Goal: Task Accomplishment & Management: Manage account settings

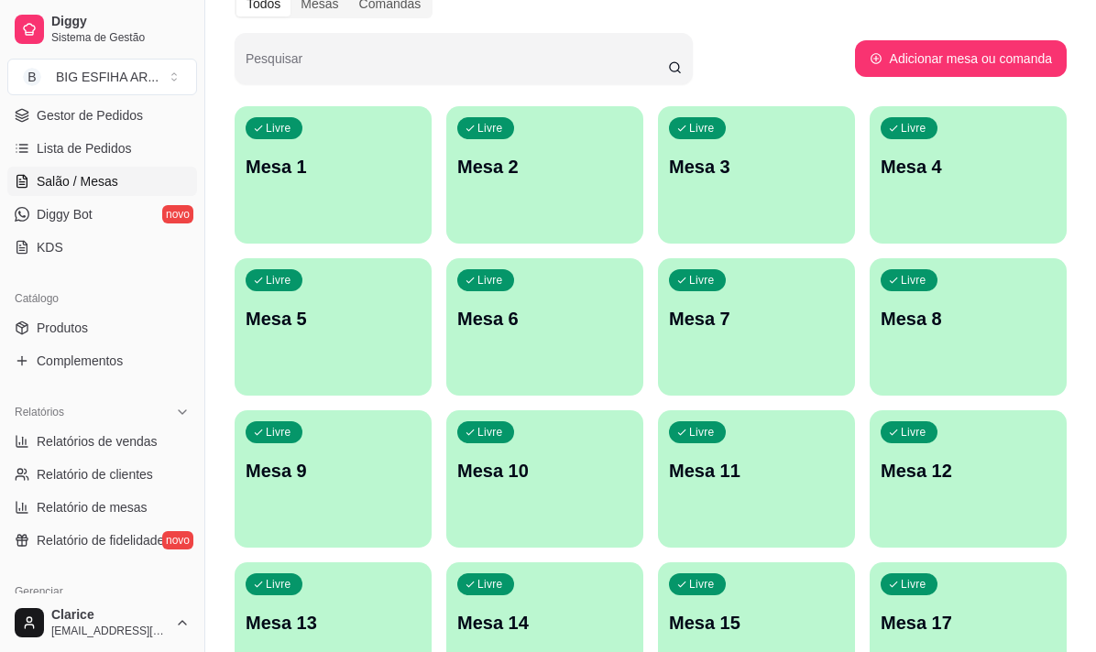
scroll to position [300, 0]
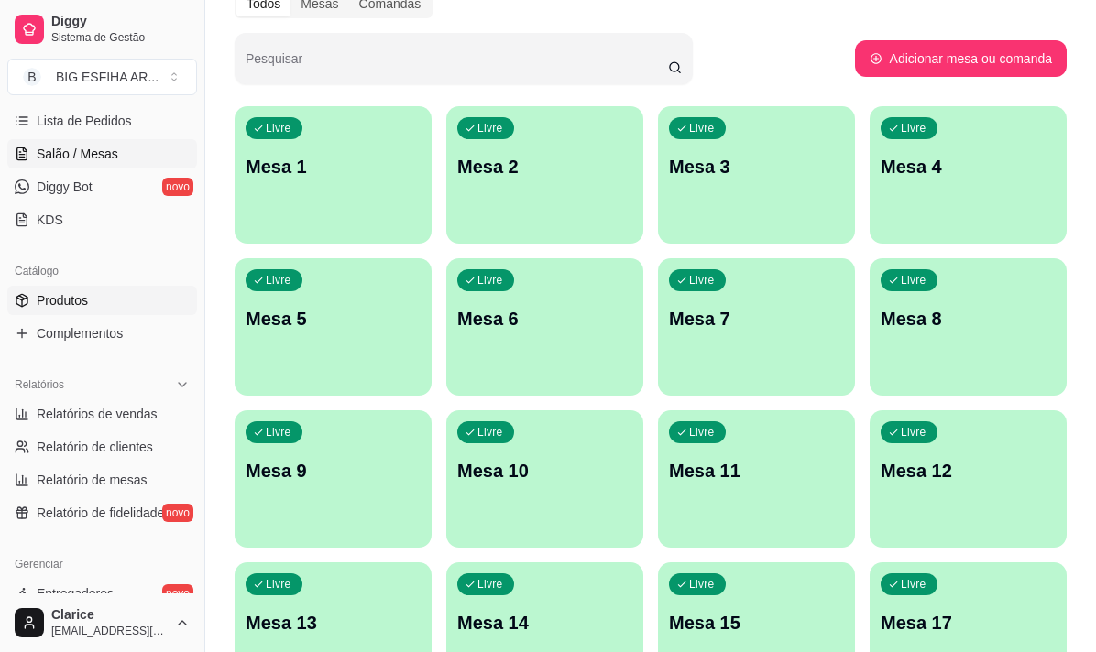
click at [88, 306] on link "Produtos" at bounding box center [102, 300] width 190 height 29
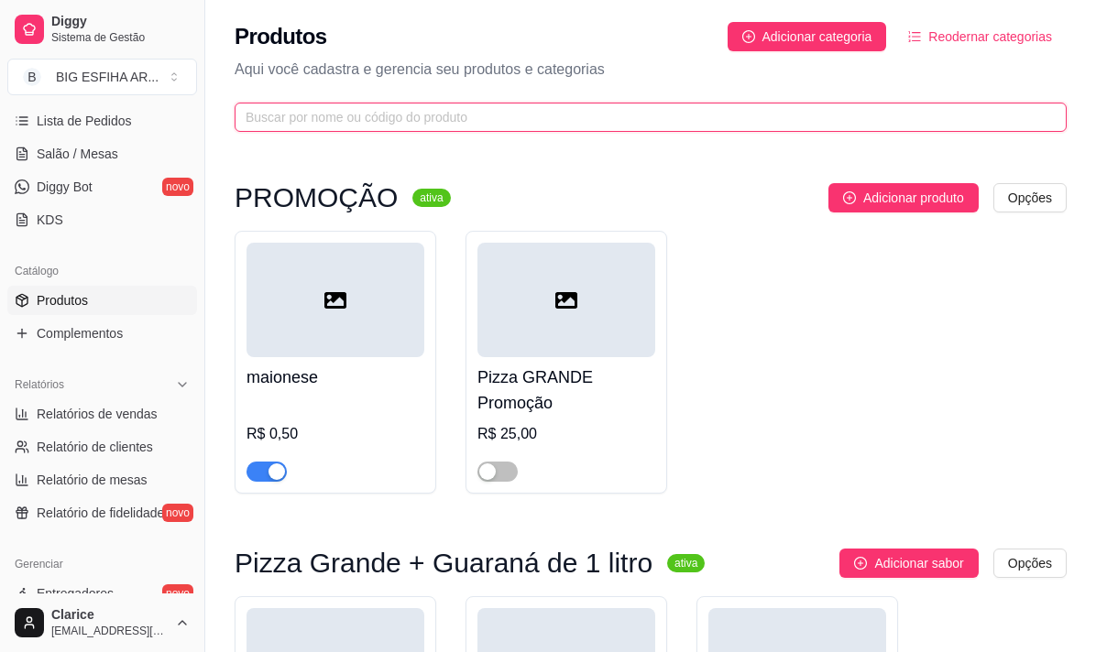
click at [402, 125] on input "text" at bounding box center [642, 117] width 795 height 20
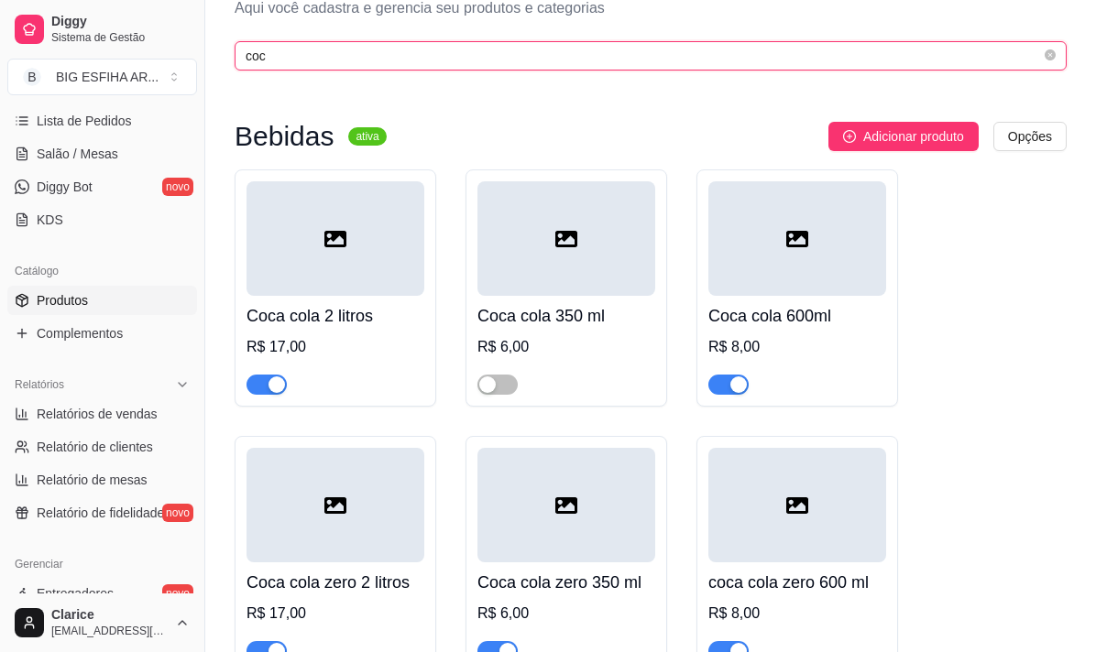
scroll to position [92, 0]
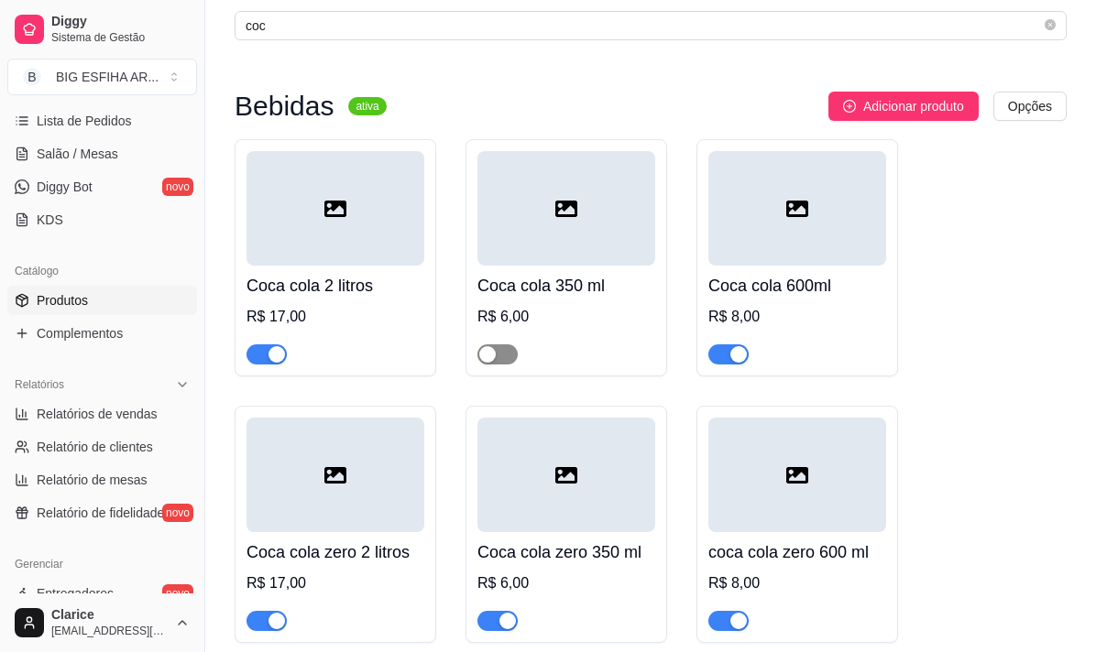
click at [507, 351] on span "button" at bounding box center [497, 354] width 40 height 20
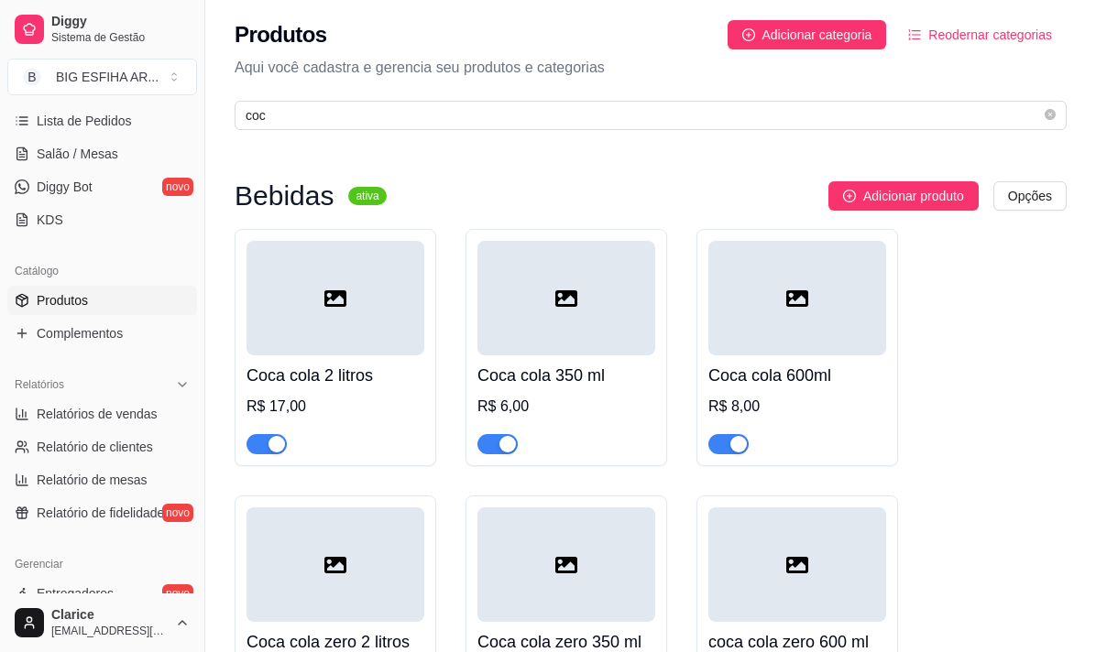
scroll to position [0, 0]
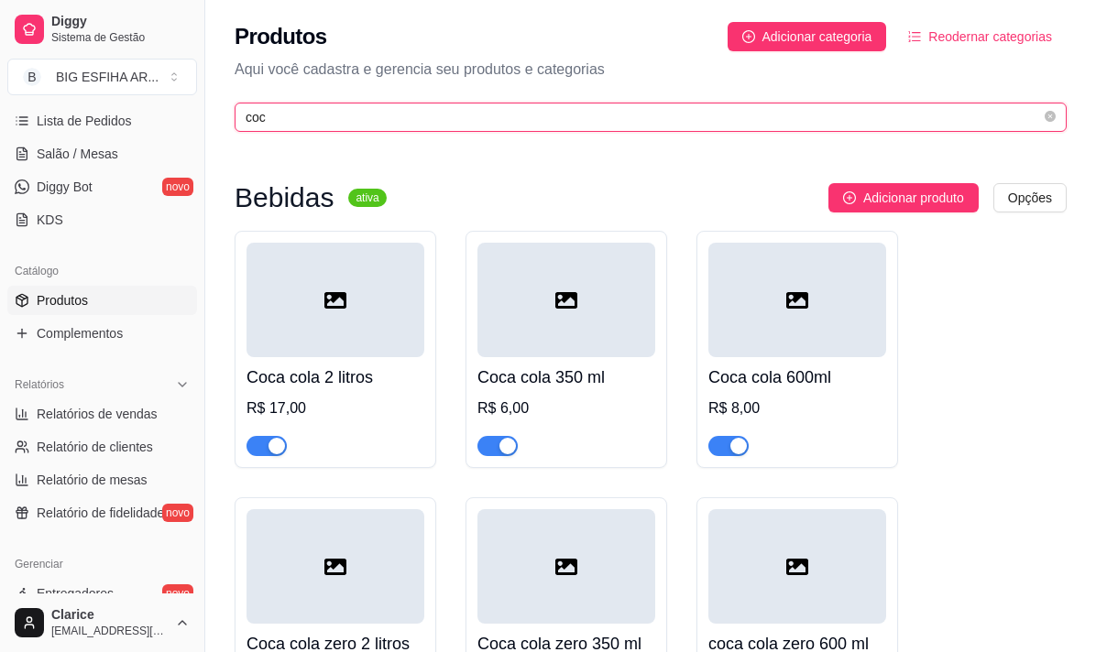
click at [291, 118] on input "coc" at bounding box center [642, 117] width 795 height 20
type input "c"
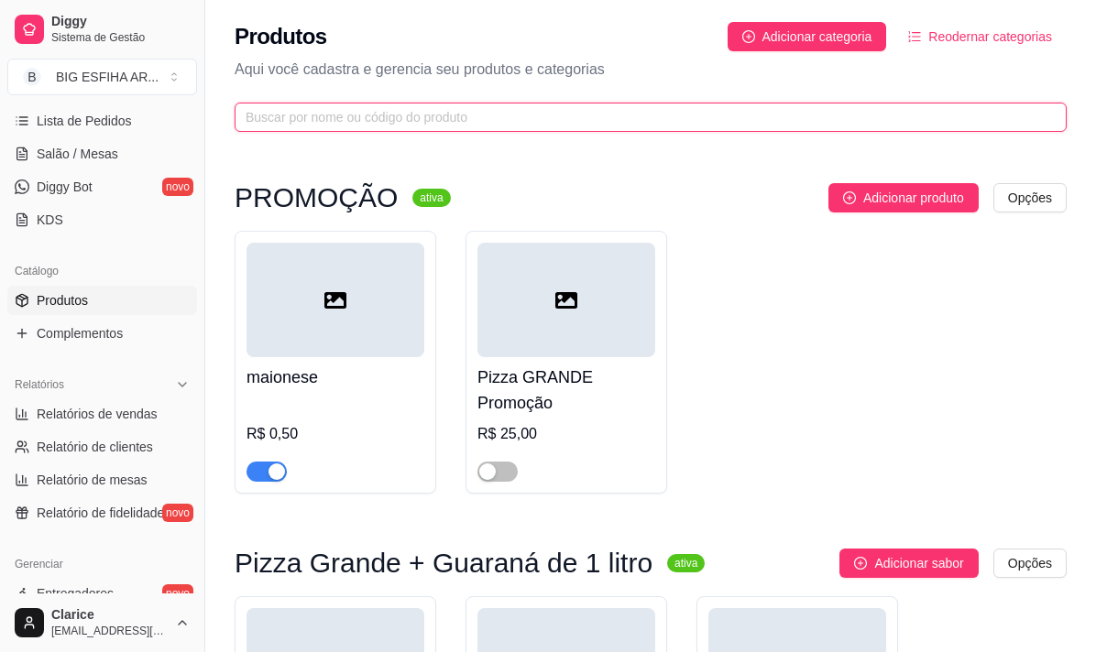
click at [417, 113] on input "text" at bounding box center [642, 117] width 795 height 20
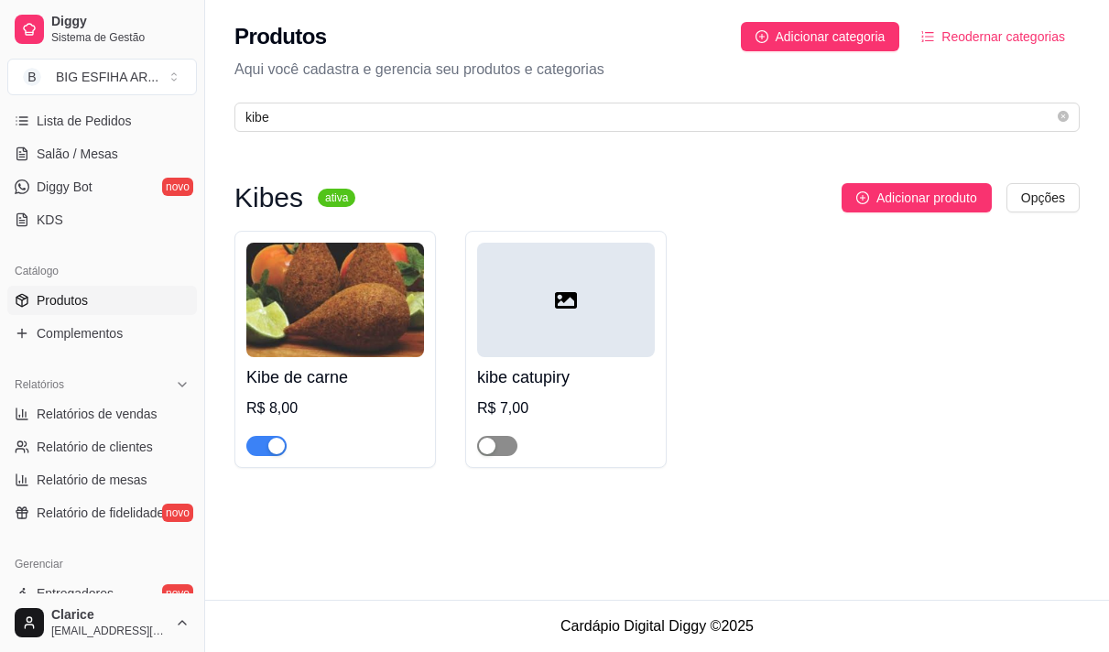
click at [510, 451] on span "button" at bounding box center [497, 446] width 40 height 20
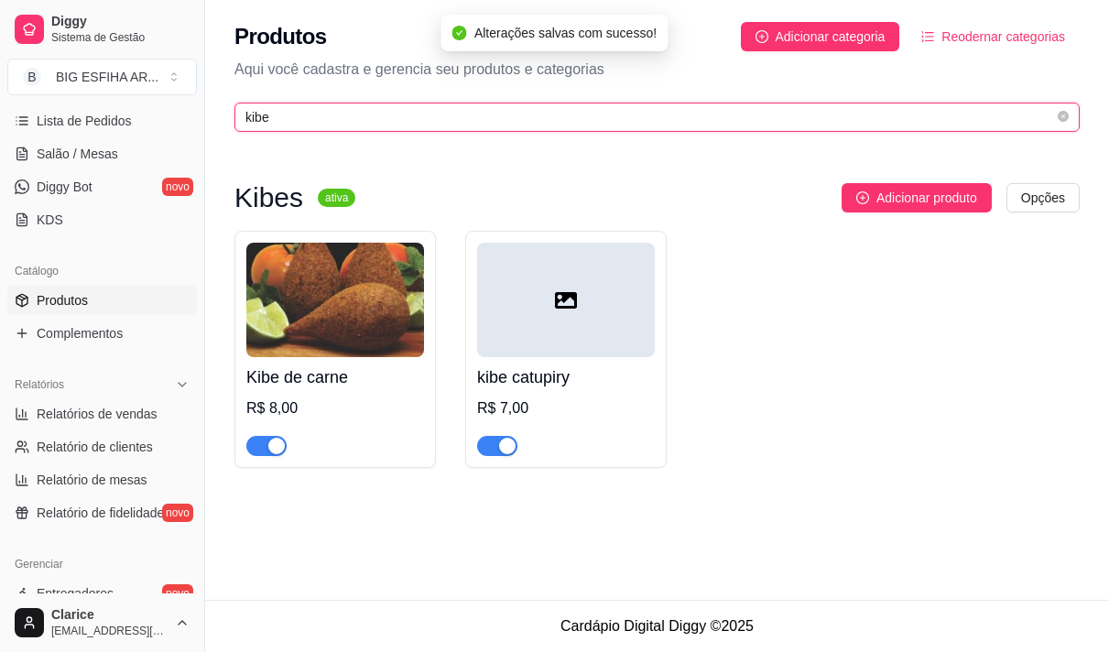
click at [278, 120] on input "kibe" at bounding box center [649, 117] width 809 height 20
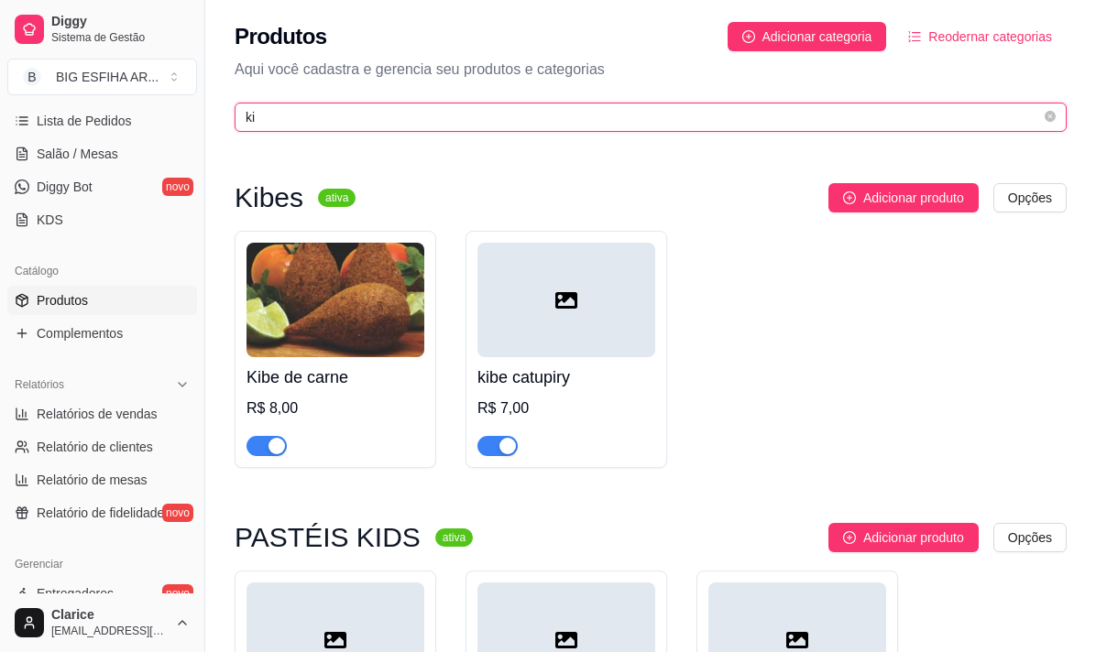
type input "k"
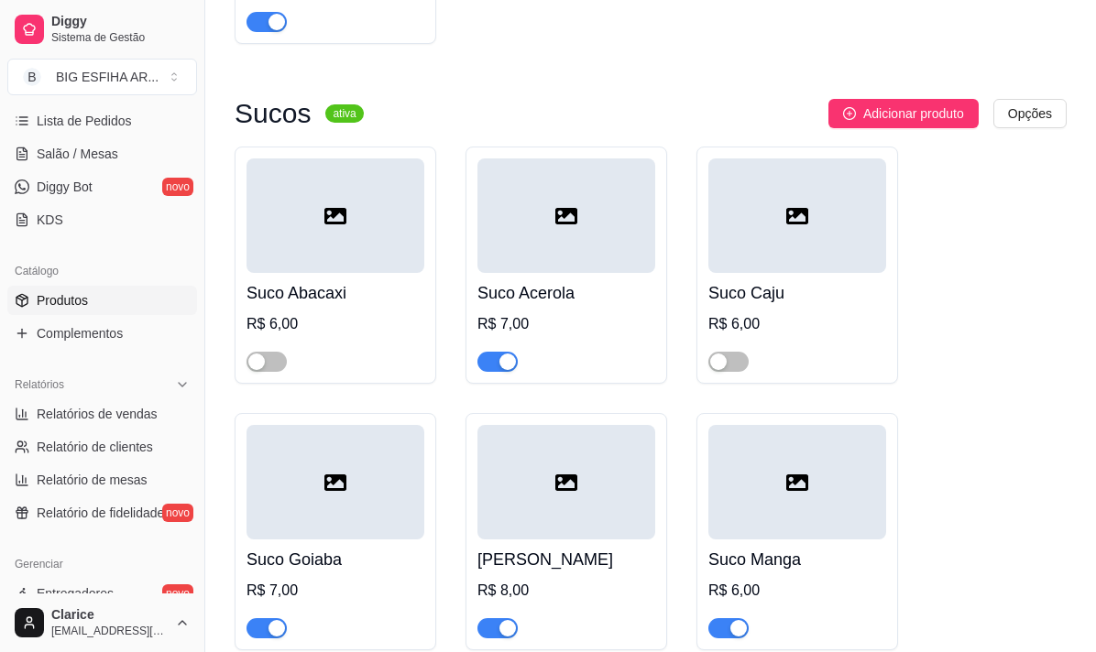
scroll to position [24318, 0]
click at [271, 353] on span "button" at bounding box center [266, 363] width 40 height 20
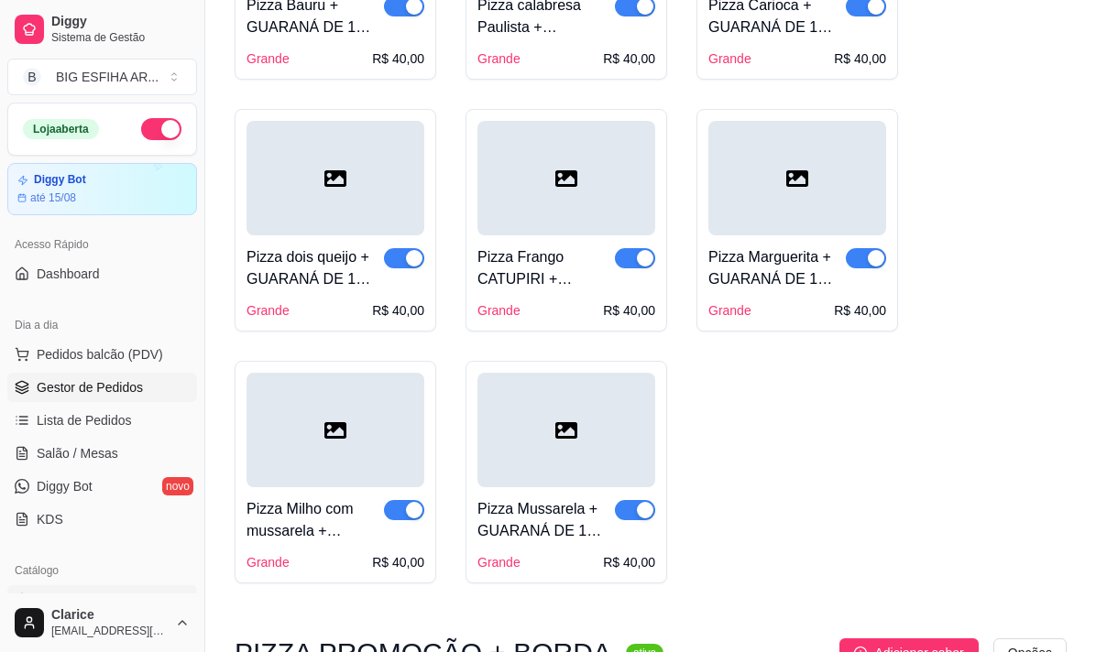
scroll to position [699, 0]
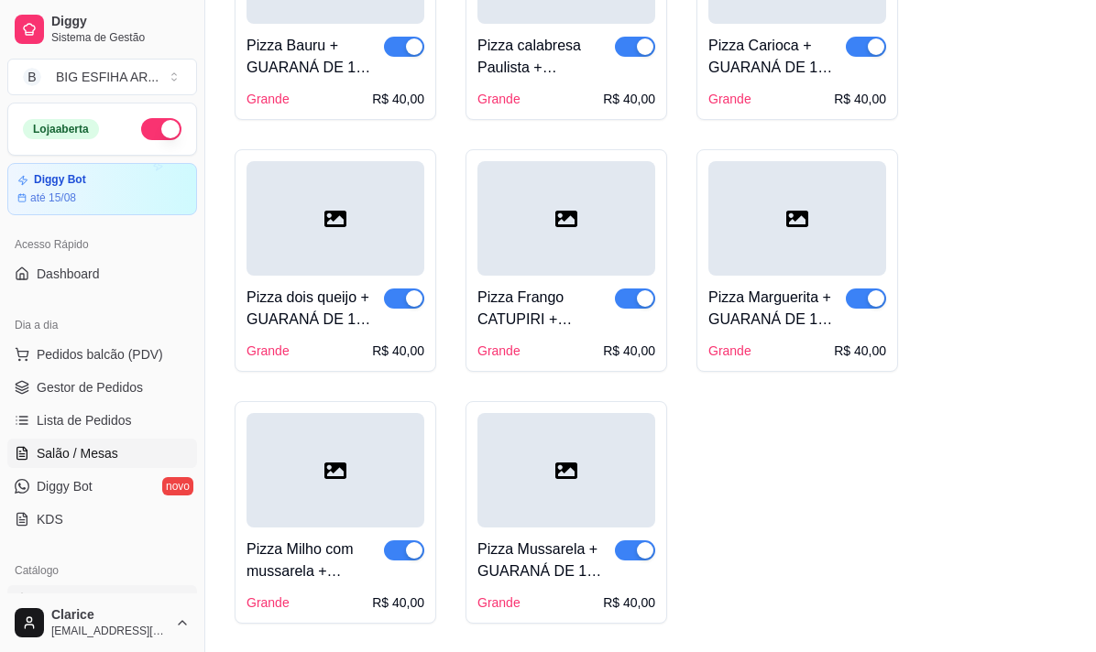
click at [56, 458] on span "Salão / Mesas" at bounding box center [78, 453] width 82 height 18
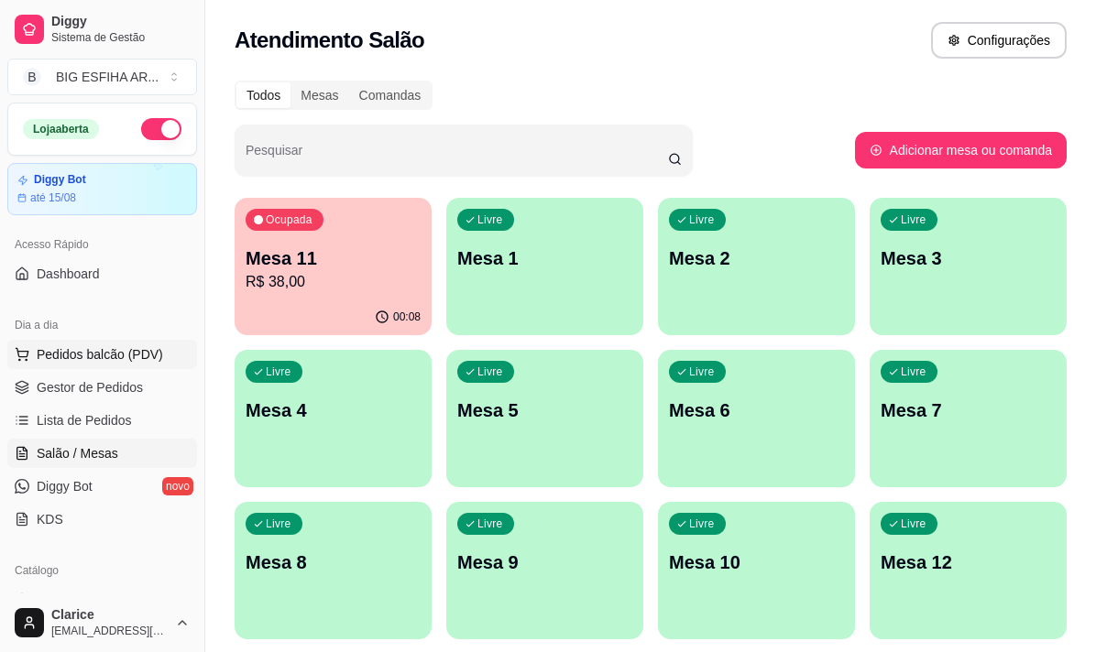
click at [137, 345] on span "Pedidos balcão (PDV)" at bounding box center [100, 354] width 126 height 18
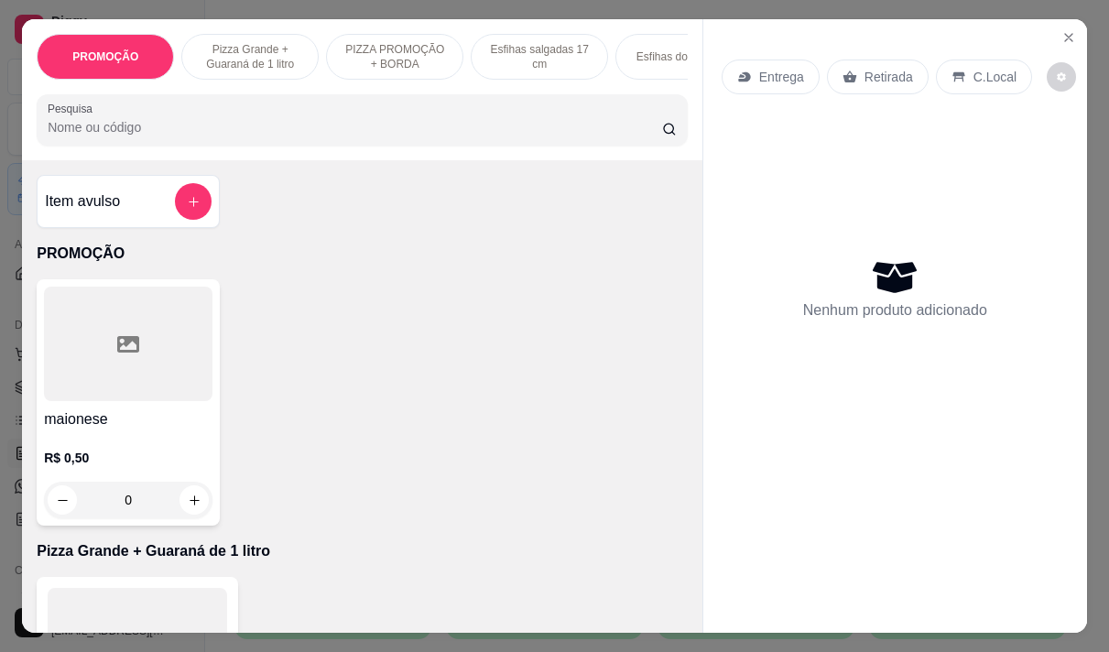
click at [777, 71] on p "Entrega" at bounding box center [781, 77] width 45 height 18
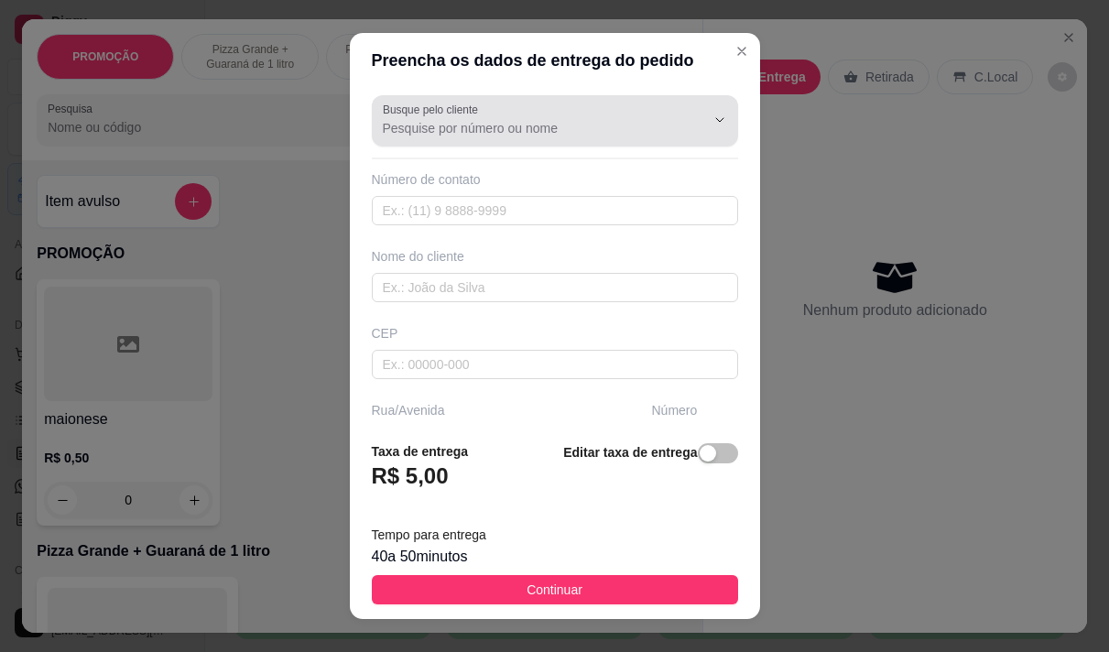
click at [452, 126] on input "Busque pelo cliente" at bounding box center [529, 128] width 293 height 18
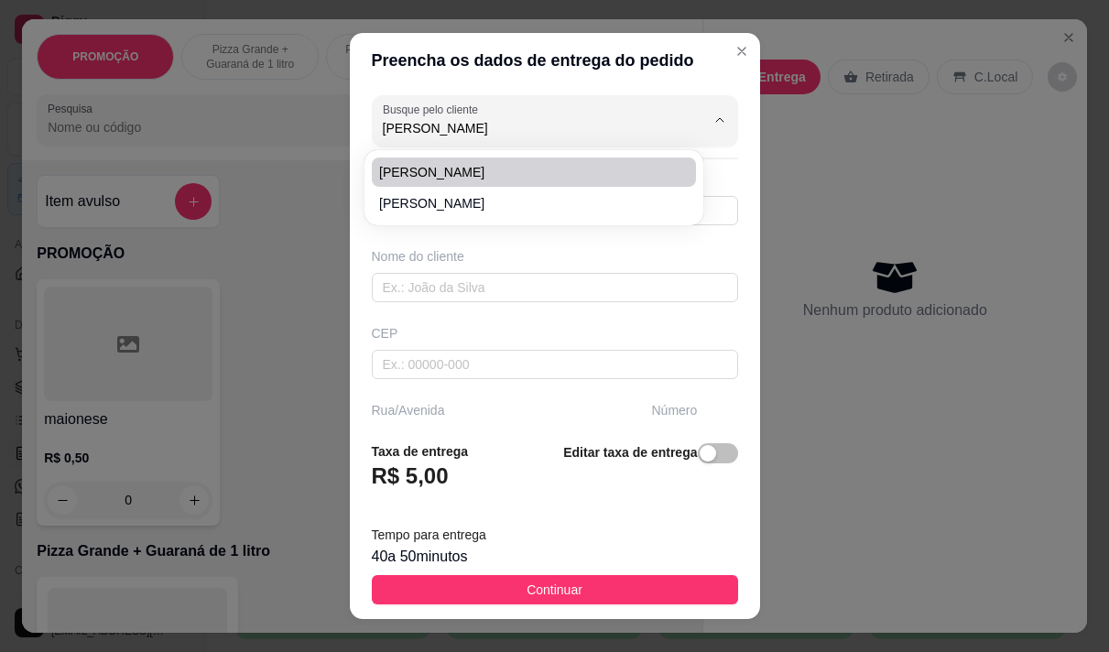
click at [496, 169] on span "[PERSON_NAME]" at bounding box center [524, 172] width 291 height 18
type input "[PERSON_NAME]"
type input "85982305727"
type input "[PERSON_NAME]"
type input "[STREET_ADDRESS][PERSON_NAME]"
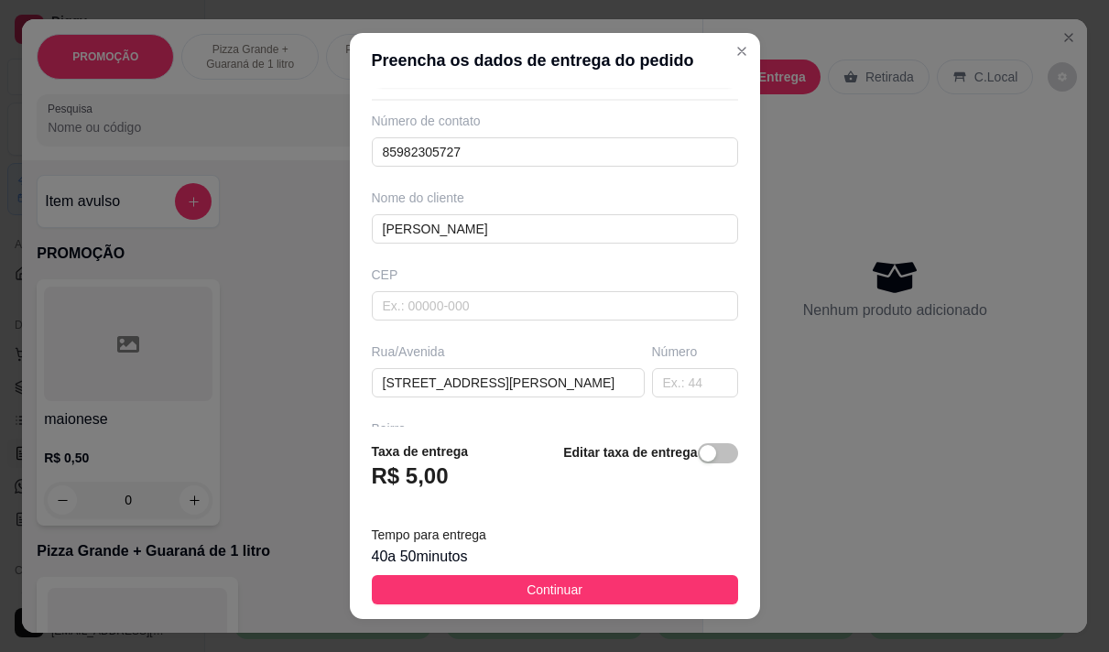
scroll to position [183, 0]
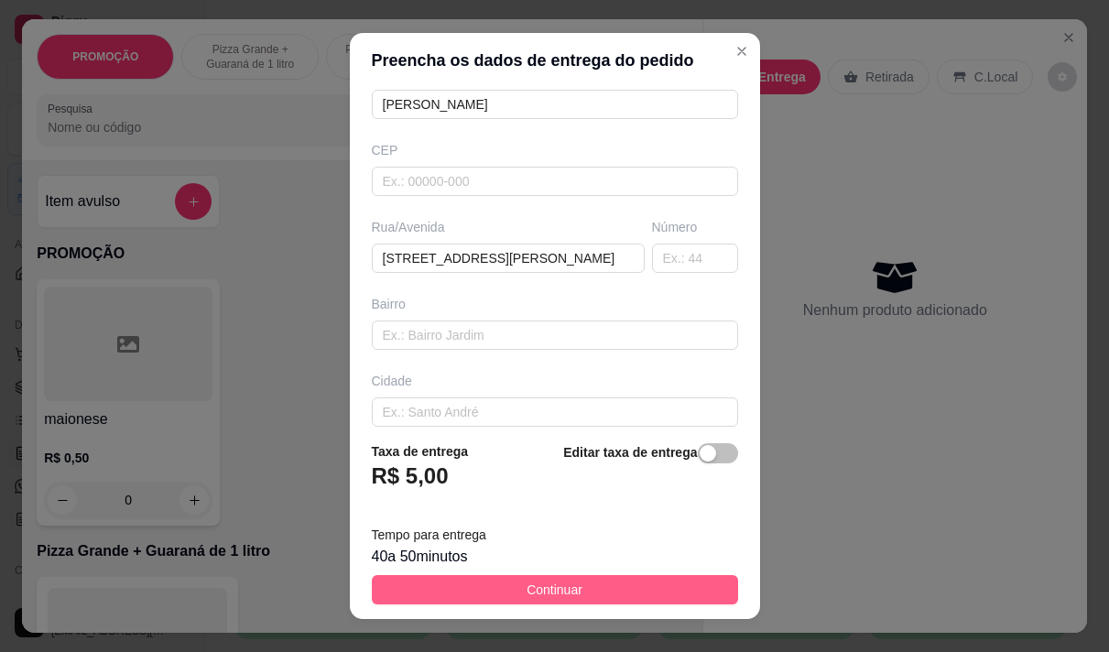
type input "[PERSON_NAME]"
click at [553, 592] on span "Continuar" at bounding box center [555, 590] width 56 height 20
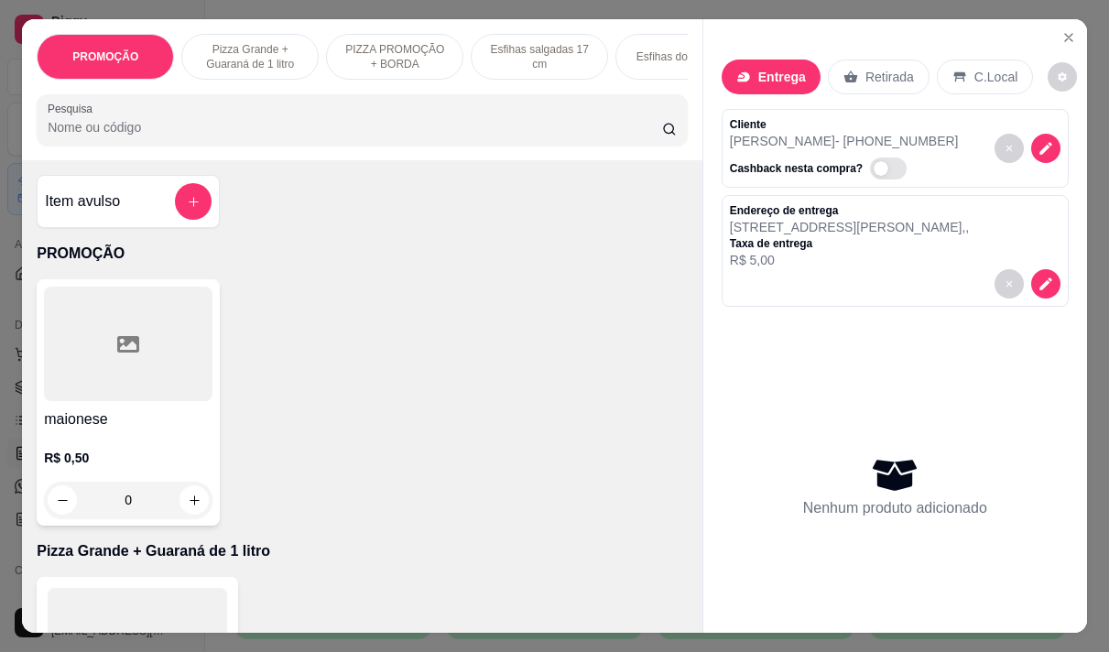
click at [113, 136] on input "Pesquisa" at bounding box center [355, 127] width 615 height 18
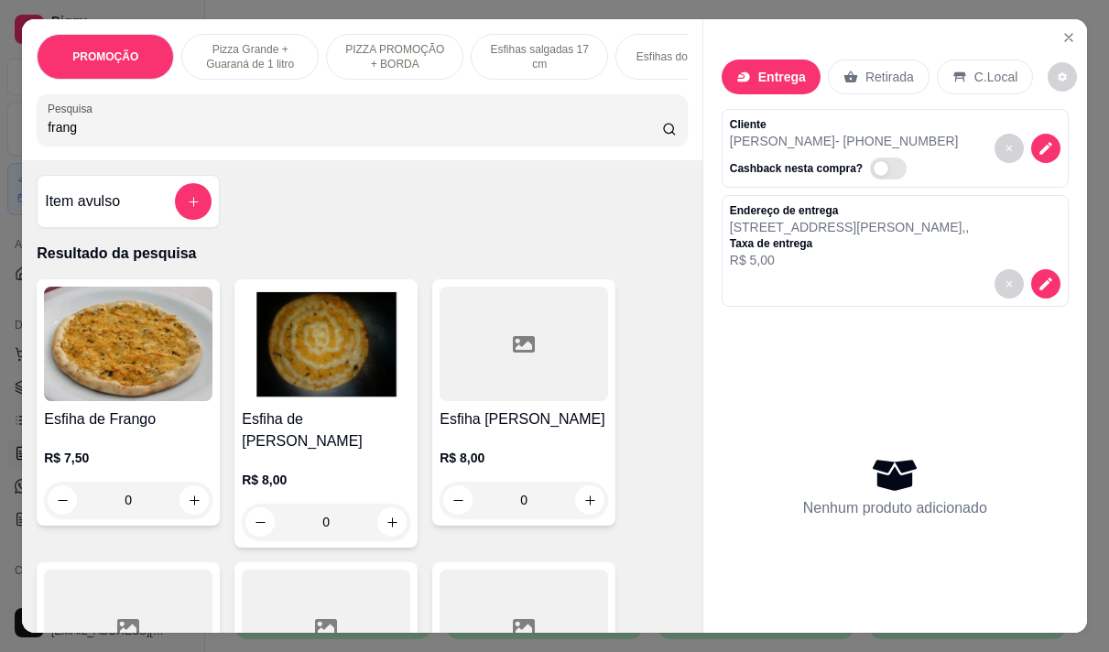
type input "frang"
click at [376, 432] on h4 "Esfiha de [PERSON_NAME]" at bounding box center [326, 431] width 169 height 44
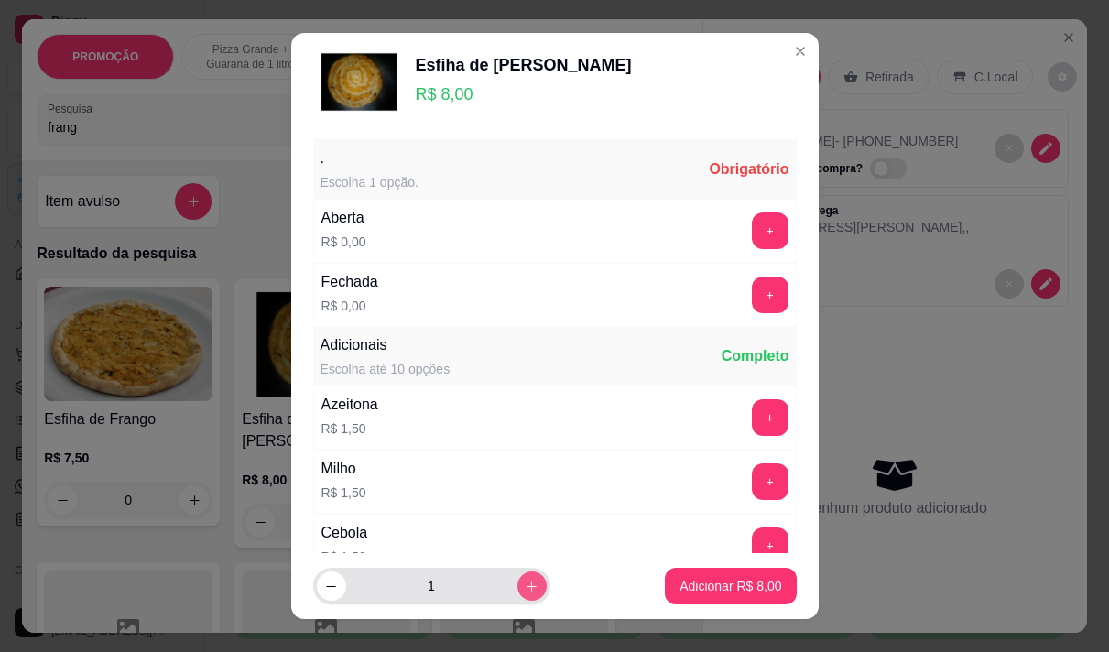
click at [525, 581] on icon "increase-product-quantity" at bounding box center [532, 587] width 14 height 14
type input "2"
click at [752, 295] on button "+" at bounding box center [770, 295] width 37 height 37
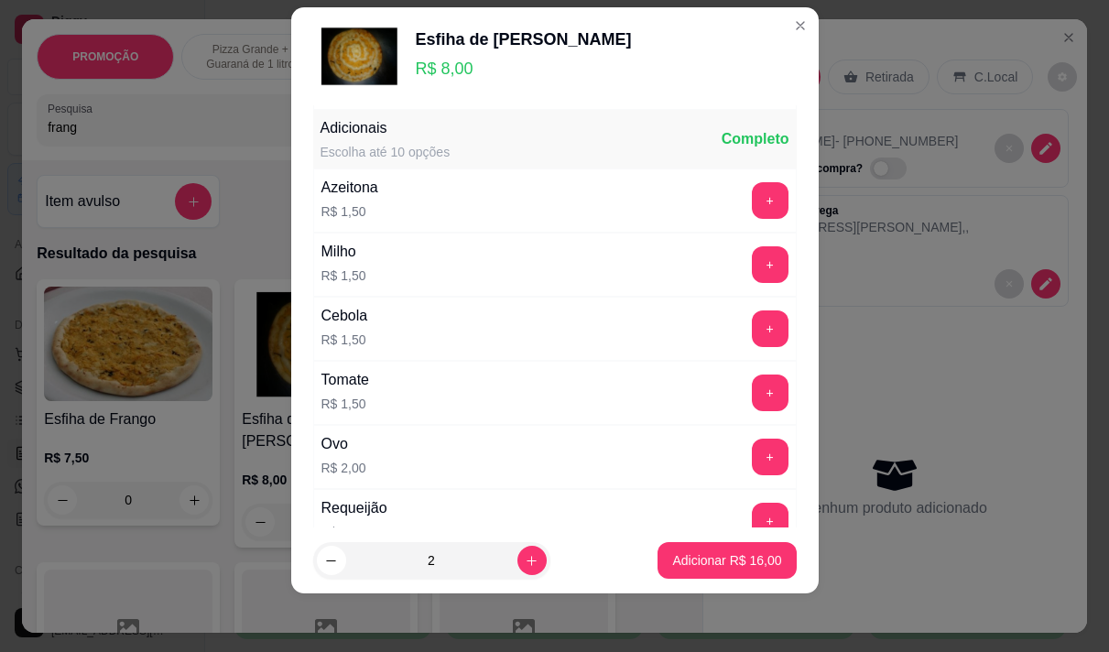
scroll to position [196, 0]
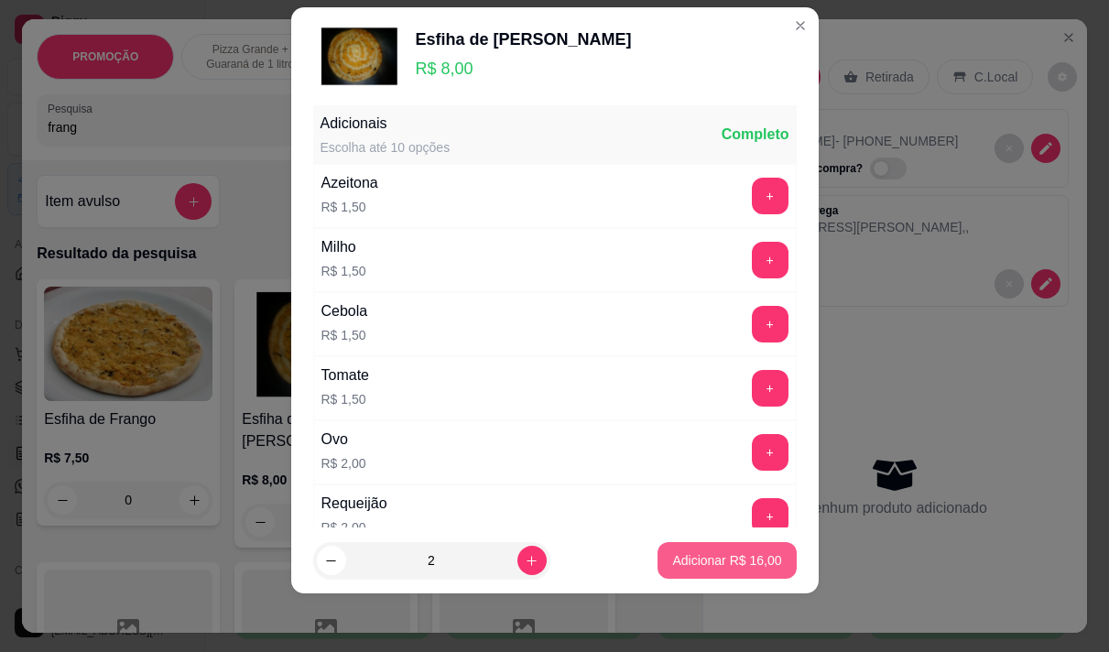
click at [692, 560] on p "Adicionar R$ 16,00" at bounding box center [726, 560] width 109 height 18
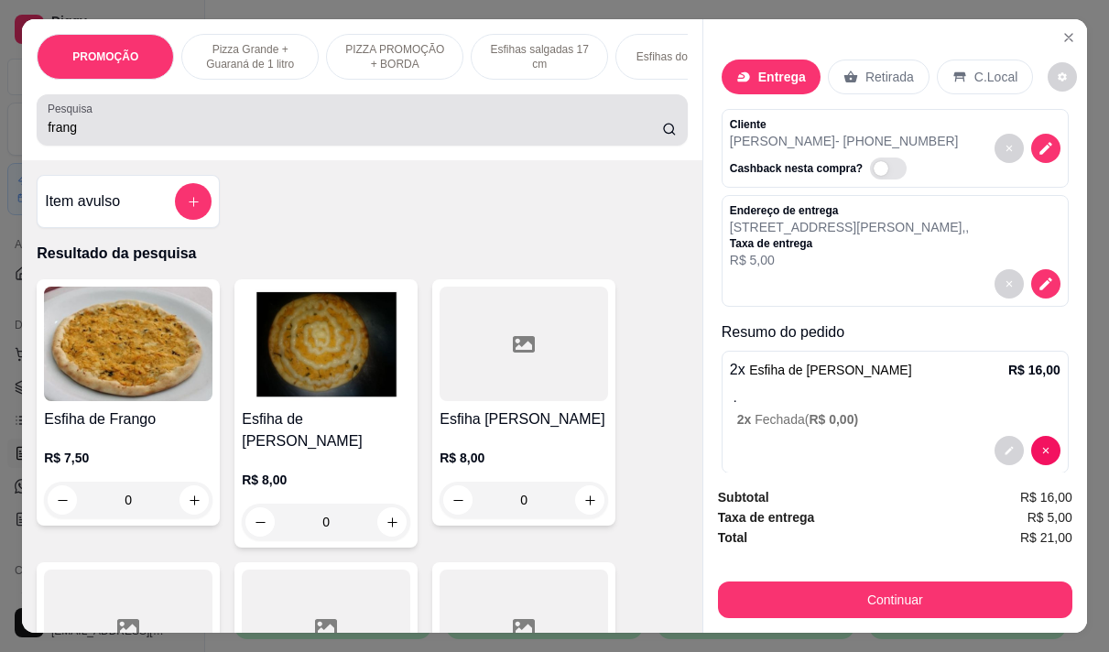
click at [80, 136] on input "frang" at bounding box center [355, 127] width 615 height 18
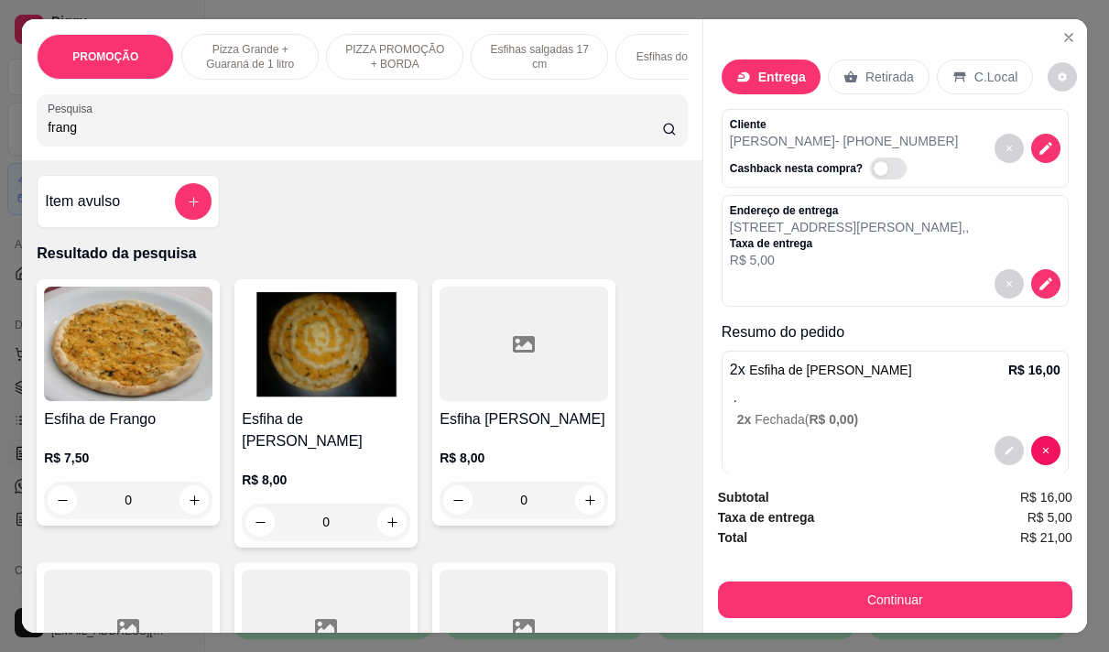
click at [80, 136] on input "frang" at bounding box center [355, 127] width 615 height 18
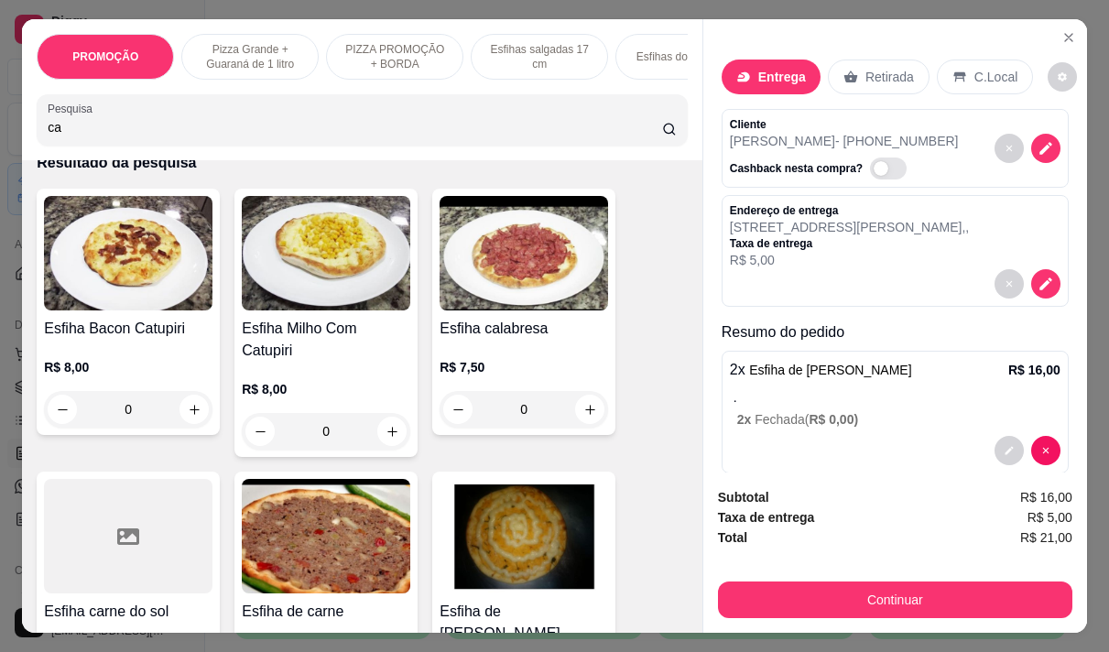
scroll to position [0, 0]
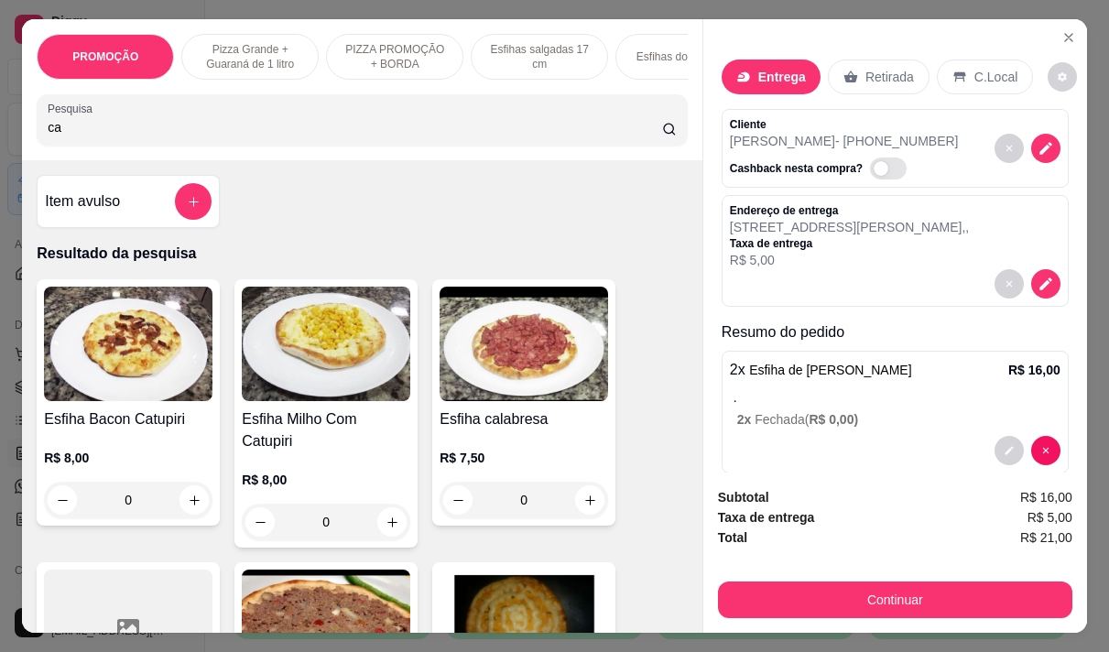
click at [302, 453] on div "R$ 8,00 0" at bounding box center [326, 497] width 169 height 88
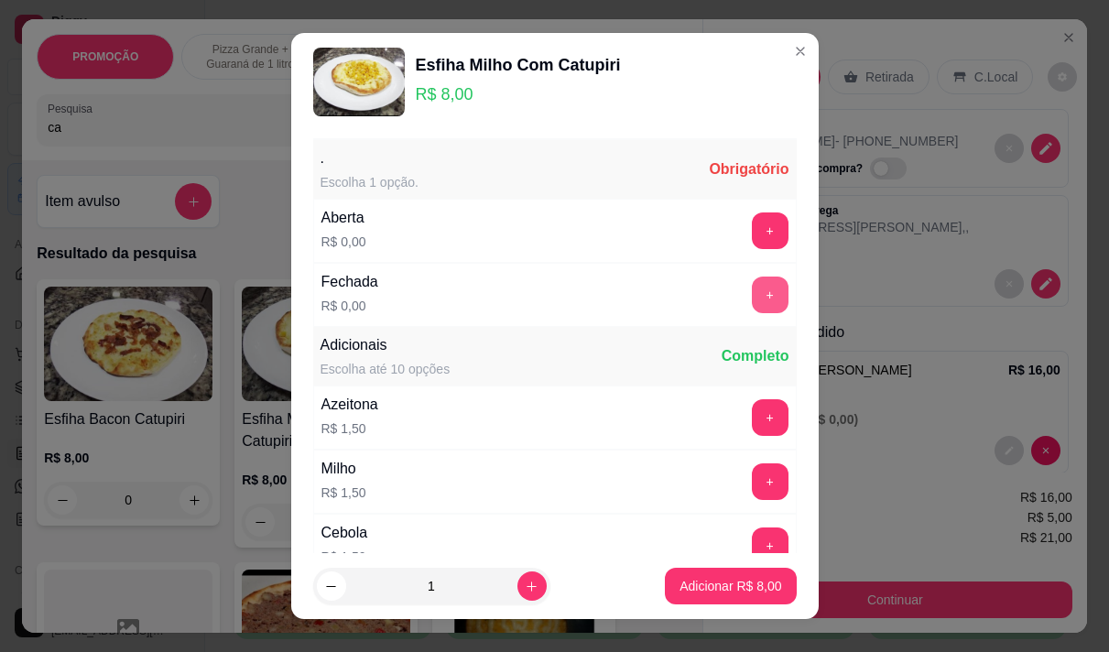
click at [752, 294] on button "+" at bounding box center [770, 295] width 37 height 37
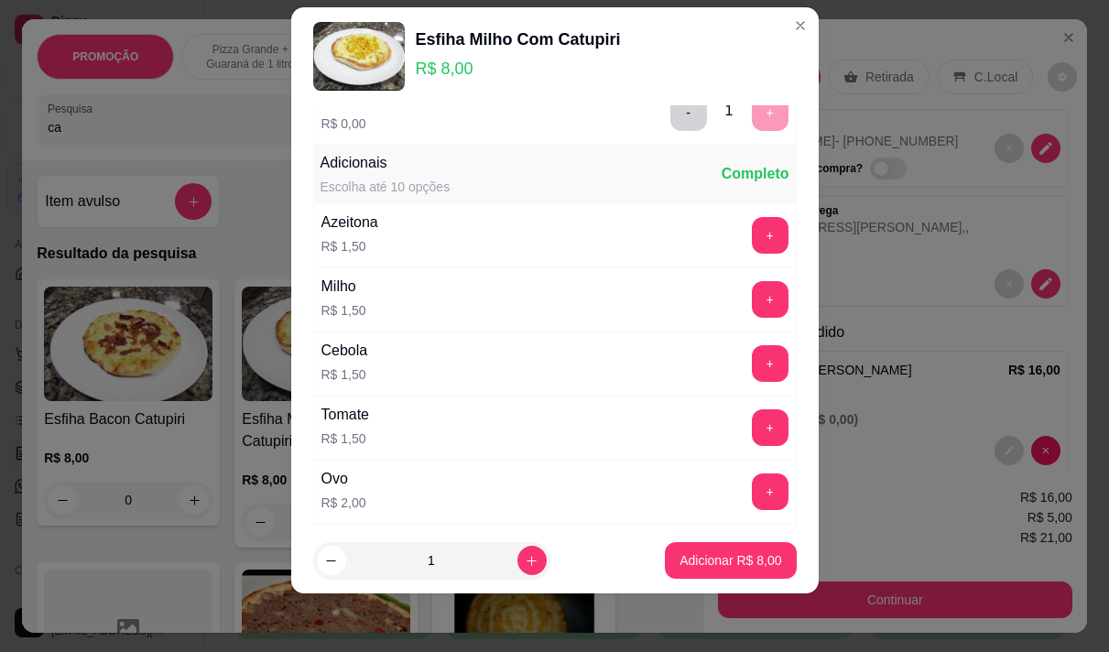
scroll to position [196, 0]
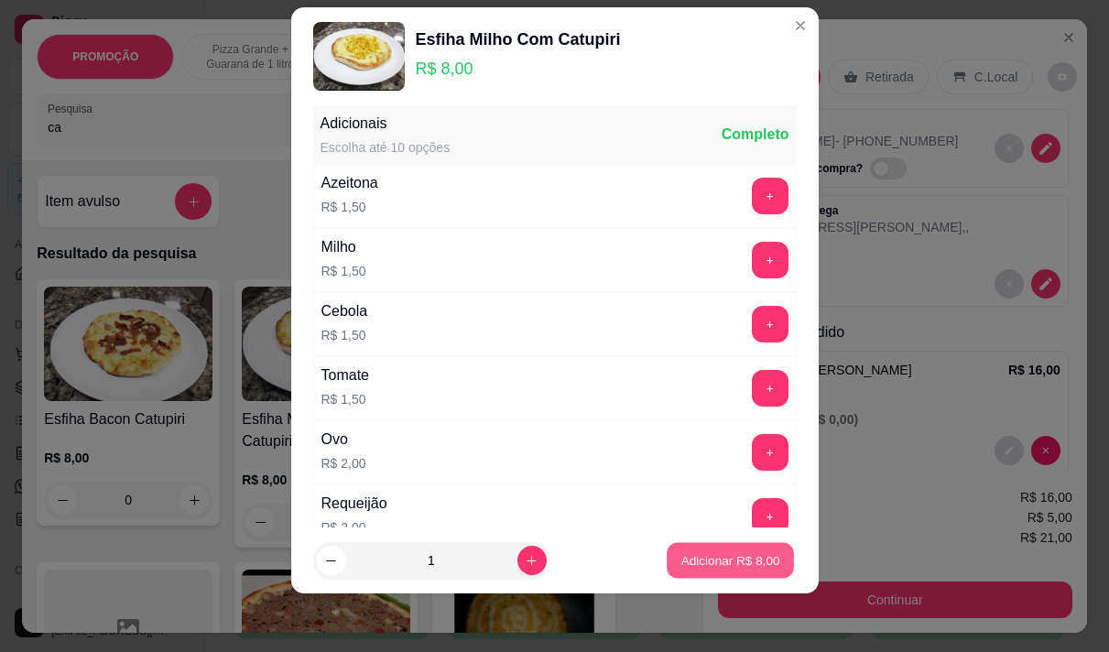
click at [747, 559] on p "Adicionar R$ 8,00" at bounding box center [731, 560] width 99 height 17
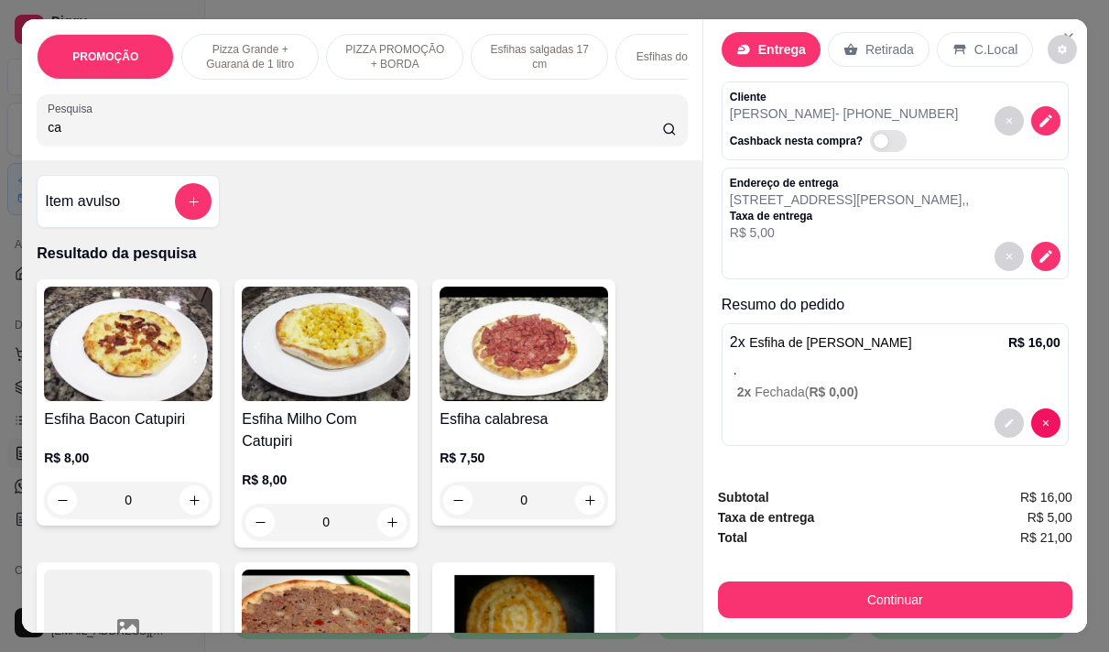
scroll to position [27, 0]
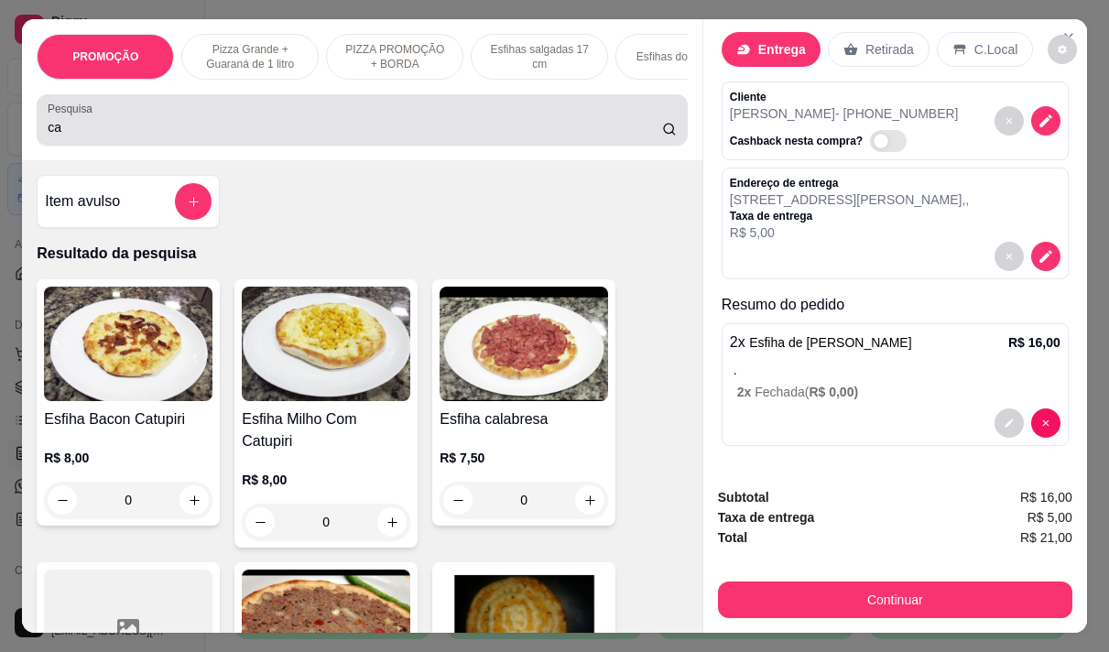
click at [66, 131] on input "ca" at bounding box center [355, 127] width 615 height 18
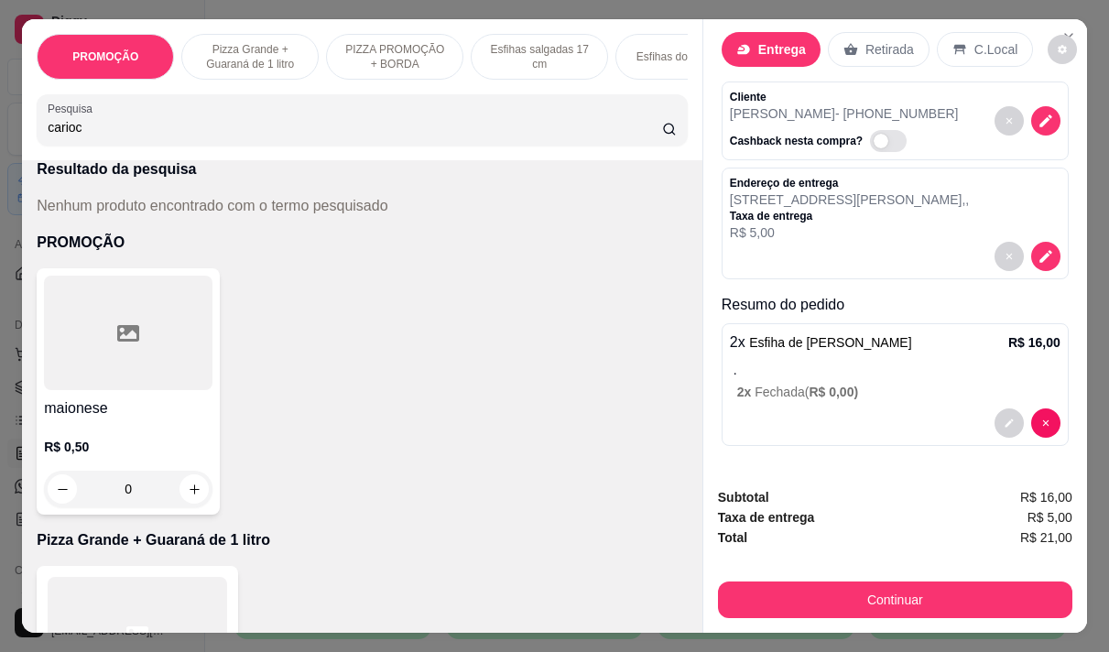
scroll to position [92, 0]
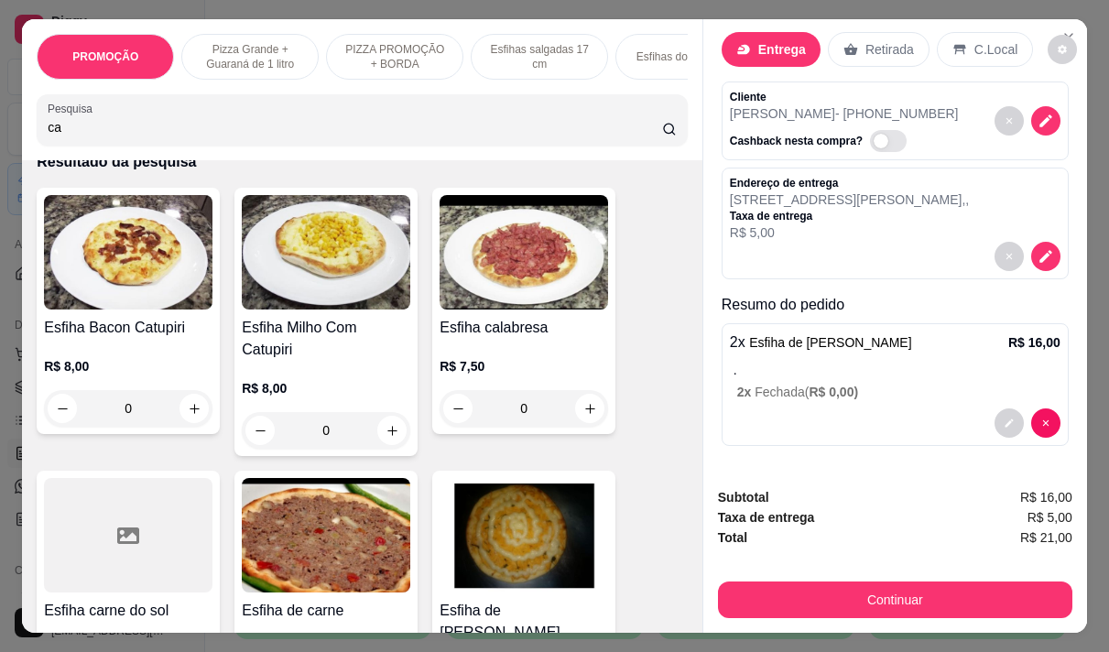
type input "c"
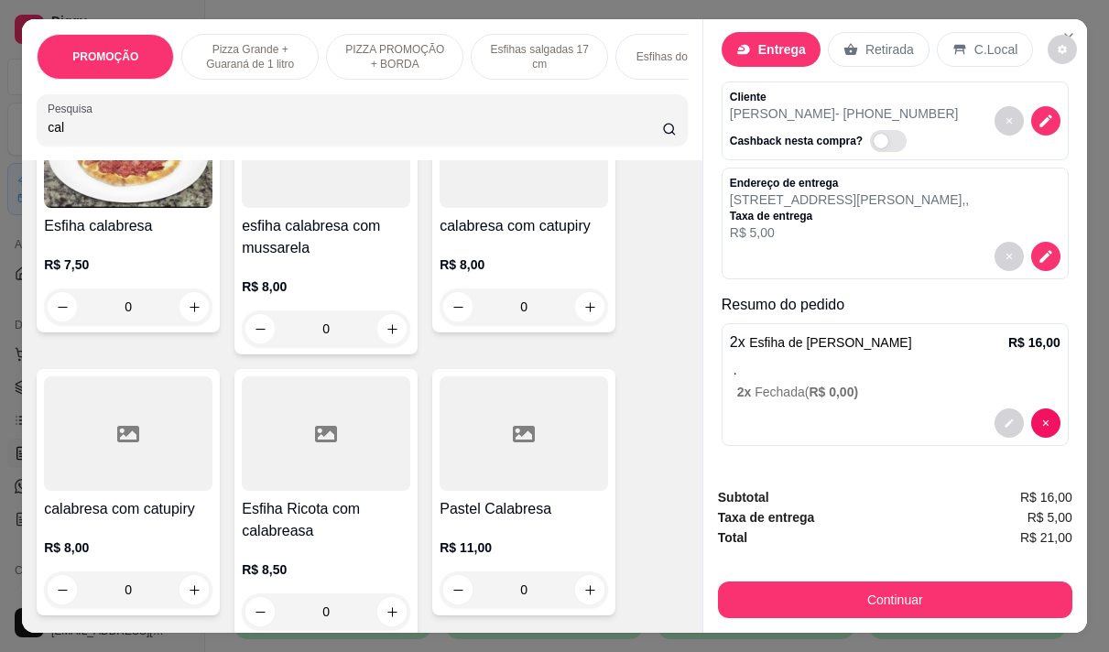
scroll to position [0, 0]
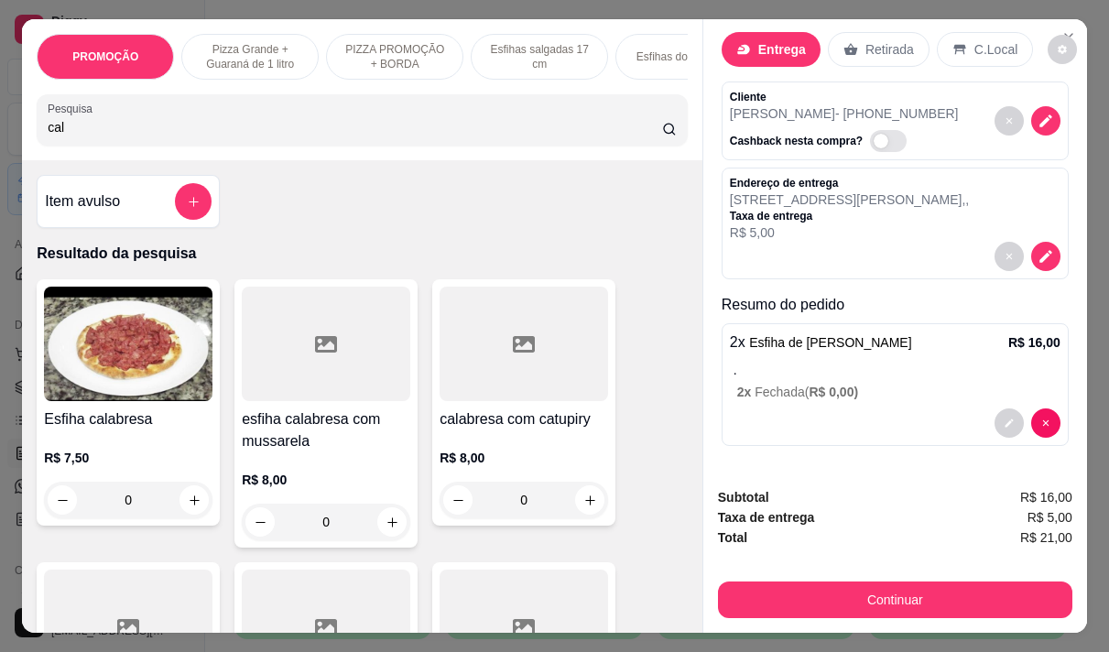
type input "cal"
click at [524, 467] on p "R$ 8,00" at bounding box center [524, 458] width 169 height 18
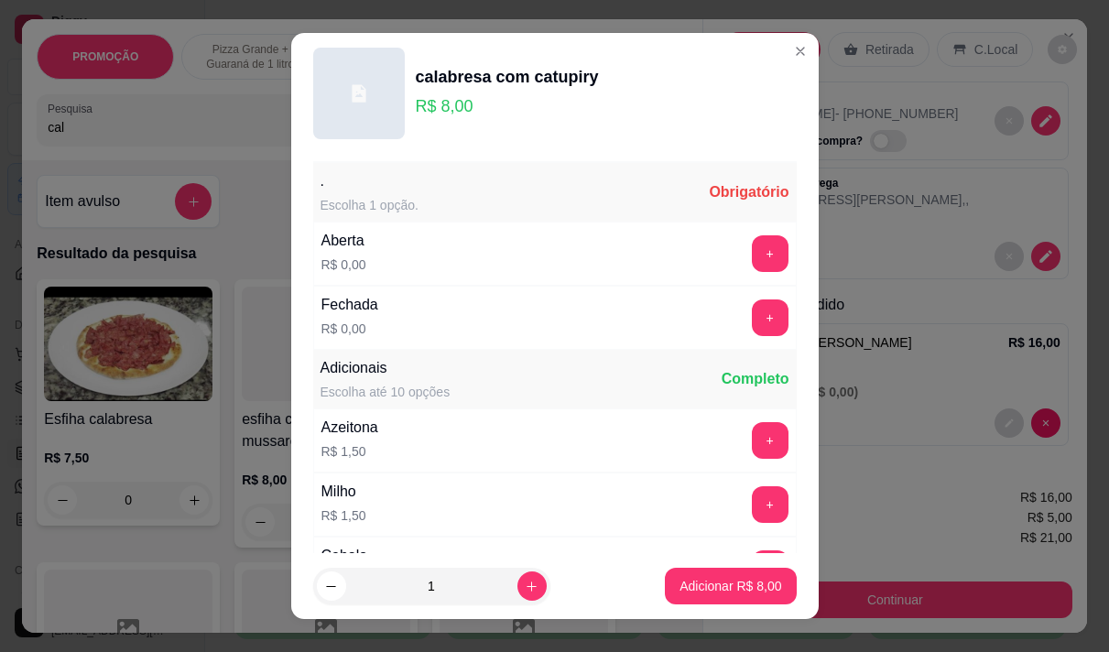
click at [150, 478] on div "R$ 7,50 0" at bounding box center [128, 484] width 169 height 70
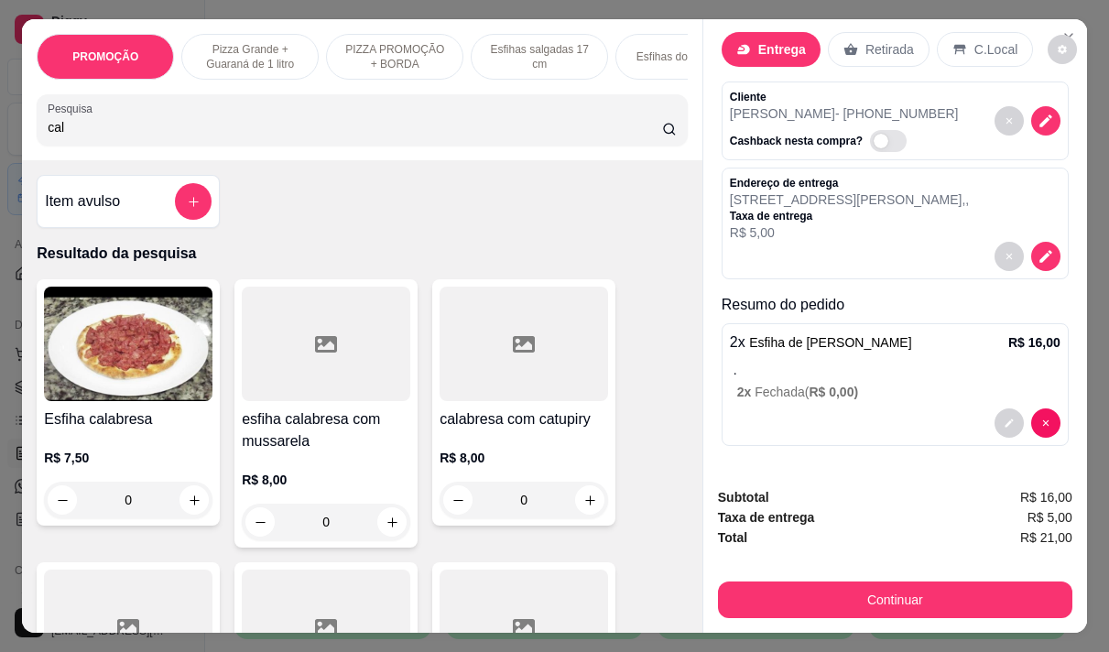
click at [272, 440] on h4 "esfiha calabresa com mussarela" at bounding box center [326, 431] width 169 height 44
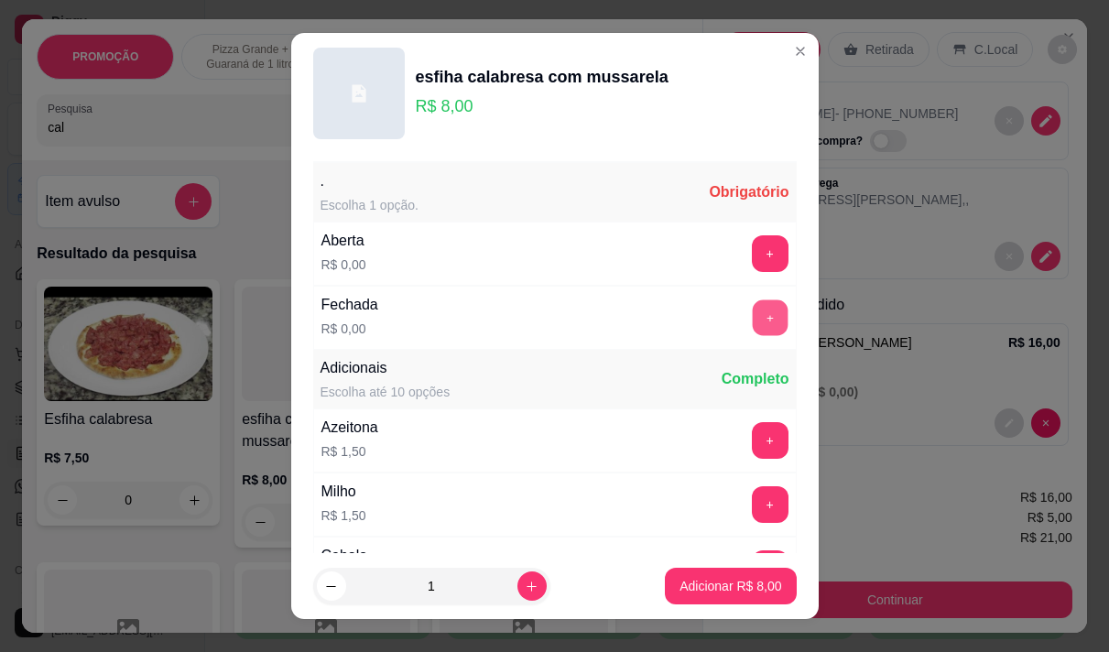
click at [752, 320] on button "+" at bounding box center [770, 318] width 36 height 36
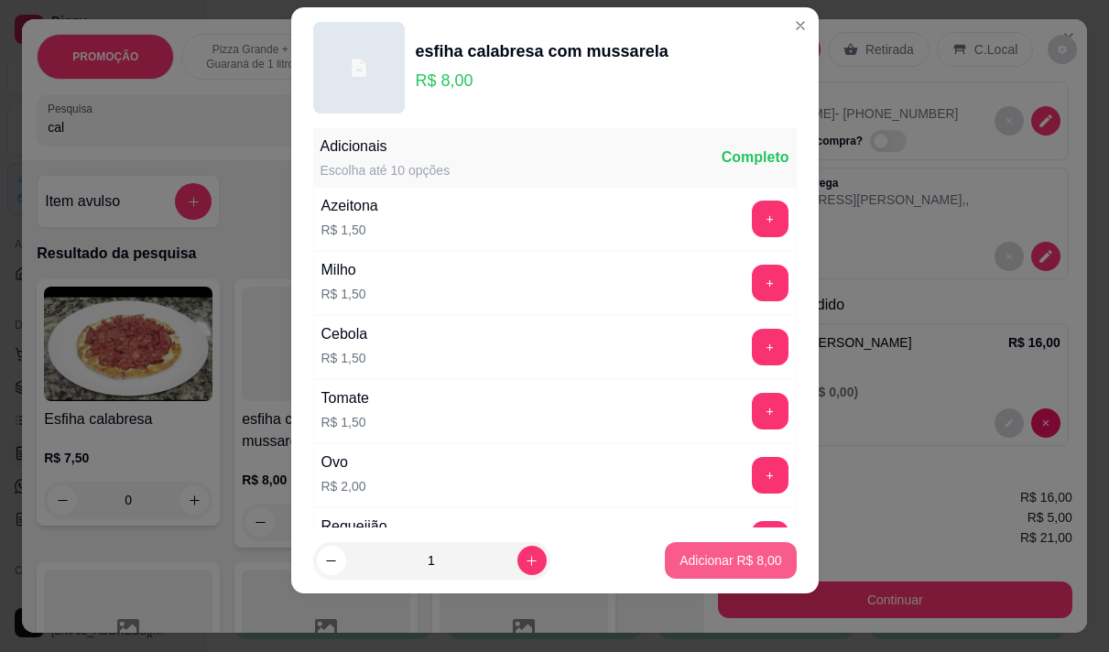
click at [694, 560] on p "Adicionar R$ 8,00" at bounding box center [731, 560] width 102 height 18
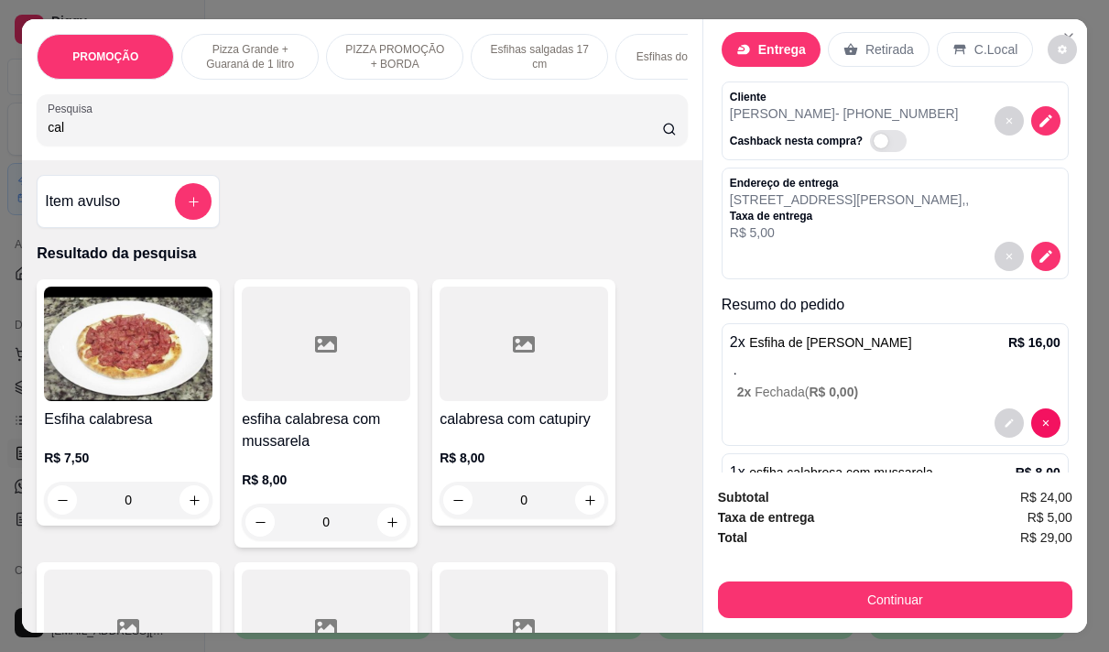
scroll to position [158, 0]
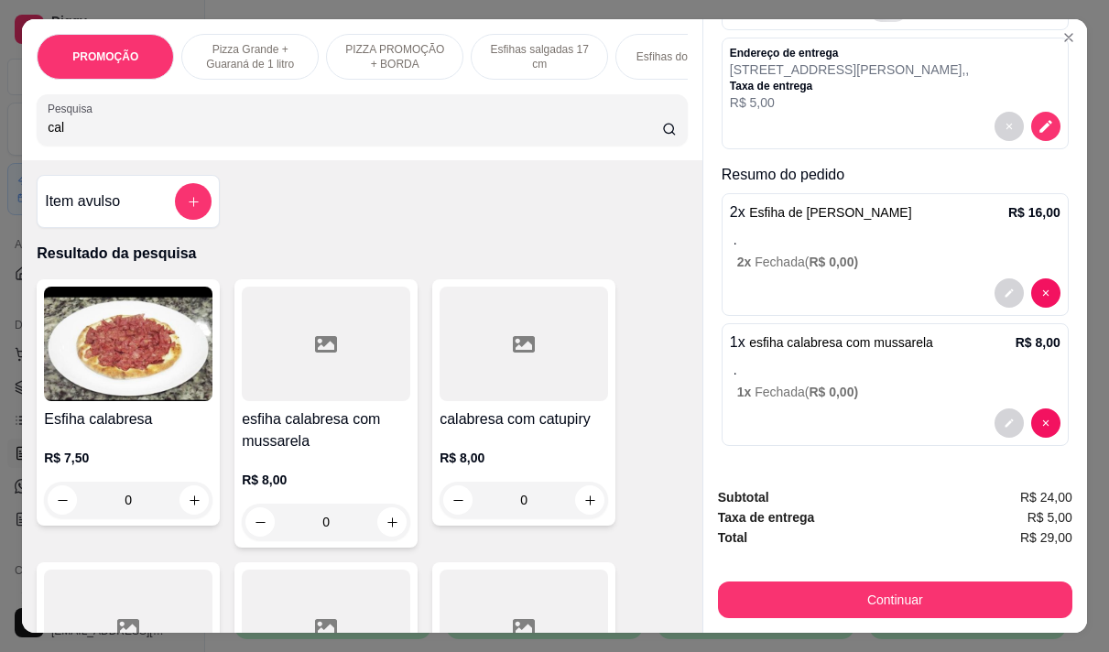
click at [189, 158] on div "PROMOÇÃO Pizza Grande + Guaraná de 1 litro PIZZA PROMOÇÃO + BORDA Esfihas salga…" at bounding box center [362, 89] width 681 height 141
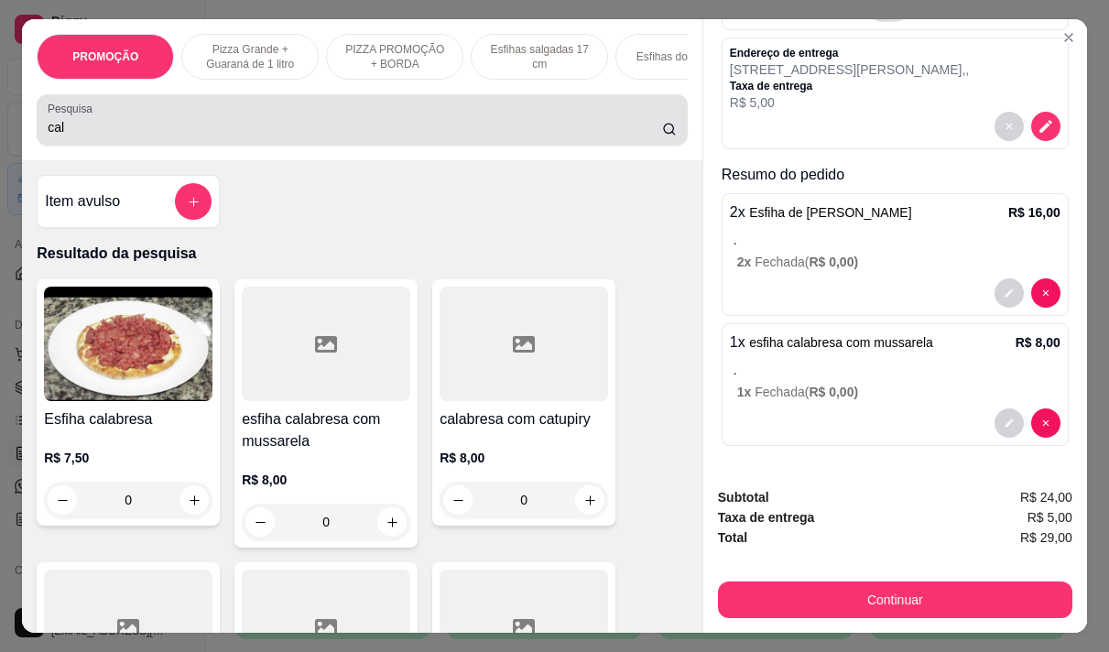
click at [189, 136] on input "cal" at bounding box center [355, 127] width 615 height 18
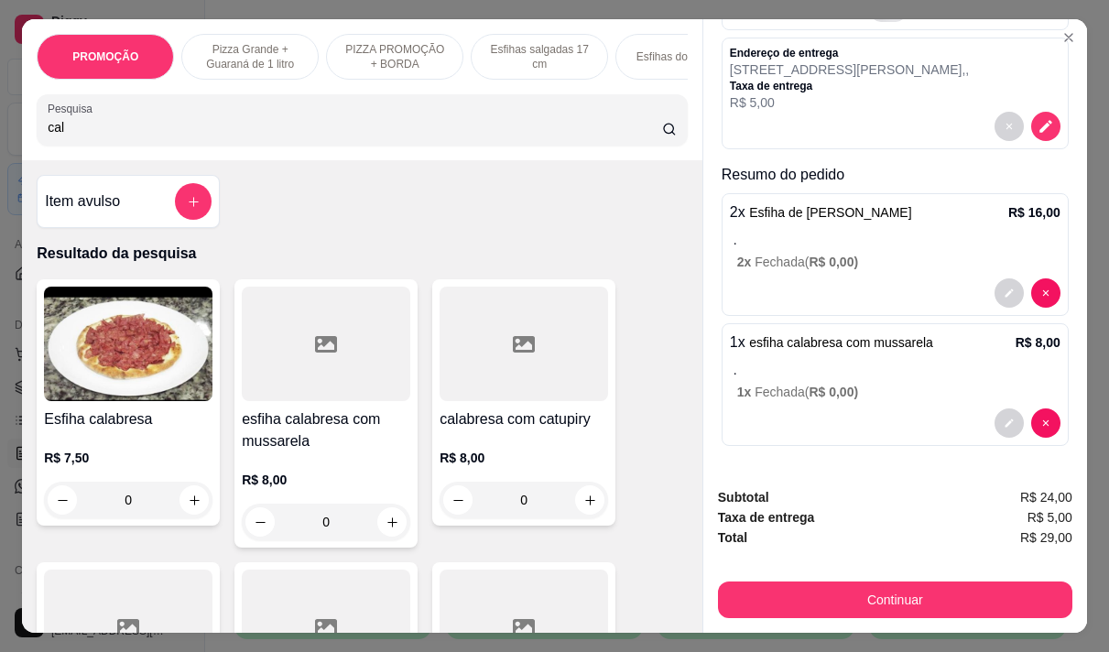
click at [189, 136] on input "cal" at bounding box center [355, 127] width 615 height 18
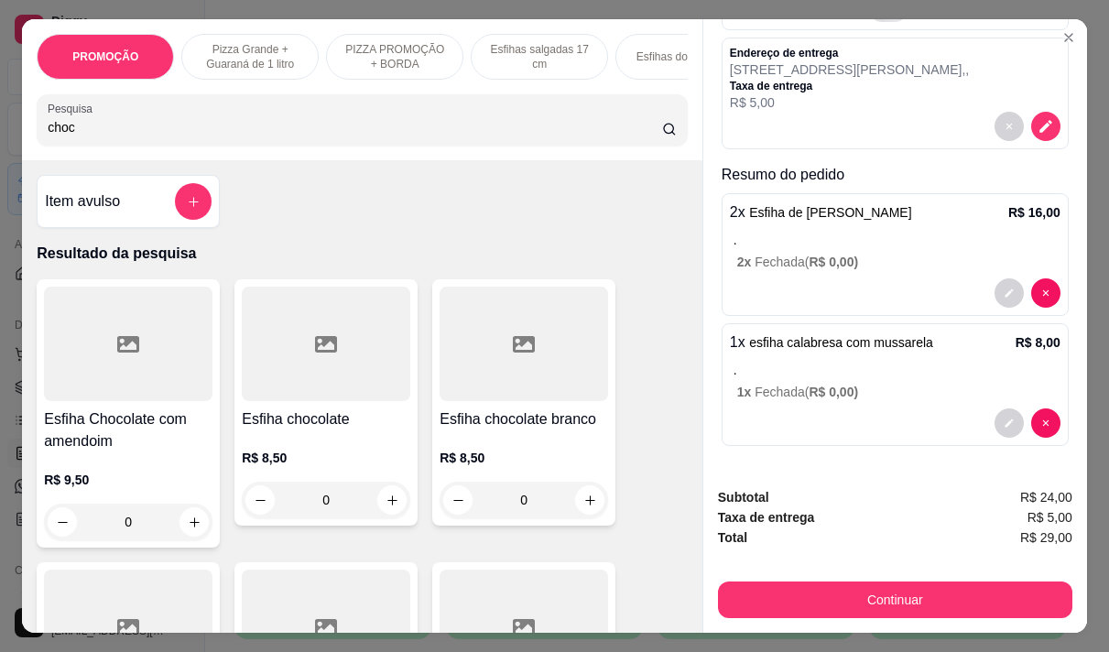
type input "choc"
click at [322, 474] on div "R$ 8,50 0" at bounding box center [326, 484] width 169 height 70
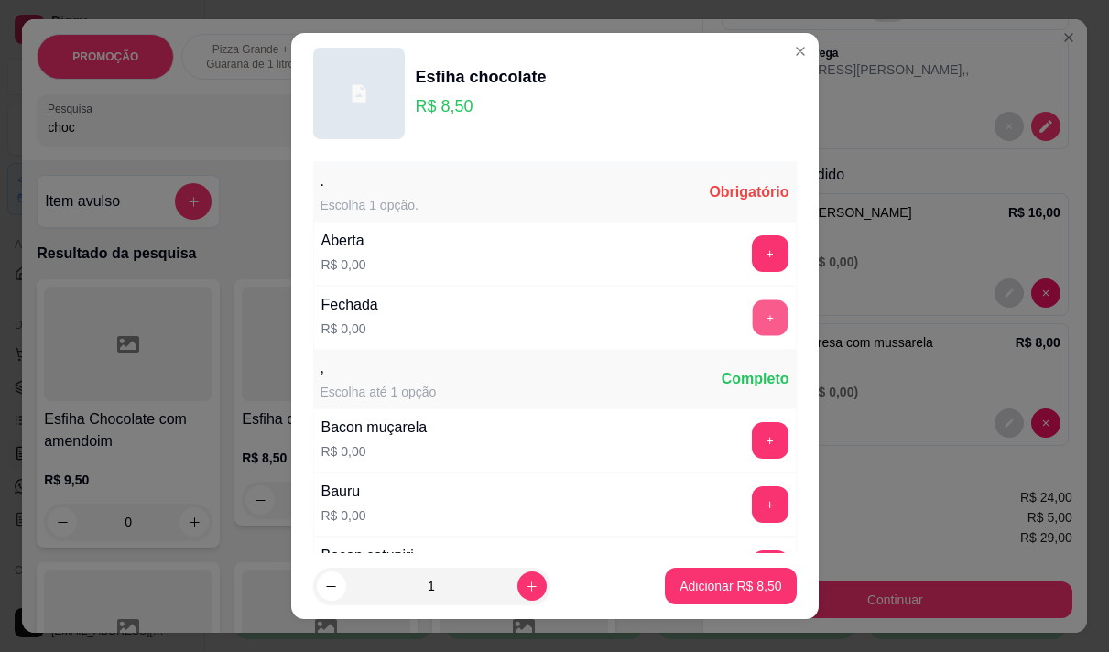
click at [752, 320] on button "+" at bounding box center [770, 318] width 36 height 36
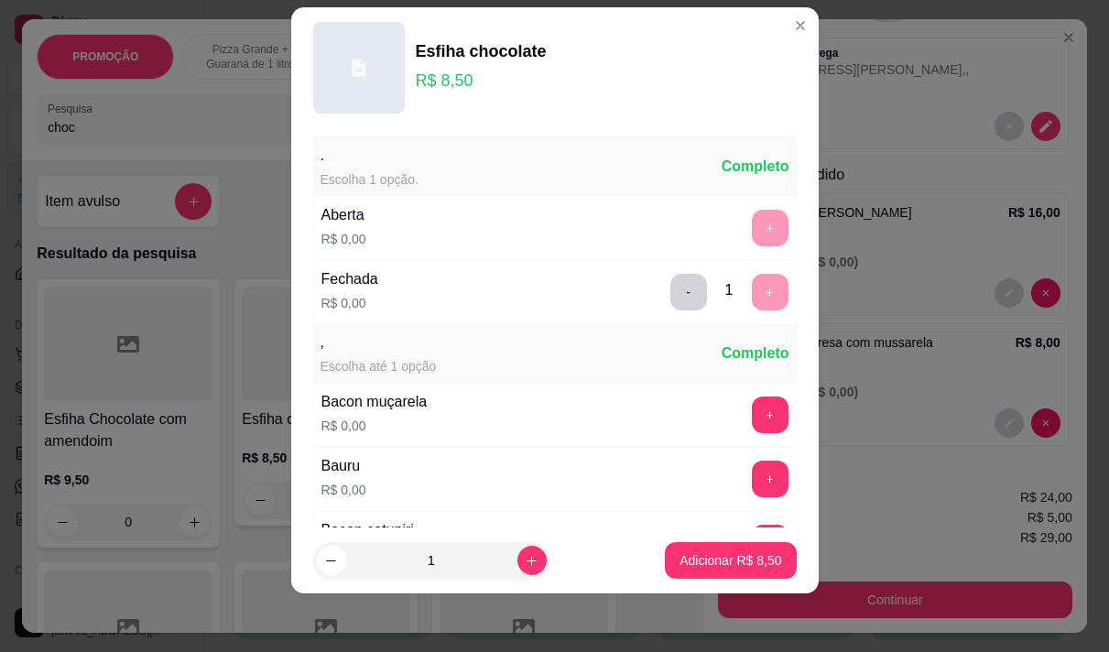
scroll to position [196, 0]
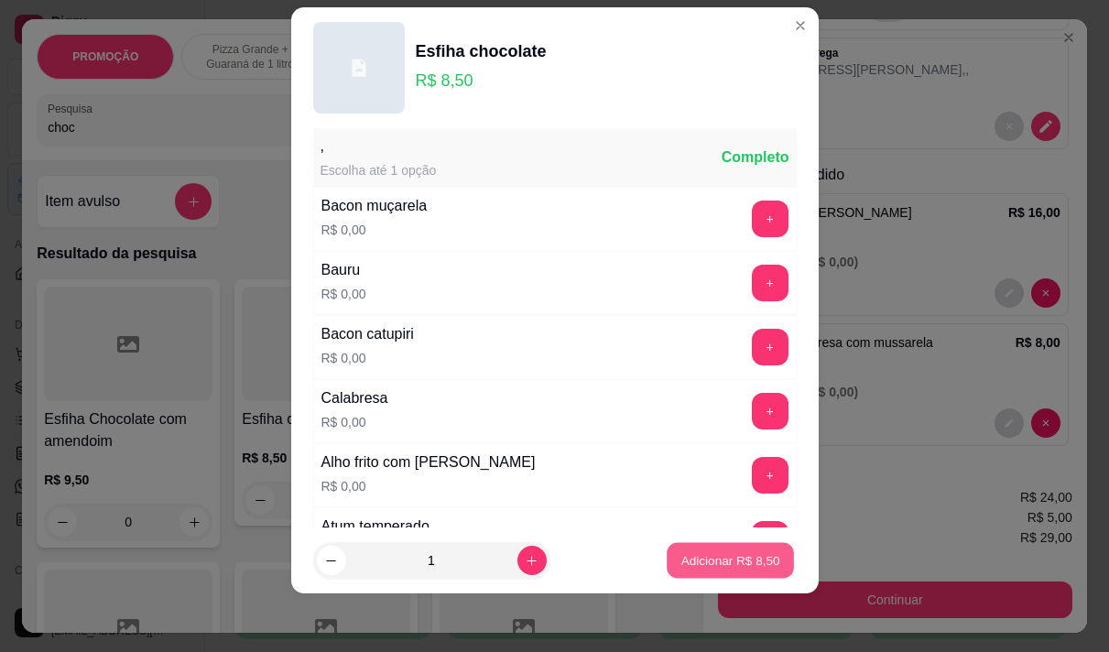
click at [712, 549] on button "Adicionar R$ 8,50" at bounding box center [730, 561] width 127 height 36
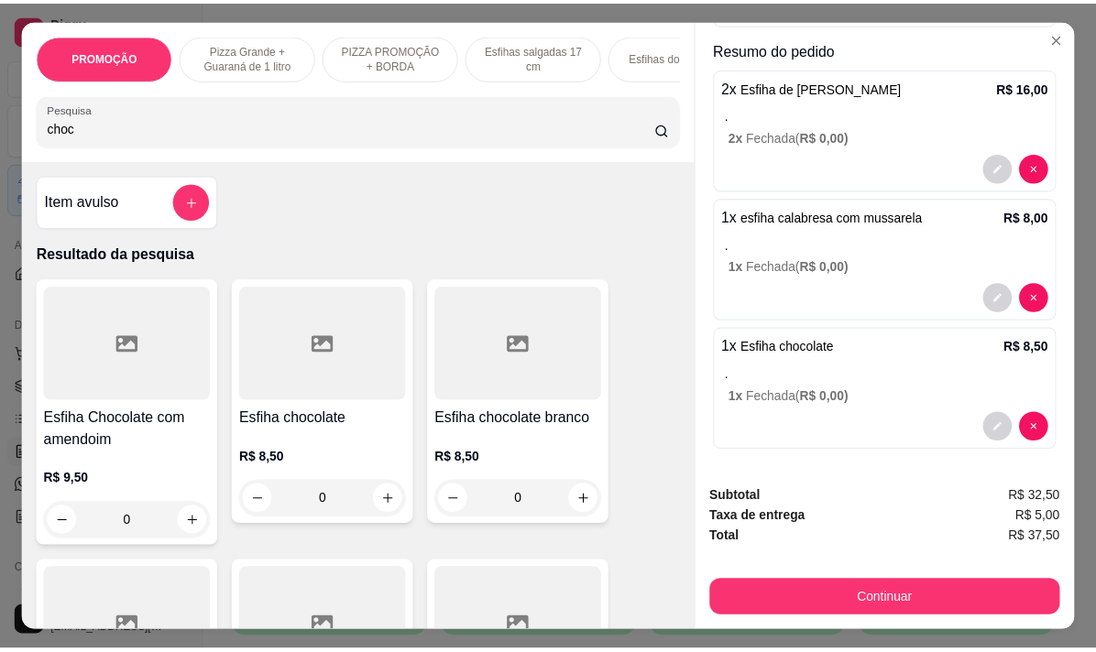
scroll to position [288, 0]
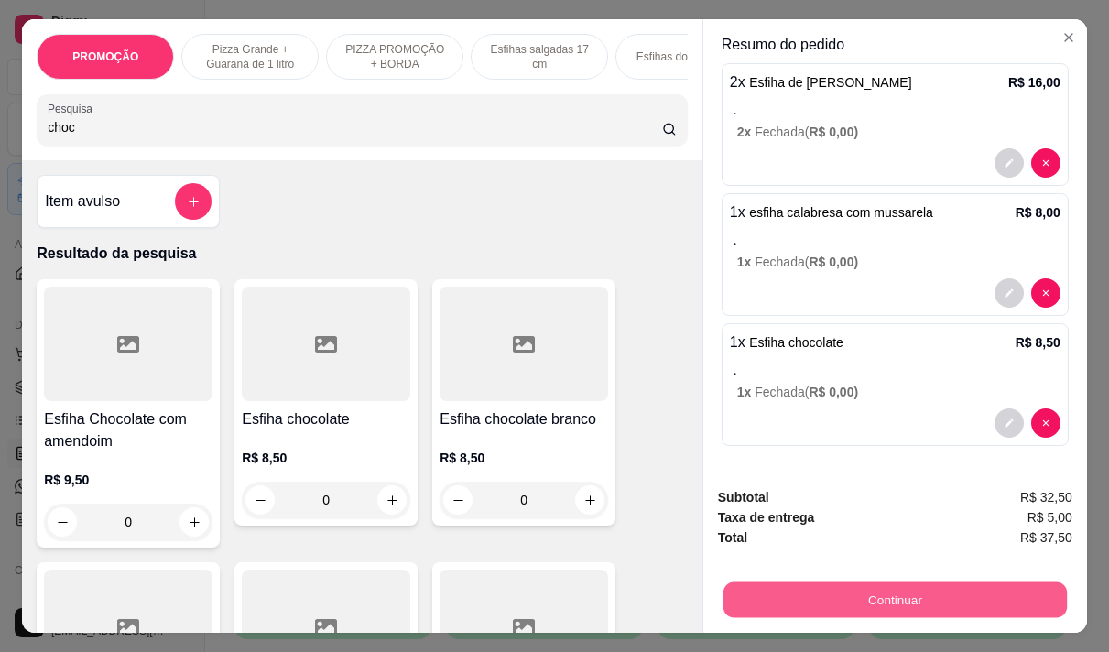
click at [867, 583] on button "Continuar" at bounding box center [896, 600] width 344 height 36
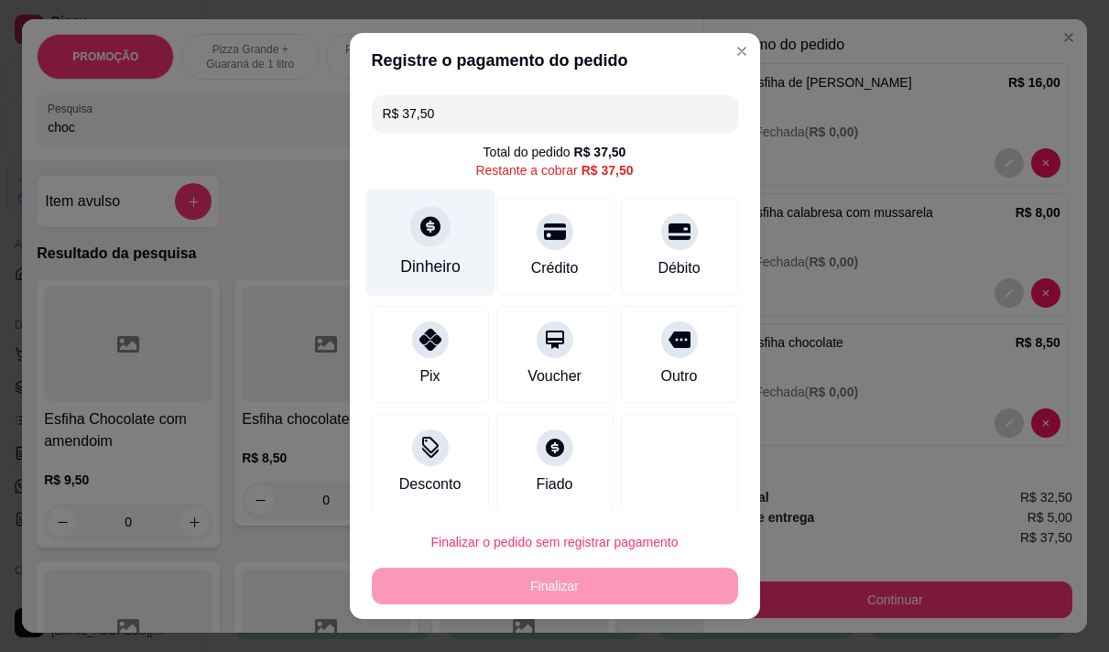
click at [405, 257] on div "Dinheiro" at bounding box center [430, 267] width 60 height 24
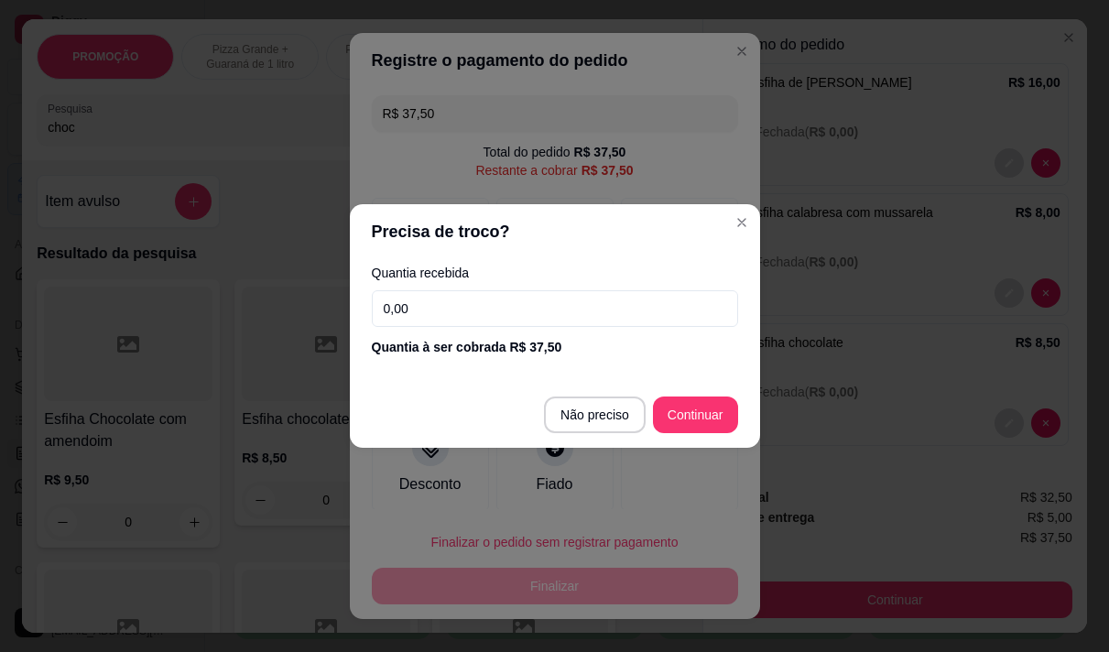
click at [490, 308] on input "0,00" at bounding box center [555, 308] width 366 height 37
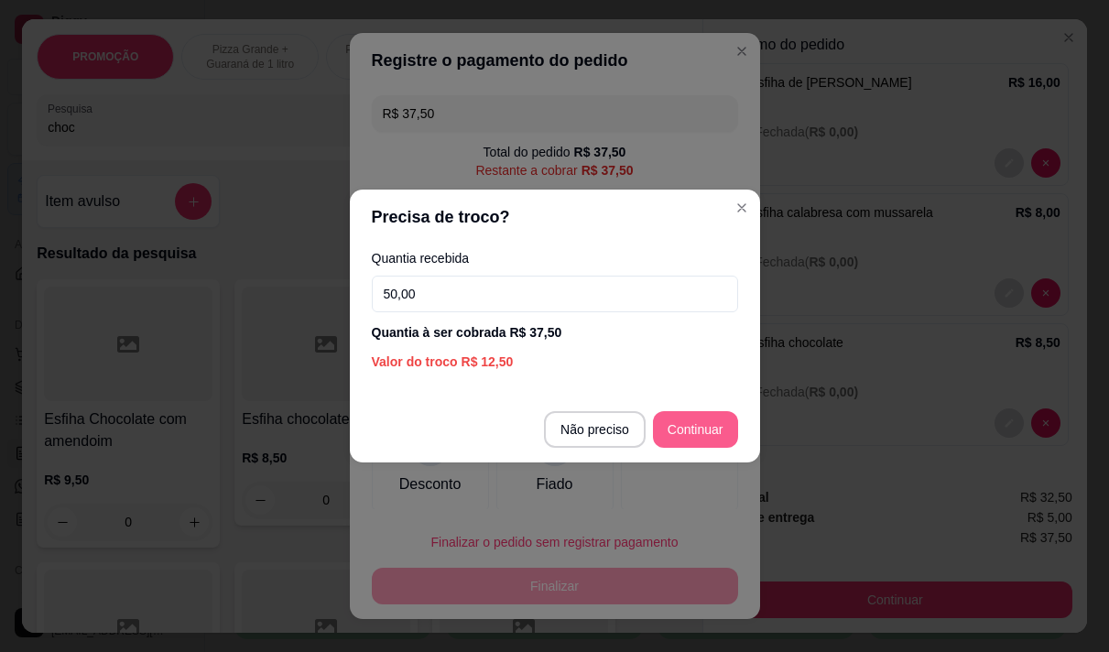
type input "50,00"
type input "R$ 0,00"
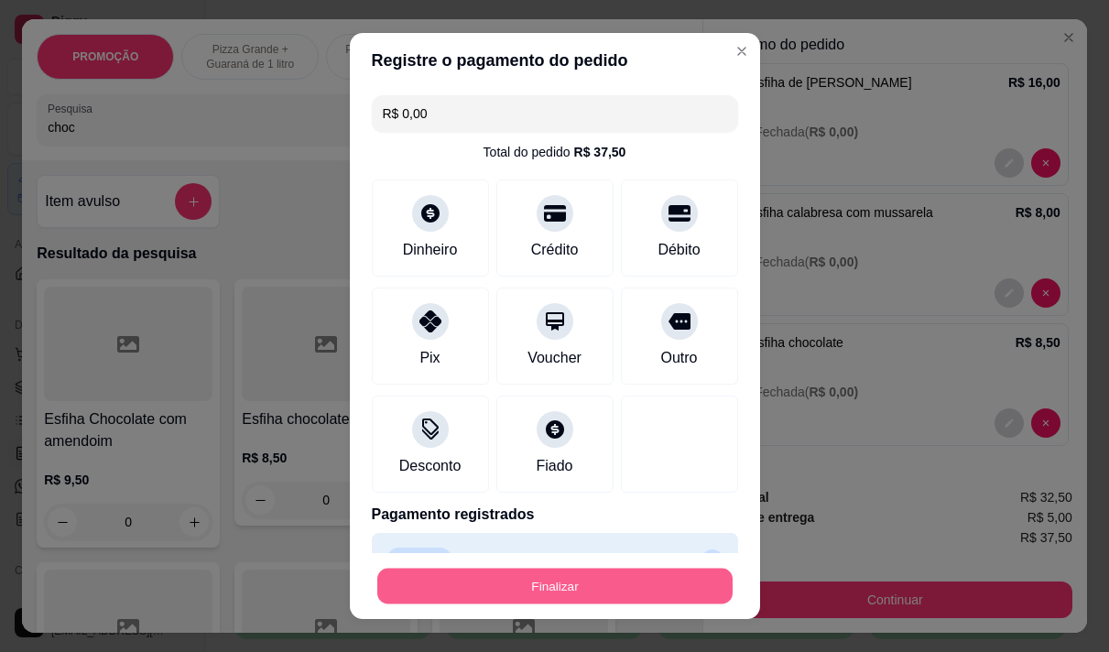
click at [638, 582] on button "Finalizar" at bounding box center [554, 587] width 355 height 36
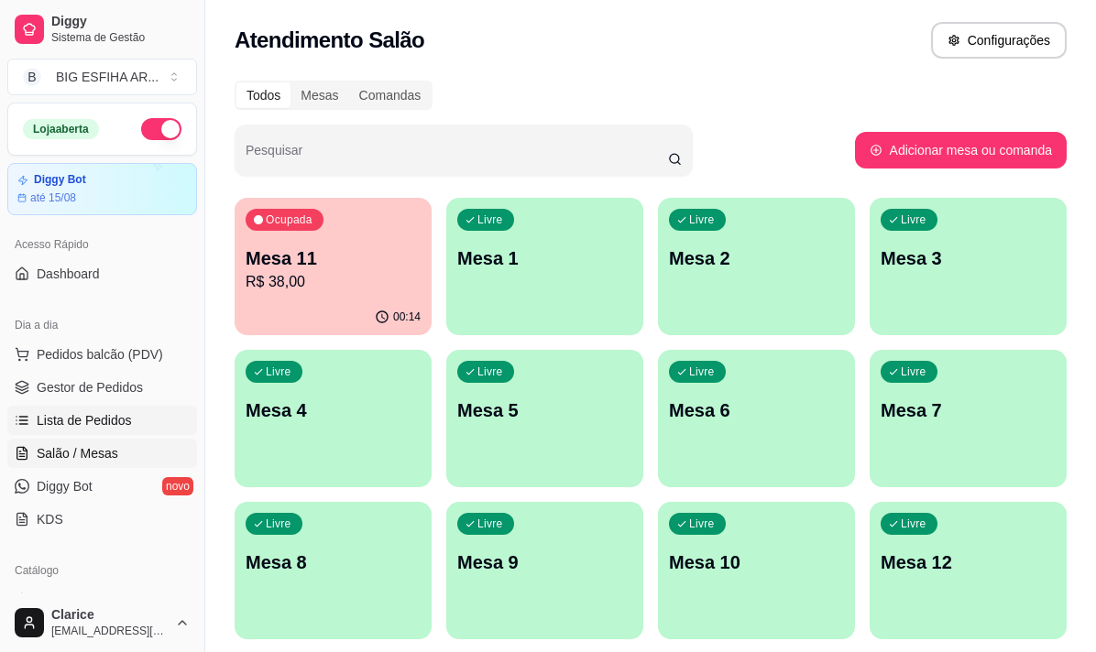
click at [118, 427] on span "Lista de Pedidos" at bounding box center [84, 420] width 95 height 18
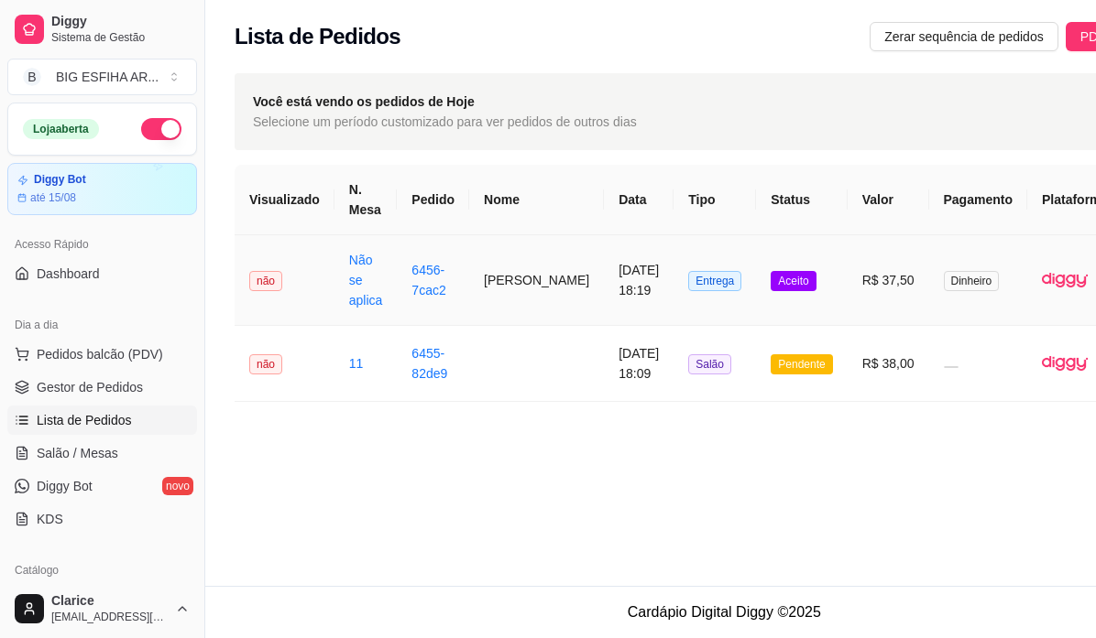
click at [471, 291] on td "[PERSON_NAME]" at bounding box center [536, 280] width 135 height 91
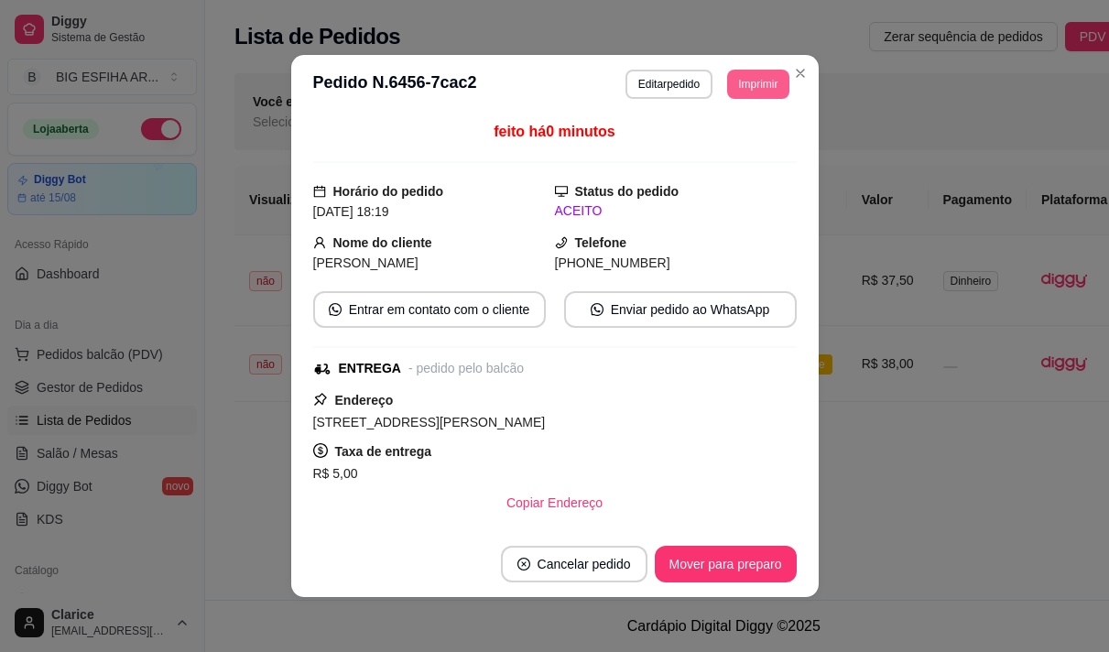
click at [753, 81] on button "Imprimir" at bounding box center [757, 84] width 61 height 29
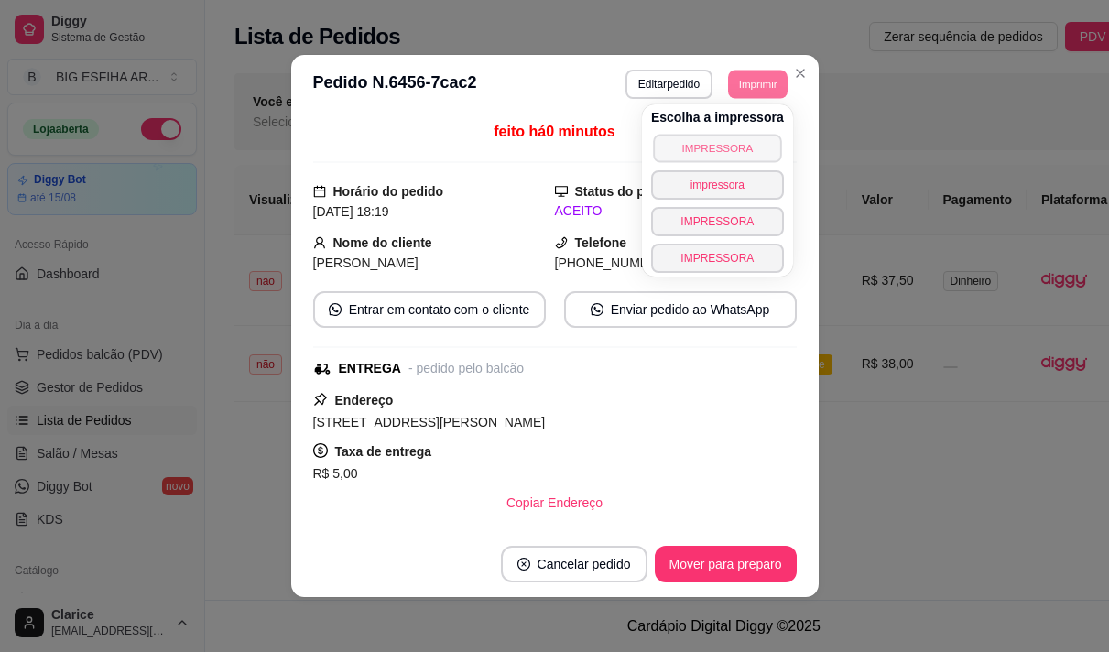
click at [726, 147] on button "IMPRESSORA" at bounding box center [717, 148] width 128 height 28
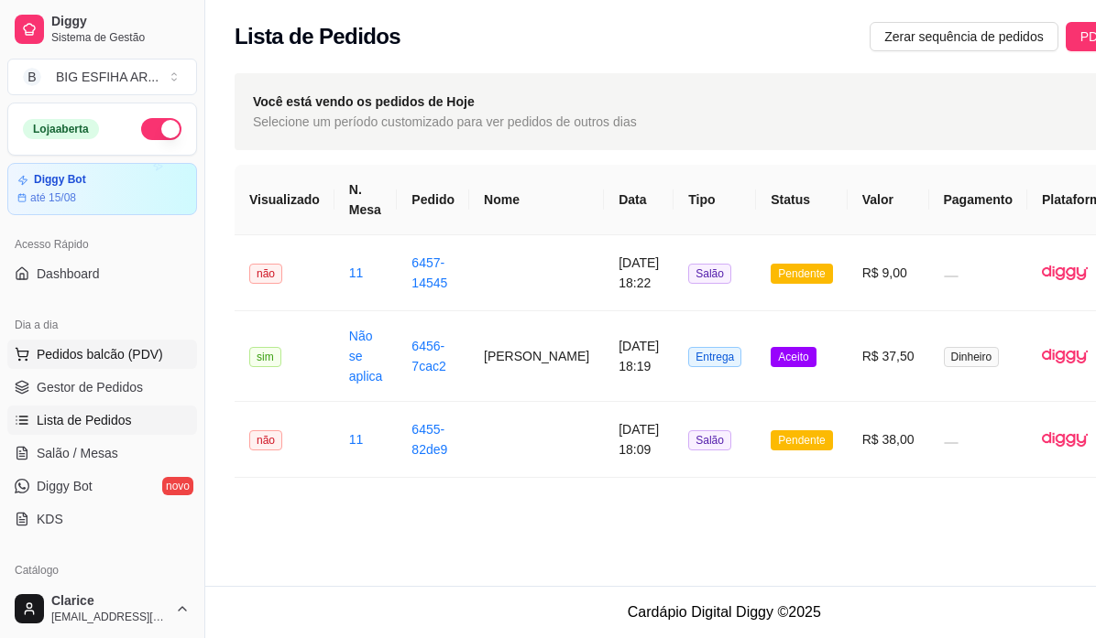
click at [84, 359] on span "Pedidos balcão (PDV)" at bounding box center [100, 354] width 126 height 18
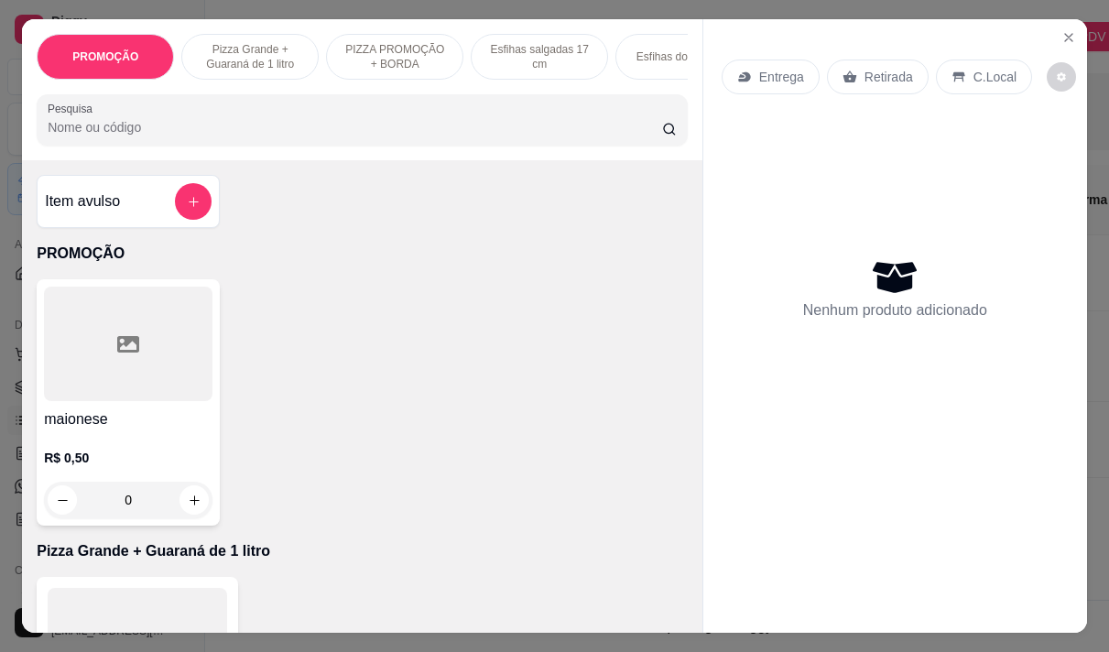
click at [738, 72] on icon at bounding box center [744, 77] width 12 height 10
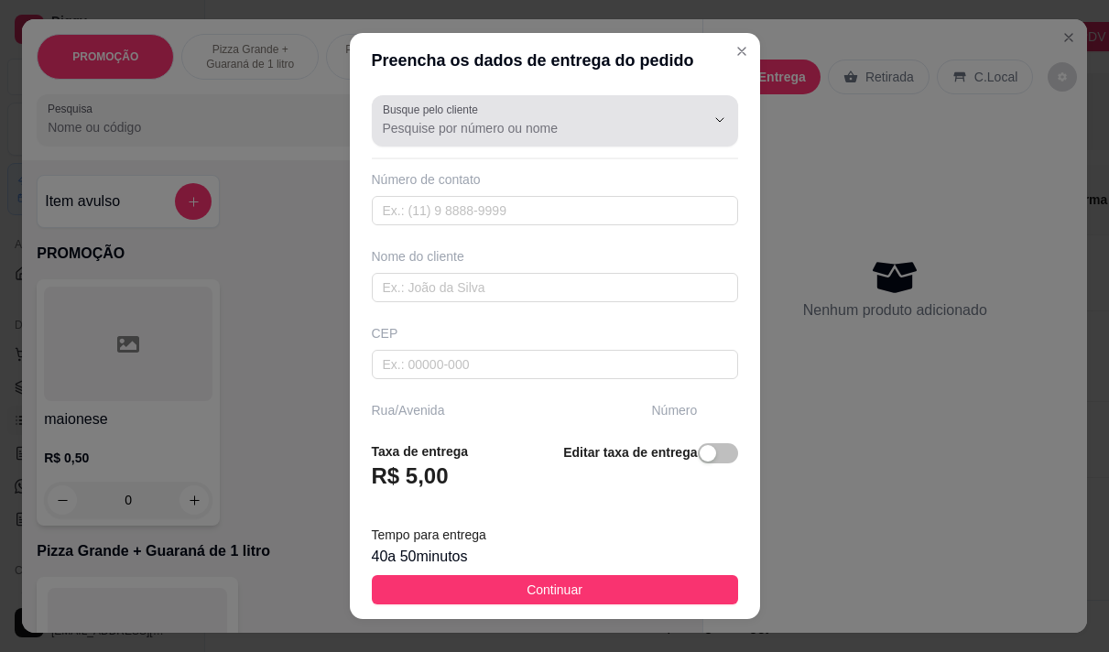
click at [506, 124] on input "Busque pelo cliente" at bounding box center [529, 128] width 293 height 18
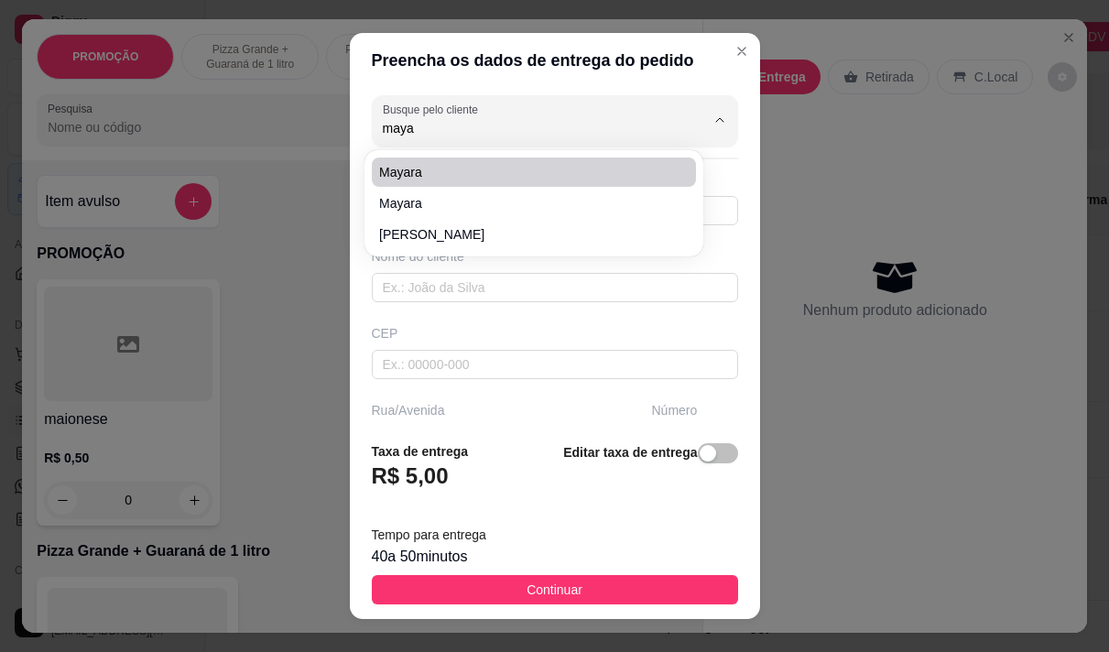
type input "maya"
click at [453, 125] on input "Busque pelo cliente" at bounding box center [529, 128] width 293 height 18
click at [440, 180] on span "Mayara" at bounding box center [524, 172] width 291 height 18
type input "Mayara"
type input "92984287900"
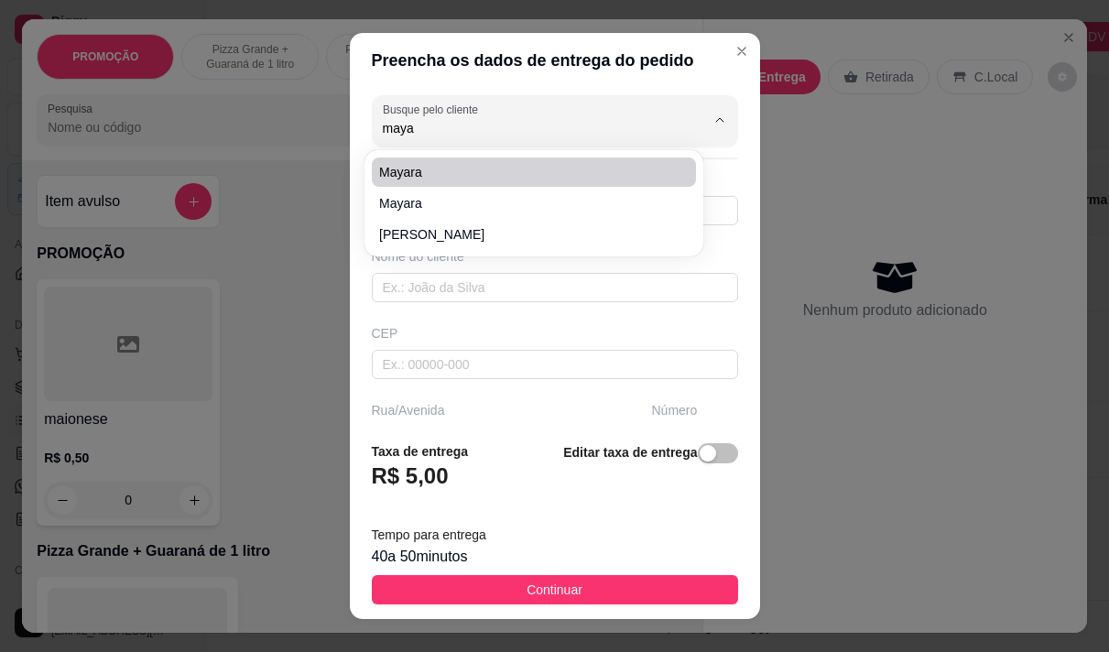
type input "Mayara"
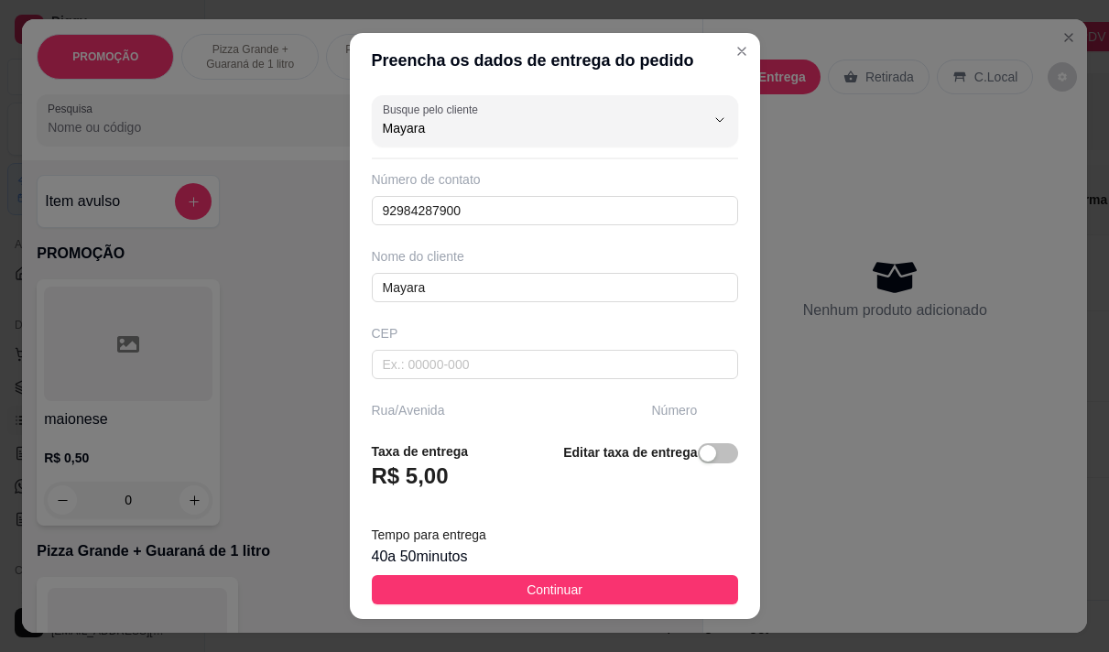
type input "Mayara"
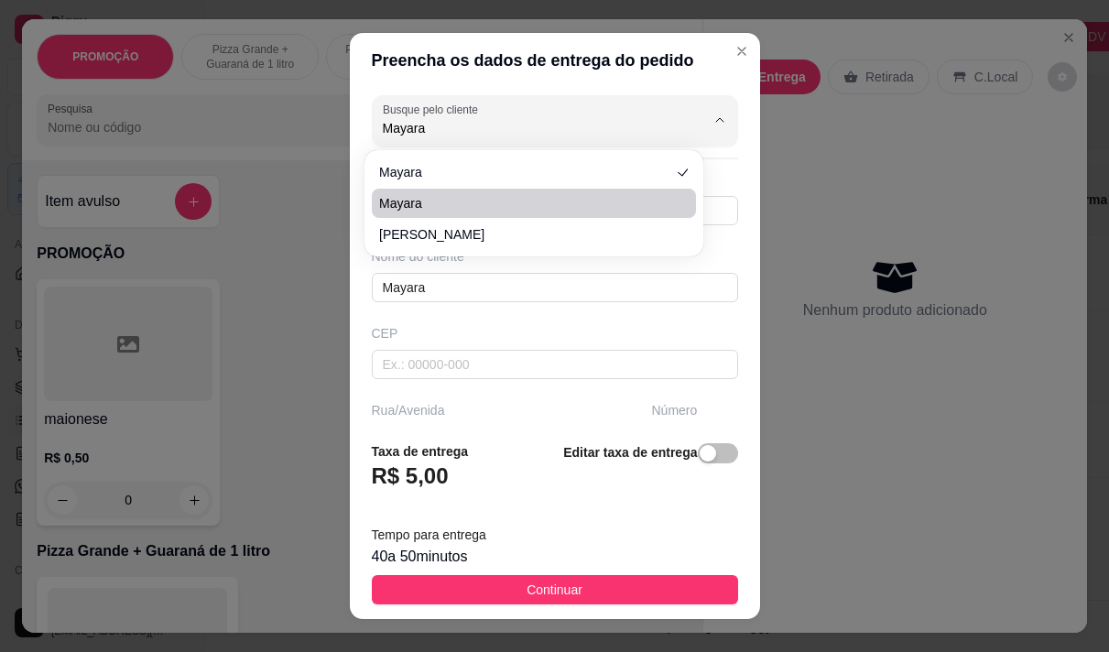
click at [418, 193] on li "Mayara" at bounding box center [534, 203] width 324 height 29
type input "8588044470"
type input "[STREET_ADDRESS][PERSON_NAME]"
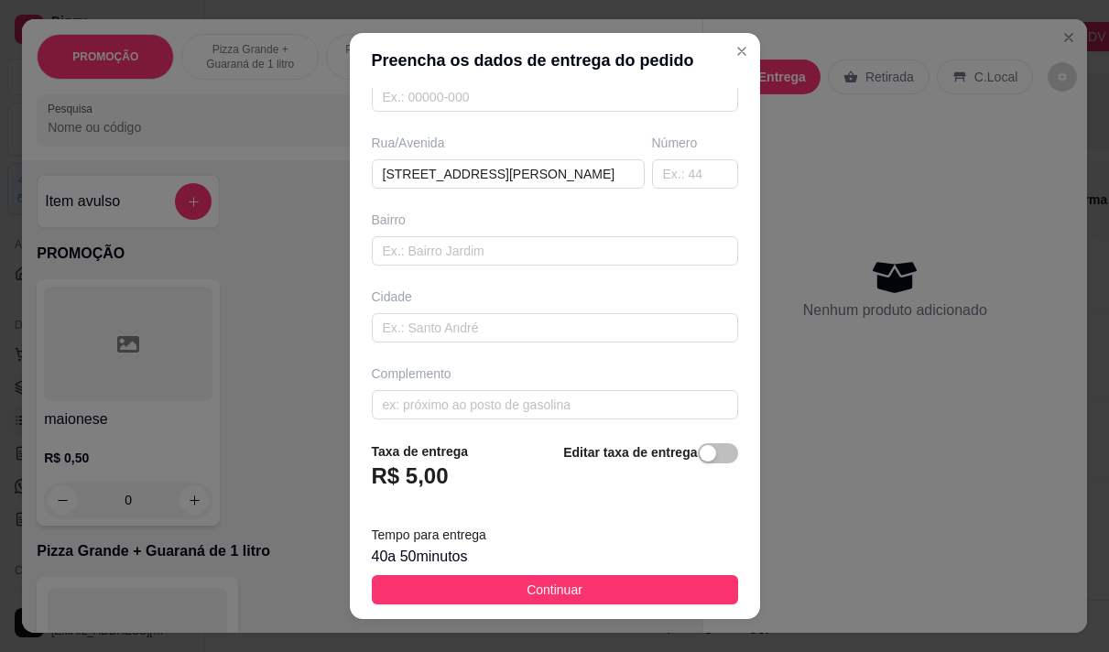
scroll to position [275, 0]
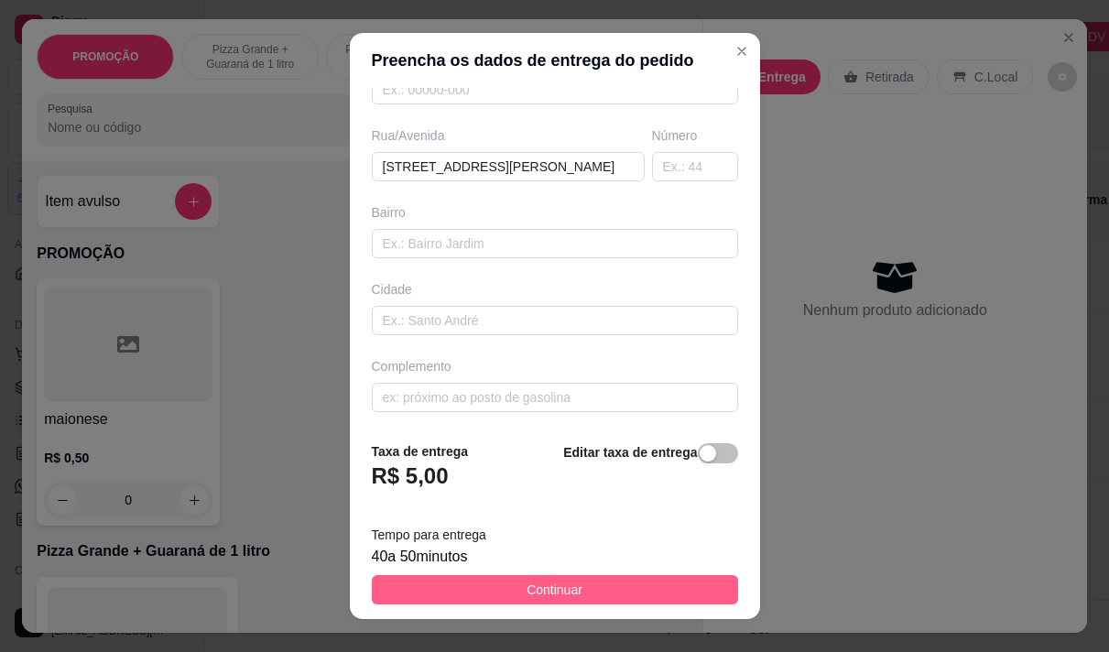
click at [568, 581] on span "Continuar" at bounding box center [555, 590] width 56 height 20
click at [568, 581] on div "Item avulso PROMOÇÃO maionese R$ 0,50 0 Pizza Grande + Guaraná de 1 litro Grand…" at bounding box center [362, 396] width 681 height 472
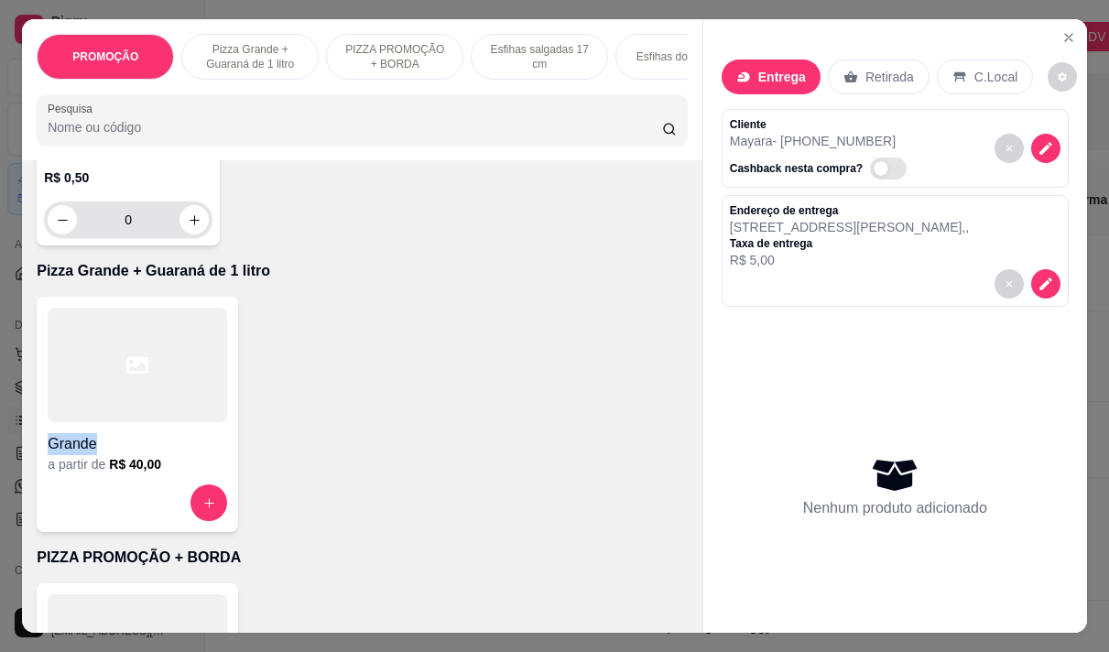
scroll to position [366, 0]
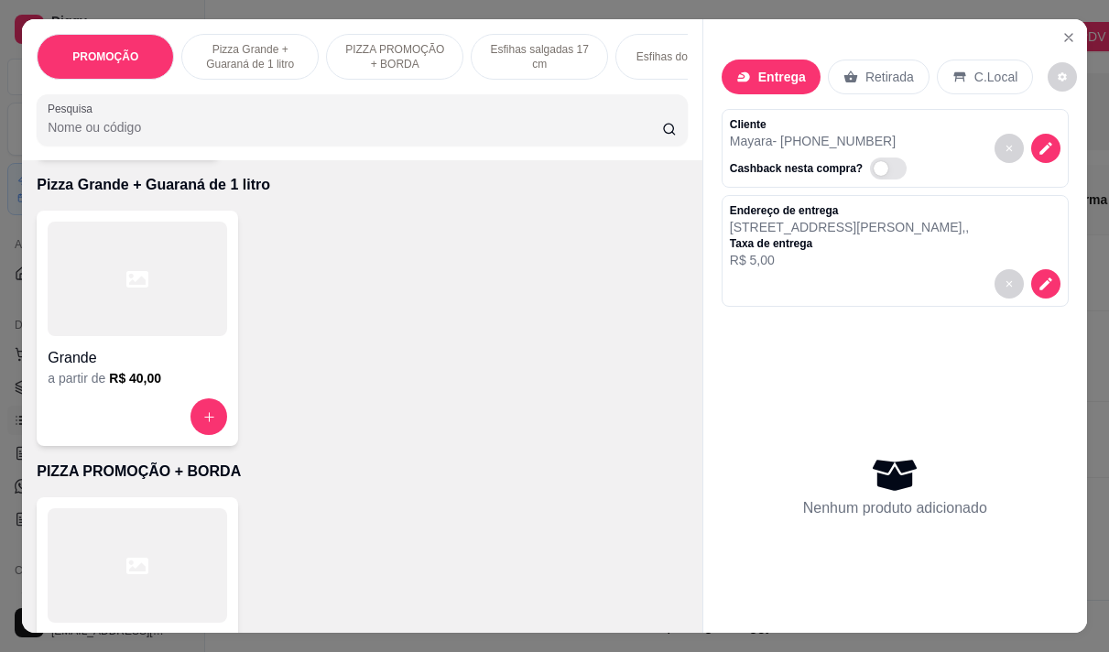
click at [129, 397] on div "Grande a partir de R$ 40,00" at bounding box center [138, 328] width 202 height 235
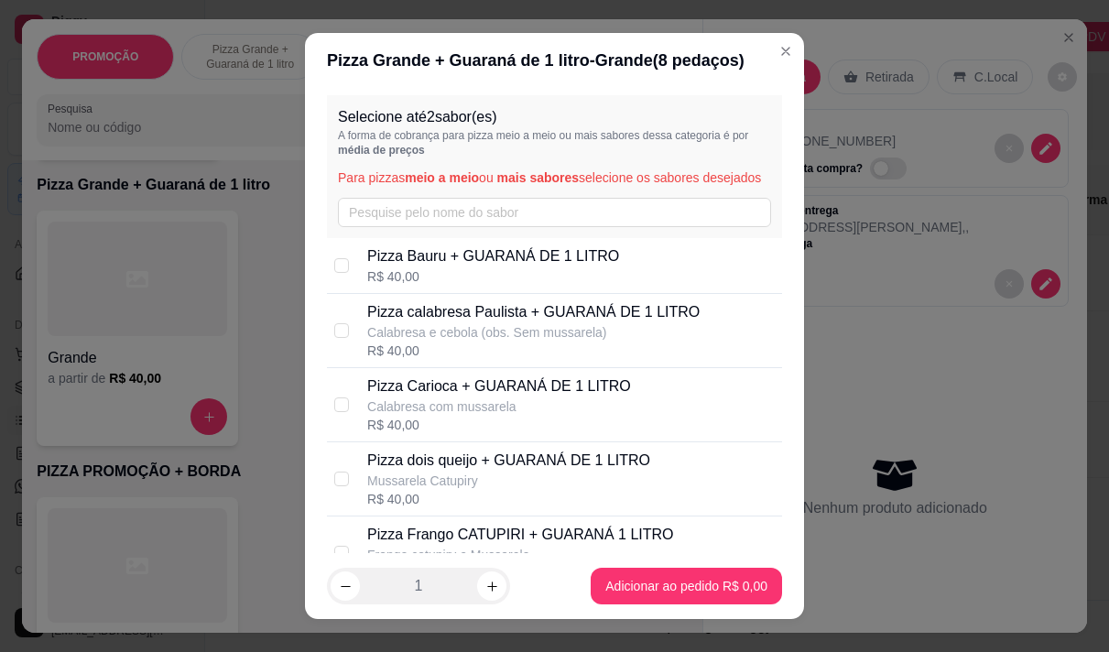
click at [490, 342] on p "Calabresa e cebola (obs. Sem mussarela)" at bounding box center [533, 332] width 333 height 18
checkbox input "true"
click at [471, 398] on p "Pizza Carioca + GUARANÁ DE 1 LITRO" at bounding box center [499, 387] width 264 height 22
checkbox input "true"
click at [480, 360] on div "R$ 20,00" at bounding box center [533, 351] width 333 height 18
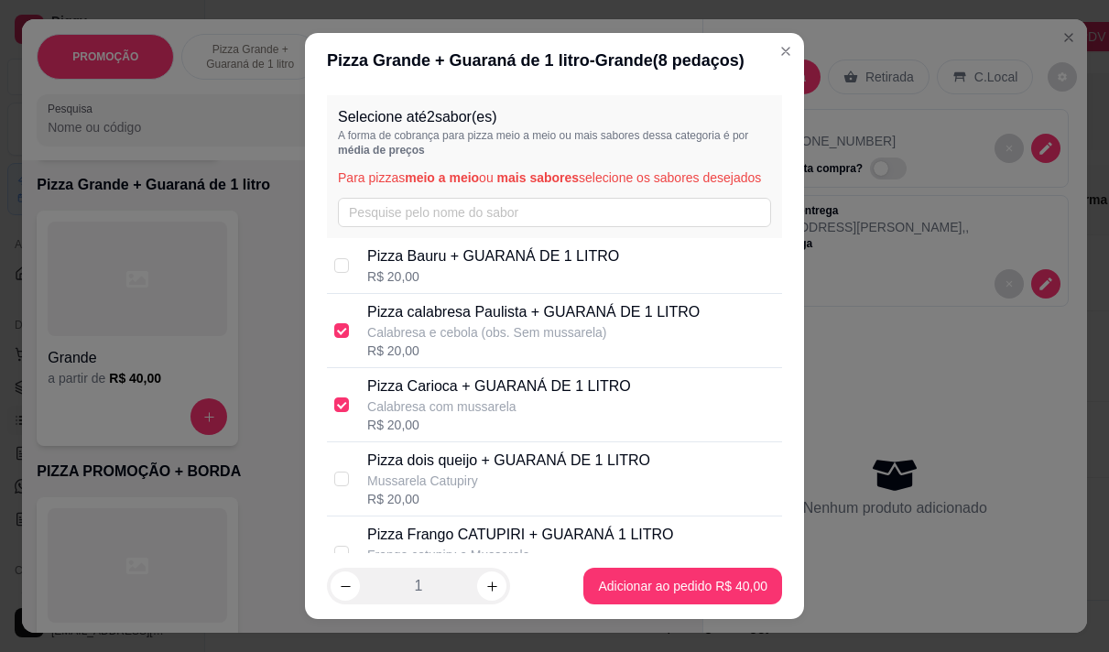
click at [480, 360] on div "R$ 20,00" at bounding box center [533, 351] width 333 height 18
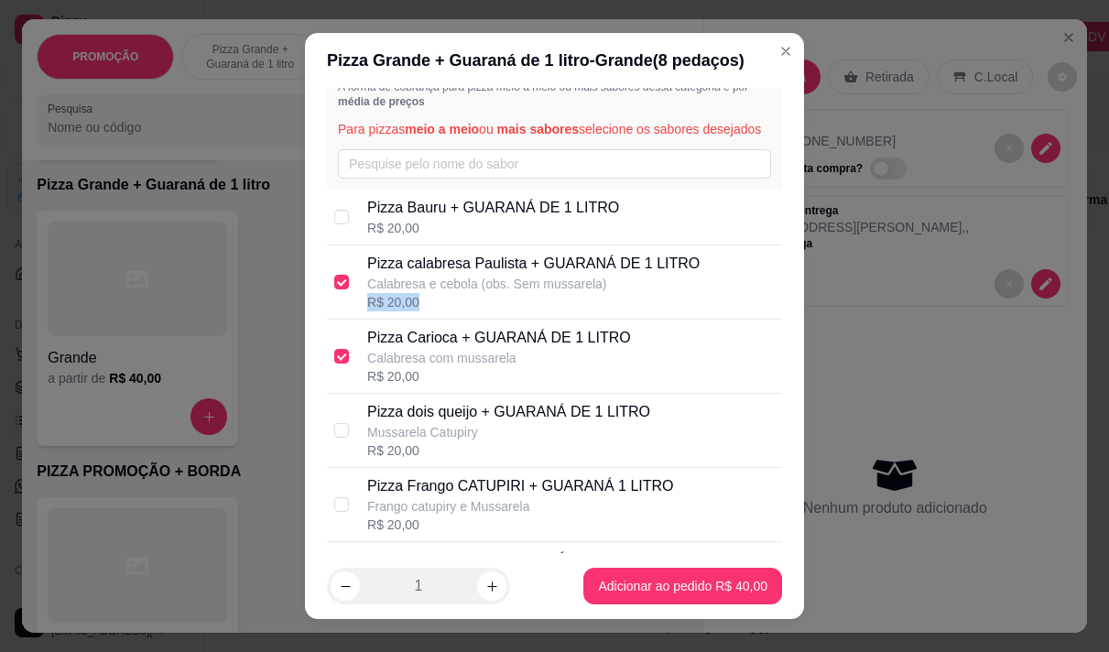
scroll to position [92, 0]
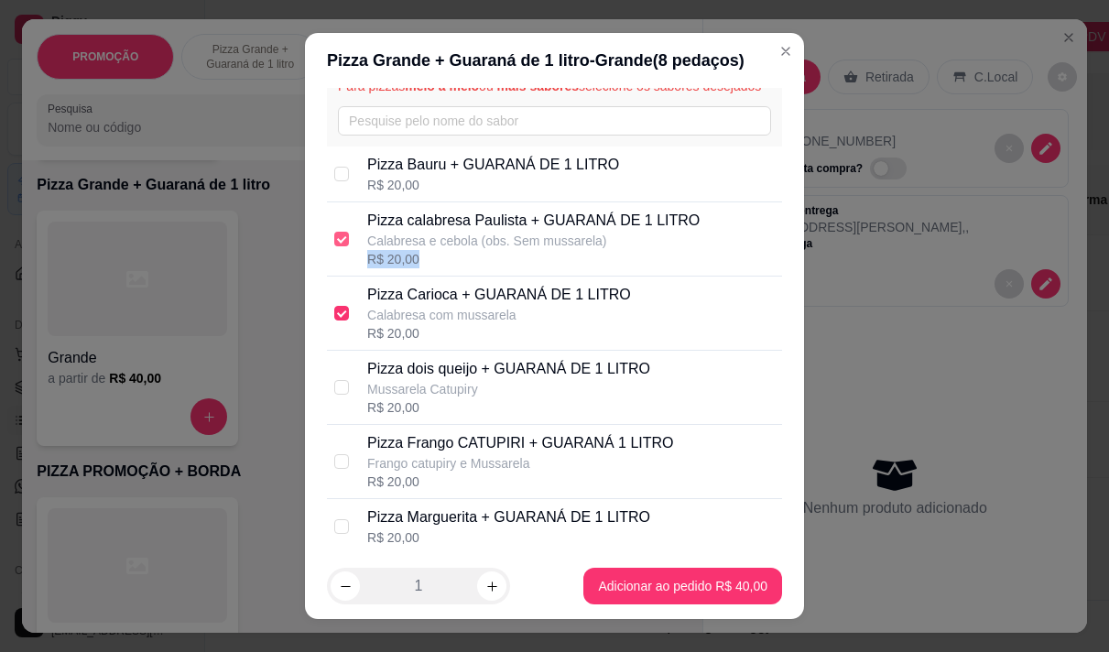
click at [340, 246] on input "checkbox" at bounding box center [341, 239] width 15 height 15
click at [334, 246] on input "checkbox" at bounding box center [341, 239] width 15 height 15
checkbox input "false"
click at [334, 321] on input "checkbox" at bounding box center [341, 313] width 15 height 15
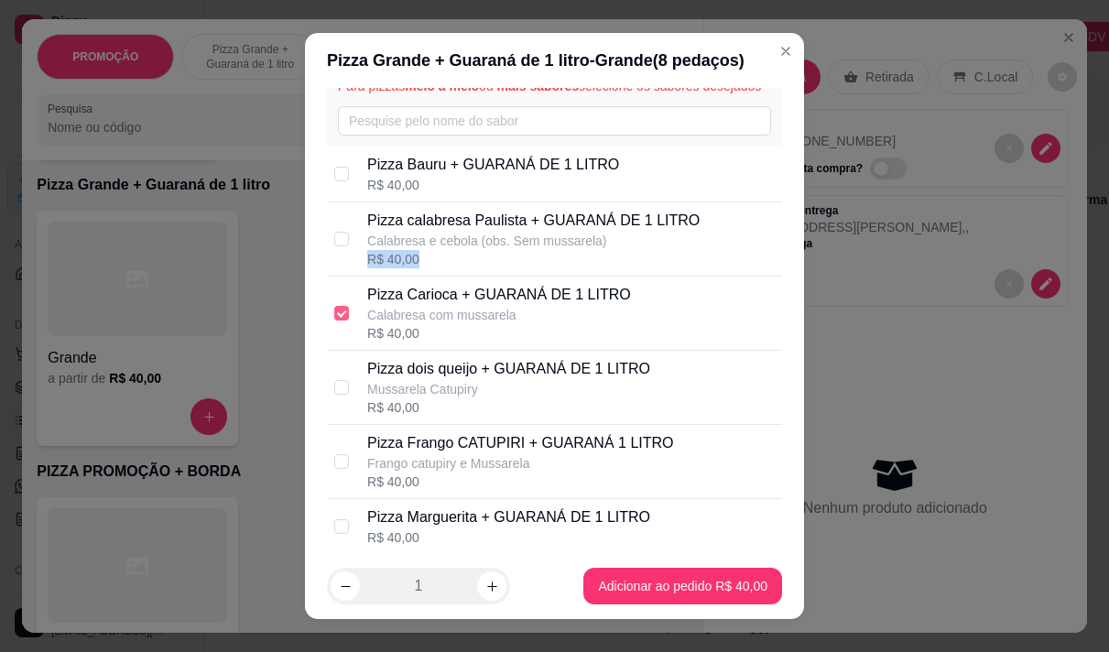
checkbox input "false"
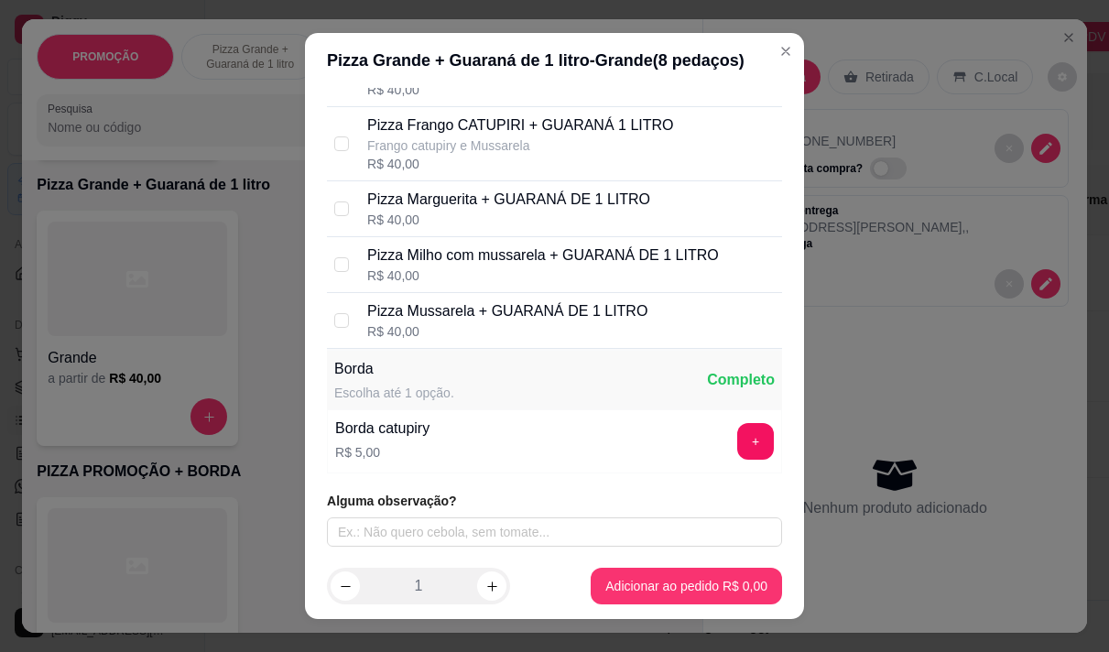
scroll to position [337, 0]
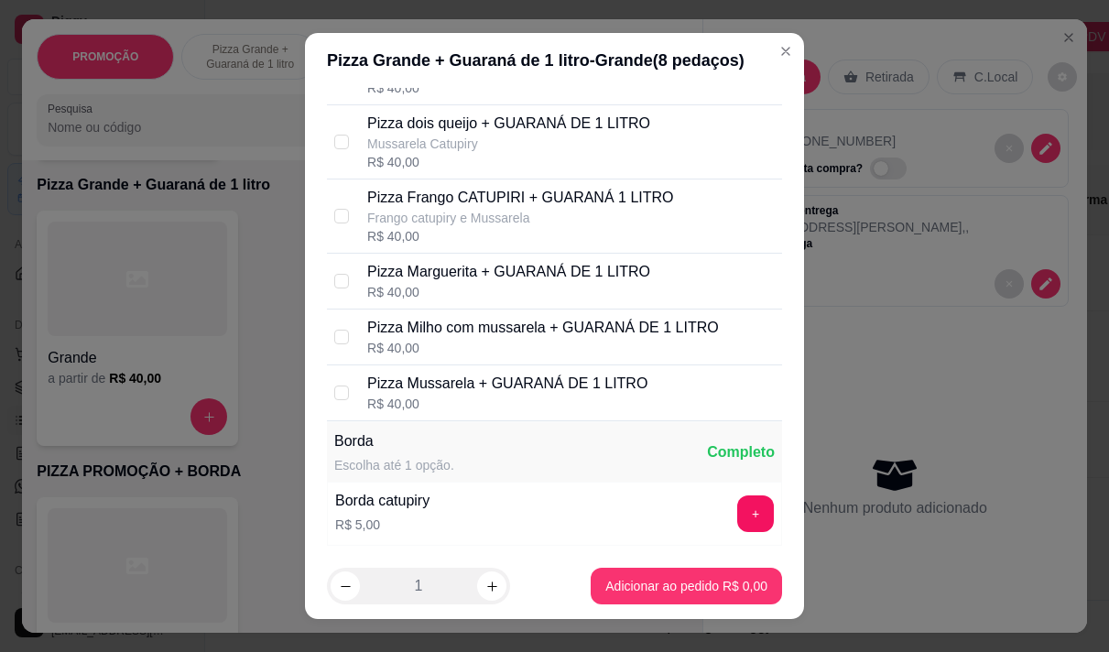
click at [463, 209] on p "Pizza Frango CATUPIRI + GUARANÁ 1 LITRO" at bounding box center [520, 198] width 306 height 22
checkbox input "true"
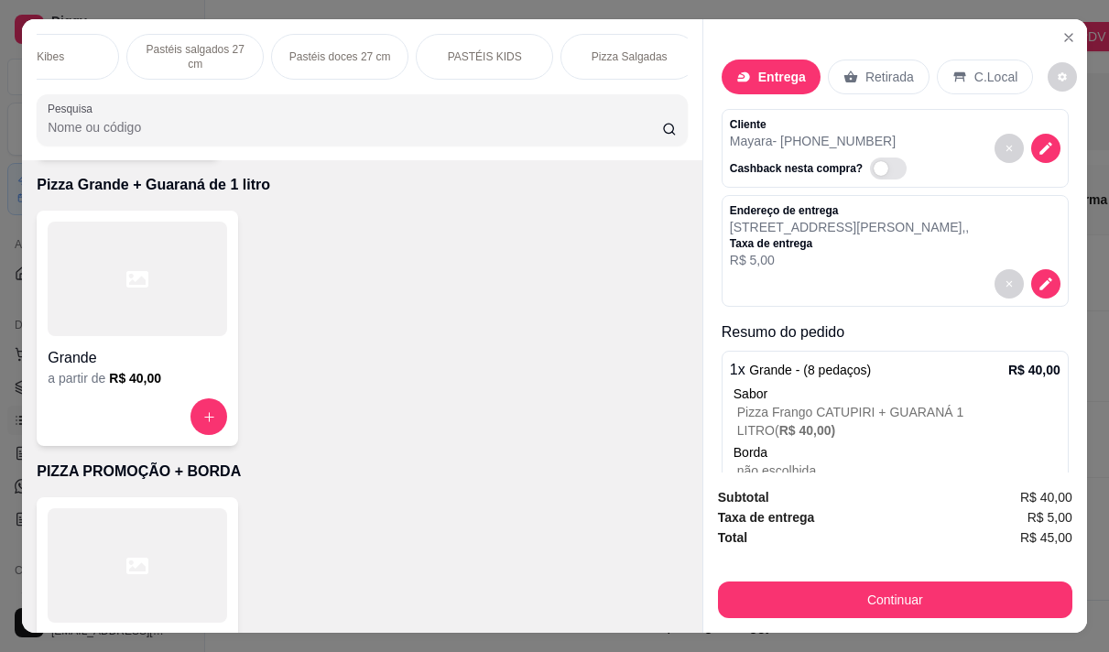
scroll to position [0, 843]
click at [563, 53] on p "Pizza Salgadas" at bounding box center [566, 56] width 76 height 15
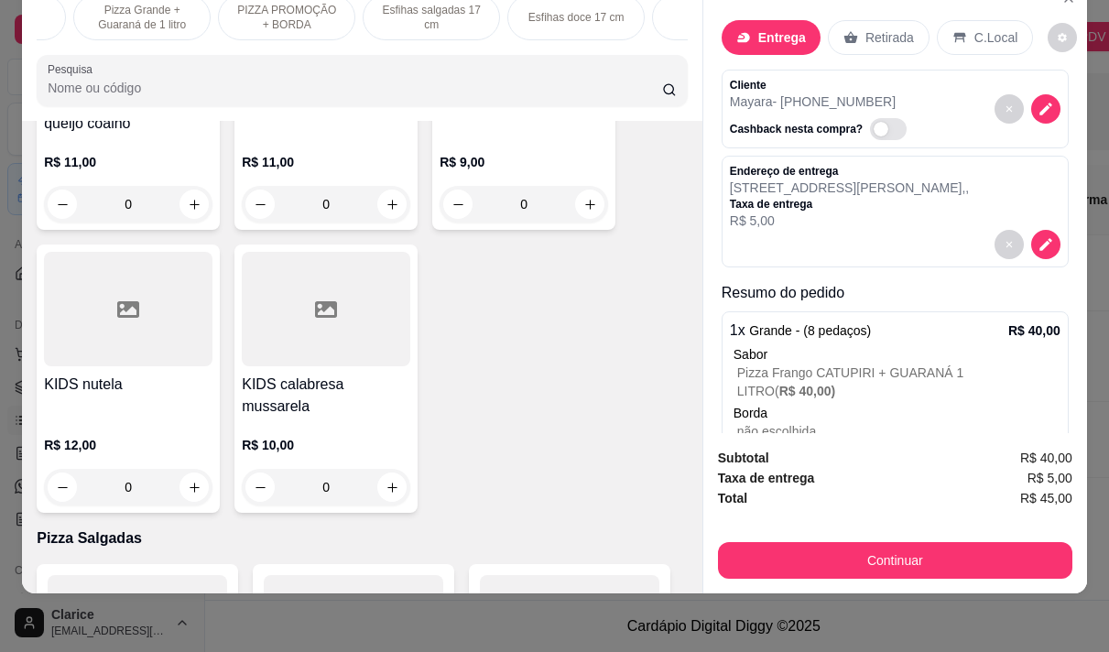
scroll to position [0, 0]
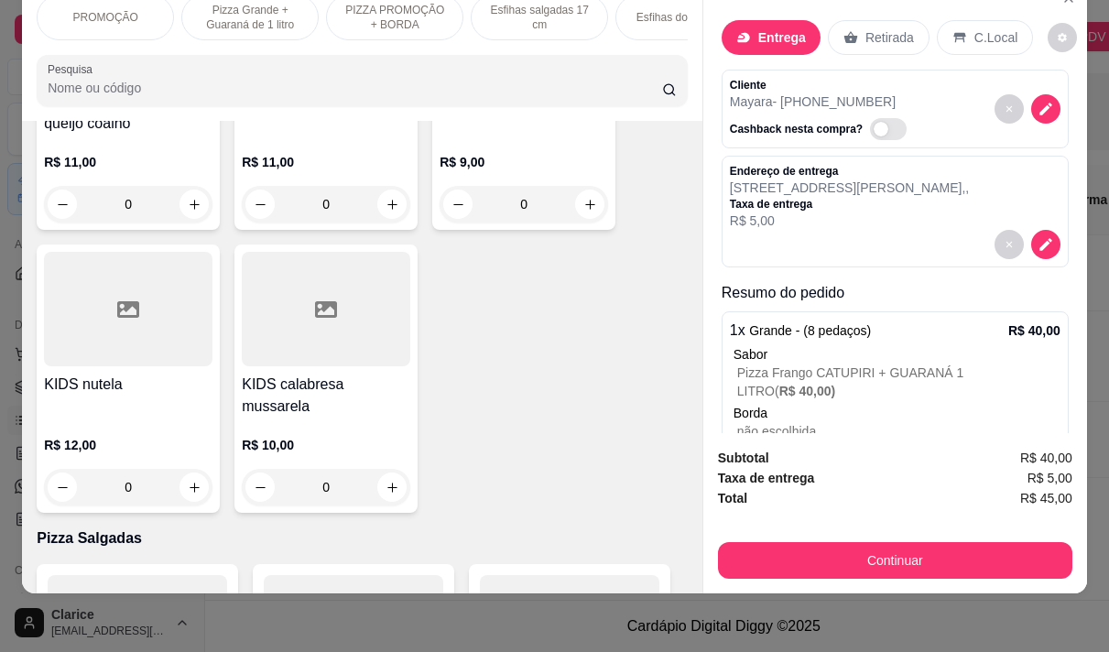
drag, startPoint x: 292, startPoint y: 2, endPoint x: 294, endPoint y: 18, distance: 16.6
click at [294, 3] on p "Pizza Grande + Guaraná de 1 litro" at bounding box center [250, 17] width 106 height 29
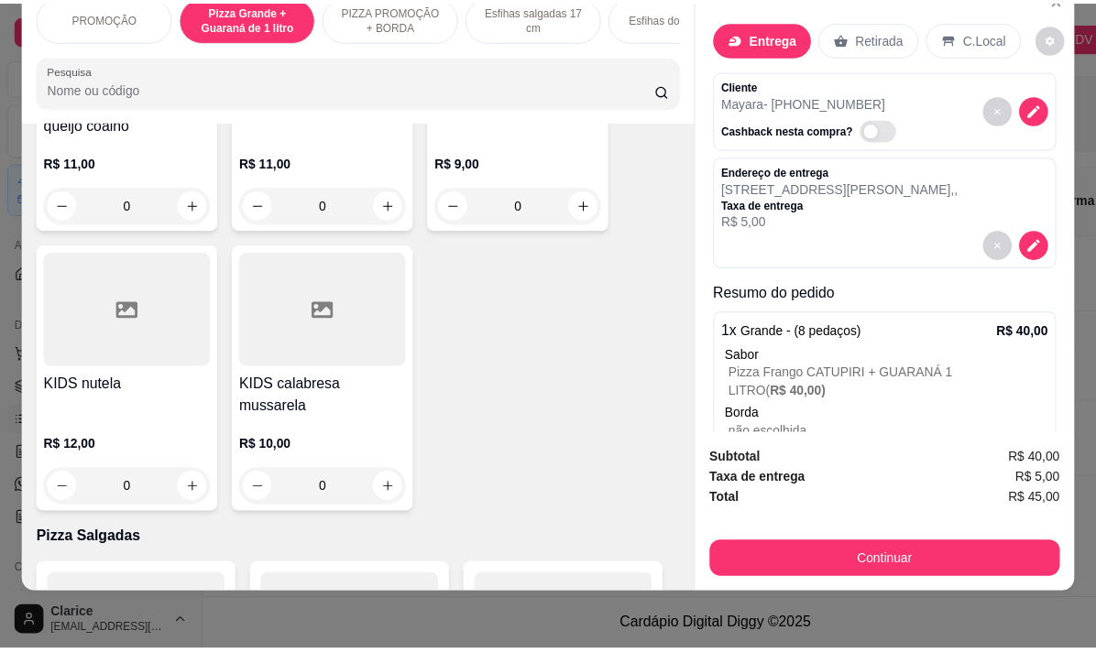
scroll to position [380, 0]
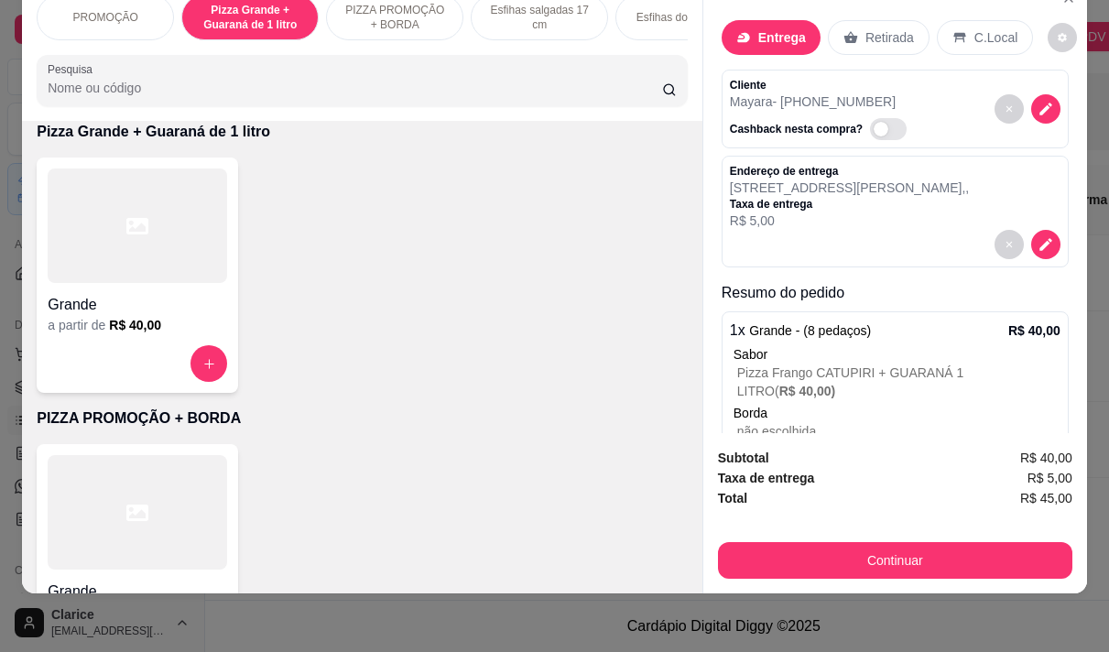
click at [88, 318] on div "a partir de R$ 40,00" at bounding box center [138, 325] width 180 height 18
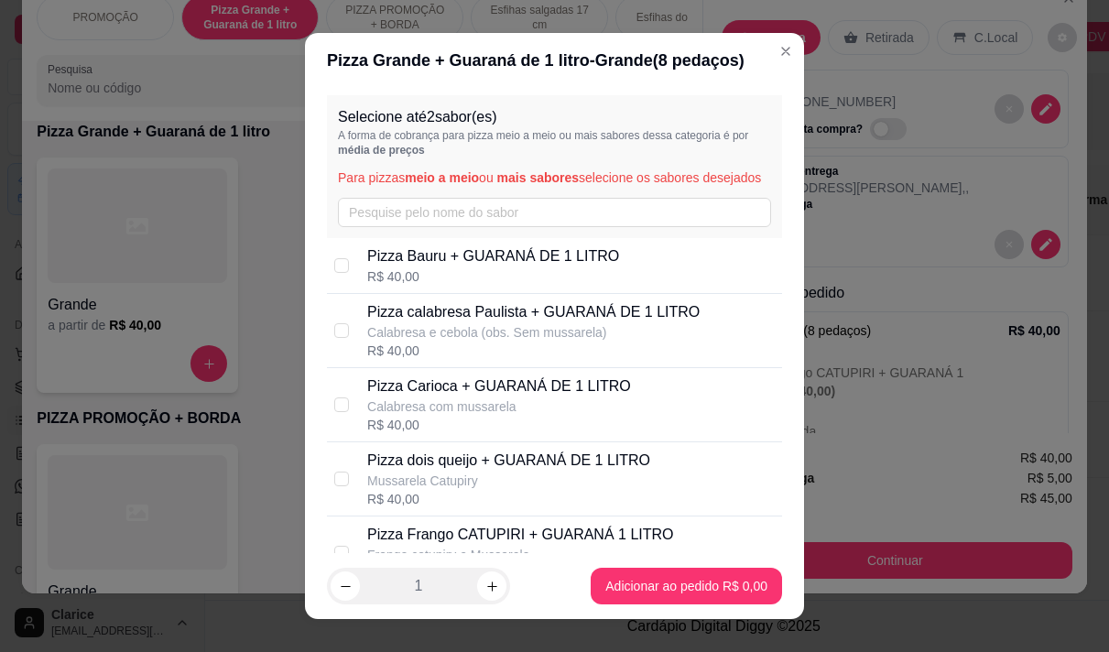
click at [463, 398] on p "Pizza Carioca + GUARANÁ DE 1 LITRO" at bounding box center [499, 387] width 264 height 22
checkbox input "true"
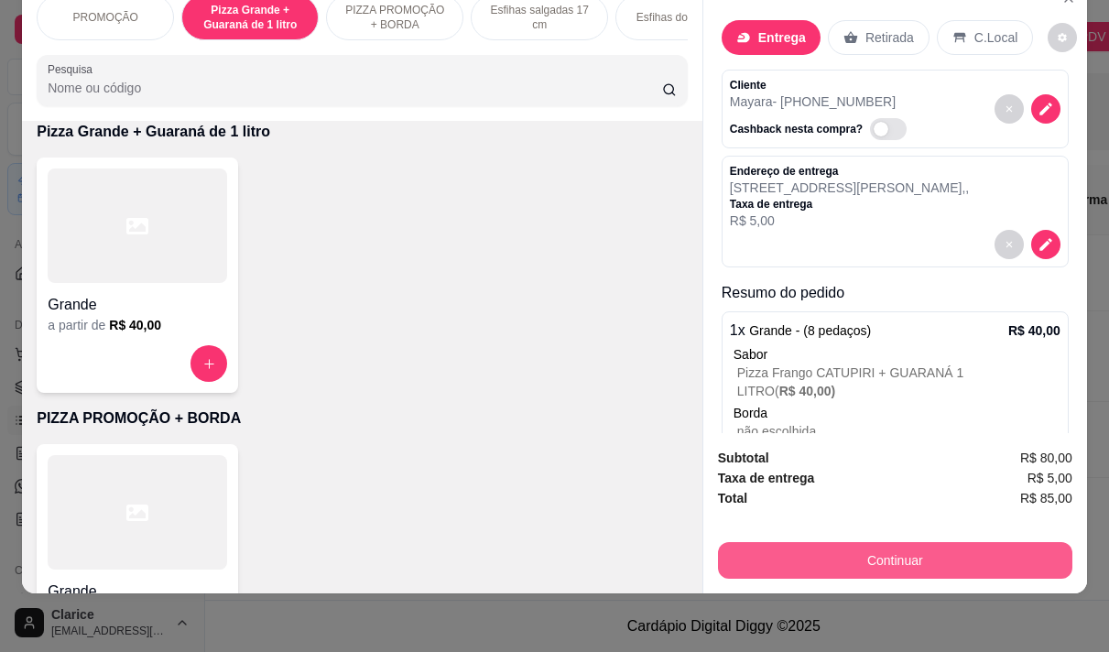
click at [1011, 542] on button "Continuar" at bounding box center [895, 560] width 354 height 37
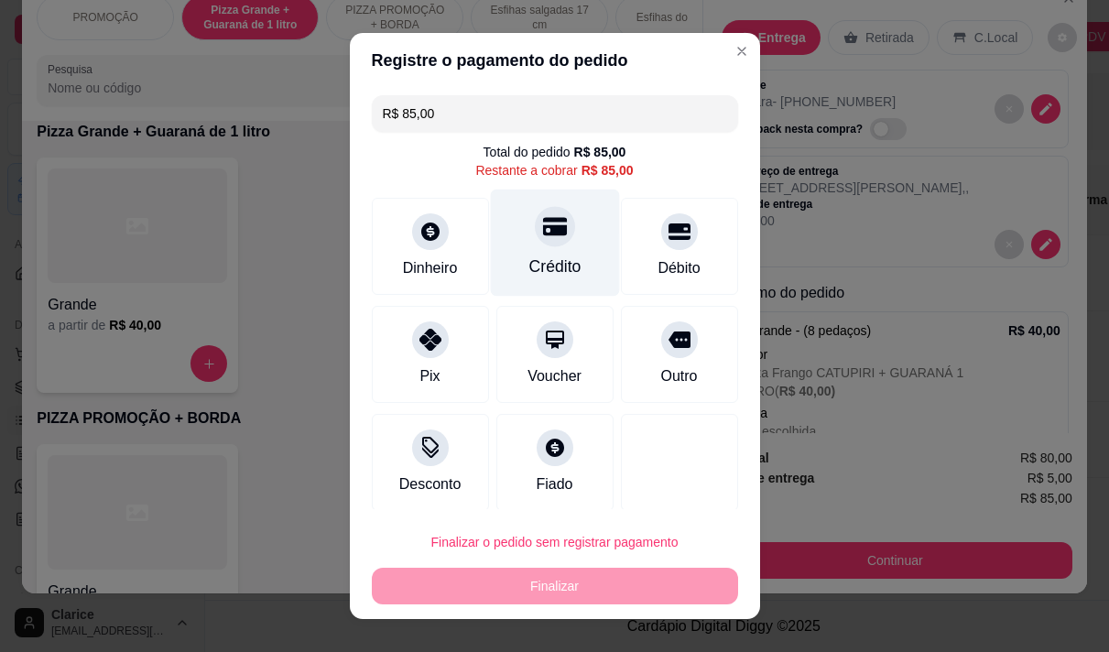
click at [511, 250] on div "Crédito" at bounding box center [554, 242] width 129 height 107
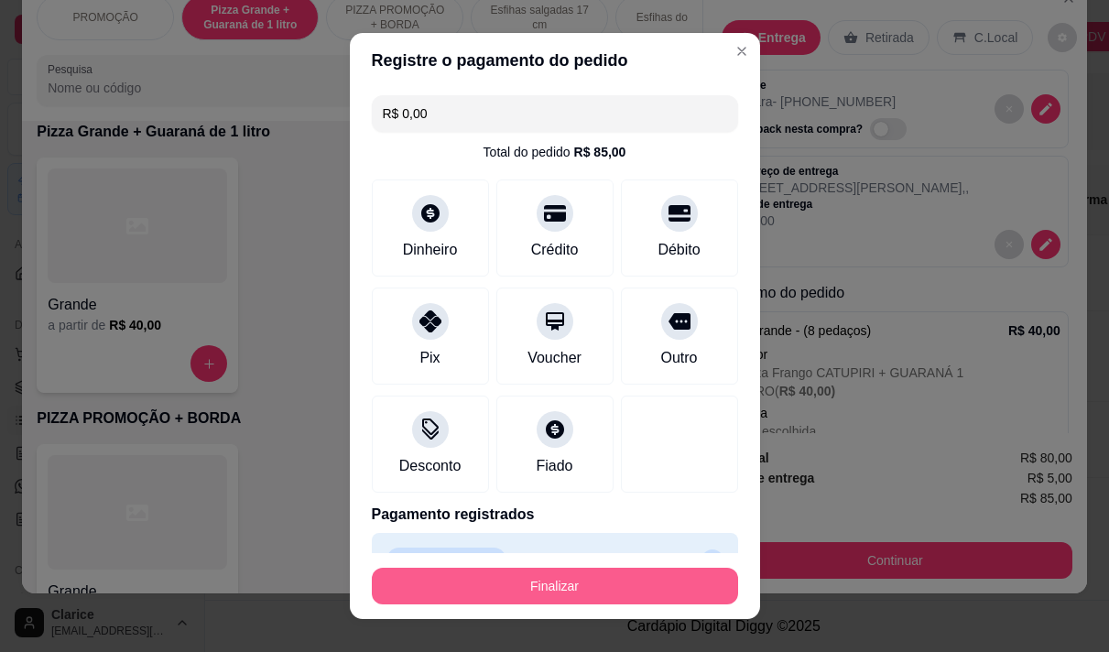
click at [564, 591] on button "Finalizar" at bounding box center [555, 586] width 366 height 37
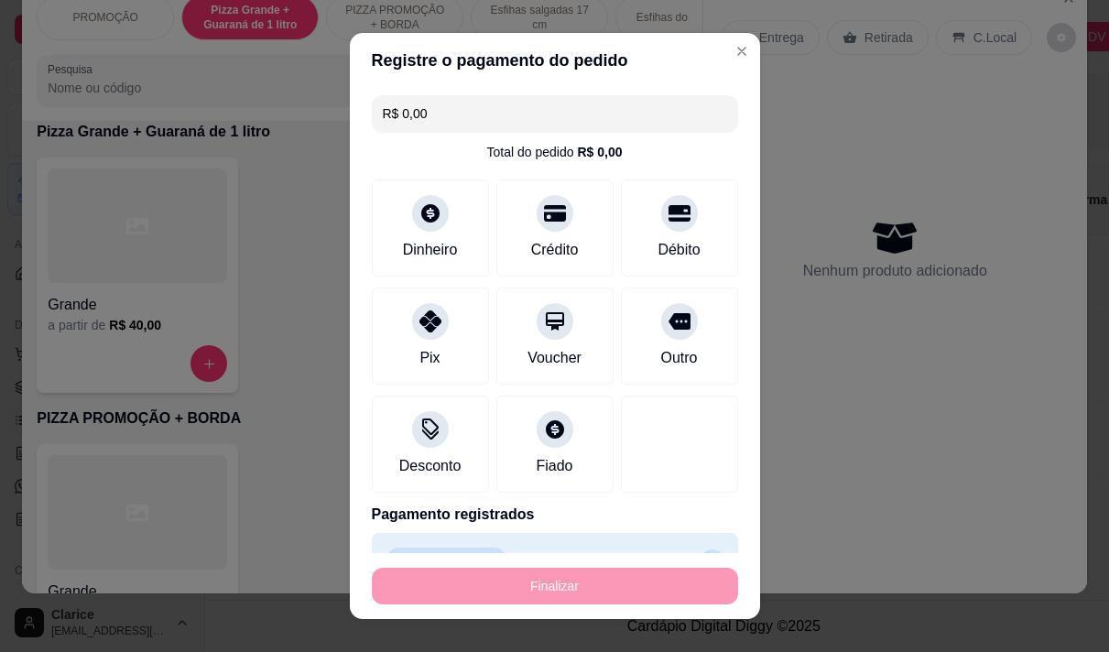
type input "-R$ 85,00"
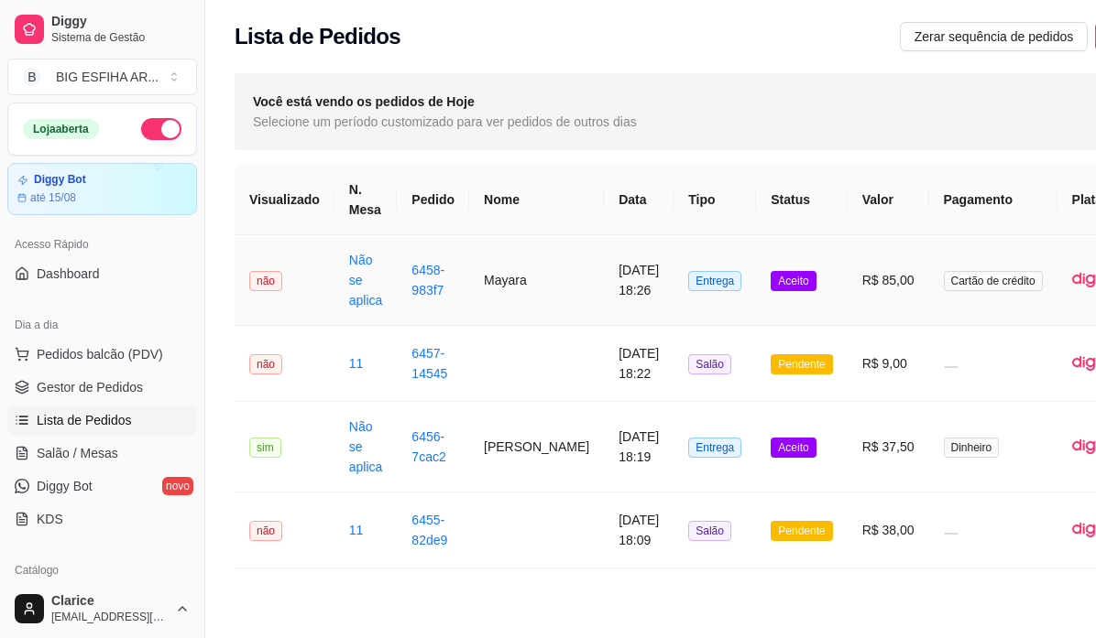
click at [448, 278] on td "6458-983f7" at bounding box center [433, 280] width 72 height 91
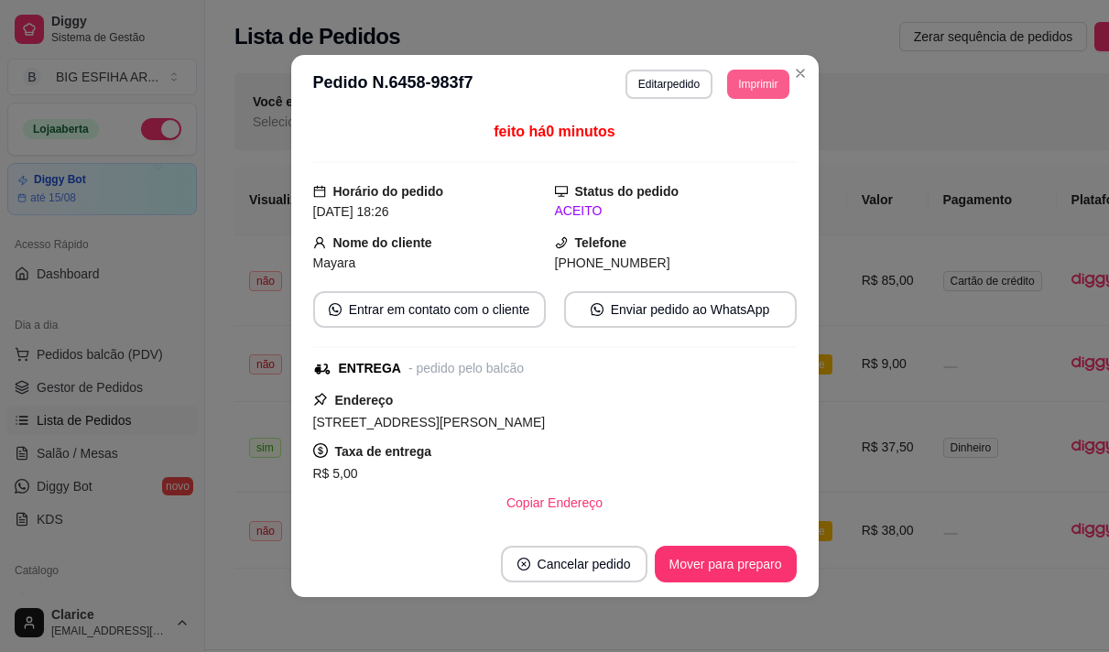
click at [747, 91] on button "Imprimir" at bounding box center [757, 84] width 61 height 29
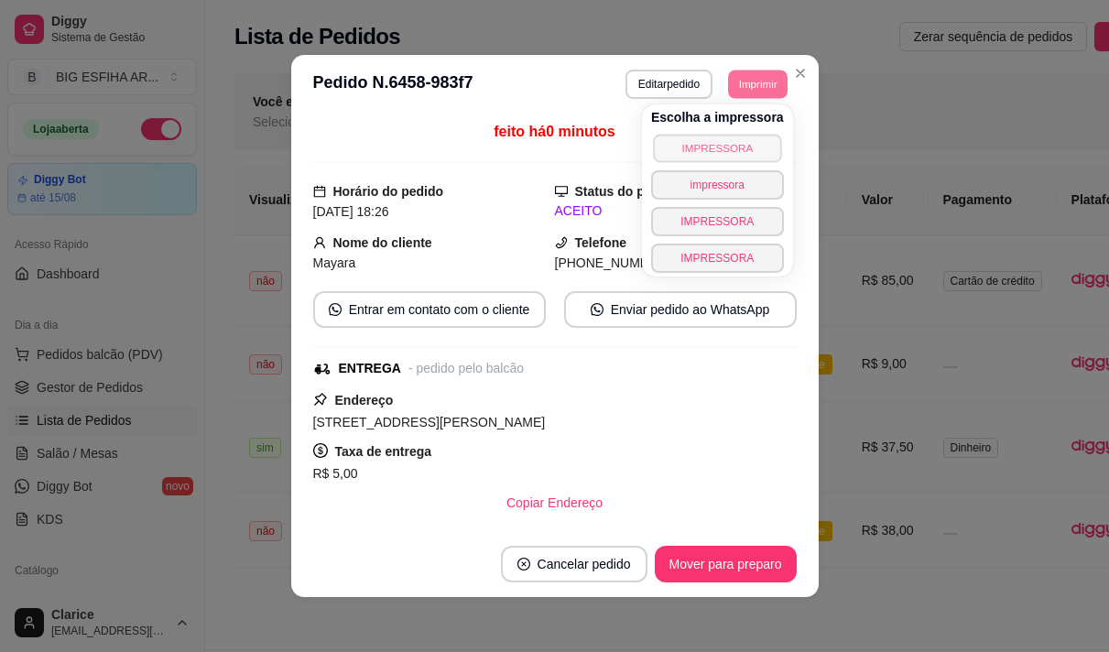
click at [683, 146] on button "IMPRESSORA" at bounding box center [717, 148] width 128 height 28
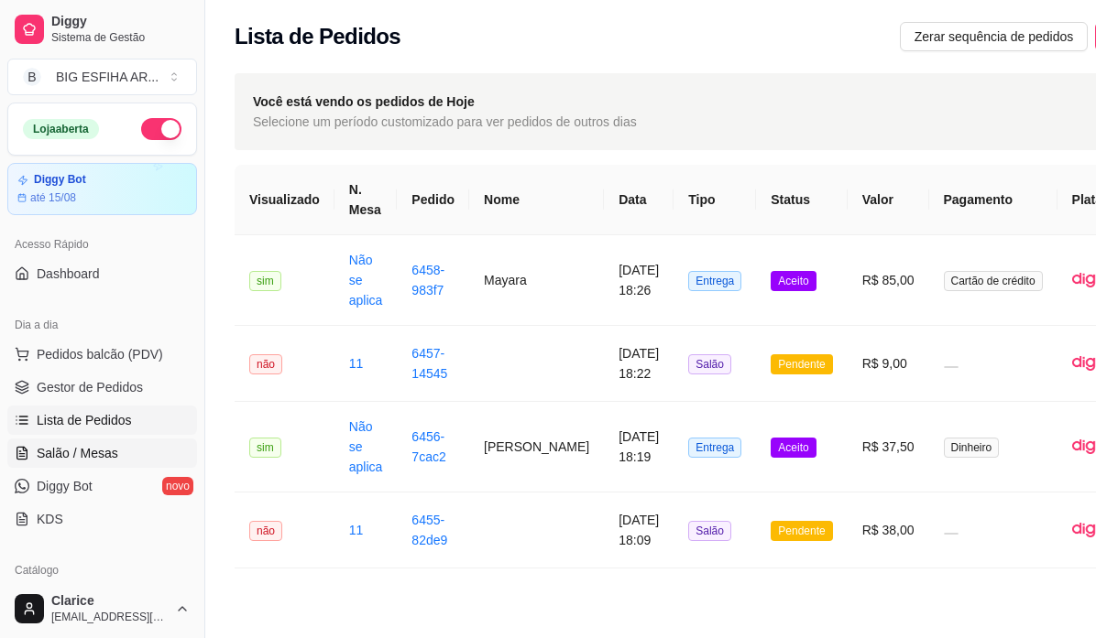
click at [77, 452] on span "Salão / Mesas" at bounding box center [78, 453] width 82 height 18
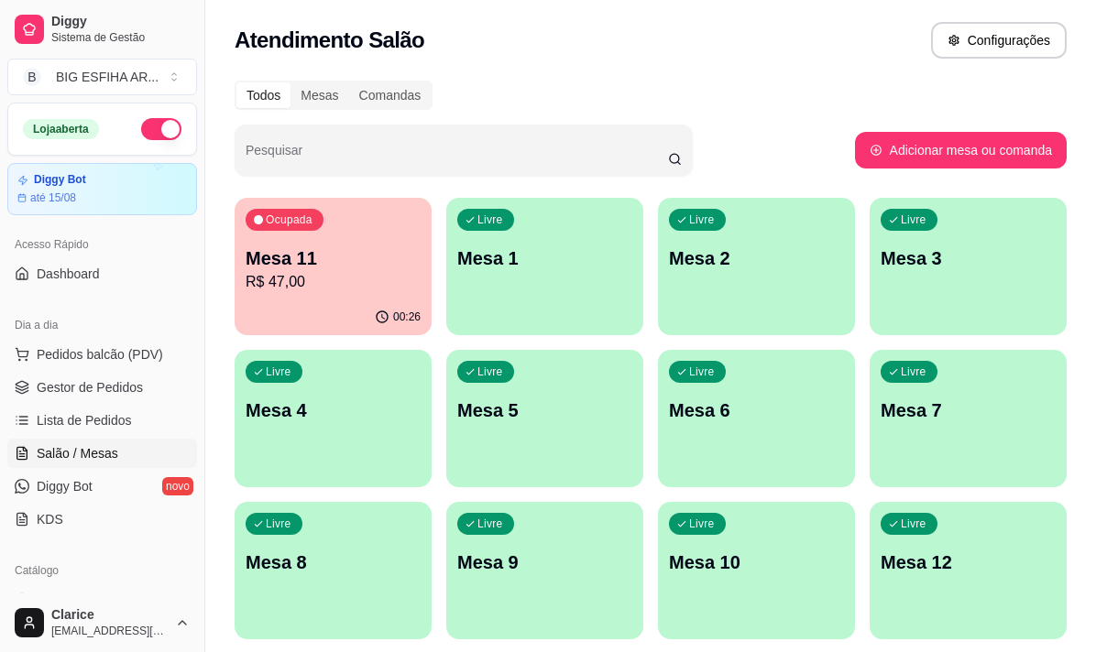
click at [336, 263] on p "Mesa 11" at bounding box center [332, 258] width 175 height 26
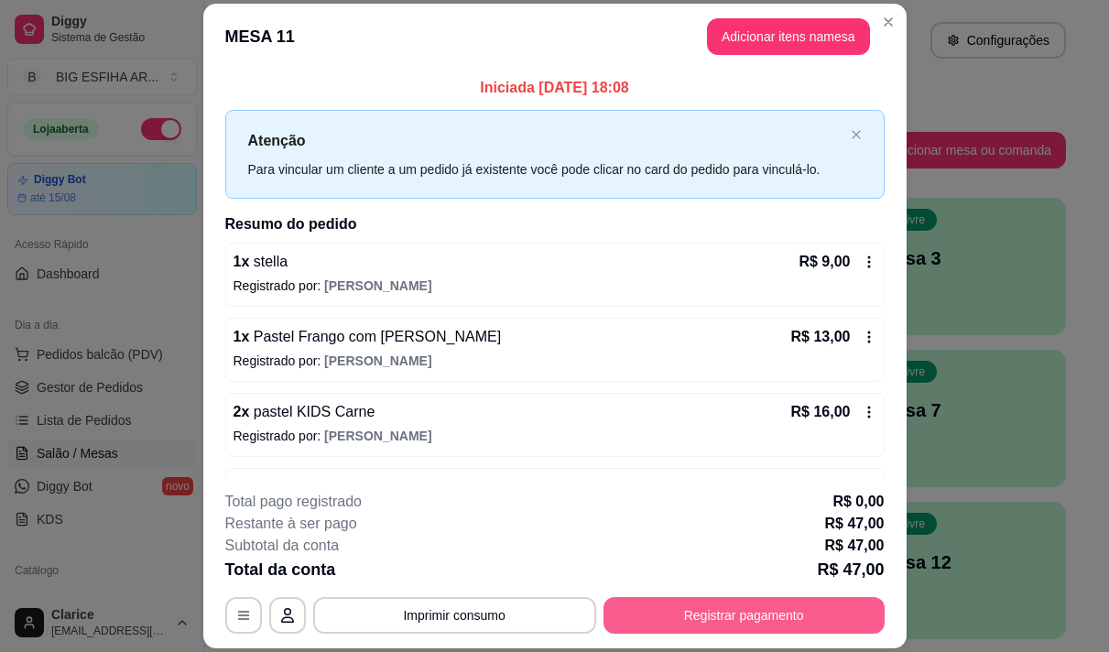
click at [687, 611] on button "Registrar pagamento" at bounding box center [744, 615] width 281 height 37
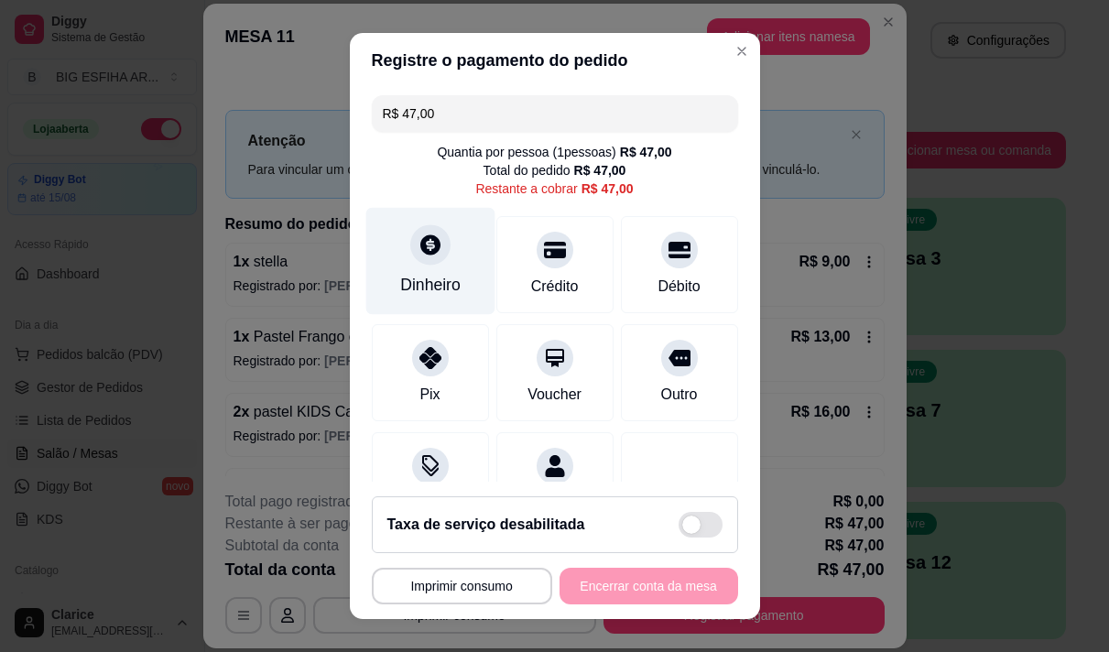
click at [420, 284] on div "Dinheiro" at bounding box center [430, 285] width 60 height 24
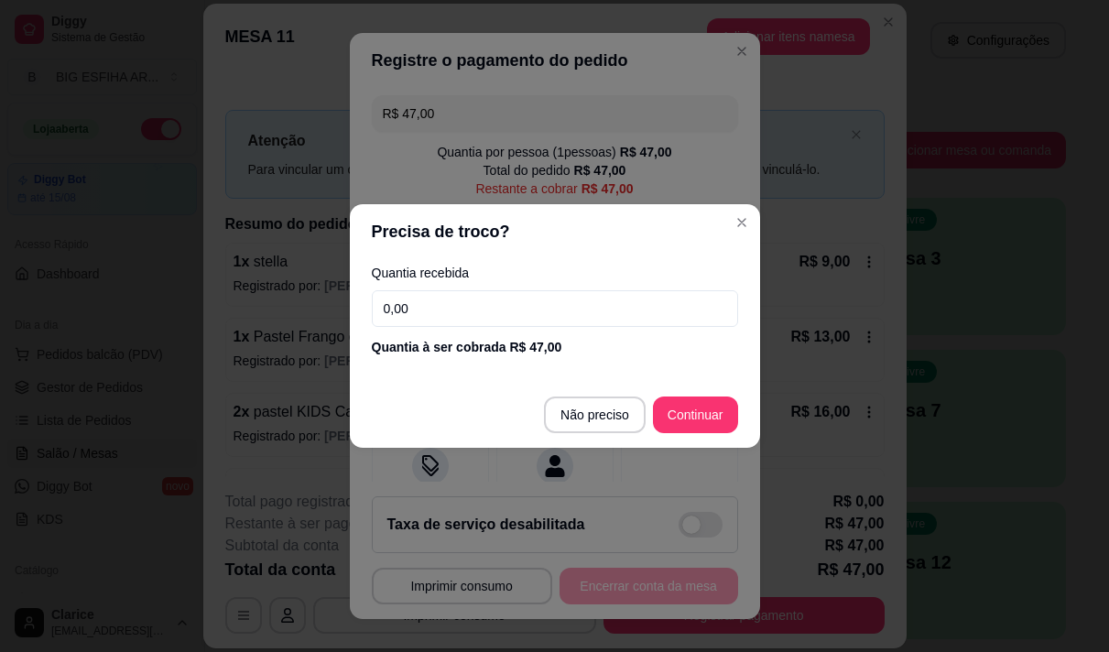
click at [464, 315] on input "0,00" at bounding box center [555, 308] width 366 height 37
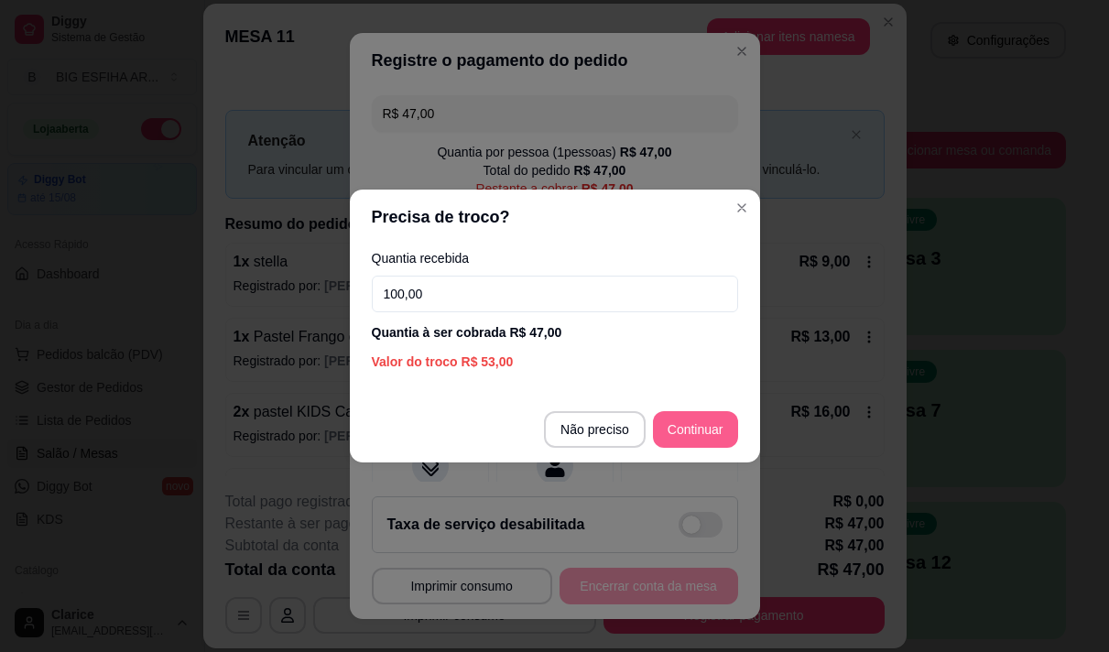
type input "100,00"
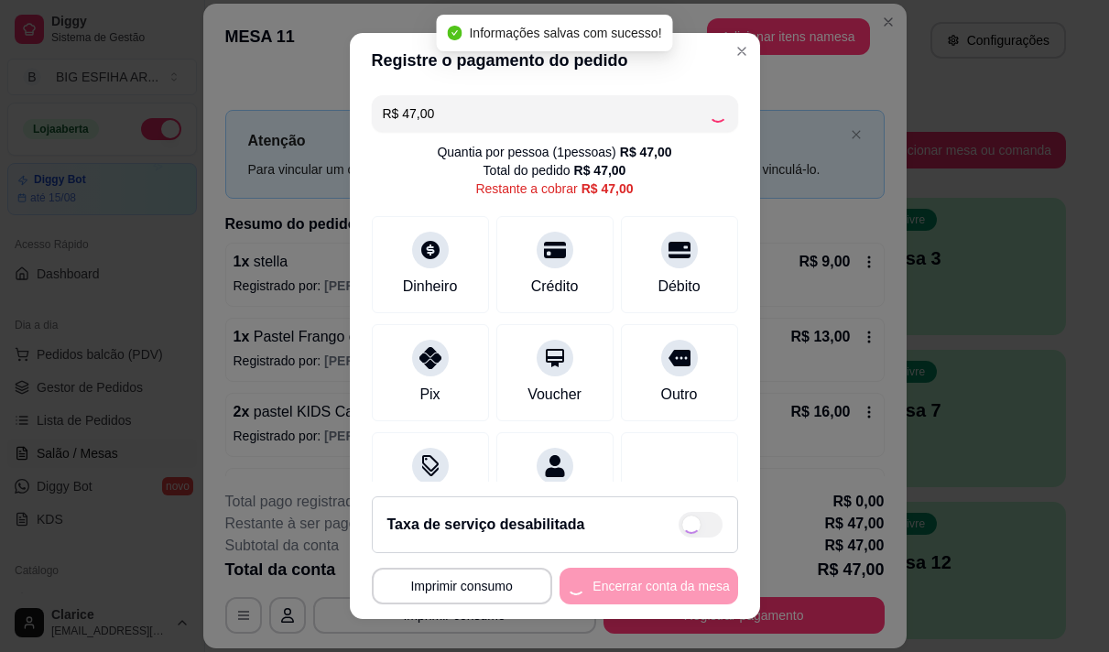
type input "R$ 0,00"
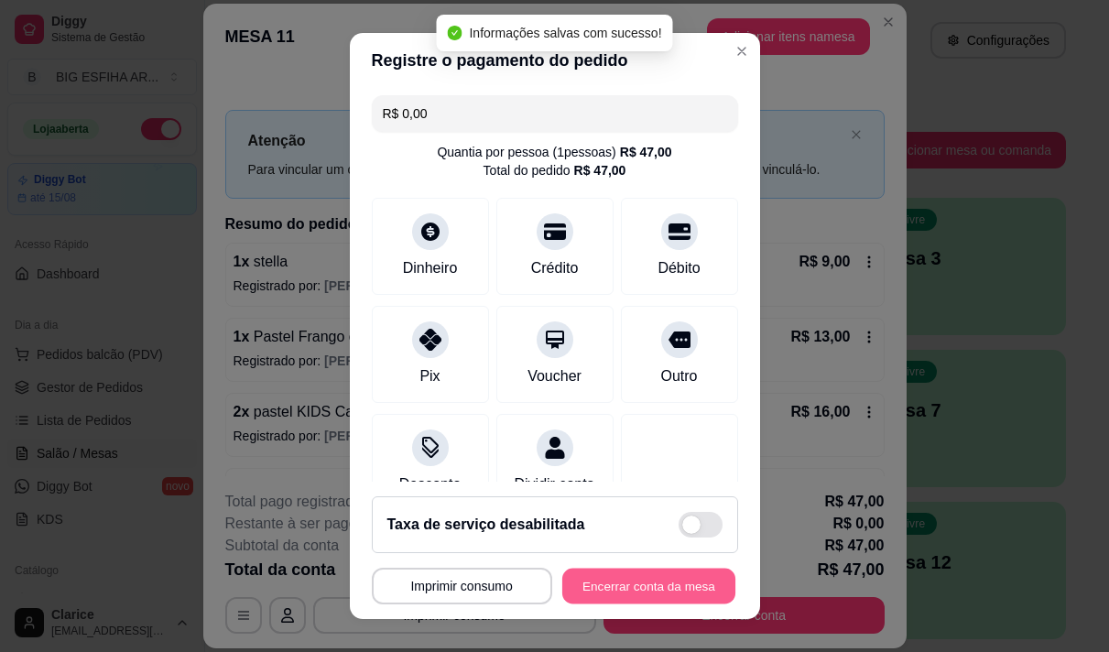
click at [627, 584] on button "Encerrar conta da mesa" at bounding box center [648, 587] width 173 height 36
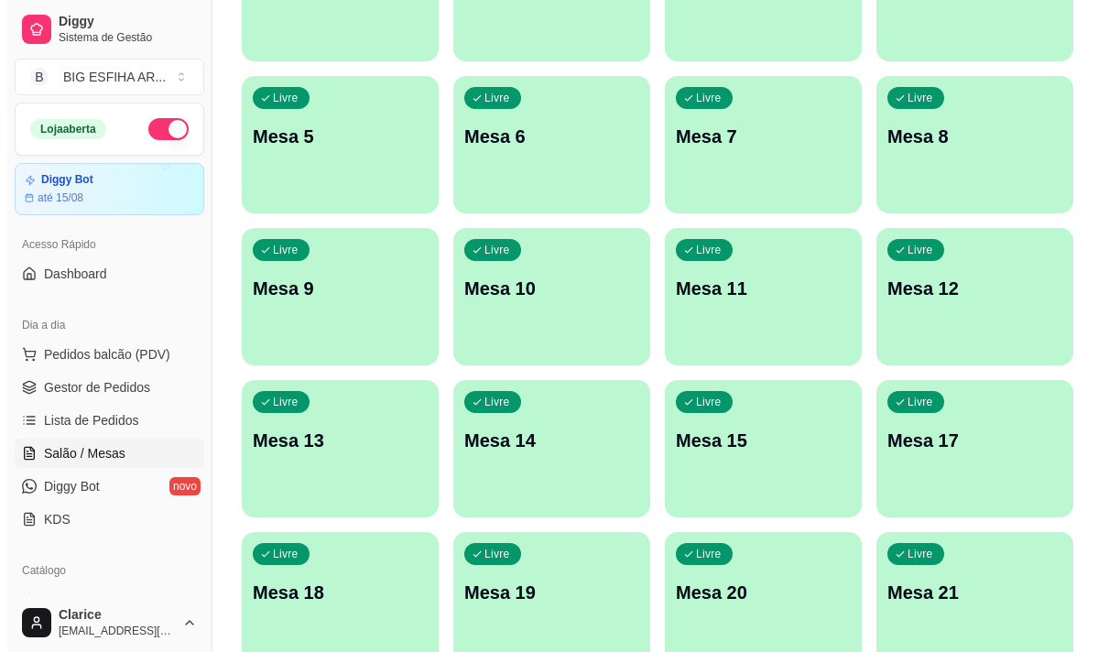
scroll to position [275, 0]
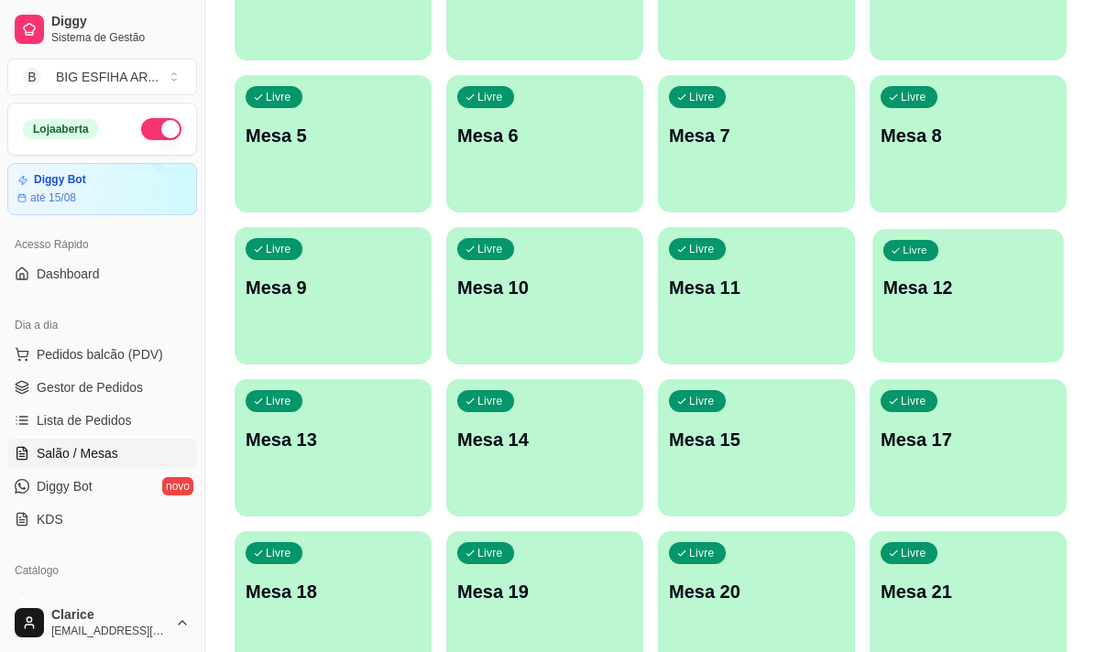
click at [965, 312] on div "Livre Mesa 12" at bounding box center [967, 285] width 191 height 112
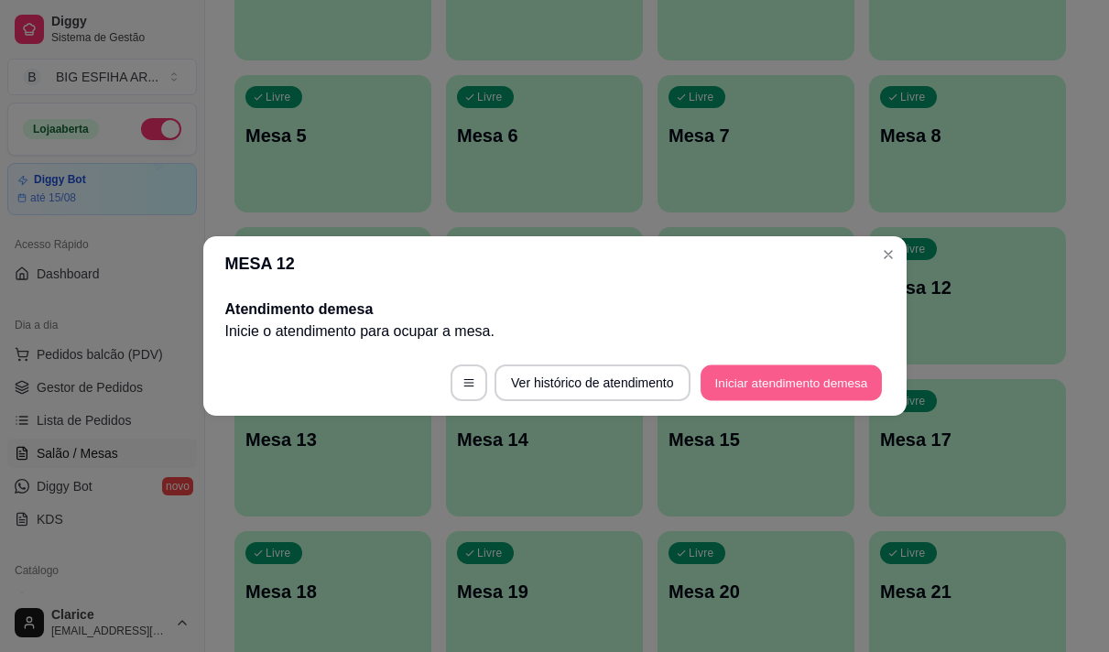
click at [811, 378] on button "Iniciar atendimento de mesa" at bounding box center [791, 383] width 181 height 36
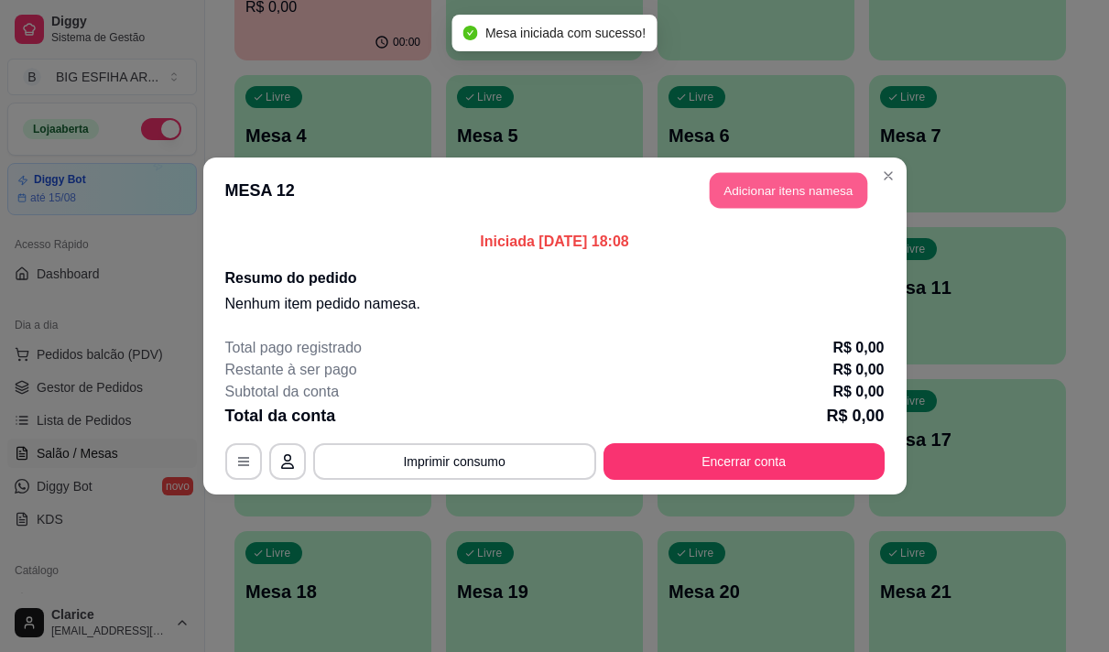
click at [810, 190] on button "Adicionar itens na mesa" at bounding box center [789, 191] width 158 height 36
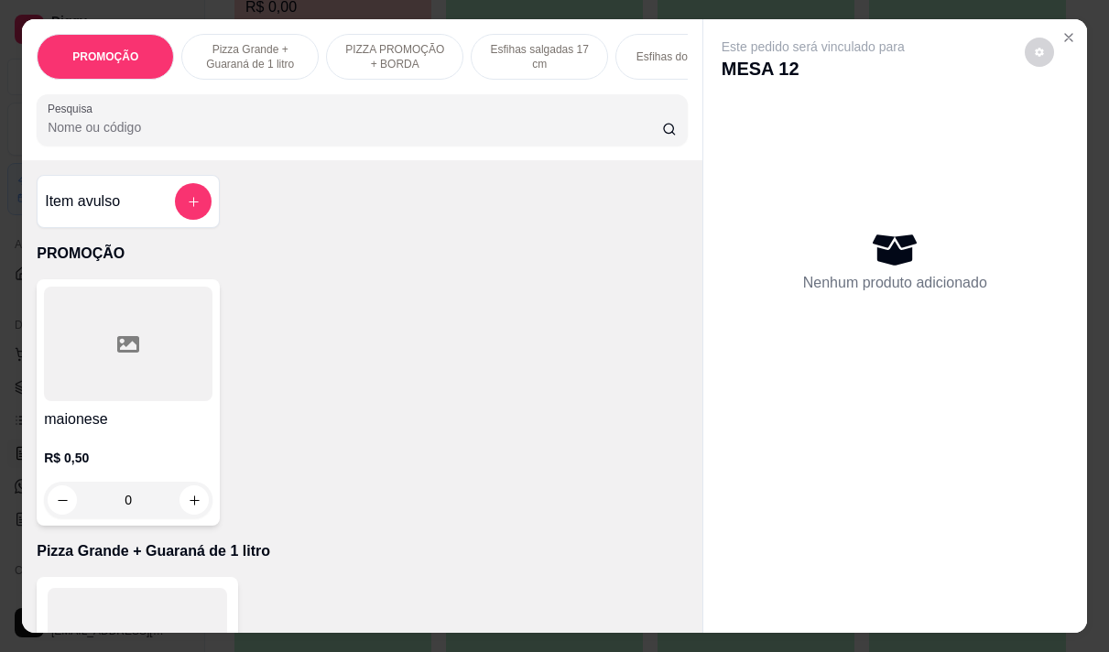
click at [79, 136] on input "Pesquisa" at bounding box center [355, 127] width 615 height 18
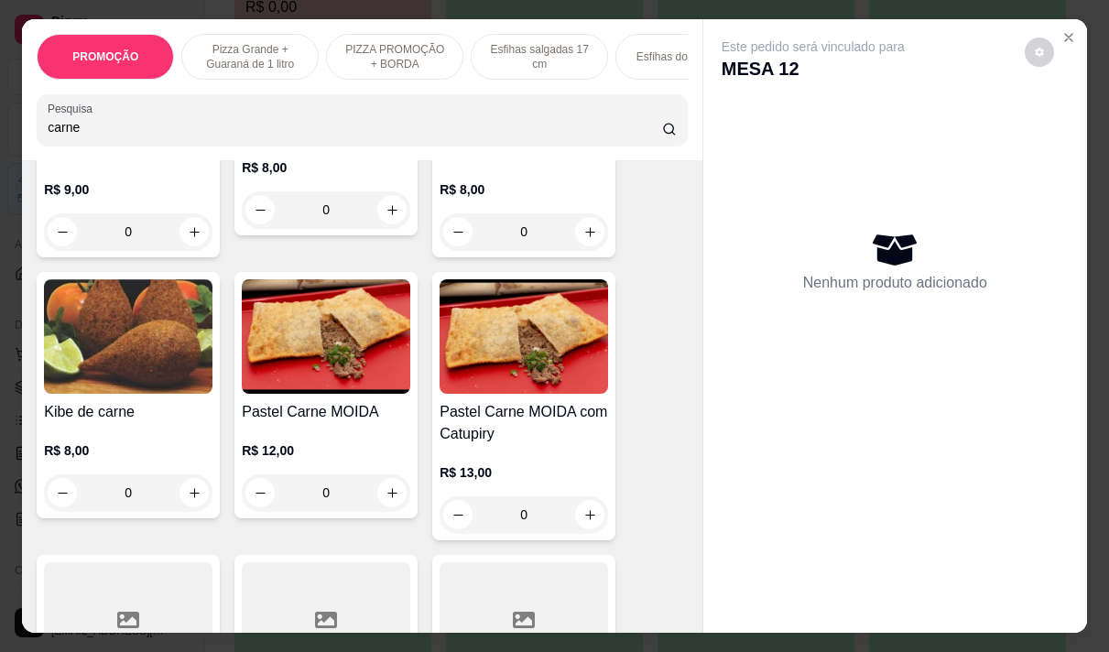
scroll to position [916, 0]
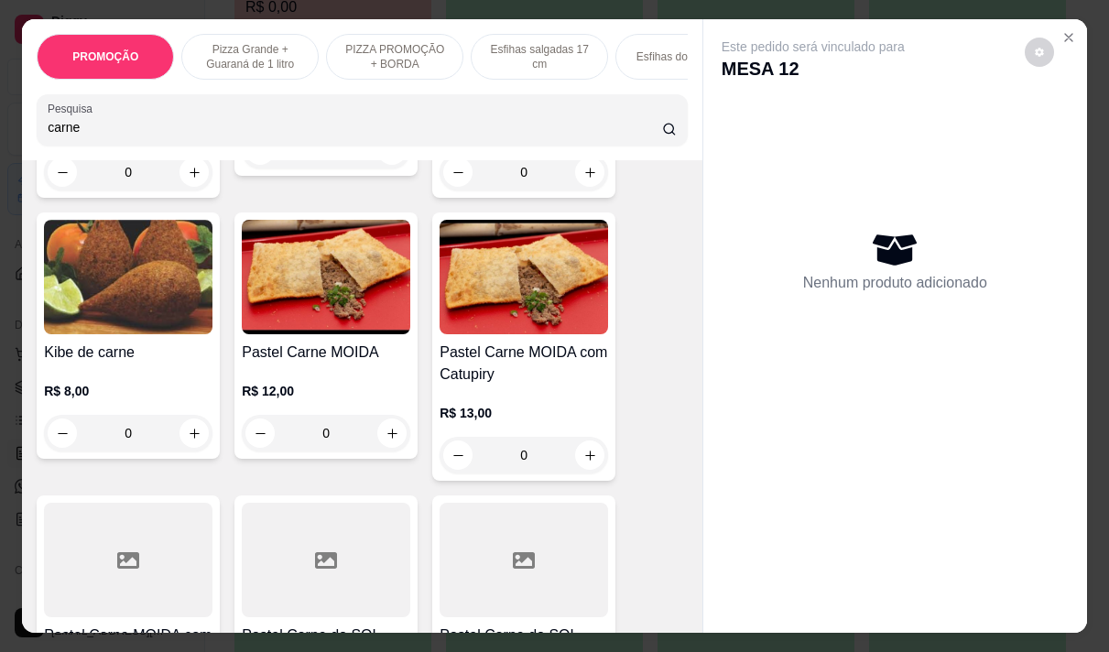
type input "carne"
click at [508, 329] on img at bounding box center [524, 277] width 169 height 115
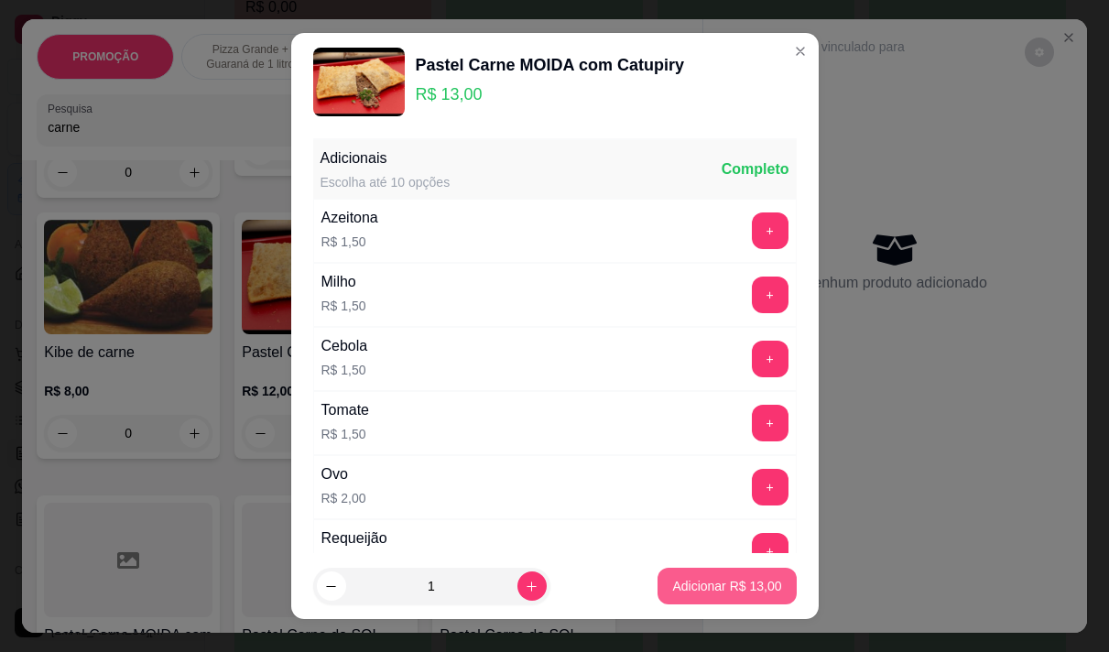
click at [691, 587] on p "Adicionar R$ 13,00" at bounding box center [726, 586] width 109 height 18
type input "1"
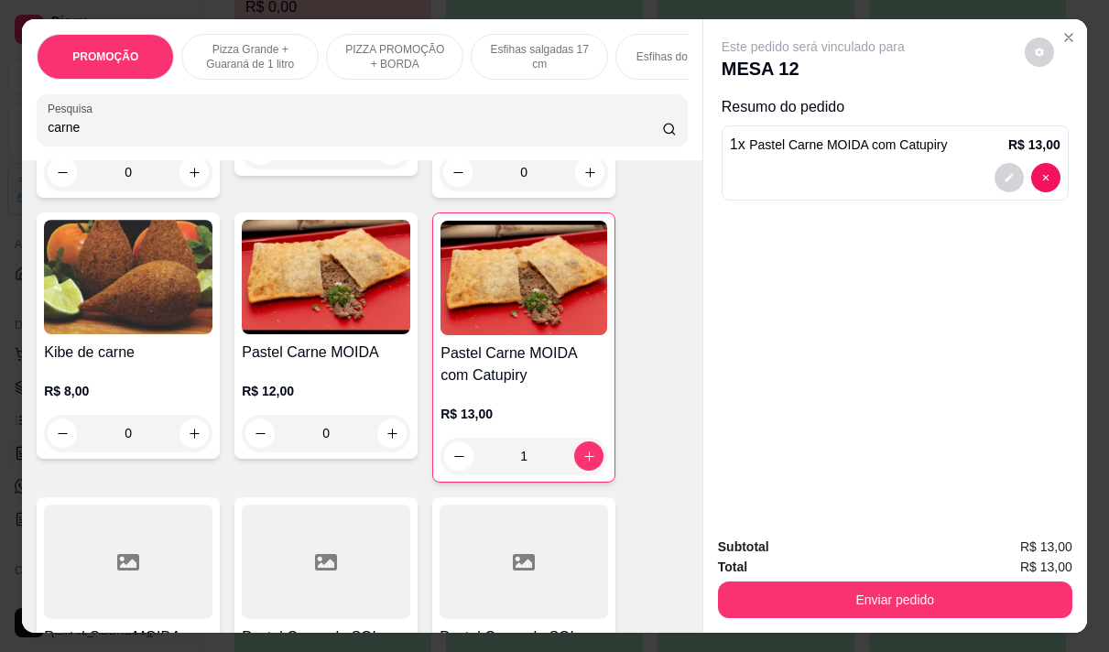
scroll to position [641, 0]
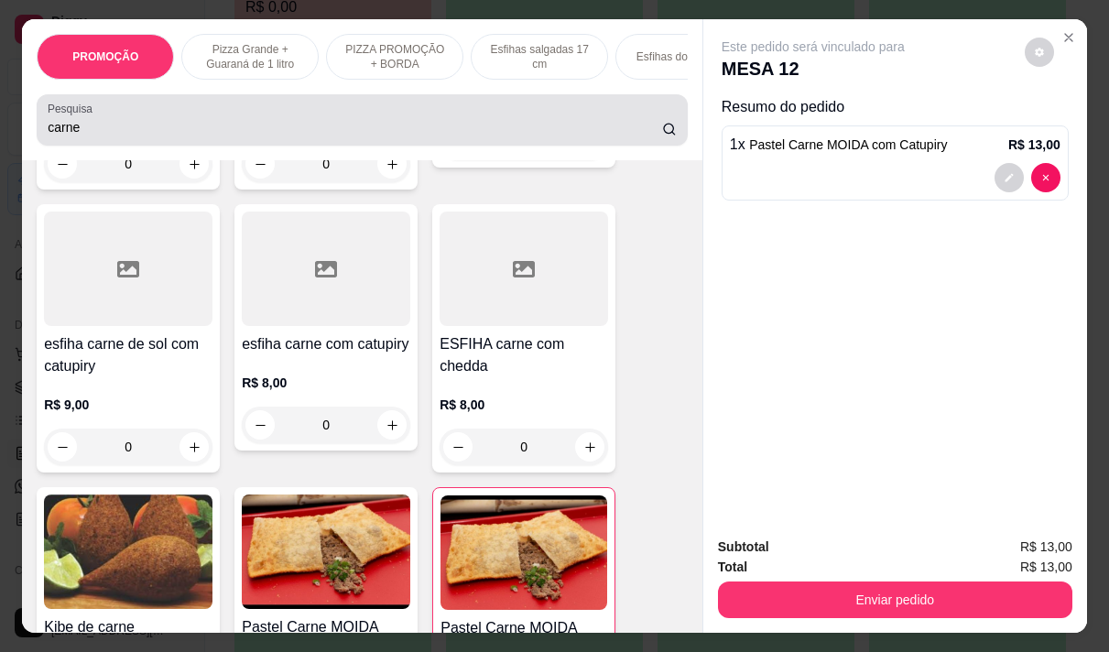
click at [125, 136] on input "carne" at bounding box center [355, 127] width 615 height 18
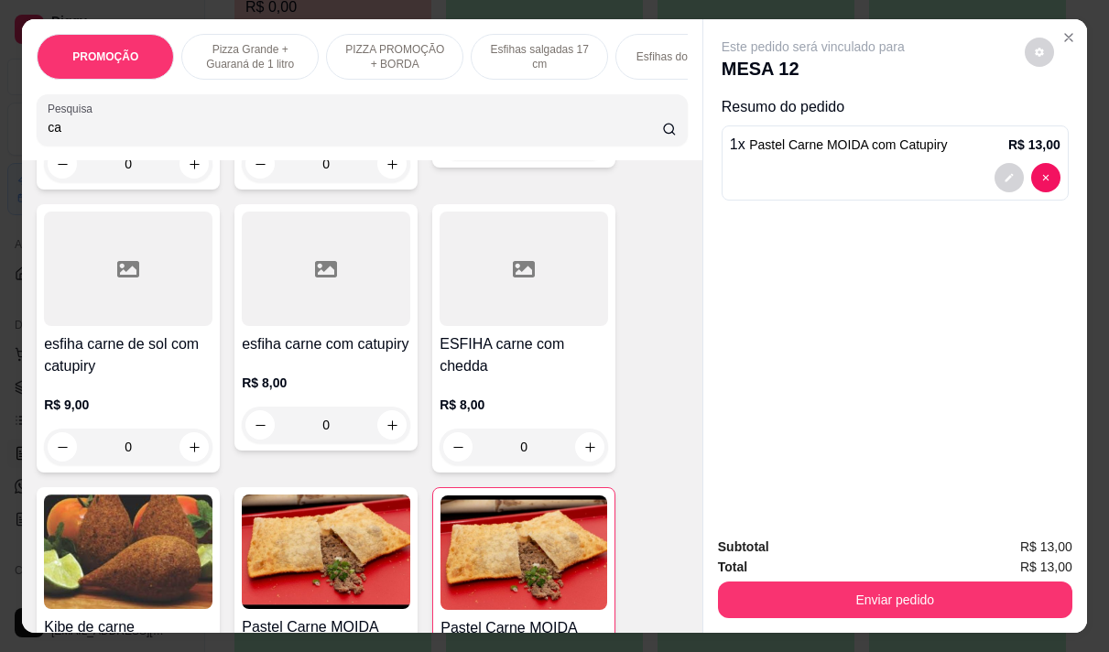
type input "c"
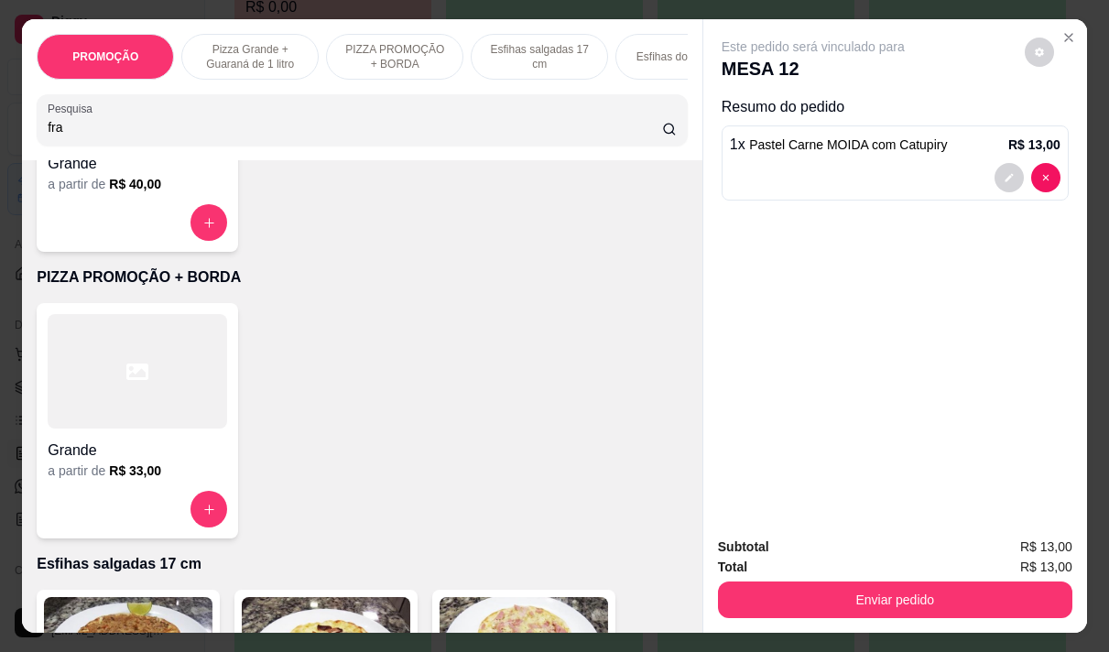
scroll to position [2832, 0]
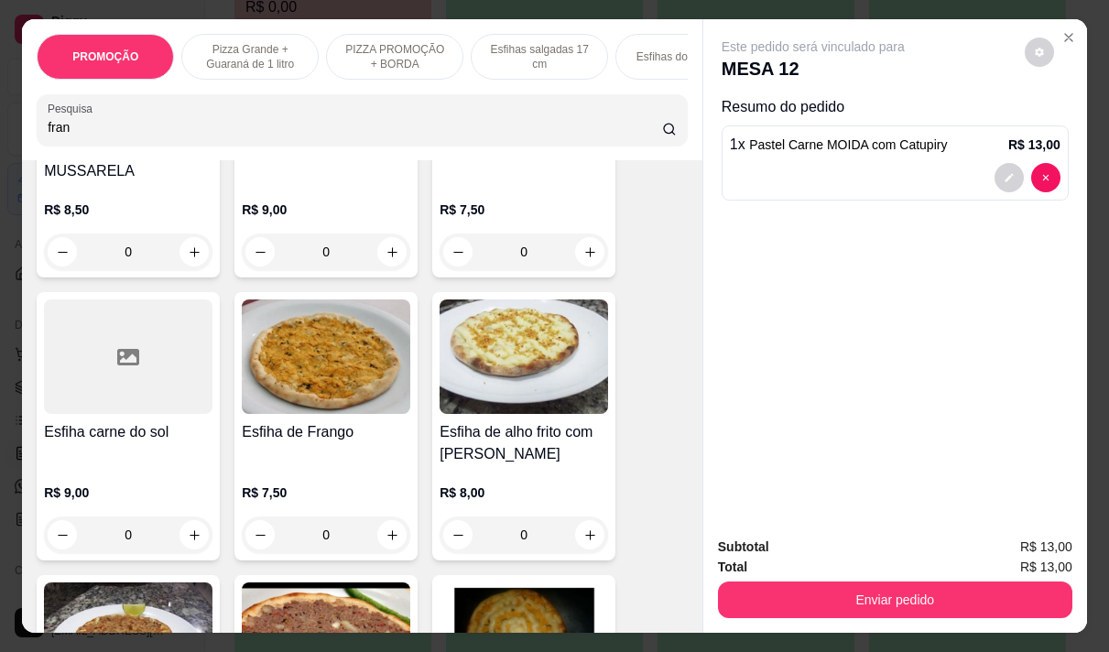
type input "fran"
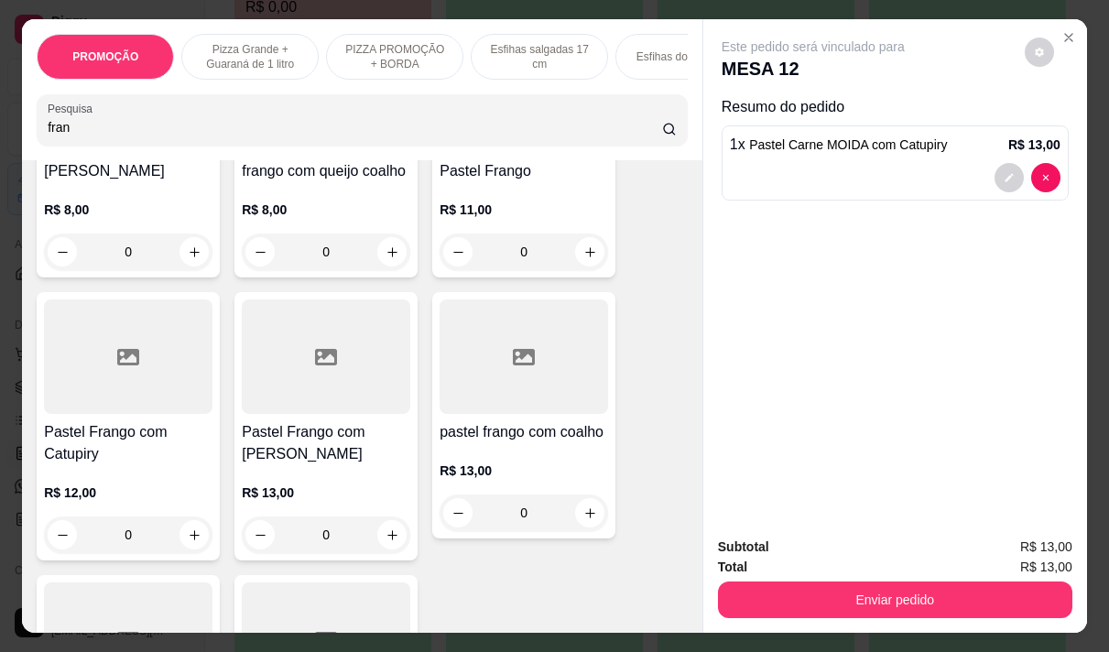
scroll to position [550, 0]
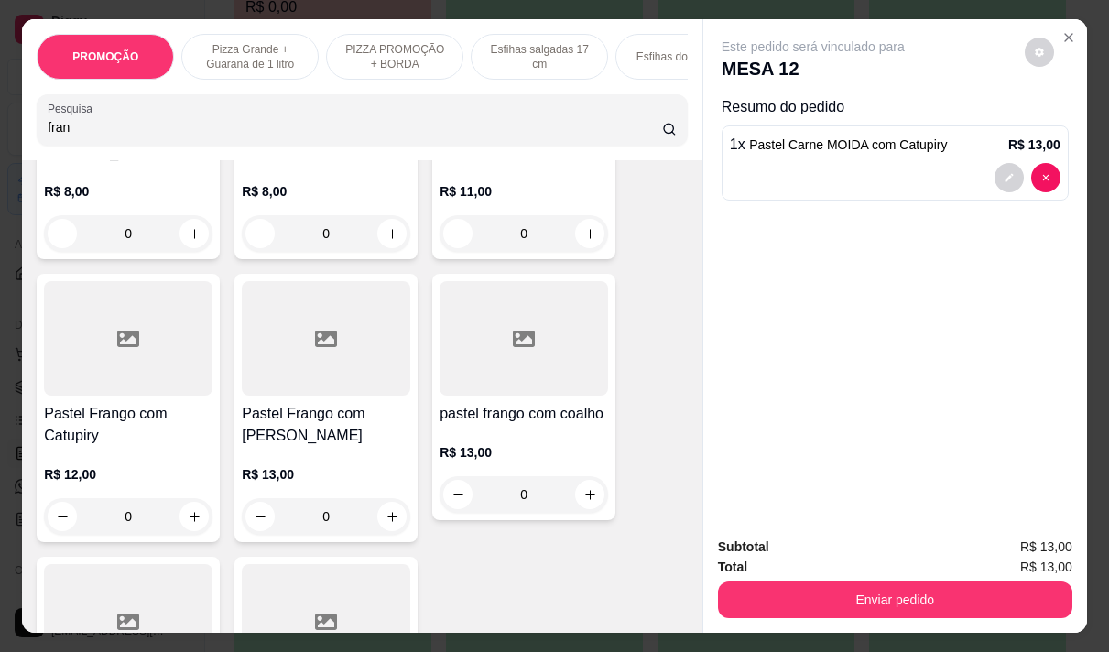
click at [364, 478] on div "R$ 13,00 0" at bounding box center [326, 500] width 169 height 70
click at [110, 384] on div "Pastel Frango com Catupiry R$ 12,00 0" at bounding box center [128, 408] width 183 height 268
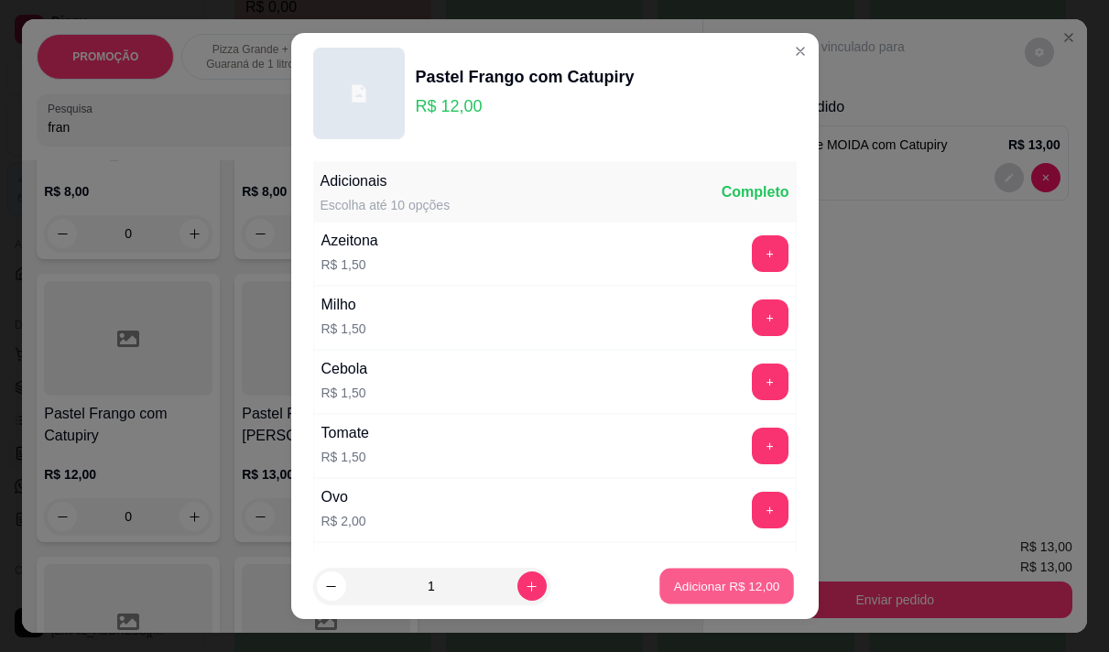
click at [674, 588] on p "Adicionar R$ 12,00" at bounding box center [727, 586] width 106 height 17
type input "1"
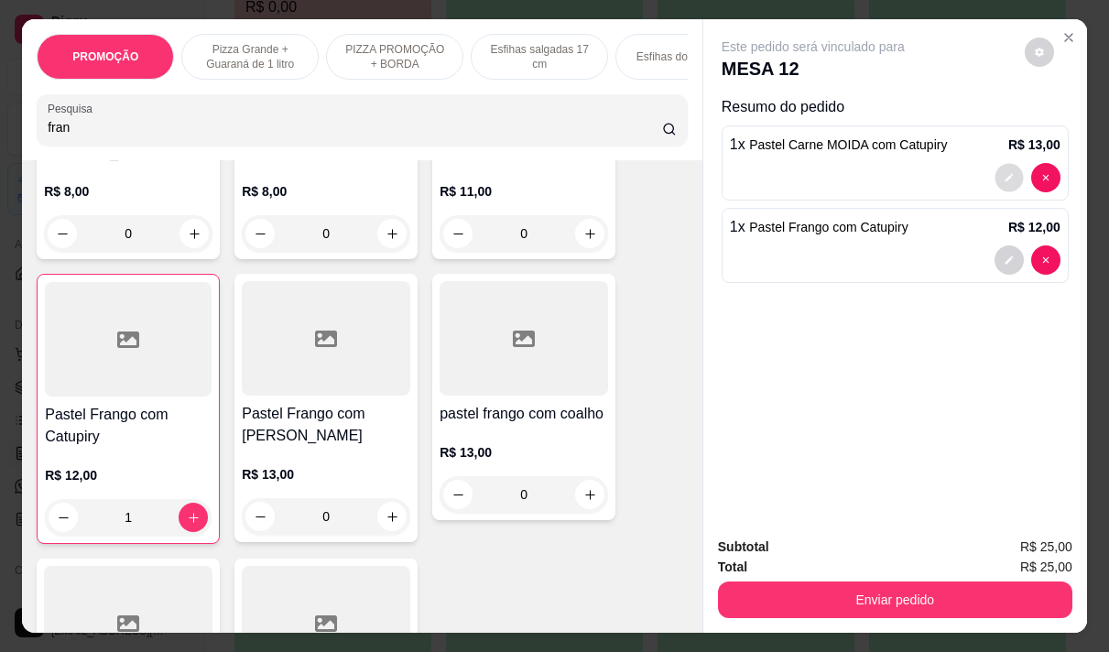
click at [1005, 174] on icon "decrease-product-quantity" at bounding box center [1009, 178] width 8 height 8
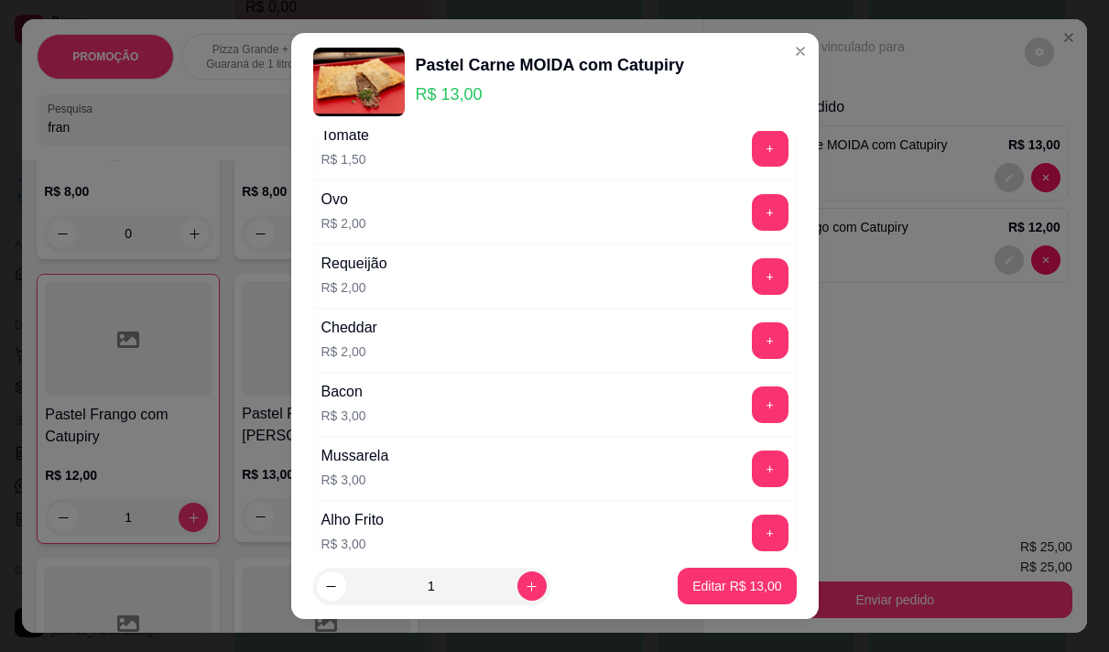
scroll to position [366, 0]
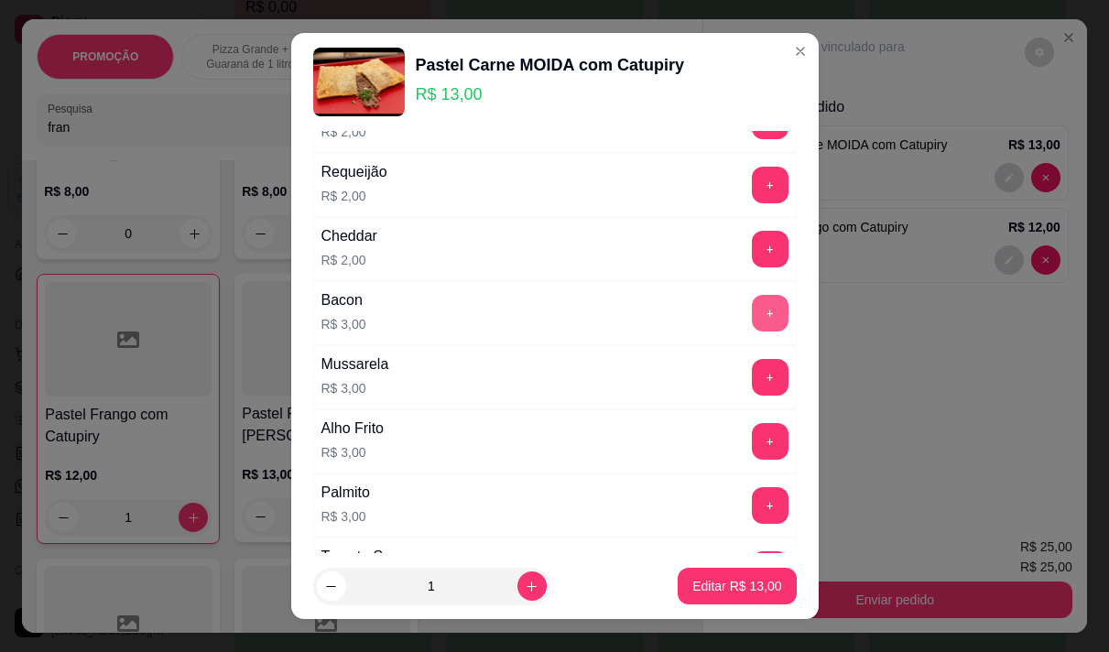
click at [752, 322] on button "+" at bounding box center [770, 313] width 37 height 37
click at [703, 586] on p "Editar R$ 16,00" at bounding box center [736, 586] width 89 height 18
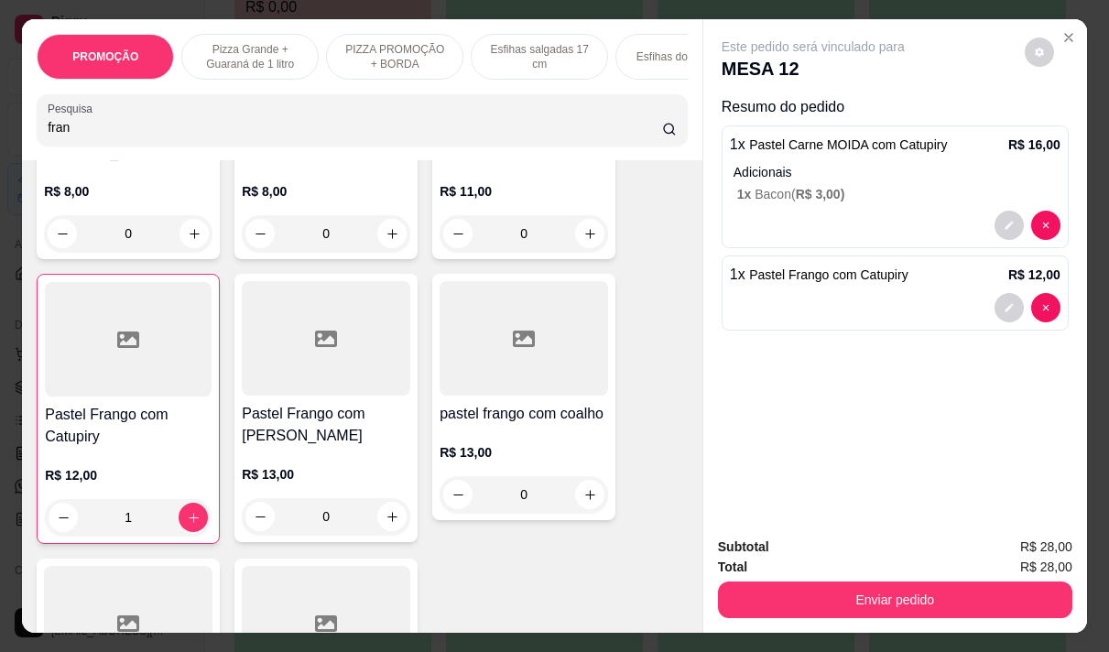
type input "0"
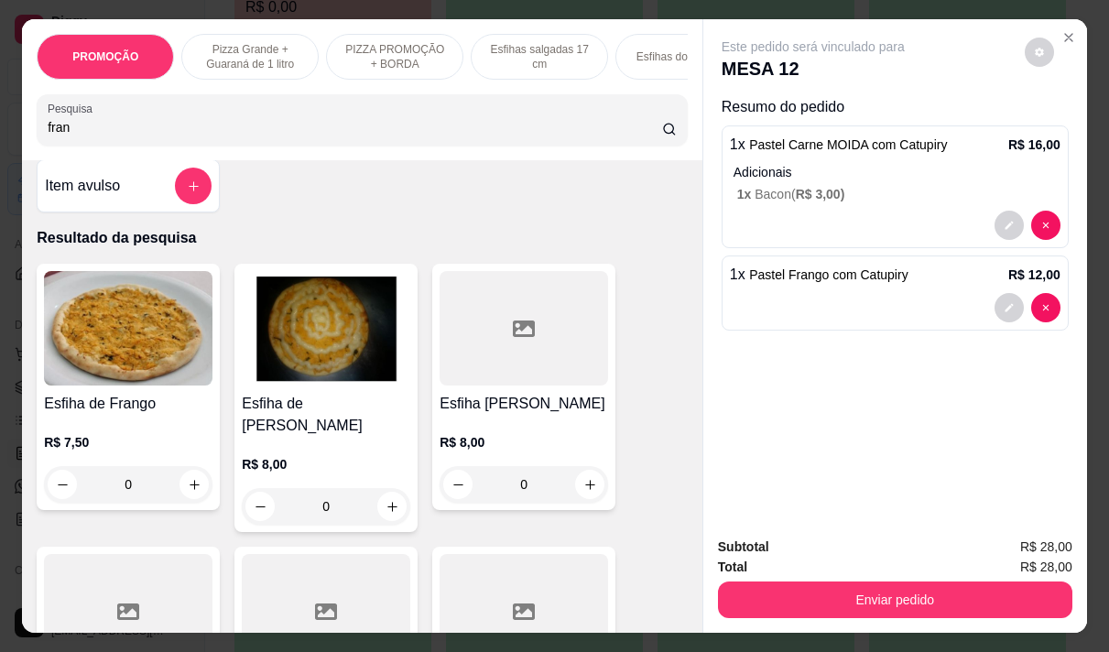
scroll to position [0, 0]
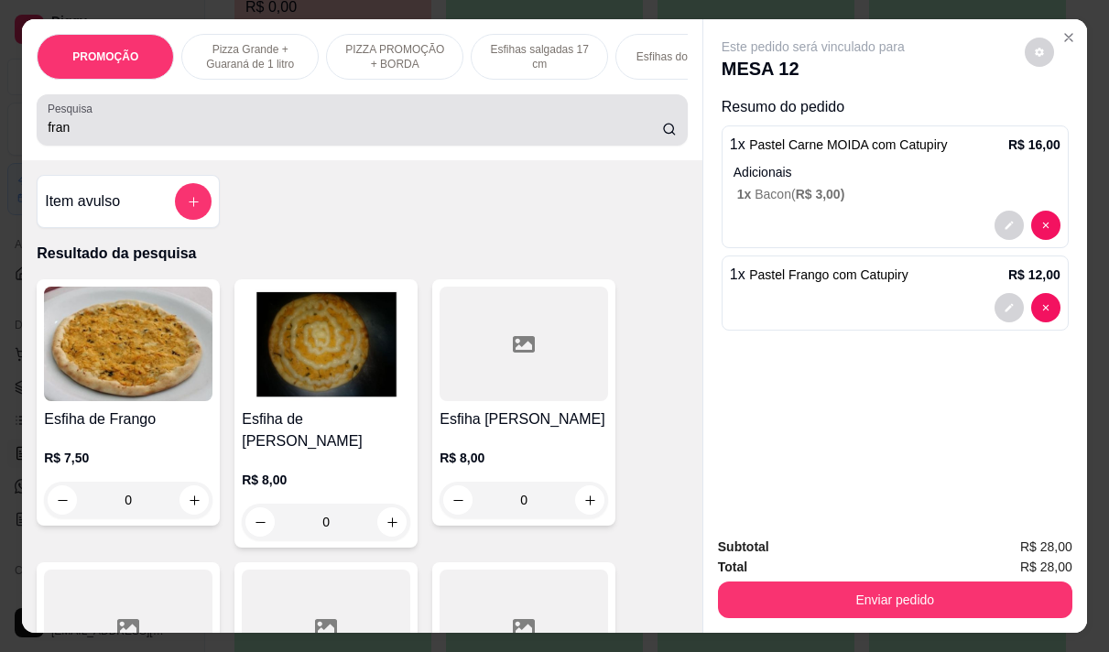
click at [95, 136] on input "fran" at bounding box center [355, 127] width 615 height 18
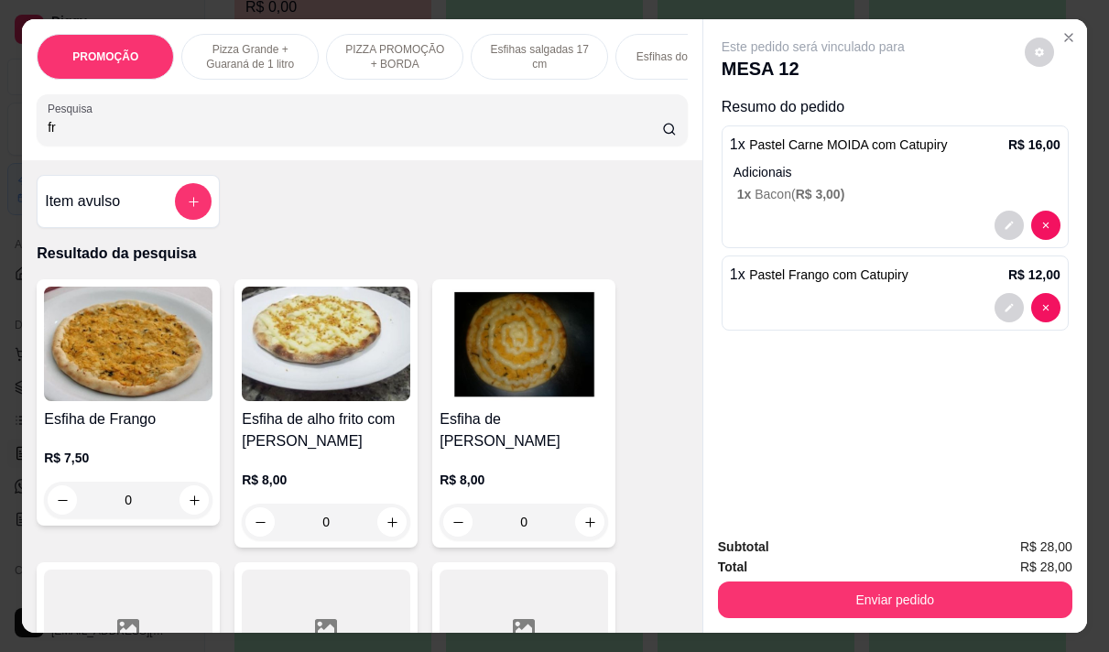
type input "f"
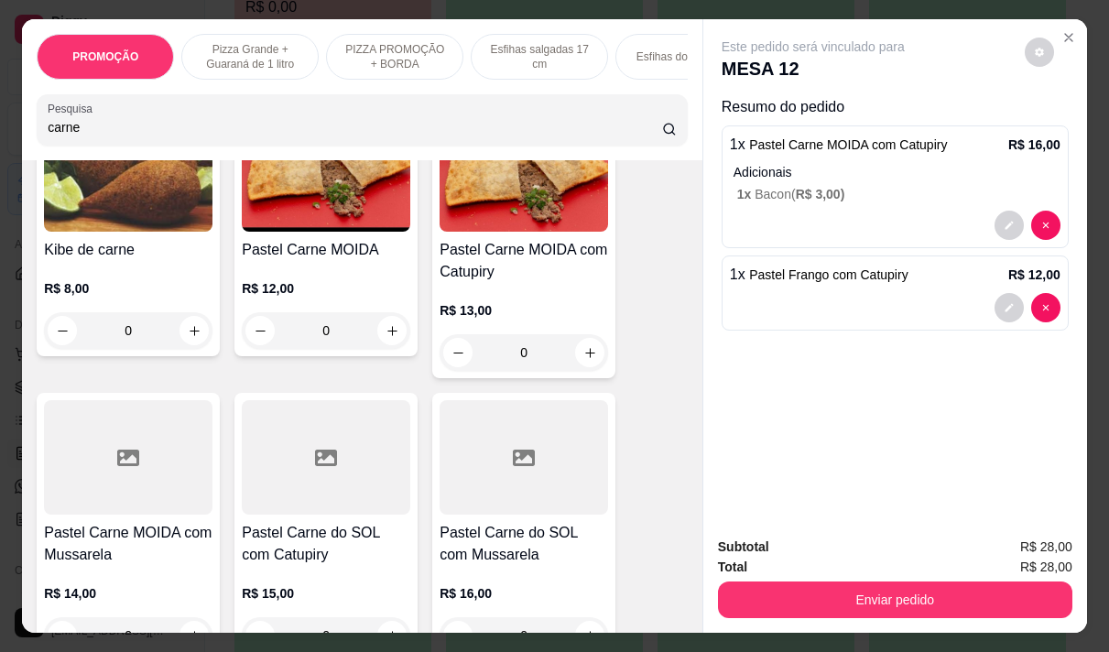
scroll to position [1099, 0]
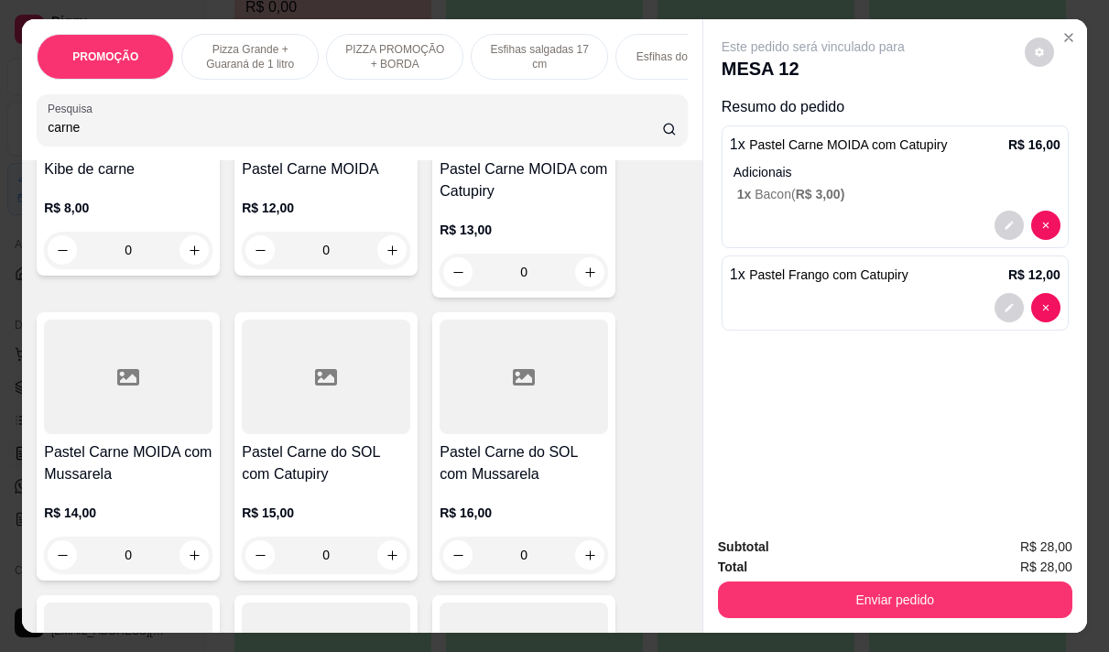
type input "carne"
click at [517, 202] on h4 "Pastel Carne MOIDA com Catupiry" at bounding box center [524, 180] width 169 height 44
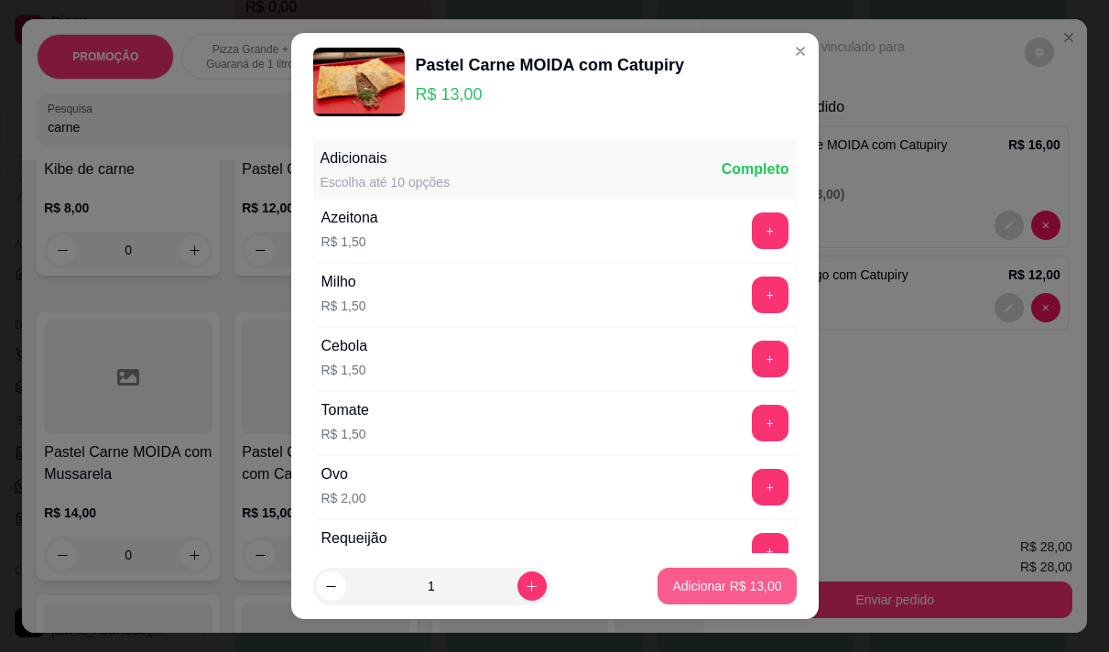
click at [681, 592] on p "Adicionar R$ 13,00" at bounding box center [726, 586] width 109 height 18
type input "1"
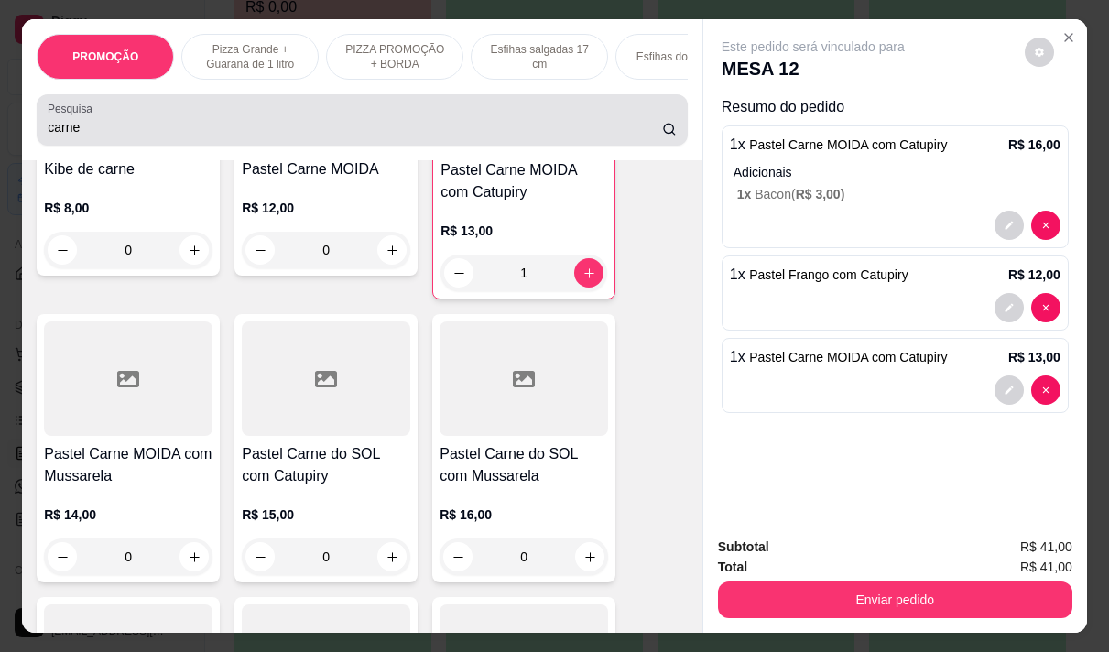
click at [127, 136] on input "carne" at bounding box center [355, 127] width 615 height 18
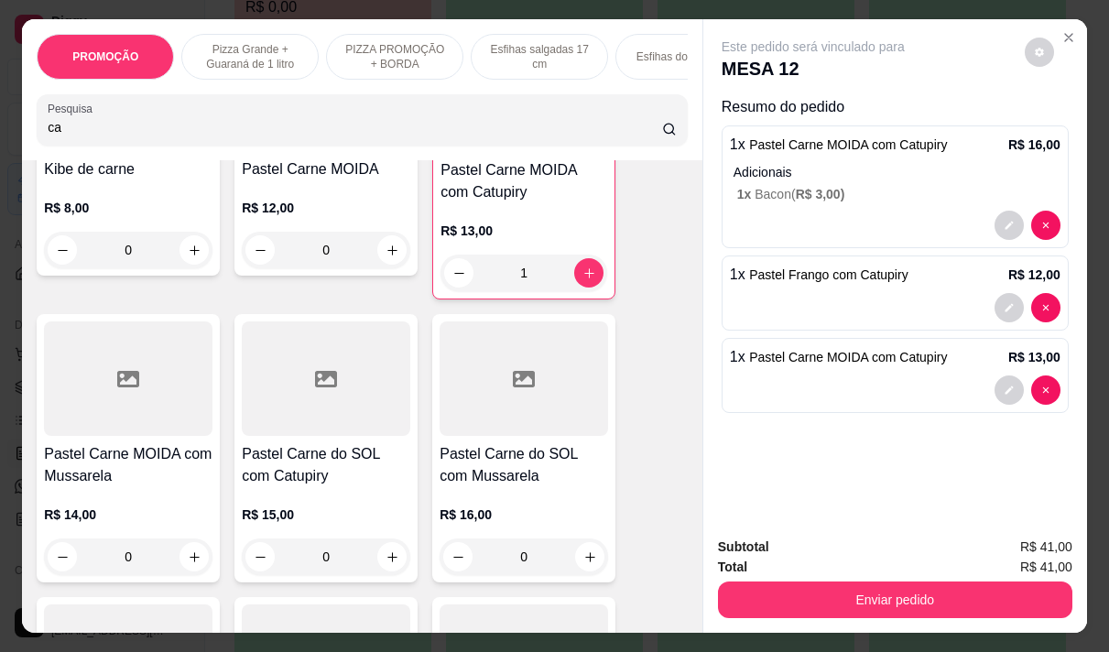
type input "c"
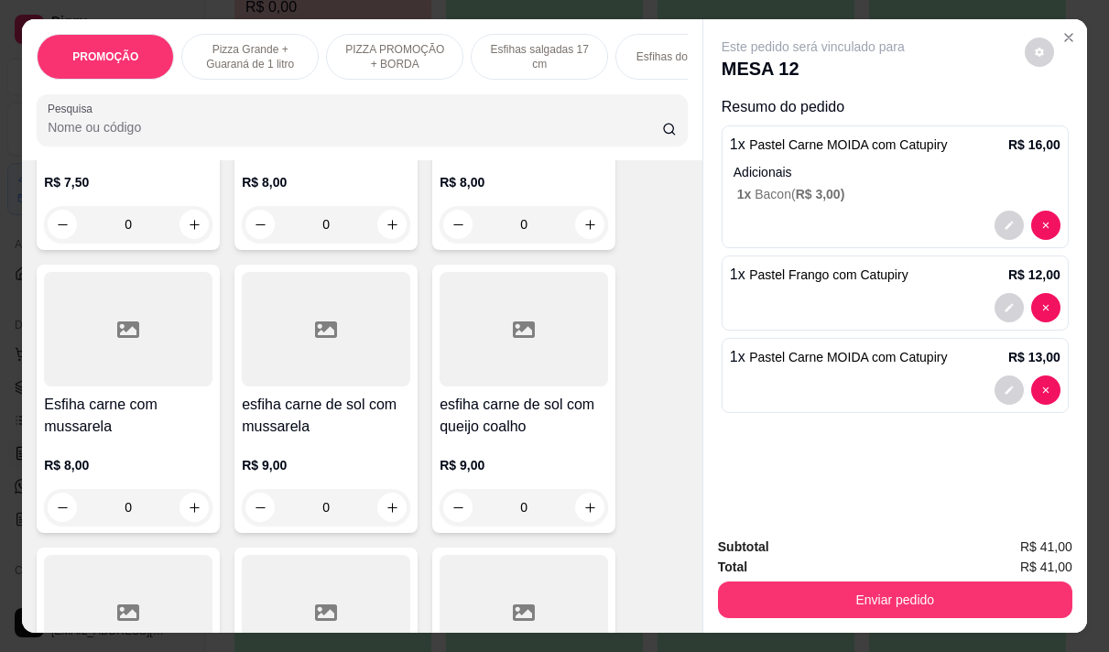
scroll to position [3262, 0]
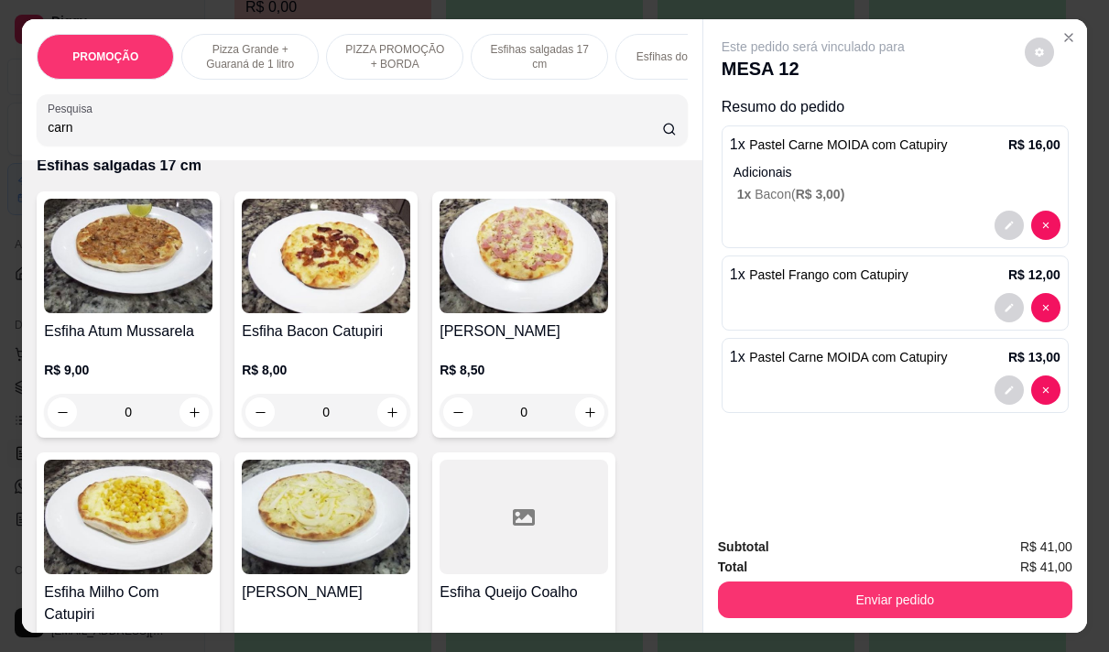
type input "carne"
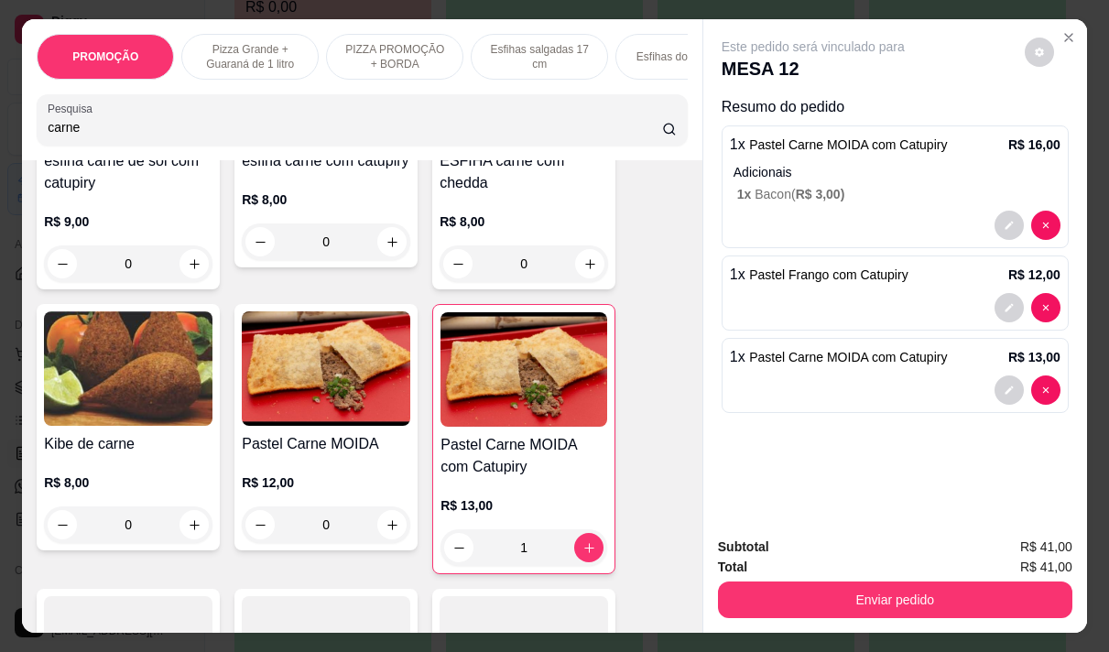
scroll to position [1008, 0]
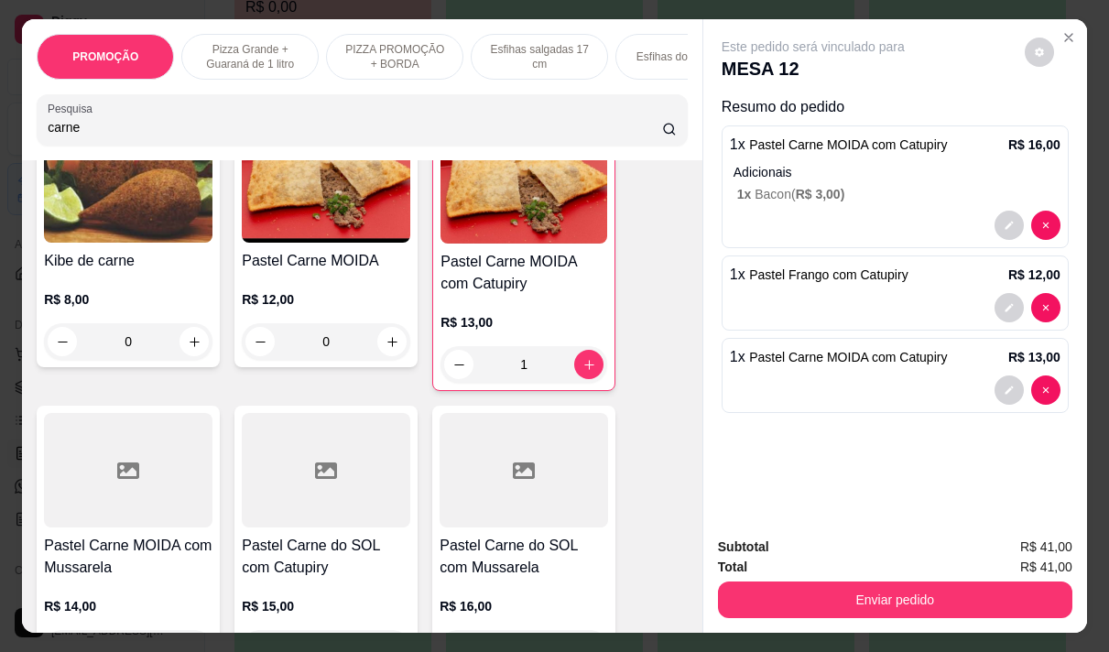
click at [101, 517] on div at bounding box center [128, 470] width 169 height 115
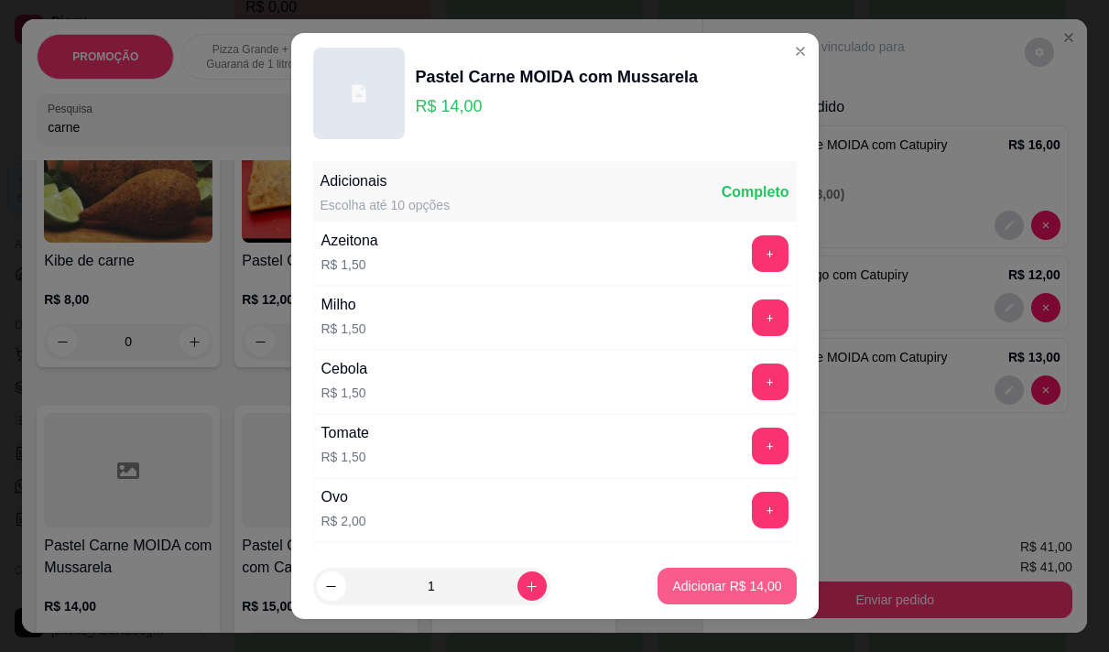
click at [730, 589] on p "Adicionar R$ 14,00" at bounding box center [726, 586] width 109 height 18
type input "1"
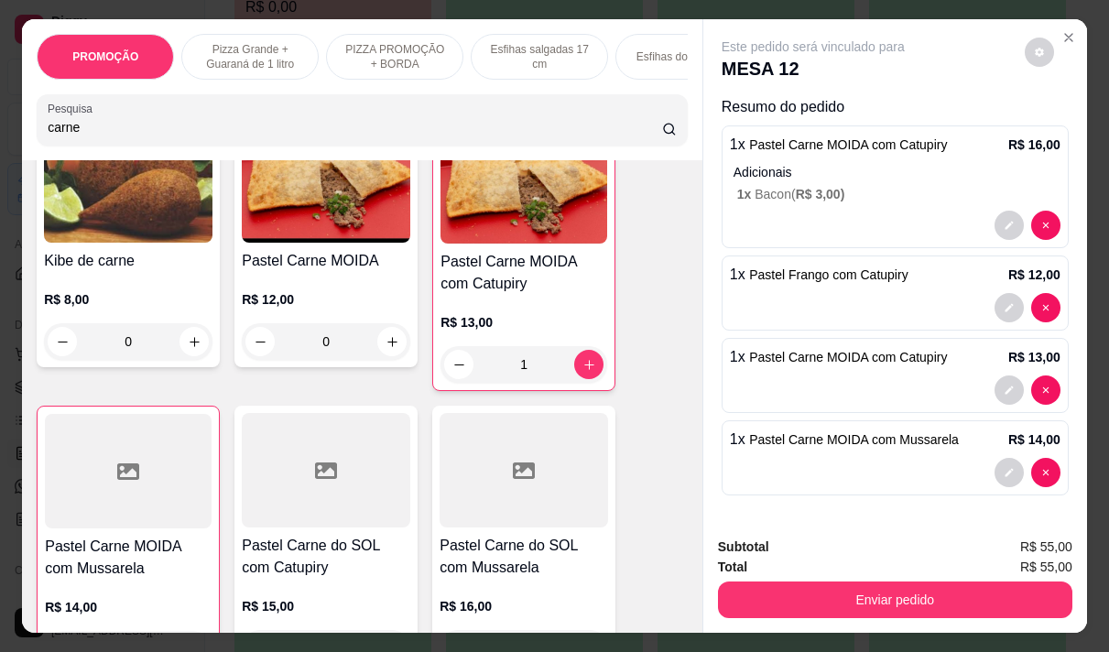
scroll to position [46, 0]
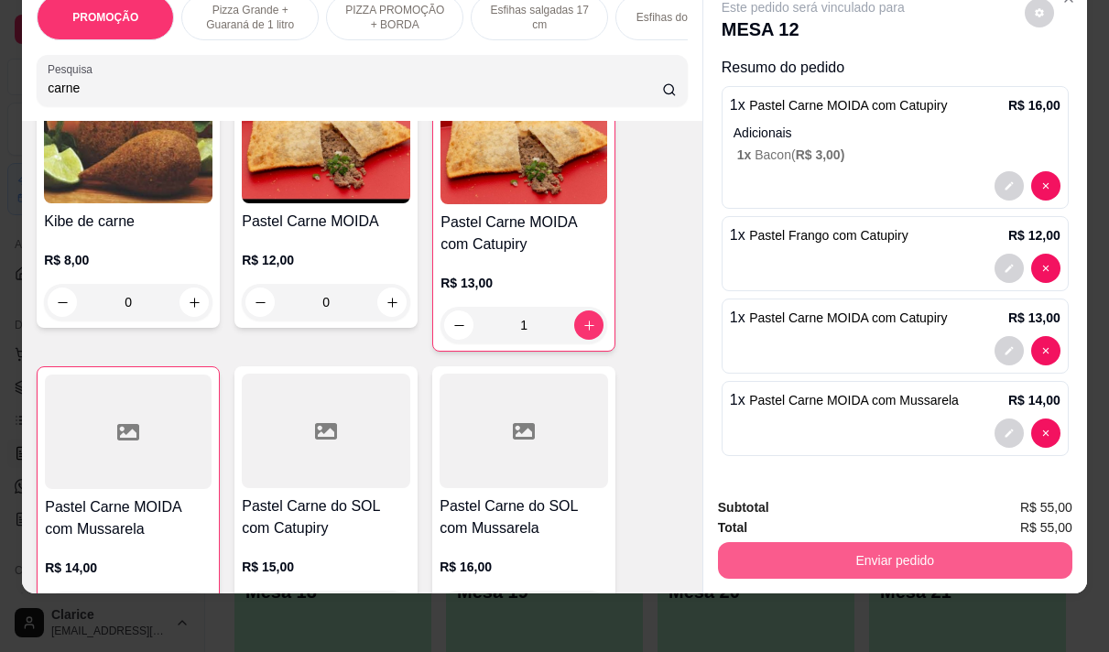
click at [877, 551] on button "Enviar pedido" at bounding box center [895, 560] width 354 height 37
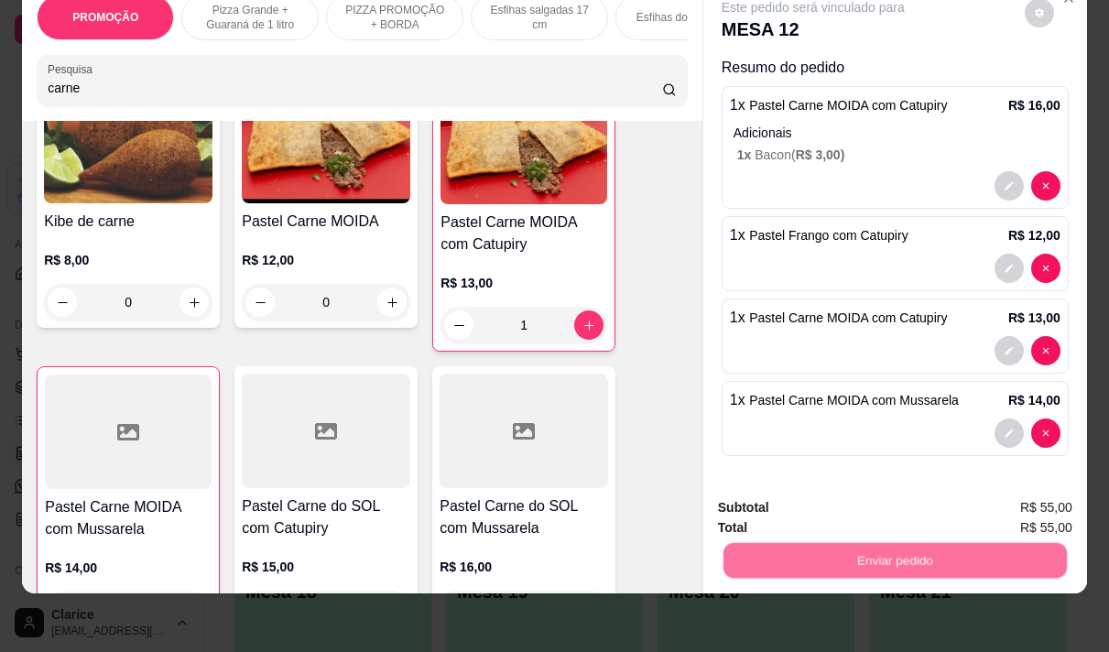
click at [775, 507] on button "Não registrar e enviar pedido" at bounding box center [834, 502] width 191 height 35
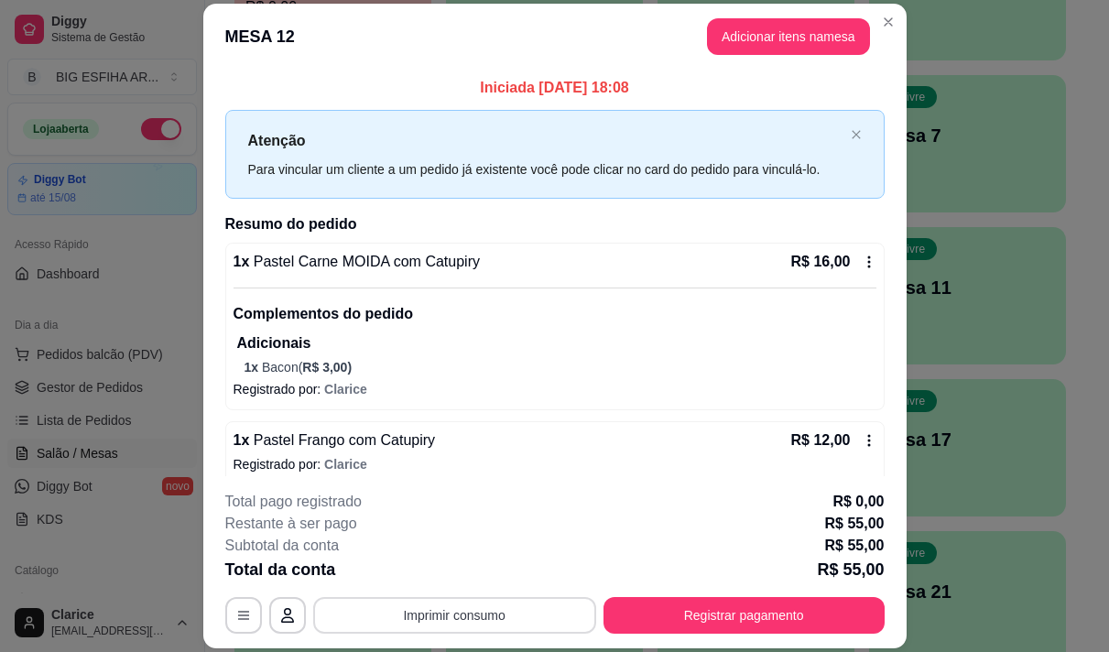
click at [518, 623] on button "Imprimir consumo" at bounding box center [454, 615] width 283 height 37
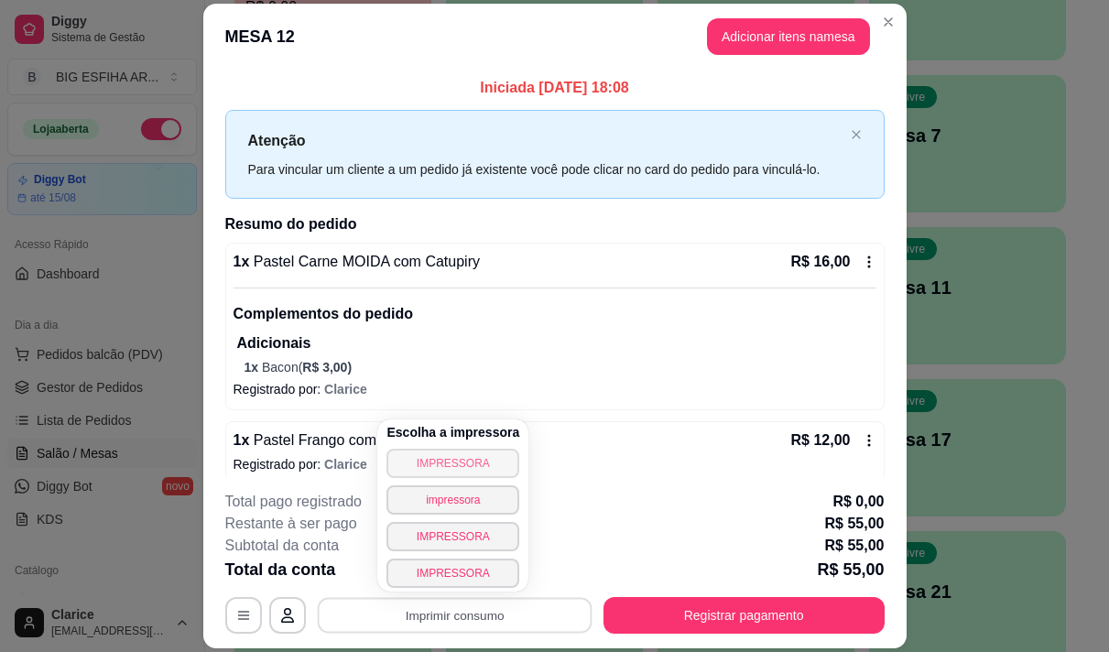
click at [451, 462] on button "IMPRESSORA" at bounding box center [453, 463] width 133 height 29
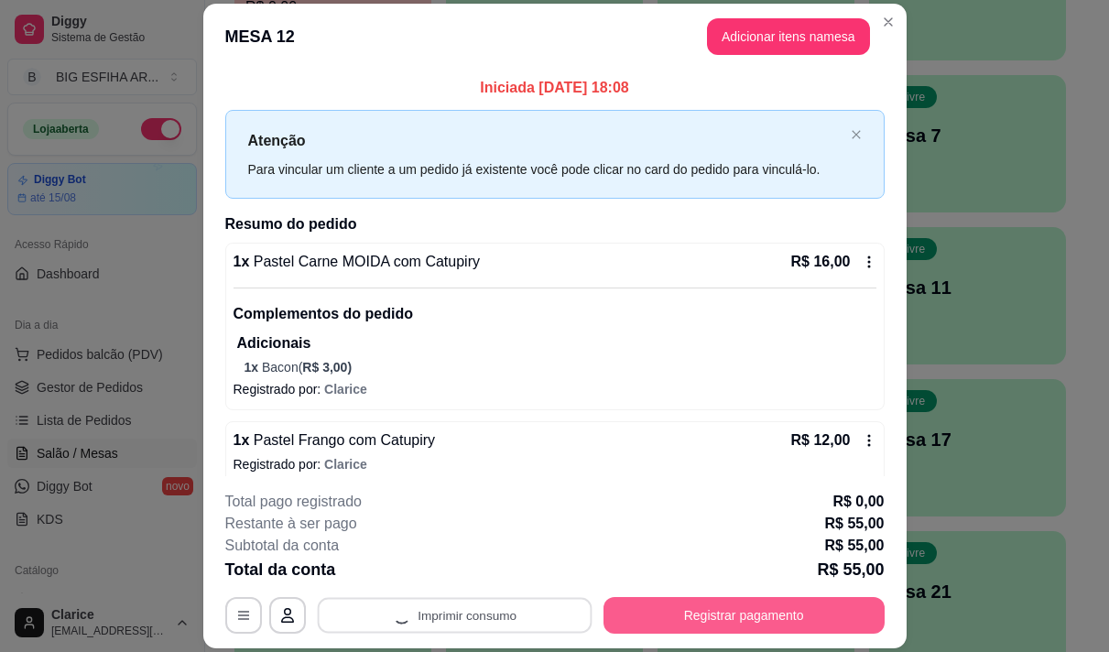
click at [742, 626] on button "Registrar pagamento" at bounding box center [744, 615] width 281 height 37
click at [745, 620] on button "Registrar pagamento" at bounding box center [744, 615] width 281 height 37
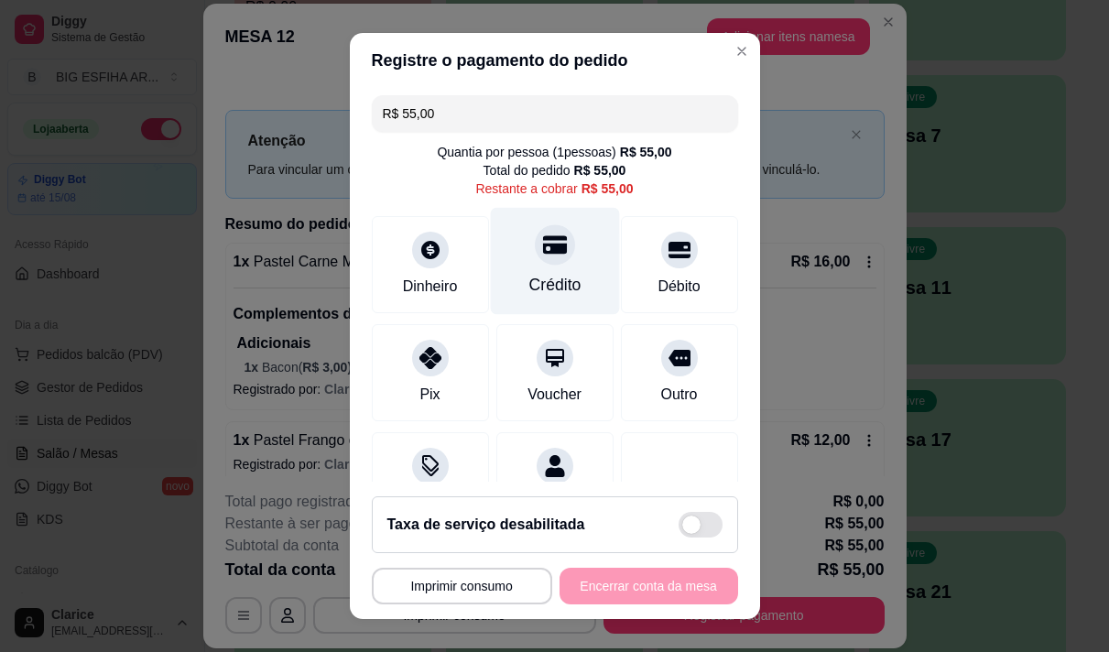
click at [539, 268] on div "Crédito" at bounding box center [554, 260] width 129 height 107
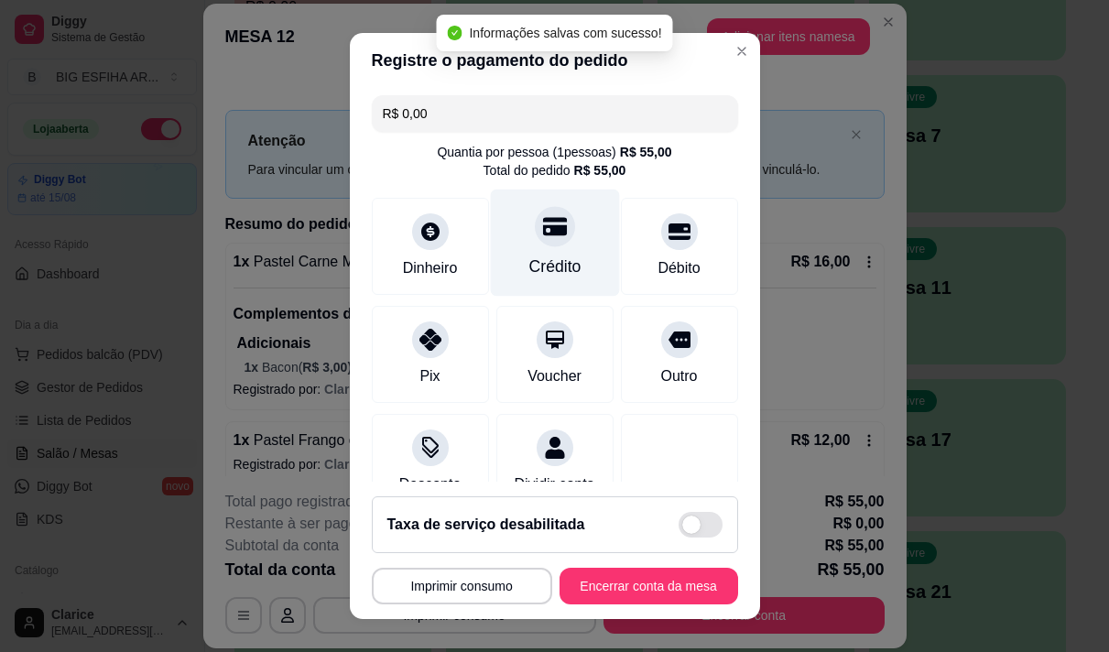
type input "R$ 0,00"
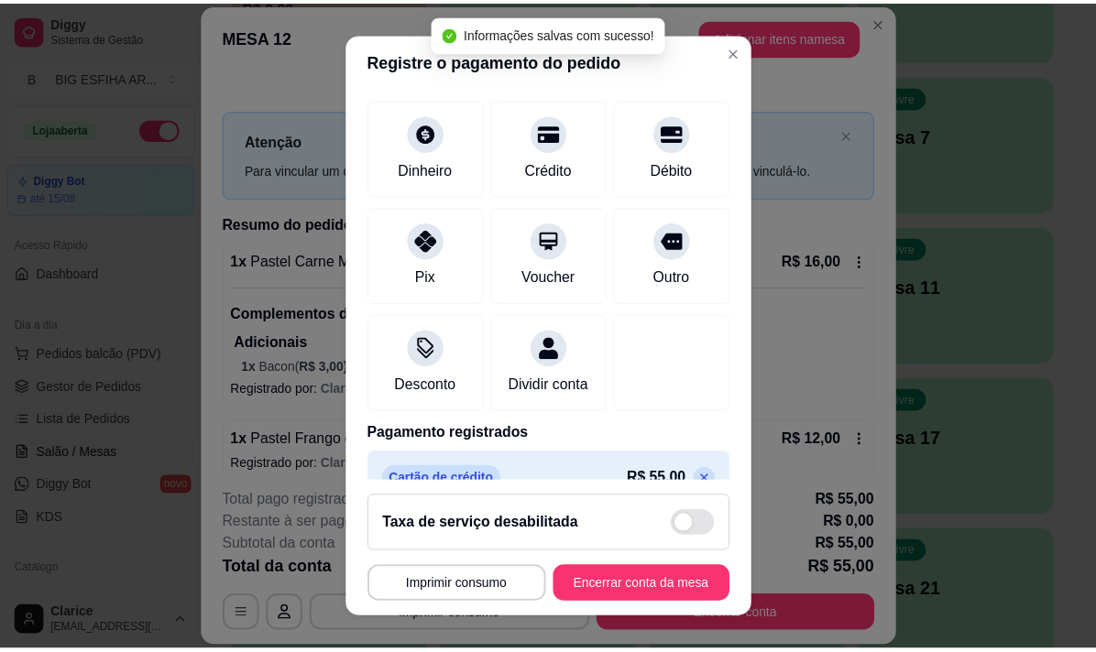
scroll to position [153, 0]
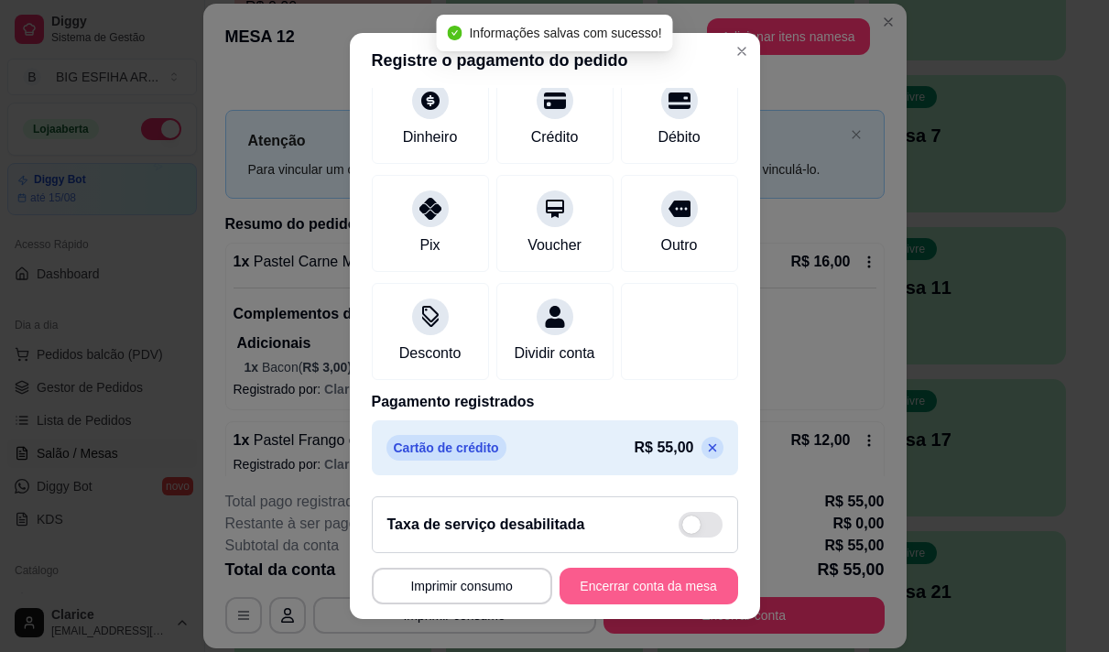
click at [592, 583] on button "Encerrar conta da mesa" at bounding box center [649, 586] width 179 height 37
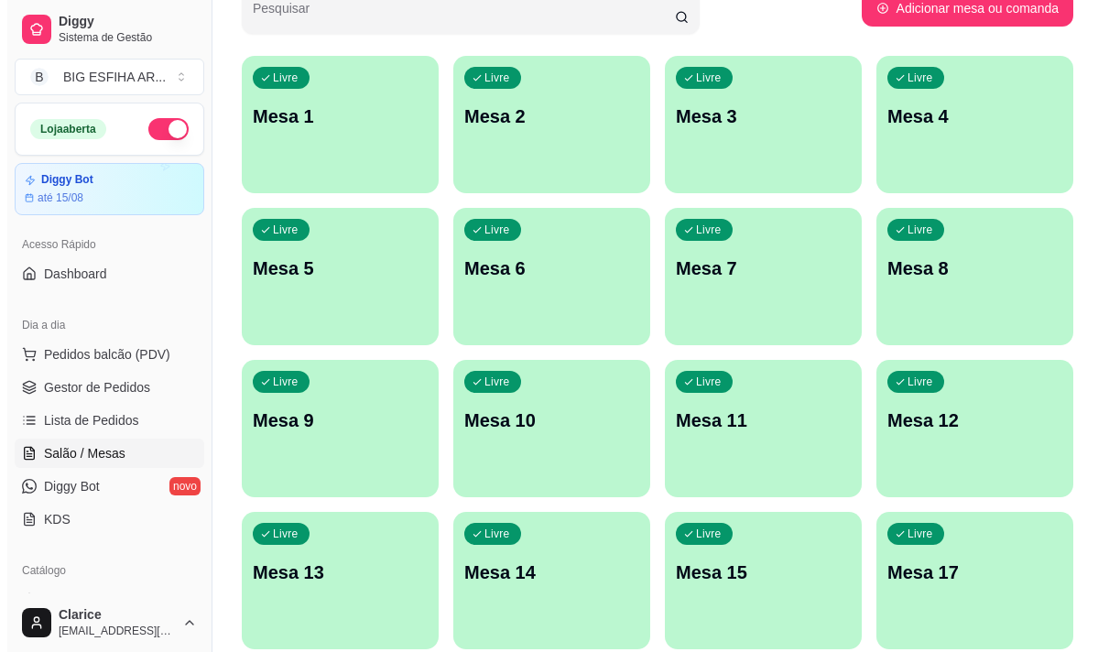
scroll to position [366, 0]
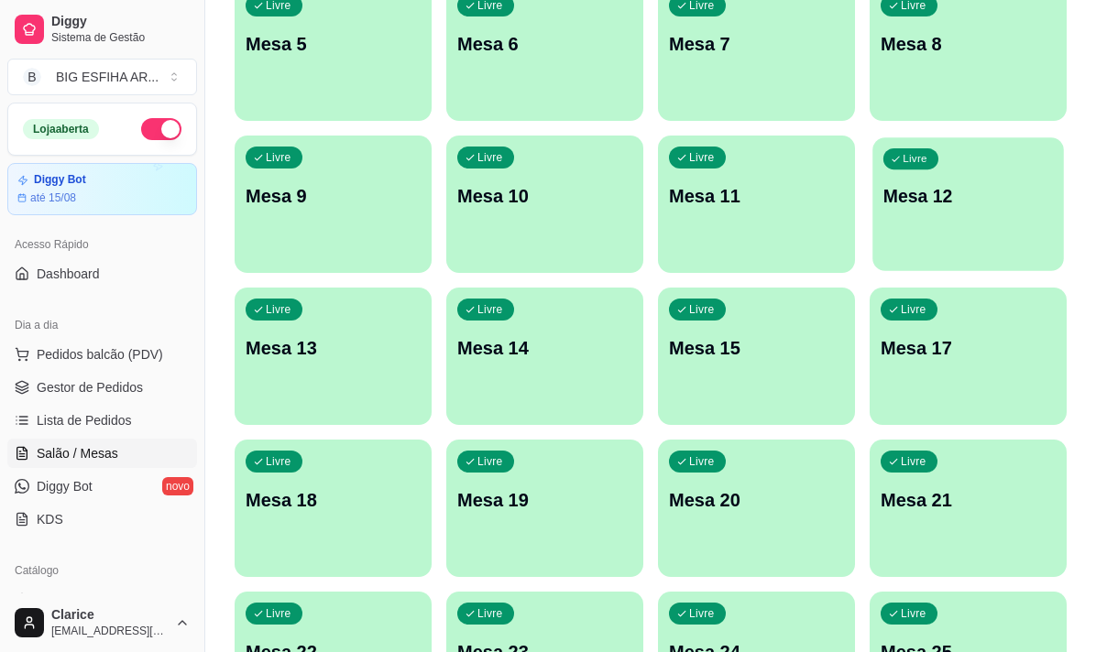
click at [936, 208] on p "Mesa 12" at bounding box center [967, 196] width 169 height 25
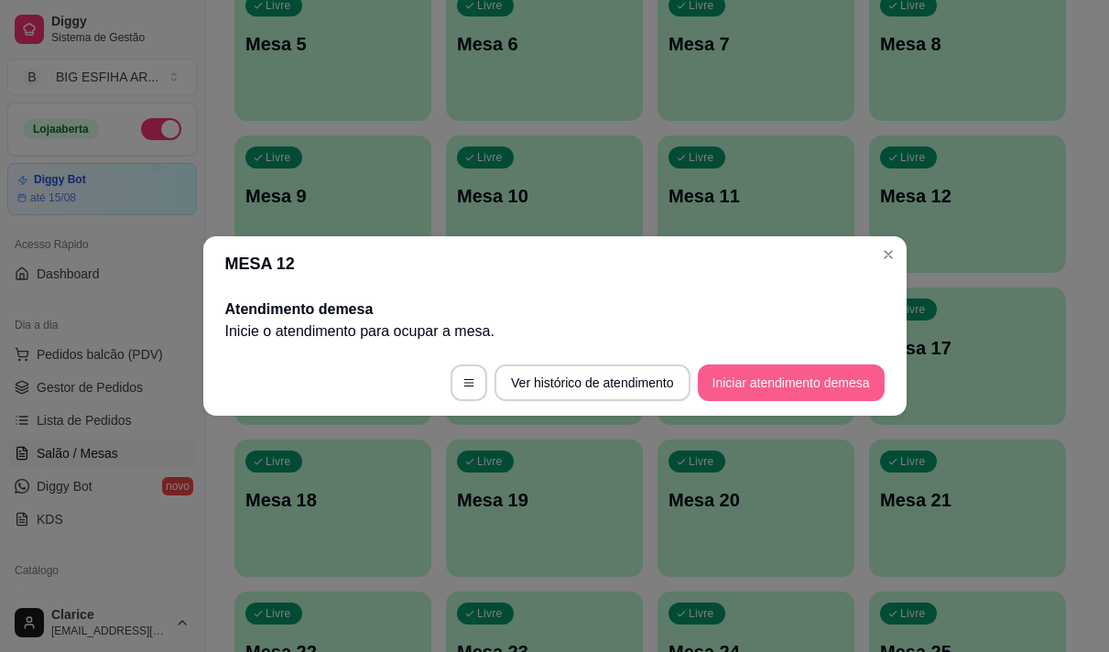
click at [768, 387] on button "Iniciar atendimento de mesa" at bounding box center [791, 383] width 187 height 37
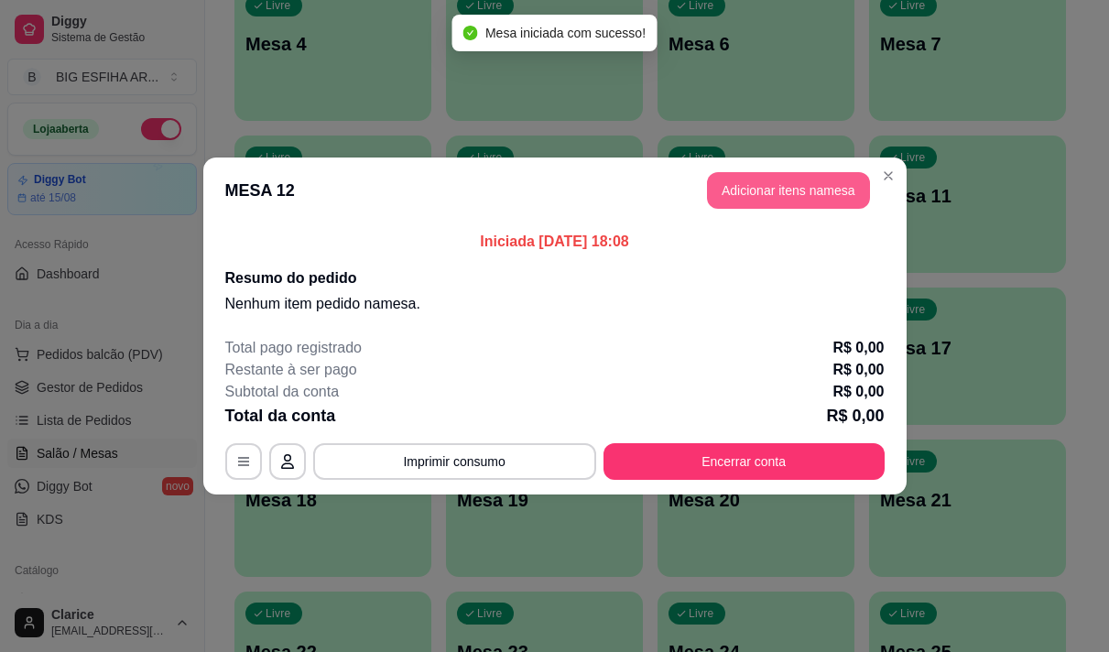
click at [764, 197] on button "Adicionar itens na mesa" at bounding box center [788, 190] width 163 height 37
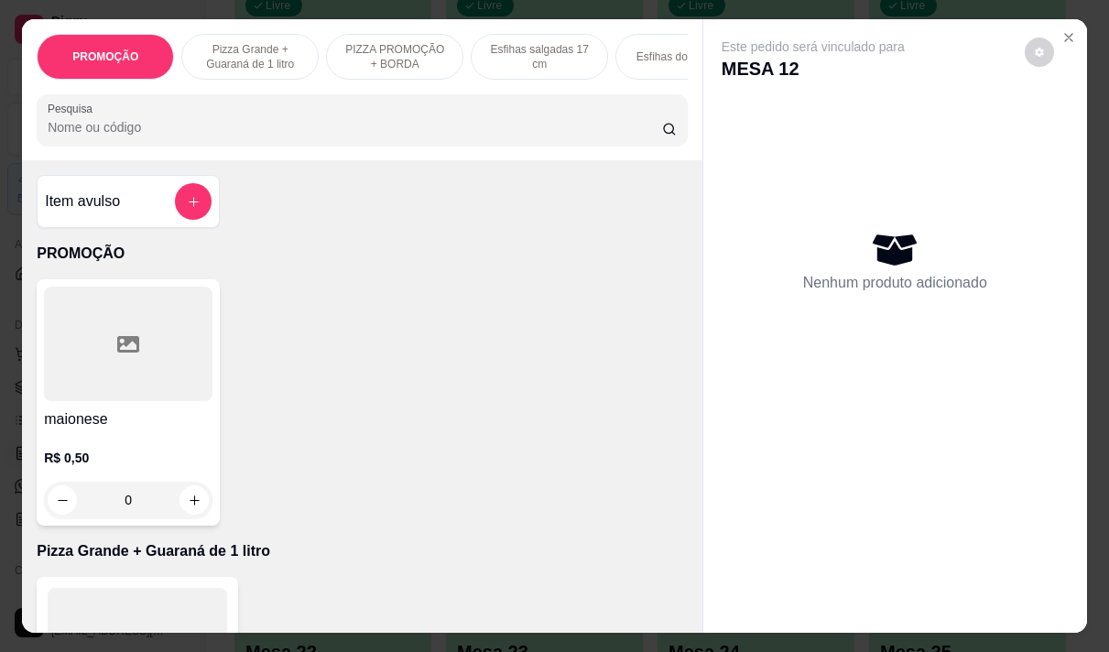
click at [301, 127] on input "Pesquisa" at bounding box center [355, 127] width 615 height 18
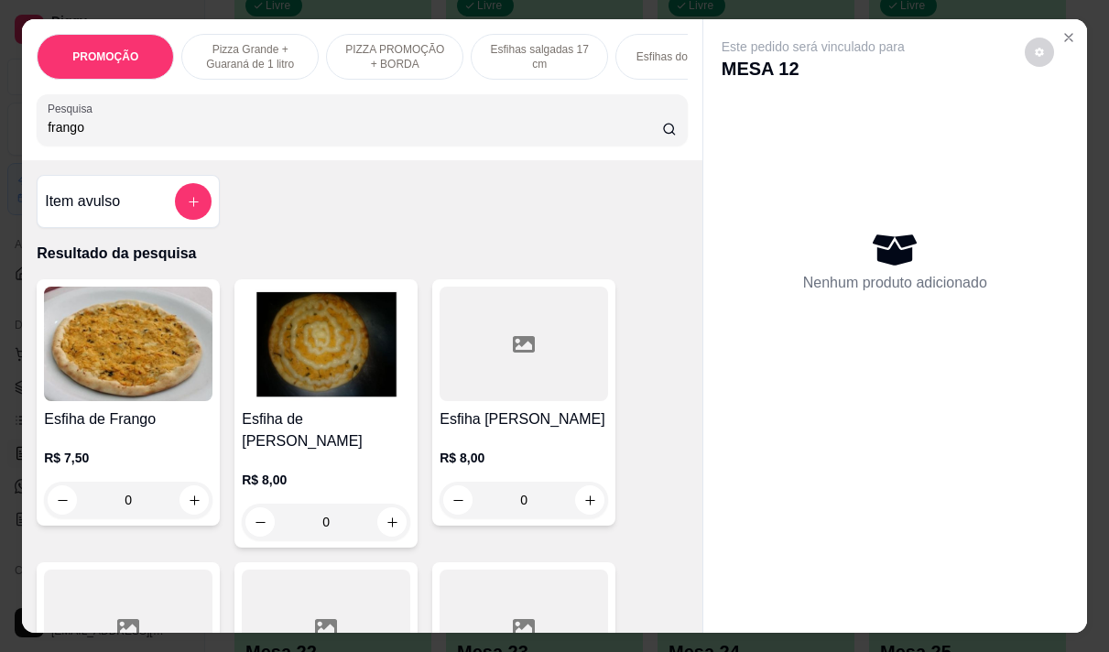
click at [309, 335] on img at bounding box center [326, 344] width 169 height 115
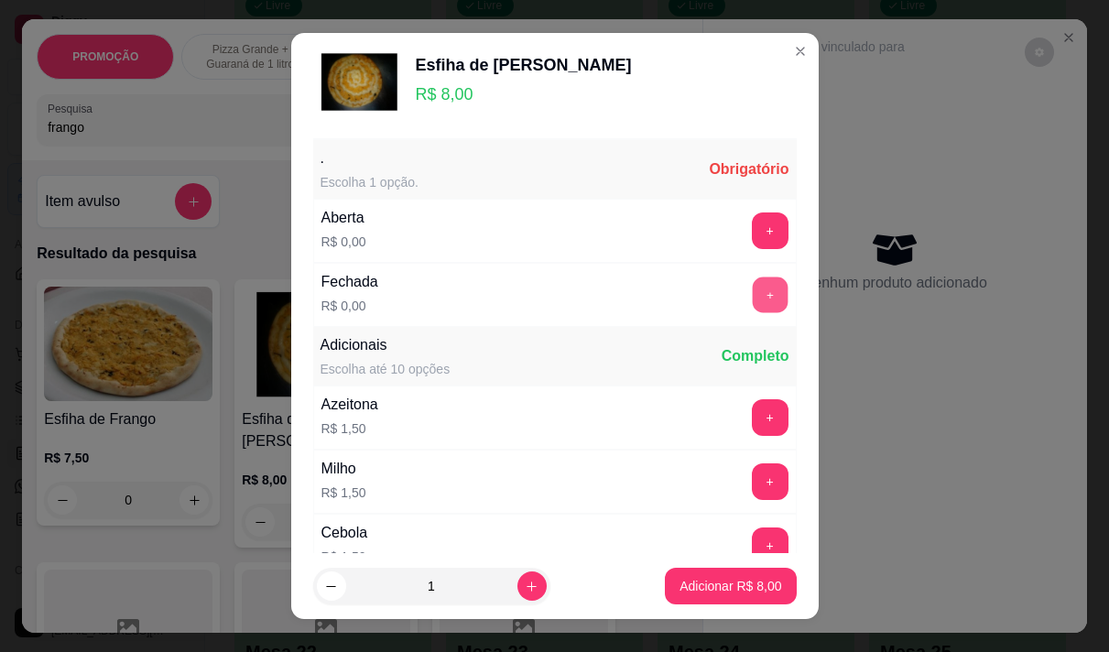
click at [752, 288] on button "+" at bounding box center [770, 295] width 36 height 36
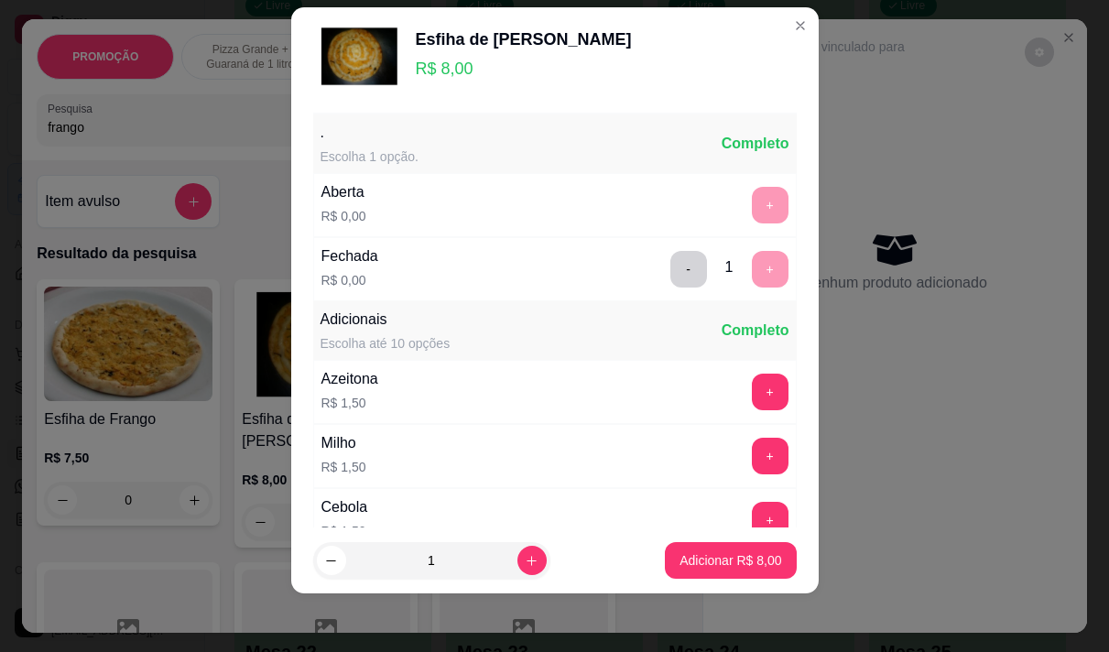
scroll to position [196, 0]
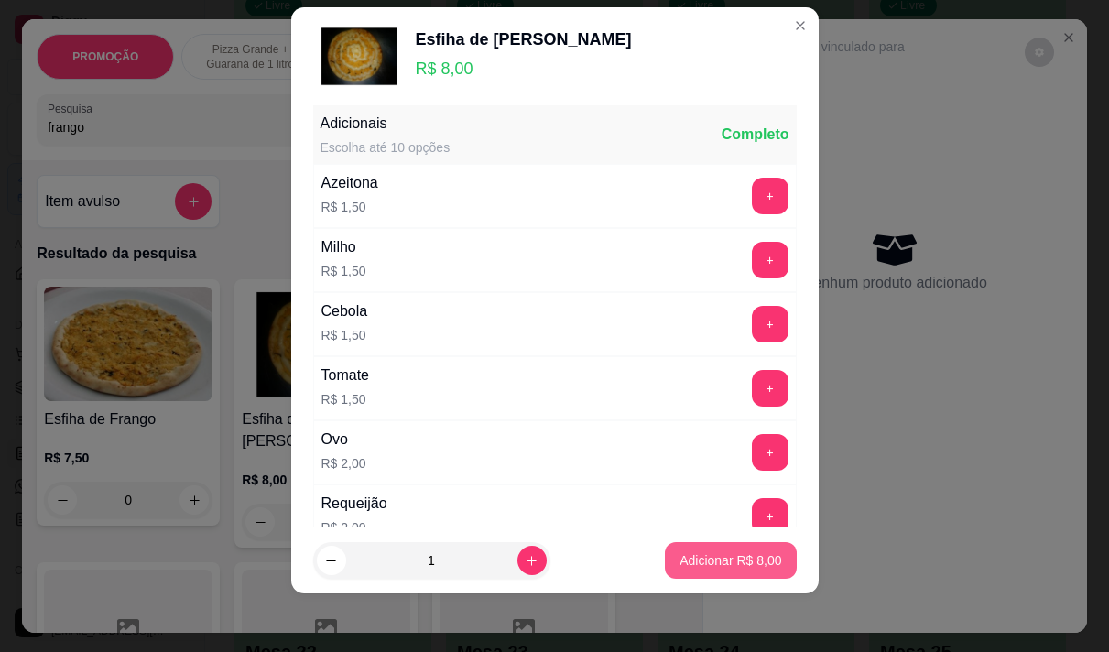
click at [665, 552] on button "Adicionar R$ 8,00" at bounding box center [730, 560] width 131 height 37
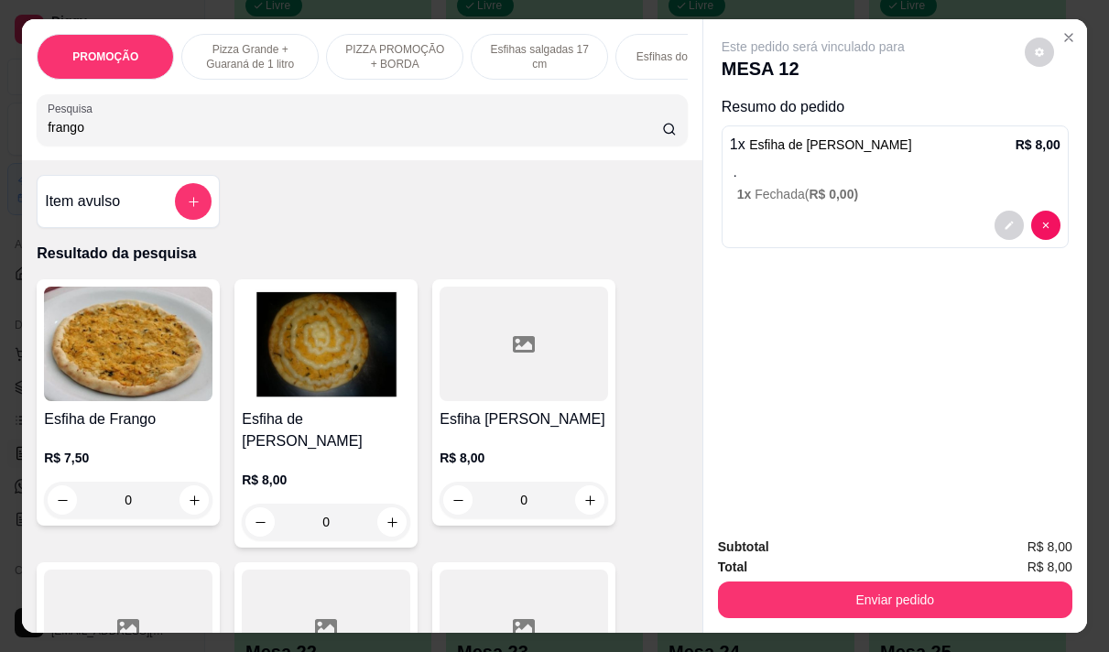
click at [125, 128] on input "frango" at bounding box center [355, 127] width 615 height 18
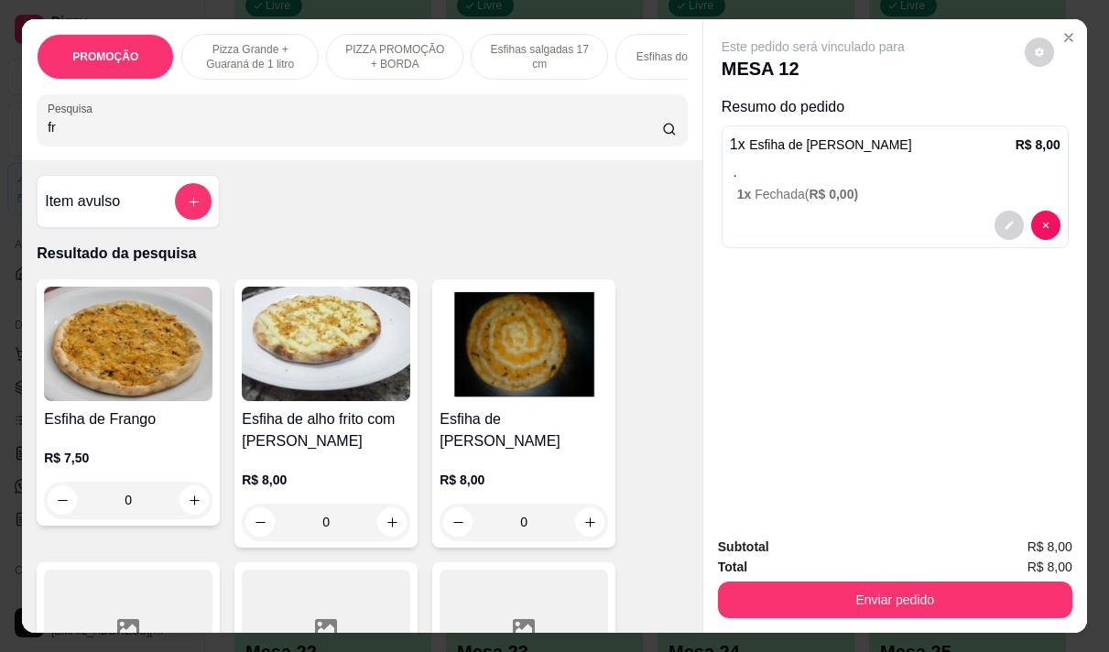
type input "f"
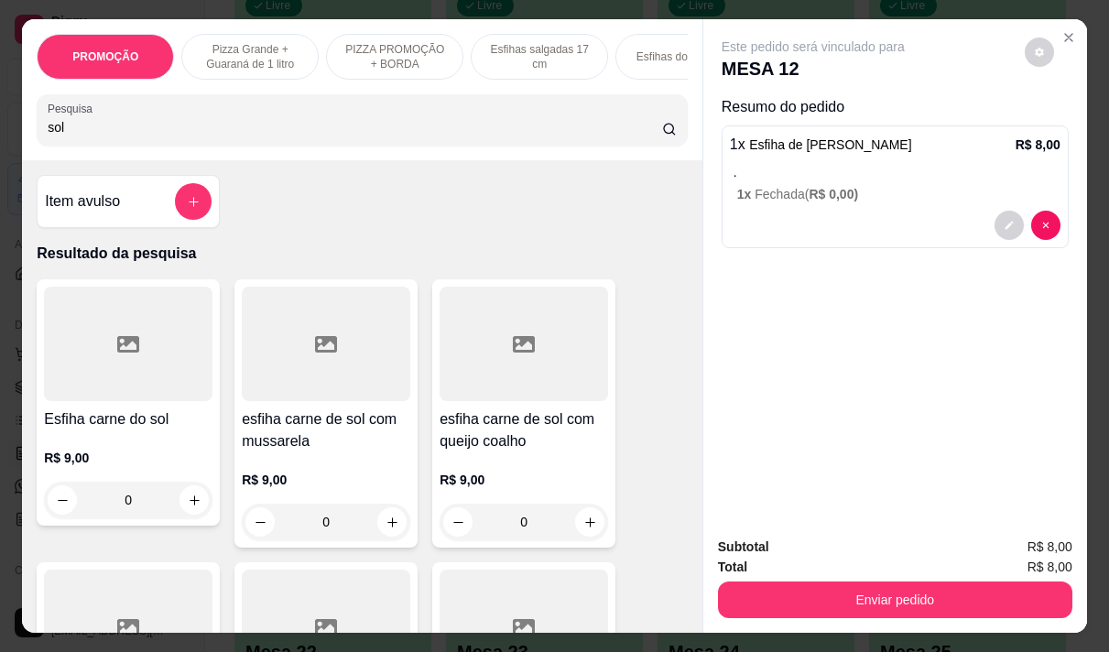
type input "sol"
click at [472, 380] on div at bounding box center [524, 344] width 169 height 115
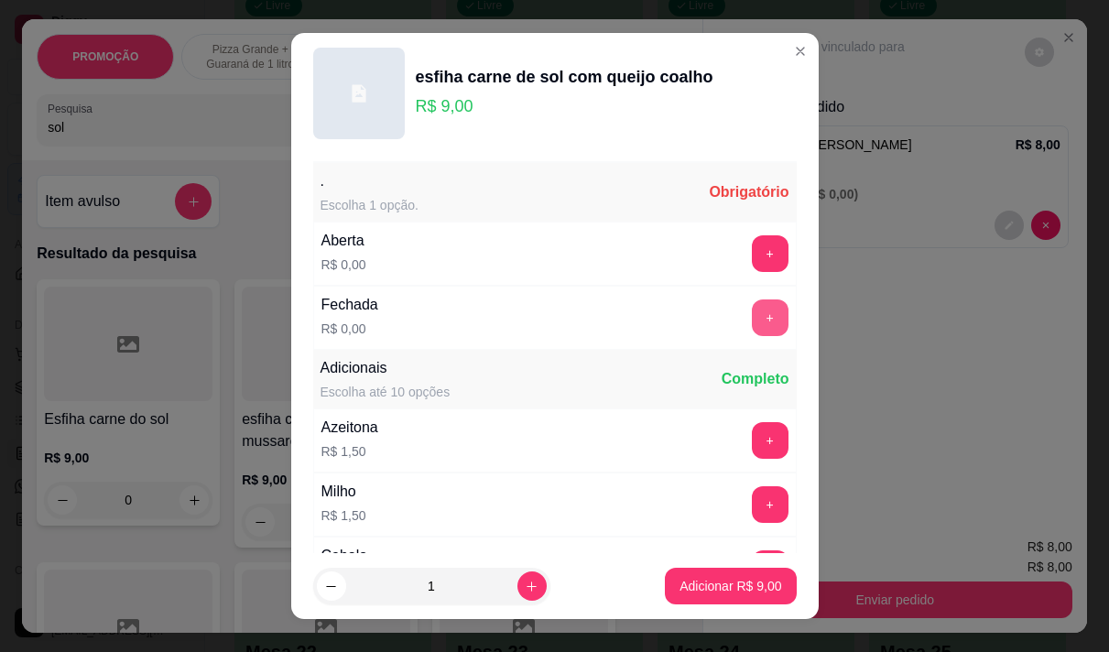
click at [752, 323] on button "+" at bounding box center [770, 318] width 37 height 37
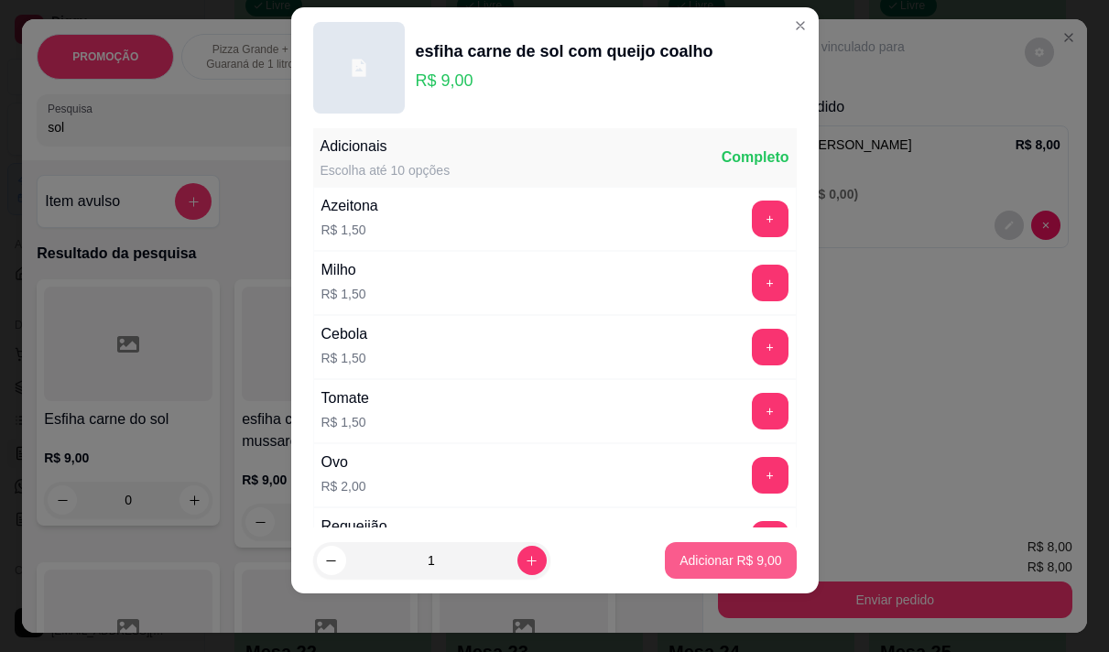
click at [726, 571] on button "Adicionar R$ 9,00" at bounding box center [730, 560] width 131 height 37
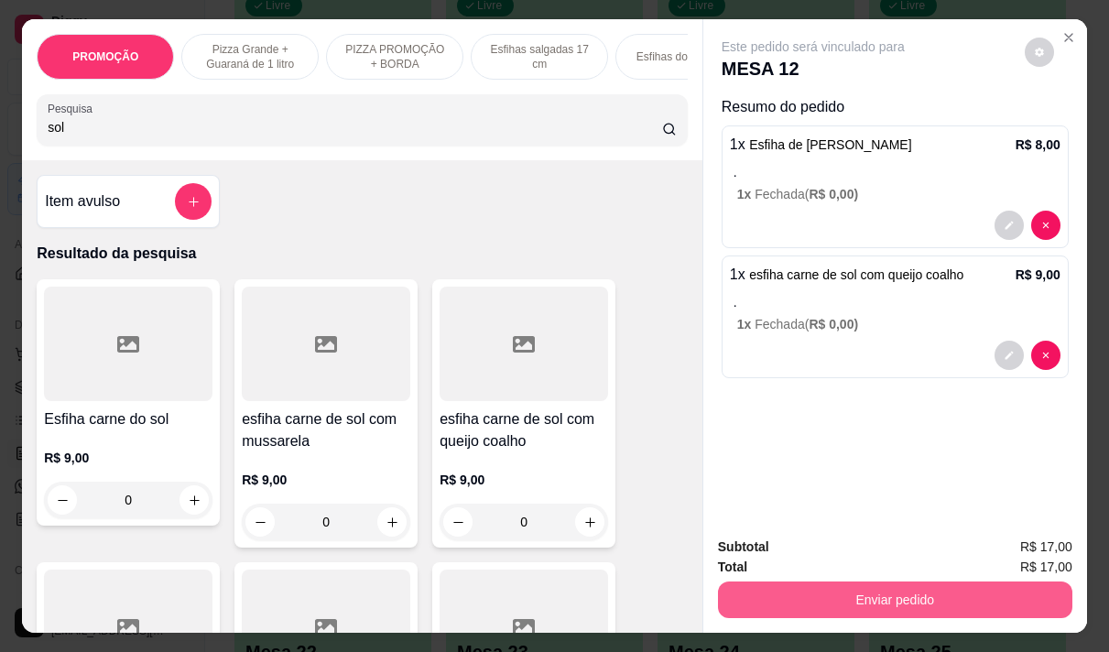
click at [855, 587] on button "Enviar pedido" at bounding box center [895, 600] width 354 height 37
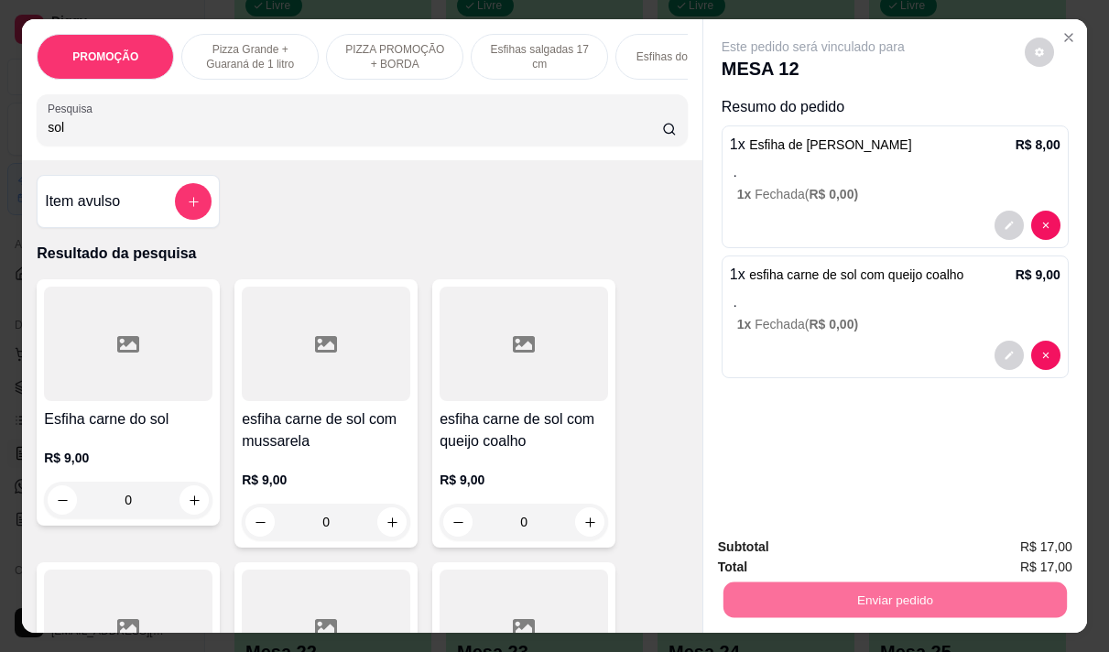
click at [815, 557] on button "Não registrar e enviar pedido" at bounding box center [834, 547] width 185 height 34
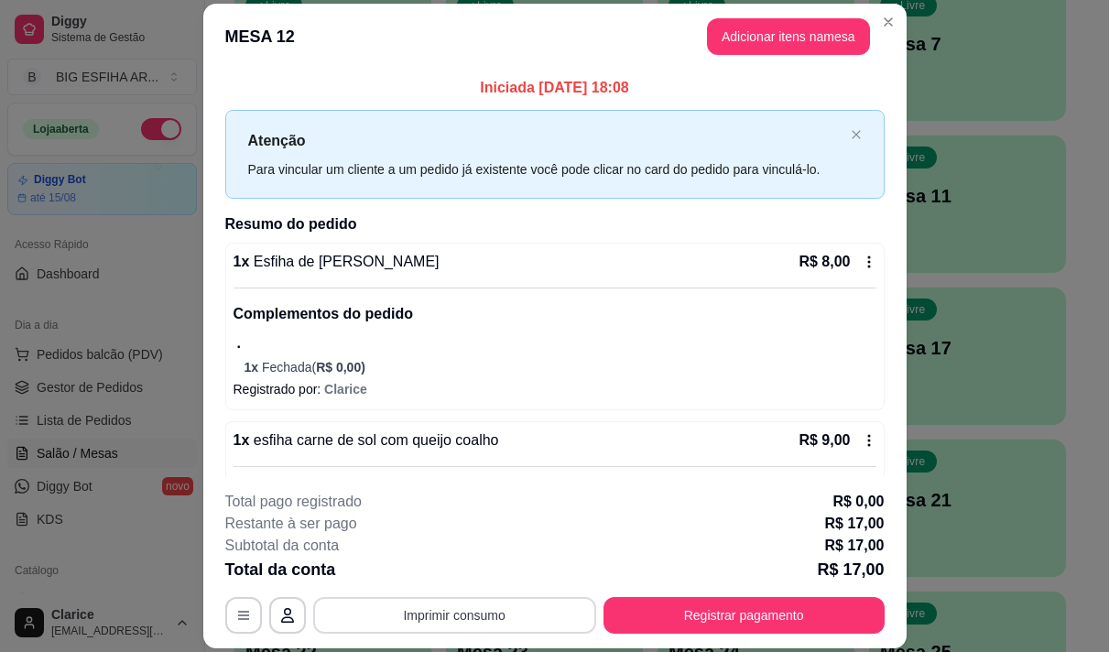
click at [471, 609] on button "Imprimir consumo" at bounding box center [454, 615] width 283 height 37
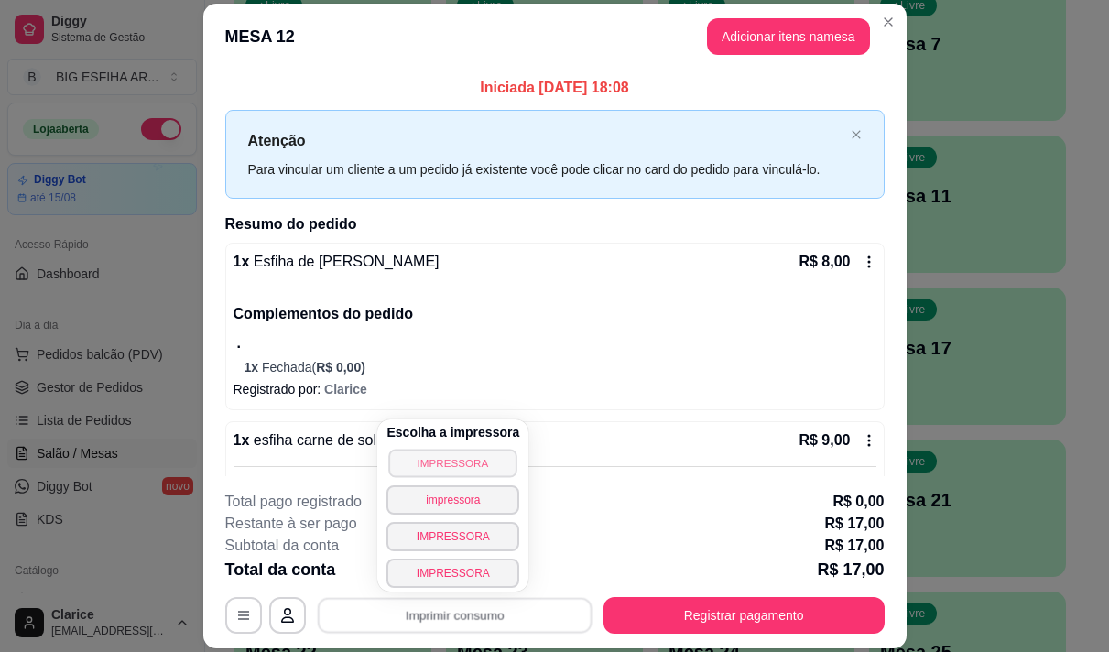
click at [468, 469] on button "IMPRESSORA" at bounding box center [453, 463] width 128 height 28
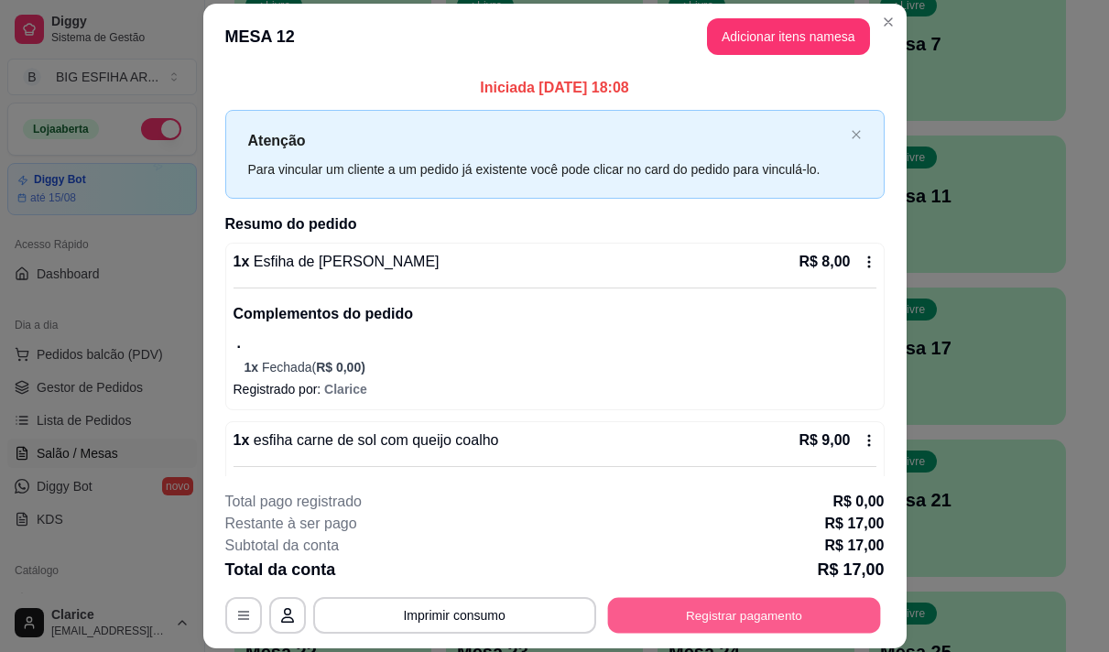
click at [686, 613] on button "Registrar pagamento" at bounding box center [743, 616] width 273 height 36
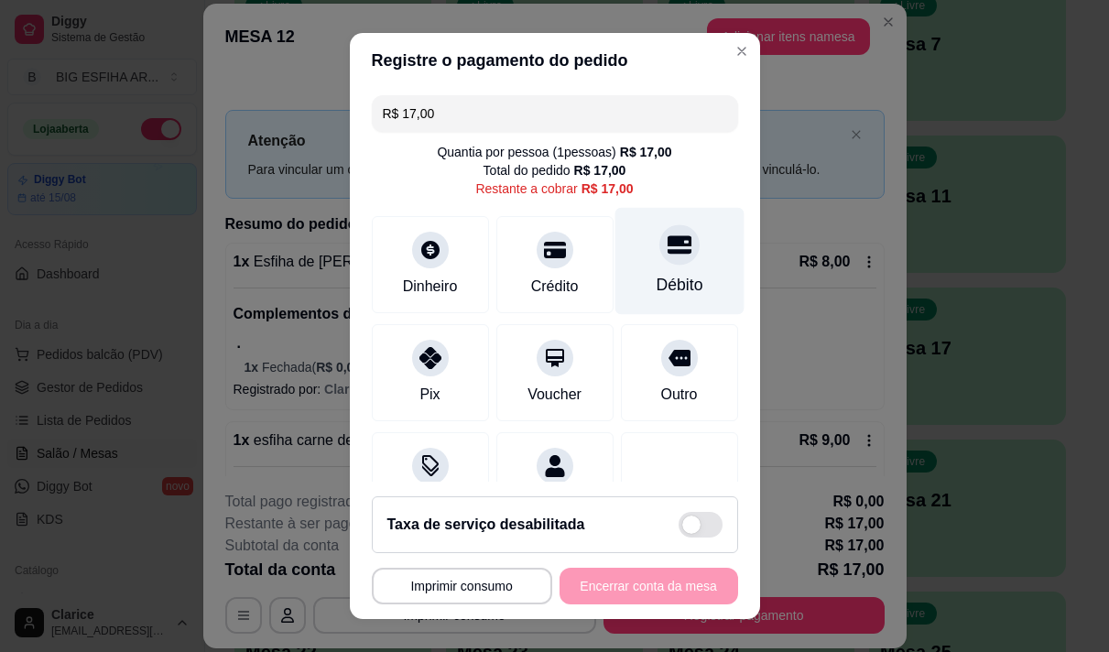
click at [660, 258] on div at bounding box center [680, 244] width 40 height 40
type input "R$ 0,00"
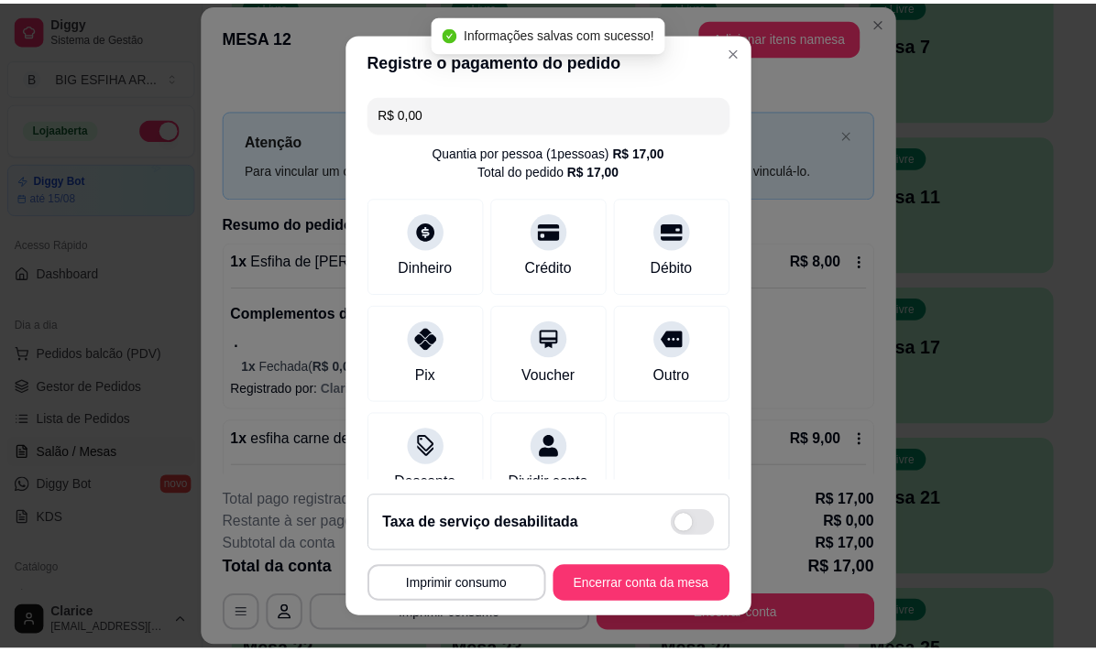
scroll to position [153, 0]
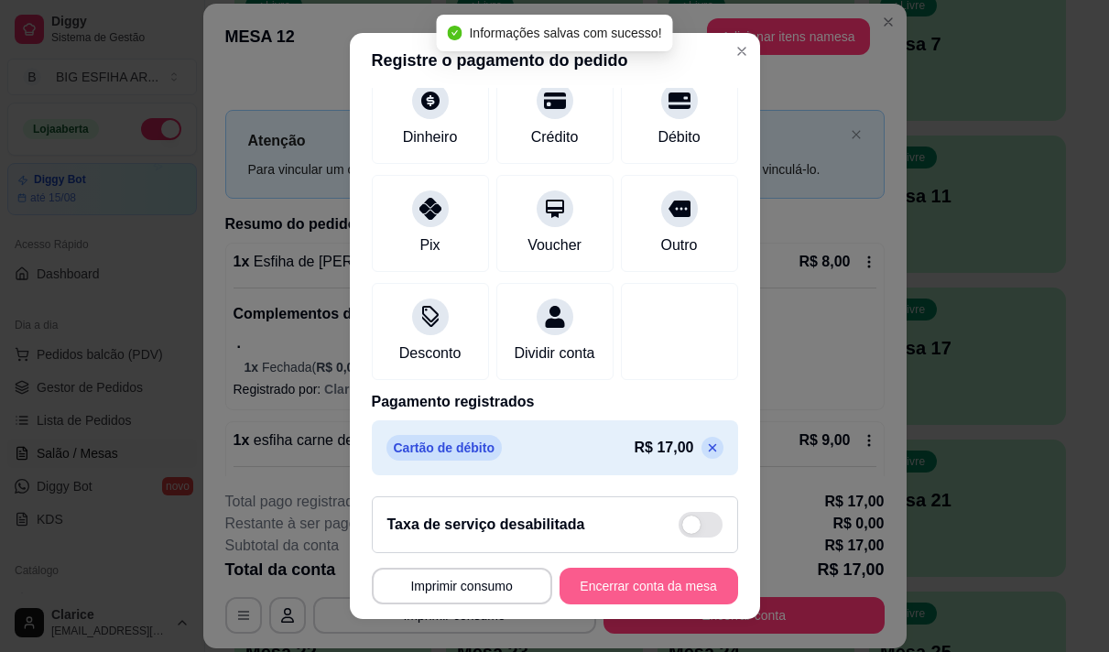
click at [578, 588] on button "Encerrar conta da mesa" at bounding box center [649, 586] width 179 height 37
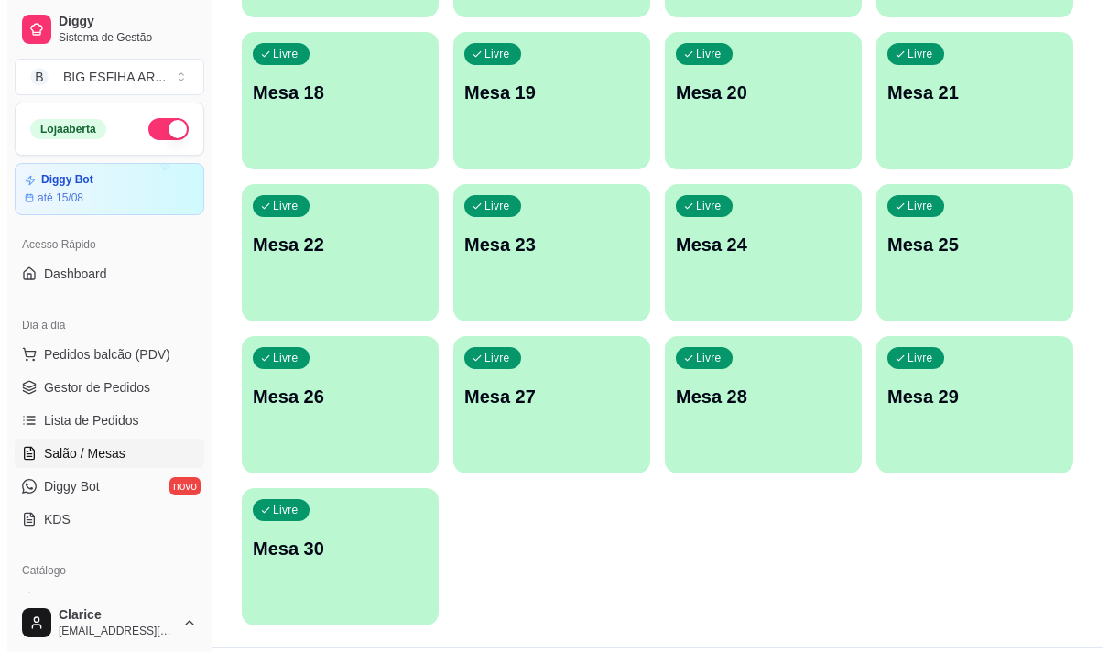
scroll to position [822, 0]
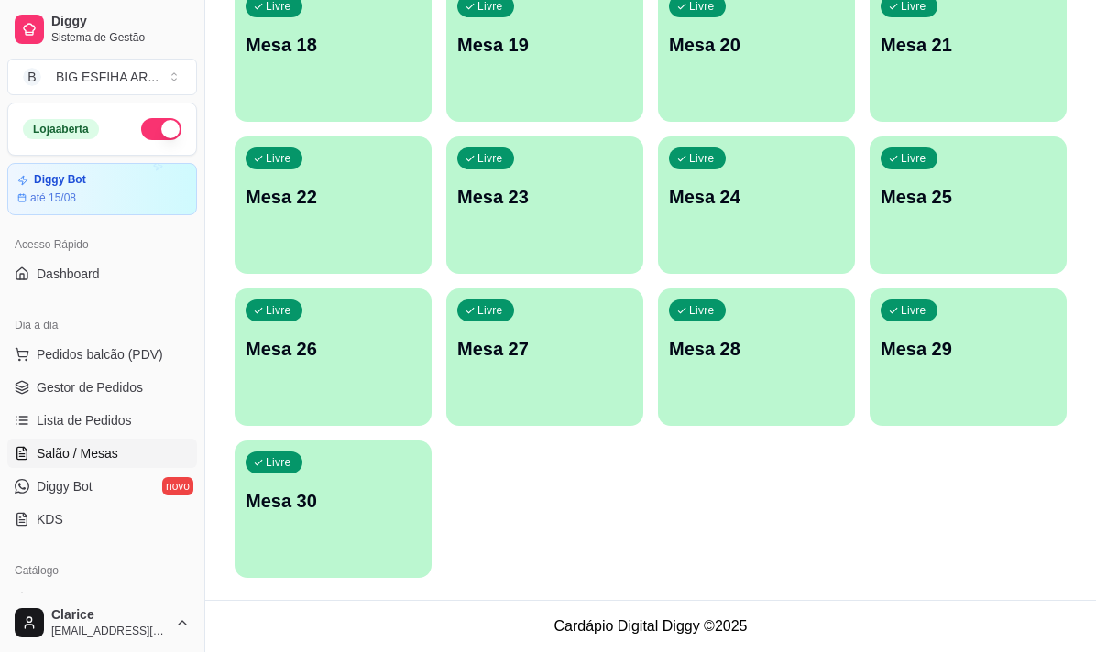
click at [342, 508] on p "Mesa 30" at bounding box center [332, 501] width 175 height 26
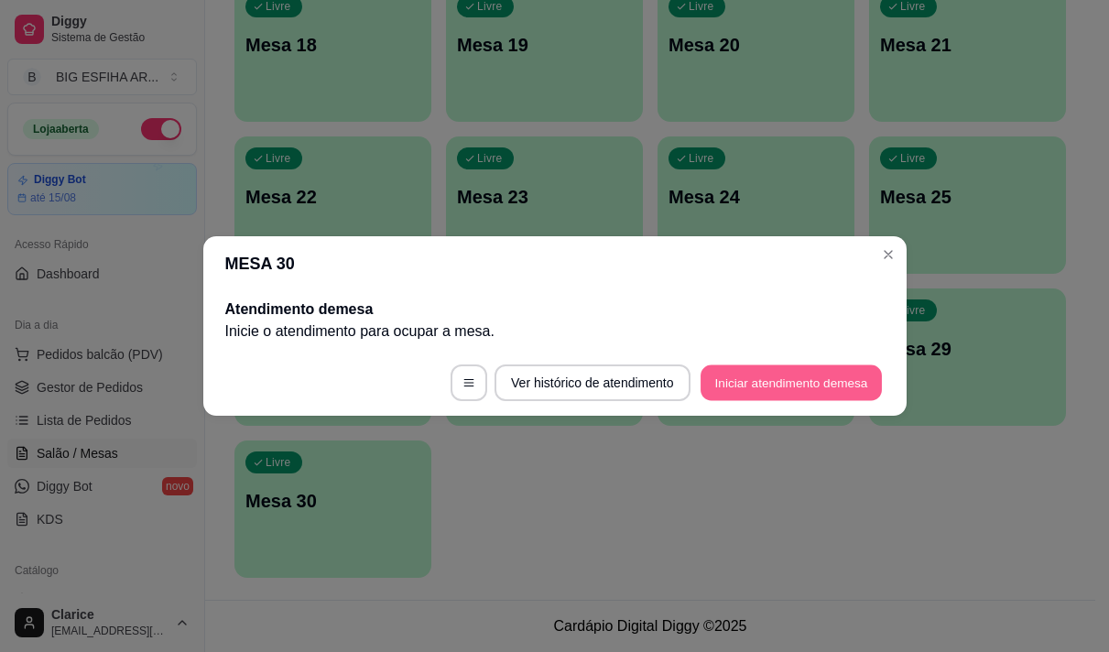
click at [780, 369] on button "Iniciar atendimento de mesa" at bounding box center [791, 383] width 181 height 36
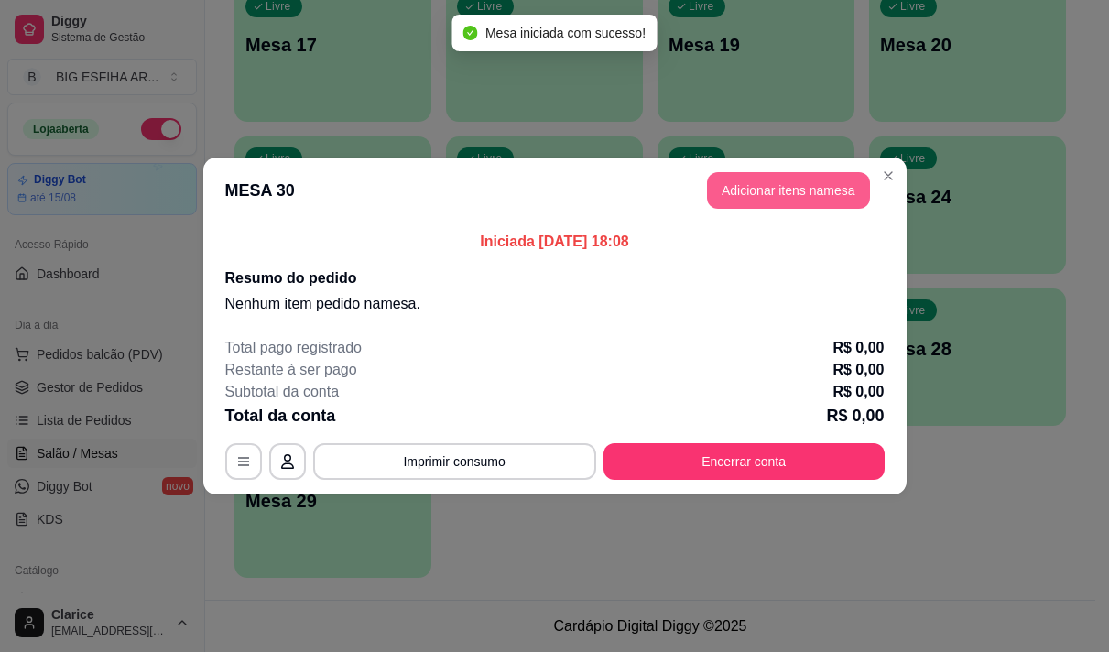
click at [788, 187] on button "Adicionar itens na mesa" at bounding box center [788, 190] width 163 height 37
click at [275, 131] on input "Pesquisa" at bounding box center [355, 127] width 615 height 18
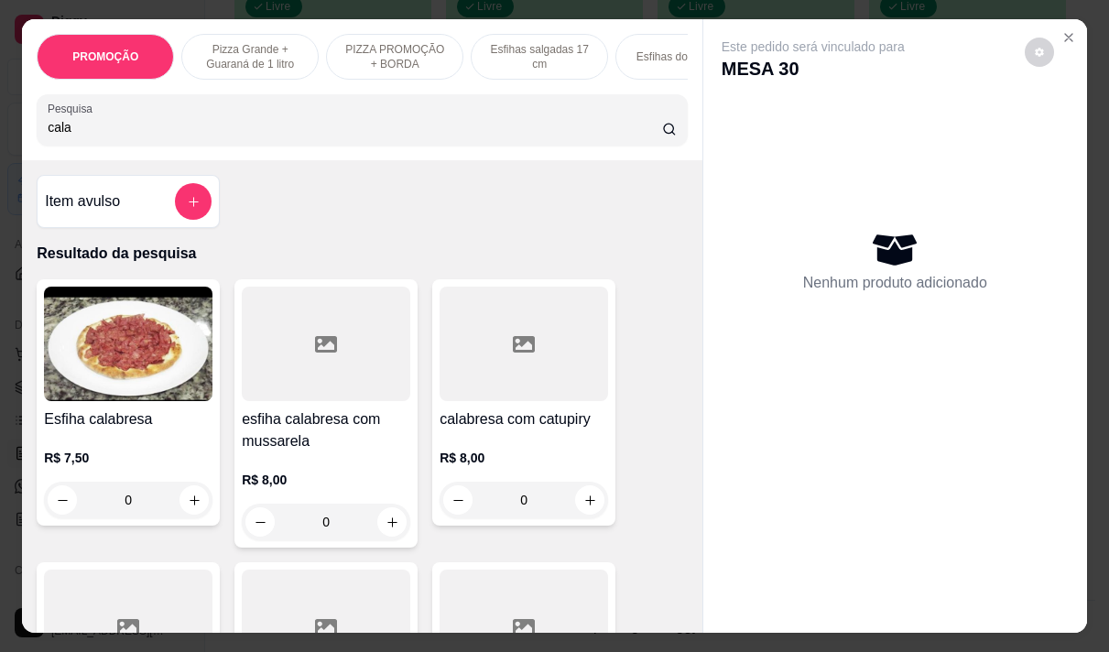
type input "cala"
click at [259, 465] on div "R$ 8,00 0" at bounding box center [326, 497] width 169 height 88
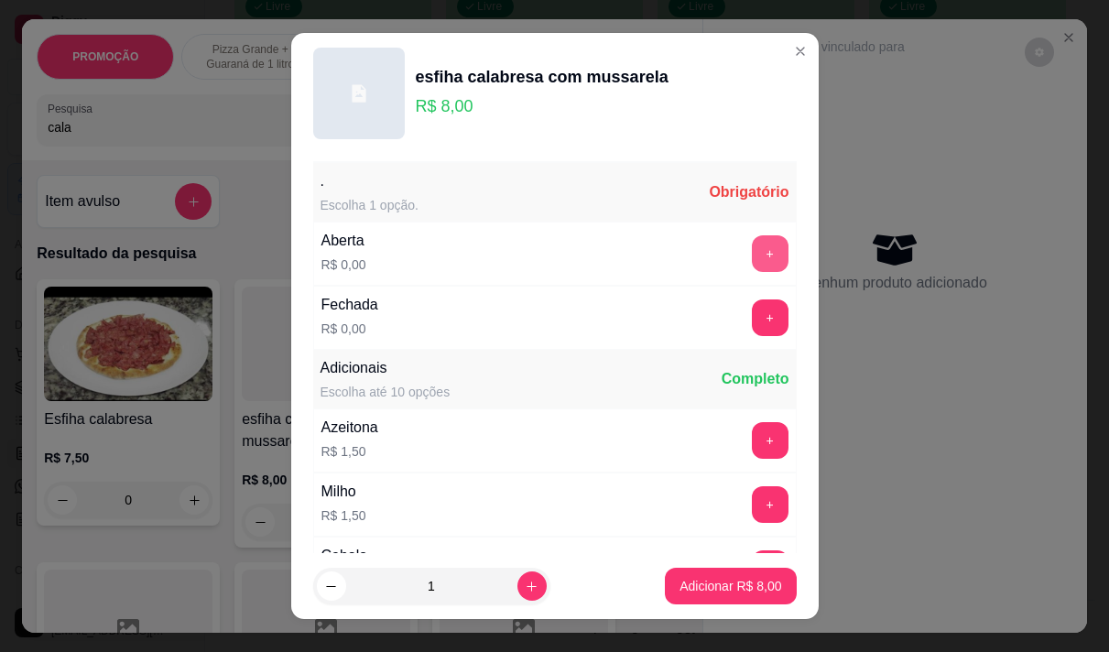
click at [752, 256] on button "+" at bounding box center [770, 253] width 37 height 37
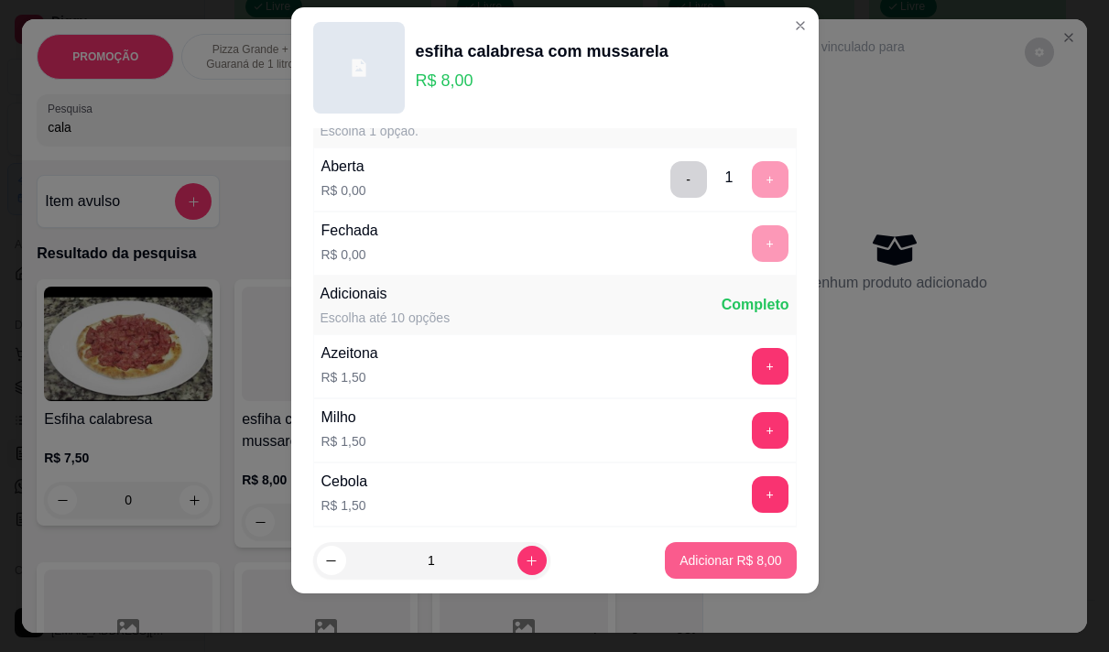
scroll to position [196, 0]
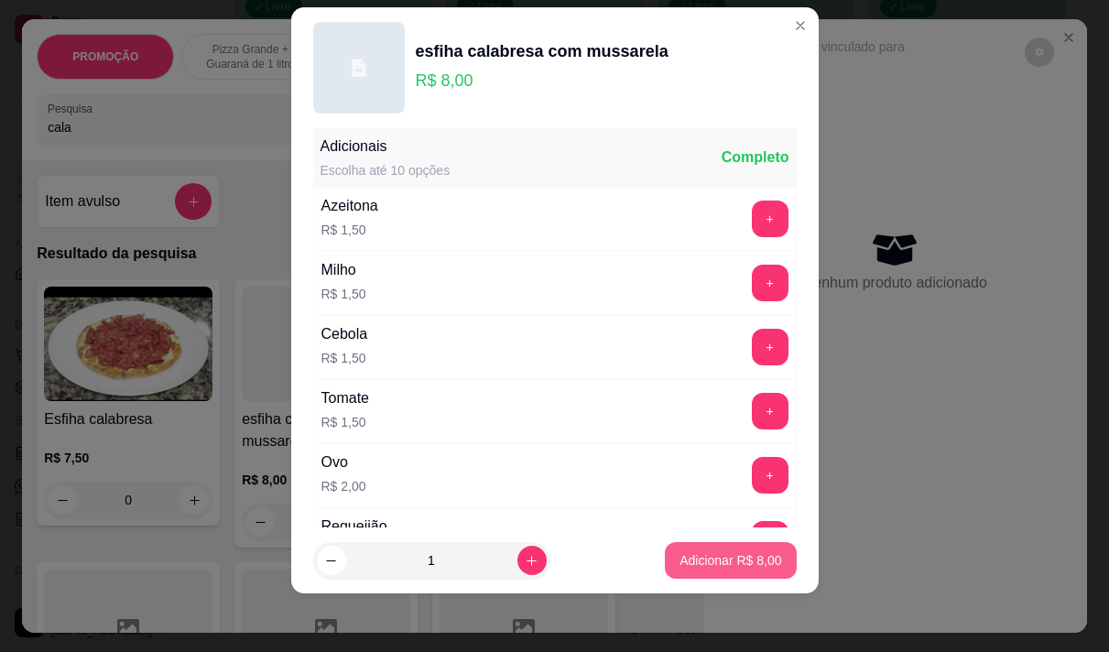
click at [690, 553] on p "Adicionar R$ 8,00" at bounding box center [731, 560] width 102 height 18
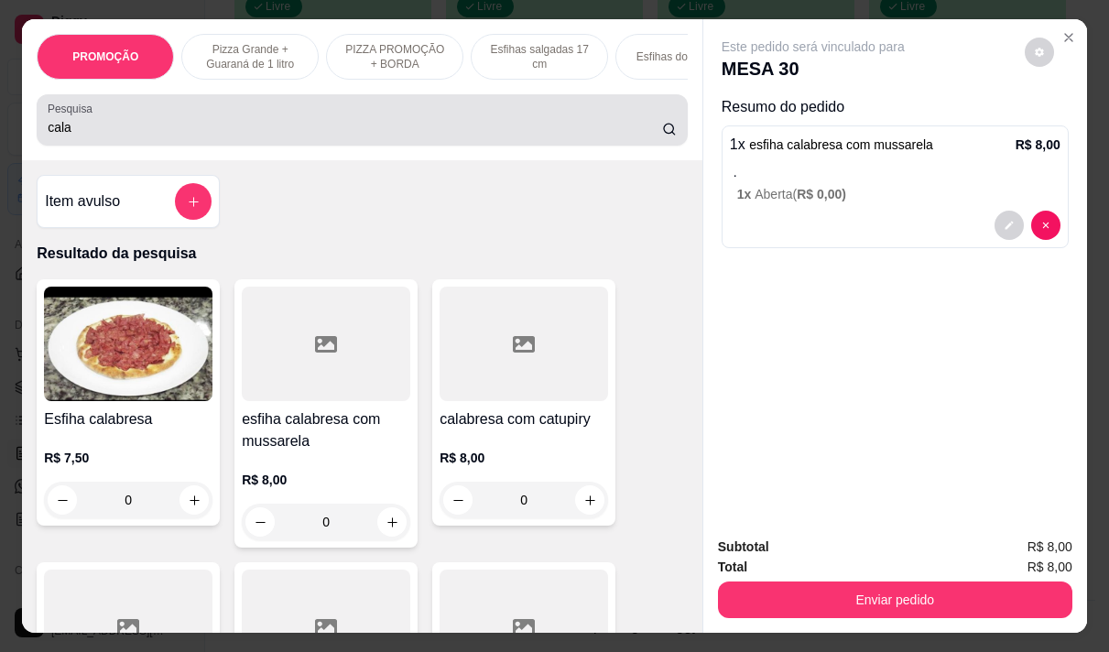
click at [82, 136] on input "cala" at bounding box center [355, 127] width 615 height 18
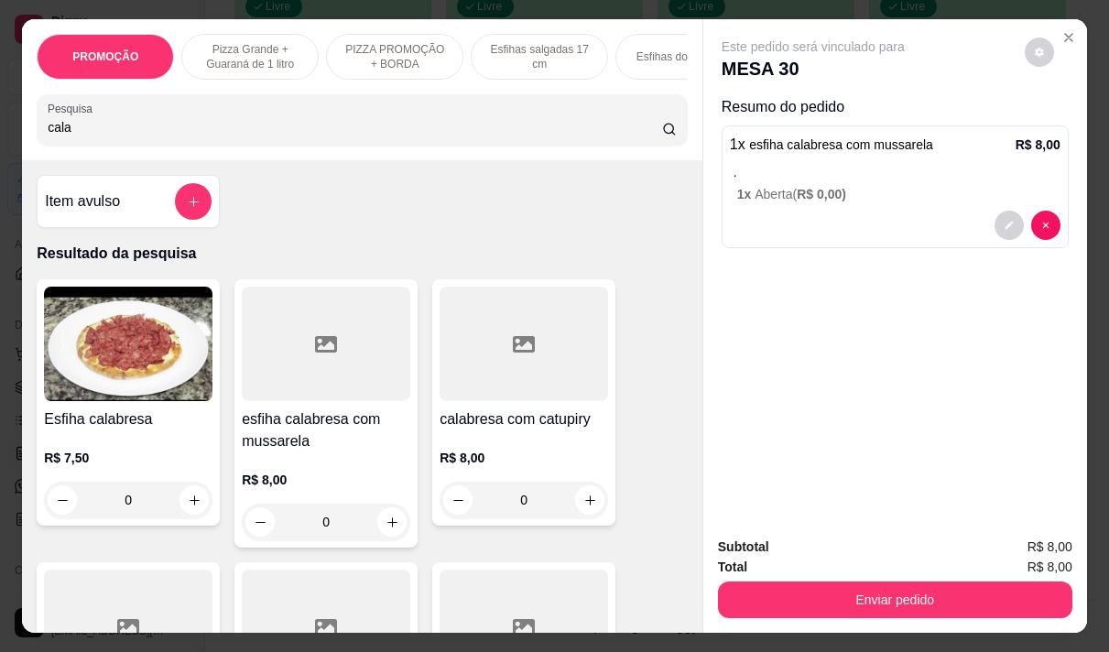
click at [82, 136] on input "cala" at bounding box center [355, 127] width 615 height 18
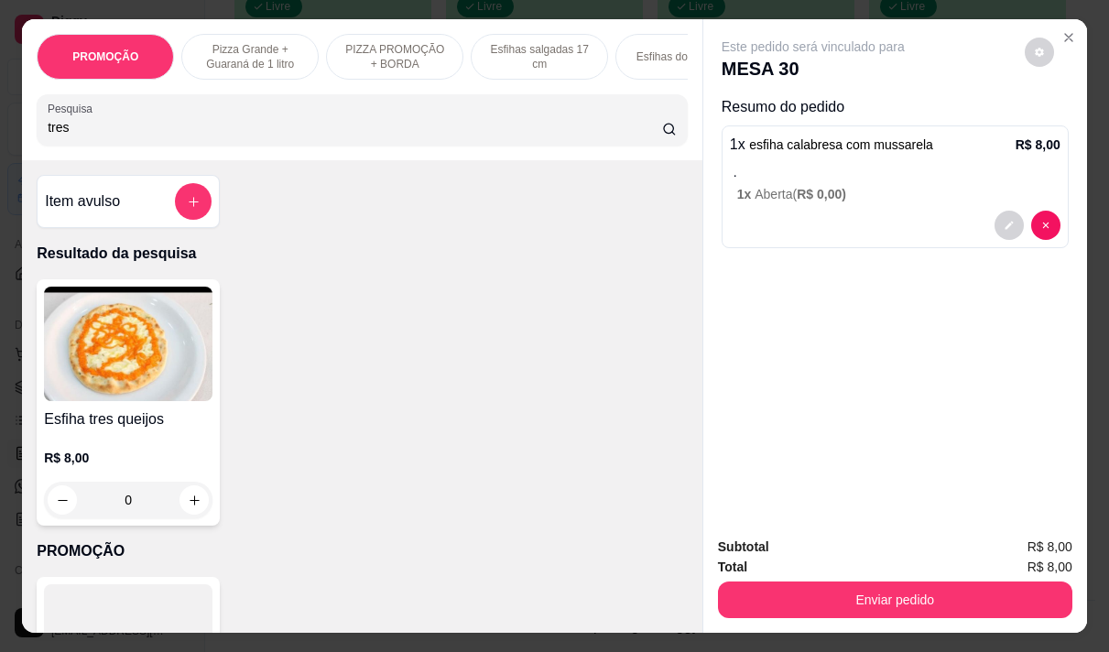
type input "tres"
click at [99, 348] on img at bounding box center [128, 344] width 169 height 115
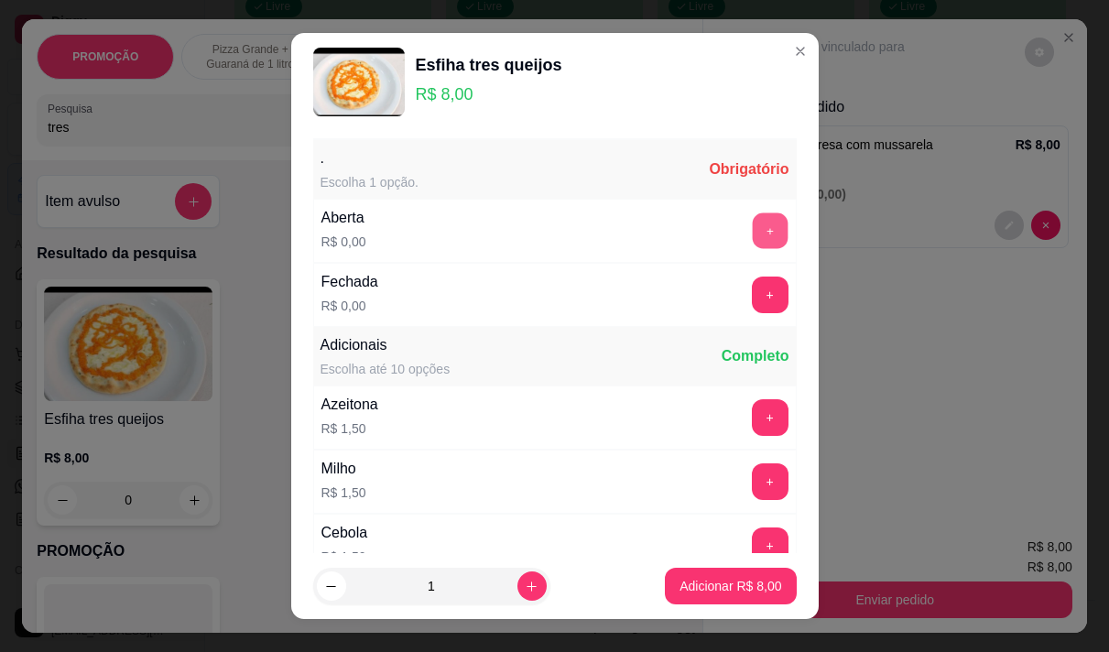
click at [752, 224] on button "+" at bounding box center [770, 231] width 36 height 36
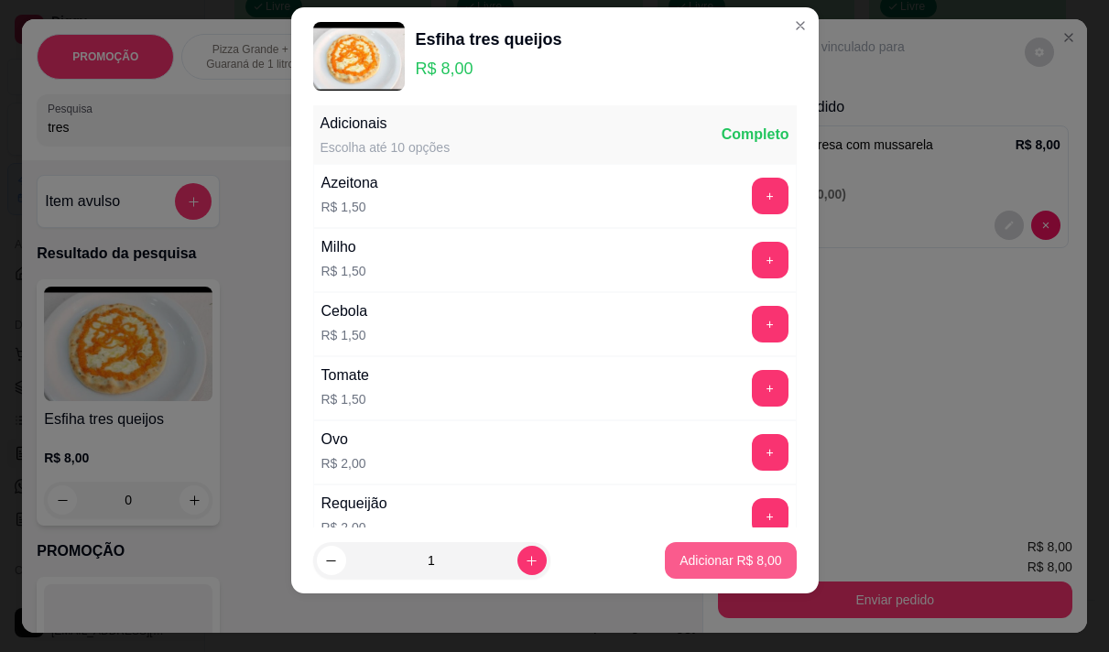
click at [682, 549] on button "Adicionar R$ 8,00" at bounding box center [730, 560] width 131 height 37
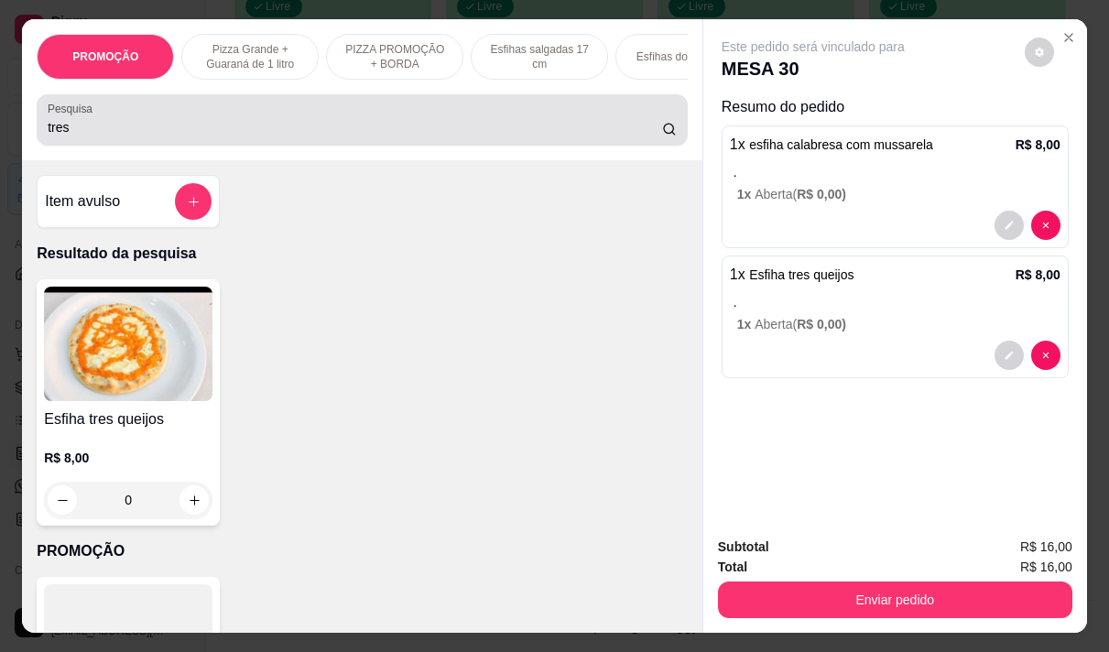
click at [104, 125] on input "tres" at bounding box center [355, 127] width 615 height 18
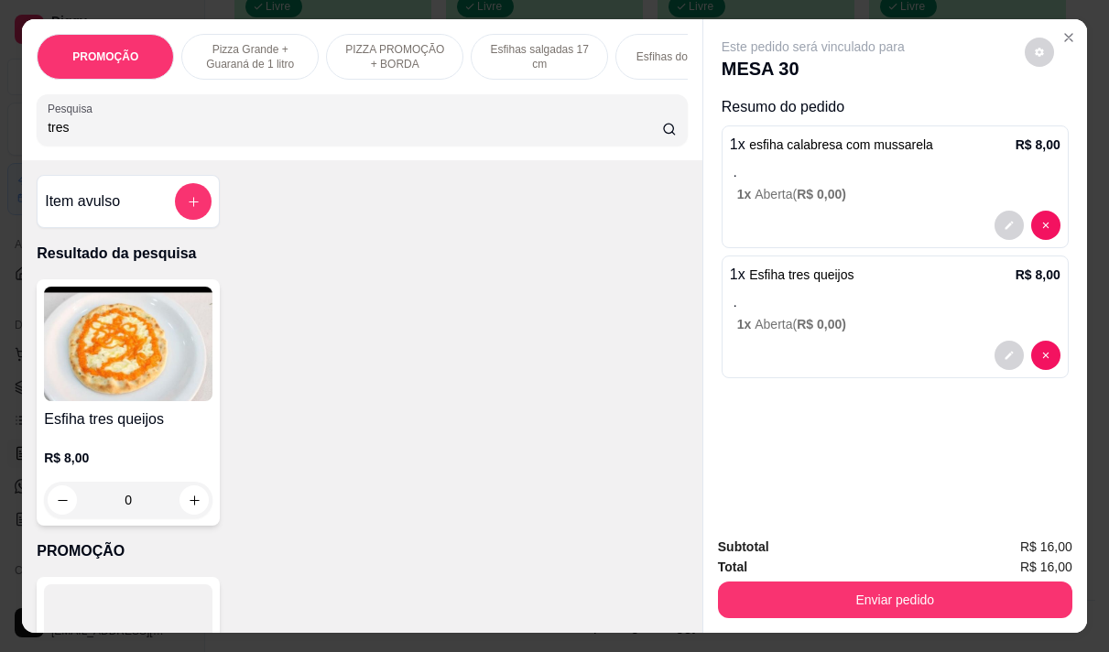
click at [101, 131] on input "tres" at bounding box center [355, 127] width 615 height 18
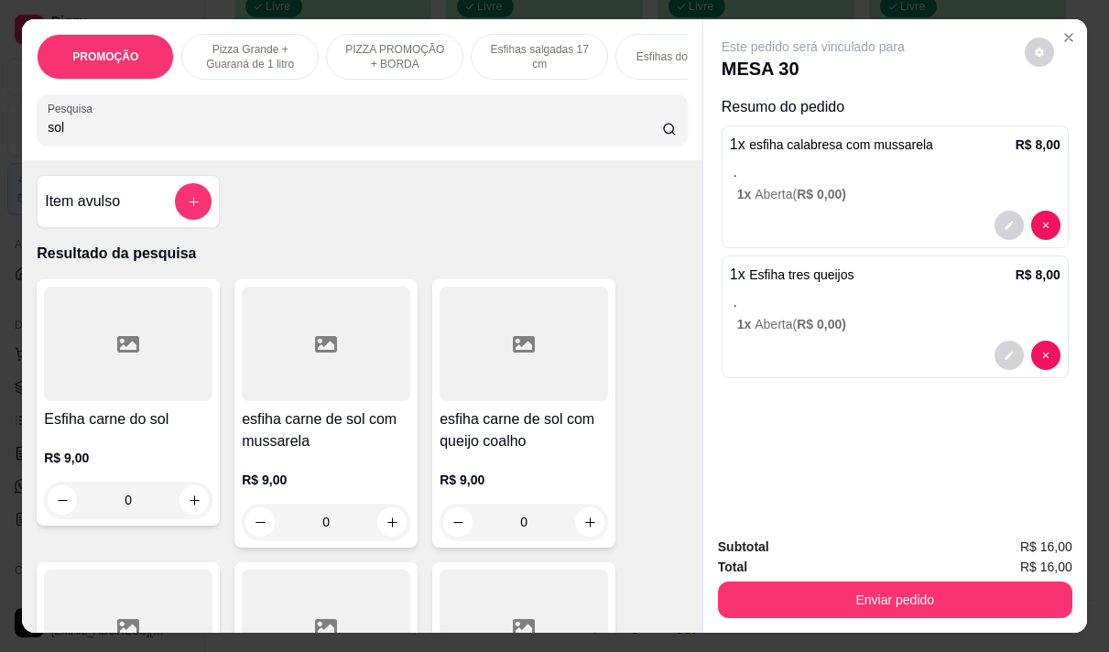
type input "sol"
click at [148, 447] on div "R$ 9,00 0" at bounding box center [128, 475] width 169 height 88
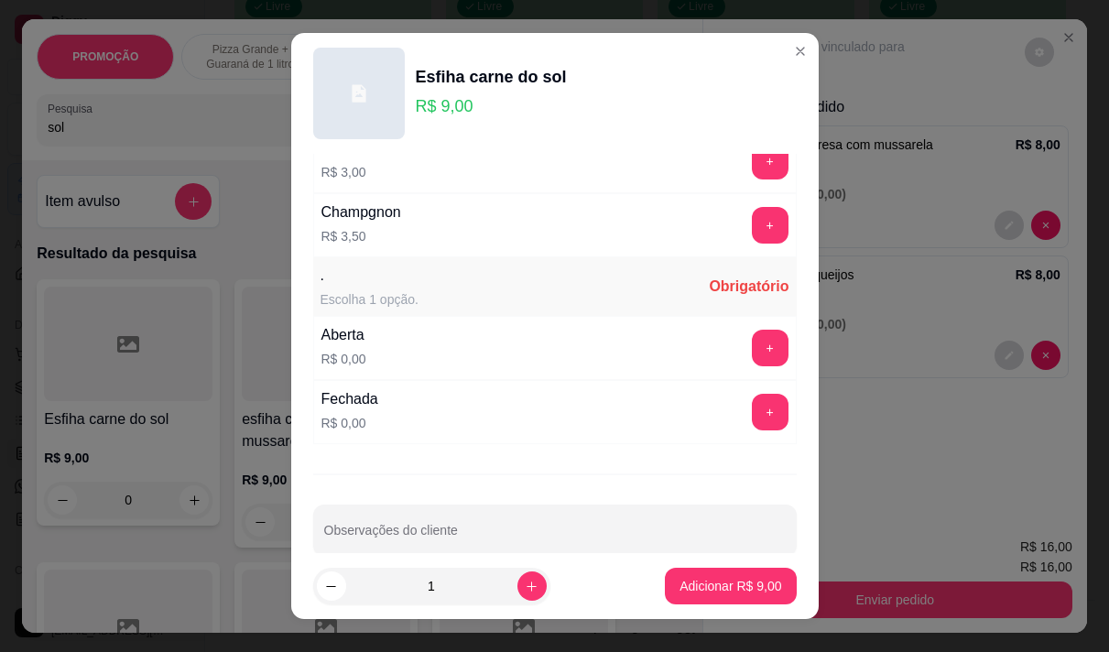
scroll to position [954, 0]
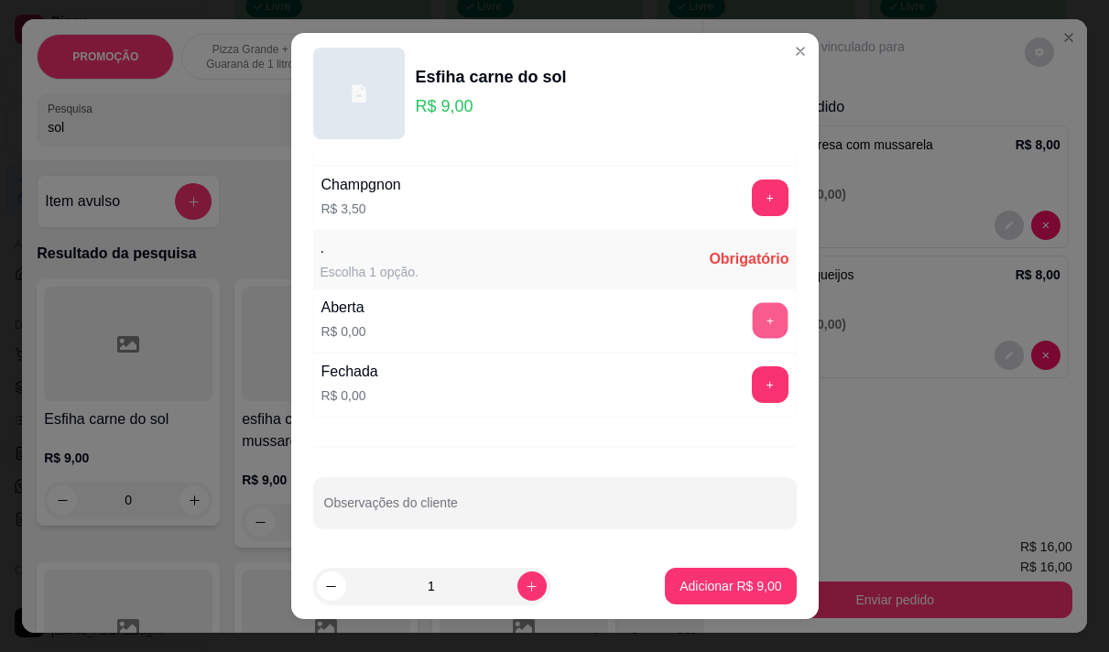
click at [752, 317] on button "+" at bounding box center [770, 320] width 36 height 36
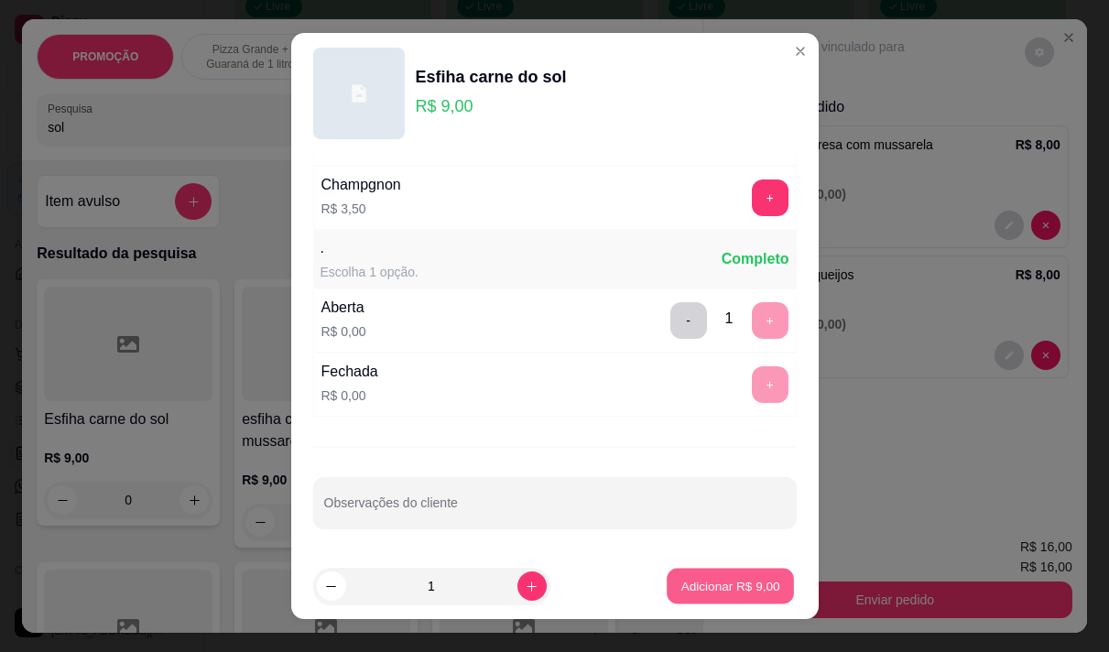
click at [705, 574] on button "Adicionar R$ 9,00" at bounding box center [730, 587] width 127 height 36
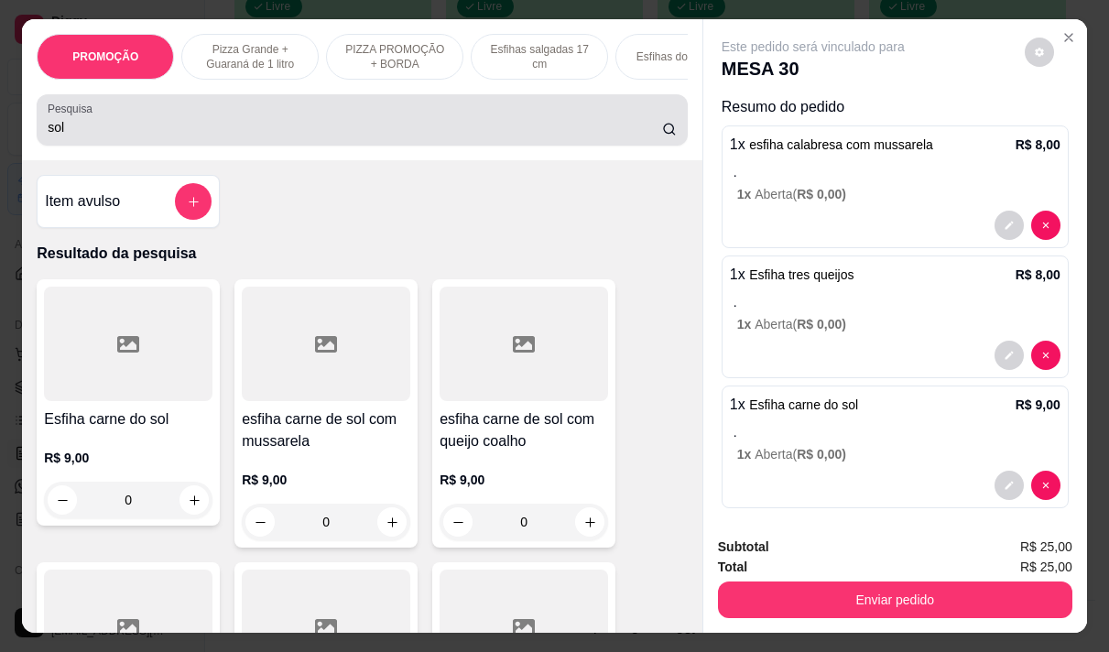
click at [78, 132] on input "sol" at bounding box center [355, 127] width 615 height 18
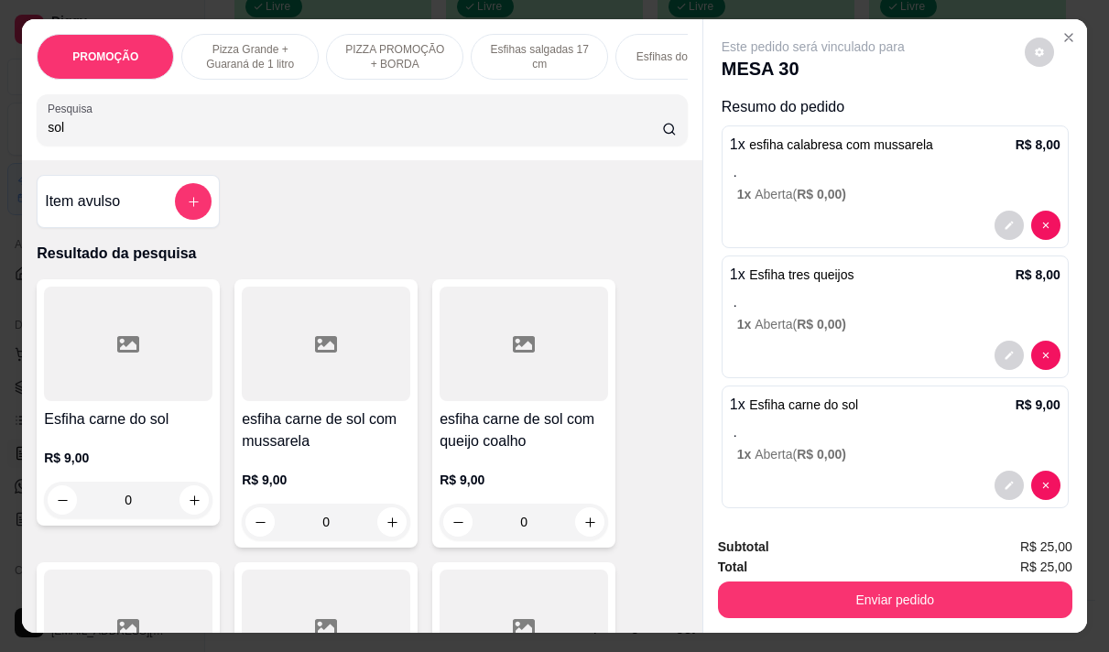
click at [78, 132] on input "sol" at bounding box center [355, 127] width 615 height 18
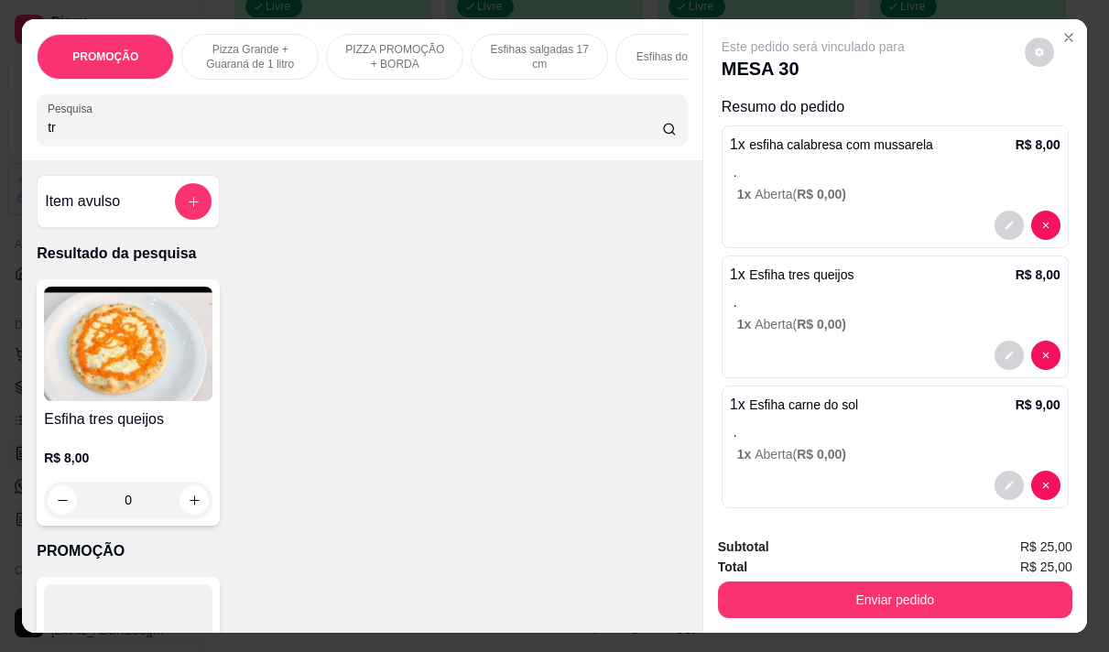
type input "t"
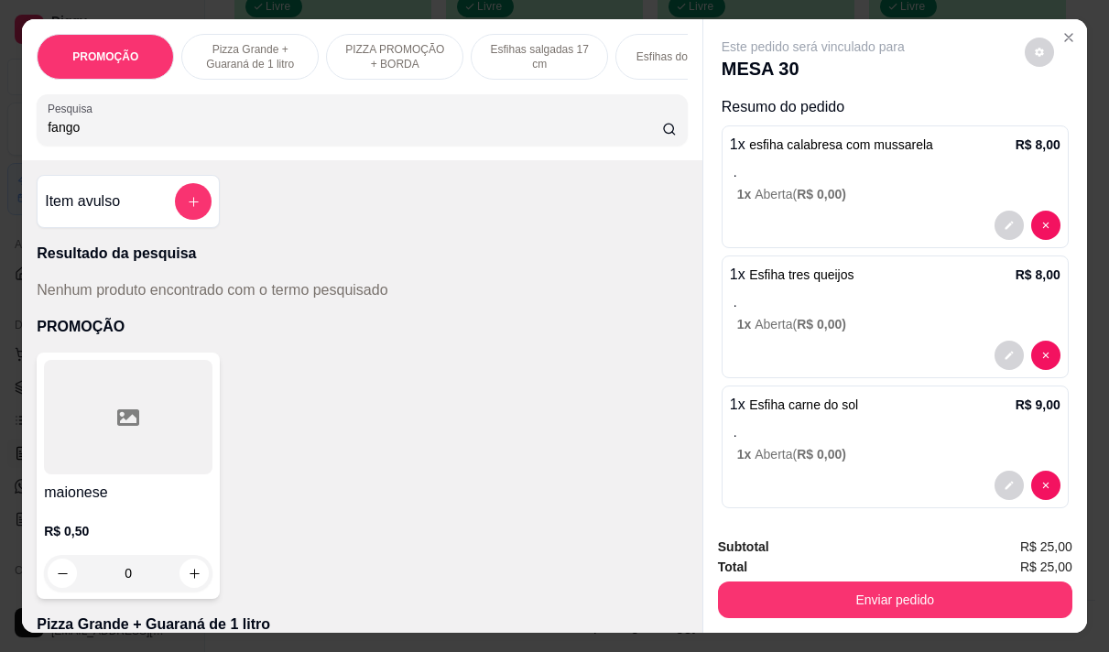
click at [48, 132] on input "fango" at bounding box center [355, 127] width 615 height 18
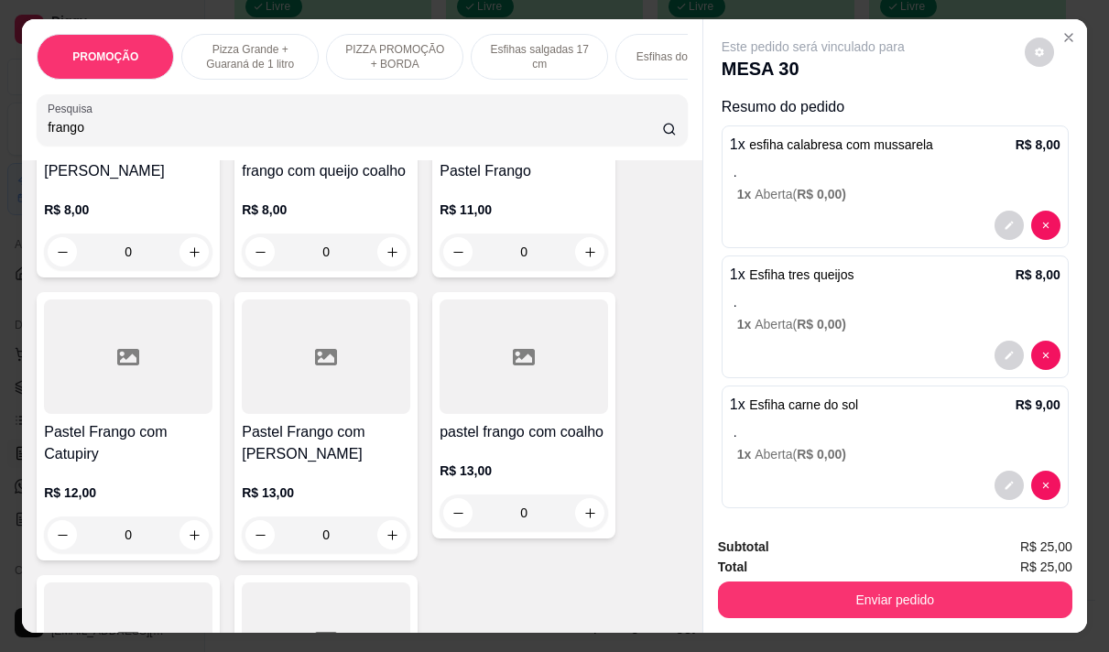
scroll to position [550, 0]
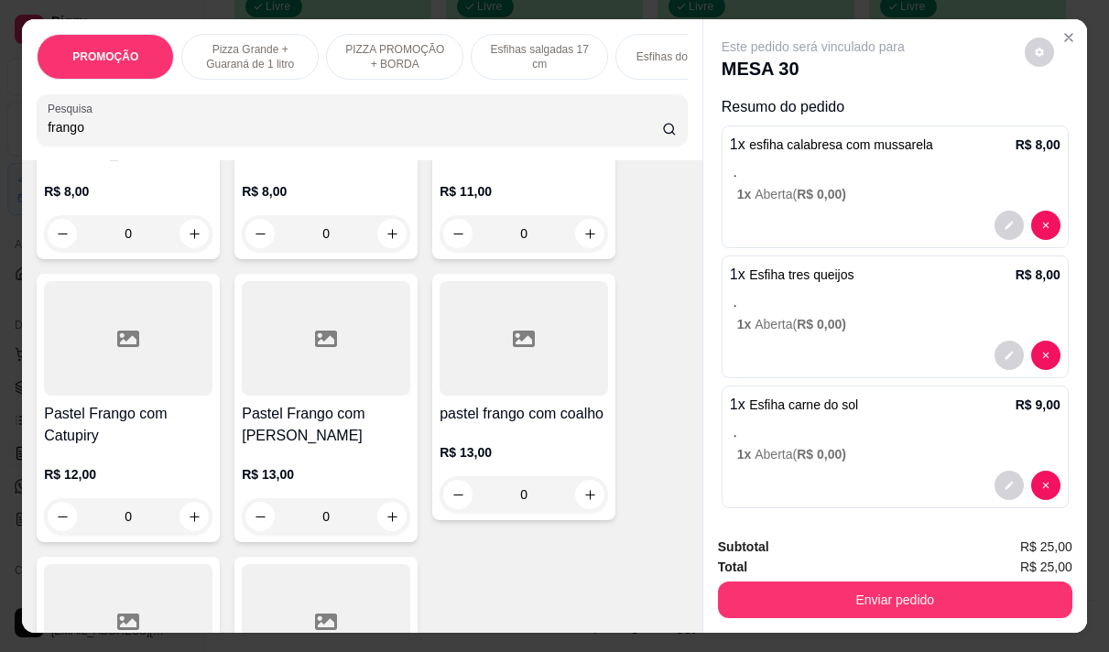
type input "frango"
click at [138, 447] on div "R$ 12,00 0" at bounding box center [128, 491] width 169 height 88
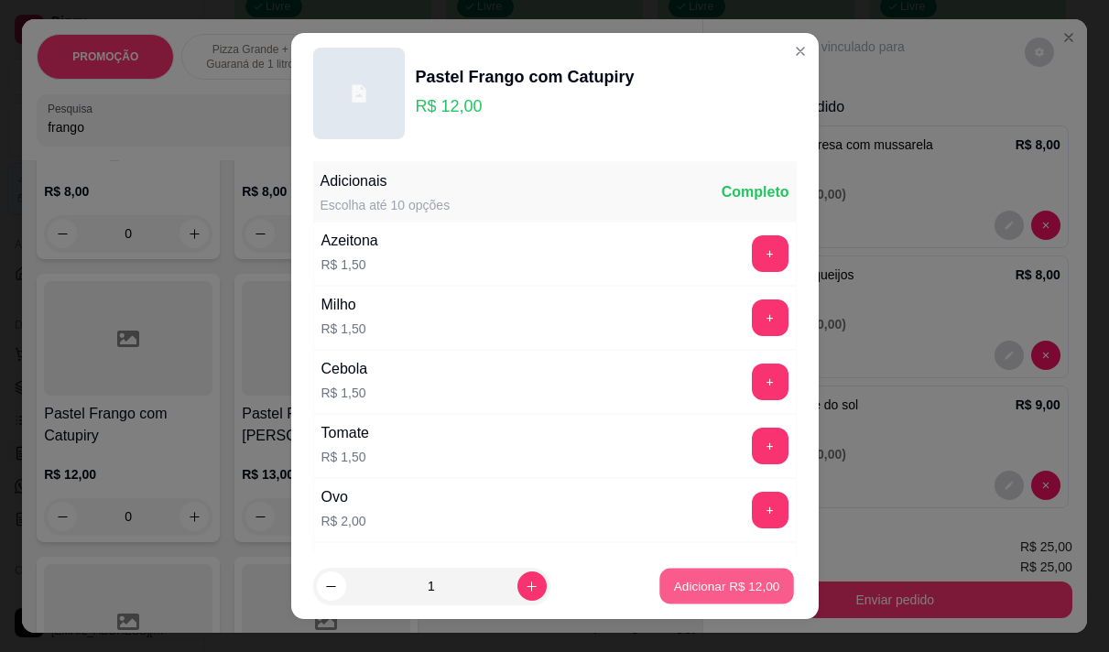
click at [736, 587] on p "Adicionar R$ 12,00" at bounding box center [727, 586] width 106 height 17
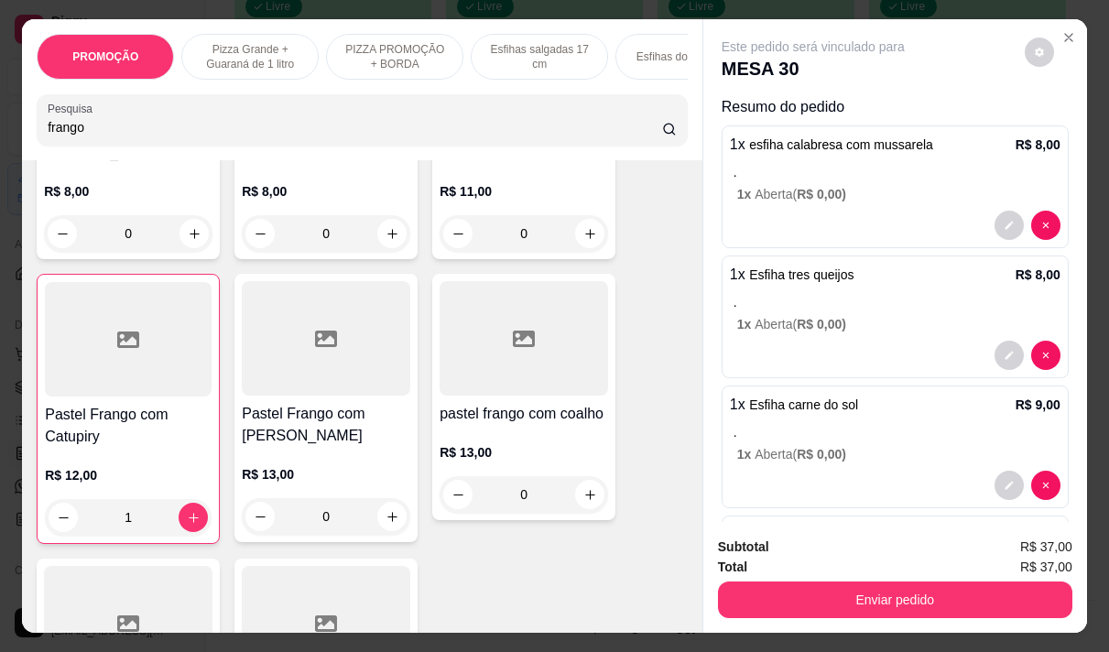
type input "1"
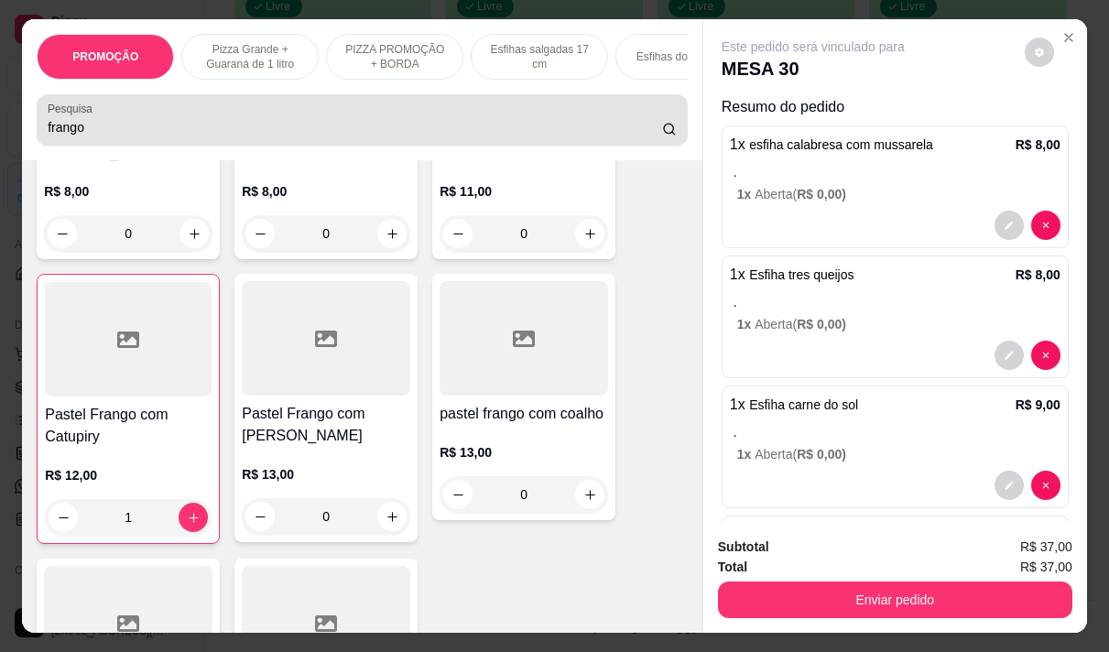
click at [90, 136] on input "frango" at bounding box center [355, 127] width 615 height 18
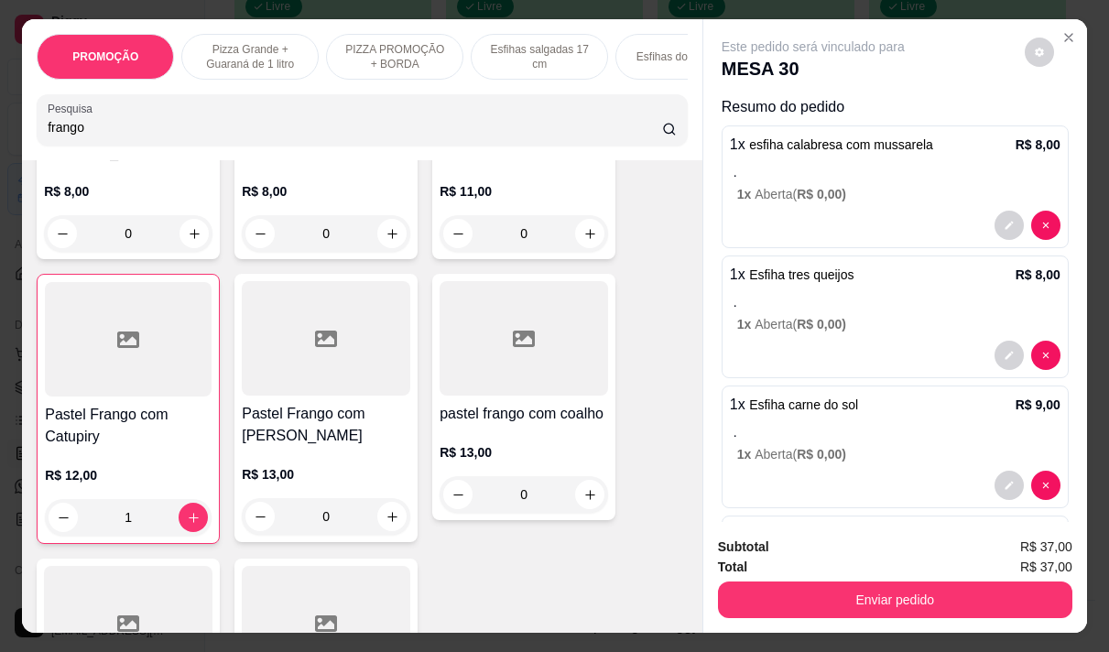
click at [90, 136] on input "frango" at bounding box center [355, 127] width 615 height 18
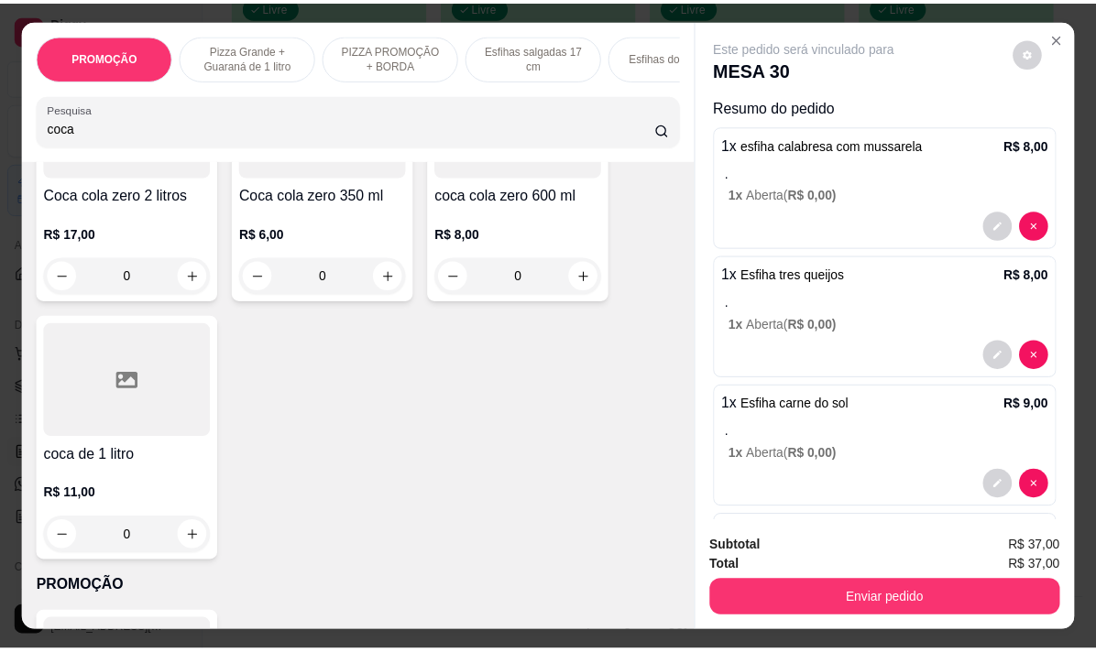
scroll to position [270, 0]
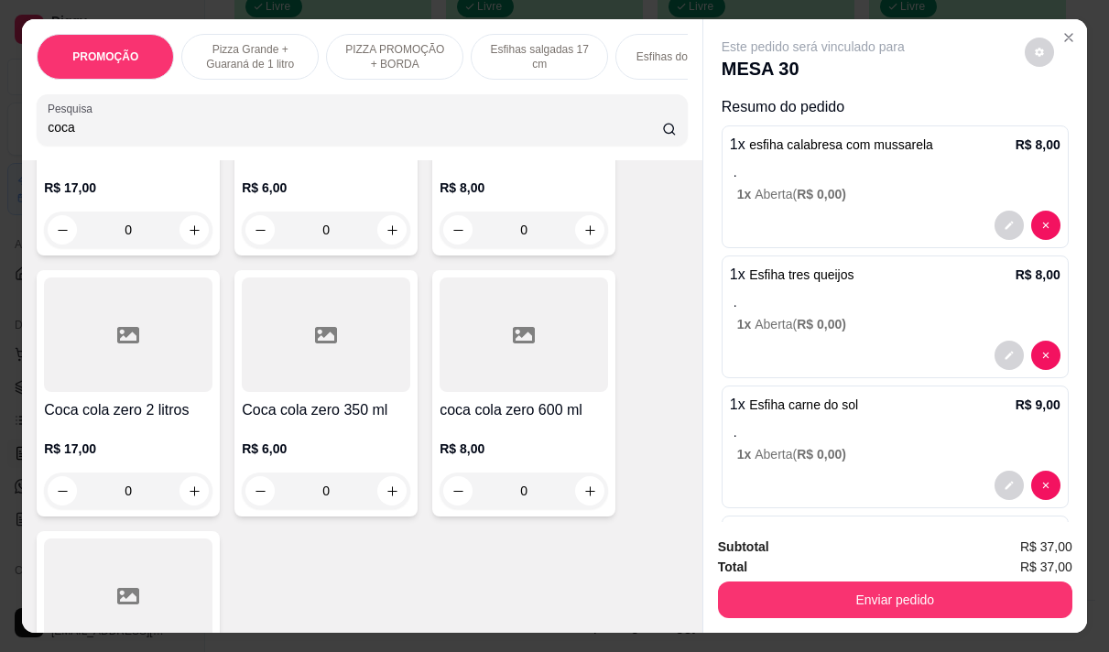
type input "coca"
click at [322, 437] on div "R$ 6,00 0" at bounding box center [326, 465] width 169 height 88
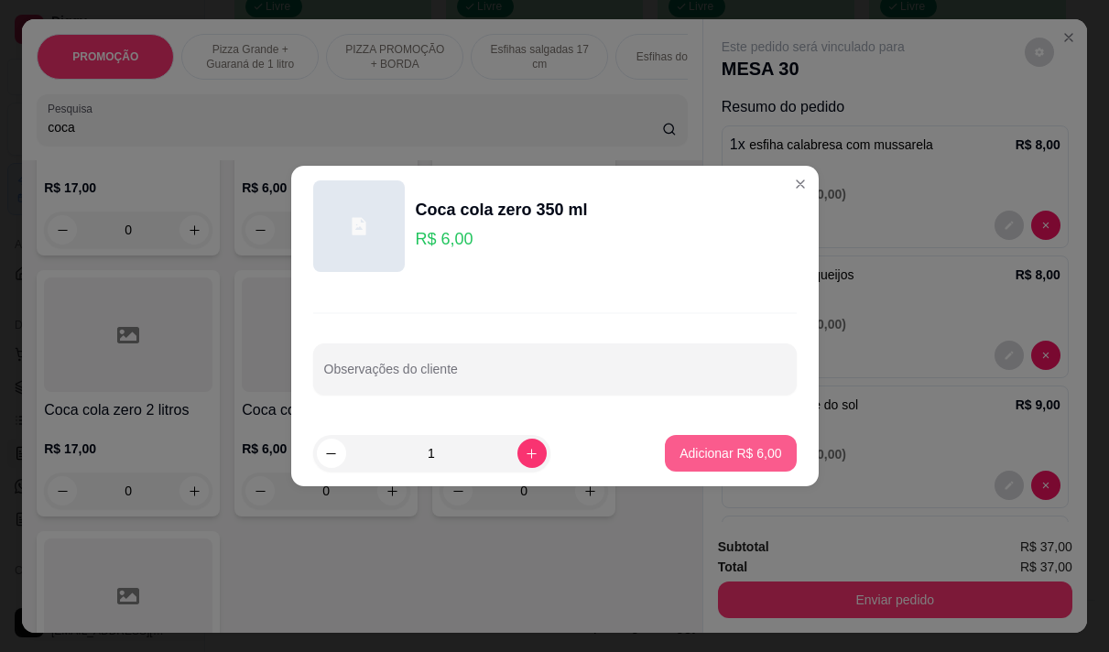
click at [680, 449] on p "Adicionar R$ 6,00" at bounding box center [731, 453] width 102 height 18
type input "1"
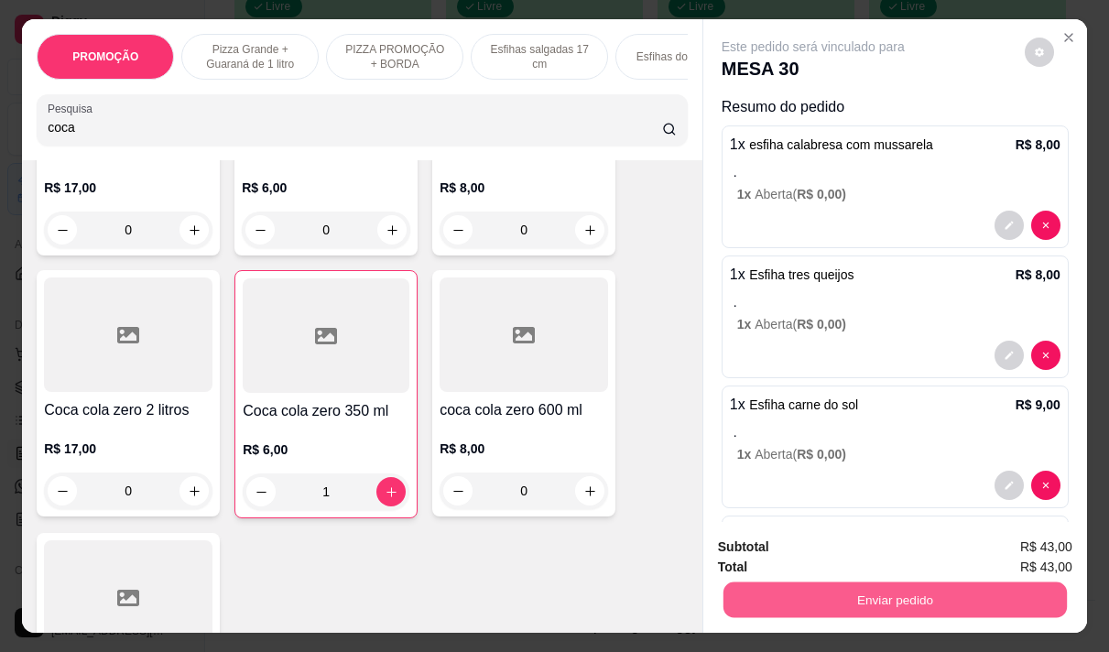
click at [881, 587] on button "Enviar pedido" at bounding box center [896, 600] width 344 height 36
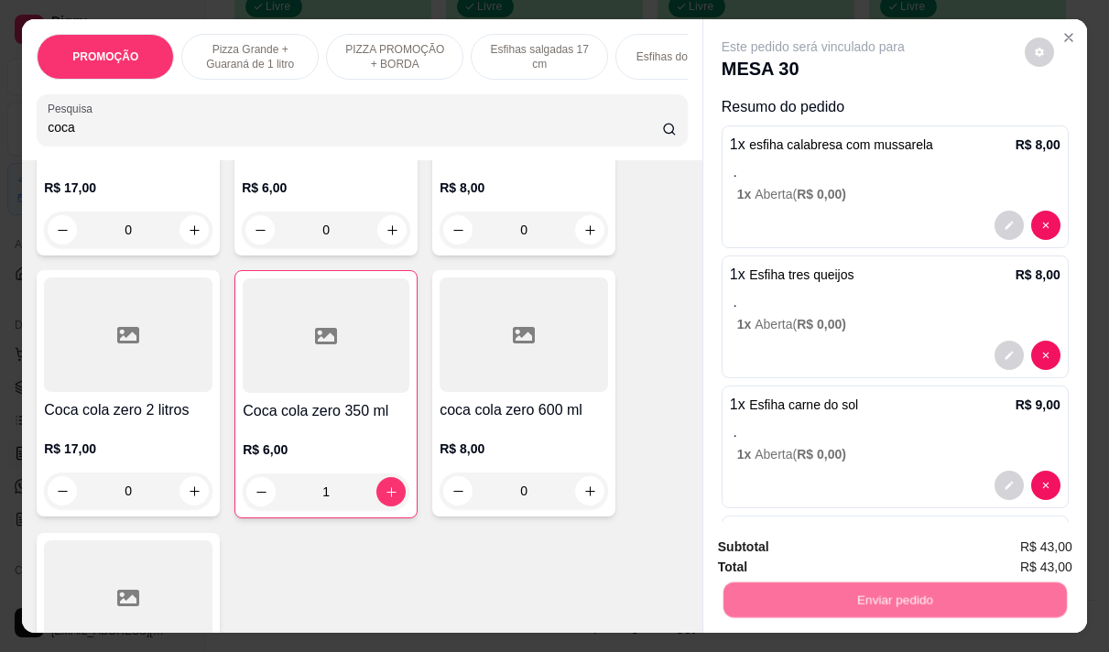
click at [813, 550] on button "Não registrar e enviar pedido" at bounding box center [834, 547] width 191 height 35
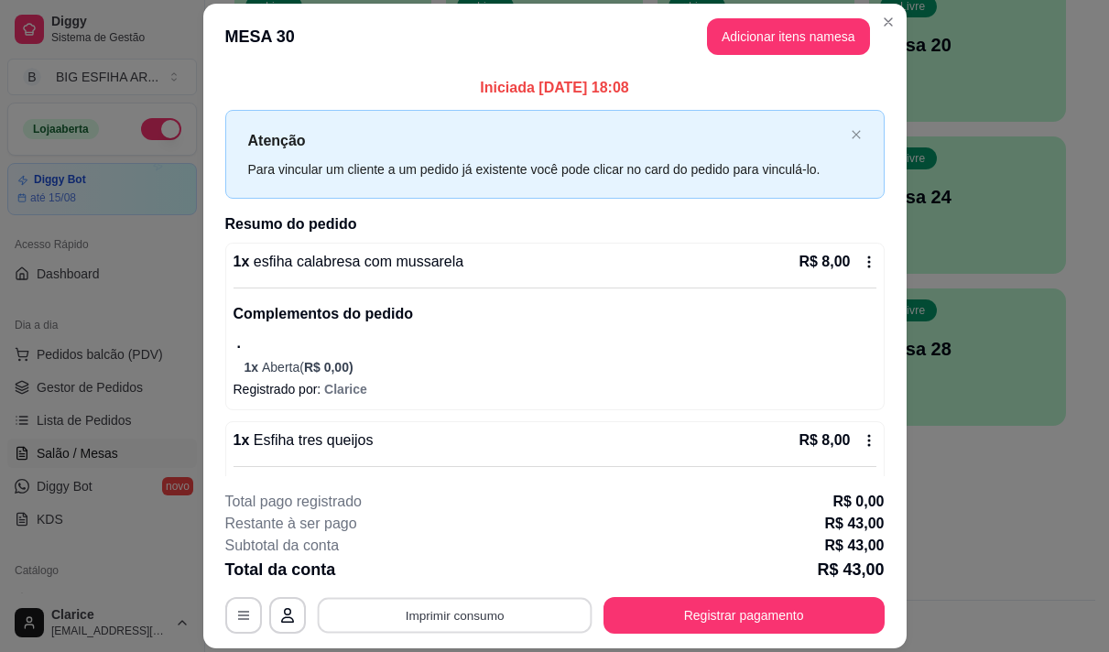
click at [486, 606] on button "Imprimir consumo" at bounding box center [454, 616] width 275 height 36
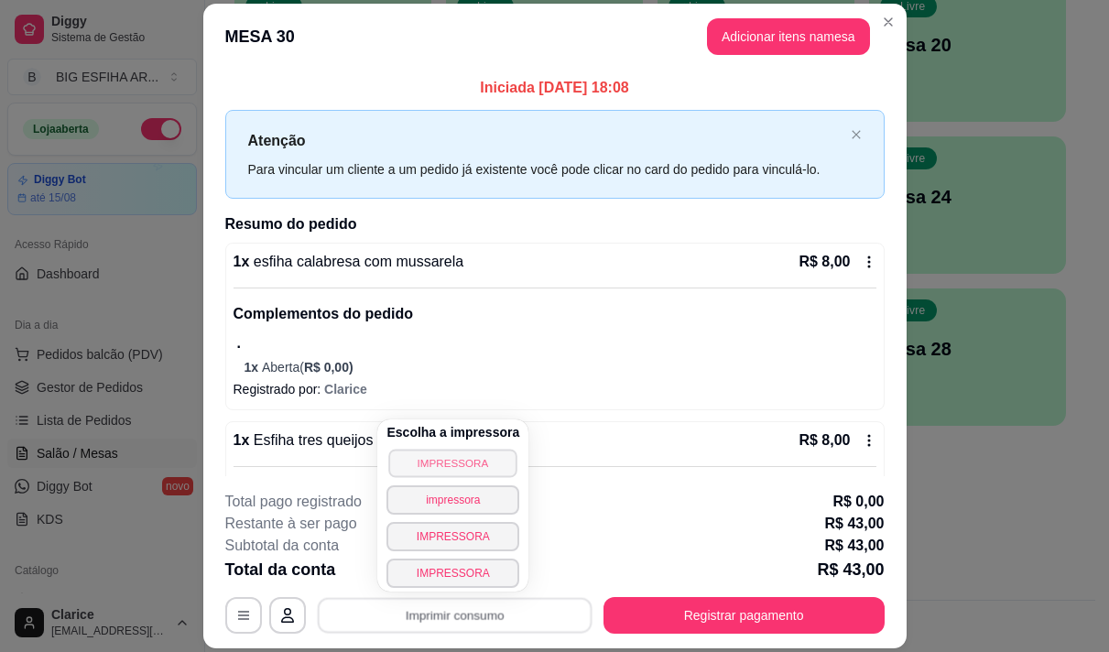
click at [422, 464] on button "IMPRESSORA" at bounding box center [453, 463] width 128 height 28
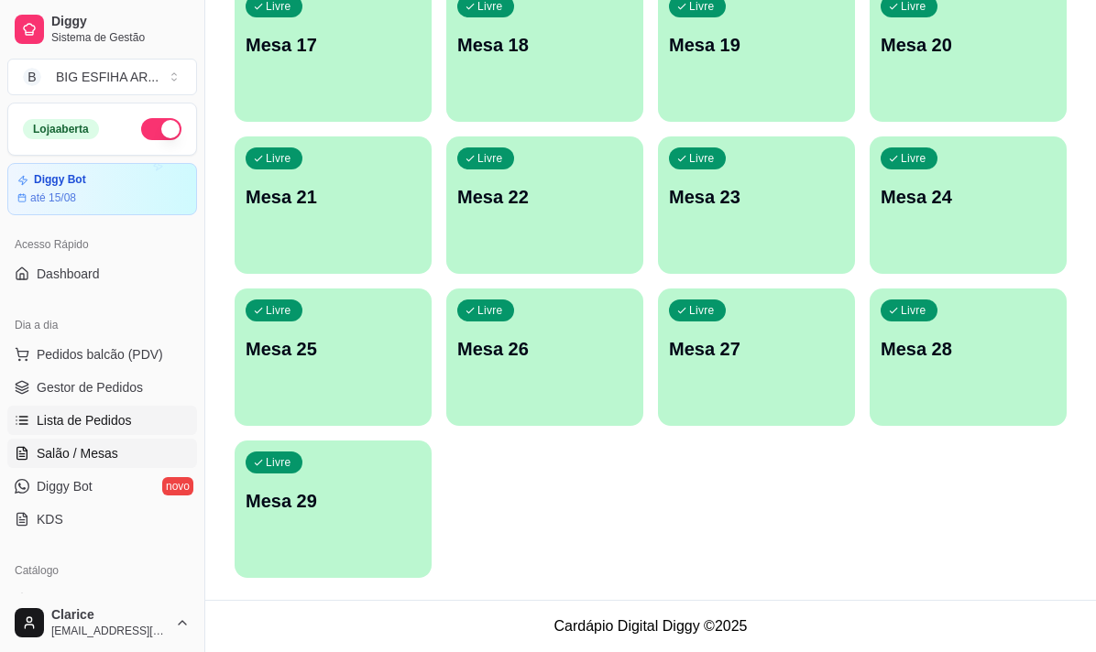
click at [90, 411] on span "Lista de Pedidos" at bounding box center [84, 420] width 95 height 18
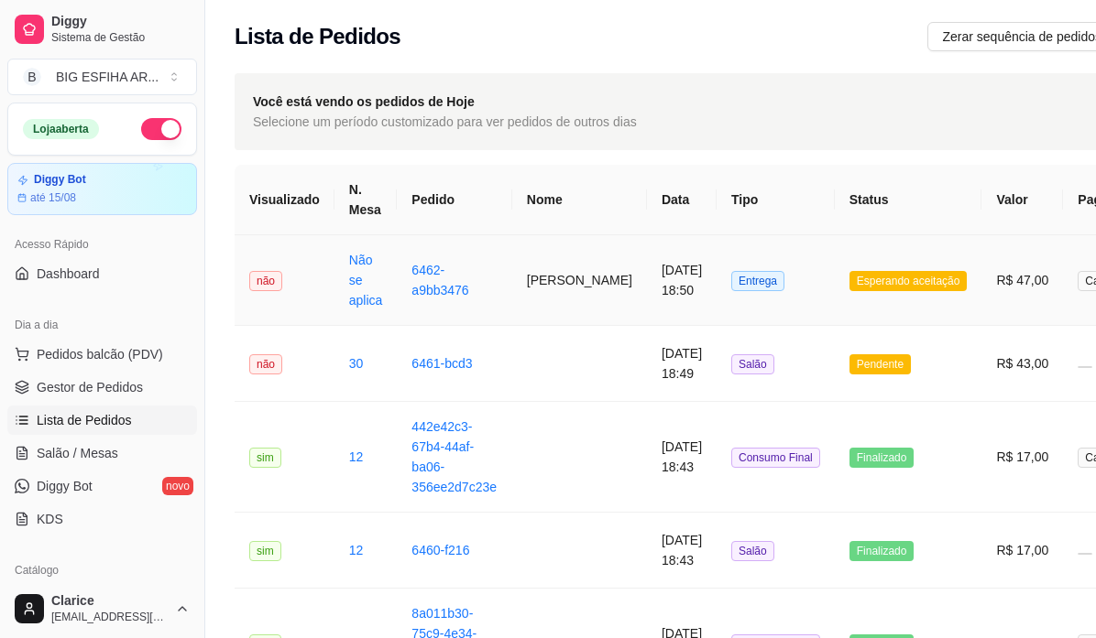
click at [535, 289] on td "[PERSON_NAME]" at bounding box center [579, 280] width 135 height 91
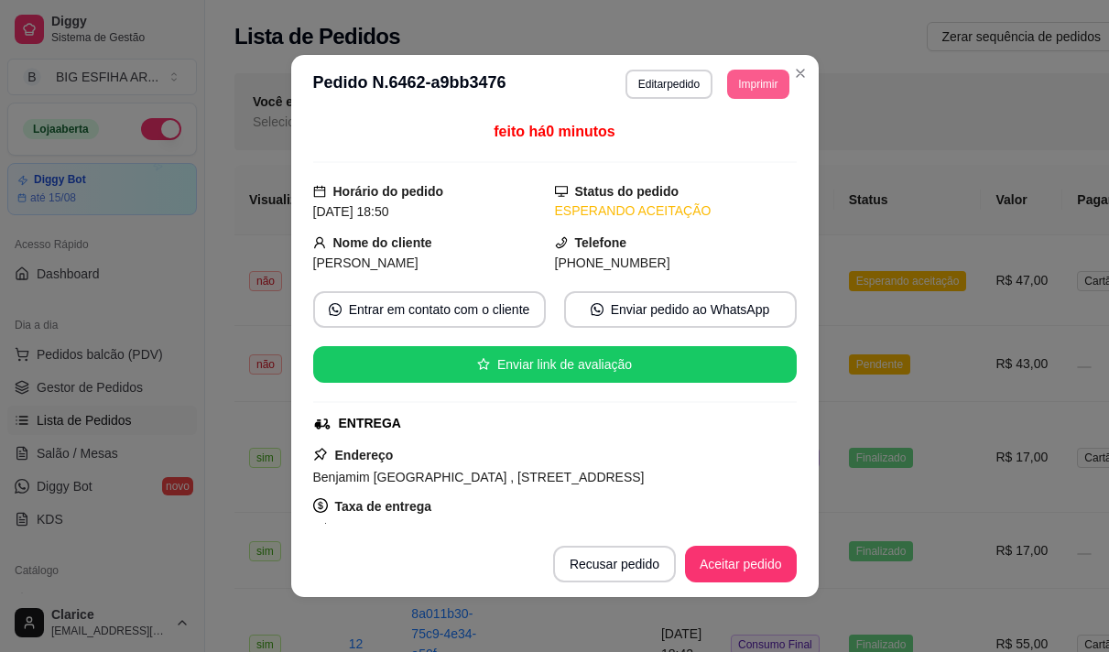
click at [745, 87] on button "Imprimir" at bounding box center [757, 84] width 61 height 29
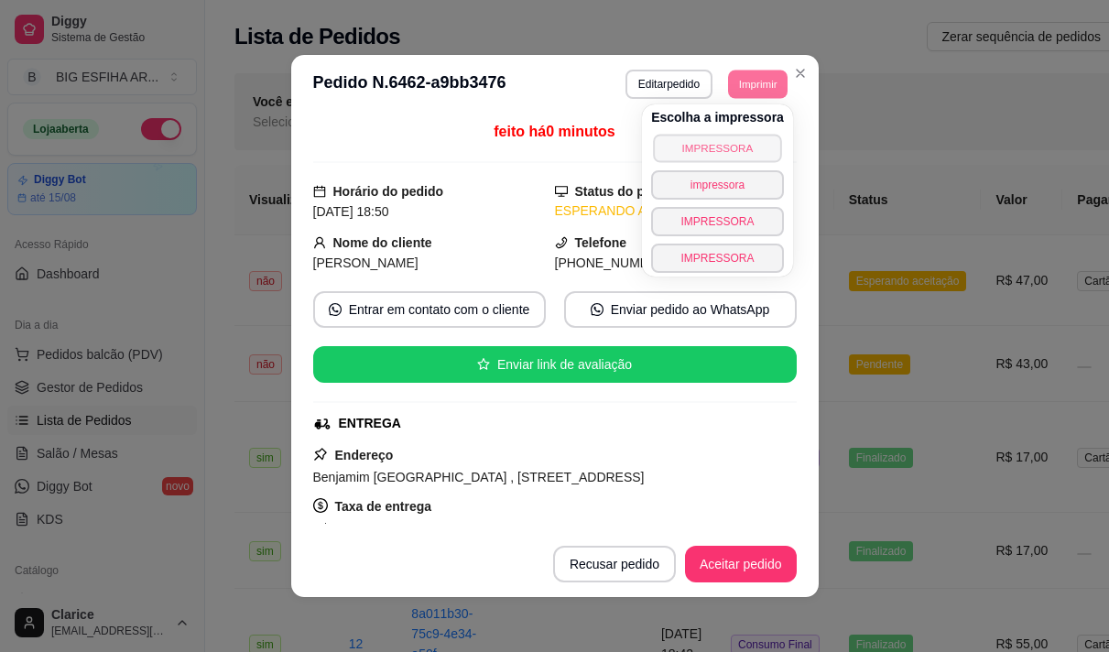
click at [726, 143] on button "IMPRESSORA" at bounding box center [717, 148] width 128 height 28
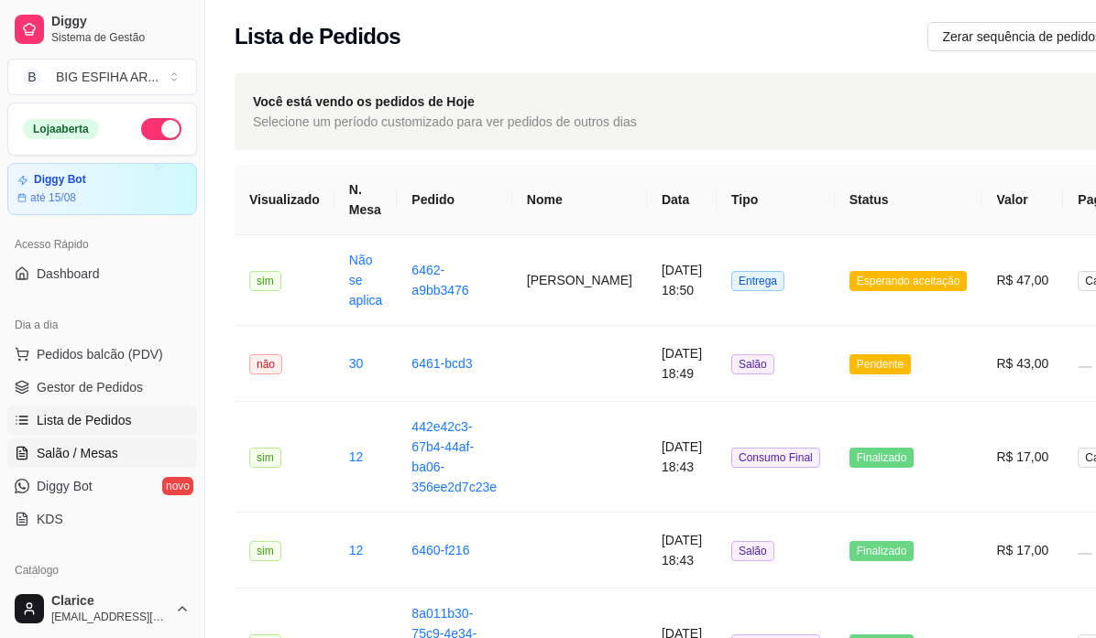
click at [110, 459] on span "Salão / Mesas" at bounding box center [78, 453] width 82 height 18
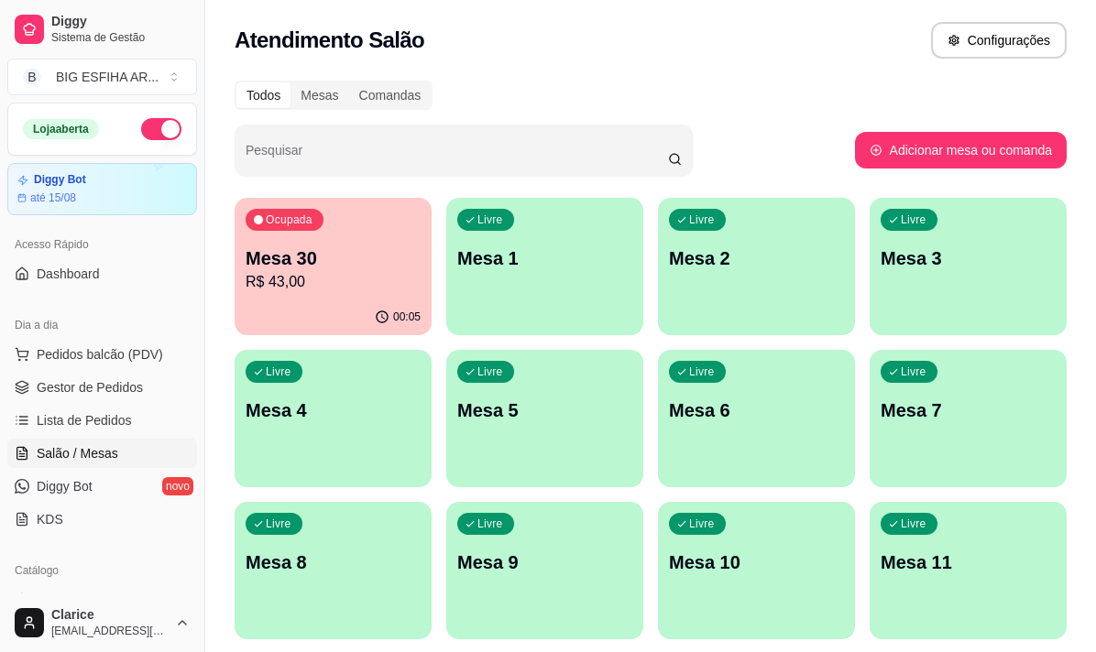
click at [279, 277] on p "R$ 43,00" at bounding box center [332, 282] width 175 height 22
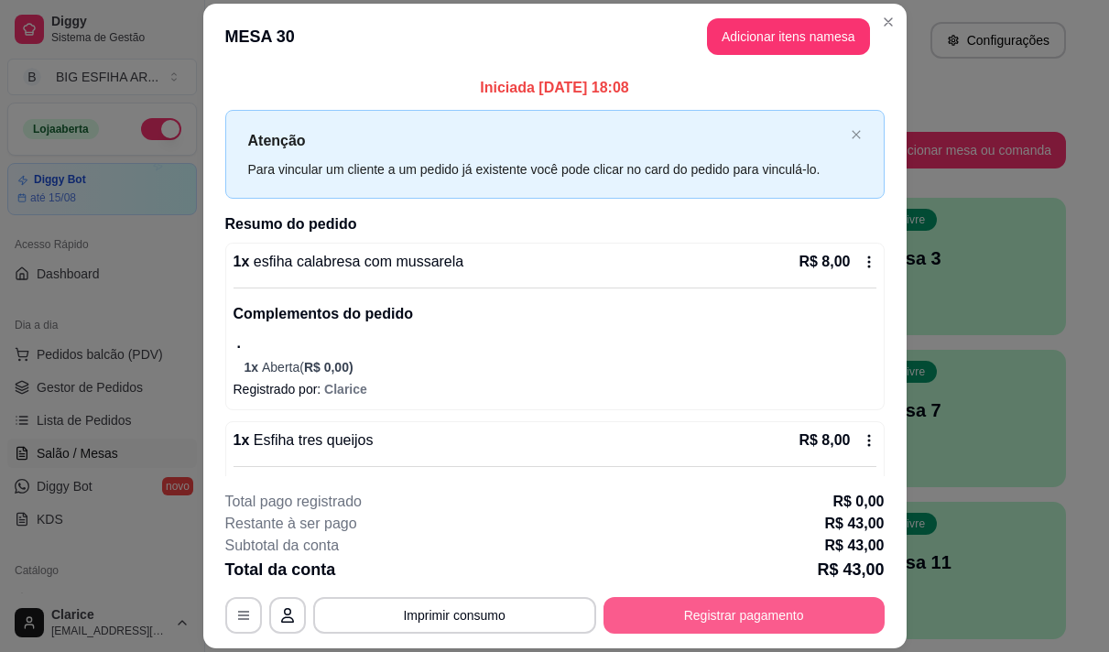
click at [659, 609] on button "Registrar pagamento" at bounding box center [744, 615] width 281 height 37
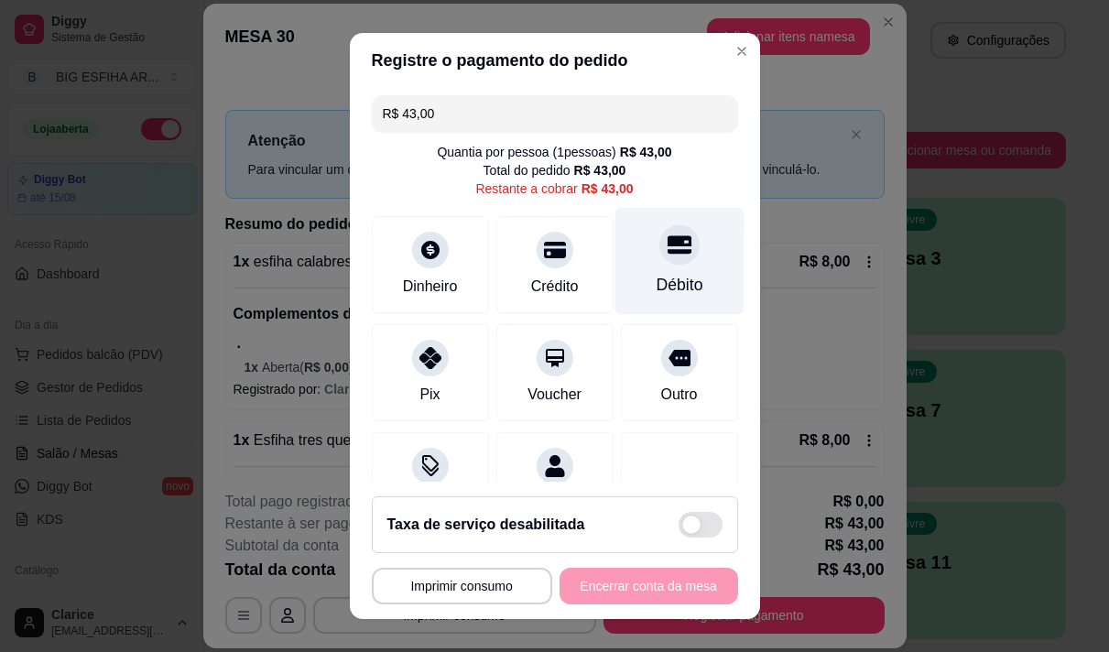
click at [659, 276] on div "Débito" at bounding box center [679, 285] width 47 height 24
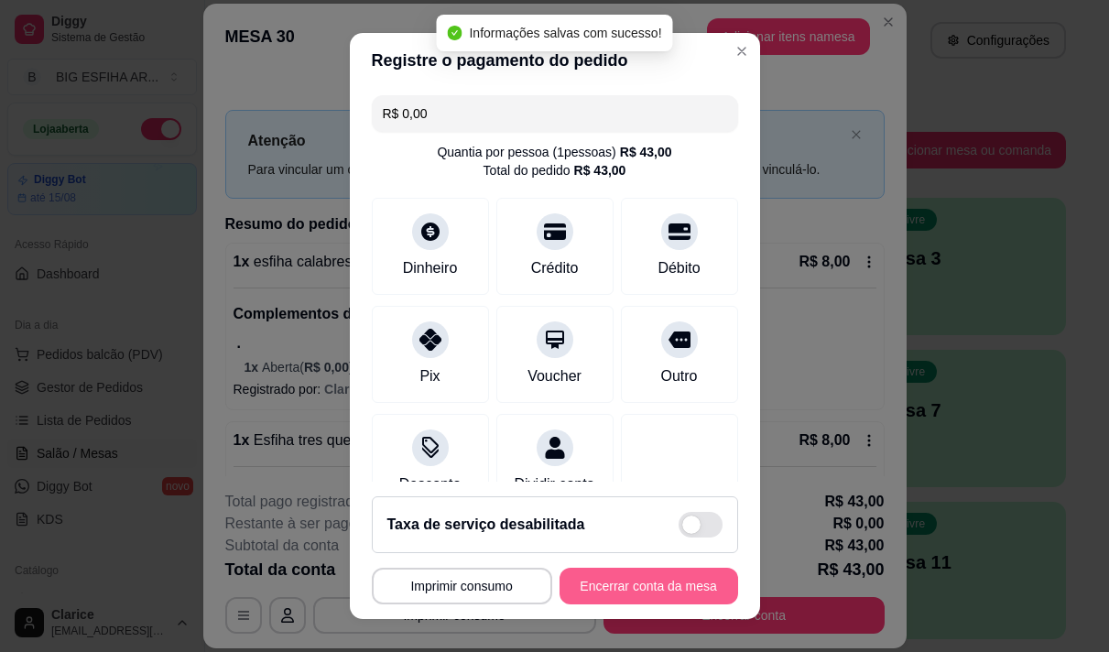
type input "R$ 0,00"
click at [658, 583] on button "Encerrar conta da mesa" at bounding box center [648, 587] width 173 height 36
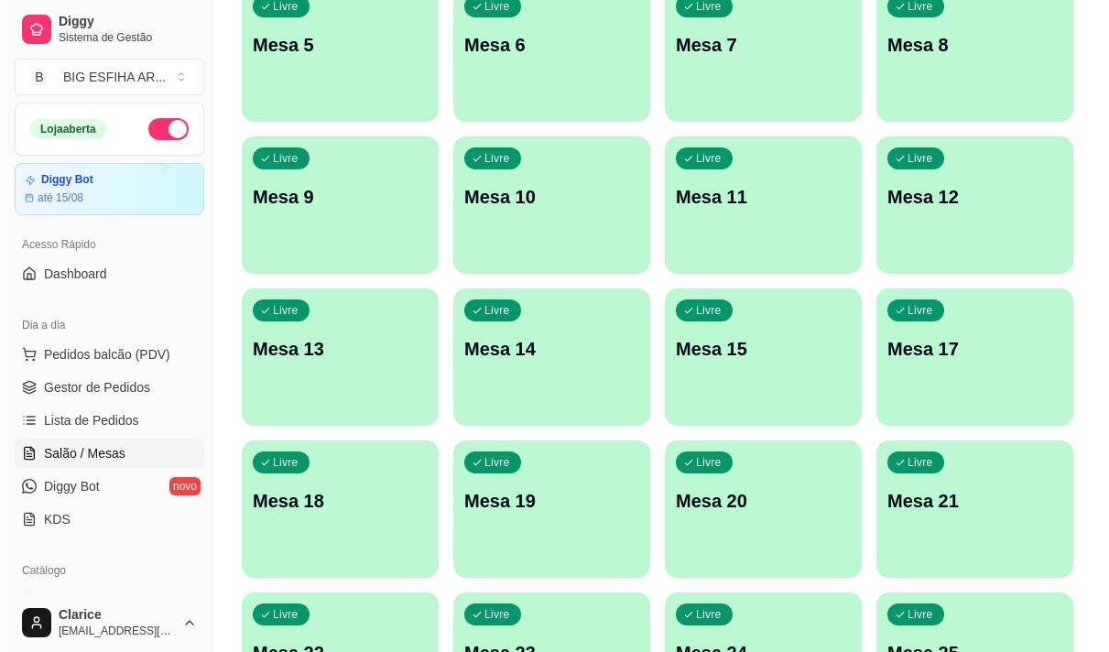
scroll to position [366, 0]
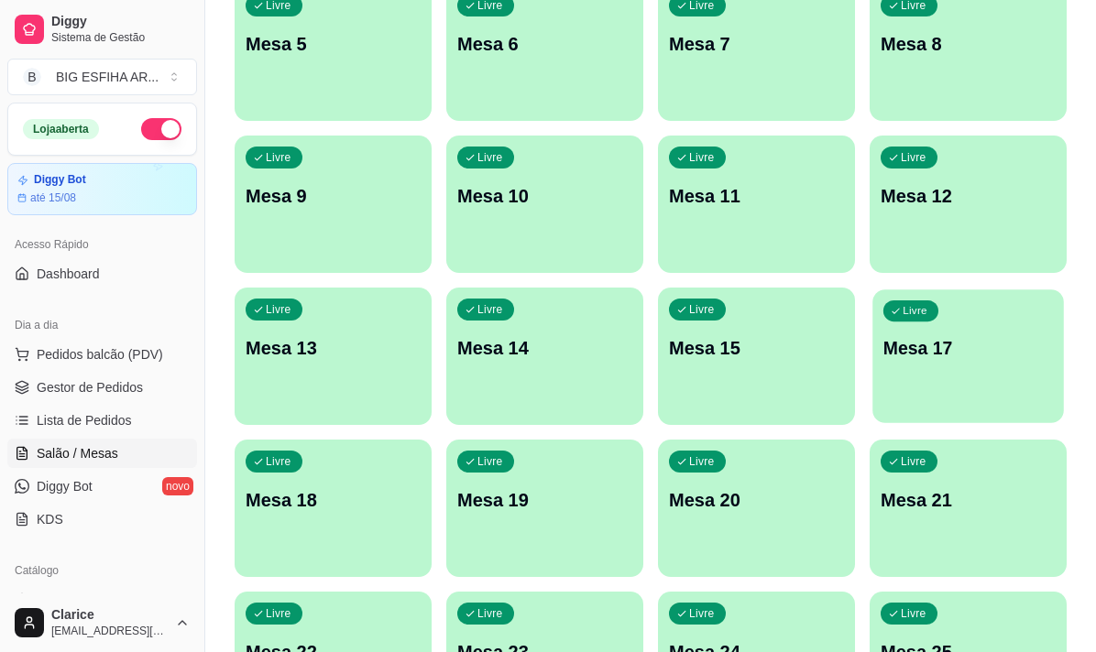
click at [951, 354] on p "Mesa 17" at bounding box center [967, 348] width 169 height 25
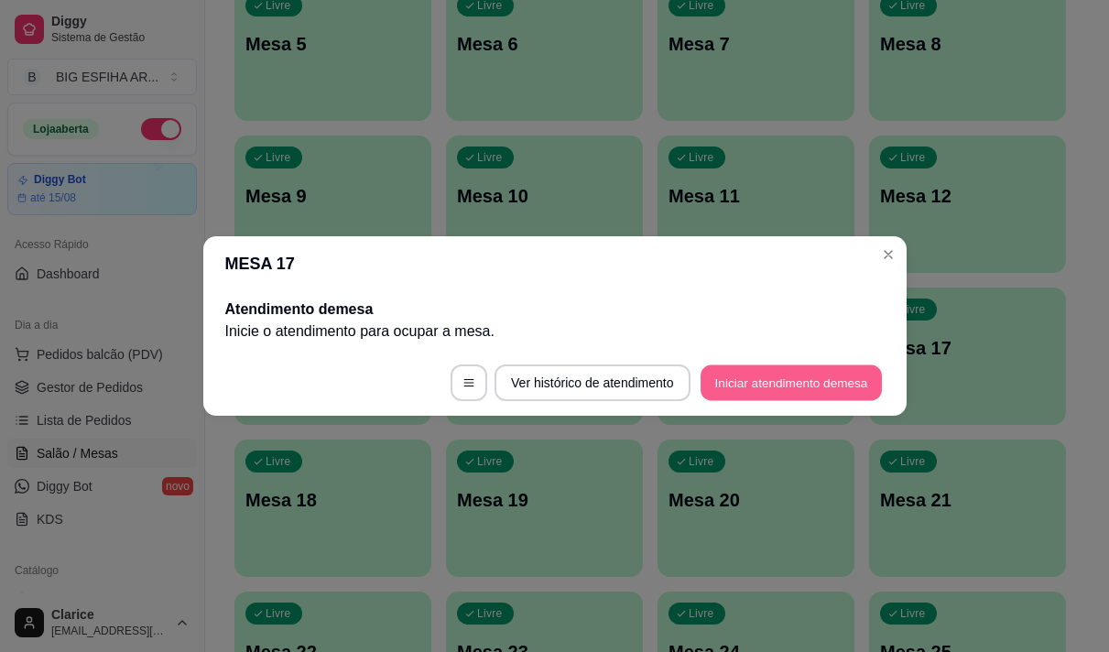
click at [746, 378] on button "Iniciar atendimento de mesa" at bounding box center [791, 383] width 181 height 36
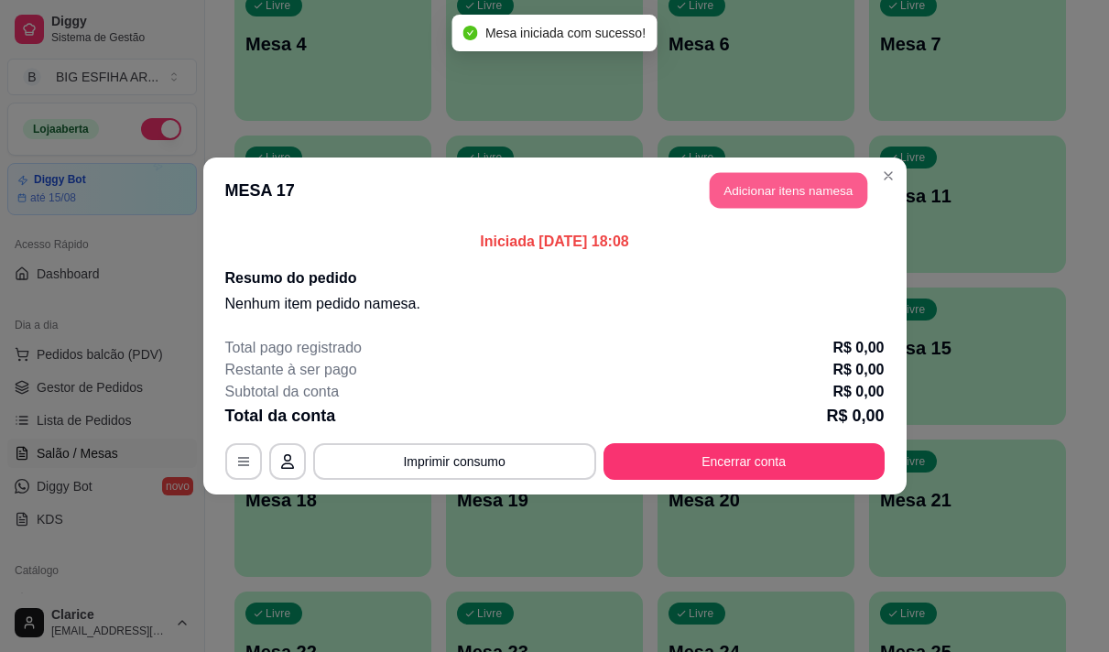
click at [785, 184] on button "Adicionar itens na mesa" at bounding box center [789, 191] width 158 height 36
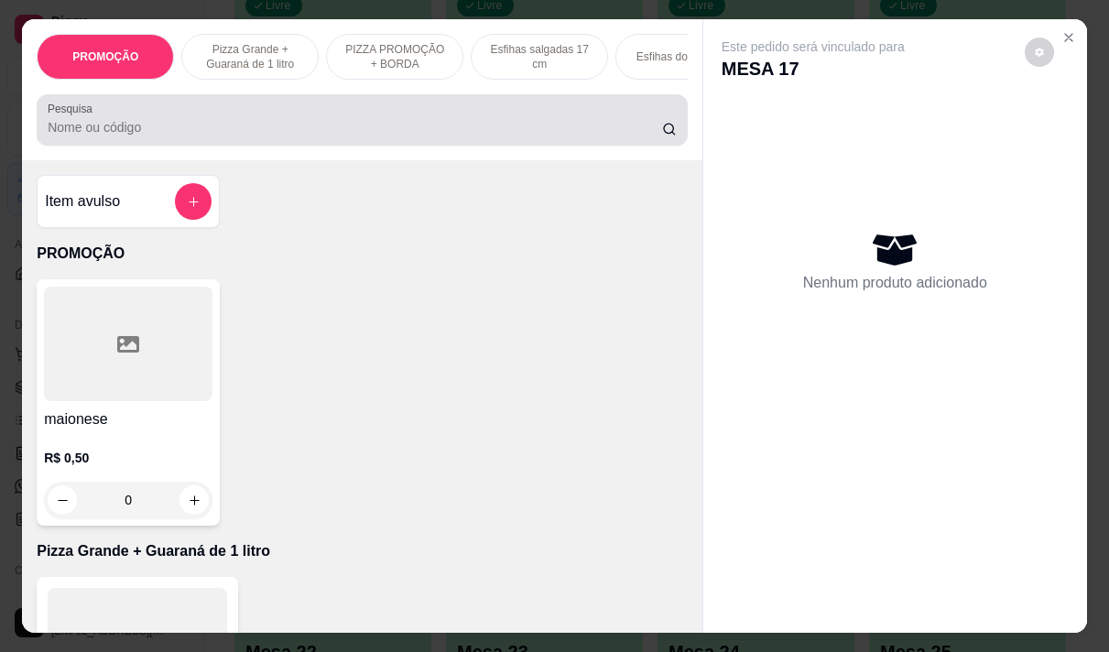
click at [119, 125] on input "Pesquisa" at bounding box center [355, 127] width 615 height 18
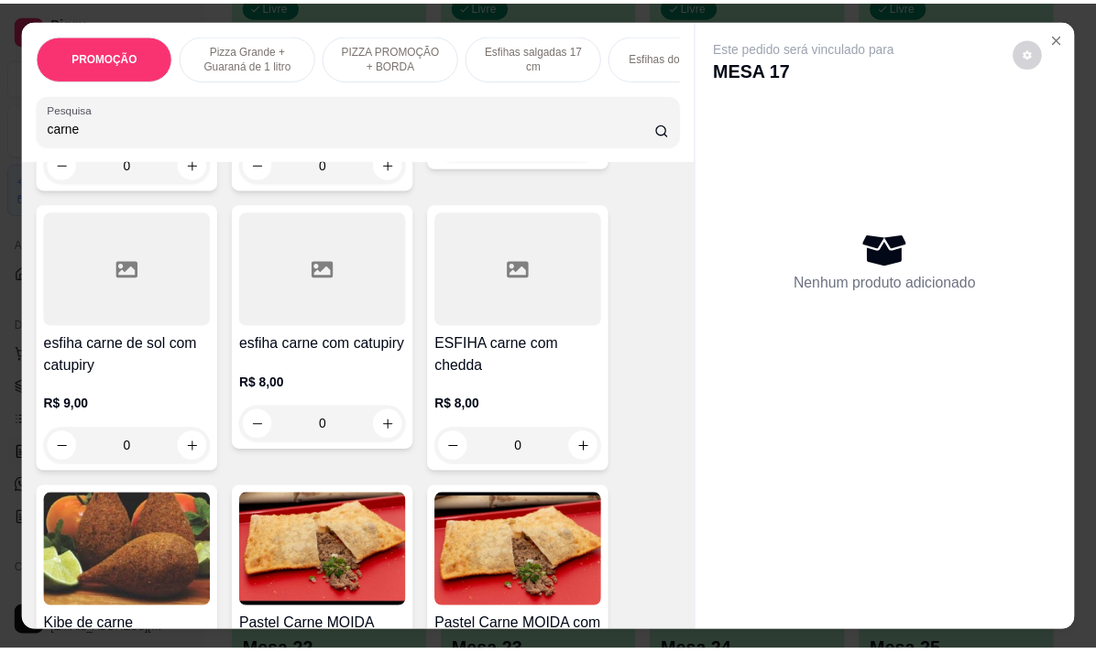
scroll to position [824, 0]
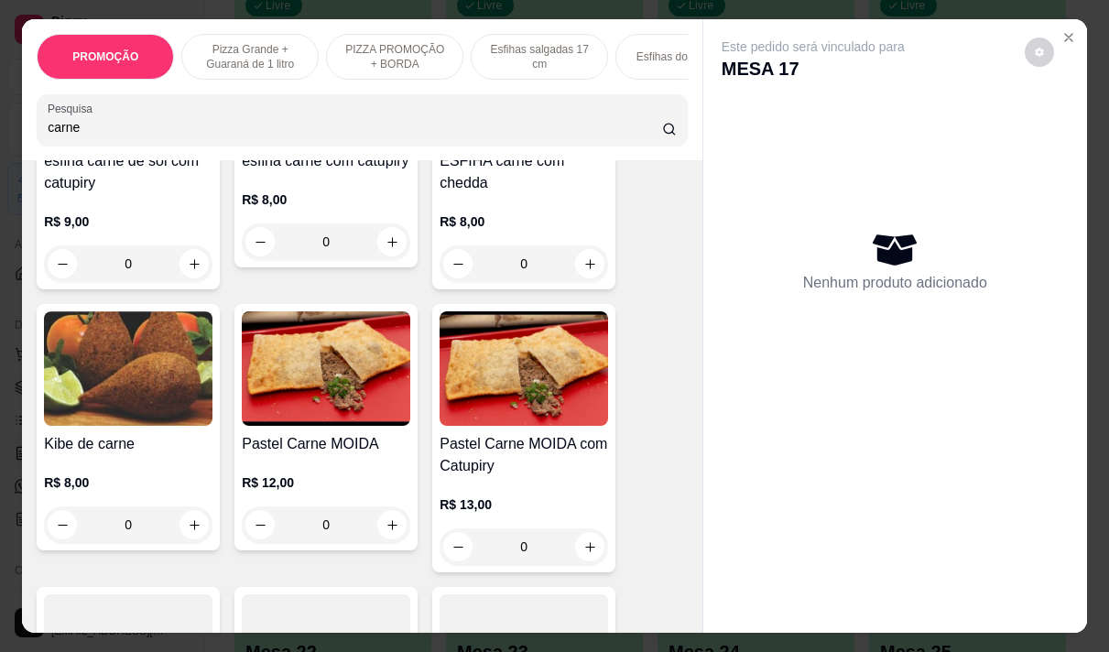
type input "carne"
click at [278, 454] on h4 "Pastel Carne MOIDA" at bounding box center [326, 444] width 169 height 22
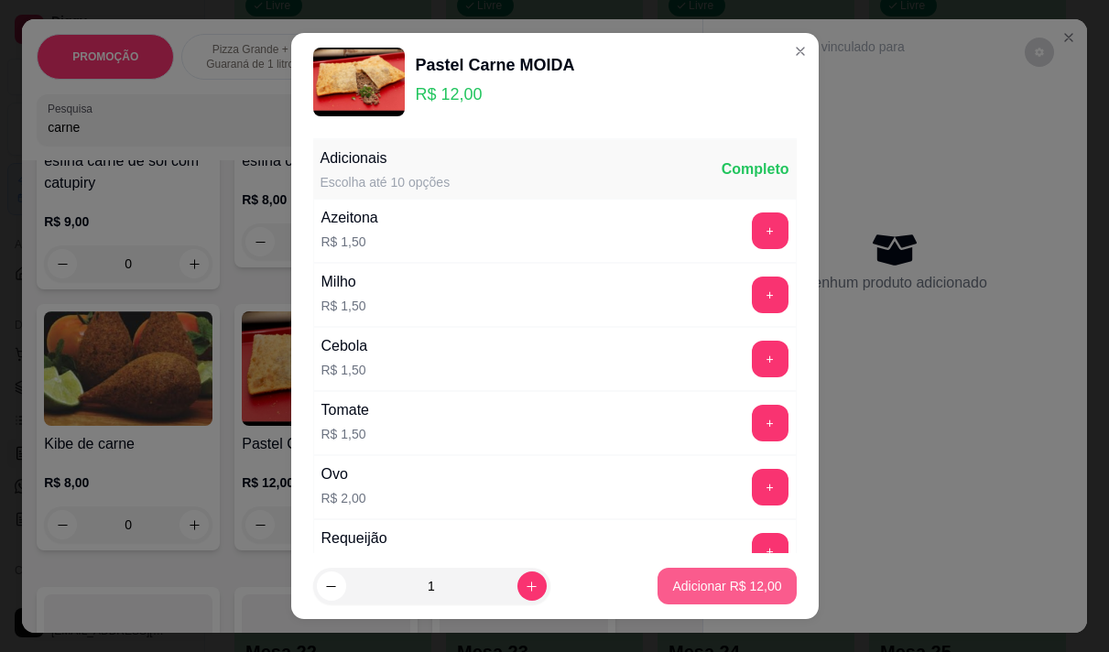
click at [721, 586] on p "Adicionar R$ 12,00" at bounding box center [726, 586] width 109 height 18
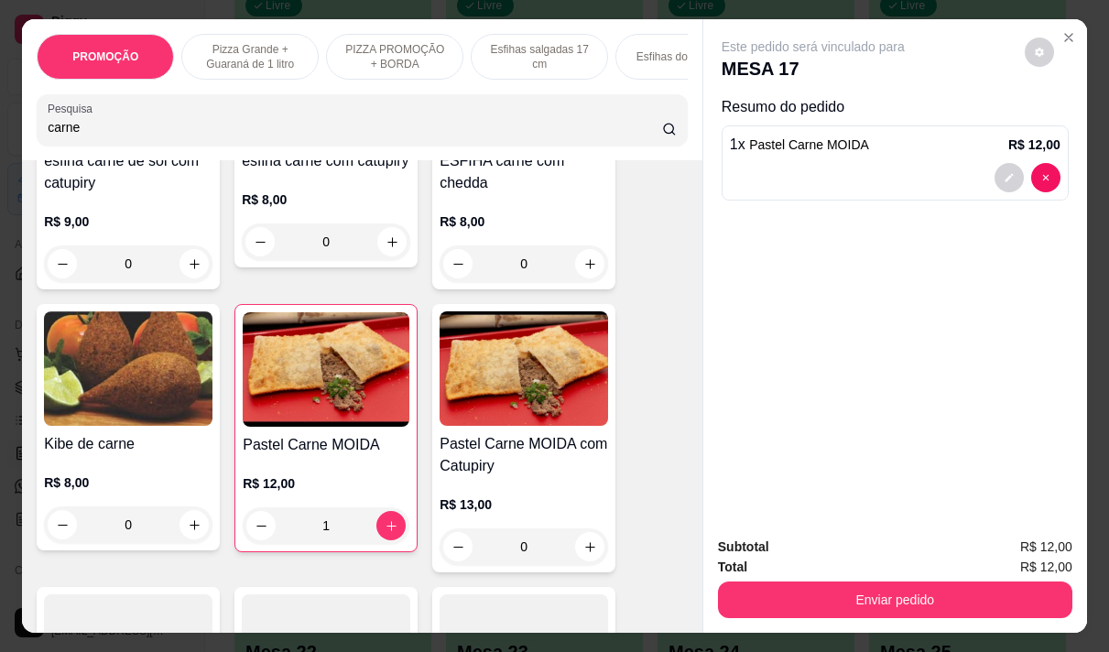
type input "1"
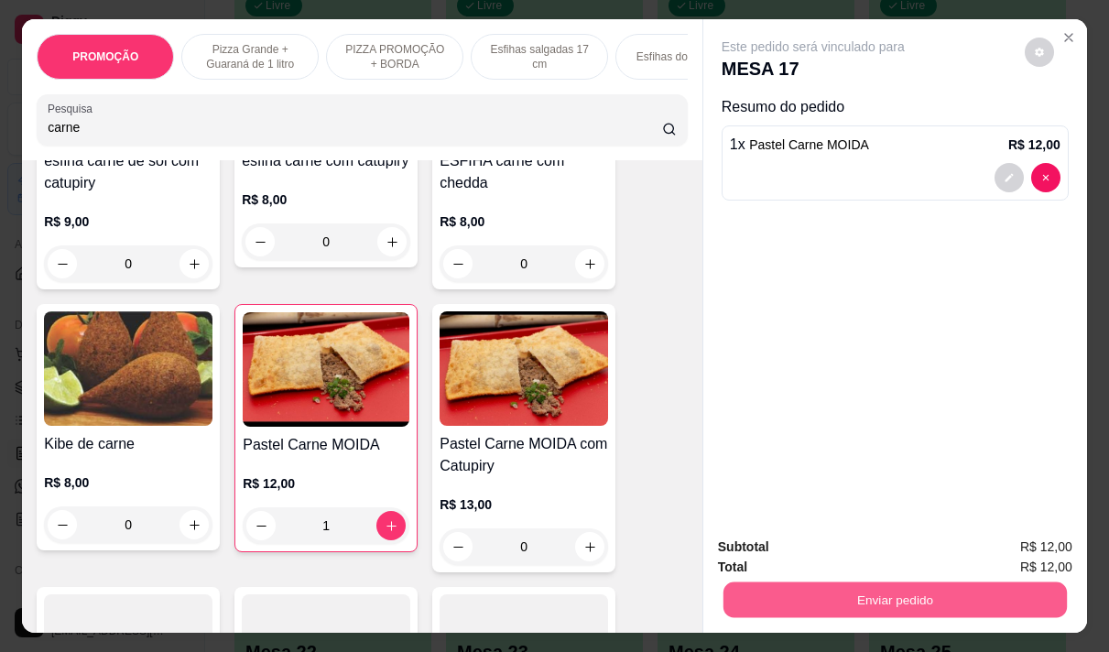
click at [836, 597] on button "Enviar pedido" at bounding box center [896, 600] width 344 height 36
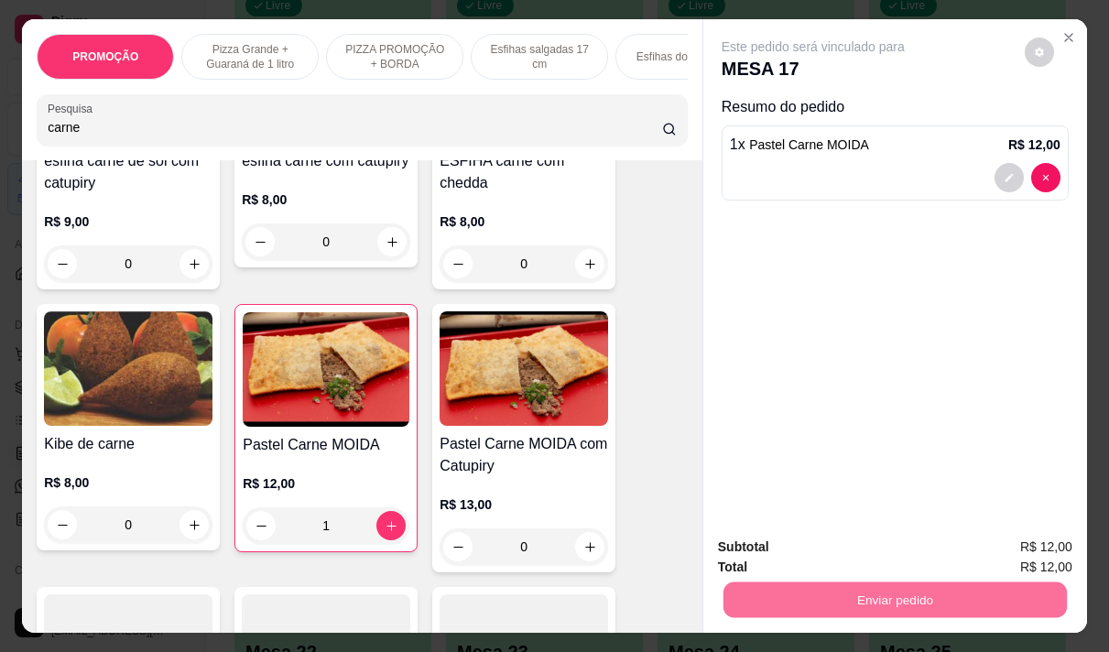
click at [802, 543] on button "Não registrar e enviar pedido" at bounding box center [834, 547] width 191 height 35
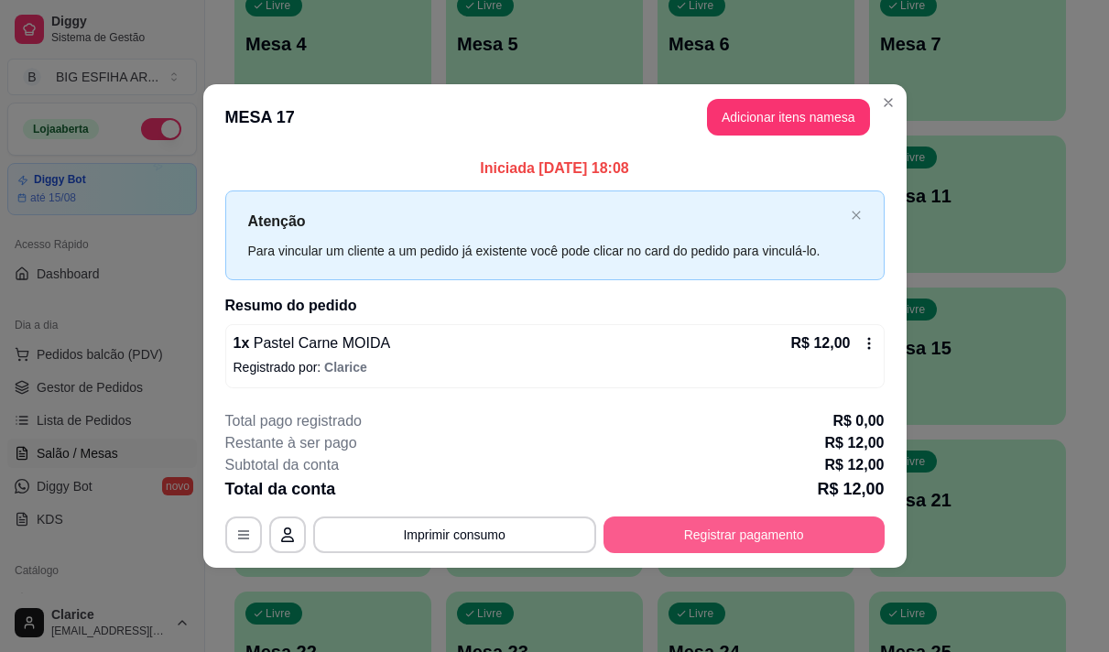
click at [698, 524] on button "Registrar pagamento" at bounding box center [744, 535] width 281 height 37
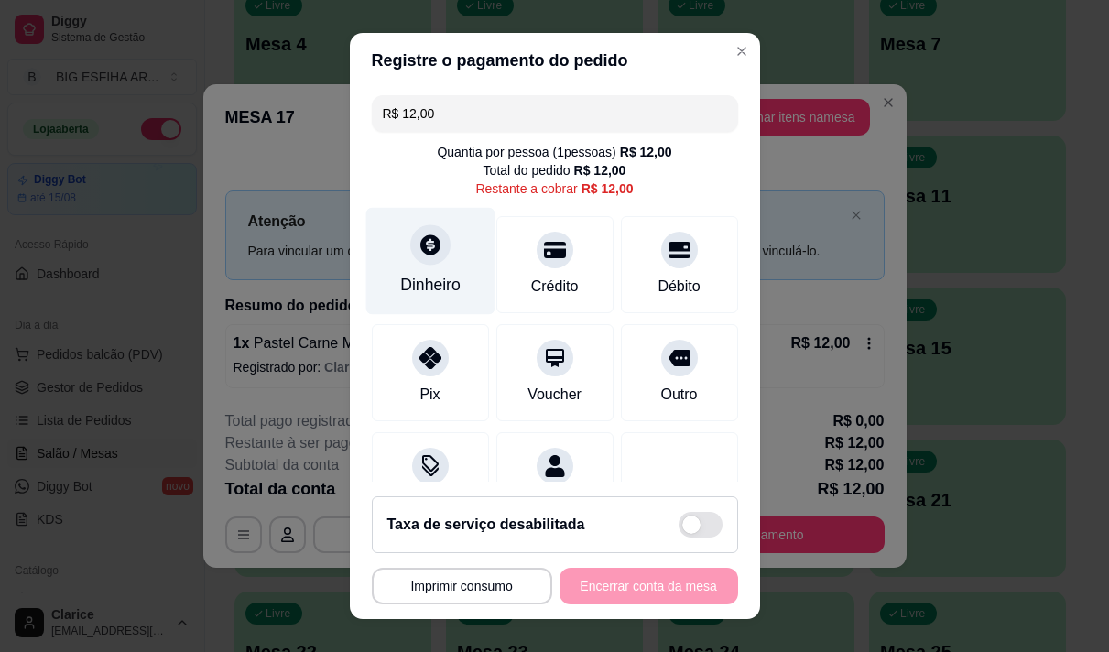
click at [416, 269] on div "Dinheiro" at bounding box center [429, 260] width 129 height 107
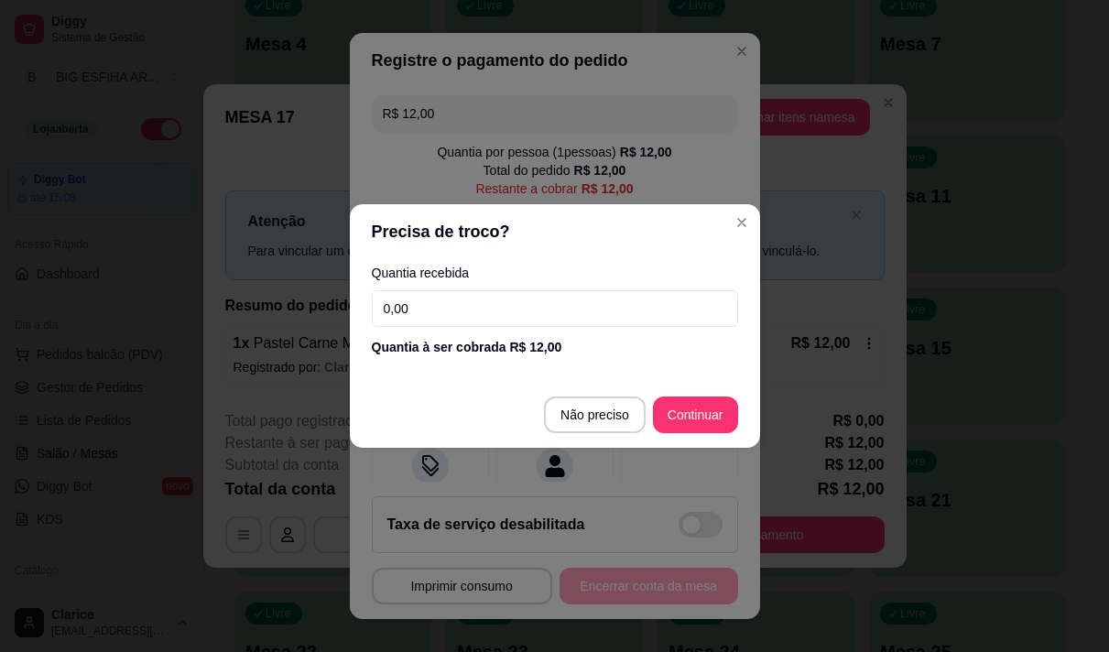
click at [465, 310] on input "0,00" at bounding box center [555, 308] width 366 height 37
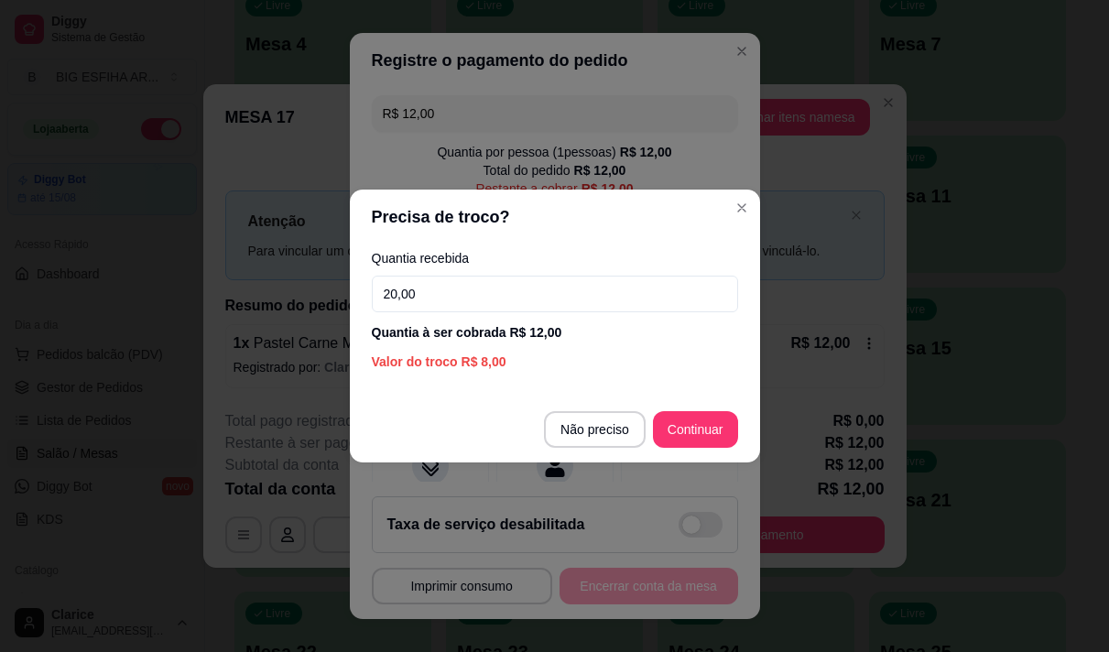
type input "20,00"
click at [400, 408] on footer "Não preciso Continuar" at bounding box center [555, 430] width 410 height 66
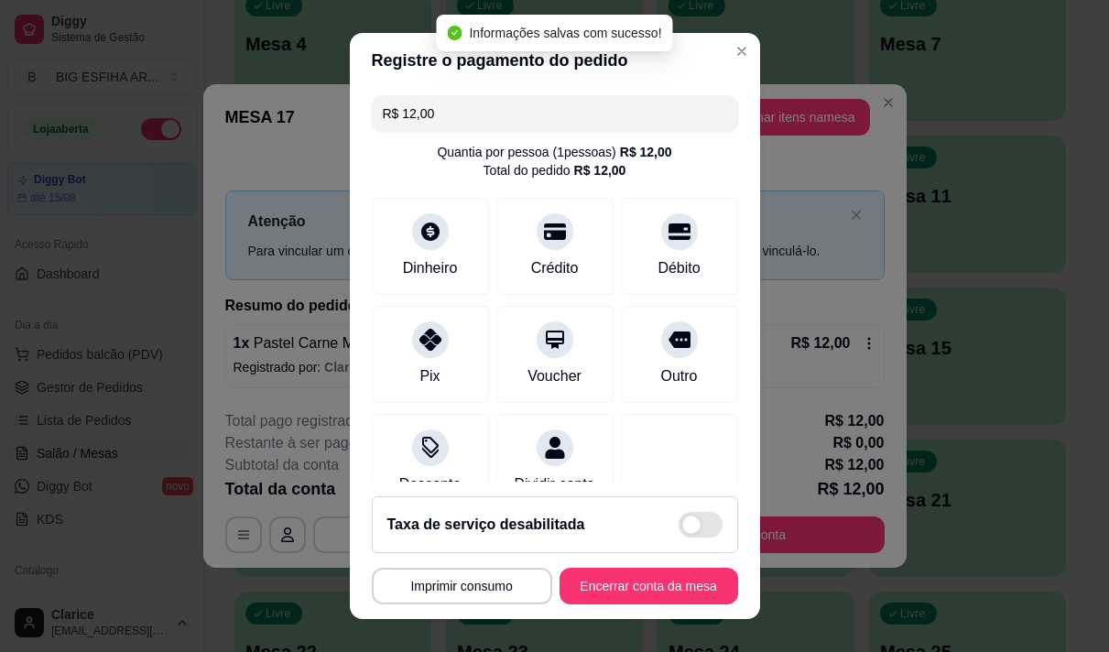
type input "R$ 0,00"
click at [638, 594] on button "Encerrar conta da mesa" at bounding box center [648, 587] width 173 height 36
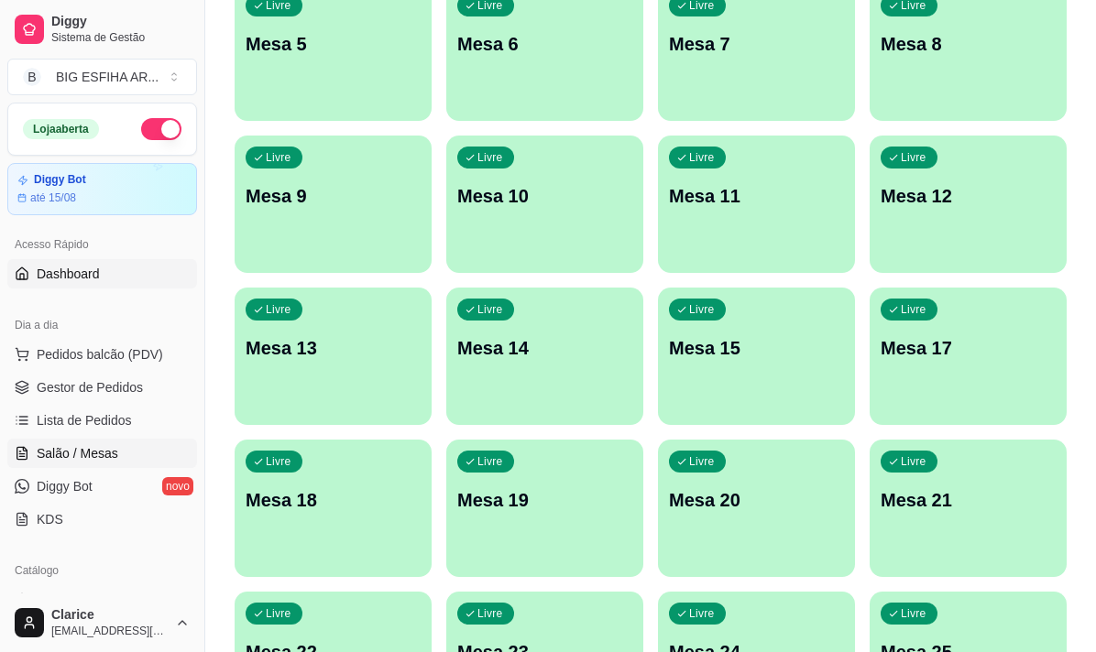
click at [52, 281] on span "Dashboard" at bounding box center [68, 274] width 63 height 18
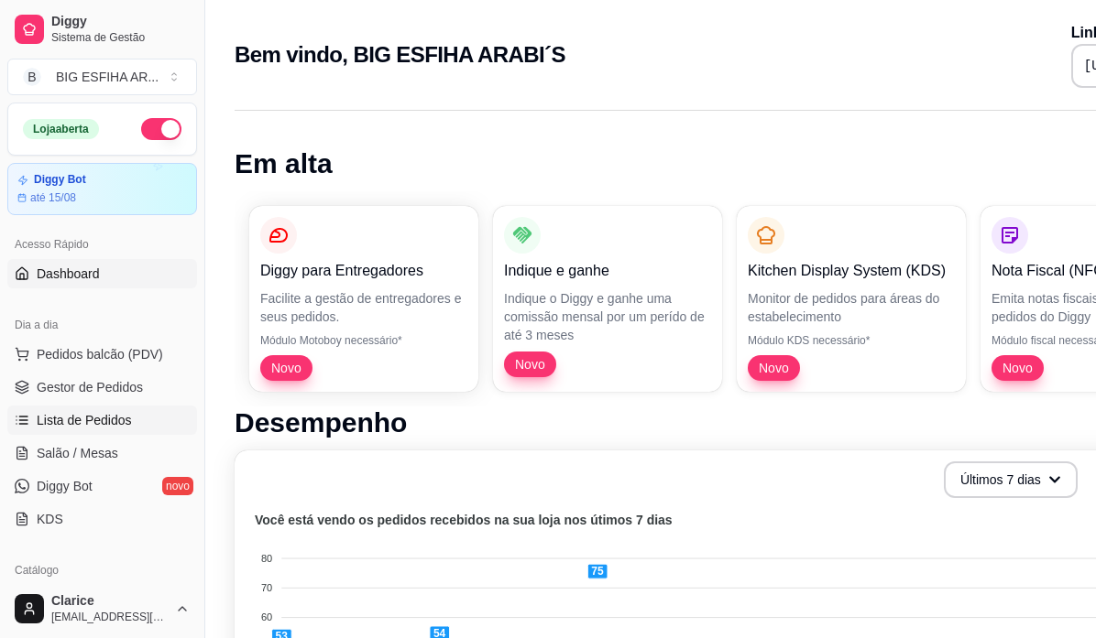
click at [80, 428] on span "Lista de Pedidos" at bounding box center [84, 420] width 95 height 18
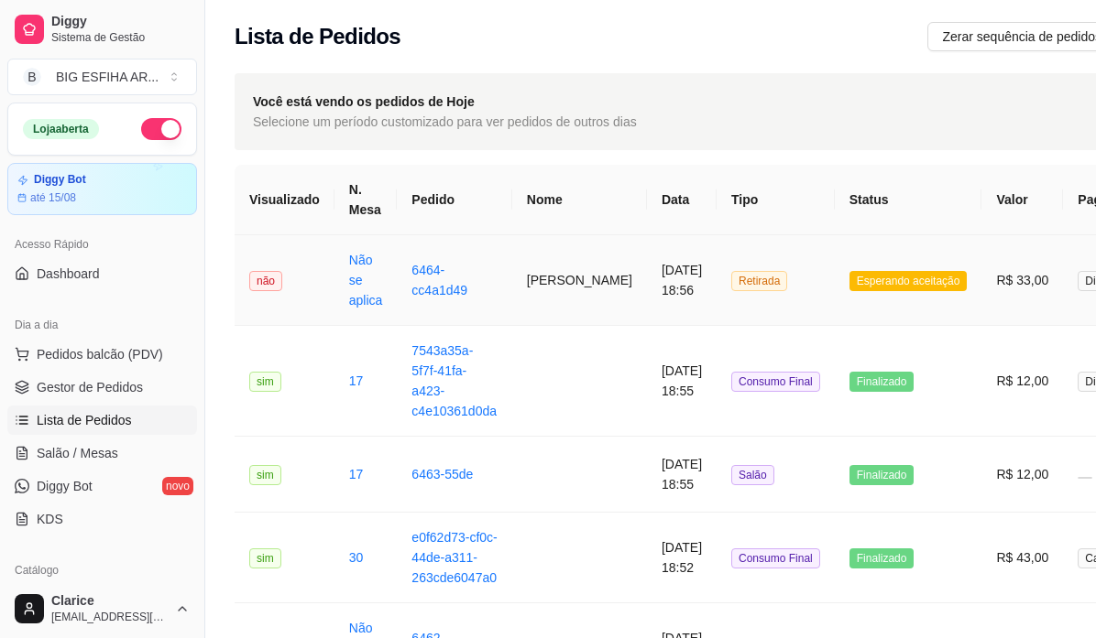
click at [543, 296] on td "[PERSON_NAME]" at bounding box center [579, 280] width 135 height 91
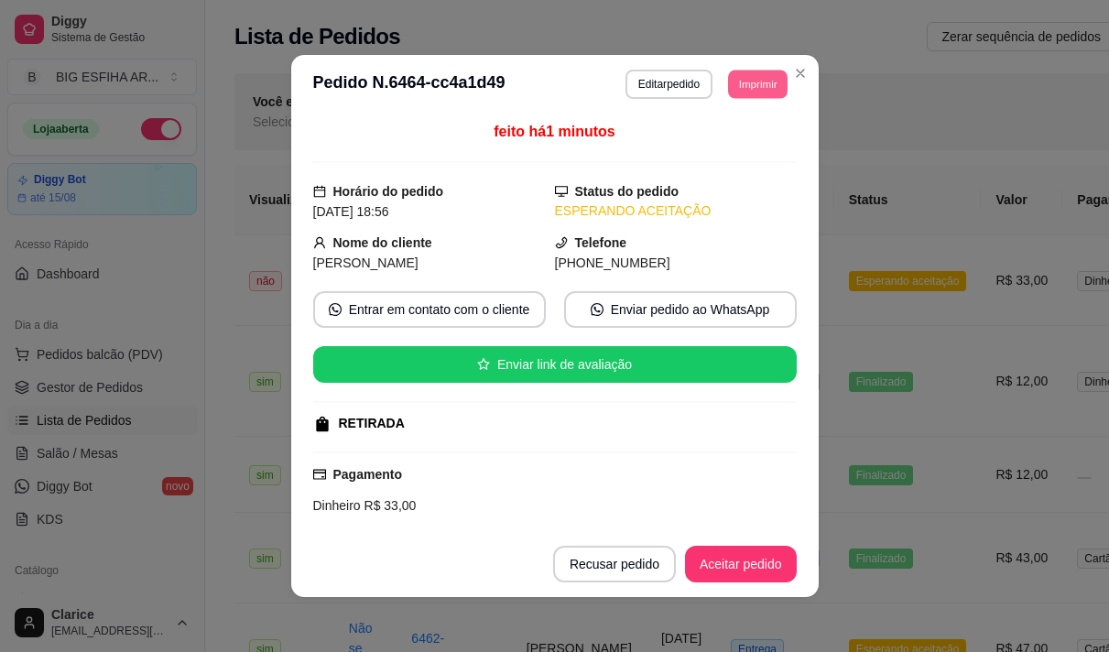
click at [751, 72] on button "Imprimir" at bounding box center [758, 84] width 60 height 28
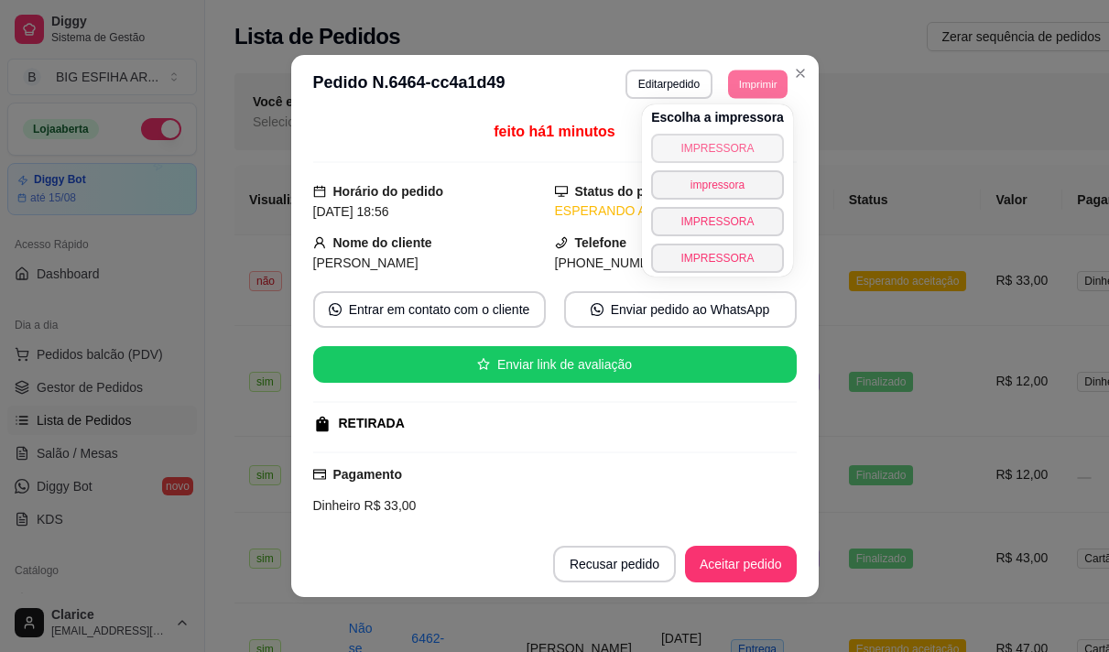
click at [699, 142] on button "IMPRESSORA" at bounding box center [717, 148] width 133 height 29
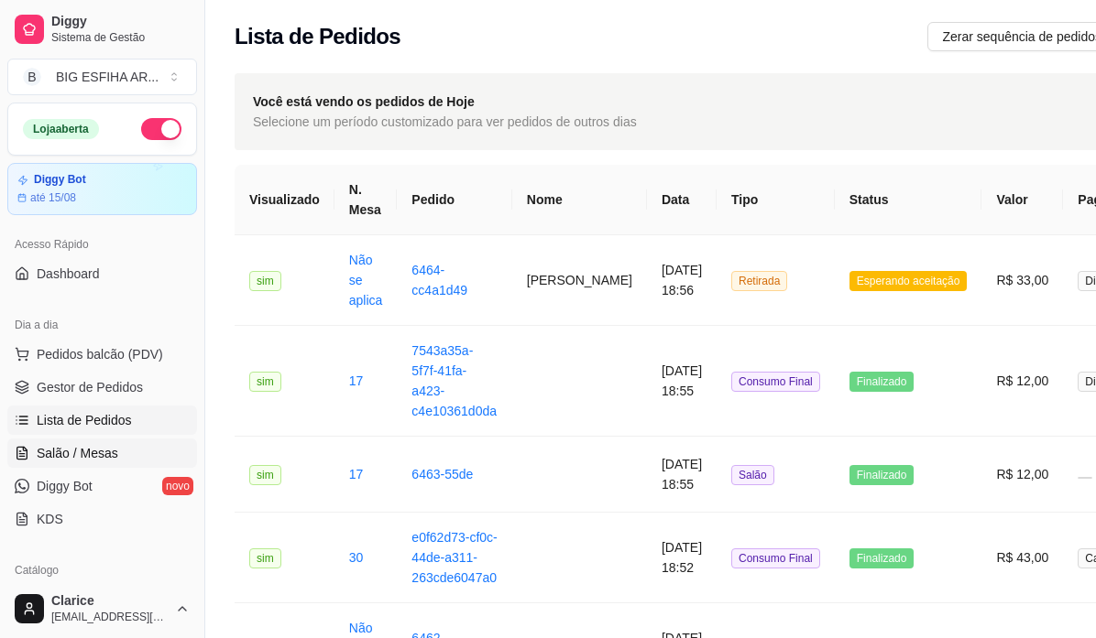
click at [95, 458] on span "Salão / Mesas" at bounding box center [78, 453] width 82 height 18
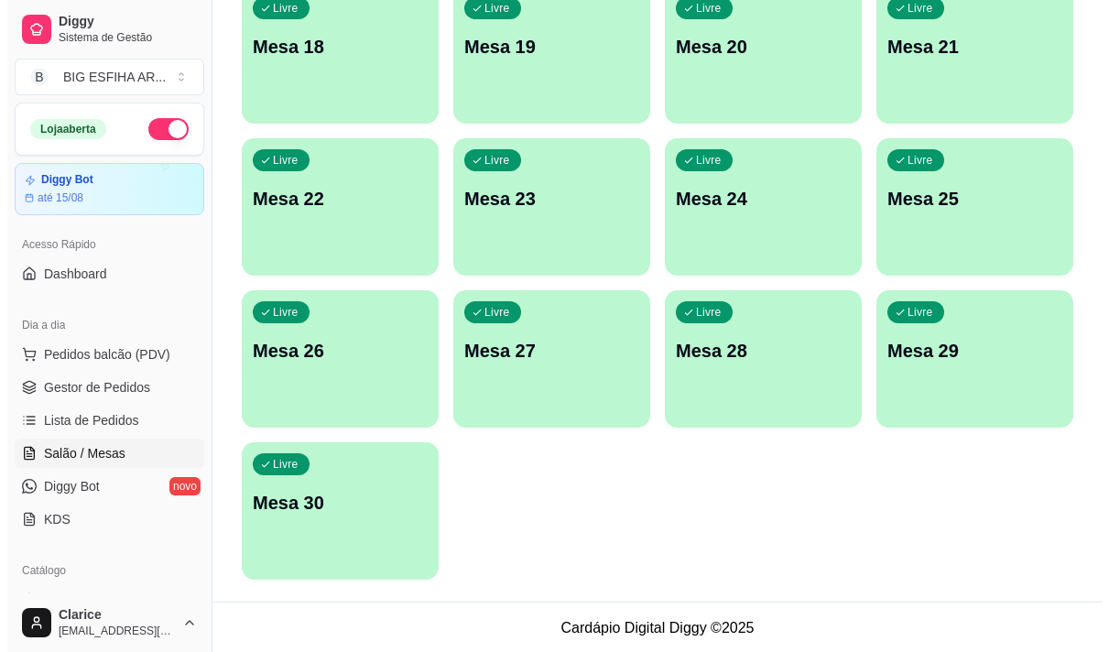
scroll to position [822, 0]
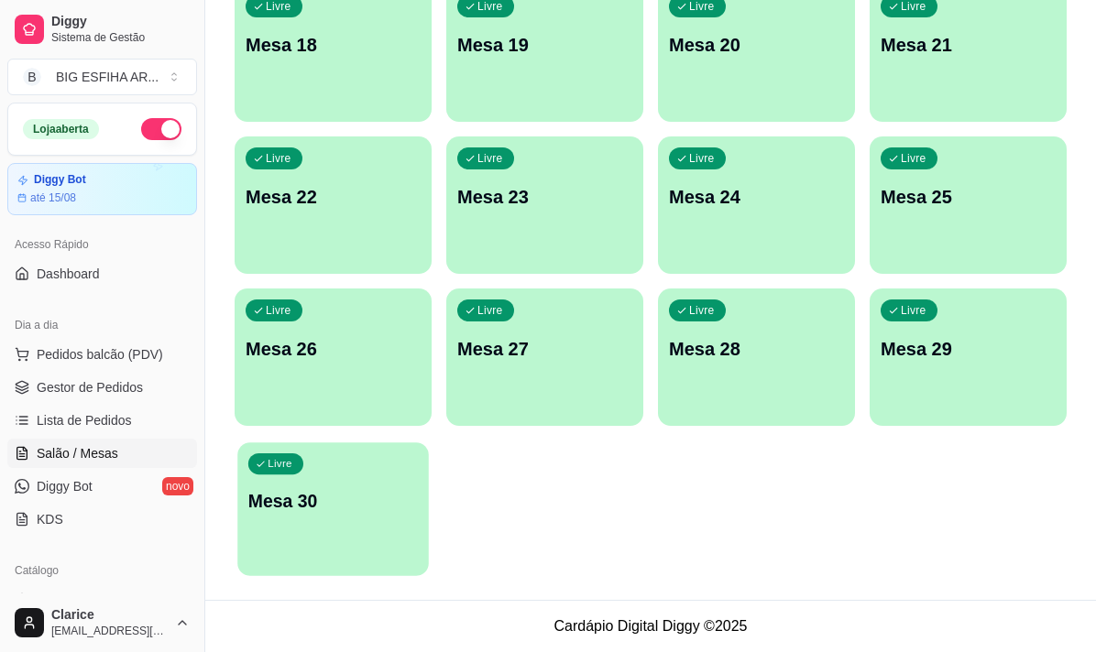
click at [313, 512] on p "Mesa 30" at bounding box center [332, 501] width 169 height 25
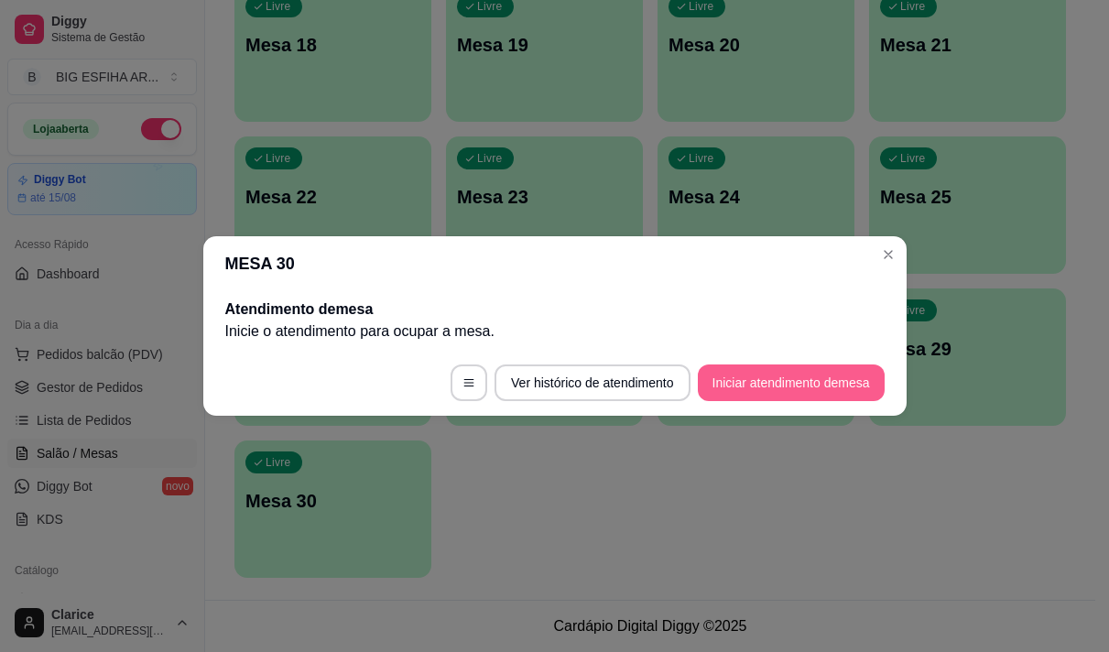
click at [748, 377] on button "Iniciar atendimento de mesa" at bounding box center [791, 383] width 187 height 37
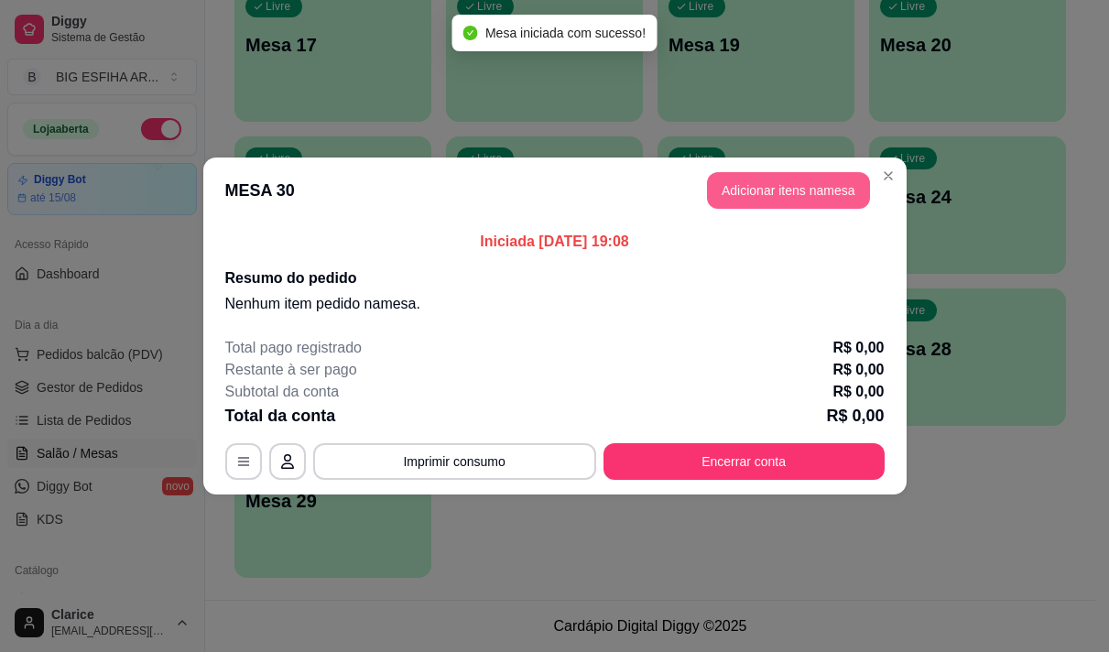
click at [736, 190] on button "Adicionar itens na mesa" at bounding box center [788, 190] width 163 height 37
click at [311, 135] on input "Pesquisa" at bounding box center [355, 127] width 615 height 18
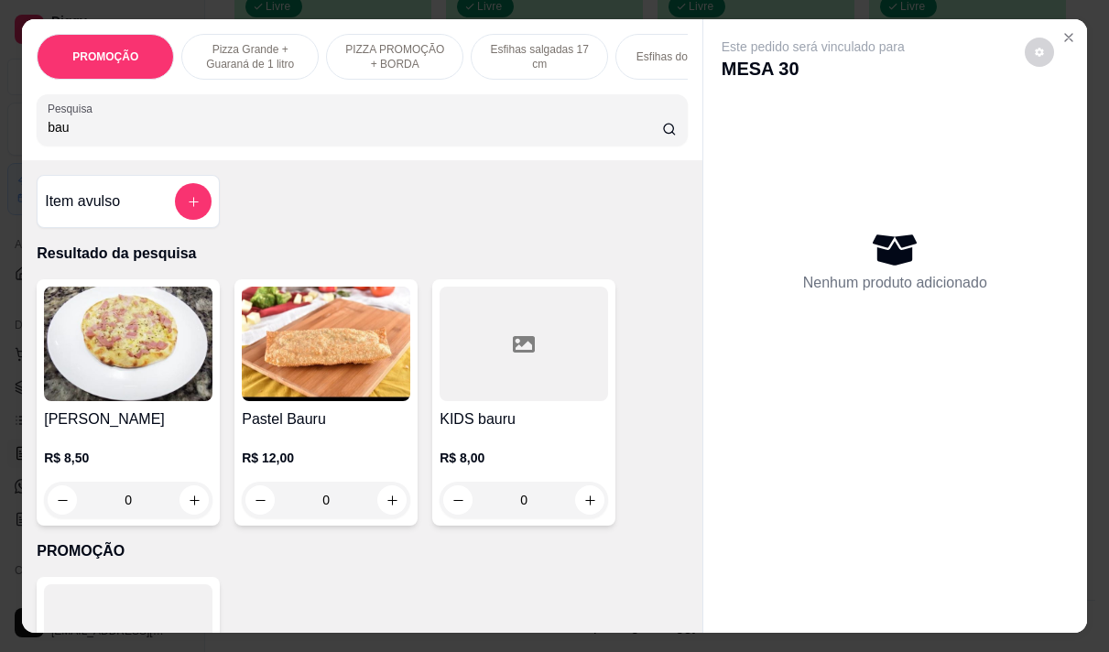
type input "bau"
click at [289, 441] on div "R$ 12,00 0" at bounding box center [326, 475] width 169 height 88
click at [326, 448] on div "R$ 12,00 0" at bounding box center [326, 475] width 169 height 88
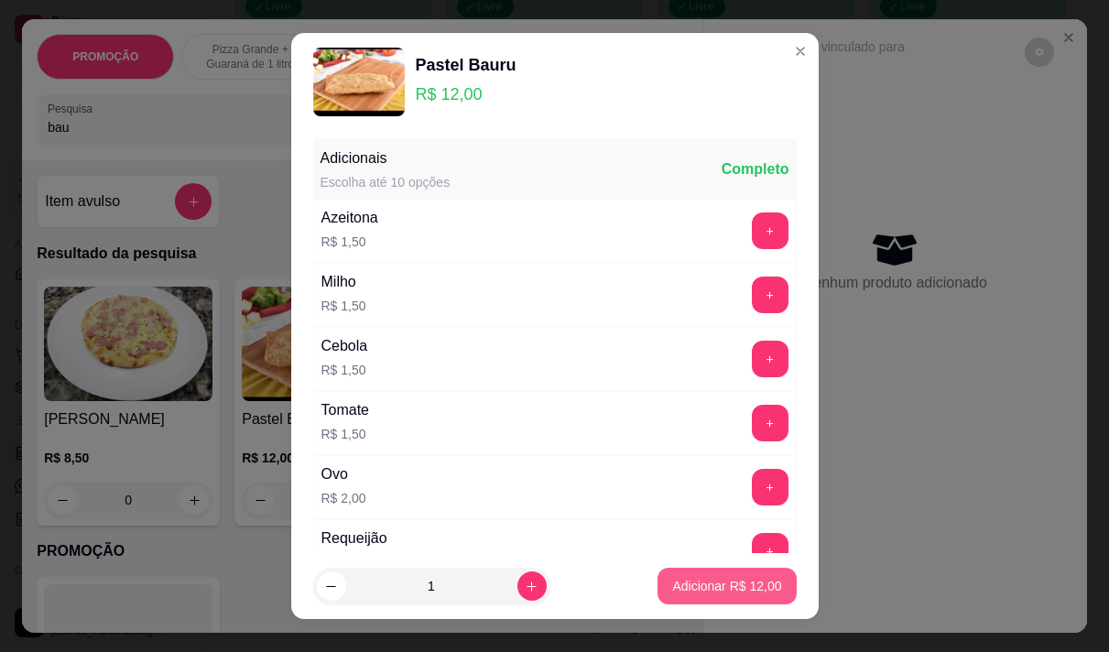
click at [749, 590] on p "Adicionar R$ 12,00" at bounding box center [726, 586] width 109 height 18
type input "1"
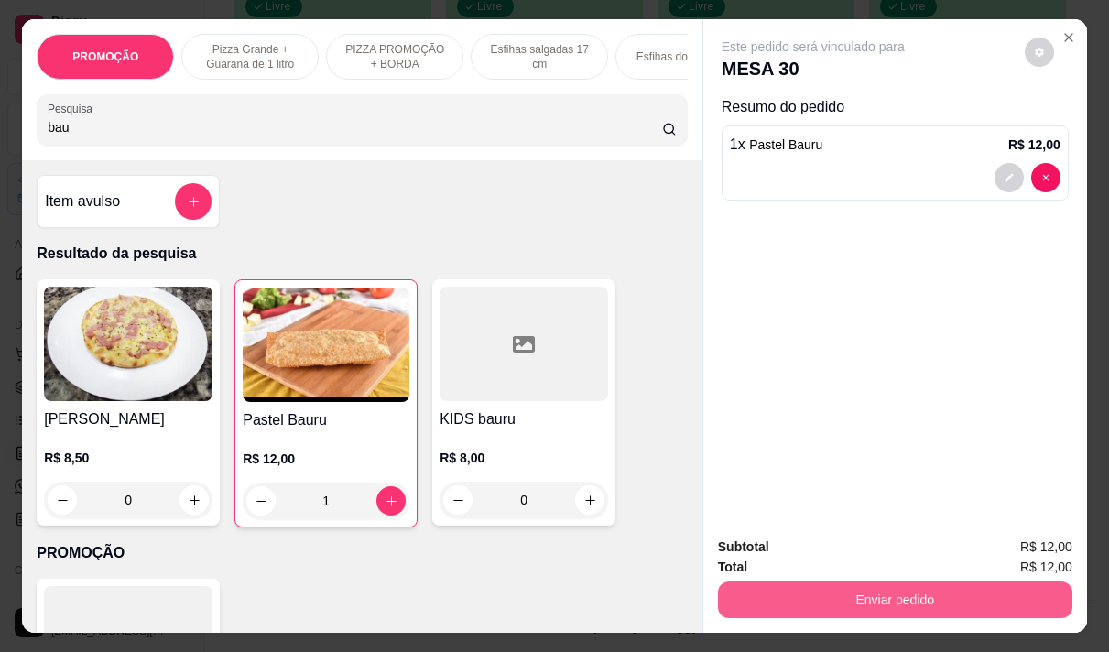
click at [865, 582] on button "Enviar pedido" at bounding box center [895, 600] width 354 height 37
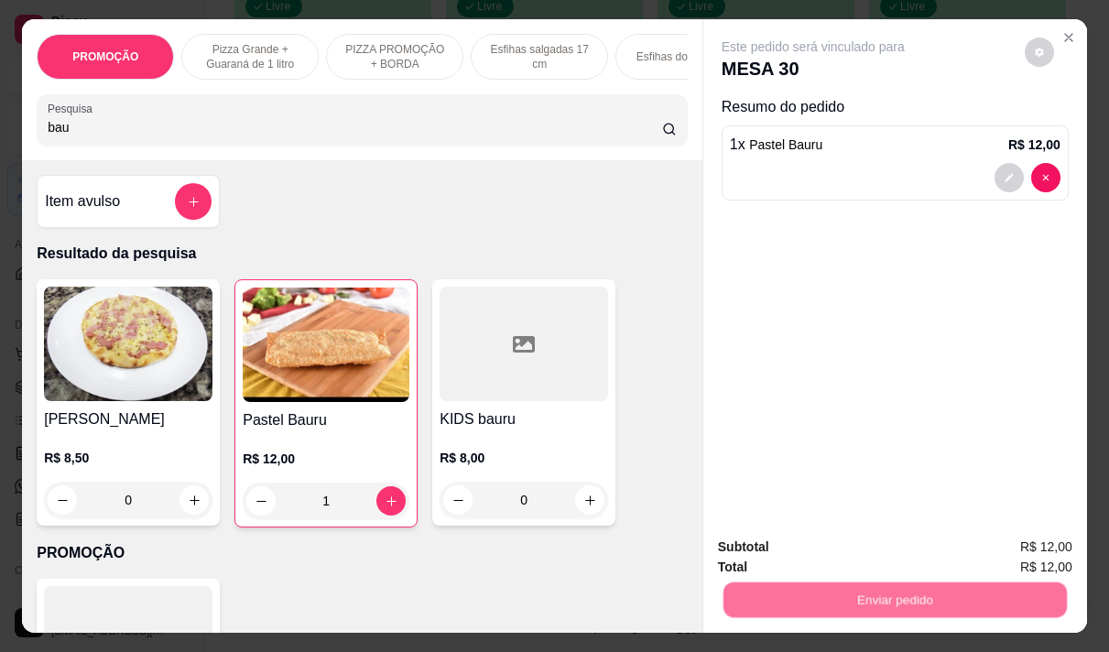
click at [826, 546] on button "Não registrar e enviar pedido" at bounding box center [834, 547] width 191 height 35
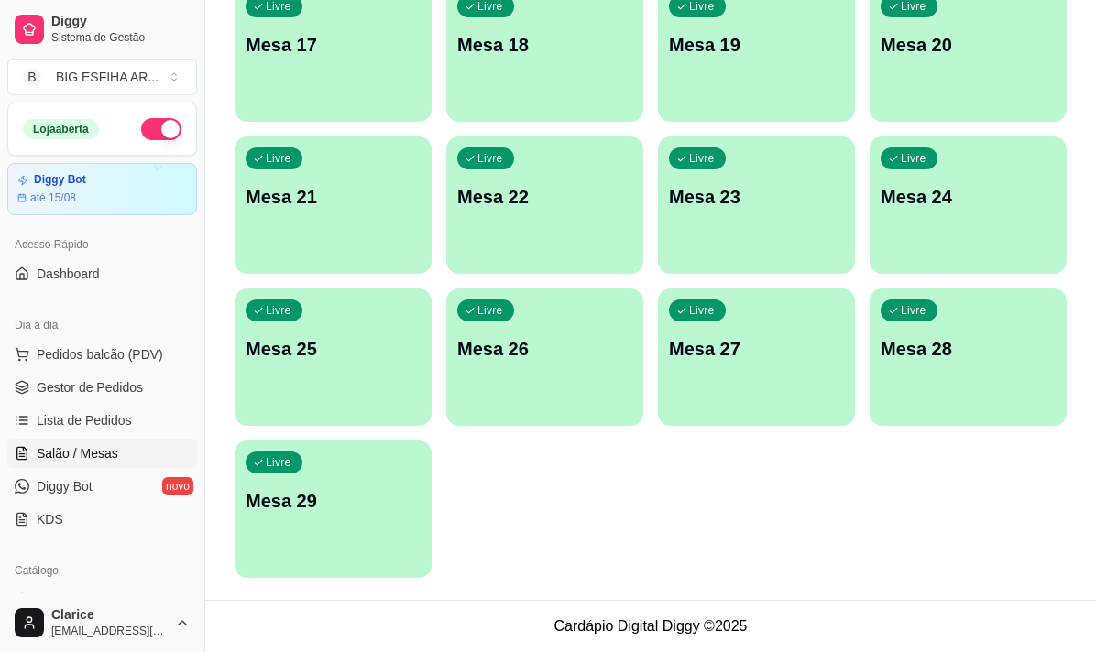
click at [263, 503] on p "Mesa 29" at bounding box center [332, 501] width 175 height 26
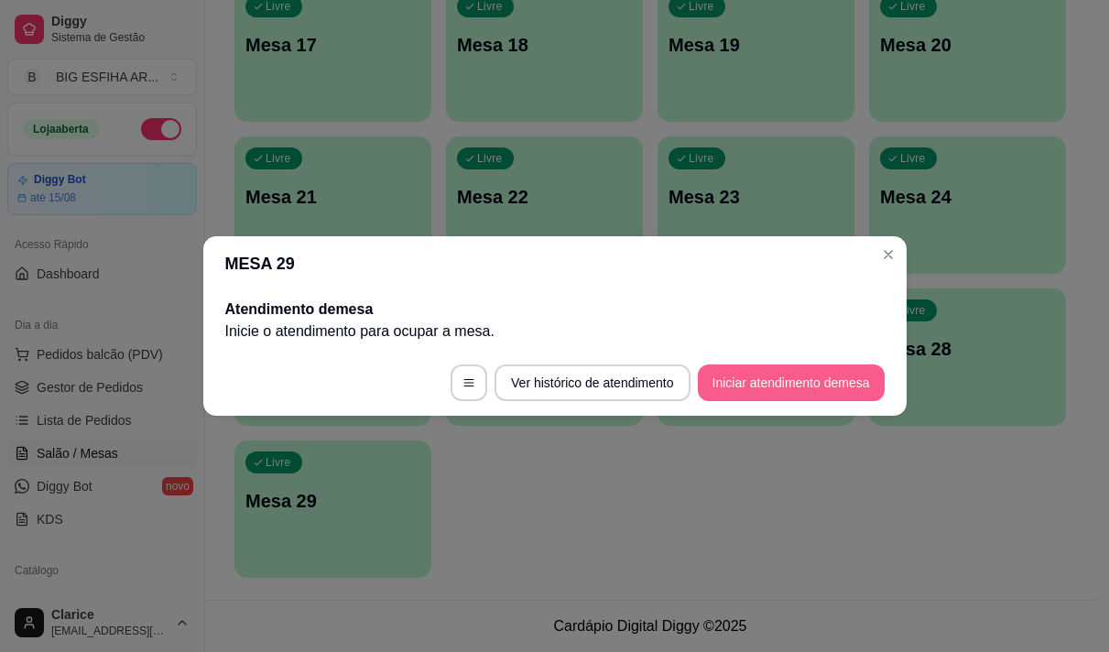
click at [812, 386] on button "Iniciar atendimento de mesa" at bounding box center [791, 383] width 187 height 37
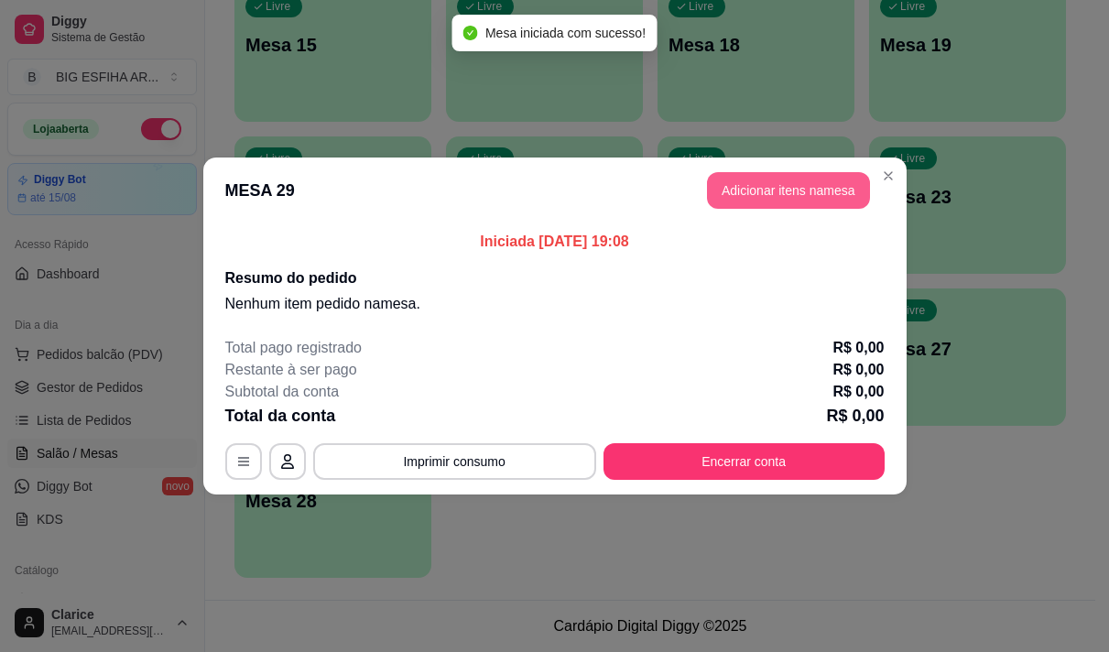
click at [760, 184] on button "Adicionar itens na mesa" at bounding box center [788, 190] width 163 height 37
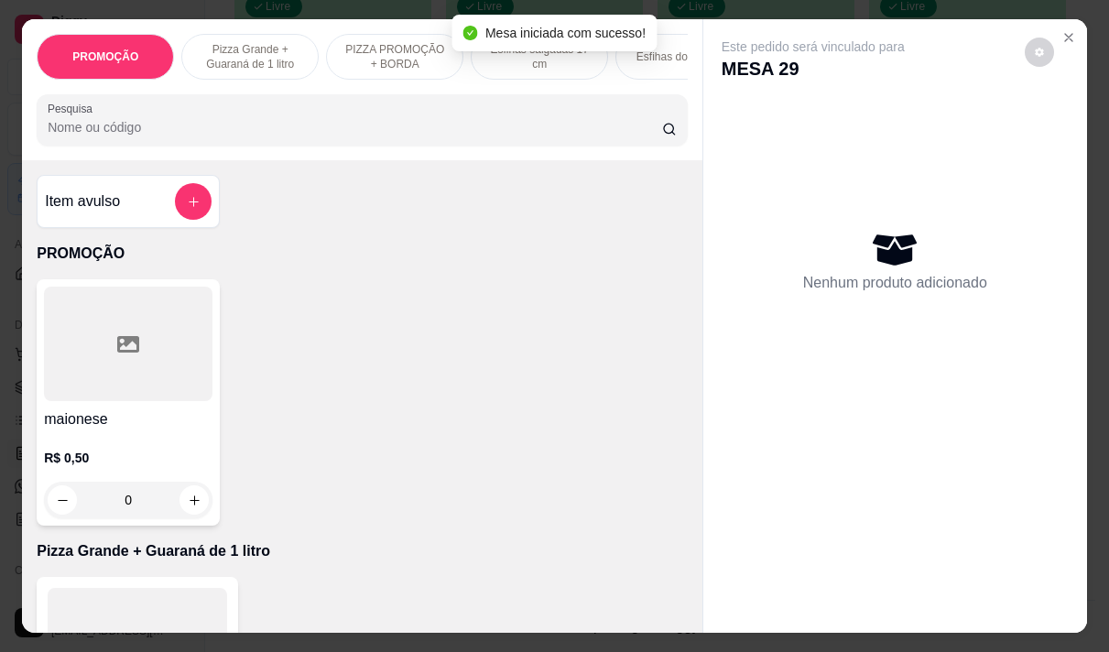
click at [293, 136] on input "Pesquisa" at bounding box center [355, 127] width 615 height 18
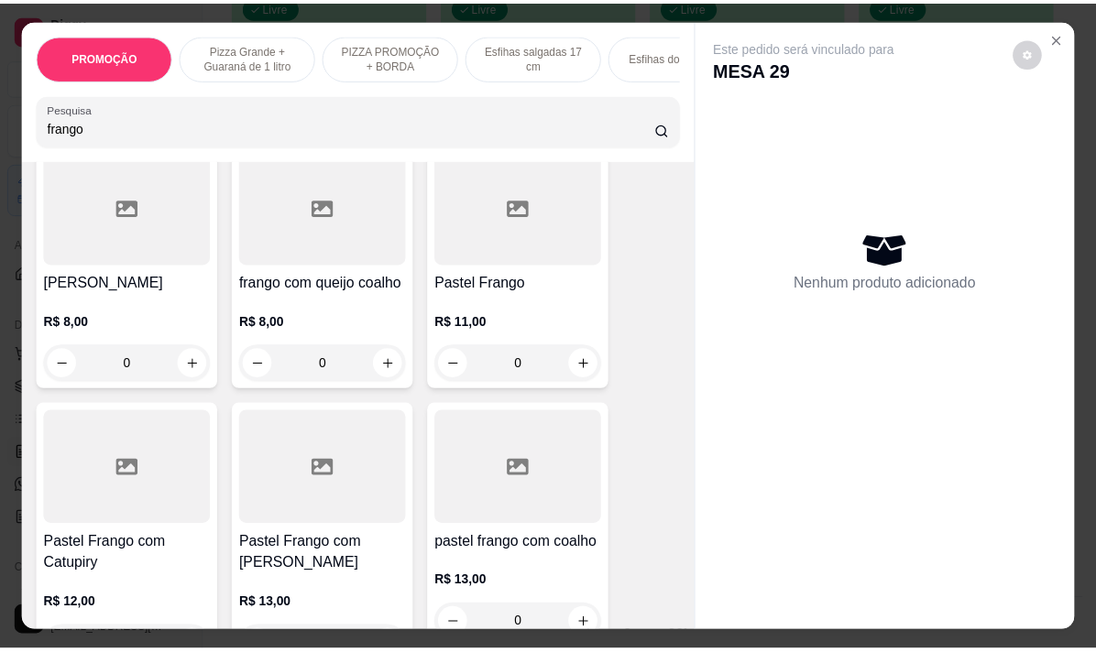
scroll to position [458, 0]
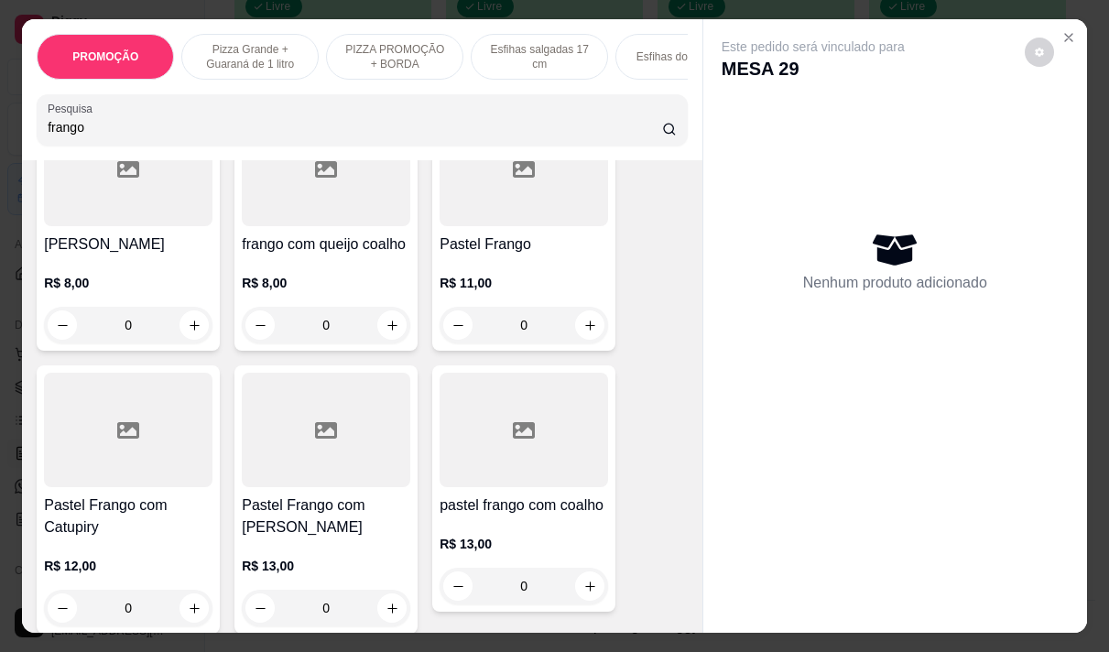
type input "frango"
click at [150, 514] on h4 "Pastel Frango com Catupiry" at bounding box center [128, 517] width 169 height 44
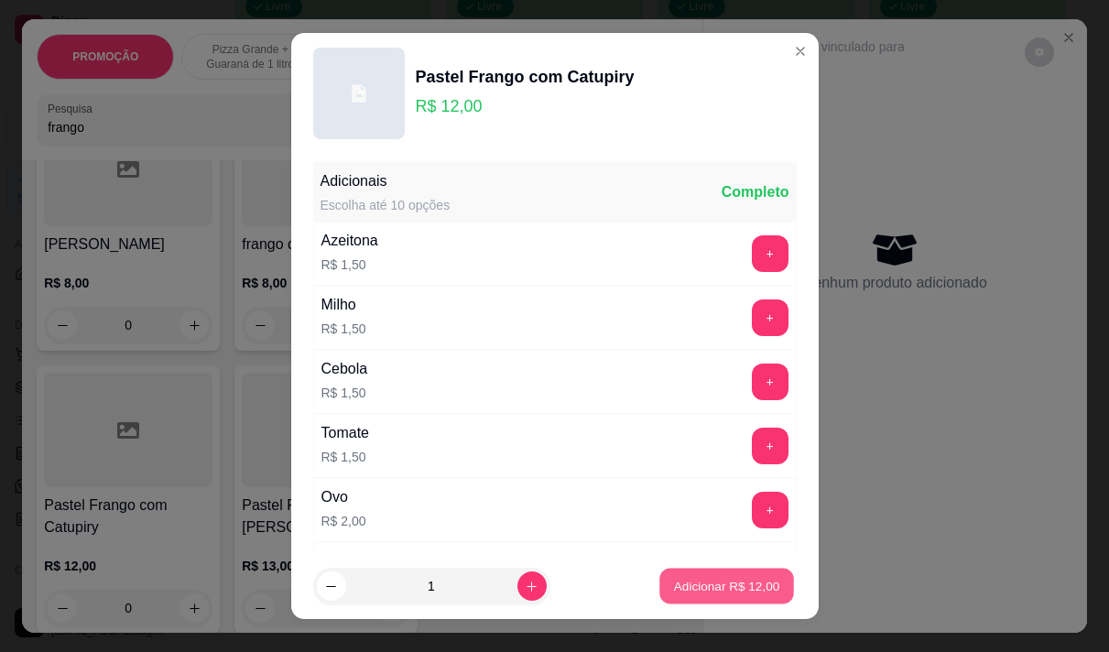
click at [698, 585] on p "Adicionar R$ 12,00" at bounding box center [727, 586] width 106 height 17
type input "1"
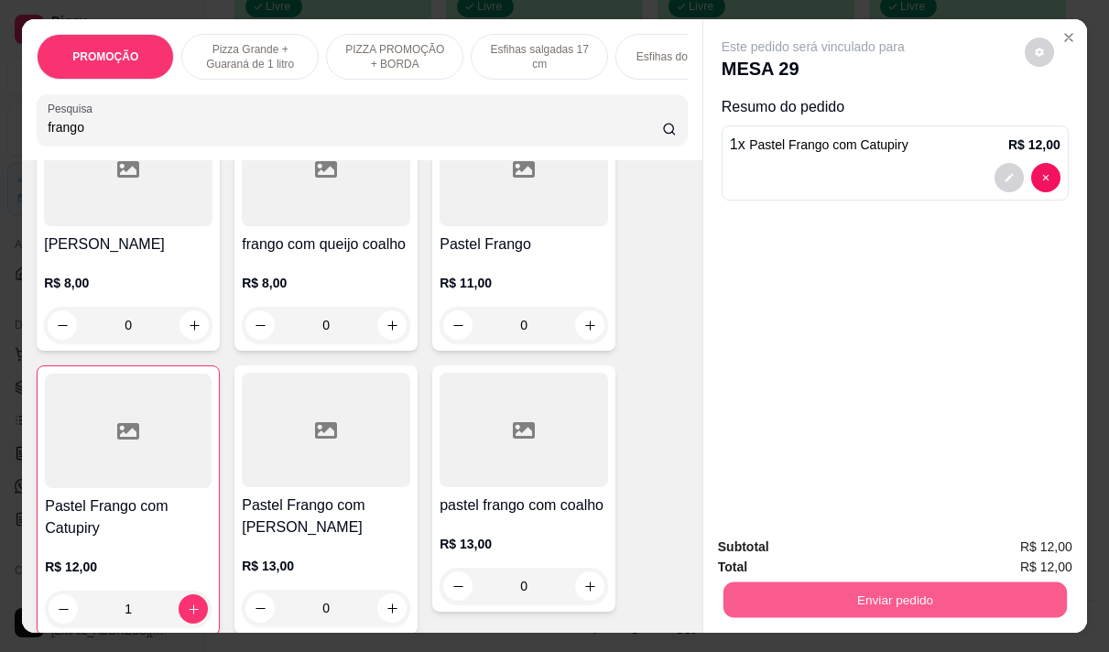
click at [855, 593] on button "Enviar pedido" at bounding box center [896, 600] width 344 height 36
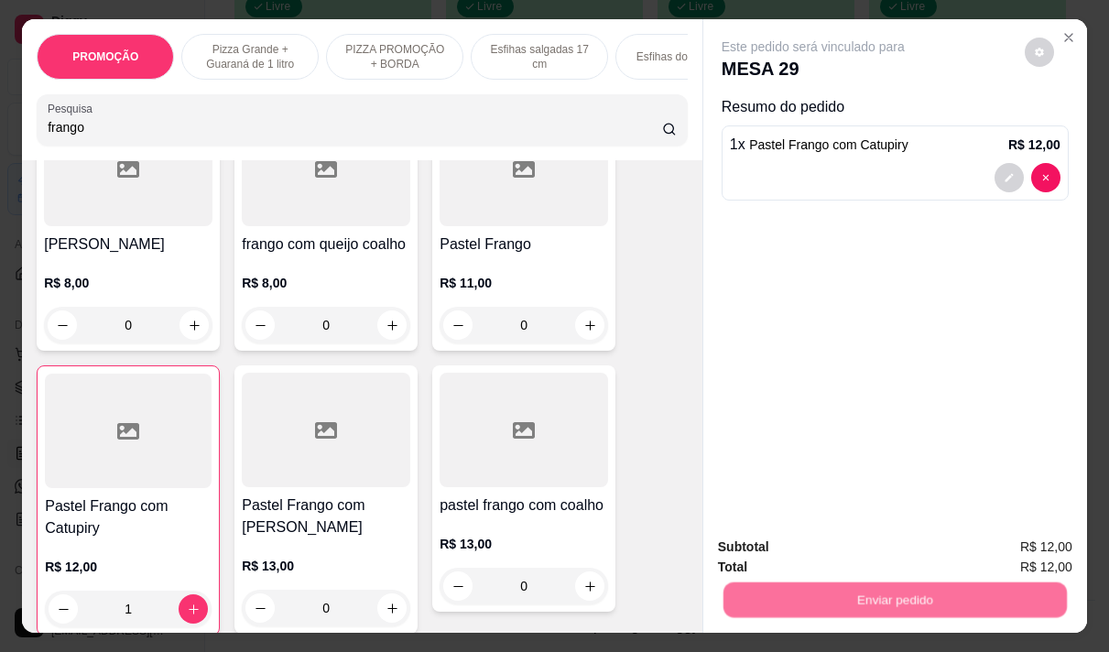
click at [795, 545] on button "Não registrar e enviar pedido" at bounding box center [834, 547] width 191 height 35
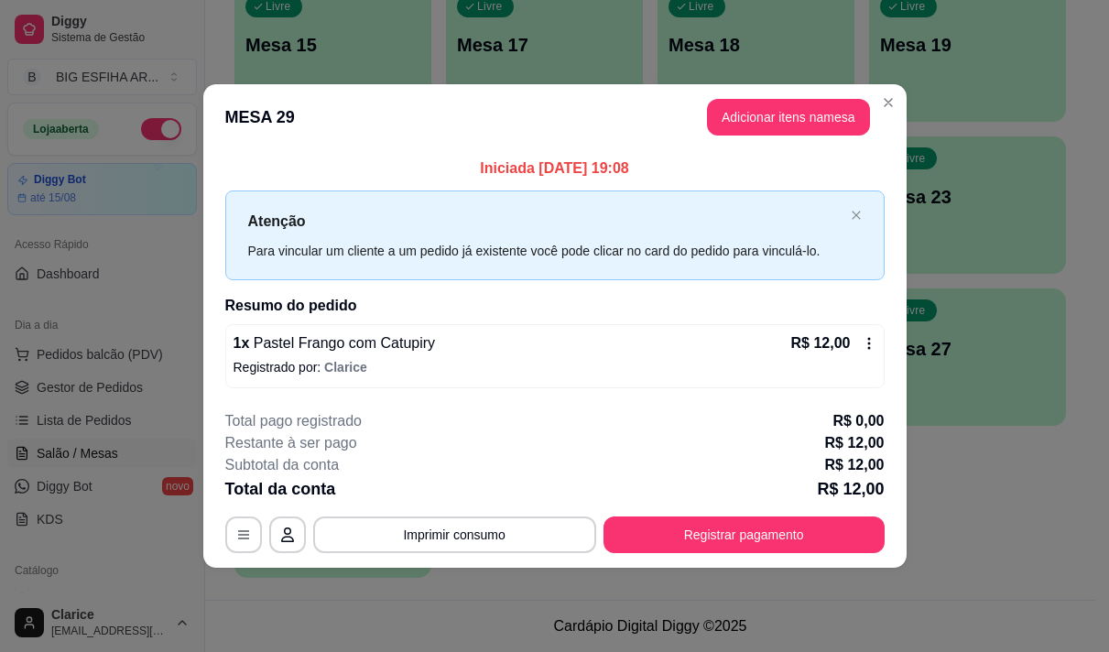
click at [794, 543] on button "Registrar pagamento" at bounding box center [744, 535] width 281 height 37
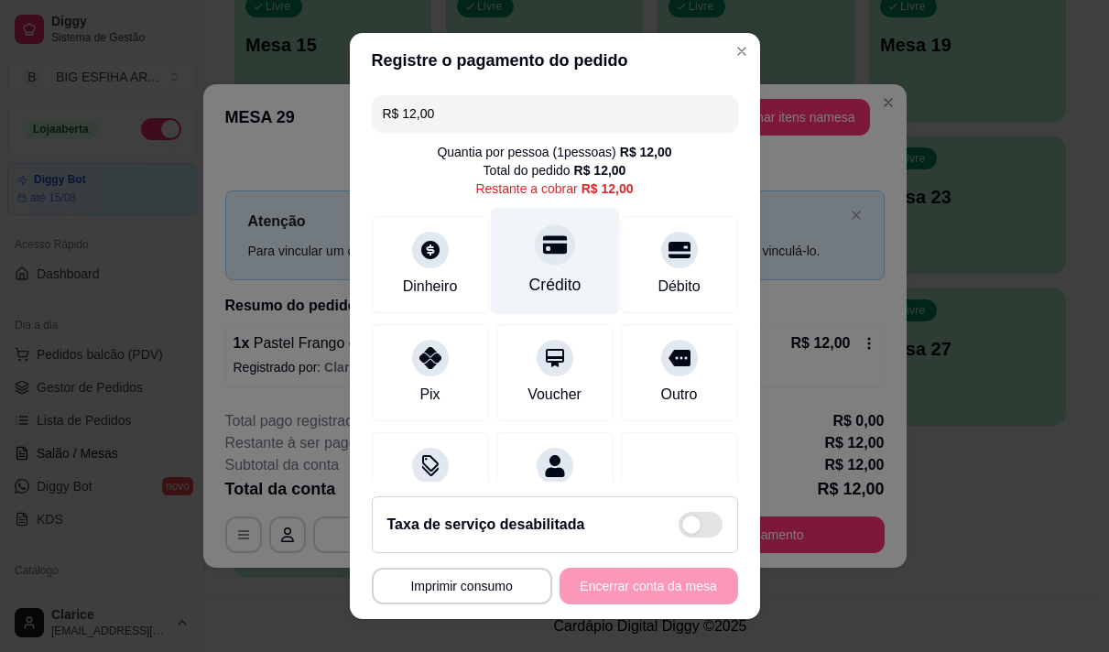
click at [532, 273] on div "Crédito" at bounding box center [554, 260] width 129 height 107
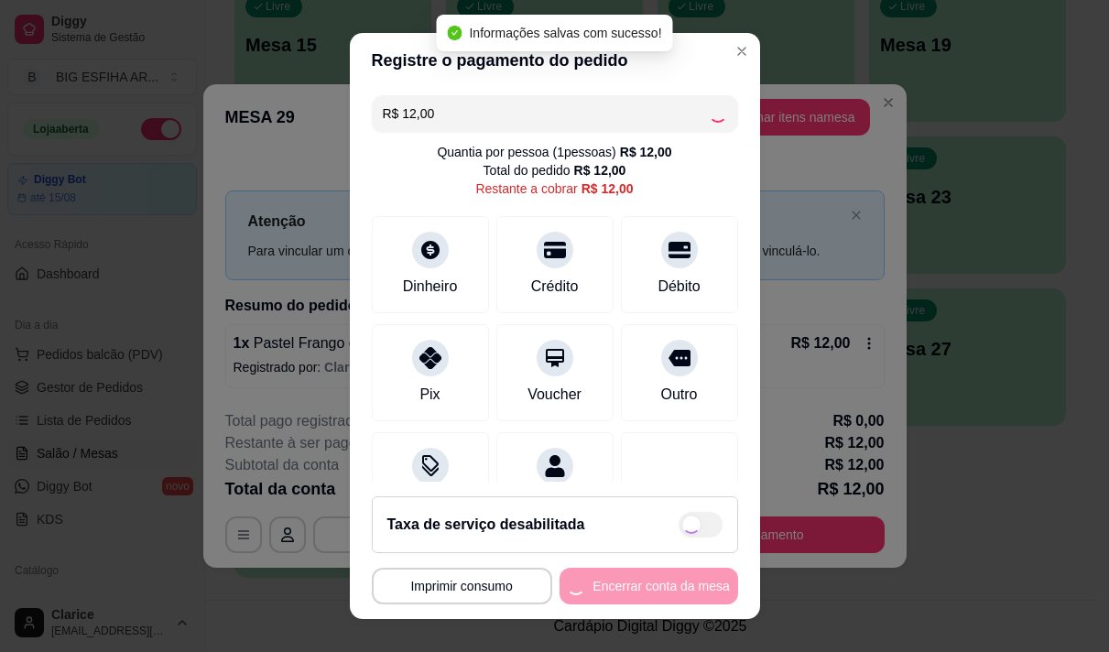
type input "R$ 0,00"
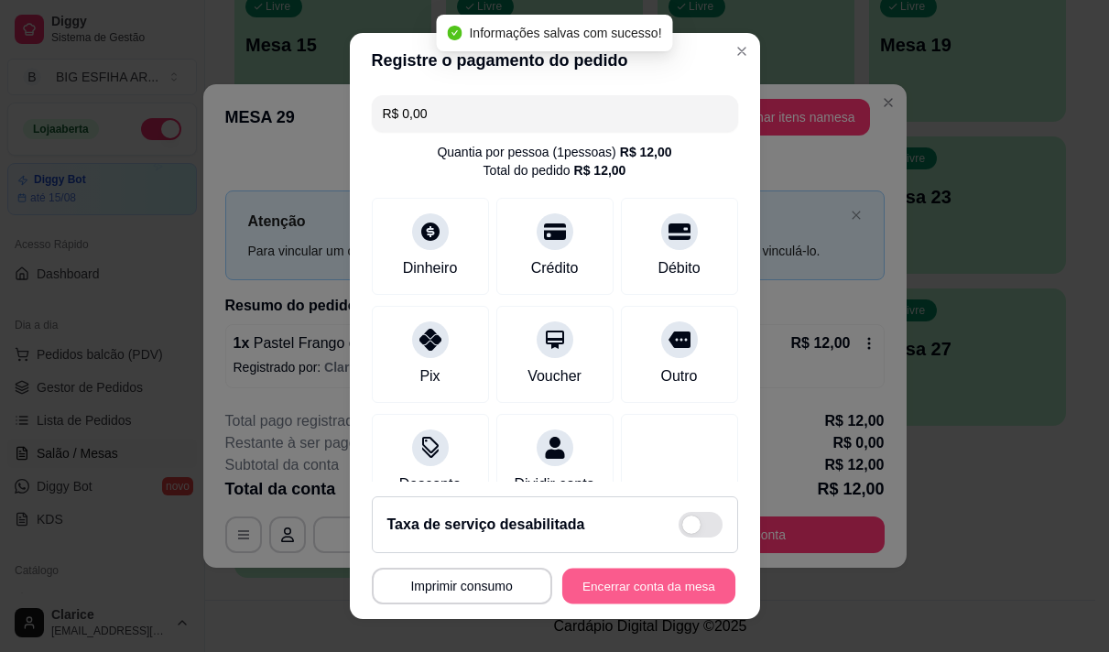
click at [591, 592] on button "Encerrar conta da mesa" at bounding box center [648, 587] width 173 height 36
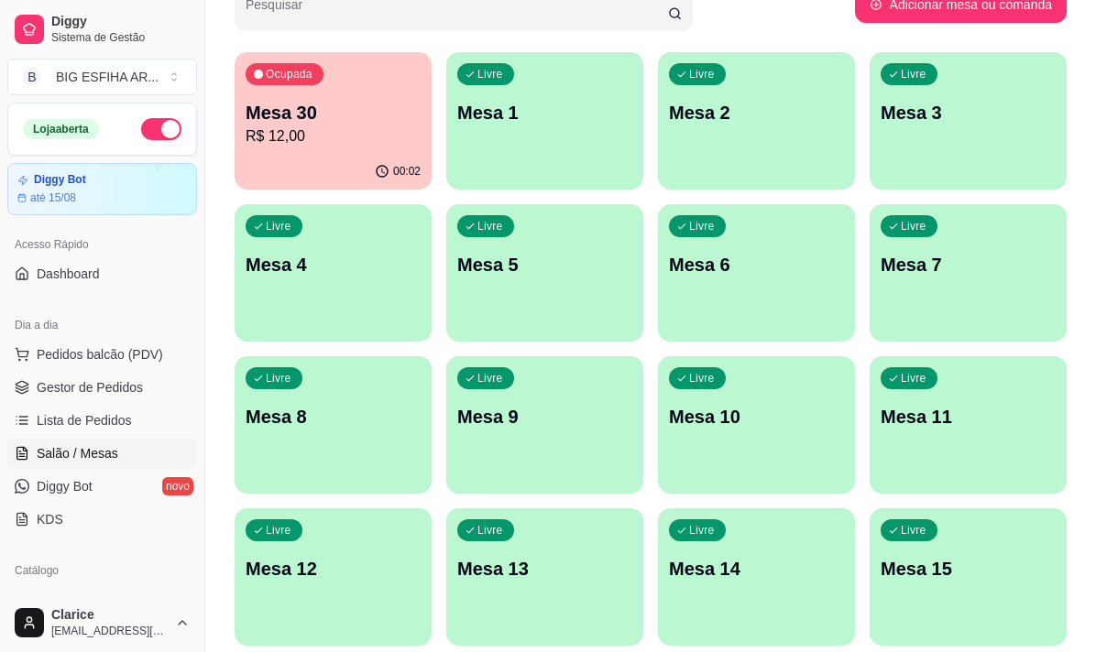
scroll to position [89, 0]
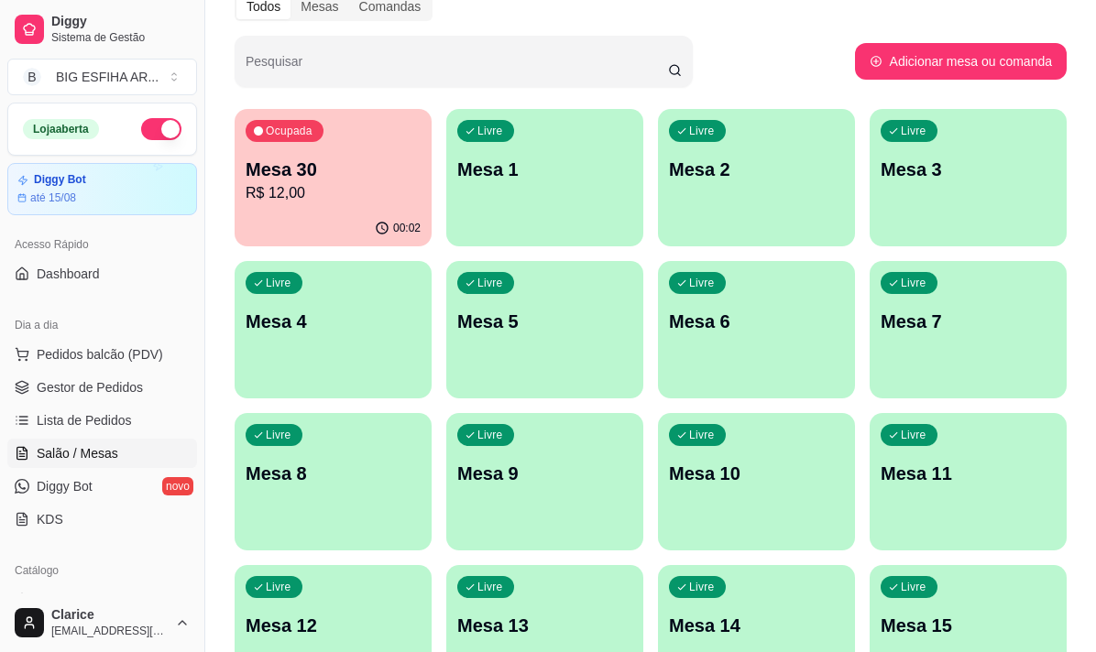
click at [287, 150] on div "Ocupada Mesa 30 R$ 12,00" at bounding box center [332, 160] width 197 height 102
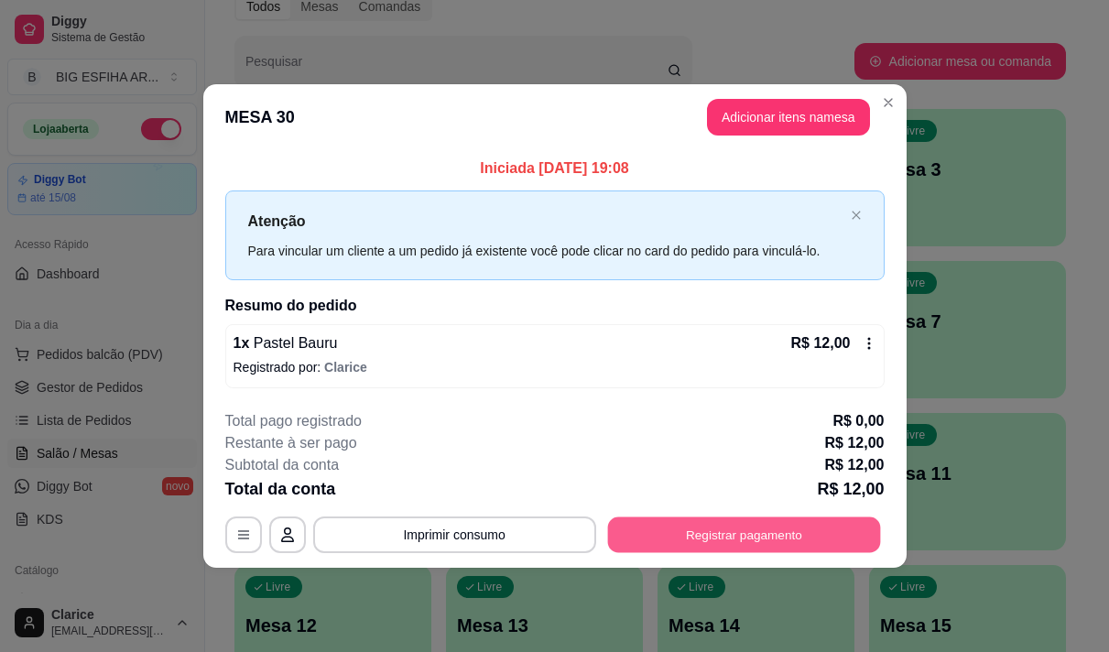
click at [661, 529] on button "Registrar pagamento" at bounding box center [743, 535] width 273 height 36
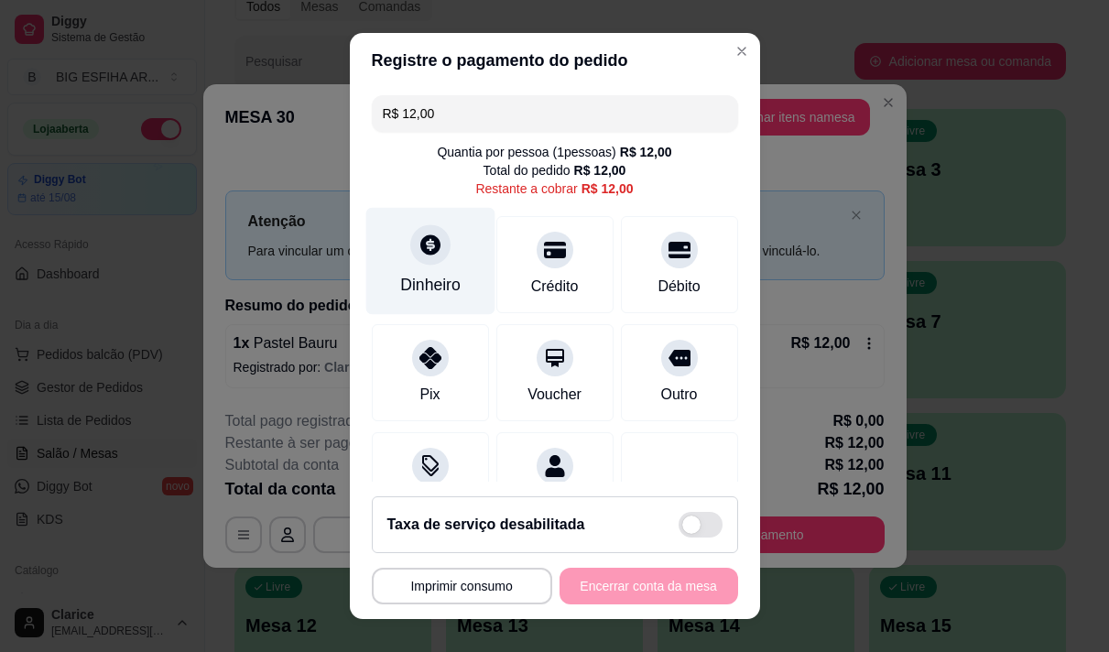
click at [439, 285] on div "Dinheiro" at bounding box center [430, 285] width 60 height 24
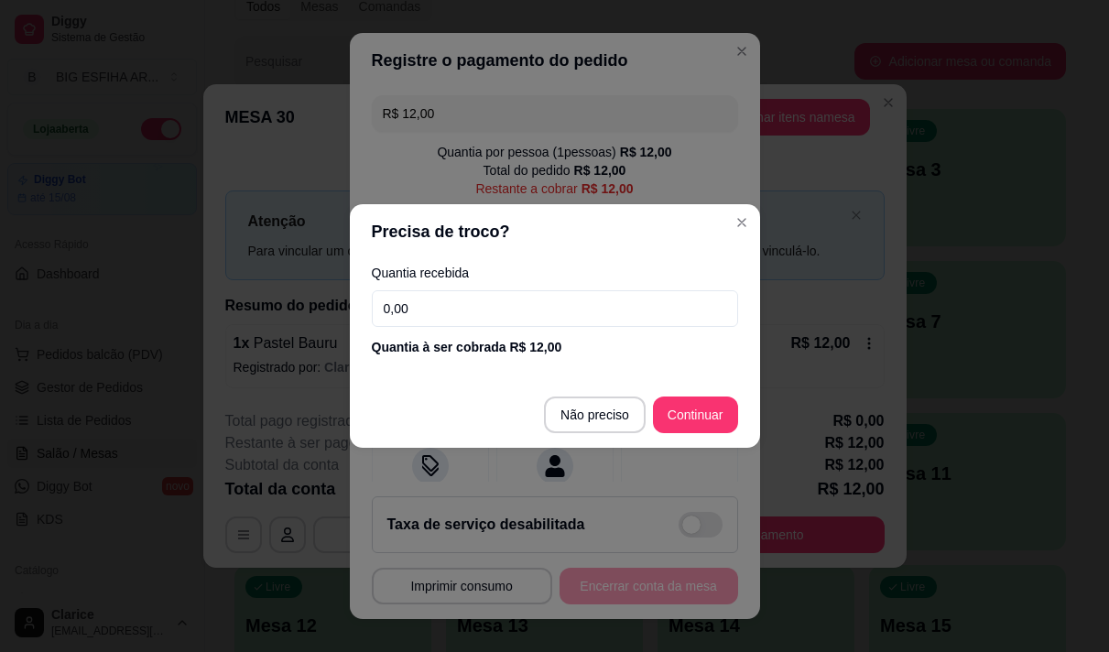
click at [448, 295] on input "0,00" at bounding box center [555, 308] width 366 height 37
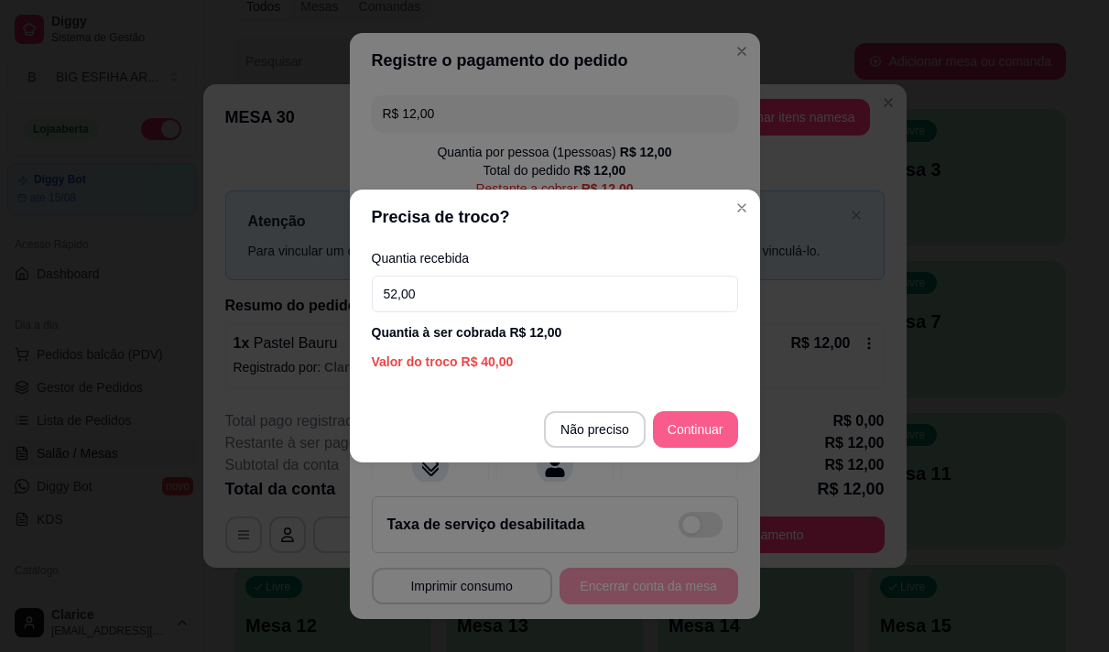
type input "52,00"
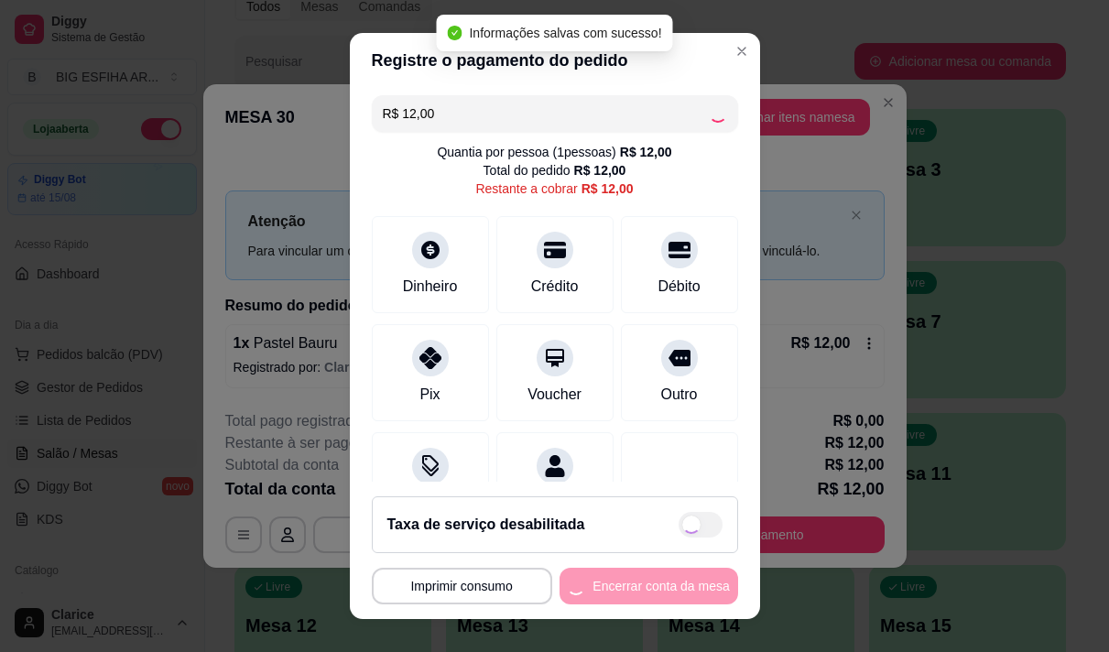
type input "R$ 0,00"
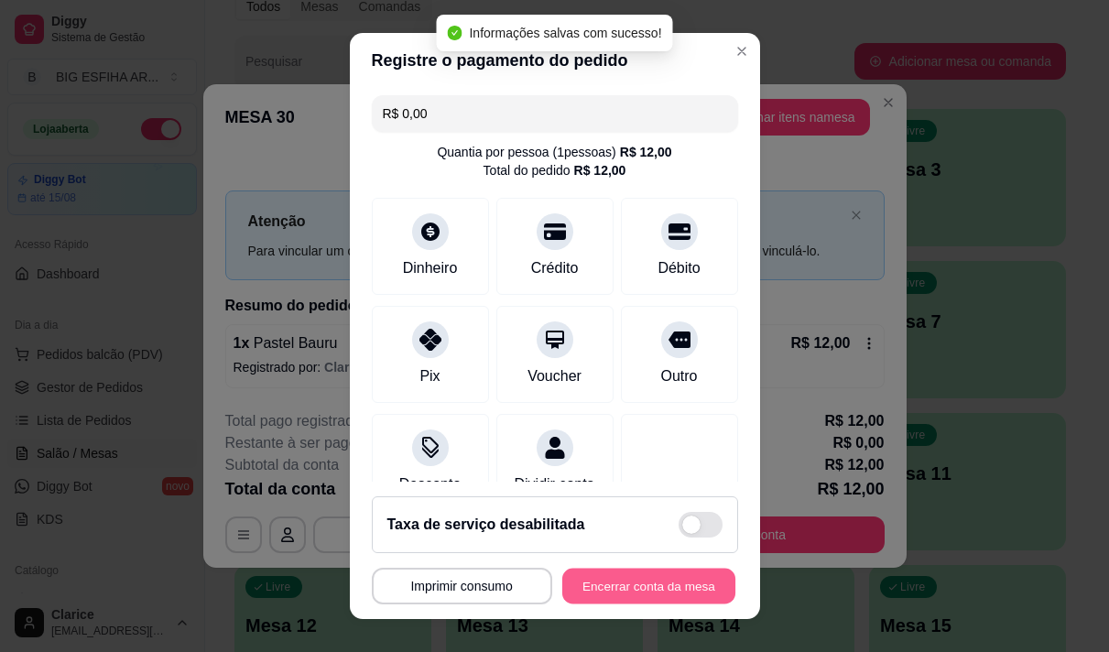
click at [665, 582] on button "Encerrar conta da mesa" at bounding box center [648, 587] width 173 height 36
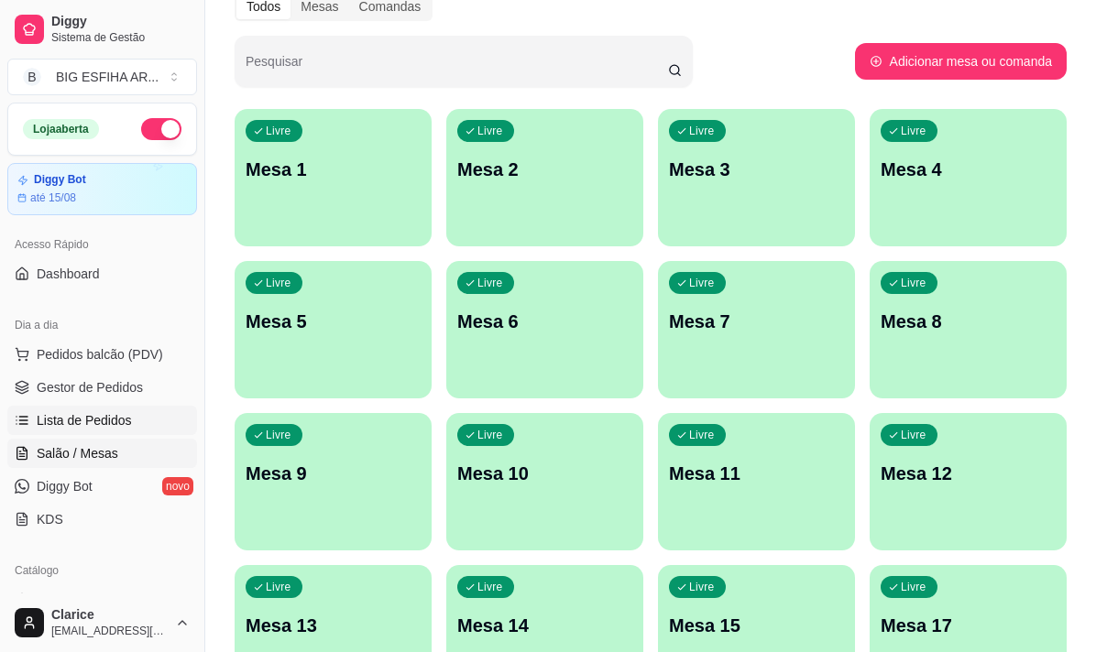
click at [53, 422] on span "Lista de Pedidos" at bounding box center [84, 420] width 95 height 18
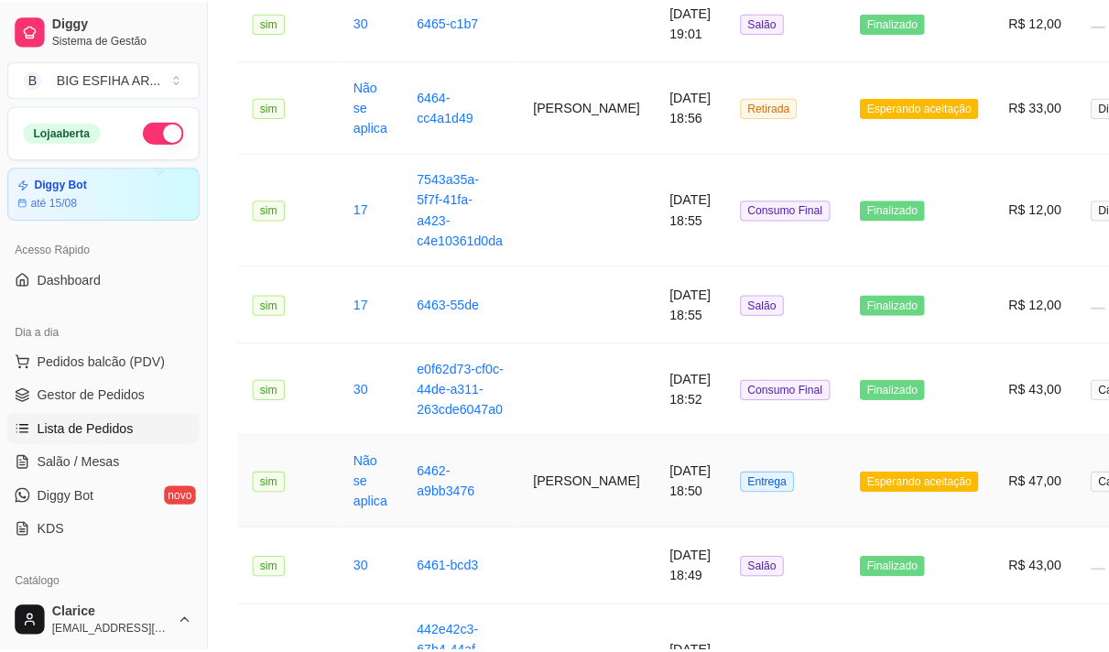
scroll to position [641, 0]
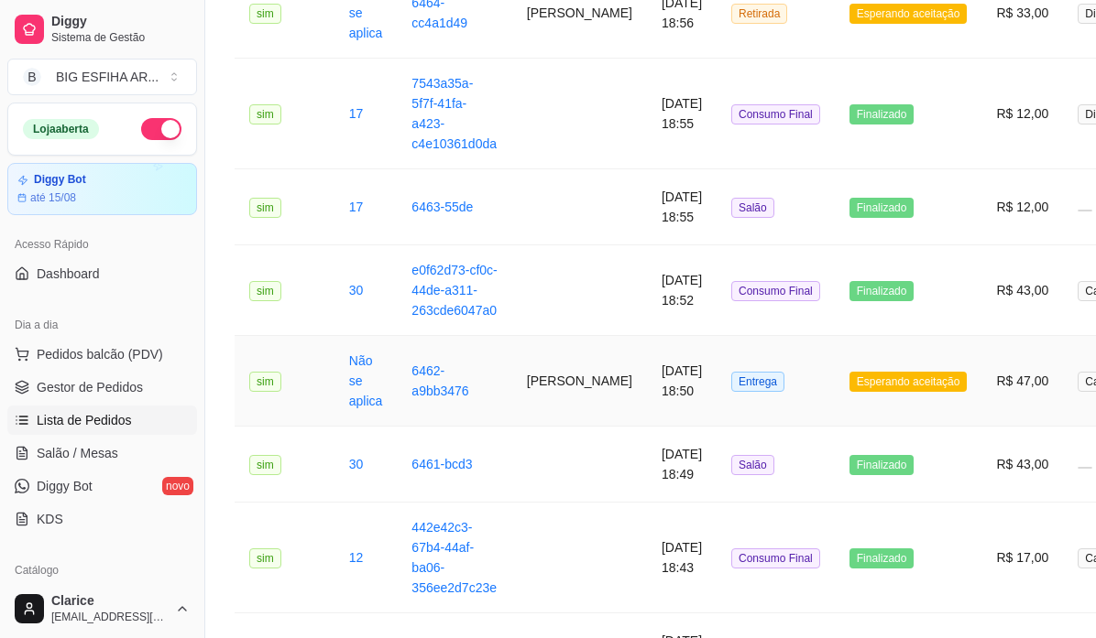
click at [541, 411] on td "[PERSON_NAME]" at bounding box center [579, 381] width 135 height 91
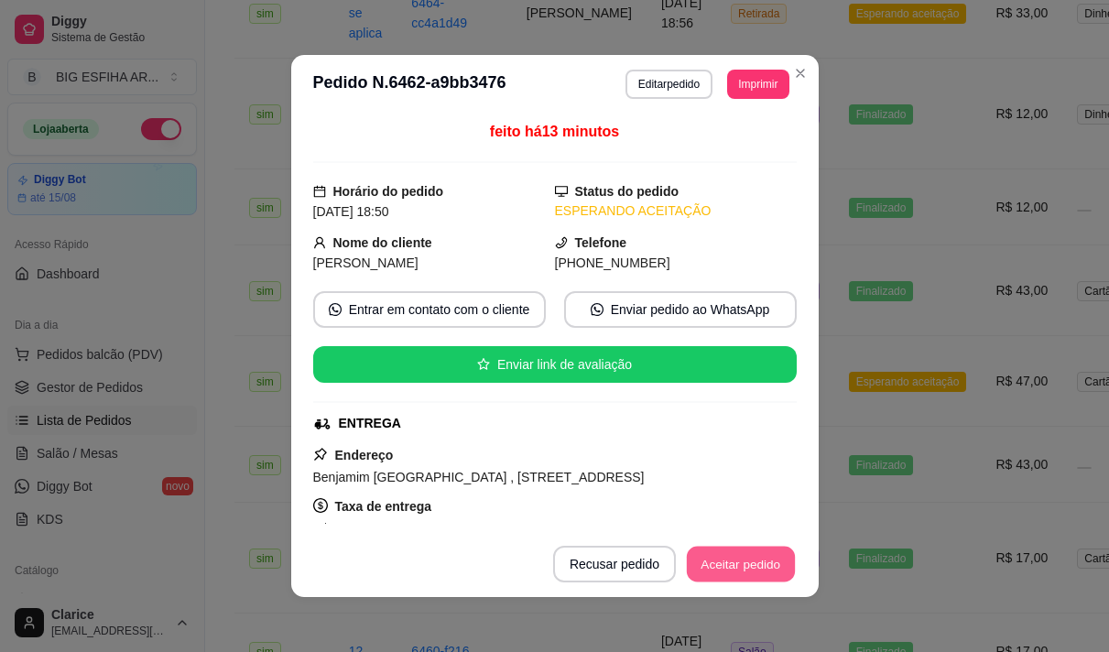
click at [725, 557] on button "Aceitar pedido" at bounding box center [741, 565] width 108 height 36
click at [727, 561] on button "Mover para preparo" at bounding box center [725, 565] width 137 height 36
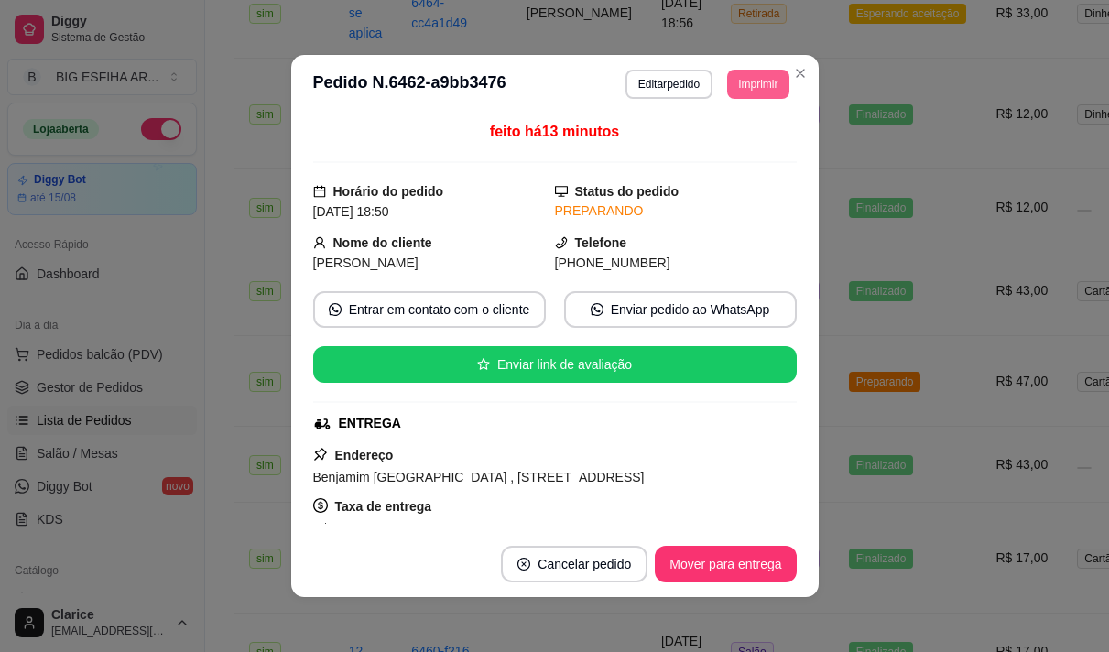
click at [745, 83] on button "Imprimir" at bounding box center [757, 84] width 61 height 29
click at [645, 75] on button "Editar pedido" at bounding box center [669, 84] width 87 height 29
click at [647, 76] on button "Editar pedido" at bounding box center [669, 84] width 87 height 29
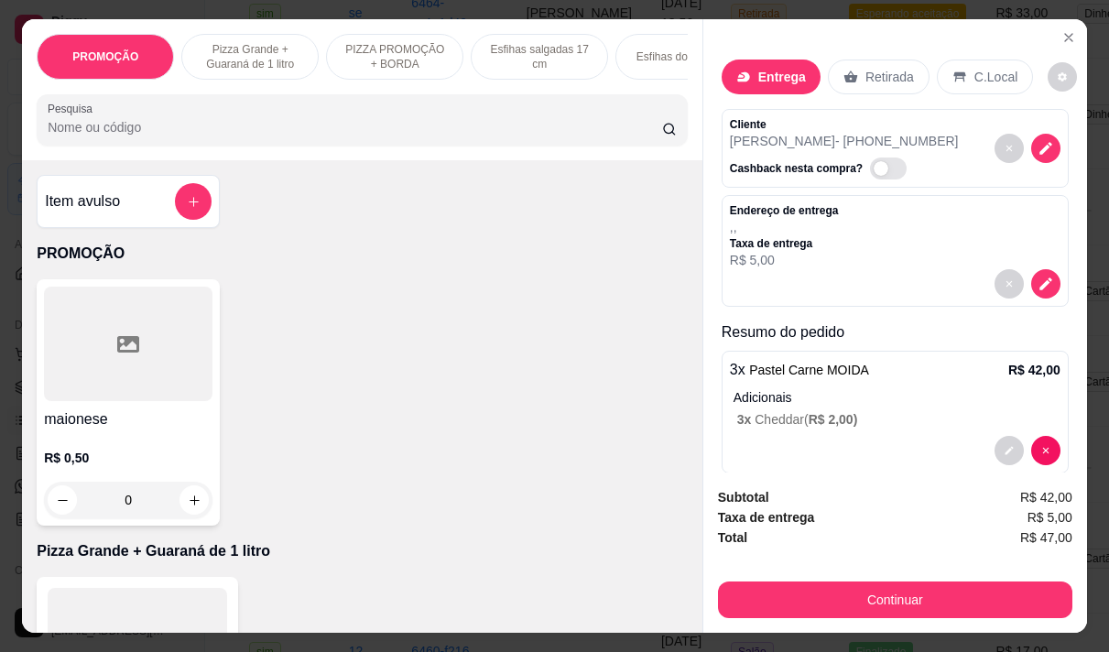
click at [877, 388] on p "Adicionais" at bounding box center [897, 397] width 327 height 18
click at [861, 418] on p "3 x Cheddar ( R$ 2,00 )" at bounding box center [898, 419] width 323 height 18
click at [995, 451] on button "decrease-product-quantity" at bounding box center [1009, 450] width 29 height 29
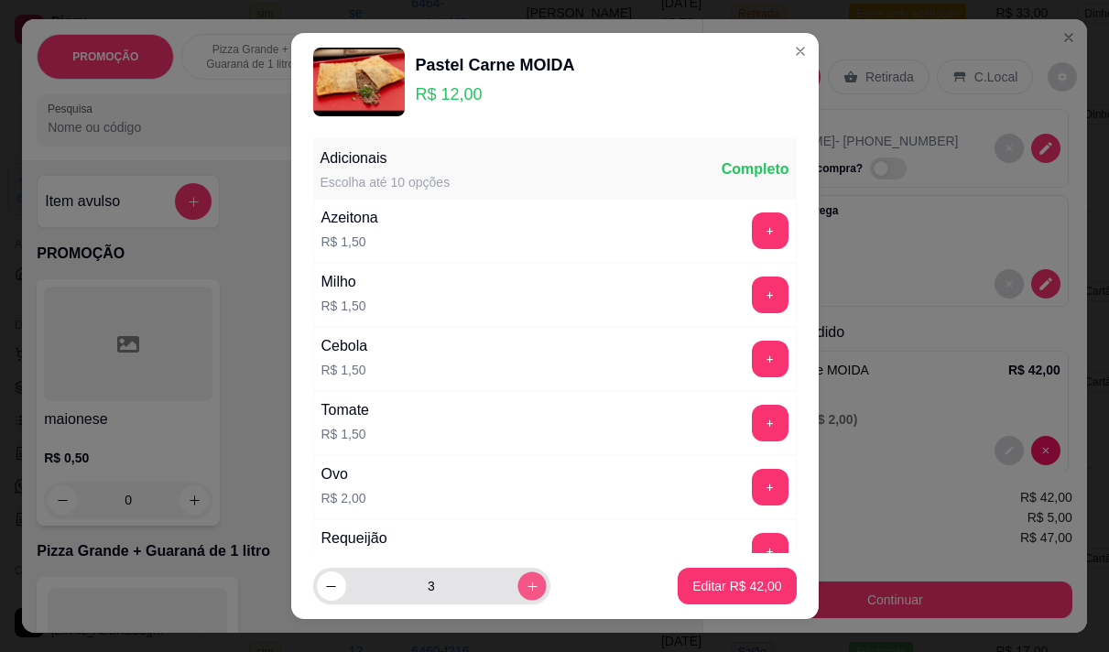
click at [525, 589] on icon "increase-product-quantity" at bounding box center [532, 587] width 14 height 14
type input "4"
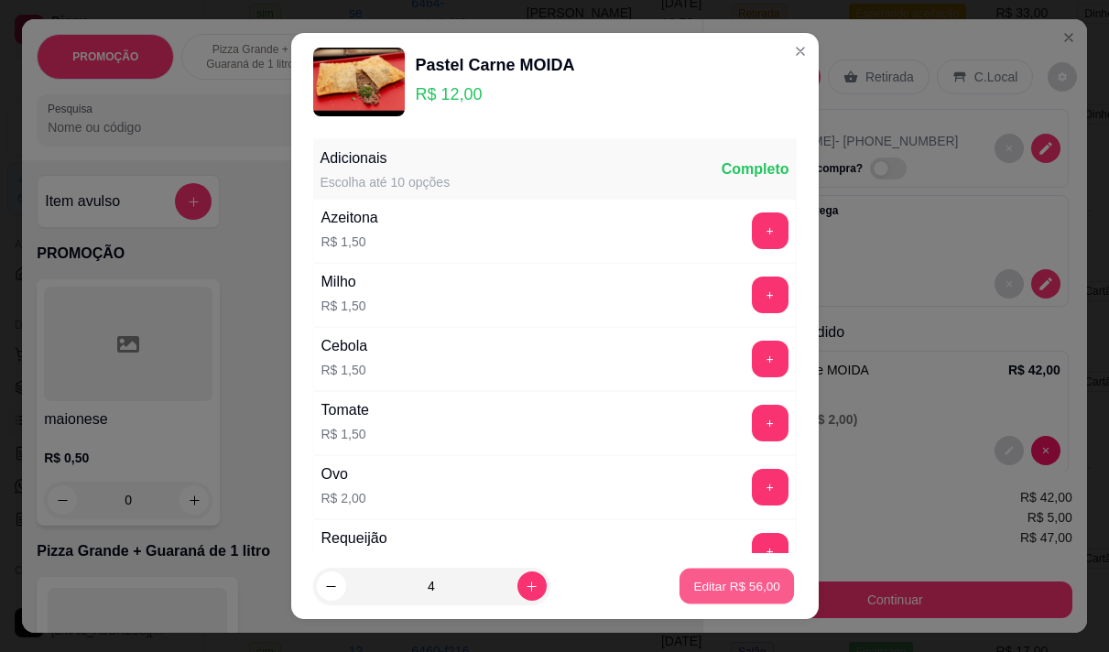
click at [703, 591] on p "Editar R$ 56,00" at bounding box center [737, 586] width 86 height 17
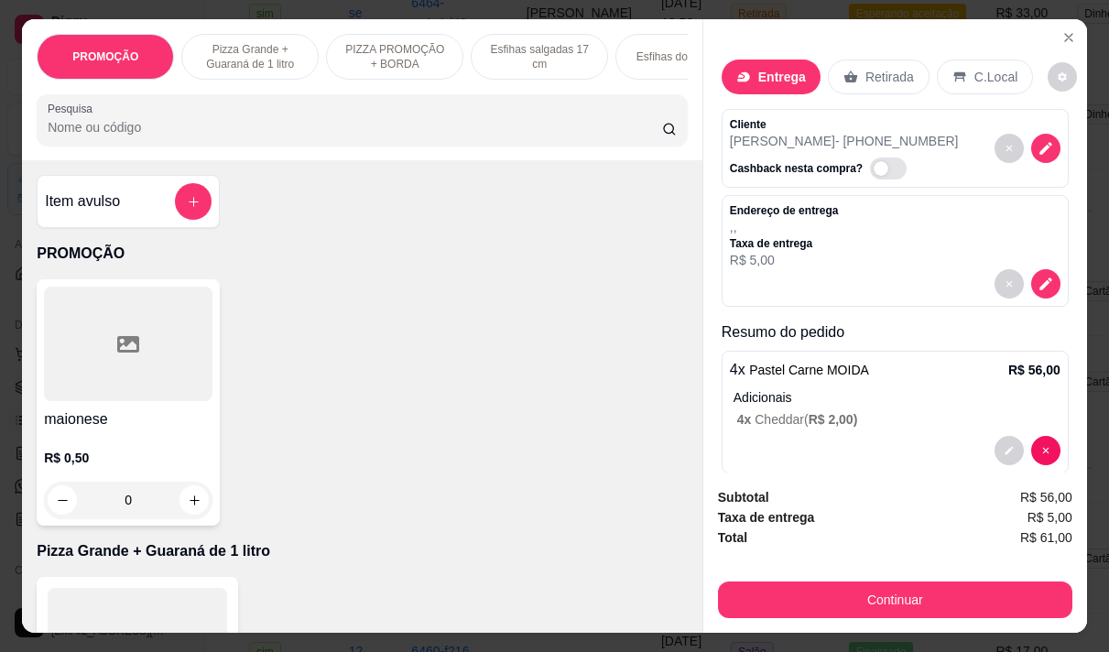
scroll to position [46, 0]
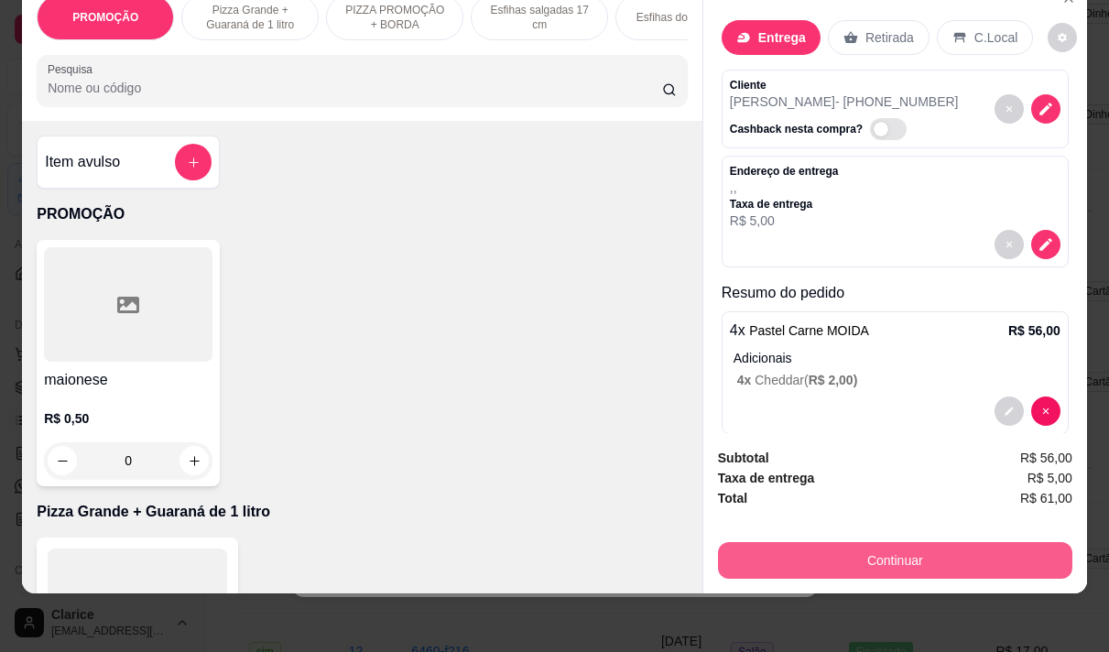
click at [862, 551] on button "Continuar" at bounding box center [895, 560] width 354 height 37
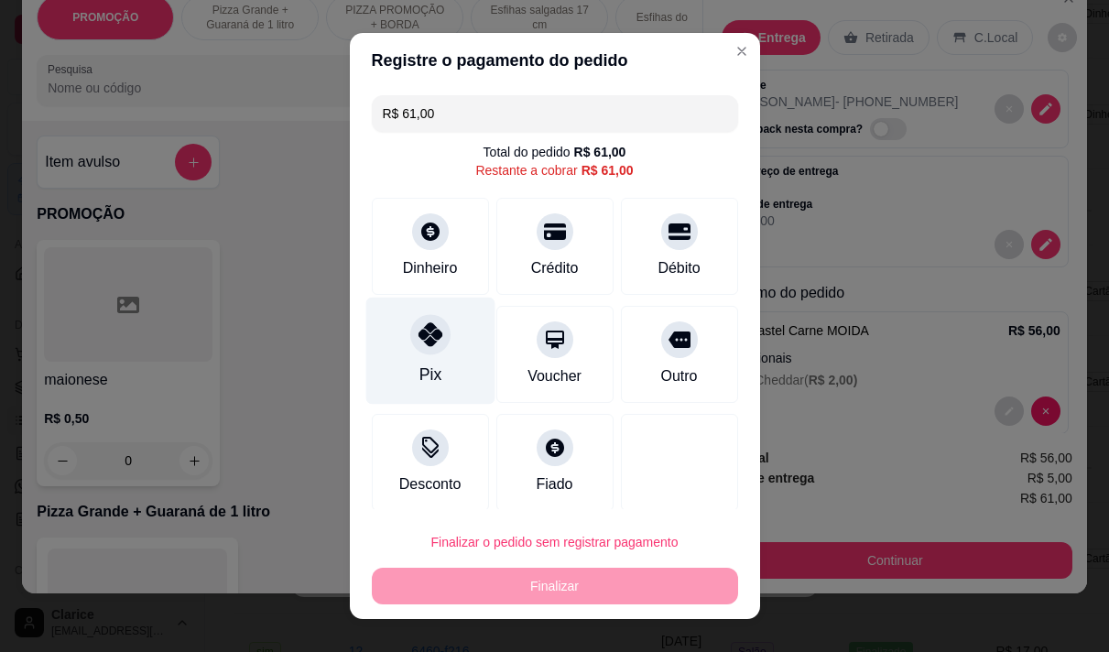
click at [418, 343] on icon at bounding box center [430, 334] width 24 height 24
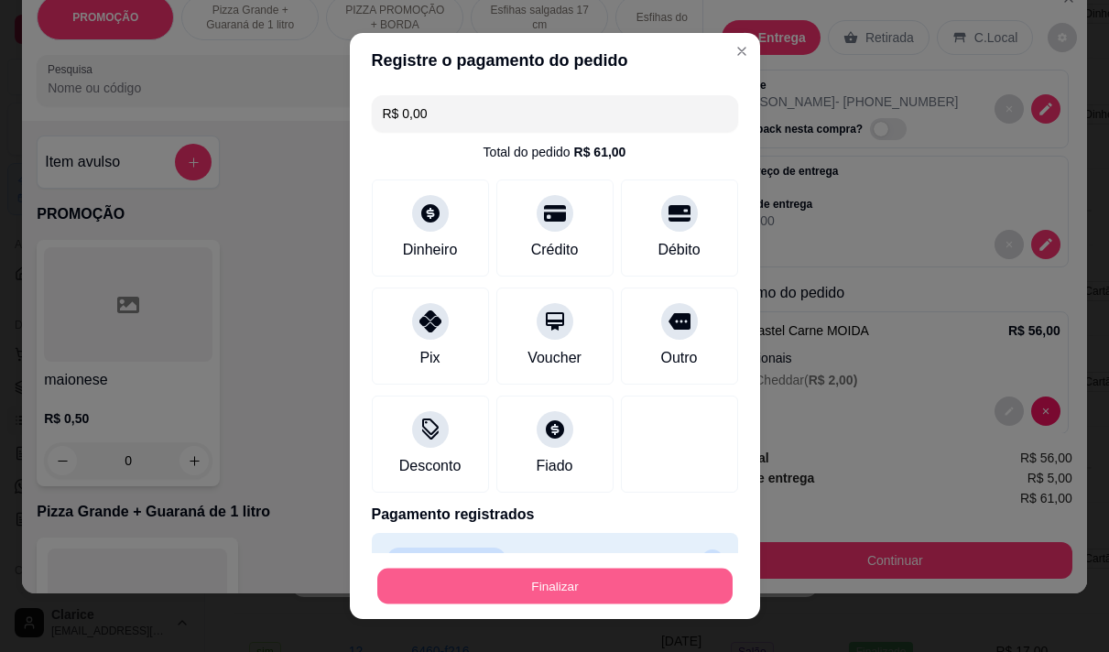
click at [475, 578] on button "Finalizar" at bounding box center [554, 587] width 355 height 36
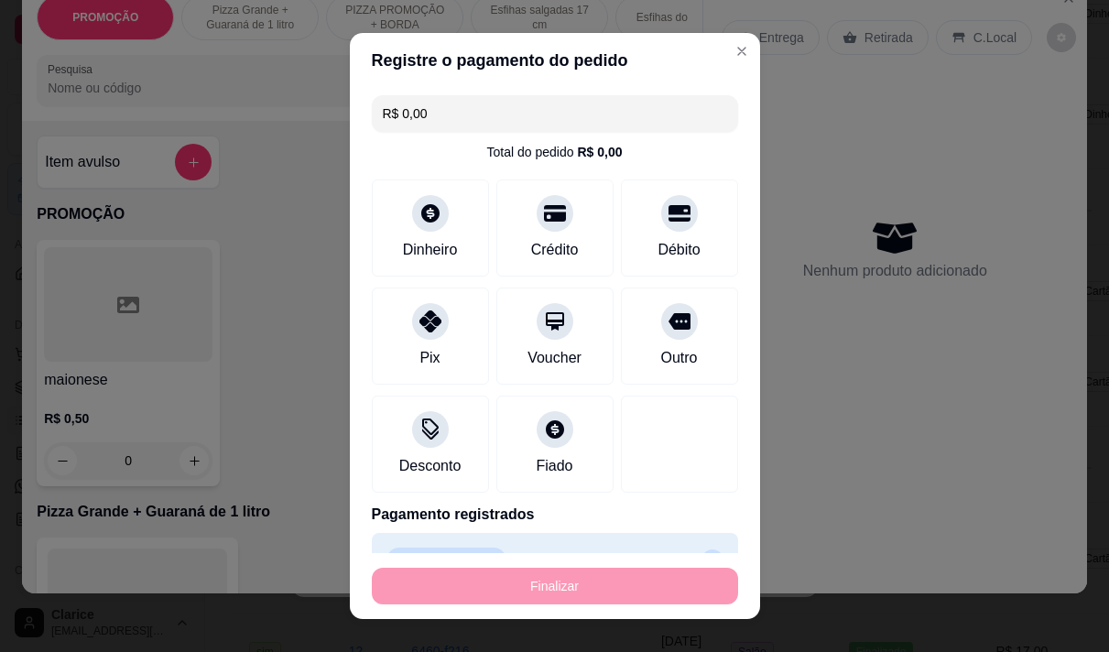
type input "-R$ 61,00"
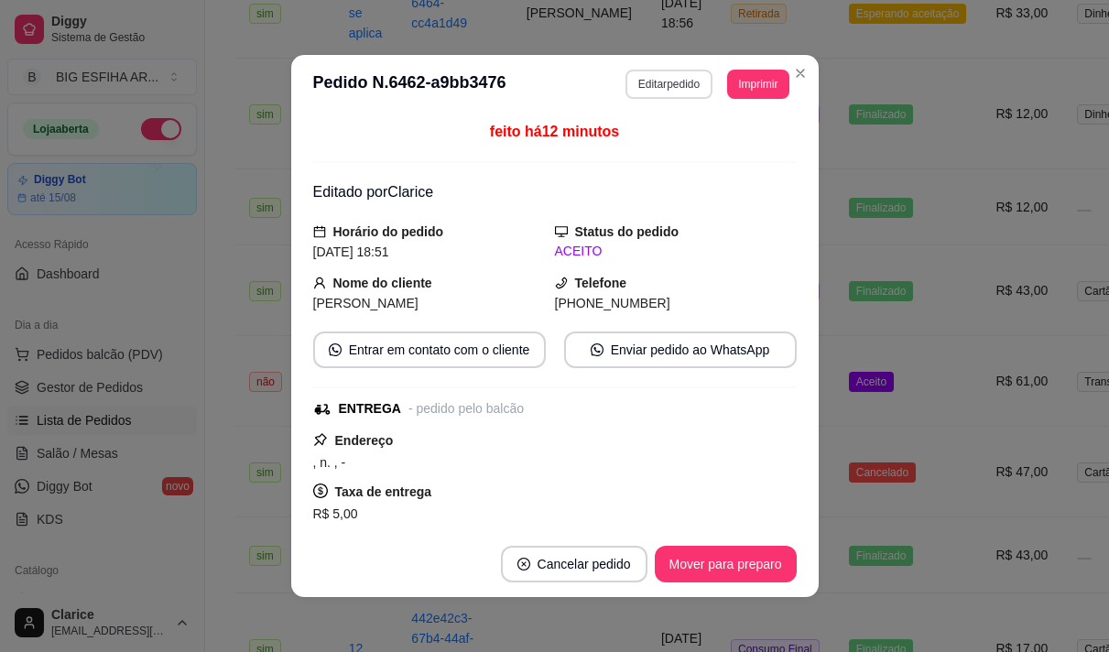
click at [643, 81] on button "Editar pedido" at bounding box center [669, 84] width 87 height 29
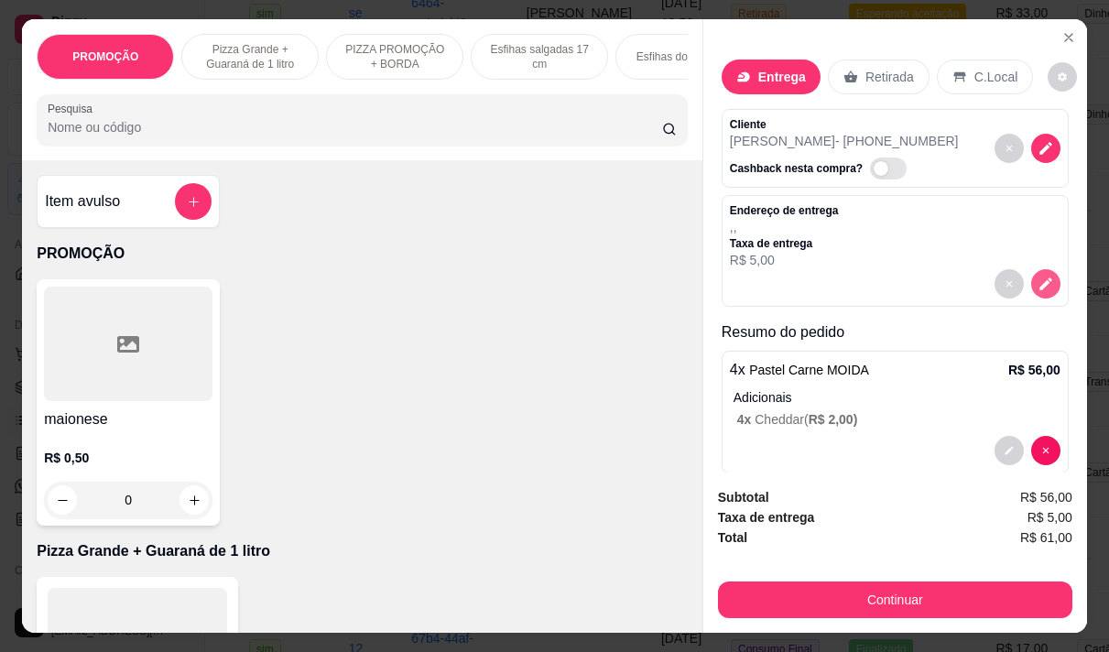
click at [1031, 280] on button "decrease-product-quantity" at bounding box center [1045, 283] width 29 height 29
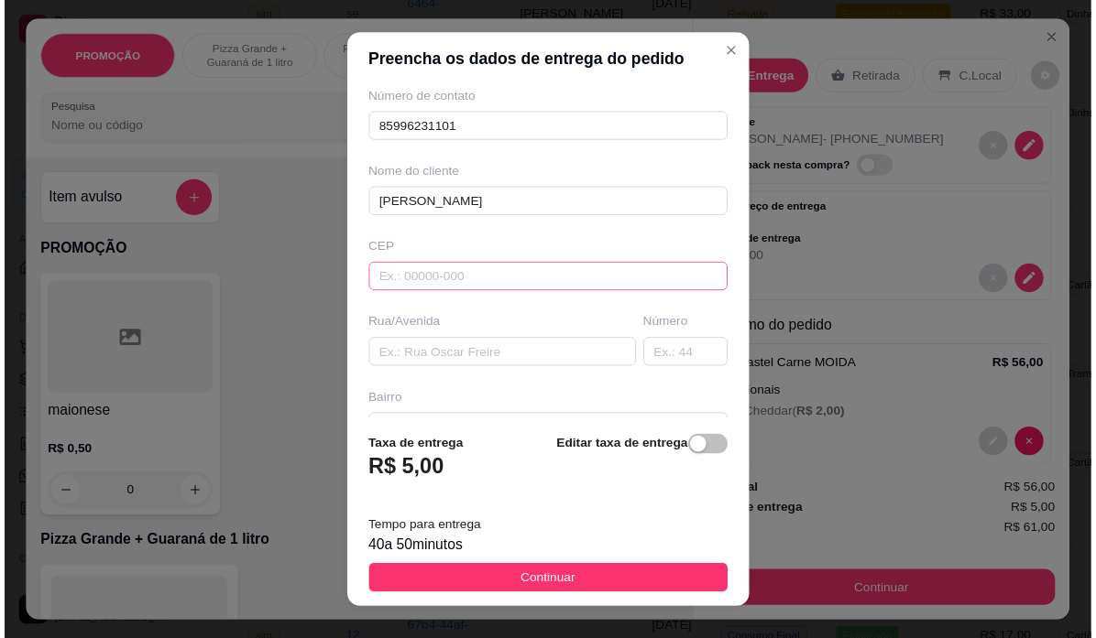
scroll to position [92, 0]
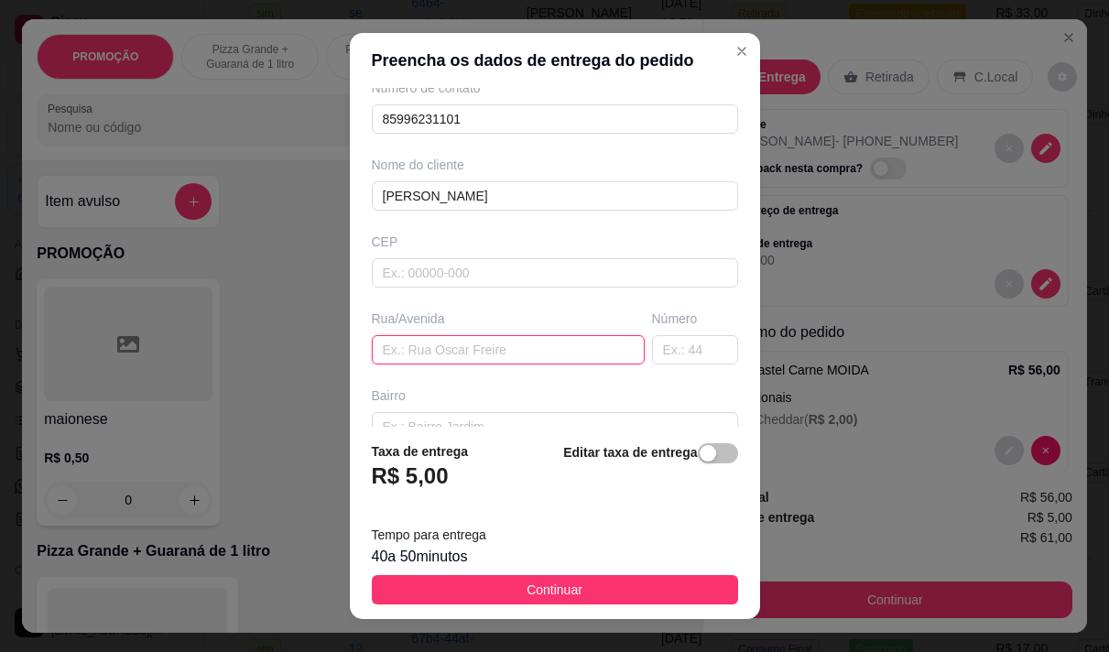
click at [438, 342] on input "text" at bounding box center [508, 349] width 273 height 29
click at [496, 348] on input "benjamim brasil 1080bl 24" at bounding box center [508, 349] width 273 height 29
click at [545, 348] on input "benjamim brasil 1080 bl 24" at bounding box center [508, 349] width 273 height 29
click at [578, 345] on input "benjamim brasil 1080 bl 24" at bounding box center [508, 349] width 273 height 29
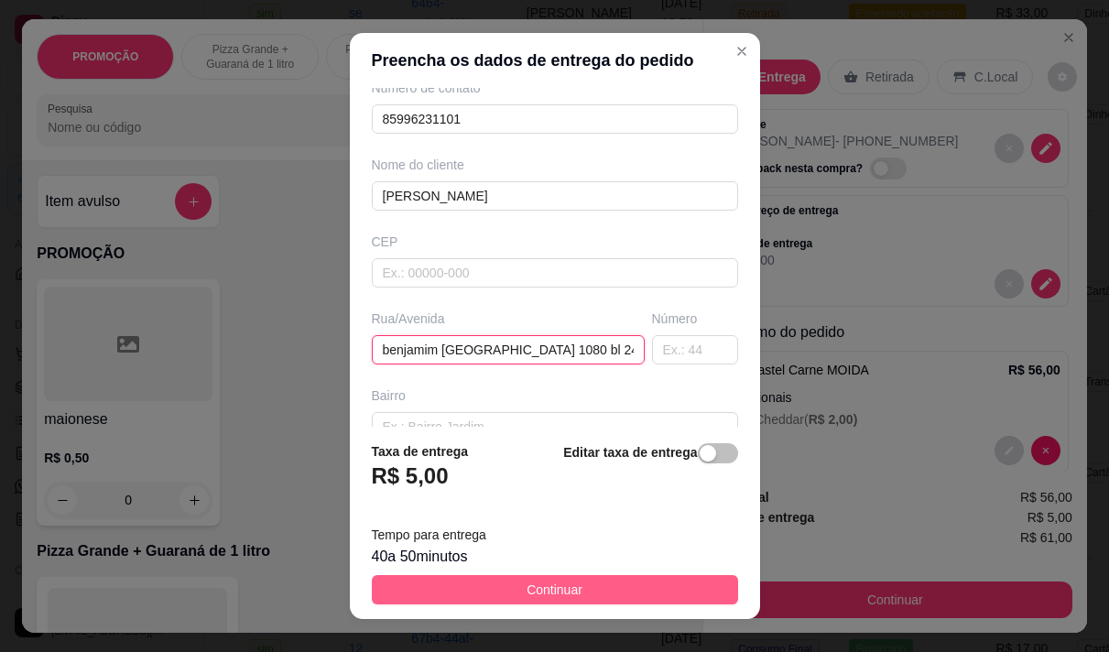
type input "benjamim brasil 1080 bl 24 apt 102"
click at [455, 583] on button "Continuar" at bounding box center [555, 589] width 366 height 29
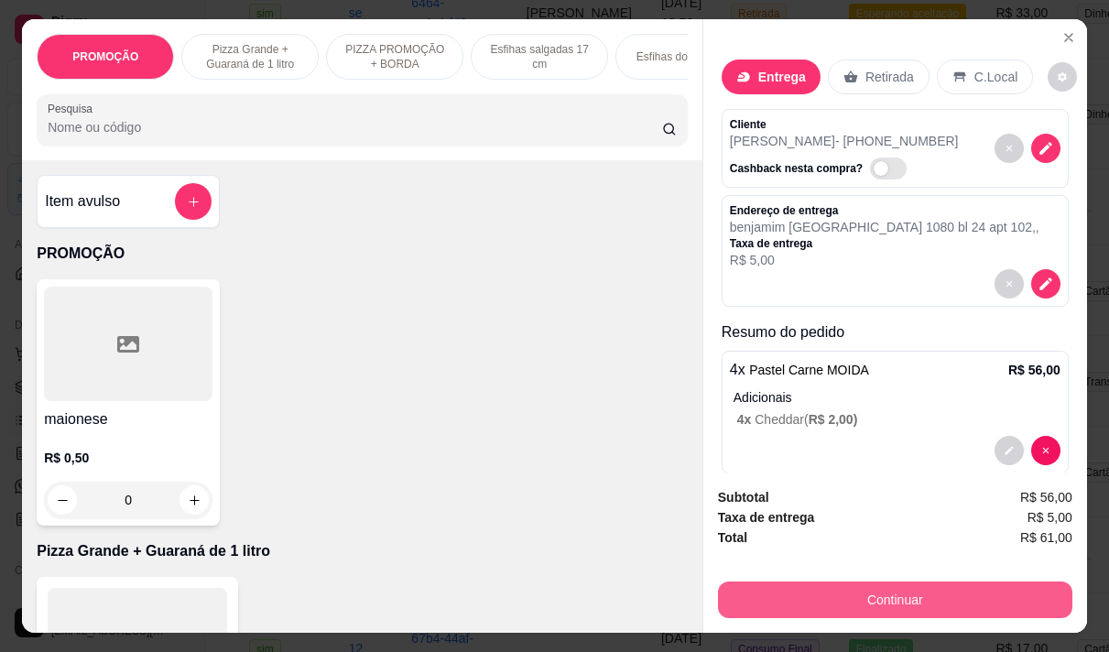
click at [889, 594] on button "Continuar" at bounding box center [895, 600] width 354 height 37
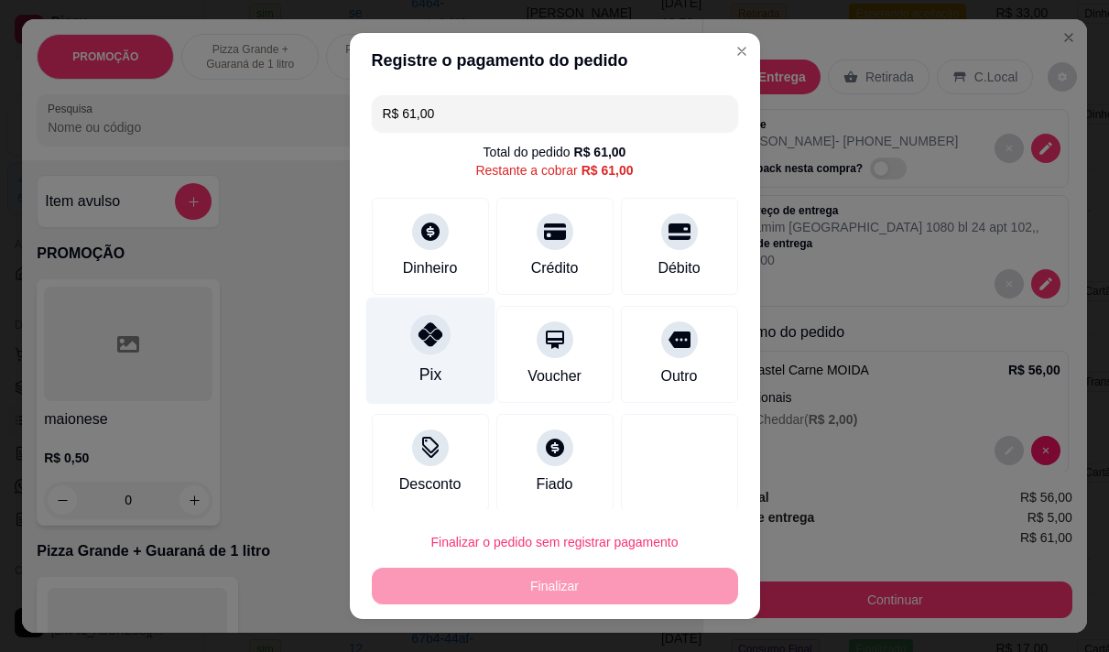
click at [419, 365] on div "Pix" at bounding box center [430, 375] width 22 height 24
type input "R$ 0,00"
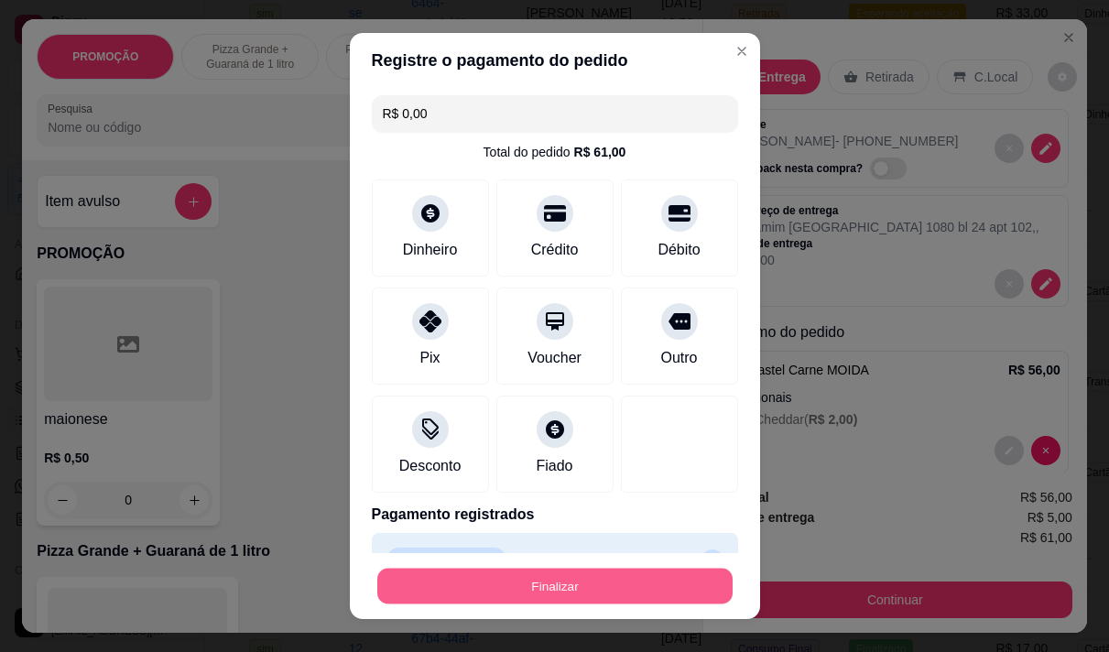
click at [573, 587] on button "Finalizar" at bounding box center [554, 587] width 355 height 36
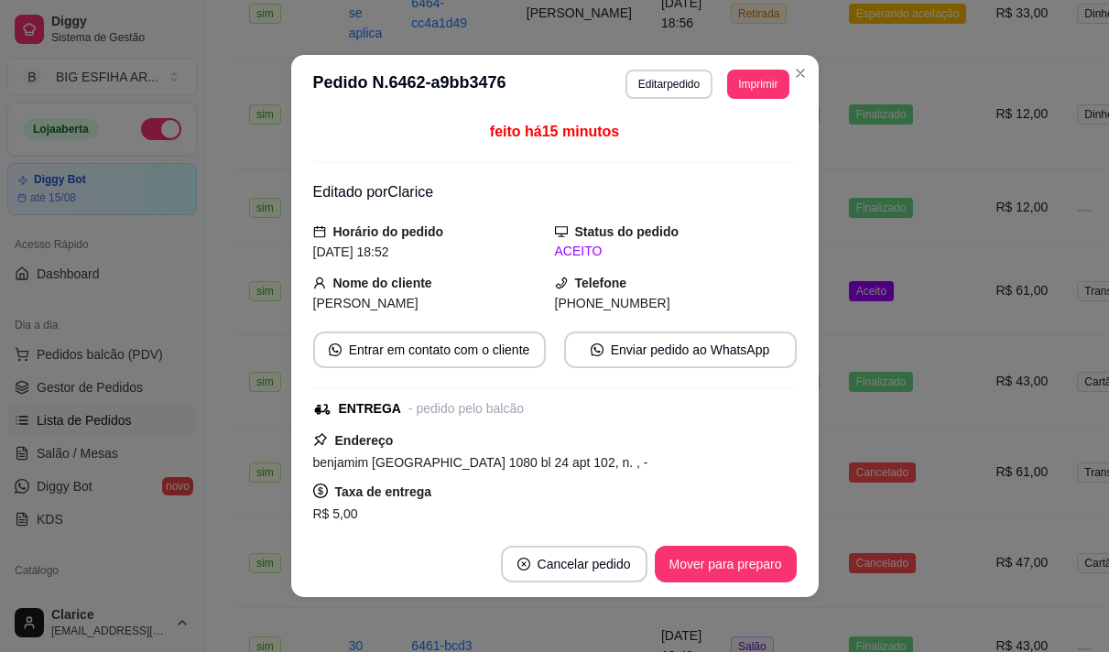
click at [813, 495] on div "**********" at bounding box center [554, 326] width 1109 height 652
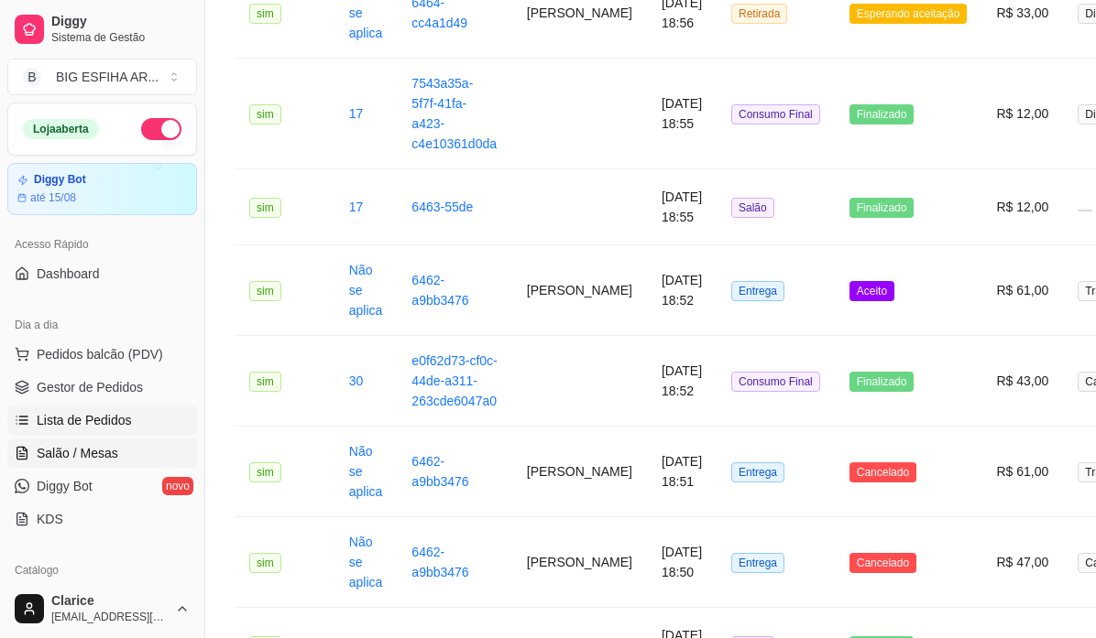
click at [132, 442] on link "Salão / Mesas" at bounding box center [102, 453] width 190 height 29
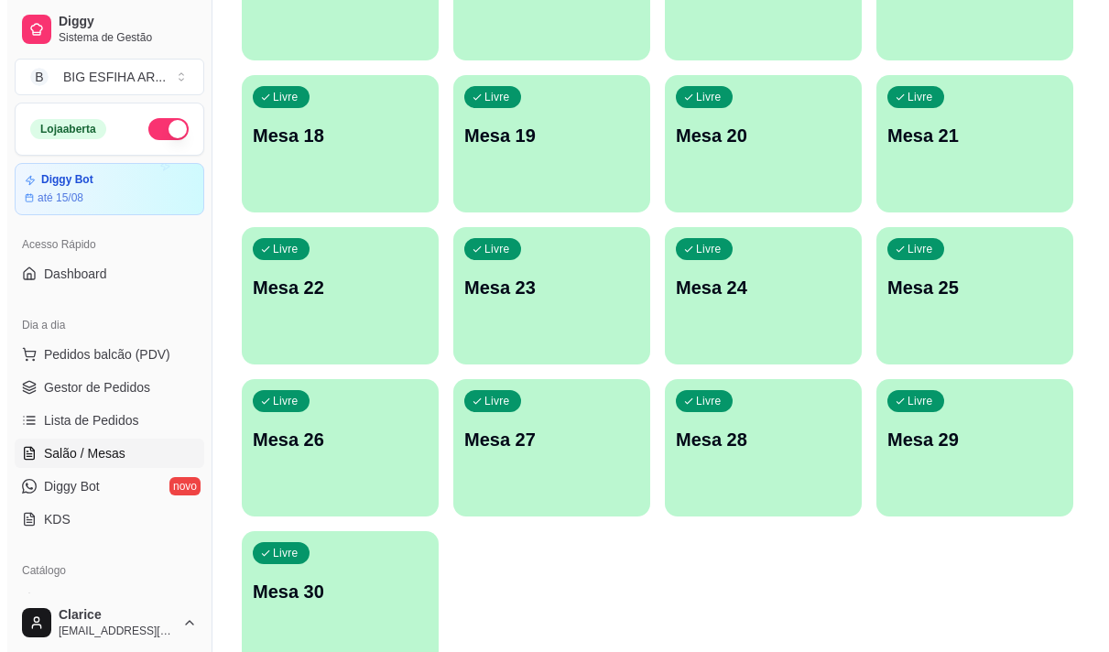
scroll to position [822, 0]
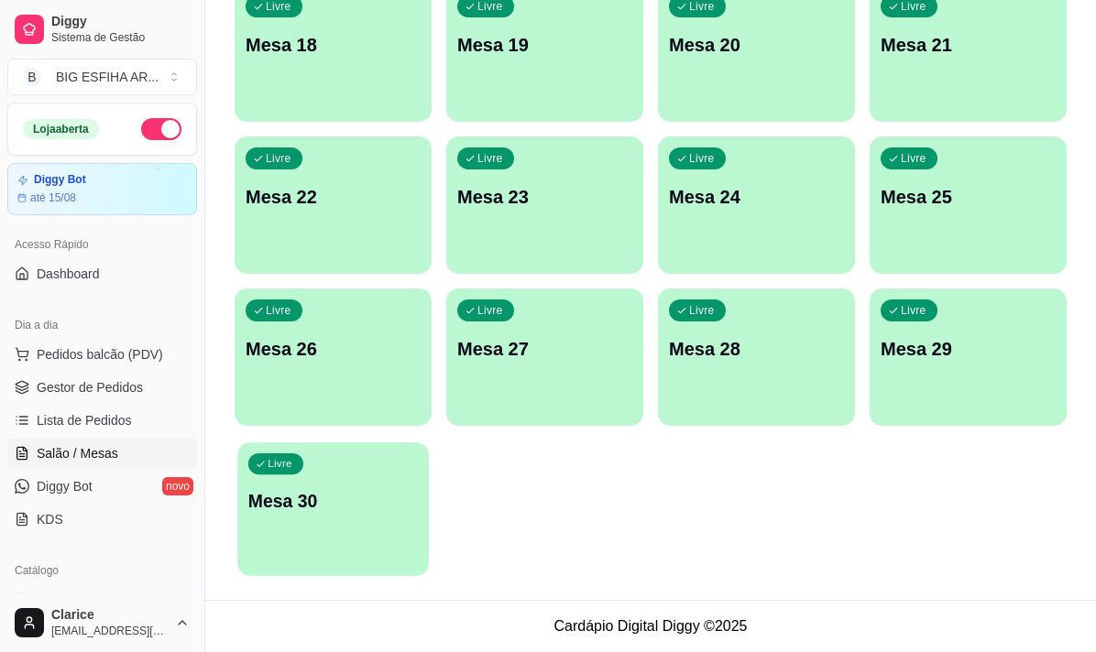
click at [306, 475] on div "Livre Mesa 30" at bounding box center [332, 498] width 191 height 112
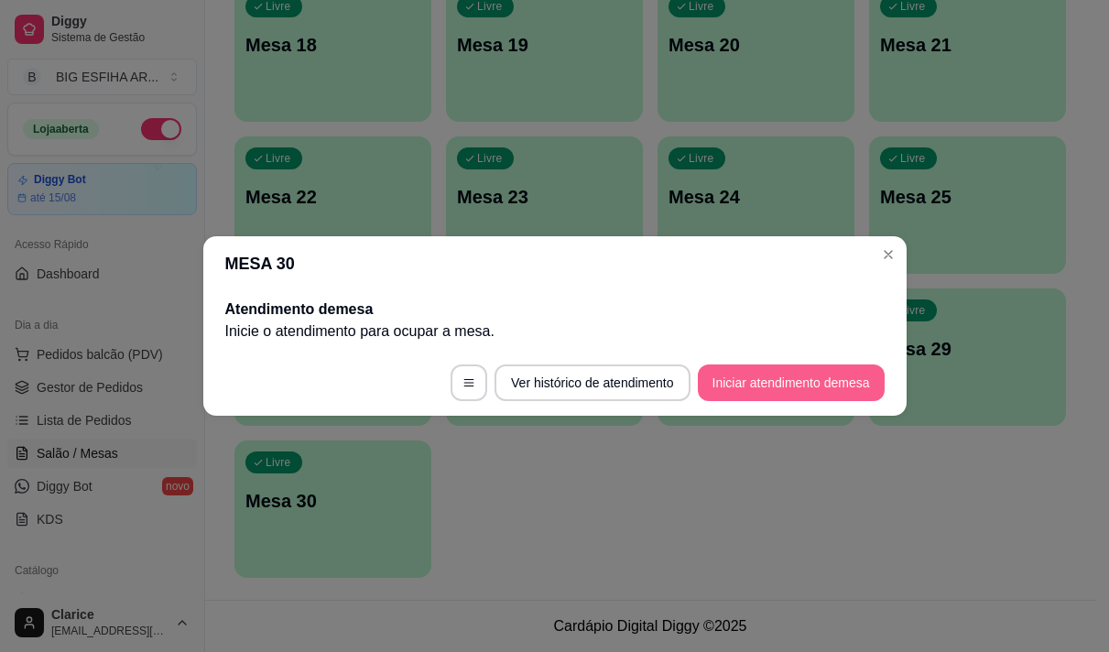
click at [756, 372] on button "Iniciar atendimento de mesa" at bounding box center [791, 383] width 187 height 37
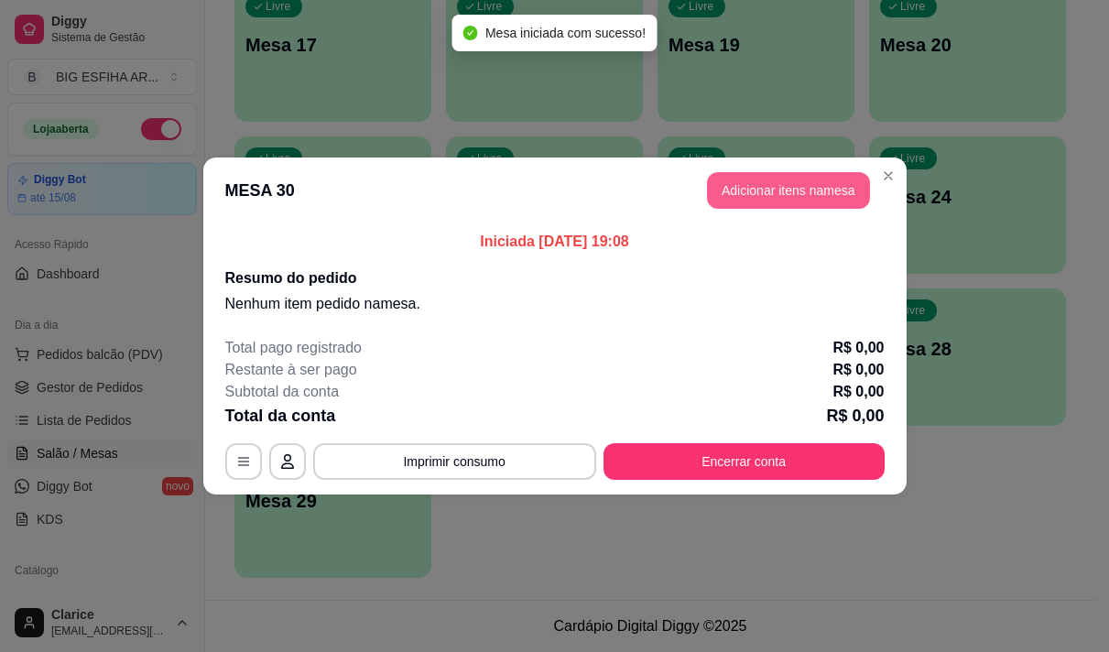
click at [752, 195] on button "Adicionar itens na mesa" at bounding box center [788, 190] width 163 height 37
click at [250, 134] on input "Pesquisa" at bounding box center [355, 127] width 615 height 18
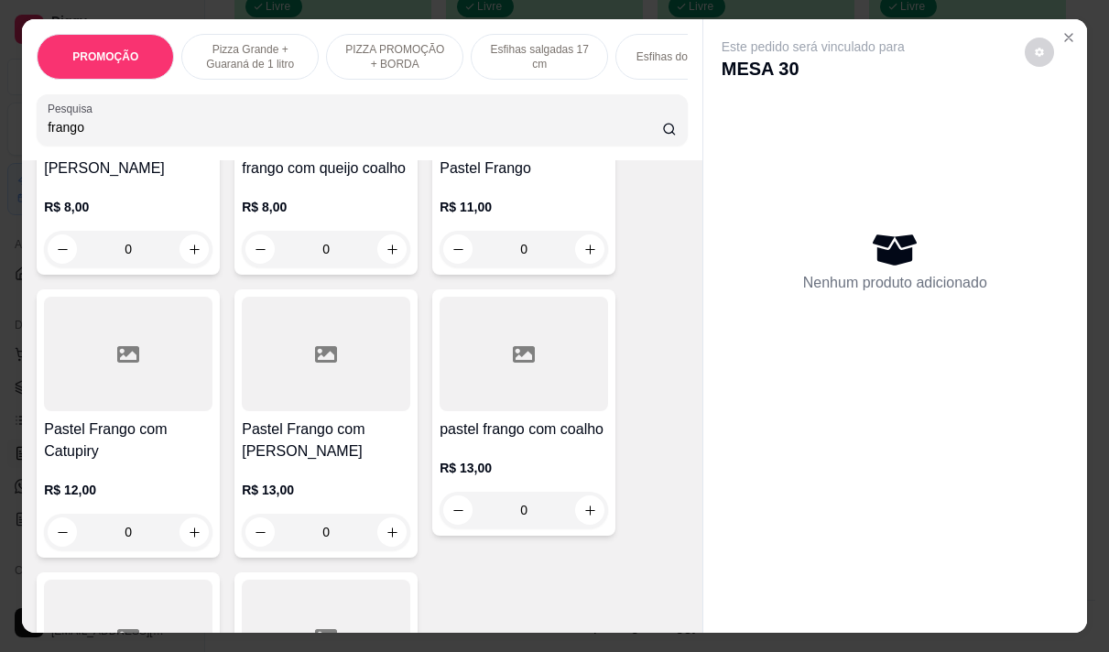
scroll to position [550, 0]
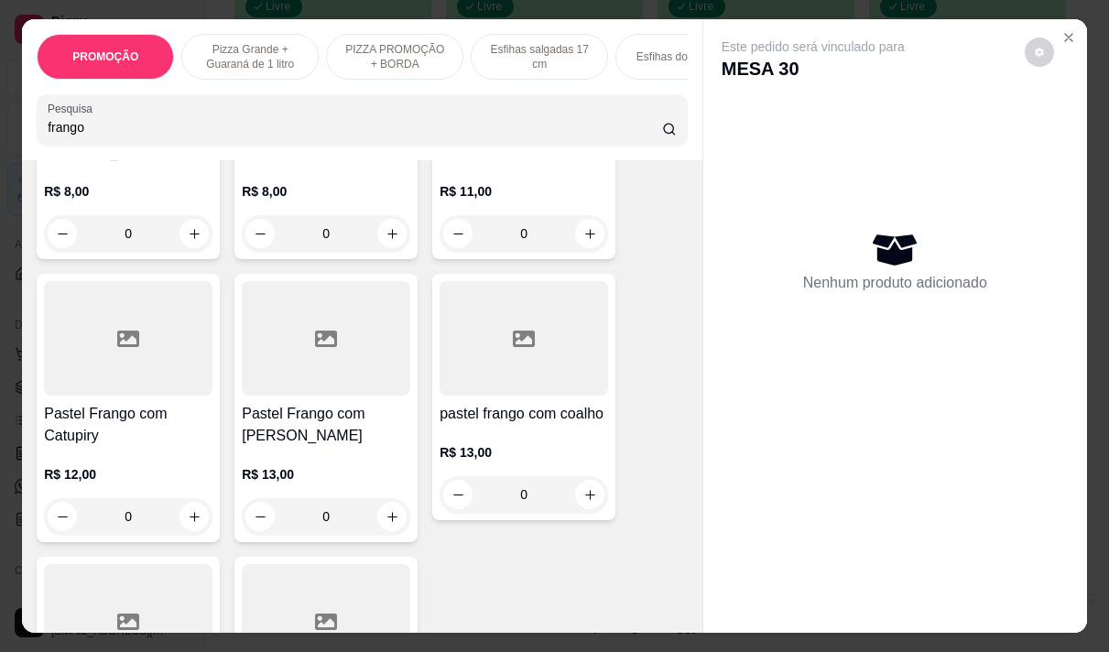
type input "frango"
click at [356, 420] on h4 "Pastel Frango com [PERSON_NAME]" at bounding box center [326, 425] width 169 height 44
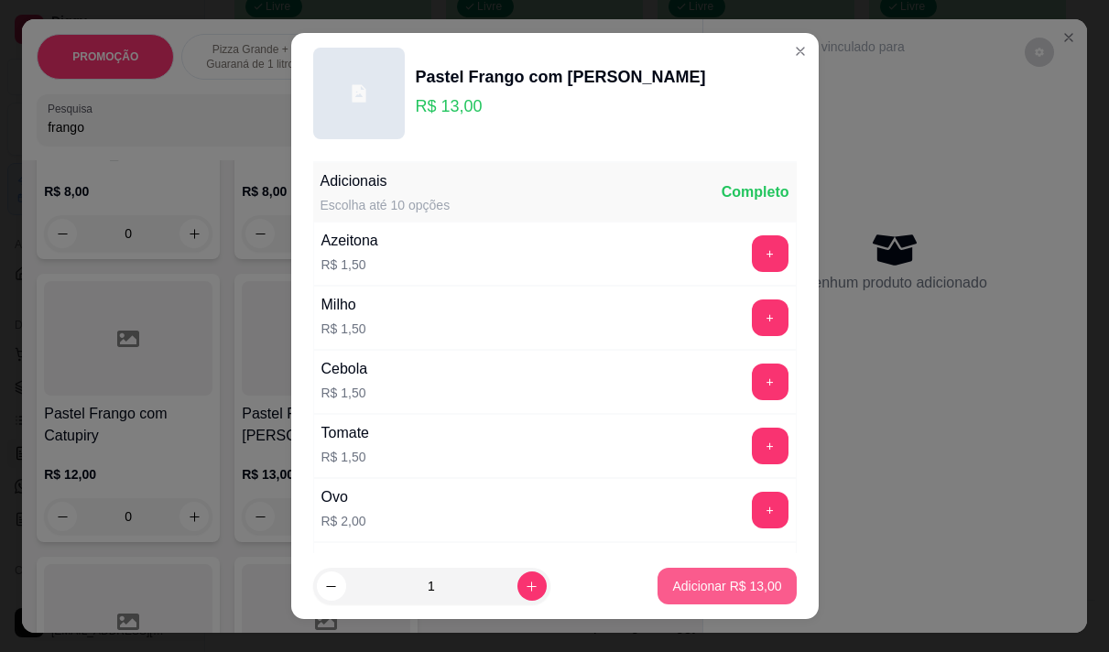
click at [692, 586] on p "Adicionar R$ 13,00" at bounding box center [726, 586] width 109 height 18
type input "1"
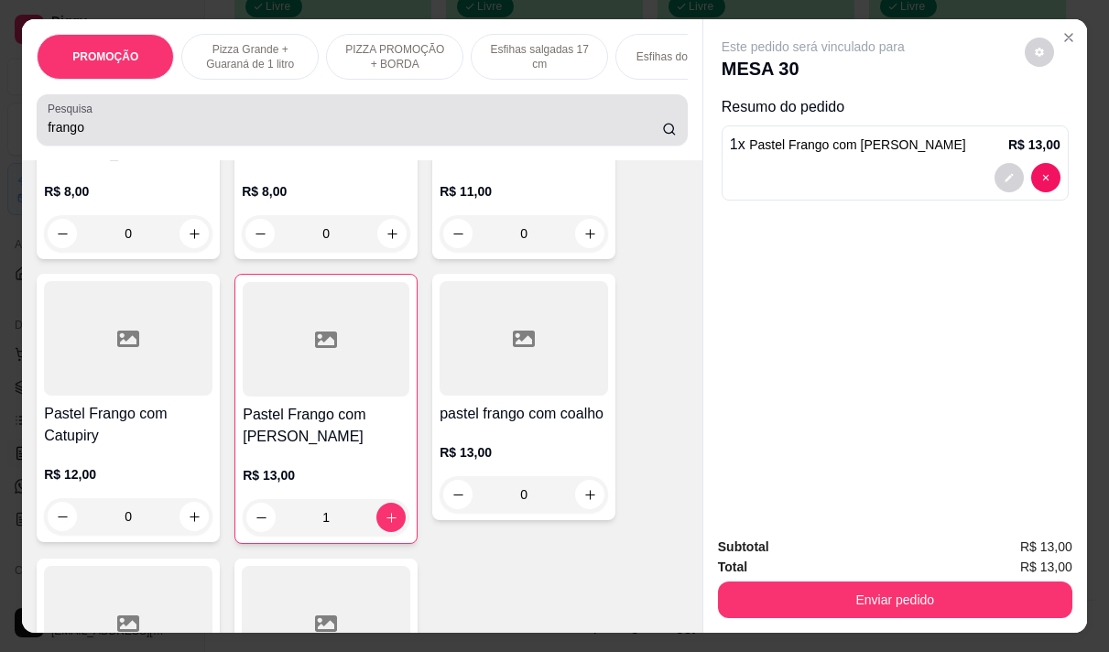
click at [155, 136] on input "frango" at bounding box center [355, 127] width 615 height 18
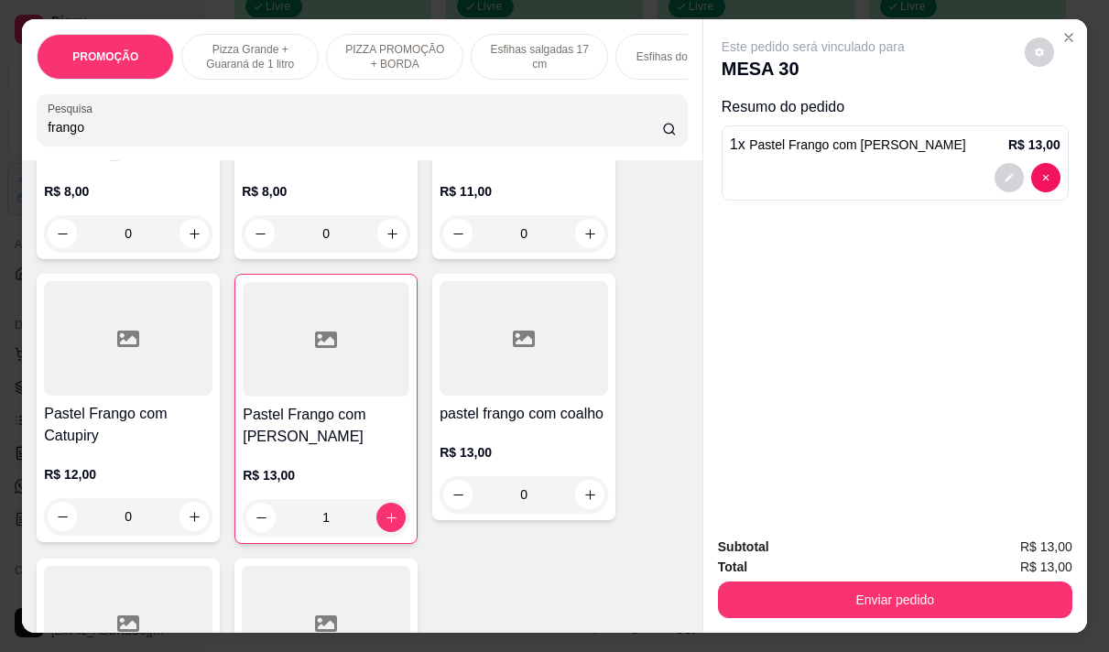
click at [155, 136] on input "frango" at bounding box center [355, 127] width 615 height 18
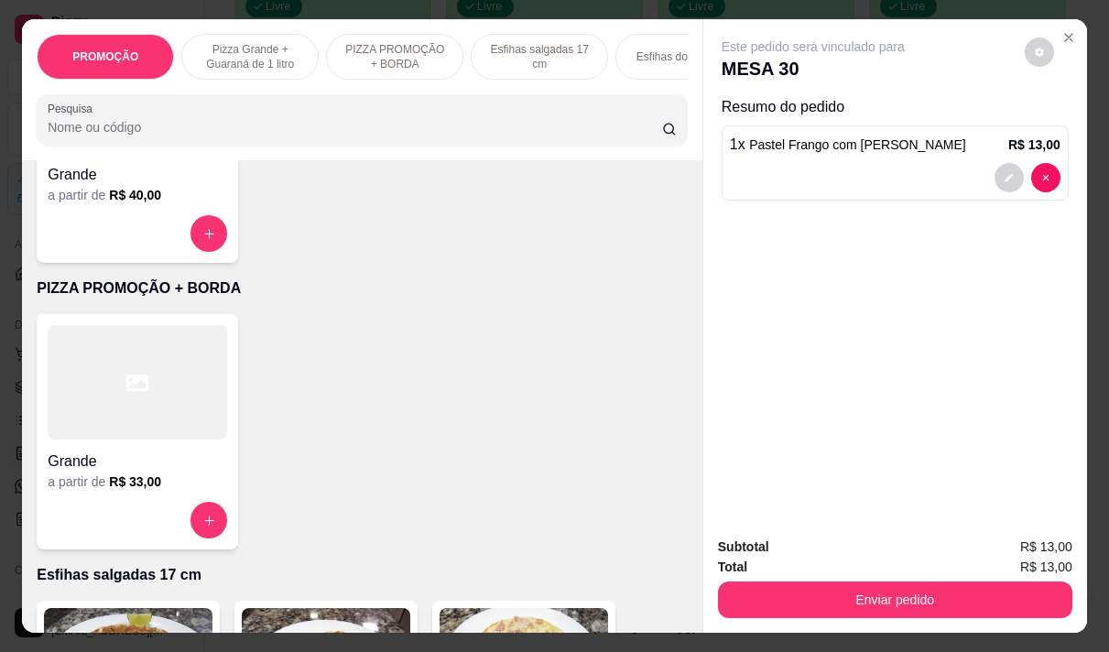
click at [129, 448] on div "Grande" at bounding box center [138, 456] width 180 height 33
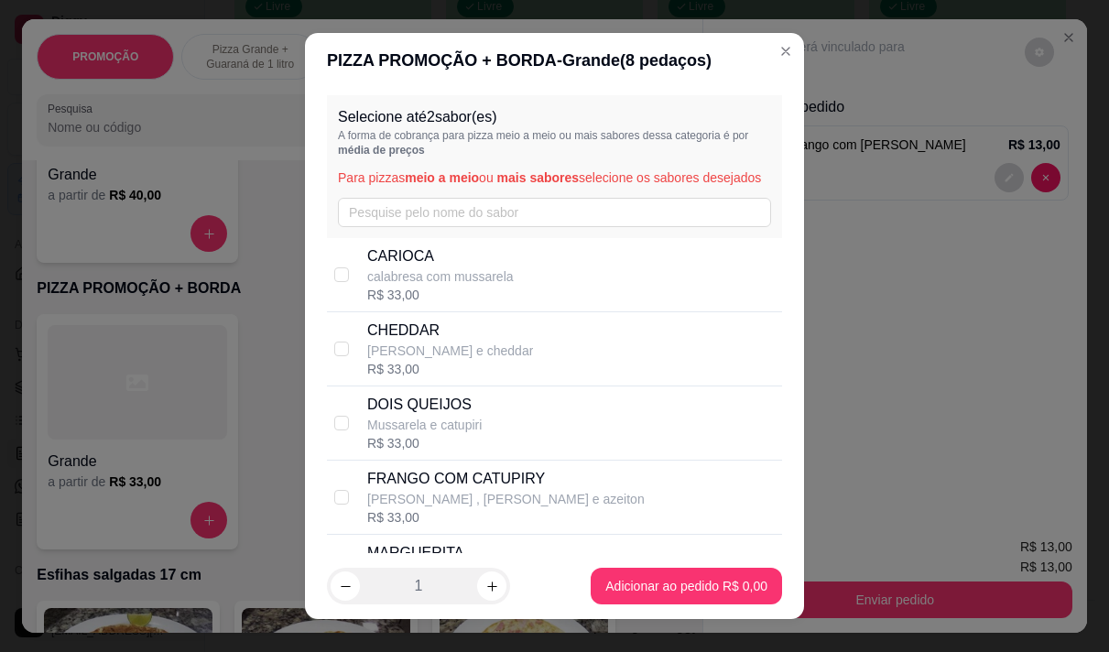
click at [469, 286] on p "calabresa com mussarela" at bounding box center [440, 276] width 147 height 18
checkbox input "true"
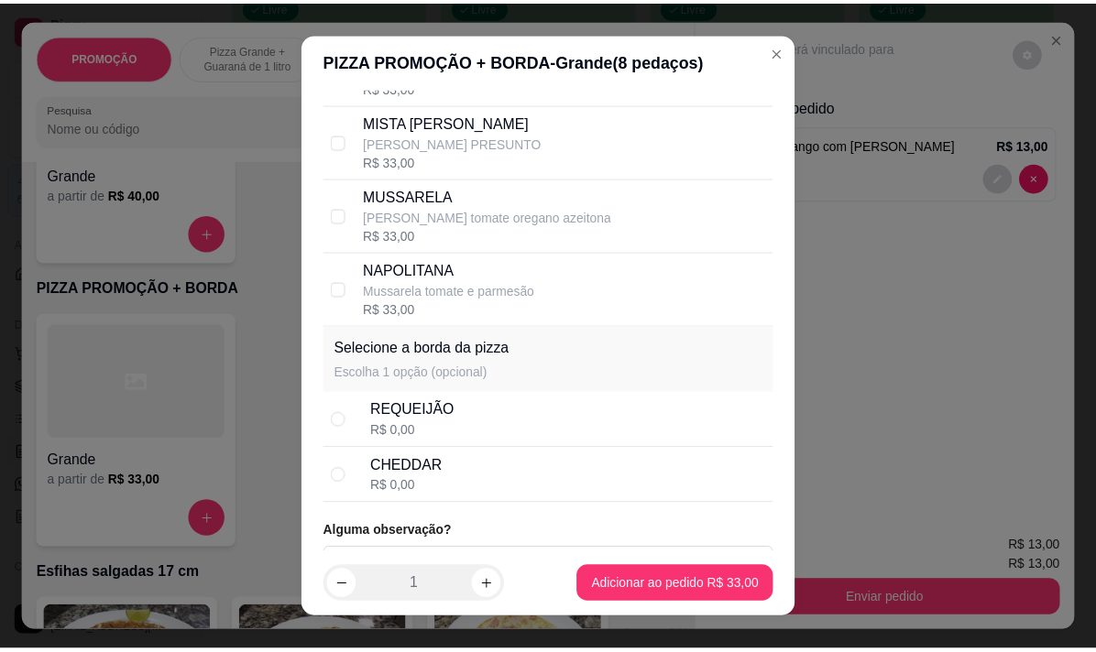
scroll to position [628, 0]
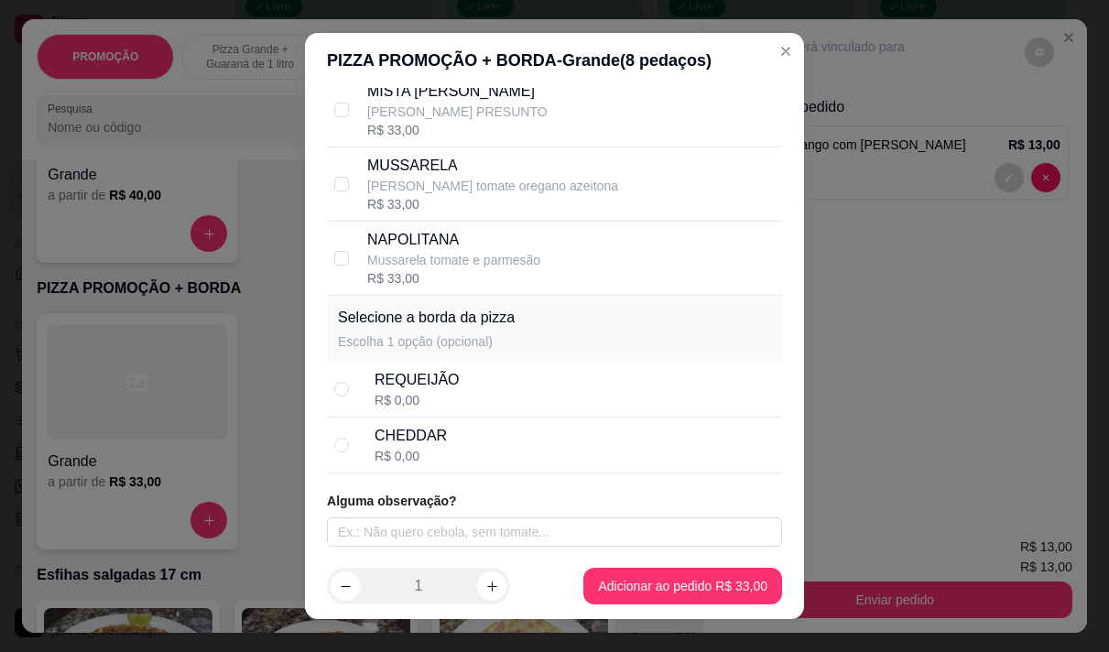
click at [497, 453] on div "CHEDDAR R$ 0,00" at bounding box center [575, 445] width 400 height 40
radio input "true"
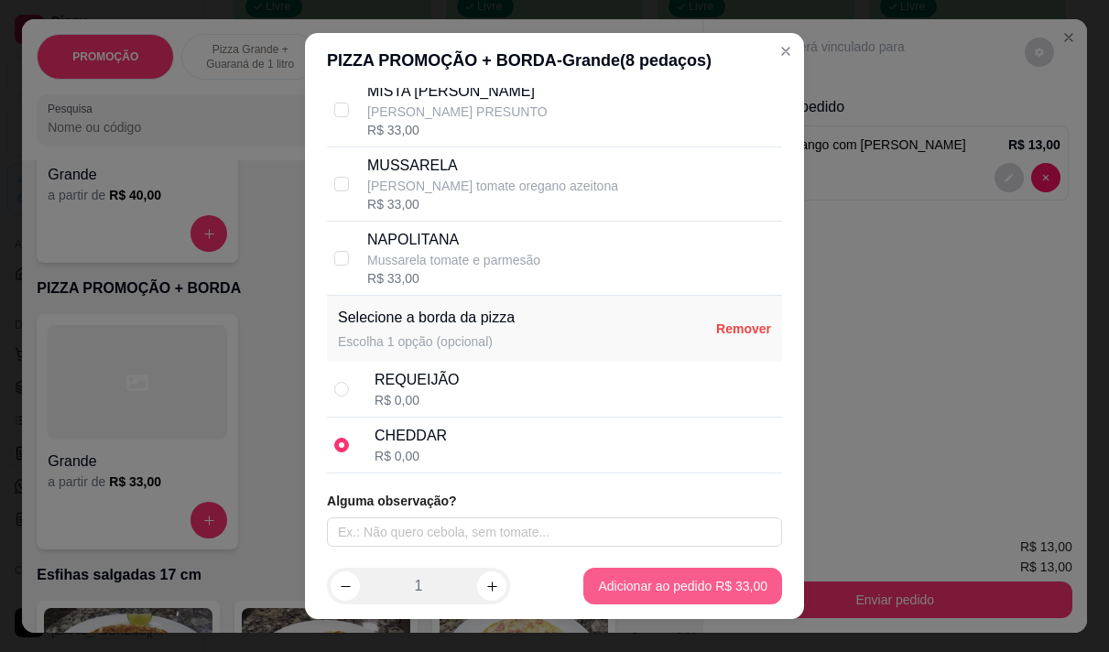
click at [625, 580] on p "Esfihas salgadas 17 cm" at bounding box center [362, 575] width 651 height 22
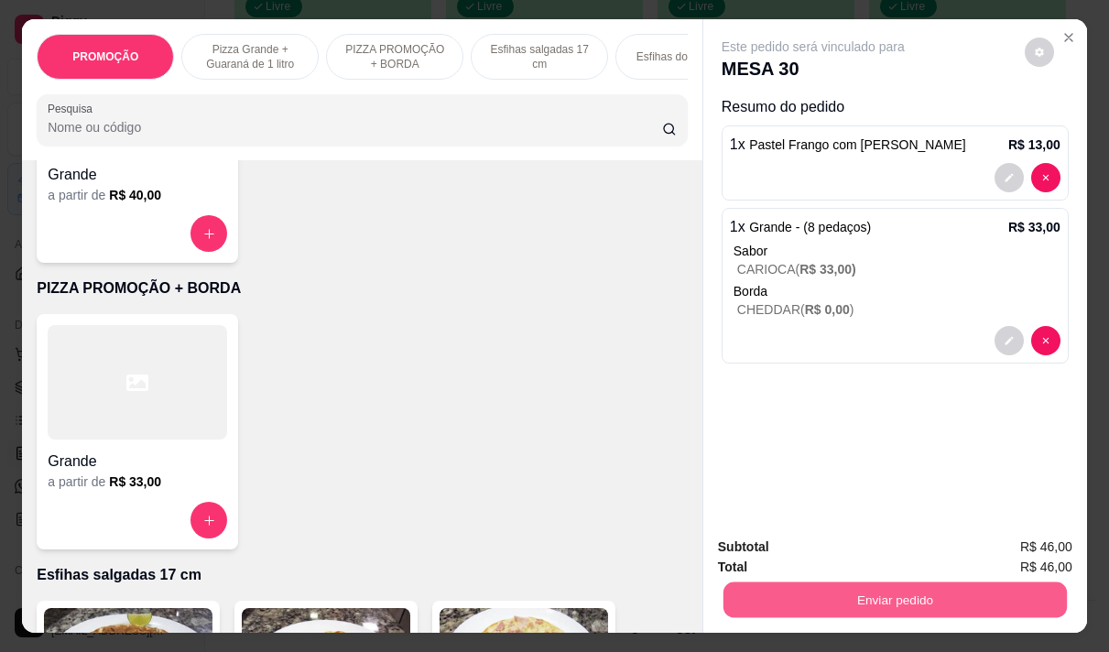
click at [966, 600] on button "Enviar pedido" at bounding box center [896, 600] width 344 height 36
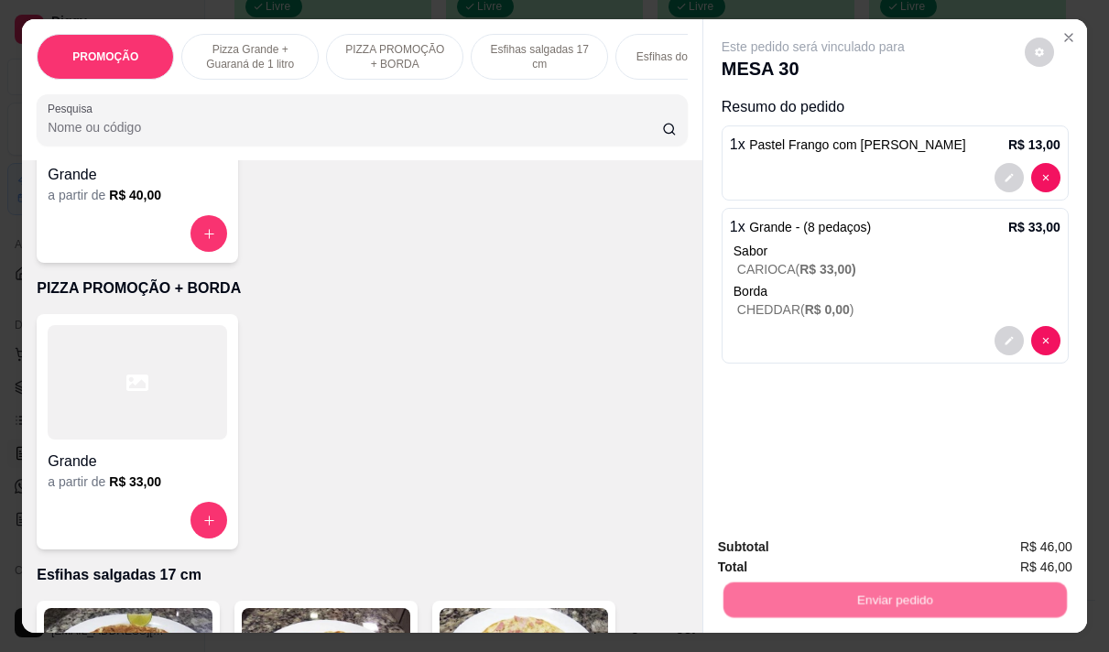
click at [765, 550] on button "Não registrar e enviar pedido" at bounding box center [834, 547] width 191 height 35
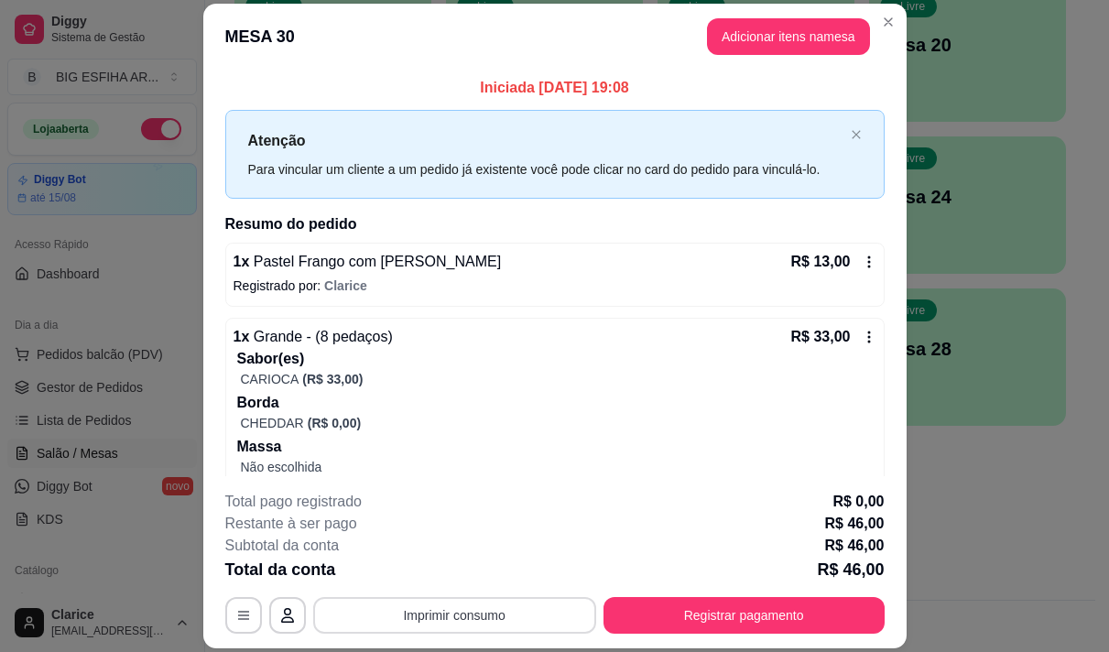
click at [537, 607] on button "Imprimir consumo" at bounding box center [454, 615] width 283 height 37
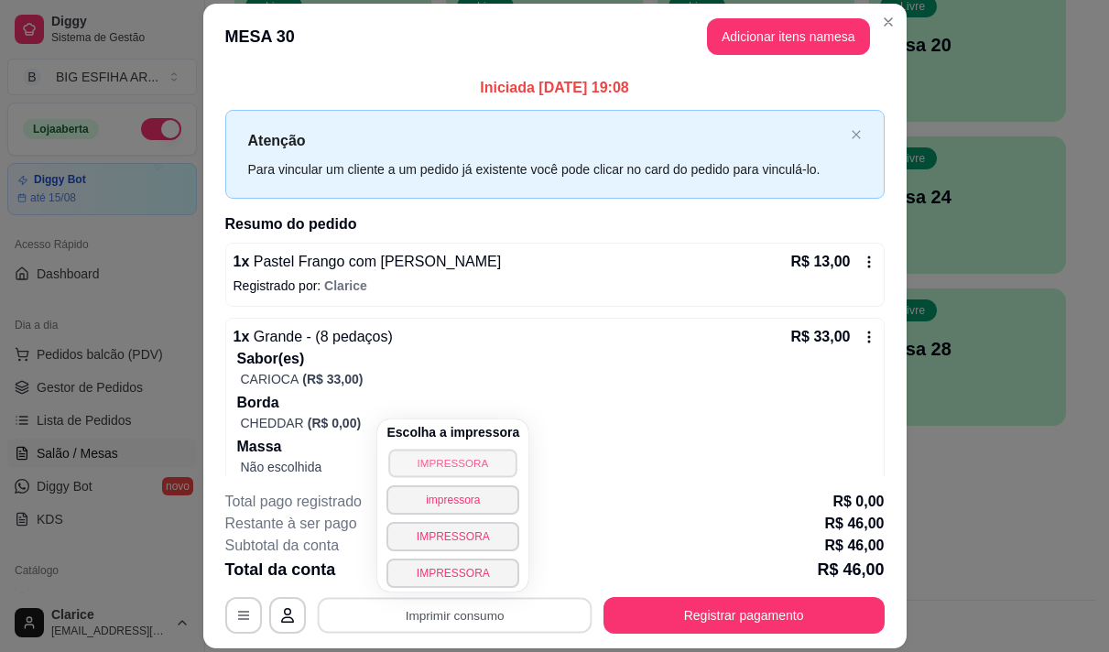
click at [477, 463] on button "IMPRESSORA" at bounding box center [453, 463] width 128 height 28
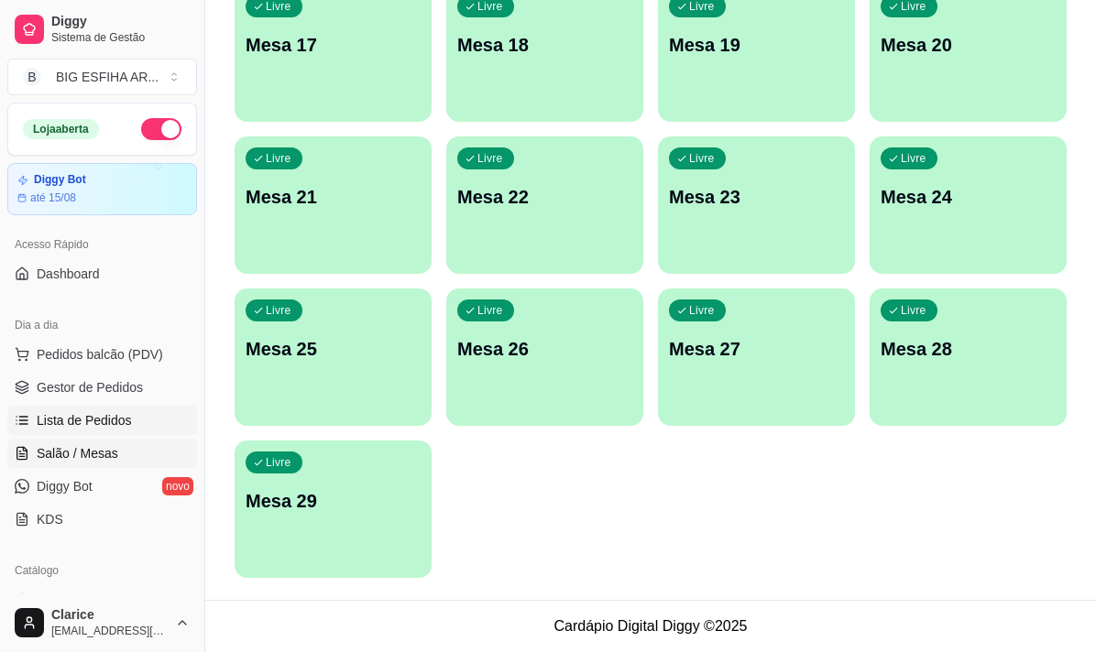
click at [82, 420] on span "Lista de Pedidos" at bounding box center [84, 420] width 95 height 18
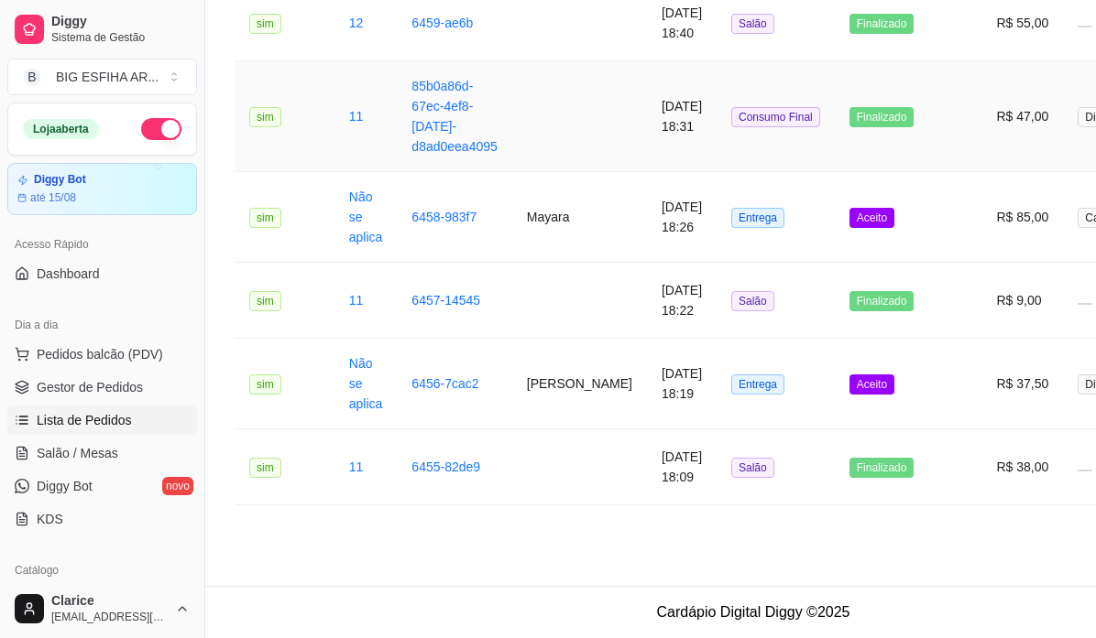
scroll to position [1740, 0]
click at [647, 222] on td "[DATE] 18:26" at bounding box center [682, 217] width 70 height 91
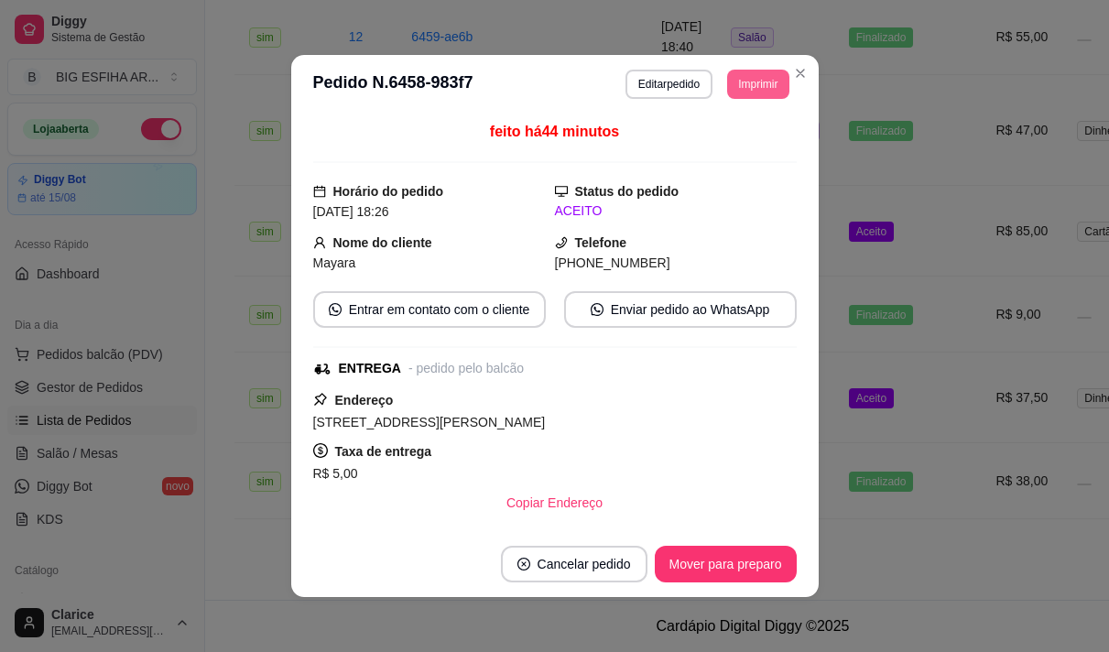
click at [750, 87] on button "Imprimir" at bounding box center [757, 84] width 61 height 29
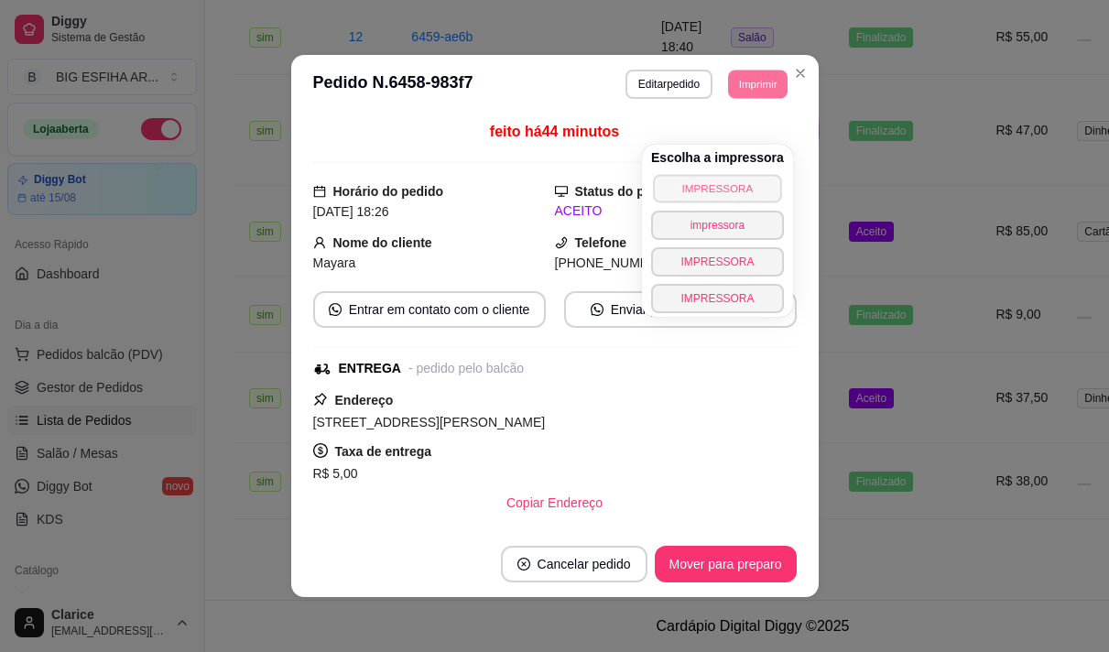
click at [725, 174] on button "IMPRESSORA" at bounding box center [717, 188] width 128 height 28
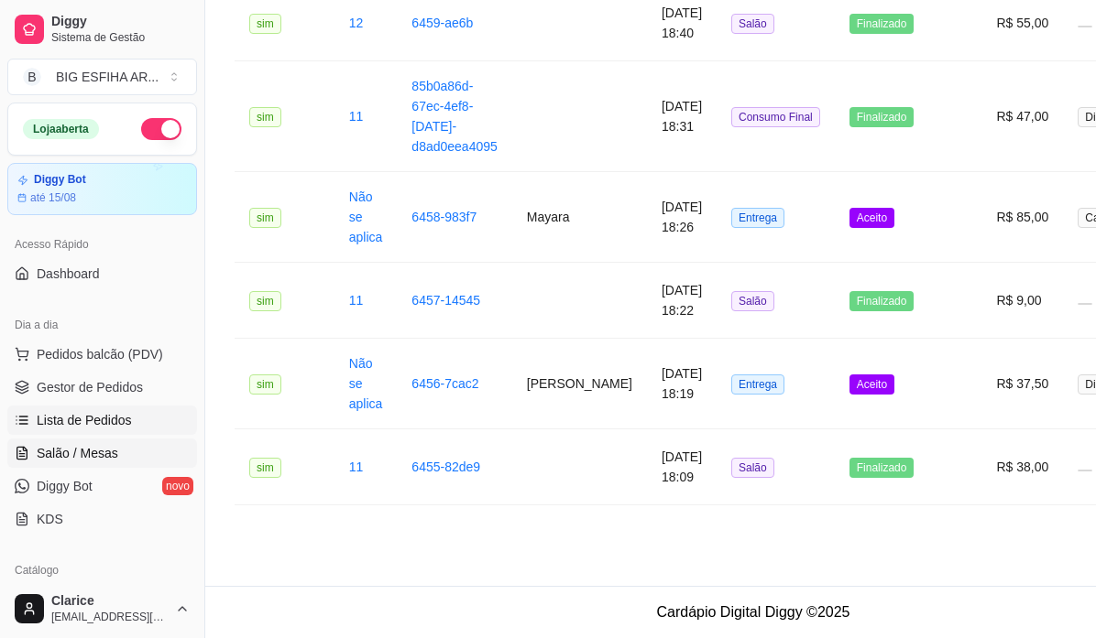
click at [71, 442] on link "Salão / Mesas" at bounding box center [102, 453] width 190 height 29
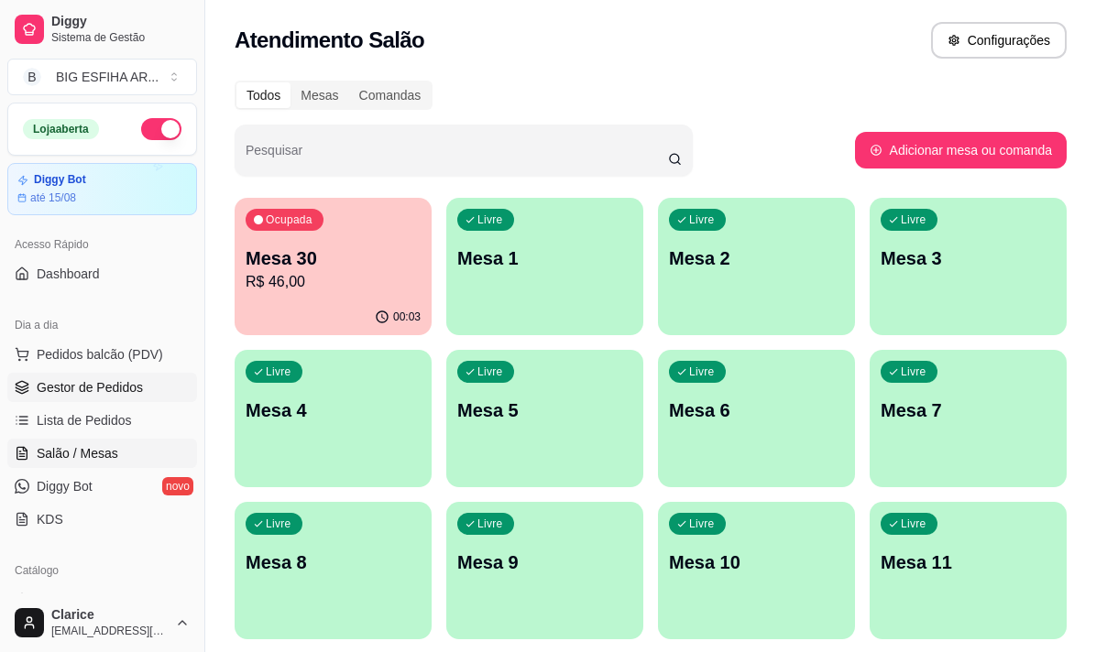
click at [111, 385] on span "Gestor de Pedidos" at bounding box center [90, 387] width 106 height 18
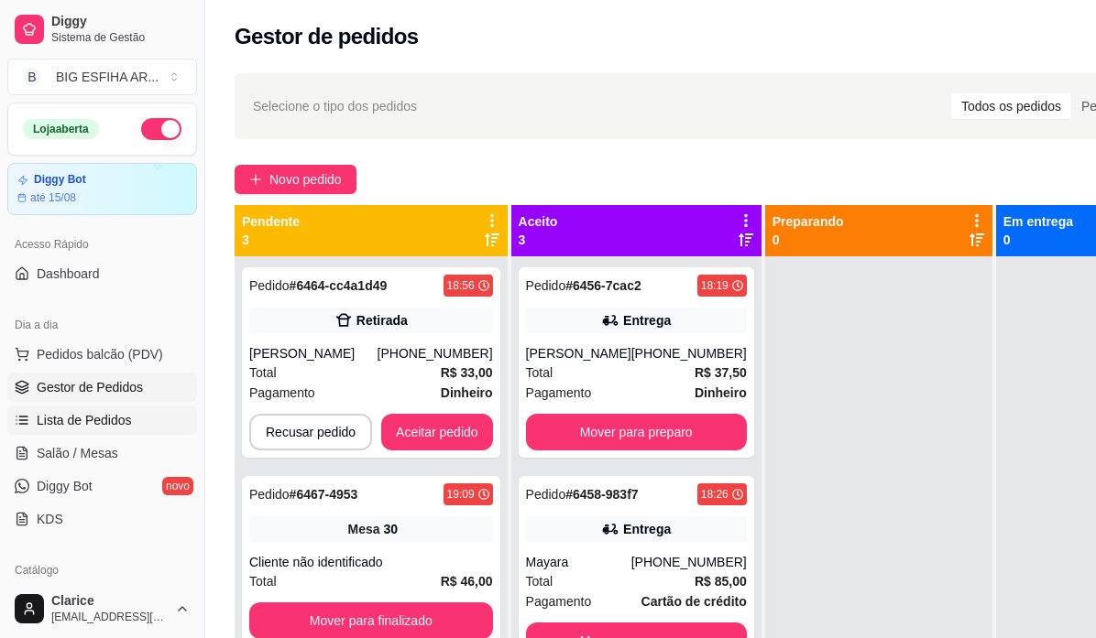
click at [64, 420] on span "Lista de Pedidos" at bounding box center [84, 420] width 95 height 18
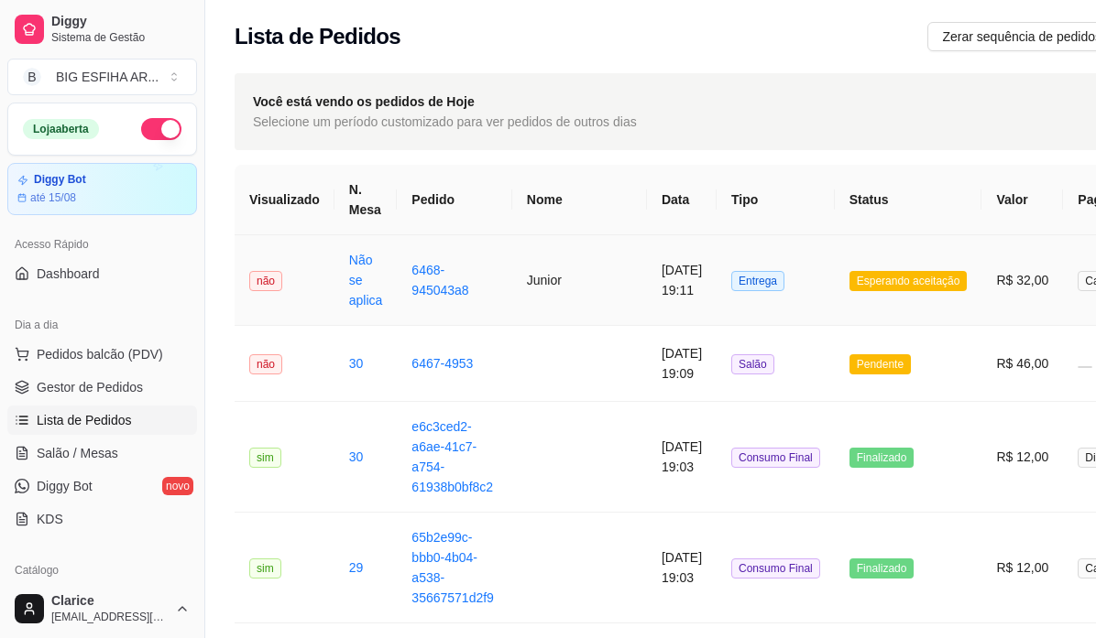
click at [519, 296] on td "Junior" at bounding box center [579, 280] width 135 height 91
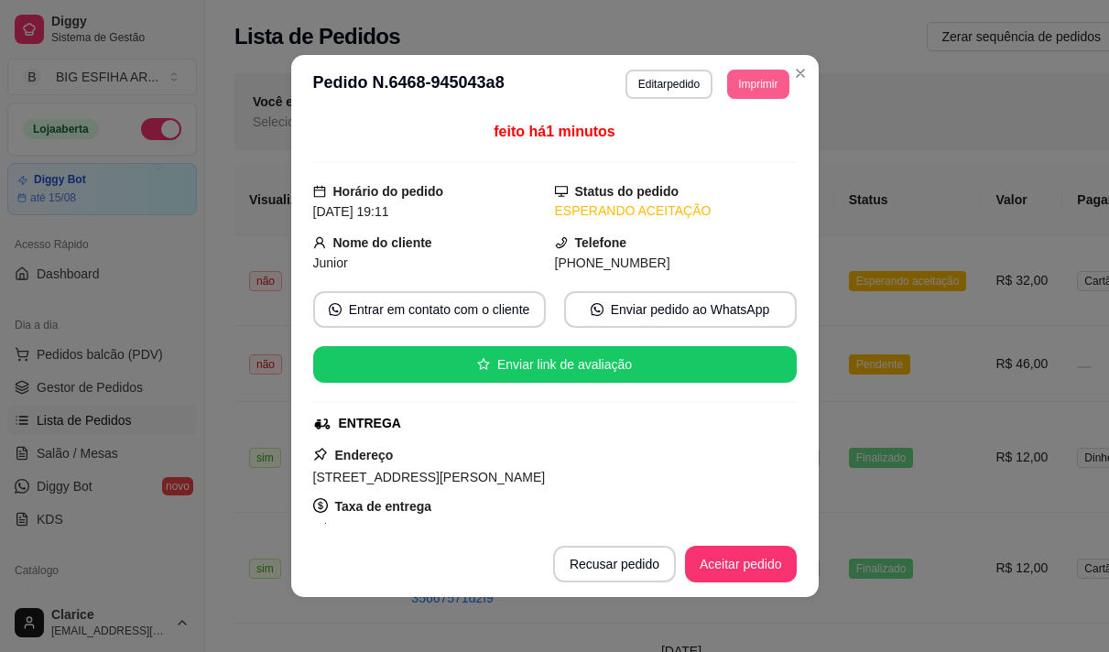
click at [752, 92] on button "Imprimir" at bounding box center [757, 84] width 61 height 29
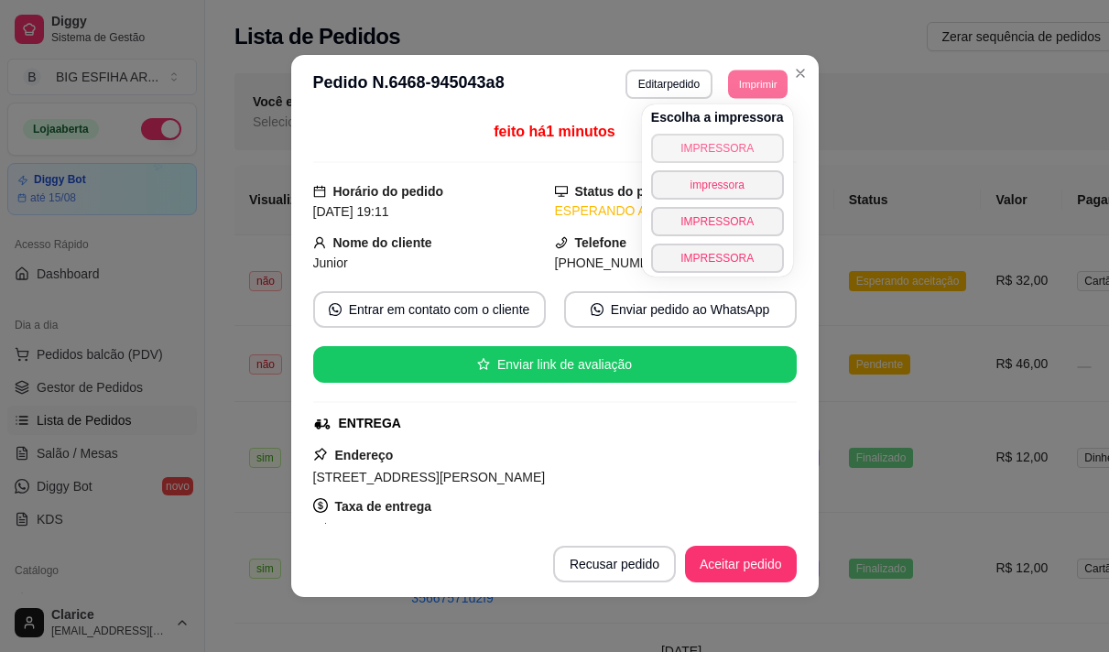
click at [720, 143] on button "IMPRESSORA" at bounding box center [717, 148] width 133 height 29
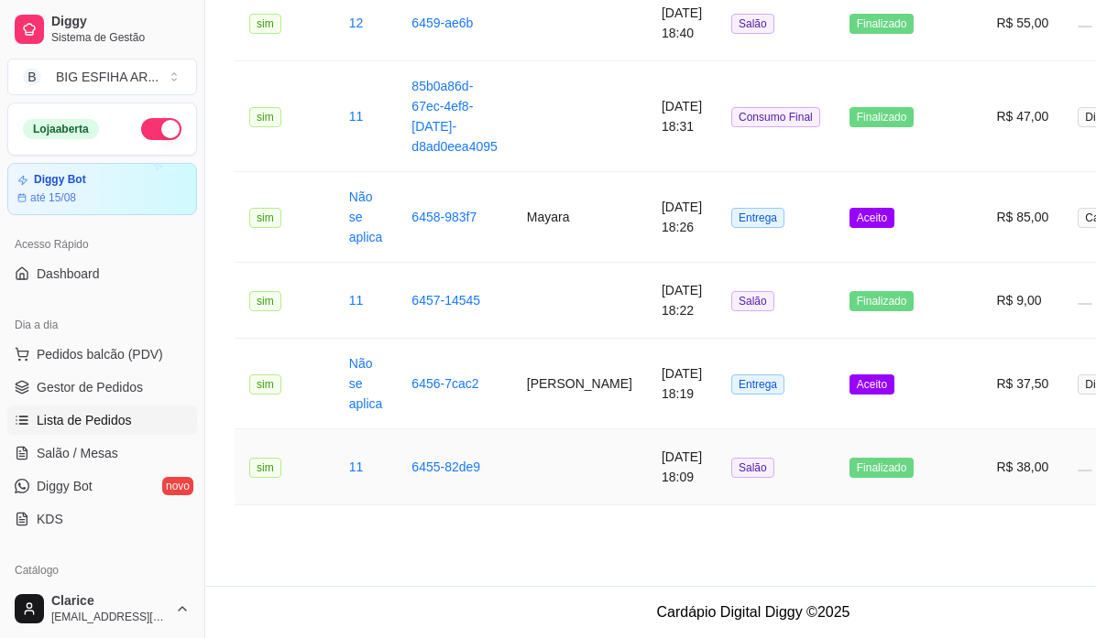
scroll to position [1935, 0]
click at [567, 201] on td "Mayara" at bounding box center [579, 217] width 135 height 91
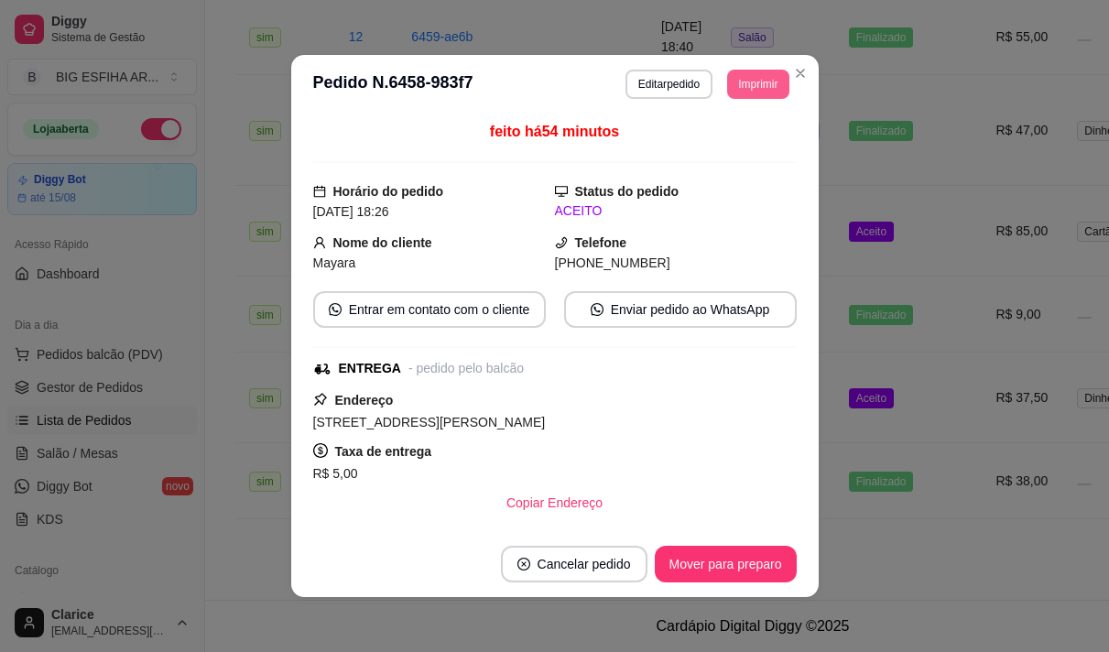
click at [740, 72] on button "Imprimir" at bounding box center [757, 84] width 61 height 29
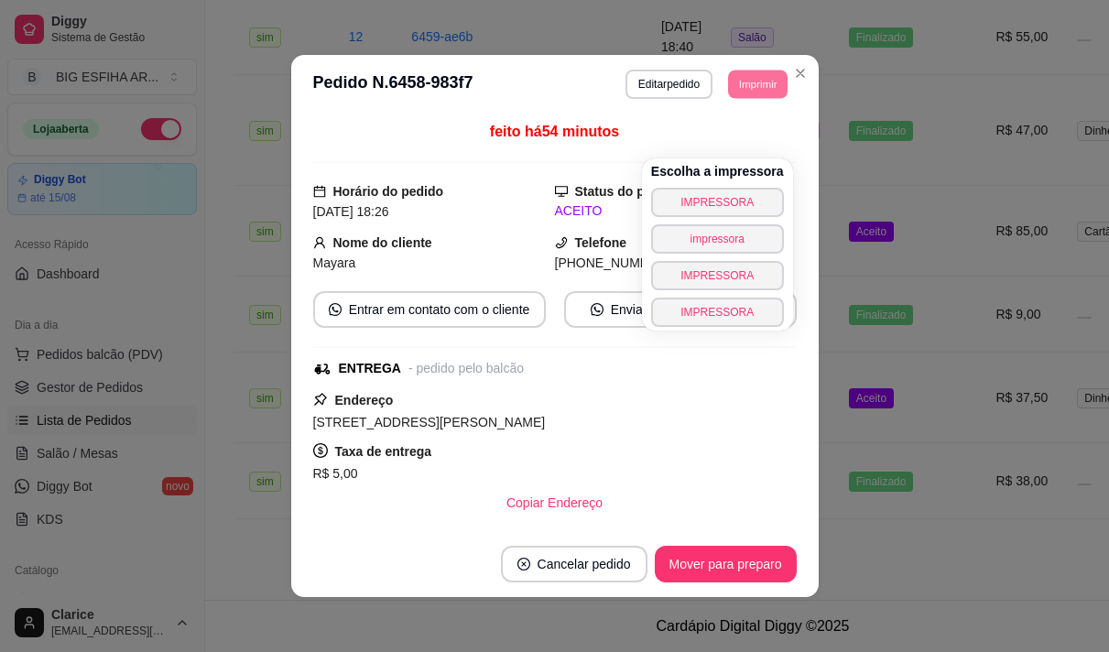
click at [716, 158] on div "Escolha a impressora IMPRESSORA impressora IMPRESSORA IMPRESSORA" at bounding box center [717, 244] width 151 height 172
click at [716, 188] on button "IMPRESSORA" at bounding box center [717, 202] width 128 height 28
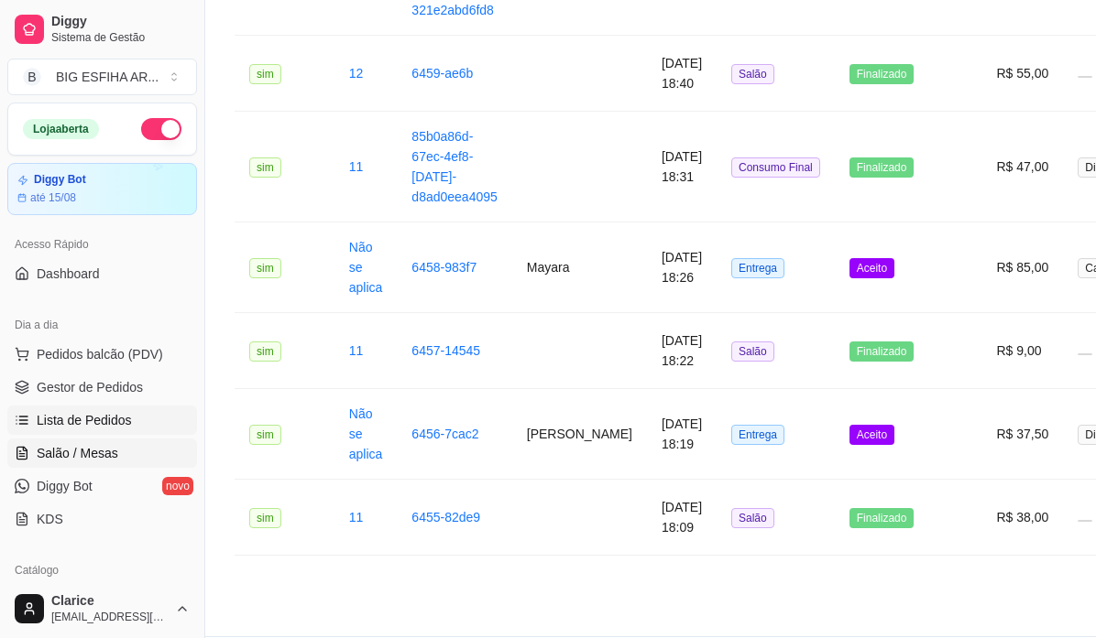
click at [72, 449] on span "Salão / Mesas" at bounding box center [78, 453] width 82 height 18
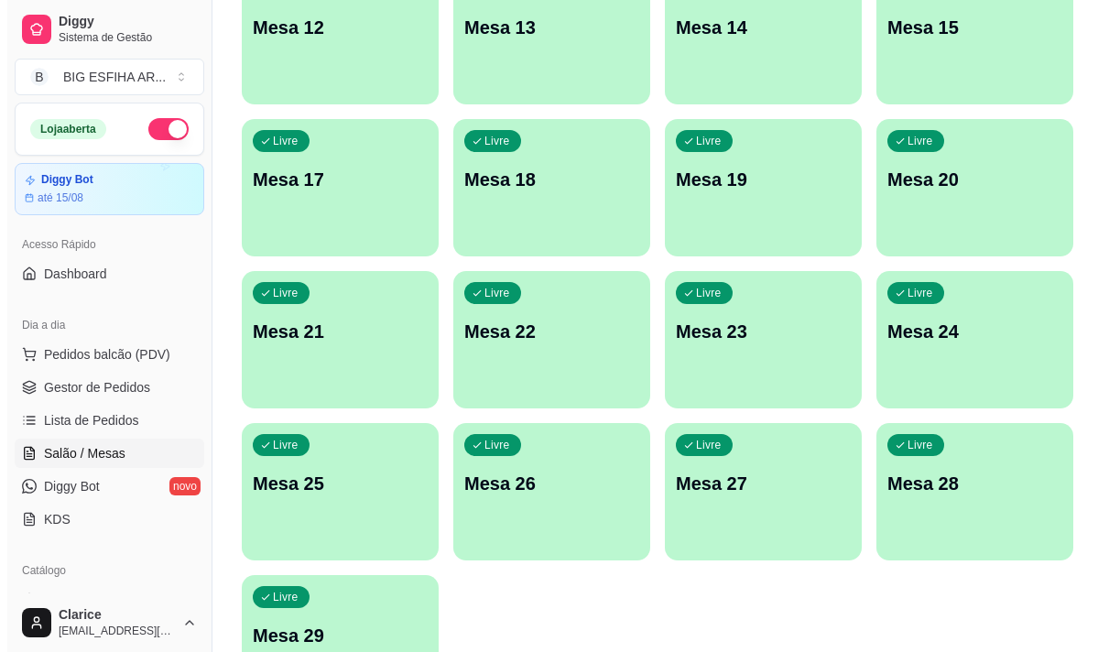
scroll to position [822, 0]
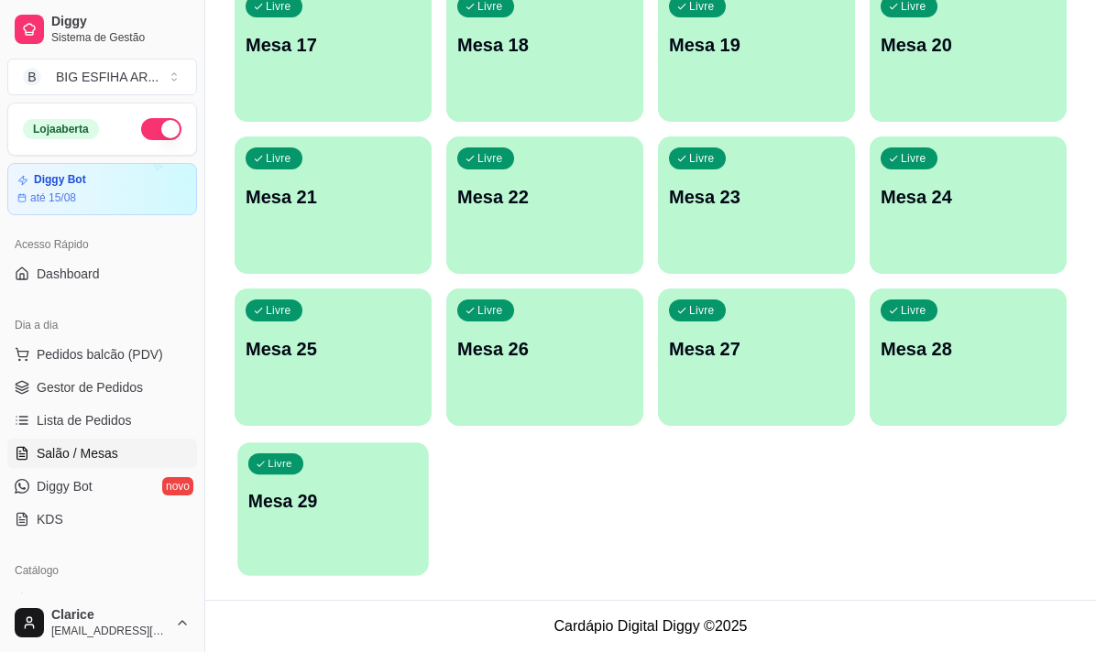
click at [353, 540] on div "Livre Mesa 29" at bounding box center [332, 498] width 191 height 112
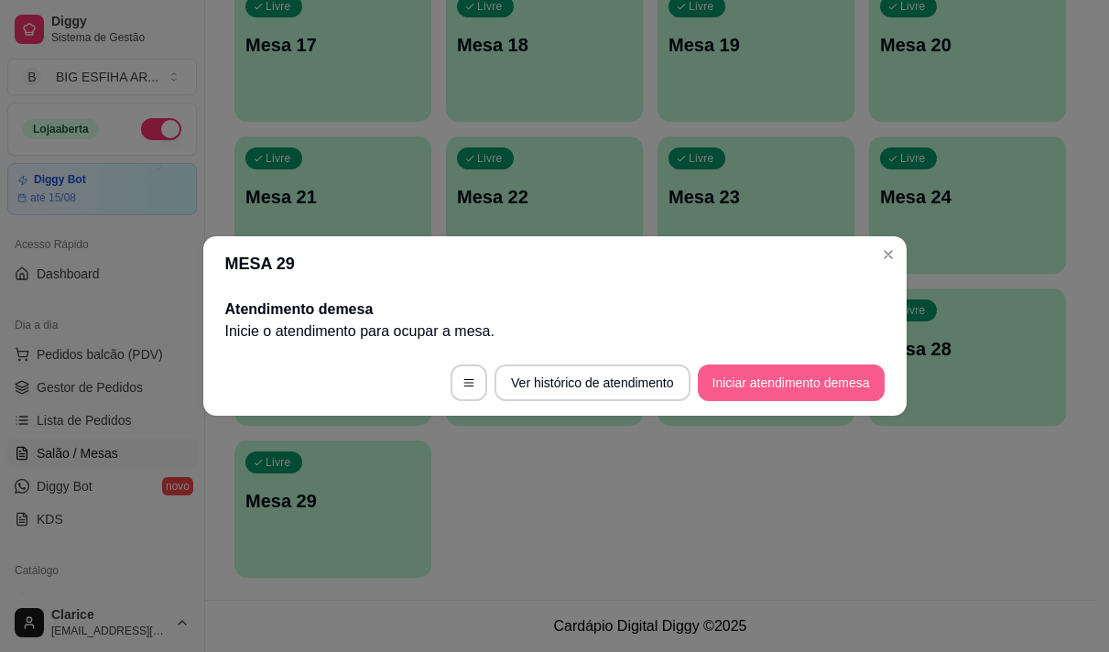
click at [736, 378] on button "Iniciar atendimento de mesa" at bounding box center [791, 383] width 187 height 37
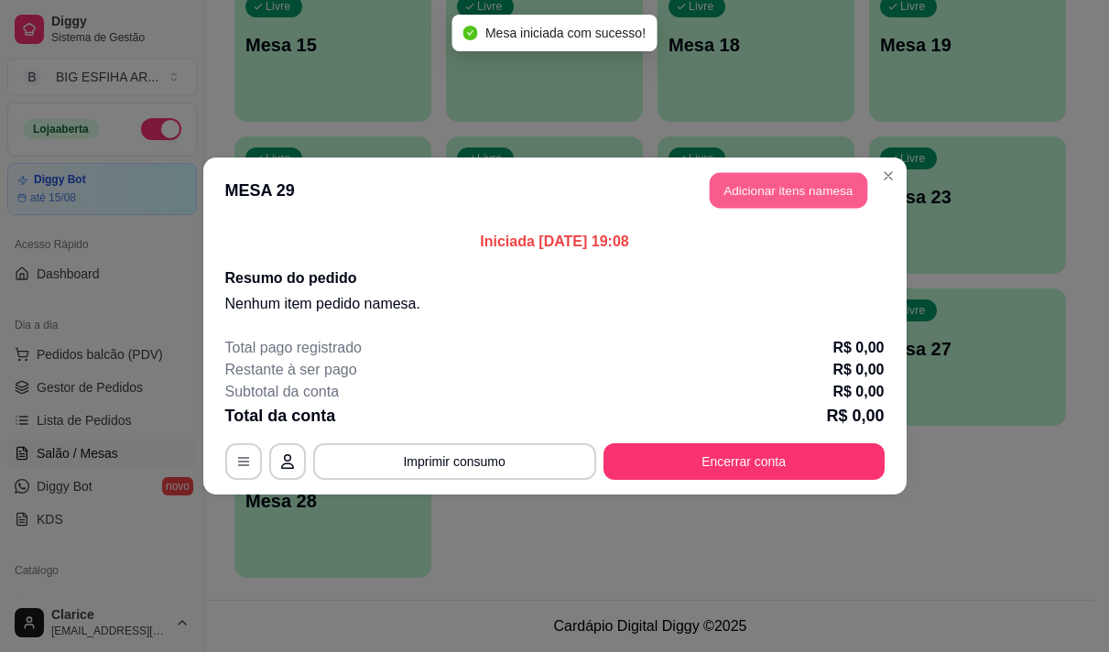
click at [823, 181] on button "Adicionar itens na mesa" at bounding box center [789, 191] width 158 height 36
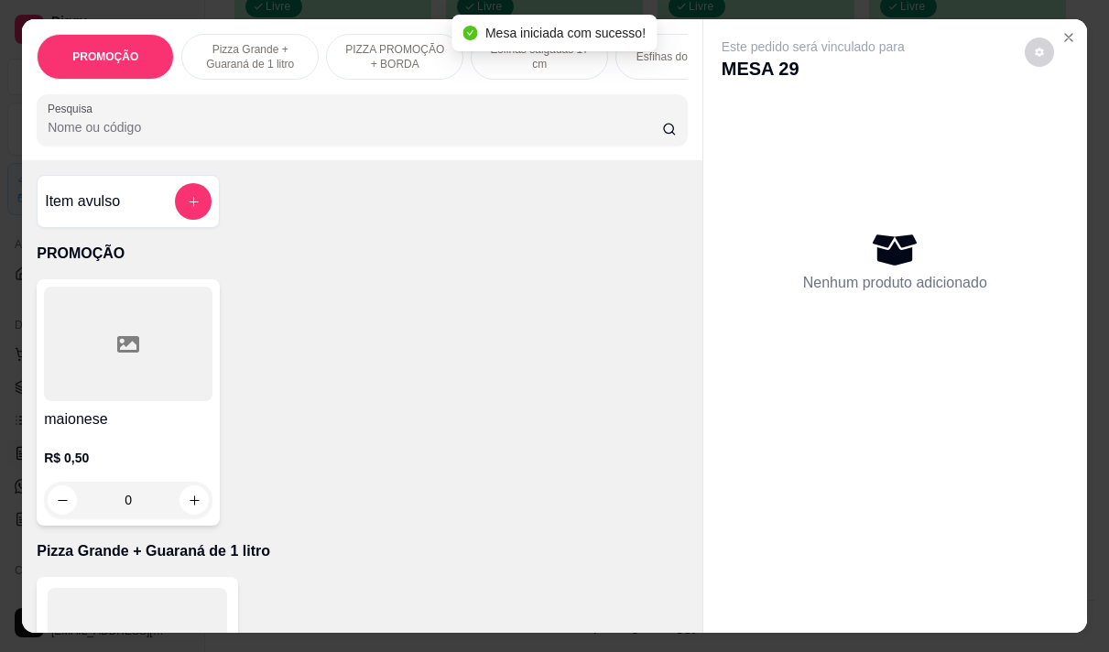
click at [356, 125] on input "Pesquisa" at bounding box center [355, 127] width 615 height 18
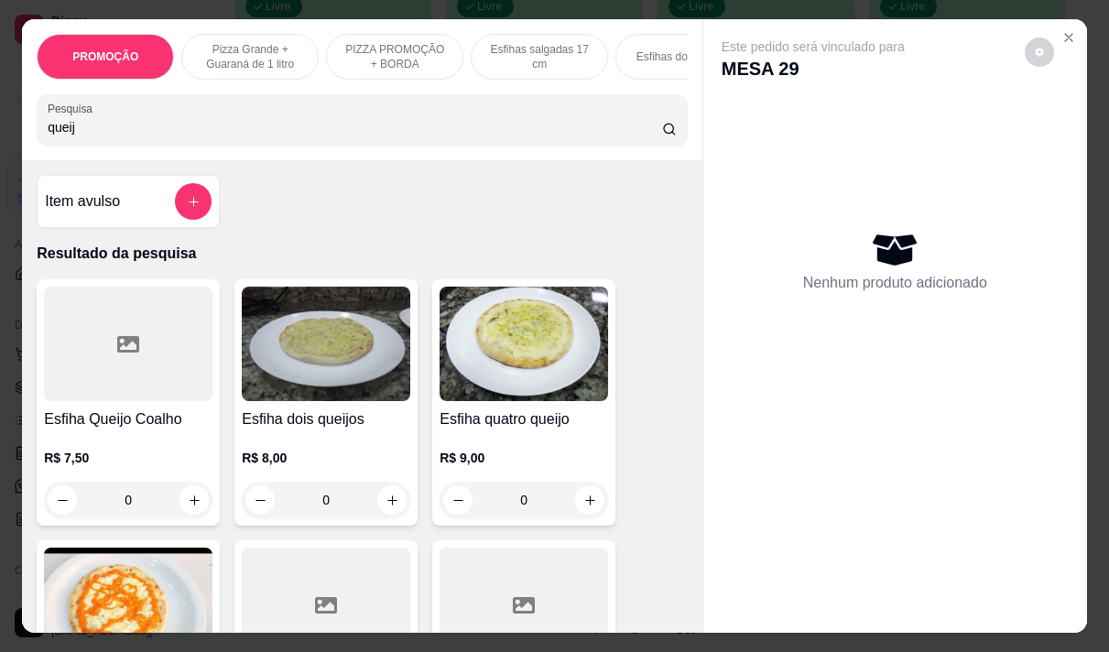
type input "queij"
click at [61, 437] on div "R$ 7,50 0" at bounding box center [128, 475] width 169 height 88
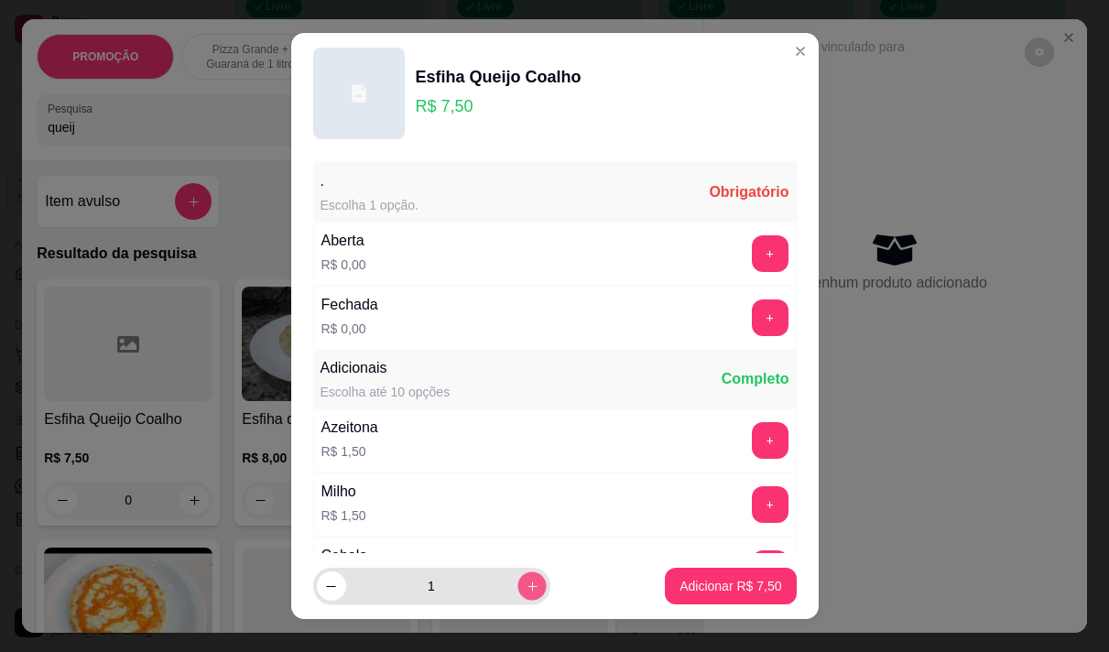
click at [525, 587] on icon "increase-product-quantity" at bounding box center [532, 587] width 14 height 14
type input "2"
click at [752, 245] on button "+" at bounding box center [770, 253] width 36 height 36
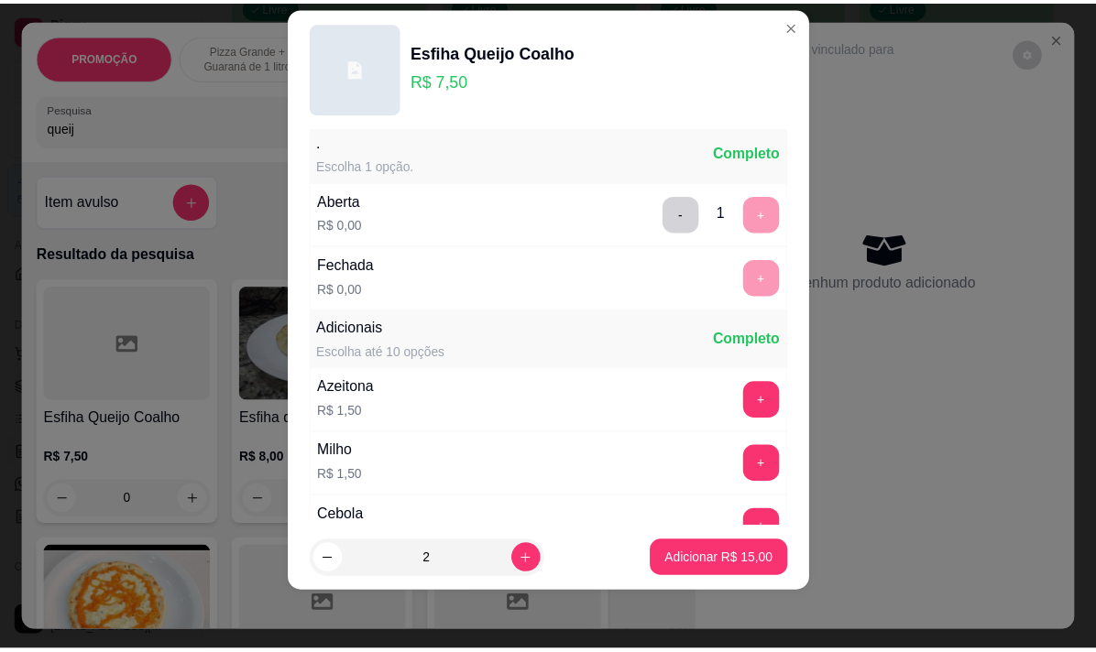
scroll to position [0, 0]
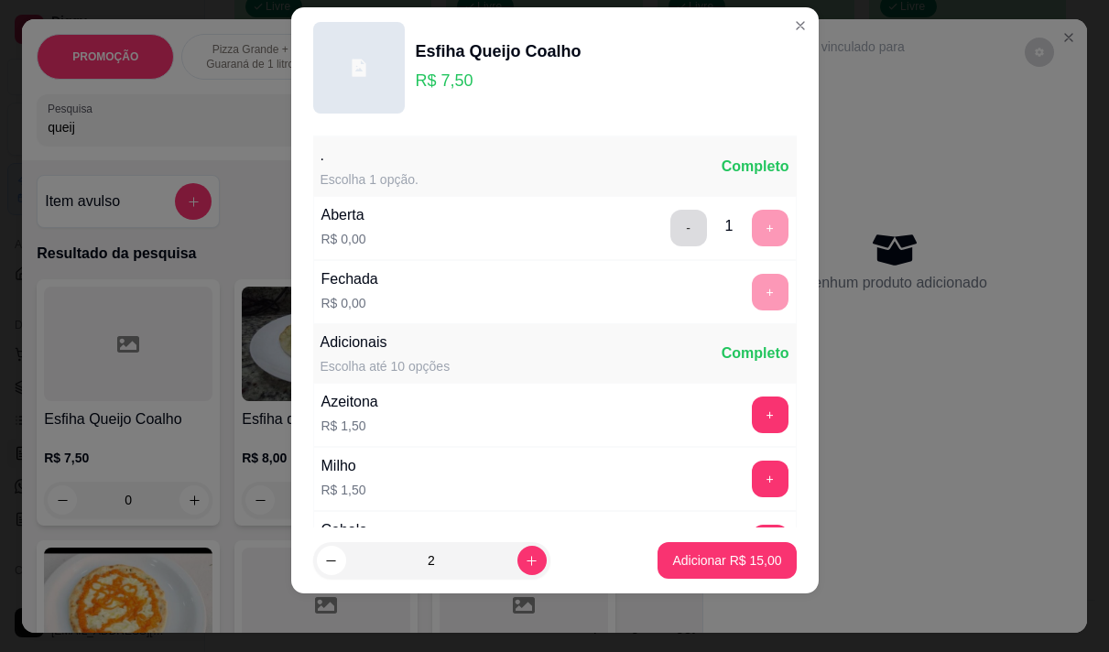
click at [671, 216] on button "-" at bounding box center [689, 228] width 37 height 37
click at [752, 289] on button "+" at bounding box center [770, 292] width 37 height 37
click at [725, 560] on p "Adicionar R$ 15,00" at bounding box center [726, 560] width 109 height 18
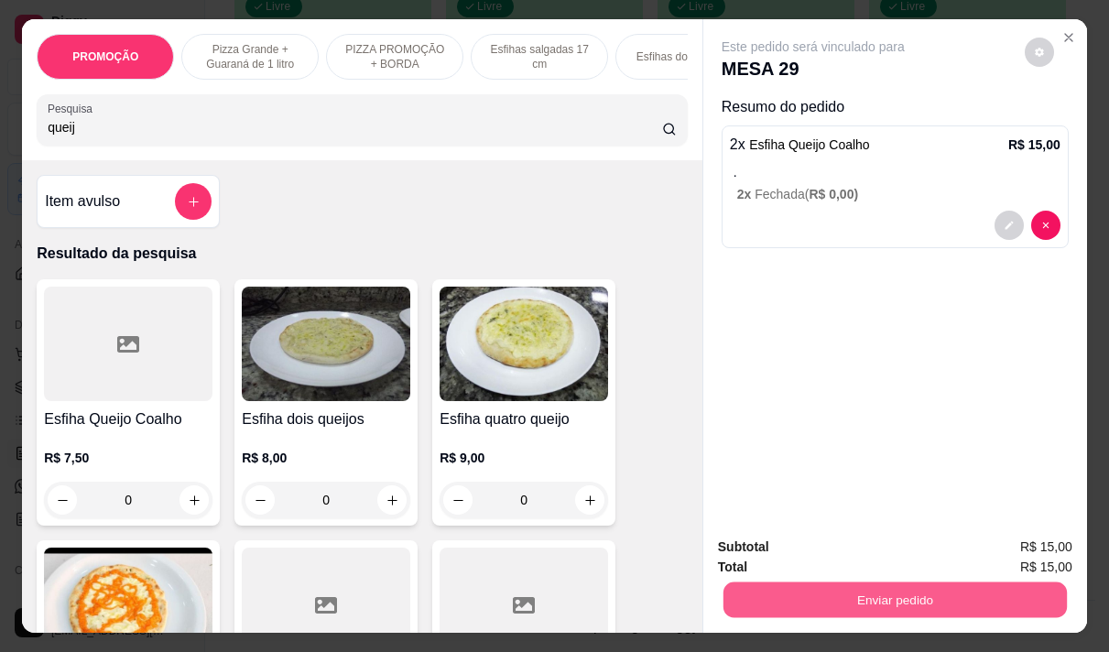
click at [884, 596] on button "Enviar pedido" at bounding box center [896, 600] width 344 height 36
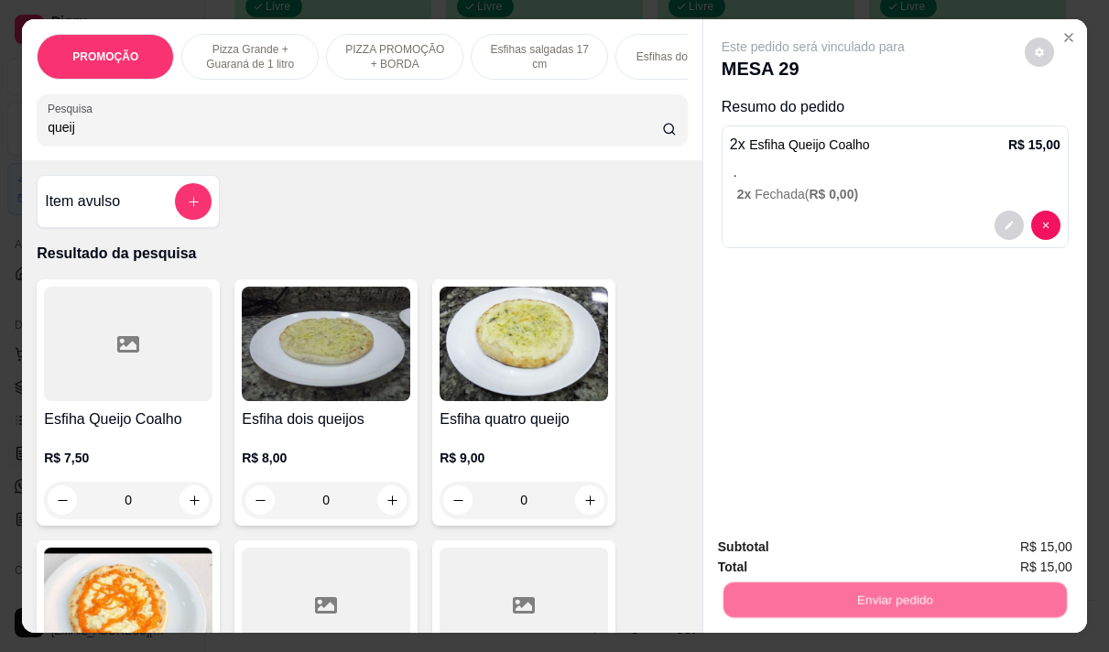
click at [809, 542] on button "Não registrar e enviar pedido" at bounding box center [834, 547] width 191 height 35
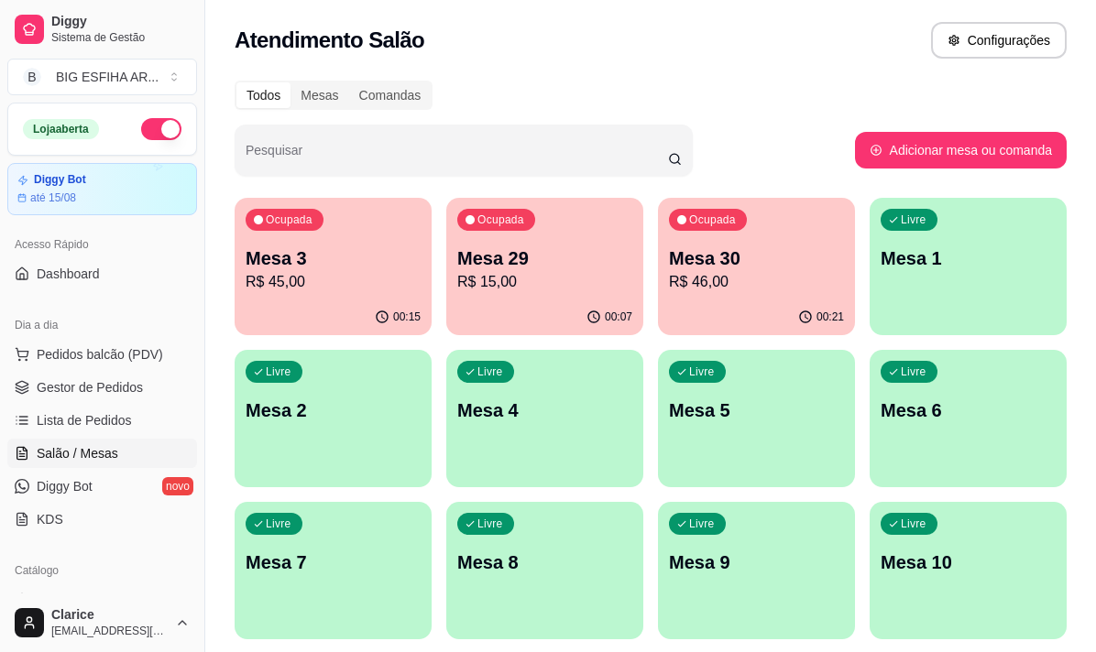
click at [950, 271] on div "Livre Mesa 1" at bounding box center [967, 255] width 197 height 115
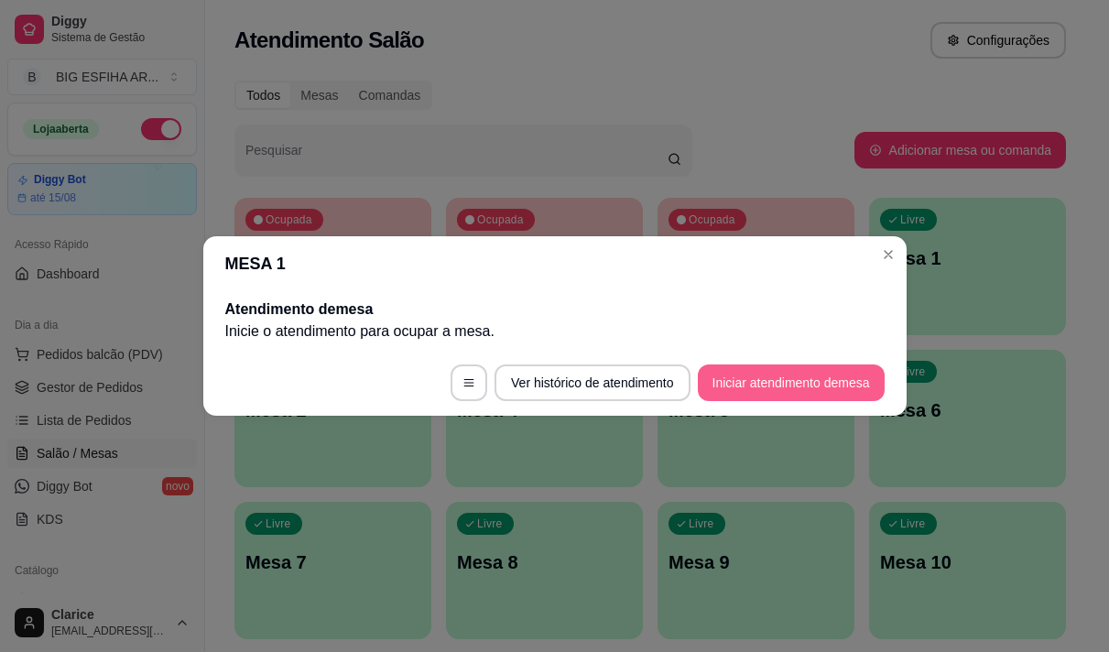
click at [813, 387] on button "Iniciar atendimento de mesa" at bounding box center [791, 383] width 187 height 37
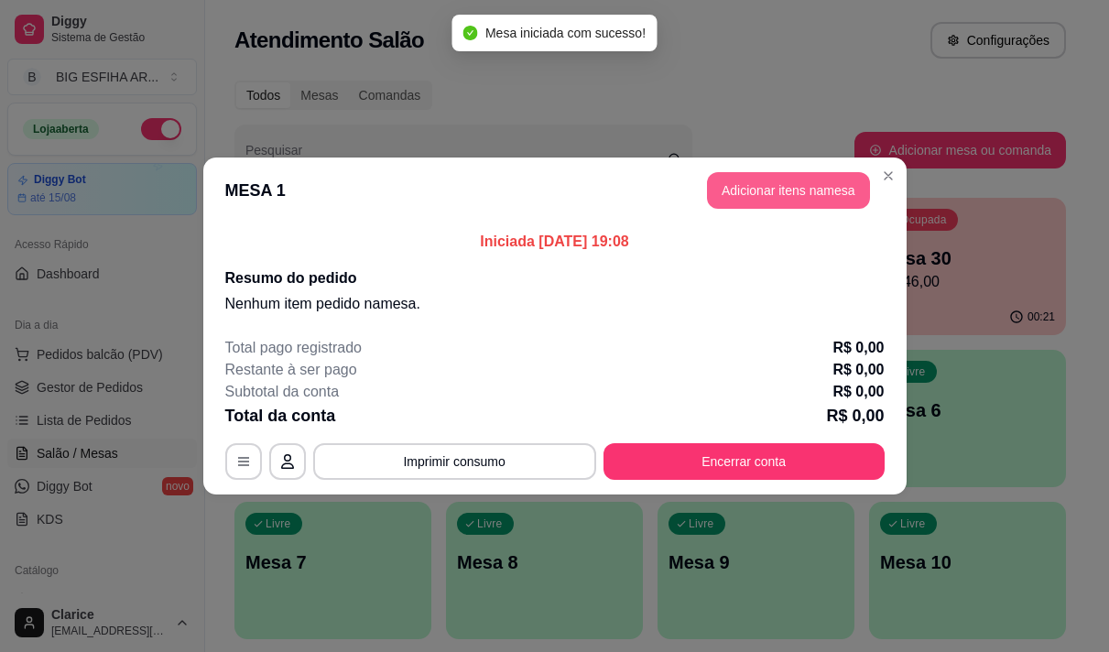
click at [759, 179] on button "Adicionar itens na mesa" at bounding box center [788, 190] width 163 height 37
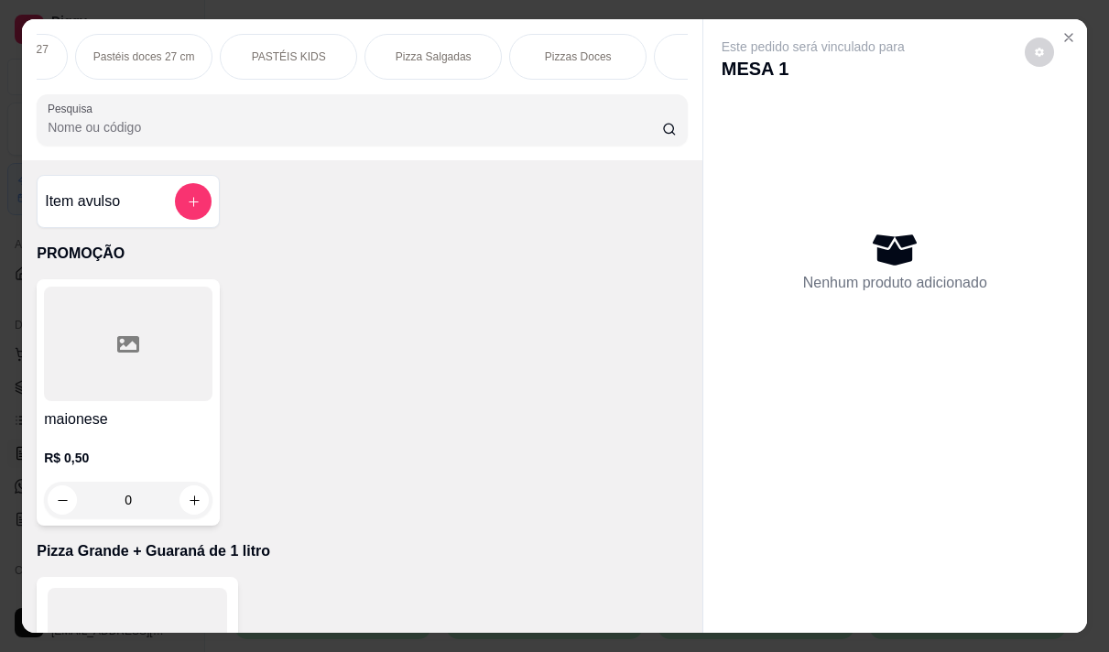
scroll to position [0, 1099]
click at [578, 49] on p "Beirutes" at bounding box center [598, 56] width 40 height 15
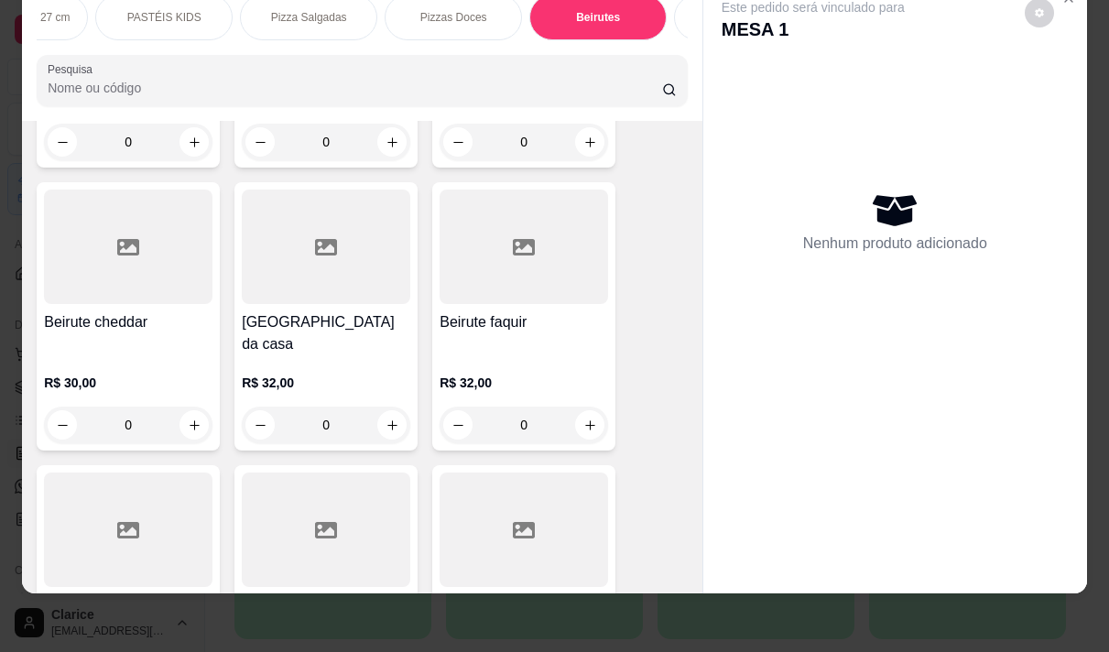
scroll to position [14612, 0]
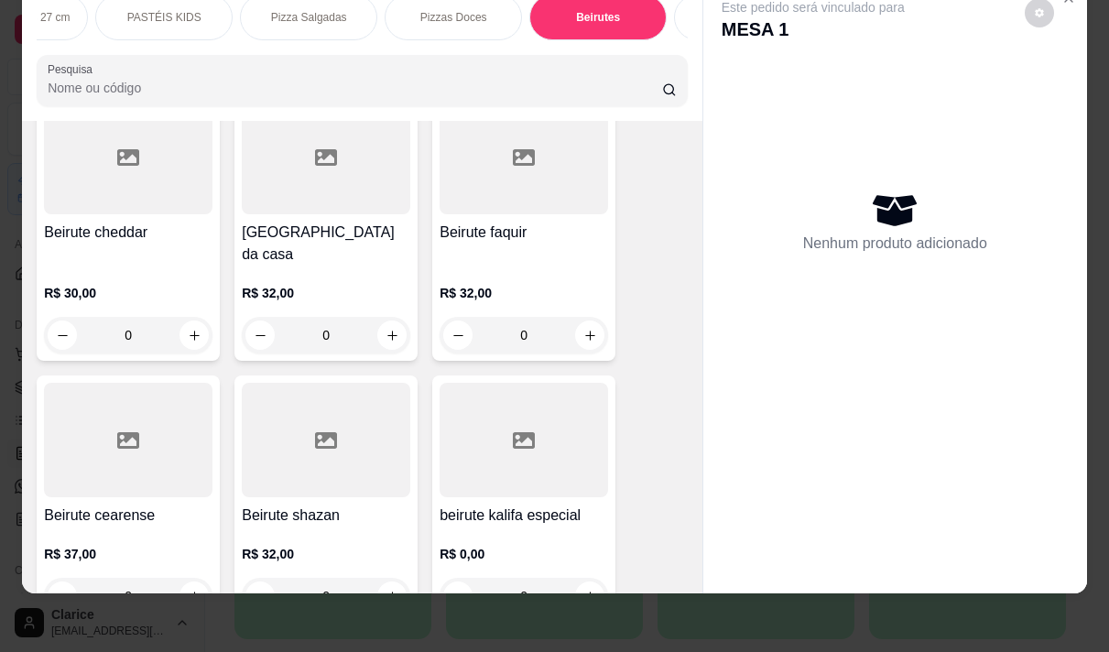
click at [517, 383] on div at bounding box center [524, 440] width 169 height 115
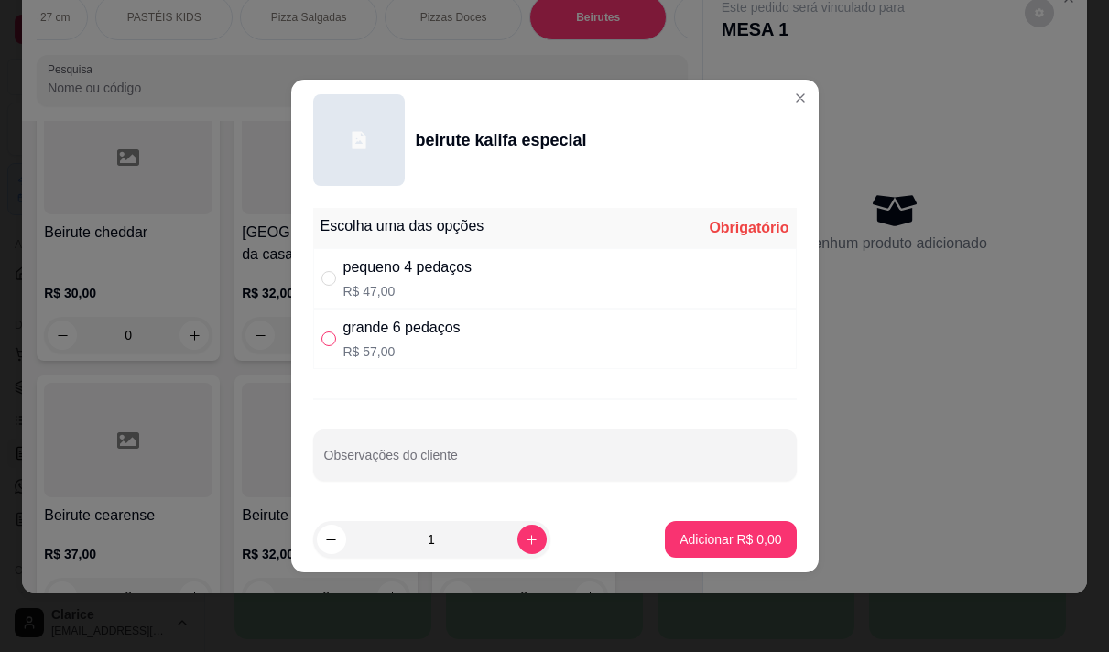
click at [329, 344] on input "" at bounding box center [329, 339] width 15 height 15
radio input "true"
click at [693, 534] on p "Adicionar R$ 57,00" at bounding box center [726, 539] width 109 height 18
type input "1"
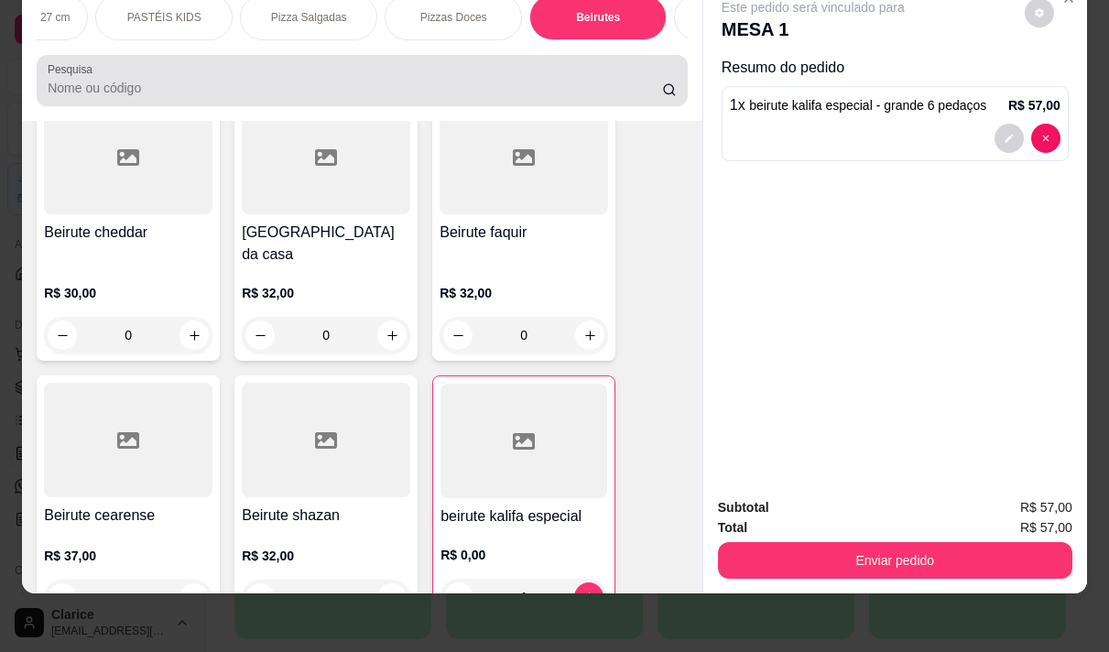
click at [174, 87] on input "Pesquisa" at bounding box center [355, 88] width 615 height 18
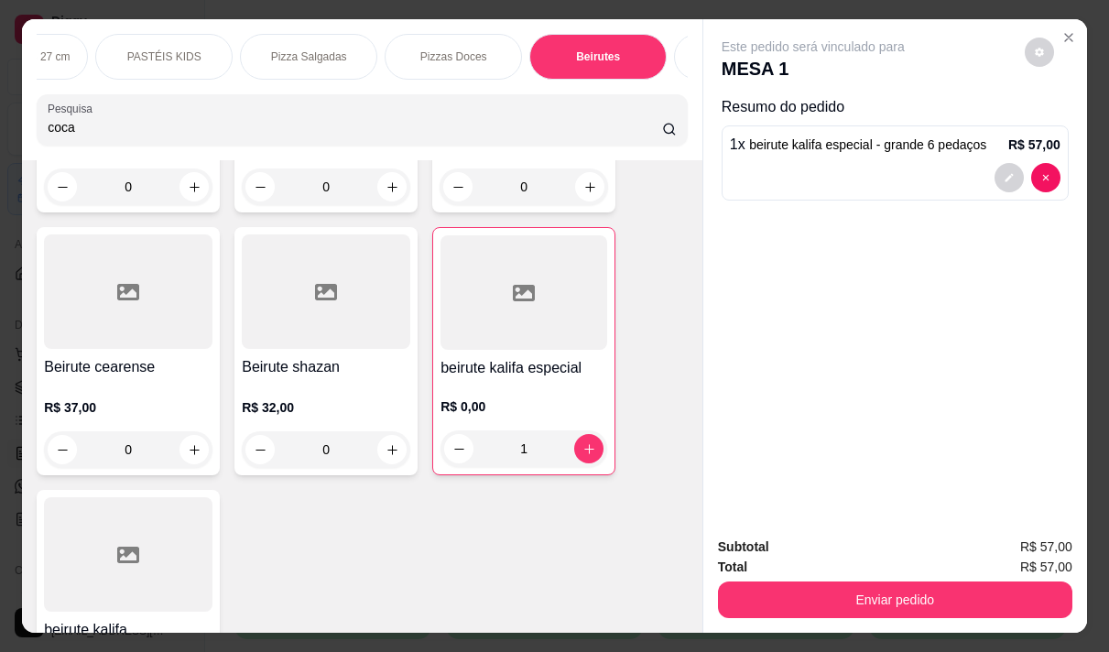
scroll to position [15615, 0]
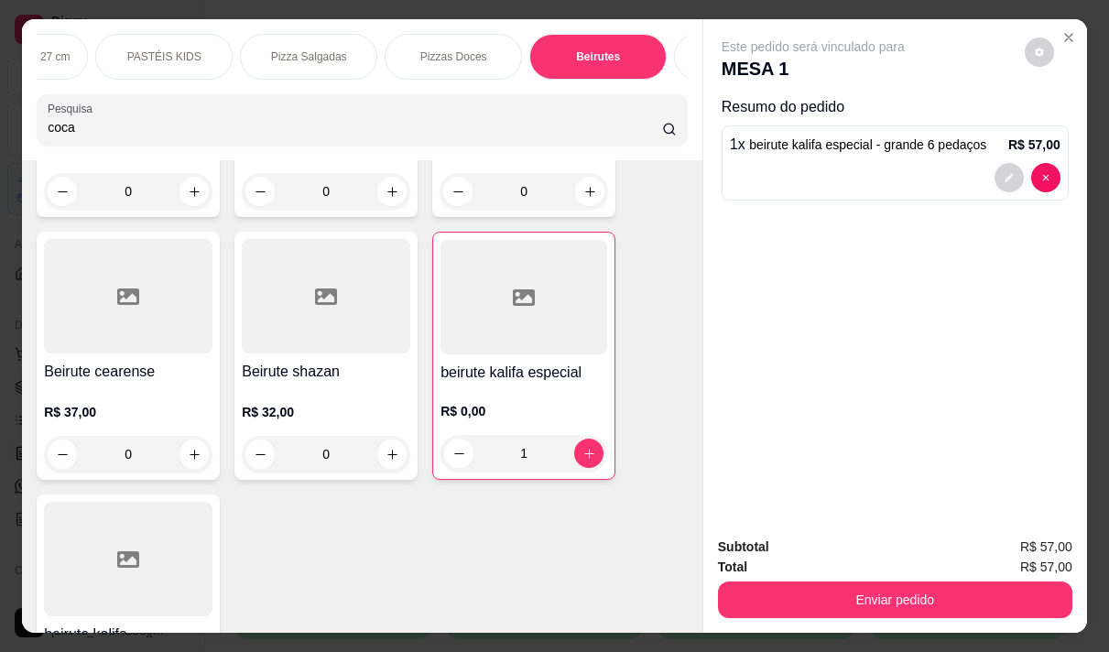
type input "coca"
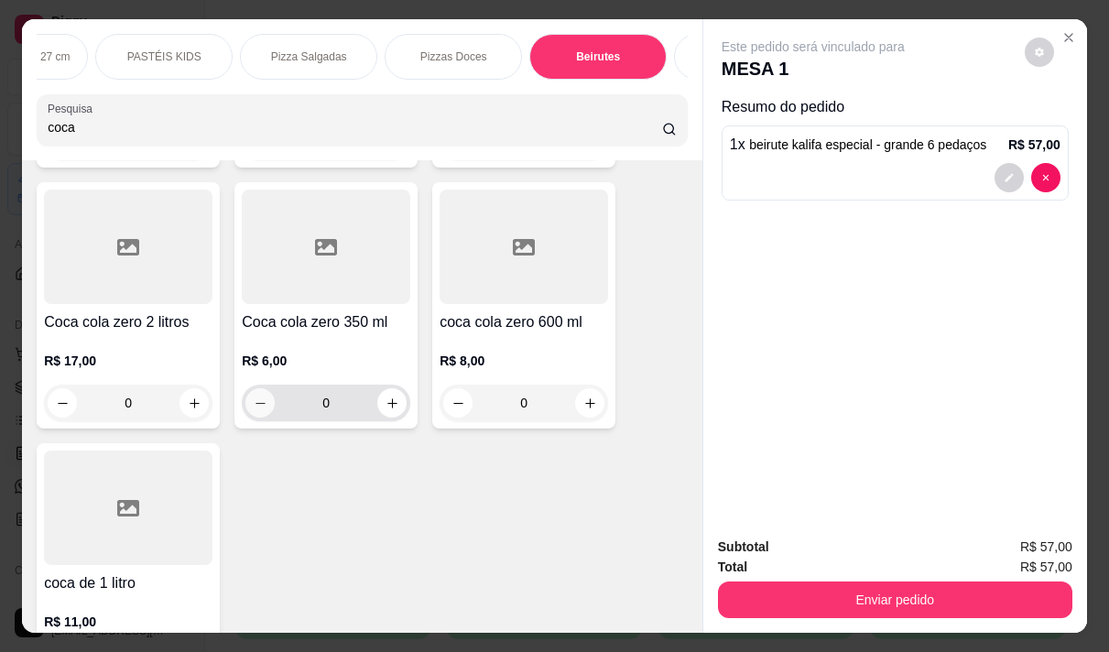
scroll to position [641, 0]
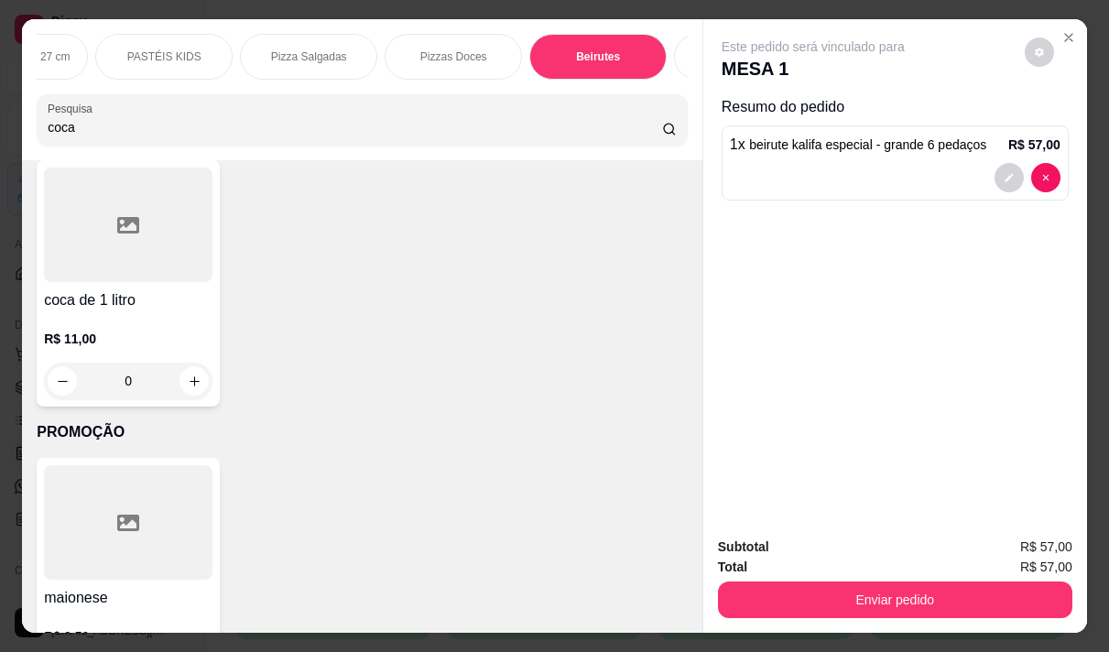
click at [119, 276] on div at bounding box center [128, 225] width 169 height 115
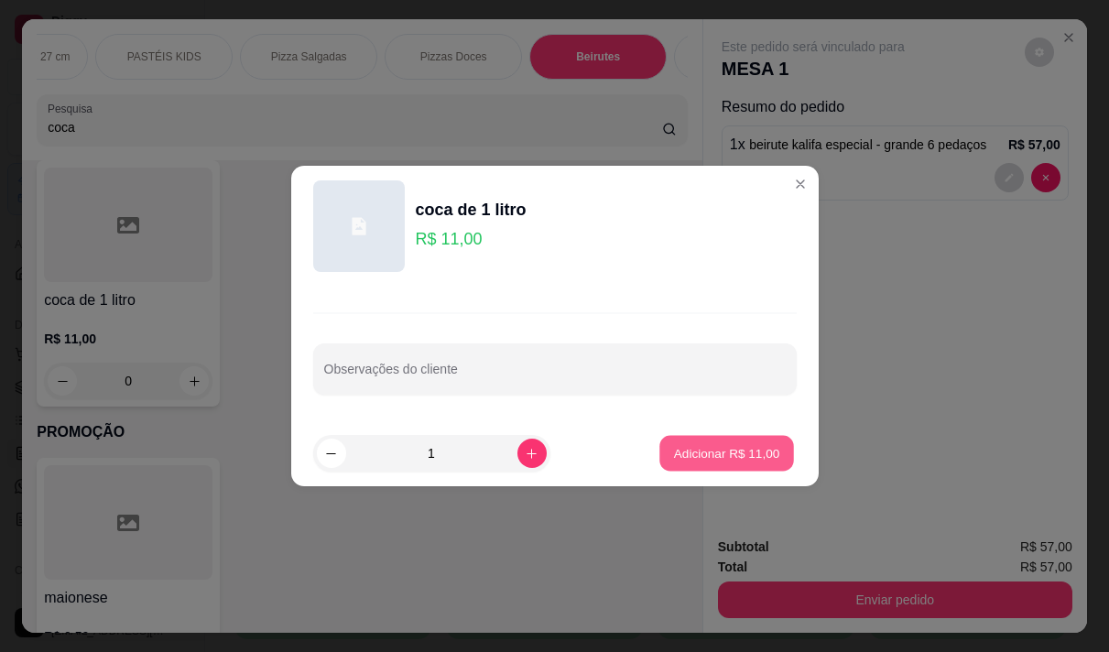
click at [747, 449] on p "Adicionar R$ 11,00" at bounding box center [727, 452] width 106 height 17
type input "1"
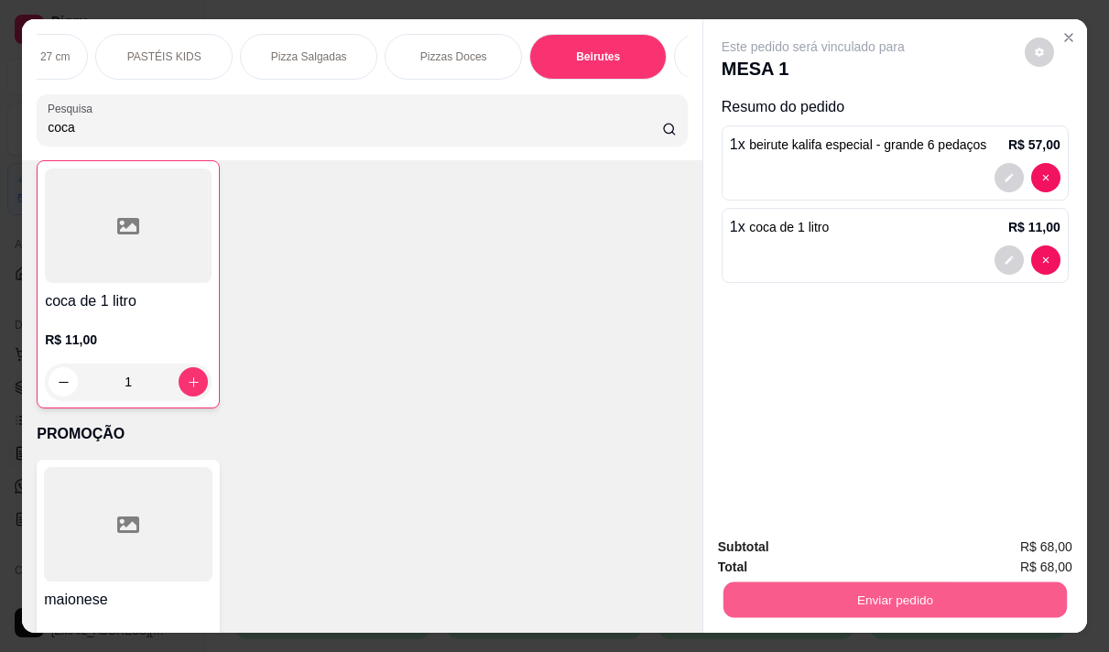
click at [796, 586] on button "Enviar pedido" at bounding box center [896, 600] width 344 height 36
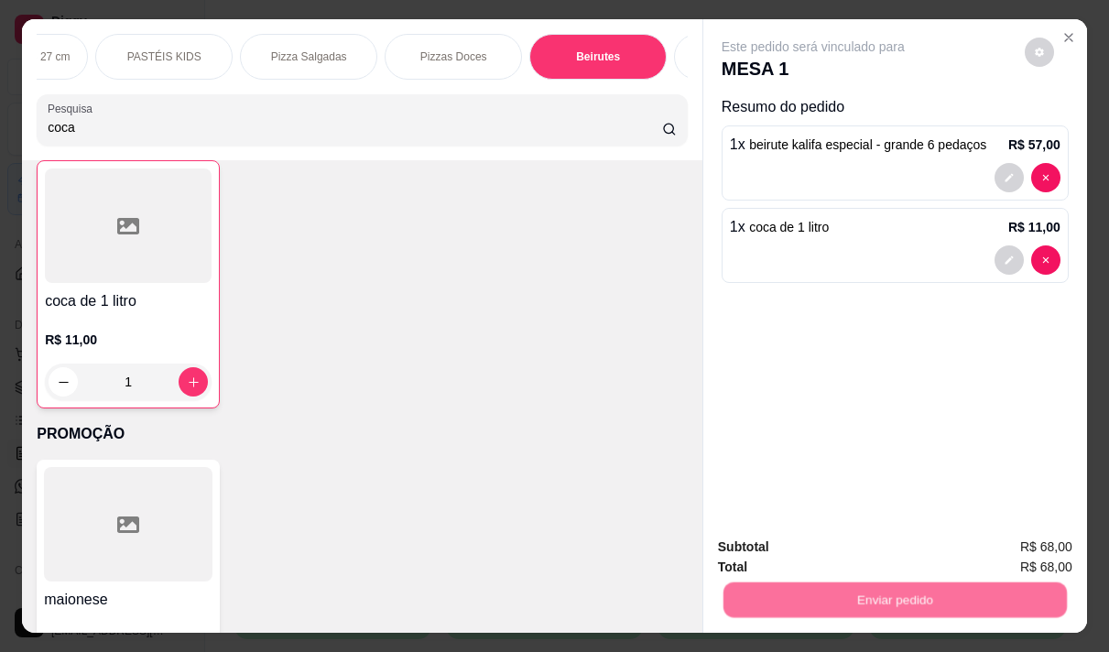
click at [789, 547] on button "Não registrar e enviar pedido" at bounding box center [834, 547] width 191 height 35
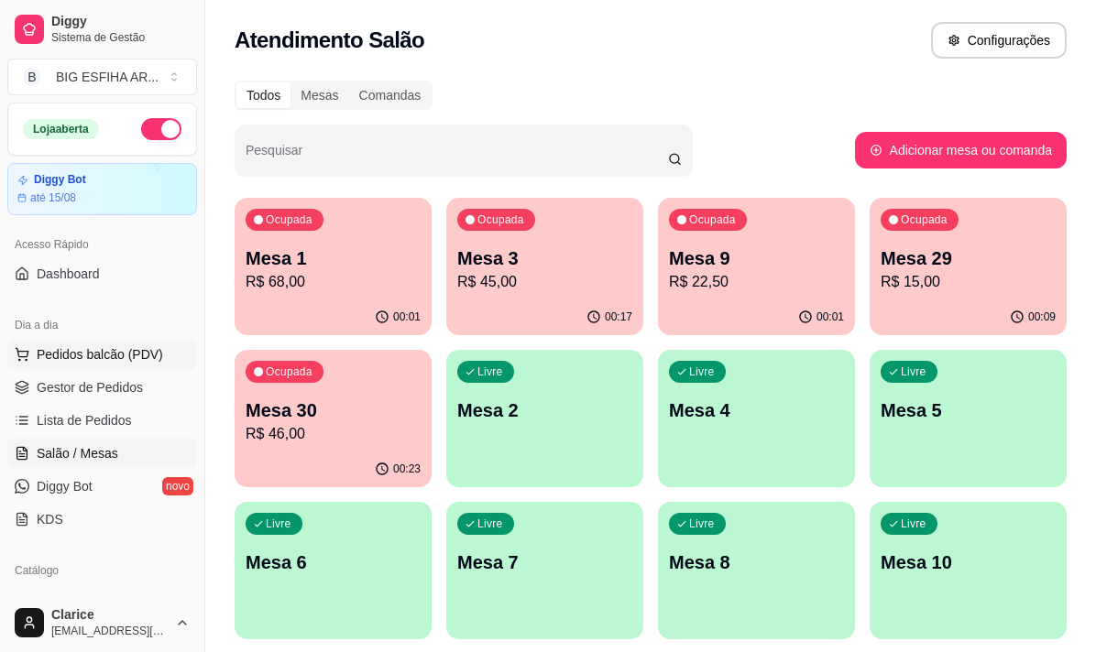
click at [116, 342] on button "Pedidos balcão (PDV)" at bounding box center [102, 354] width 190 height 29
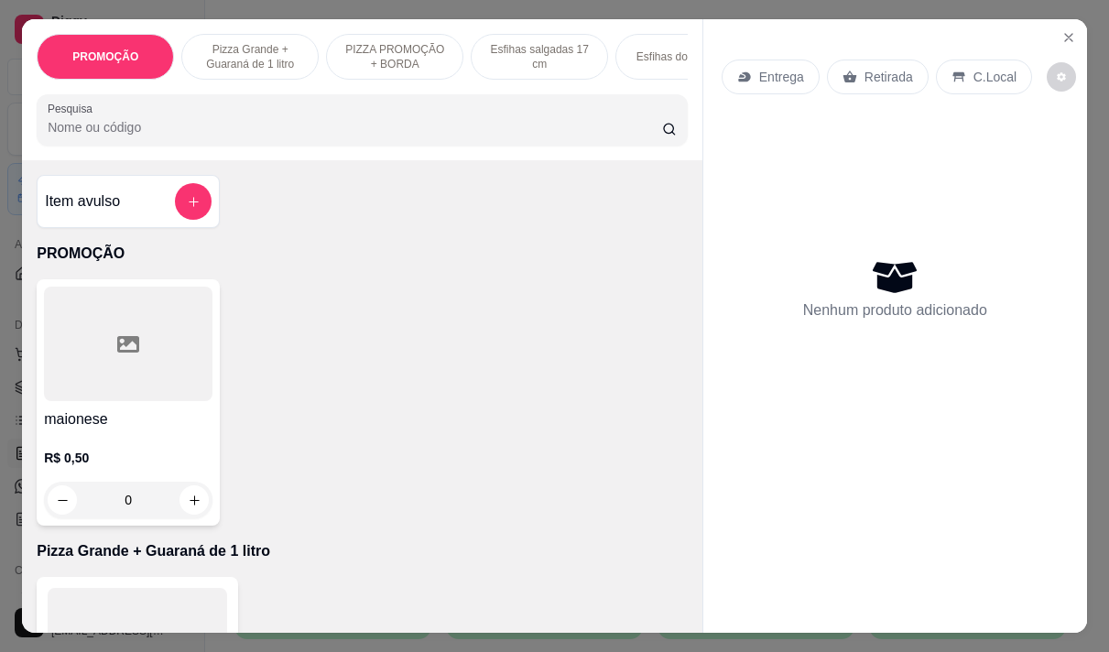
click at [765, 76] on p "Entrega" at bounding box center [781, 77] width 45 height 18
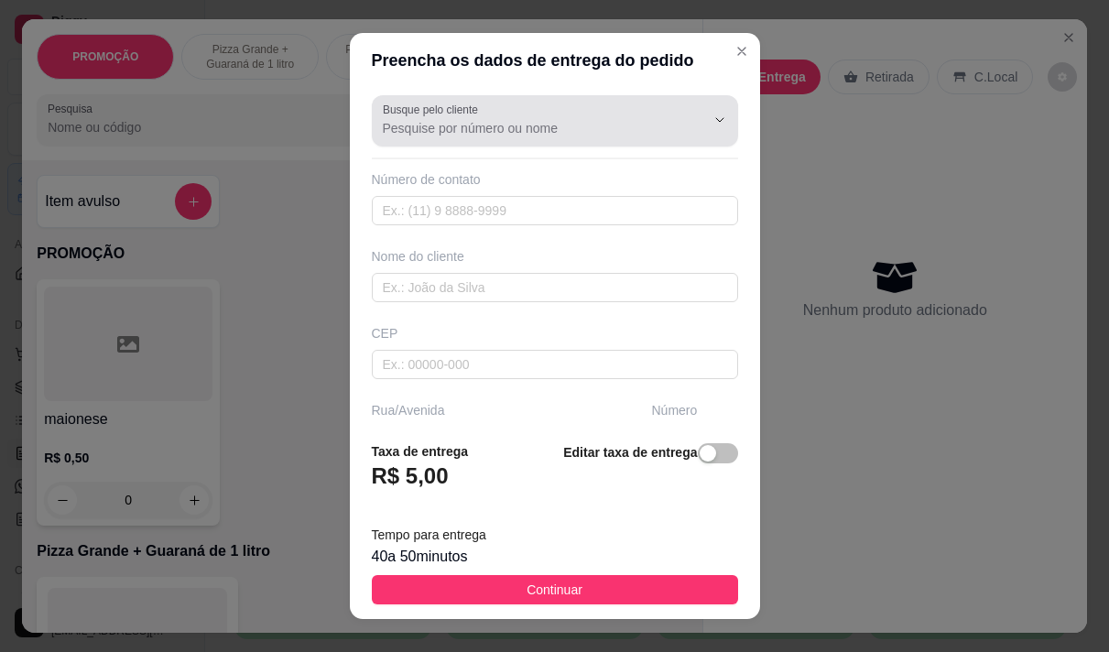
click at [505, 123] on input "Busque pelo cliente" at bounding box center [529, 128] width 293 height 18
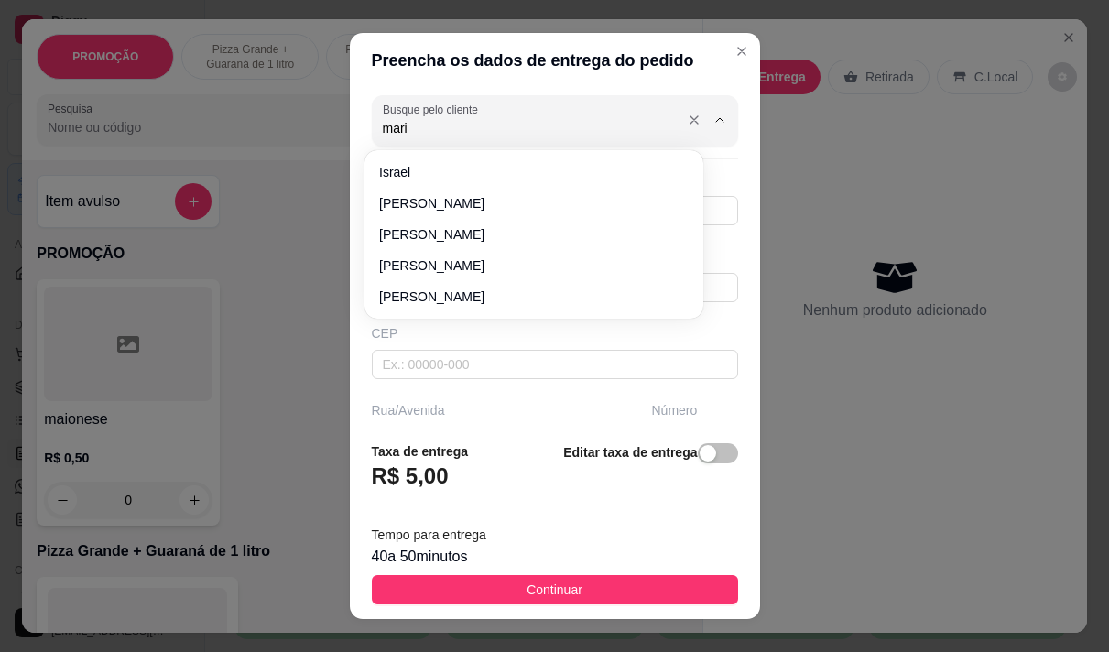
type input "maria"
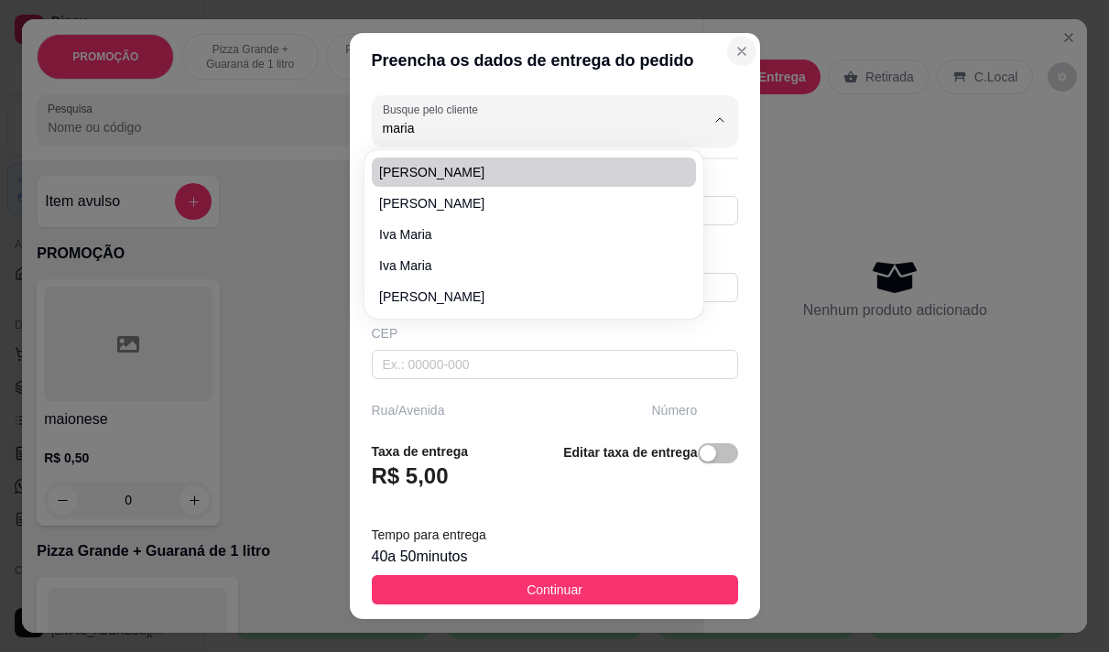
click at [727, 42] on button "Close" at bounding box center [741, 51] width 29 height 29
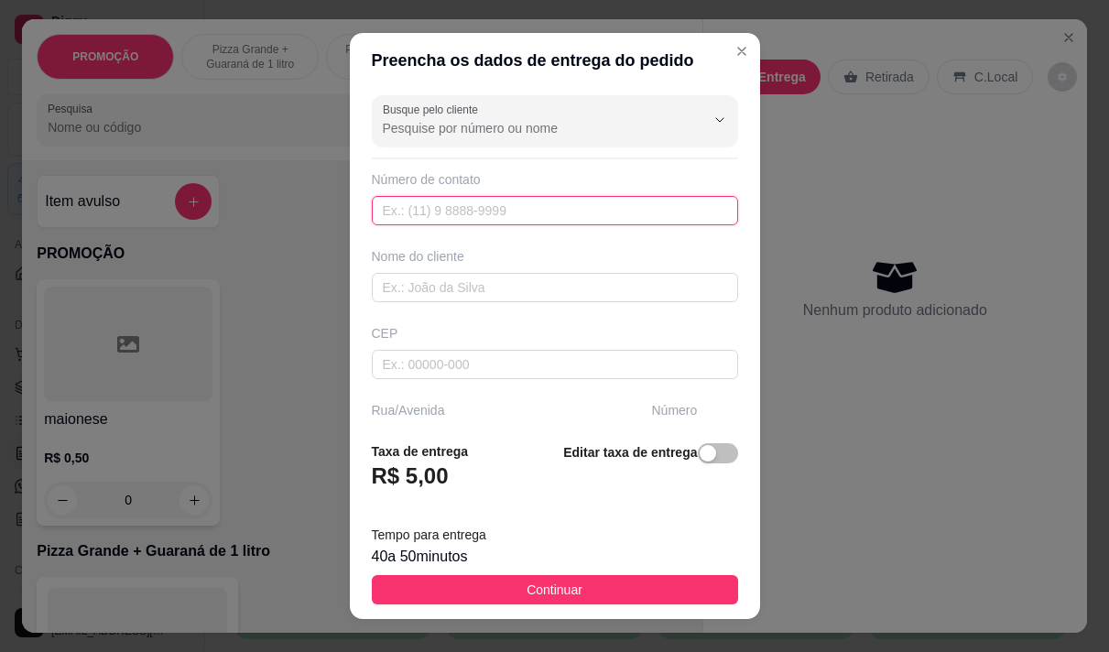
click at [580, 213] on input "text" at bounding box center [555, 210] width 366 height 29
type input "(85) 98705-3874"
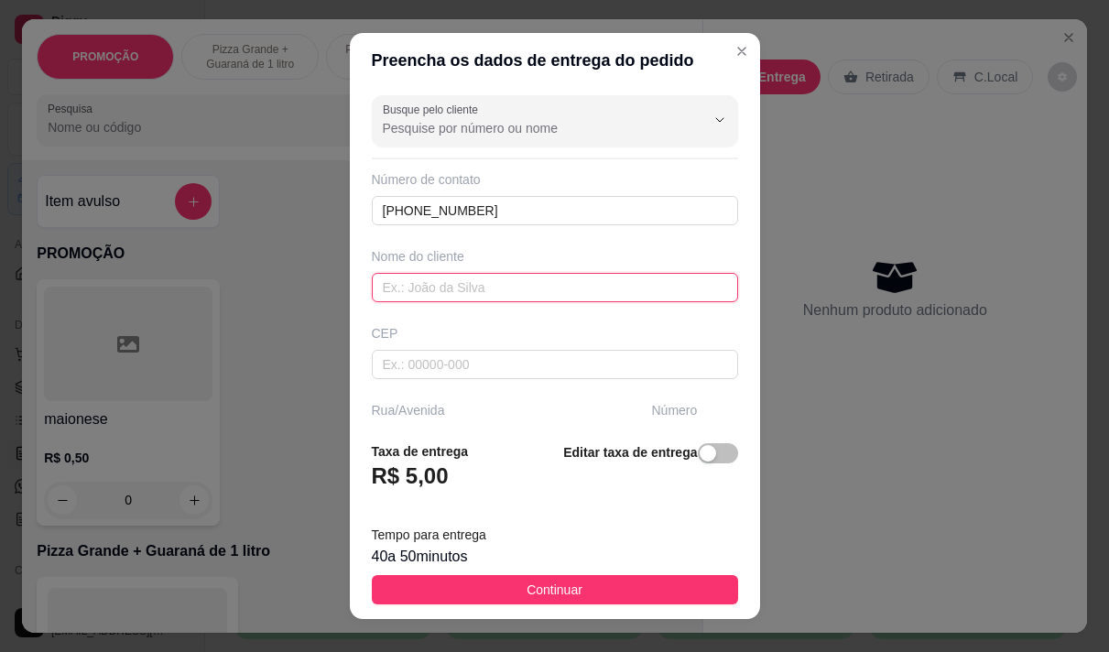
click at [392, 287] on input "text" at bounding box center [555, 287] width 366 height 29
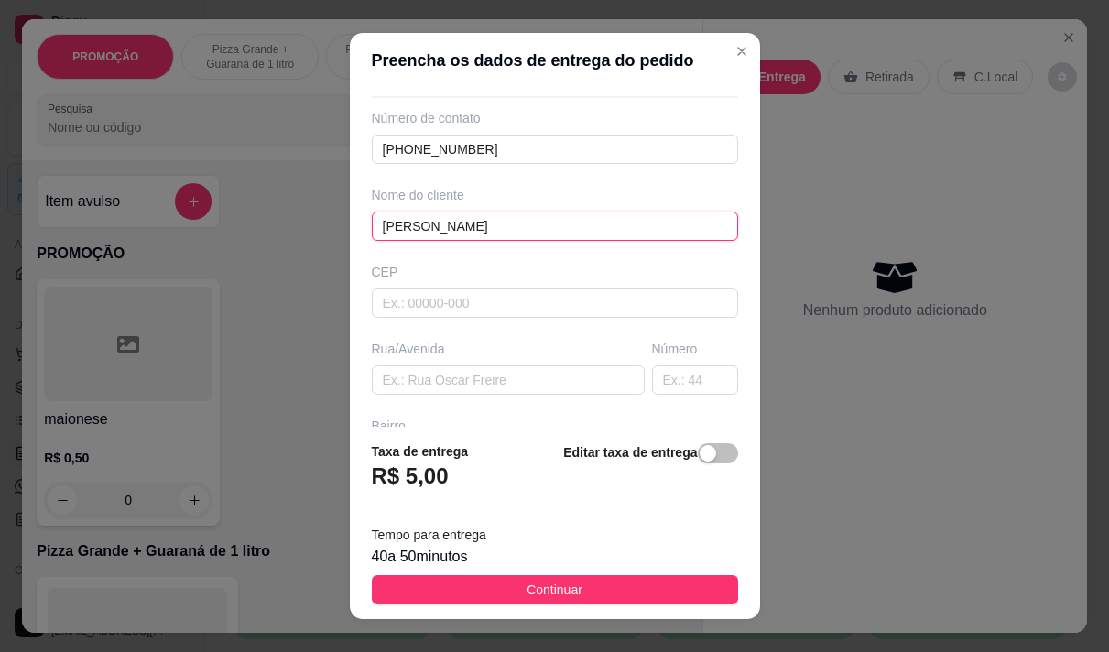
scroll to position [92, 0]
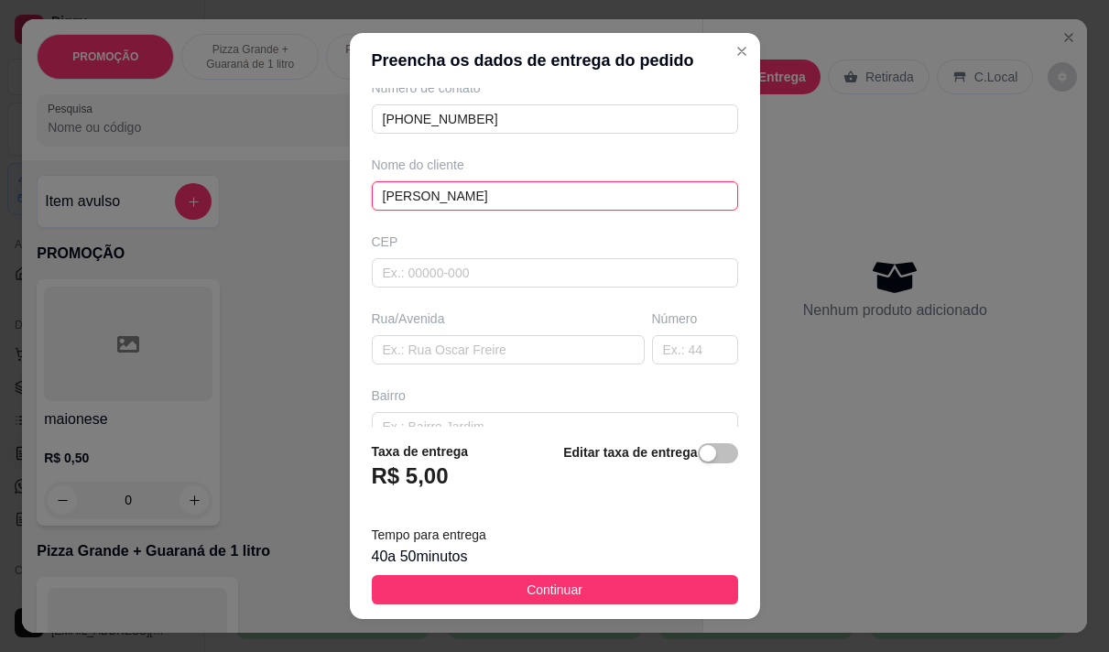
type input "mari jaira"
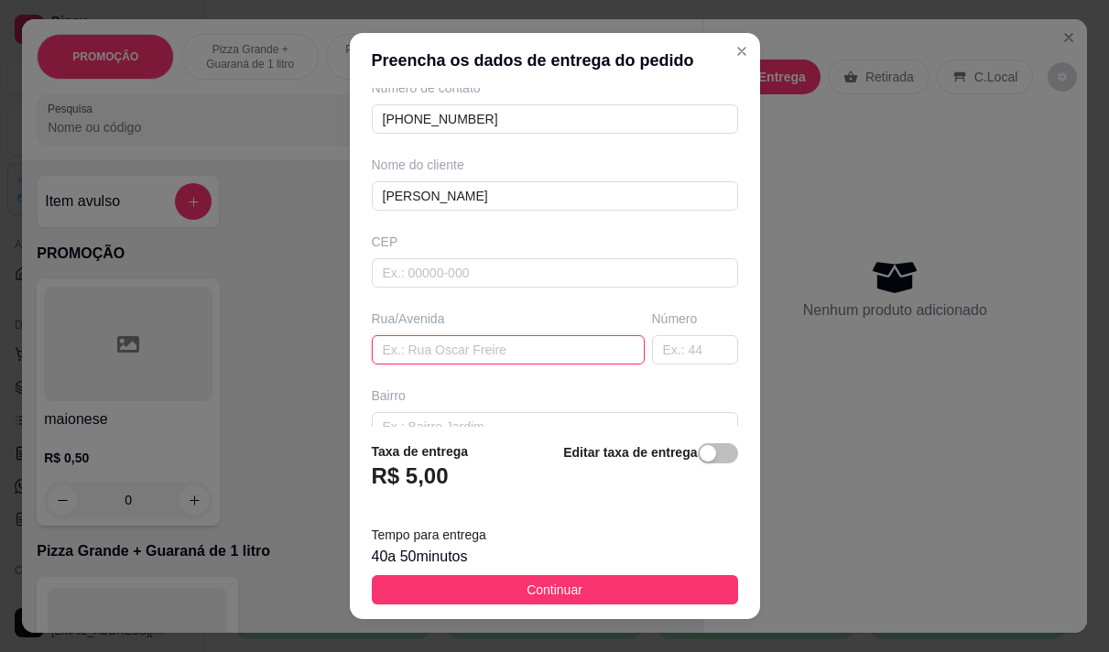
click at [425, 348] on input "text" at bounding box center [508, 349] width 273 height 29
click at [425, 348] on input "jovit" at bounding box center [508, 349] width 273 height 29
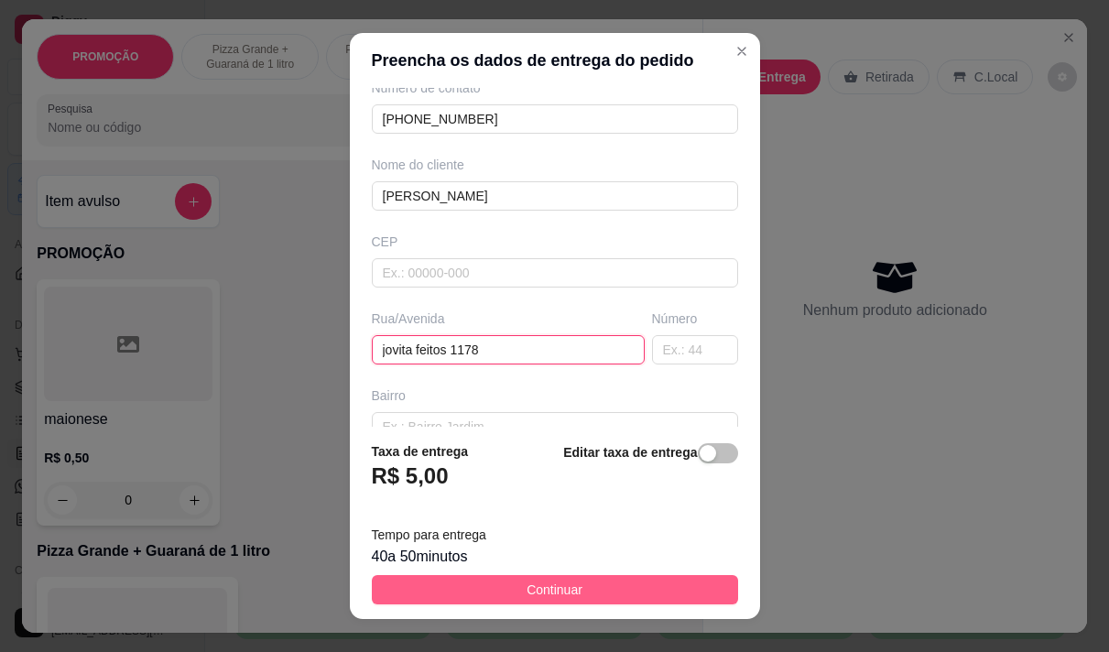
type input "jovita feitos 1178"
click at [483, 587] on button "Continuar" at bounding box center [555, 589] width 366 height 29
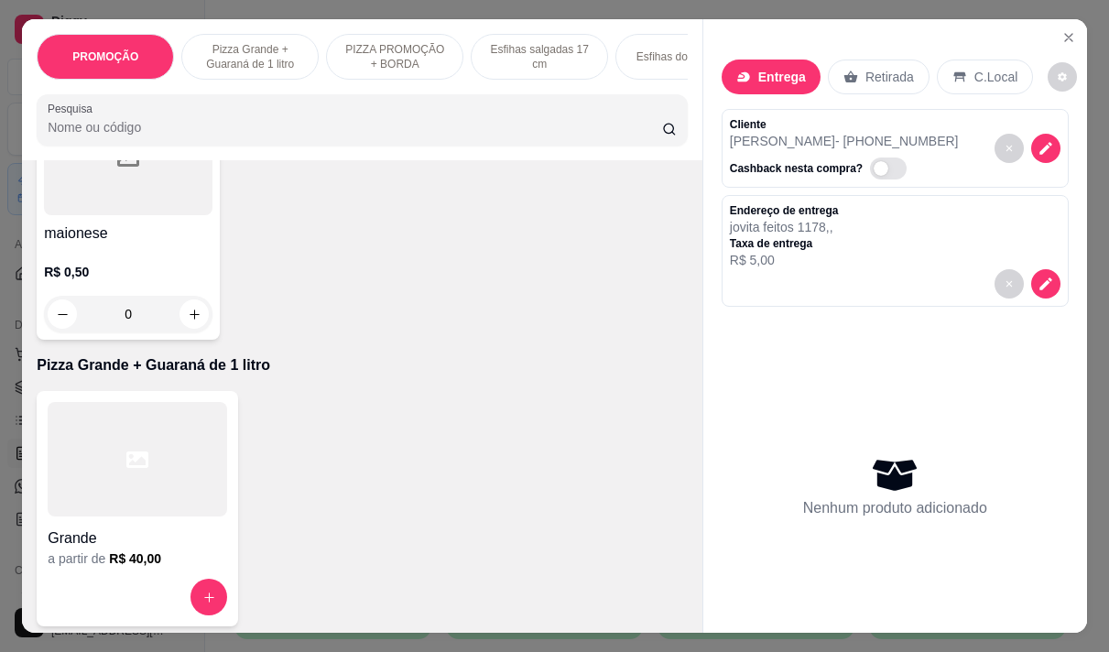
scroll to position [275, 0]
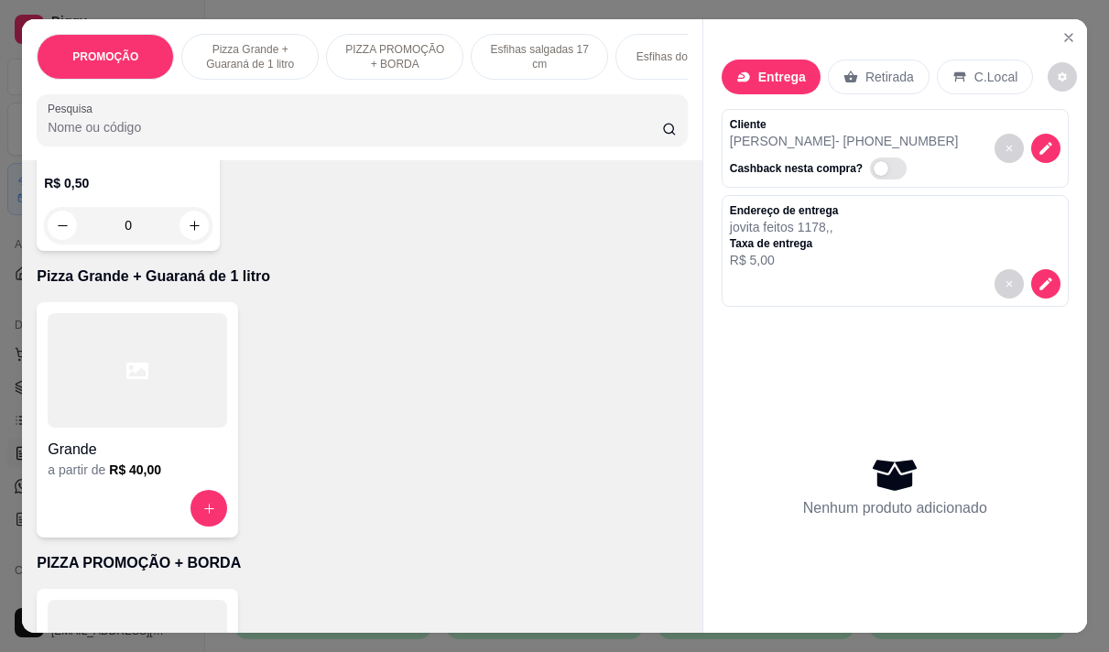
click at [101, 475] on div "a partir de R$ 40,00" at bounding box center [138, 470] width 180 height 18
click at [147, 442] on div "Grande" at bounding box center [138, 444] width 180 height 33
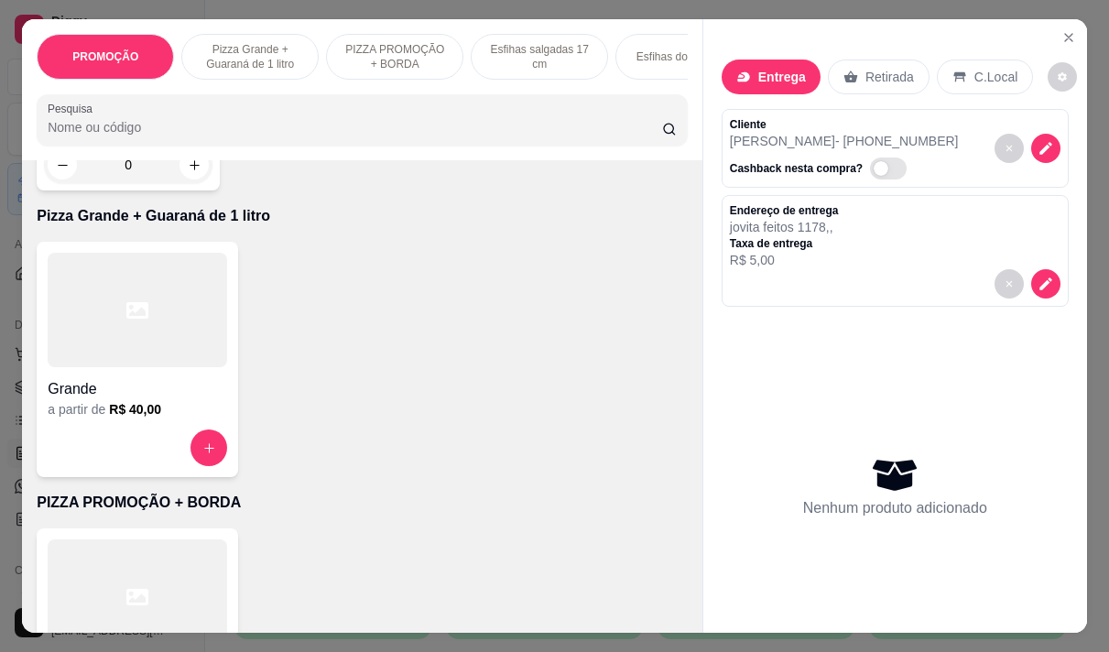
scroll to position [550, 0]
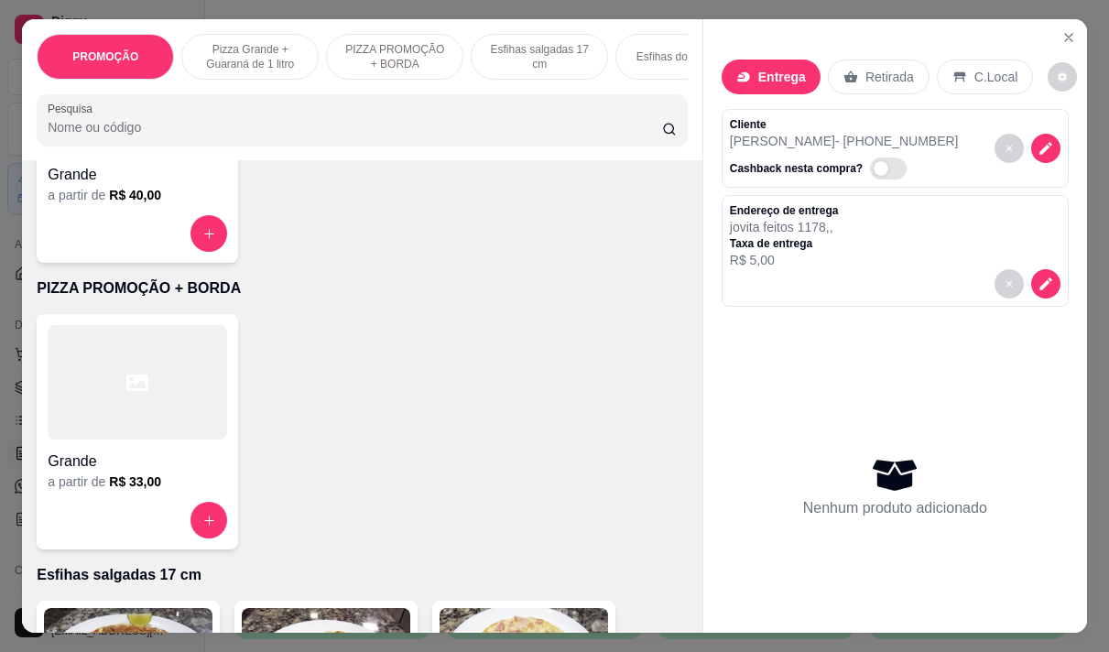
click at [140, 489] on h6 "R$ 33,00" at bounding box center [135, 482] width 52 height 18
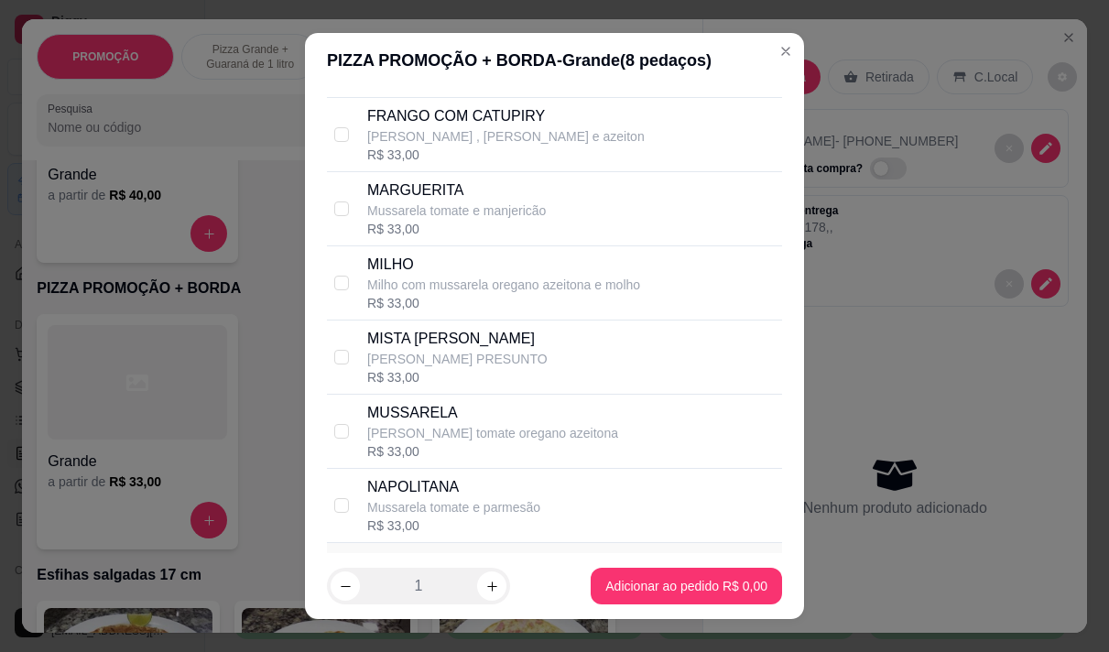
scroll to position [366, 0]
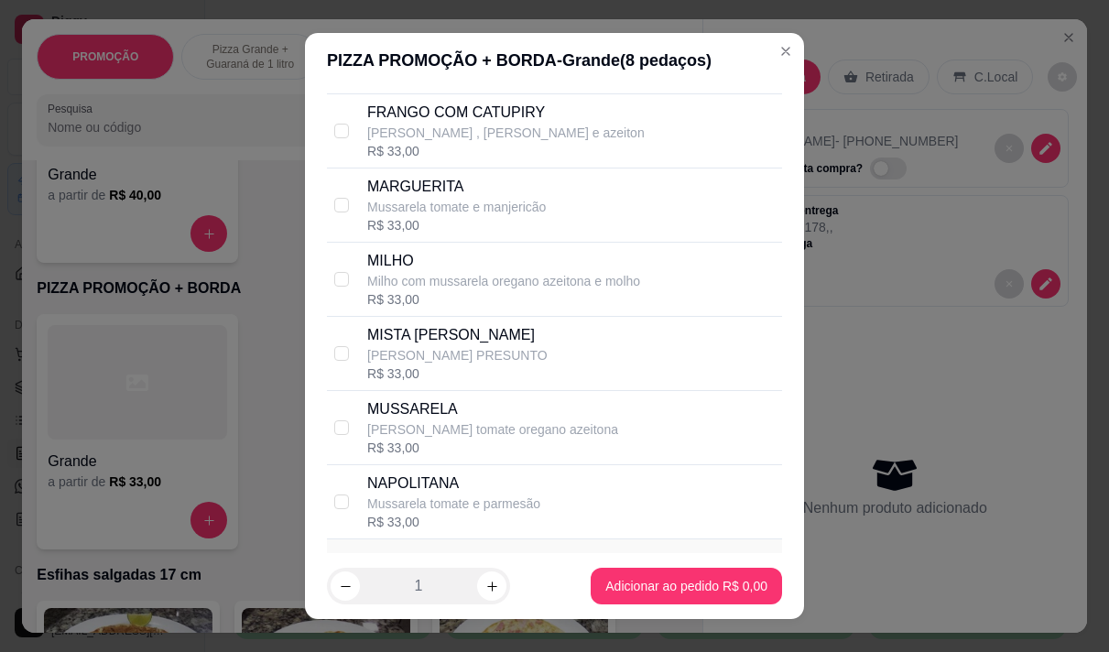
click at [433, 365] on p "MUSSARELA PRESUNTO" at bounding box center [457, 355] width 180 height 18
checkbox input "true"
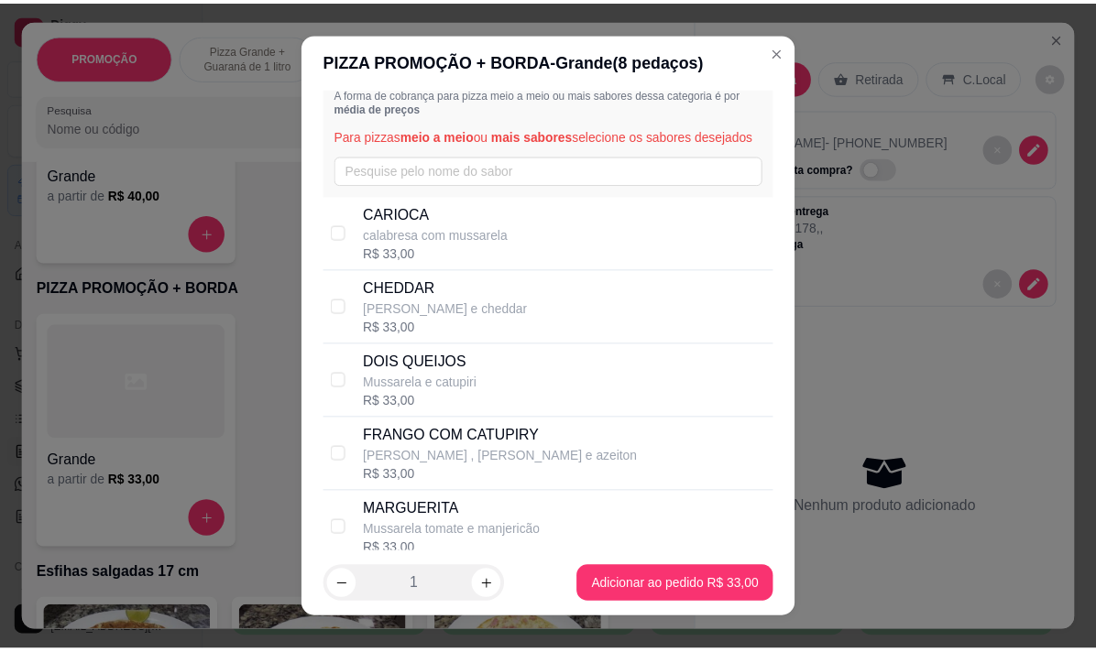
scroll to position [0, 0]
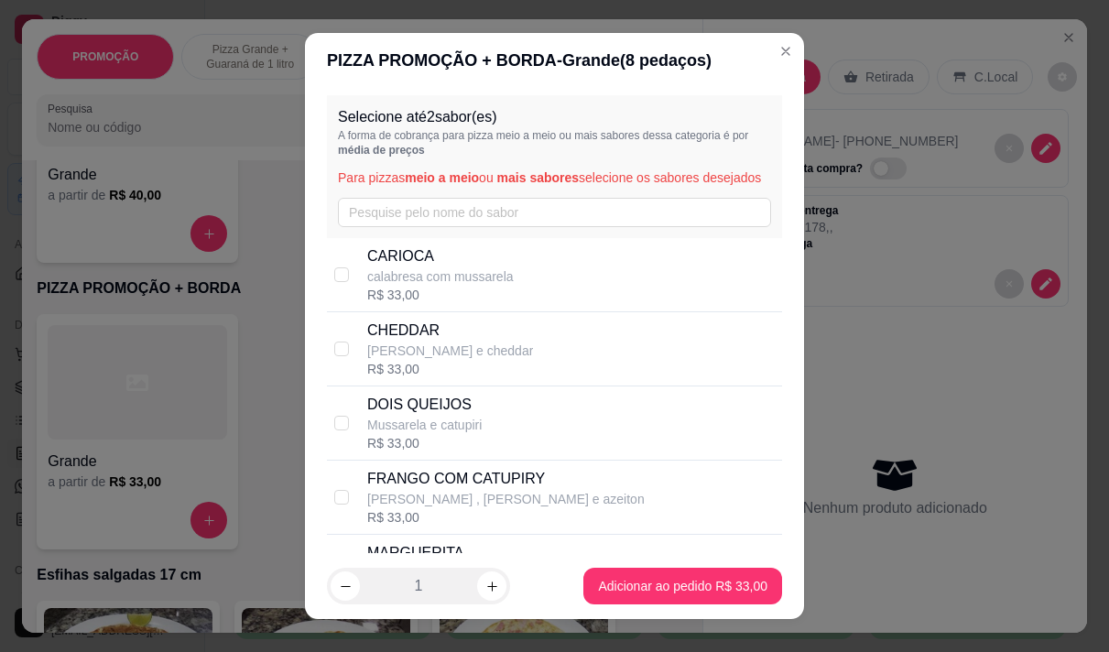
click at [476, 286] on p "calabresa com mussarela" at bounding box center [440, 276] width 147 height 18
checkbox input "true"
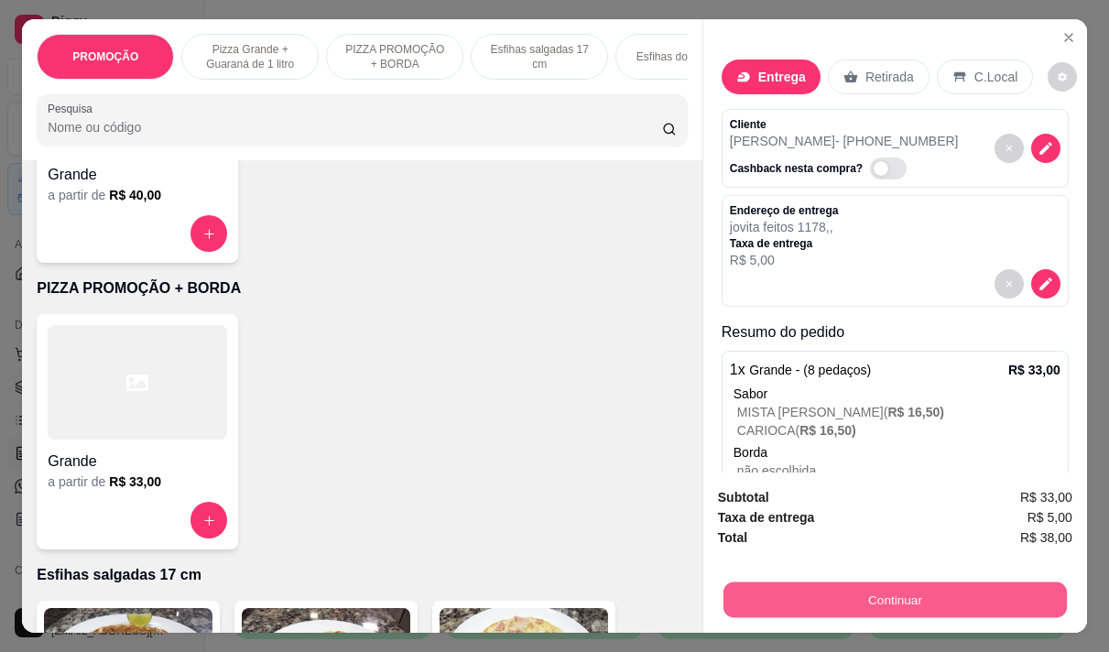
click at [774, 587] on button "Continuar" at bounding box center [896, 600] width 344 height 36
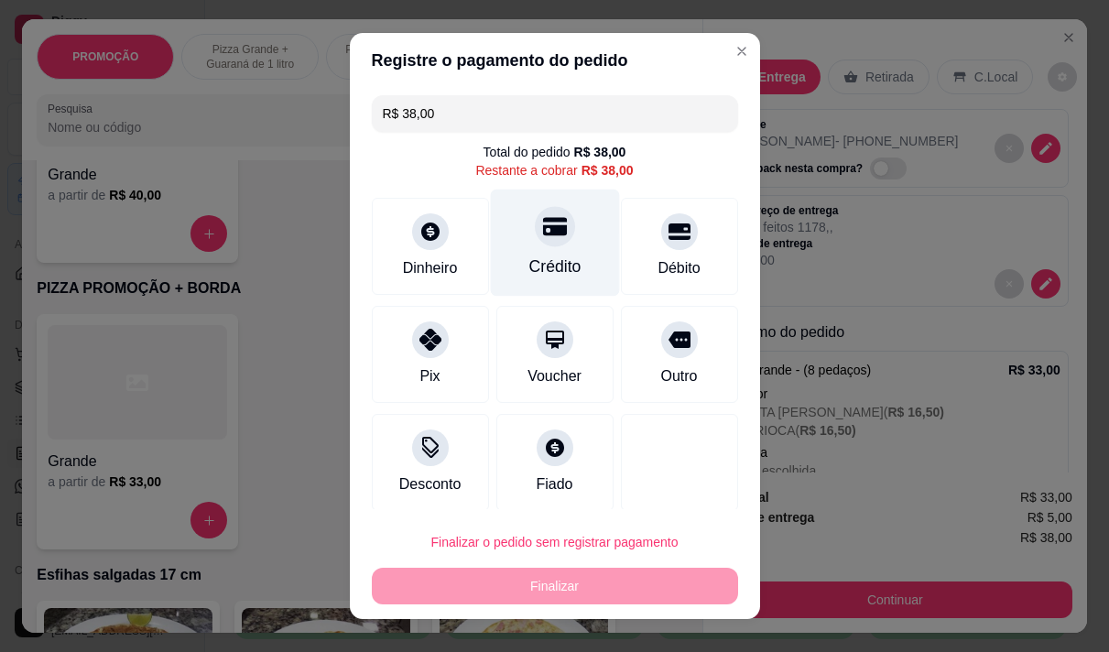
click at [540, 243] on div at bounding box center [555, 226] width 40 height 40
type input "R$ 0,00"
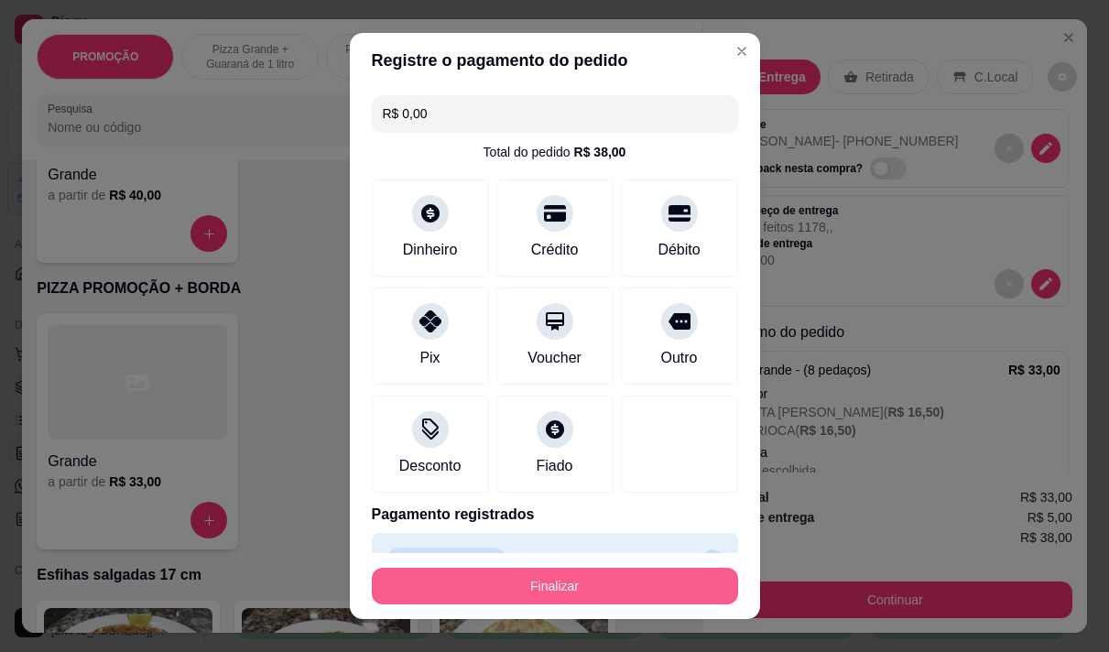
click at [591, 581] on button "Finalizar" at bounding box center [555, 586] width 366 height 37
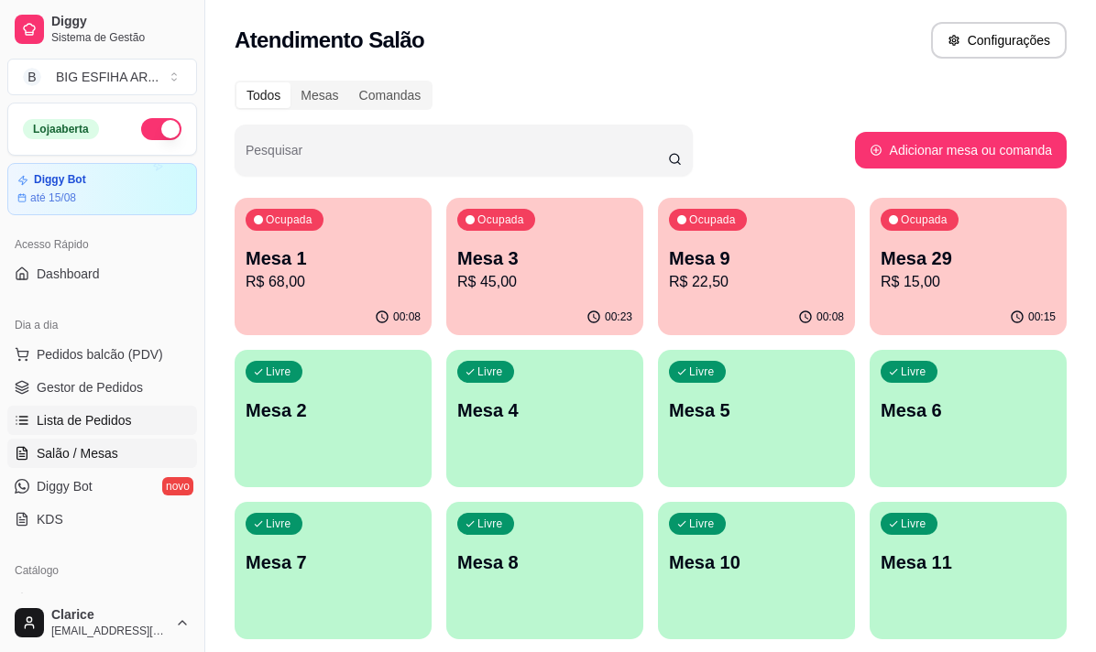
click at [100, 430] on link "Lista de Pedidos" at bounding box center [102, 420] width 190 height 29
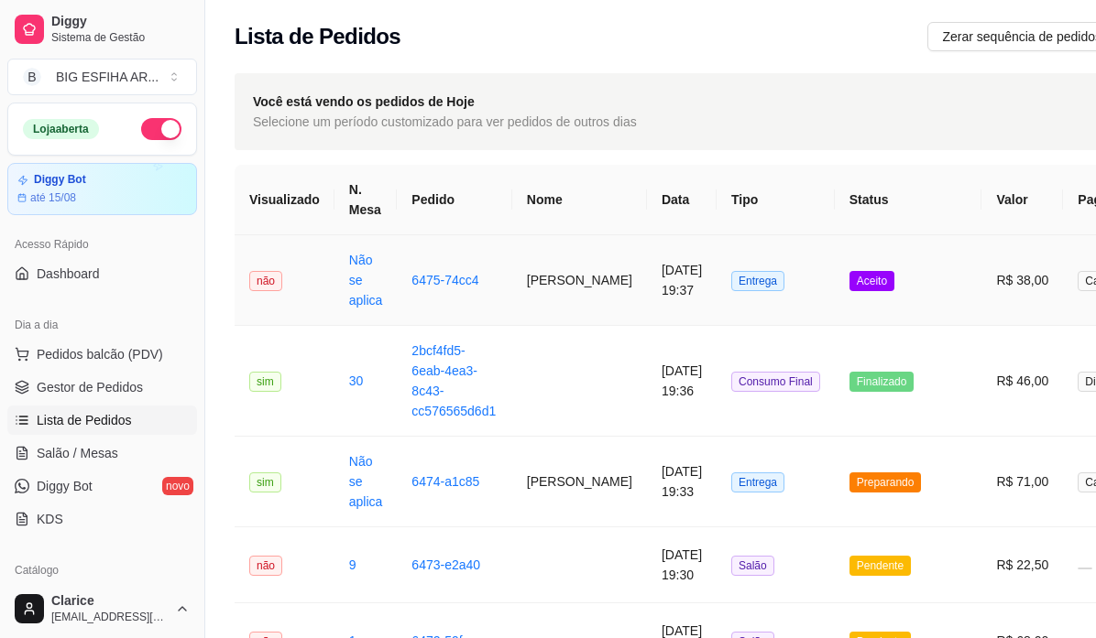
click at [529, 293] on td "mari jaira" at bounding box center [579, 280] width 135 height 91
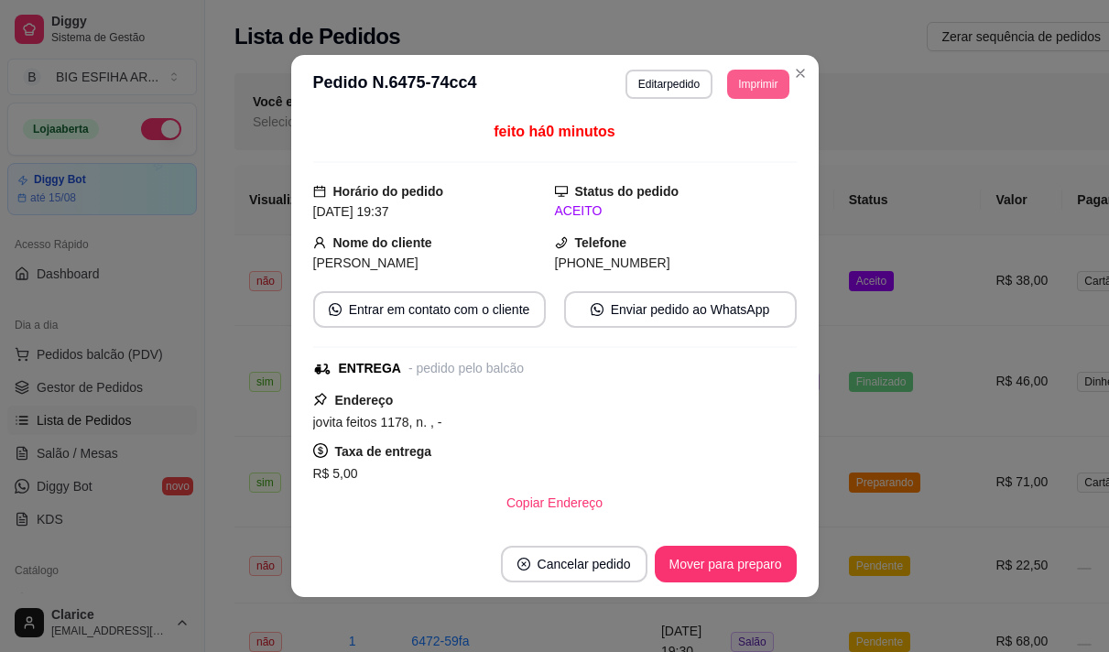
click at [754, 86] on button "Imprimir" at bounding box center [757, 84] width 61 height 29
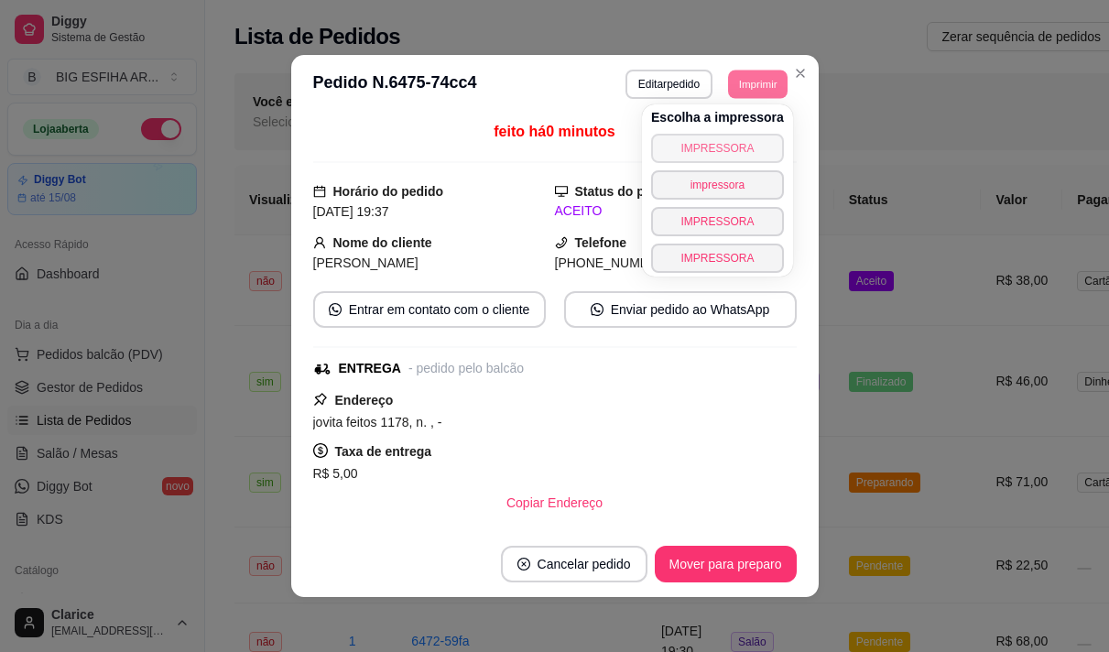
click at [714, 148] on button "IMPRESSORA" at bounding box center [717, 148] width 133 height 29
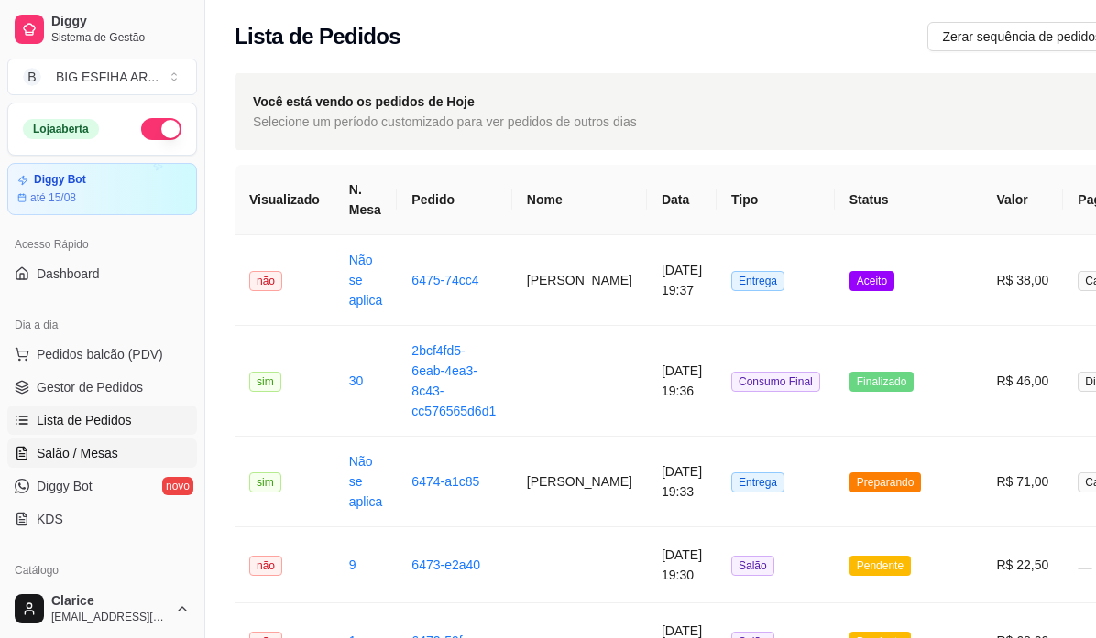
click at [104, 451] on span "Salão / Mesas" at bounding box center [78, 453] width 82 height 18
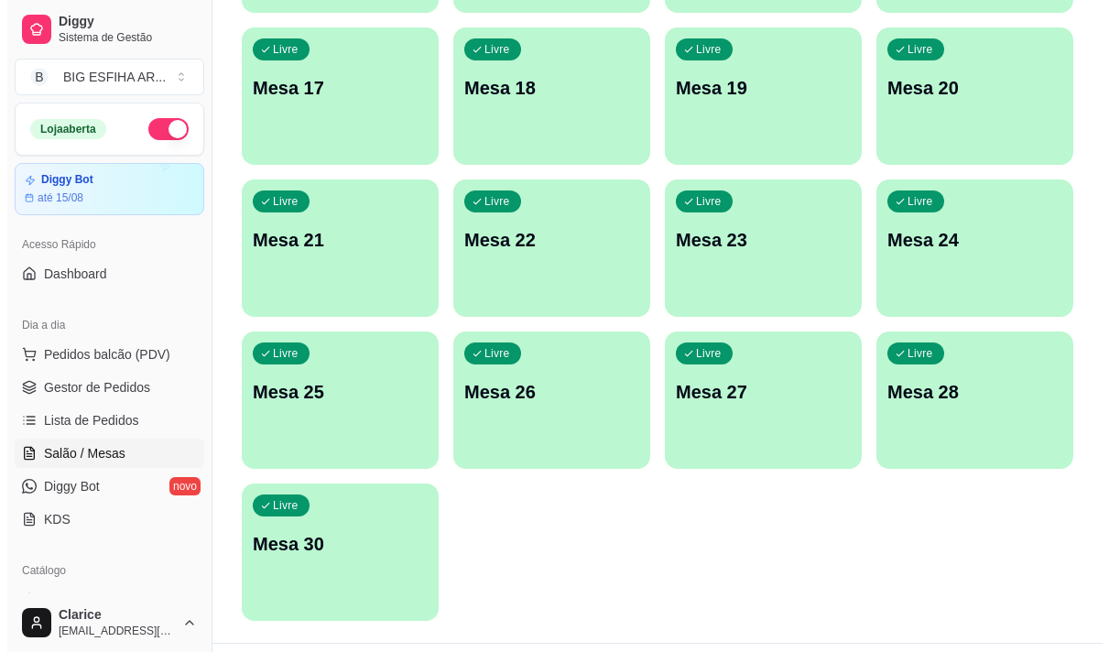
scroll to position [822, 0]
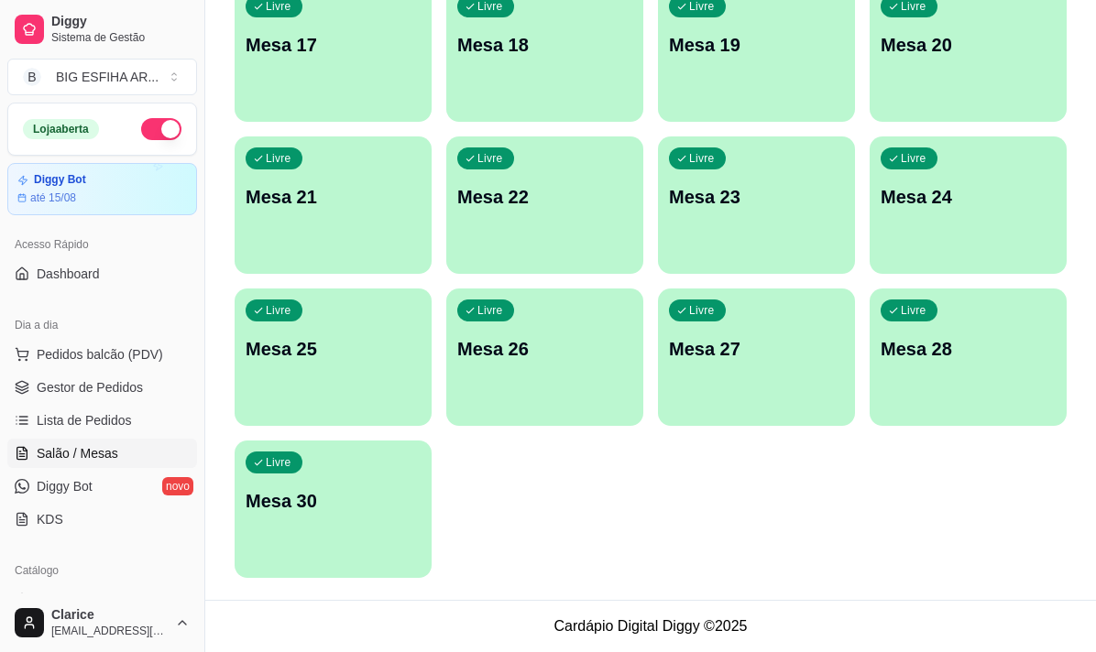
click at [314, 542] on div "Livre Mesa 30" at bounding box center [332, 498] width 197 height 115
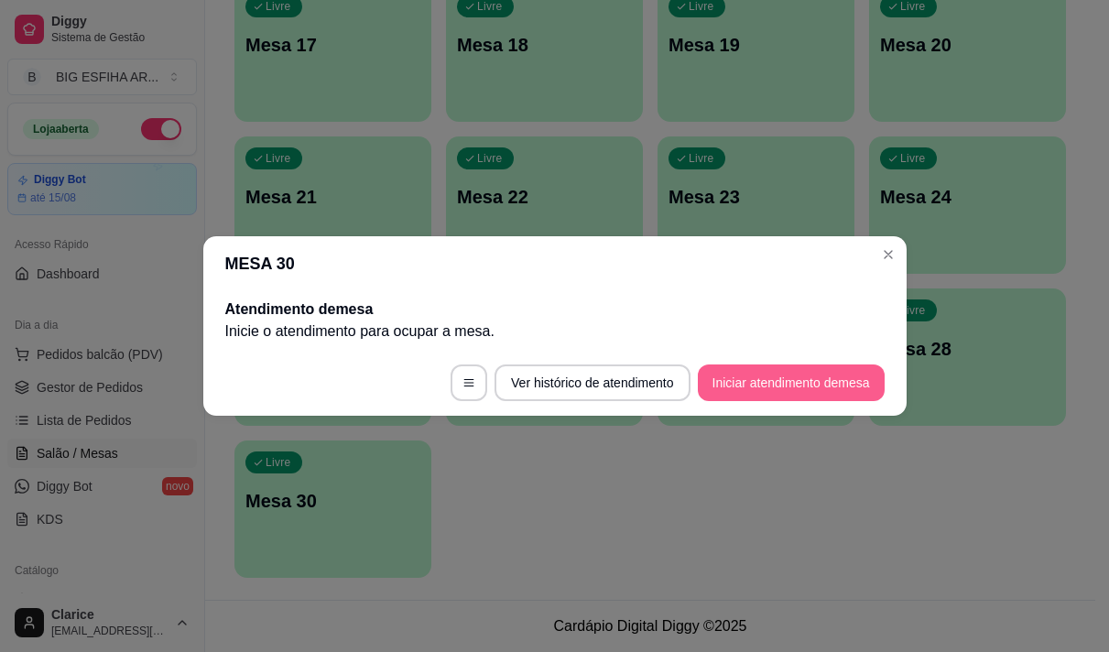
click at [816, 376] on button "Iniciar atendimento de mesa" at bounding box center [791, 383] width 187 height 37
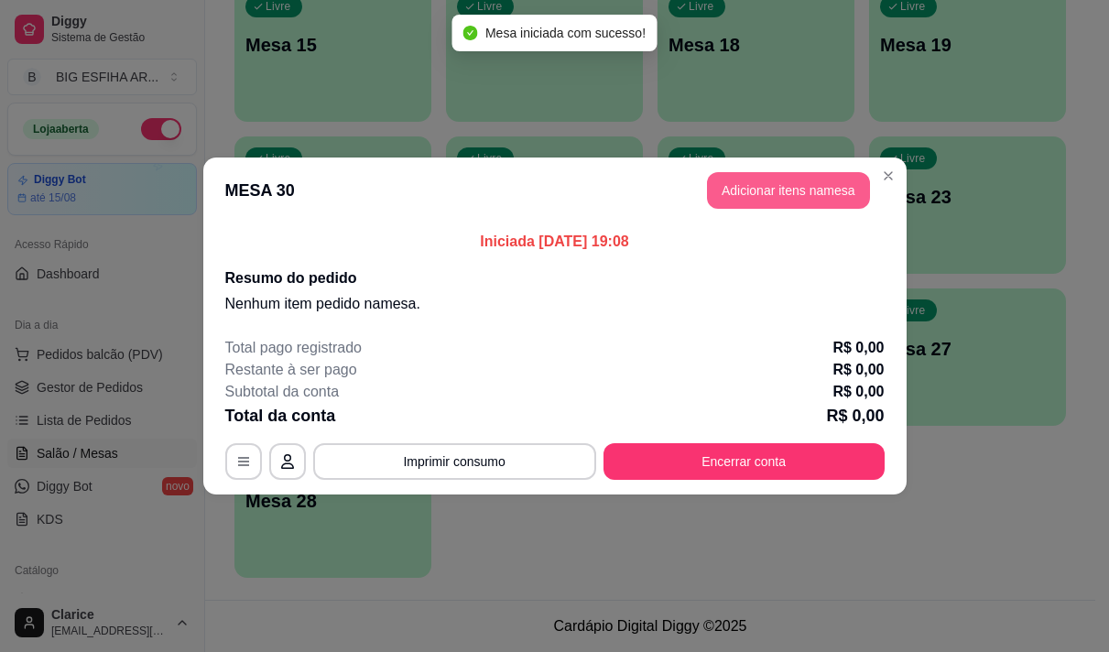
click at [806, 190] on button "Adicionar itens na mesa" at bounding box center [788, 190] width 163 height 37
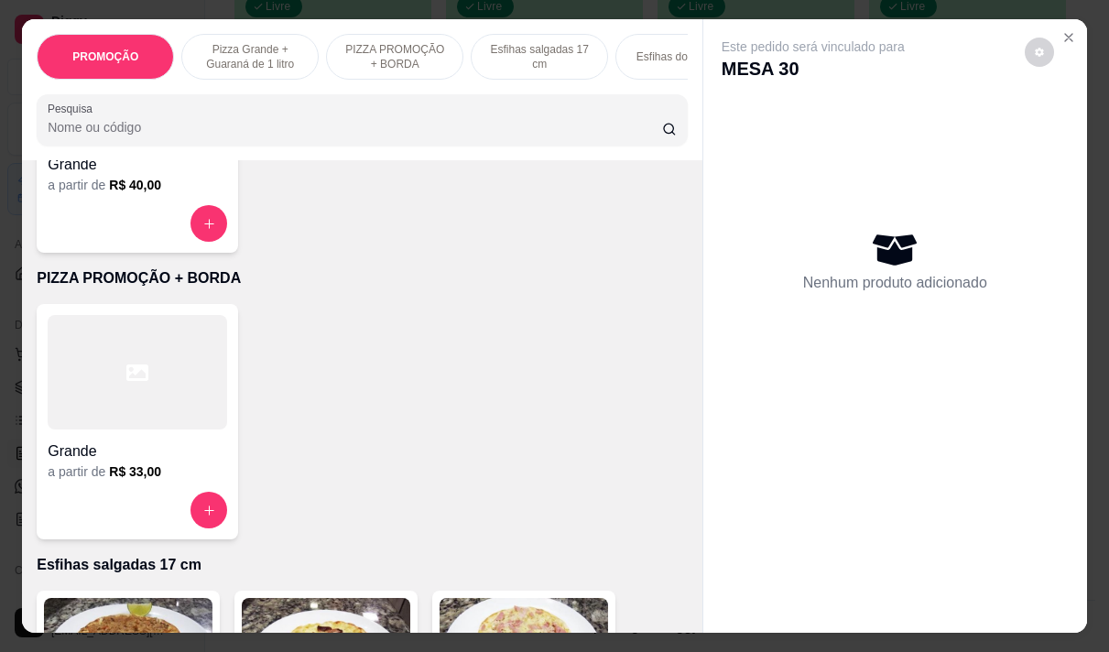
scroll to position [641, 0]
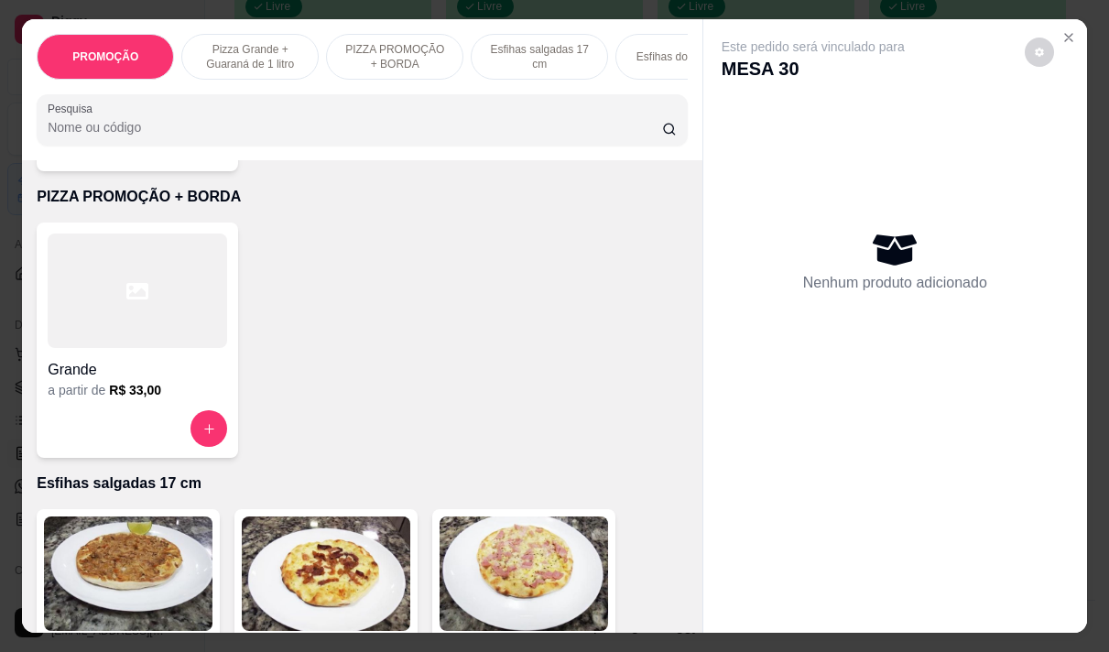
click at [109, 399] on h6 "R$ 33,00" at bounding box center [135, 390] width 52 height 18
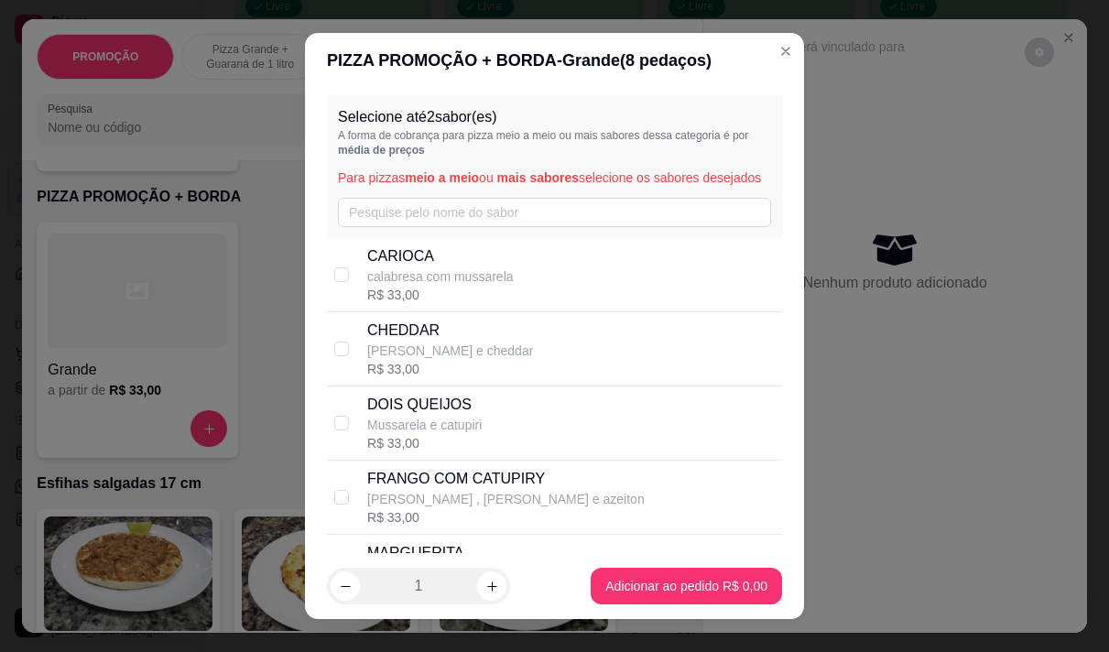
click at [457, 285] on p "calabresa com mussarela" at bounding box center [440, 276] width 147 height 18
click at [463, 267] on p "CARIOCA" at bounding box center [440, 256] width 147 height 22
checkbox input "false"
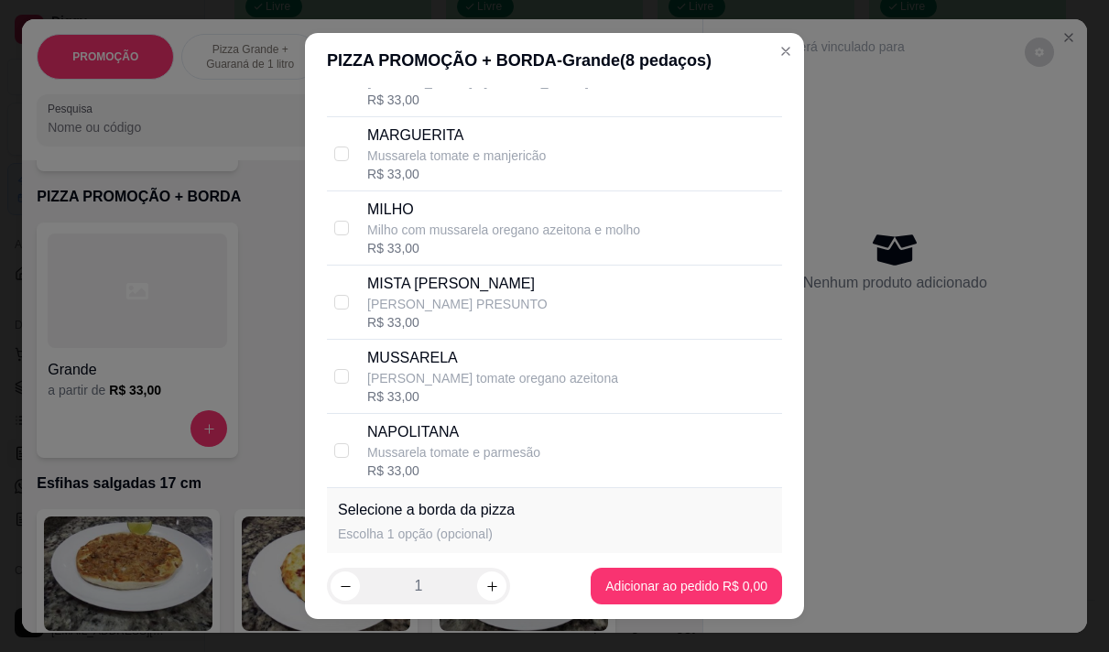
scroll to position [458, 0]
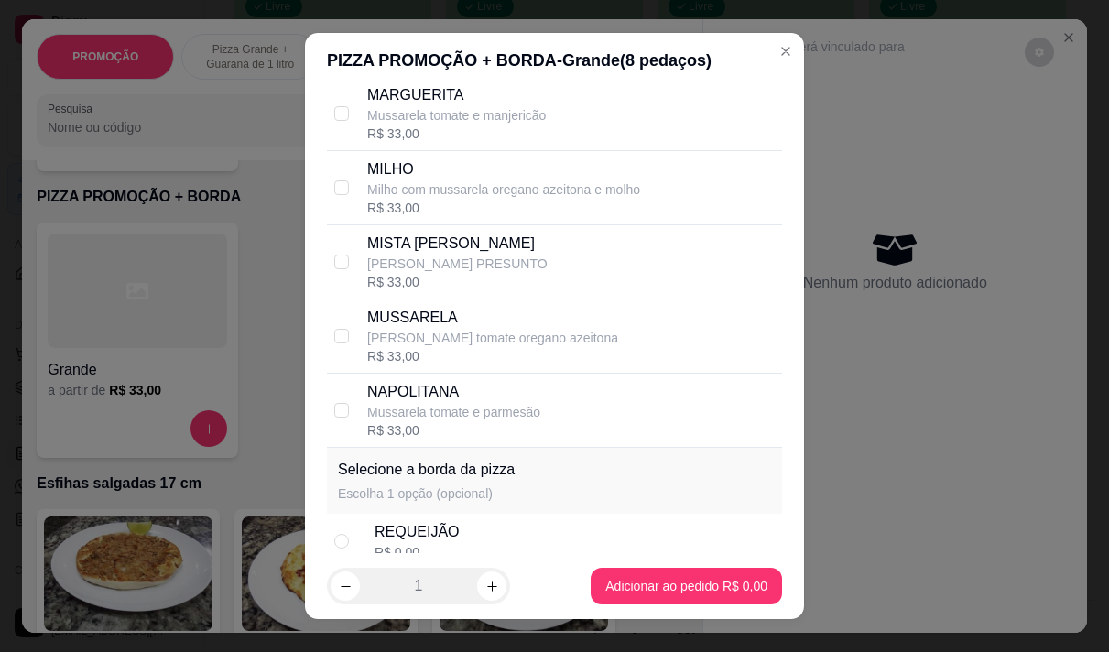
click at [431, 347] on p "mussarela tomate oregano azeitona" at bounding box center [492, 338] width 251 height 18
checkbox input "true"
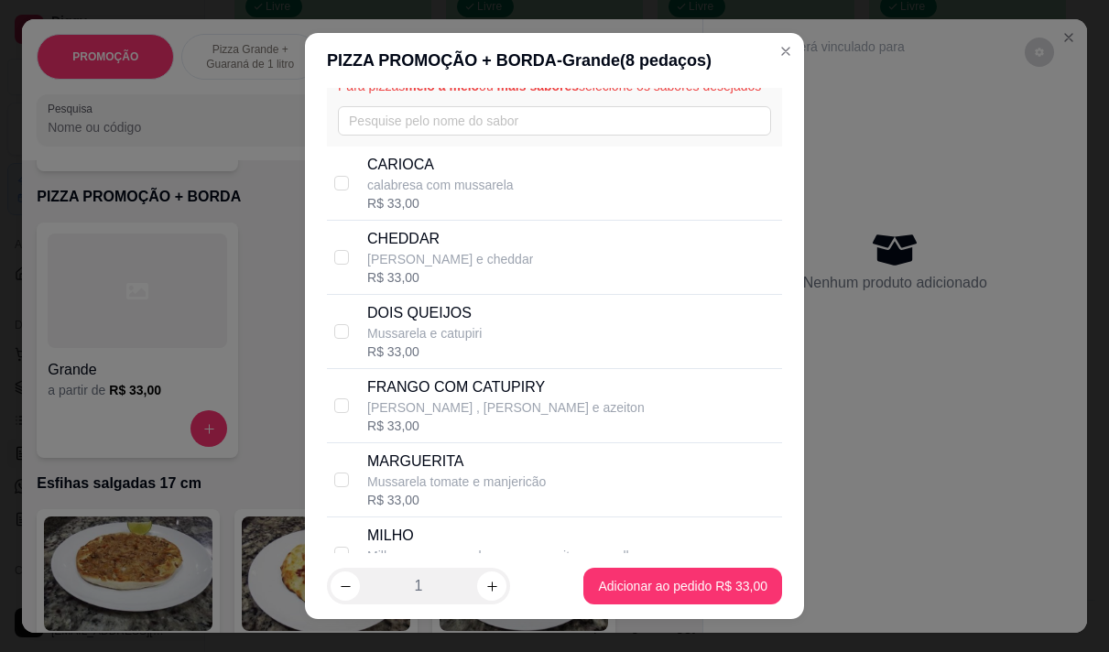
click at [425, 176] on p "CARIOCA" at bounding box center [440, 165] width 147 height 22
checkbox input "true"
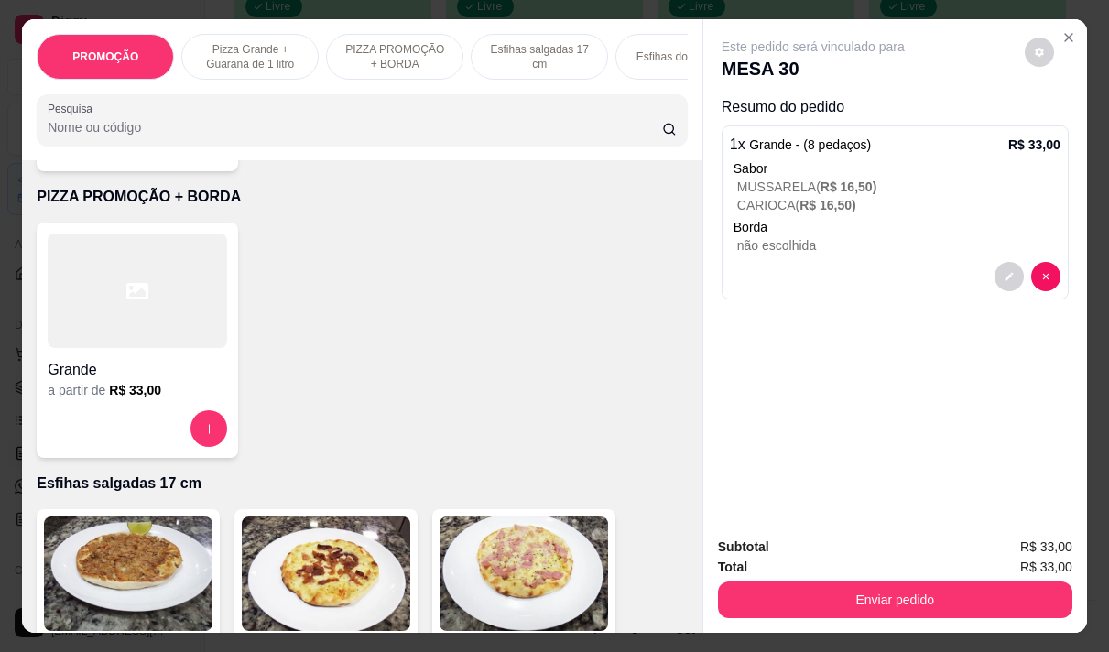
click at [798, 218] on p "Borda" at bounding box center [897, 227] width 327 height 18
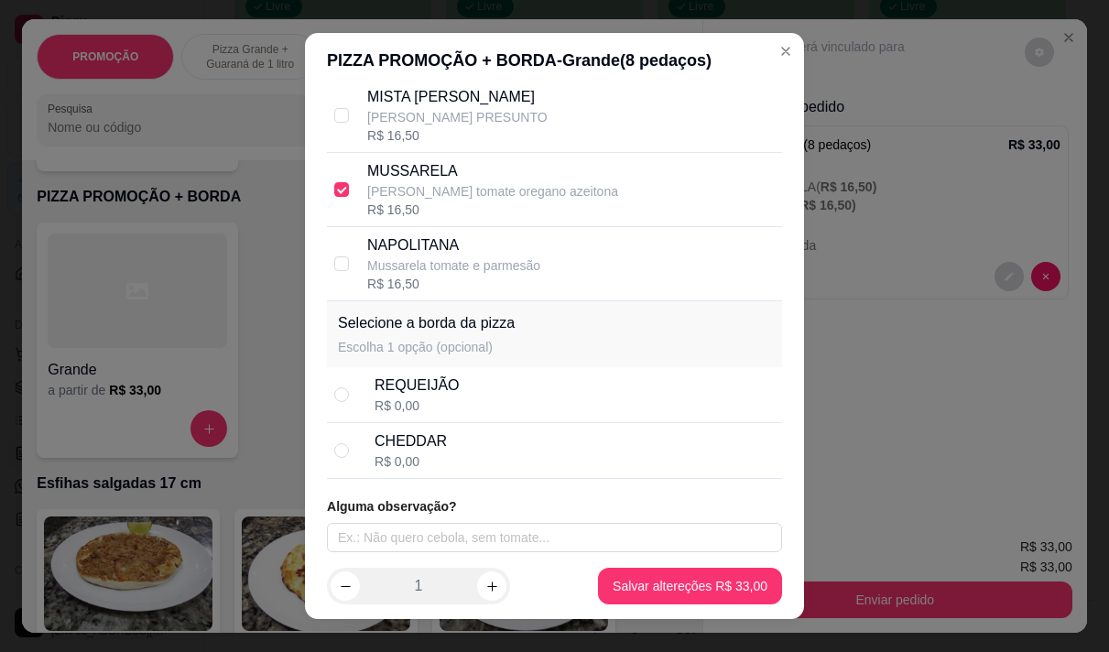
scroll to position [628, 0]
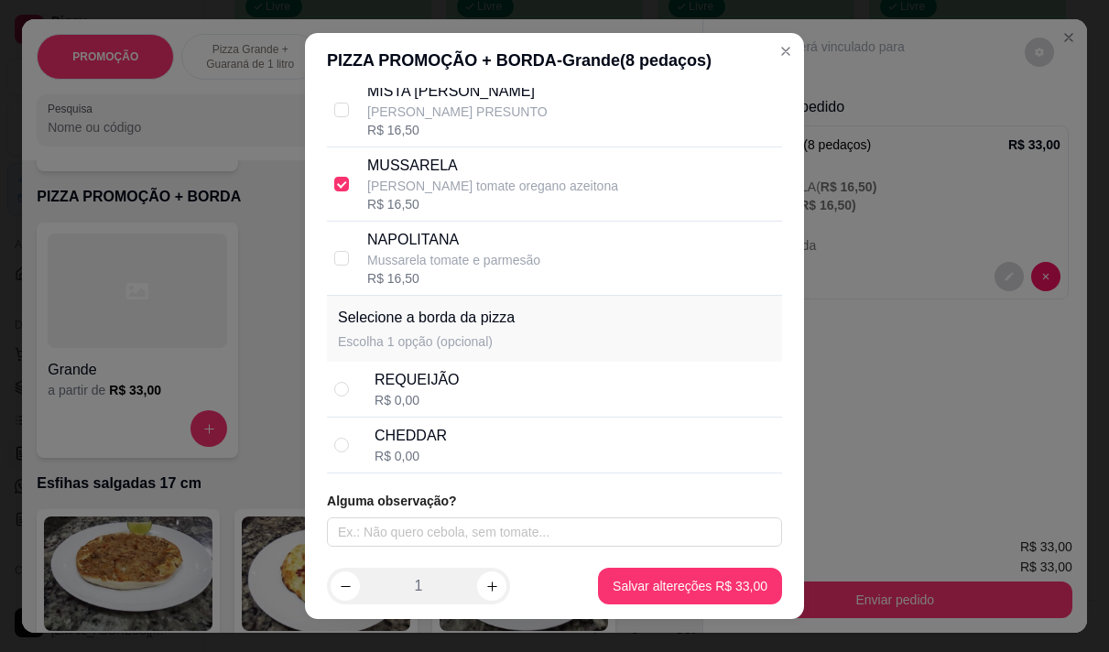
click at [430, 427] on div "CHEDDAR" at bounding box center [411, 436] width 72 height 22
radio input "true"
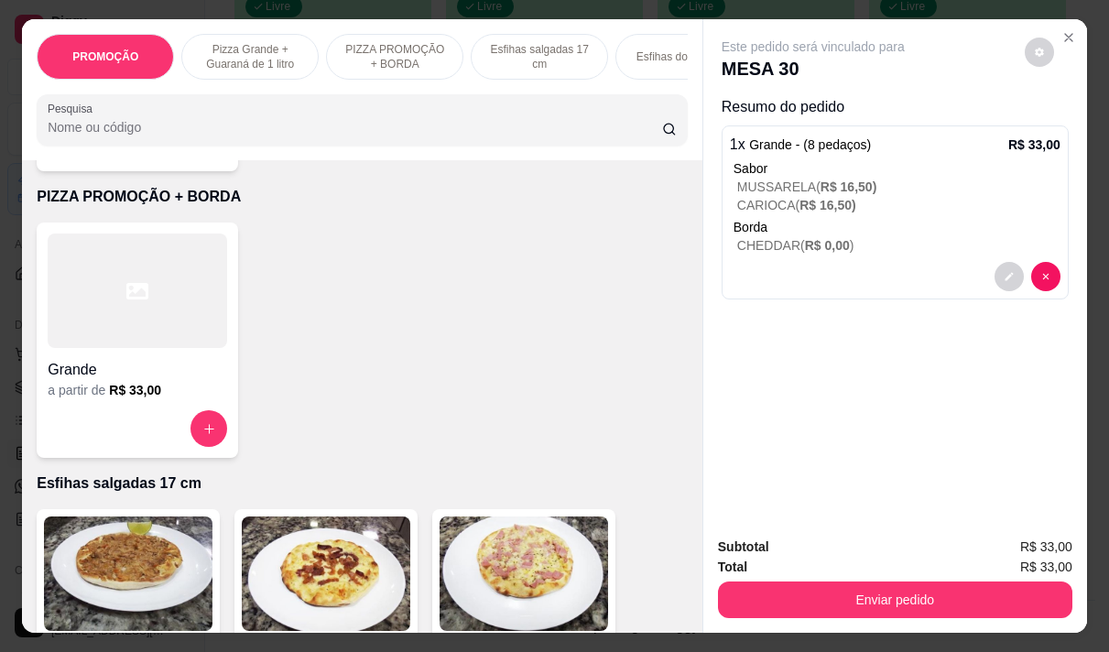
click at [141, 302] on icon at bounding box center [137, 291] width 22 height 22
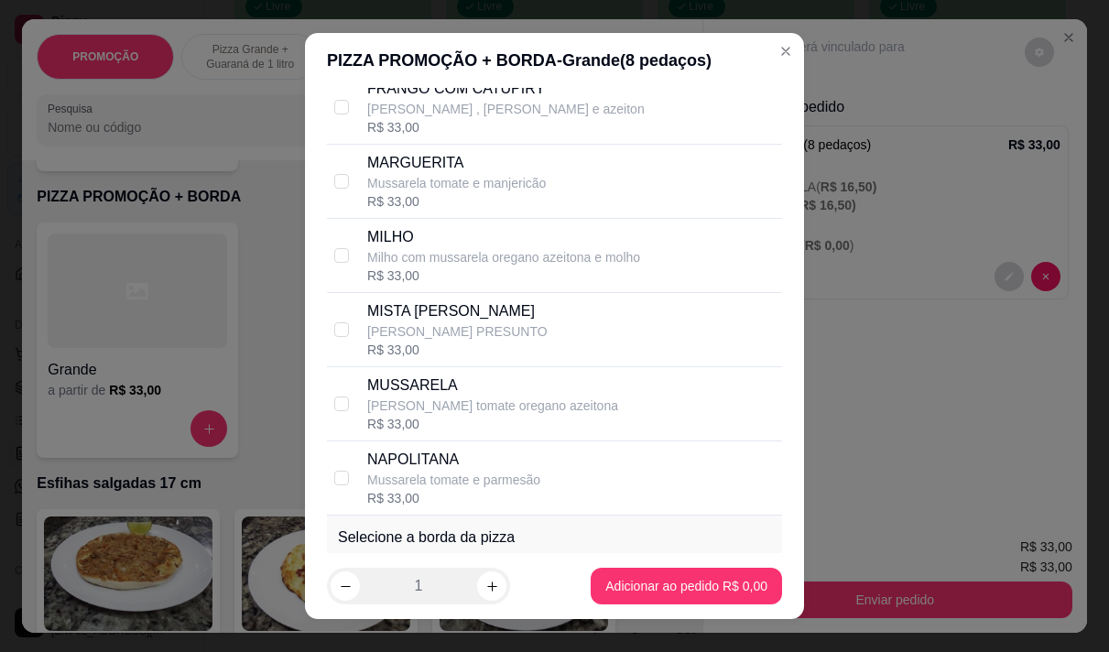
scroll to position [458, 0]
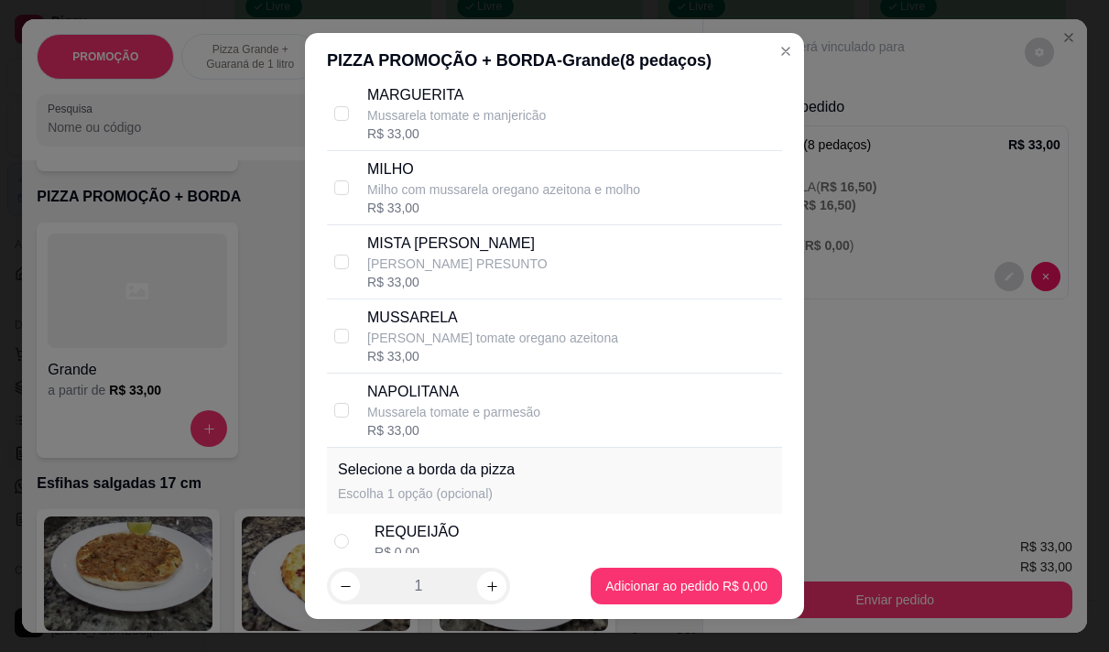
click at [446, 347] on p "mussarela tomate oregano azeitona" at bounding box center [492, 338] width 251 height 18
checkbox input "true"
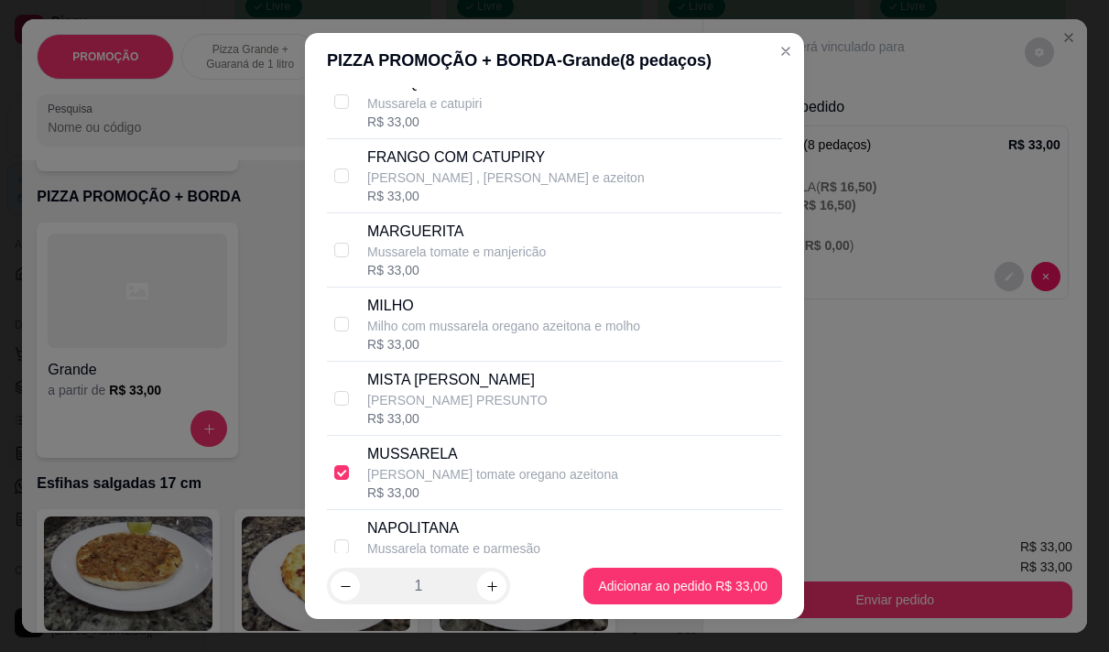
scroll to position [183, 0]
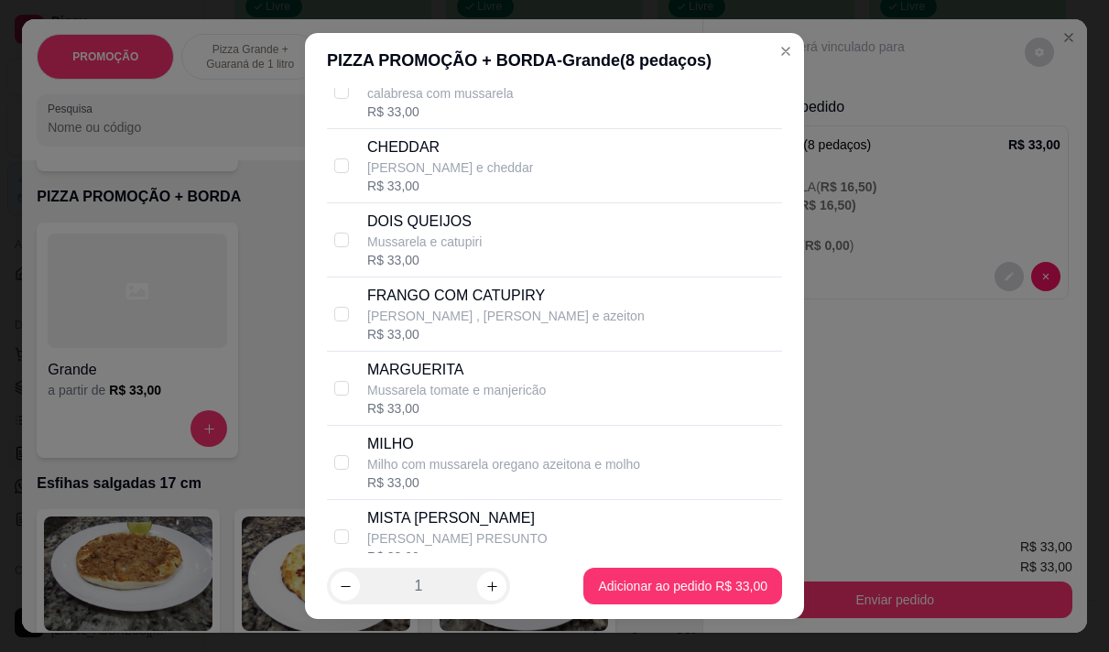
click at [470, 307] on p "FRANGO COM CATUPIRY" at bounding box center [506, 296] width 278 height 22
checkbox input "true"
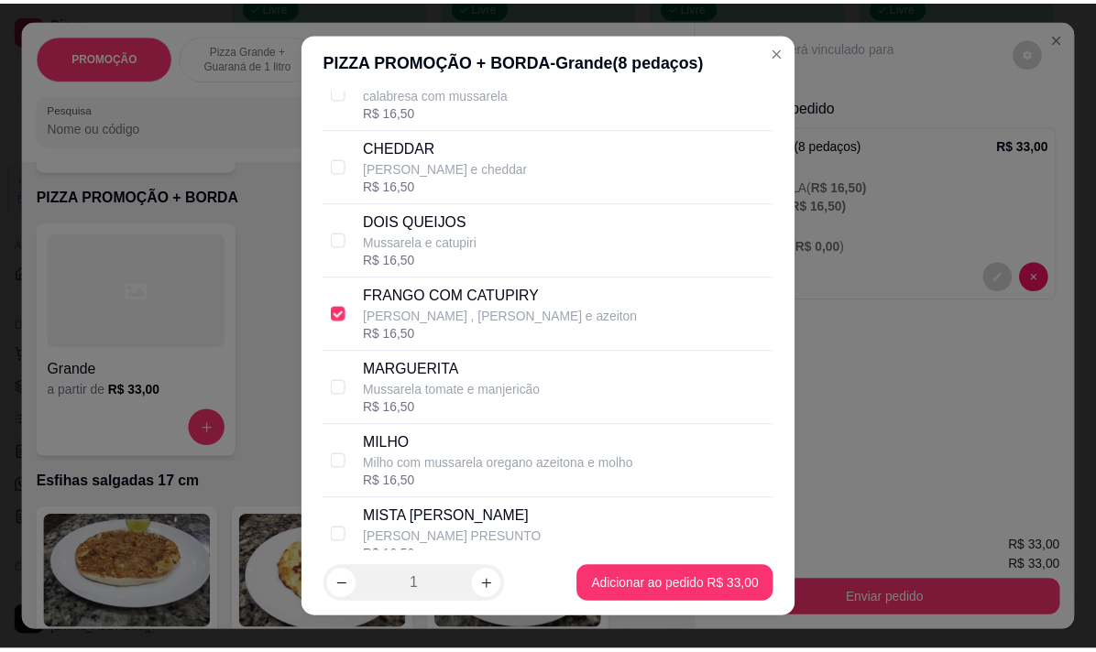
scroll to position [628, 0]
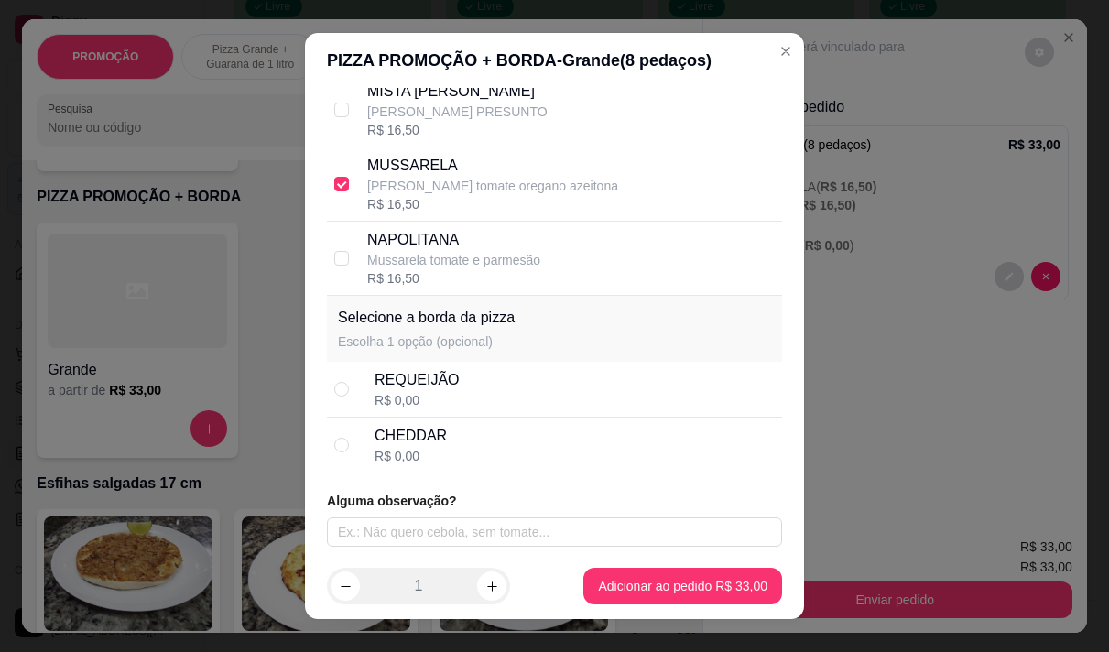
click at [487, 421] on div "CHEDDAR R$ 0,00" at bounding box center [554, 446] width 455 height 56
radio input "true"
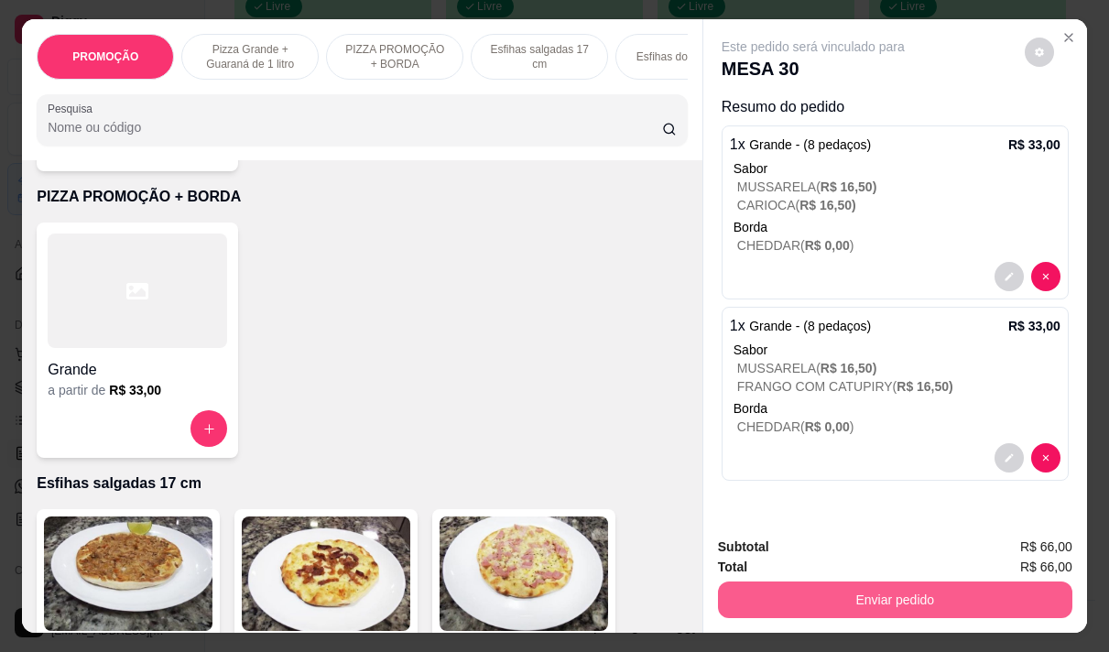
click at [902, 603] on button "Enviar pedido" at bounding box center [895, 600] width 354 height 37
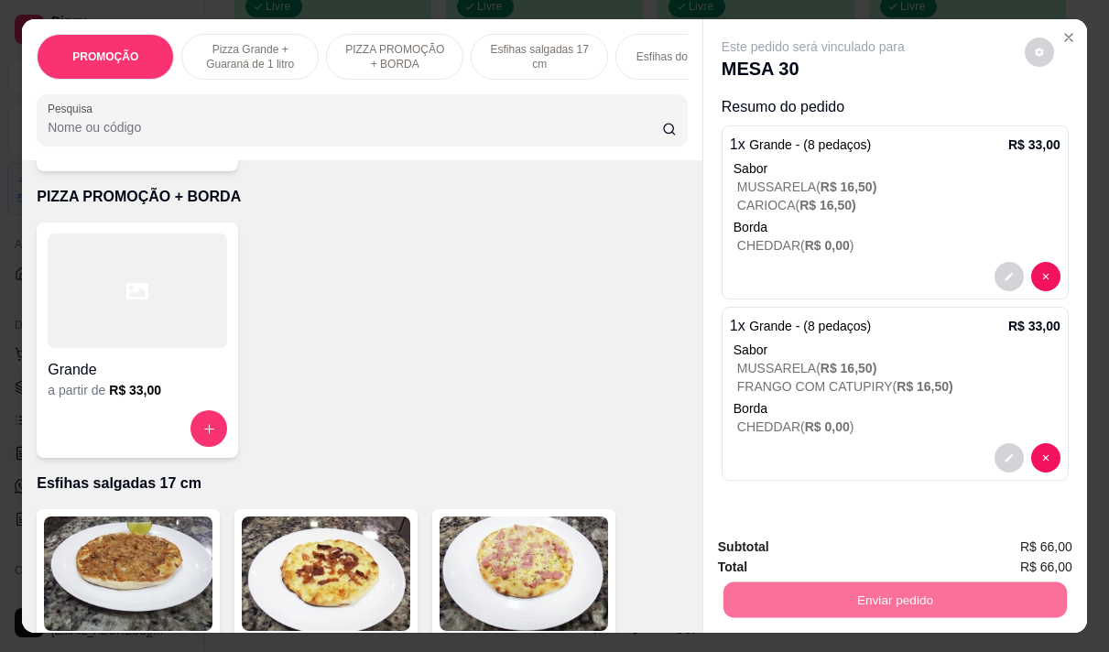
click at [807, 545] on button "Não registrar e enviar pedido" at bounding box center [834, 547] width 191 height 35
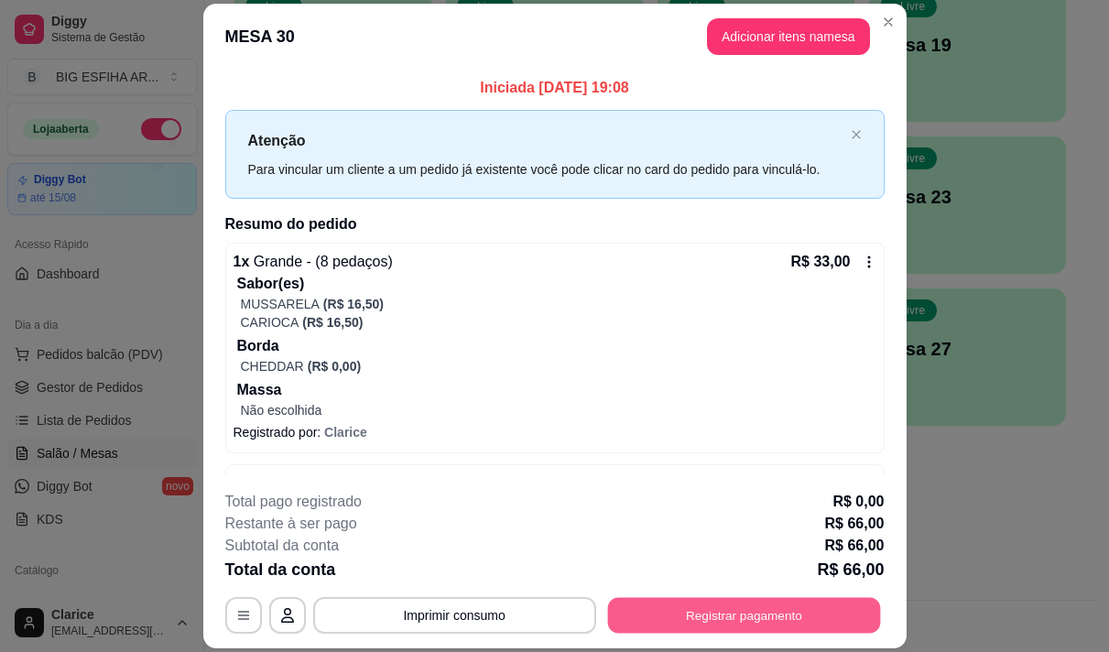
click at [767, 616] on button "Registrar pagamento" at bounding box center [743, 616] width 273 height 36
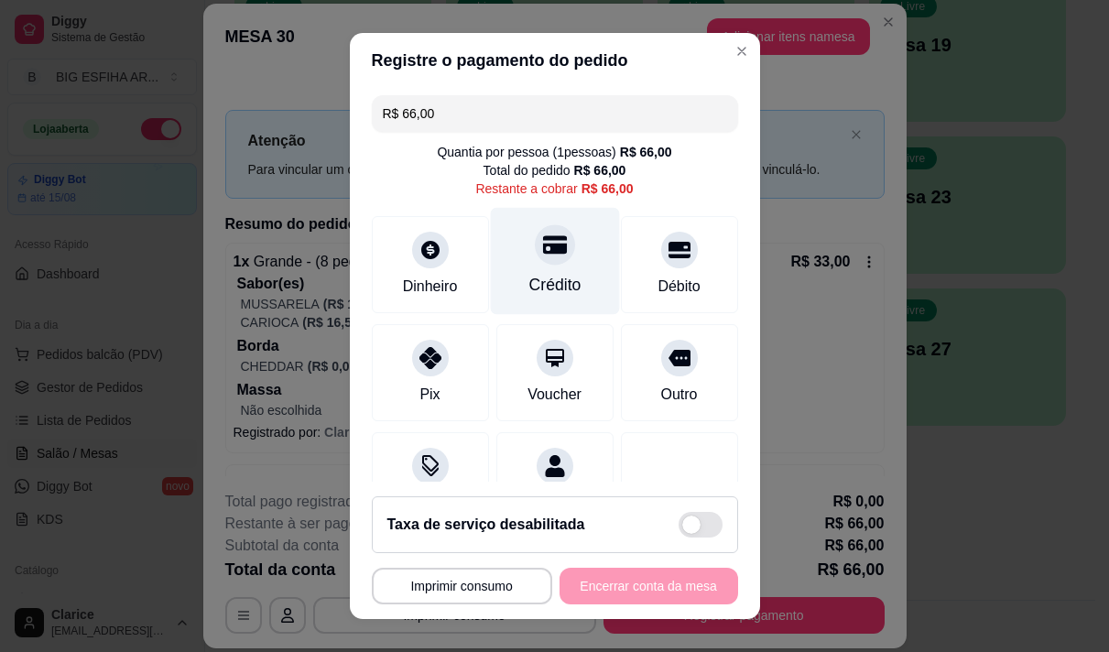
click at [562, 277] on div "Crédito" at bounding box center [554, 260] width 129 height 107
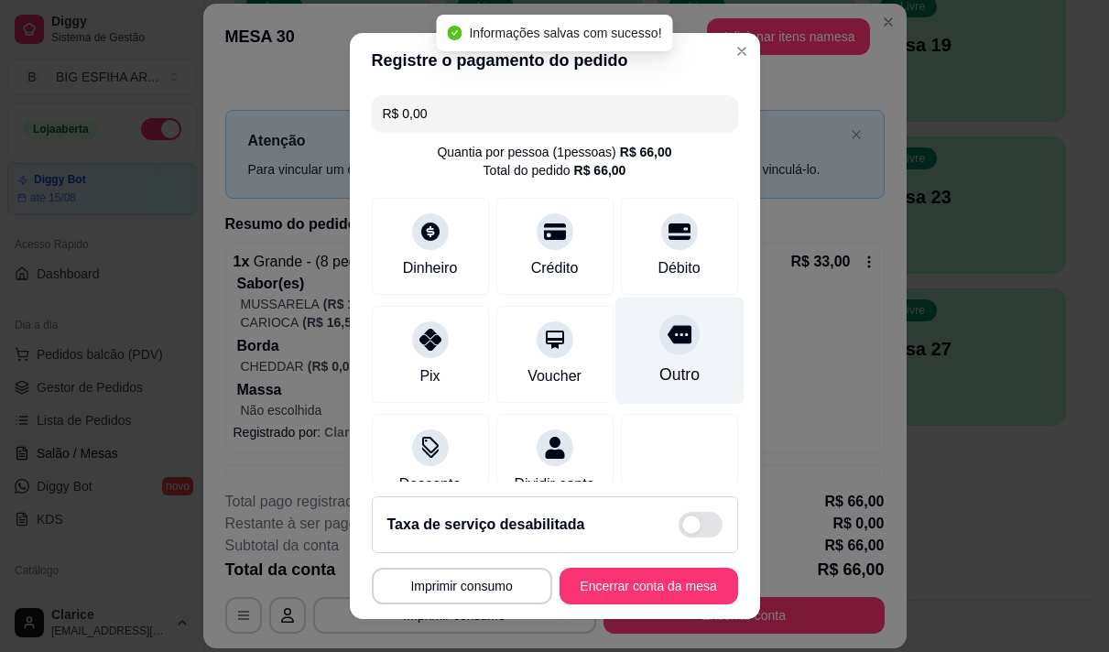
type input "R$ 0,00"
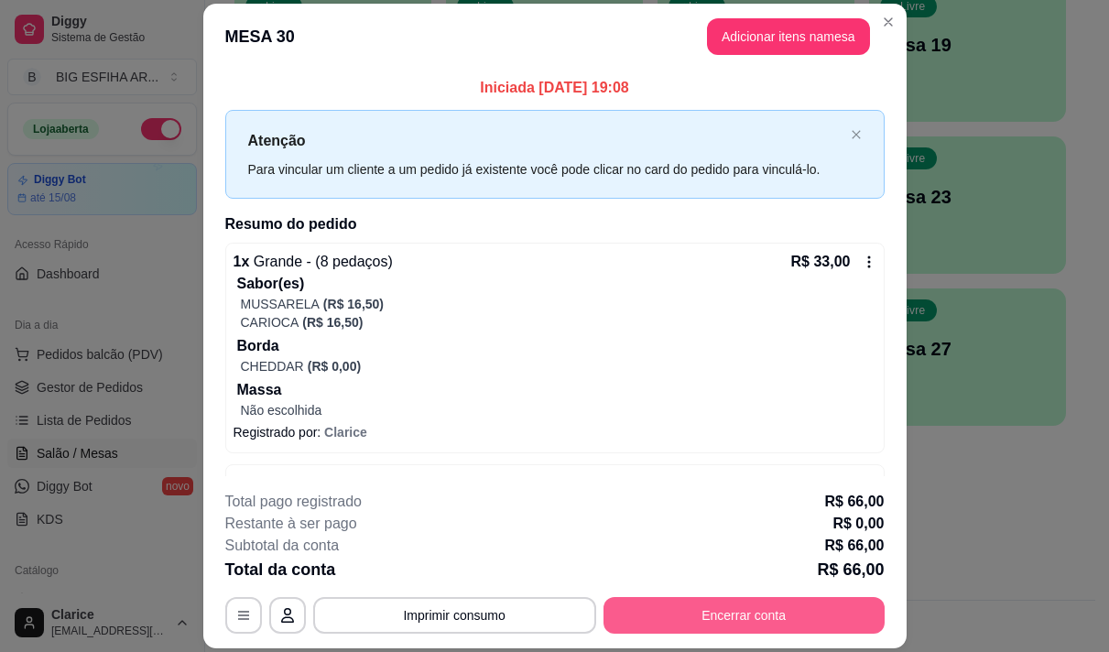
click at [667, 620] on button "Encerrar conta" at bounding box center [744, 615] width 281 height 37
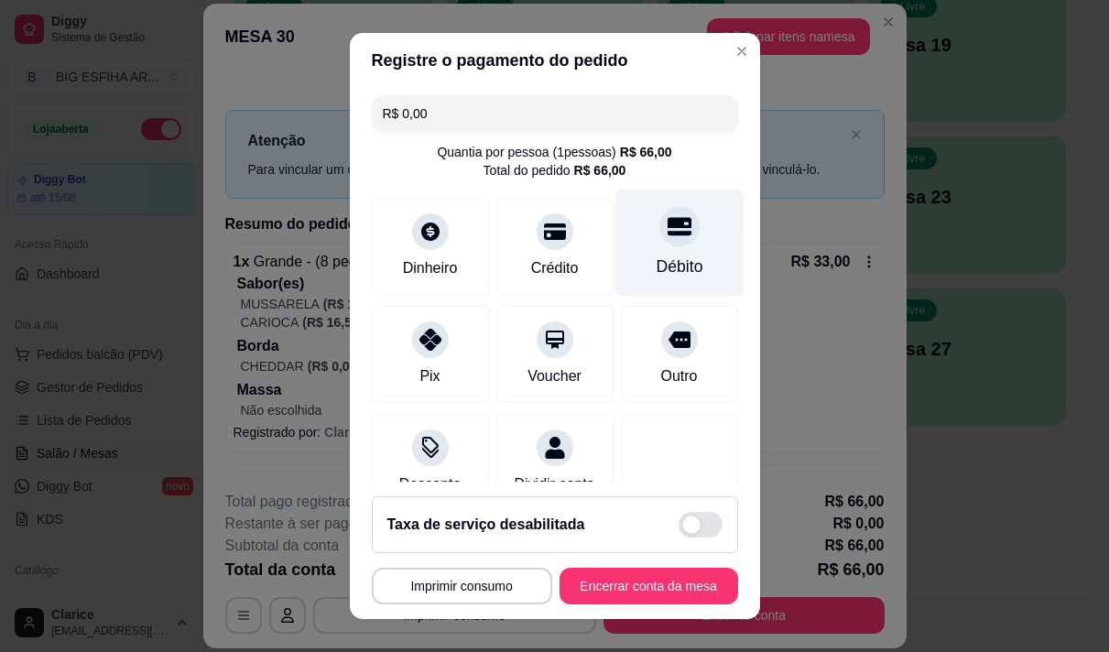
click at [667, 253] on div "Débito" at bounding box center [679, 242] width 129 height 107
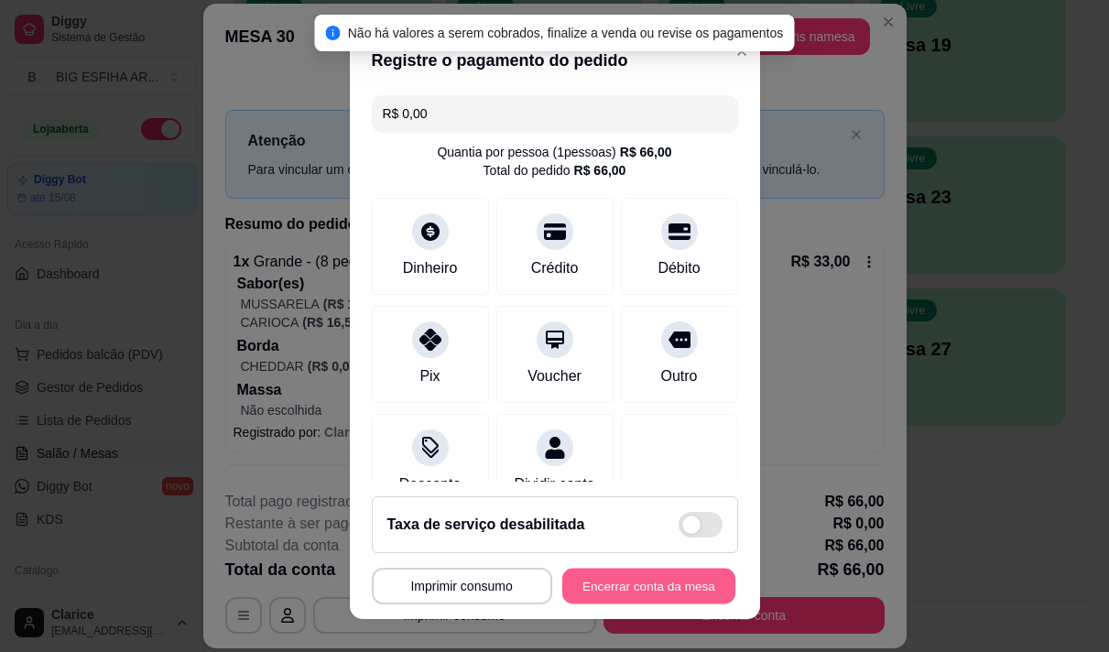
click at [663, 576] on button "Encerrar conta da mesa" at bounding box center [648, 587] width 173 height 36
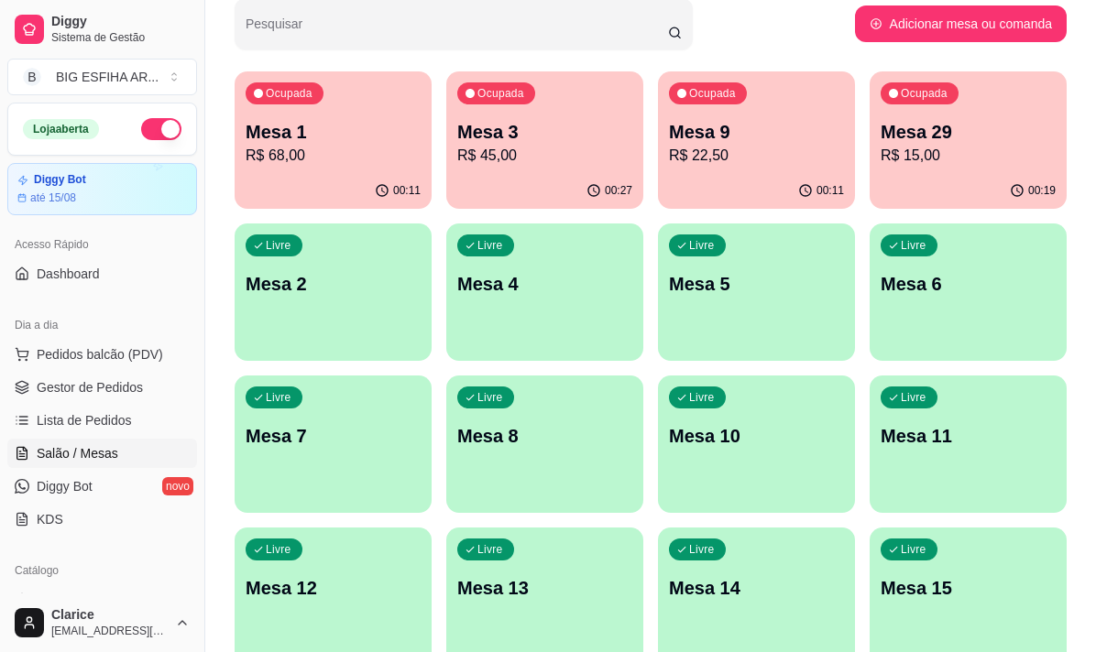
scroll to position [0, 0]
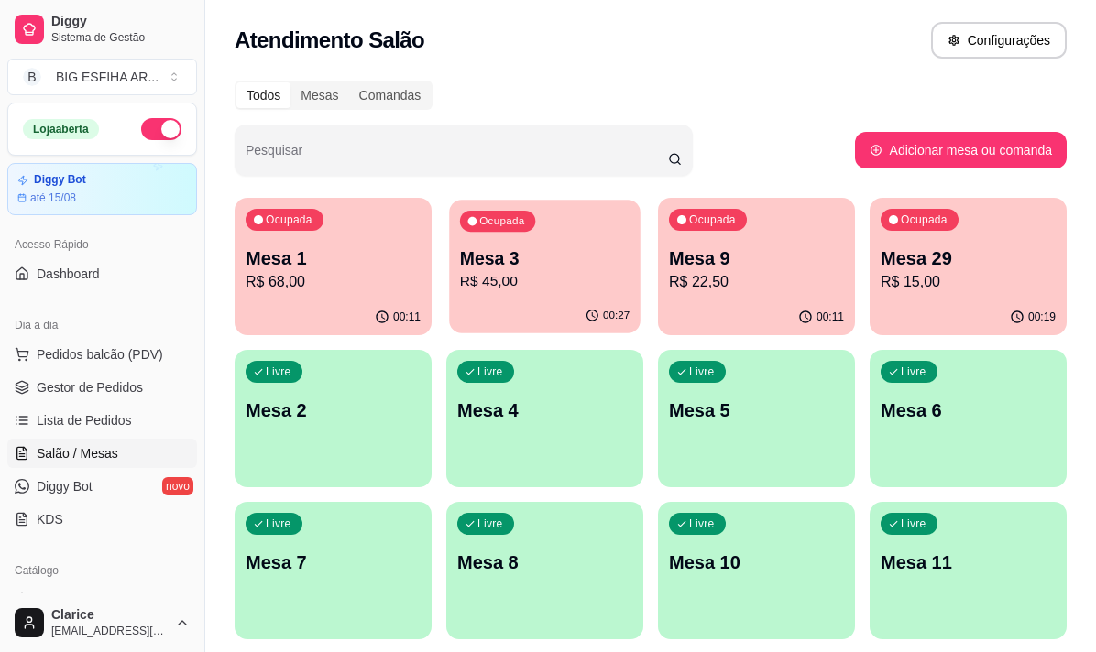
click at [501, 289] on p "R$ 45,00" at bounding box center [544, 281] width 169 height 21
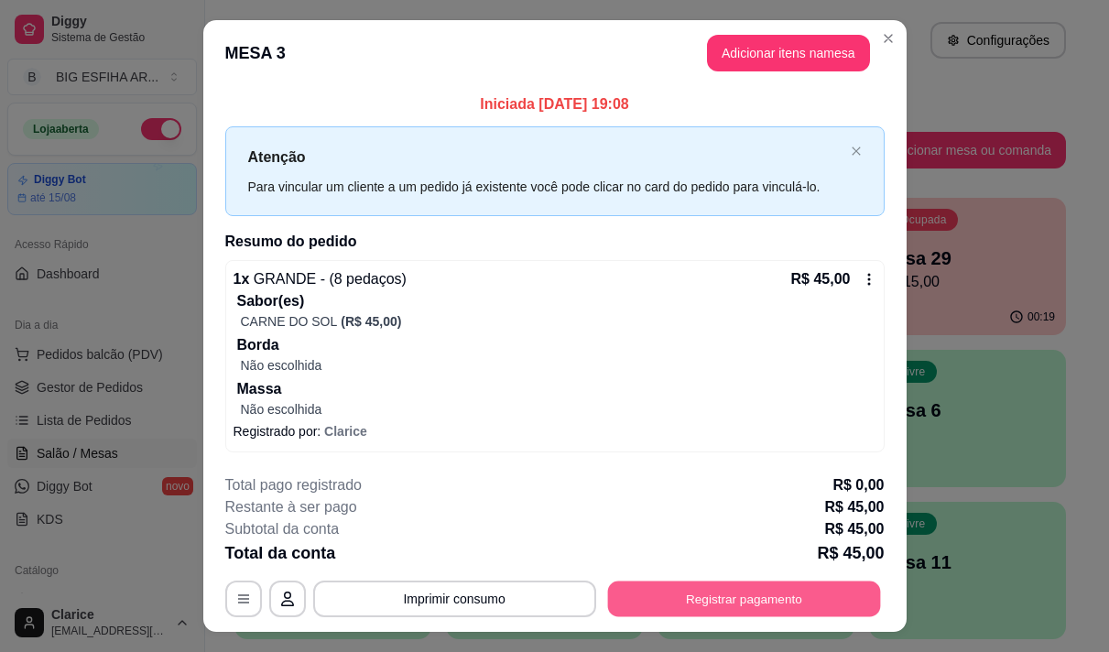
click at [668, 601] on button "Registrar pagamento" at bounding box center [743, 599] width 273 height 36
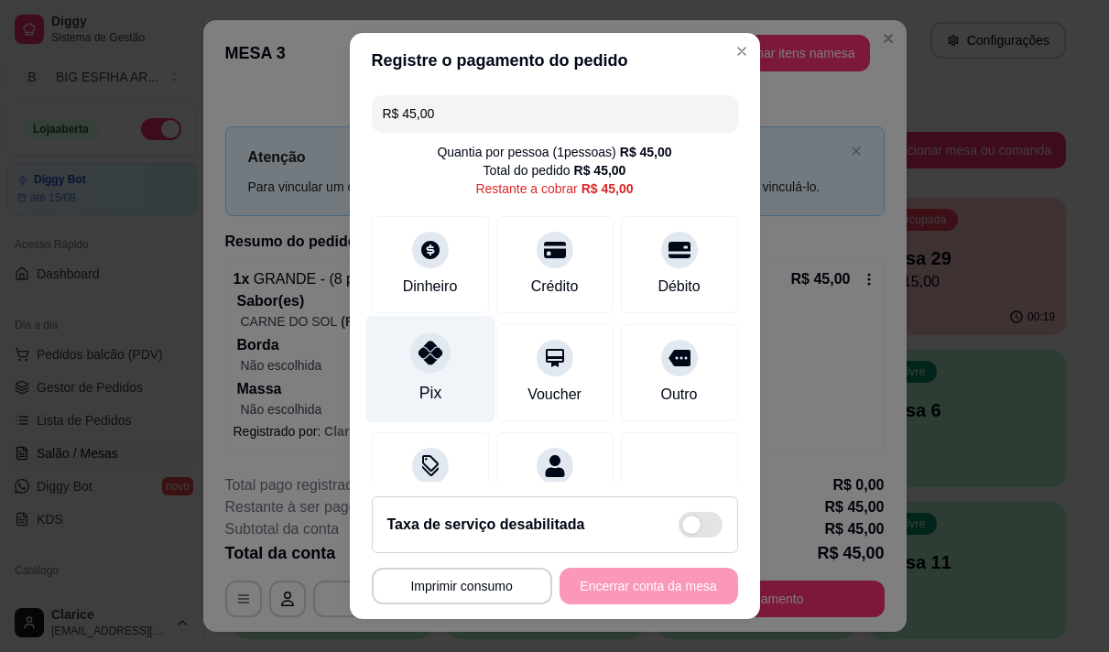
click at [418, 360] on icon at bounding box center [430, 353] width 24 height 24
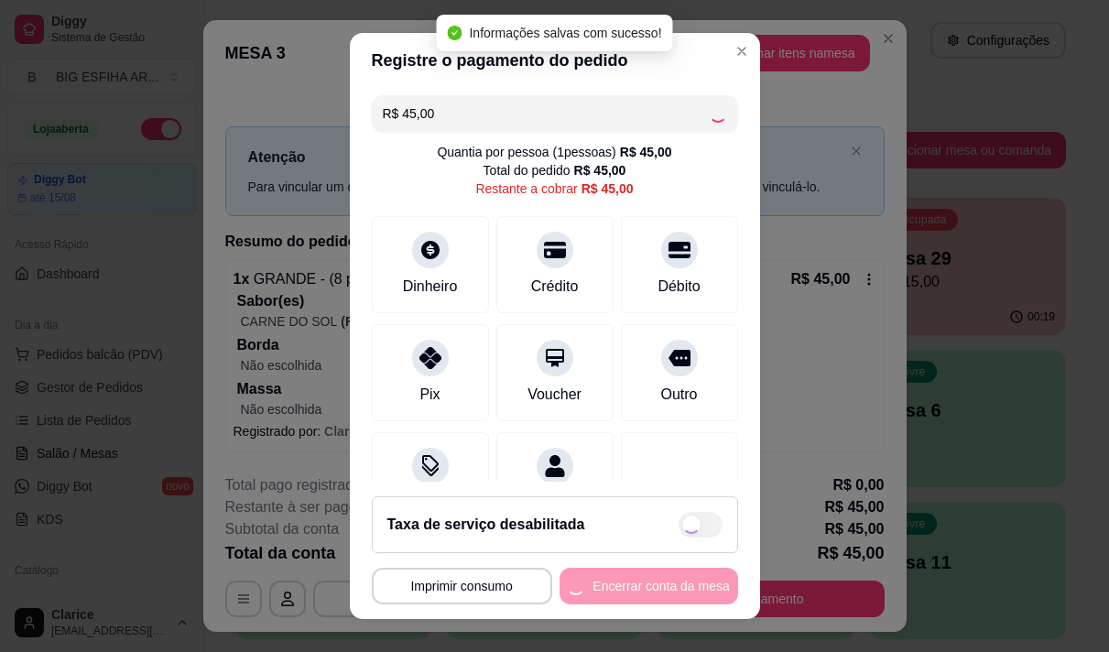
type input "R$ 0,00"
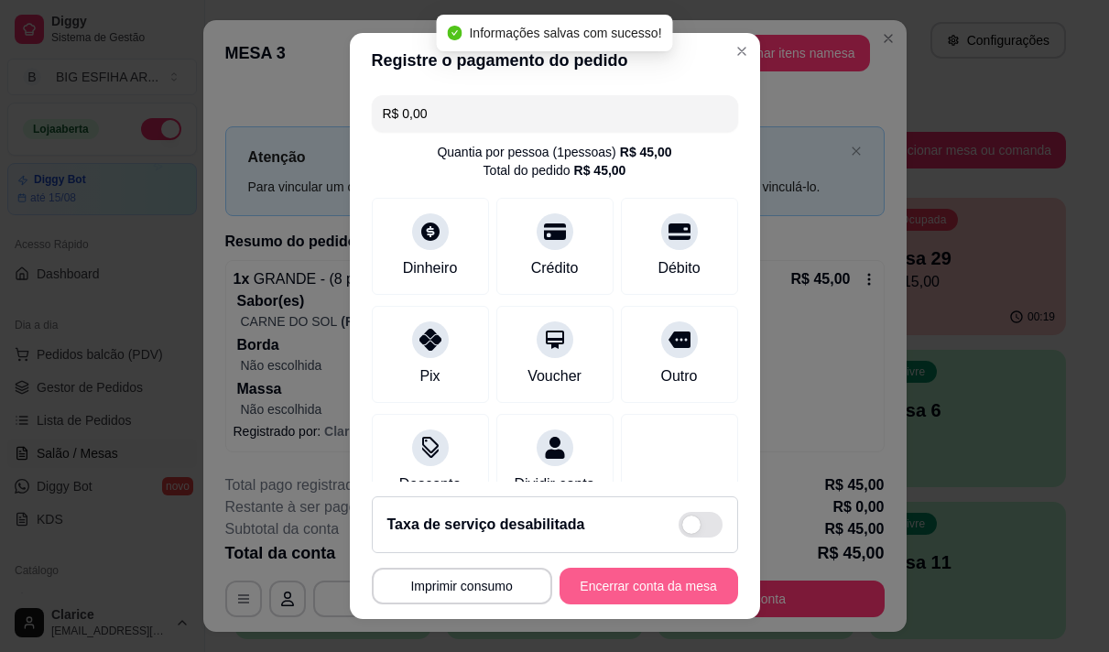
click at [631, 583] on button "Encerrar conta da mesa" at bounding box center [649, 586] width 179 height 37
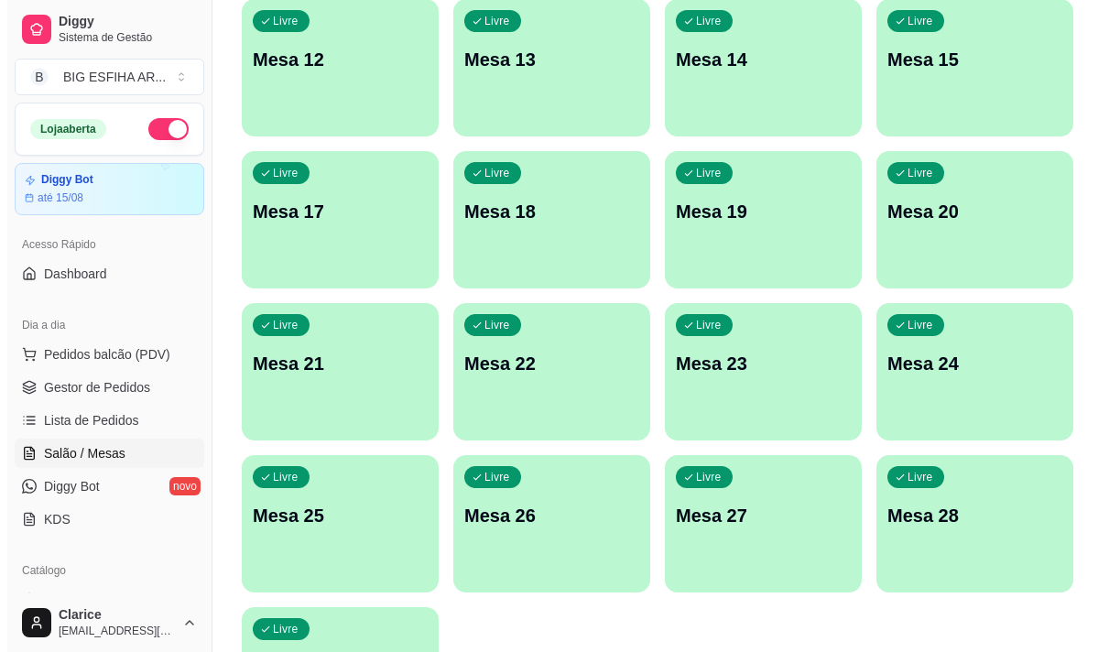
scroll to position [822, 0]
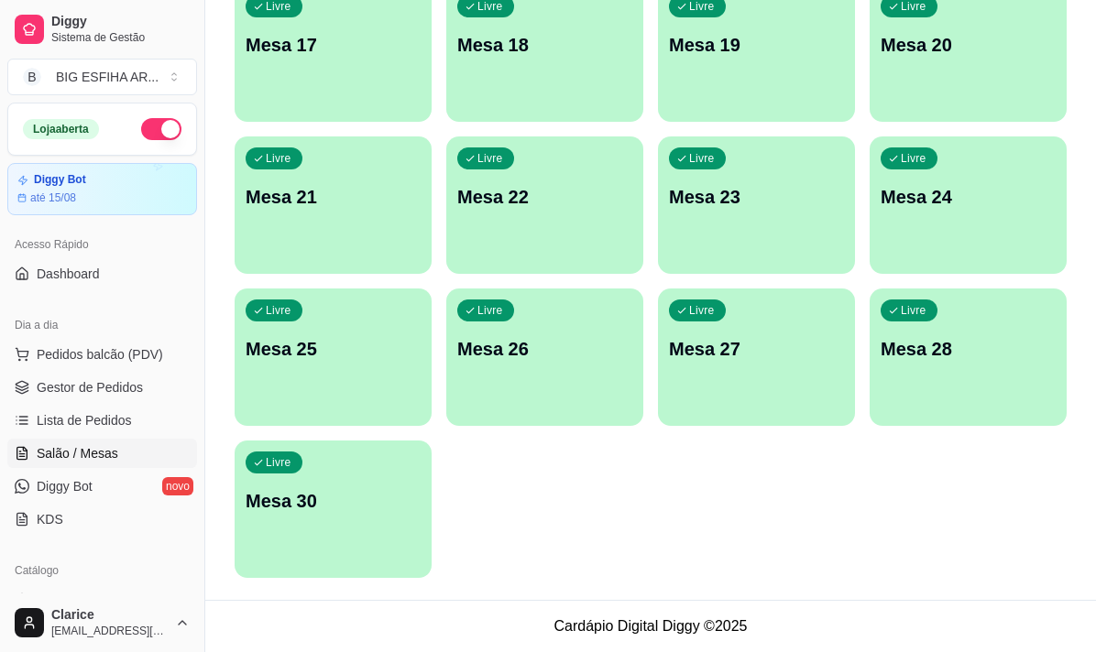
click at [387, 501] on p "Mesa 30" at bounding box center [332, 501] width 175 height 26
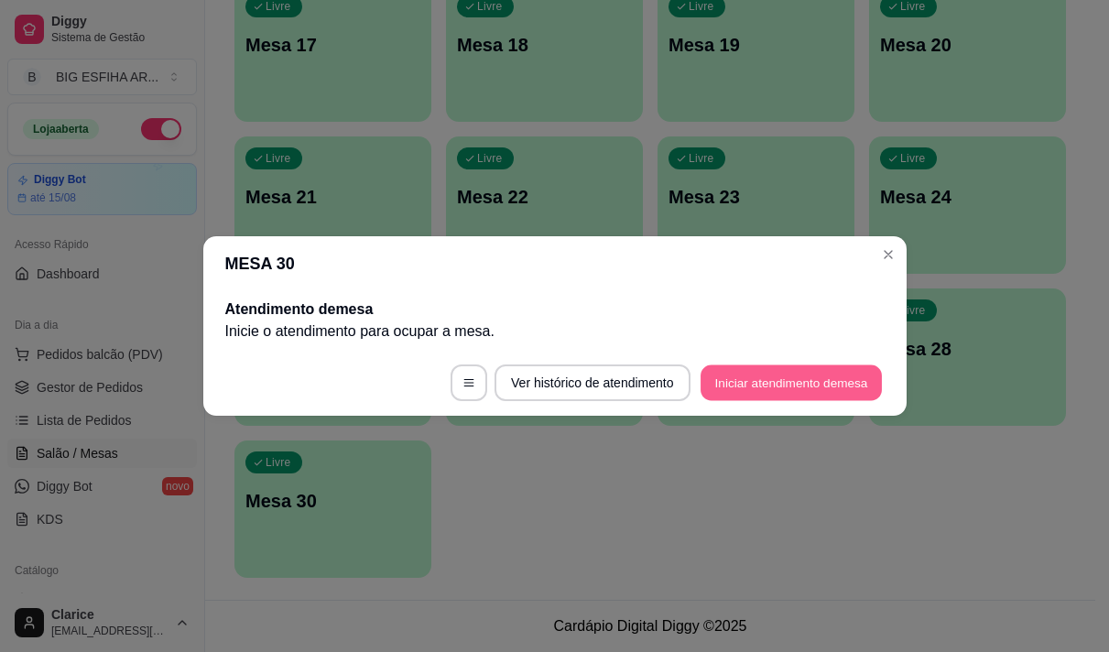
click at [834, 384] on button "Iniciar atendimento de mesa" at bounding box center [791, 383] width 181 height 36
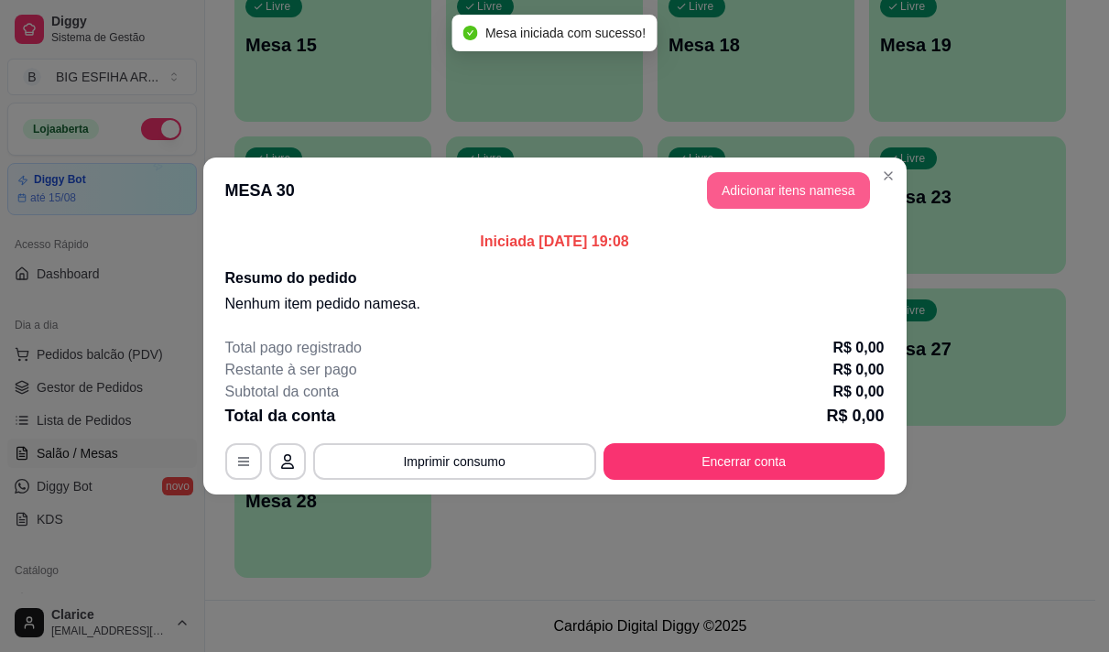
click at [864, 186] on button "Adicionar itens na mesa" at bounding box center [788, 190] width 163 height 37
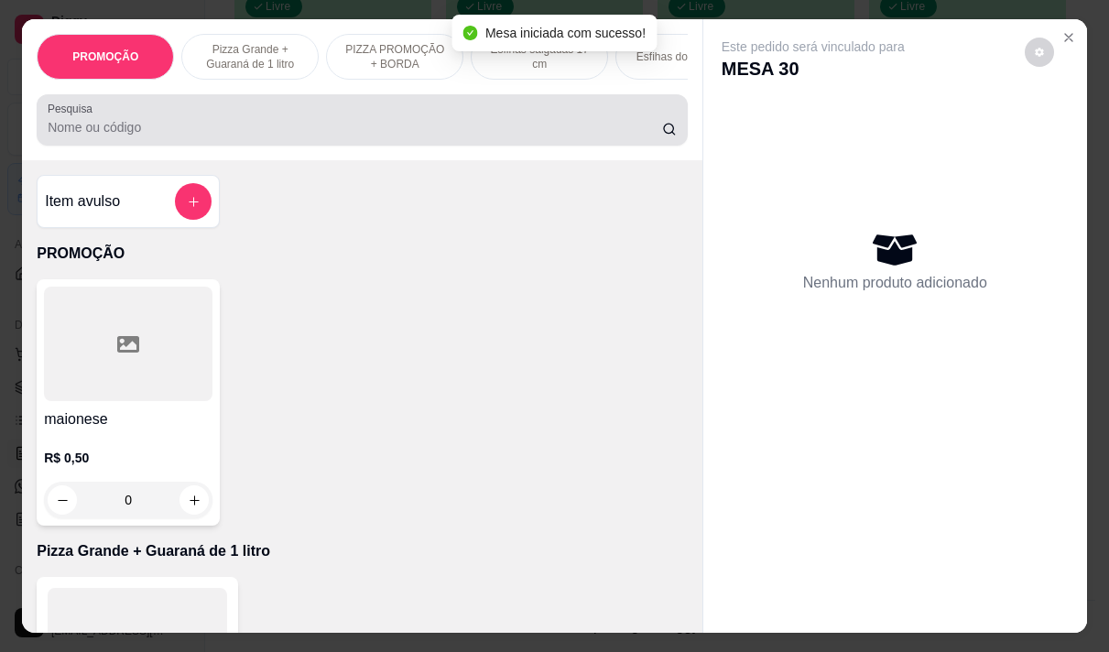
click at [378, 136] on input "Pesquisa" at bounding box center [355, 127] width 615 height 18
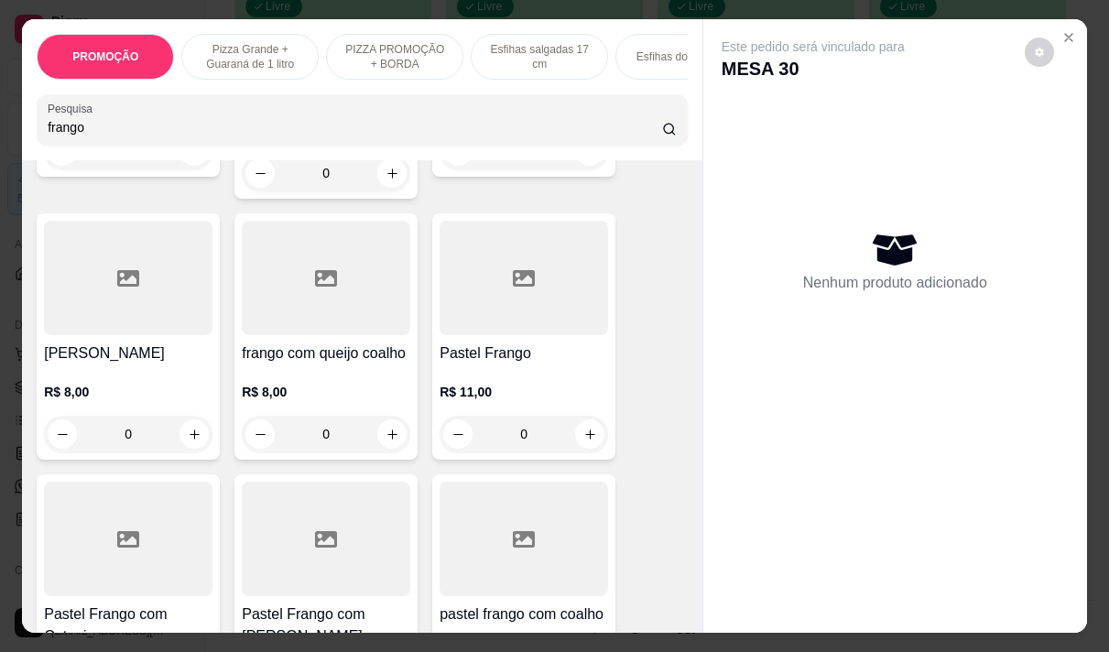
scroll to position [366, 0]
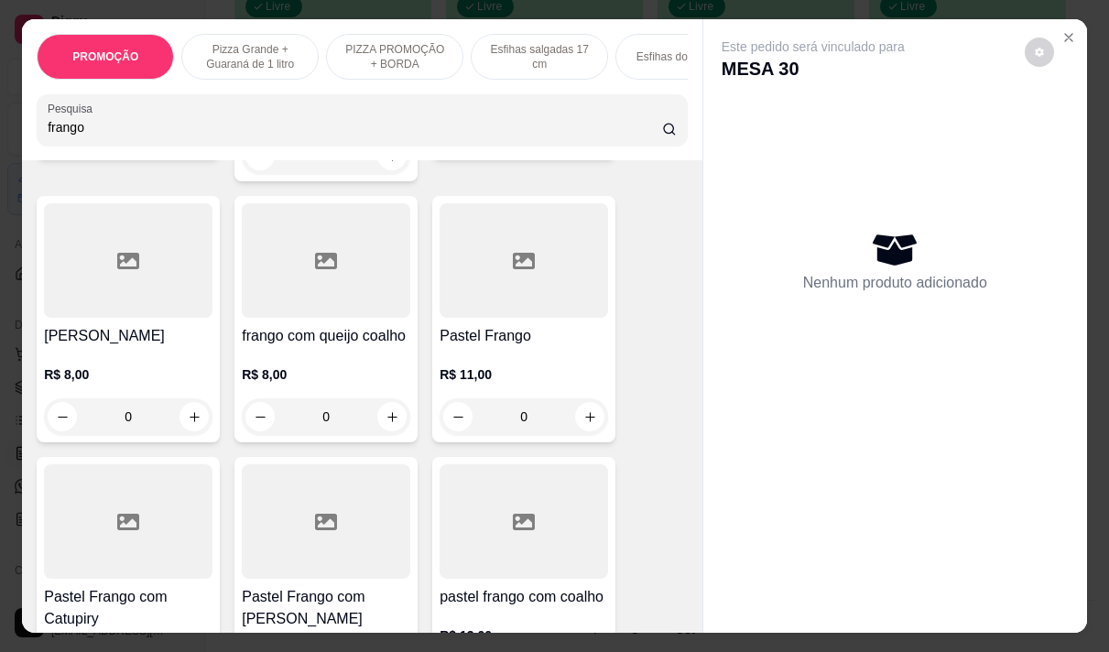
type input "frango"
click at [286, 589] on h4 "Pastel Frango com [PERSON_NAME]" at bounding box center [326, 608] width 169 height 44
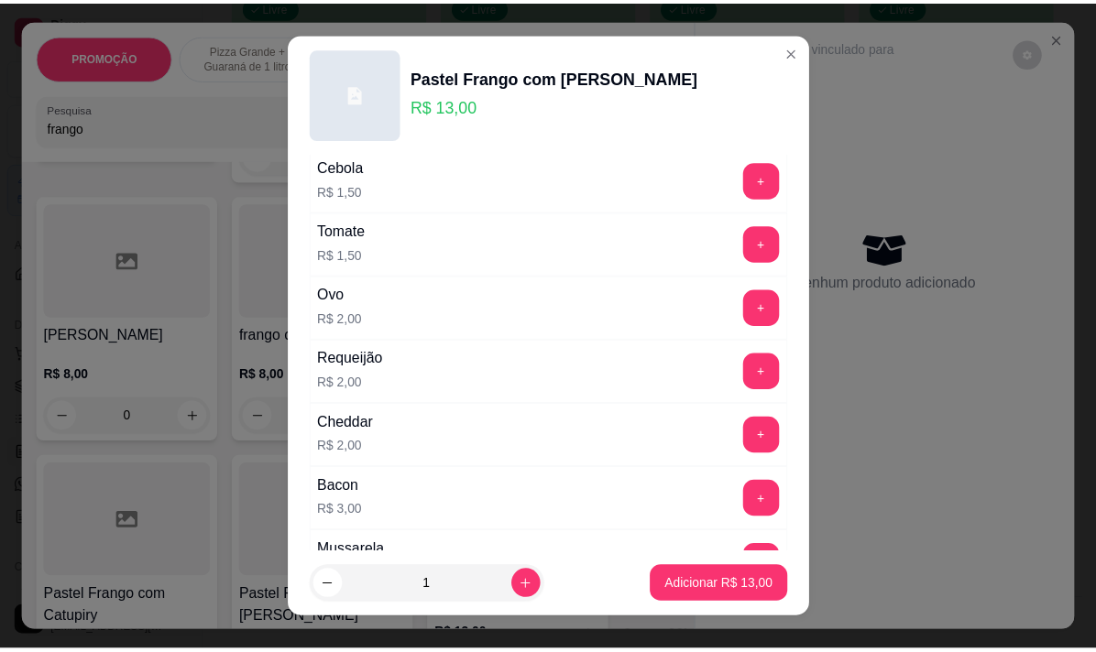
scroll to position [275, 0]
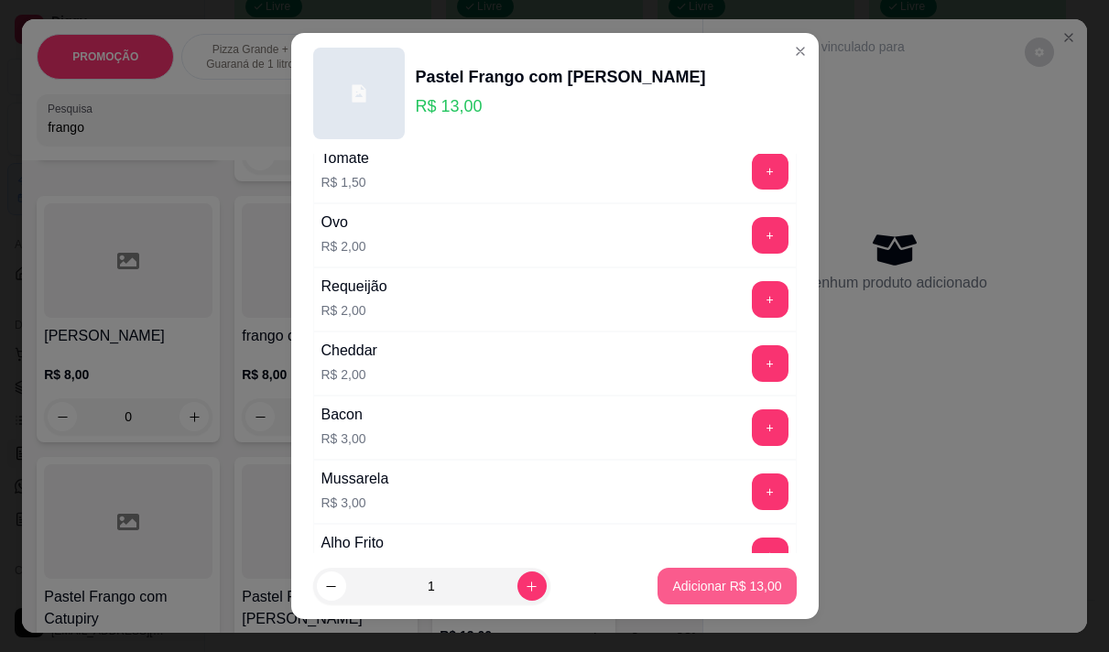
click at [700, 586] on p "Adicionar R$ 13,00" at bounding box center [726, 586] width 109 height 18
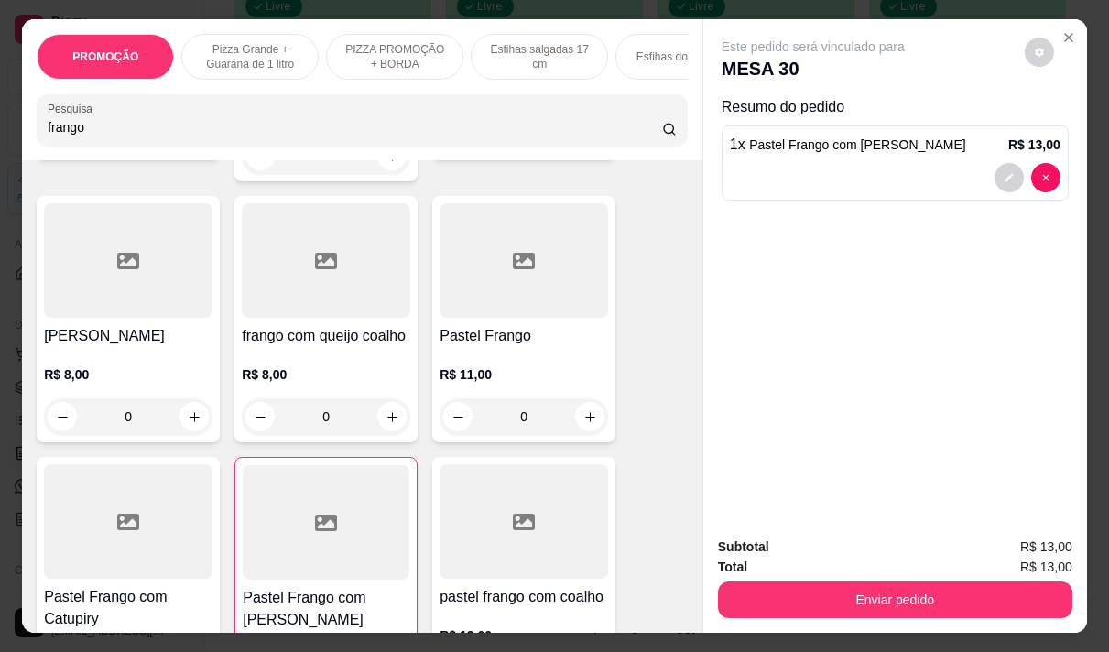
type input "1"
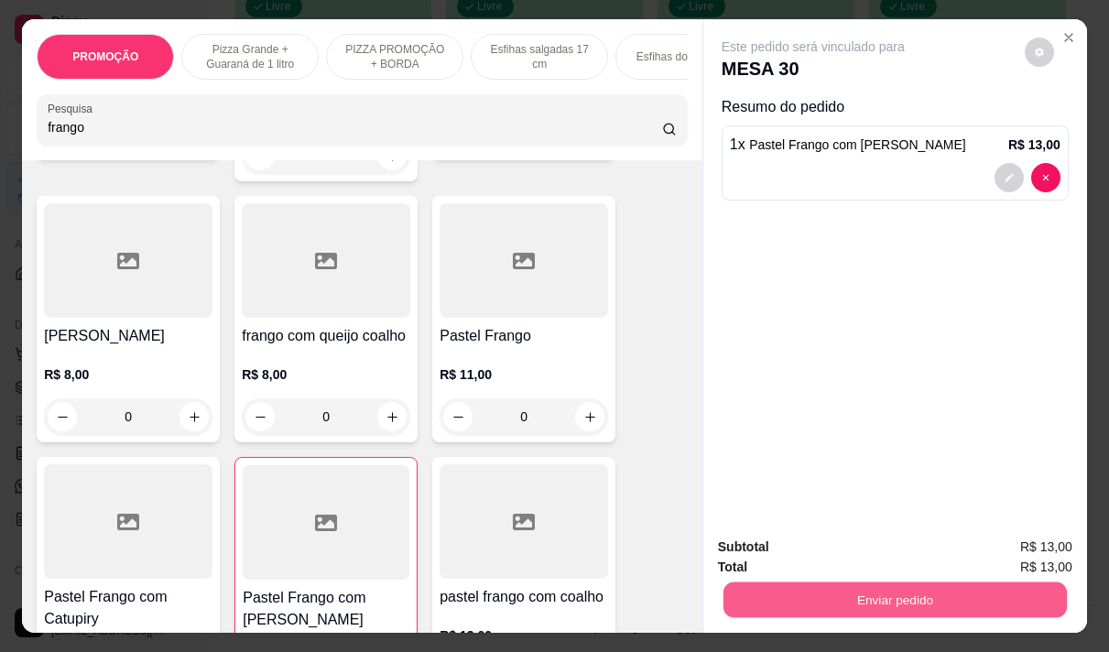
click at [926, 582] on button "Enviar pedido" at bounding box center [896, 600] width 344 height 36
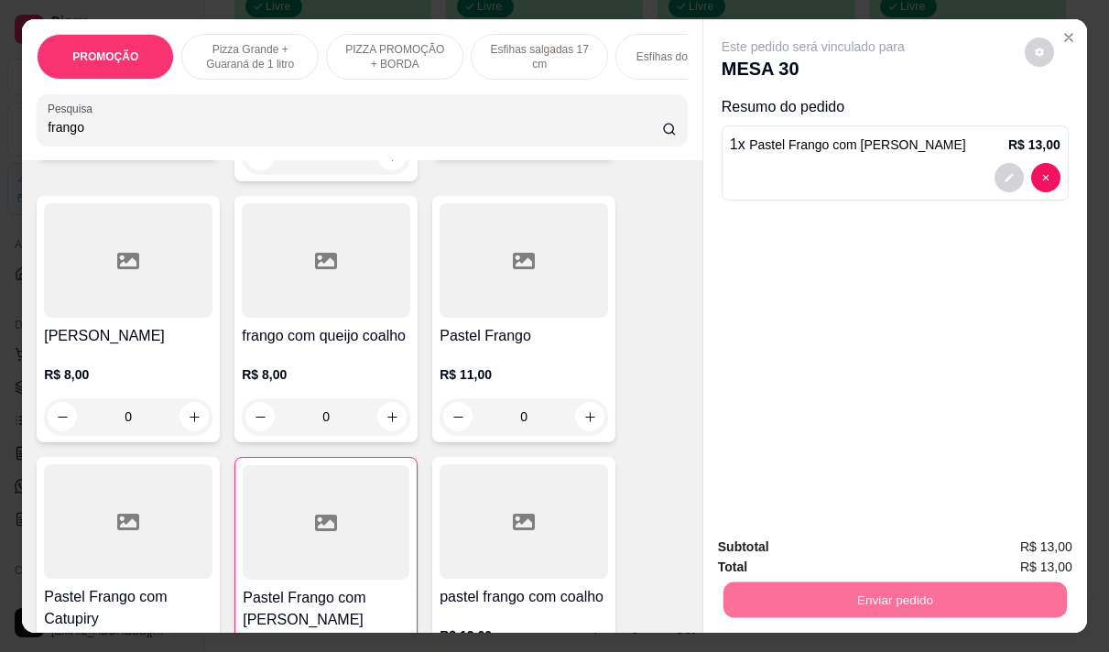
click at [780, 541] on button "Não registrar e enviar pedido" at bounding box center [834, 547] width 191 height 35
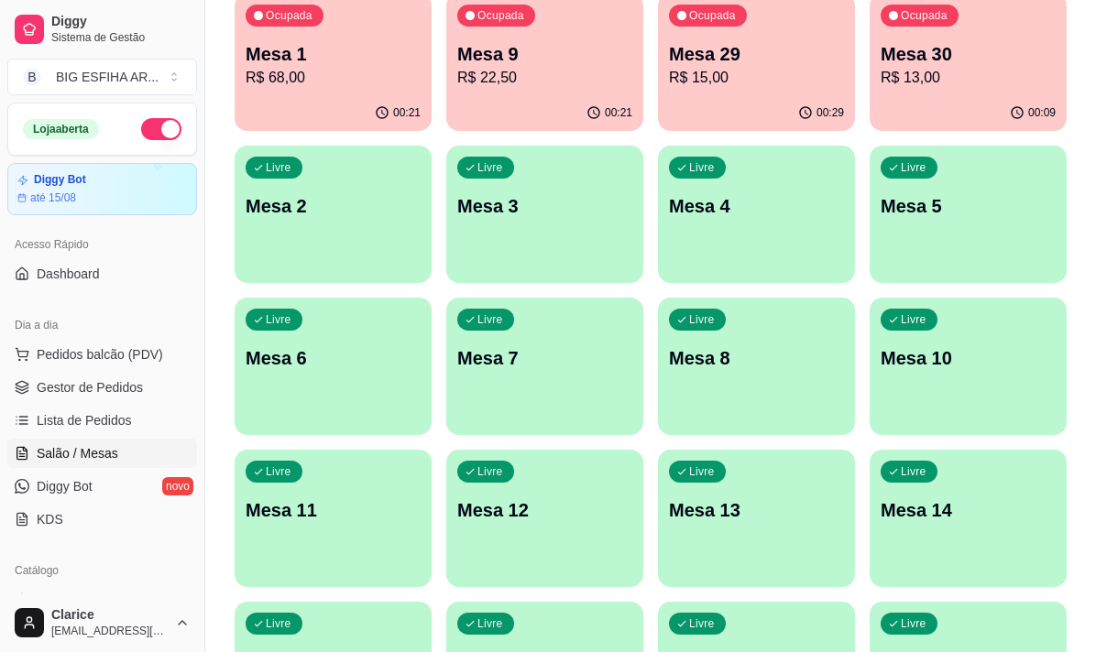
scroll to position [0, 0]
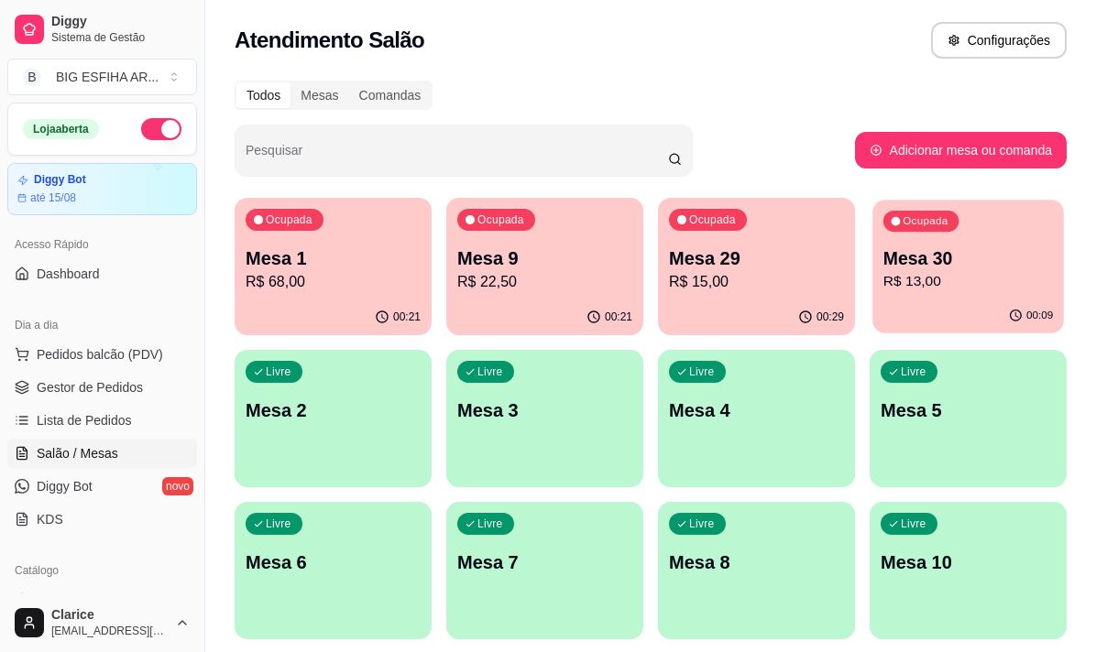
click at [1013, 281] on p "R$ 13,00" at bounding box center [967, 281] width 169 height 21
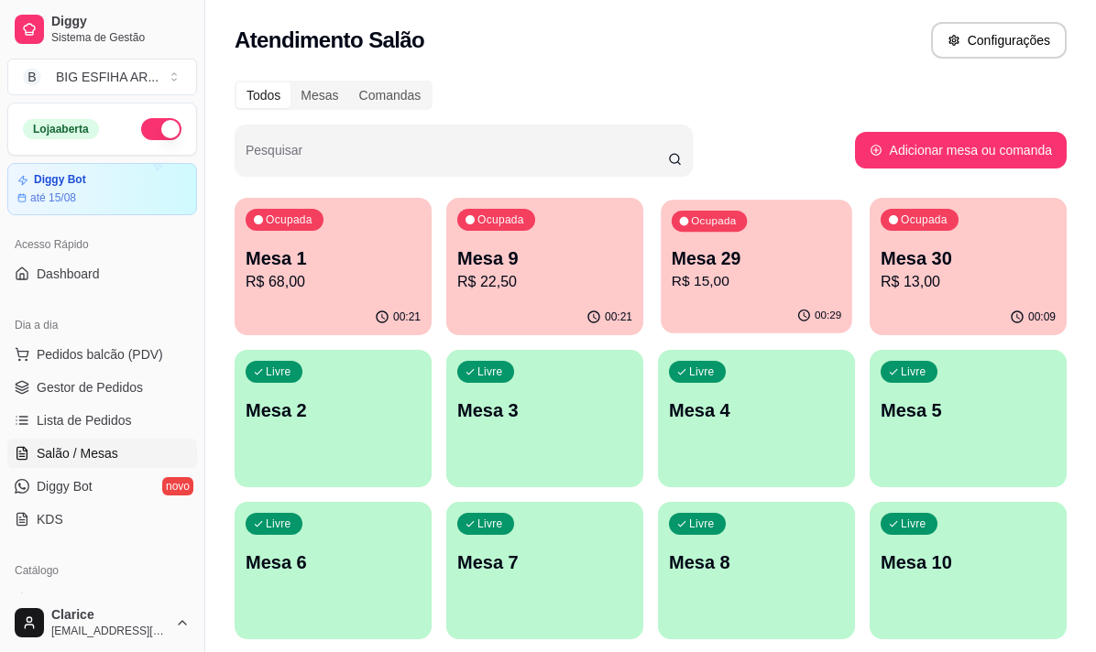
click at [731, 289] on p "R$ 15,00" at bounding box center [755, 281] width 169 height 21
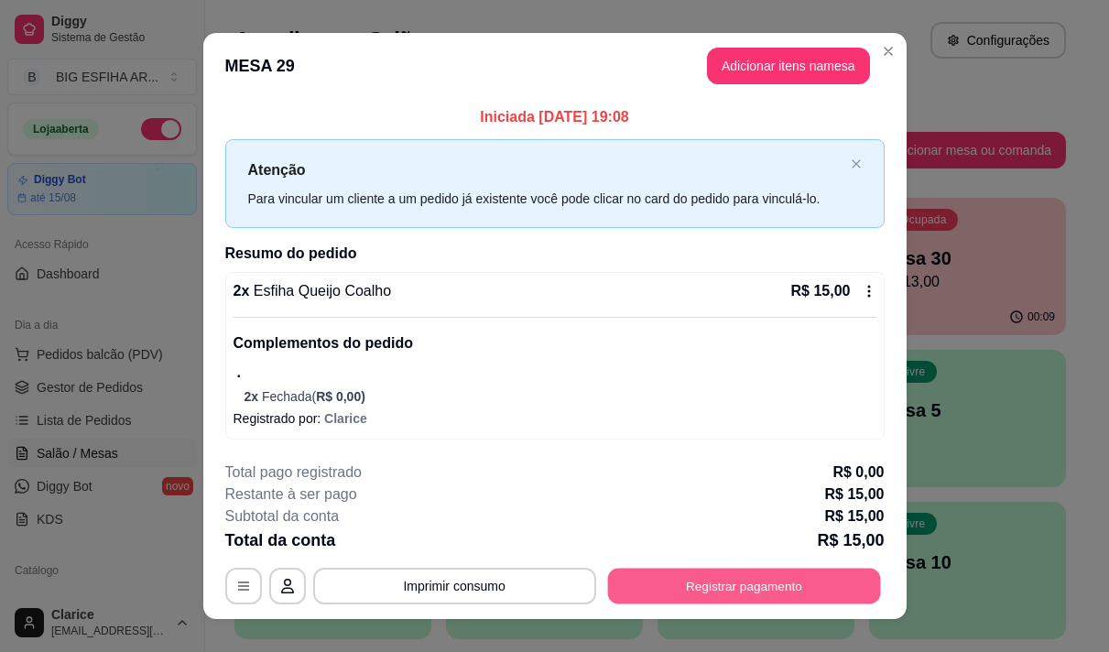
click at [710, 580] on button "Registrar pagamento" at bounding box center [743, 587] width 273 height 36
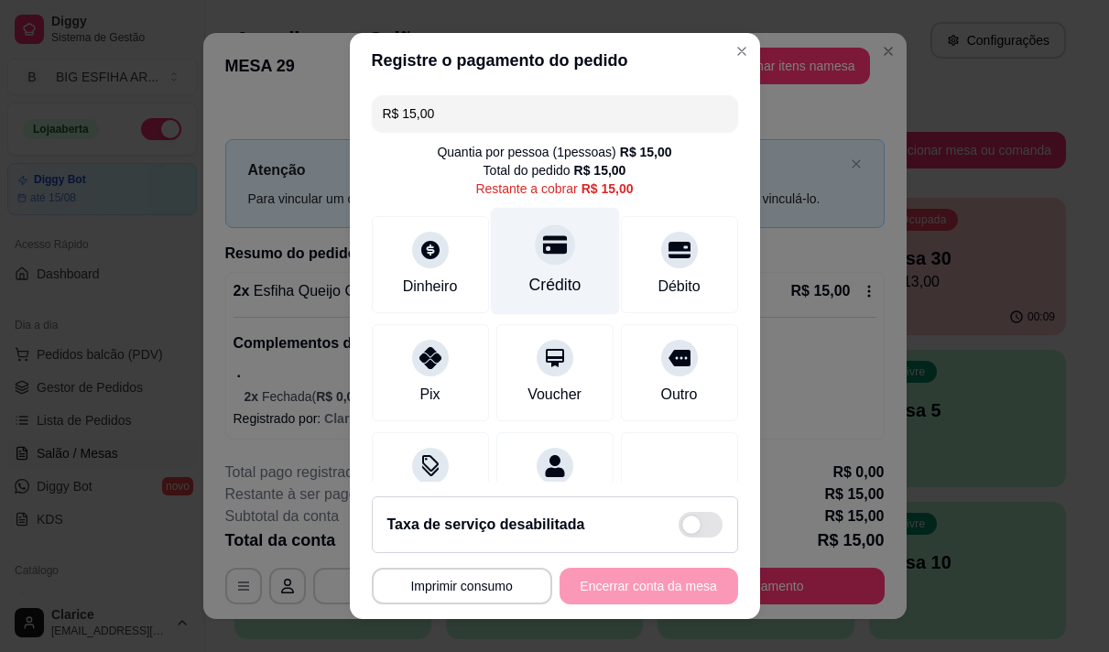
click at [539, 289] on div "Crédito" at bounding box center [555, 285] width 52 height 24
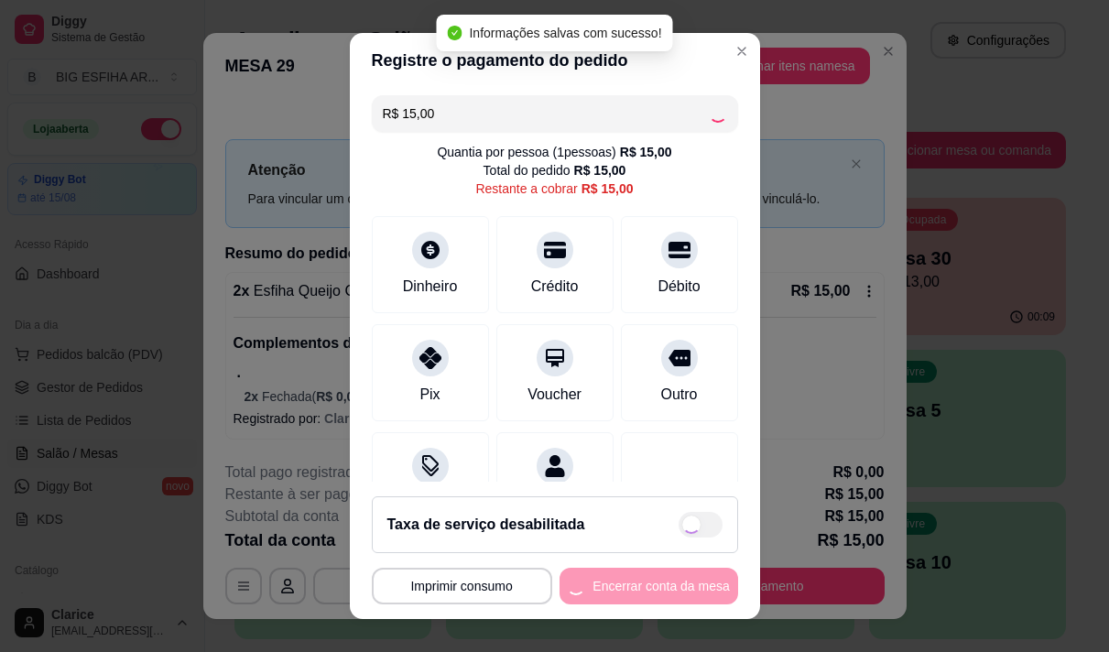
type input "R$ 0,00"
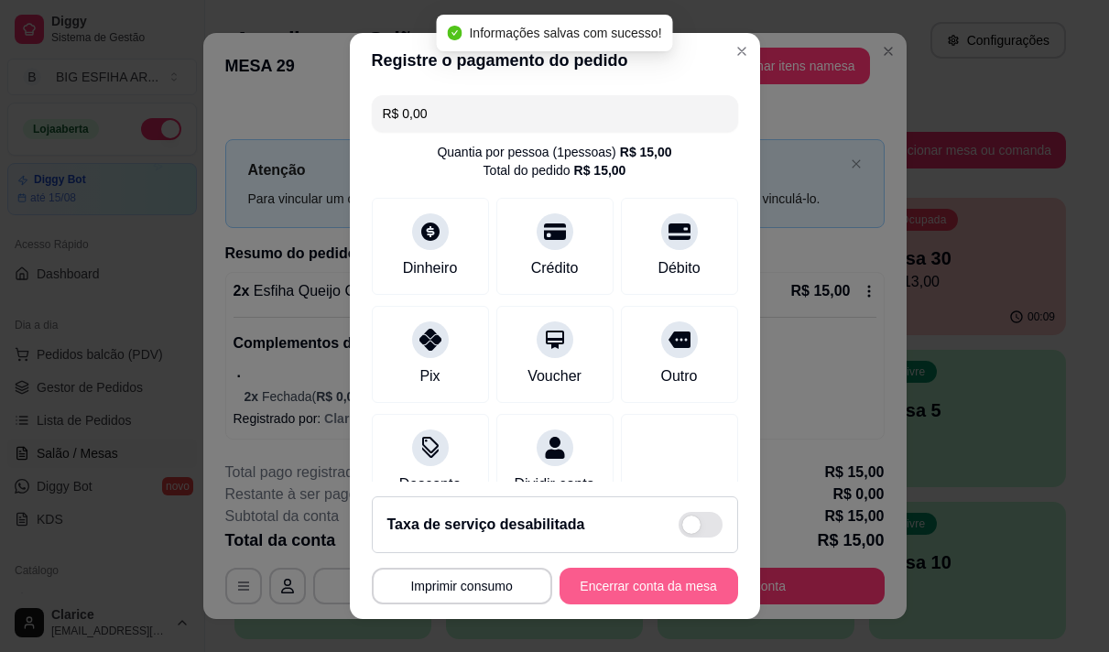
click at [671, 590] on button "Encerrar conta da mesa" at bounding box center [649, 586] width 179 height 37
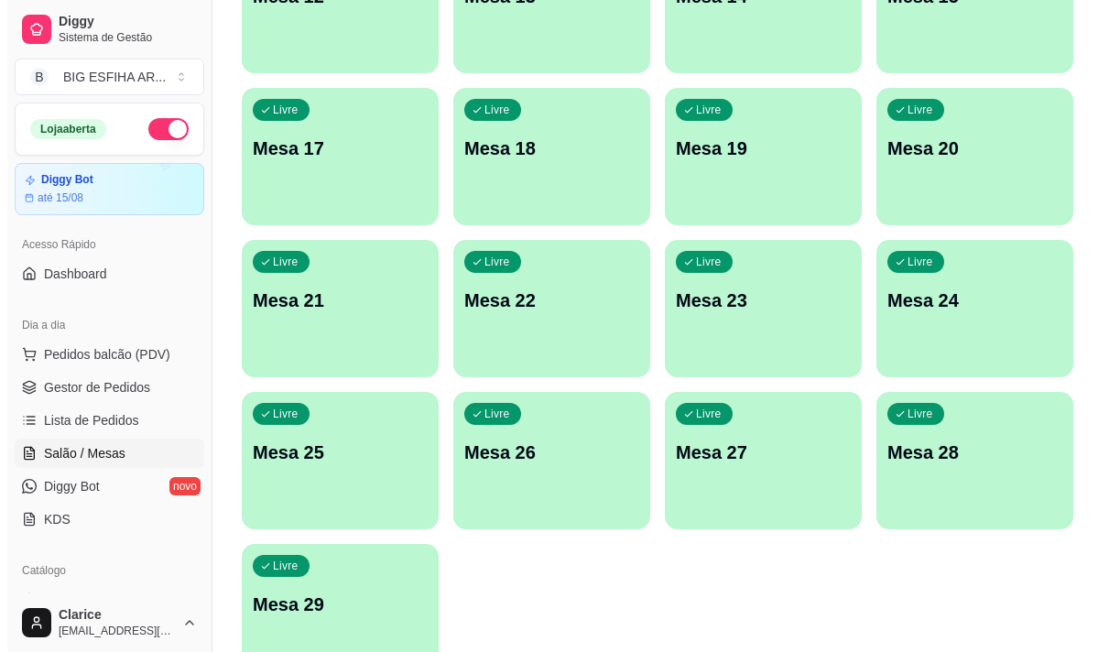
scroll to position [822, 0]
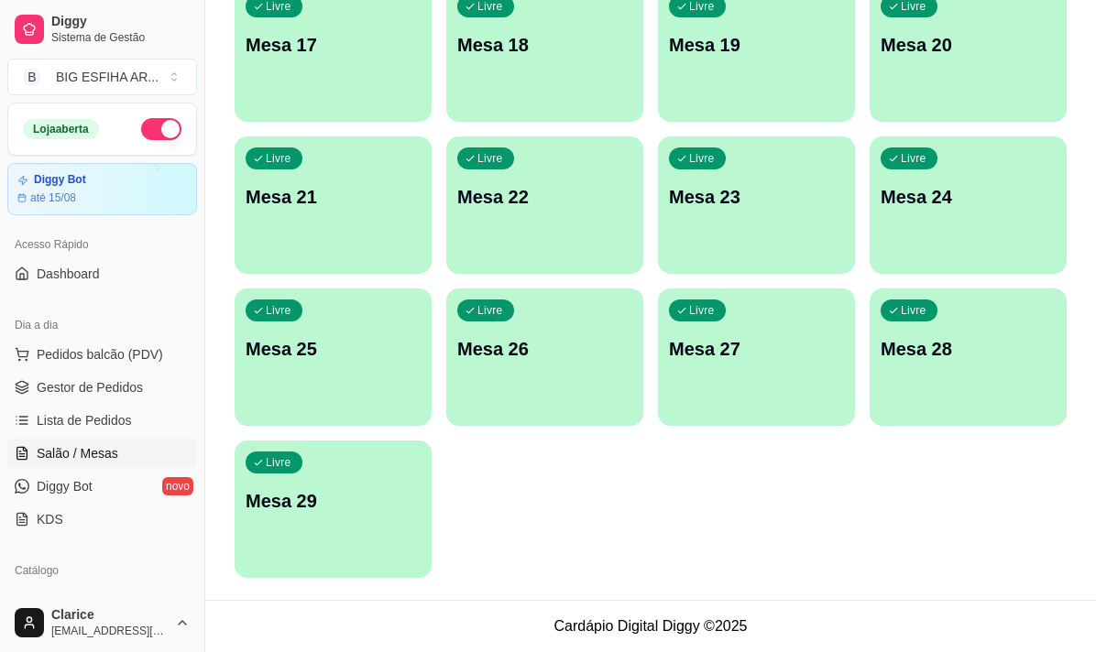
click at [306, 505] on p "Mesa 29" at bounding box center [332, 501] width 175 height 26
click at [320, 498] on p "Mesa 29" at bounding box center [332, 501] width 169 height 25
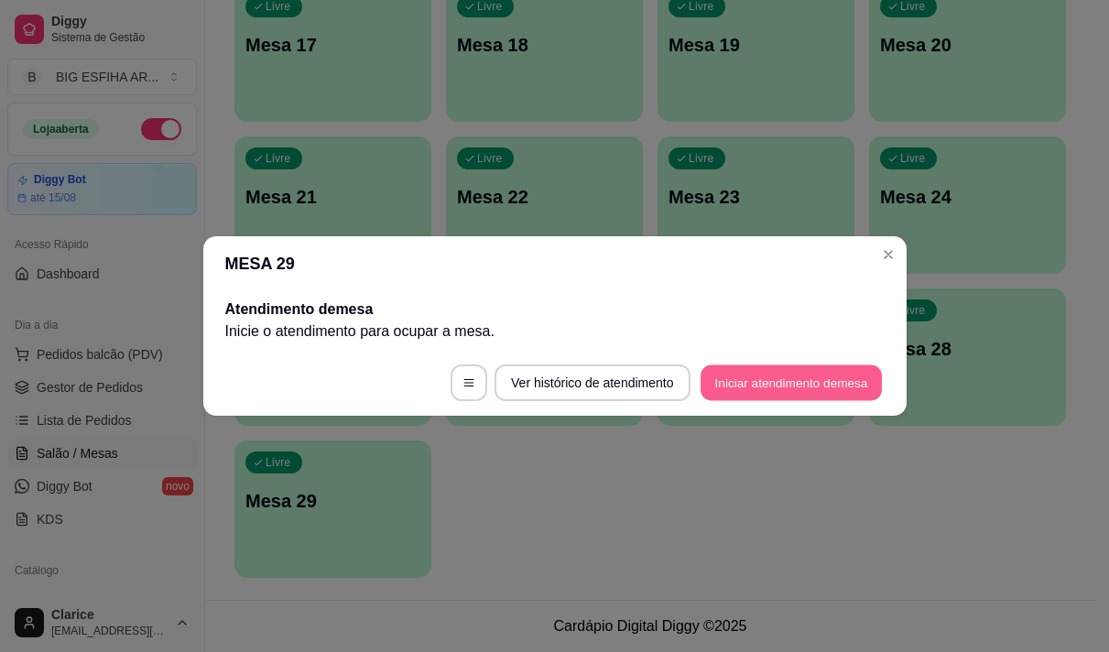
click at [786, 380] on button "Iniciar atendimento de mesa" at bounding box center [791, 383] width 181 height 36
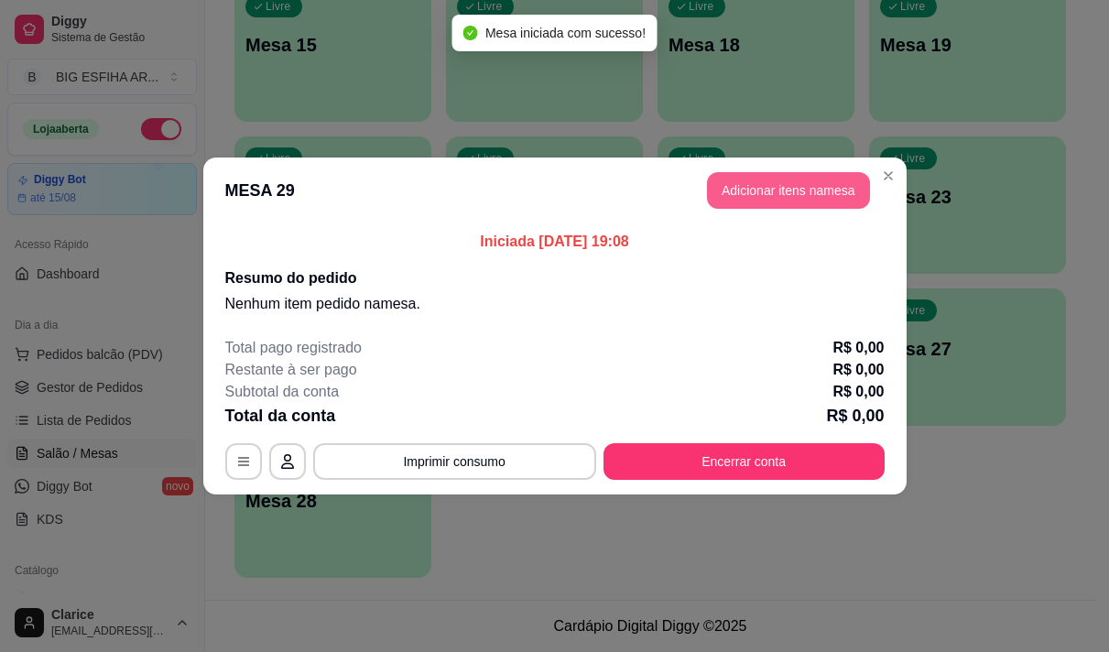
click at [799, 184] on button "Adicionar itens na mesa" at bounding box center [788, 190] width 163 height 37
click at [255, 158] on div "PROMOÇÃO Pizza Grande + Guaraná de 1 litro PIZZA PROMOÇÃO + BORDA Esfihas salga…" at bounding box center [362, 89] width 681 height 141
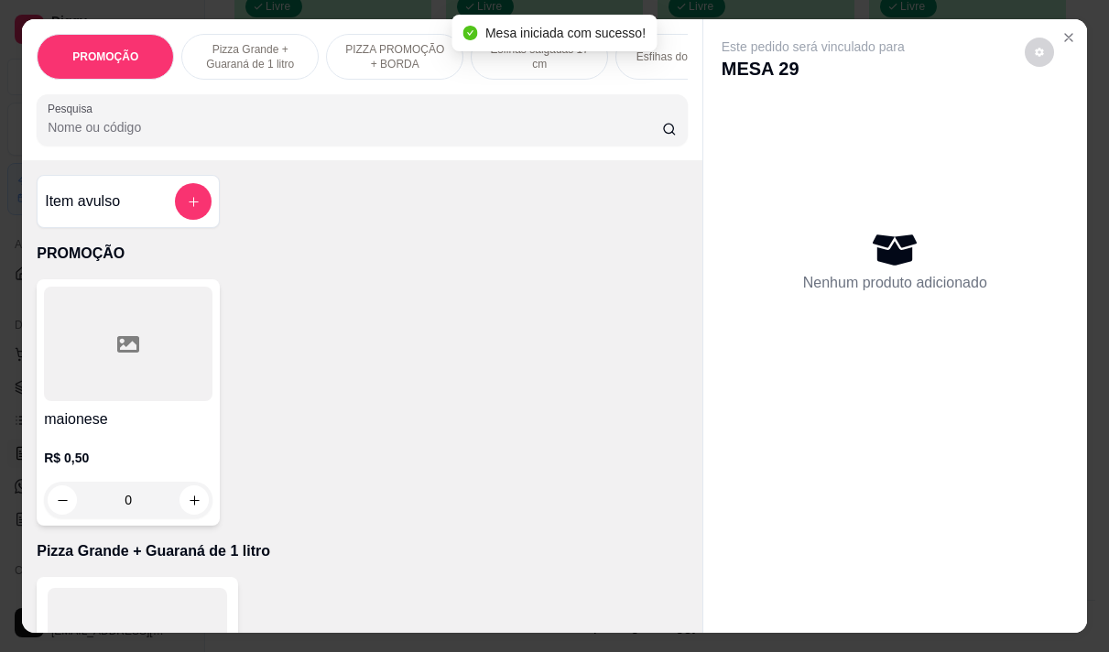
click at [262, 130] on input "Pesquisa" at bounding box center [355, 127] width 615 height 18
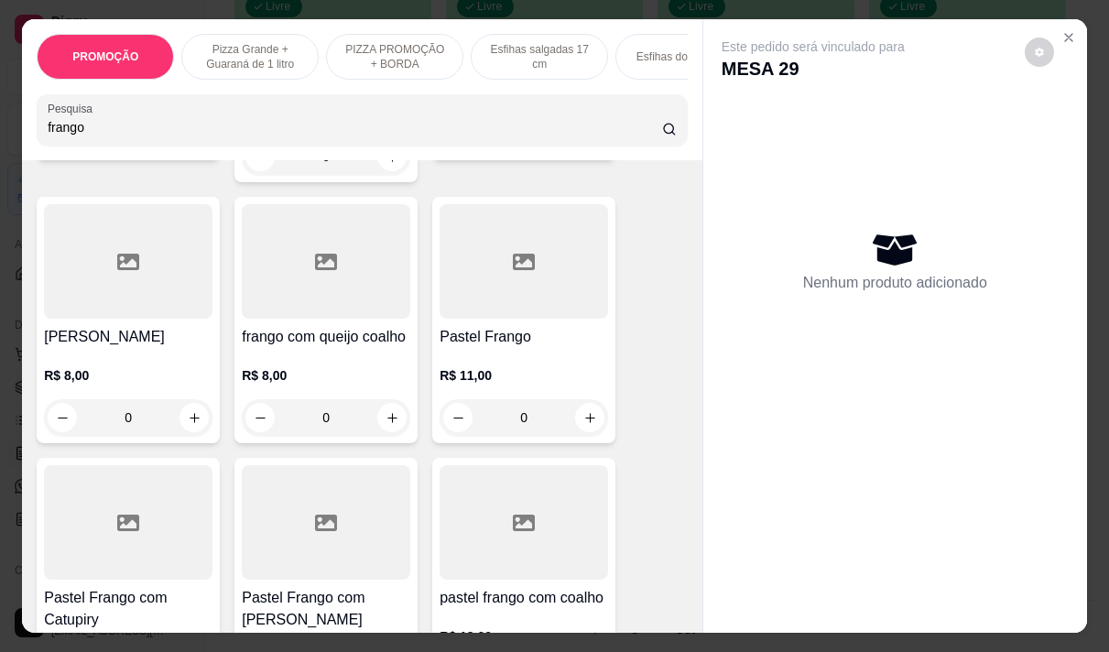
scroll to position [366, 0]
type input "frango"
click at [475, 325] on h4 "Pastel Frango" at bounding box center [524, 336] width 169 height 22
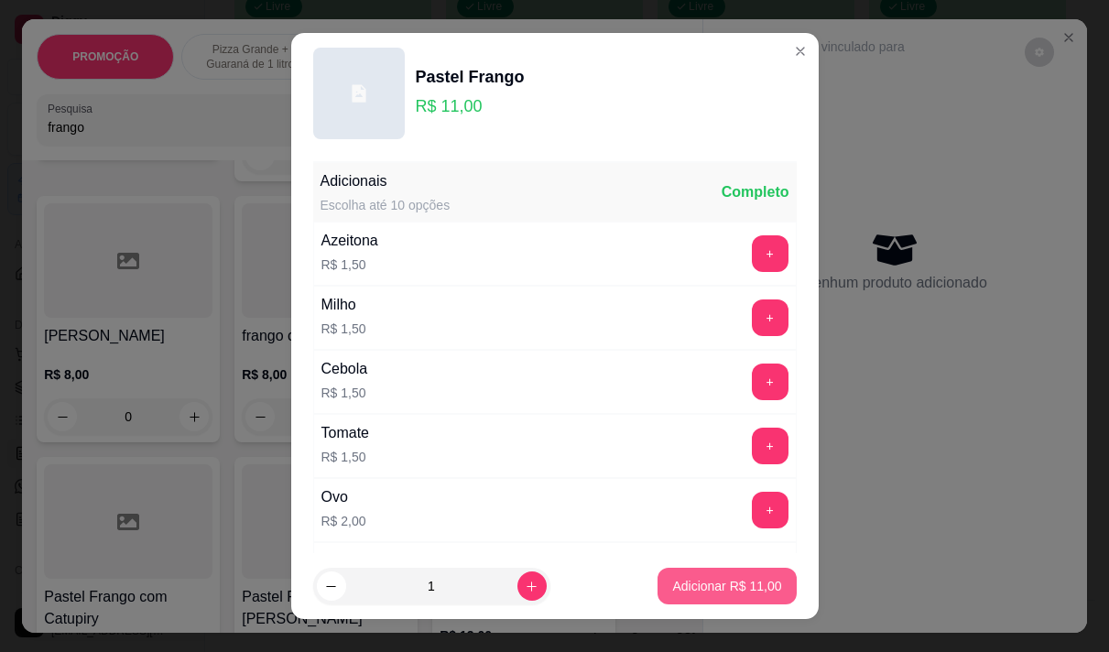
click at [715, 572] on button "Adicionar R$ 11,00" at bounding box center [727, 586] width 138 height 37
type input "1"
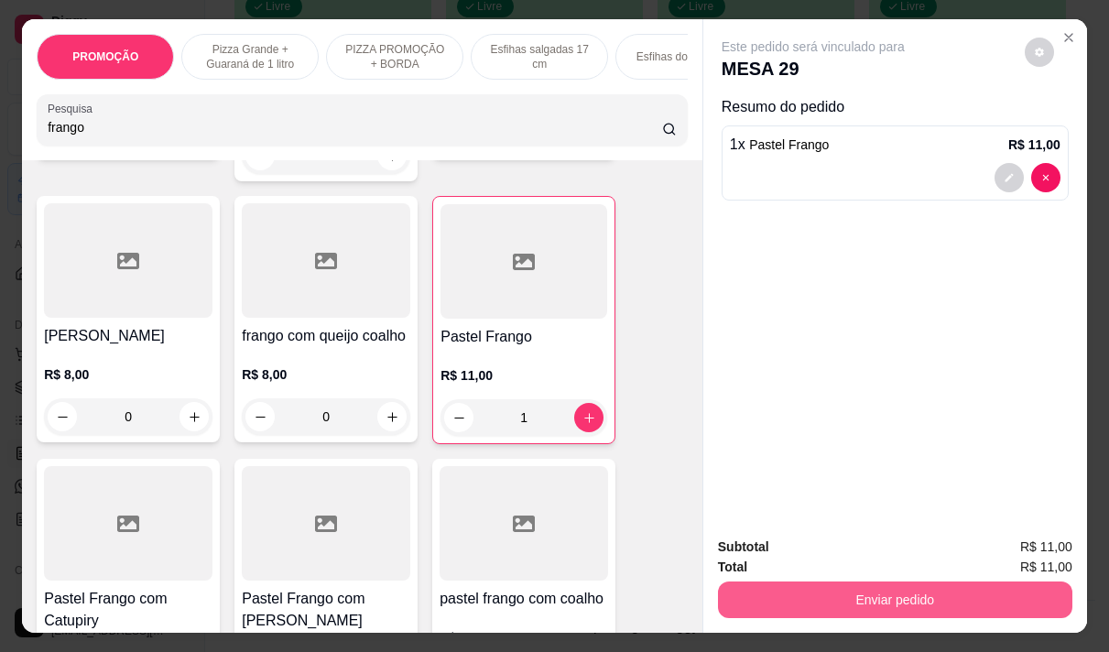
click at [890, 590] on button "Enviar pedido" at bounding box center [895, 600] width 354 height 37
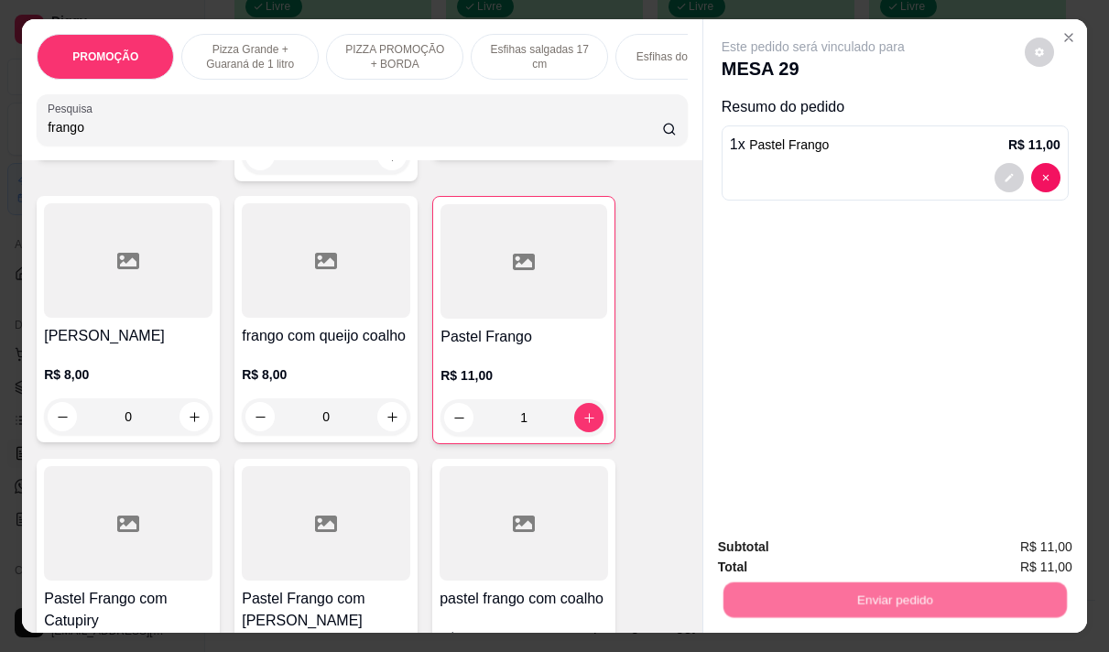
click at [766, 539] on button "Não registrar e enviar pedido" at bounding box center [834, 547] width 185 height 34
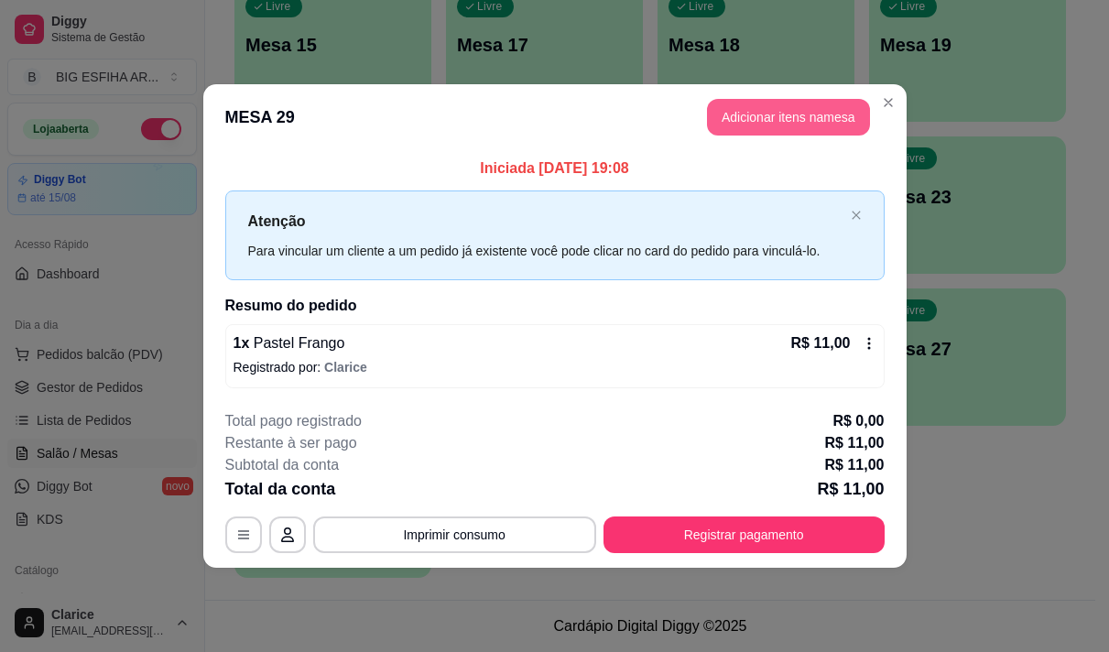
click at [791, 118] on button "Adicionar itens na mesa" at bounding box center [788, 117] width 163 height 37
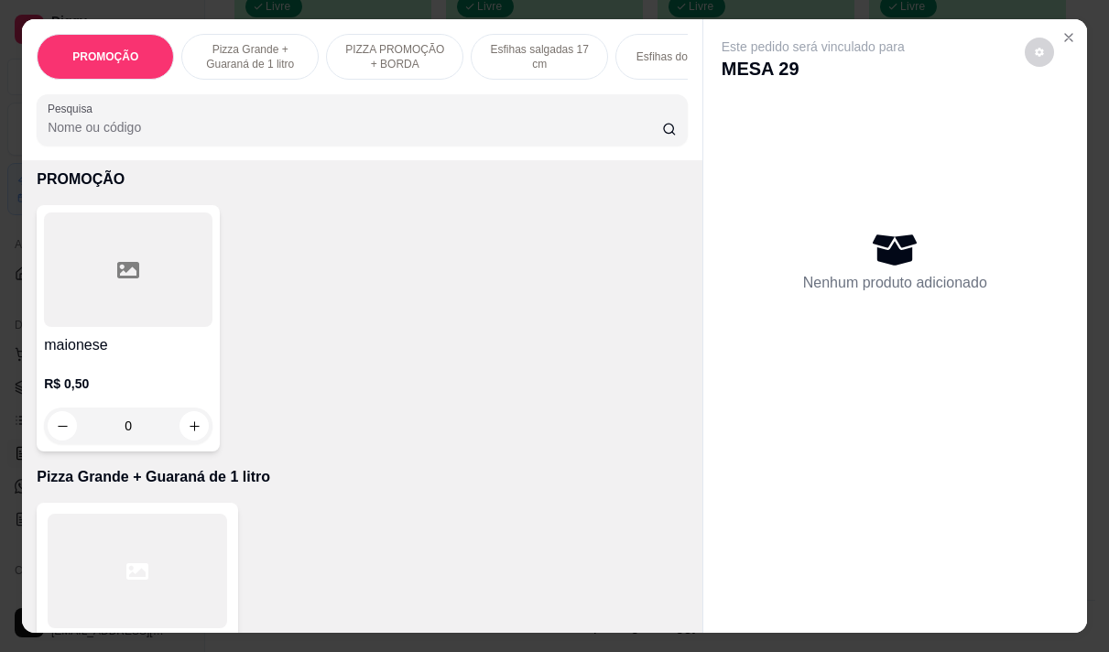
scroll to position [92, 0]
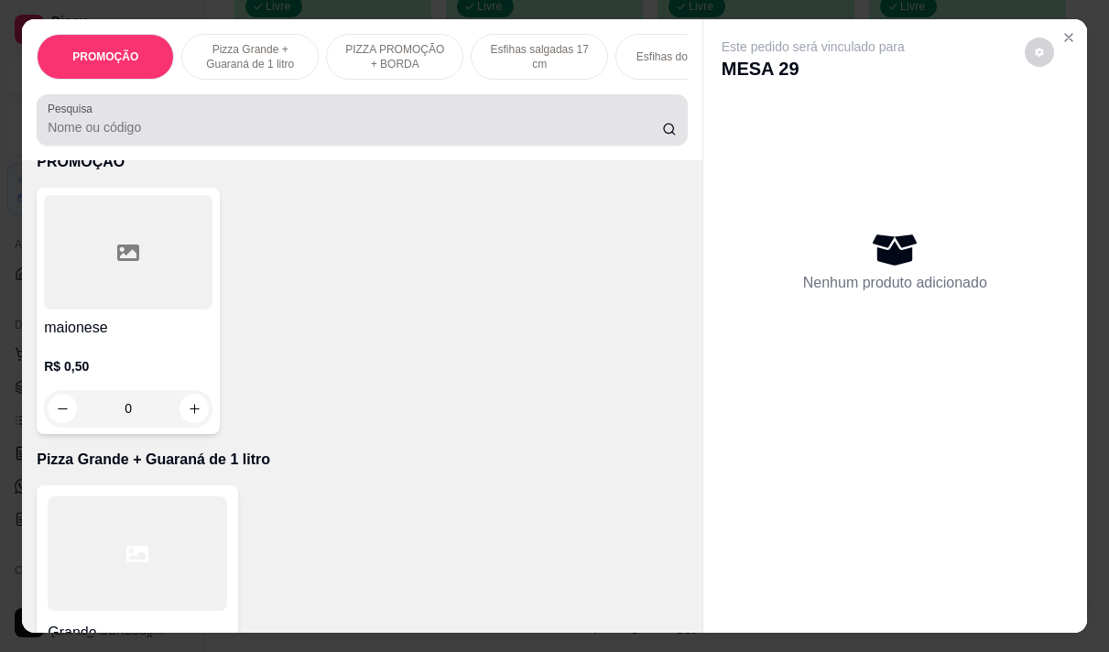
click at [196, 127] on input "Pesquisa" at bounding box center [355, 127] width 615 height 18
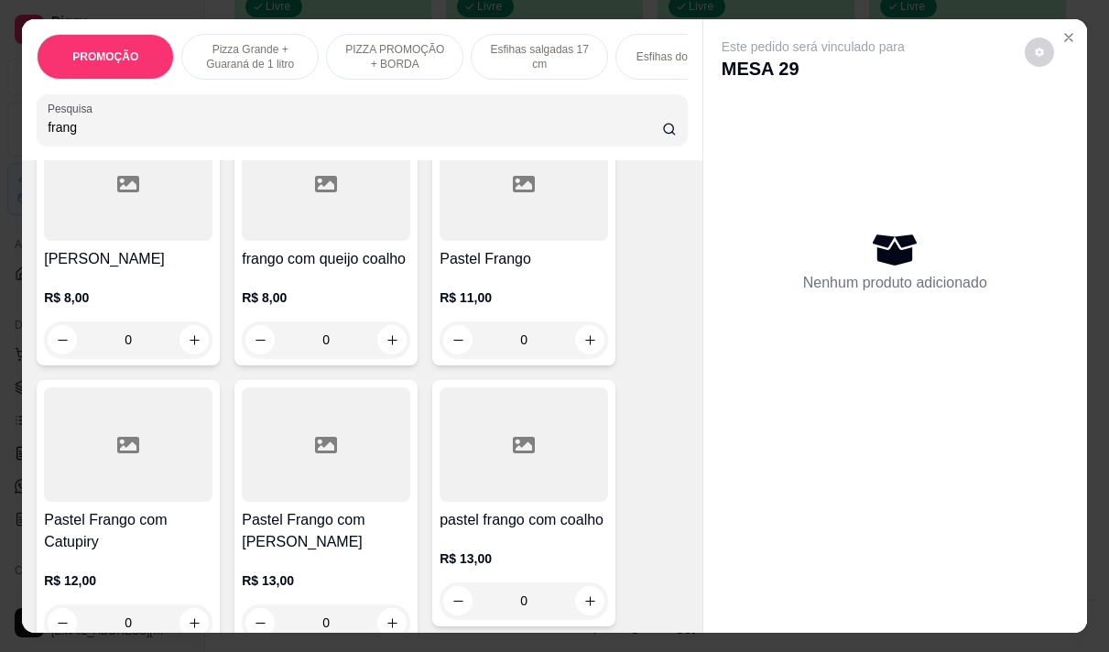
scroll to position [458, 0]
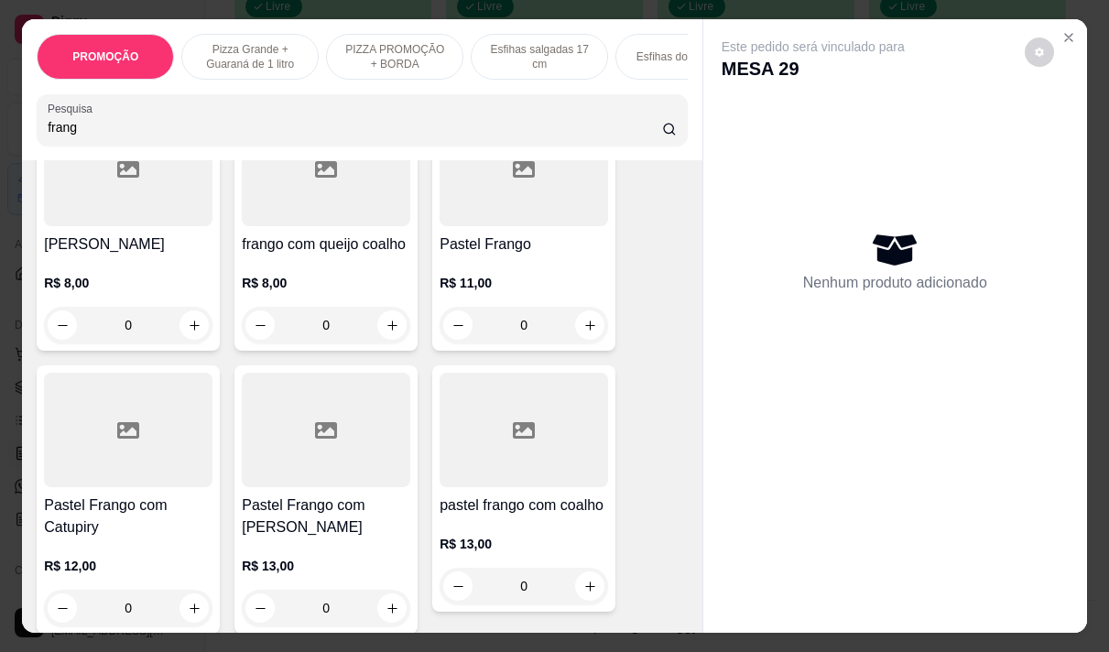
type input "frang"
click at [479, 235] on h4 "Pastel Frango" at bounding box center [524, 245] width 169 height 22
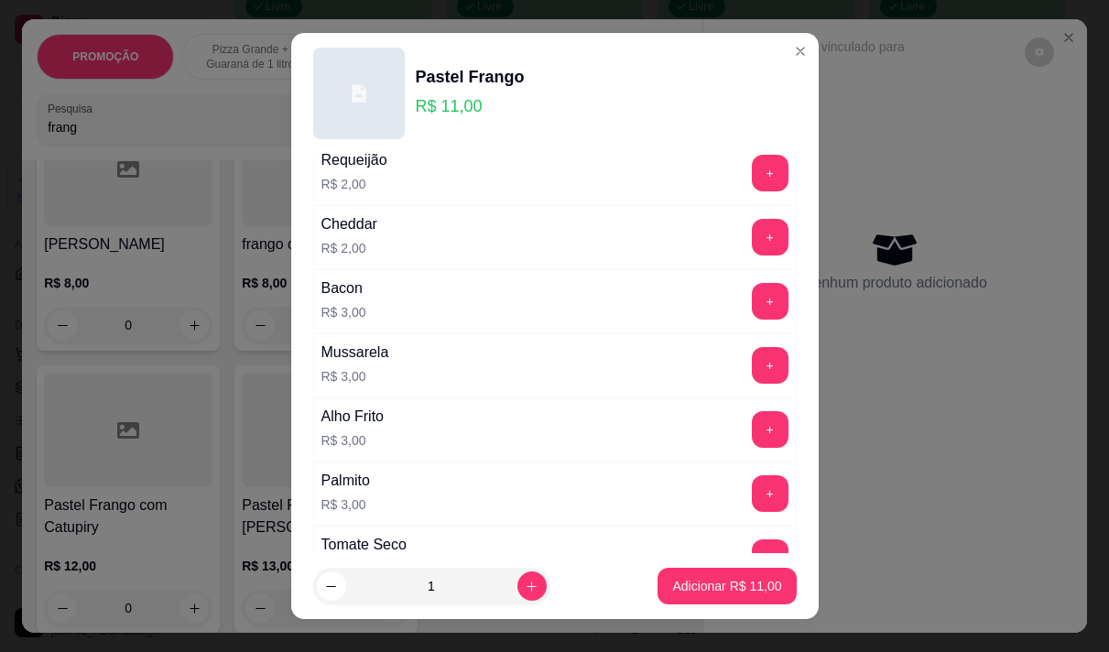
scroll to position [218, 0]
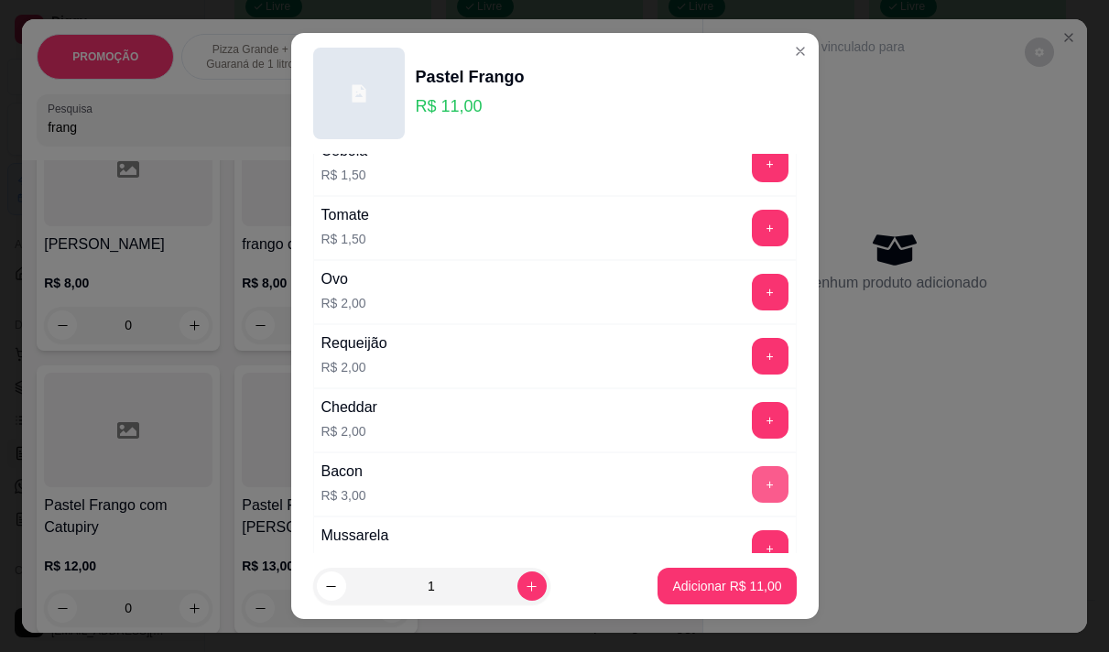
click at [752, 479] on button "+" at bounding box center [770, 484] width 37 height 37
click at [671, 478] on button "-" at bounding box center [689, 484] width 37 height 37
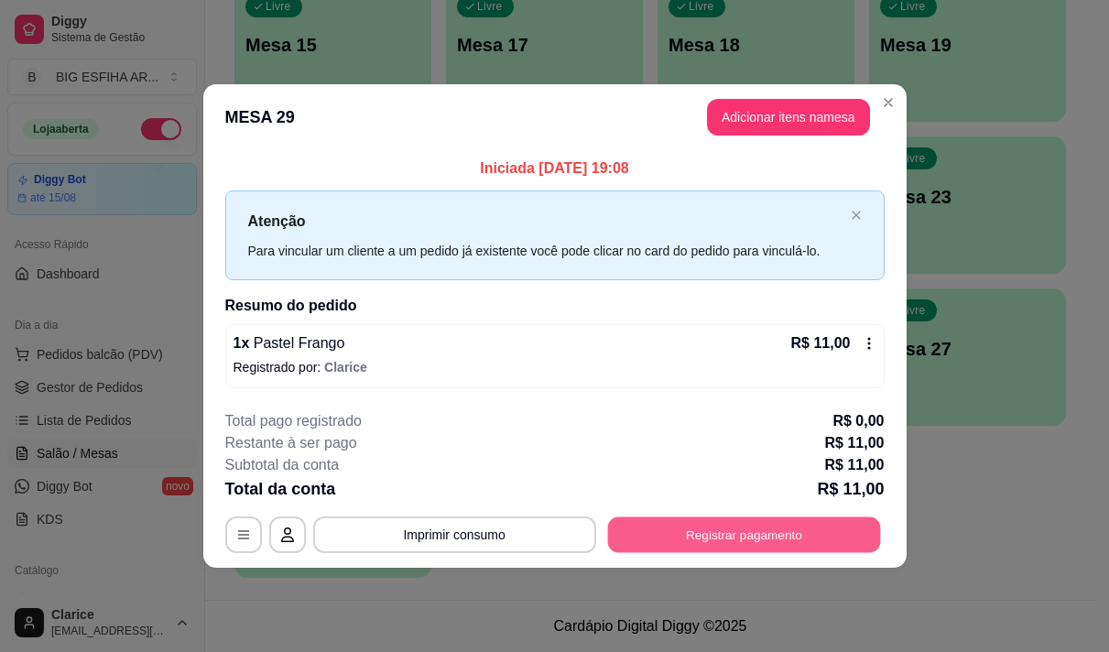
click at [707, 532] on button "Registrar pagamento" at bounding box center [743, 535] width 273 height 36
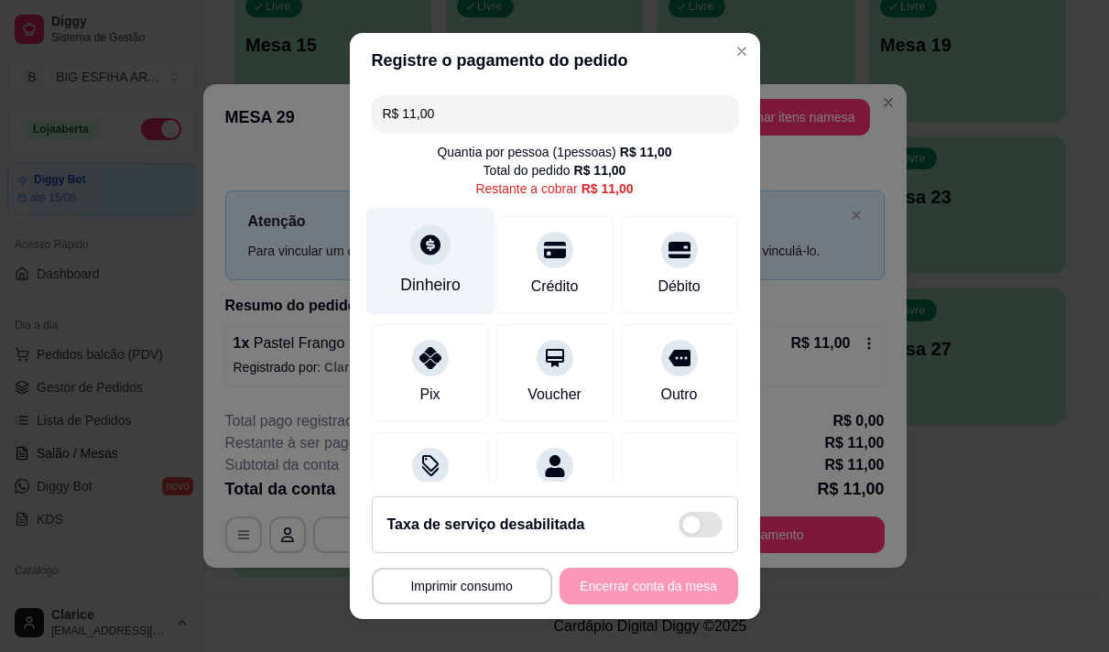
click at [459, 261] on div "Dinheiro" at bounding box center [429, 260] width 129 height 107
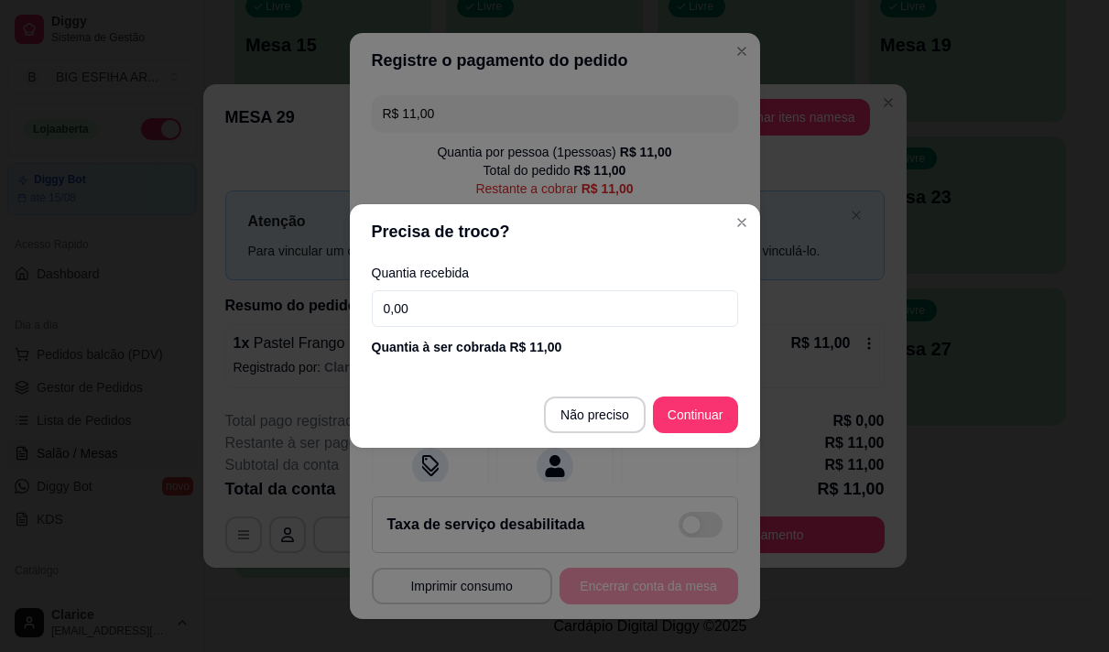
click at [487, 289] on div "Quantia recebida 0,00 Quantia à ser cobrada R$ 11,00" at bounding box center [555, 311] width 410 height 104
click at [475, 296] on input "0,00" at bounding box center [555, 308] width 366 height 37
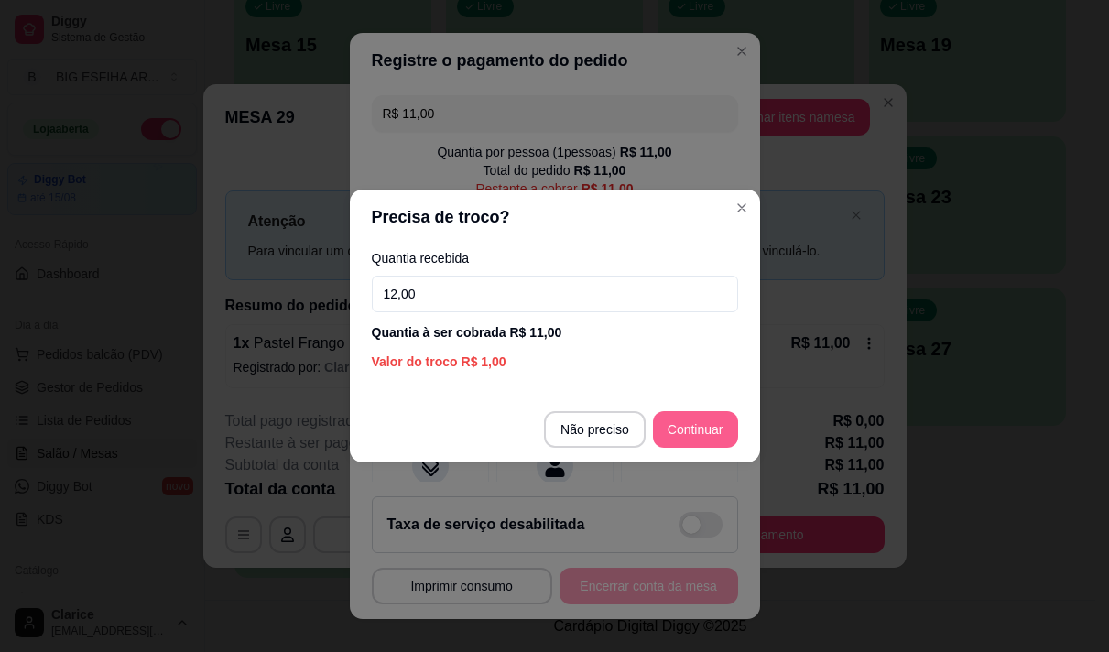
type input "12,00"
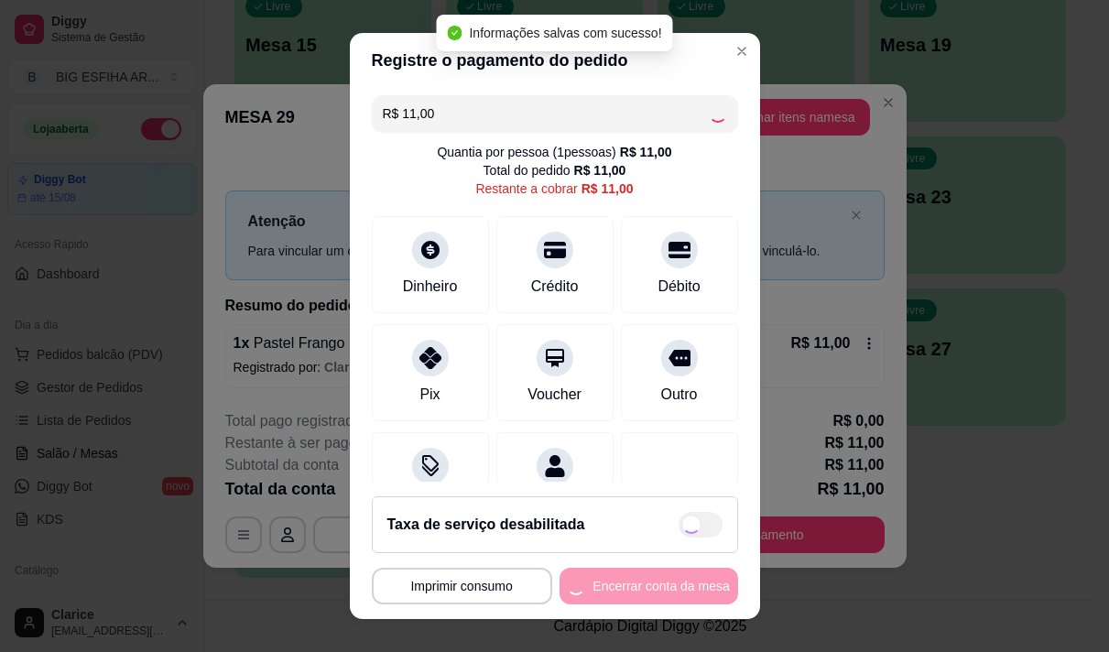
type input "R$ 0,00"
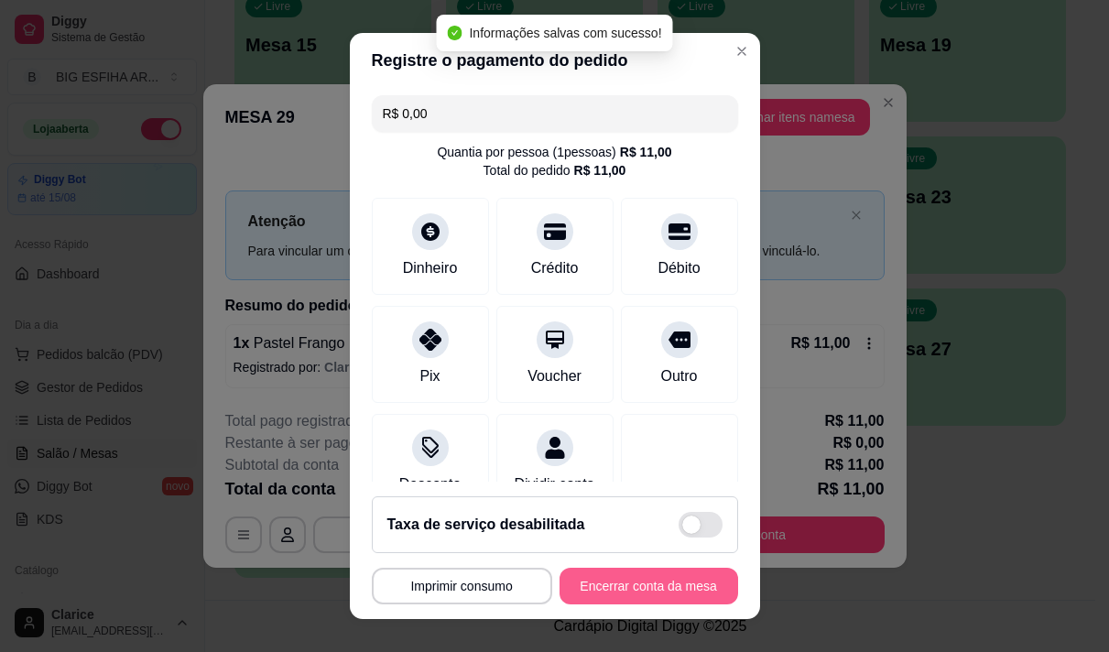
click at [629, 593] on button "Encerrar conta da mesa" at bounding box center [649, 586] width 179 height 37
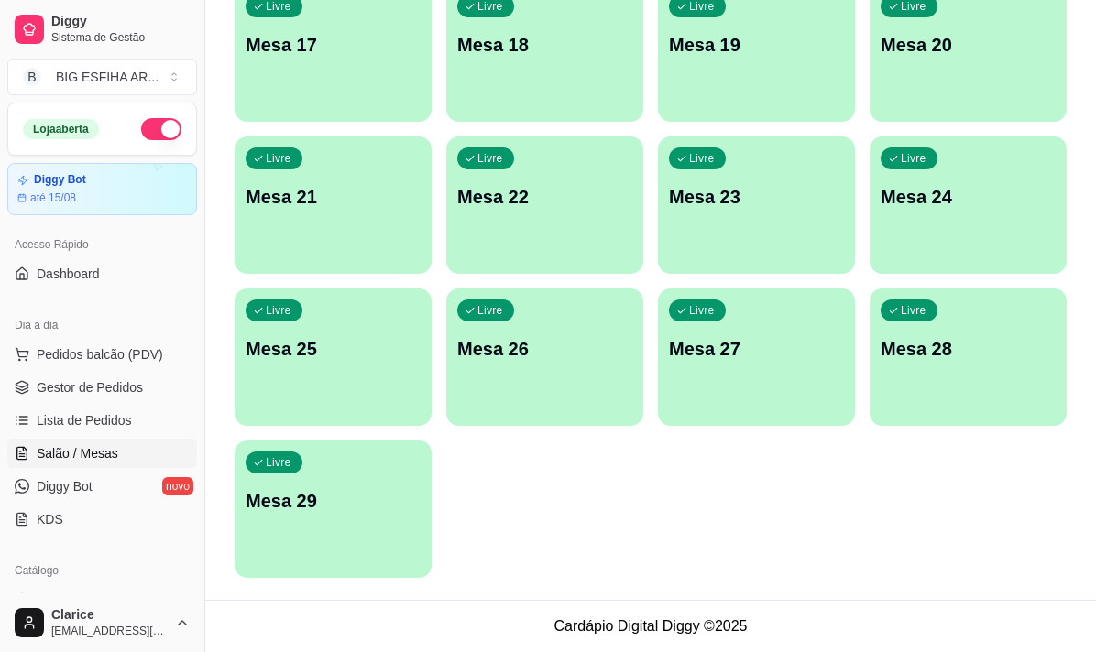
click at [358, 525] on div "Livre Mesa 29" at bounding box center [332, 498] width 197 height 115
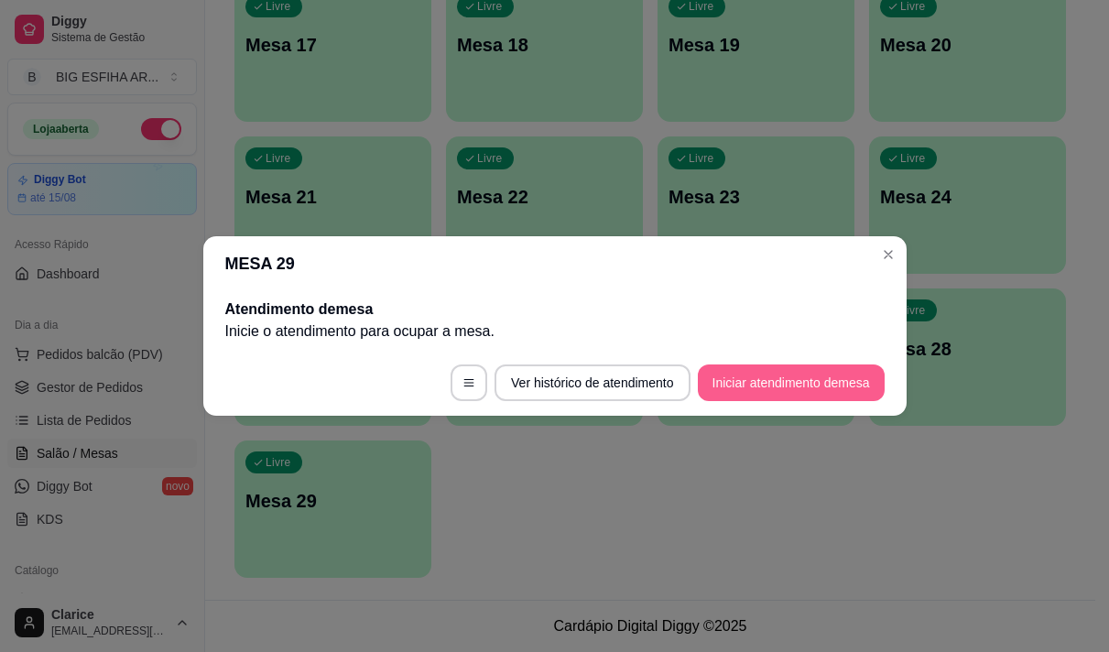
click at [801, 378] on button "Iniciar atendimento de mesa" at bounding box center [791, 383] width 187 height 37
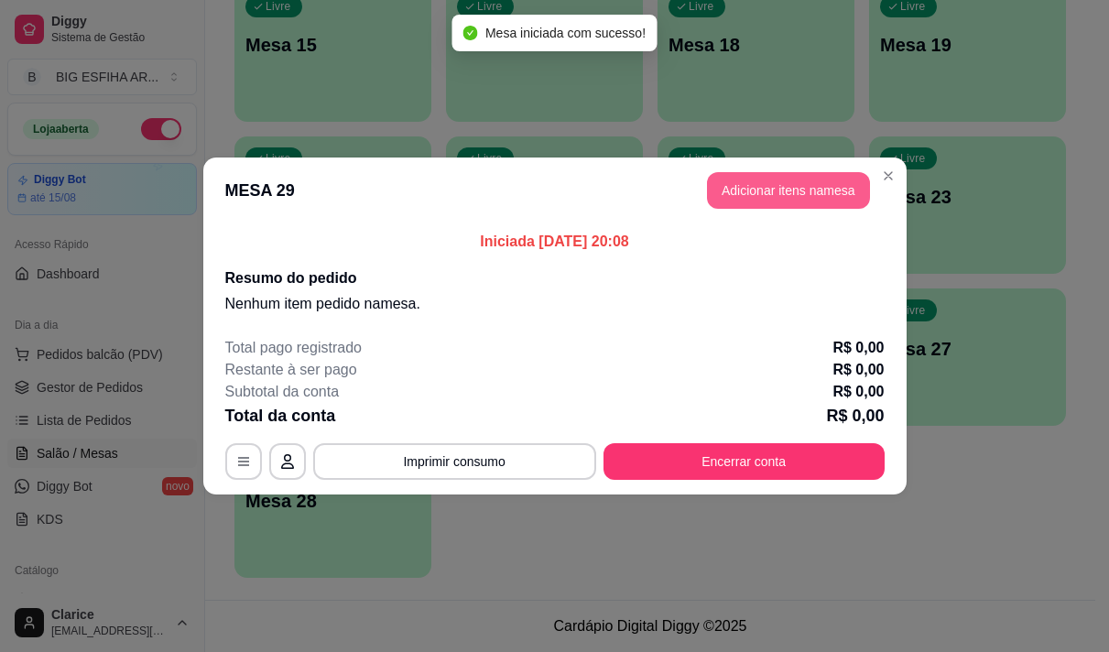
click at [754, 186] on button "Adicionar itens na mesa" at bounding box center [788, 190] width 163 height 37
click at [255, 132] on input "Pesquisa" at bounding box center [355, 127] width 615 height 18
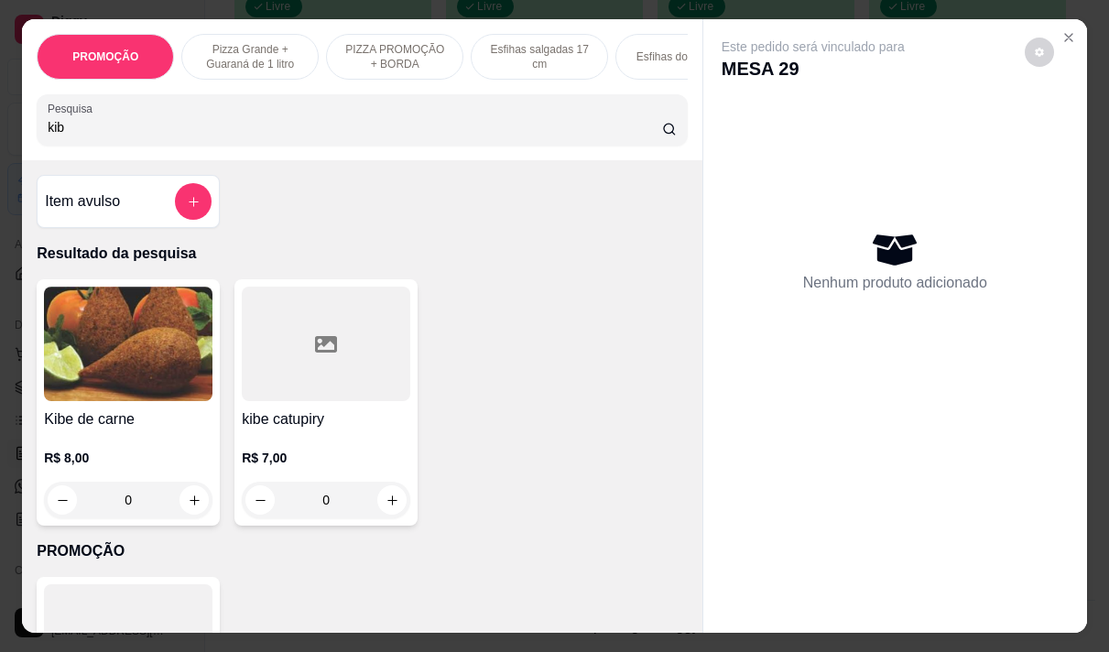
type input "kib"
click at [120, 456] on p "R$ 8,00" at bounding box center [128, 458] width 169 height 18
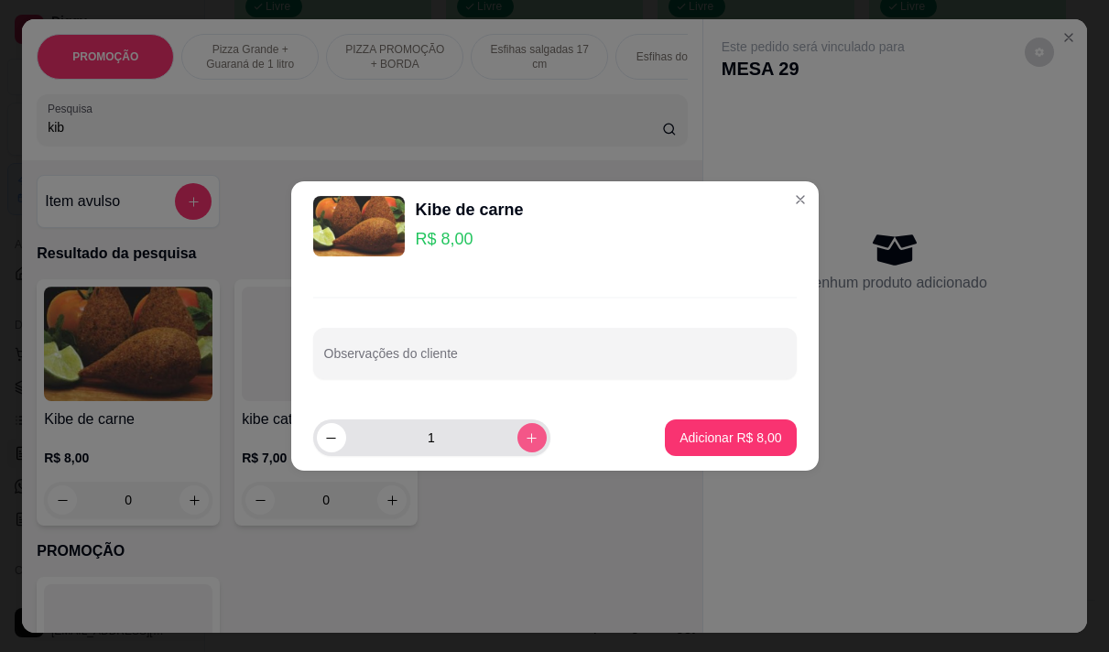
click at [525, 442] on icon "increase-product-quantity" at bounding box center [532, 438] width 14 height 14
type input "2"
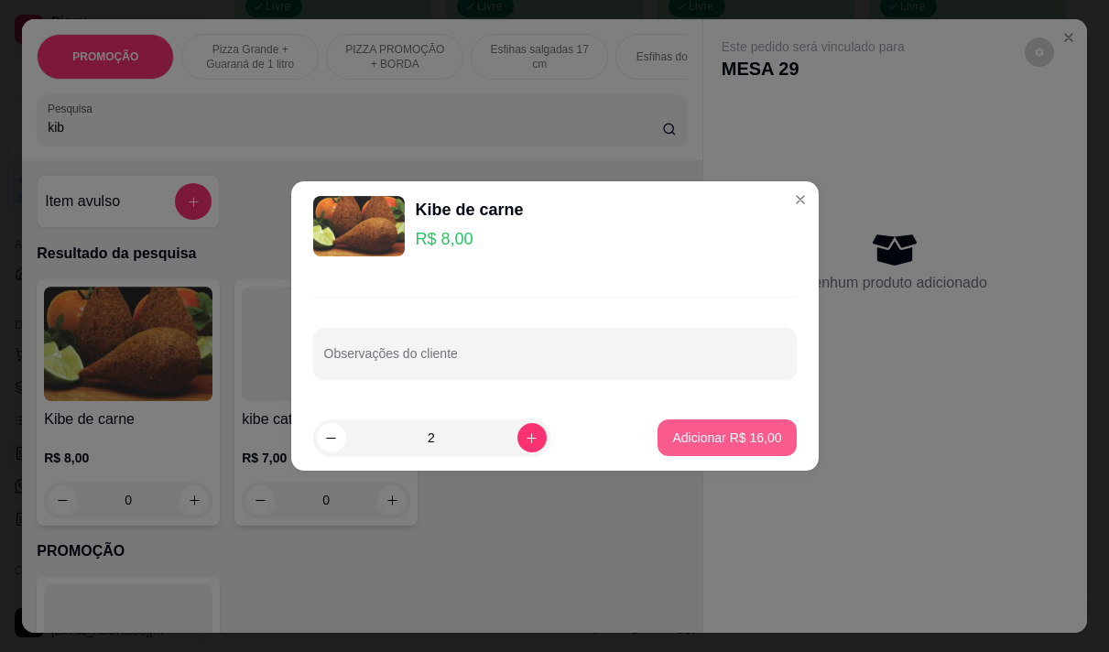
click at [729, 434] on p "Adicionar R$ 16,00" at bounding box center [726, 438] width 109 height 18
type input "2"
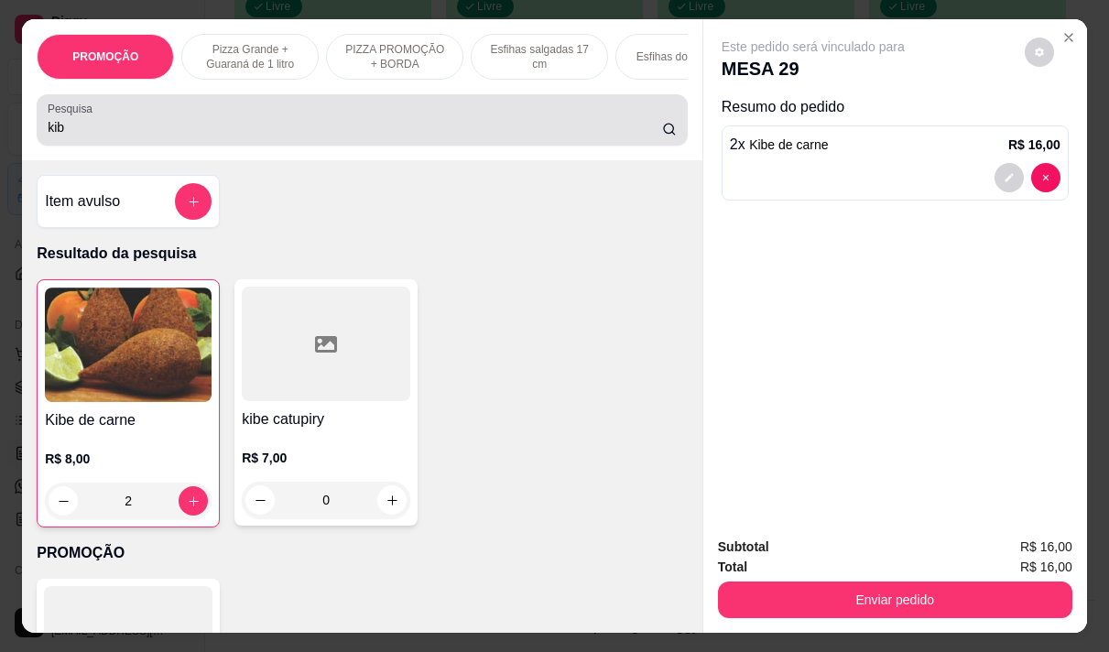
click at [168, 127] on input "kib" at bounding box center [355, 127] width 615 height 18
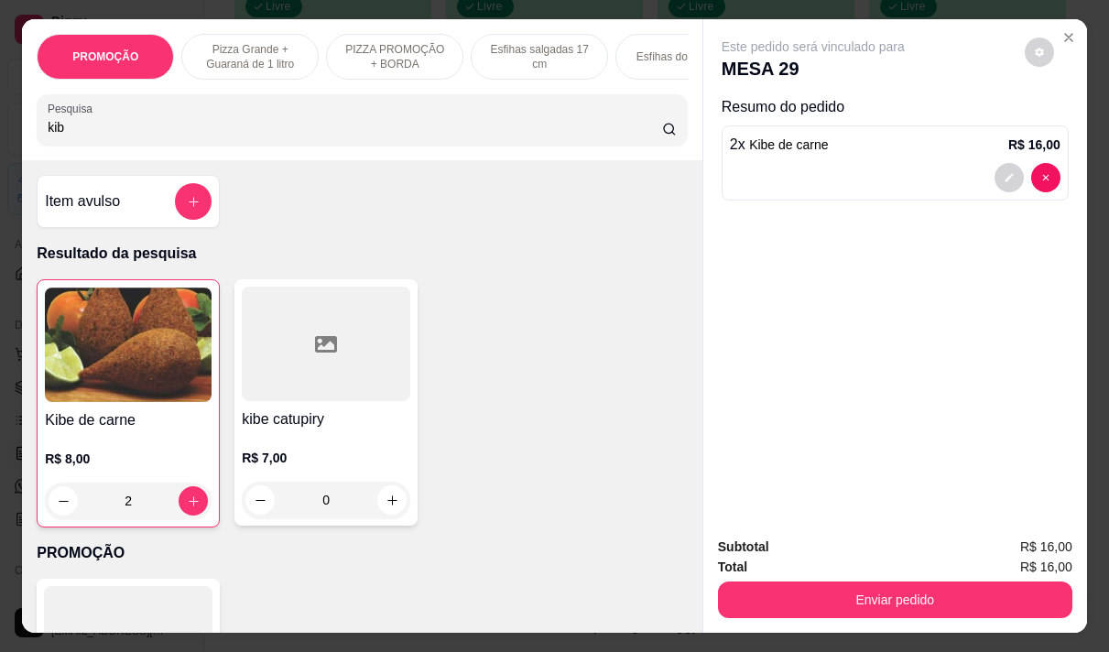
click at [168, 127] on input "kib" at bounding box center [355, 127] width 615 height 18
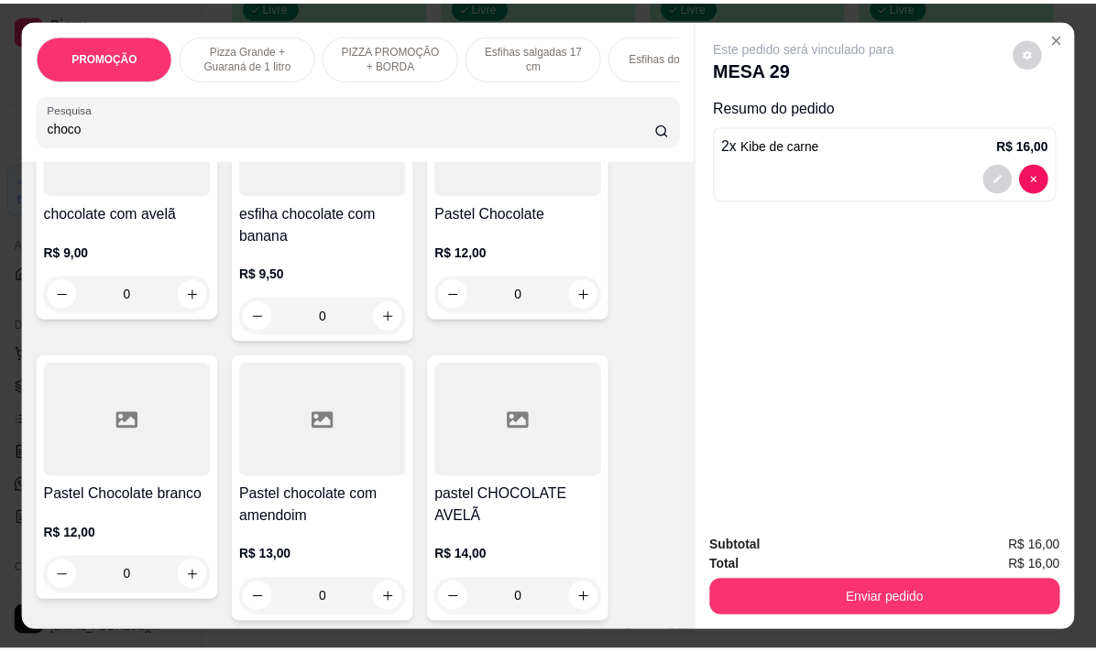
scroll to position [458, 0]
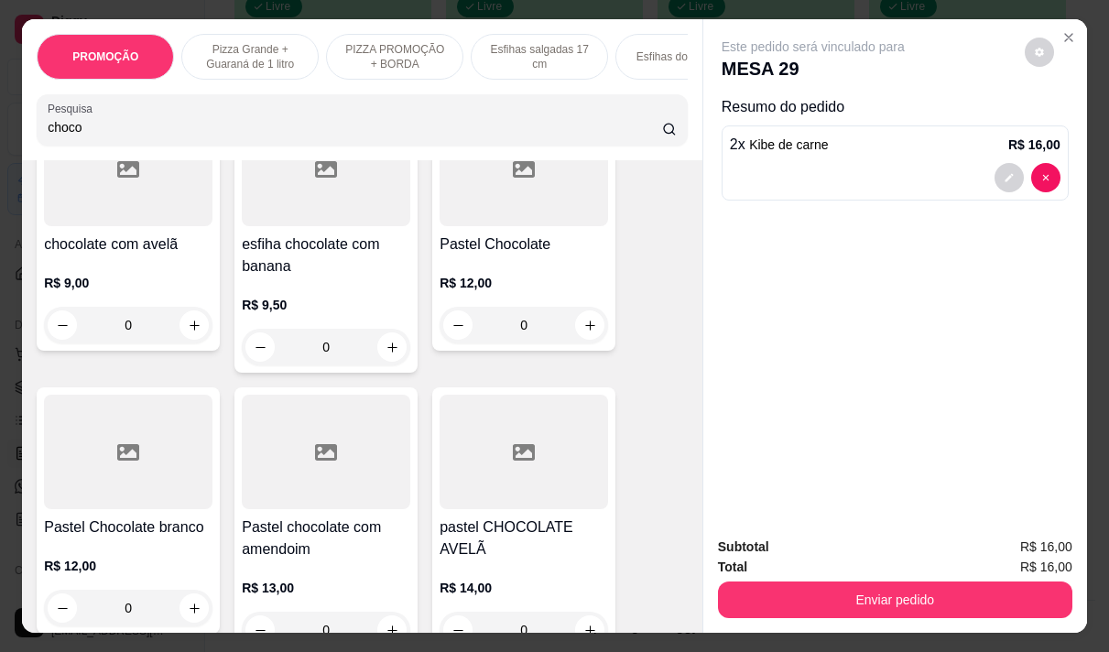
type input "choco"
click at [108, 282] on p "R$ 9,00" at bounding box center [128, 283] width 169 height 18
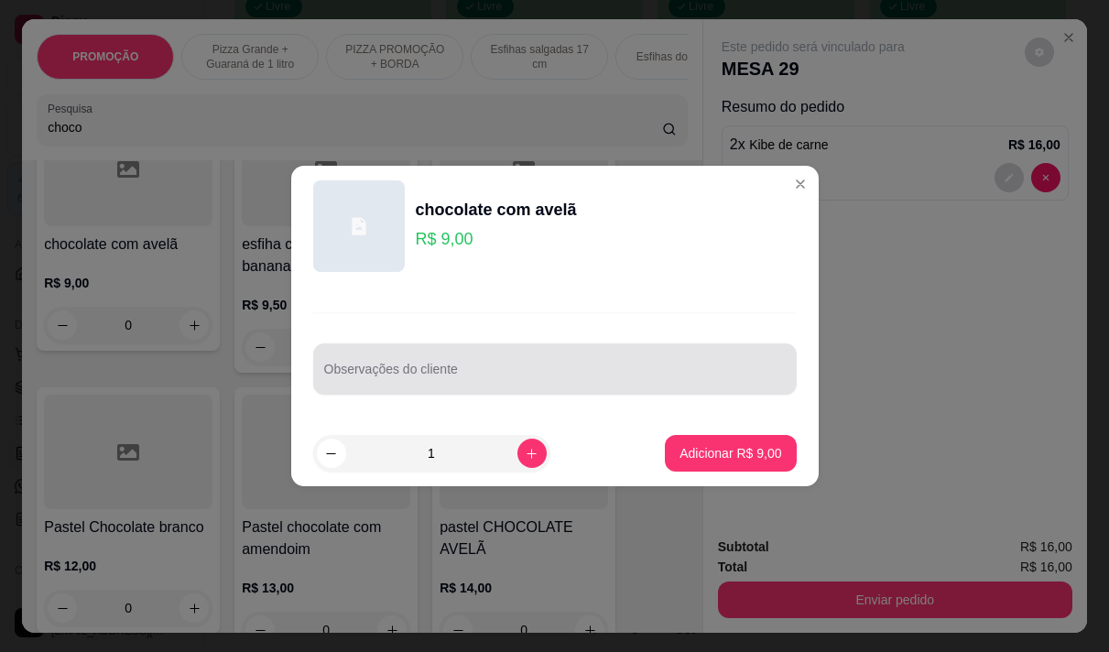
click at [623, 370] on input "Observações do cliente" at bounding box center [555, 376] width 462 height 18
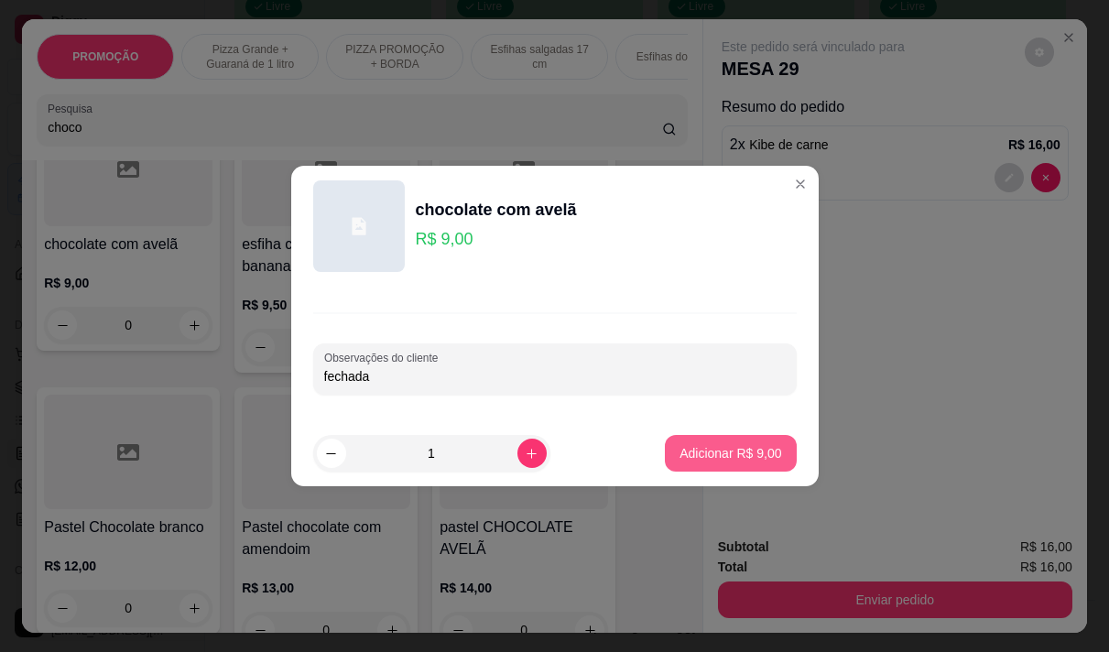
type input "fechada"
click at [683, 448] on p "Adicionar R$ 9,00" at bounding box center [731, 452] width 99 height 17
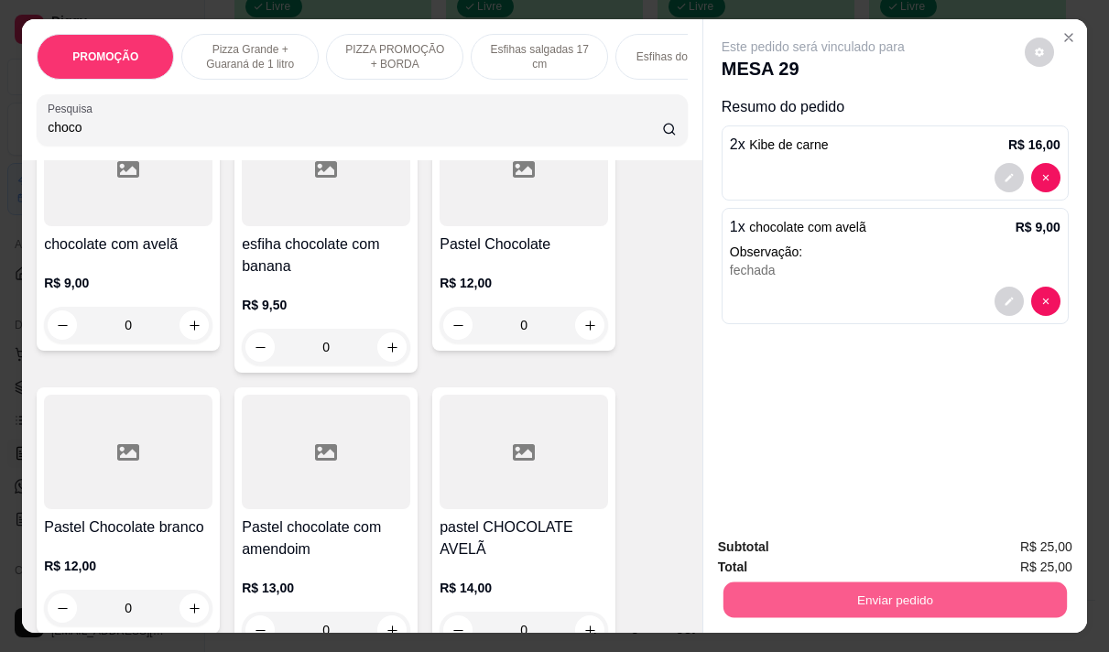
click at [989, 593] on button "Enviar pedido" at bounding box center [896, 600] width 344 height 36
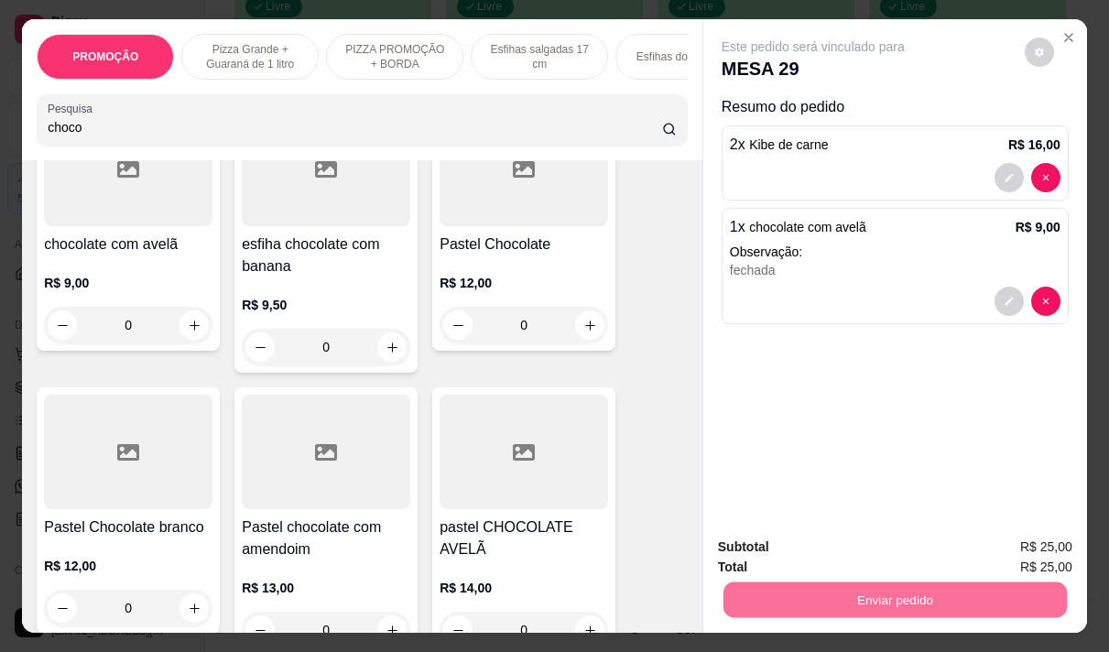
click at [771, 552] on button "Não registrar e enviar pedido" at bounding box center [834, 547] width 191 height 35
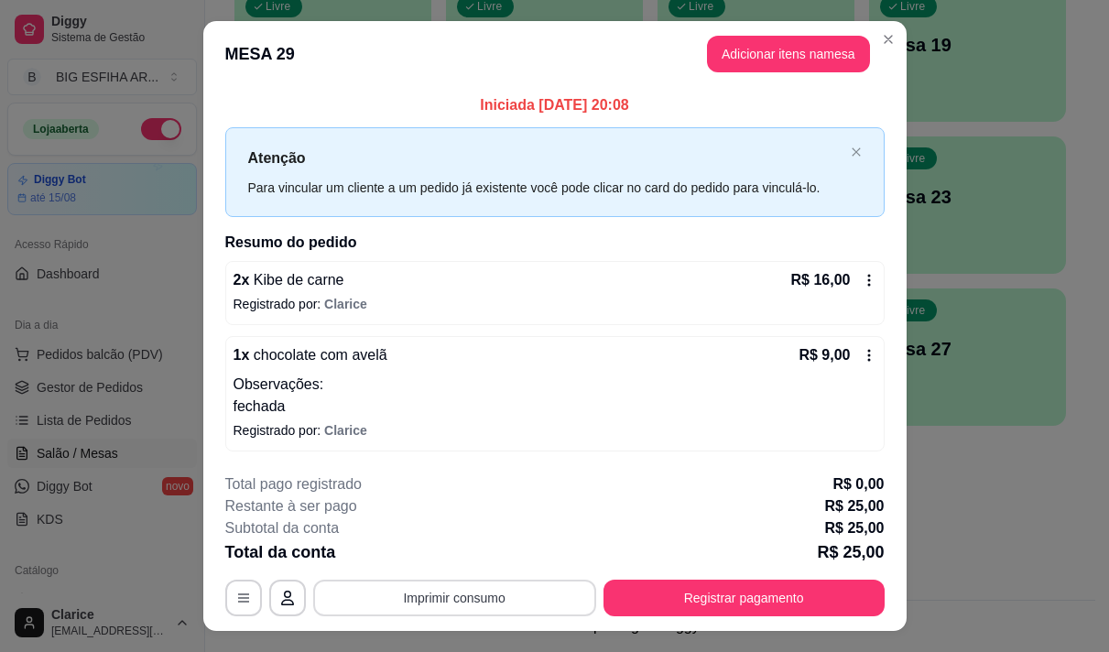
click at [398, 600] on button "Imprimir consumo" at bounding box center [454, 598] width 283 height 37
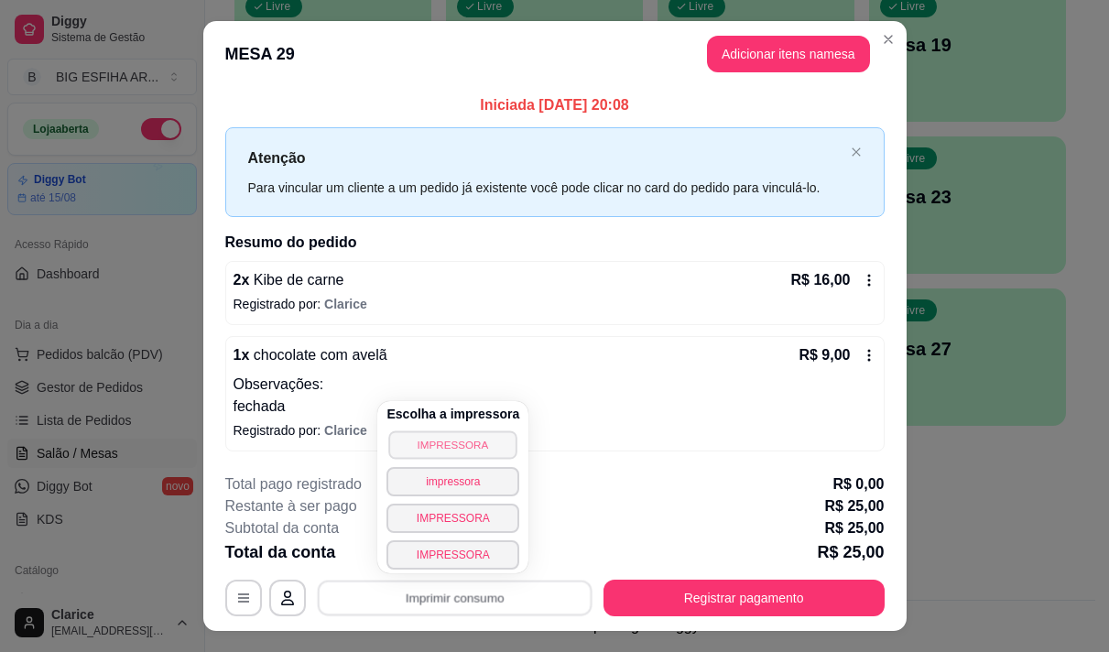
click at [440, 448] on button "IMPRESSORA" at bounding box center [453, 445] width 128 height 28
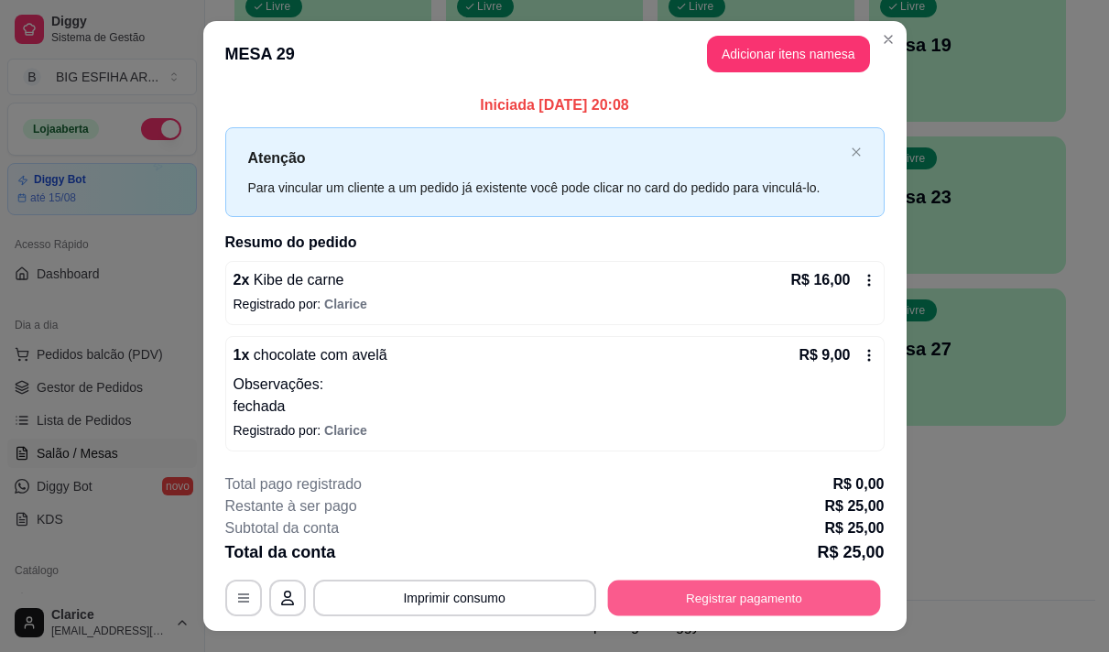
click at [726, 597] on button "Registrar pagamento" at bounding box center [743, 598] width 273 height 36
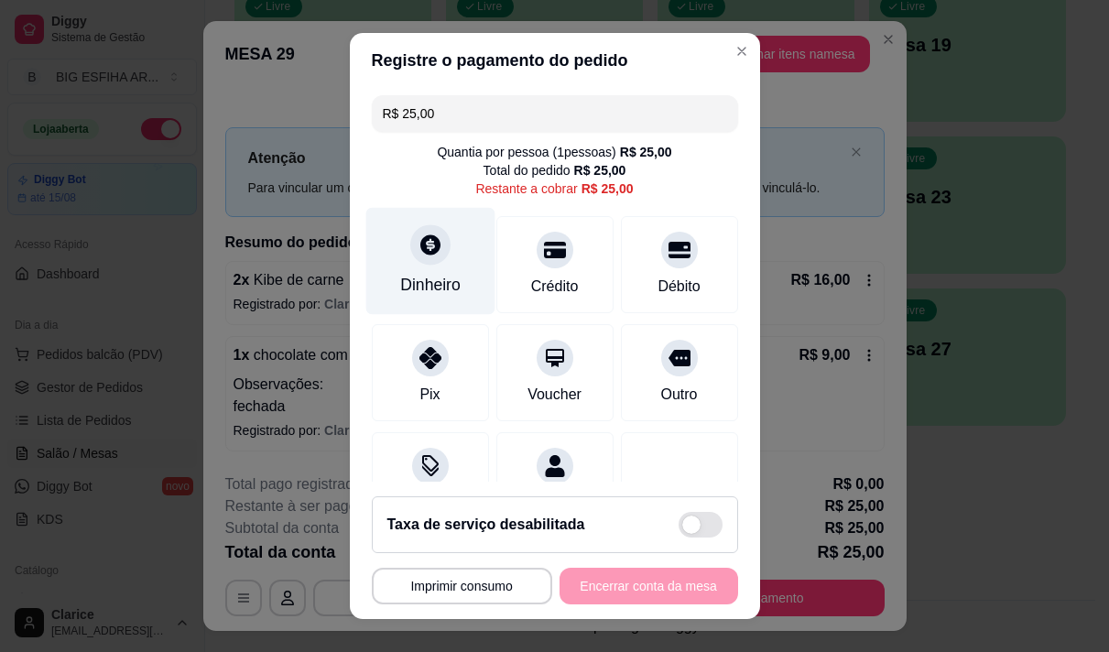
click at [397, 272] on div "Dinheiro" at bounding box center [429, 260] width 129 height 107
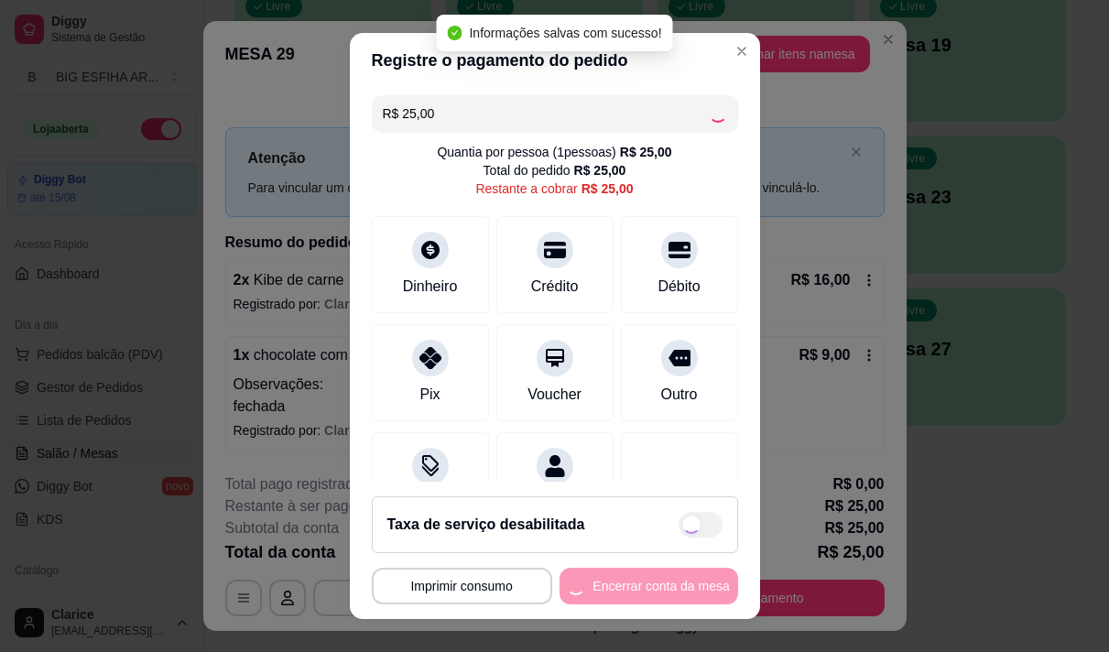
type input "R$ 0,00"
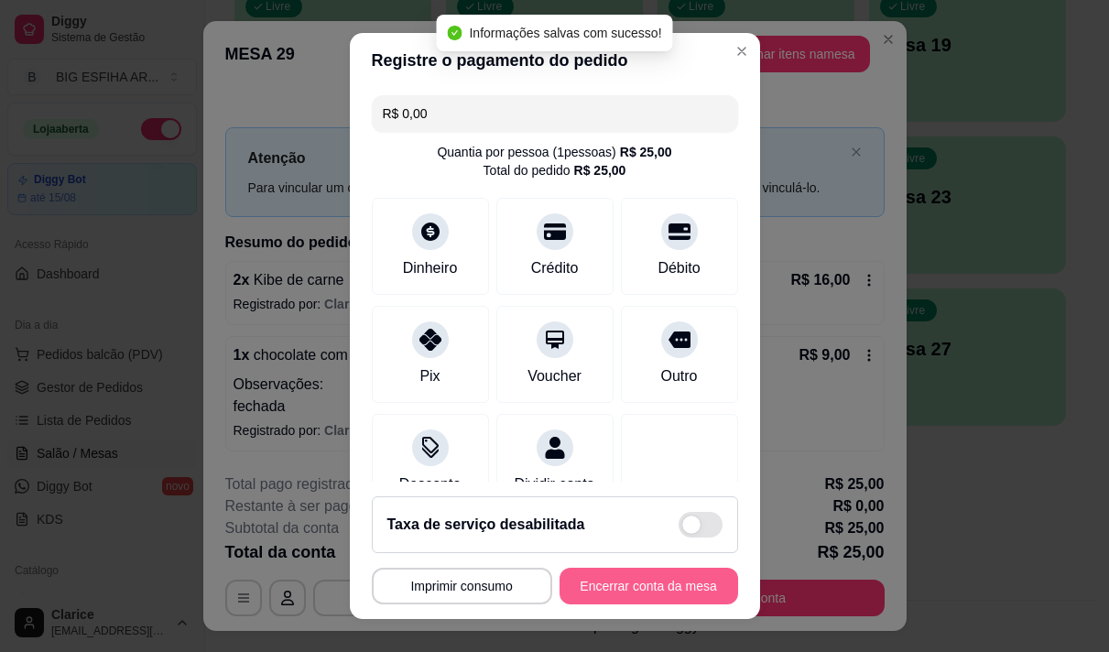
click at [600, 573] on button "Encerrar conta da mesa" at bounding box center [649, 586] width 179 height 37
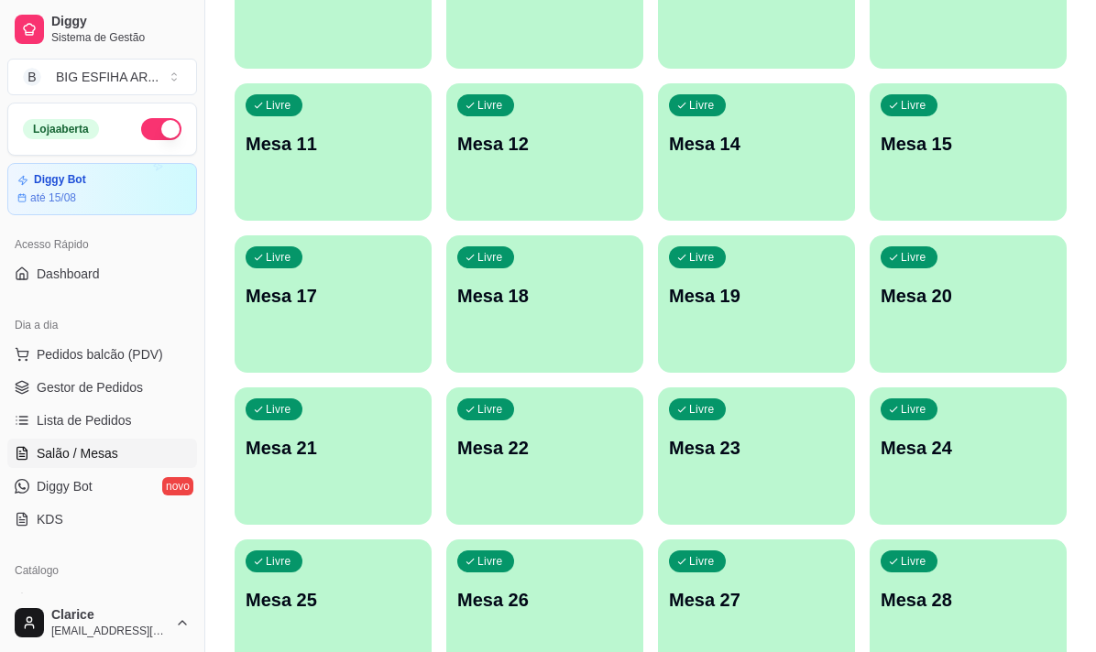
scroll to position [547, 0]
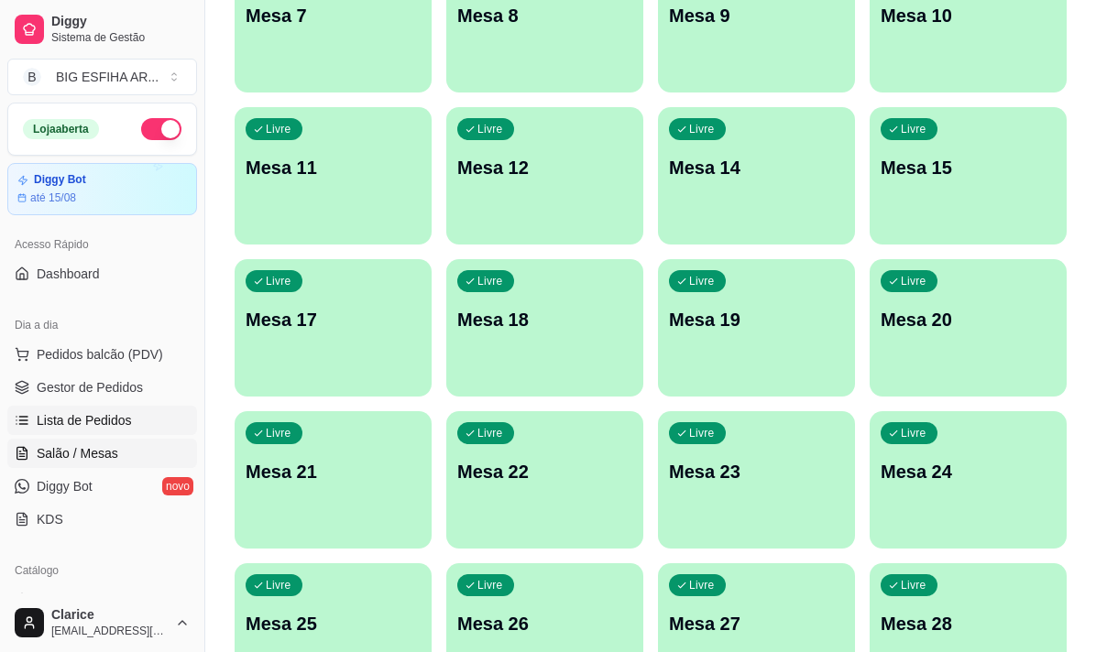
click at [90, 416] on span "Lista de Pedidos" at bounding box center [84, 420] width 95 height 18
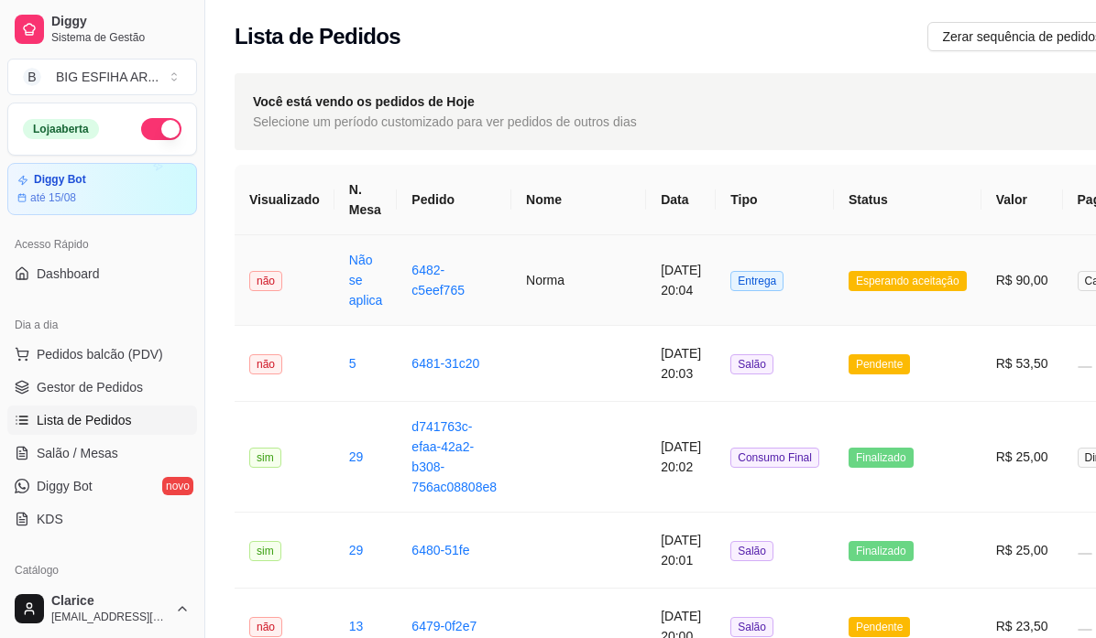
click at [560, 289] on td "Norma" at bounding box center [578, 280] width 135 height 91
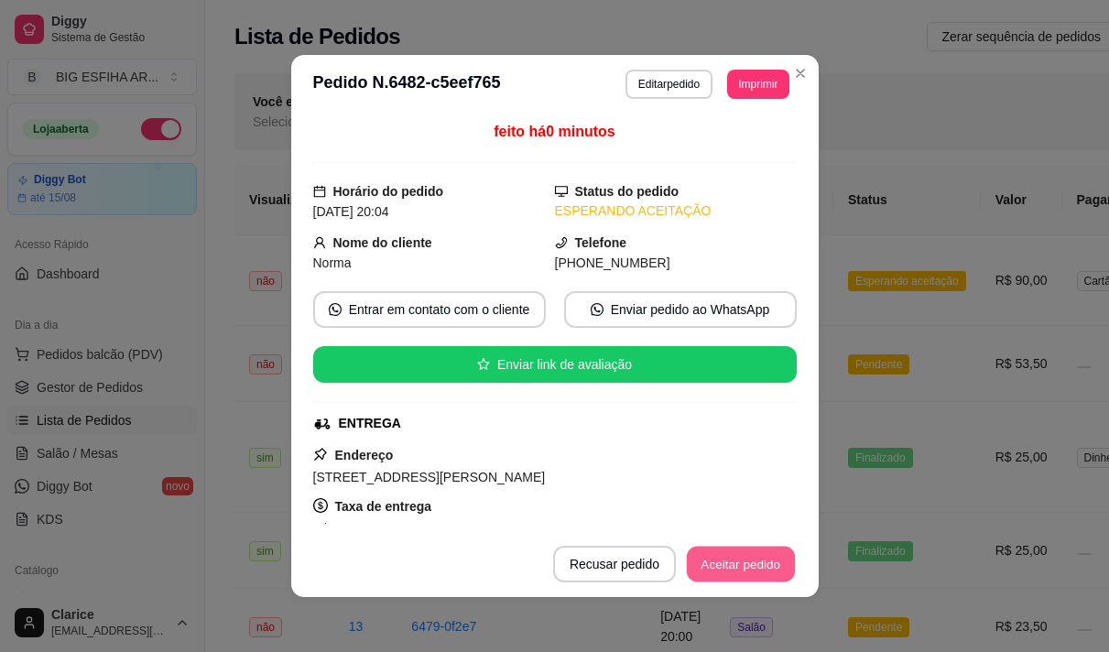
click at [709, 562] on button "Aceitar pedido" at bounding box center [741, 565] width 108 height 36
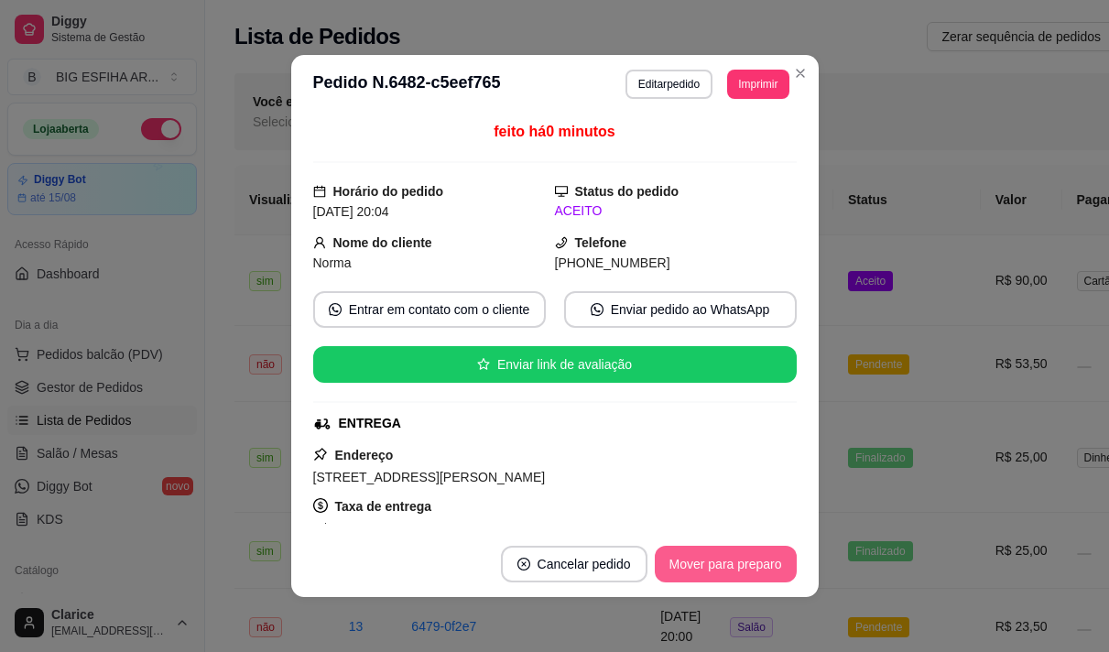
click at [709, 562] on button "Mover para preparo" at bounding box center [726, 564] width 142 height 37
click at [660, 88] on button "Editar pedido" at bounding box center [669, 84] width 87 height 29
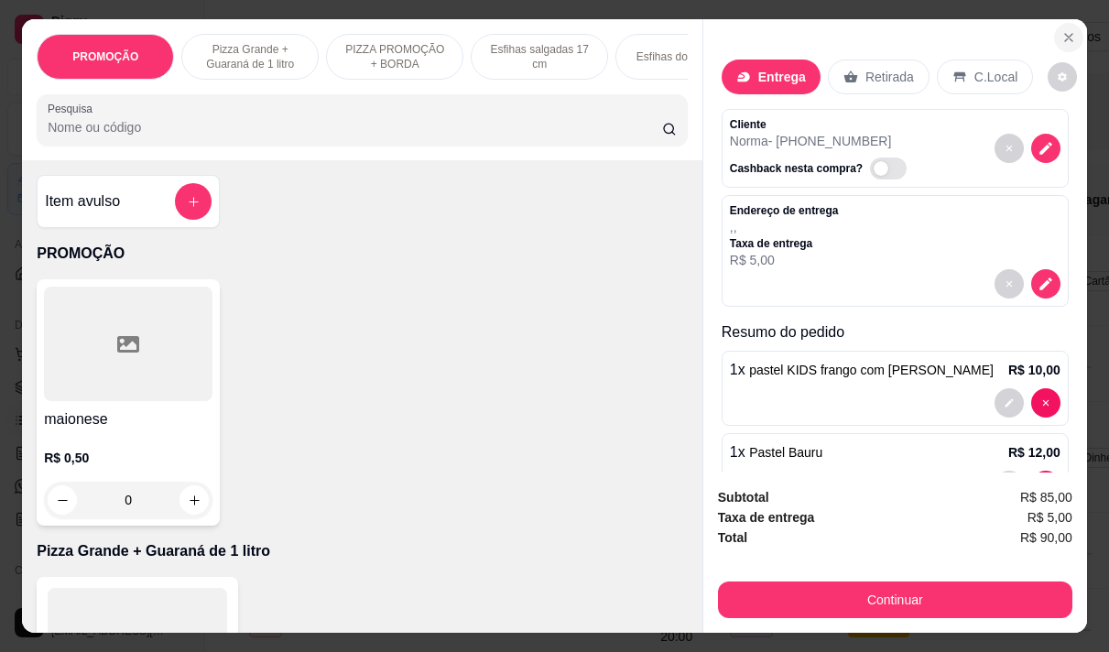
click at [1062, 30] on icon "Close" at bounding box center [1069, 37] width 15 height 15
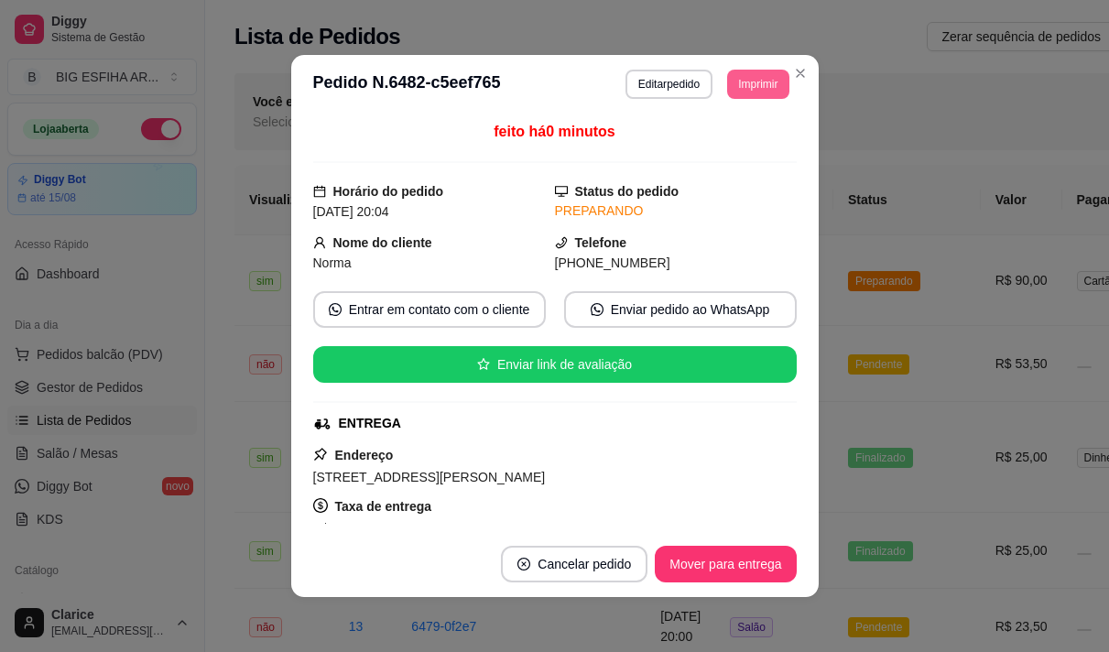
click at [775, 83] on button "Imprimir" at bounding box center [757, 84] width 61 height 29
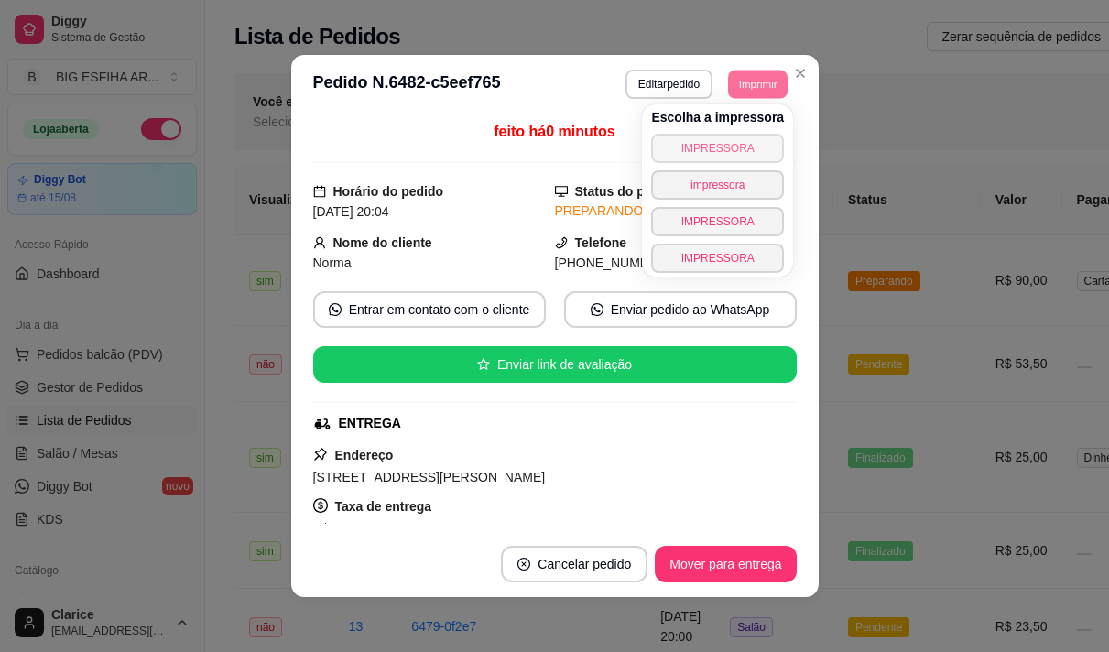
click at [714, 147] on button "IMPRESSORA" at bounding box center [717, 148] width 133 height 29
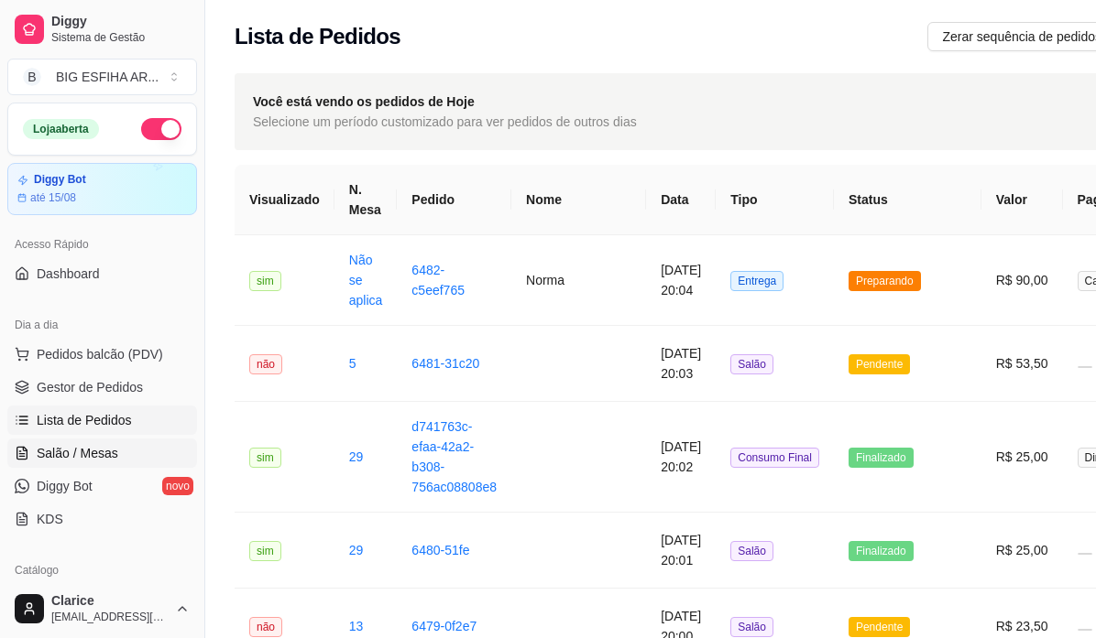
click at [72, 453] on span "Salão / Mesas" at bounding box center [78, 453] width 82 height 18
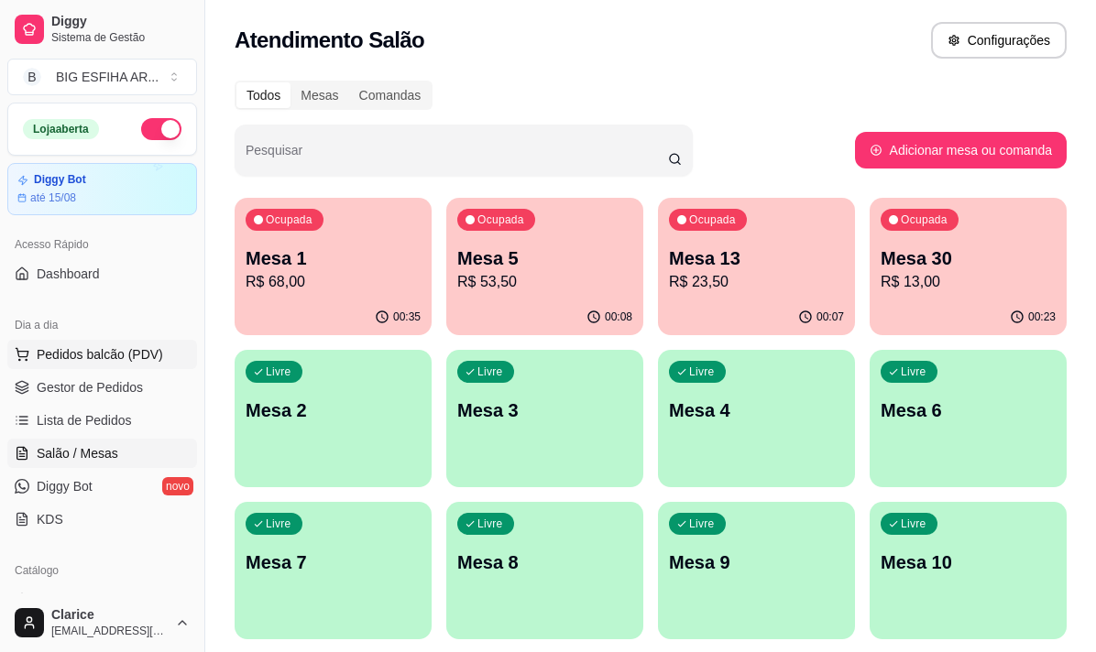
click at [104, 341] on button "Pedidos balcão (PDV)" at bounding box center [102, 354] width 190 height 29
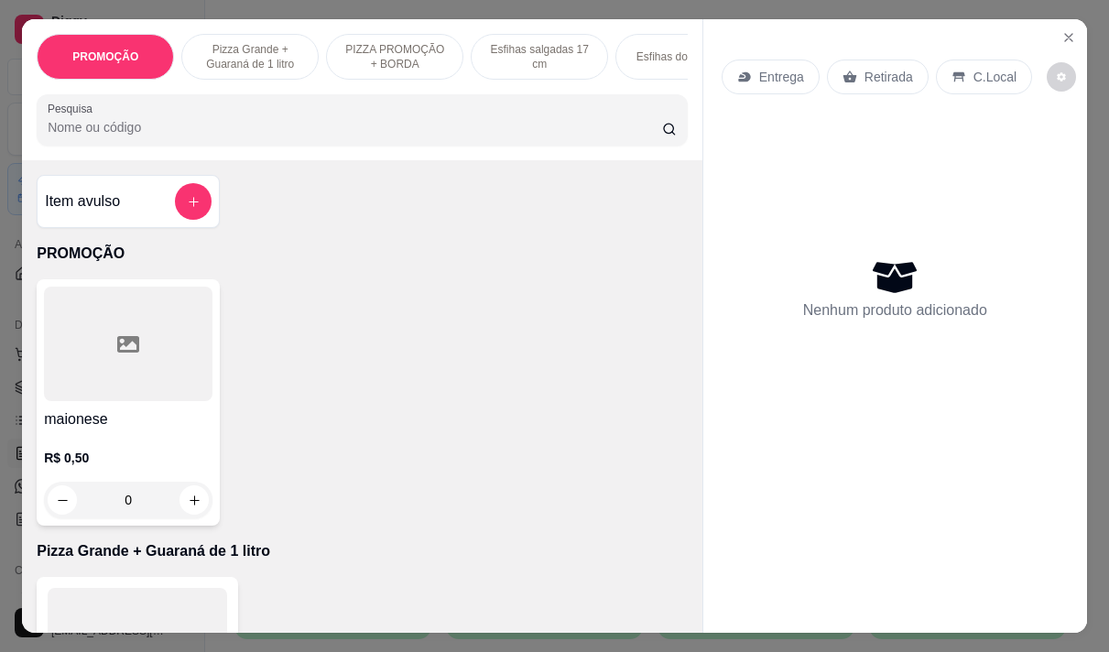
click at [769, 68] on p "Entrega" at bounding box center [781, 77] width 45 height 18
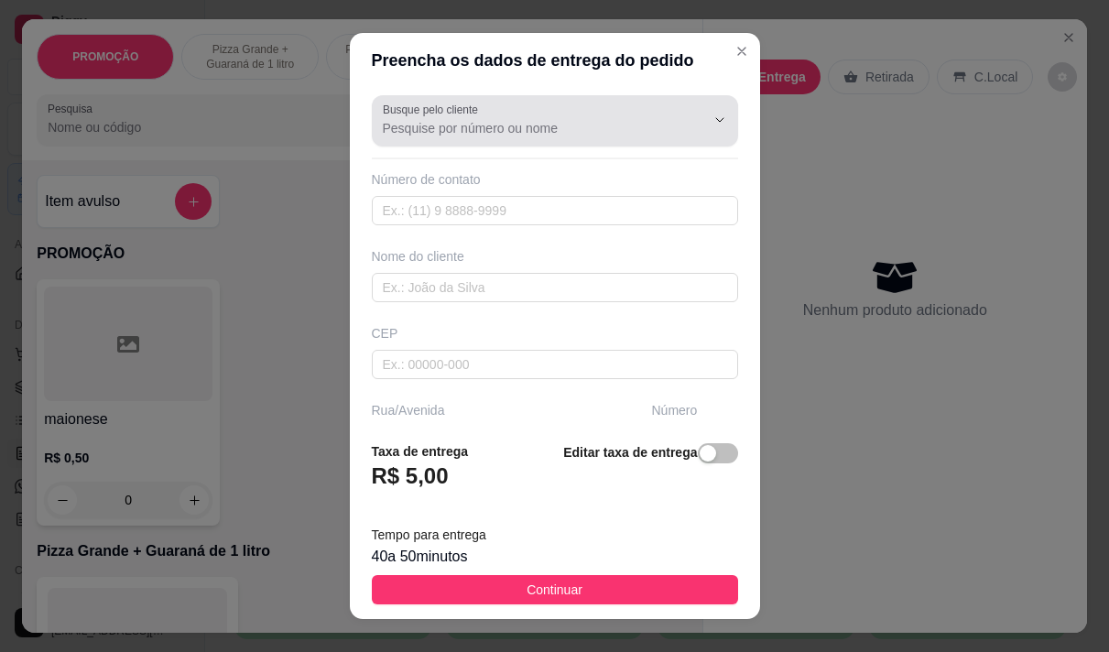
click at [467, 127] on input "Busque pelo cliente" at bounding box center [529, 128] width 293 height 18
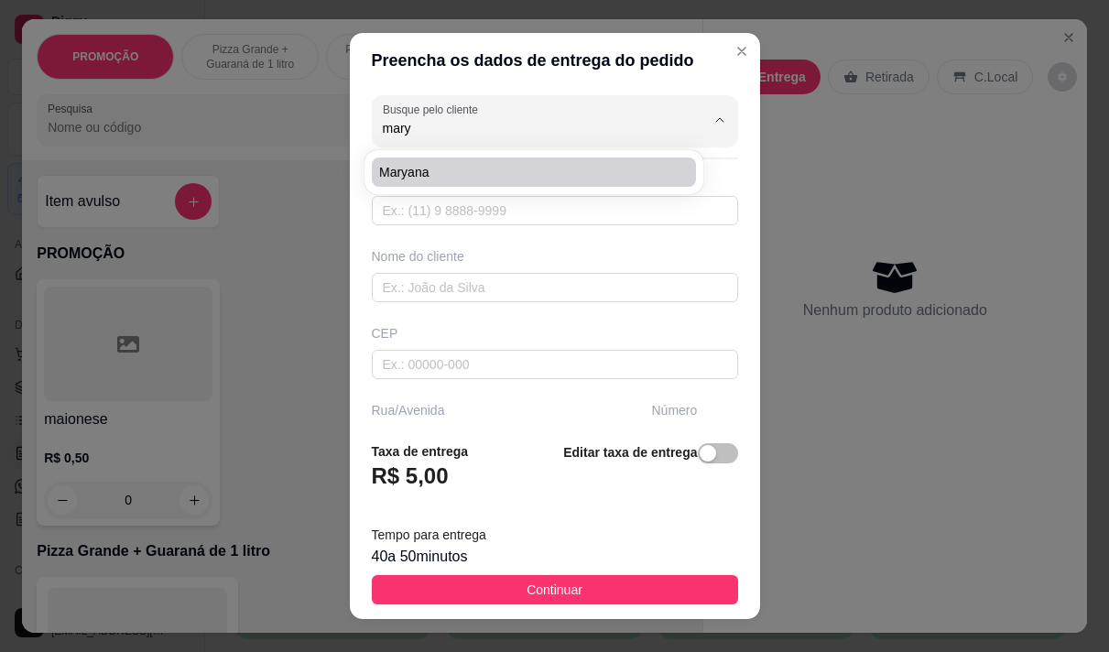
click at [464, 167] on span "Maryana" at bounding box center [524, 172] width 291 height 18
type input "Maryana"
type input "85996738314"
type input "Maryana"
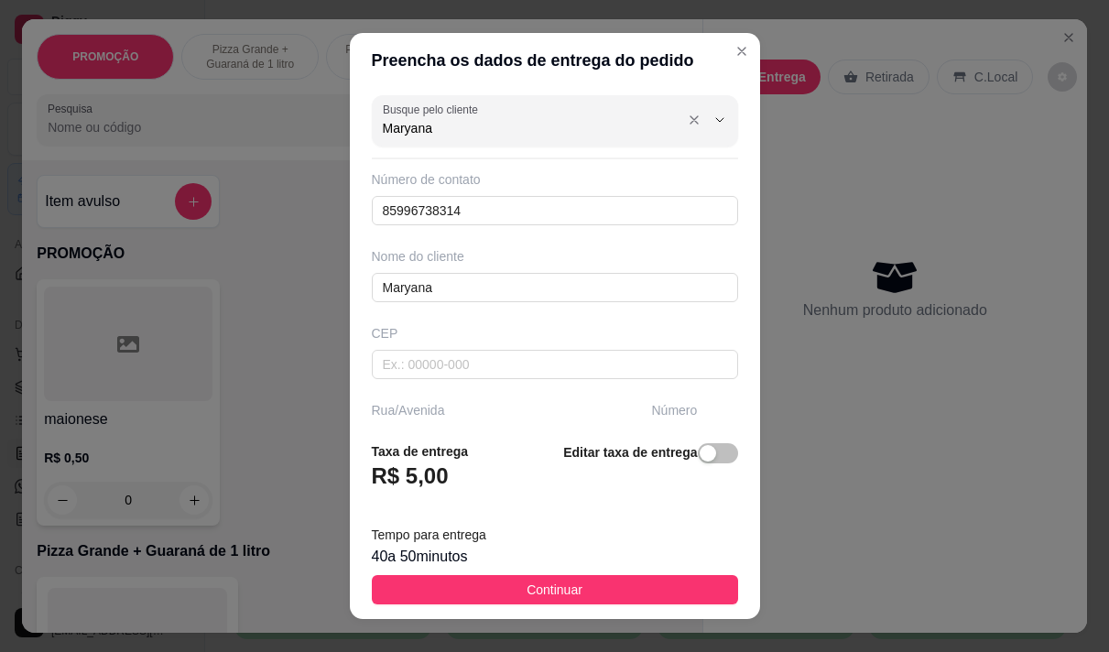
type input "Maryana"
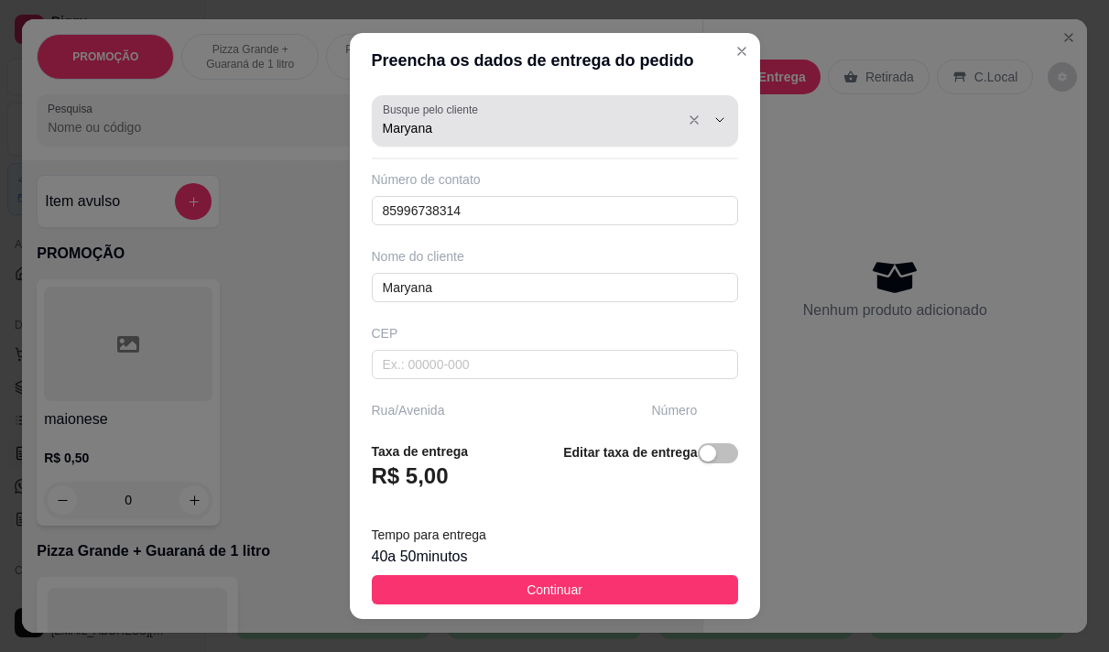
click at [676, 126] on div at bounding box center [705, 120] width 59 height 35
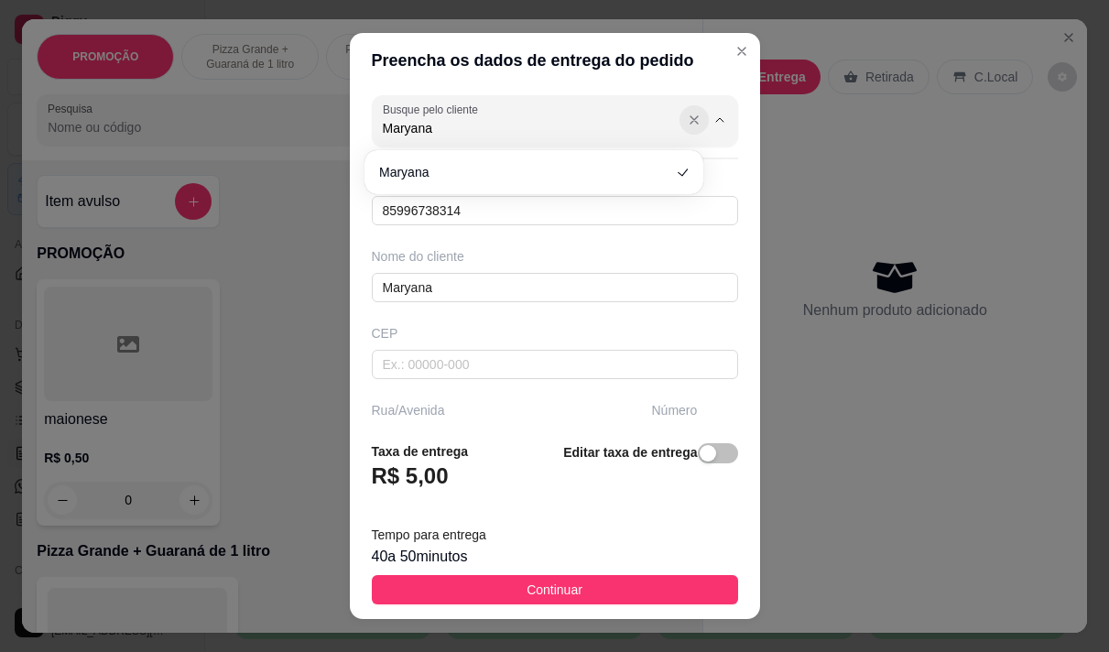
click at [687, 125] on icon "Show suggestions" at bounding box center [694, 120] width 15 height 15
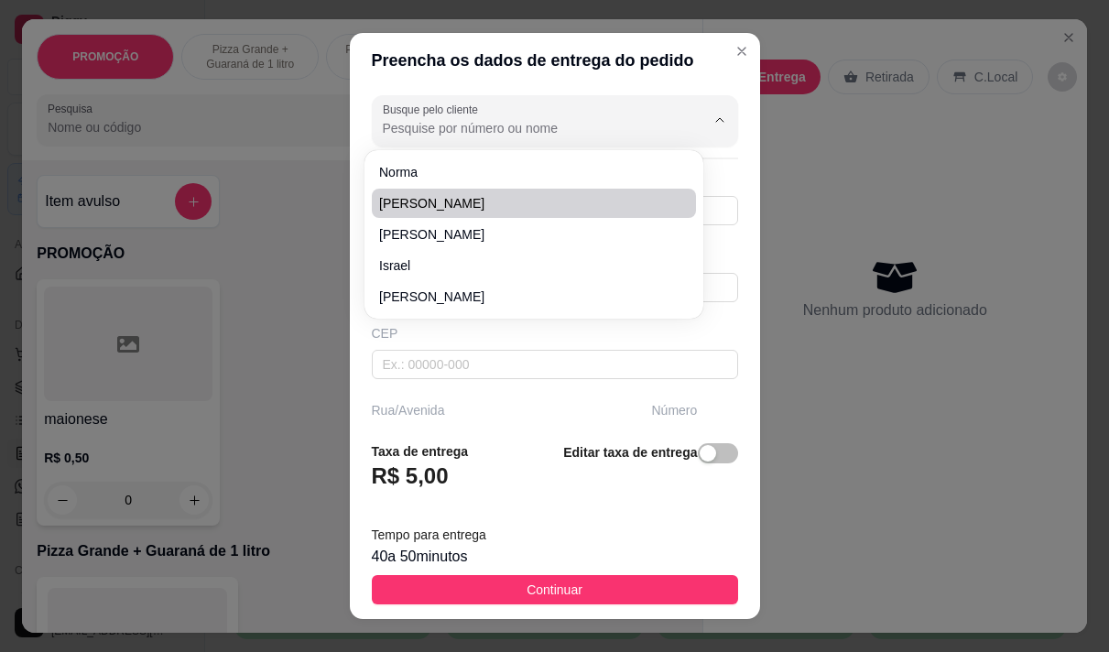
click at [855, 155] on div "Preencha os dados de entrega do pedido Busque pelo cliente Número de contato 85…" at bounding box center [554, 326] width 1109 height 652
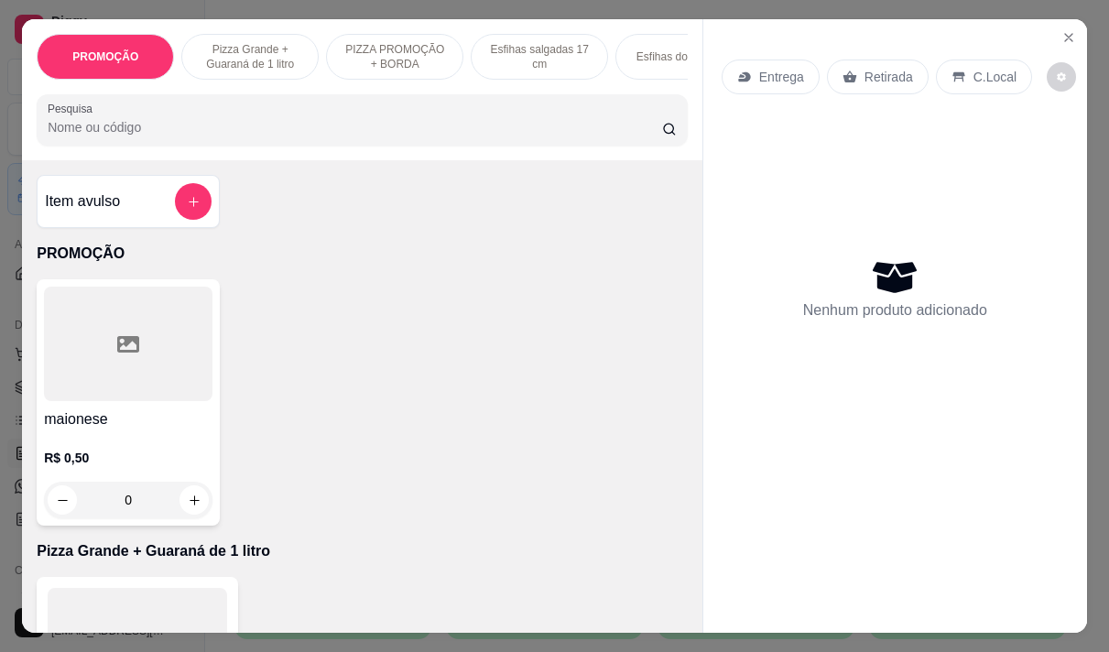
click at [767, 74] on p "Entrega" at bounding box center [781, 77] width 45 height 18
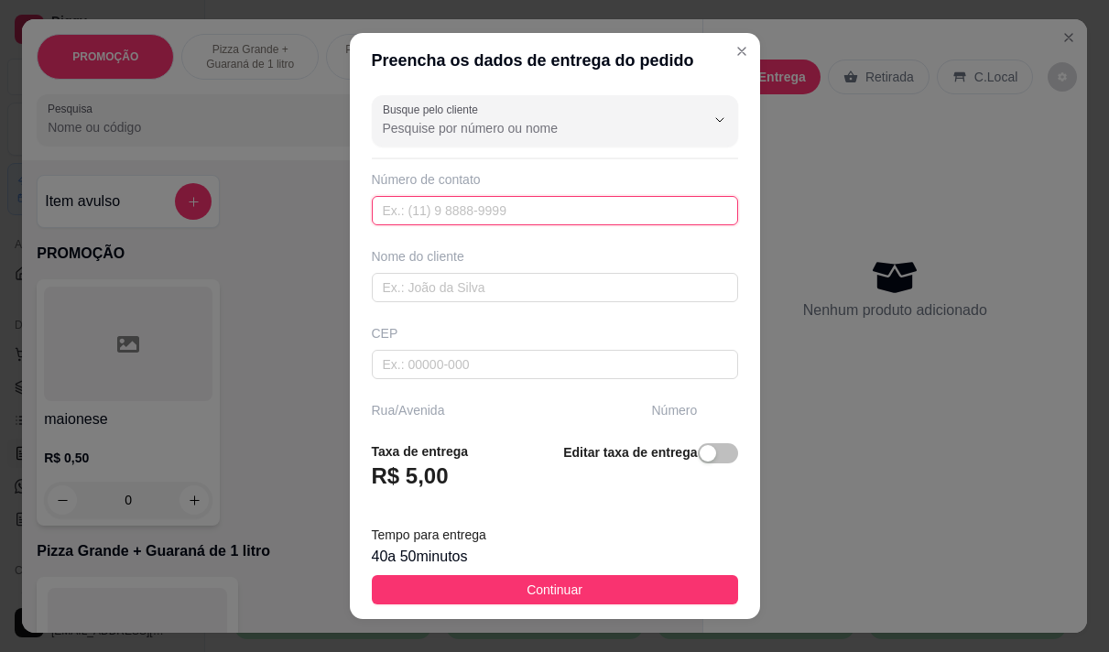
click at [485, 209] on input "text" at bounding box center [555, 210] width 366 height 29
type input "(85) 99940-9847"
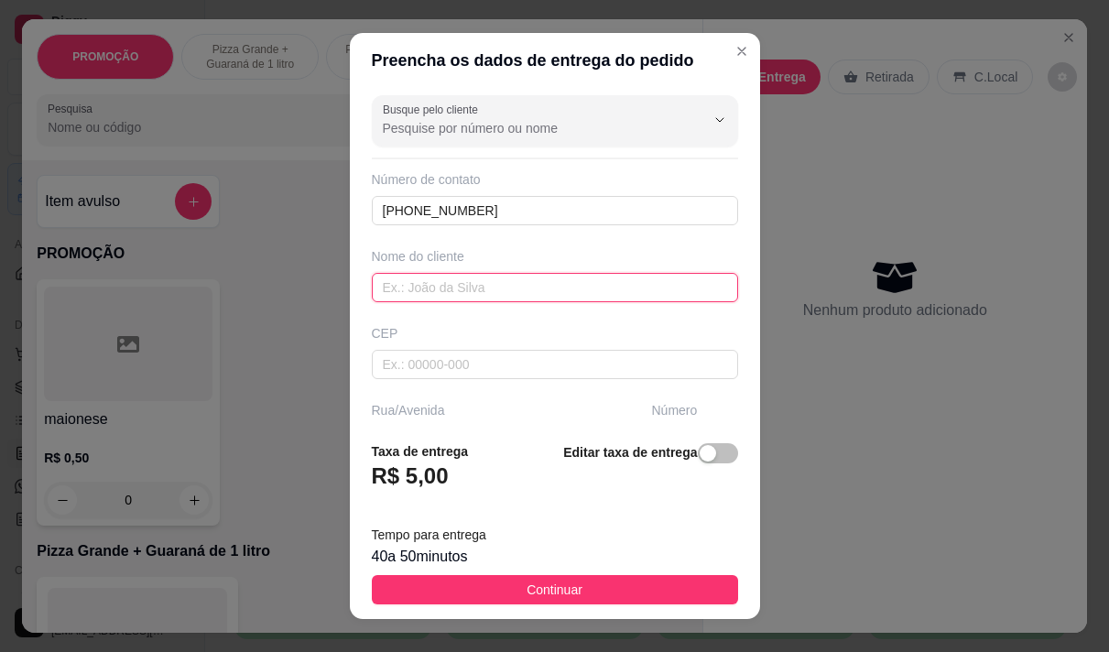
click at [552, 285] on input "text" at bounding box center [555, 287] width 366 height 29
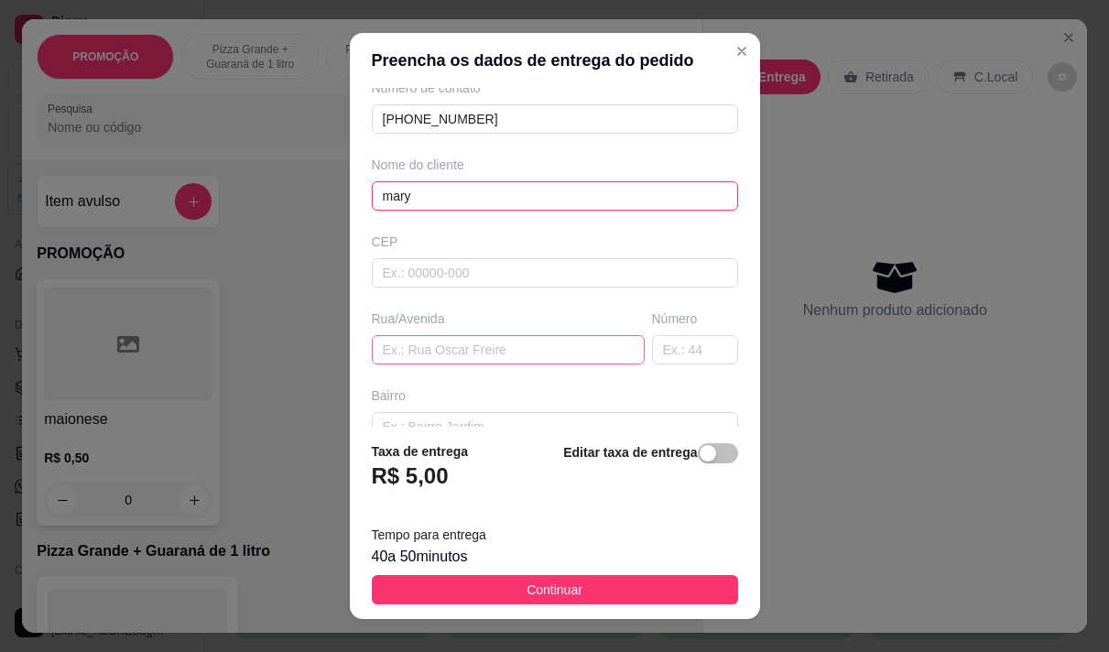
type input "mary"
click at [473, 340] on input "text" at bounding box center [508, 349] width 273 height 29
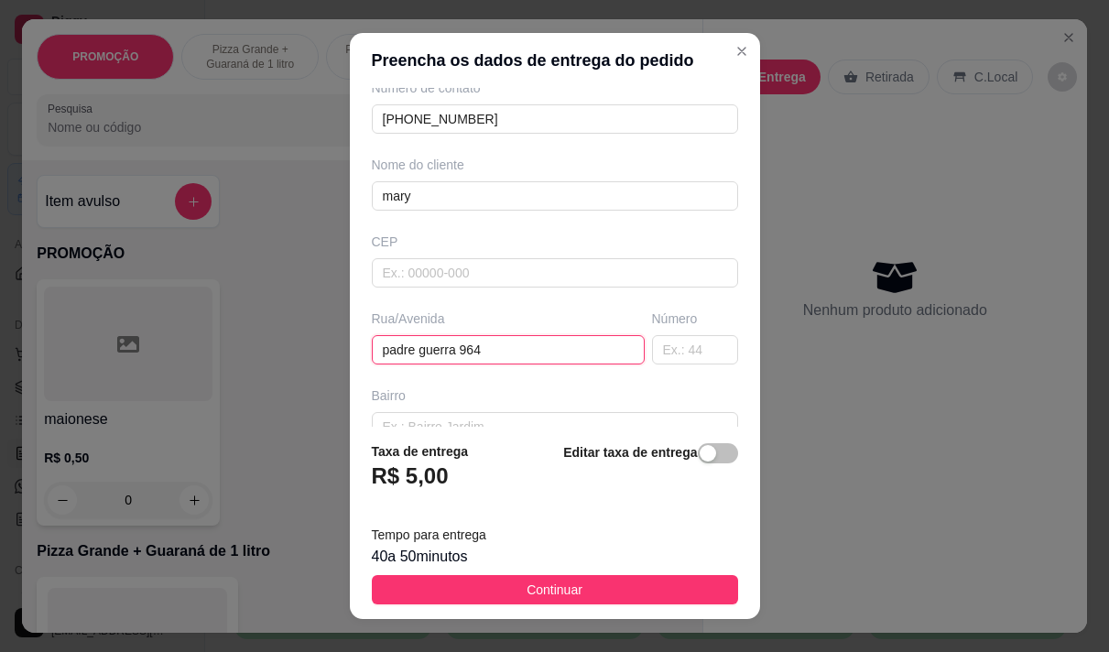
type input "padre guerra 964"
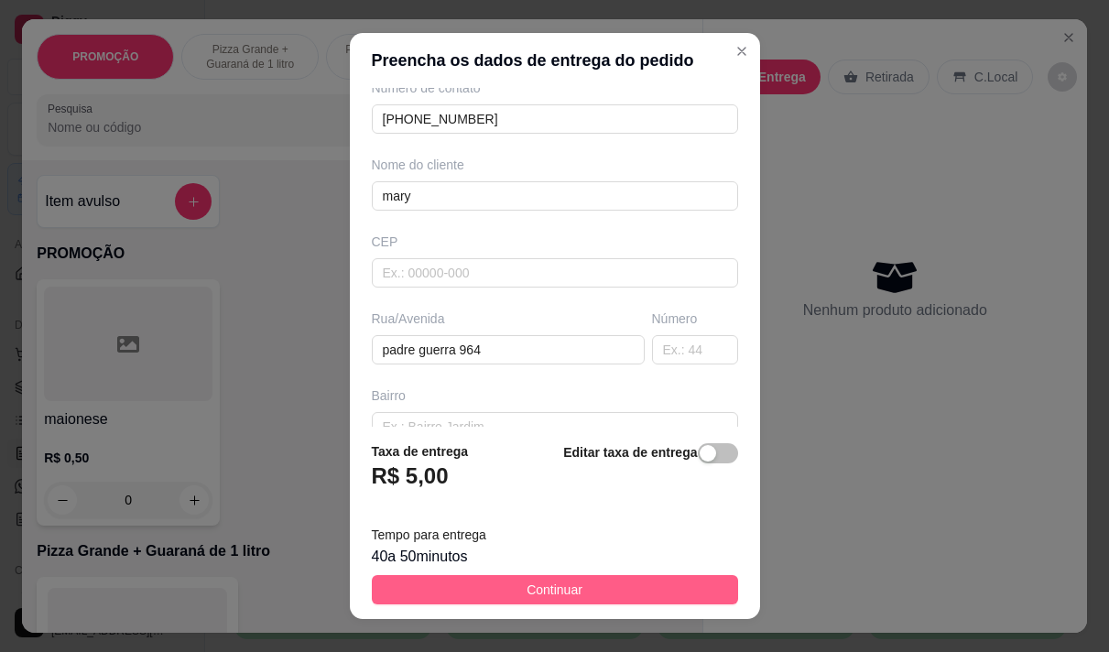
click at [592, 595] on button "Continuar" at bounding box center [555, 589] width 366 height 29
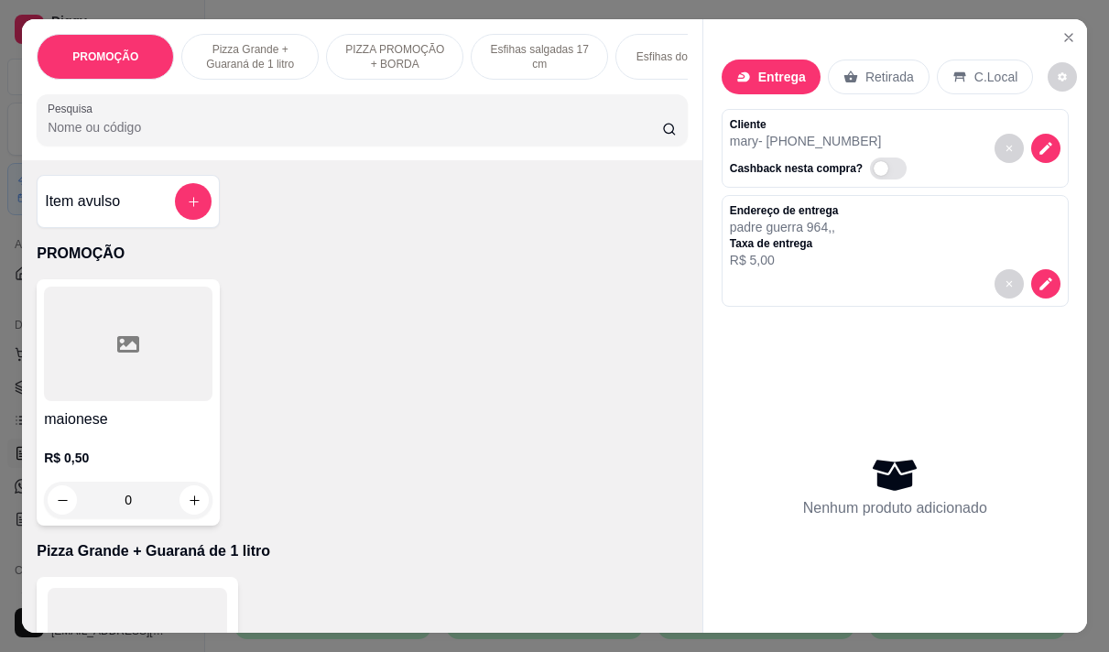
click at [169, 127] on input "Pesquisa" at bounding box center [355, 127] width 615 height 18
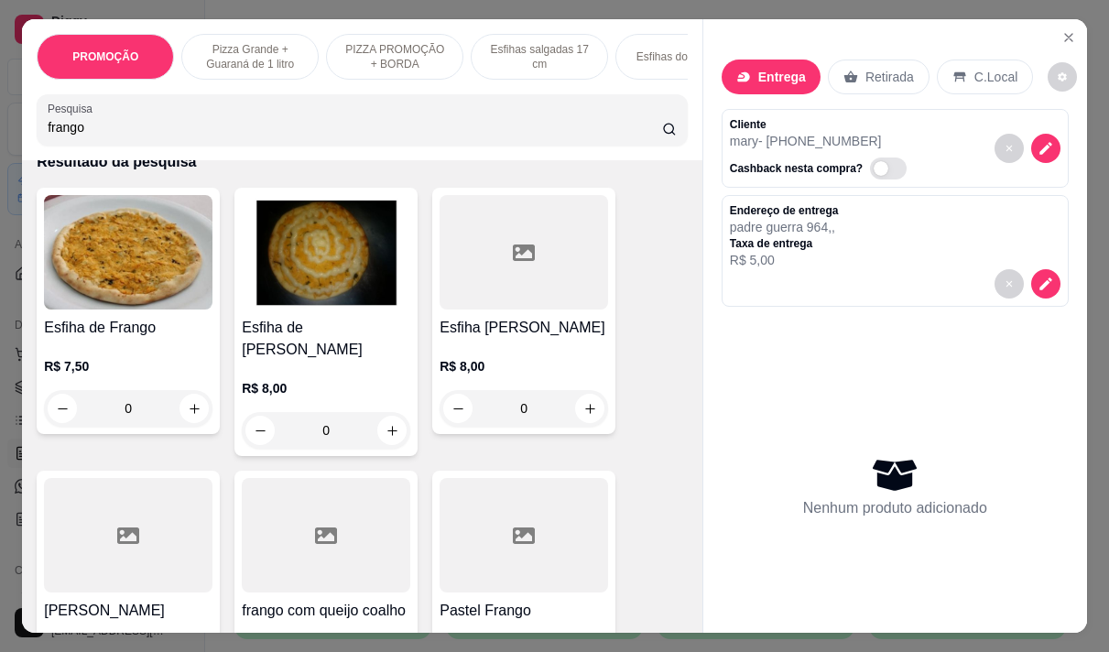
type input "frango"
click at [138, 367] on p "R$ 7,50" at bounding box center [128, 366] width 169 height 18
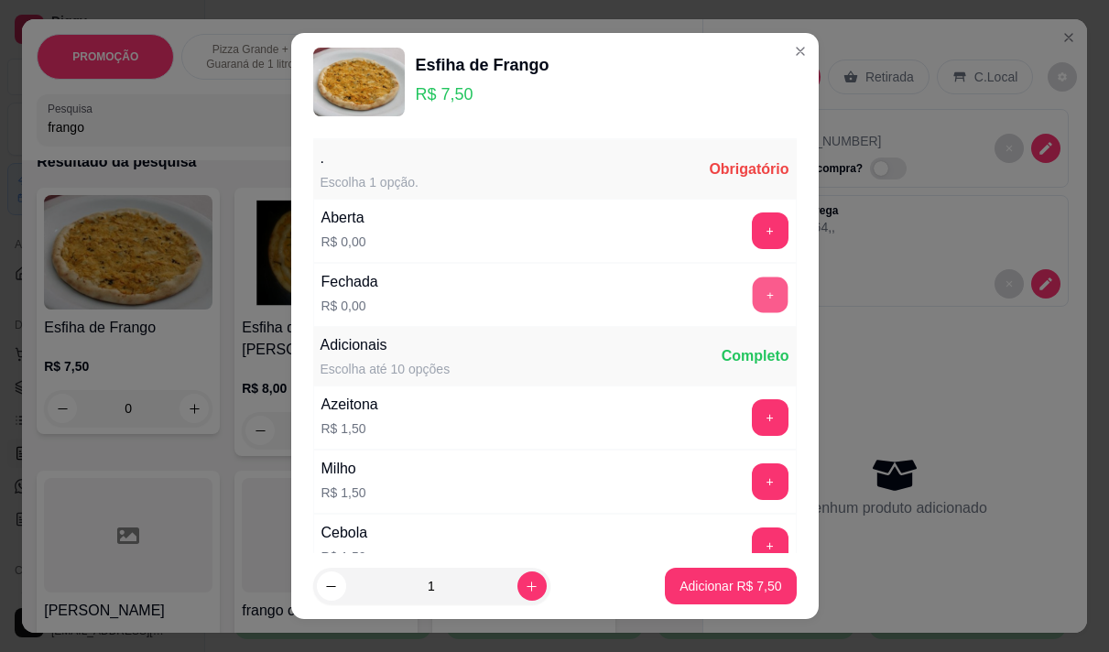
click at [752, 297] on button "+" at bounding box center [770, 295] width 36 height 36
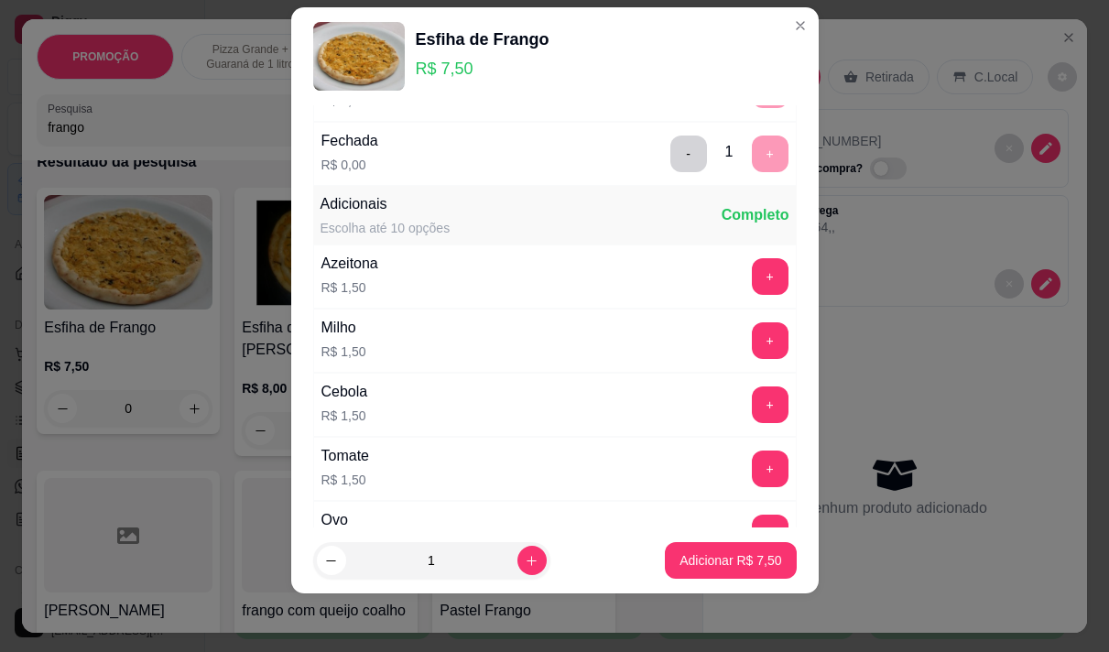
scroll to position [196, 0]
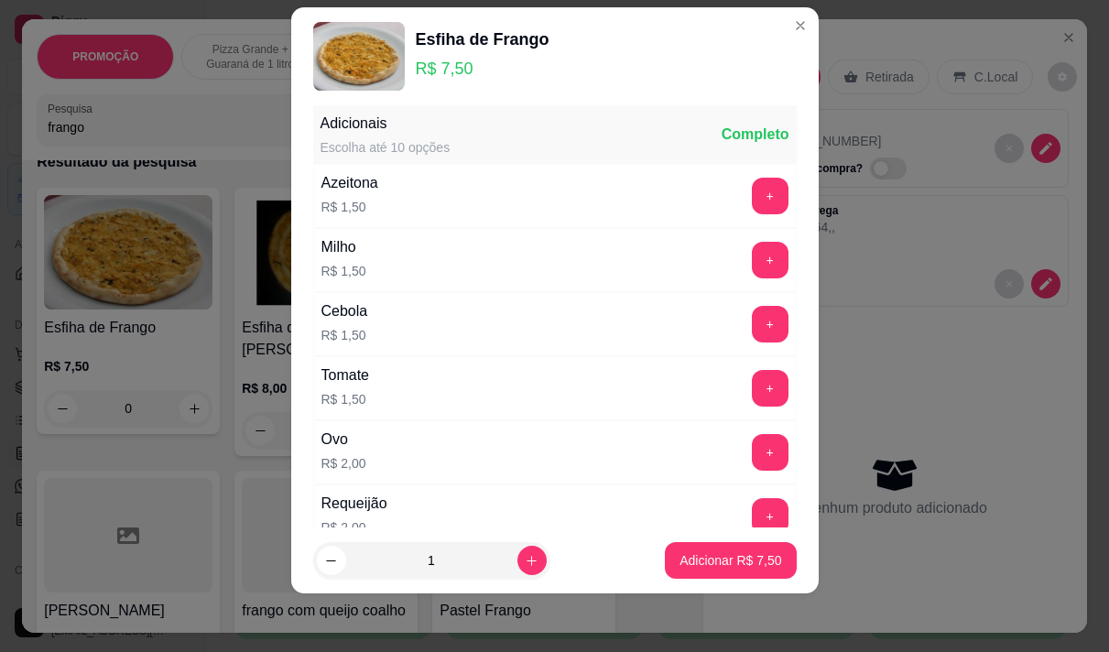
click at [127, 135] on input "frango" at bounding box center [355, 127] width 615 height 18
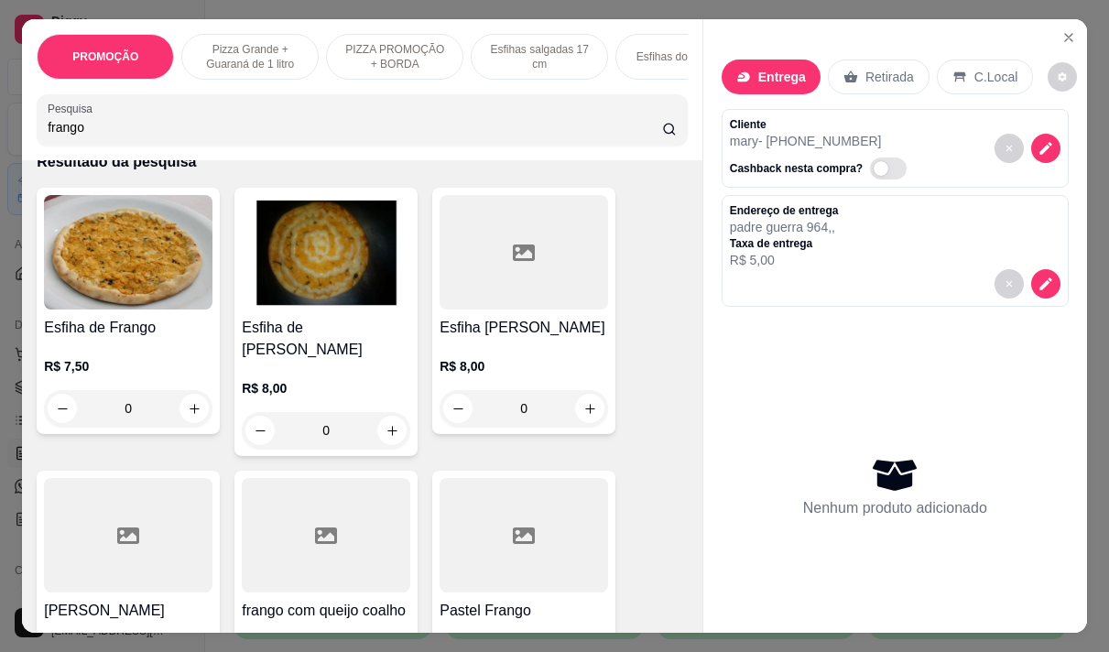
click at [103, 289] on img at bounding box center [128, 252] width 169 height 115
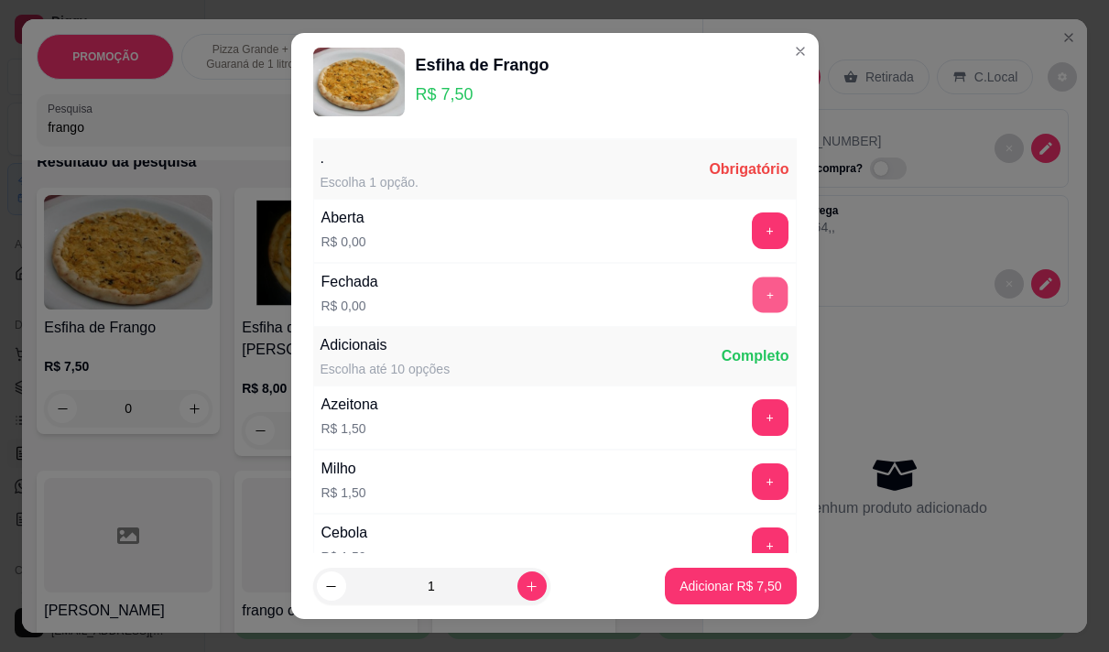
click at [752, 288] on button "+" at bounding box center [770, 295] width 36 height 36
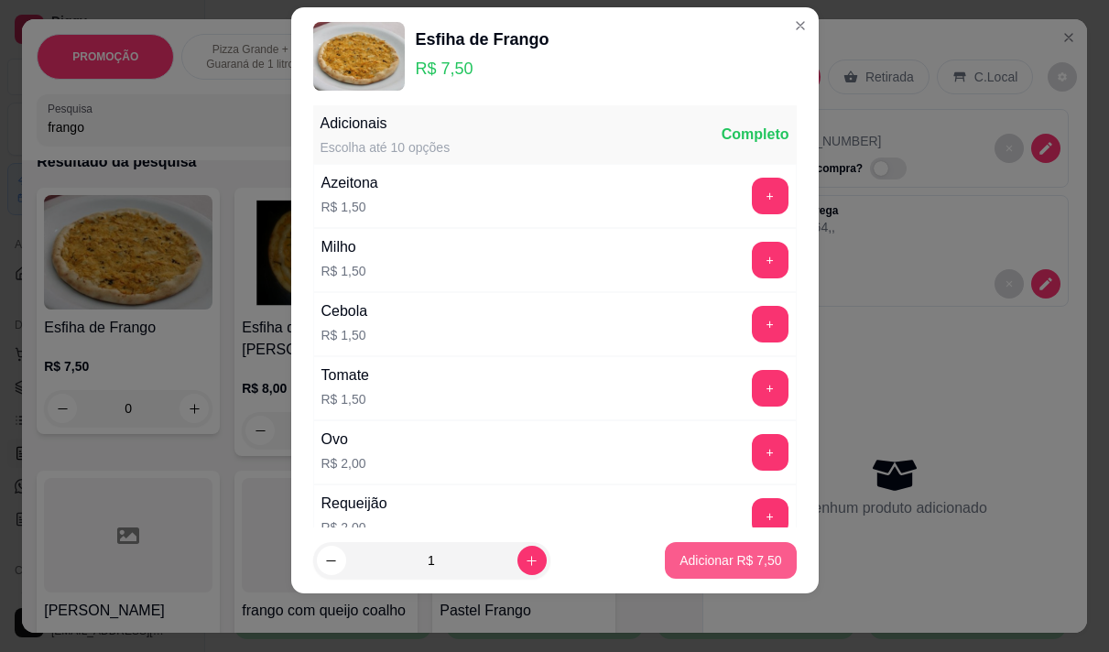
click at [725, 562] on p "Adicionar R$ 7,50" at bounding box center [731, 560] width 102 height 18
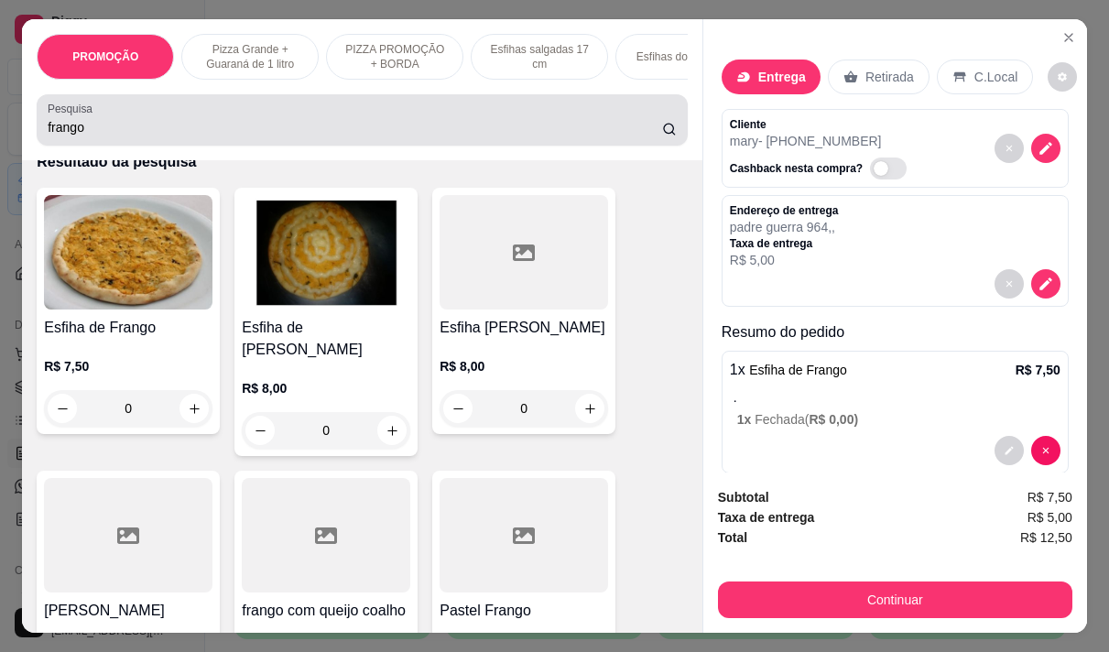
click at [76, 133] on input "frango" at bounding box center [355, 127] width 615 height 18
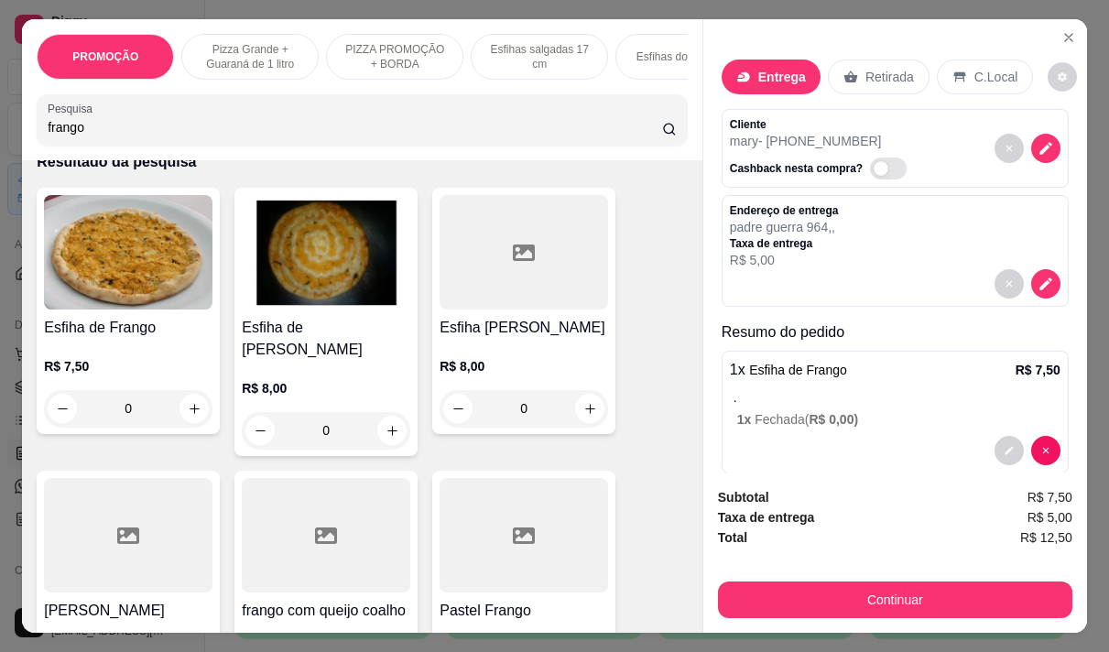
click at [76, 133] on input "frango" at bounding box center [355, 127] width 615 height 18
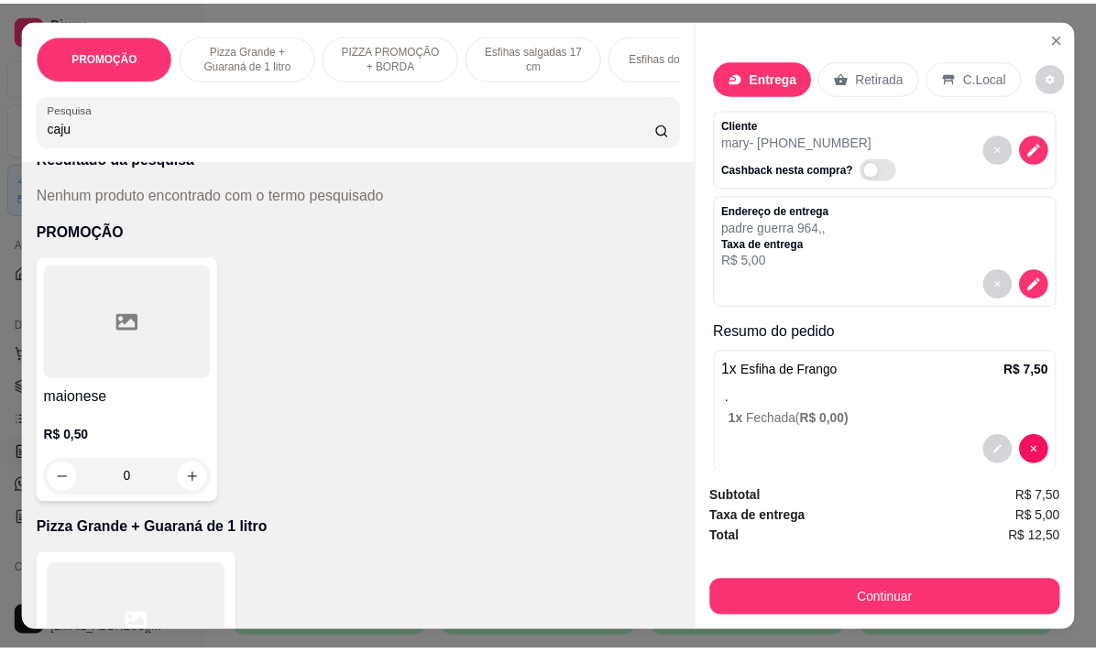
scroll to position [0, 0]
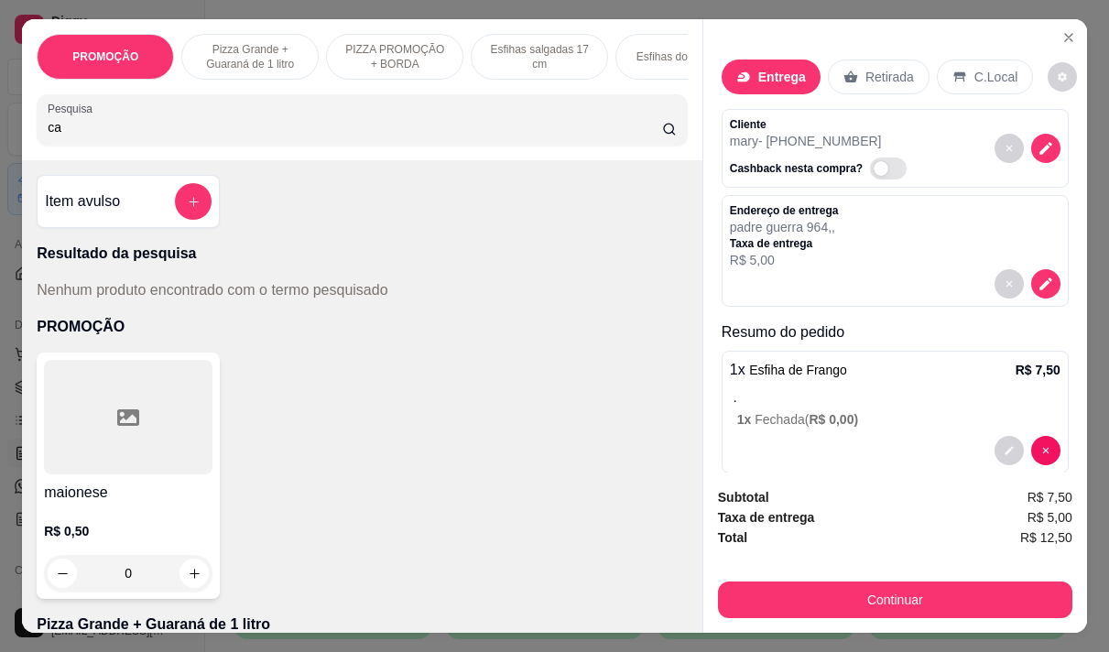
type input "c"
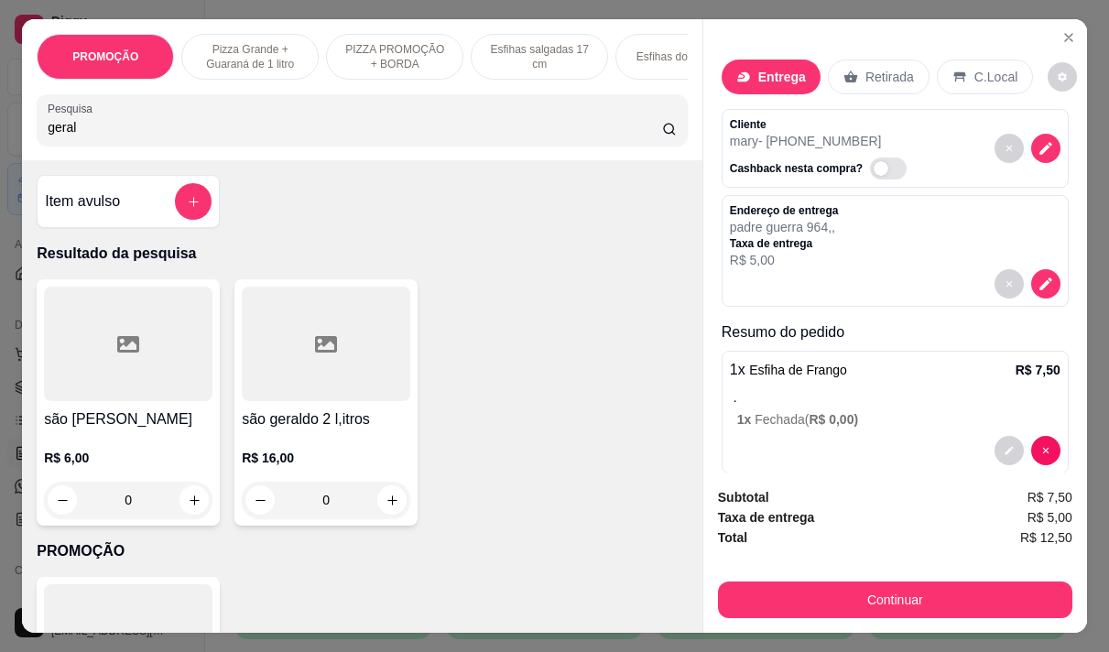
type input "geral"
click at [82, 424] on h4 "são [PERSON_NAME]" at bounding box center [128, 420] width 169 height 22
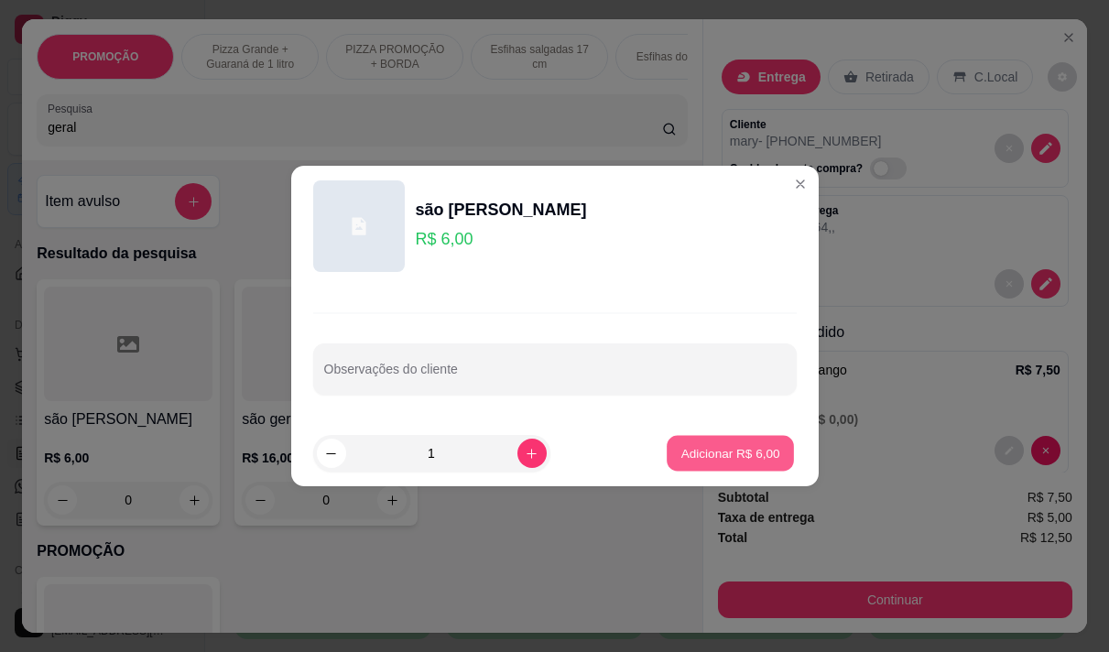
click at [703, 445] on p "Adicionar R$ 6,00" at bounding box center [731, 452] width 99 height 17
type input "1"
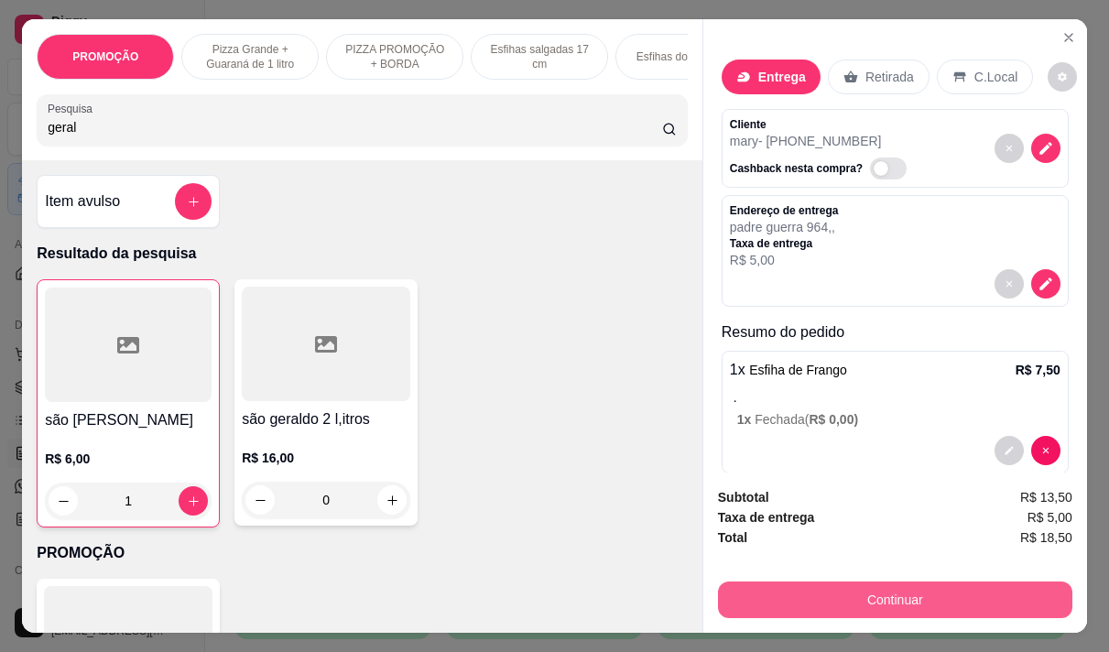
click at [916, 582] on button "Continuar" at bounding box center [895, 600] width 354 height 37
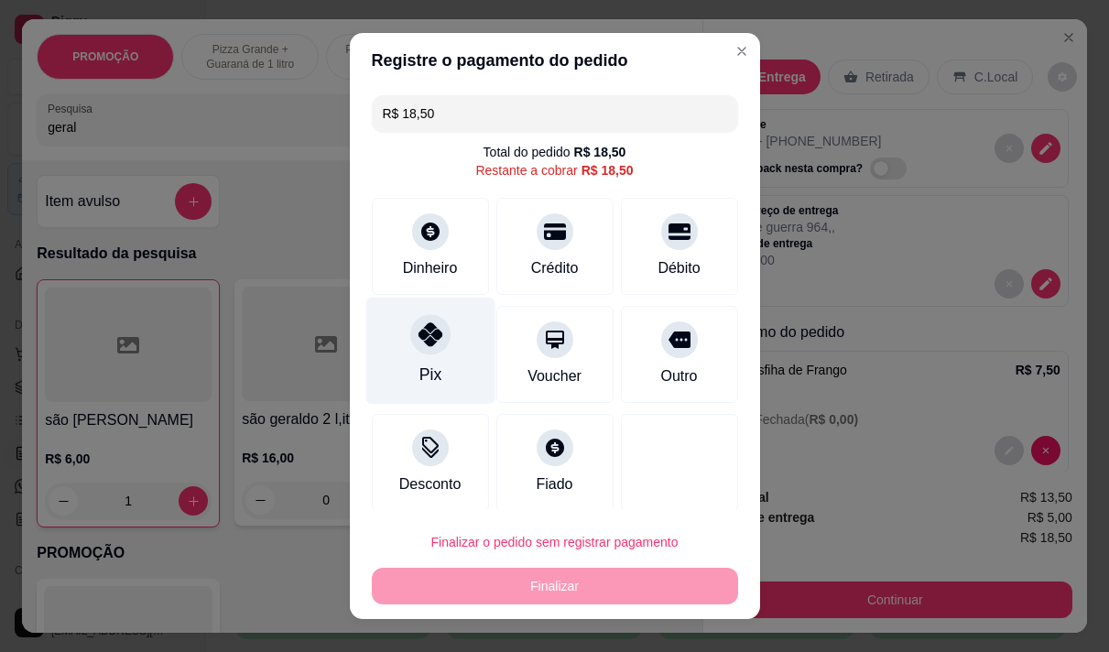
click at [395, 347] on div "Pix" at bounding box center [429, 350] width 129 height 107
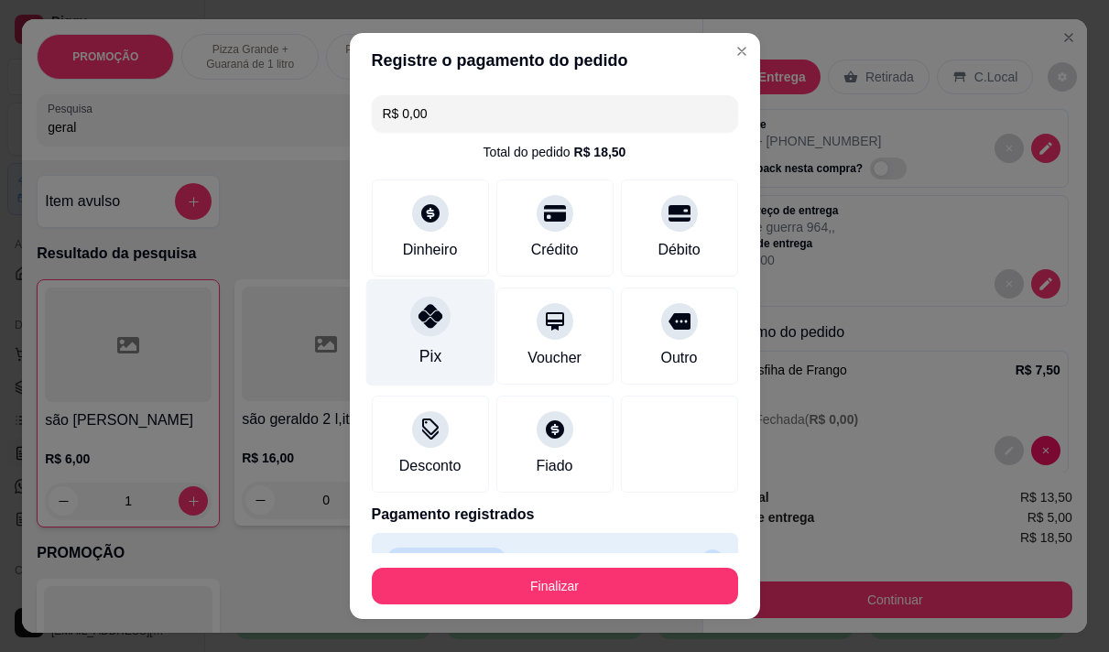
type input "R$ 0,00"
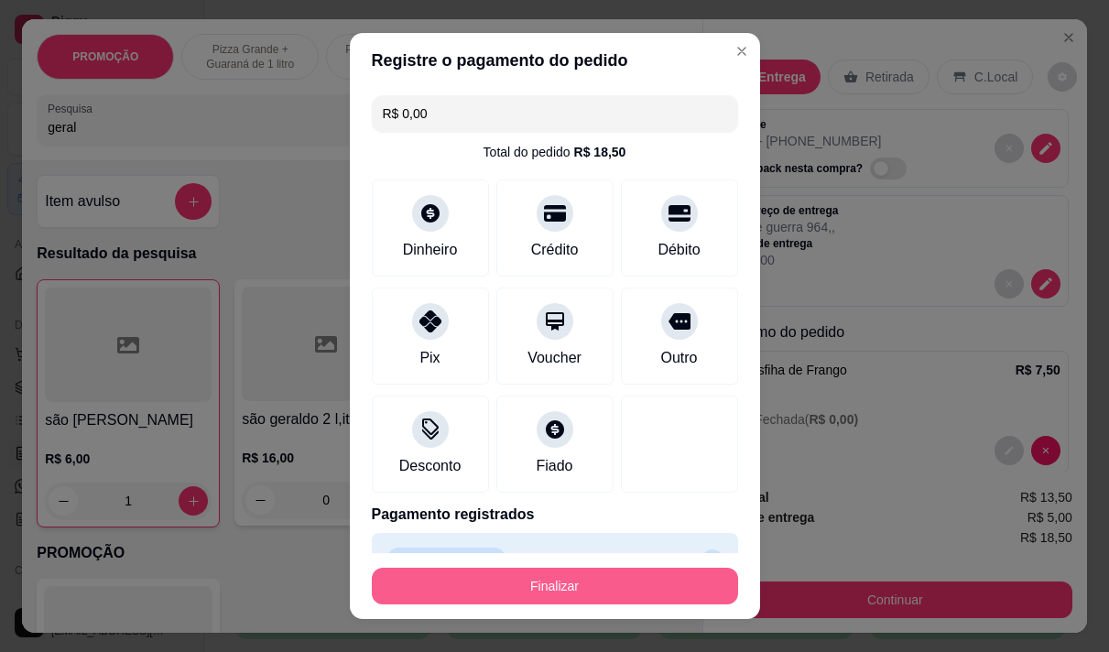
click at [627, 588] on button "Finalizar" at bounding box center [555, 586] width 366 height 37
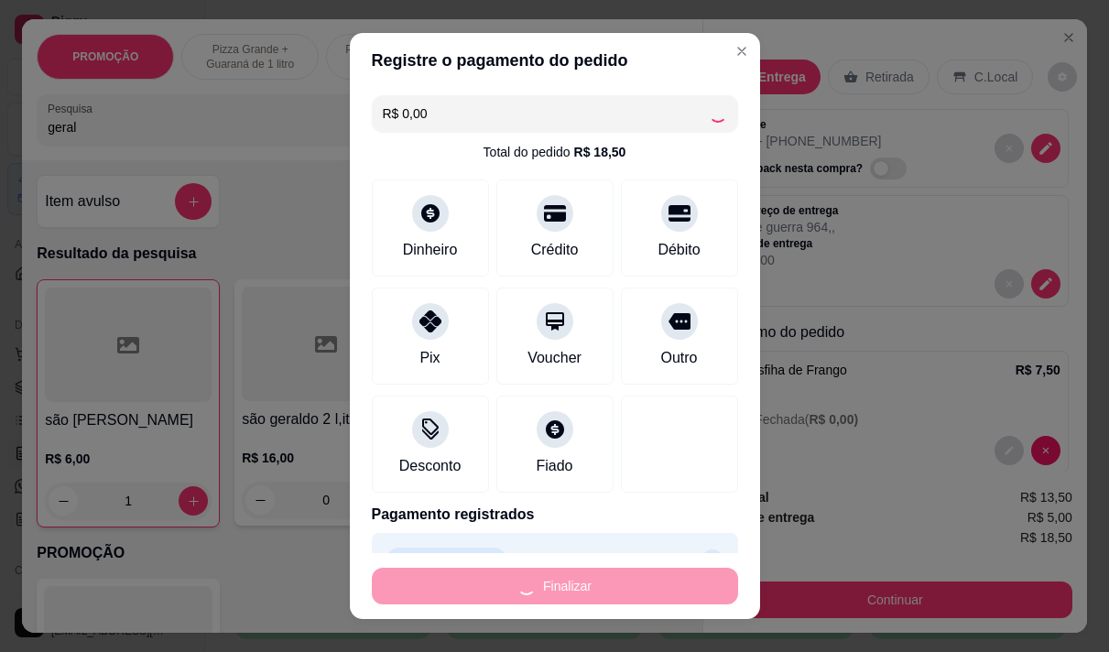
type input "0"
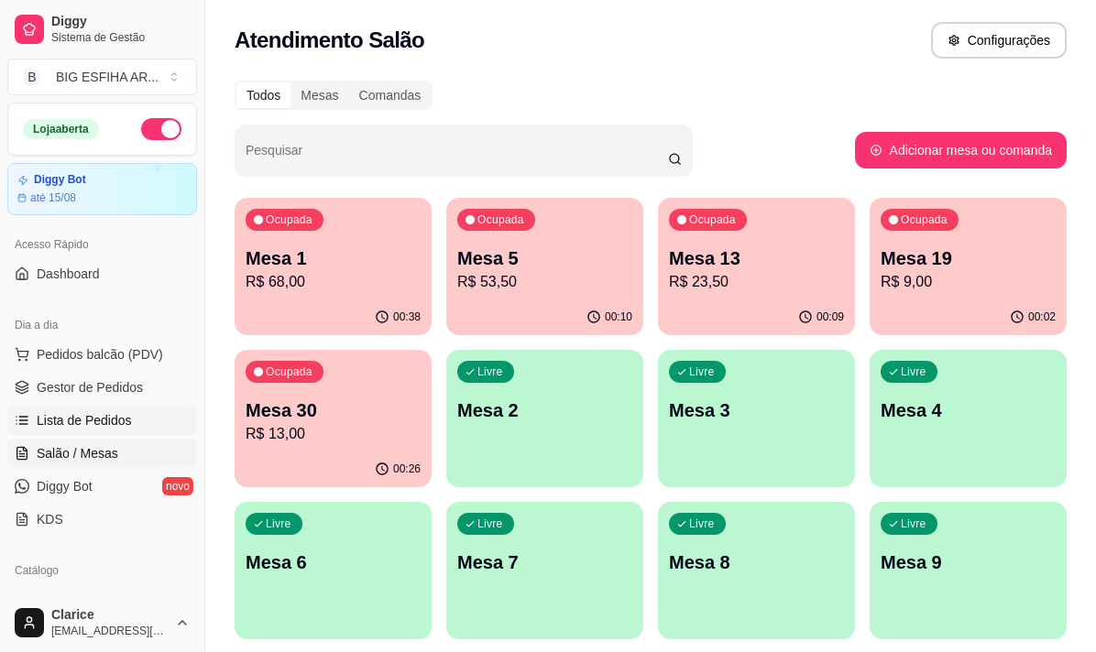
click at [124, 420] on span "Lista de Pedidos" at bounding box center [84, 420] width 95 height 18
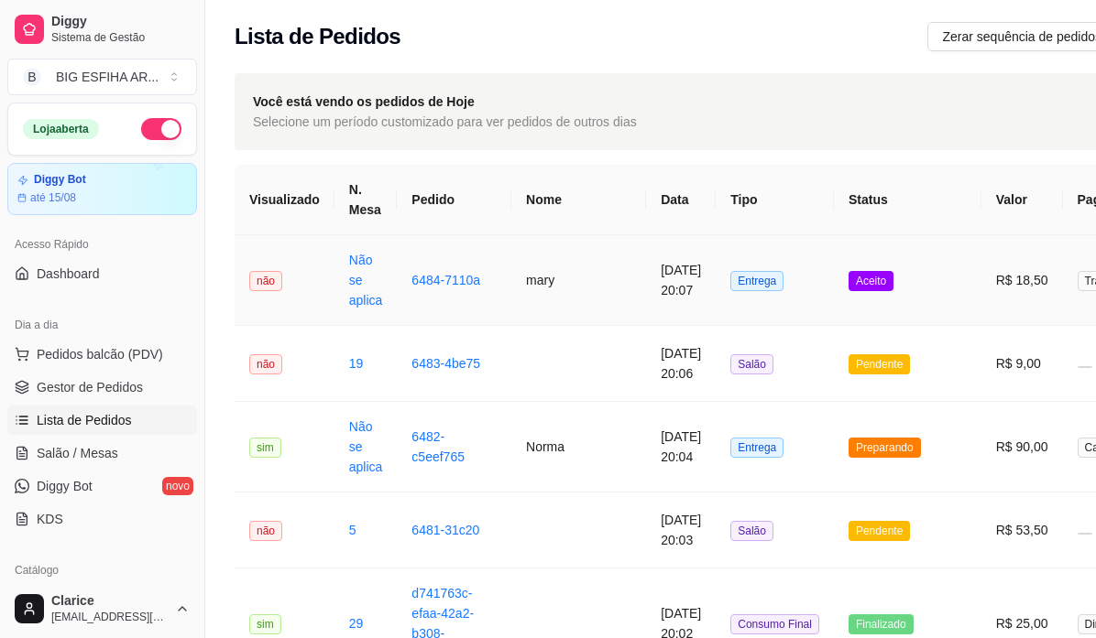
click at [503, 286] on td "6484-7110a" at bounding box center [454, 280] width 115 height 91
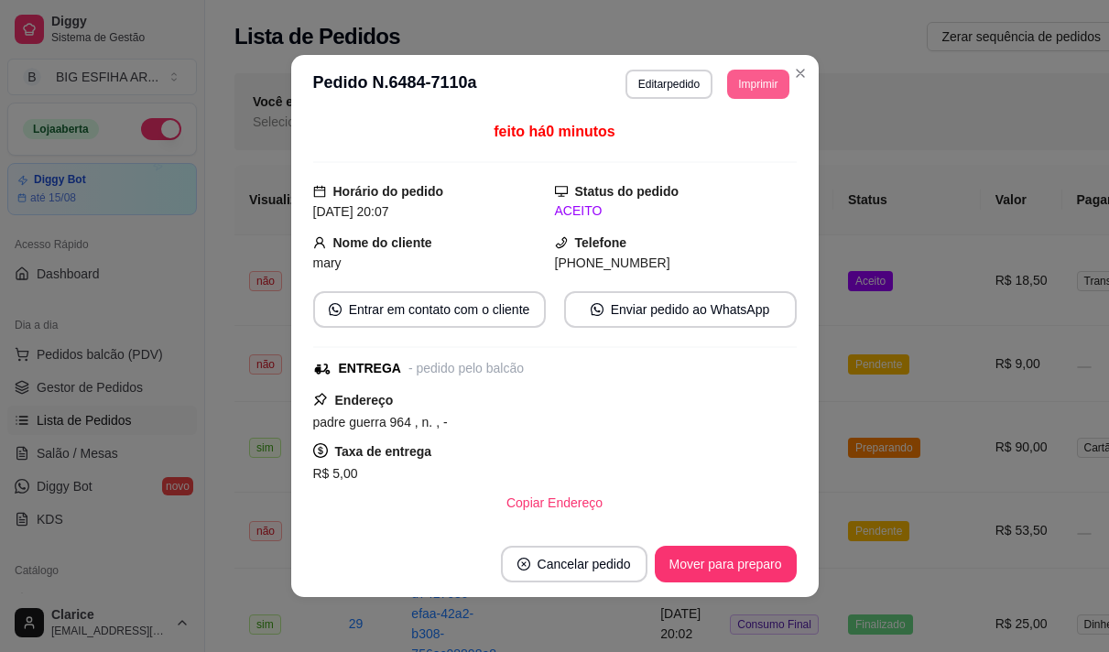
click at [765, 83] on button "Imprimir" at bounding box center [757, 84] width 61 height 29
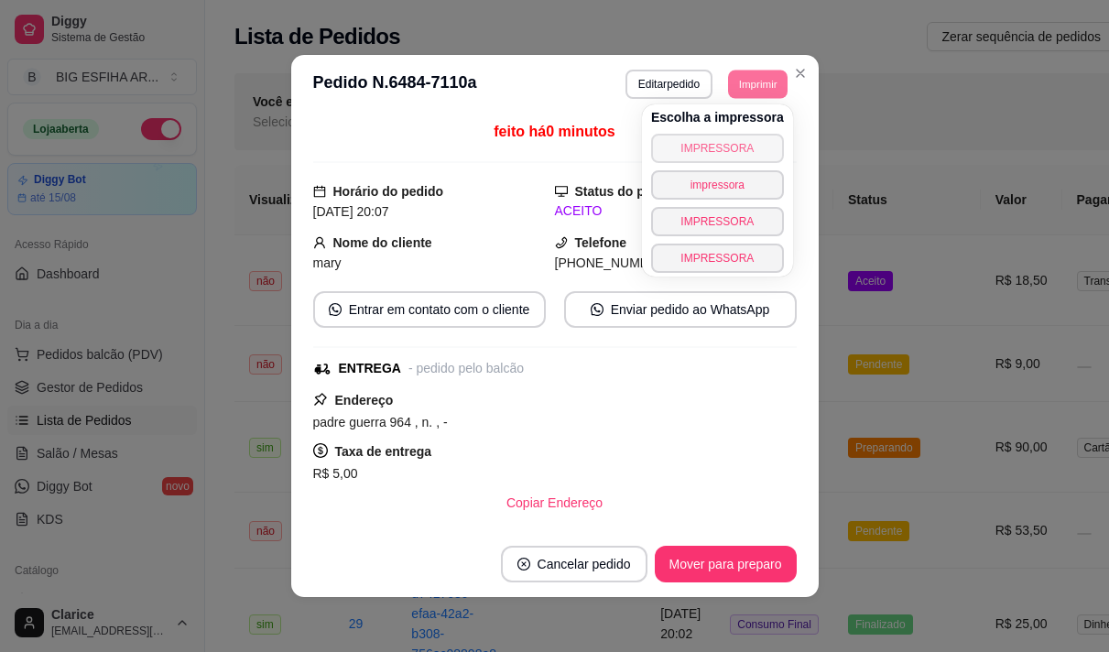
click at [710, 149] on button "IMPRESSORA" at bounding box center [717, 148] width 133 height 29
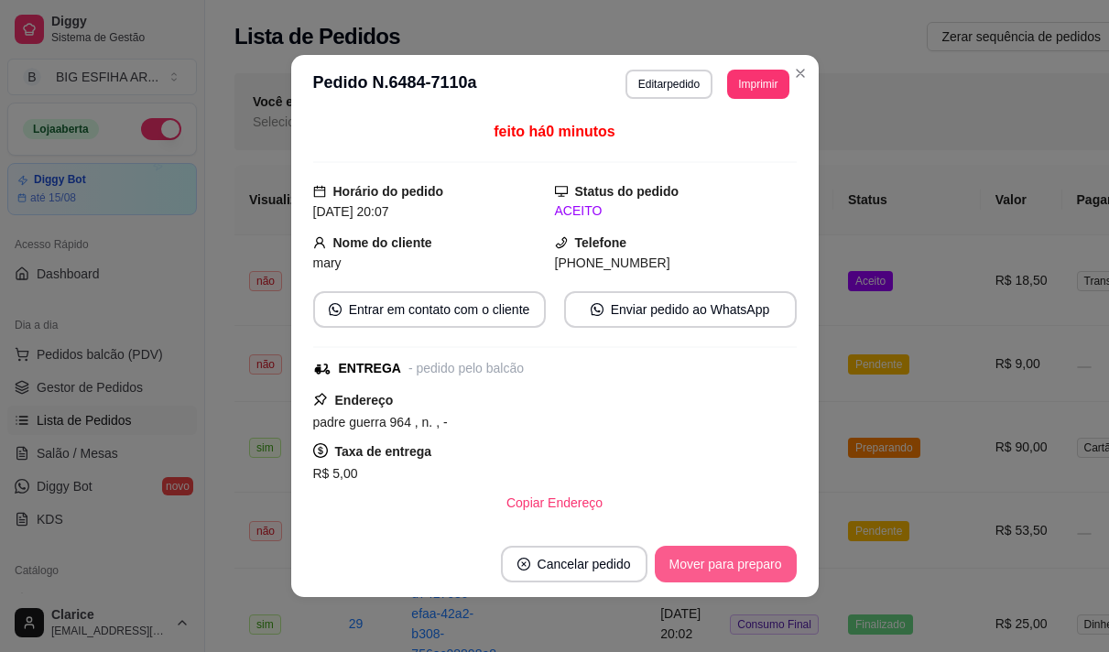
click at [706, 562] on button "Mover para preparo" at bounding box center [726, 564] width 142 height 37
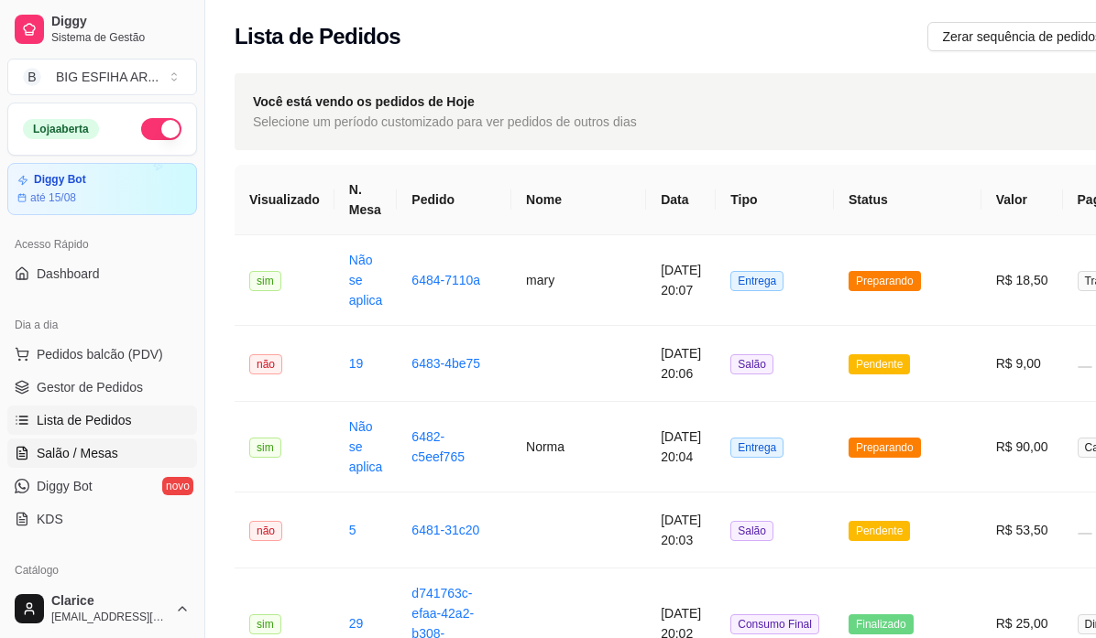
click at [77, 446] on span "Salão / Mesas" at bounding box center [78, 453] width 82 height 18
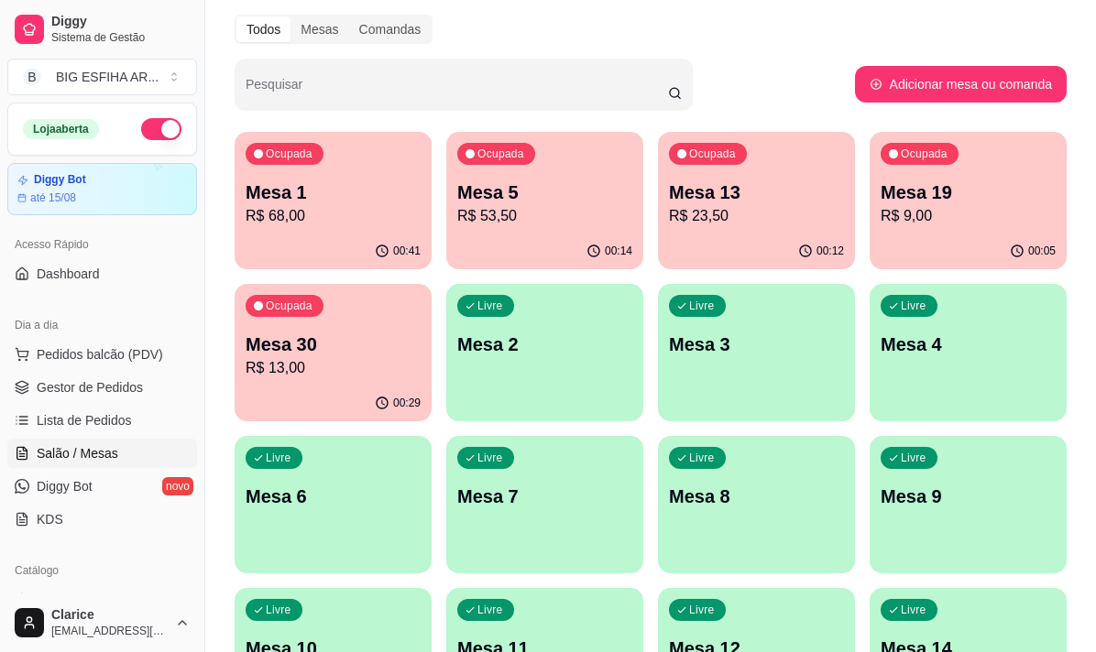
scroll to position [92, 0]
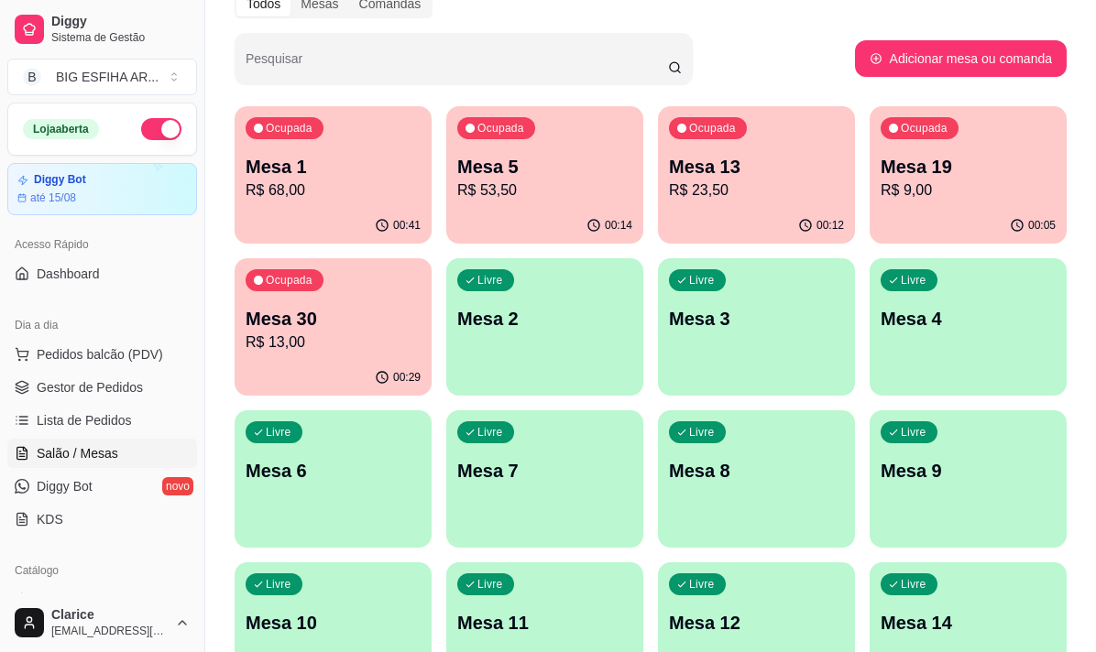
click at [359, 323] on p "Mesa 30" at bounding box center [332, 319] width 175 height 26
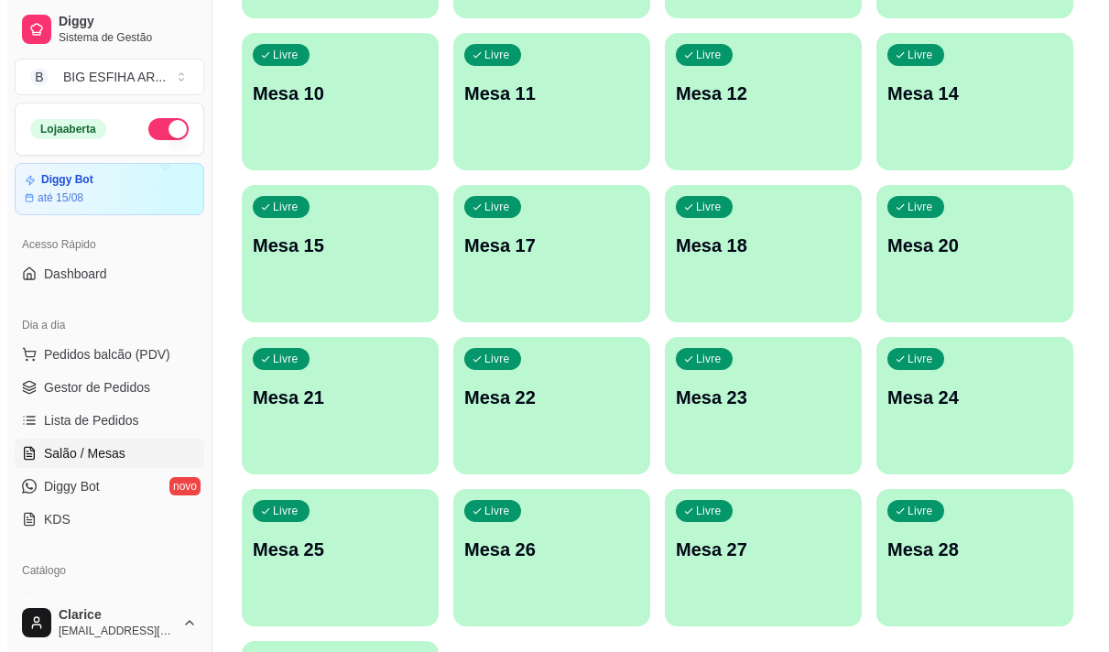
scroll to position [822, 0]
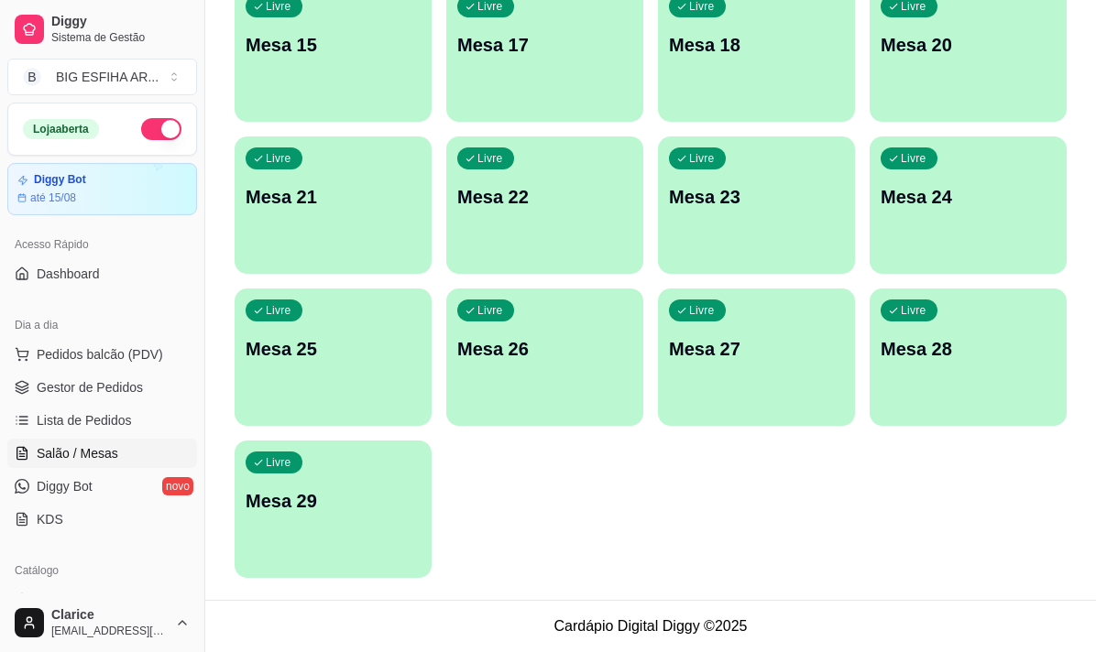
click at [346, 496] on p "Mesa 29" at bounding box center [332, 501] width 175 height 26
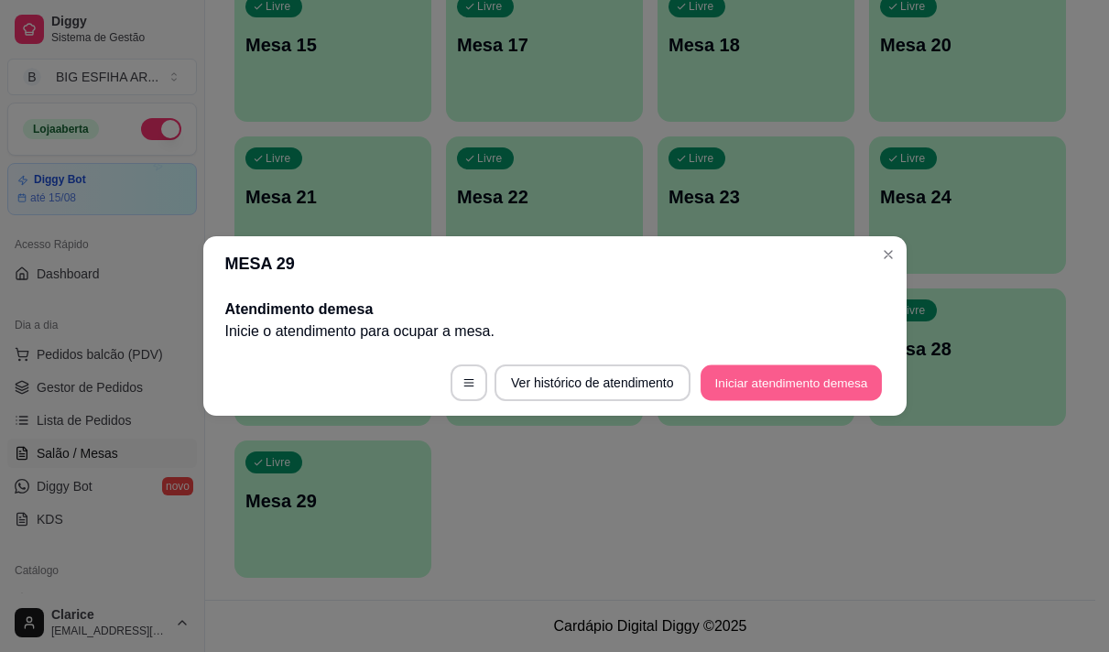
click at [795, 386] on button "Iniciar atendimento de mesa" at bounding box center [791, 383] width 181 height 36
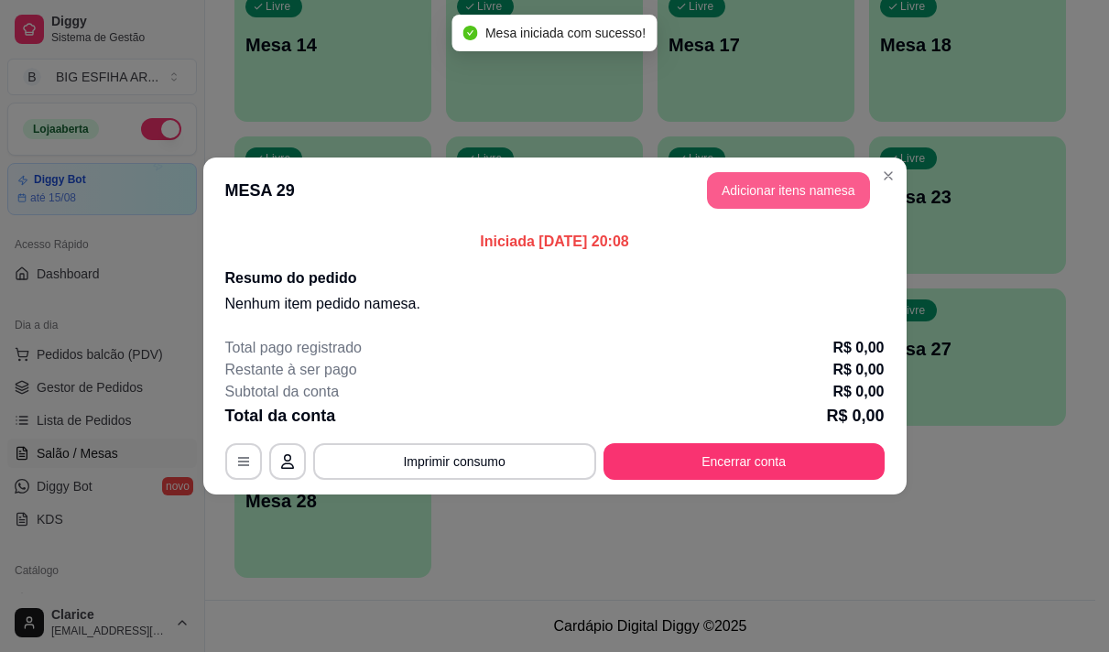
click at [812, 188] on button "Adicionar itens na mesa" at bounding box center [788, 190] width 163 height 37
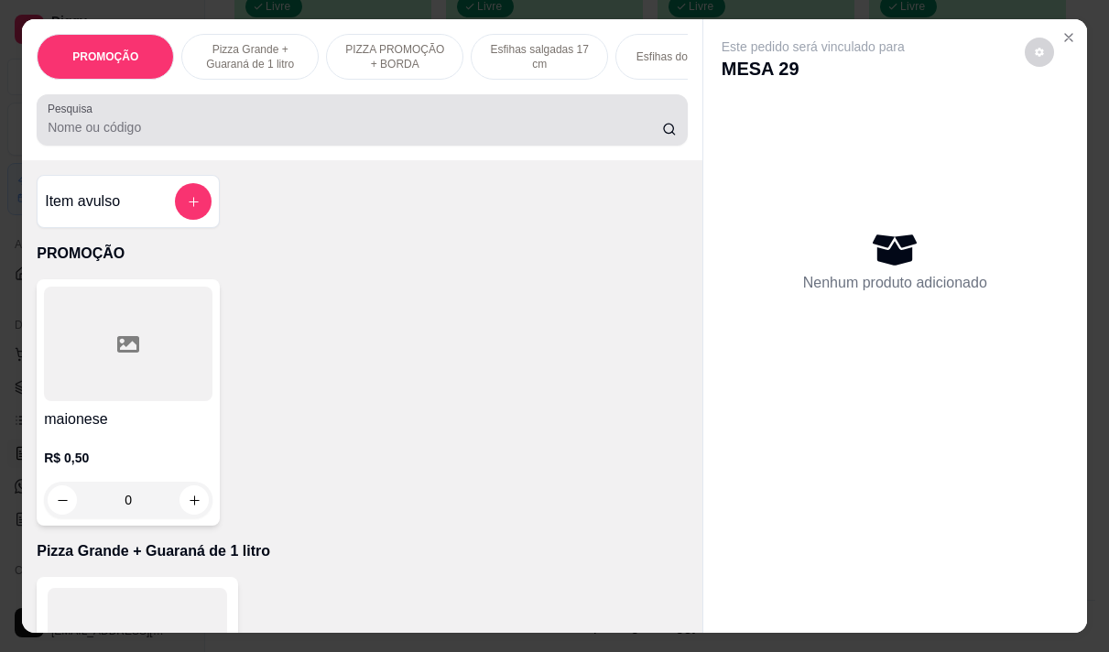
click at [472, 135] on input "Pesquisa" at bounding box center [355, 127] width 615 height 18
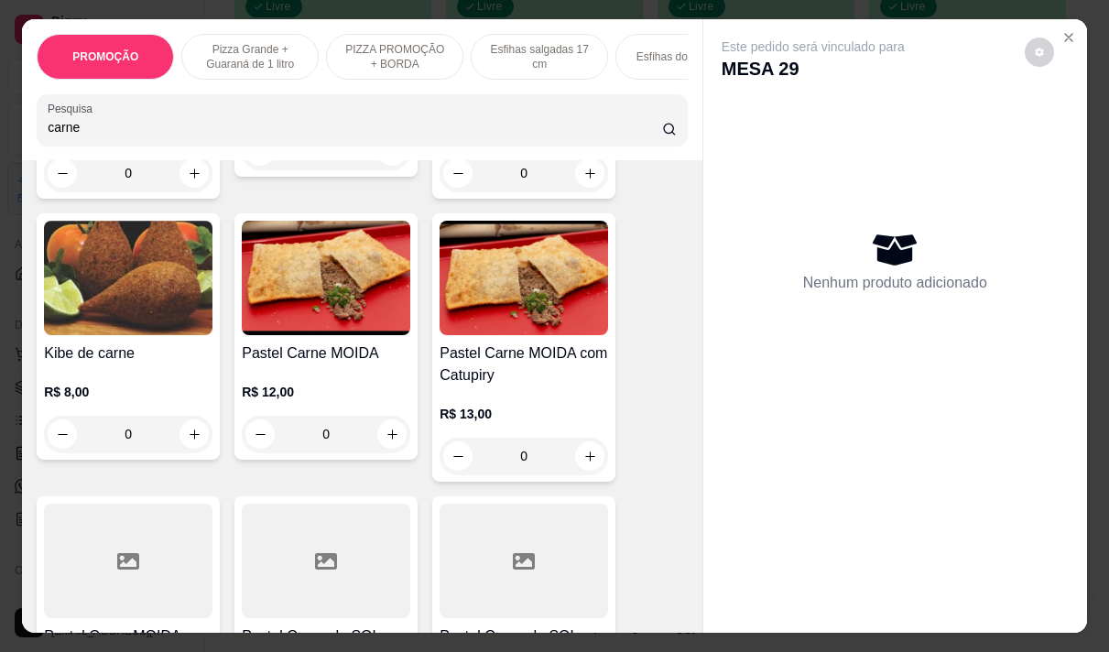
scroll to position [1008, 0]
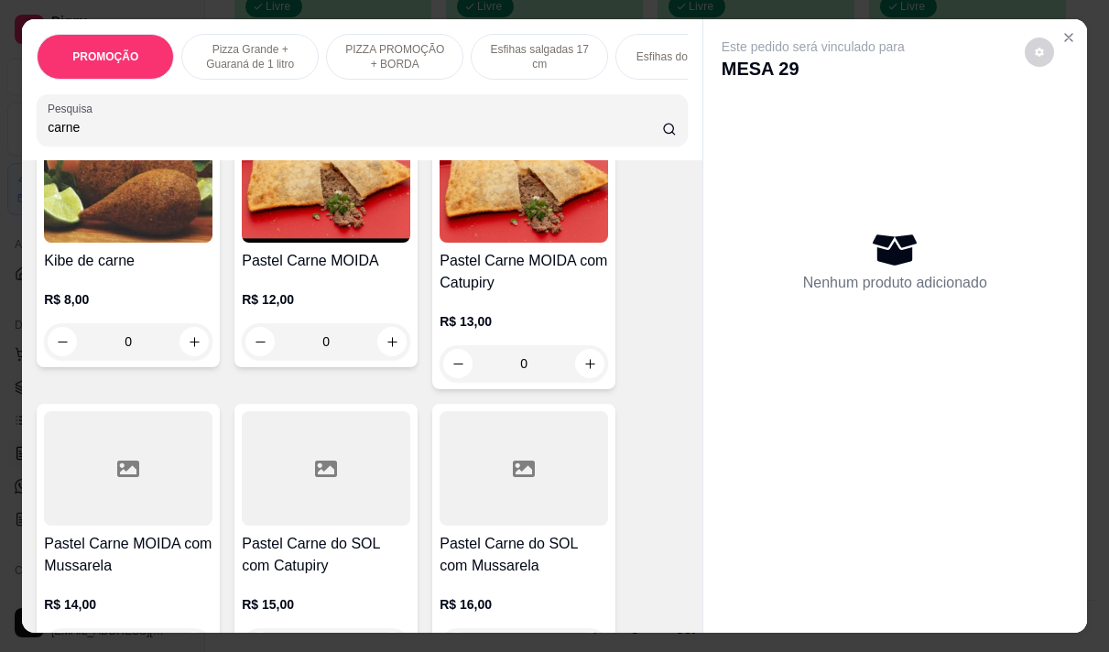
type input "carne"
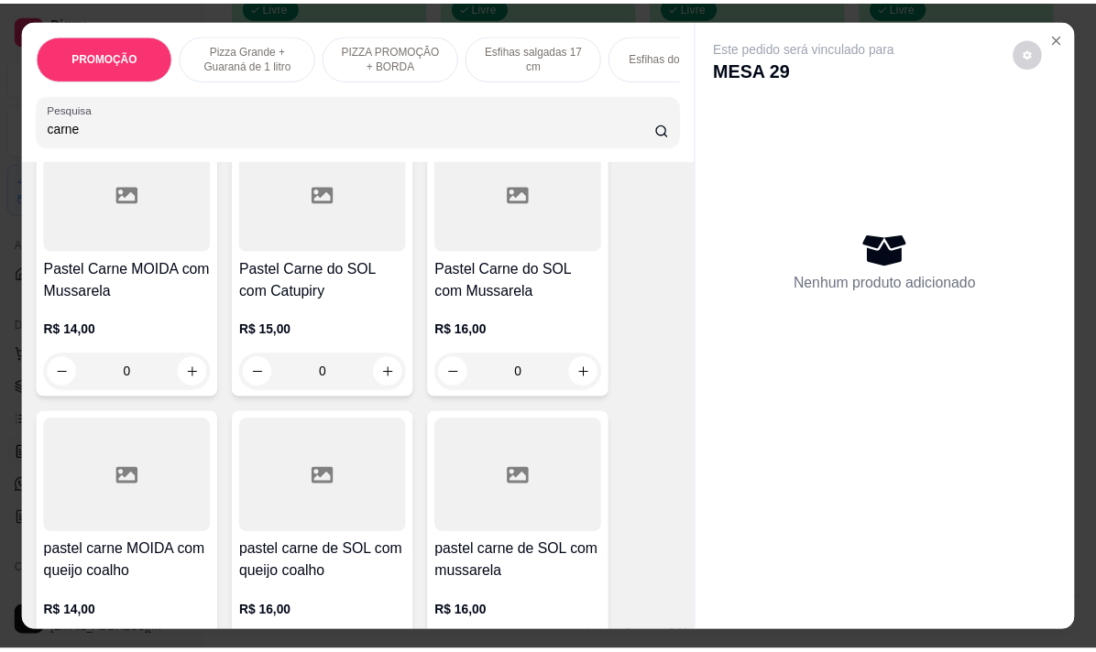
scroll to position [1374, 0]
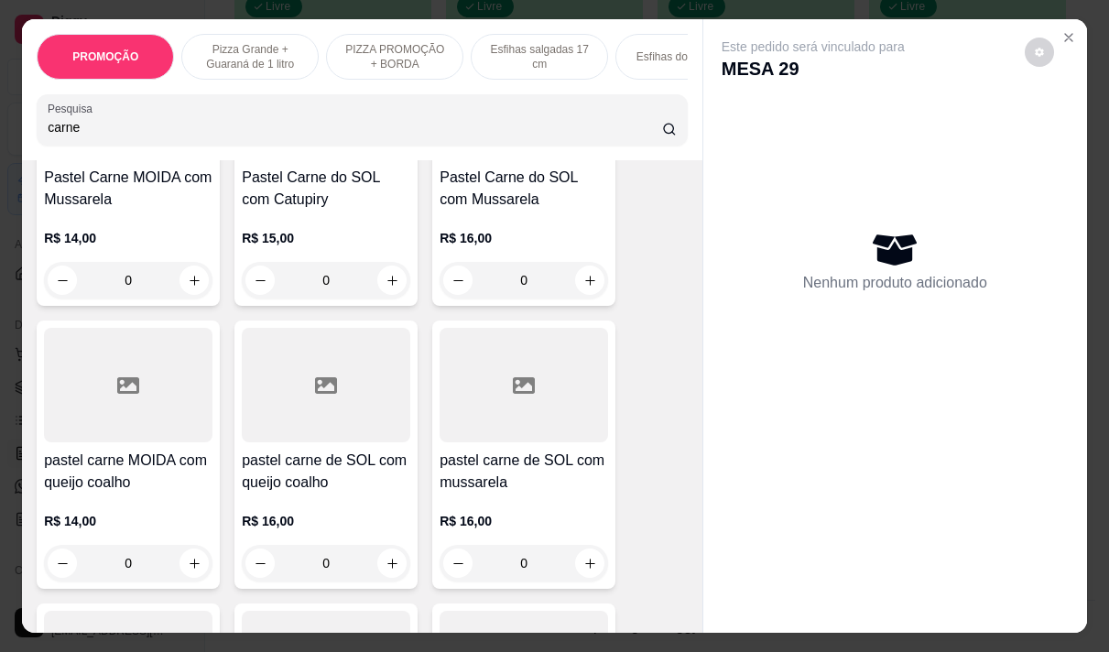
click at [89, 480] on h4 "pastel carne MOIDA com queijo coalho" at bounding box center [128, 472] width 169 height 44
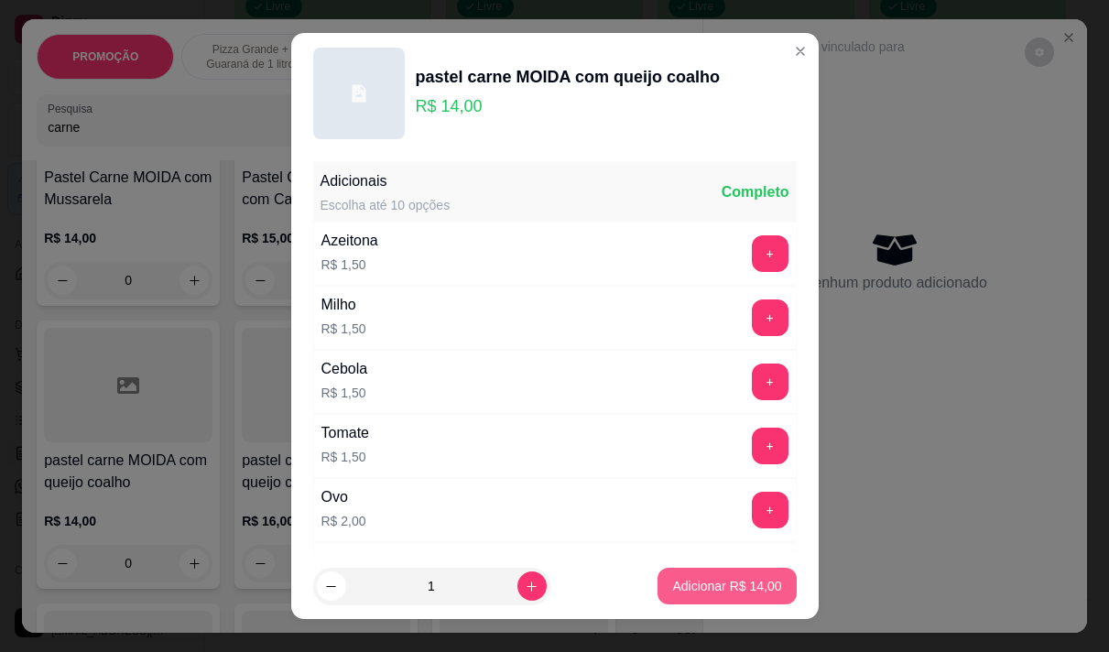
click at [735, 582] on p "Adicionar R$ 14,00" at bounding box center [726, 586] width 109 height 18
type input "1"
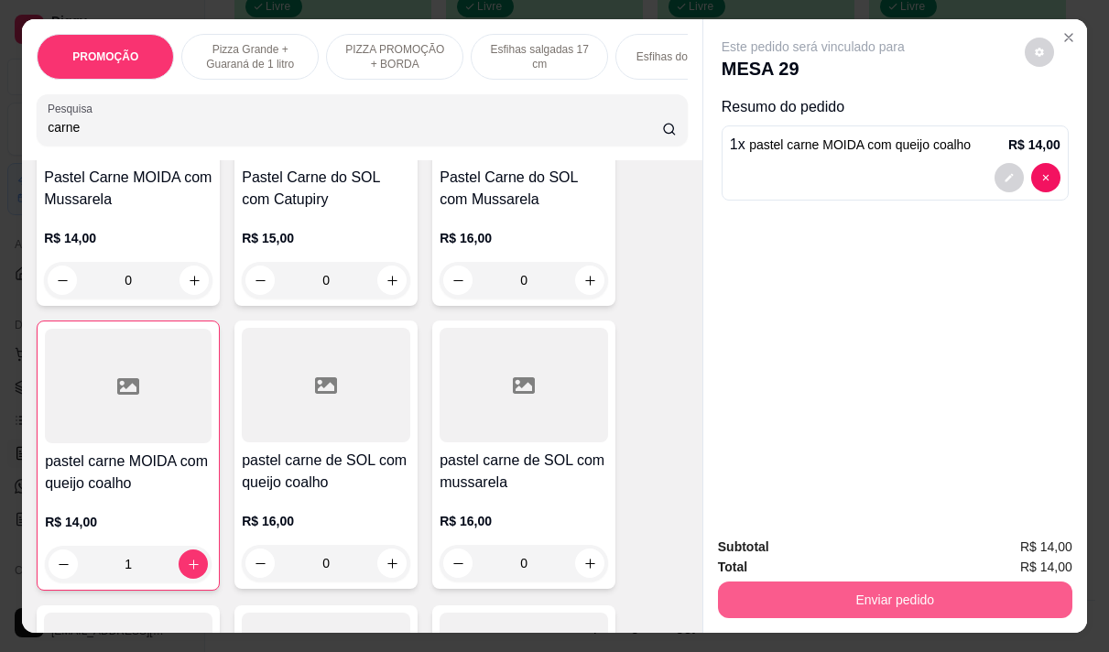
click at [902, 589] on button "Enviar pedido" at bounding box center [895, 600] width 354 height 37
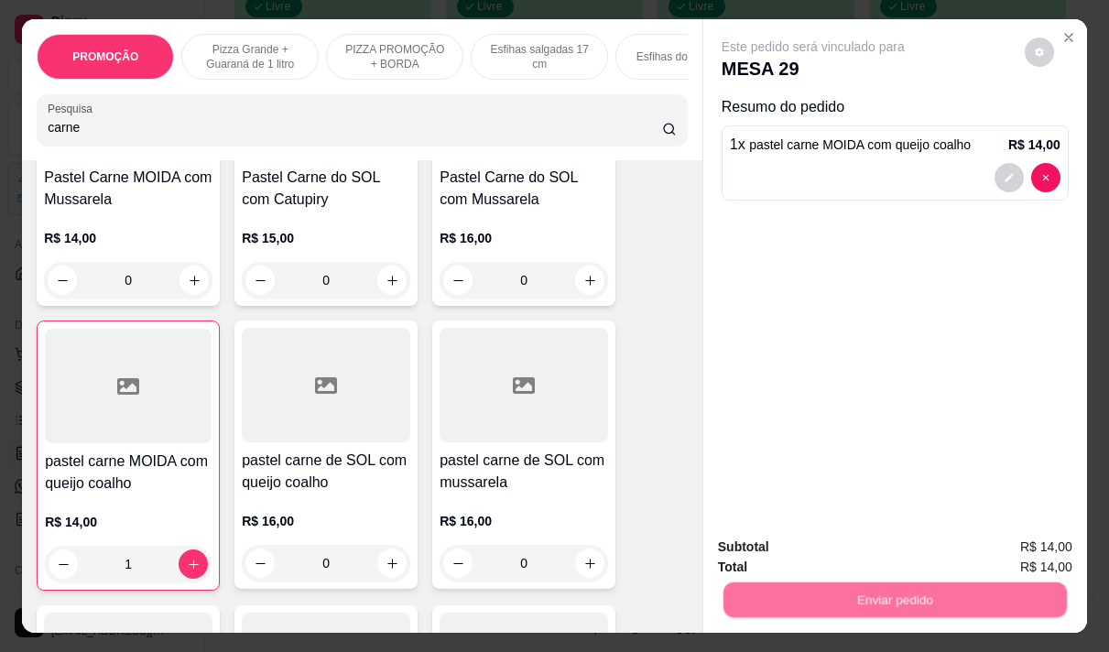
click at [834, 543] on button "Não registrar e enviar pedido" at bounding box center [834, 547] width 191 height 35
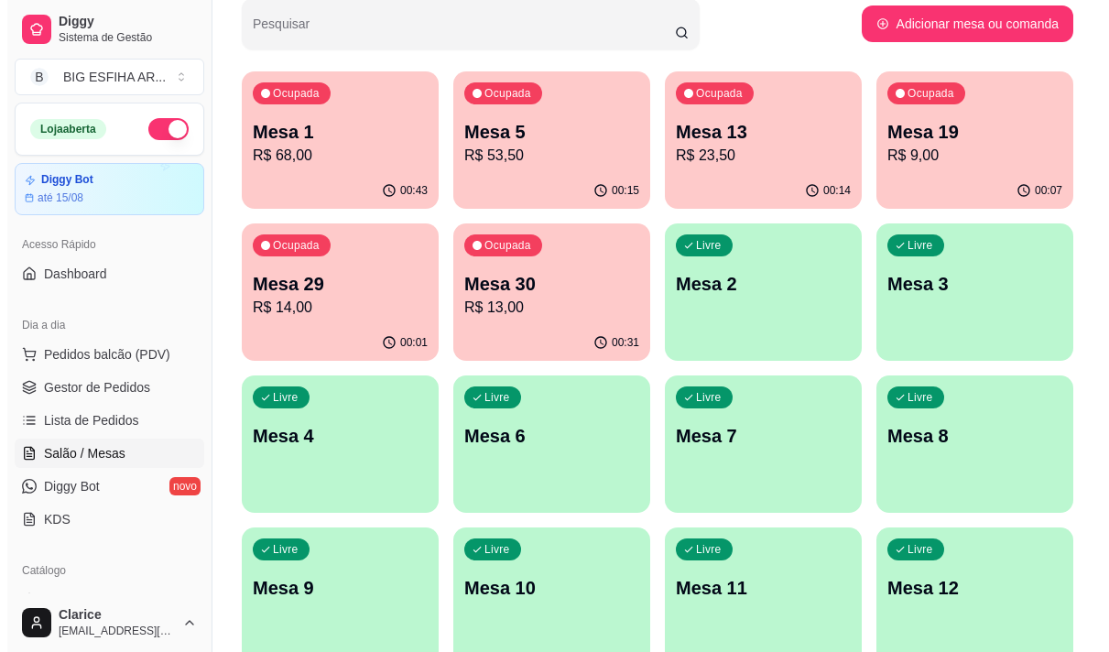
scroll to position [0, 0]
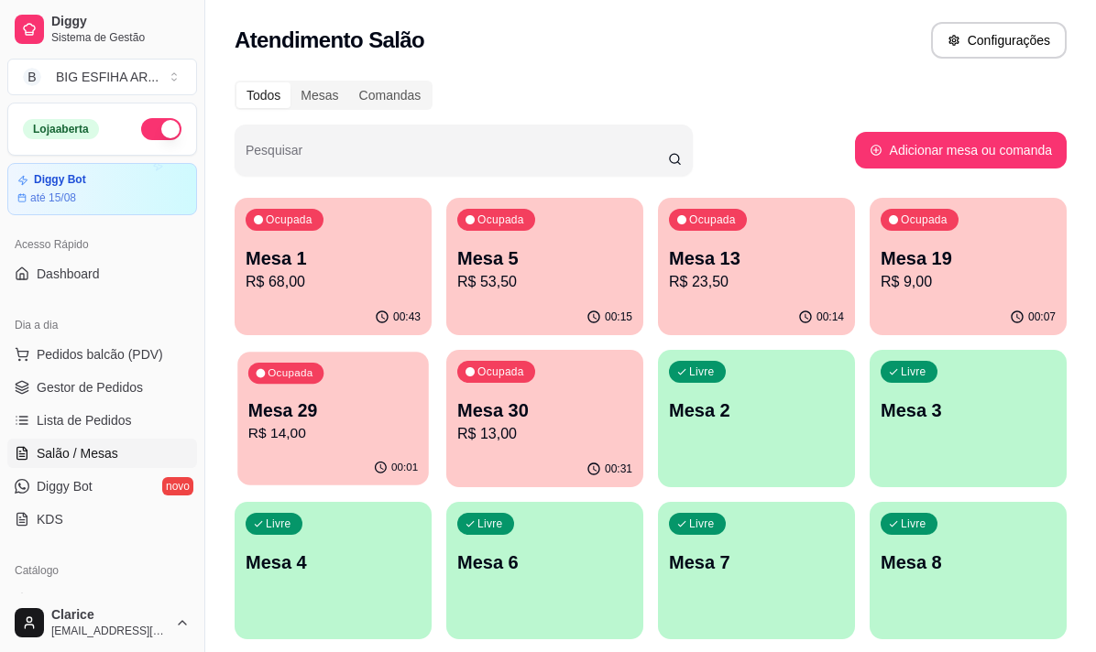
click at [297, 428] on p "R$ 14,00" at bounding box center [332, 433] width 169 height 21
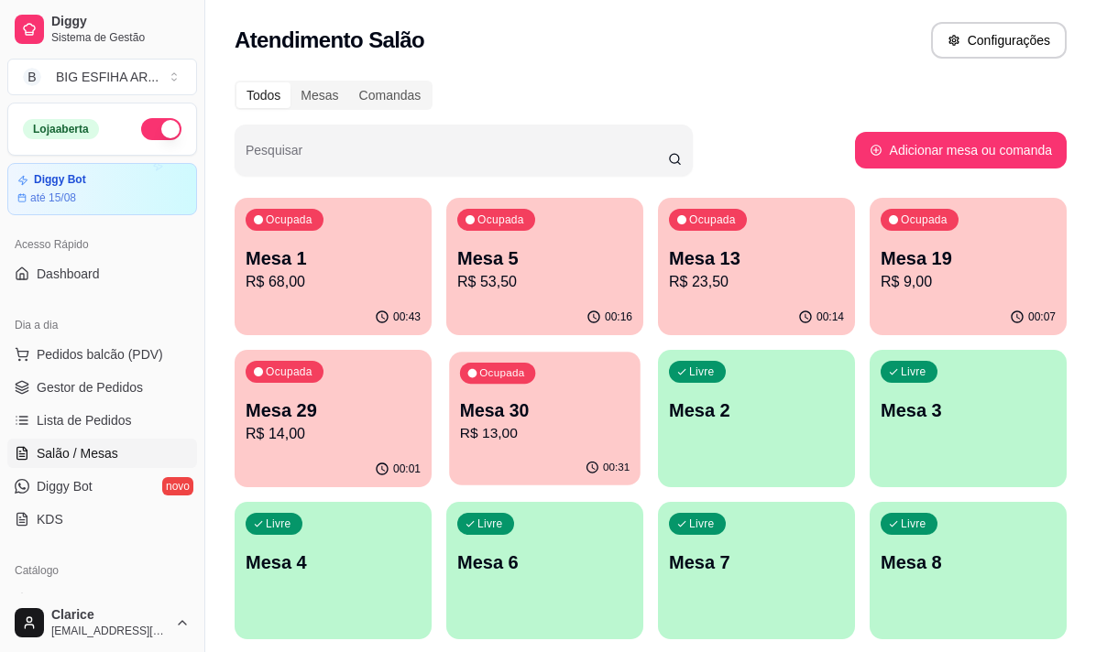
click at [506, 400] on p "Mesa 30" at bounding box center [544, 410] width 169 height 25
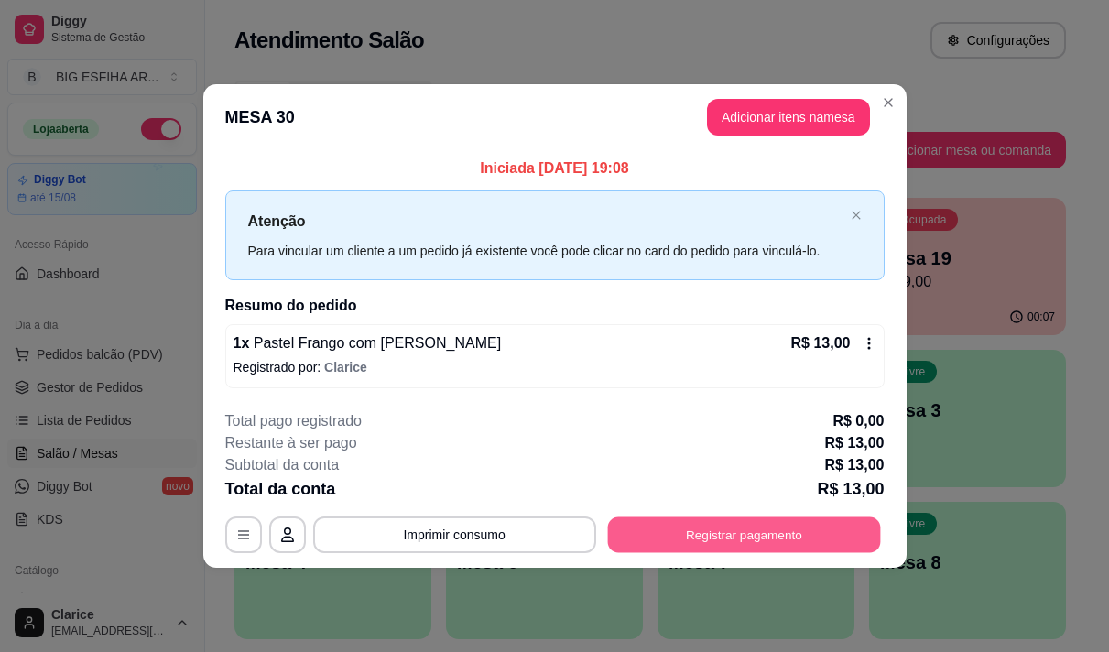
click at [722, 534] on button "Registrar pagamento" at bounding box center [743, 535] width 273 height 36
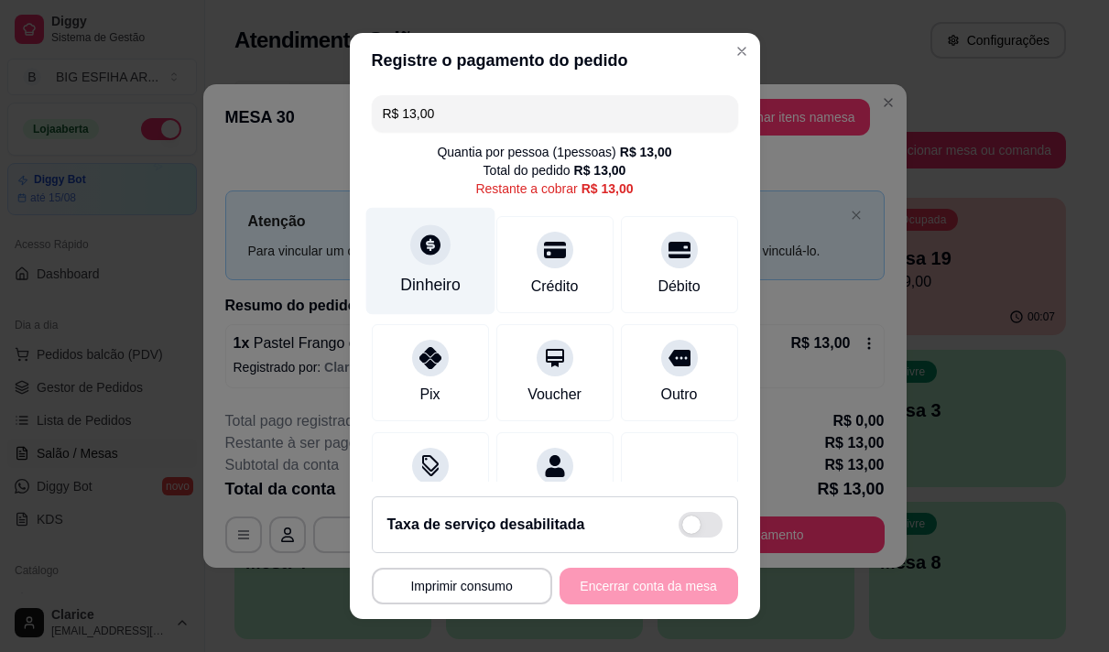
click at [420, 289] on div "Dinheiro" at bounding box center [430, 285] width 60 height 24
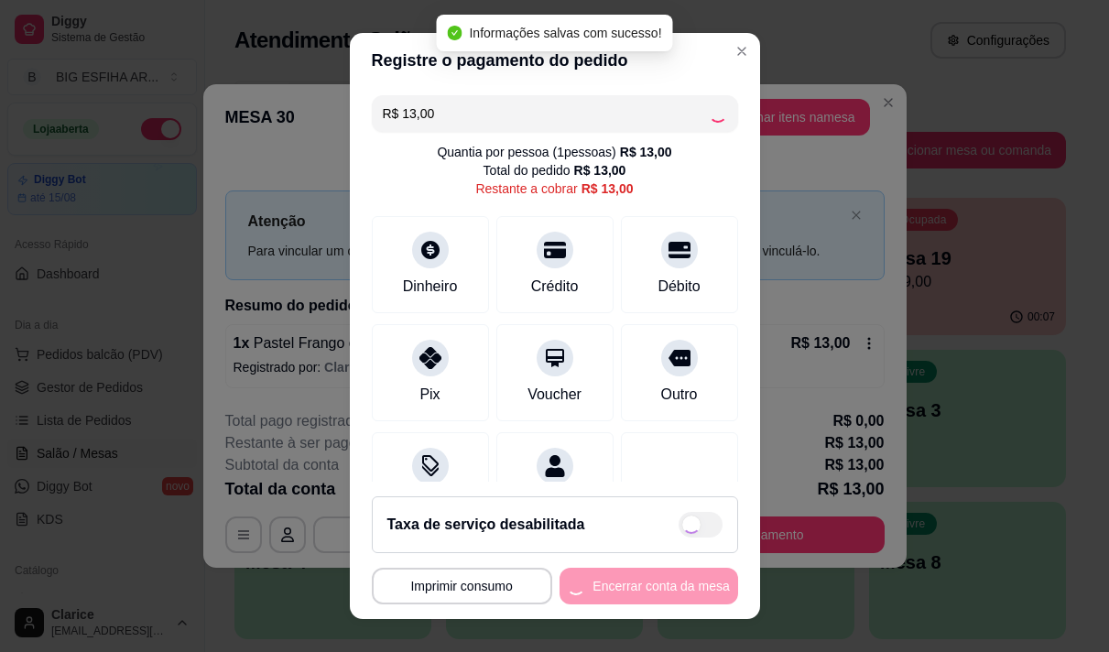
type input "R$ 0,00"
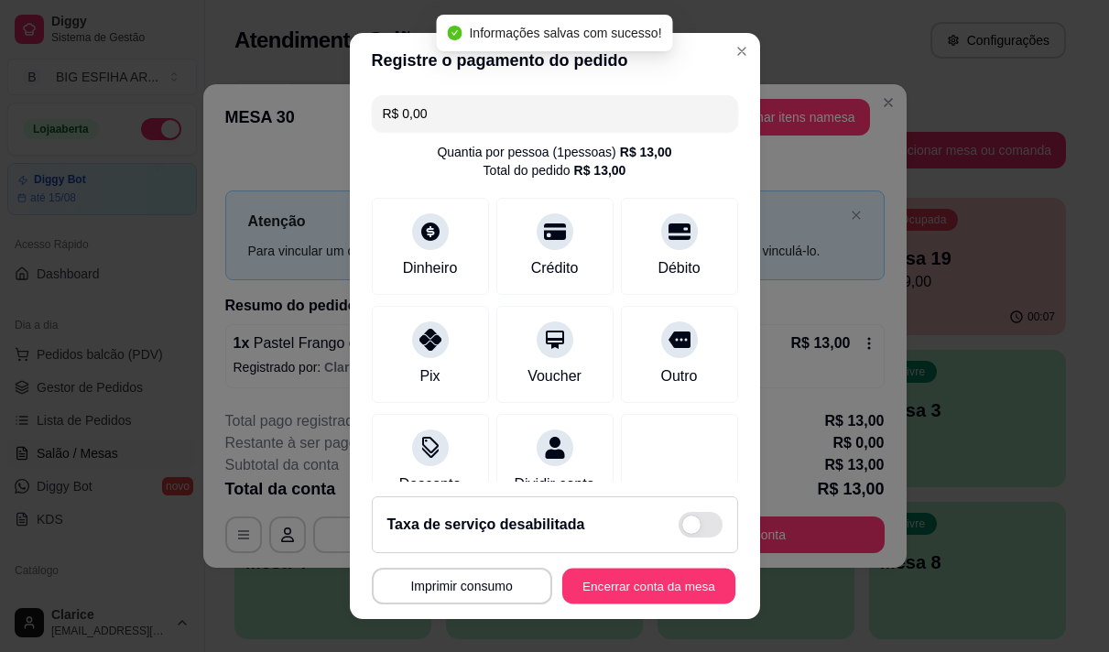
click at [638, 577] on button "Encerrar conta da mesa" at bounding box center [648, 587] width 173 height 36
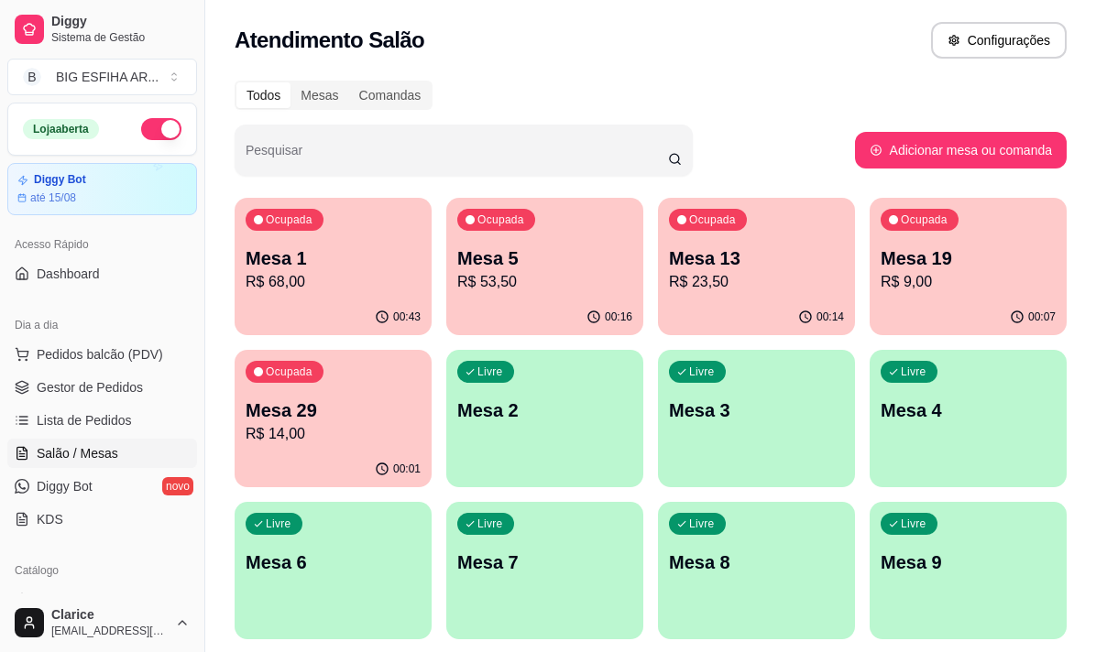
click at [331, 283] on p "R$ 68,00" at bounding box center [332, 282] width 175 height 22
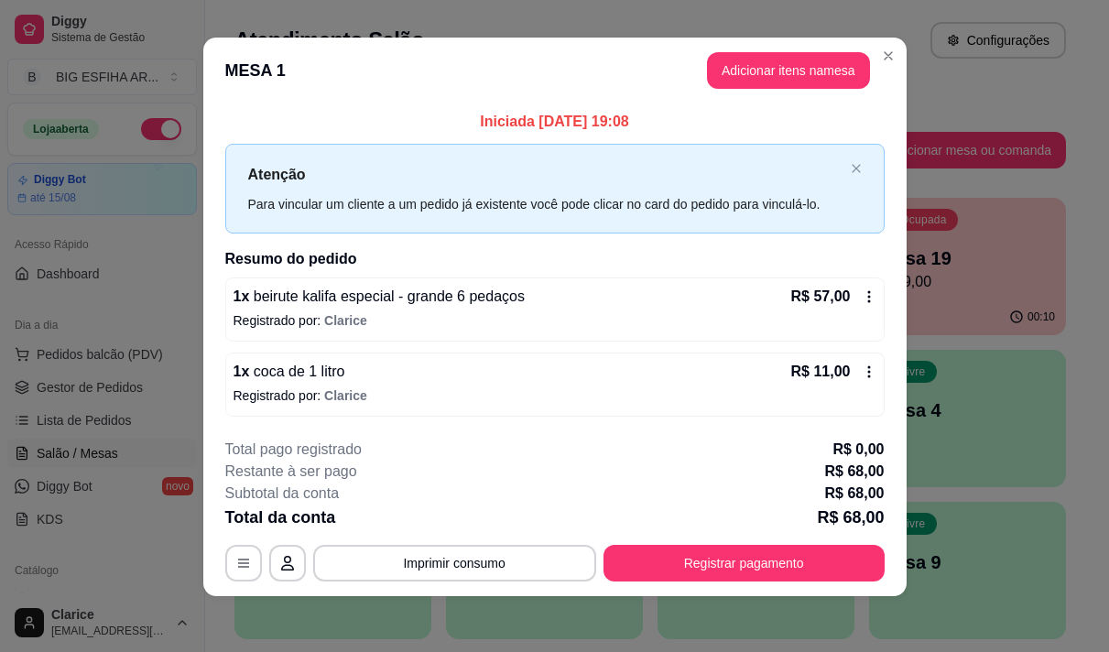
scroll to position [12, 0]
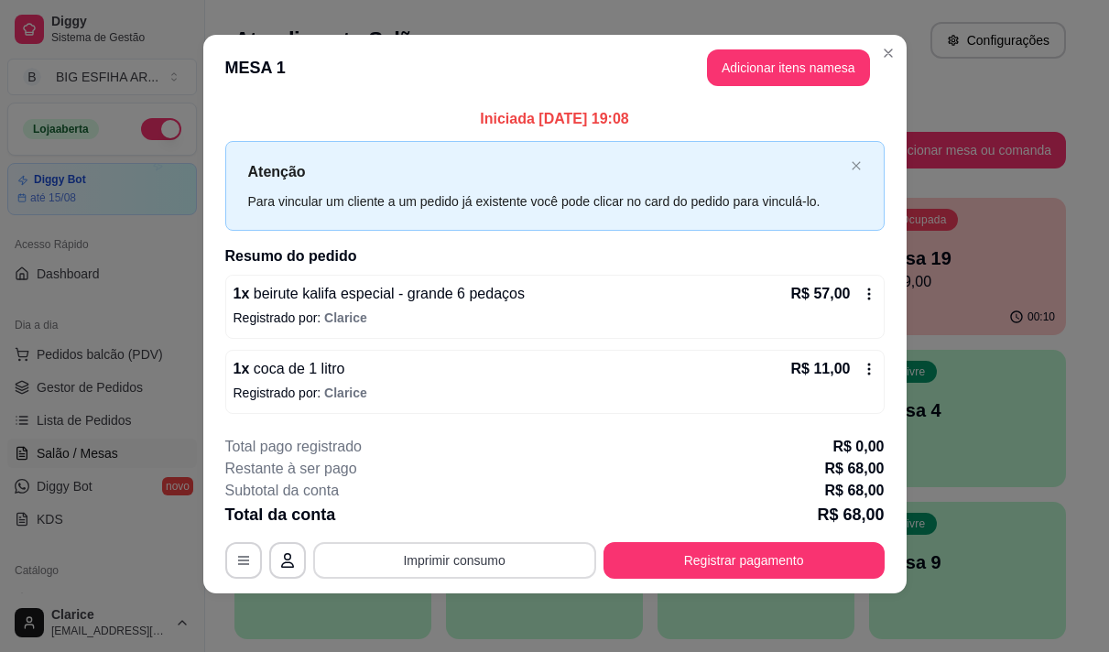
click at [550, 566] on button "Imprimir consumo" at bounding box center [454, 560] width 283 height 37
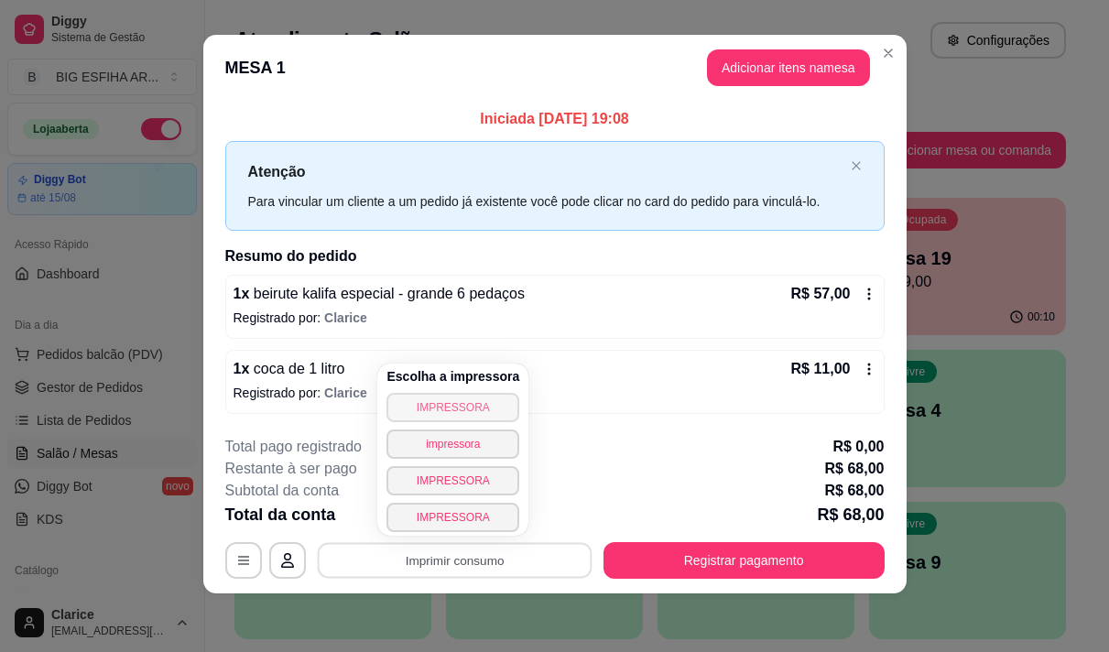
click at [456, 414] on button "IMPRESSORA" at bounding box center [453, 407] width 133 height 29
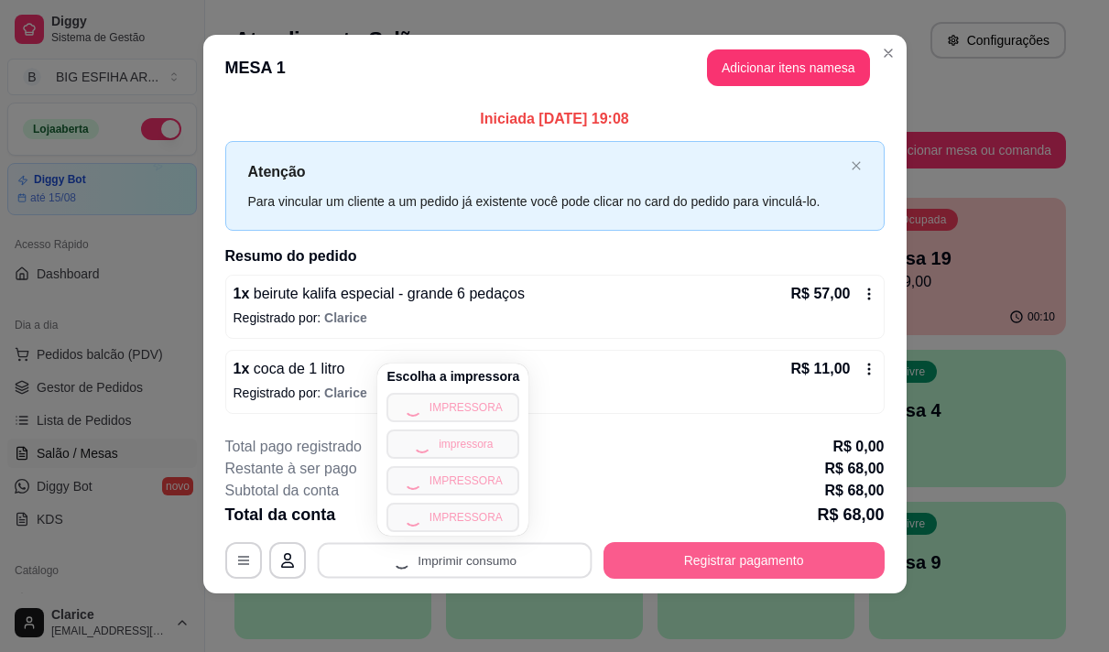
click at [642, 561] on button "Registrar pagamento" at bounding box center [744, 560] width 281 height 37
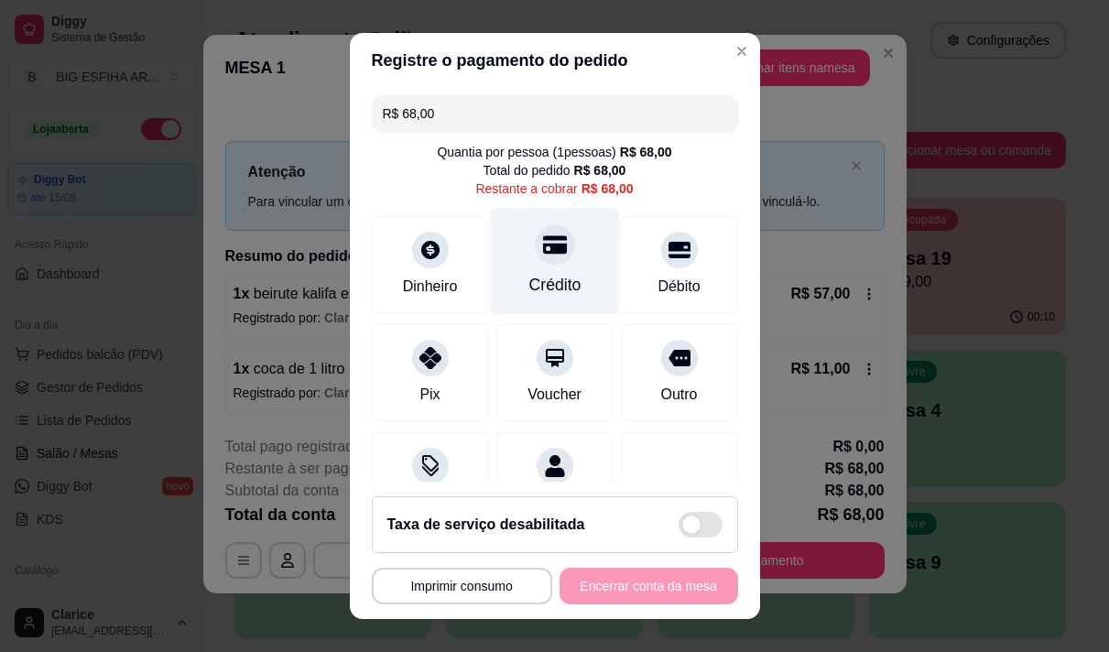
click at [534, 268] on div "Crédito" at bounding box center [554, 260] width 129 height 107
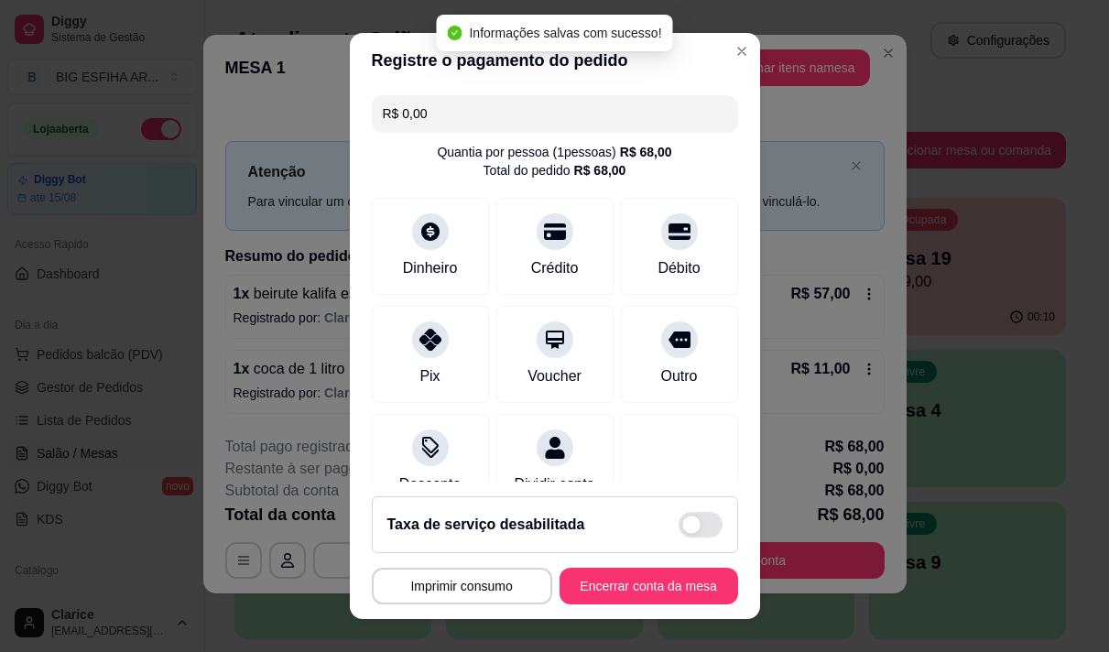
type input "R$ 0,00"
click at [670, 580] on button "Encerrar conta da mesa" at bounding box center [648, 587] width 173 height 36
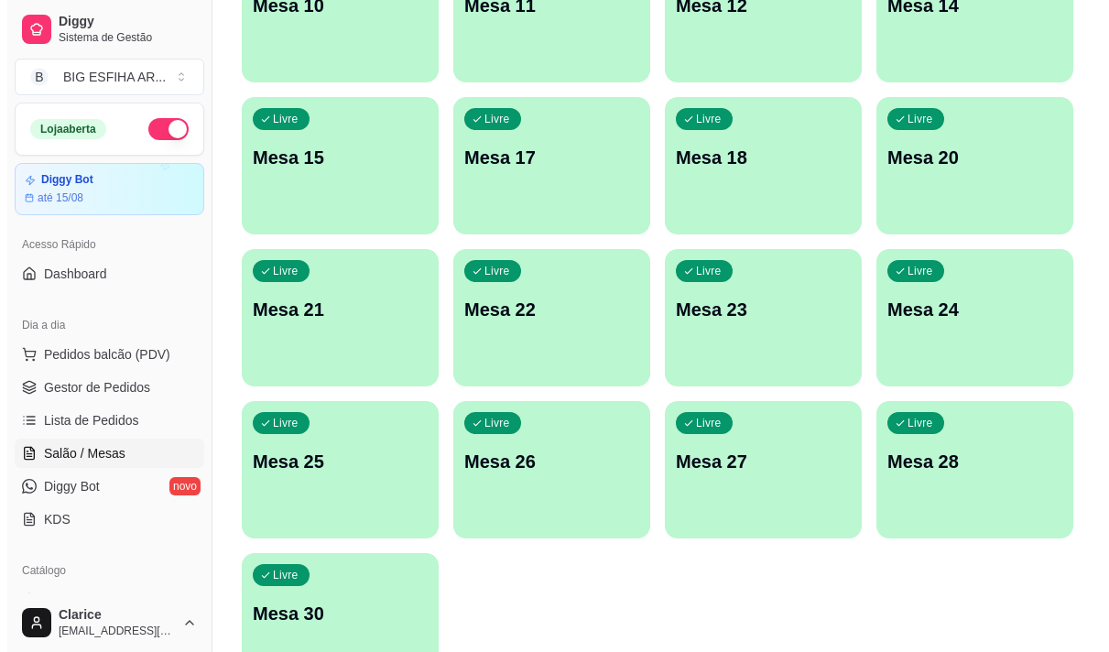
scroll to position [822, 0]
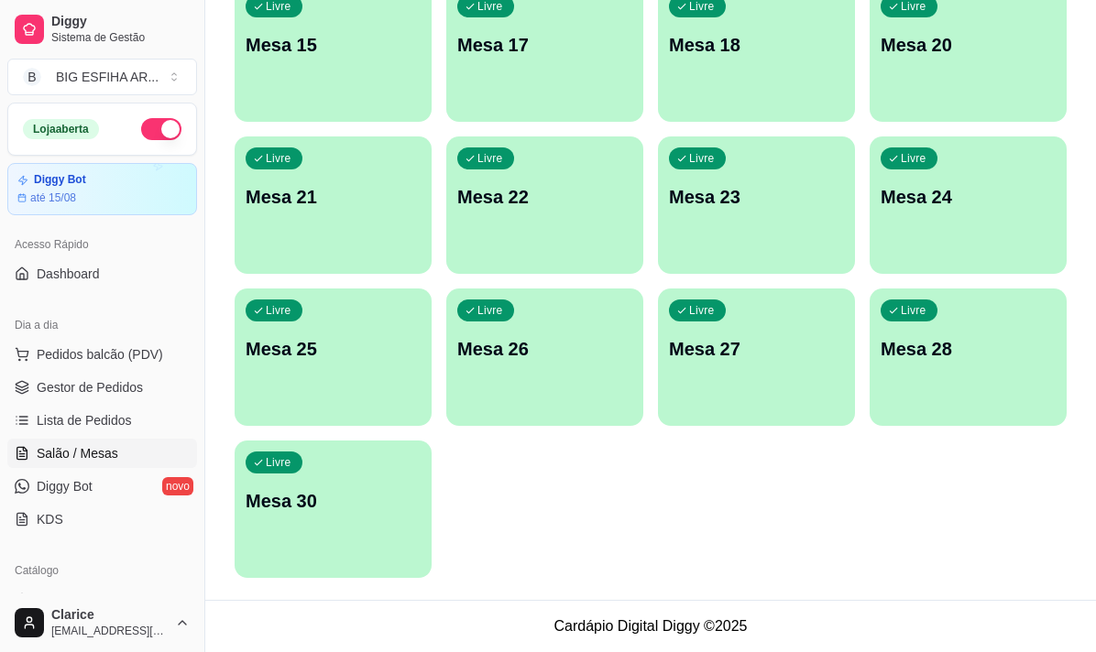
click at [363, 514] on div "Livre Mesa 30" at bounding box center [332, 498] width 197 height 115
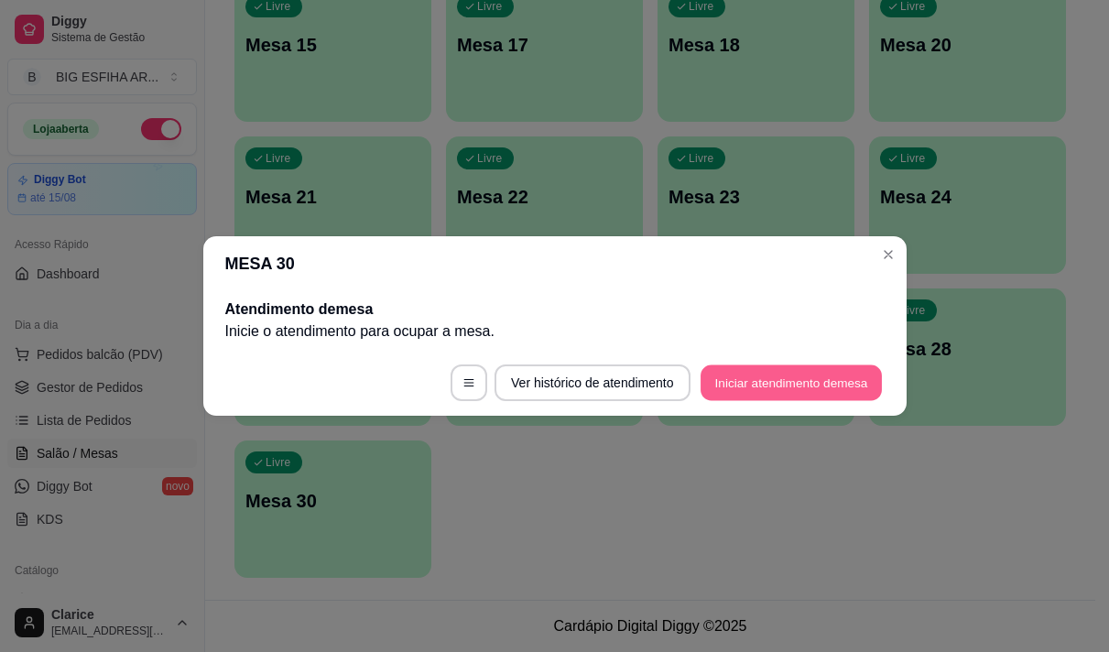
click at [790, 378] on button "Iniciar atendimento de mesa" at bounding box center [791, 383] width 181 height 36
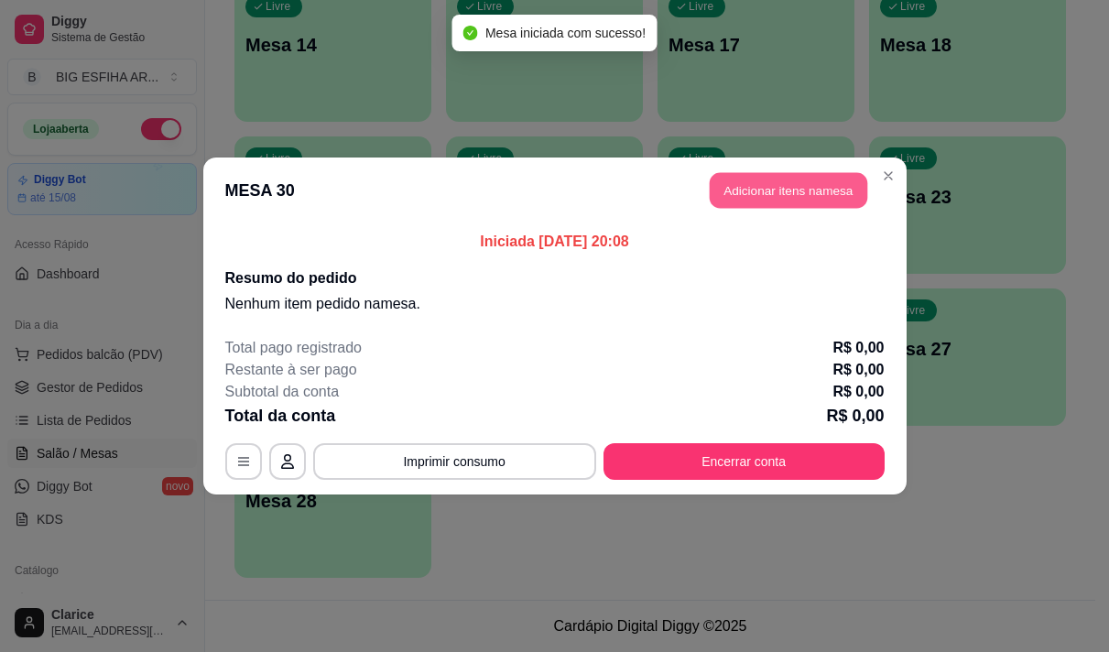
click at [810, 178] on button "Adicionar itens na mesa" at bounding box center [789, 191] width 158 height 36
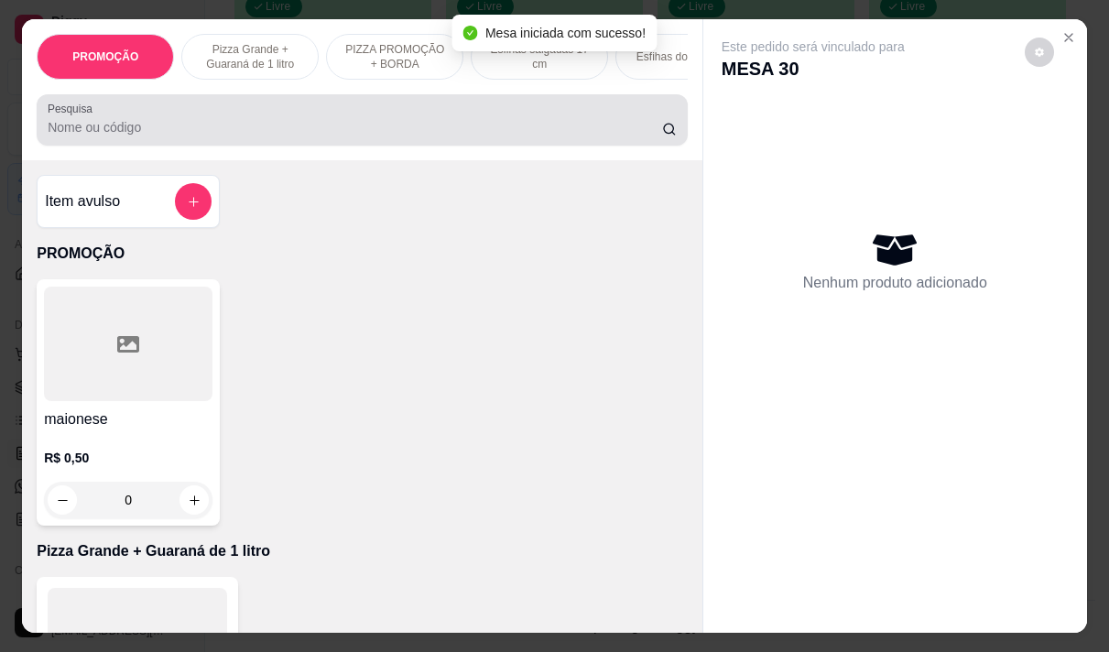
click at [376, 146] on div "Pesquisa" at bounding box center [362, 119] width 651 height 51
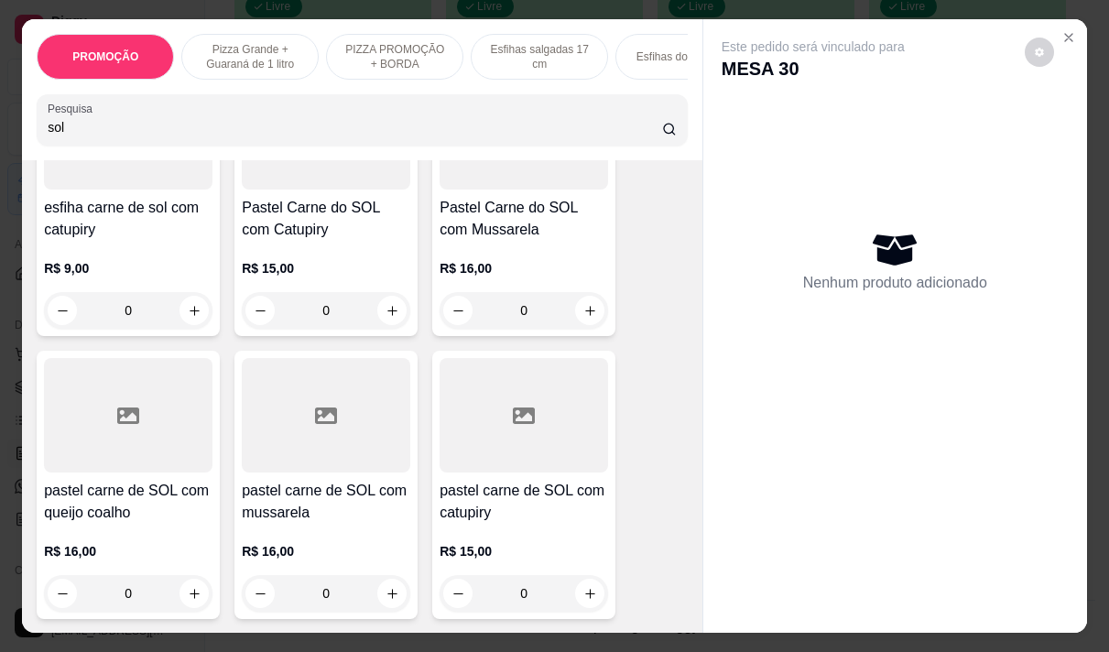
scroll to position [550, 0]
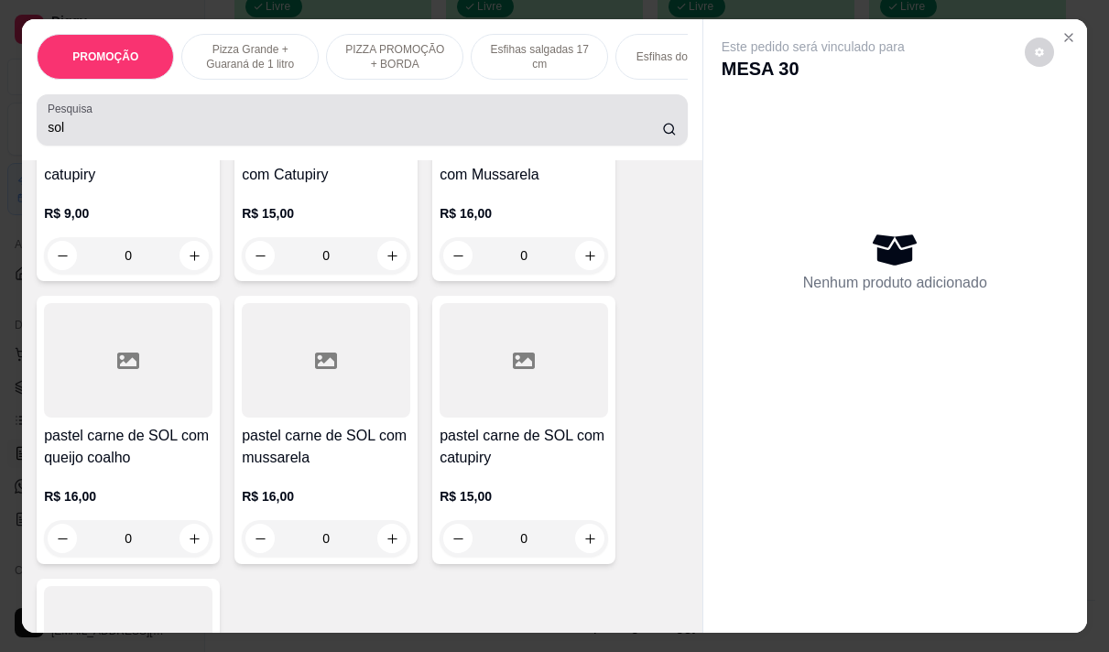
click at [122, 123] on div "sol" at bounding box center [362, 120] width 629 height 37
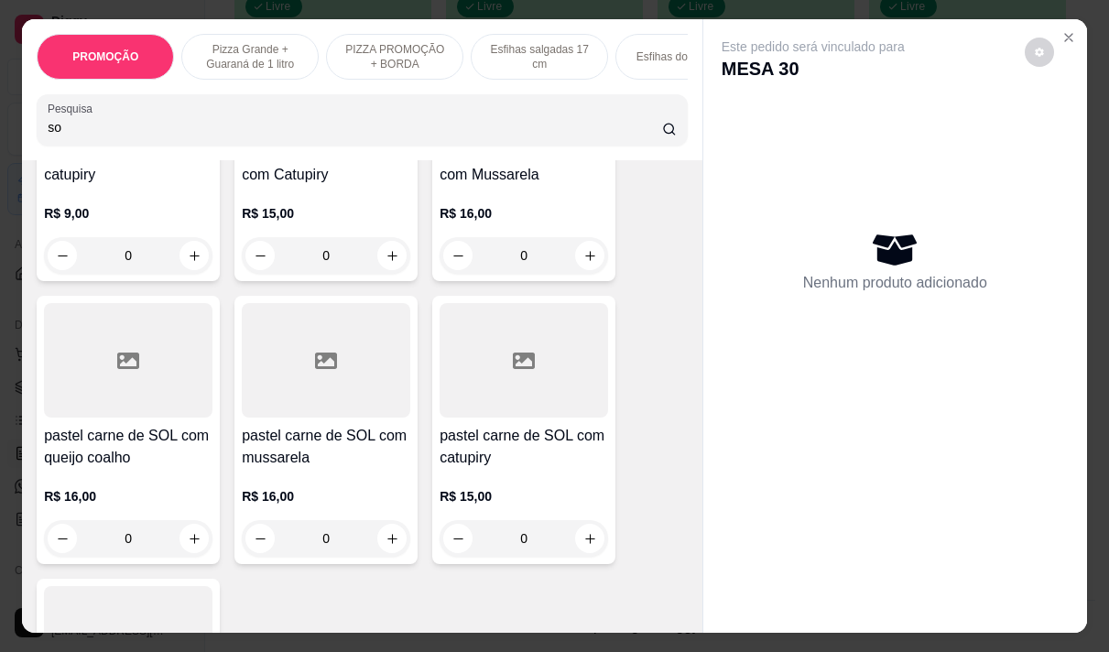
type input "s"
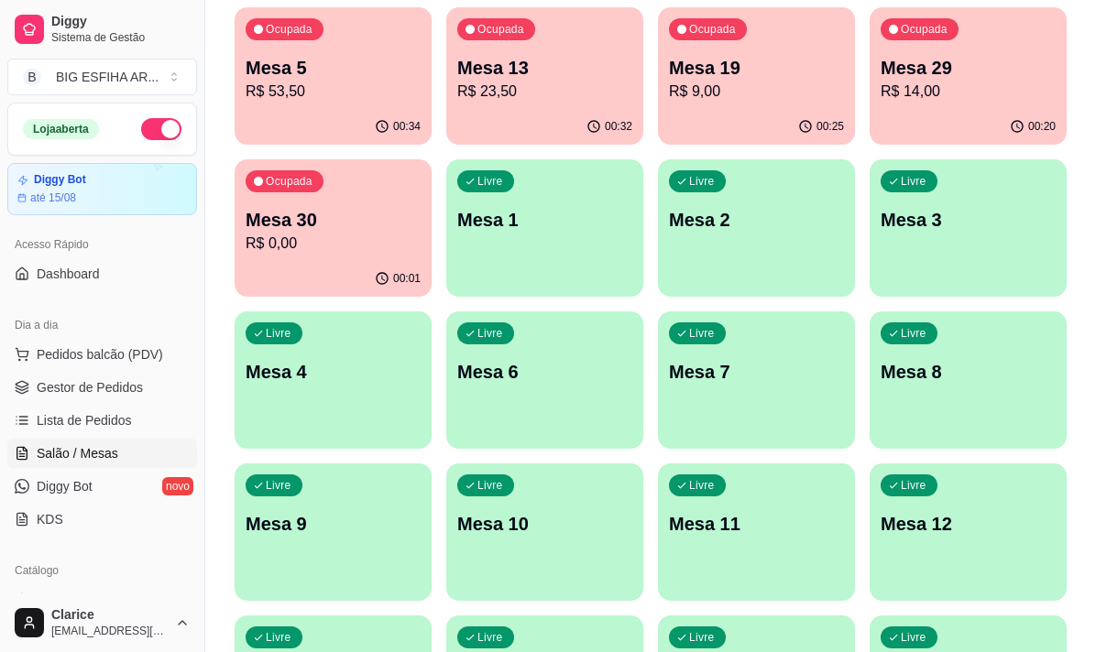
scroll to position [180, 0]
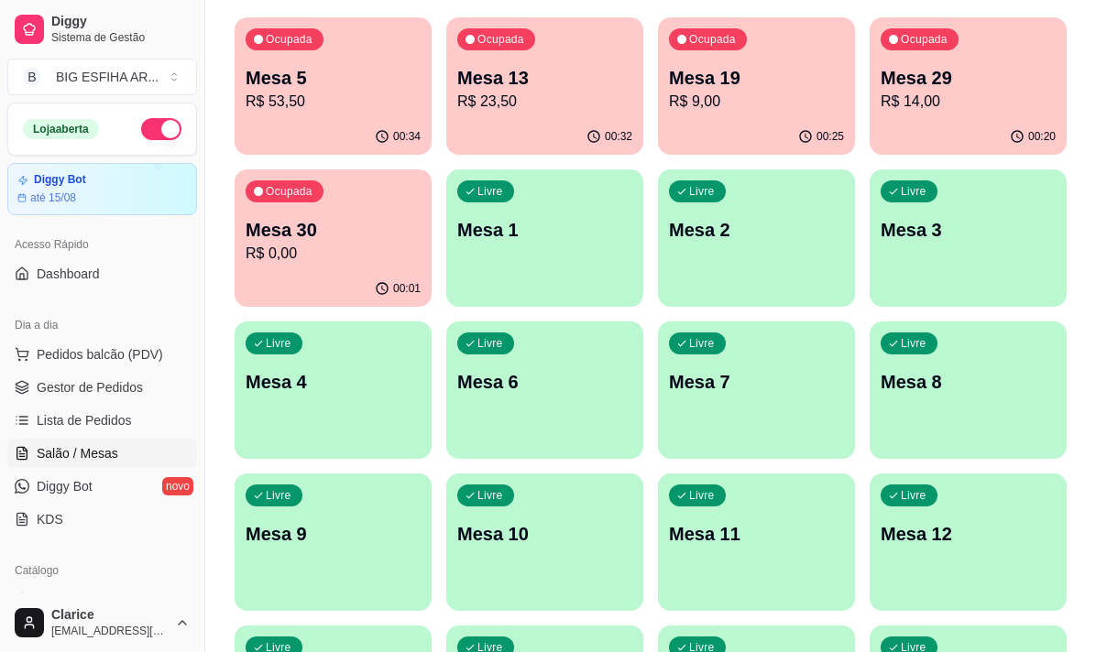
click at [767, 115] on div "Ocupada Mesa 19 R$ 9,00" at bounding box center [756, 68] width 197 height 102
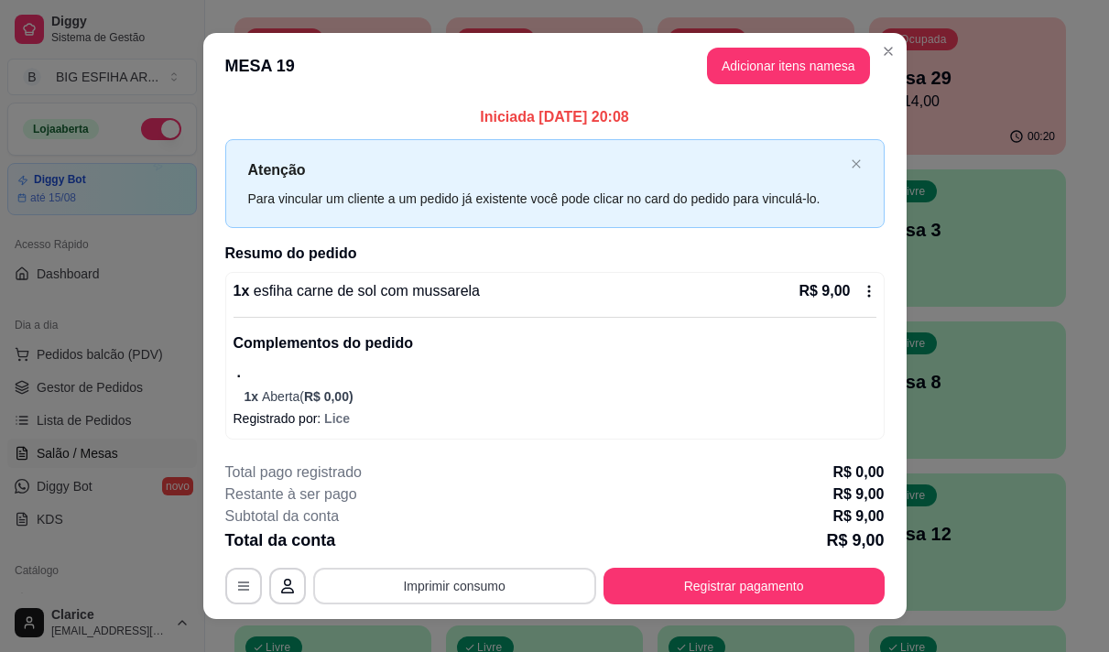
click at [543, 574] on button "Imprimir consumo" at bounding box center [454, 586] width 283 height 37
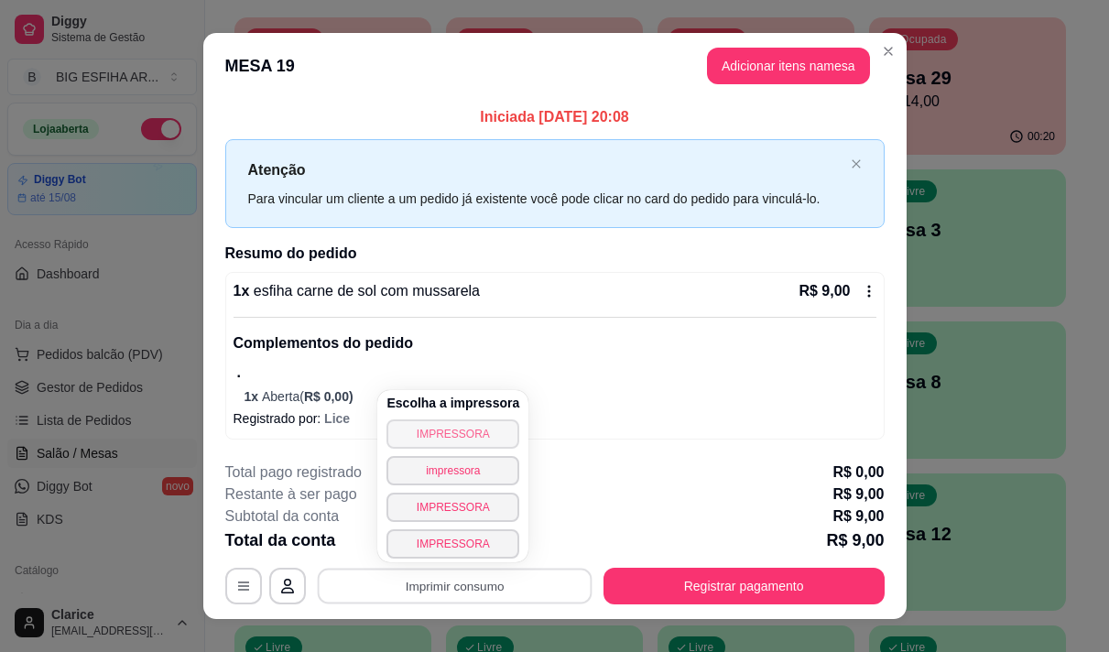
click at [498, 435] on button "IMPRESSORA" at bounding box center [453, 434] width 133 height 29
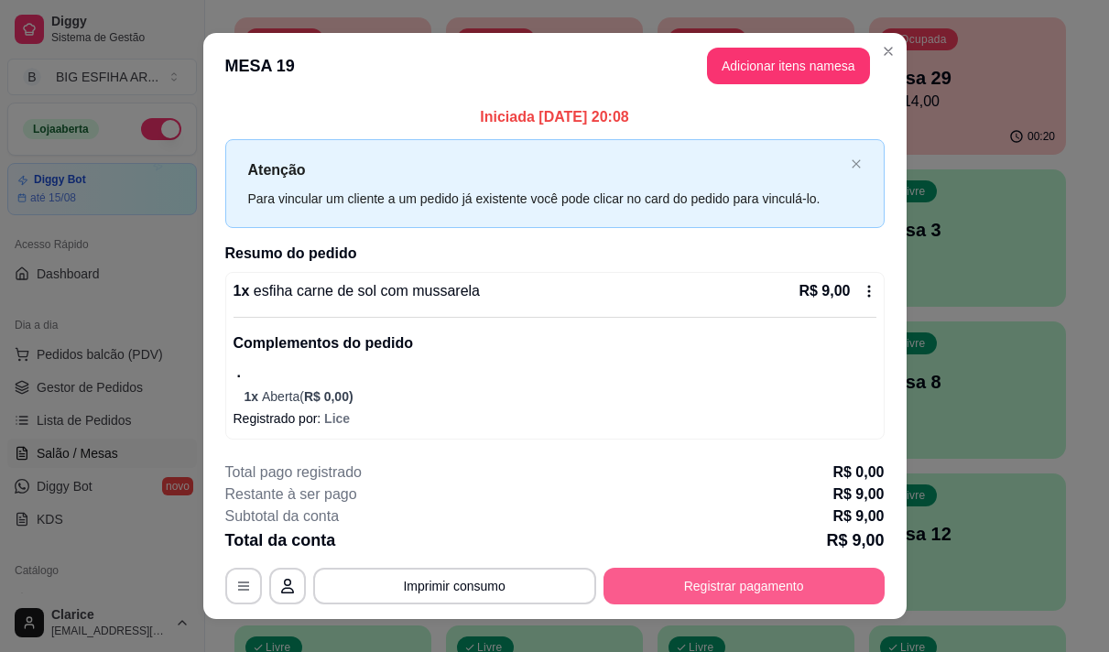
click at [823, 588] on button "Registrar pagamento" at bounding box center [744, 586] width 281 height 37
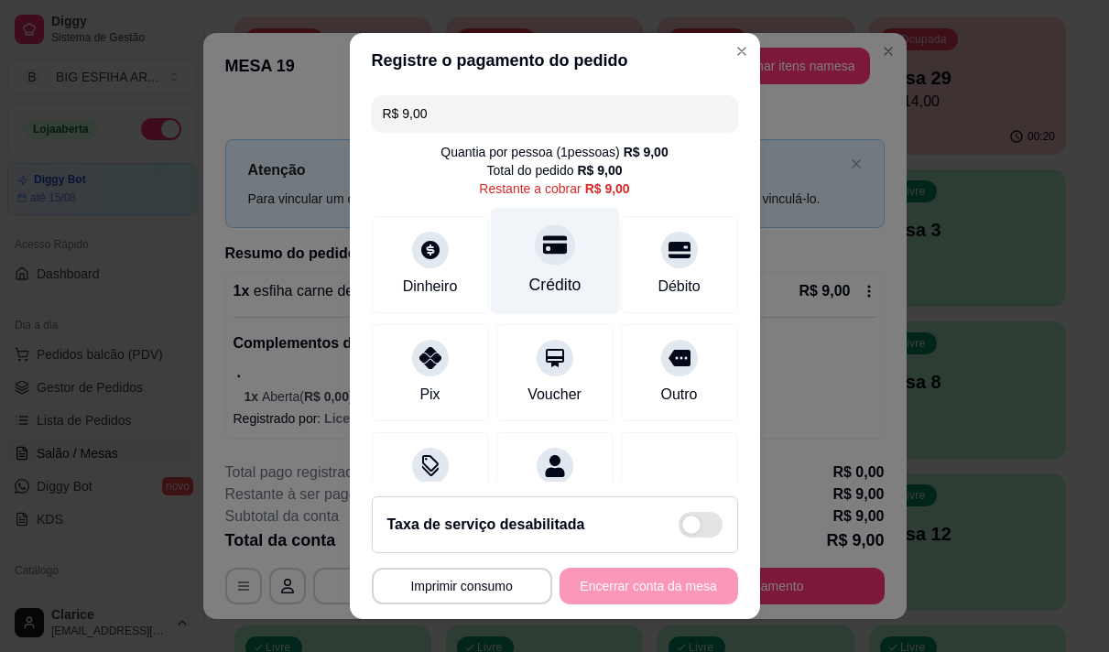
click at [547, 258] on div at bounding box center [555, 244] width 40 height 40
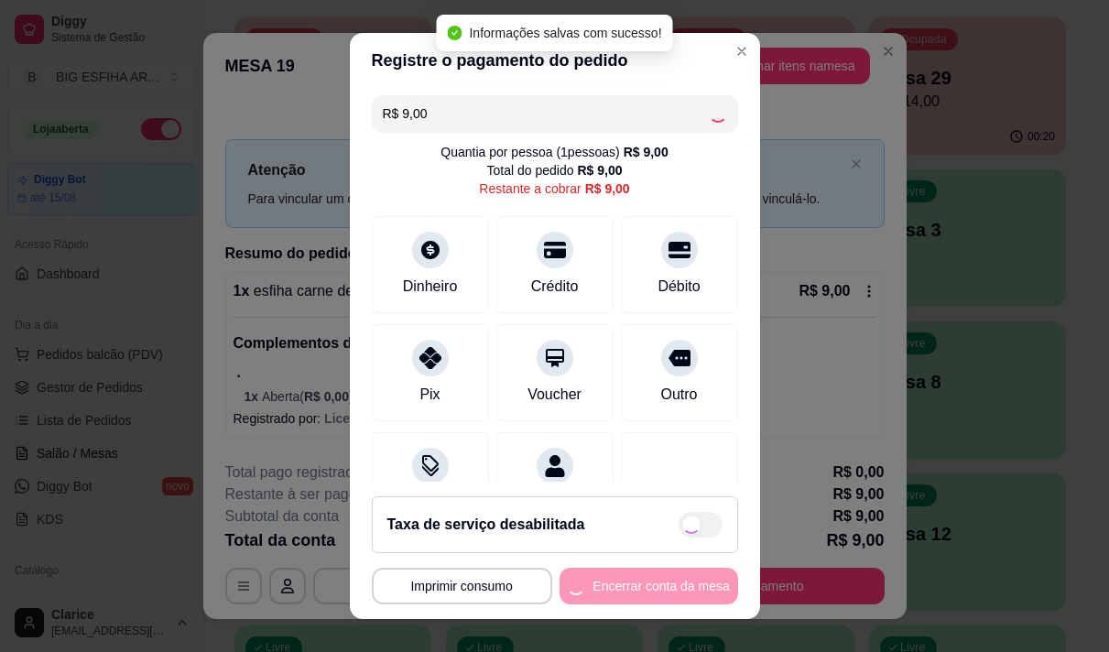
type input "R$ 0,00"
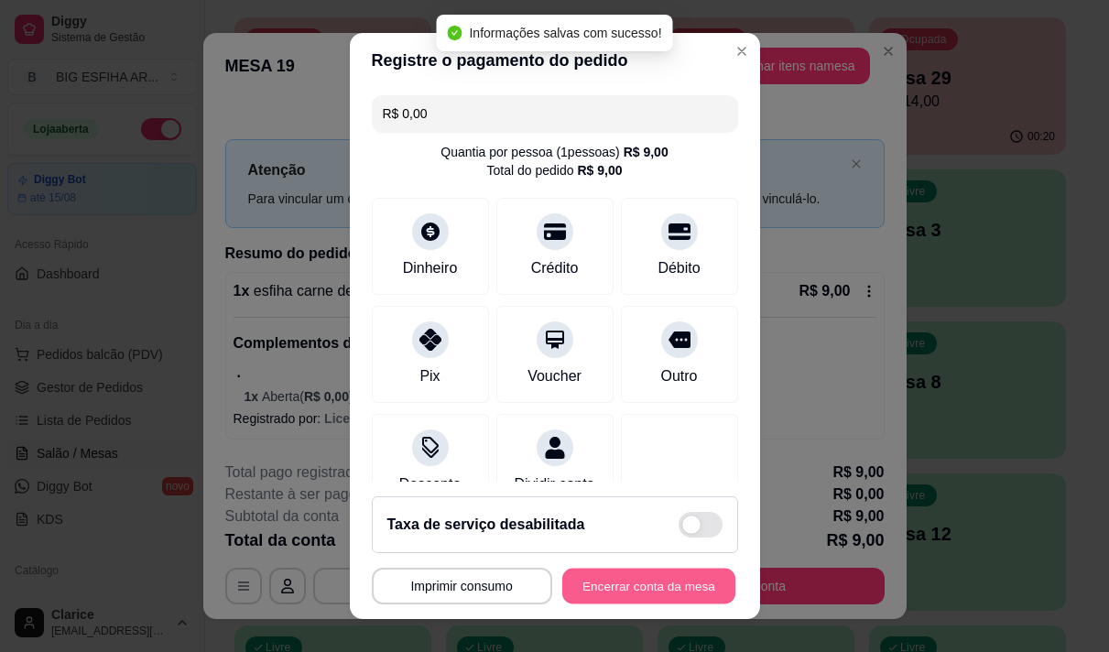
click at [608, 588] on button "Encerrar conta da mesa" at bounding box center [648, 587] width 173 height 36
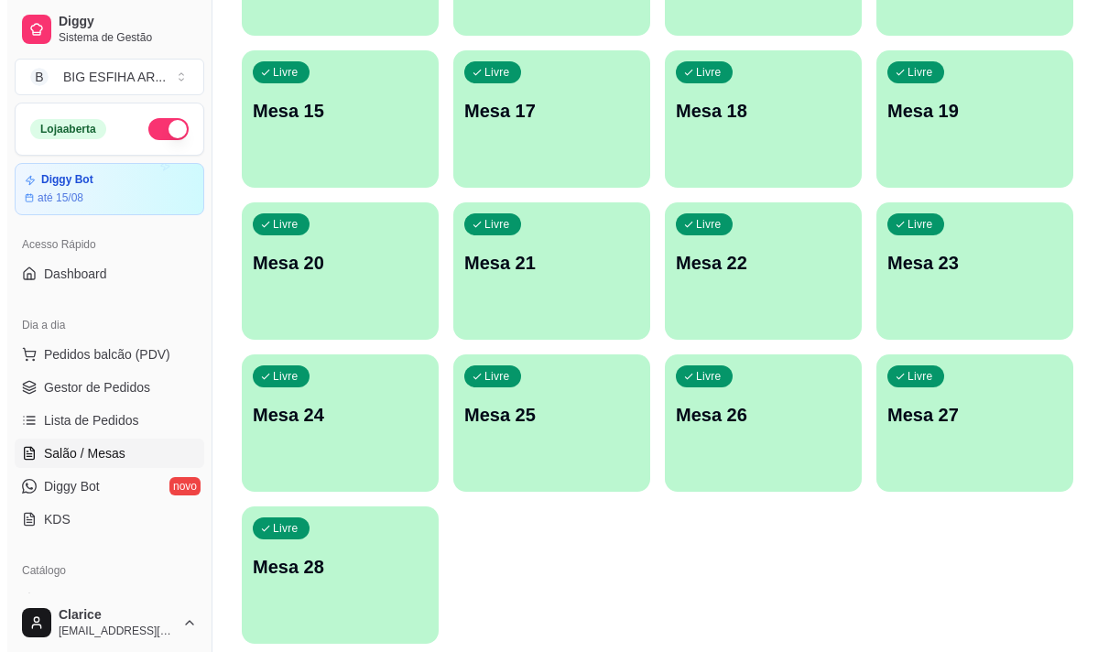
scroll to position [822, 0]
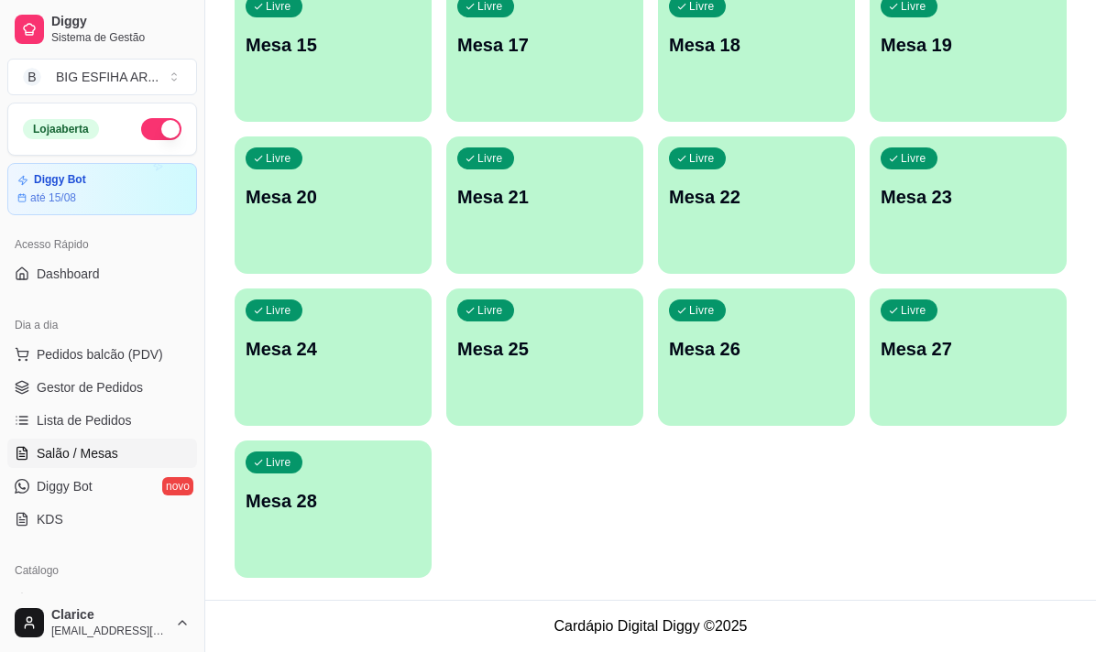
click at [346, 528] on div "Livre Mesa 28" at bounding box center [332, 498] width 197 height 115
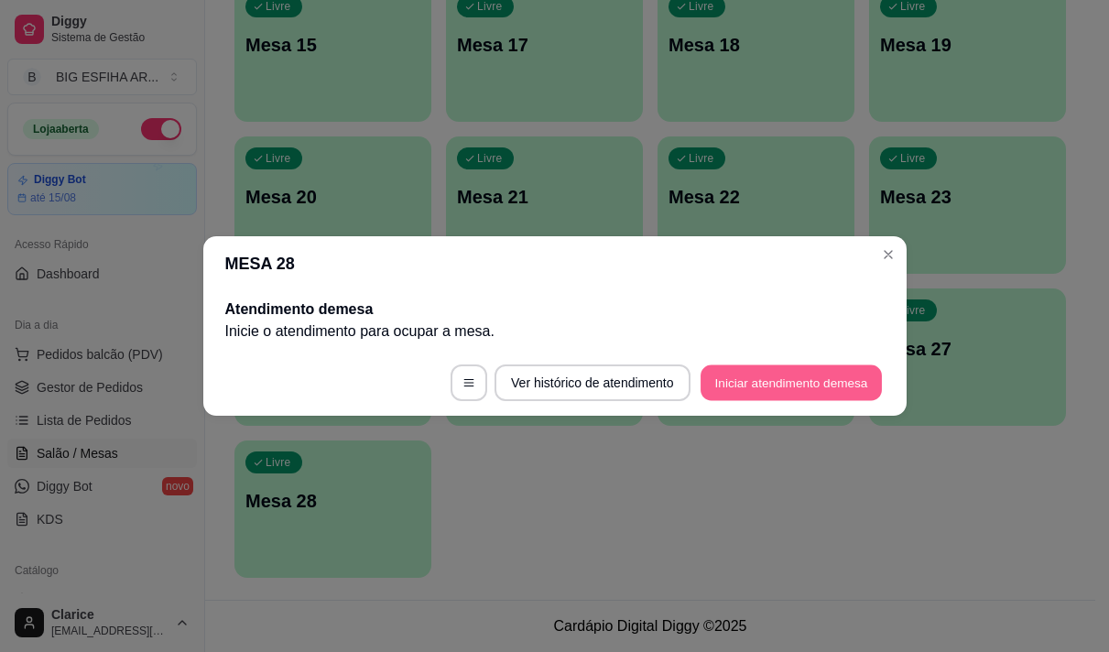
click at [753, 366] on button "Iniciar atendimento de mesa" at bounding box center [791, 383] width 181 height 36
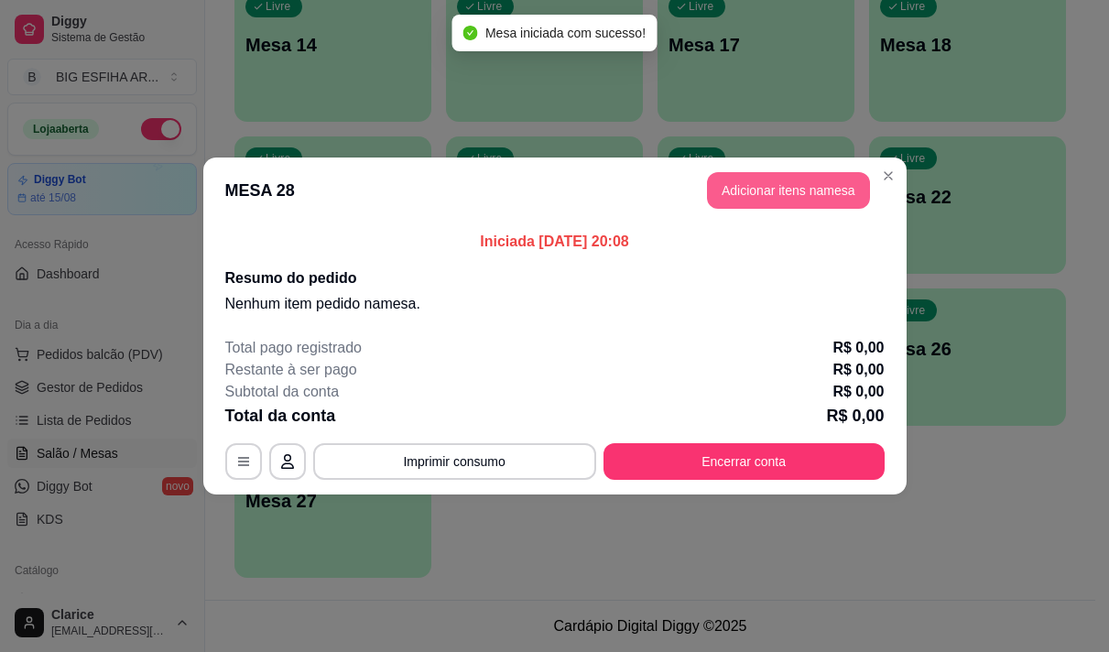
click at [809, 189] on button "Adicionar itens na mesa" at bounding box center [788, 190] width 163 height 37
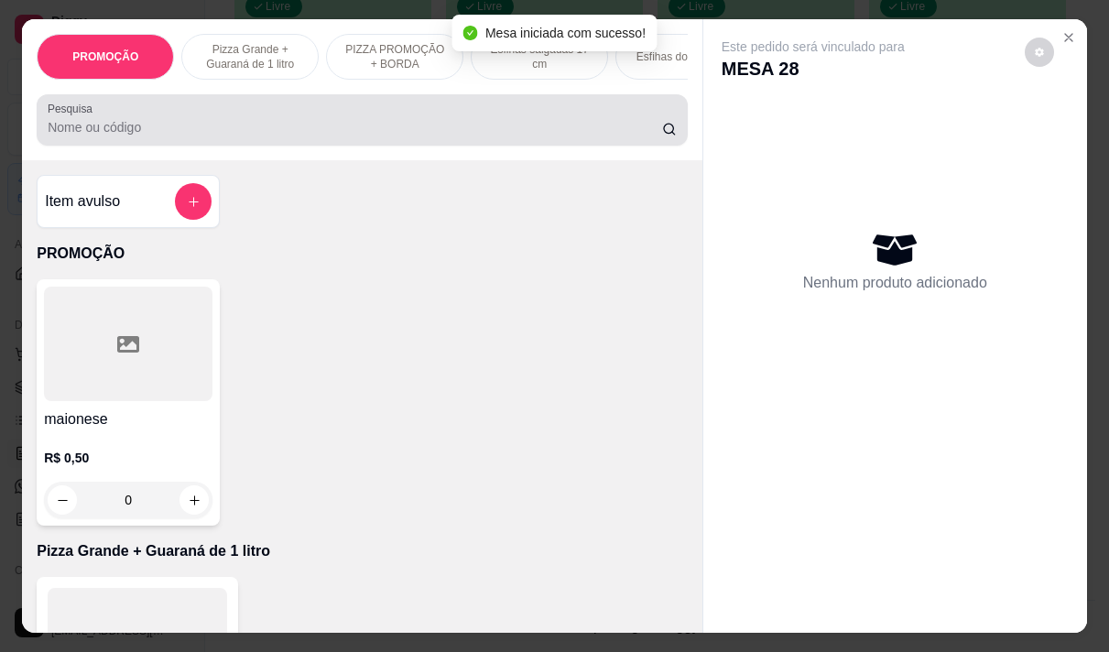
click at [592, 125] on input "Pesquisa" at bounding box center [355, 127] width 615 height 18
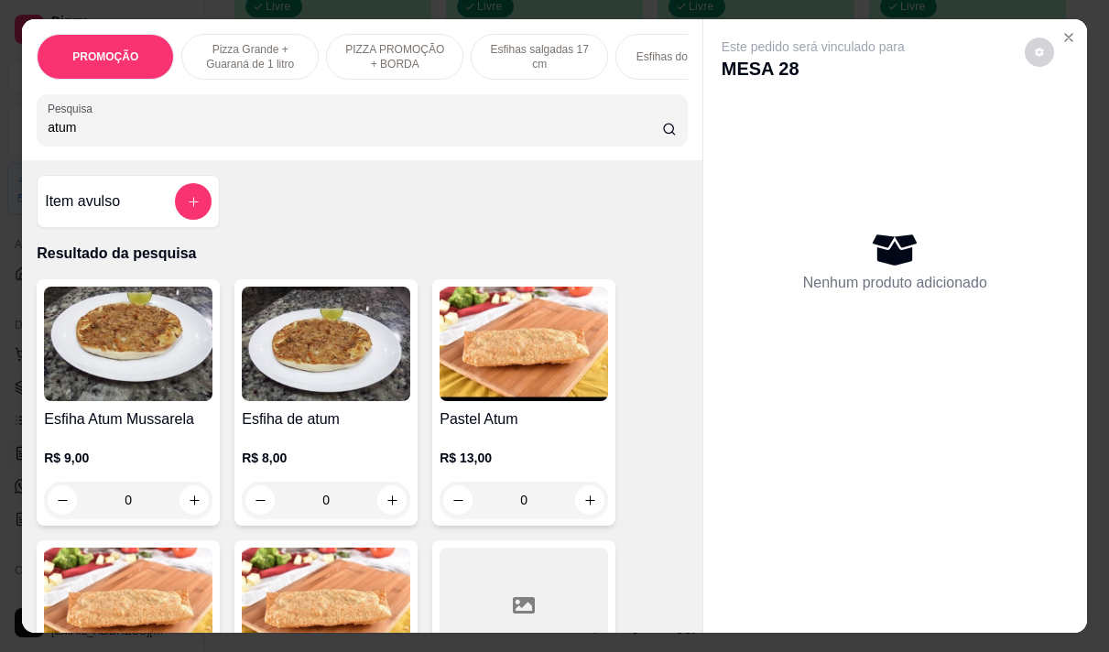
type input "atum"
click at [122, 442] on div "R$ 9,00 0" at bounding box center [128, 475] width 169 height 88
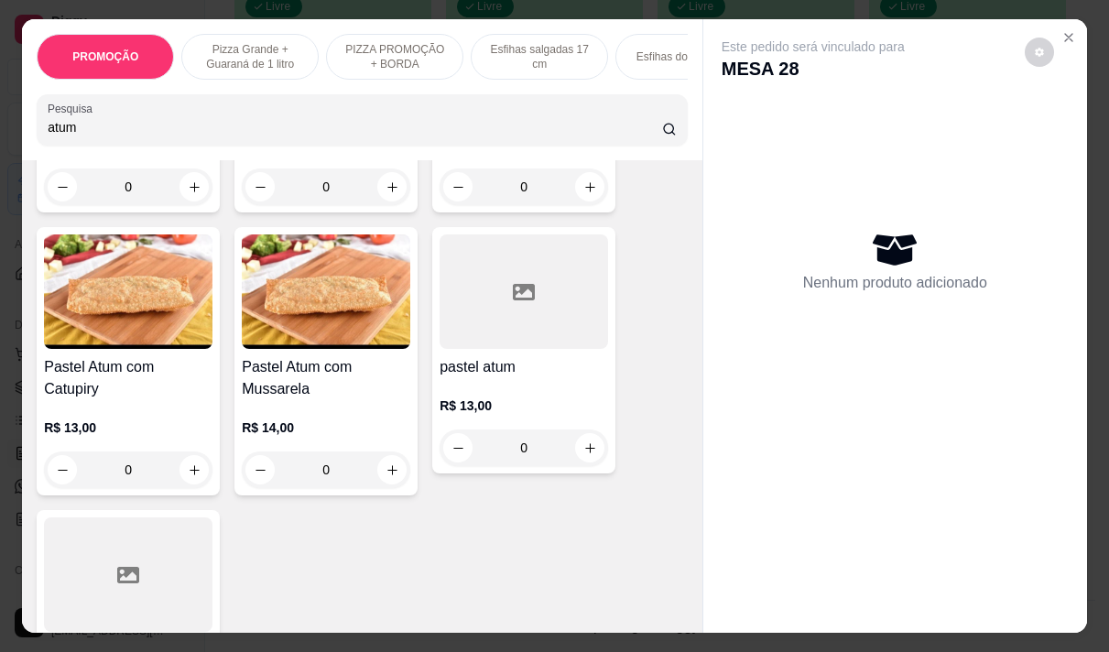
scroll to position [366, 0]
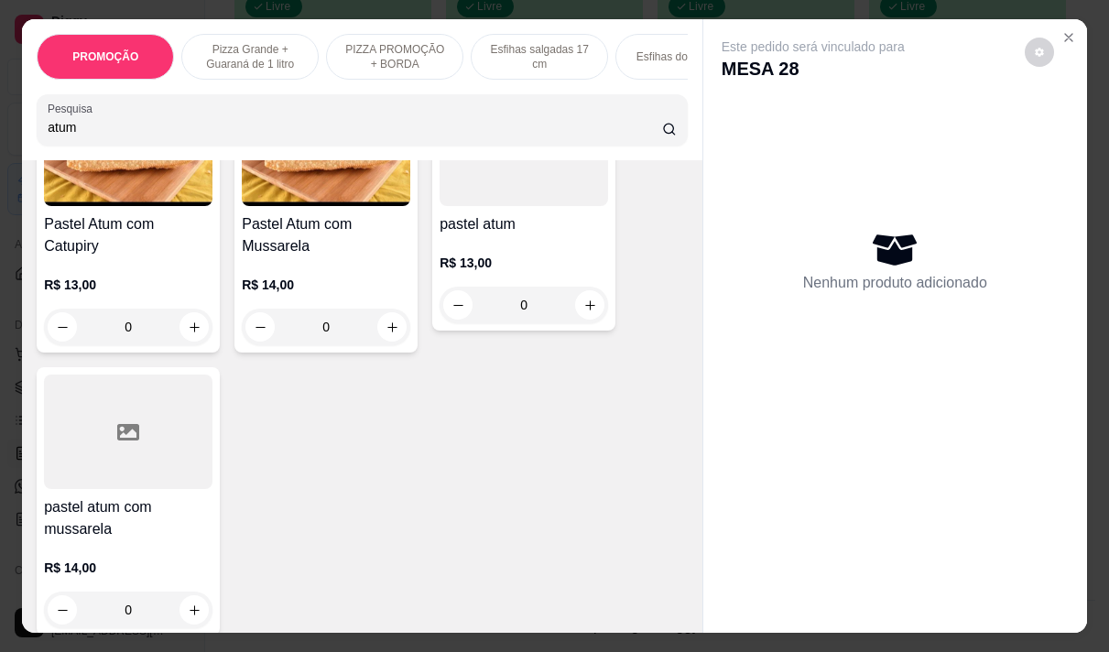
click at [311, 340] on div "R$ 14,00 0" at bounding box center [326, 311] width 169 height 70
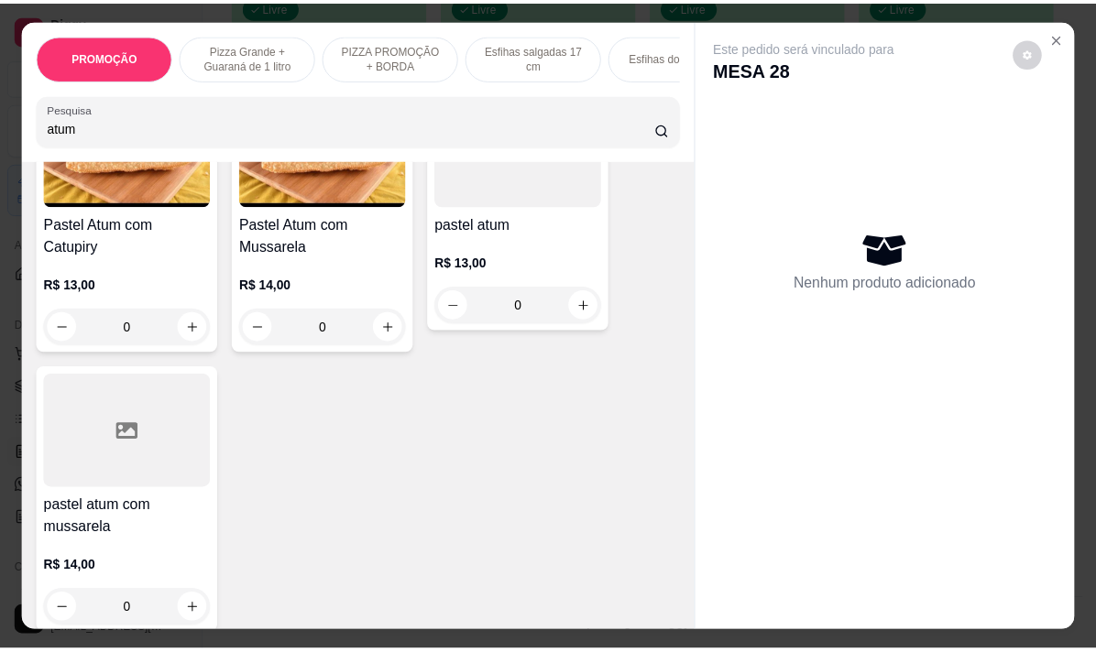
scroll to position [458, 0]
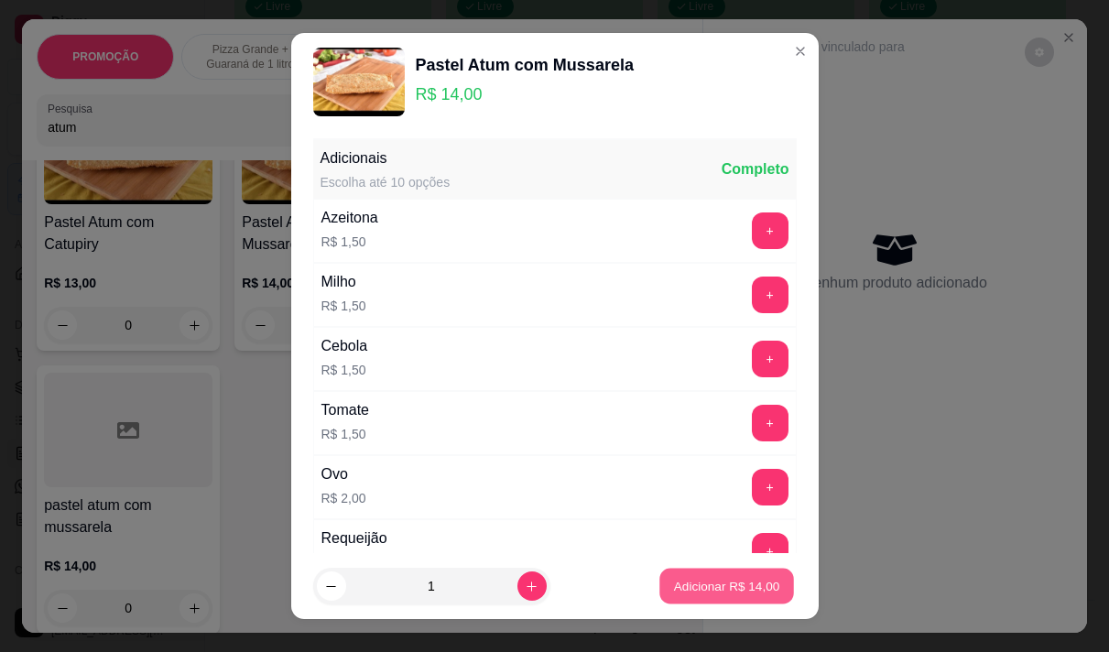
click at [744, 589] on p "Adicionar R$ 14,00" at bounding box center [727, 586] width 106 height 17
type input "1"
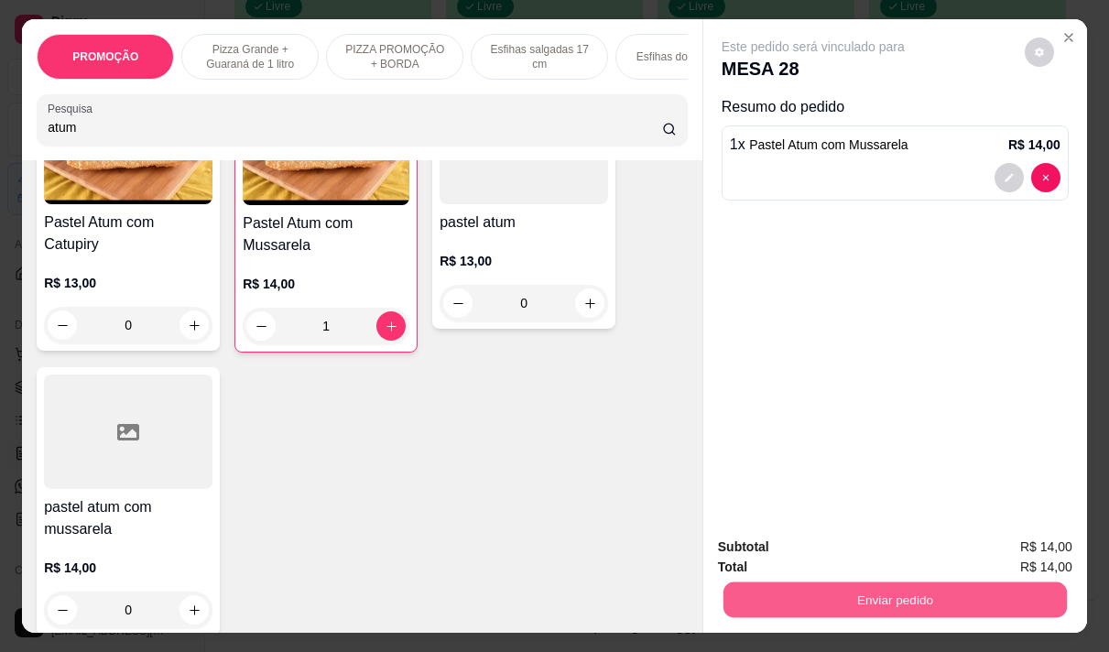
click at [830, 604] on button "Enviar pedido" at bounding box center [896, 600] width 344 height 36
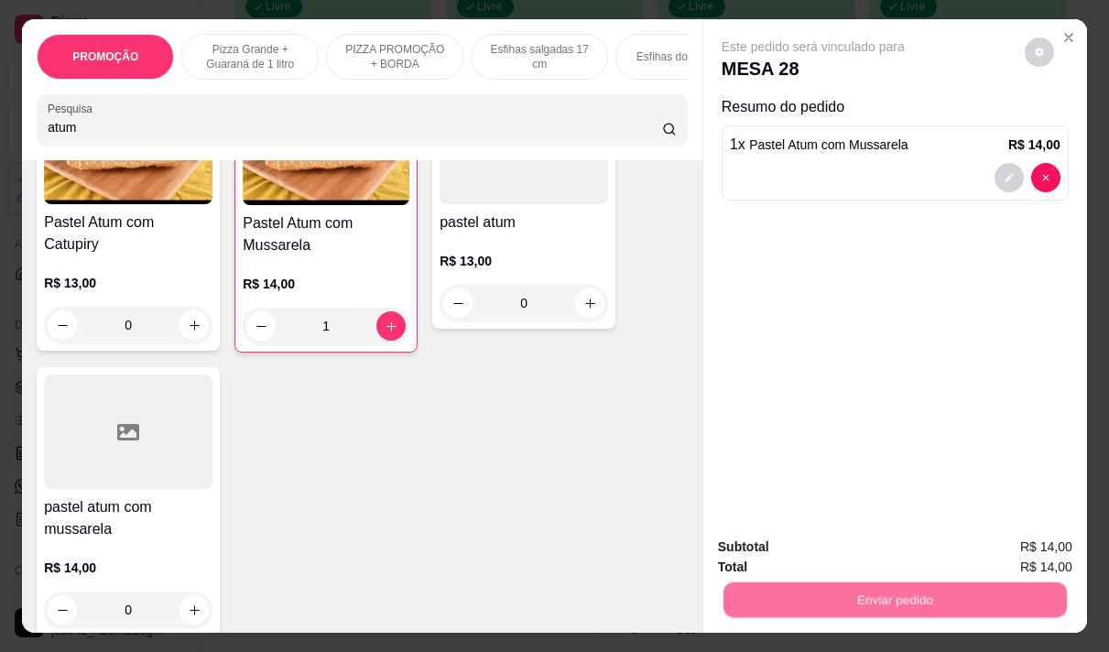
click at [804, 550] on button "Não registrar e enviar pedido" at bounding box center [834, 547] width 185 height 34
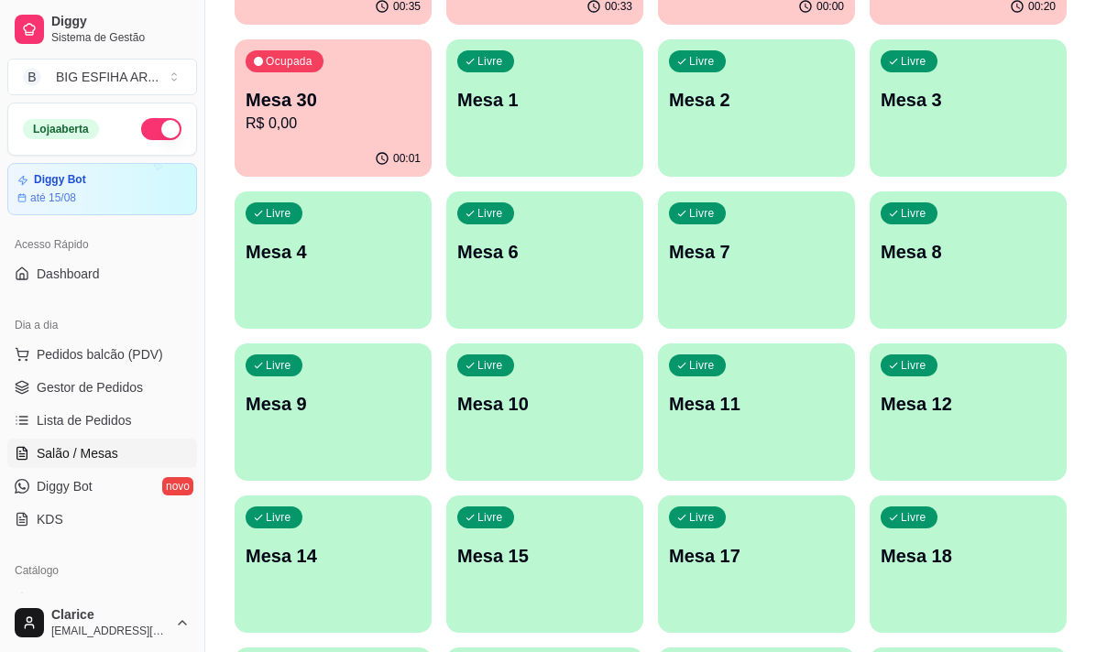
scroll to position [89, 0]
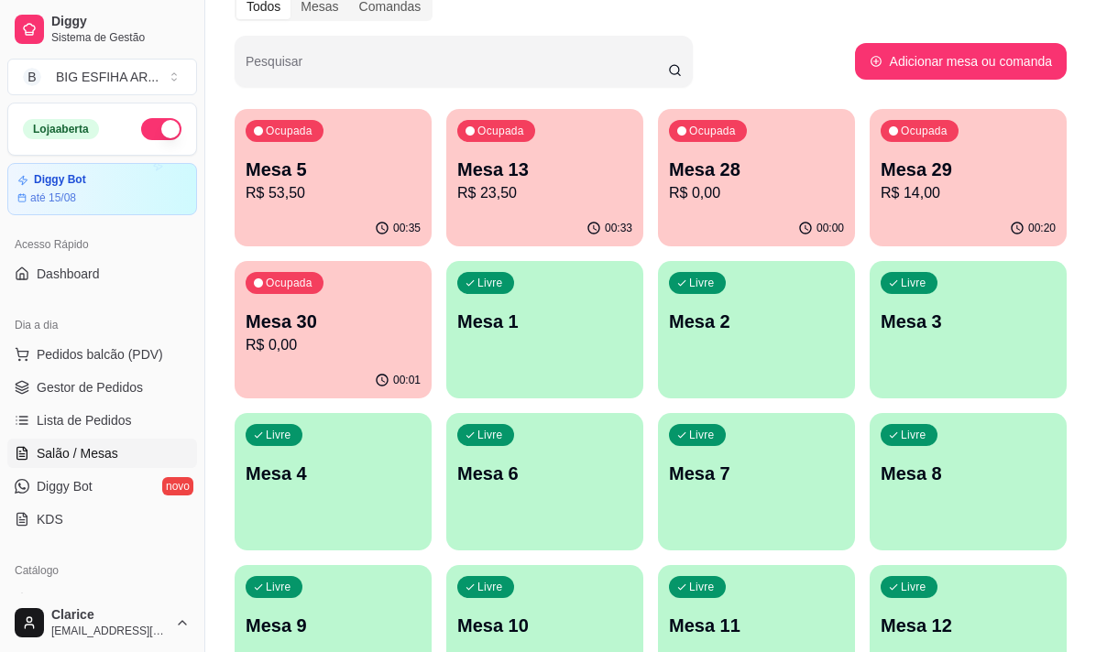
click at [887, 215] on div "00:20" at bounding box center [967, 229] width 197 height 36
click at [339, 365] on div "00:02" at bounding box center [332, 379] width 191 height 35
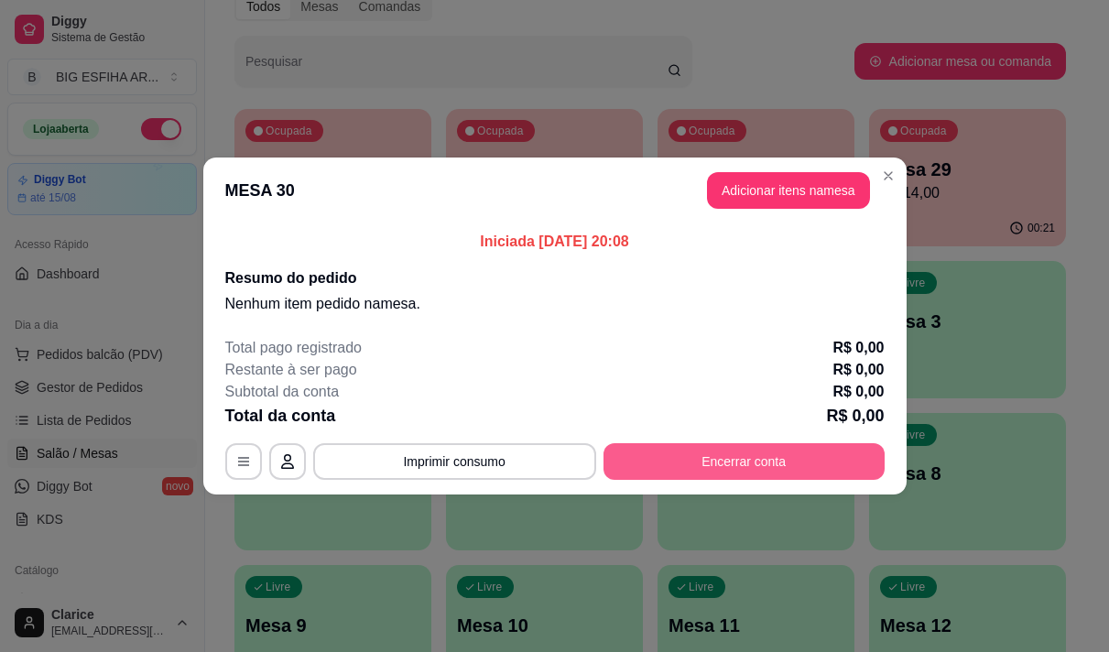
click at [721, 462] on button "Encerrar conta" at bounding box center [744, 461] width 281 height 37
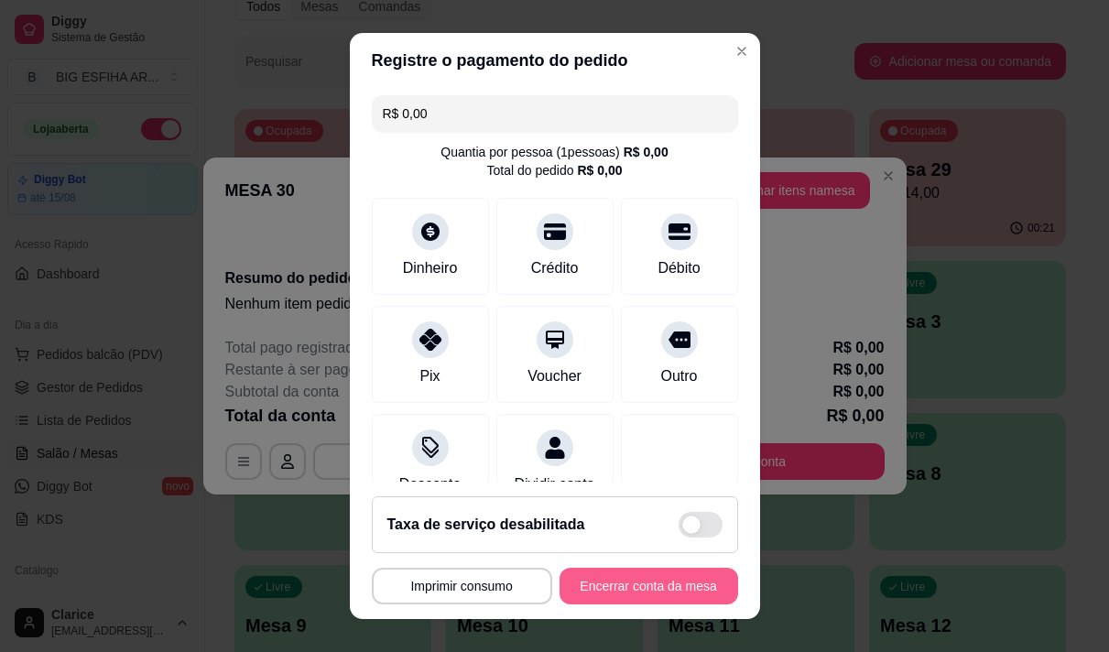
click at [637, 578] on button "Encerrar conta da mesa" at bounding box center [649, 586] width 179 height 37
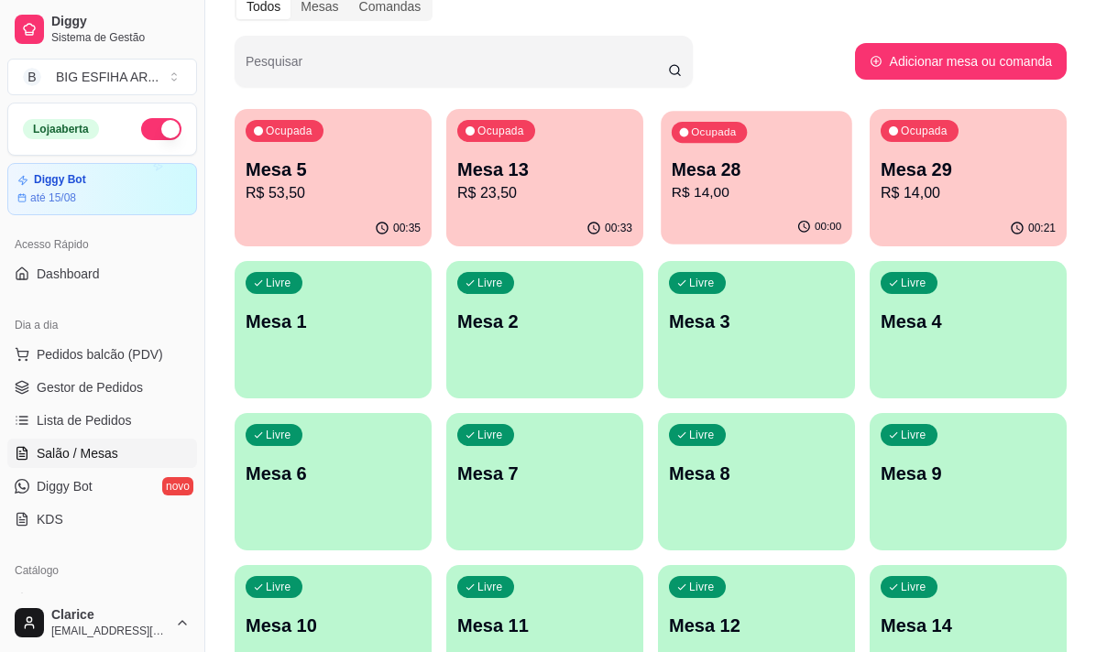
click at [754, 197] on p "R$ 14,00" at bounding box center [755, 192] width 169 height 21
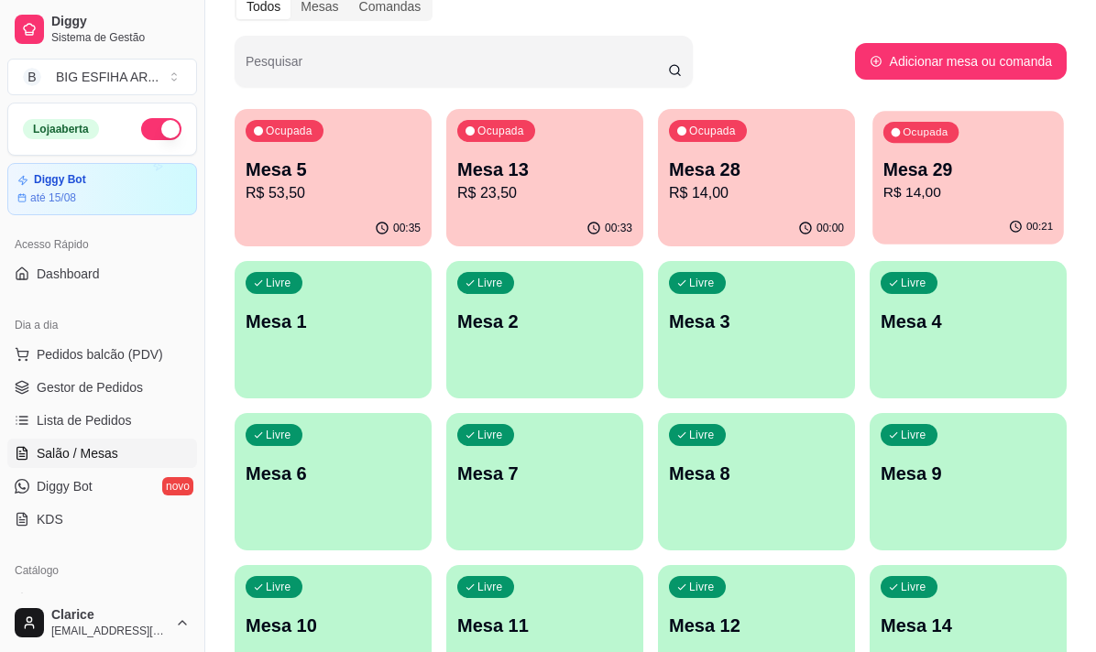
click at [945, 189] on p "R$ 14,00" at bounding box center [967, 192] width 169 height 21
click at [101, 432] on link "Lista de Pedidos" at bounding box center [102, 420] width 190 height 29
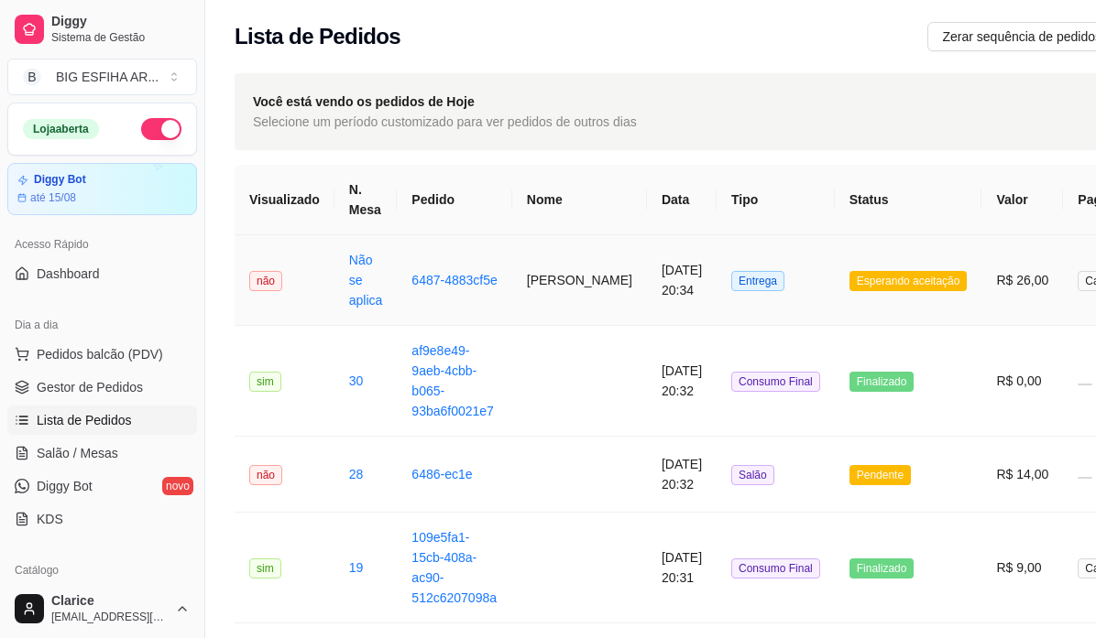
click at [532, 280] on td "Agatha" at bounding box center [579, 280] width 135 height 91
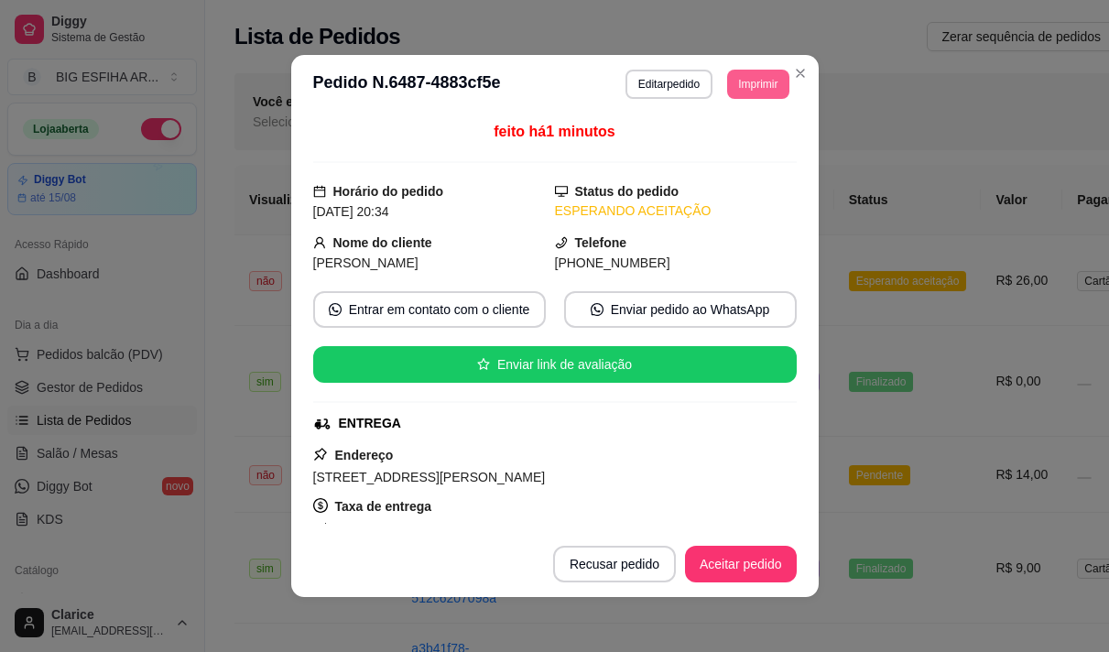
click at [747, 86] on button "Imprimir" at bounding box center [757, 84] width 61 height 29
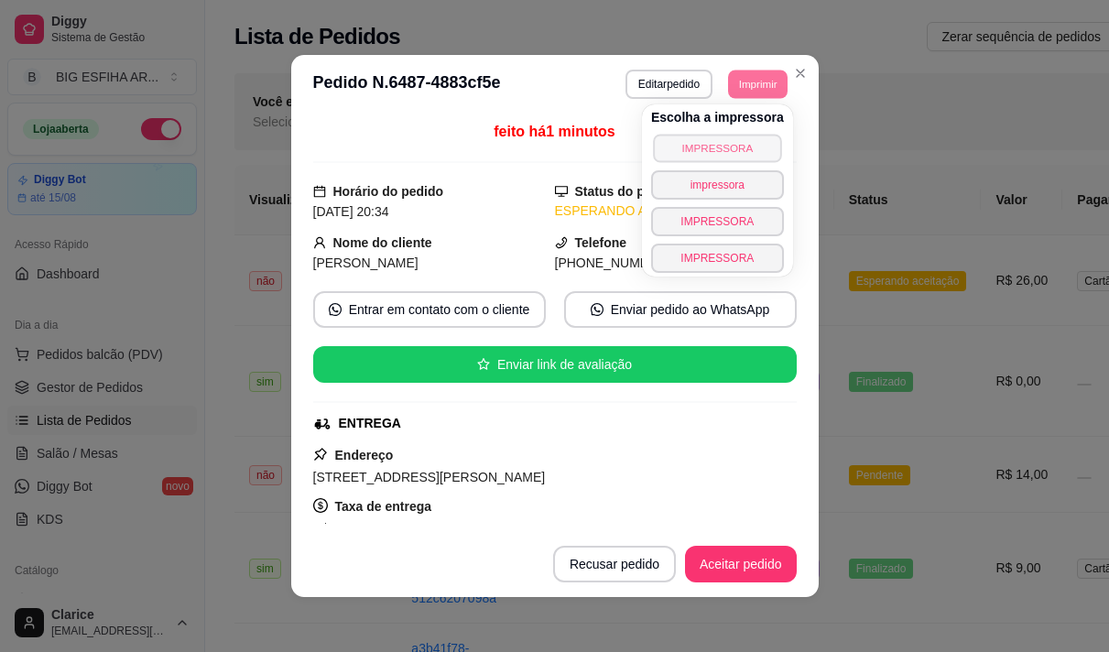
click at [735, 151] on button "IMPRESSORA" at bounding box center [717, 148] width 128 height 28
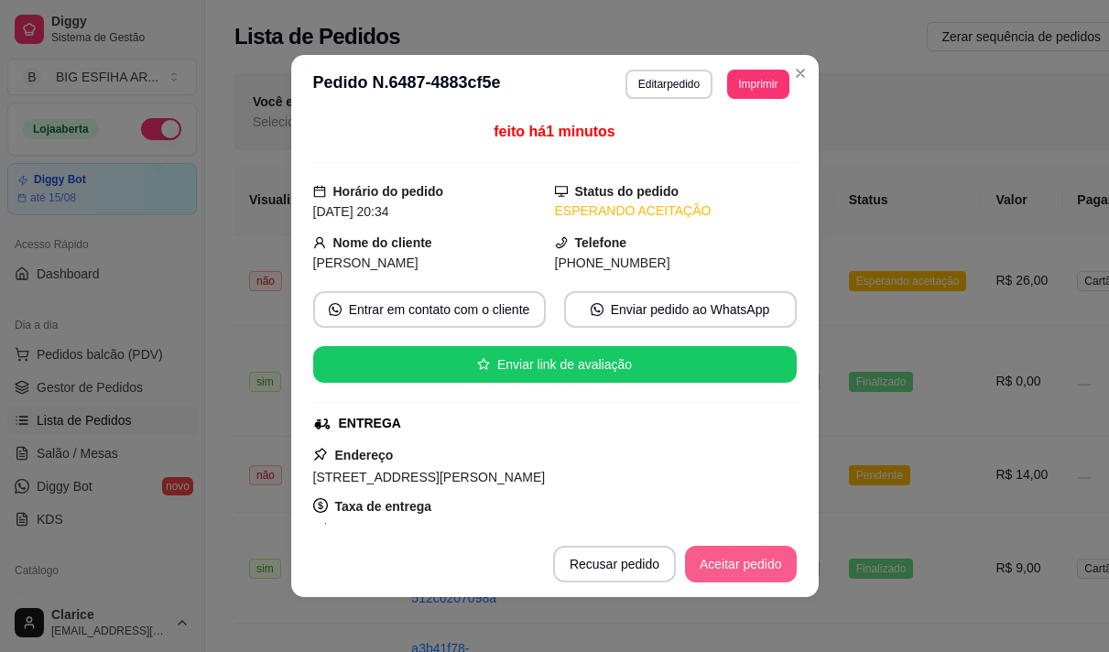
click at [740, 562] on button "Aceitar pedido" at bounding box center [741, 564] width 112 height 37
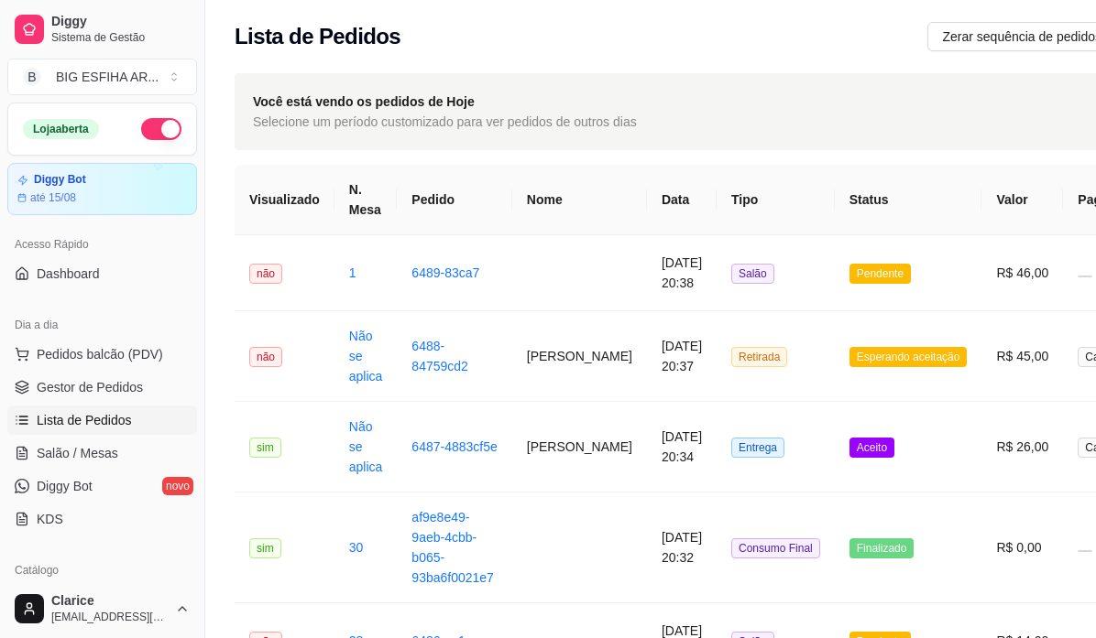
click at [61, 370] on ul "Pedidos balcão (PDV) Gestor de Pedidos Lista de Pedidos Salão / Mesas Diggy Bot…" at bounding box center [102, 437] width 190 height 194
click at [62, 387] on span "Gestor de Pedidos" at bounding box center [90, 387] width 106 height 18
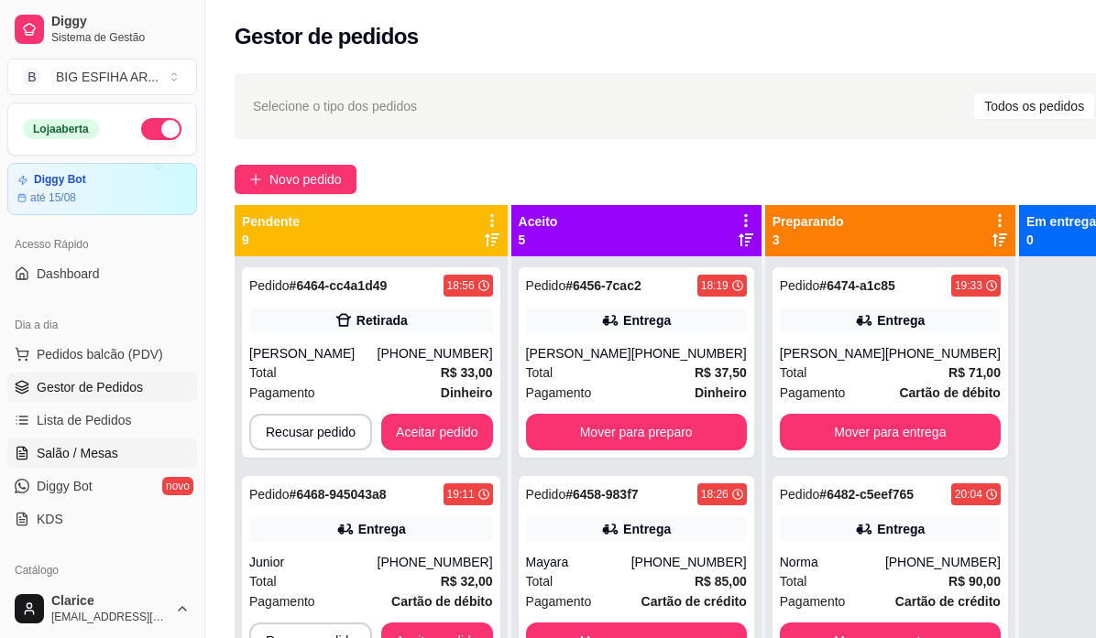
click at [66, 444] on span "Salão / Mesas" at bounding box center [78, 453] width 82 height 18
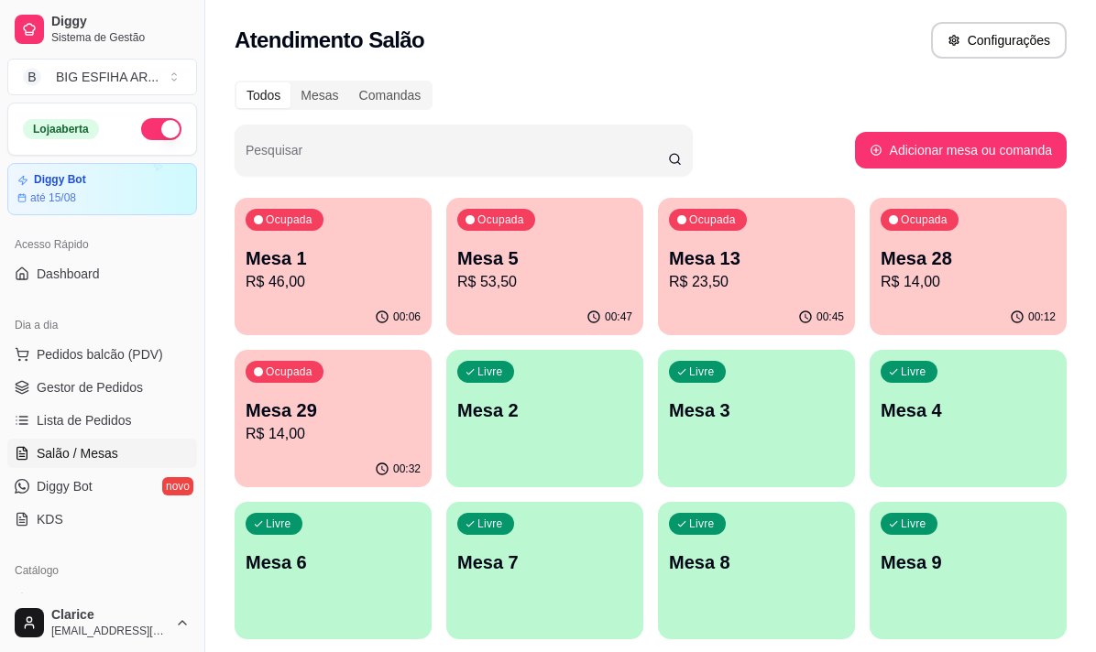
click at [502, 289] on p "R$ 53,50" at bounding box center [544, 282] width 175 height 22
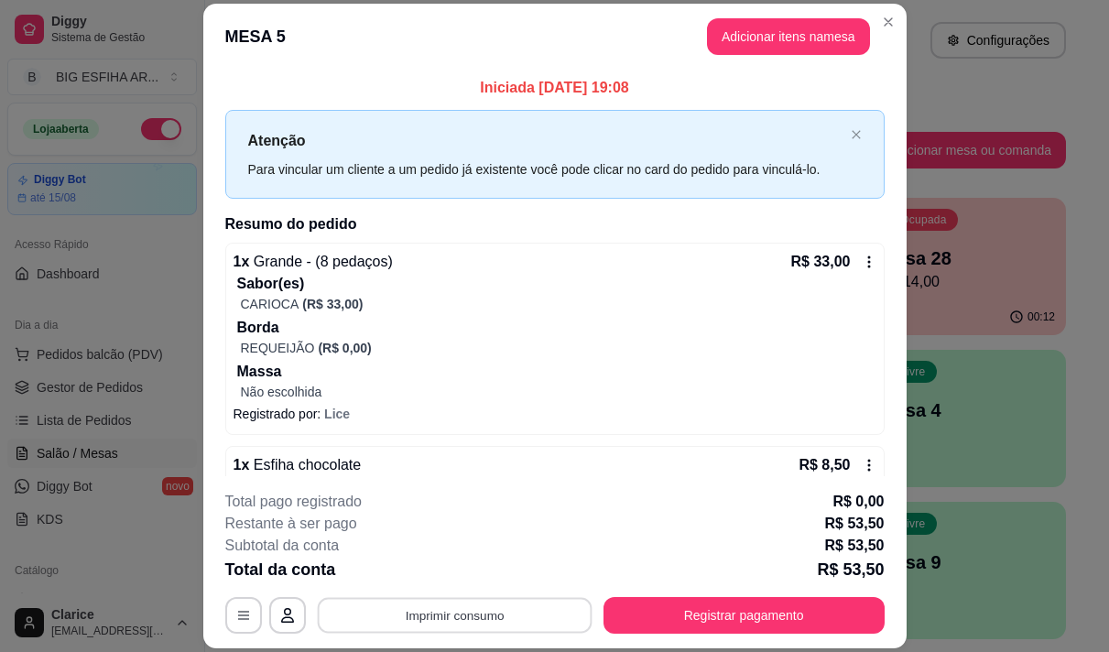
click at [546, 613] on button "Imprimir consumo" at bounding box center [454, 616] width 275 height 36
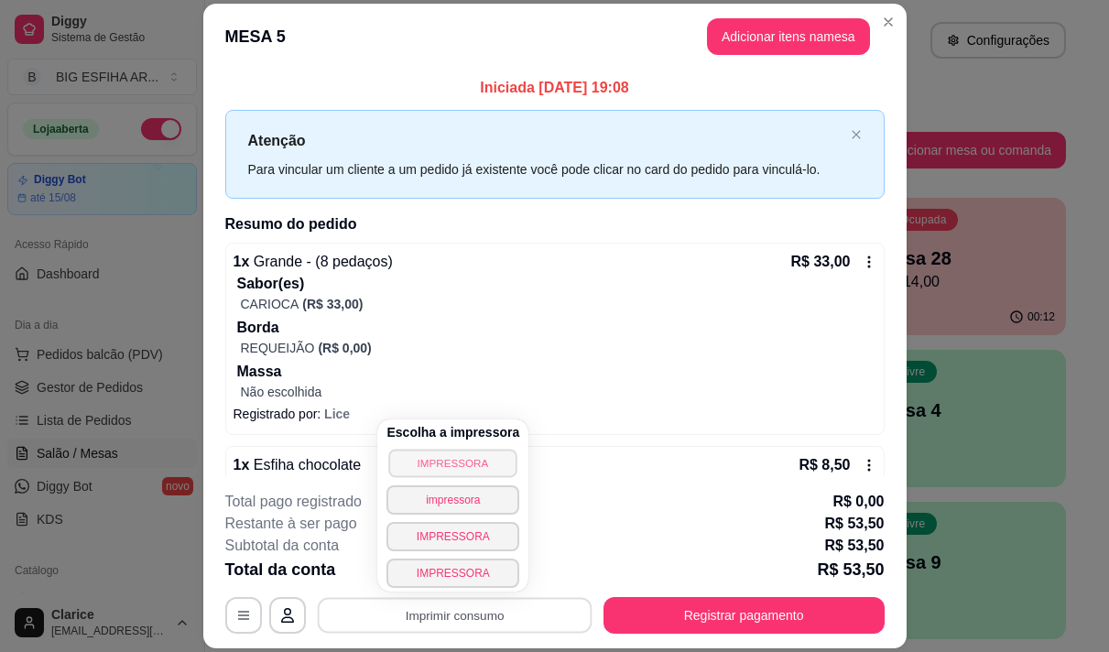
click at [477, 466] on button "IMPRESSORA" at bounding box center [453, 463] width 128 height 28
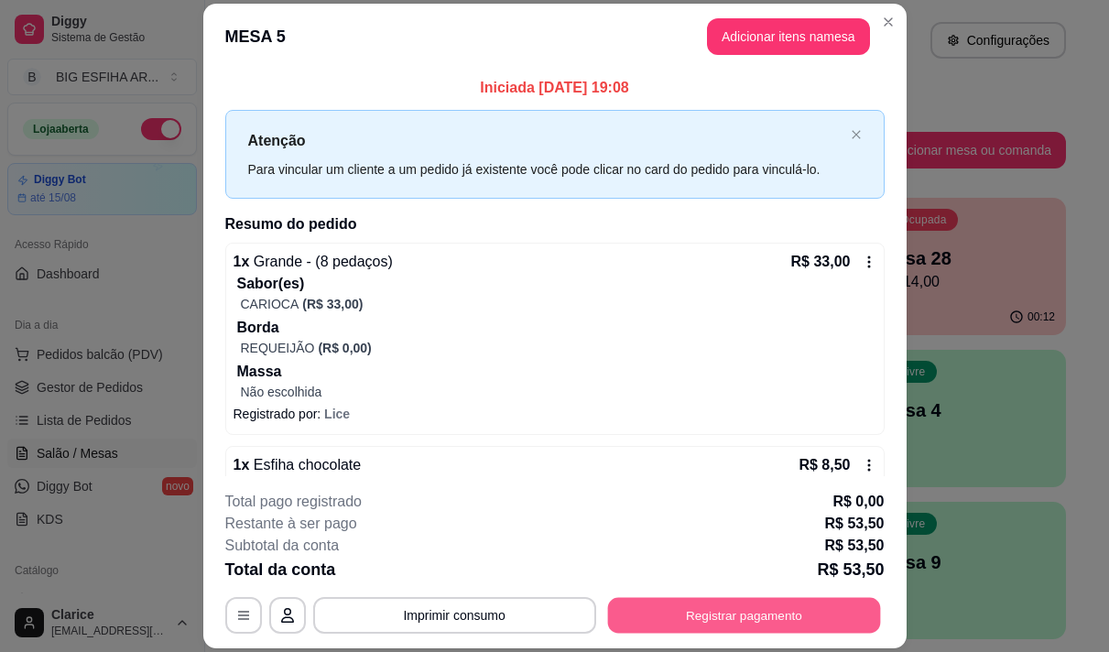
click at [767, 617] on button "Registrar pagamento" at bounding box center [743, 616] width 273 height 36
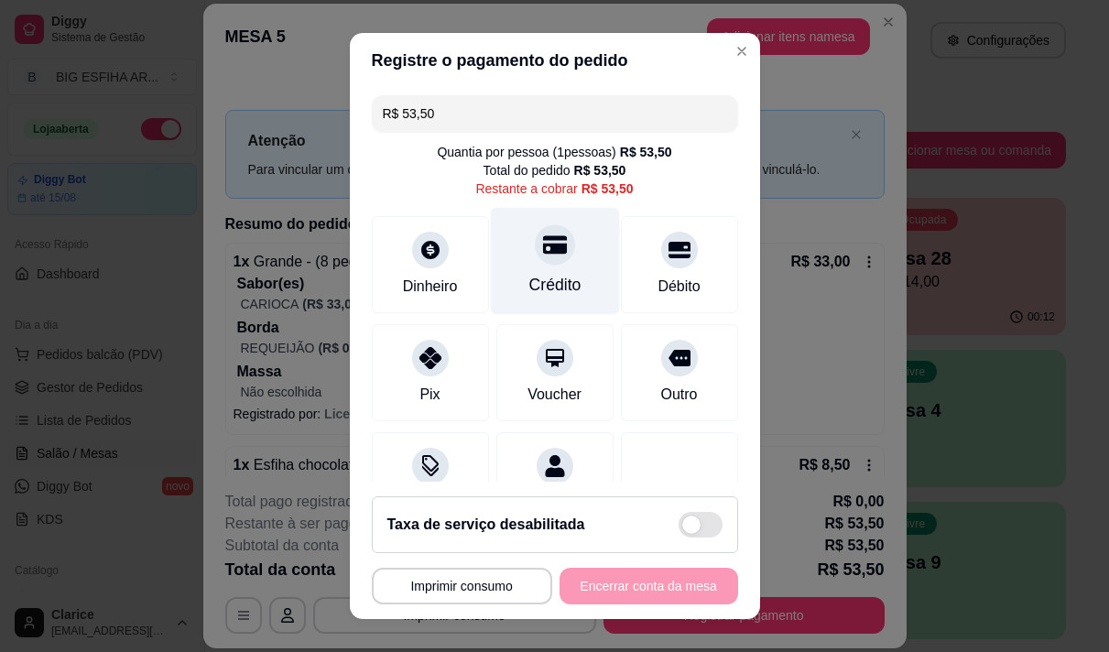
click at [542, 295] on div "Crédito" at bounding box center [555, 285] width 52 height 24
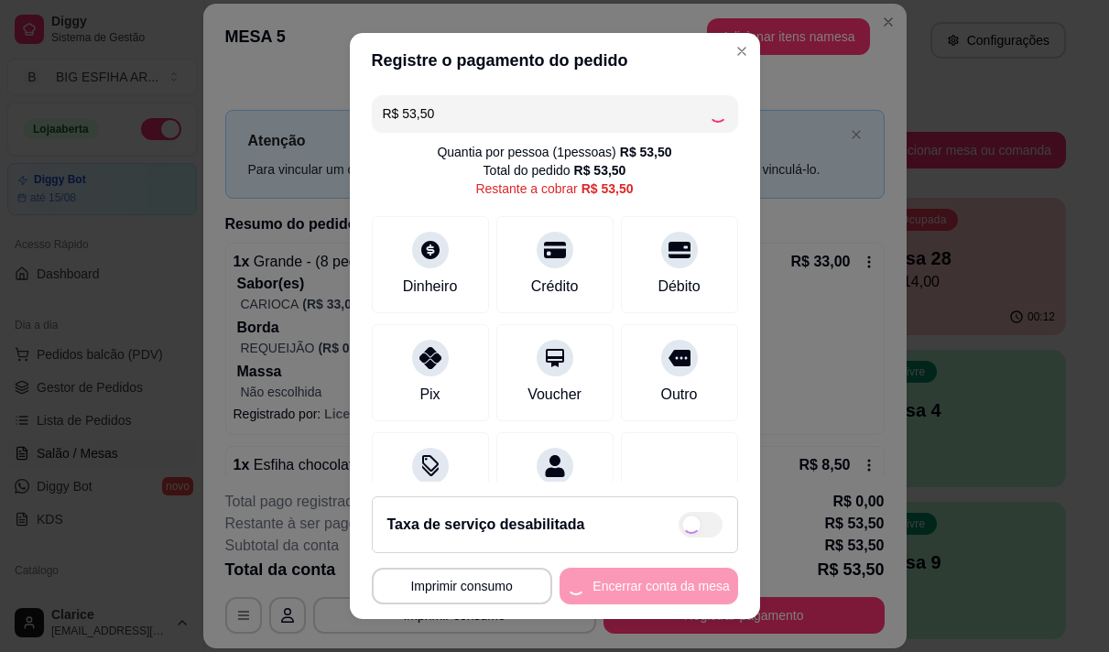
type input "R$ 0,00"
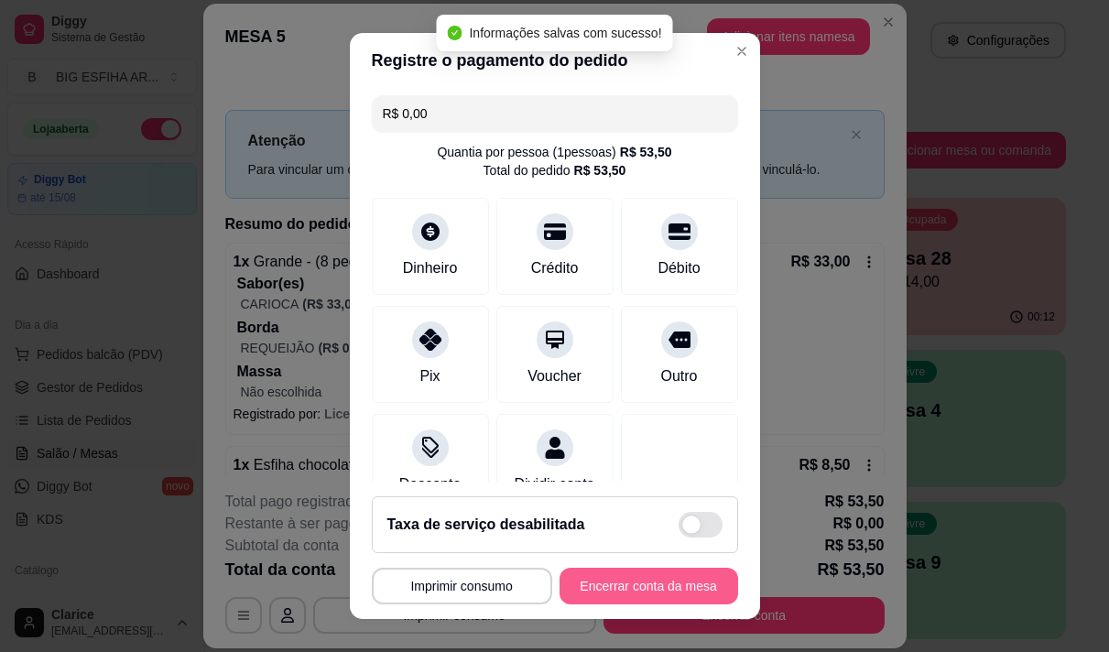
click at [588, 586] on button "Encerrar conta da mesa" at bounding box center [649, 586] width 179 height 37
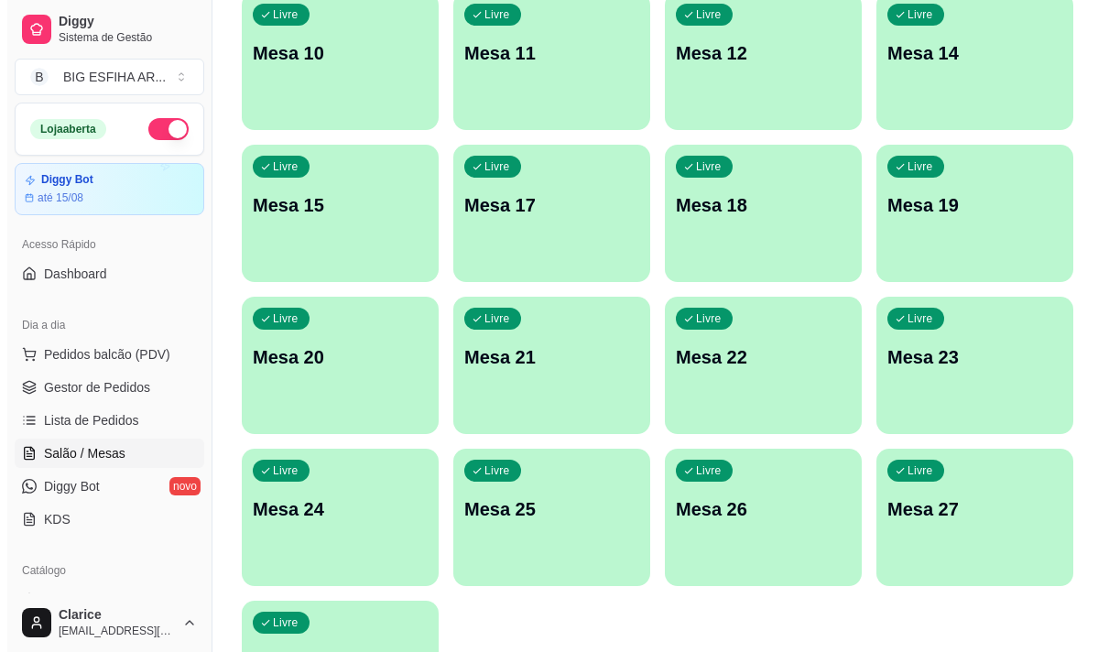
scroll to position [822, 0]
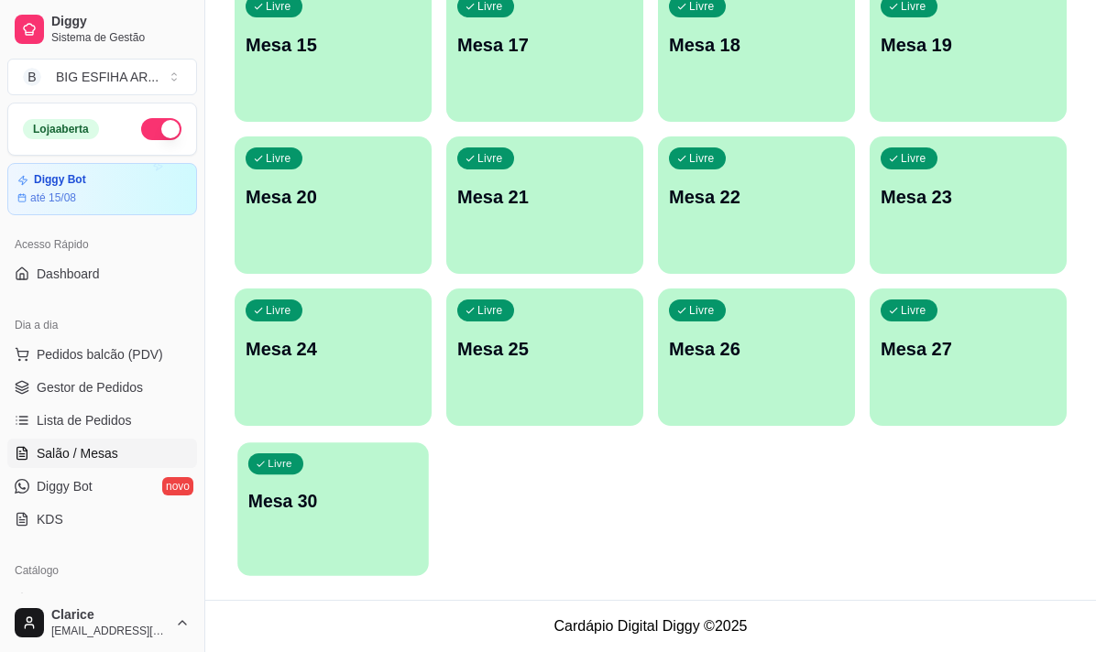
click at [321, 518] on div "Livre Mesa 30" at bounding box center [332, 498] width 191 height 112
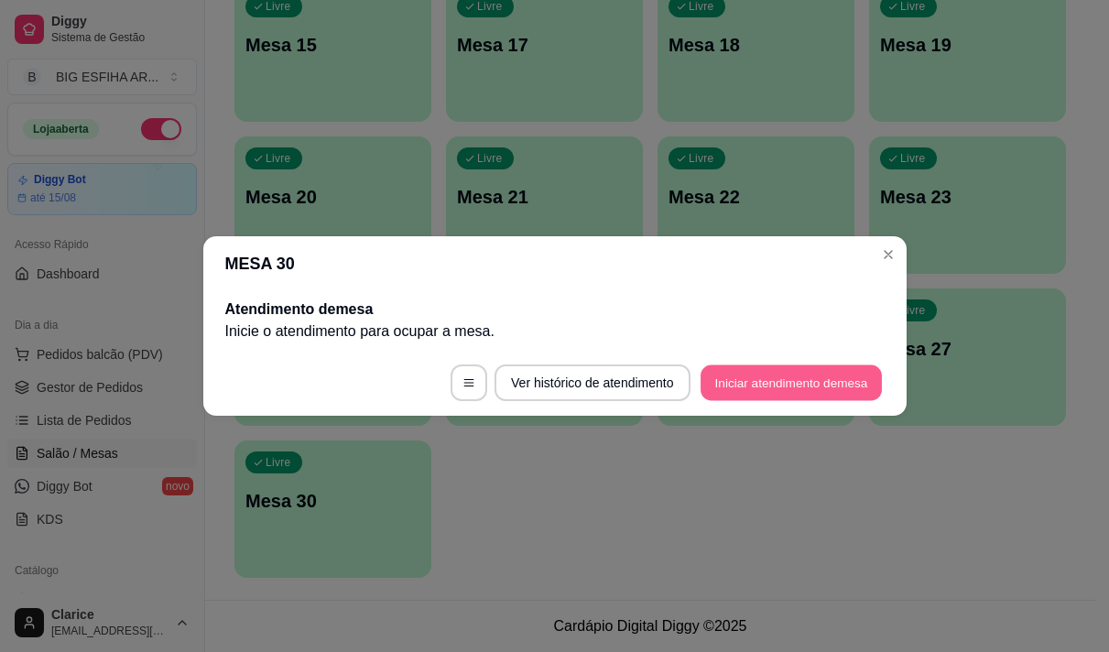
click at [785, 394] on button "Iniciar atendimento de mesa" at bounding box center [791, 383] width 181 height 36
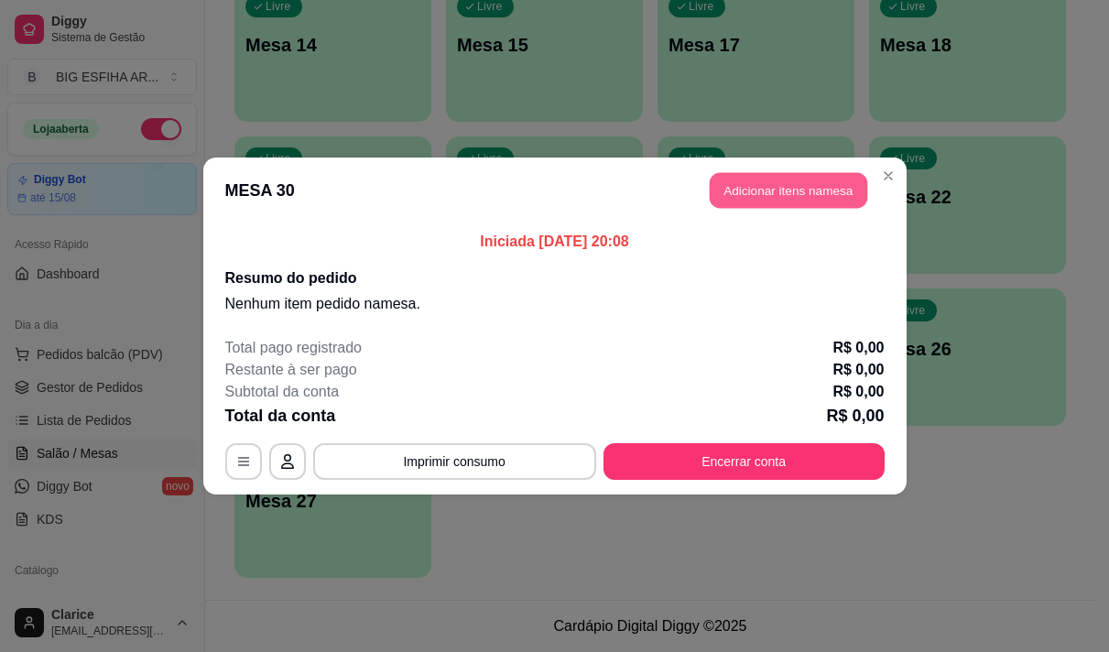
click at [788, 178] on button "Adicionar itens na mesa" at bounding box center [789, 191] width 158 height 36
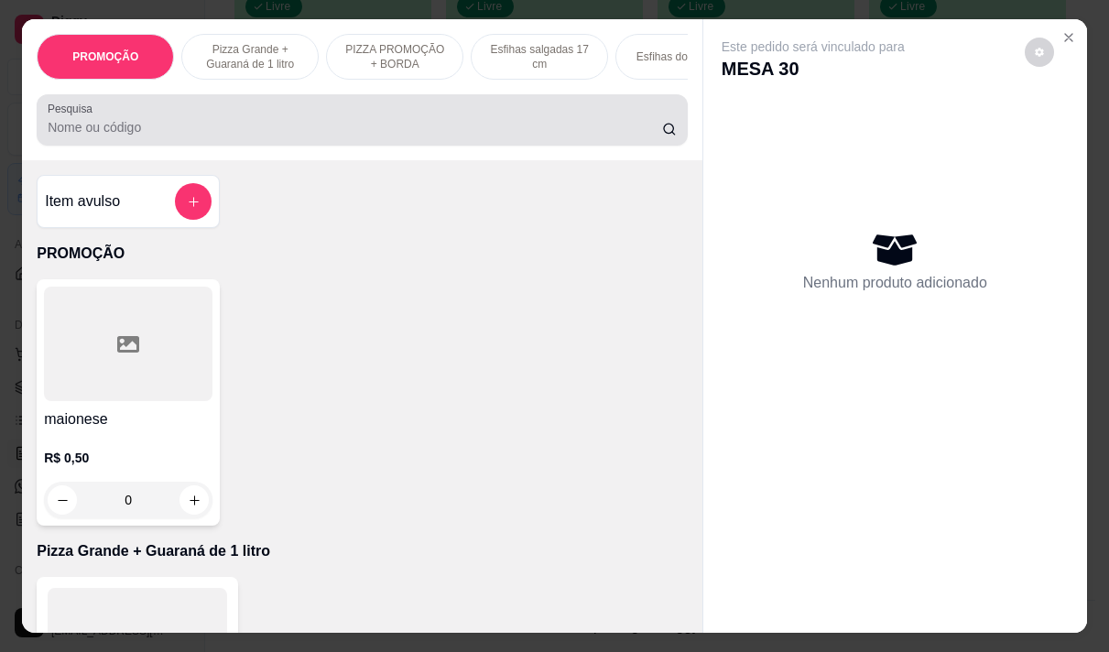
click at [362, 133] on input "Pesquisa" at bounding box center [355, 127] width 615 height 18
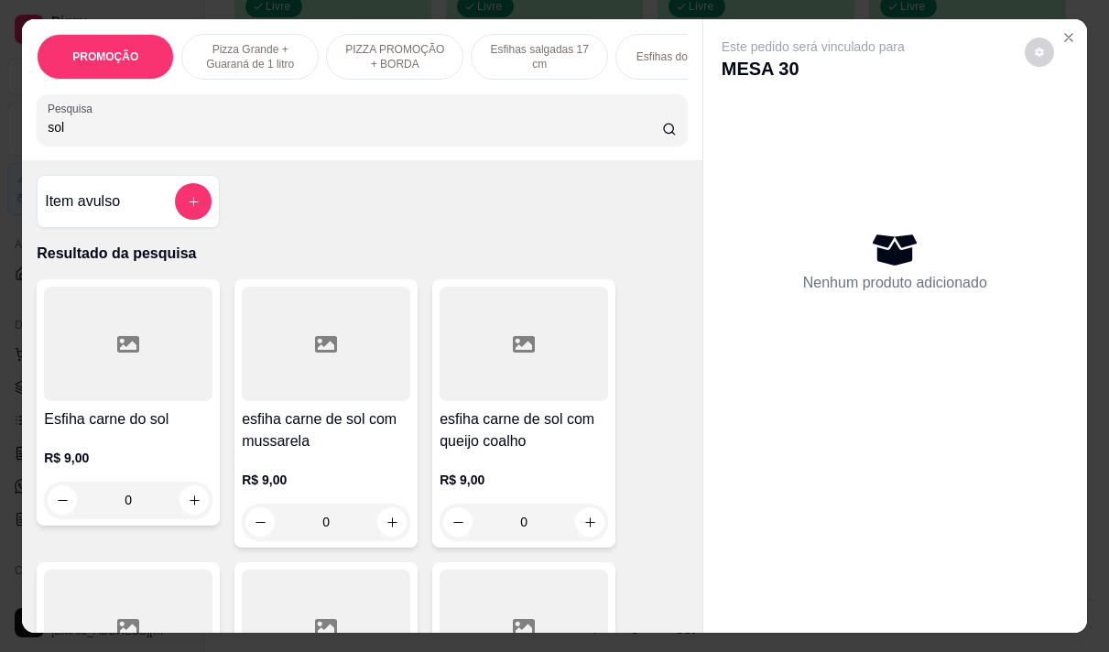
scroll to position [46, 0]
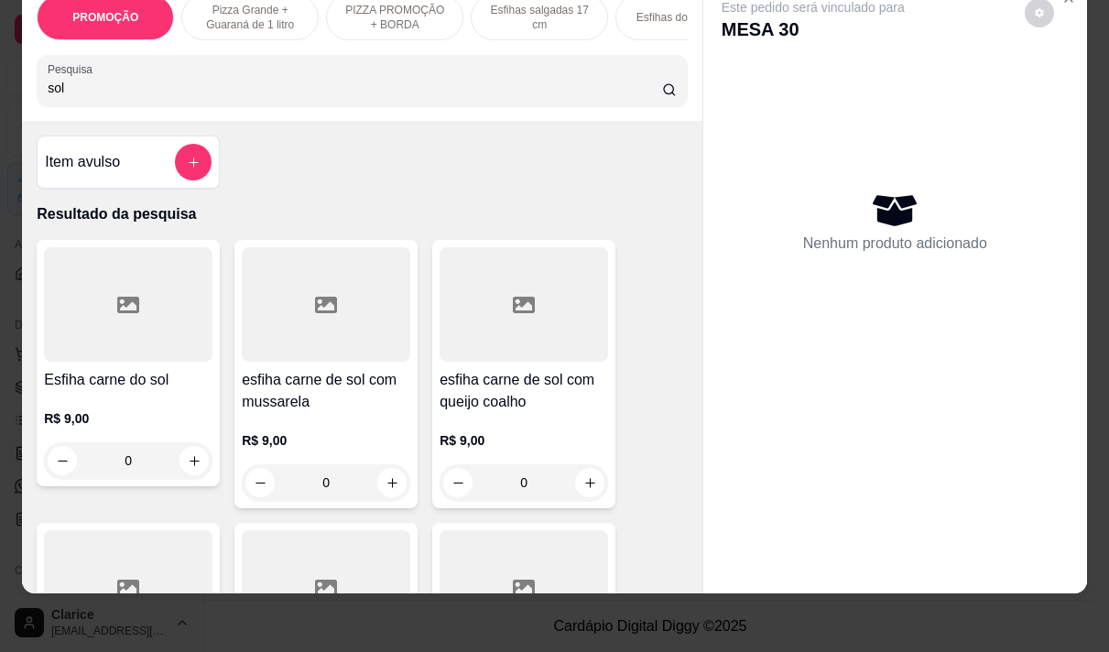
type input "sol"
click at [341, 420] on div "R$ 9,00 0" at bounding box center [326, 457] width 169 height 88
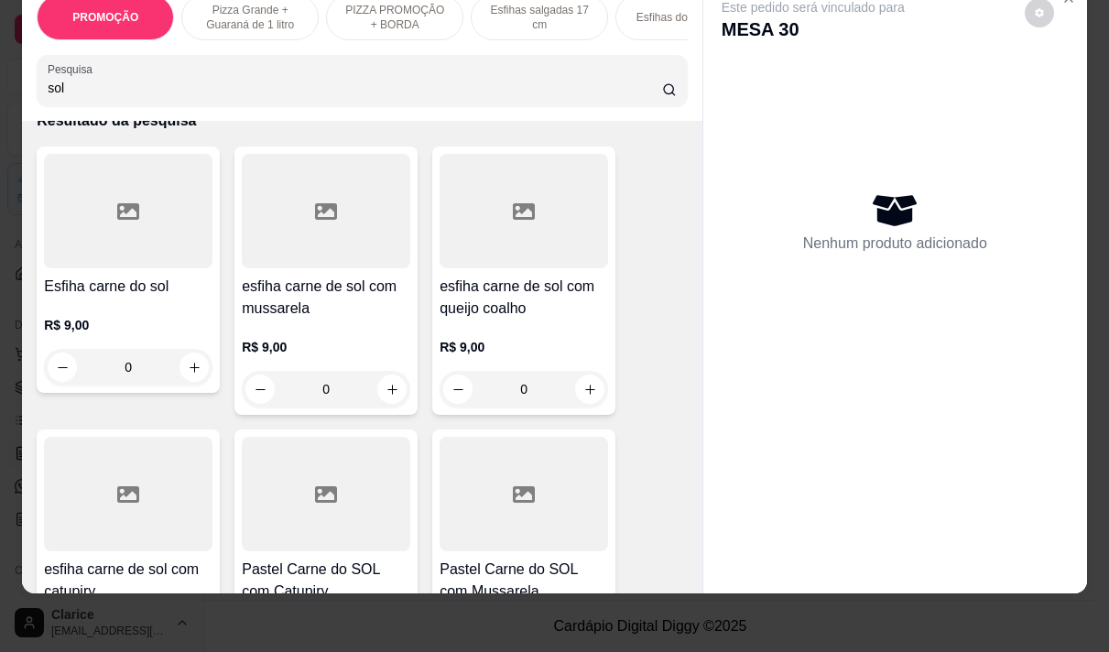
scroll to position [92, 0]
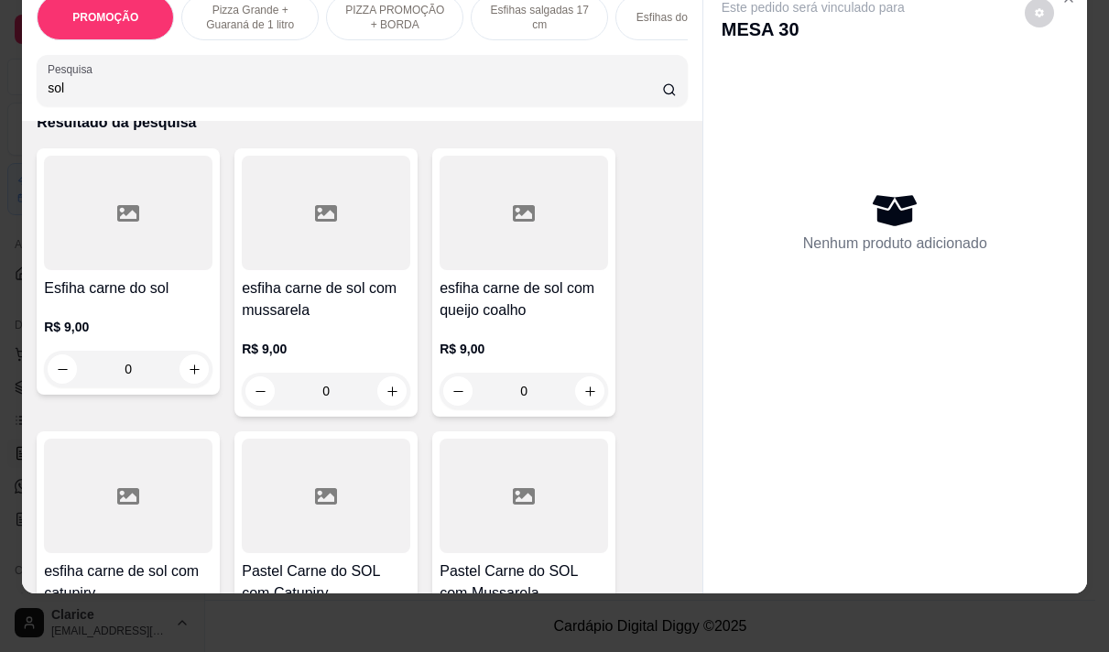
click at [344, 354] on p "R$ 9,00" at bounding box center [326, 349] width 169 height 18
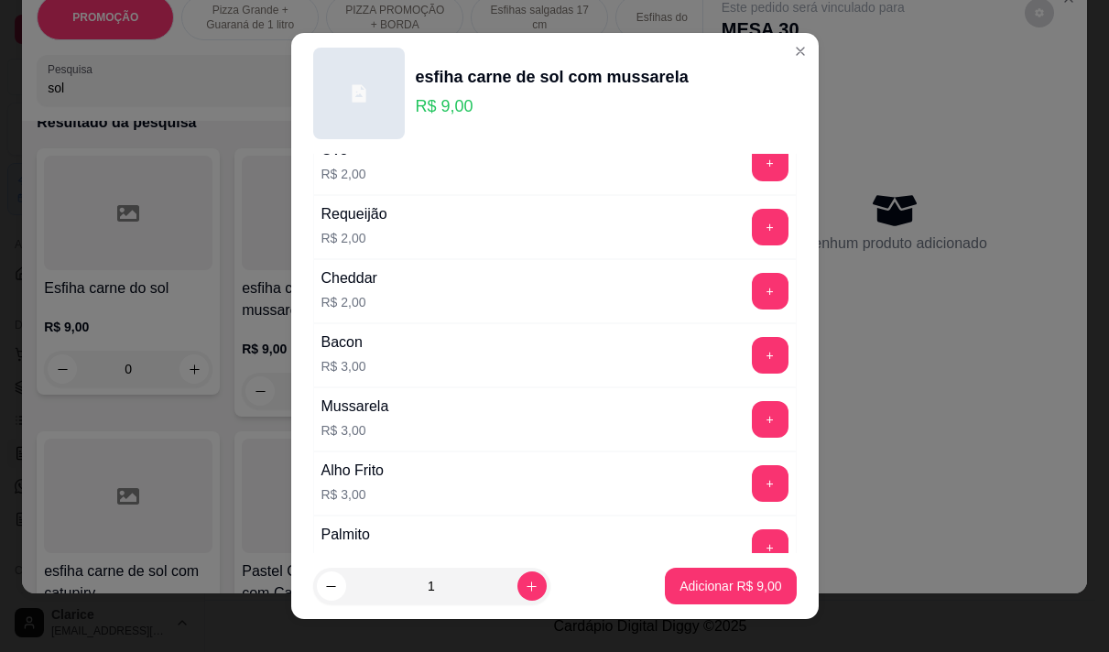
scroll to position [550, 0]
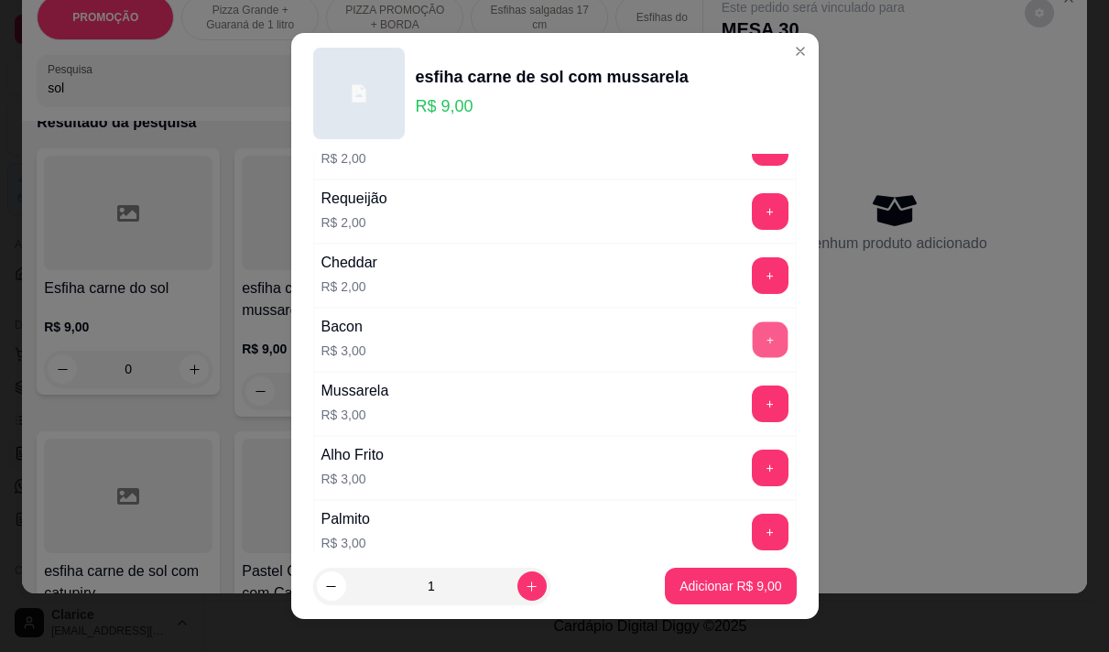
click at [752, 339] on button "+" at bounding box center [770, 340] width 36 height 36
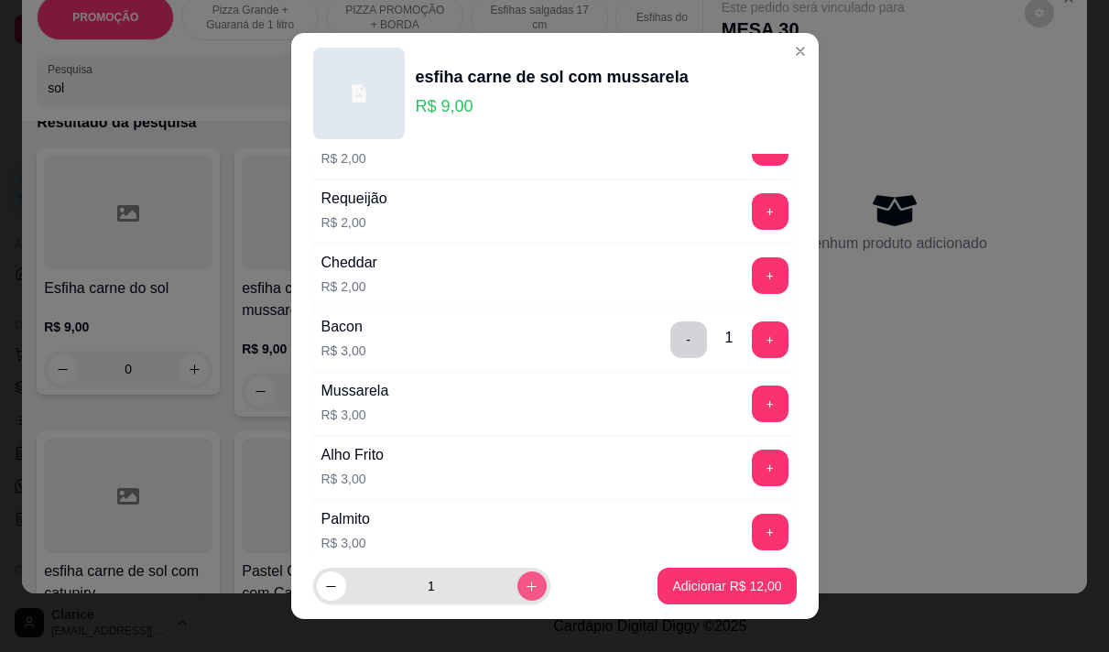
click at [518, 584] on button "increase-product-quantity" at bounding box center [532, 586] width 29 height 29
click at [324, 583] on icon "decrease-product-quantity" at bounding box center [331, 587] width 14 height 14
type input "1"
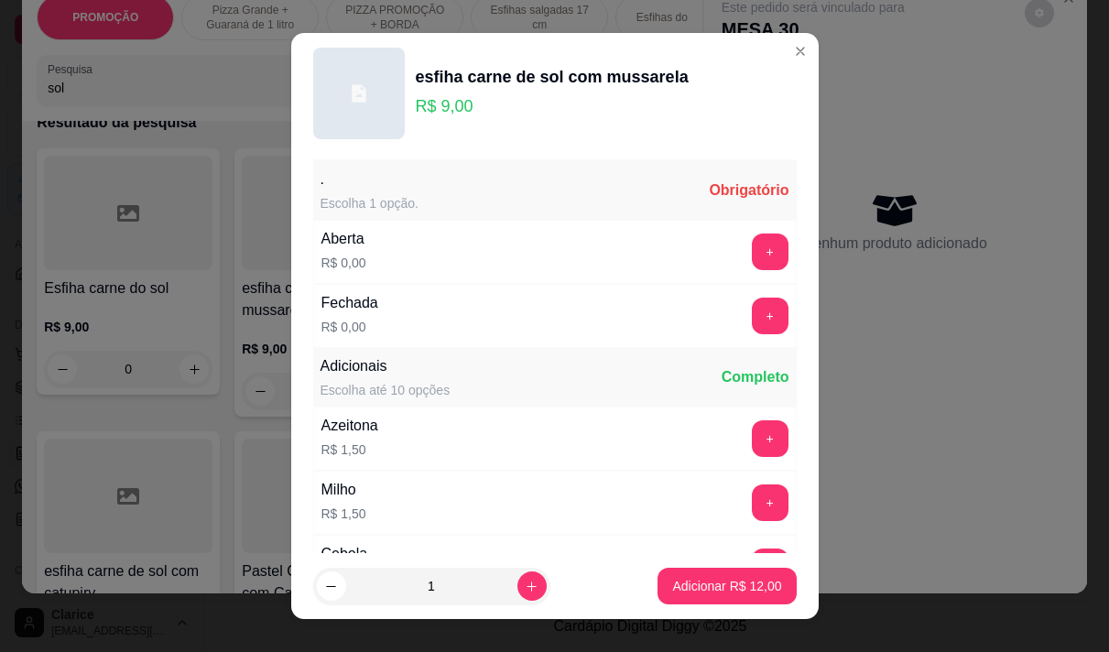
scroll to position [0, 0]
click at [752, 324] on button "+" at bounding box center [770, 318] width 37 height 37
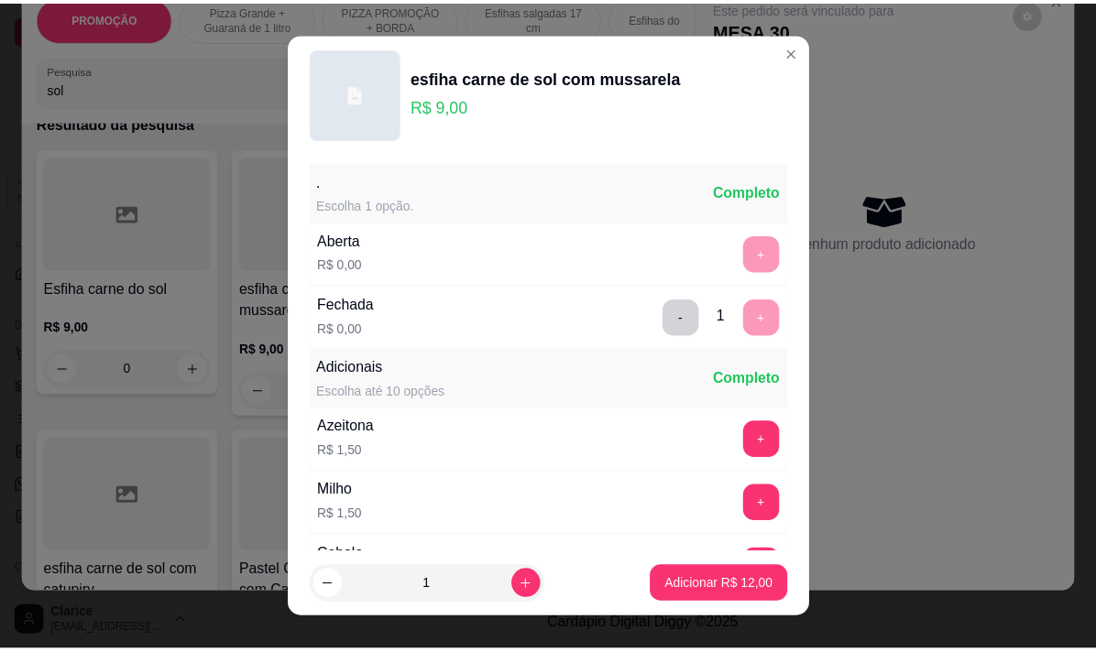
scroll to position [196, 0]
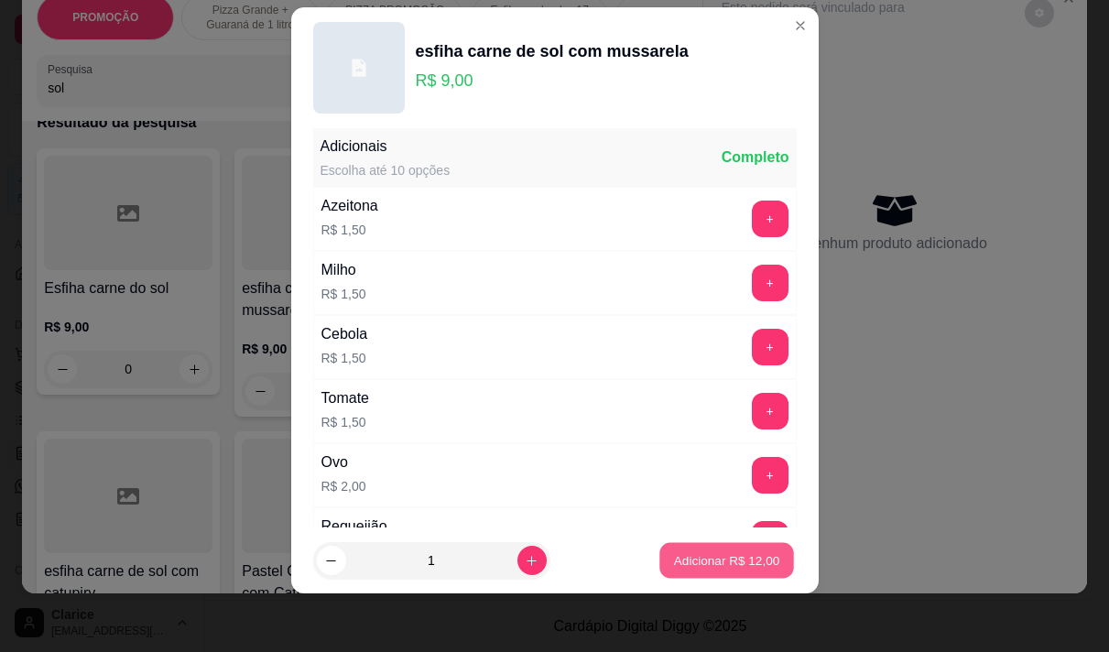
click at [713, 548] on button "Adicionar R$ 12,00" at bounding box center [727, 561] width 135 height 36
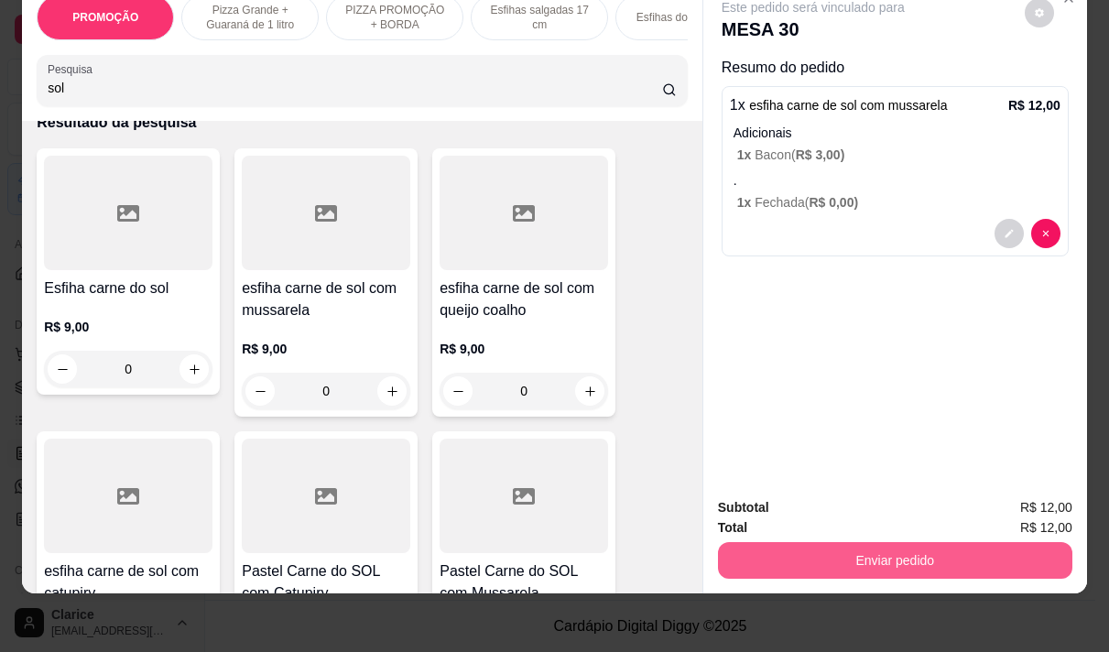
click at [864, 544] on button "Enviar pedido" at bounding box center [895, 560] width 354 height 37
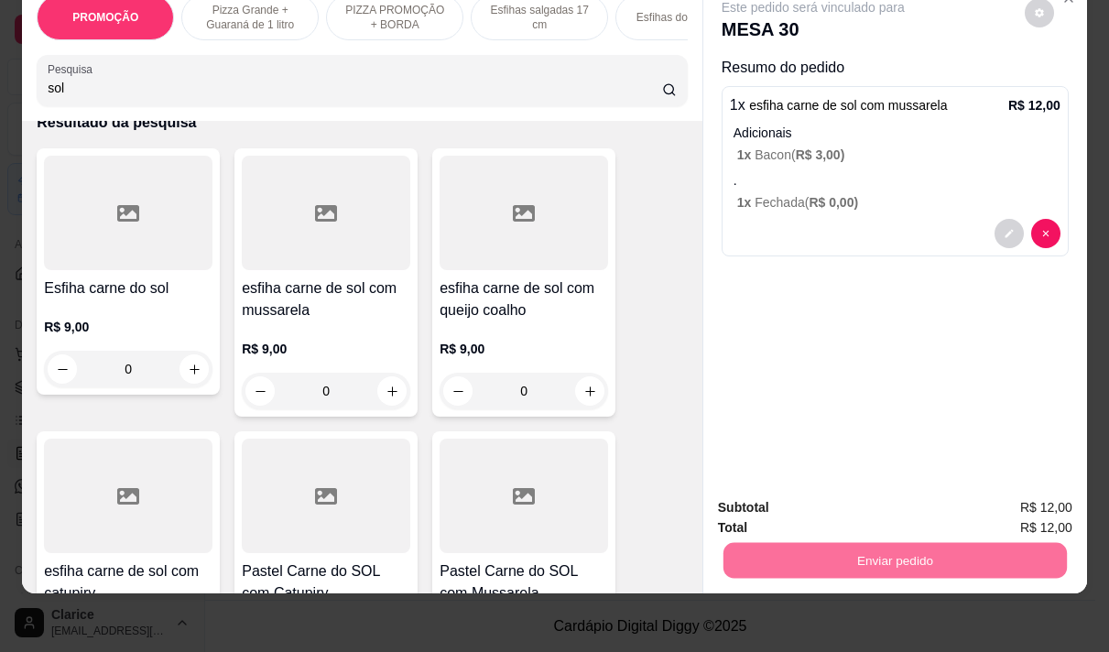
click at [853, 500] on button "Não registrar e enviar pedido" at bounding box center [834, 502] width 191 height 35
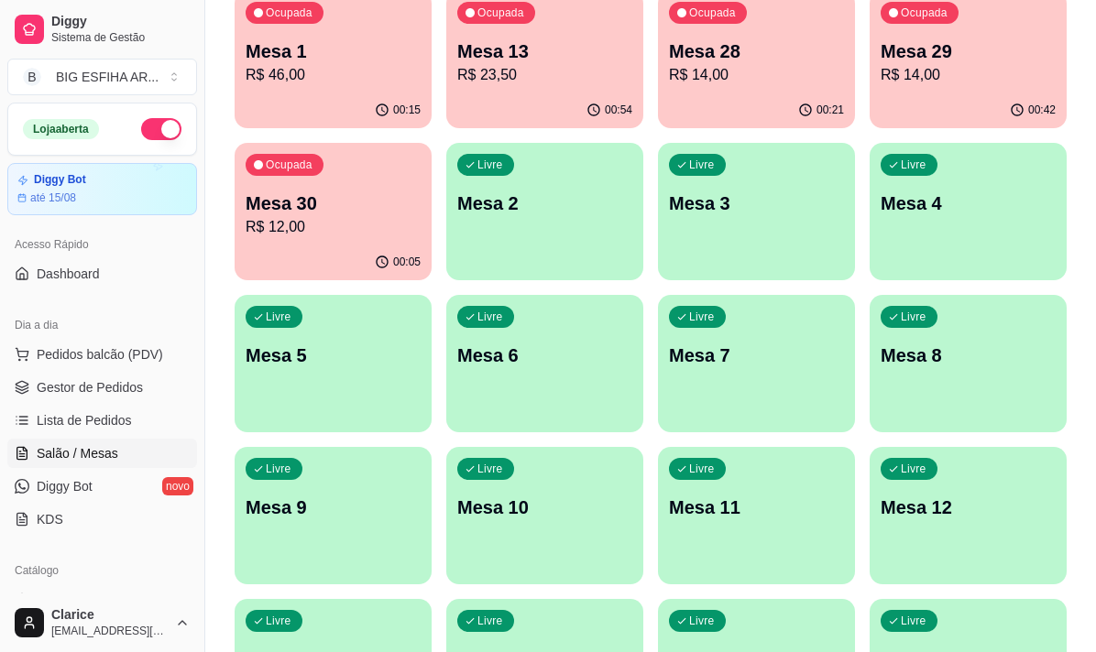
scroll to position [180, 0]
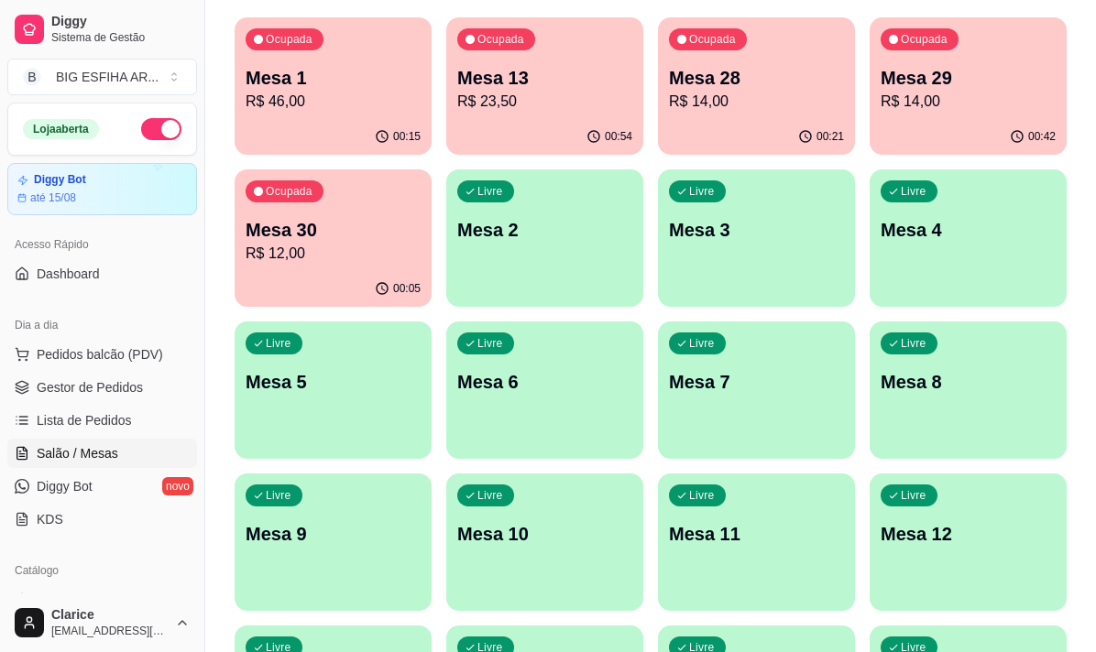
click at [725, 130] on div "00:21" at bounding box center [756, 137] width 197 height 36
click at [893, 106] on p "R$ 14,00" at bounding box center [967, 102] width 175 height 22
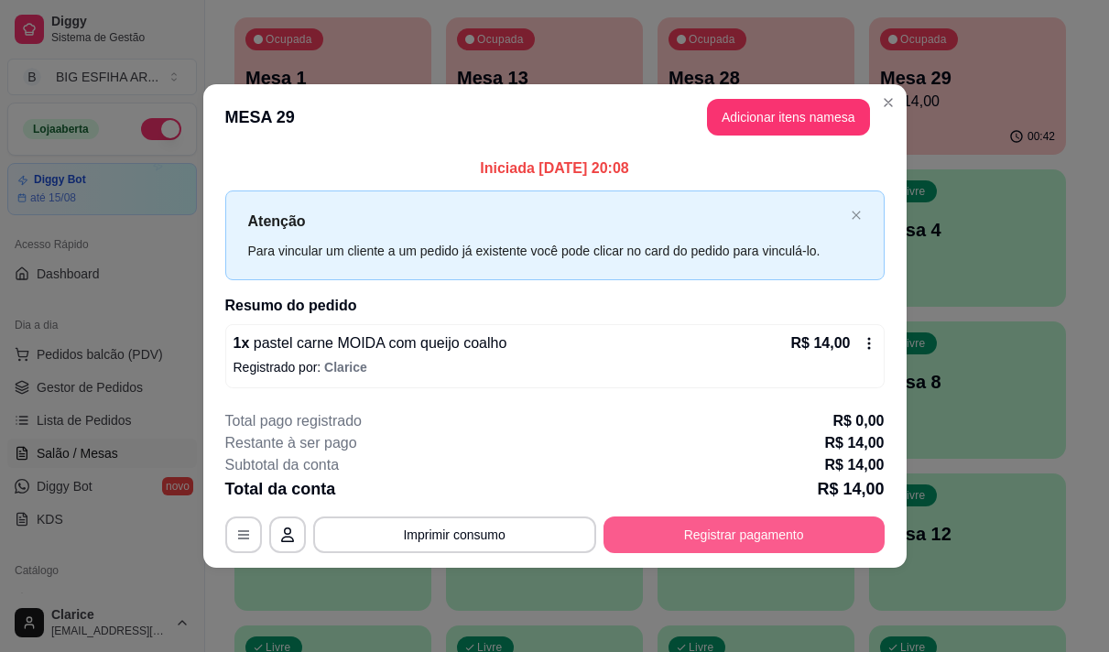
click at [732, 523] on button "Registrar pagamento" at bounding box center [744, 535] width 281 height 37
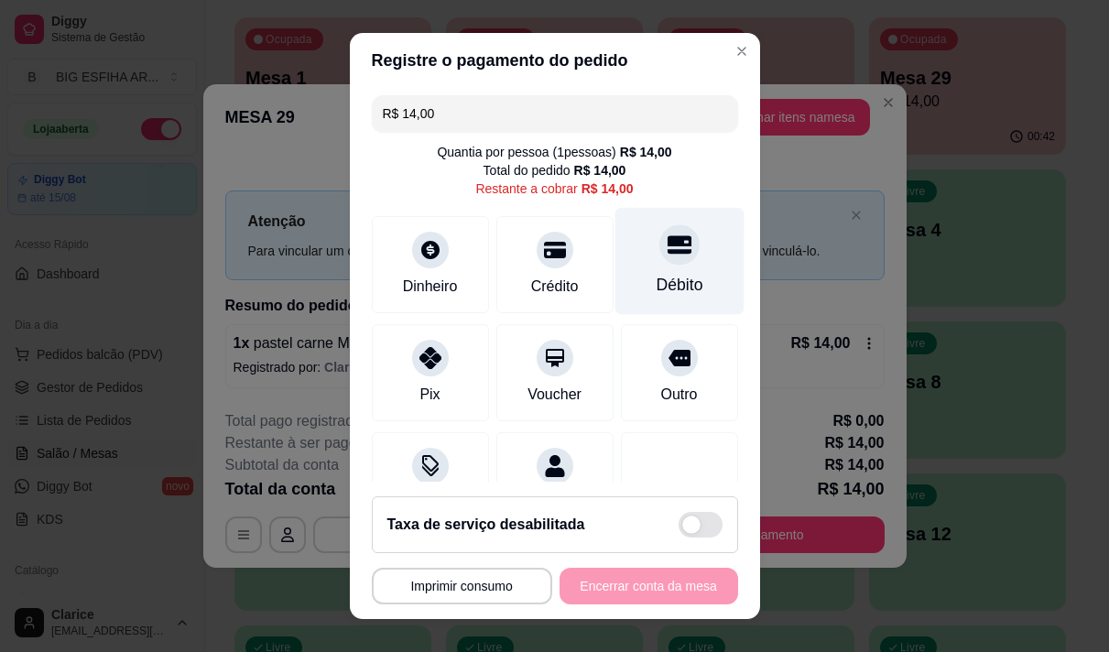
click at [643, 266] on div "Débito" at bounding box center [679, 260] width 129 height 107
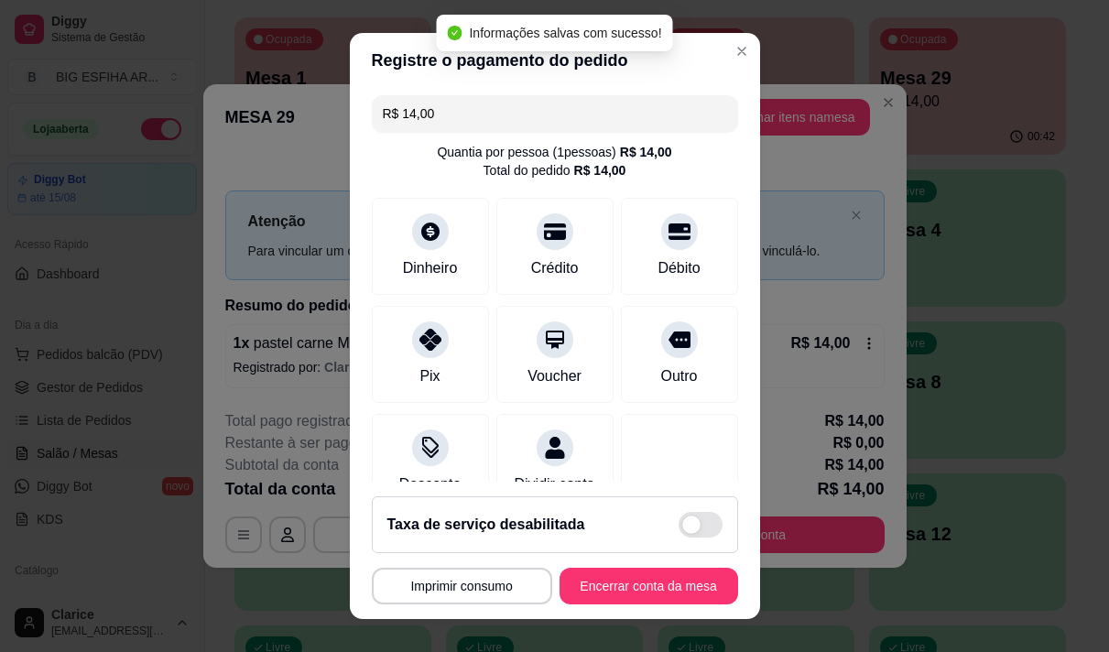
type input "R$ 0,00"
click at [639, 589] on button "Encerrar conta da mesa" at bounding box center [648, 587] width 173 height 36
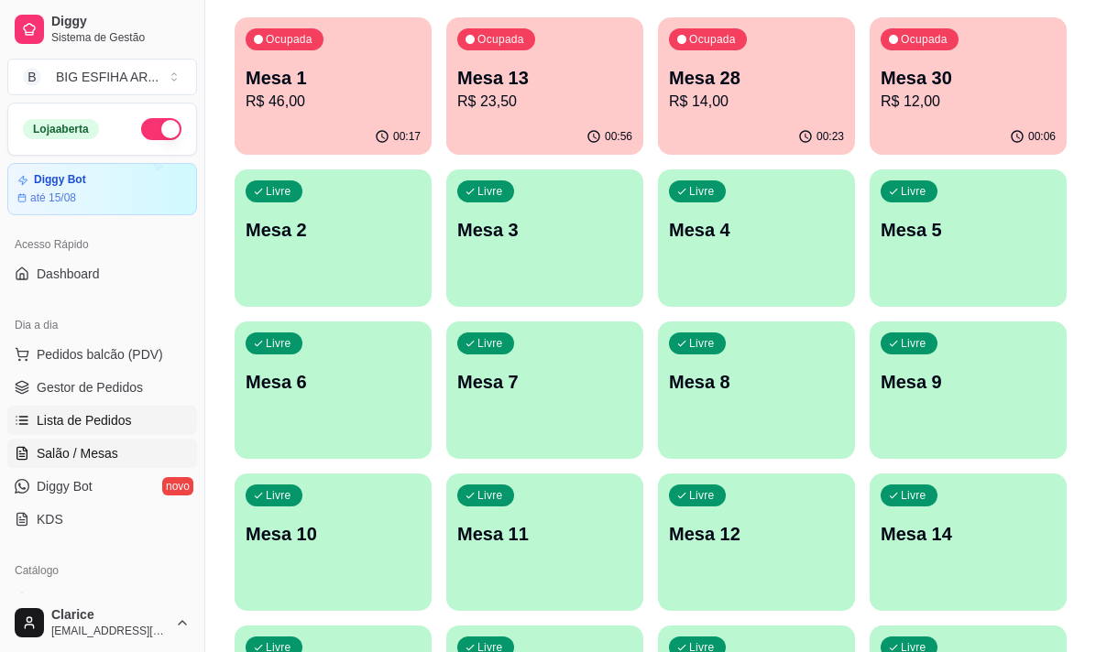
click at [79, 420] on span "Lista de Pedidos" at bounding box center [84, 420] width 95 height 18
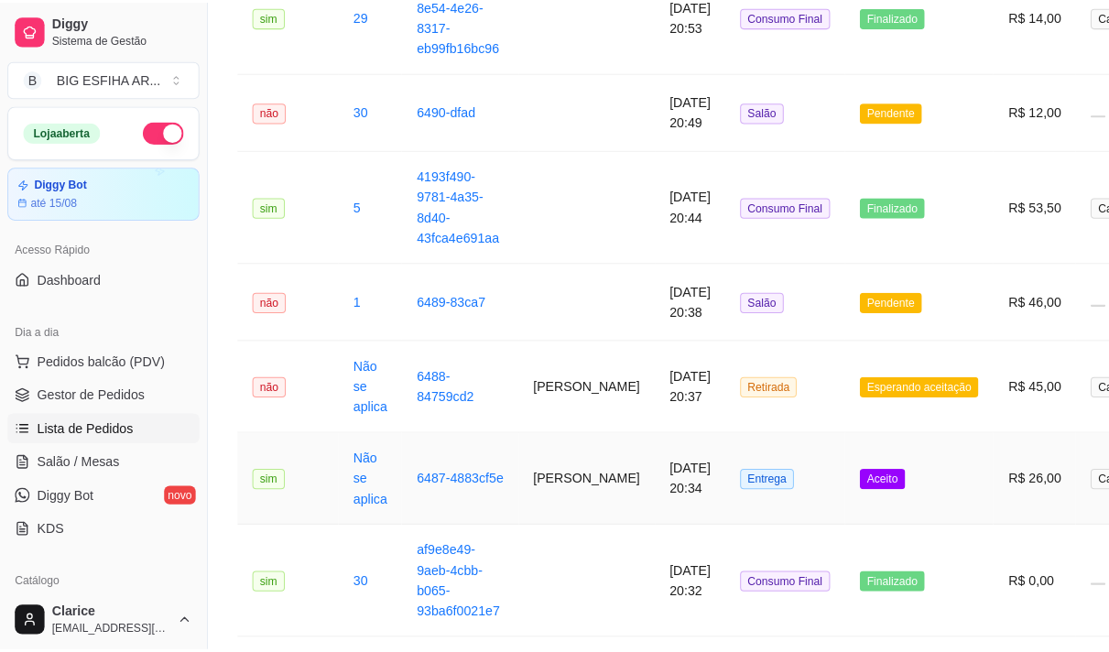
scroll to position [458, 0]
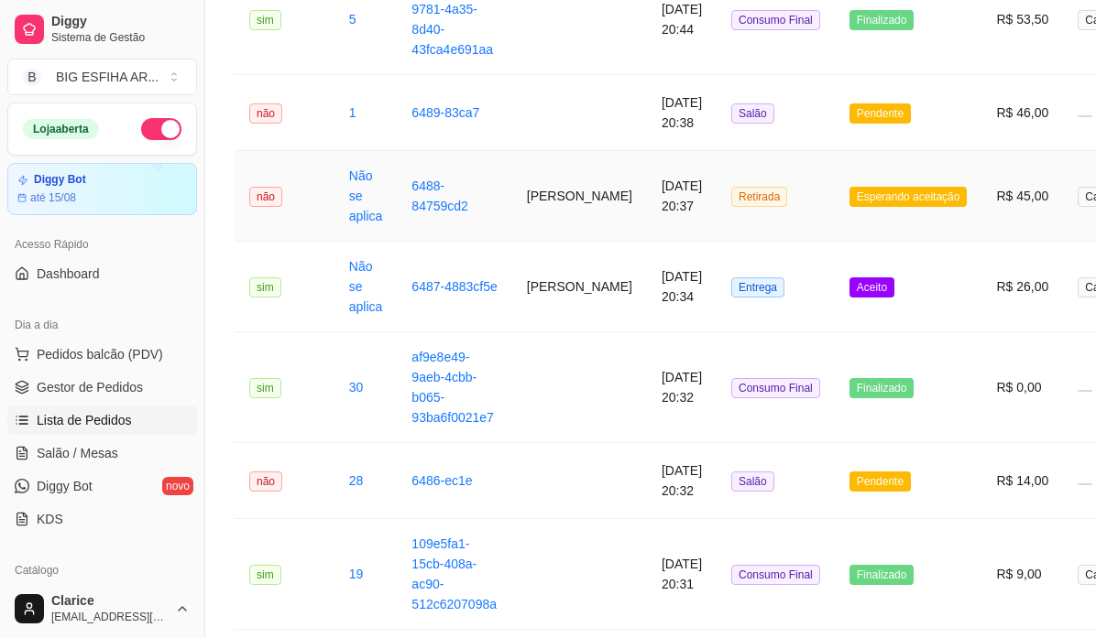
click at [496, 170] on td "6488-84759cd2" at bounding box center [454, 196] width 115 height 91
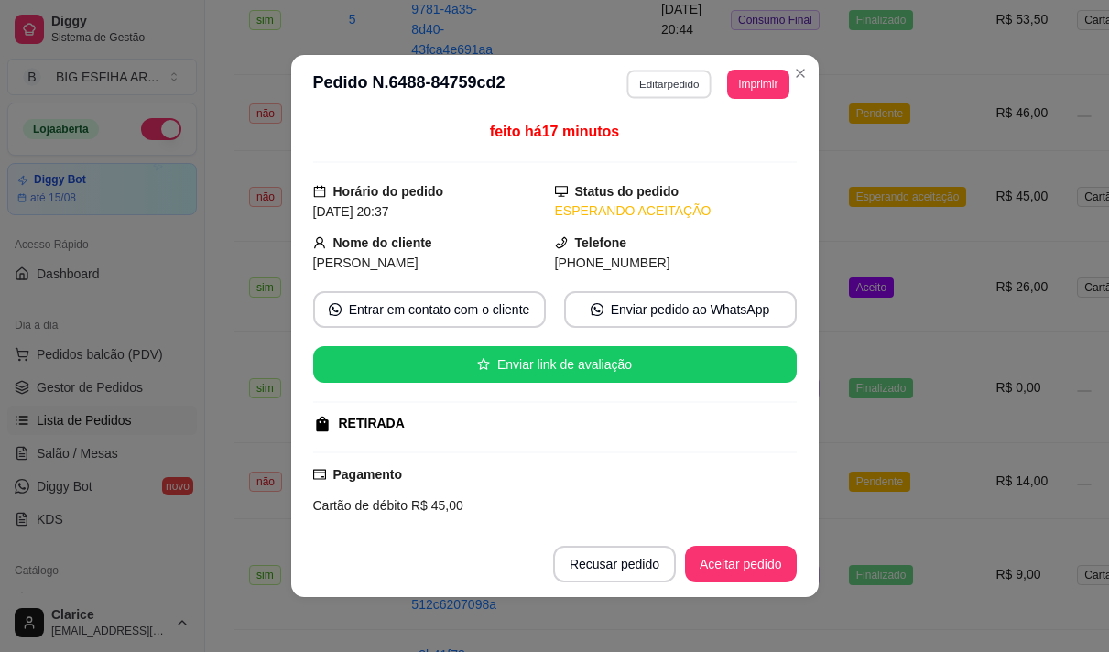
click at [654, 79] on button "Editar pedido" at bounding box center [669, 84] width 85 height 28
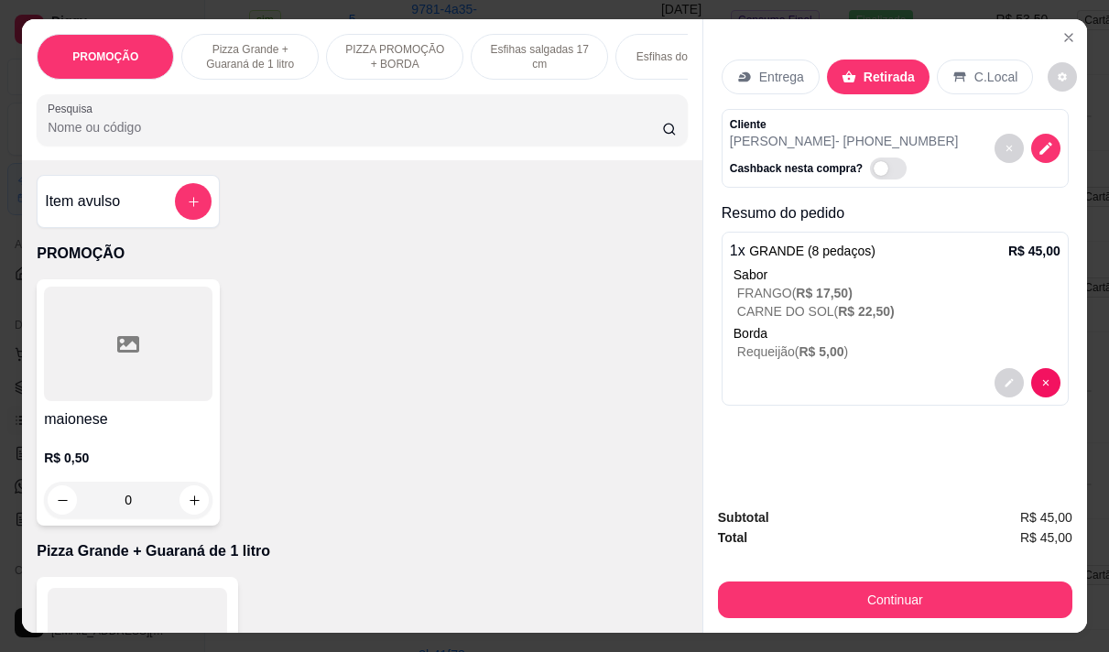
click at [420, 130] on input "Pesquisa" at bounding box center [355, 127] width 615 height 18
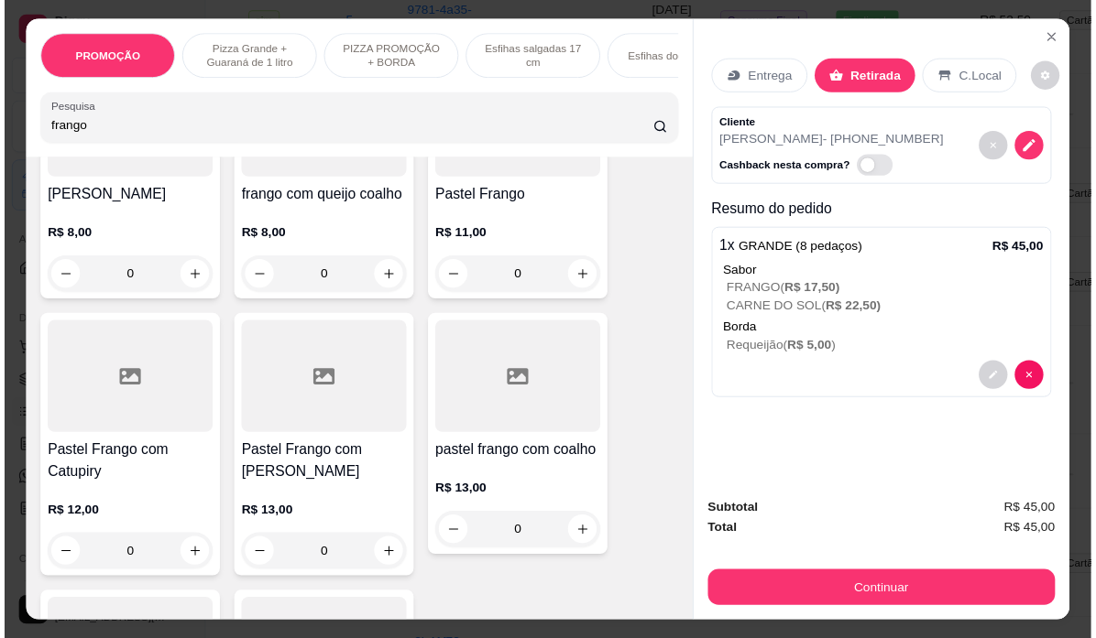
scroll to position [550, 0]
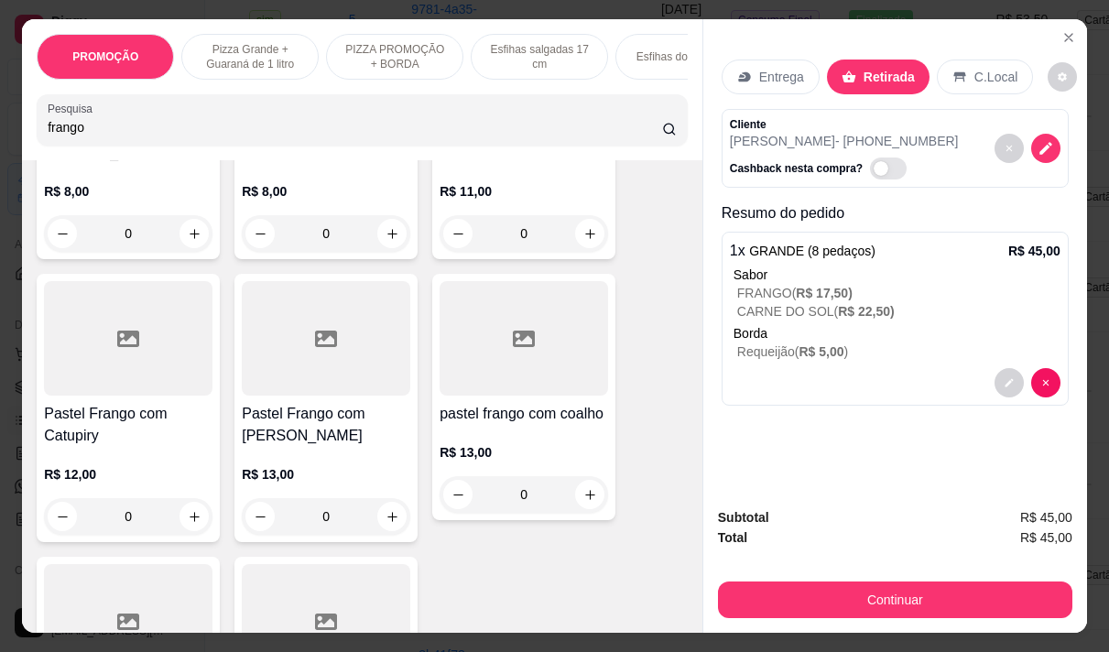
type input "frango"
click at [496, 182] on p "R$ 11,00" at bounding box center [524, 191] width 169 height 18
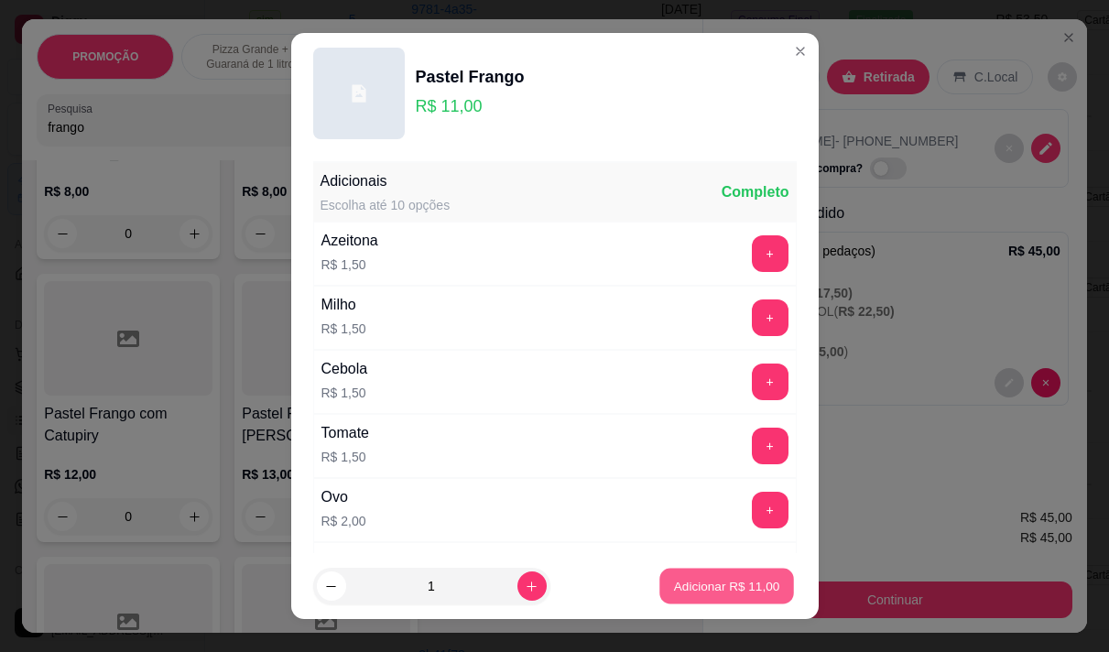
click at [666, 576] on button "Adicionar R$ 11,00" at bounding box center [727, 587] width 135 height 36
type input "1"
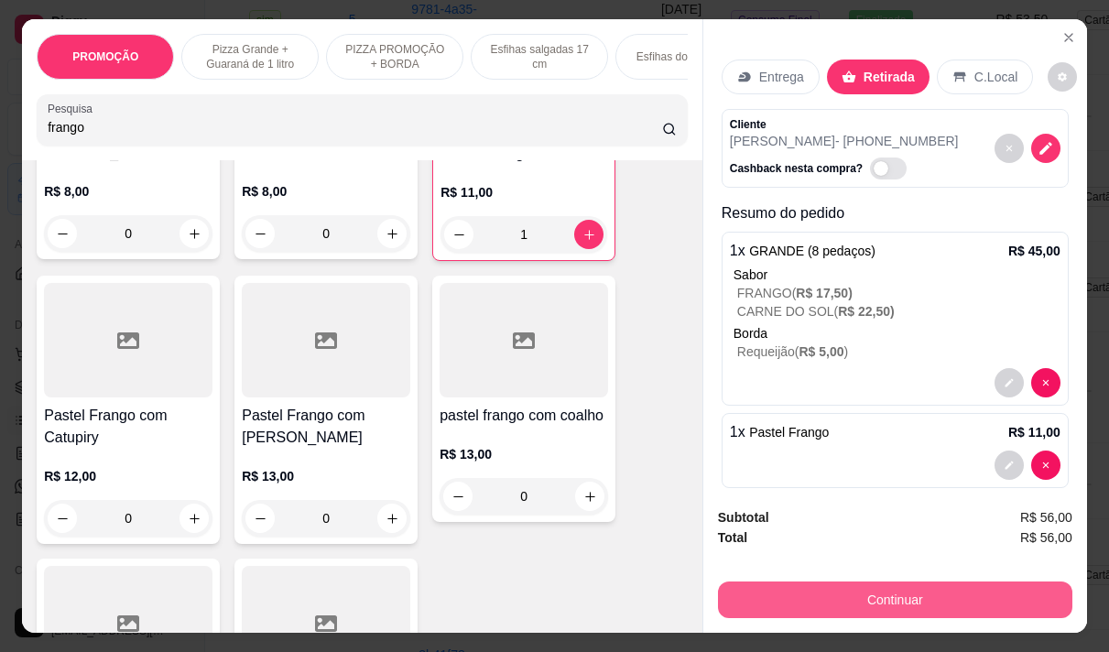
click at [874, 584] on button "Continuar" at bounding box center [895, 600] width 354 height 37
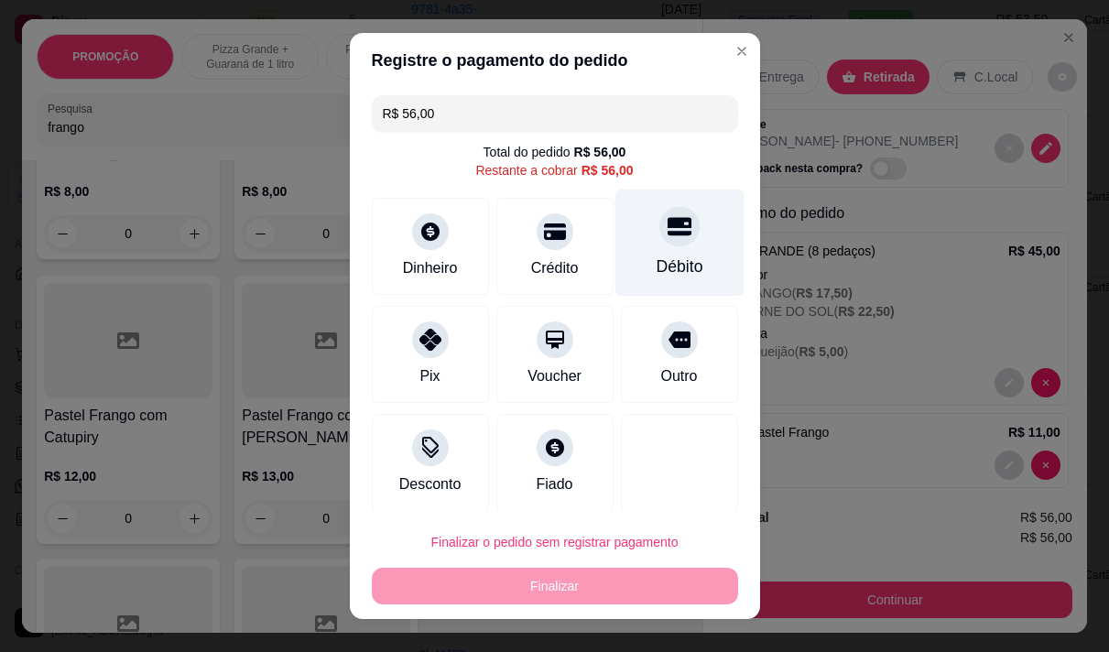
click at [618, 265] on div "Débito" at bounding box center [679, 242] width 129 height 107
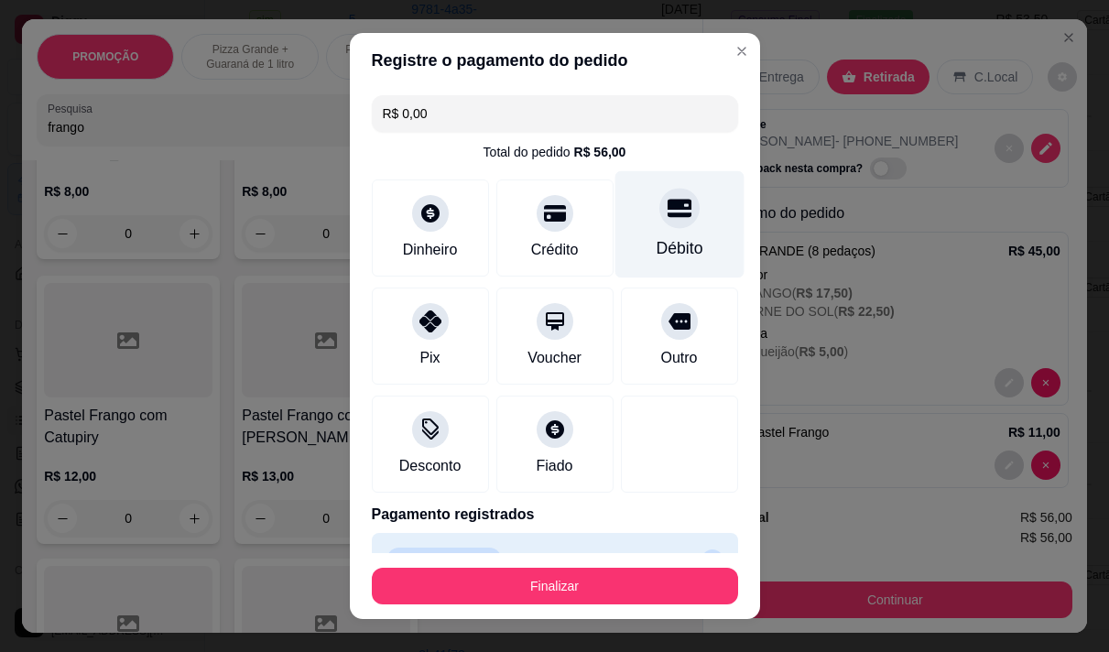
type input "R$ 0,00"
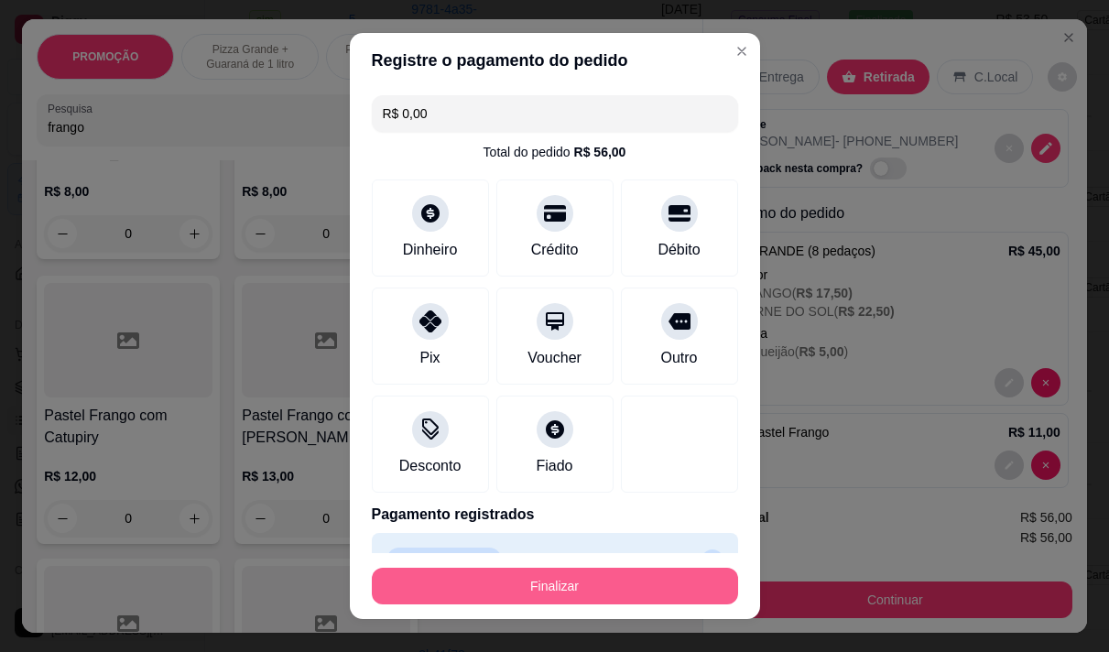
click at [641, 581] on button "Finalizar" at bounding box center [555, 586] width 366 height 37
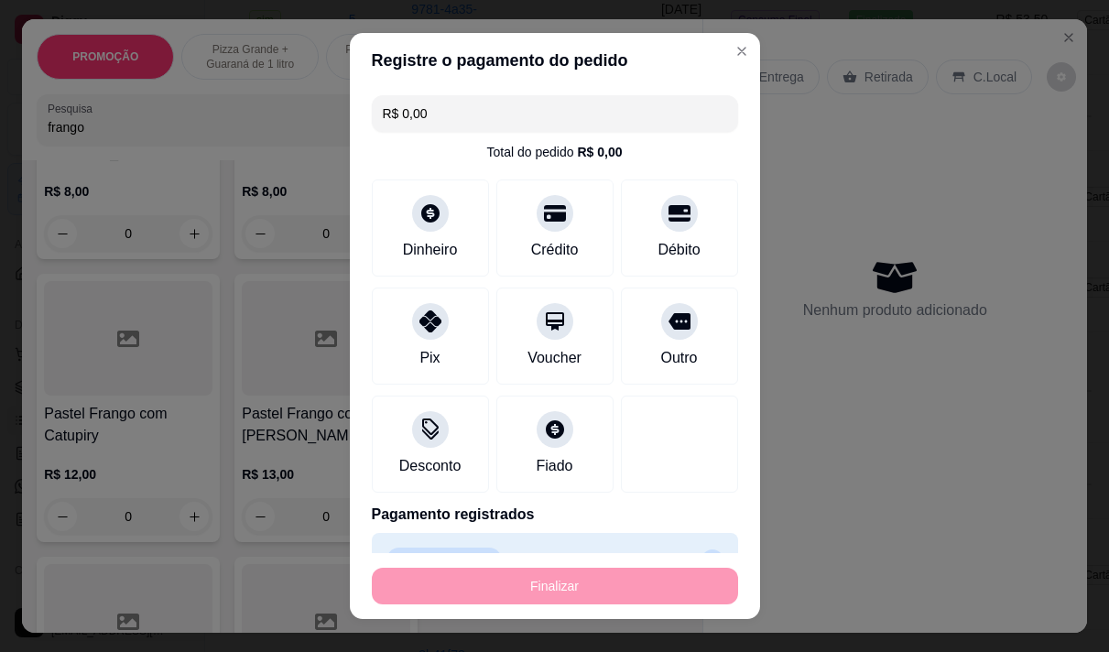
type input "0"
type input "-R$ 56,00"
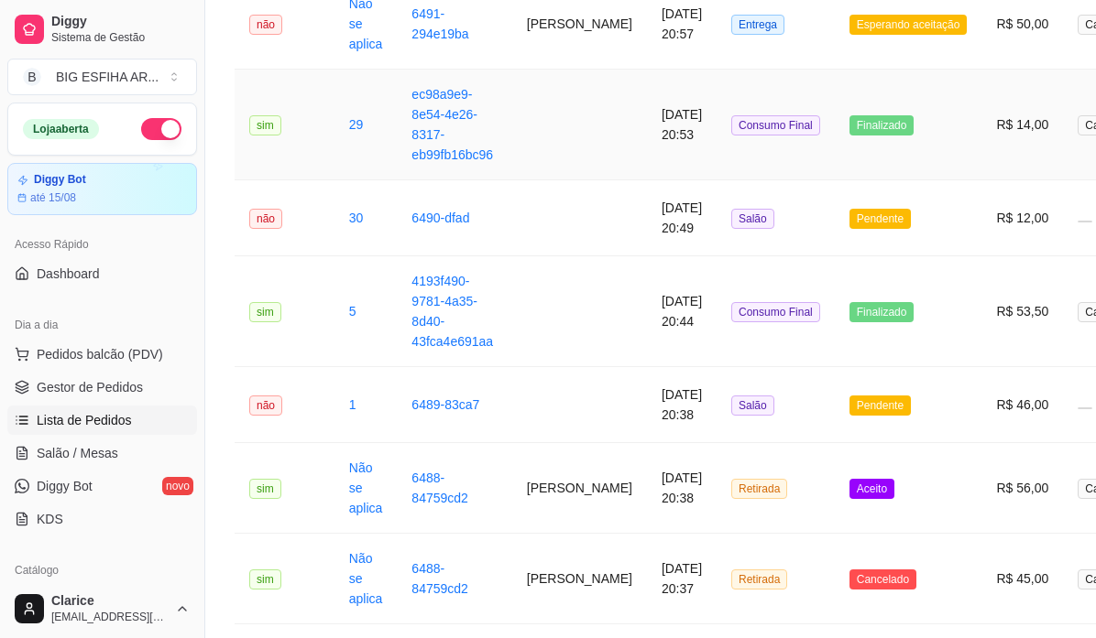
scroll to position [92, 0]
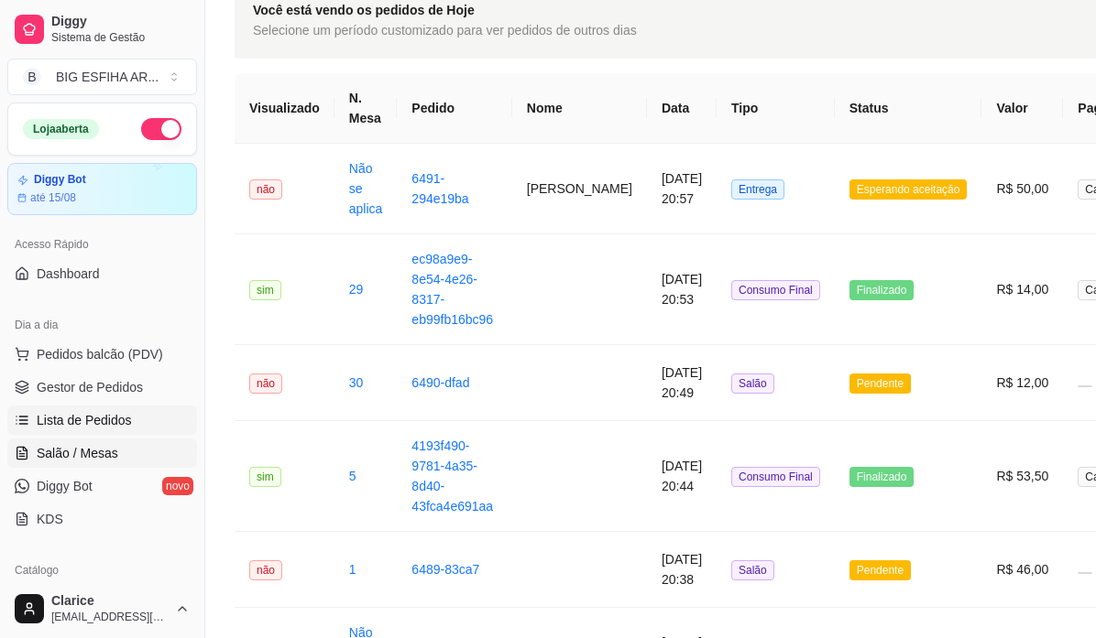
click at [36, 445] on link "Salão / Mesas" at bounding box center [102, 453] width 190 height 29
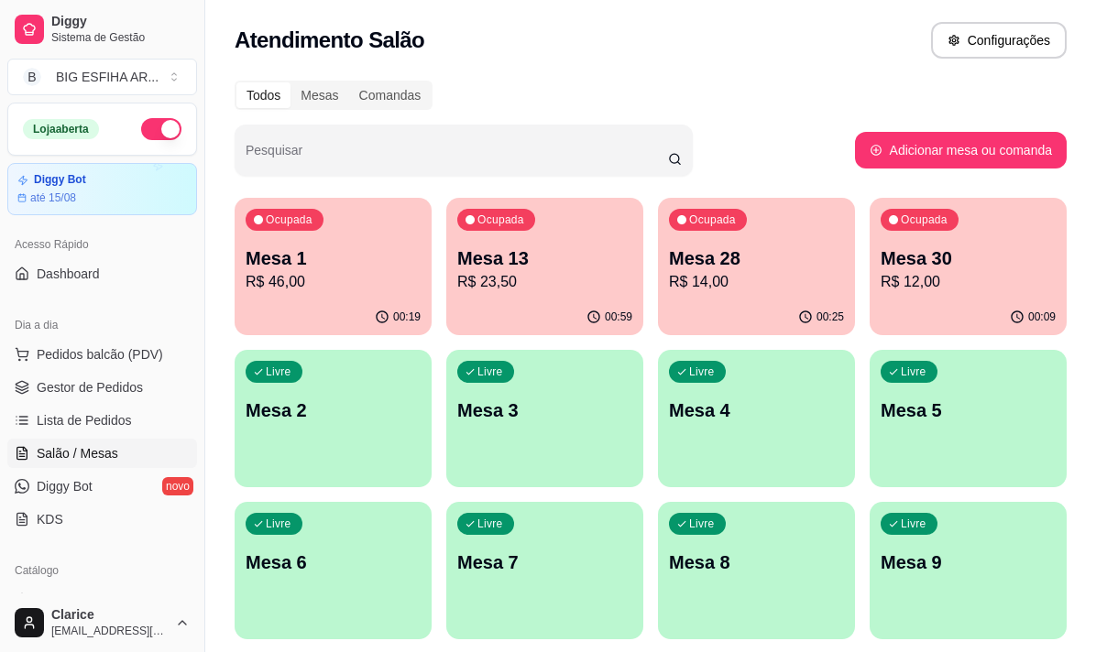
click at [767, 261] on p "Mesa 28" at bounding box center [756, 258] width 175 height 26
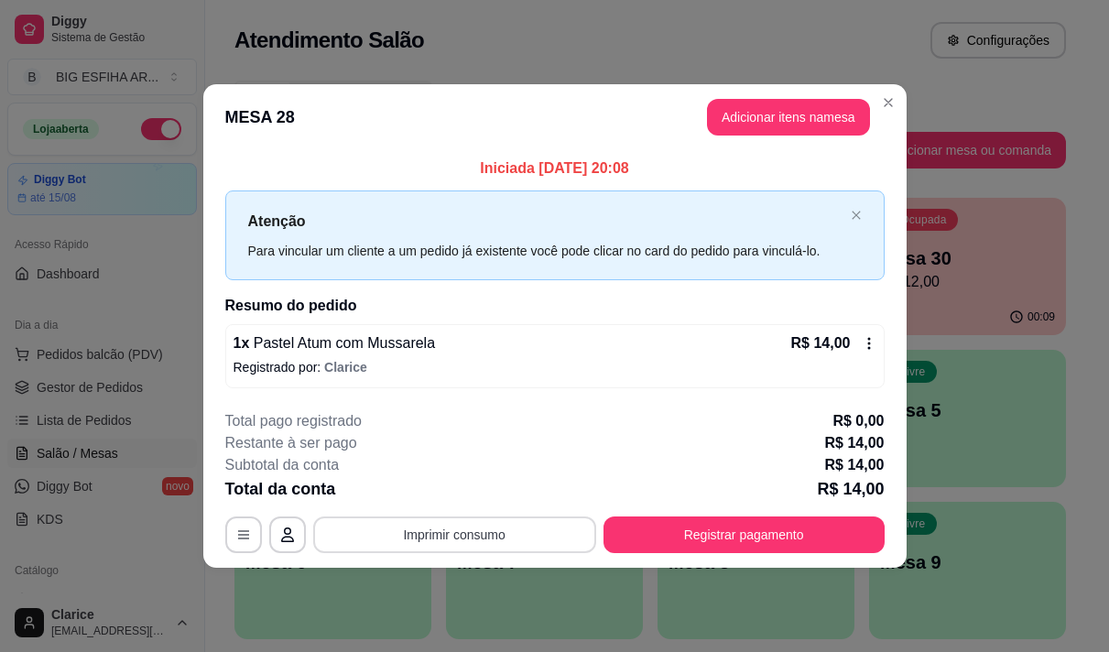
click at [493, 539] on button "Imprimir consumo" at bounding box center [454, 535] width 283 height 37
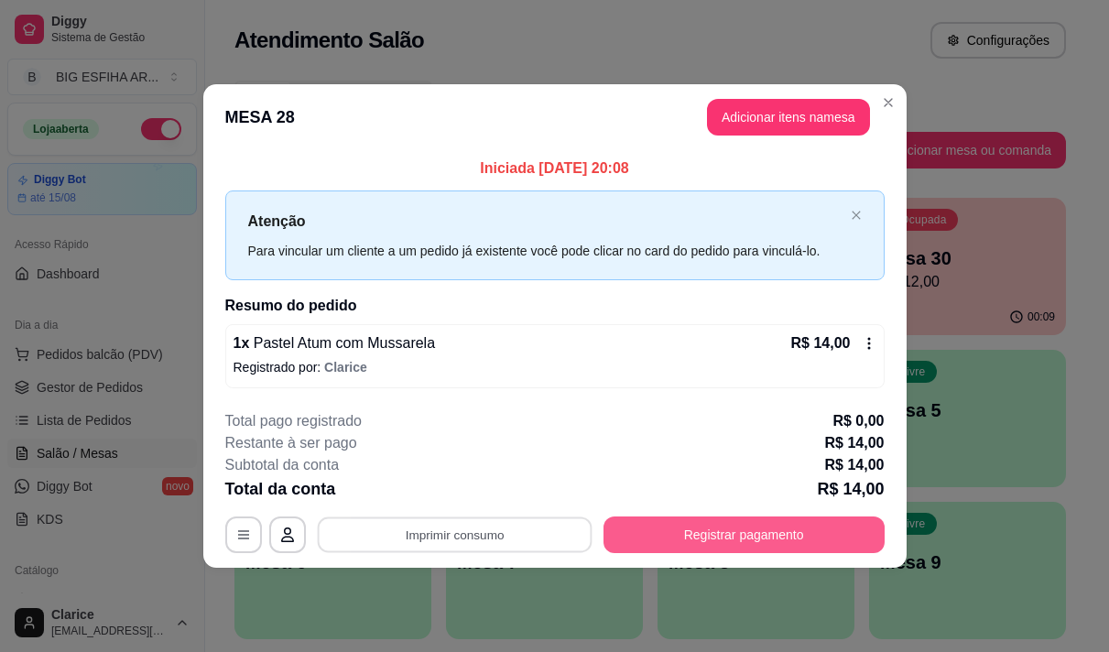
click at [726, 531] on button "Registrar pagamento" at bounding box center [744, 535] width 281 height 37
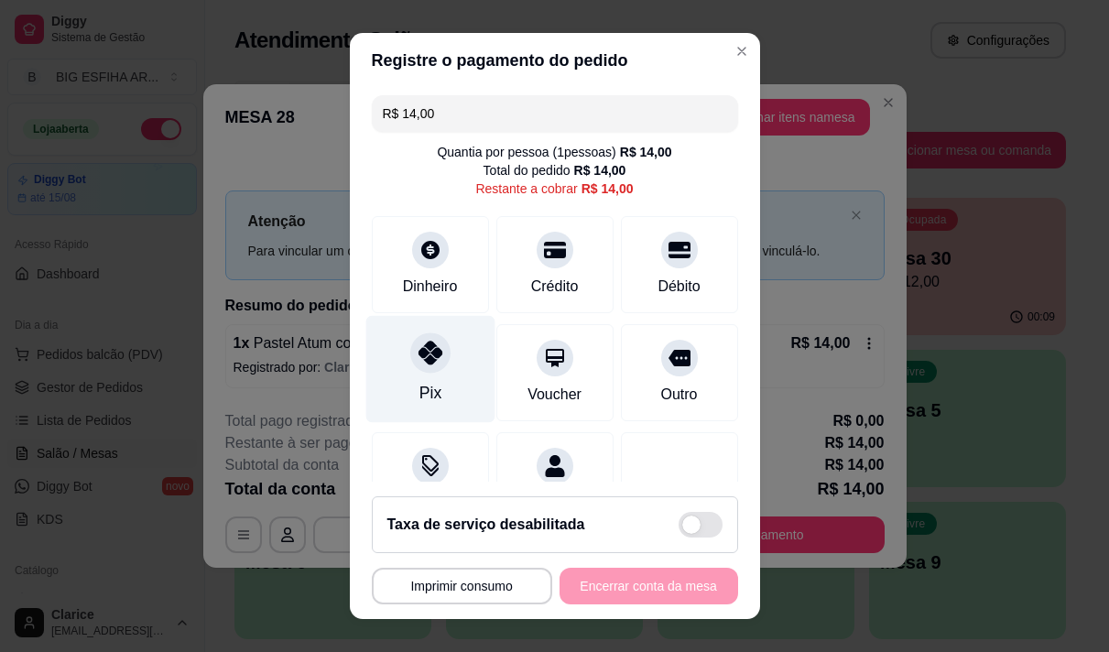
click at [442, 368] on div "Pix" at bounding box center [429, 368] width 129 height 107
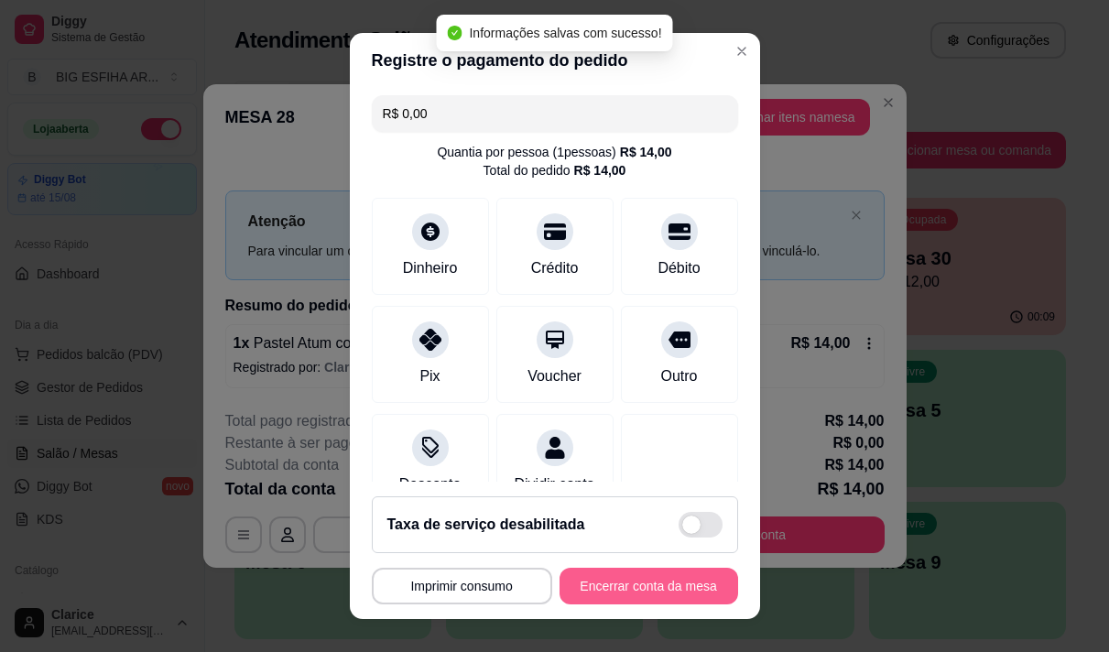
type input "R$ 0,00"
click at [621, 580] on button "Encerrar conta da mesa" at bounding box center [648, 587] width 173 height 36
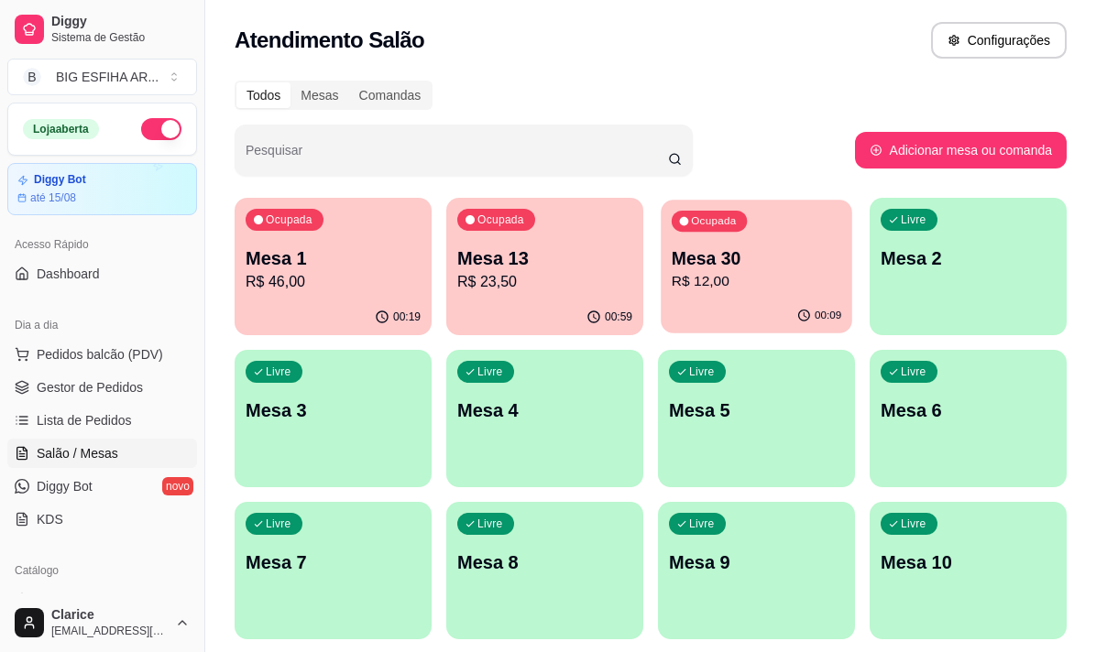
click at [752, 265] on p "Mesa 30" at bounding box center [755, 258] width 169 height 25
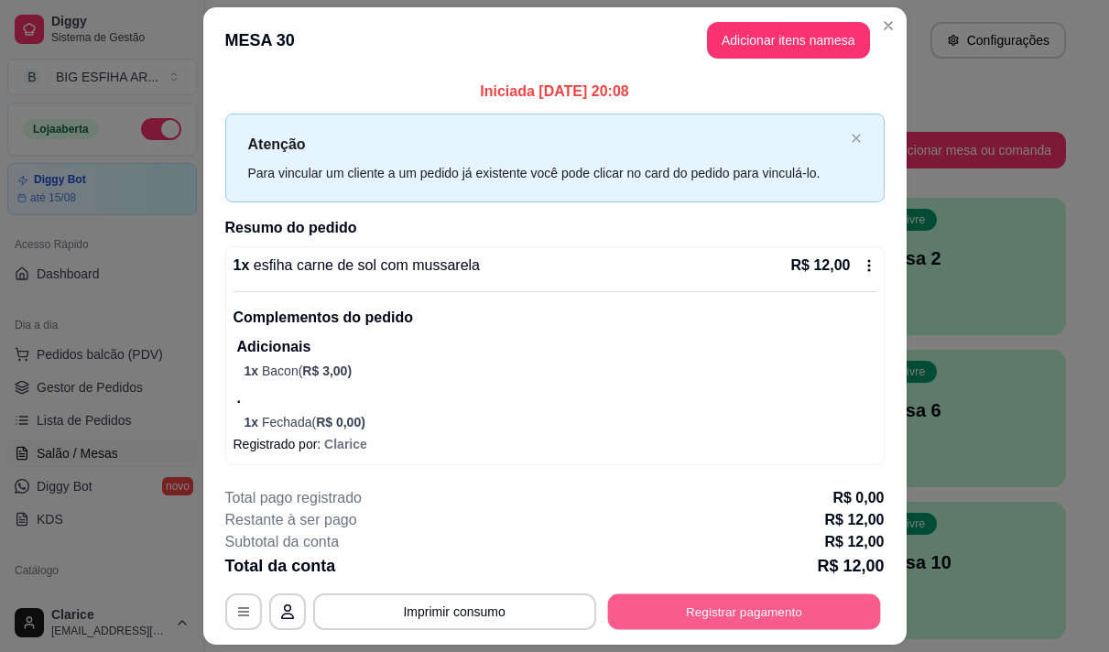
click at [755, 604] on button "Registrar pagamento" at bounding box center [743, 612] width 273 height 36
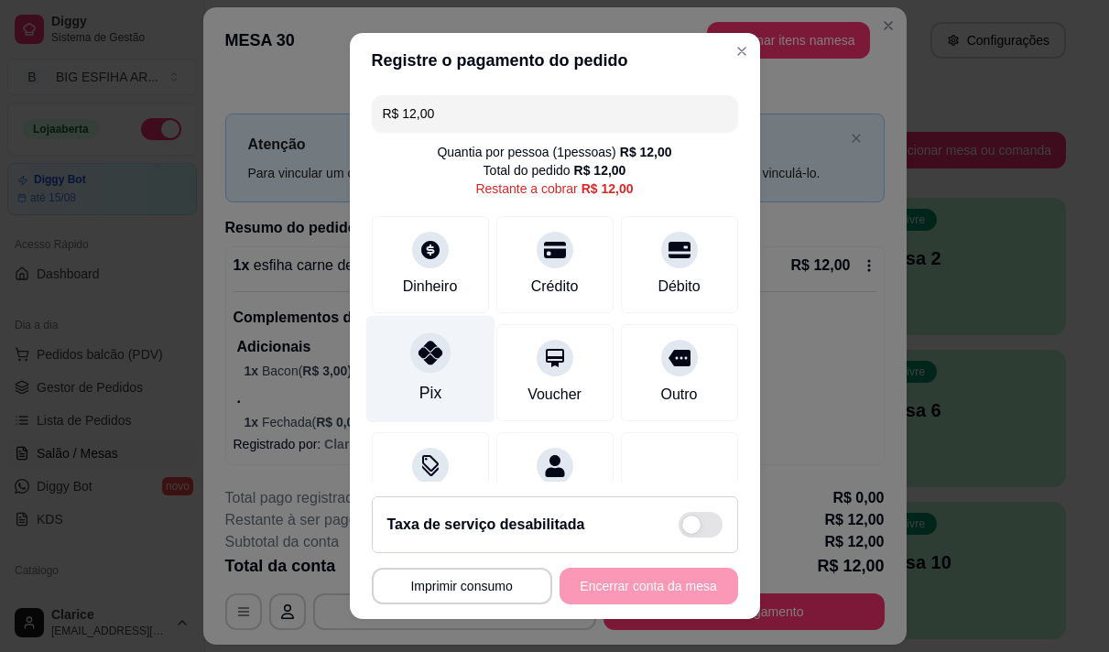
click at [410, 376] on div "Pix" at bounding box center [429, 368] width 129 height 107
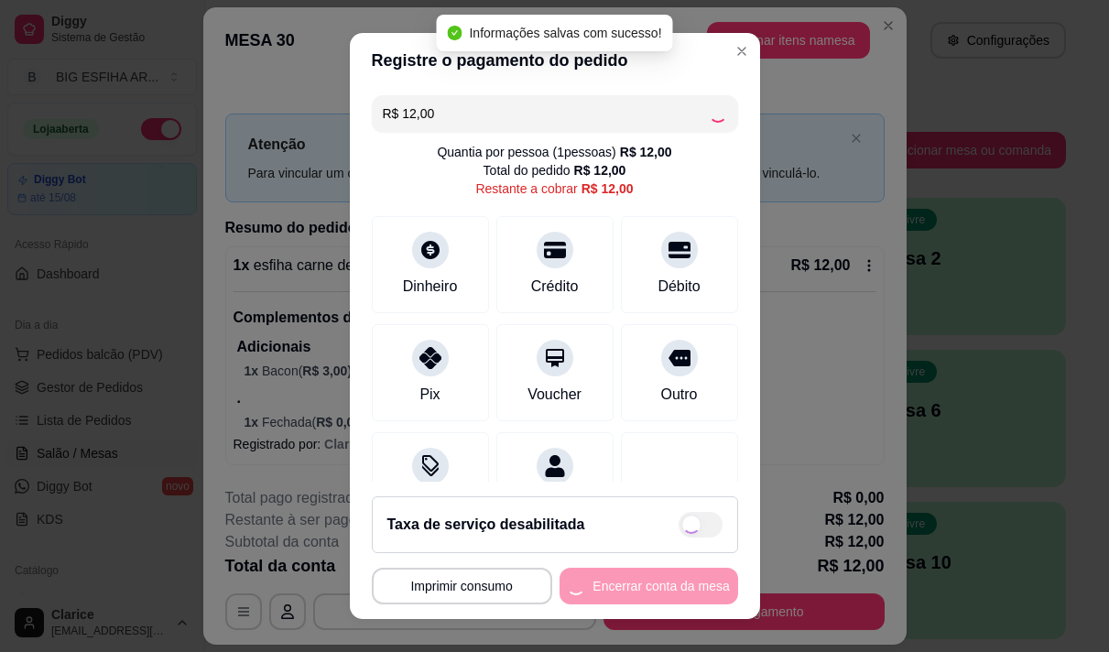
type input "R$ 0,00"
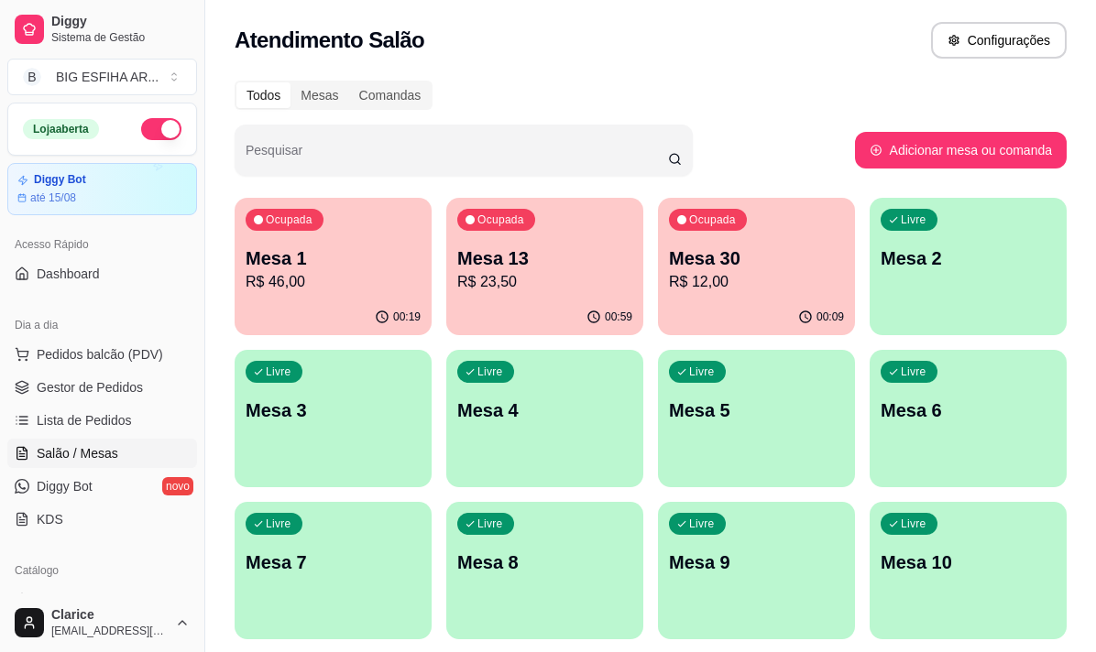
click at [493, 298] on div "Ocupada Mesa 13 R$ 23,50" at bounding box center [544, 249] width 197 height 102
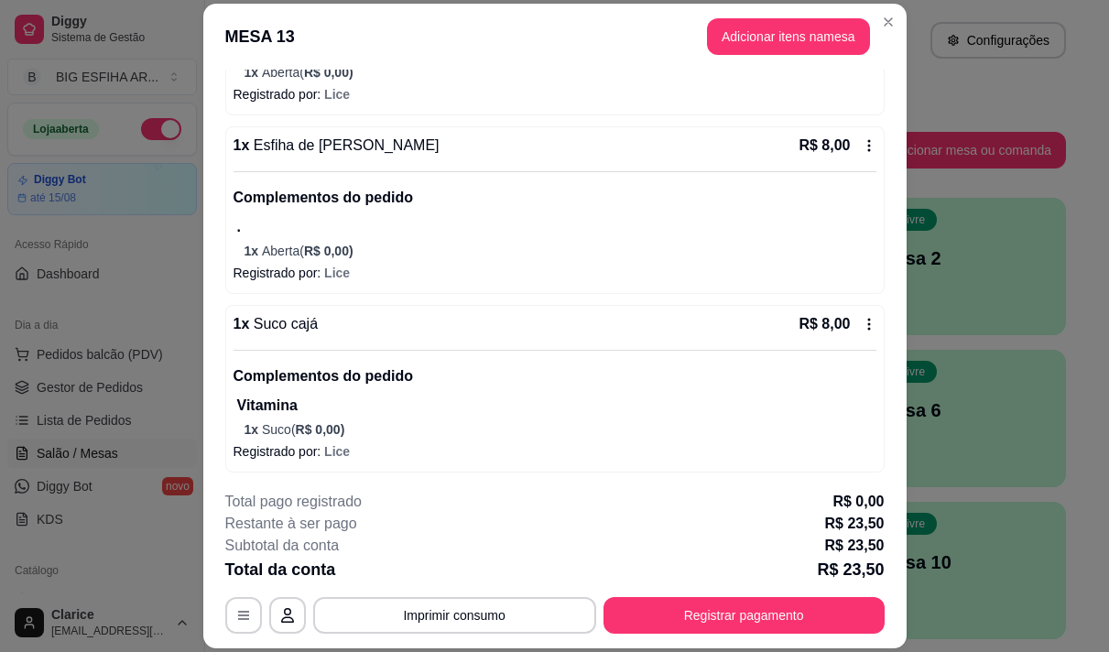
scroll to position [298, 0]
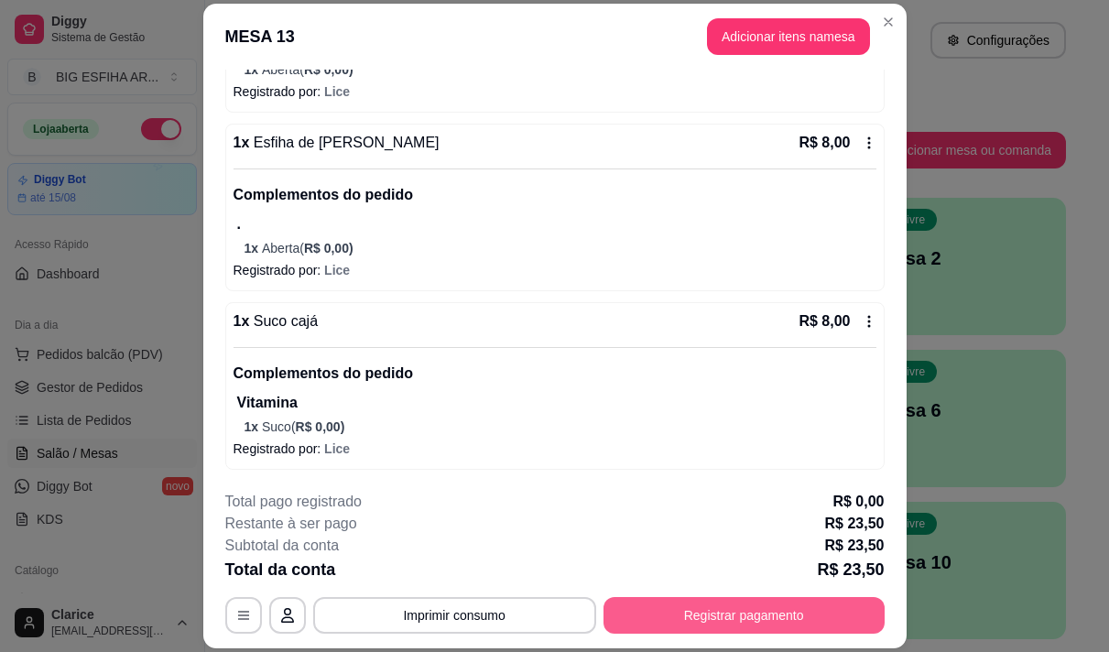
click at [698, 606] on button "Registrar pagamento" at bounding box center [744, 615] width 281 height 37
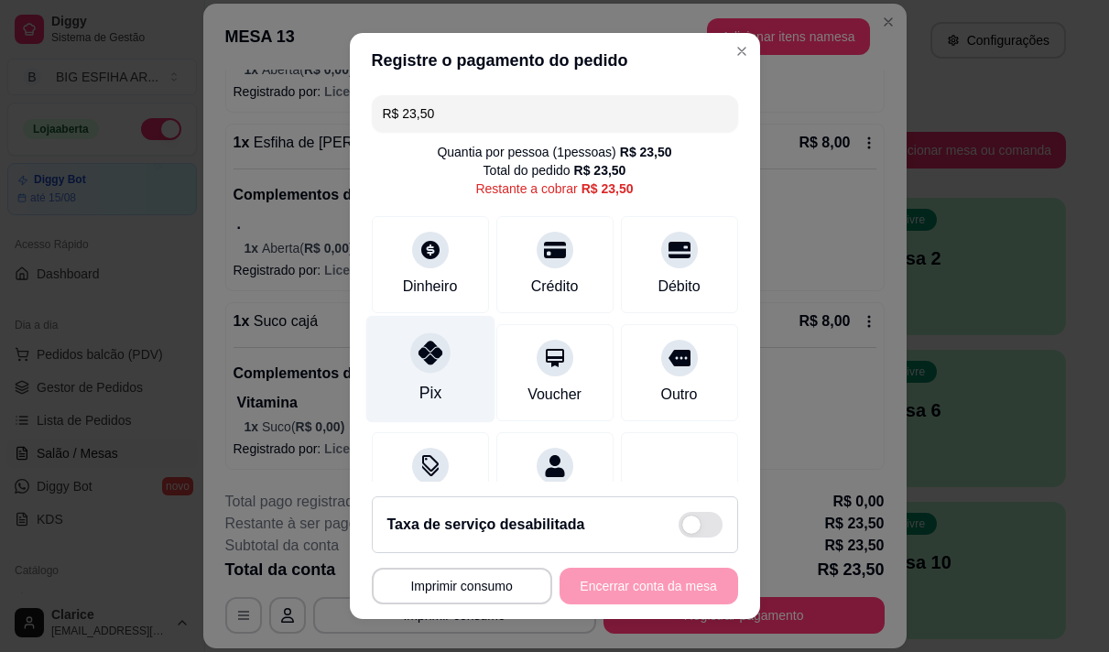
click at [401, 367] on div "Pix" at bounding box center [429, 368] width 129 height 107
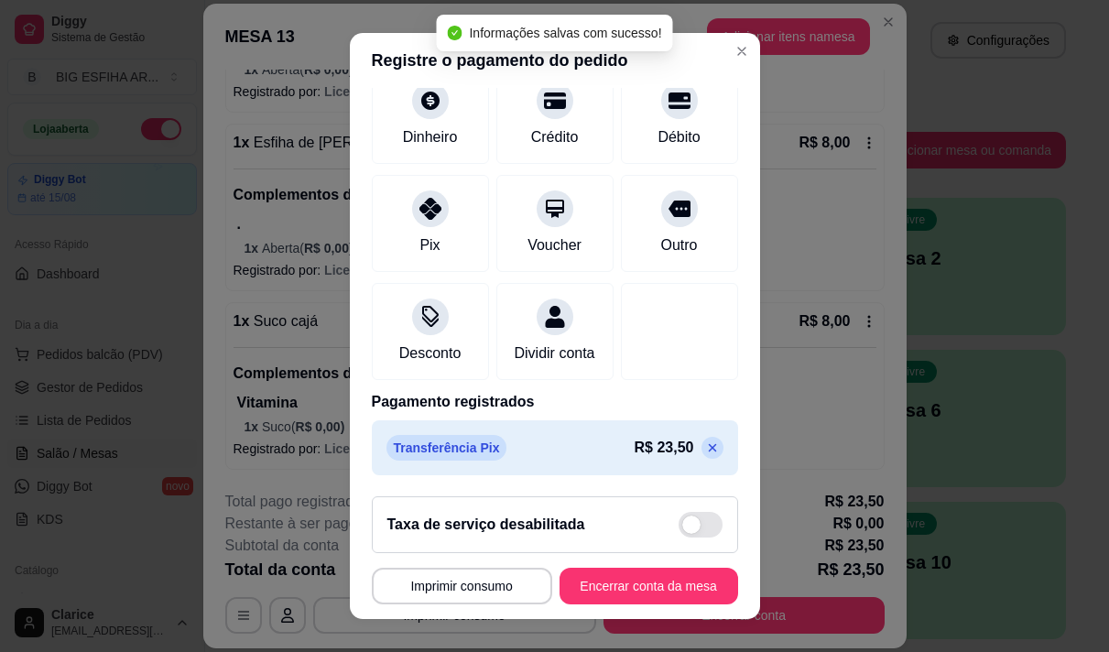
scroll to position [26, 0]
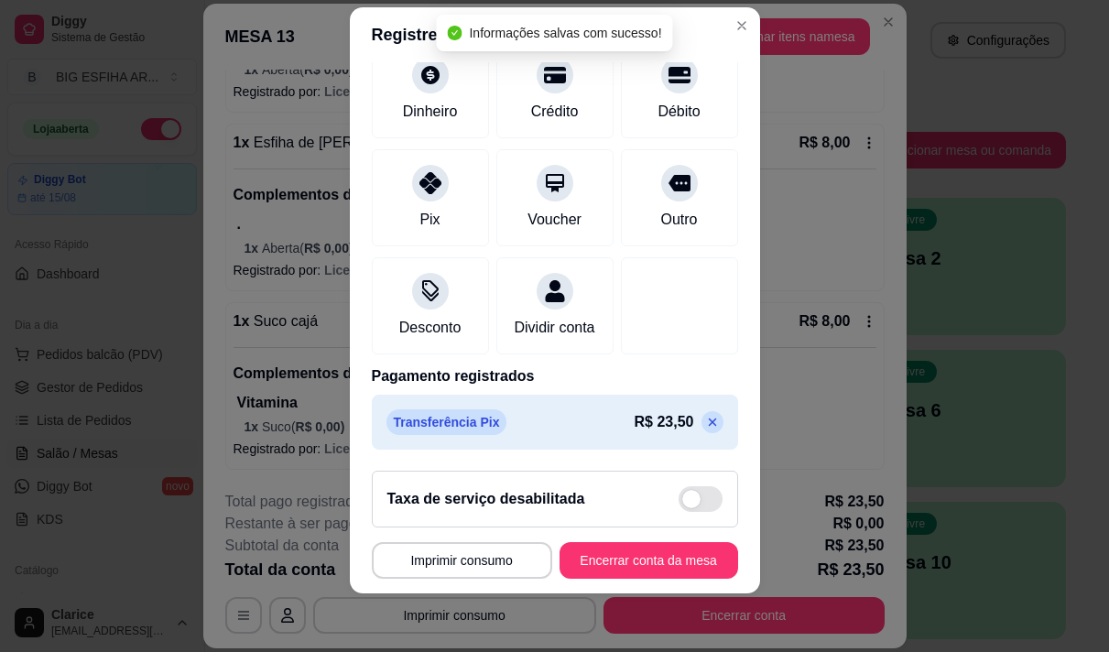
click at [705, 418] on icon at bounding box center [712, 422] width 15 height 15
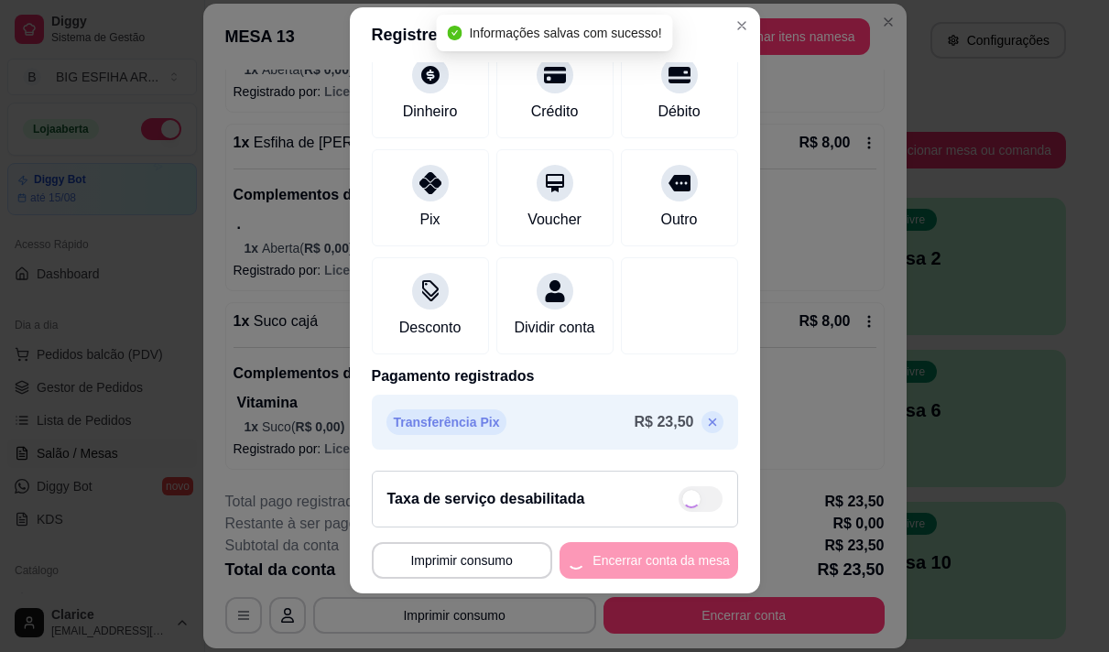
scroll to position [0, 0]
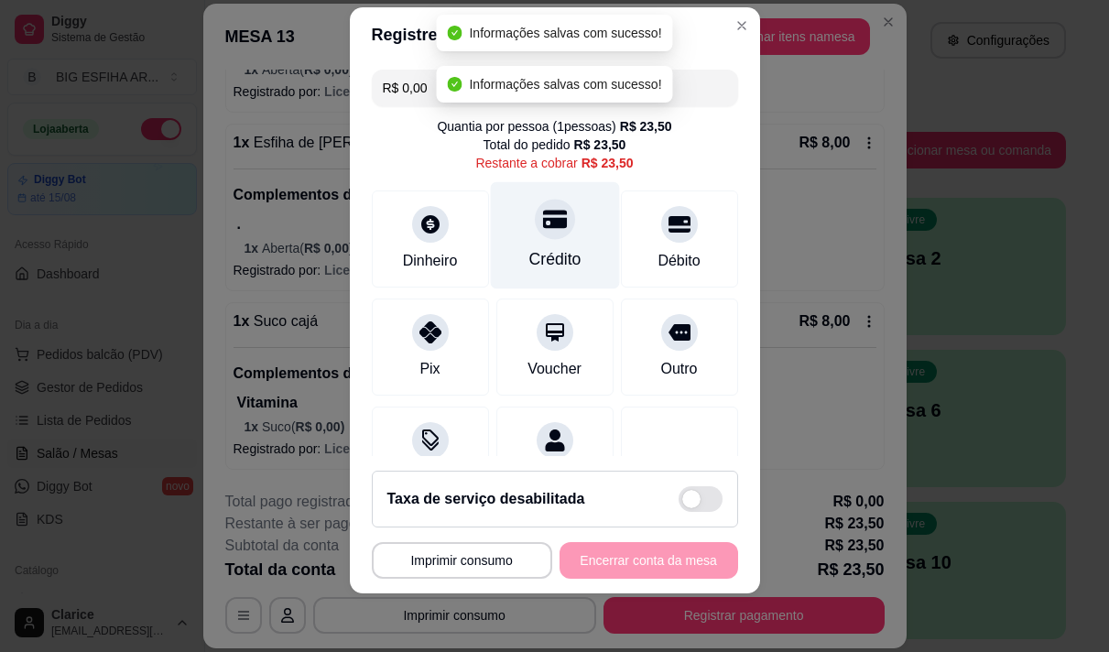
type input "R$ 23,50"
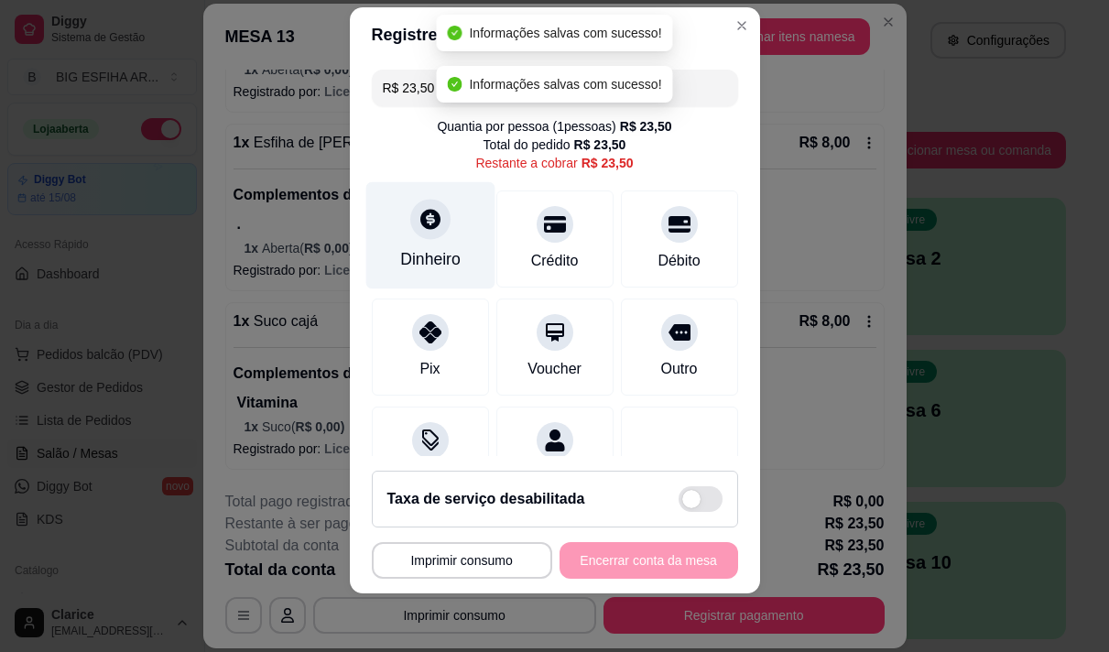
click at [414, 235] on div at bounding box center [430, 219] width 40 height 40
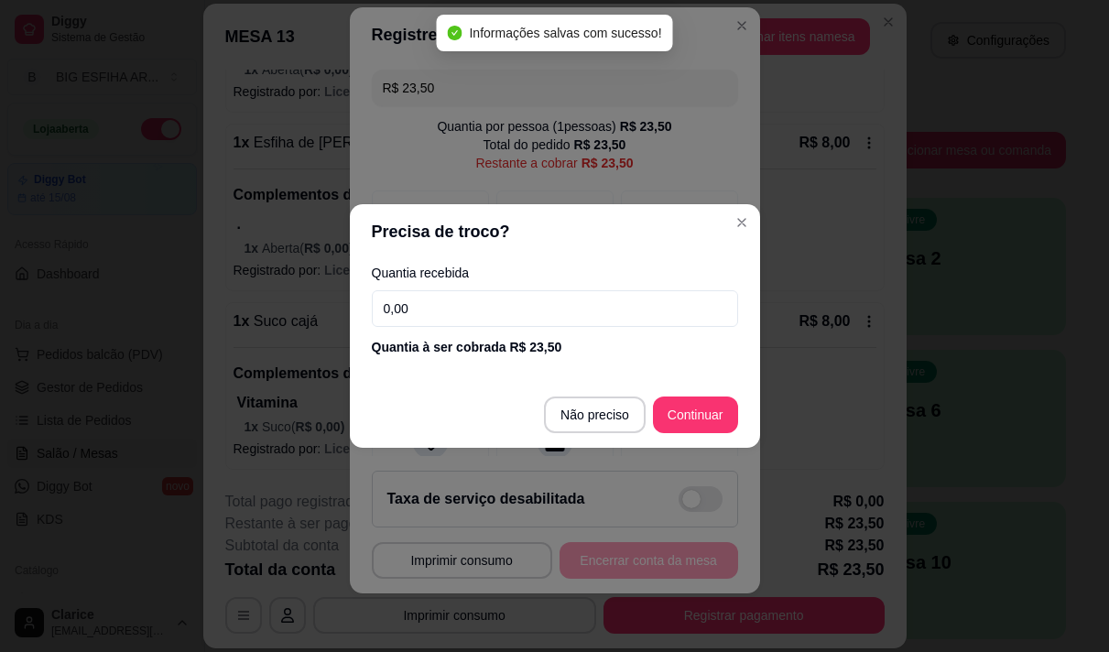
click at [470, 311] on input "0,00" at bounding box center [555, 308] width 366 height 37
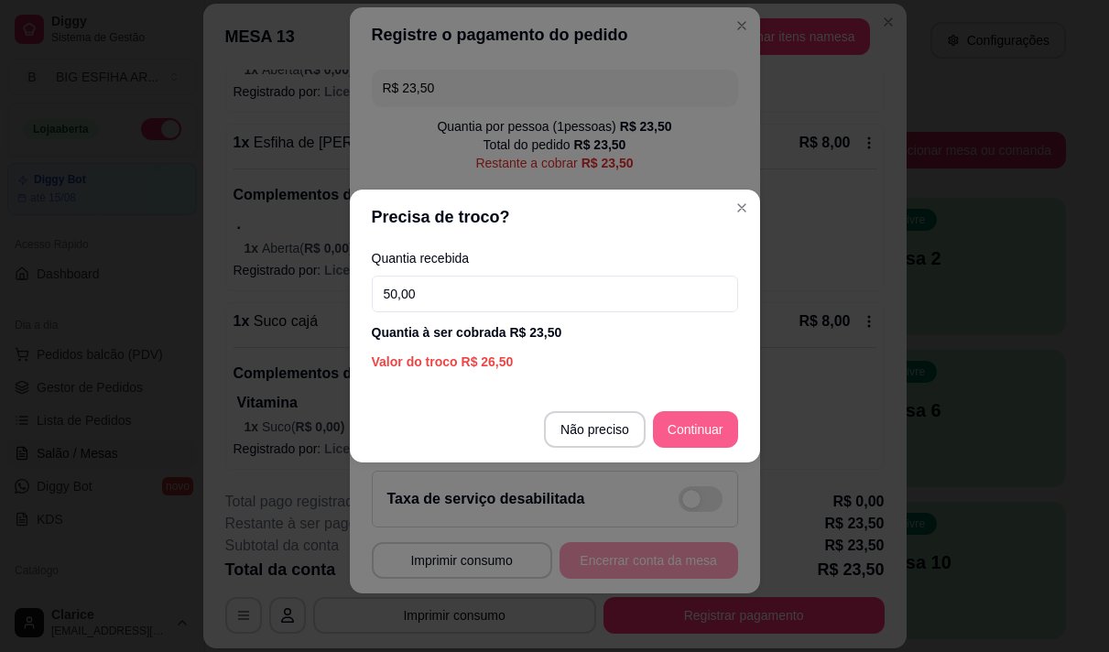
type input "50,00"
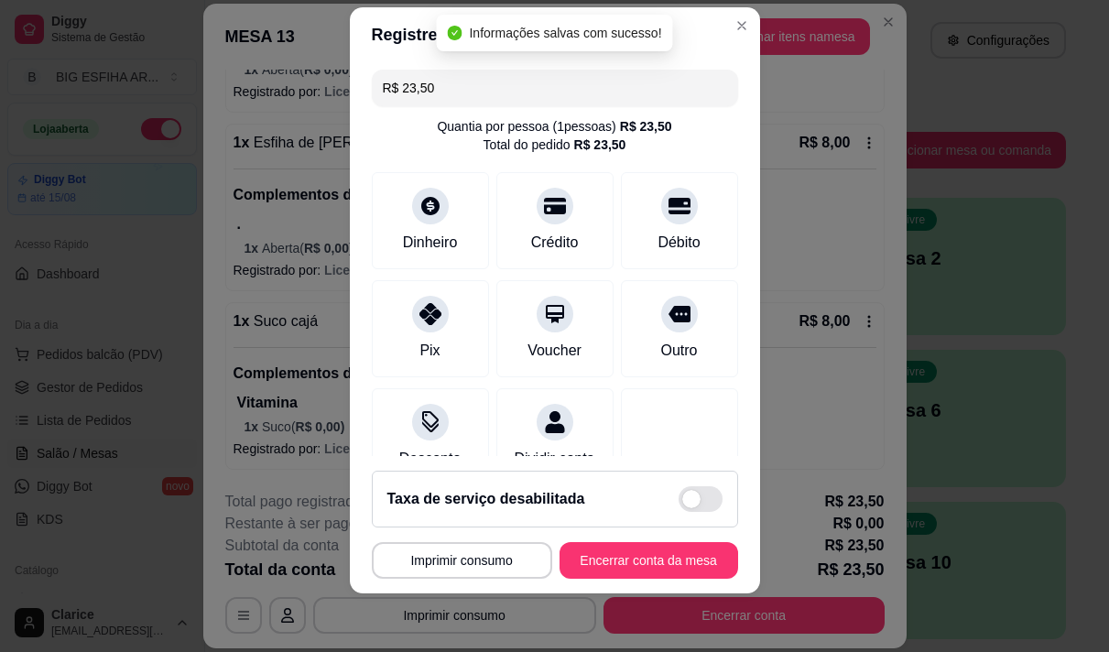
type input "R$ 0,00"
click at [617, 554] on button "Encerrar conta da mesa" at bounding box center [649, 560] width 179 height 37
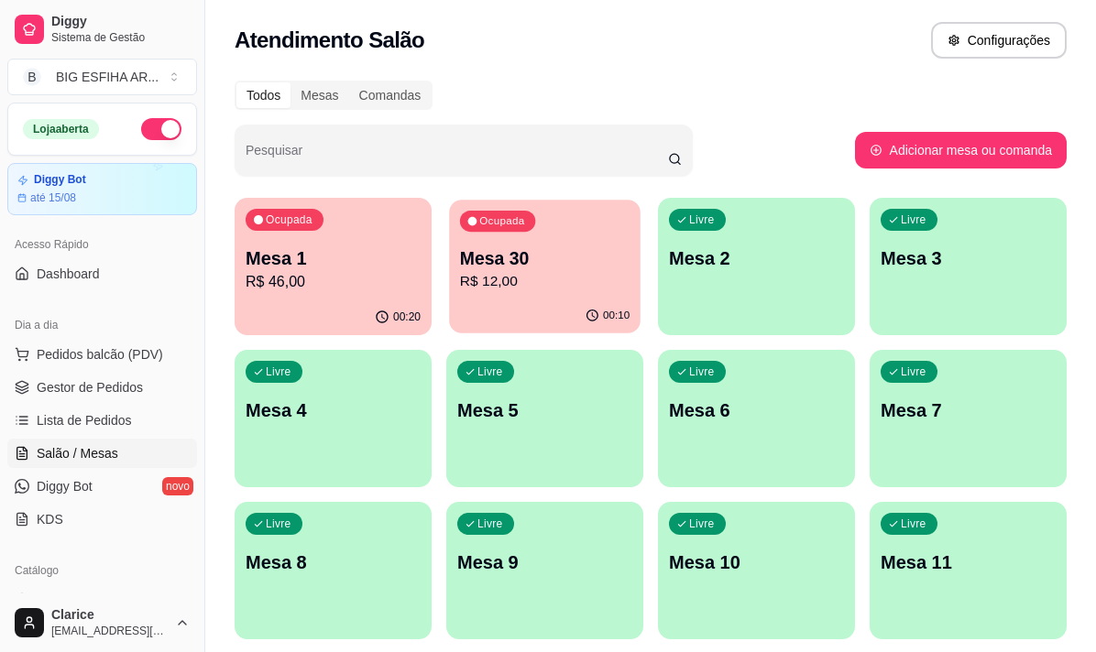
click at [502, 278] on p "R$ 12,00" at bounding box center [544, 281] width 169 height 21
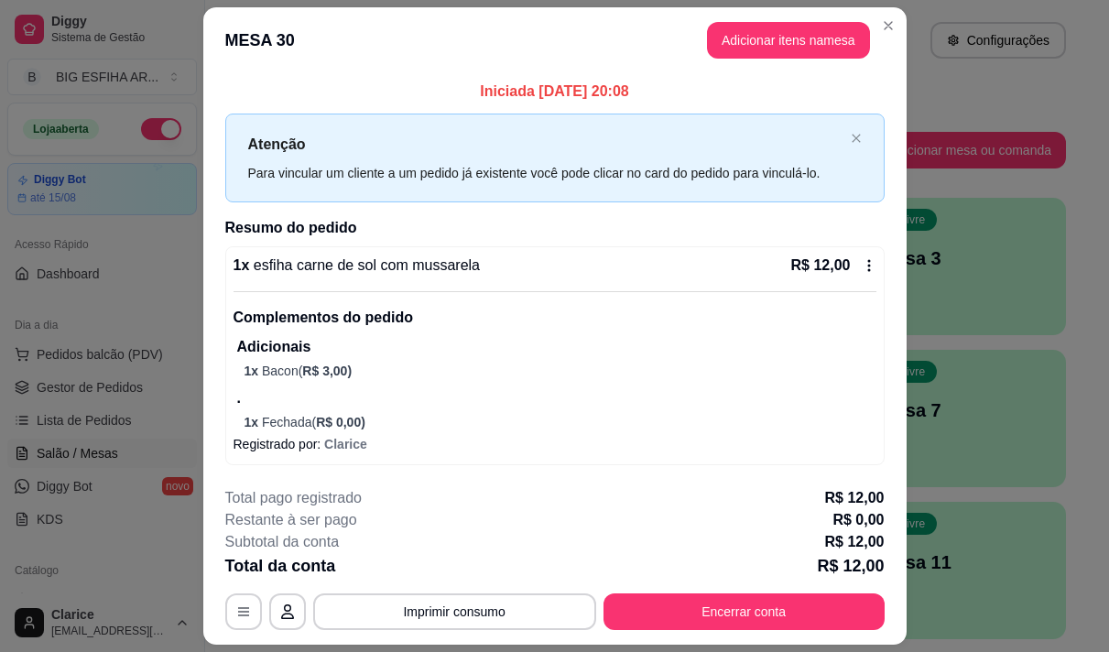
scroll to position [51, 0]
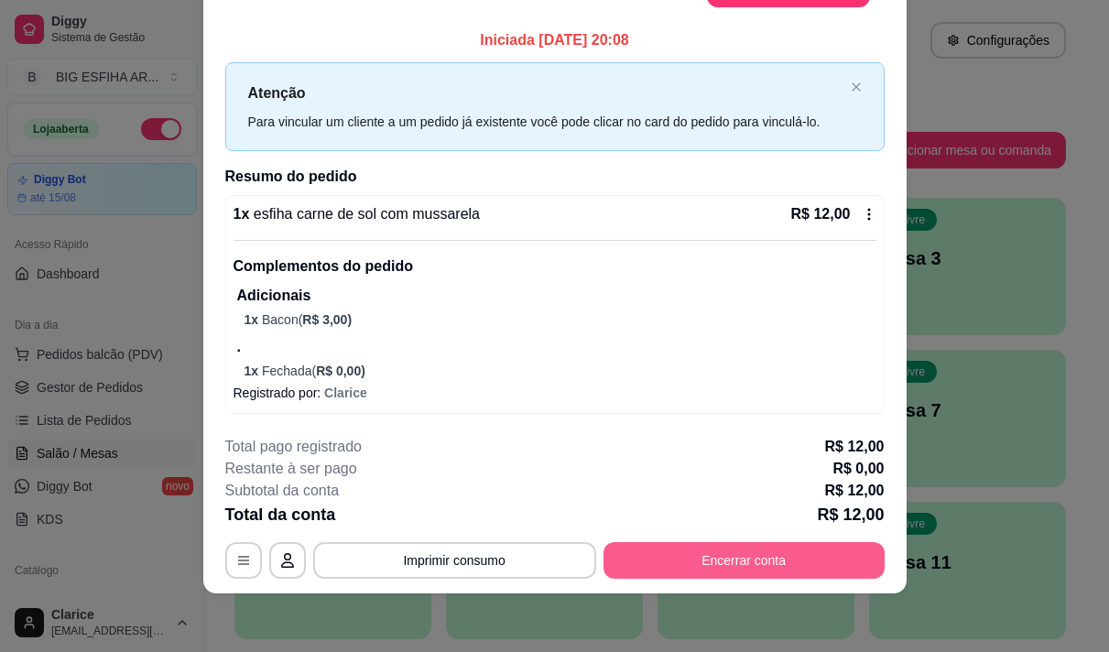
click at [649, 544] on button "Encerrar conta" at bounding box center [744, 560] width 281 height 37
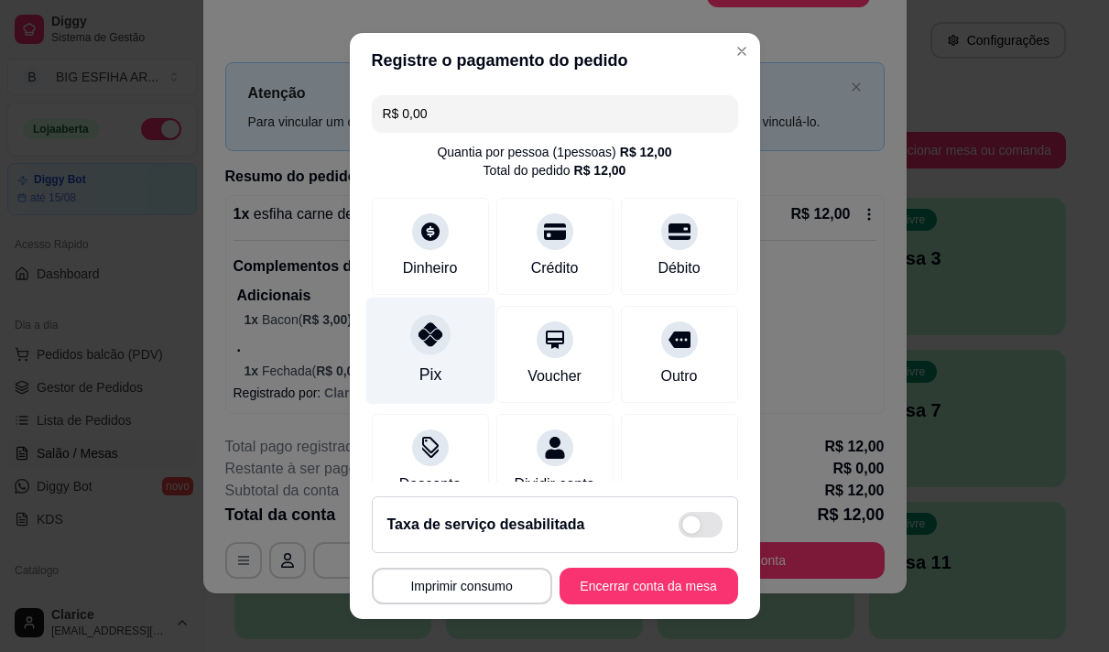
click at [410, 342] on div at bounding box center [430, 334] width 40 height 40
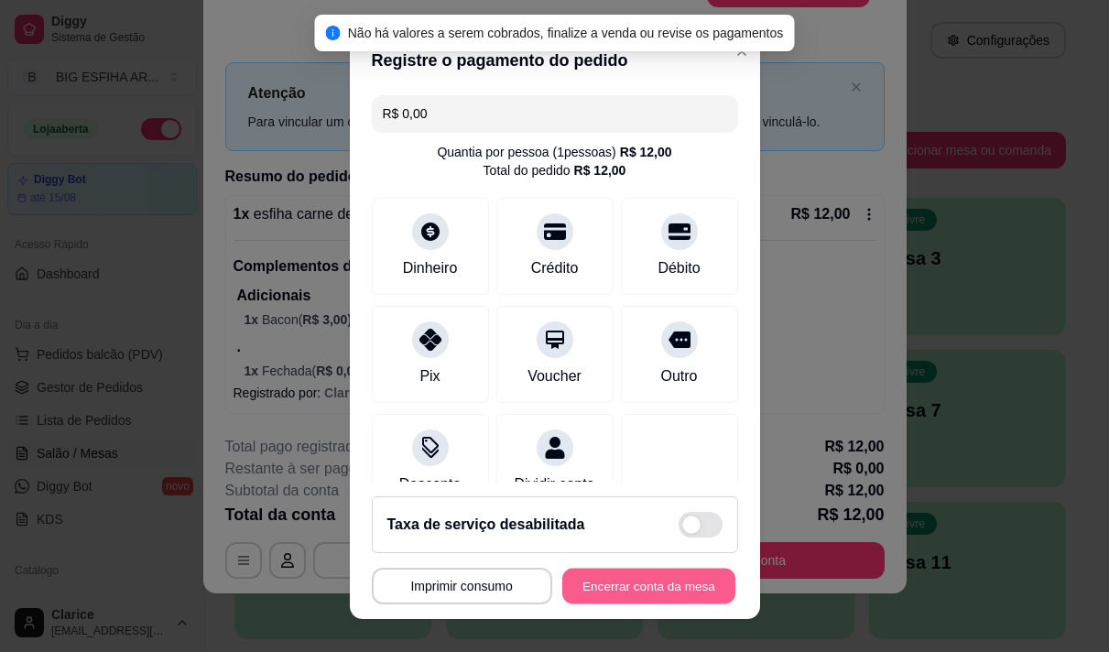
click at [599, 587] on button "Encerrar conta da mesa" at bounding box center [648, 587] width 173 height 36
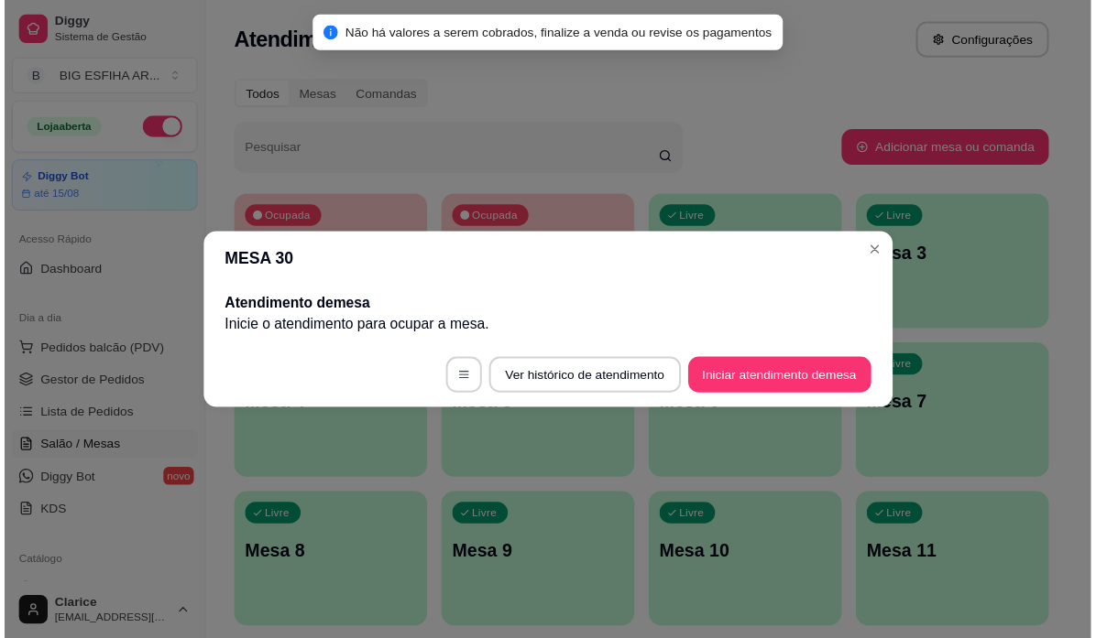
scroll to position [0, 0]
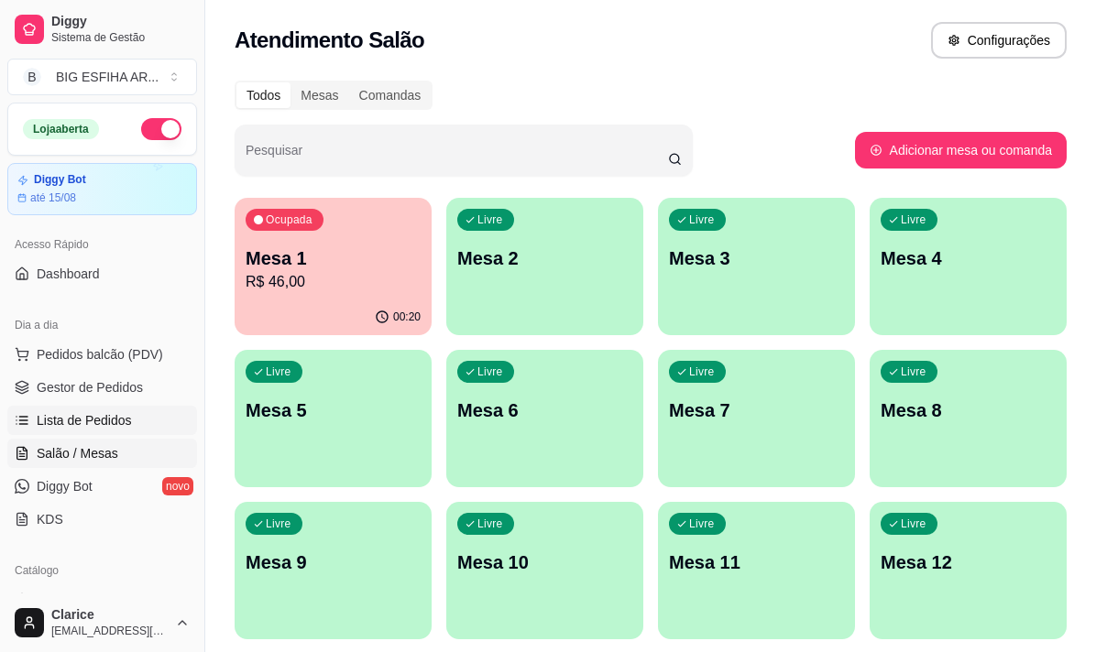
click at [82, 430] on link "Lista de Pedidos" at bounding box center [102, 420] width 190 height 29
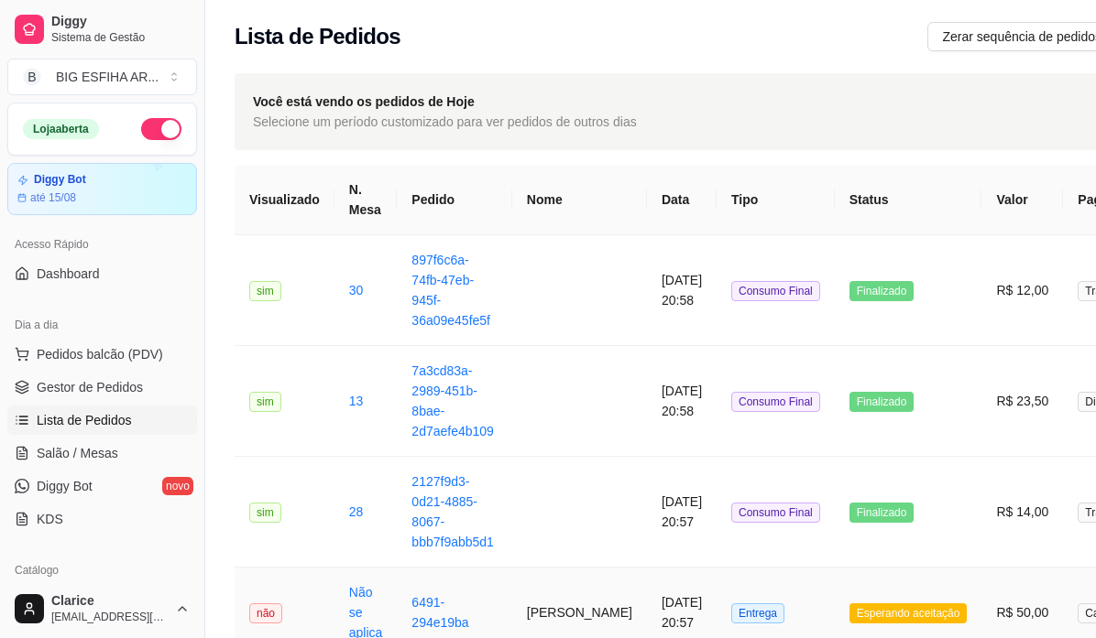
click at [527, 595] on td "Patrick" at bounding box center [579, 613] width 135 height 91
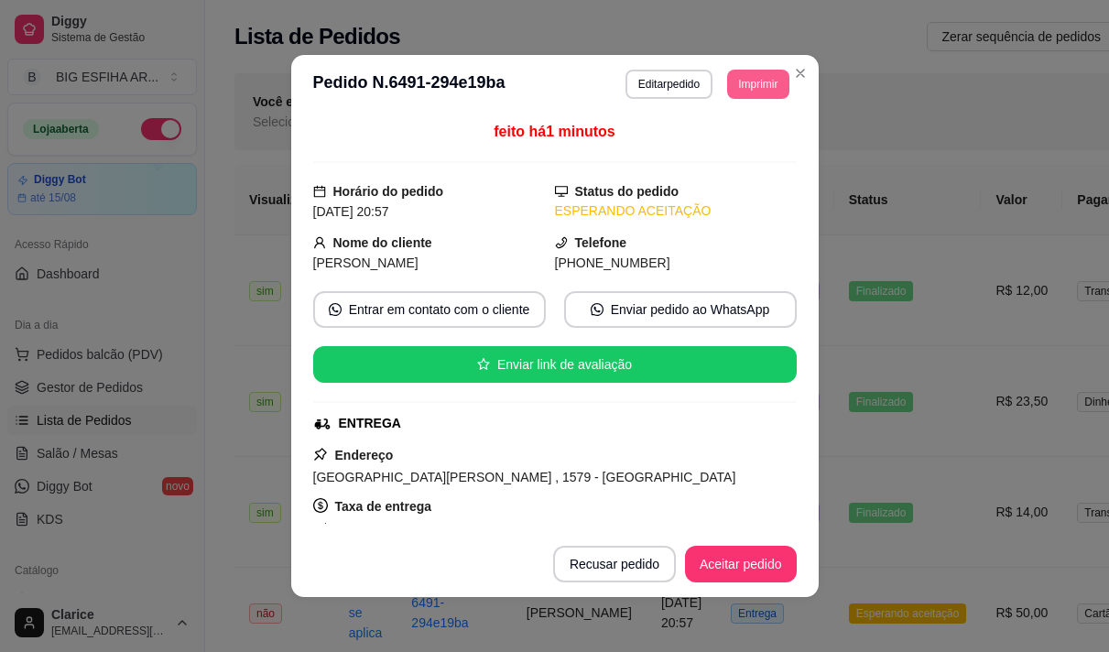
click at [740, 83] on button "Imprimir" at bounding box center [757, 84] width 61 height 29
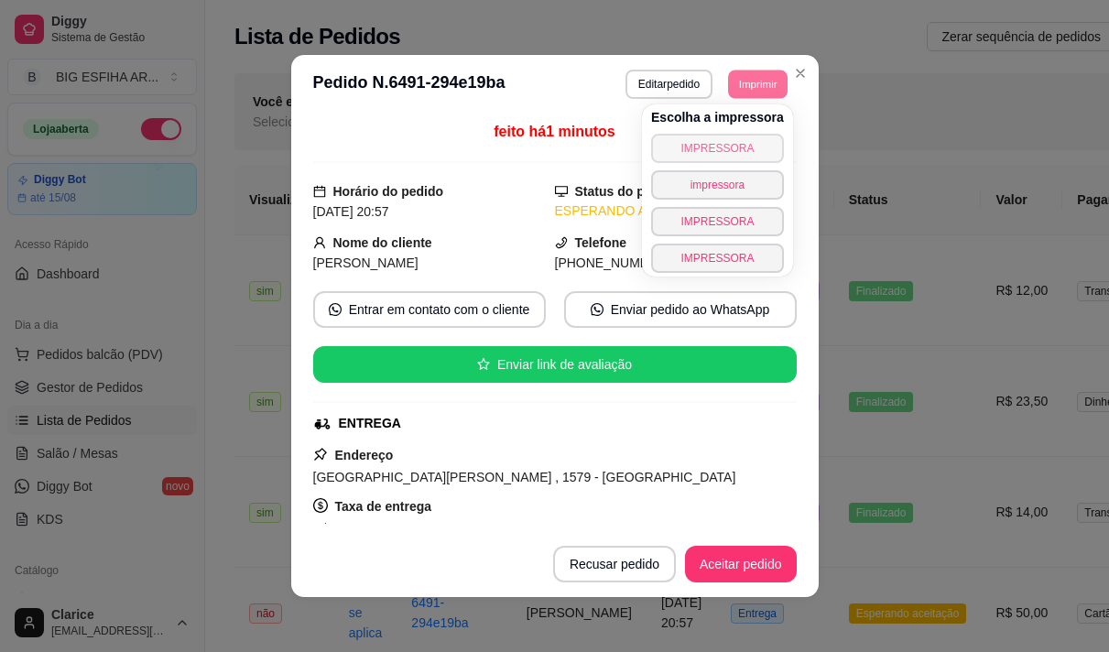
click at [708, 146] on button "IMPRESSORA" at bounding box center [717, 148] width 133 height 29
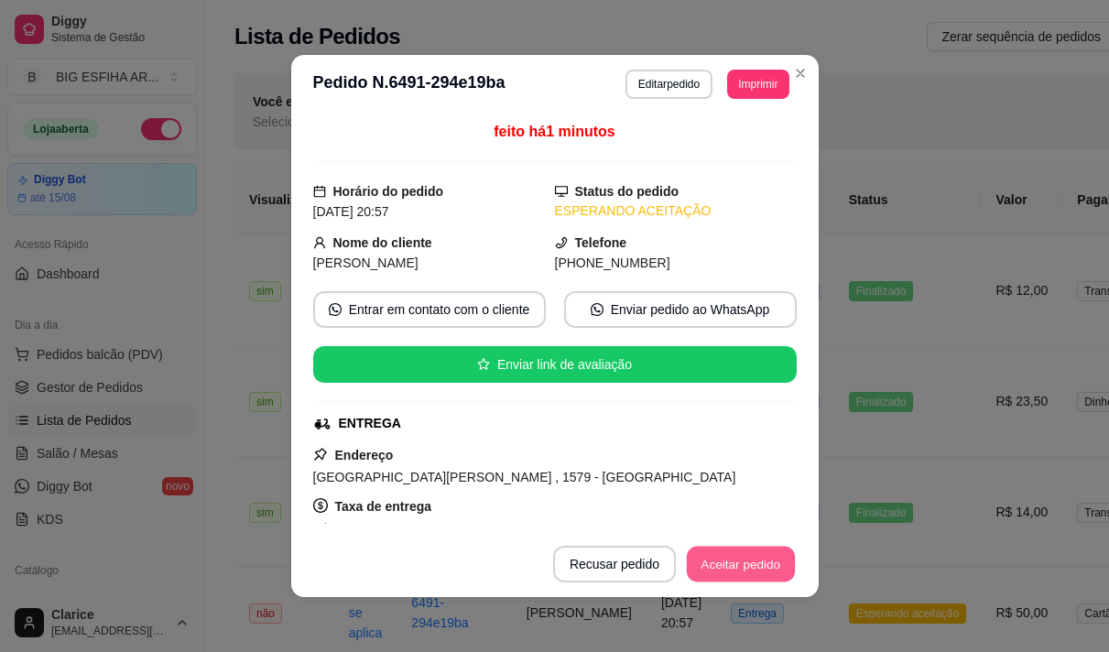
click at [716, 562] on button "Aceitar pedido" at bounding box center [741, 565] width 108 height 36
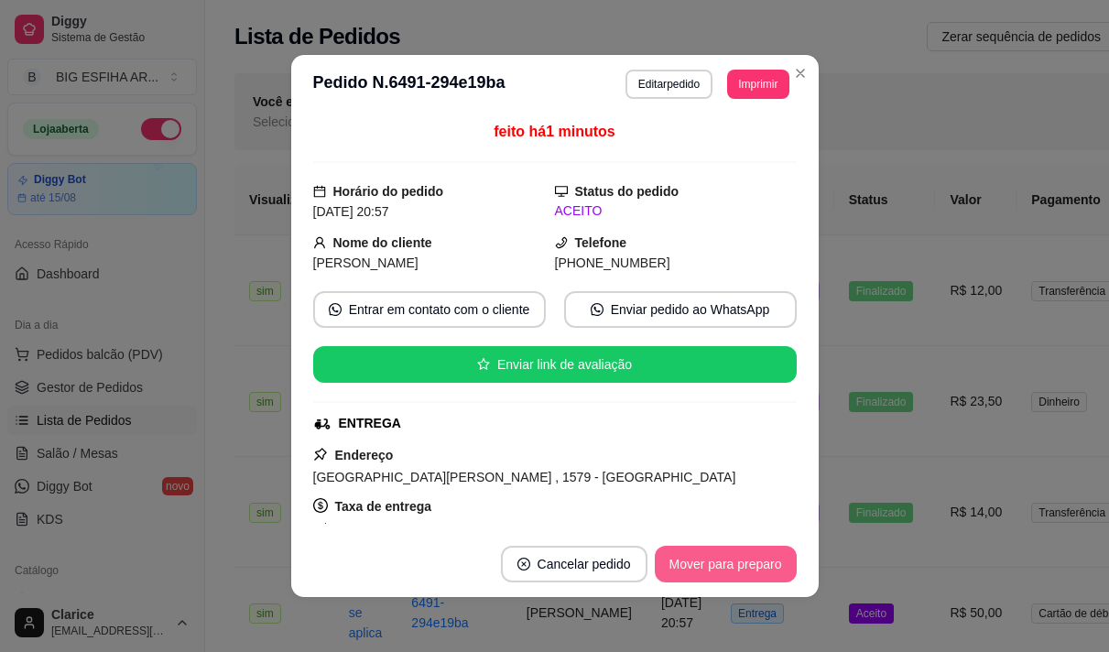
click at [729, 551] on button "Mover para preparo" at bounding box center [726, 564] width 142 height 37
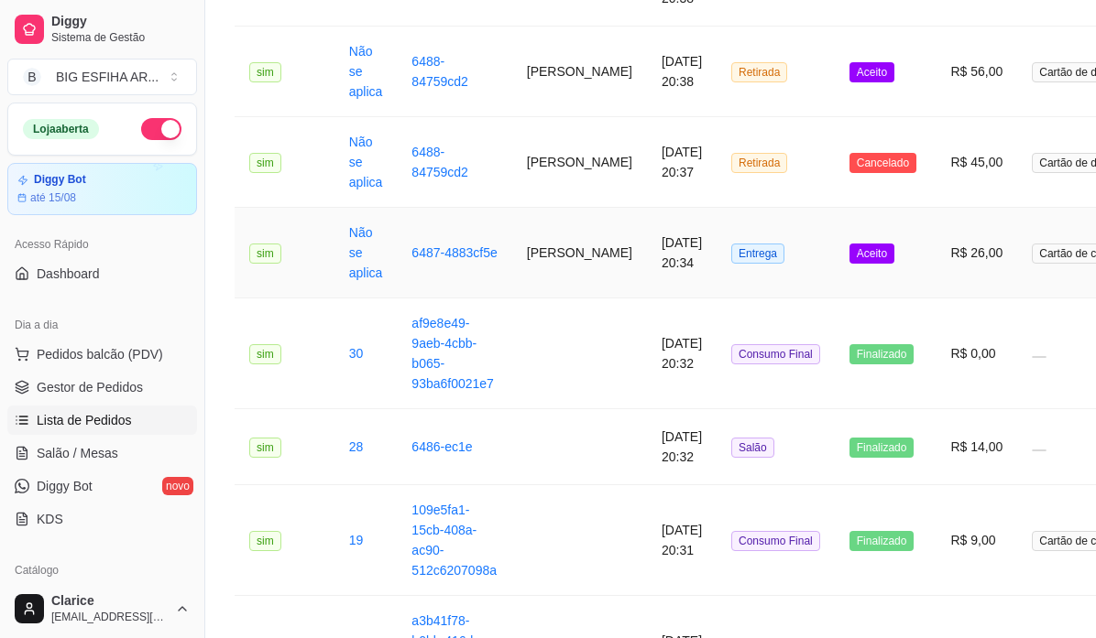
scroll to position [1008, 0]
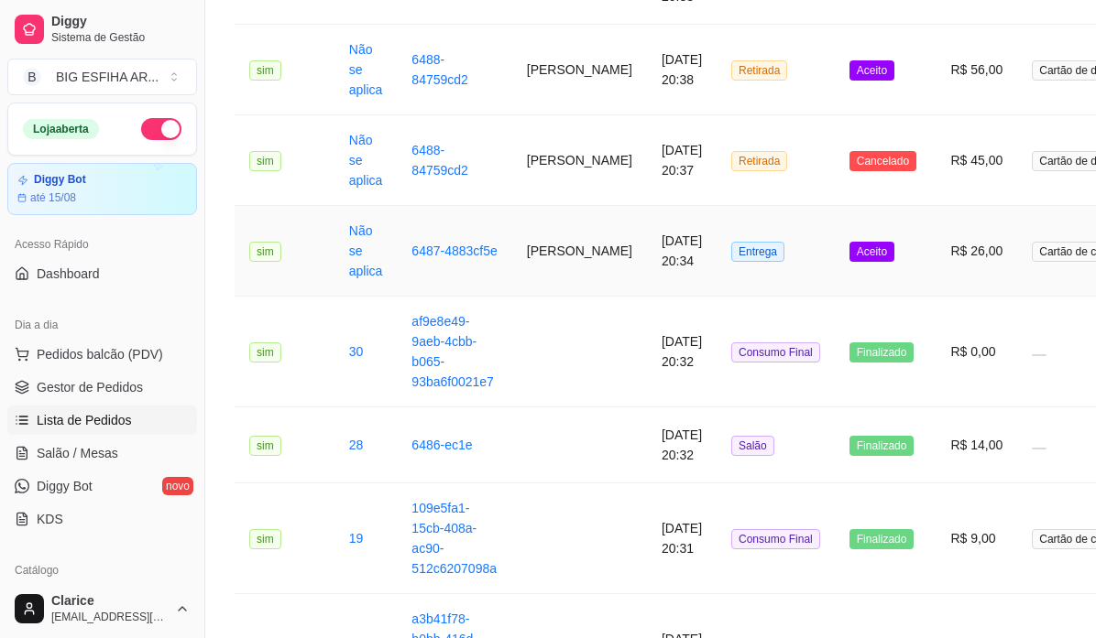
click at [543, 229] on td "Agatha" at bounding box center [579, 251] width 135 height 91
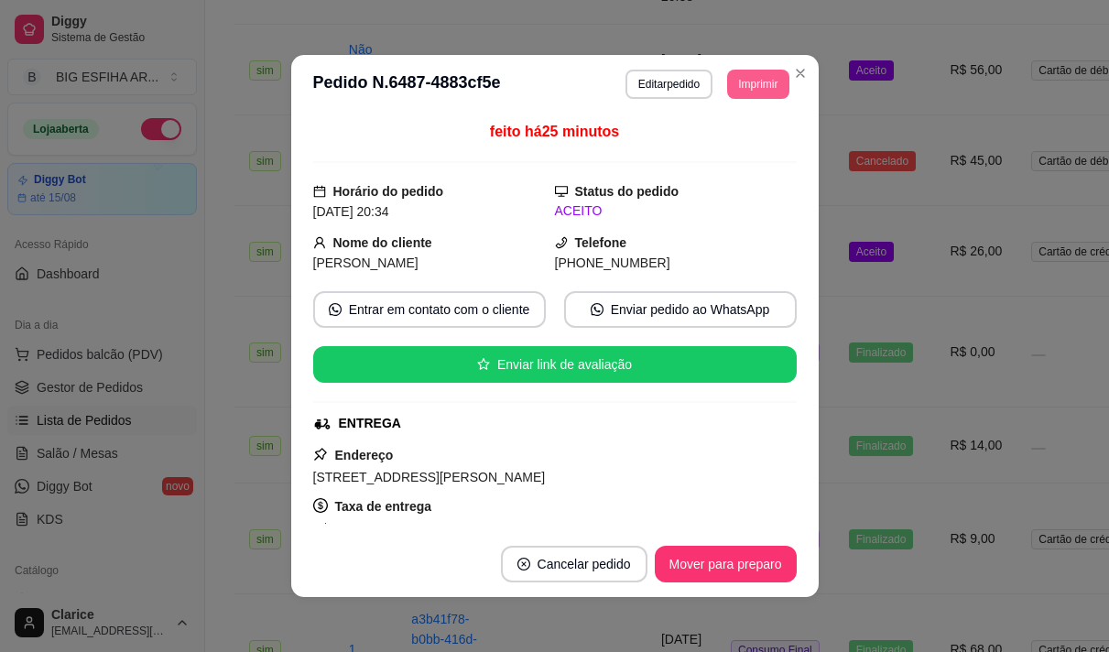
click at [732, 81] on button "Imprimir" at bounding box center [757, 84] width 61 height 29
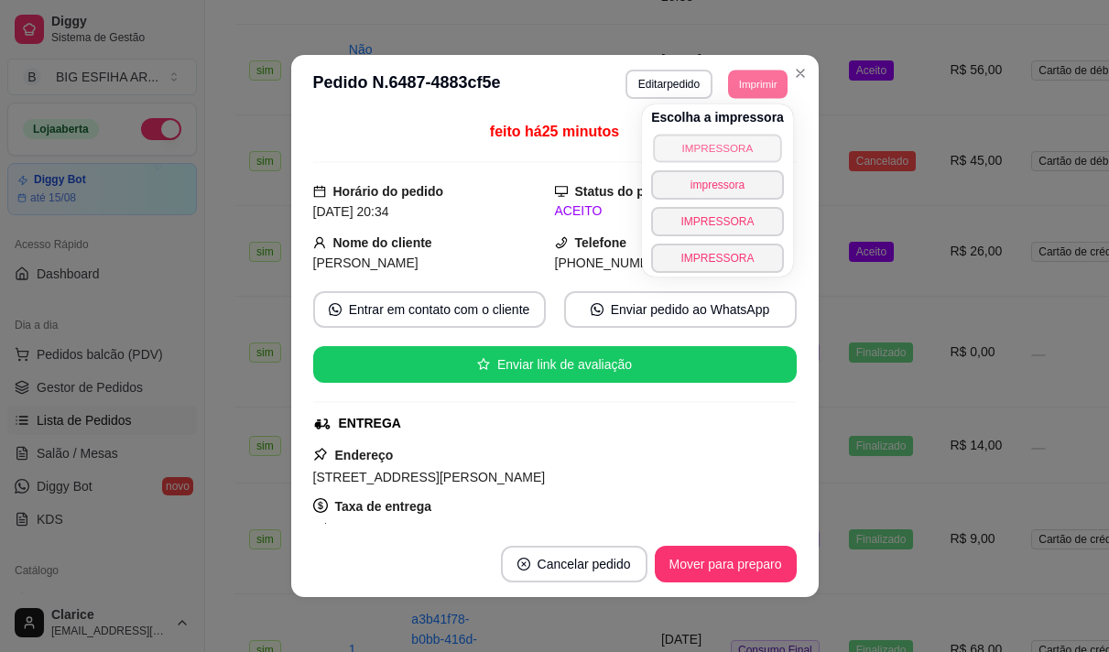
click at [701, 138] on button "IMPRESSORA" at bounding box center [717, 148] width 128 height 28
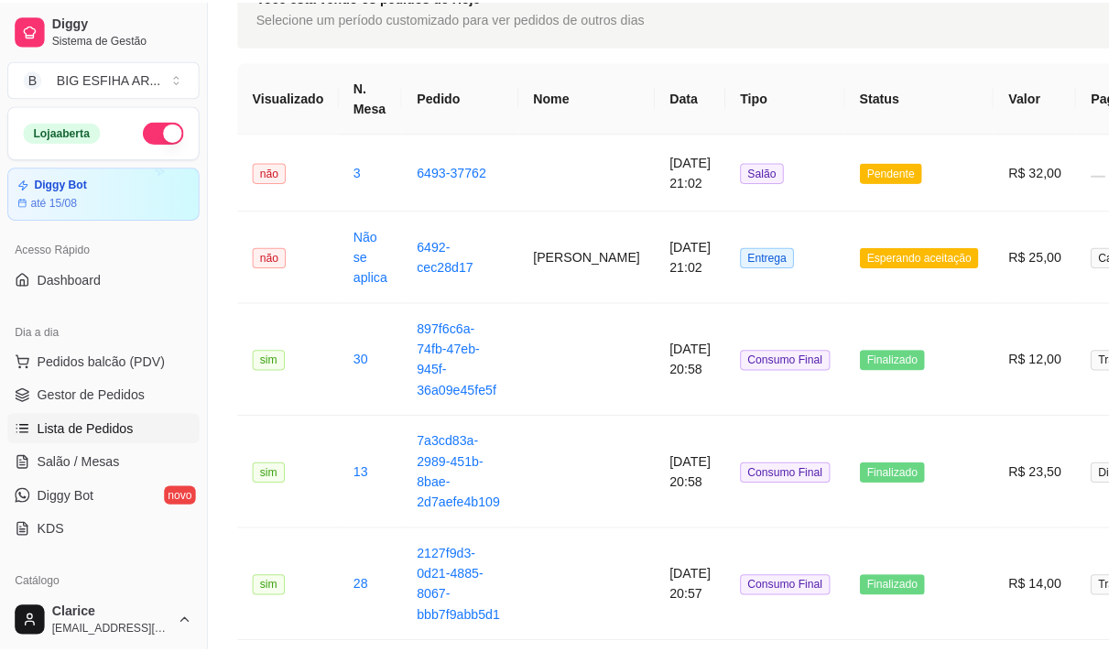
scroll to position [0, 0]
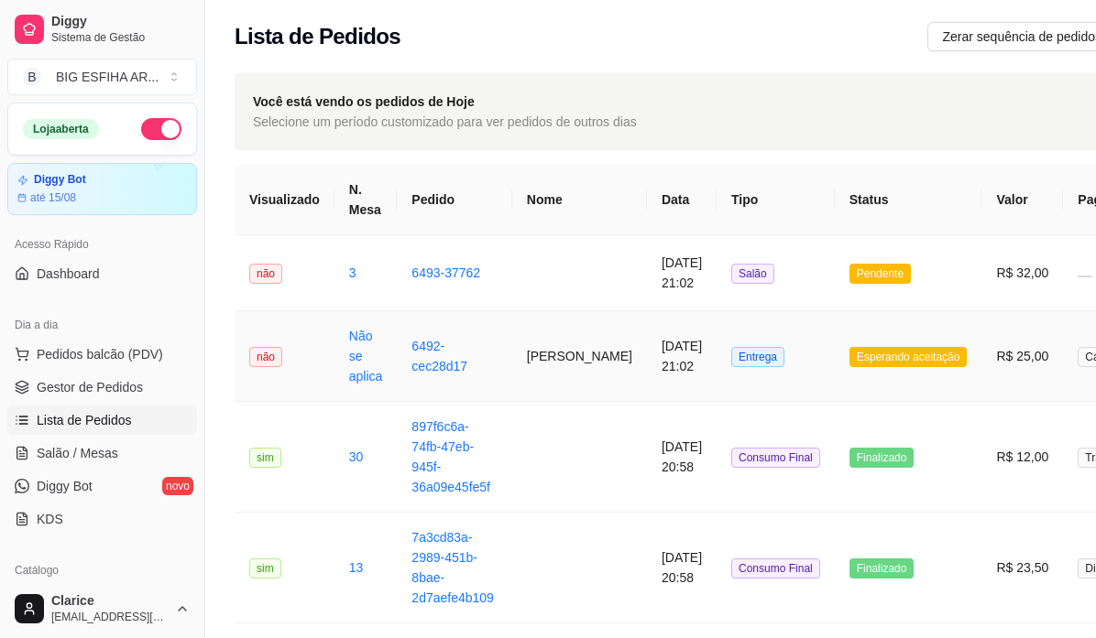
click at [552, 352] on td "Carlos Eduardo Oliveira Morais" at bounding box center [579, 356] width 135 height 91
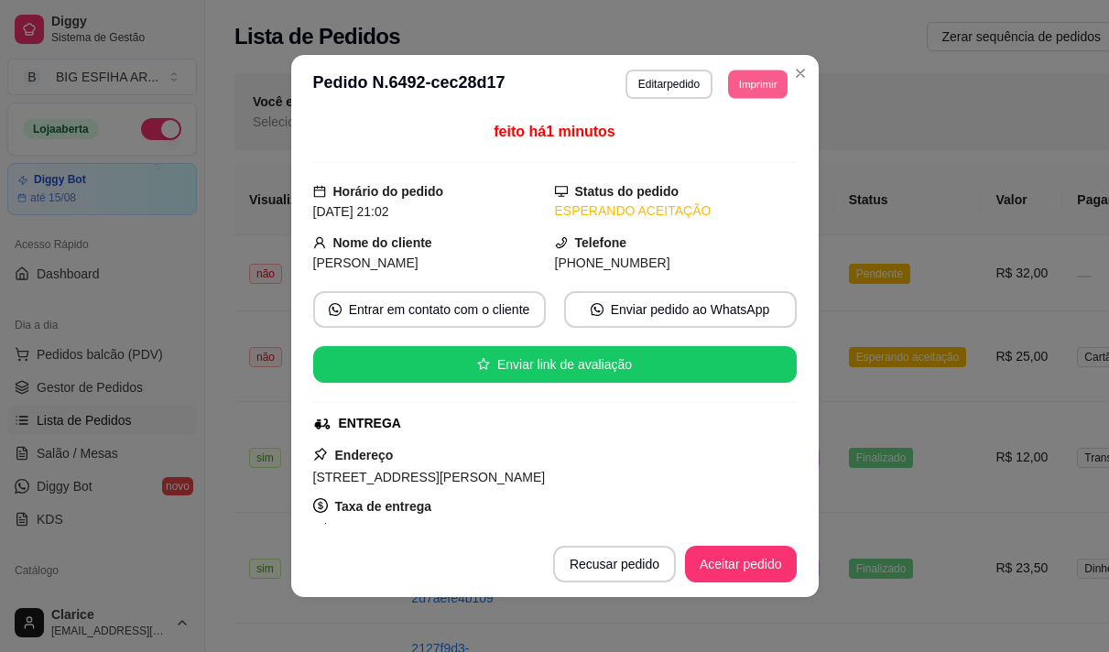
click at [771, 78] on button "Imprimir" at bounding box center [758, 84] width 60 height 28
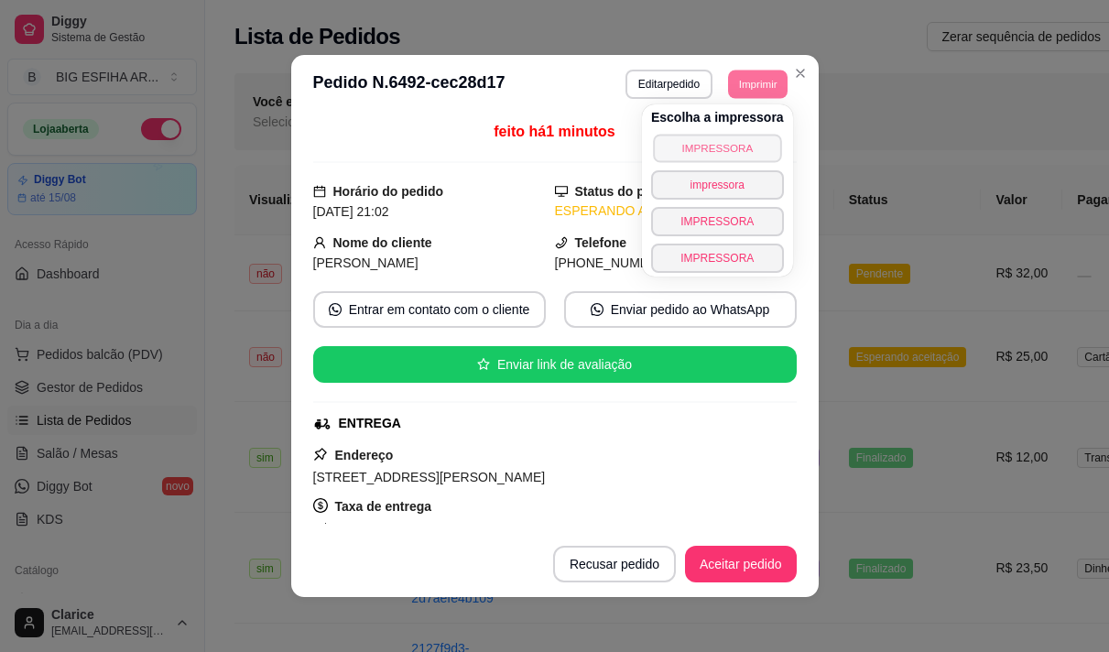
click at [724, 150] on button "IMPRESSORA" at bounding box center [717, 148] width 128 height 28
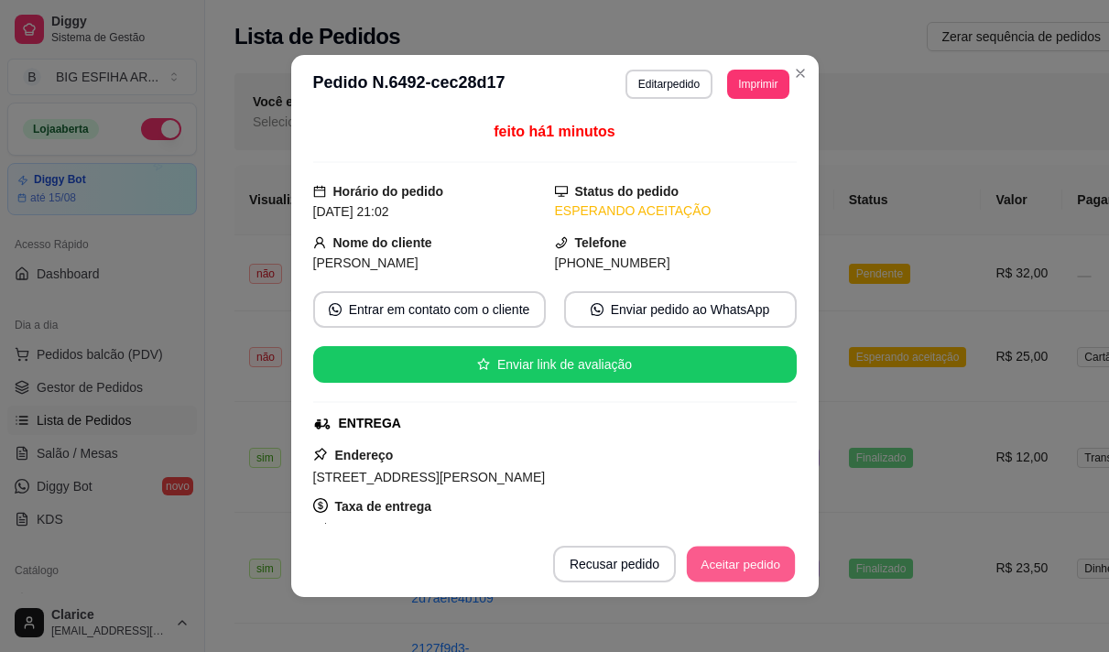
click at [739, 551] on button "Aceitar pedido" at bounding box center [741, 565] width 108 height 36
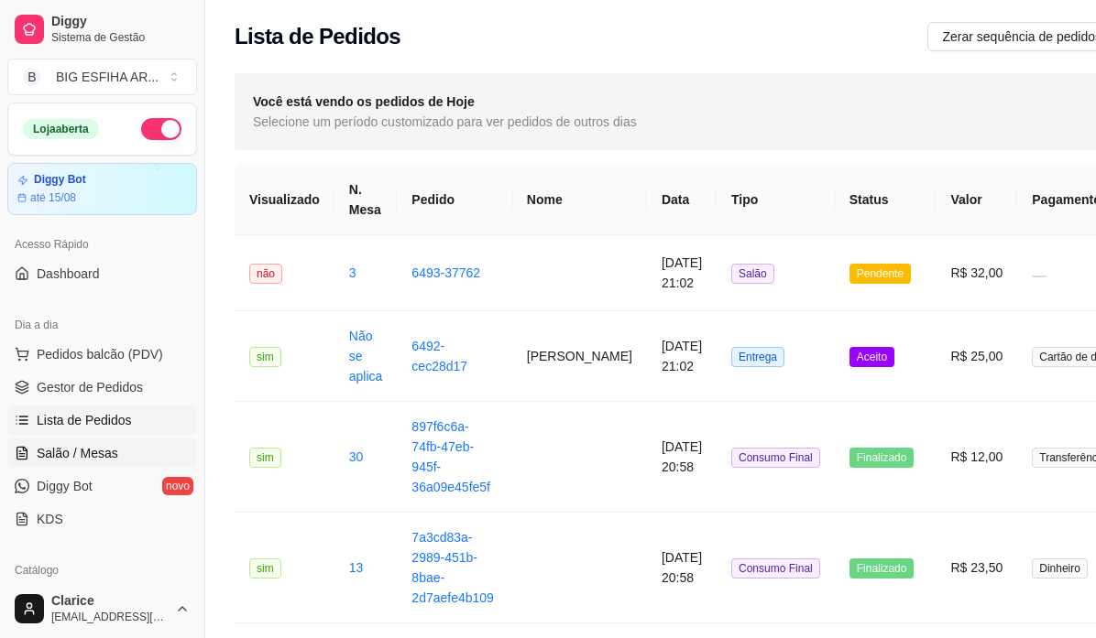
click at [77, 446] on span "Salão / Mesas" at bounding box center [78, 453] width 82 height 18
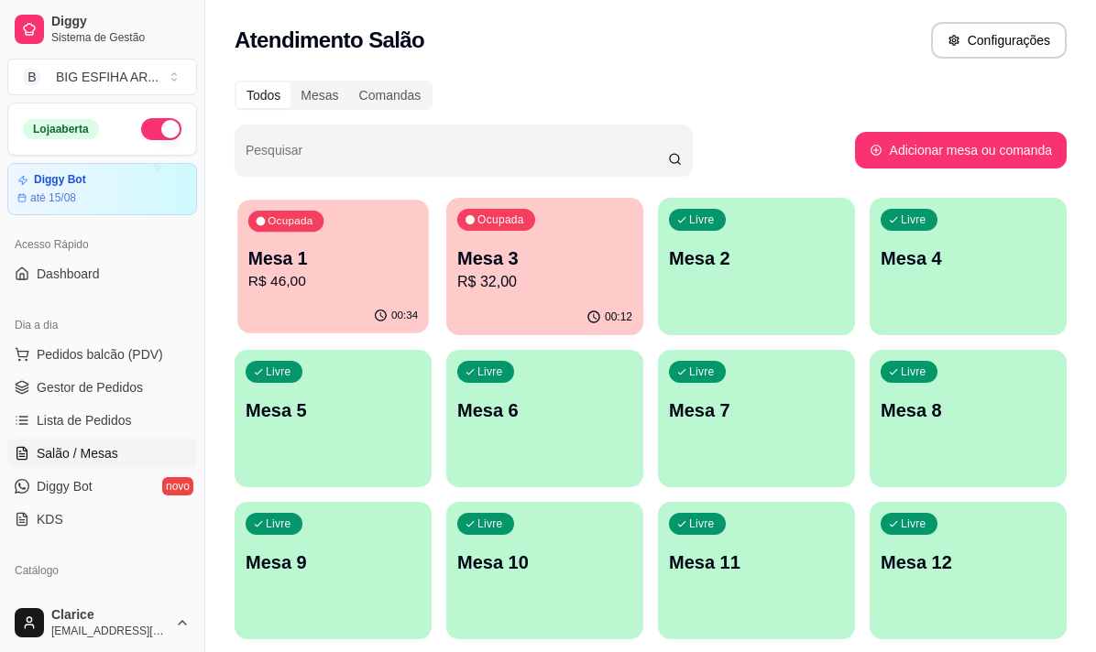
click at [341, 298] on div "Ocupada Mesa 1 R$ 46,00" at bounding box center [332, 249] width 191 height 99
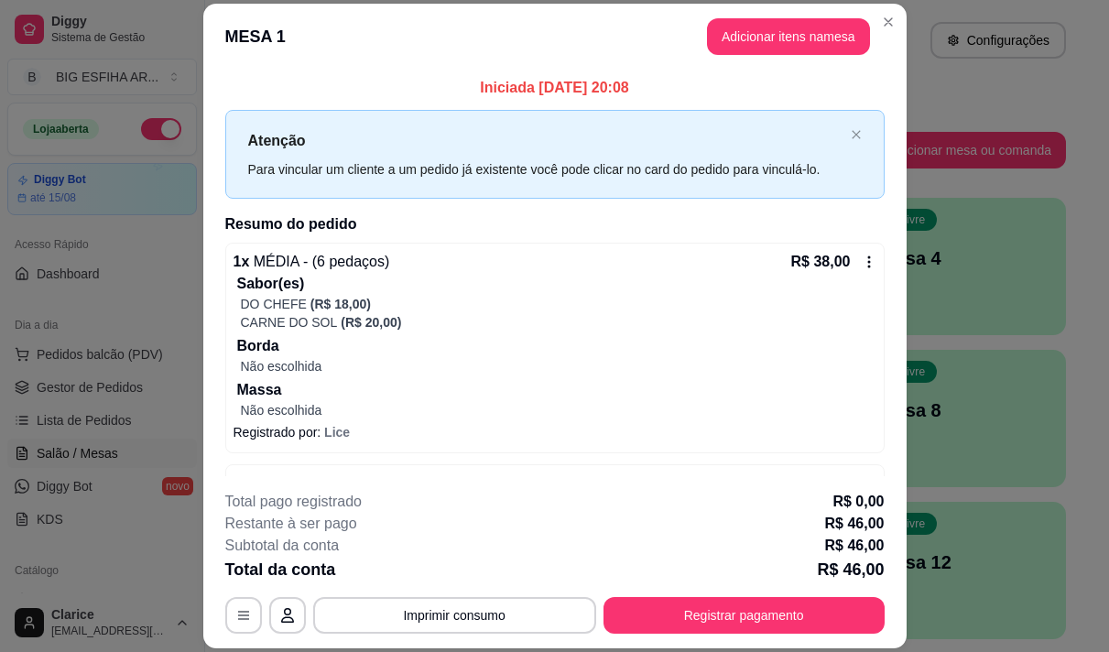
scroll to position [59, 0]
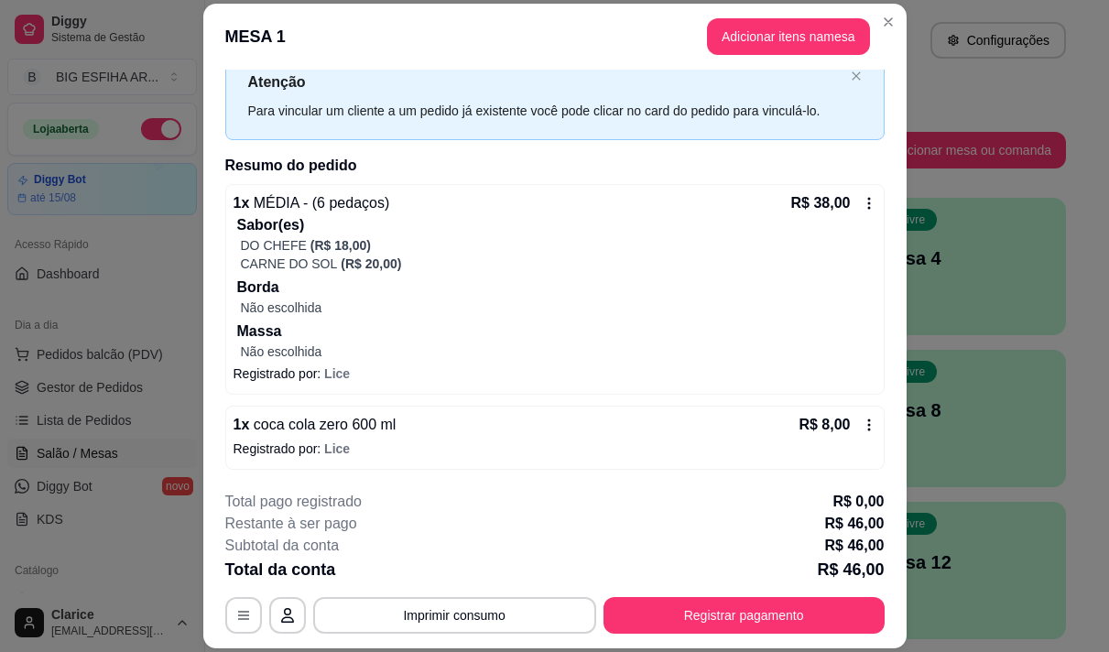
click at [511, 606] on button "Imprimir consumo" at bounding box center [454, 615] width 283 height 37
click at [443, 477] on button "IMPRESSORA" at bounding box center [453, 489] width 106 height 24
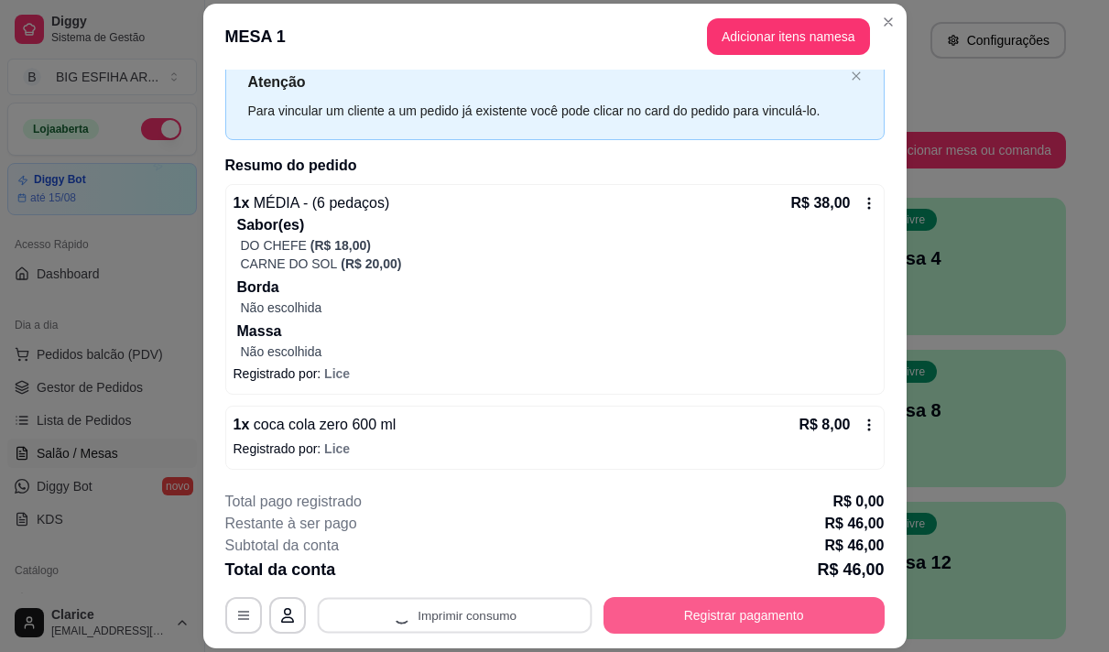
click at [673, 618] on button "Registrar pagamento" at bounding box center [744, 615] width 281 height 37
click at [682, 609] on button "Registrar pagamento" at bounding box center [744, 615] width 281 height 37
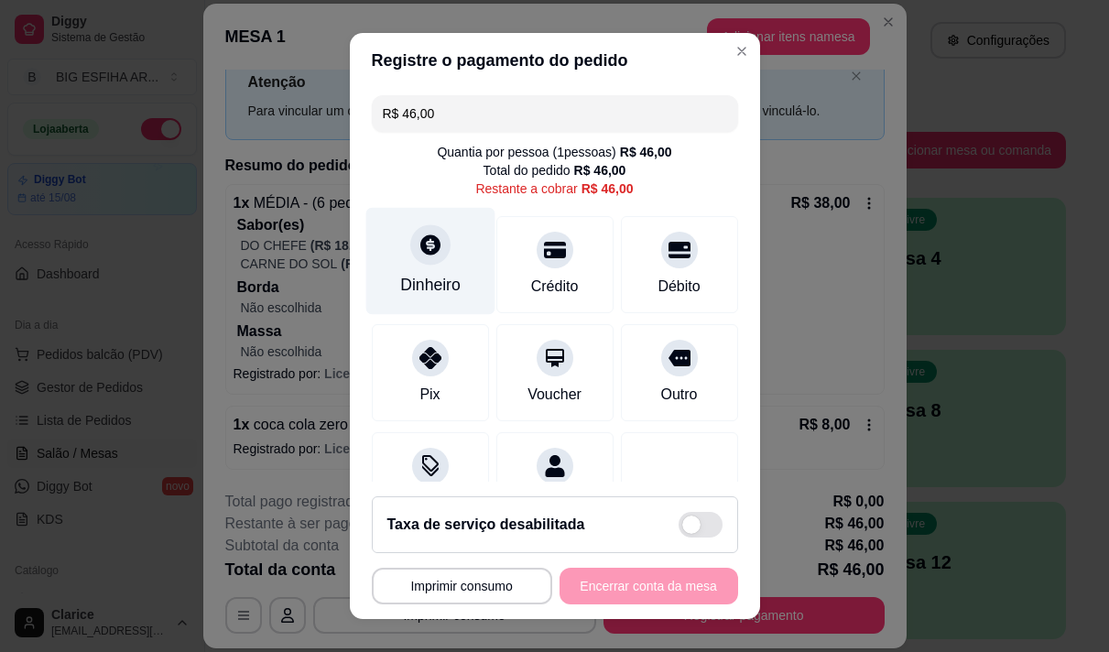
click at [415, 271] on div "Dinheiro" at bounding box center [429, 260] width 129 height 107
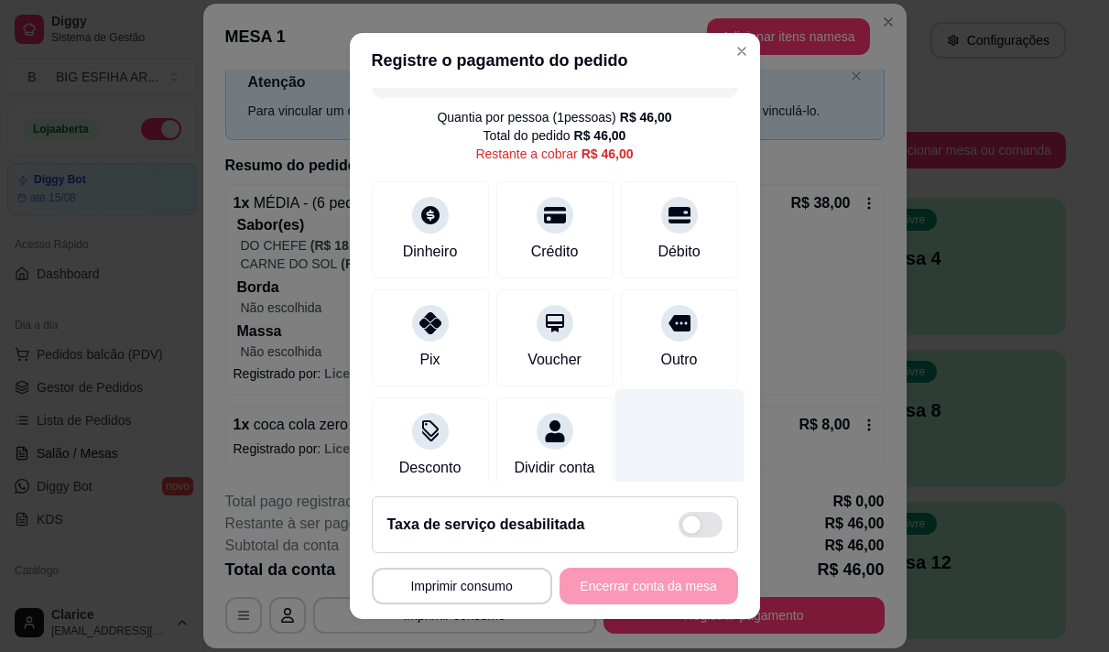
scroll to position [0, 0]
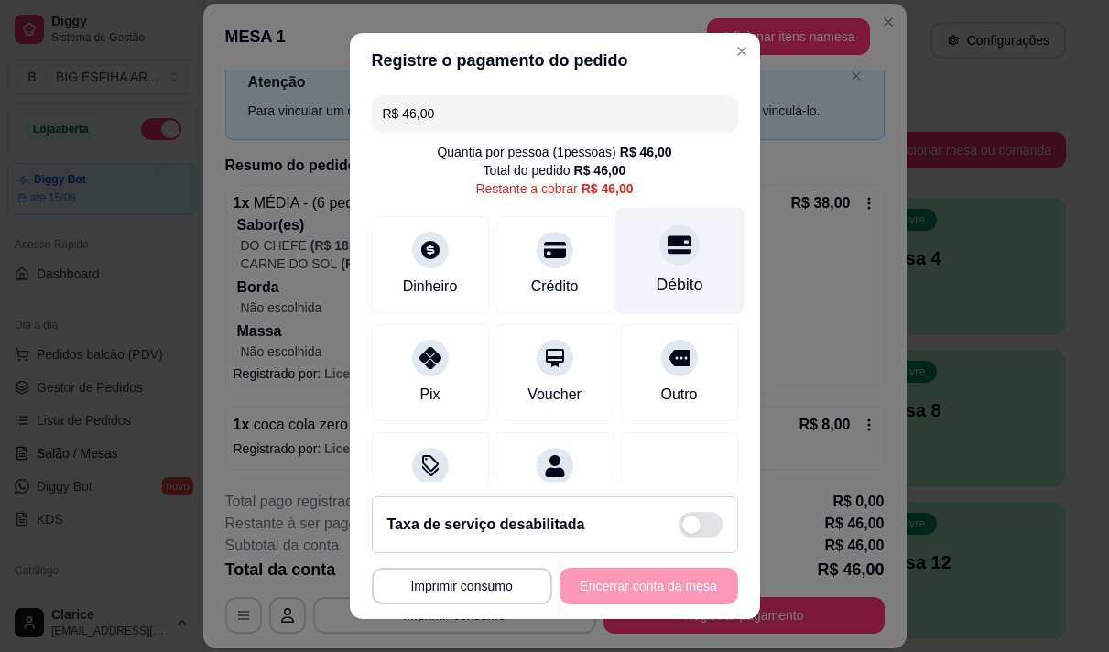
click at [660, 311] on div "Débito" at bounding box center [679, 260] width 129 height 107
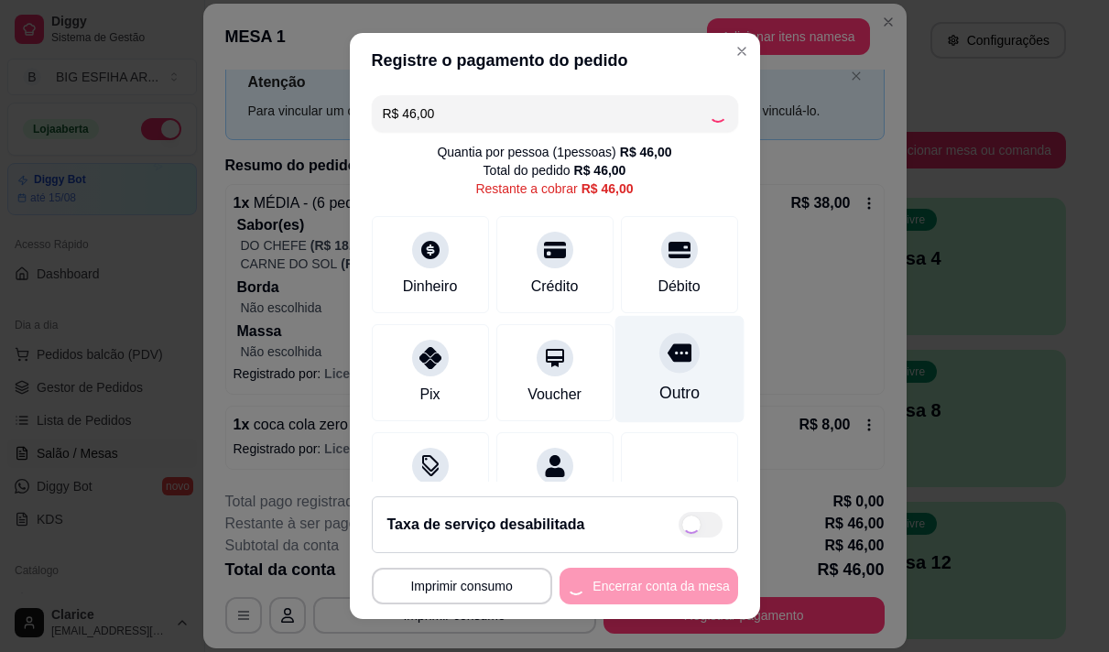
type input "R$ 0,00"
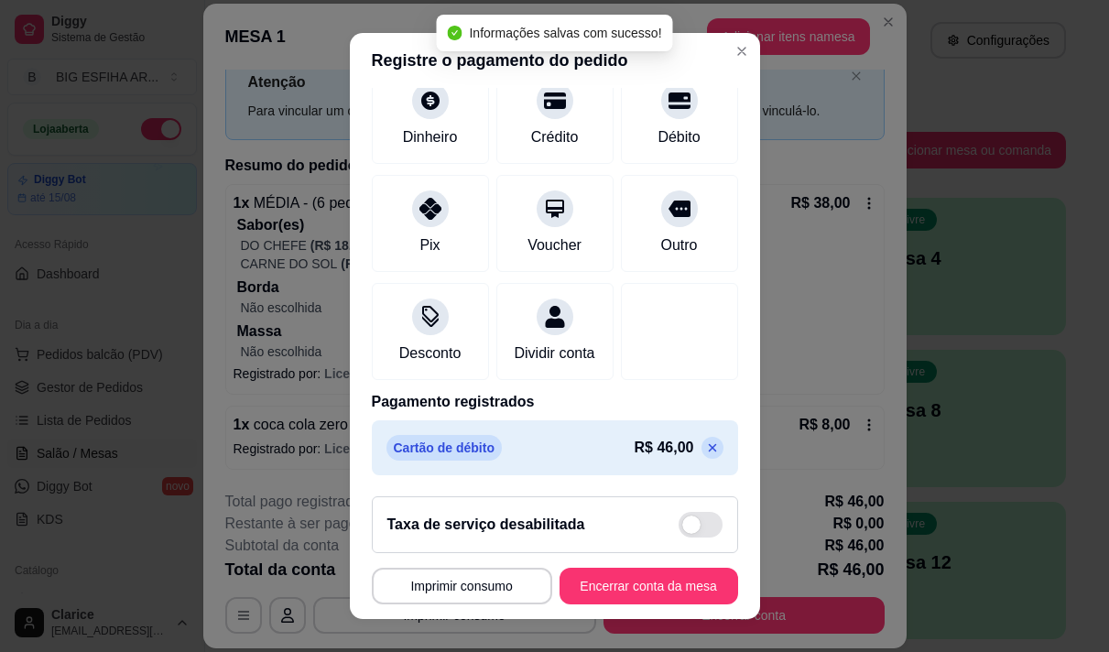
scroll to position [26, 0]
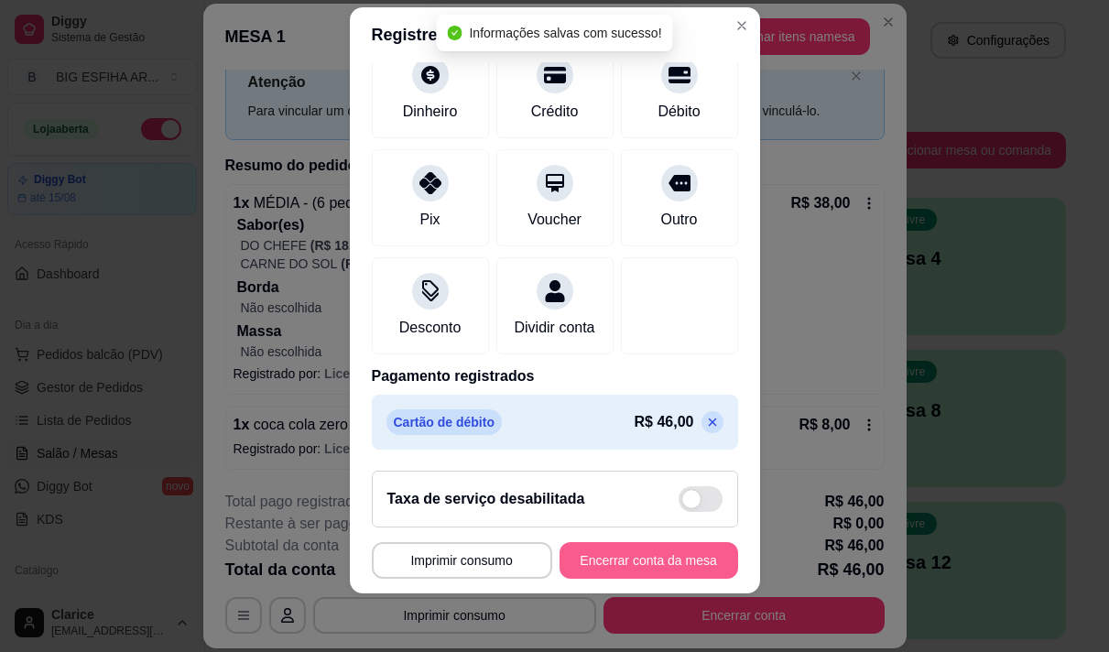
click at [638, 555] on button "Encerrar conta da mesa" at bounding box center [649, 560] width 179 height 37
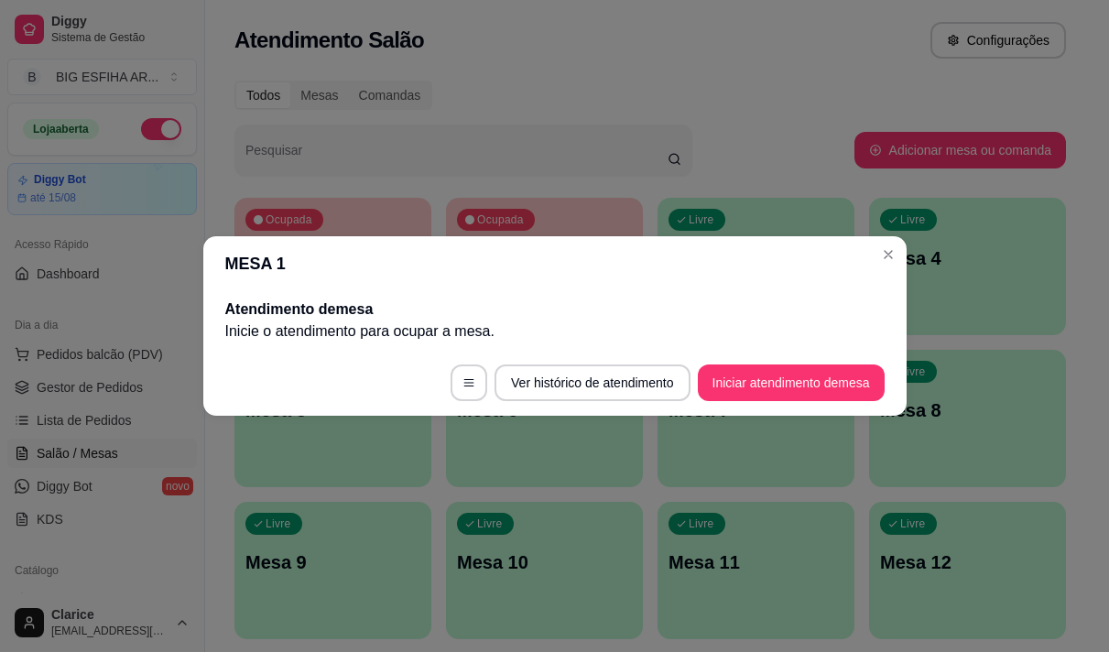
scroll to position [0, 0]
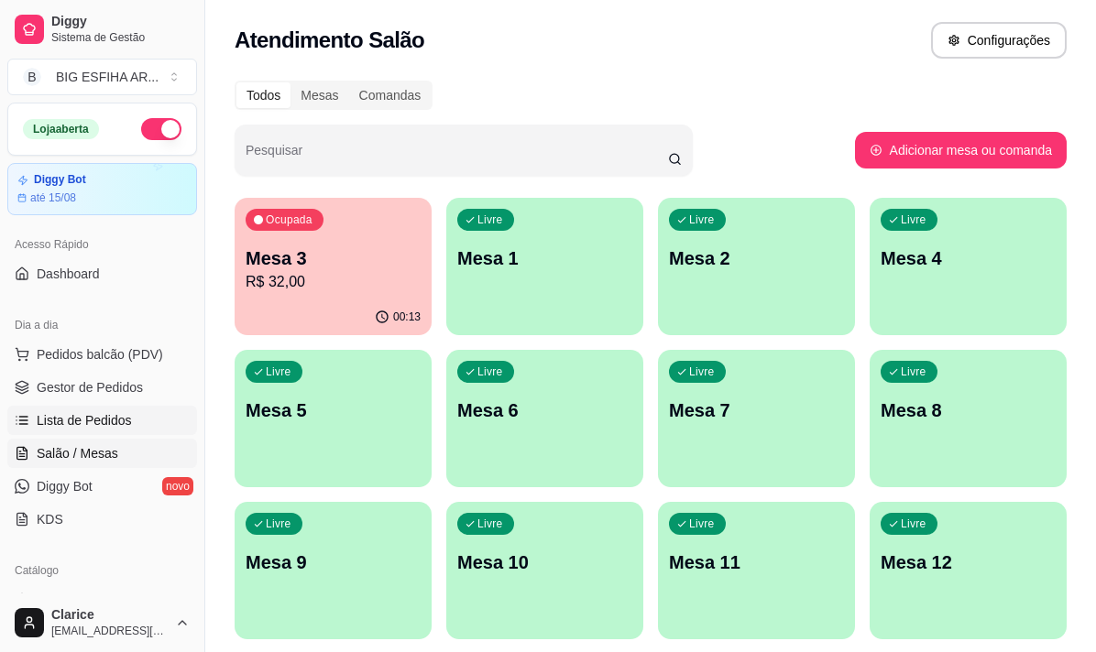
click at [93, 422] on span "Lista de Pedidos" at bounding box center [84, 420] width 95 height 18
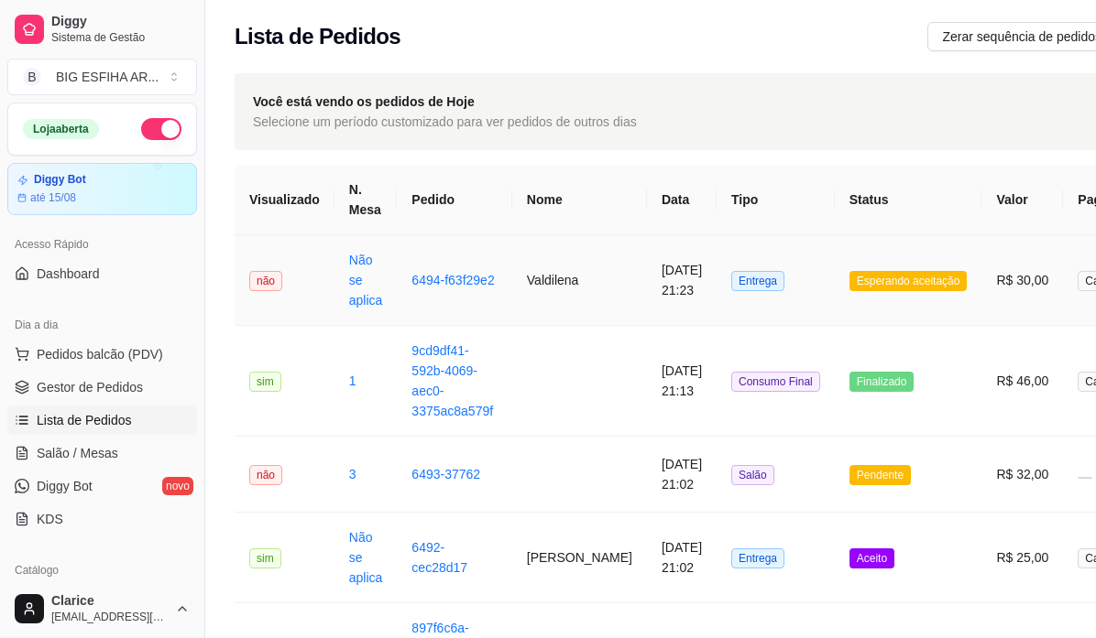
click at [526, 279] on td "Valdilena" at bounding box center [579, 280] width 135 height 91
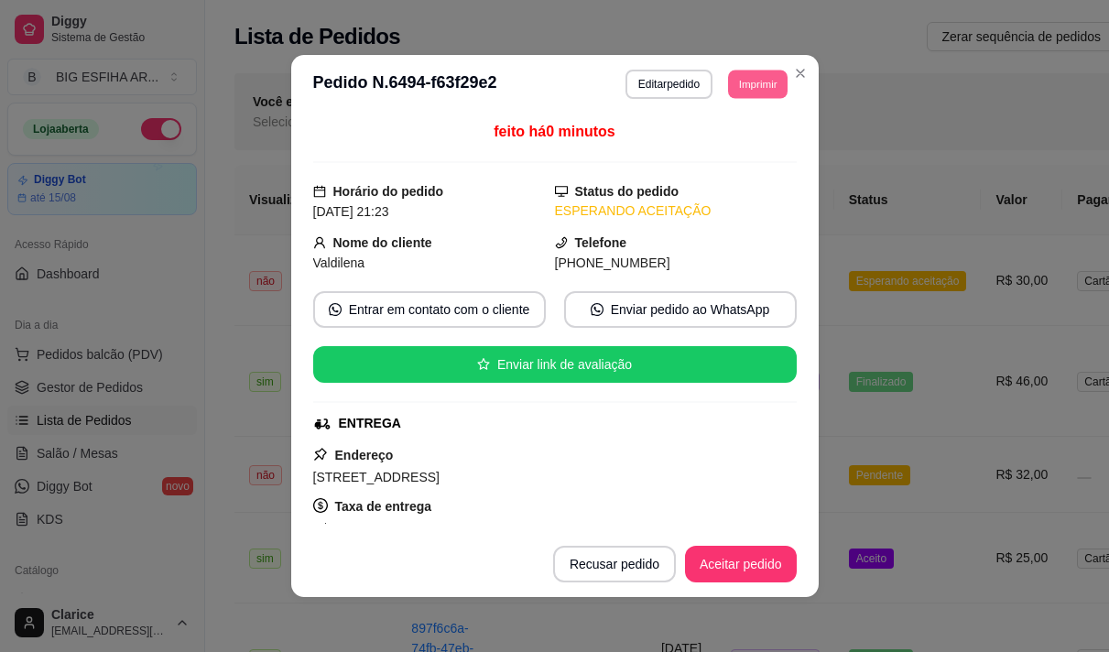
click at [751, 84] on button "Imprimir" at bounding box center [758, 84] width 60 height 28
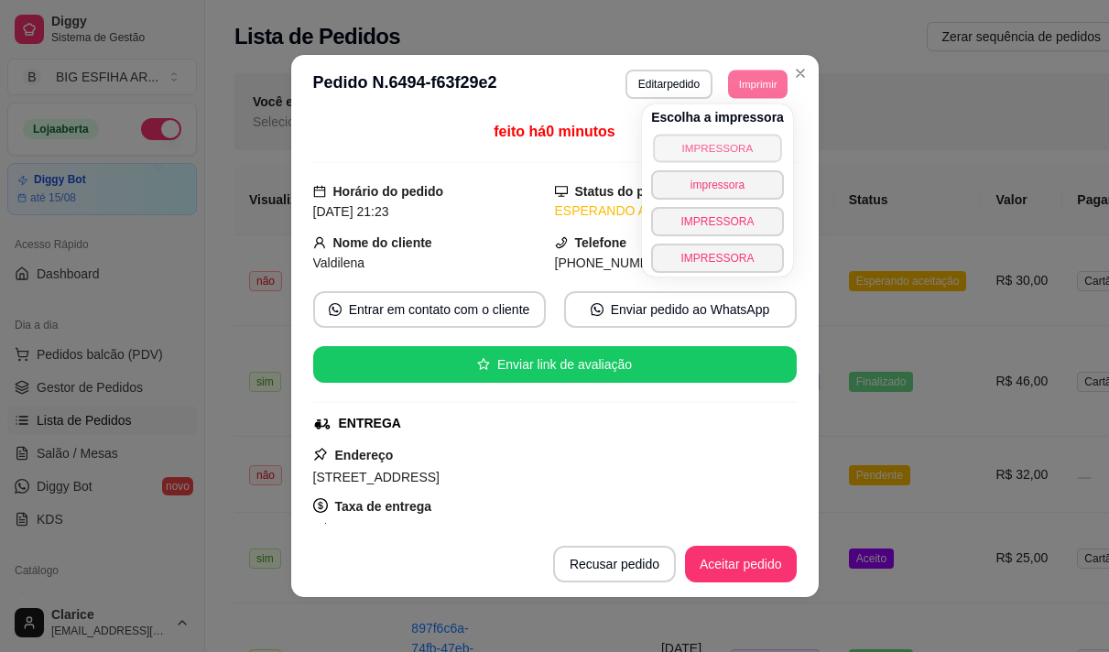
click at [709, 147] on button "IMPRESSORA" at bounding box center [717, 148] width 128 height 28
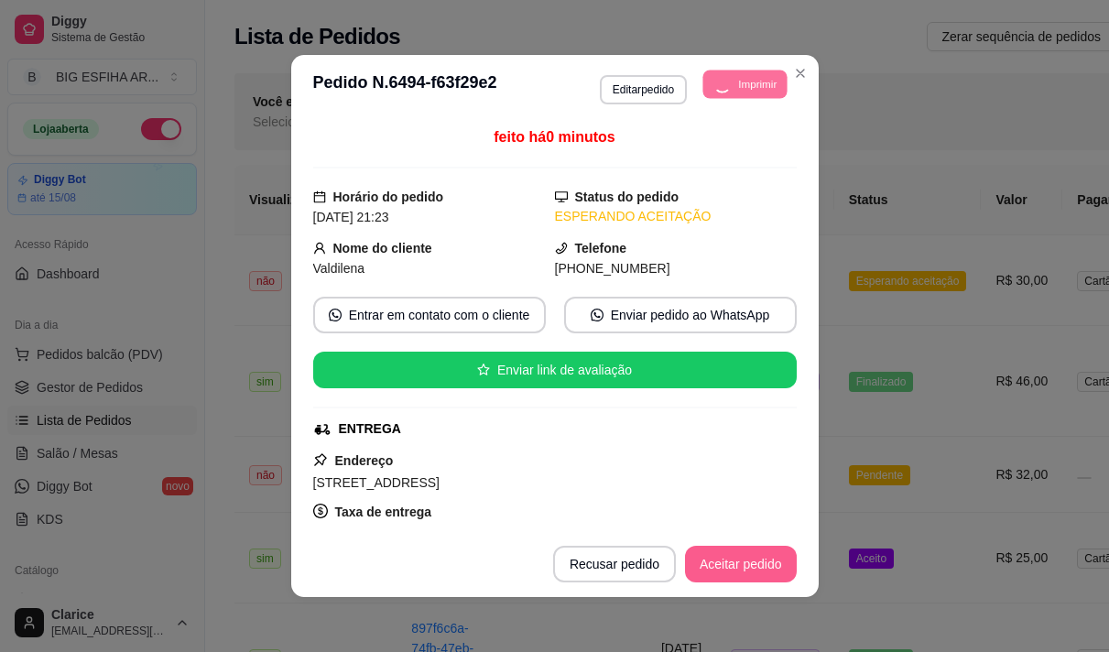
click at [734, 572] on button "Aceitar pedido" at bounding box center [741, 564] width 112 height 37
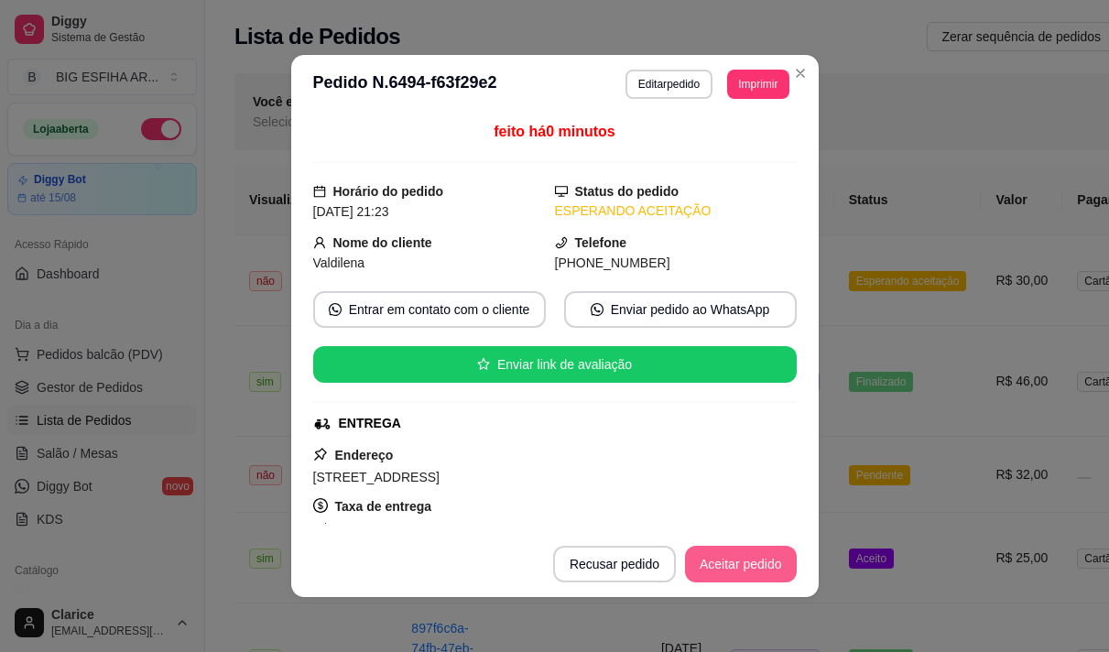
click at [737, 563] on button "Aceitar pedido" at bounding box center [741, 564] width 112 height 37
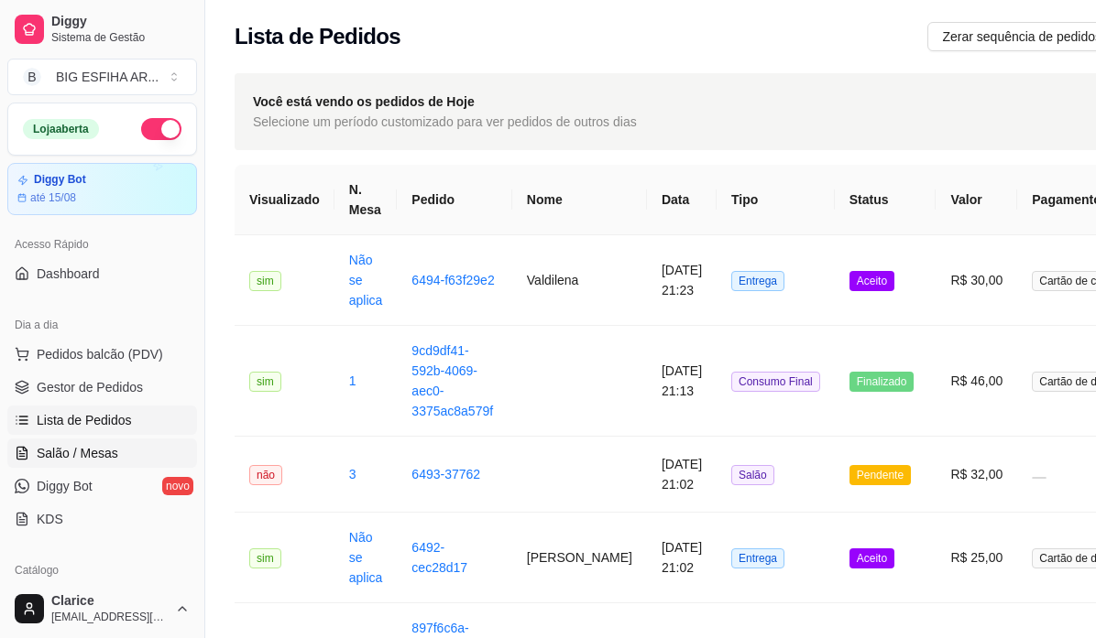
click at [145, 442] on link "Salão / Mesas" at bounding box center [102, 453] width 190 height 29
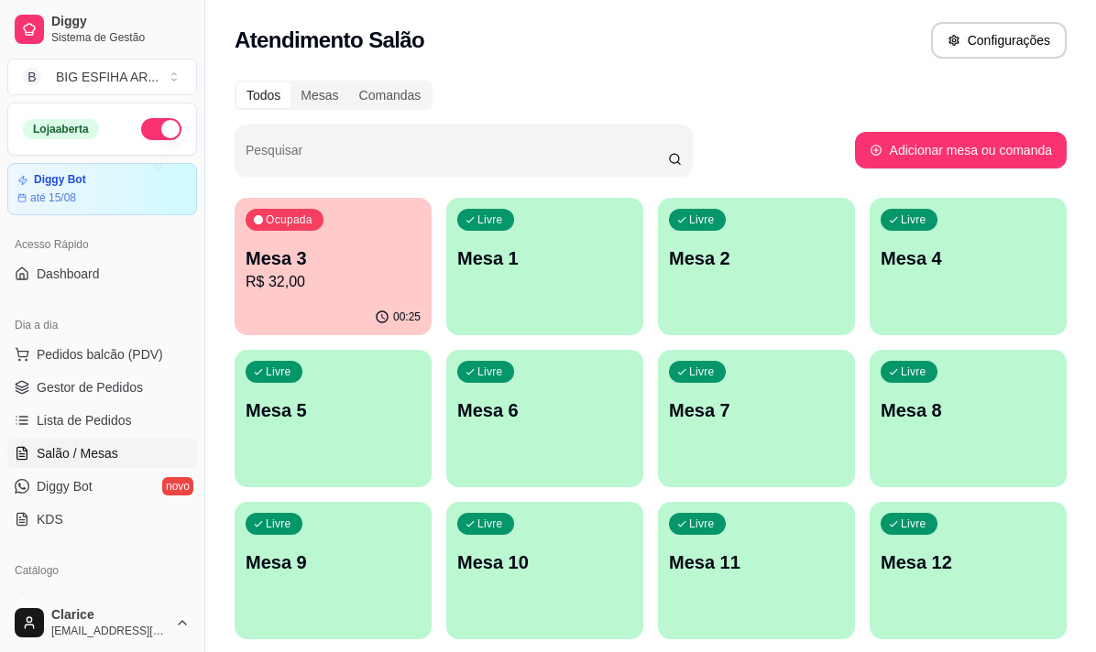
click at [325, 278] on p "R$ 32,00" at bounding box center [332, 282] width 175 height 22
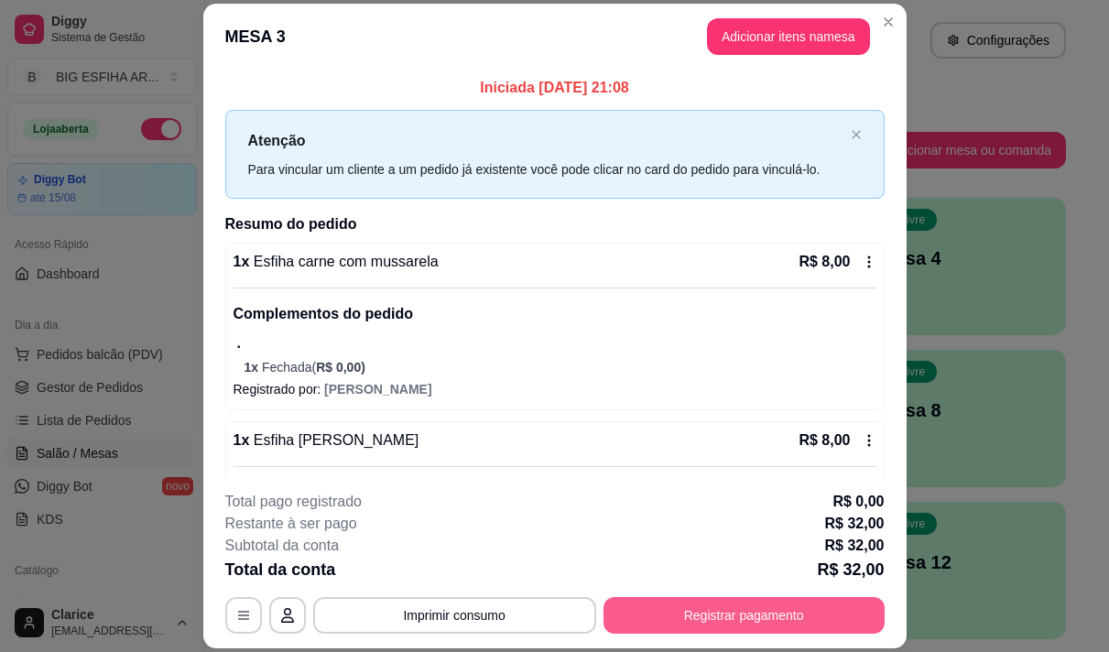
click at [781, 621] on button "Registrar pagamento" at bounding box center [744, 615] width 281 height 37
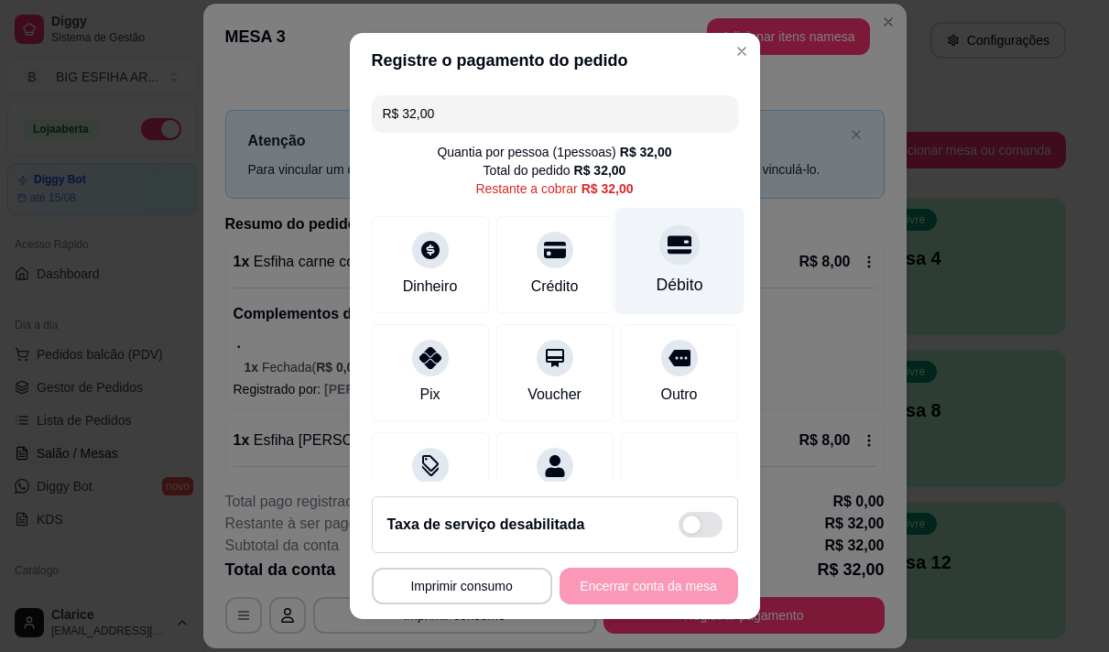
click at [650, 267] on div "Débito" at bounding box center [679, 260] width 129 height 107
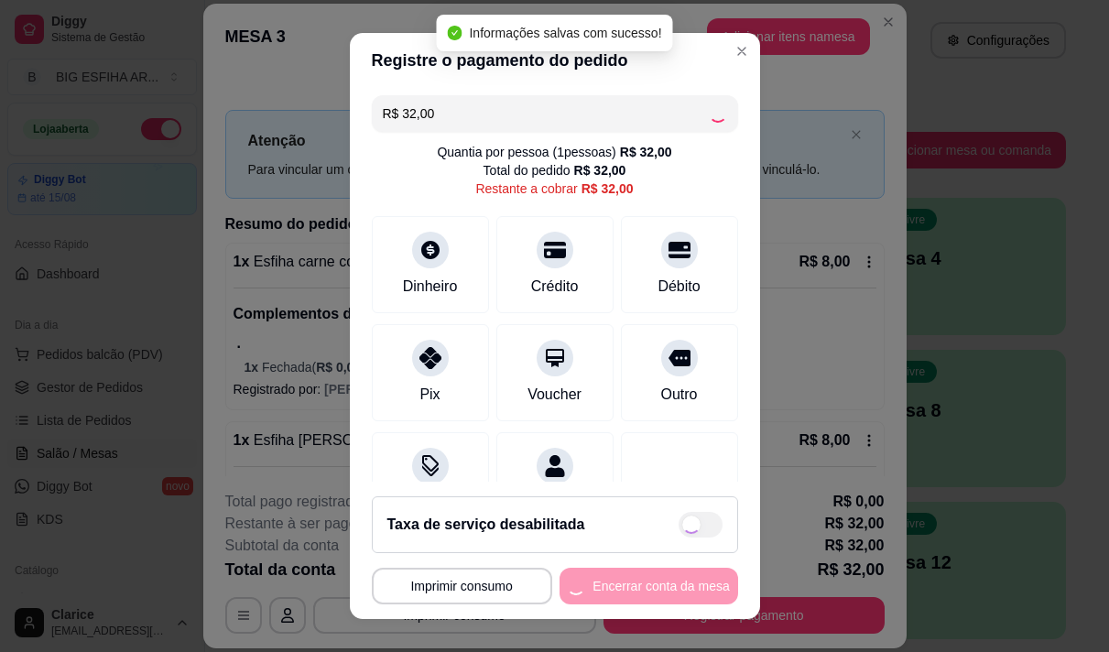
type input "R$ 0,00"
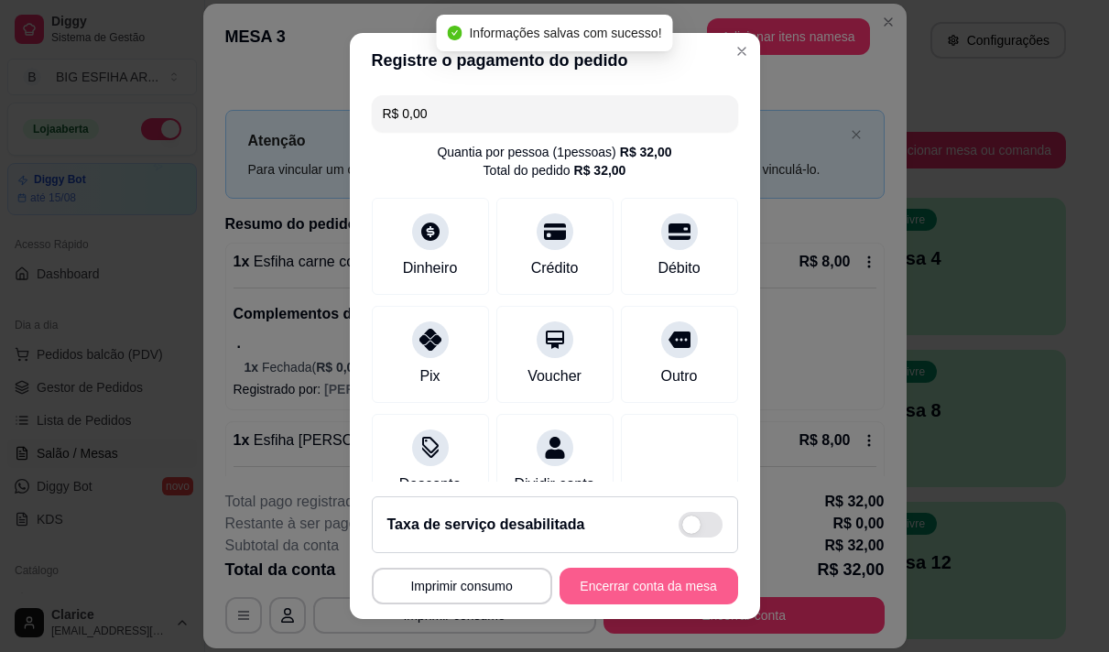
click at [671, 577] on button "Encerrar conta da mesa" at bounding box center [649, 586] width 179 height 37
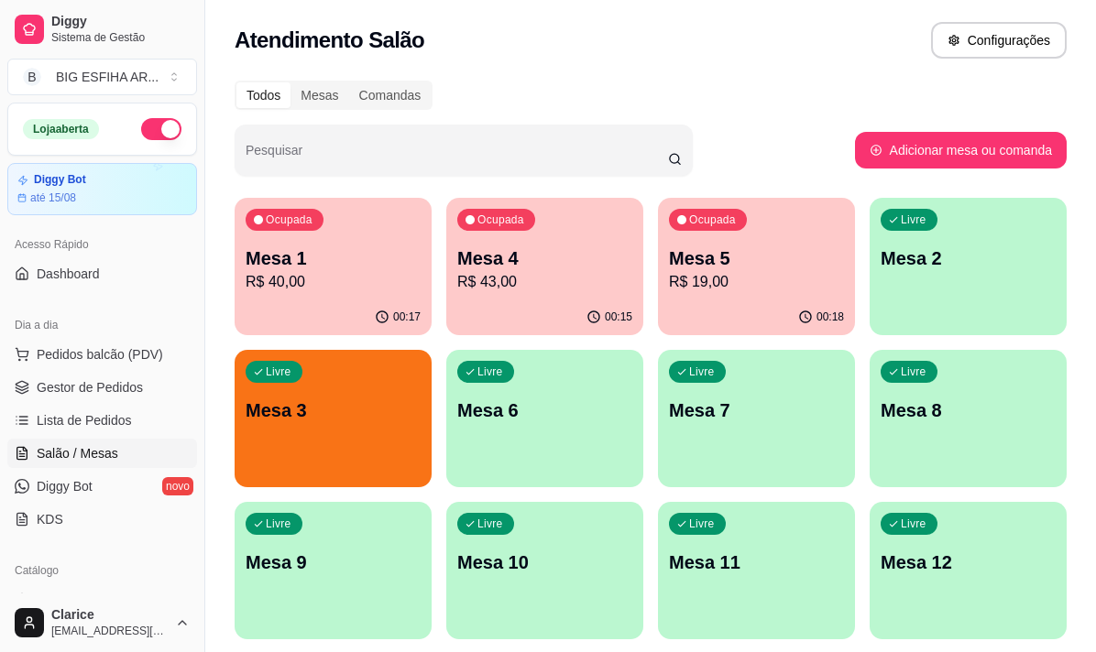
click at [270, 416] on p "Mesa 3" at bounding box center [332, 411] width 175 height 26
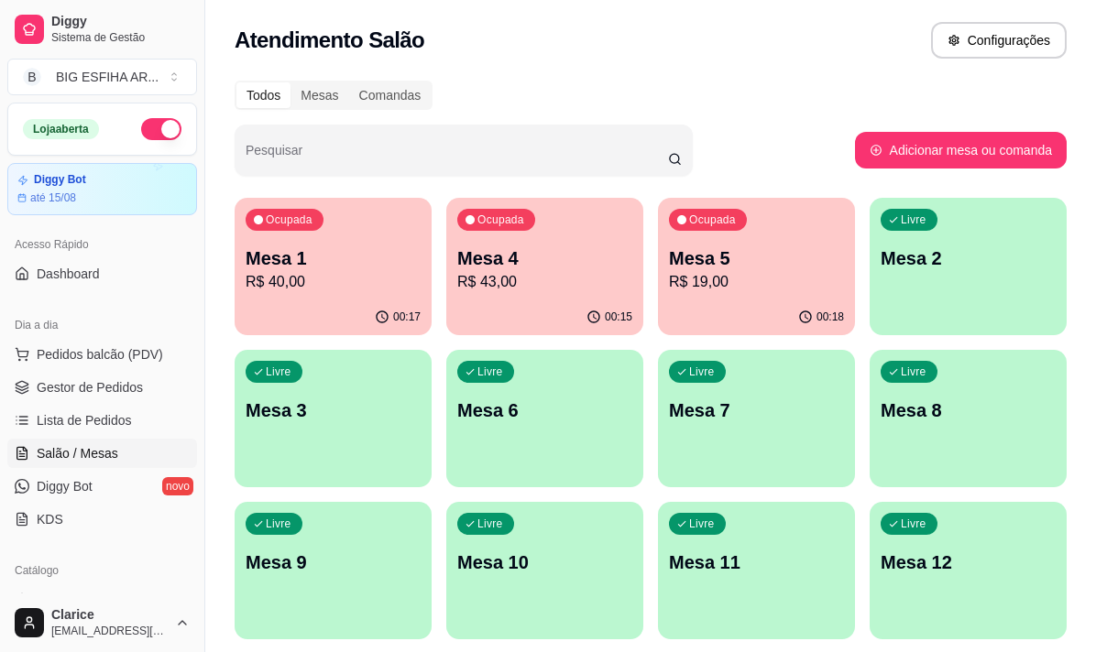
click at [725, 294] on div "Ocupada Mesa 5 R$ 19,00" at bounding box center [756, 249] width 197 height 102
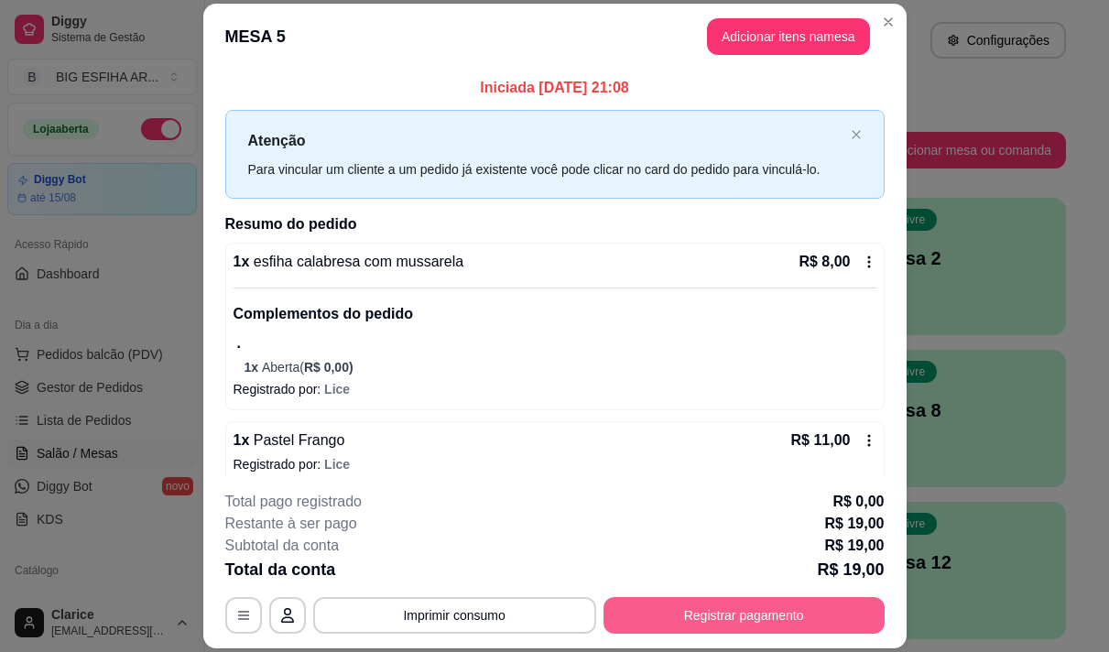
click at [764, 614] on button "Registrar pagamento" at bounding box center [744, 615] width 281 height 37
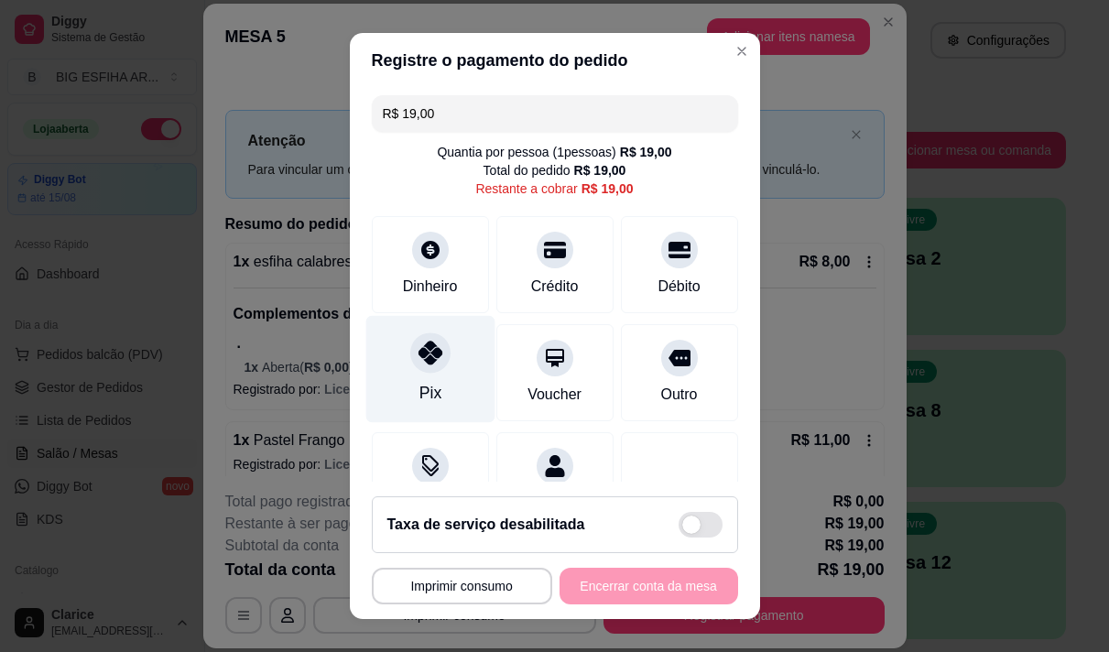
click at [436, 371] on div "Pix" at bounding box center [429, 368] width 129 height 107
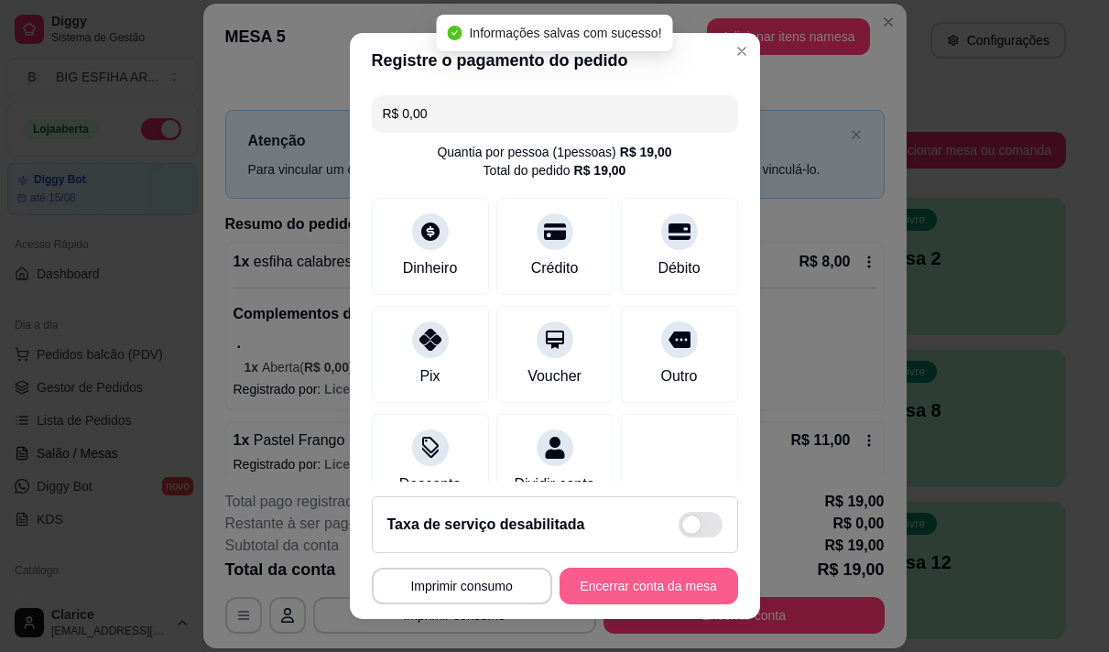
type input "R$ 0,00"
click at [639, 589] on button "Encerrar conta da mesa" at bounding box center [648, 587] width 173 height 36
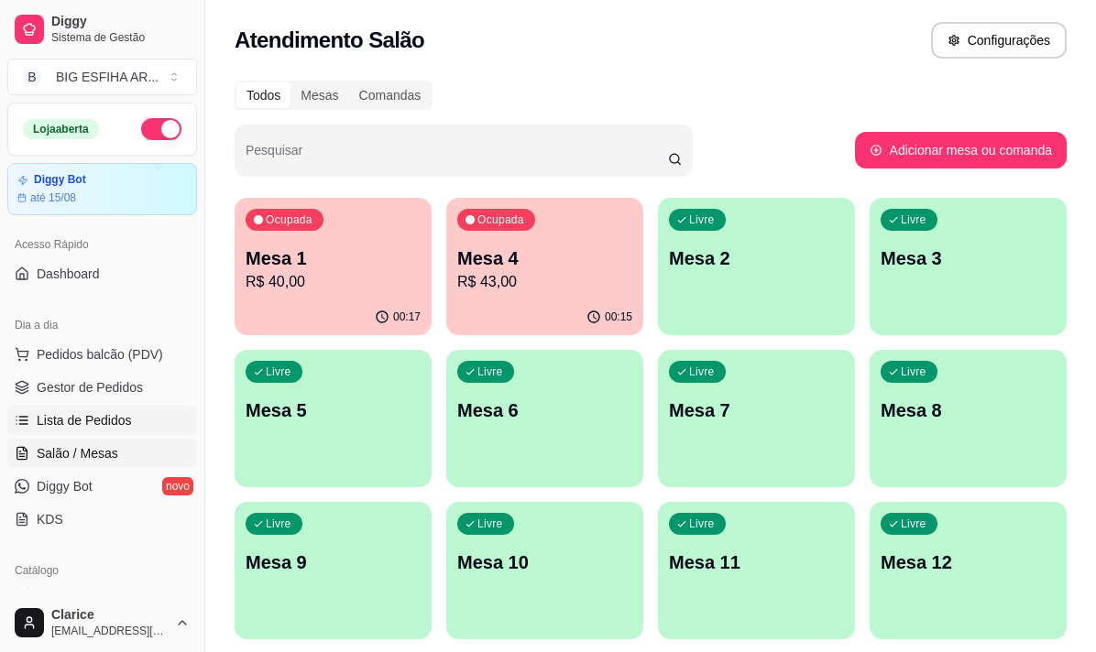
click at [55, 431] on link "Lista de Pedidos" at bounding box center [102, 420] width 190 height 29
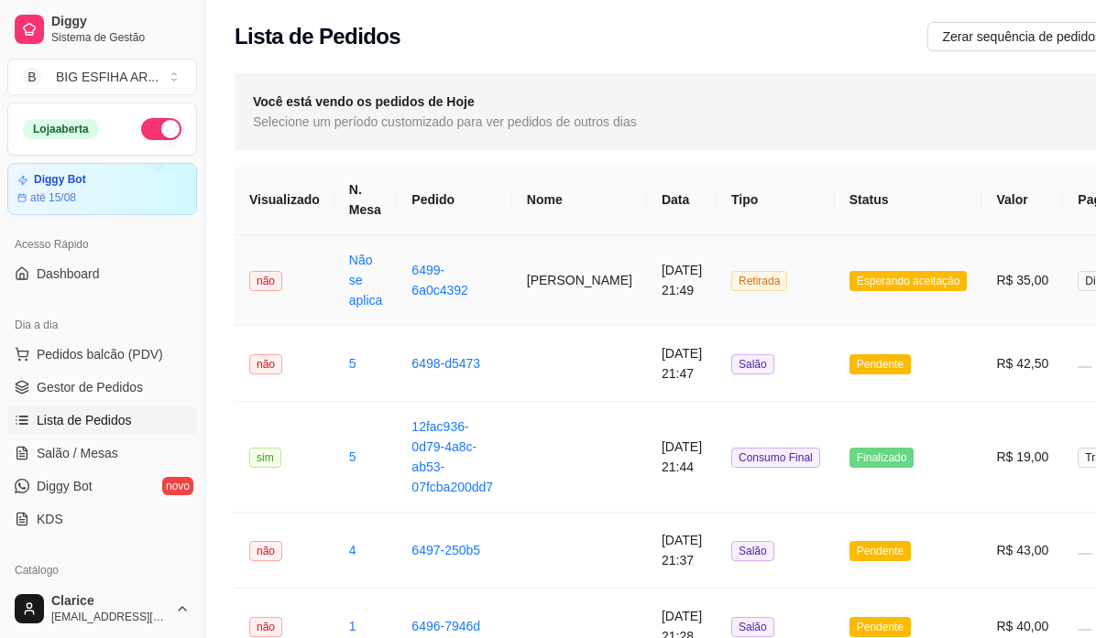
click at [551, 297] on td "Samuel" at bounding box center [579, 280] width 135 height 91
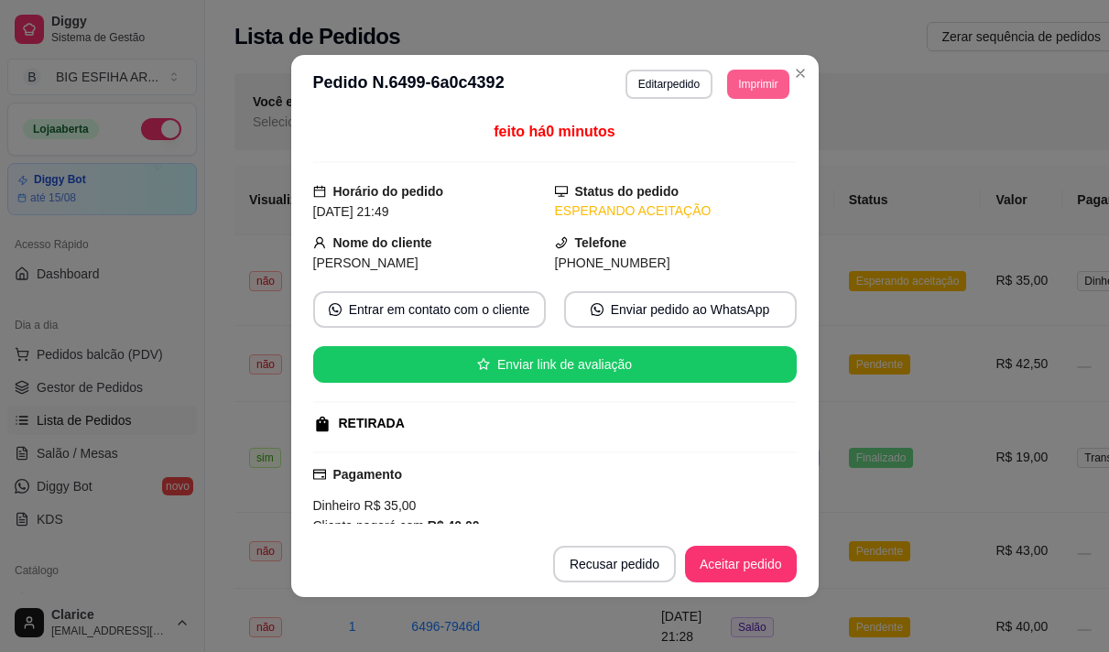
click at [748, 82] on button "Imprimir" at bounding box center [757, 84] width 61 height 29
click at [734, 570] on button "Aceitar pedido" at bounding box center [741, 564] width 112 height 37
click at [748, 82] on button "Imprimir" at bounding box center [758, 84] width 60 height 28
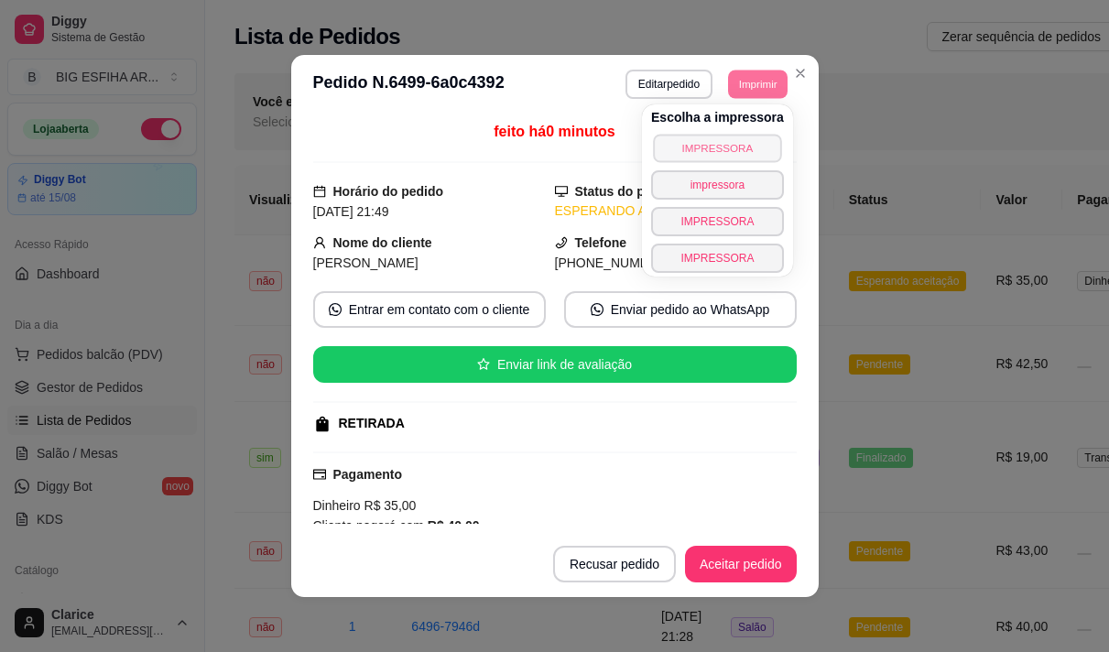
click at [720, 143] on button "IMPRESSORA" at bounding box center [717, 148] width 128 height 28
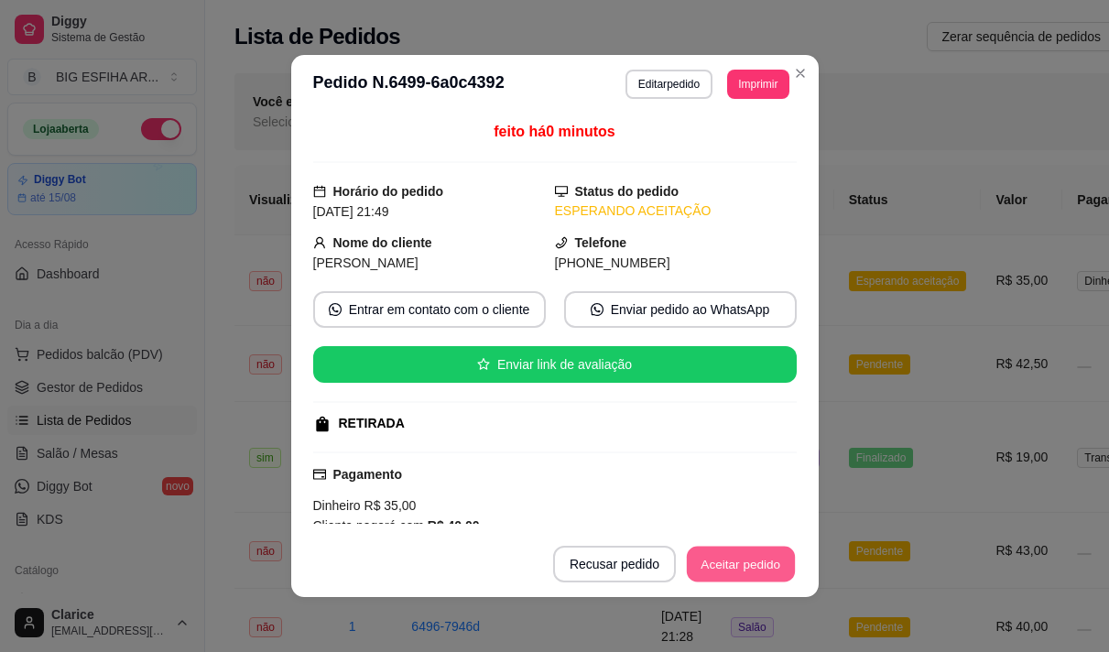
click at [711, 565] on button "Aceitar pedido" at bounding box center [741, 565] width 108 height 36
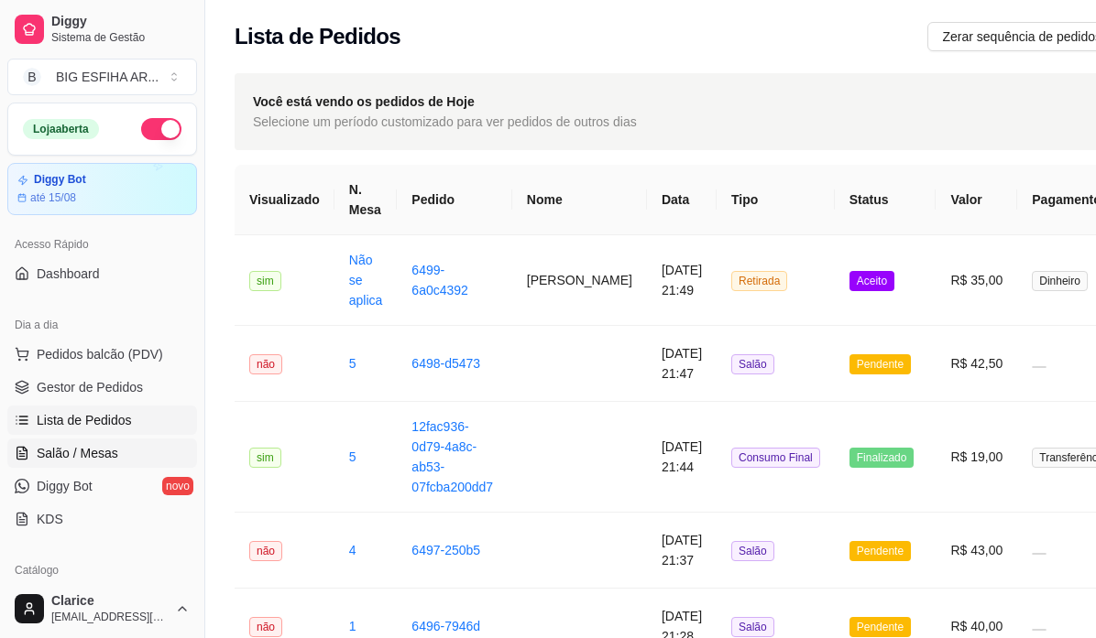
click at [84, 452] on span "Salão / Mesas" at bounding box center [78, 453] width 82 height 18
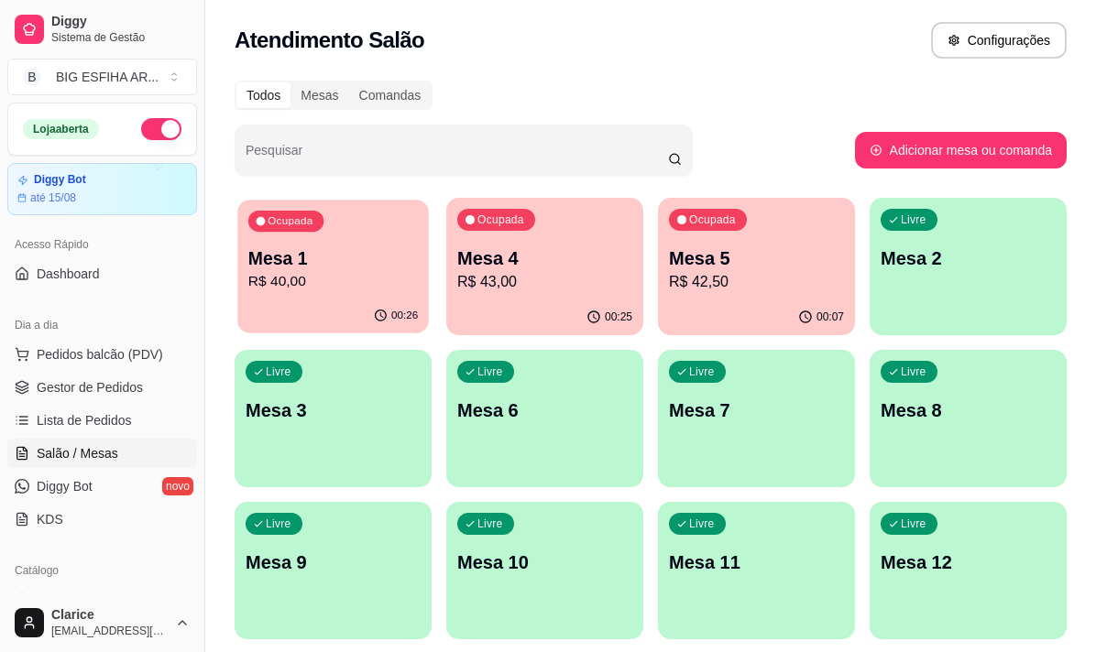
click at [322, 262] on p "Mesa 1" at bounding box center [332, 258] width 169 height 25
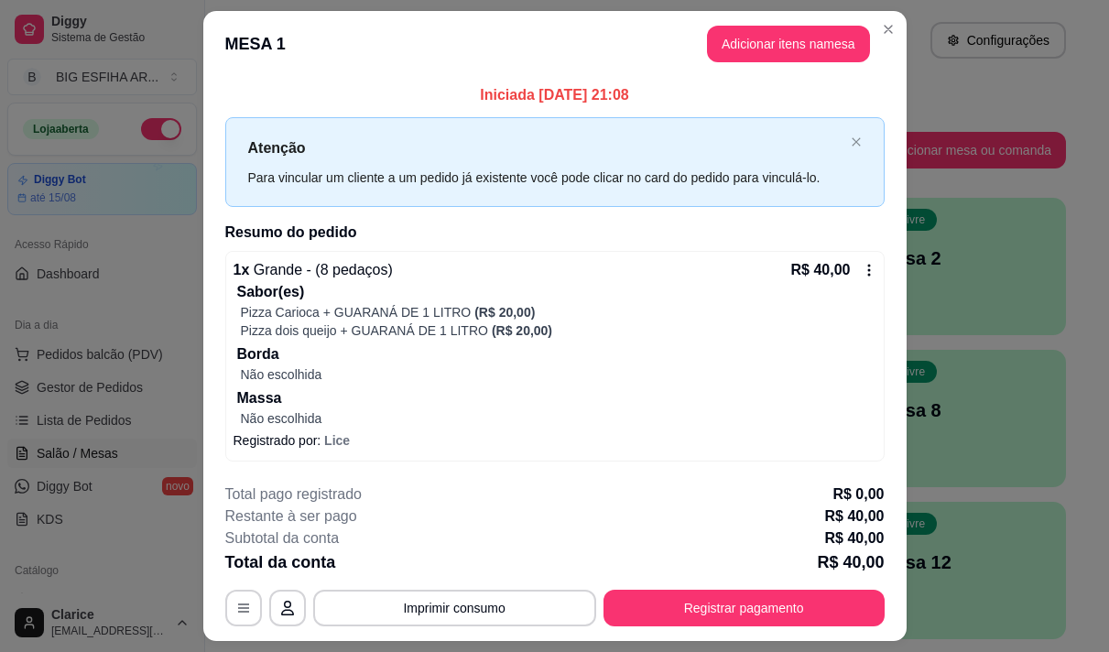
scroll to position [48, 0]
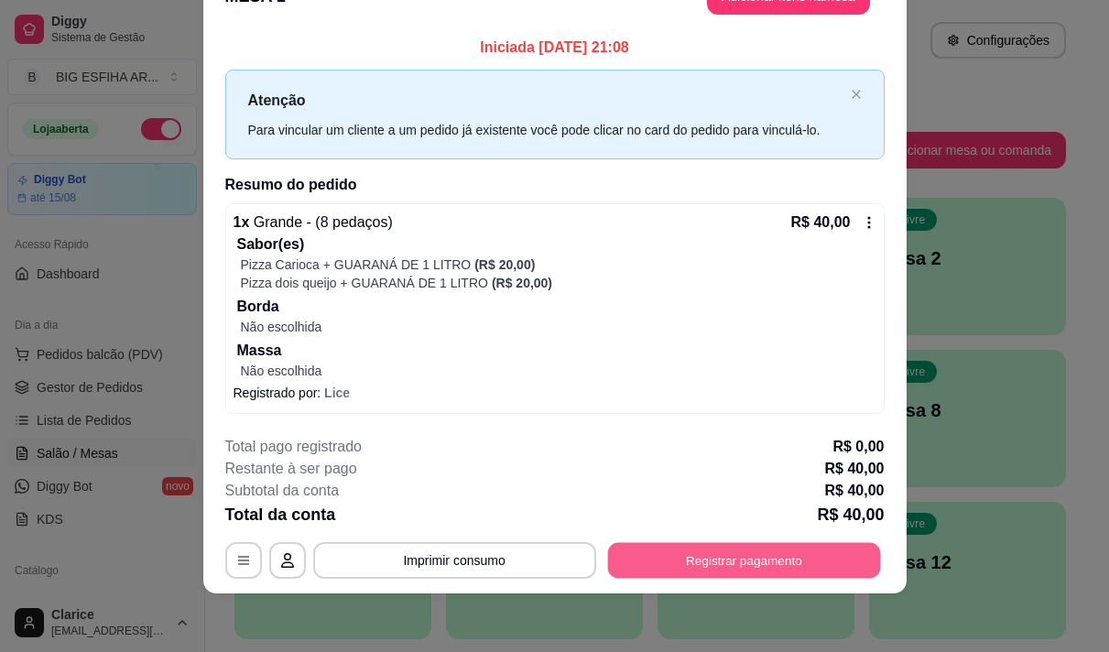
click at [687, 553] on button "Registrar pagamento" at bounding box center [743, 560] width 273 height 36
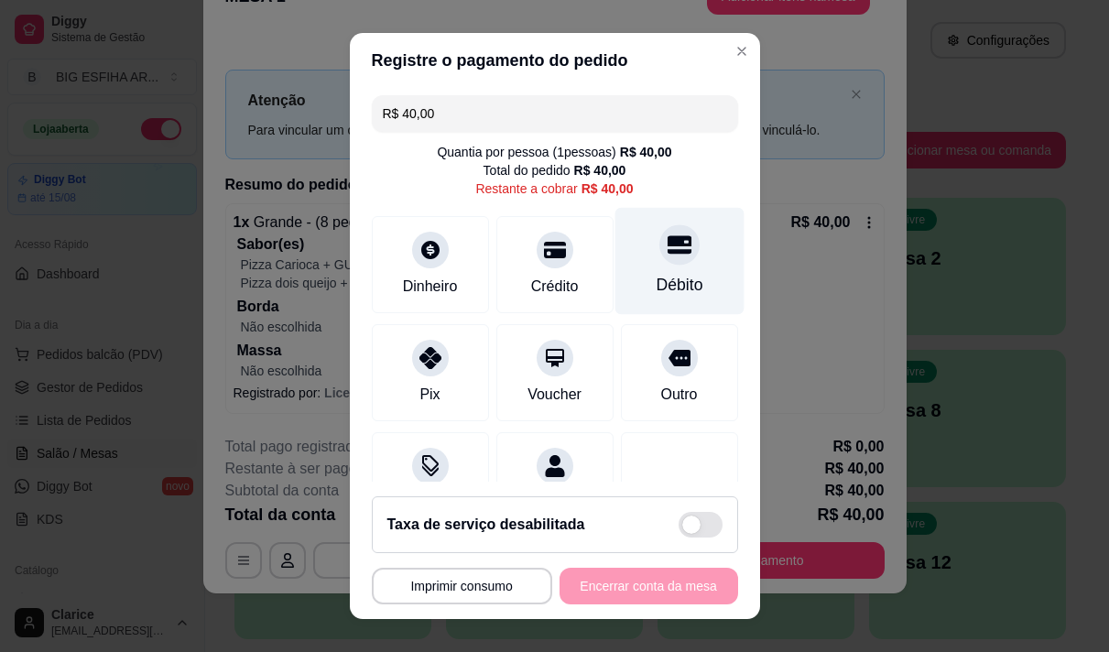
click at [654, 267] on div "Débito" at bounding box center [679, 260] width 129 height 107
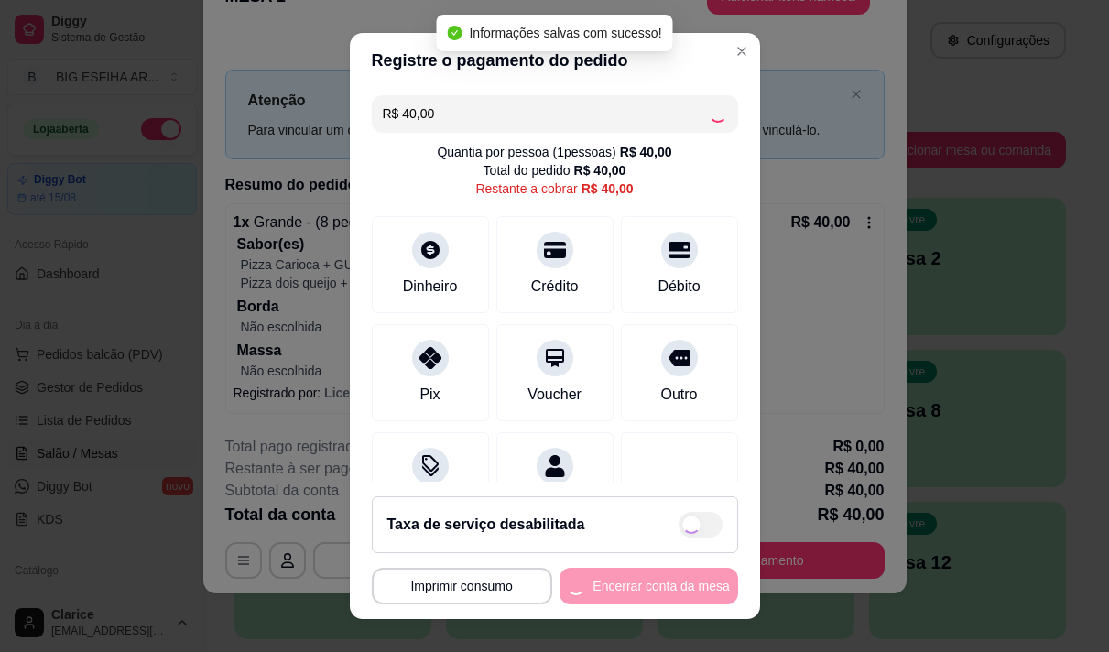
type input "R$ 0,00"
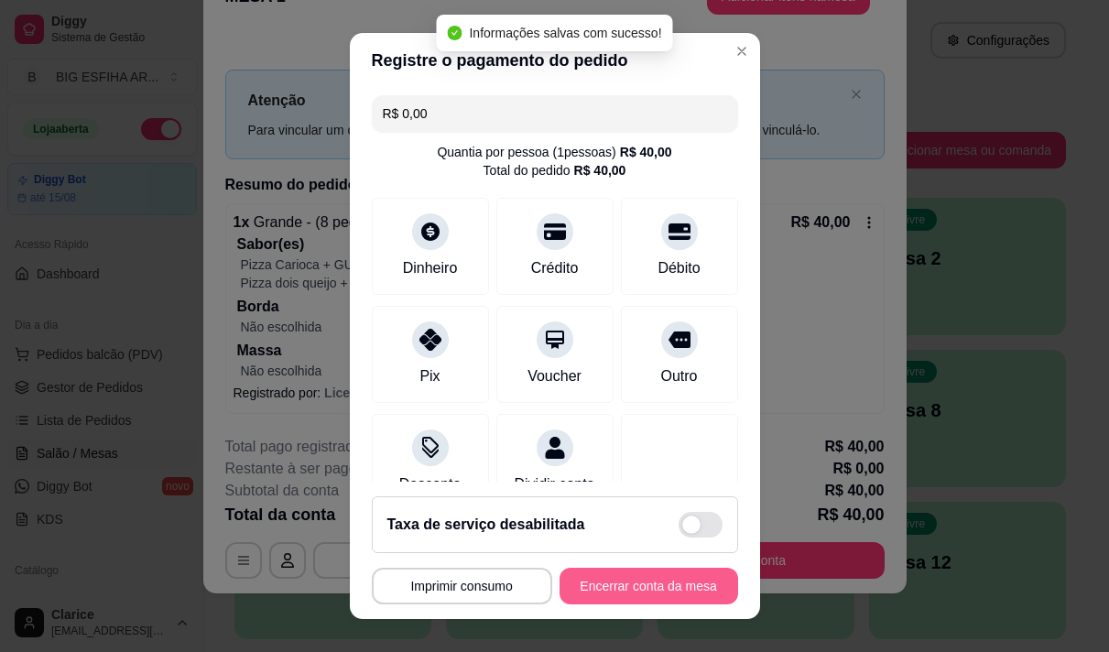
click at [631, 578] on button "Encerrar conta da mesa" at bounding box center [649, 586] width 179 height 37
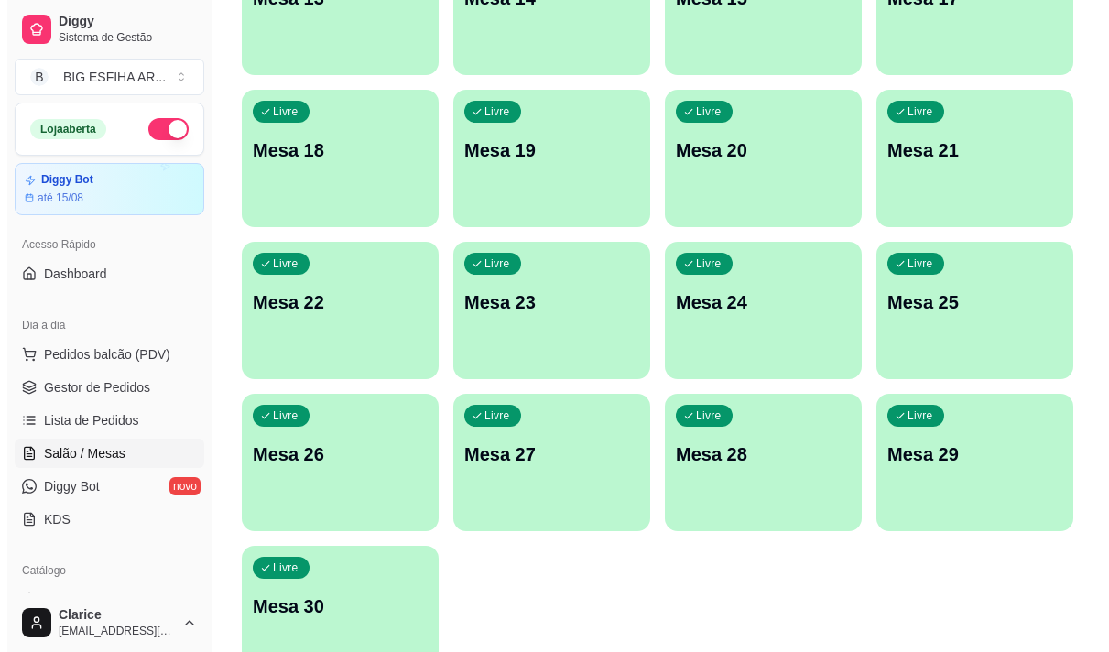
scroll to position [822, 0]
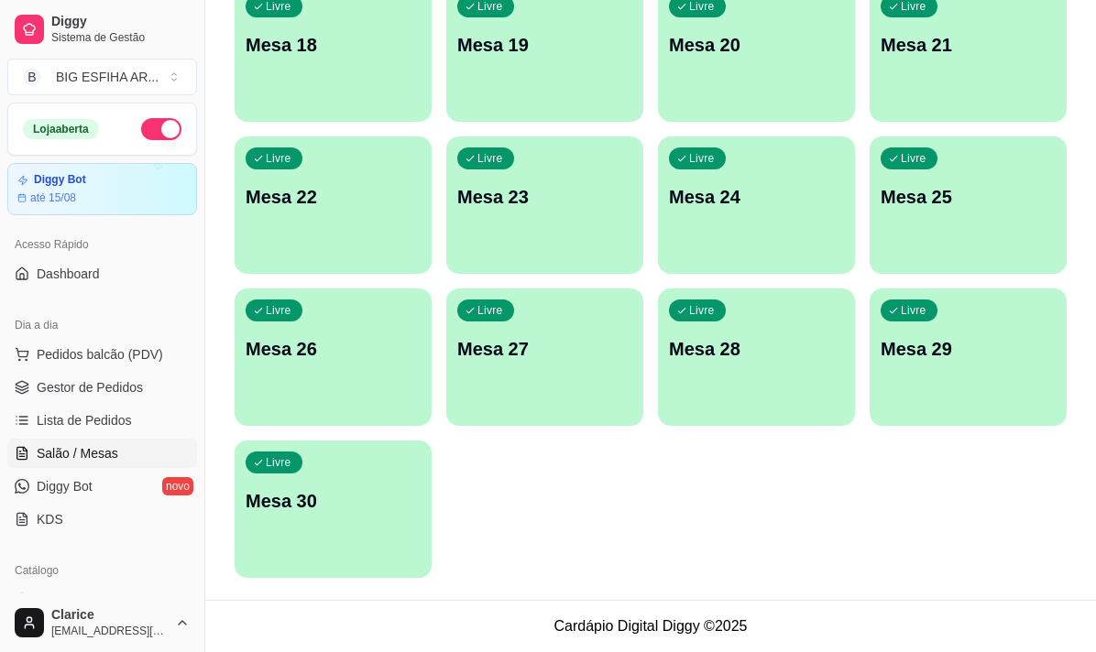
click at [333, 536] on div "Livre Mesa 30" at bounding box center [332, 498] width 197 height 115
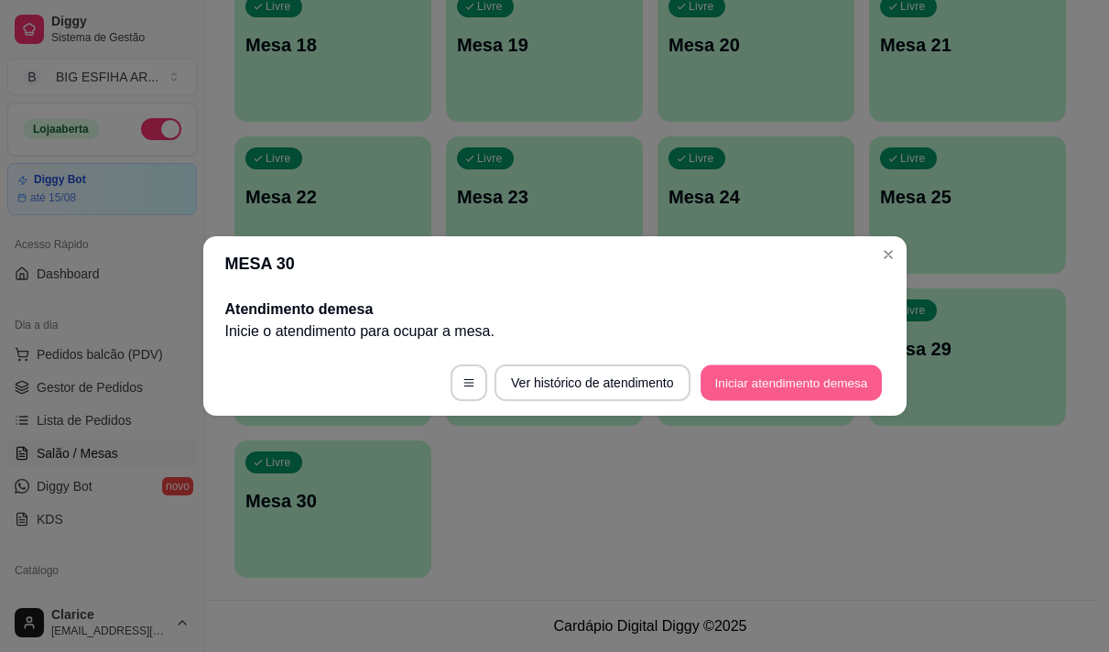
click at [763, 394] on button "Iniciar atendimento de mesa" at bounding box center [791, 383] width 181 height 36
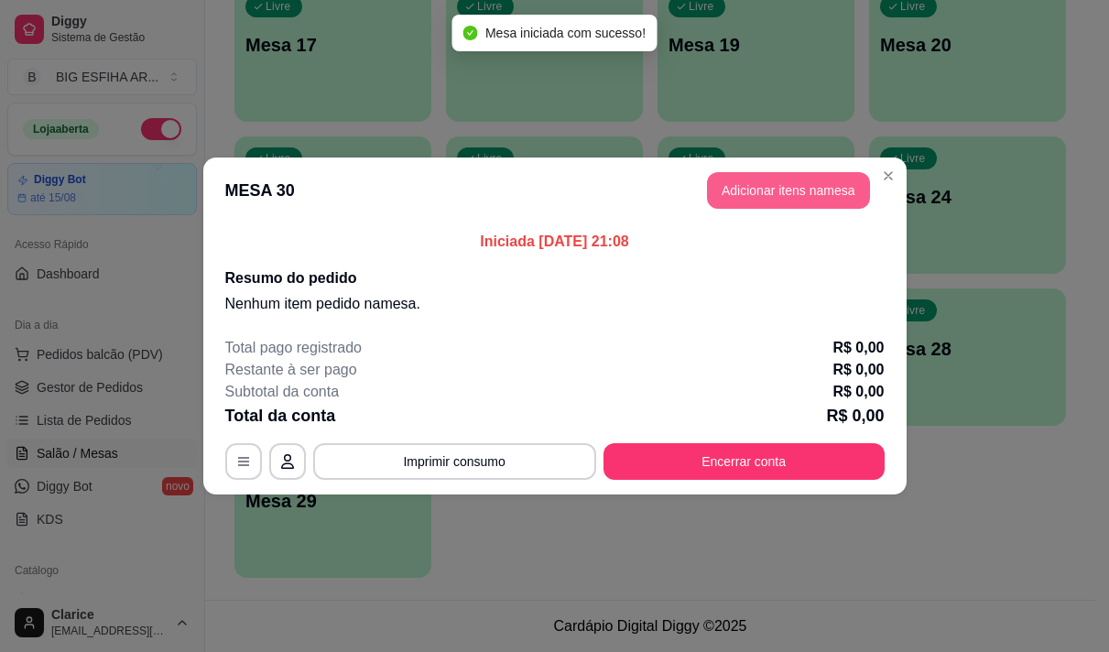
click at [792, 182] on button "Adicionar itens na mesa" at bounding box center [788, 190] width 163 height 37
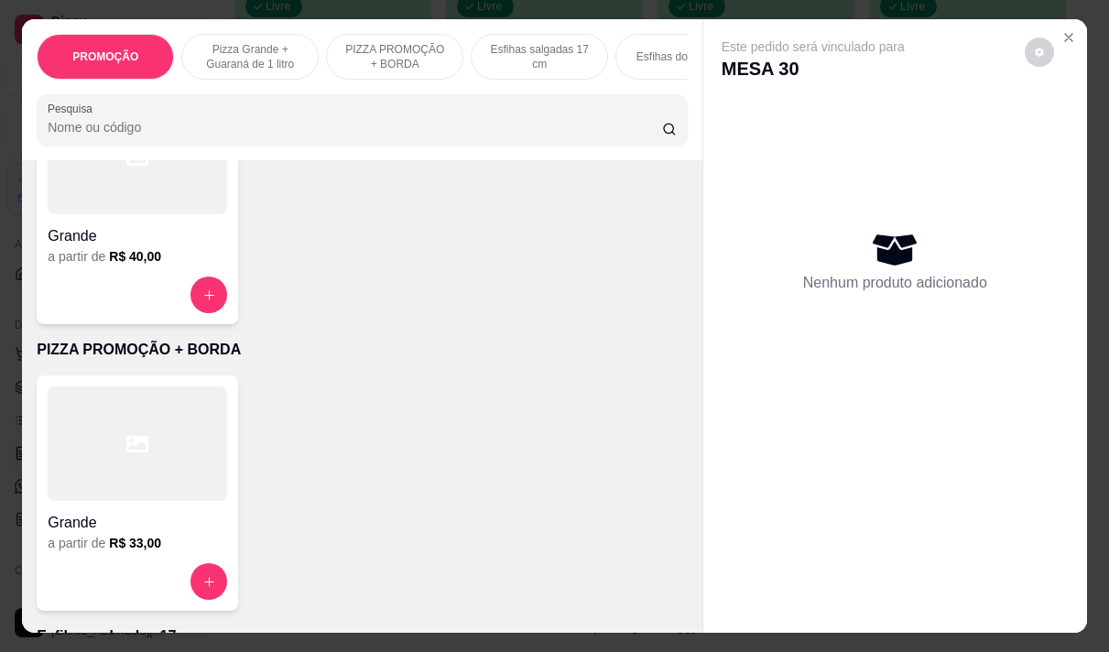
scroll to position [550, 0]
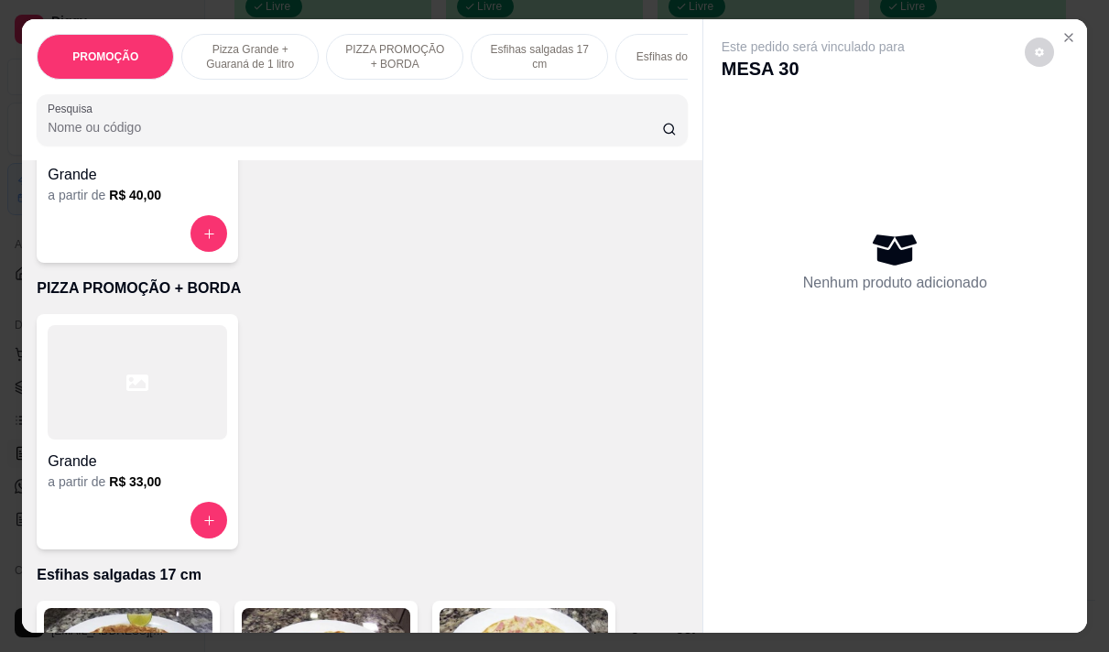
click at [90, 224] on div at bounding box center [138, 233] width 180 height 37
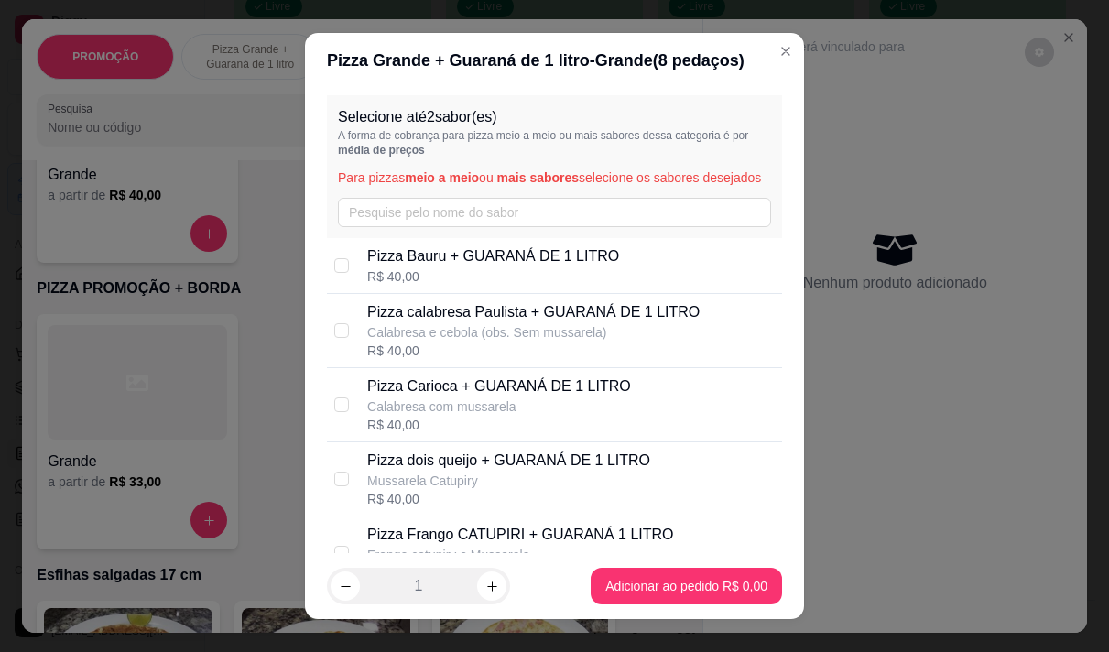
click at [515, 398] on p "Pizza Carioca + GUARANÁ DE 1 LITRO" at bounding box center [499, 387] width 264 height 22
checkbox input "true"
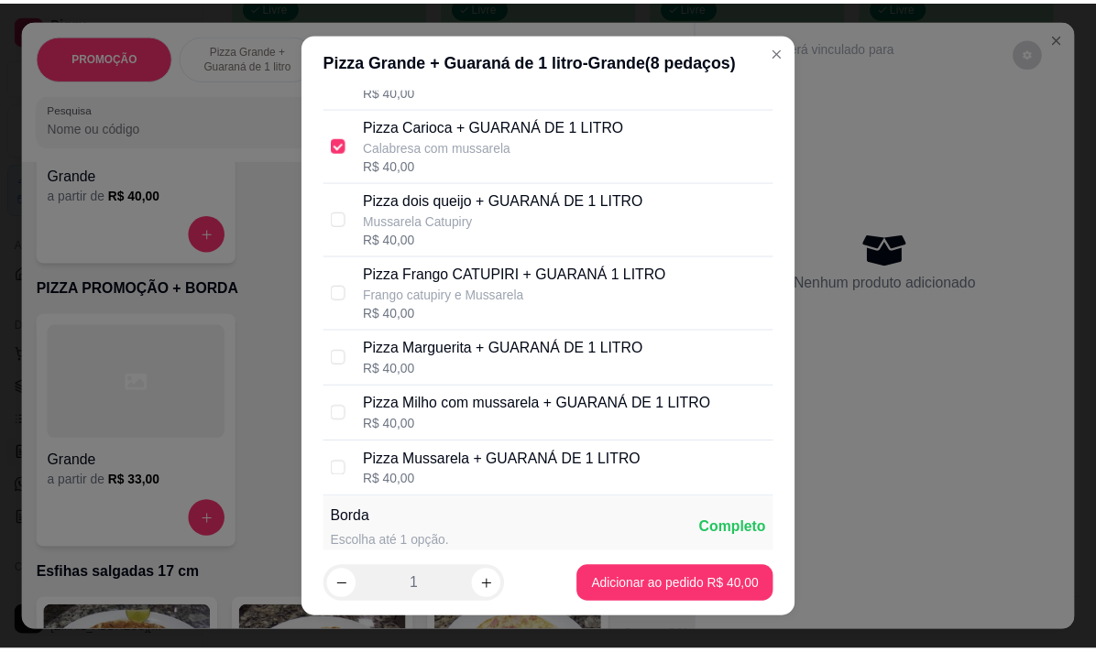
scroll to position [245, 0]
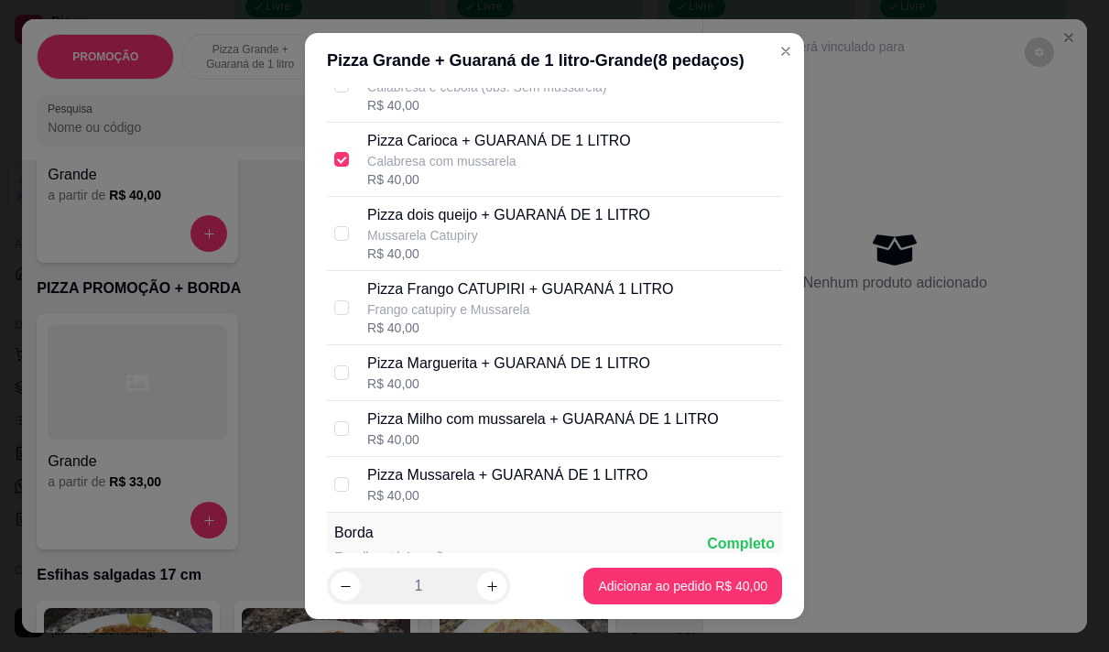
click at [448, 300] on p "Pizza Frango CATUPIRI + GUARANÁ 1 LITRO" at bounding box center [520, 289] width 306 height 22
checkbox input "true"
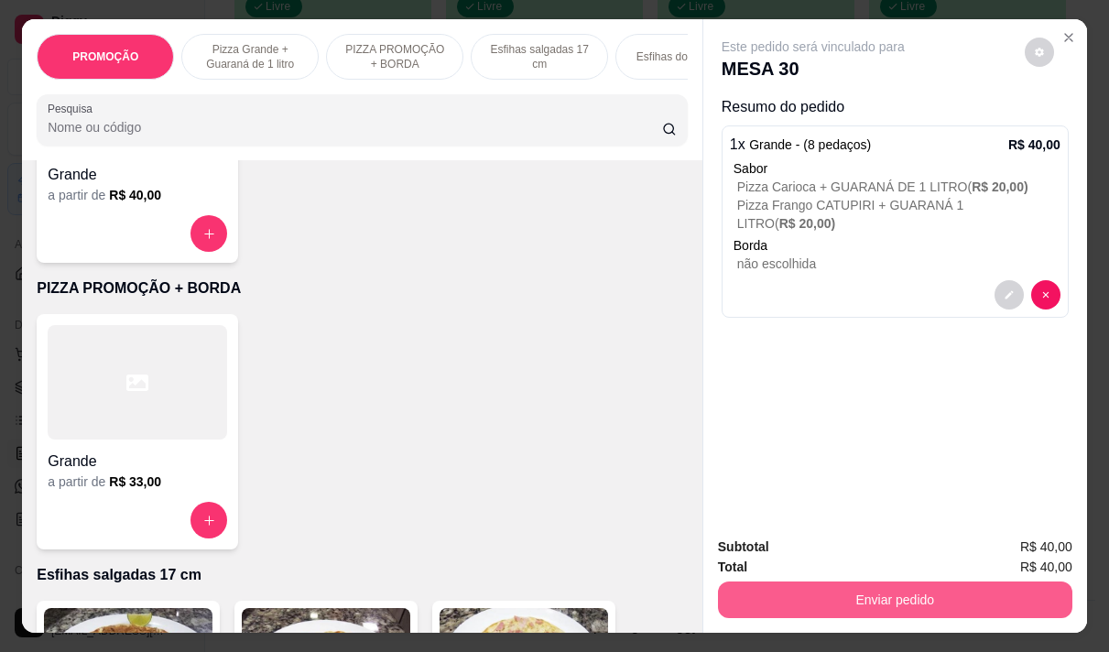
click at [884, 587] on button "Enviar pedido" at bounding box center [895, 600] width 354 height 37
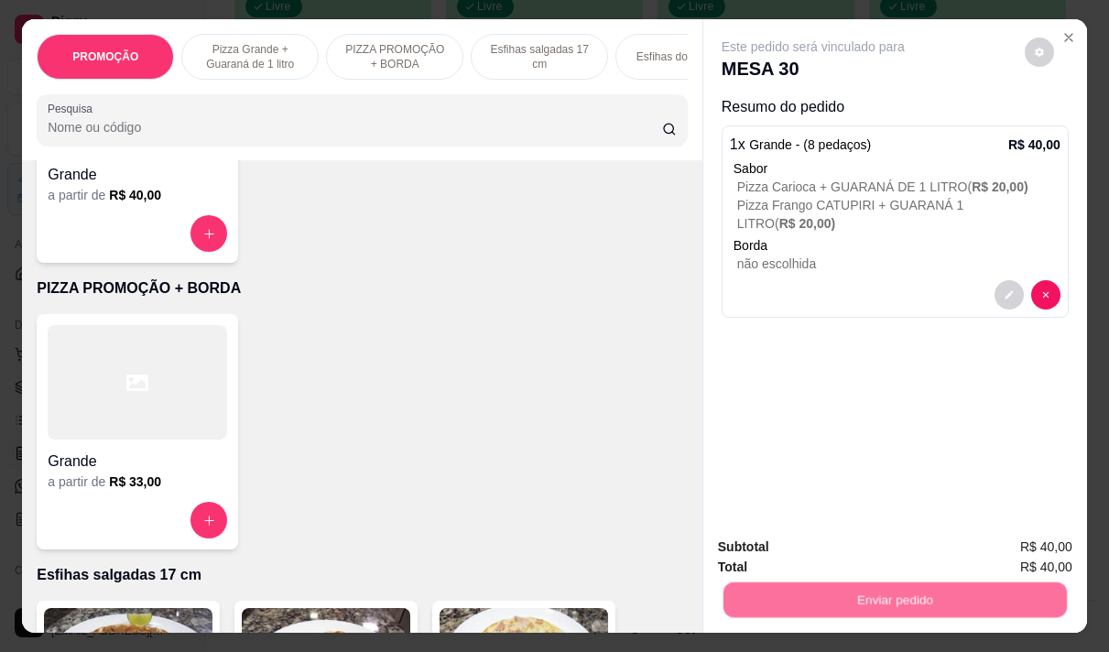
click at [786, 556] on button "Não registrar e enviar pedido" at bounding box center [834, 547] width 191 height 35
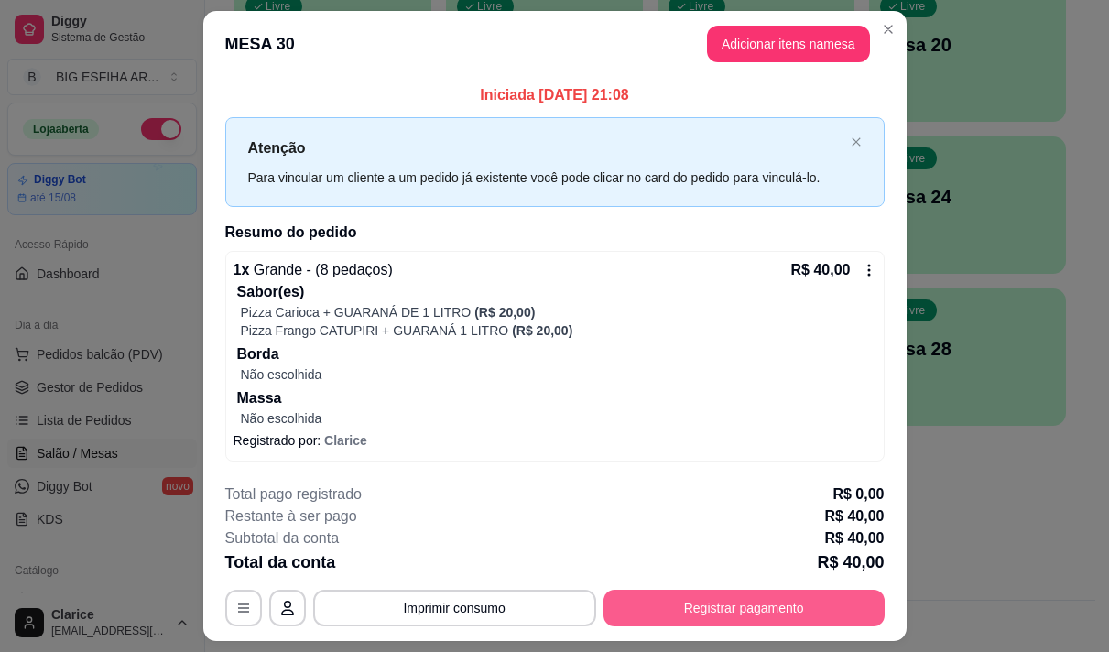
click at [668, 594] on button "Registrar pagamento" at bounding box center [744, 608] width 281 height 37
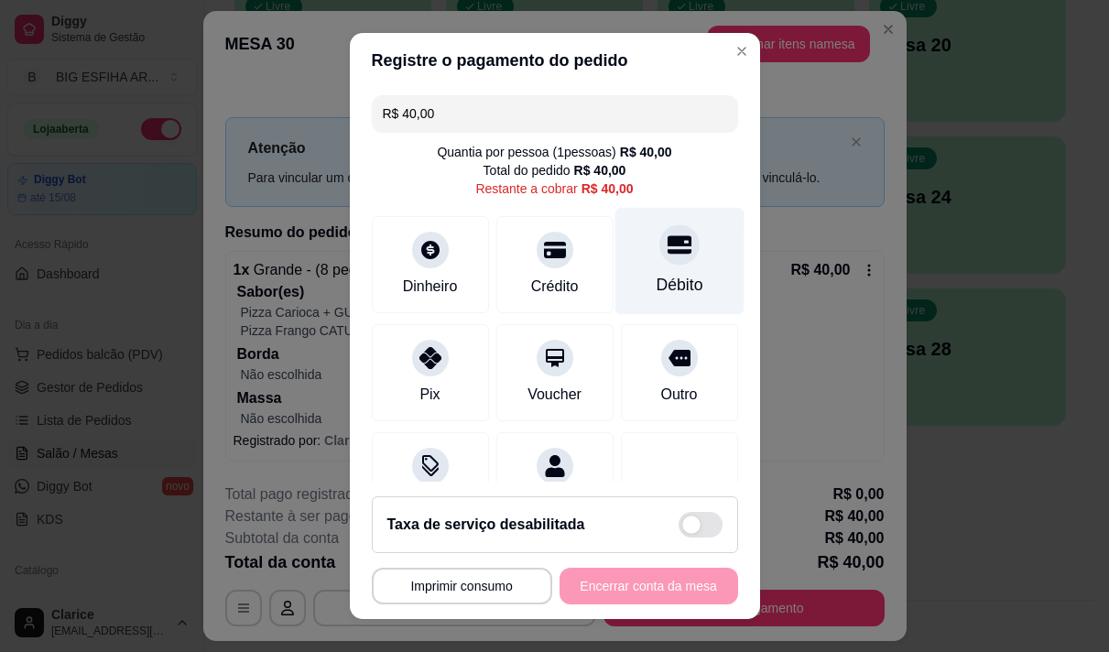
click at [667, 244] on icon at bounding box center [679, 244] width 24 height 18
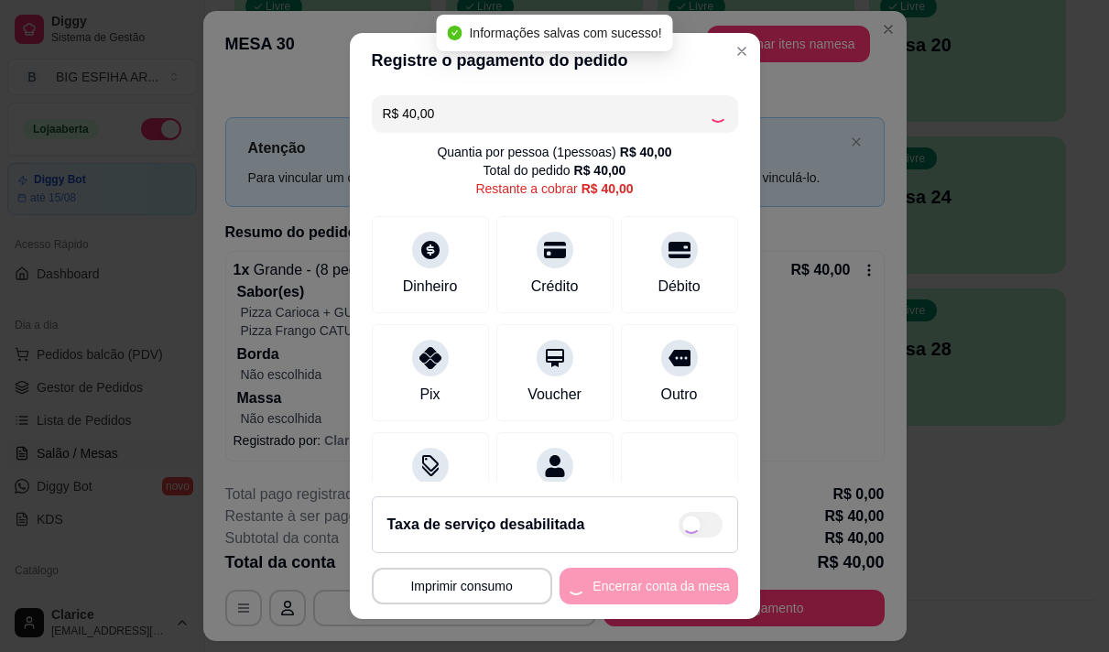
type input "R$ 0,00"
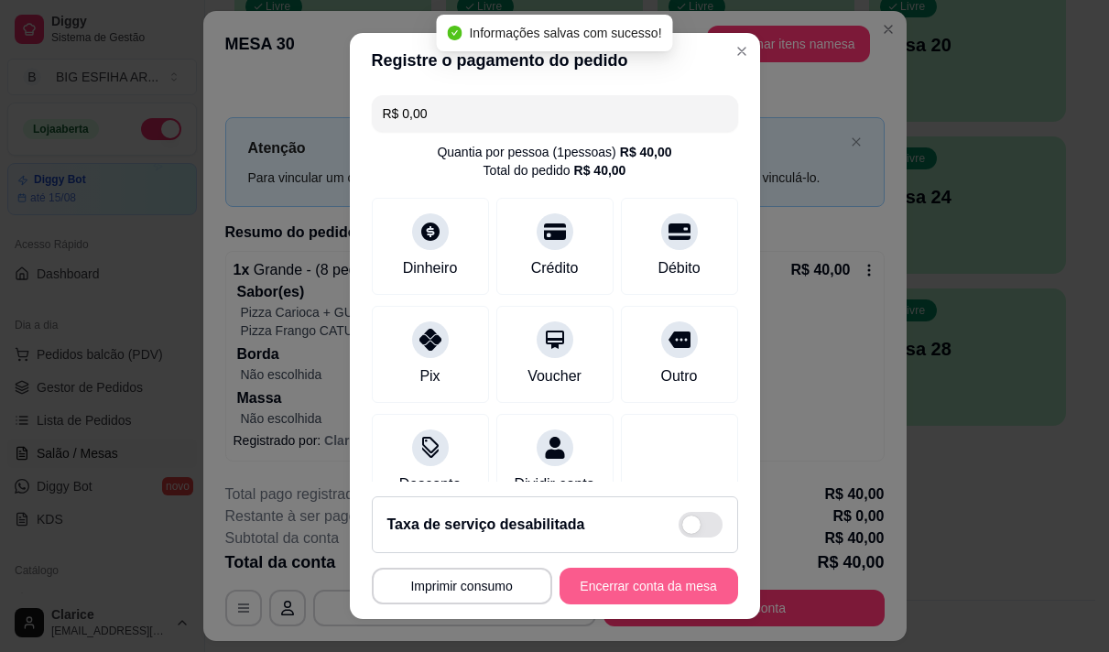
click at [663, 581] on button "Encerrar conta da mesa" at bounding box center [649, 586] width 179 height 37
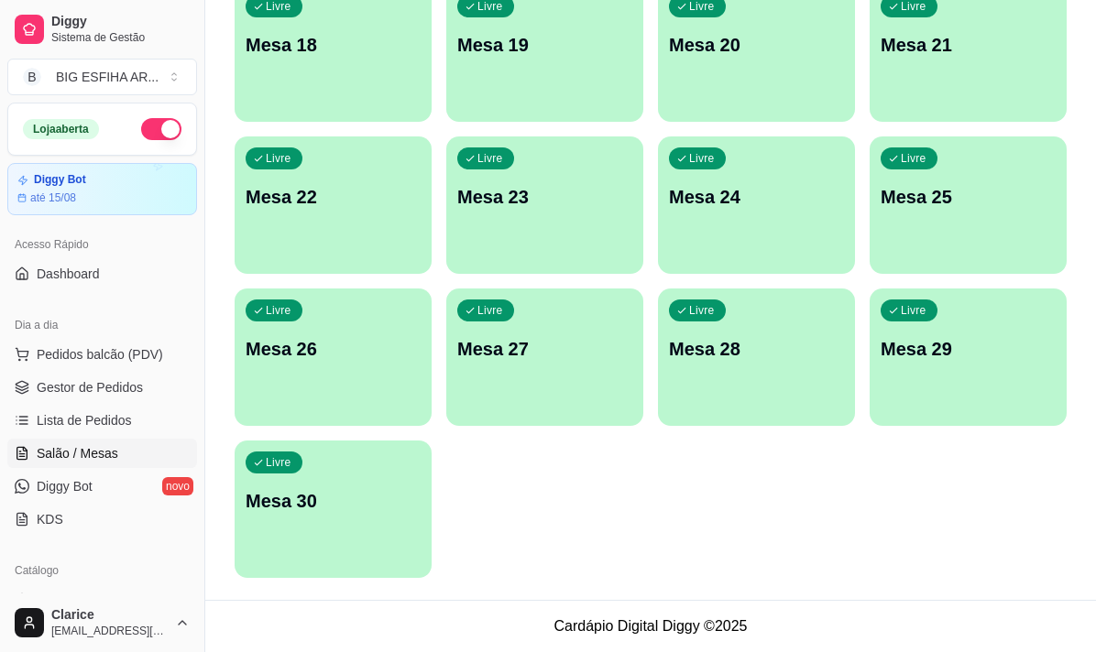
click at [819, 640] on footer "Cardápio Digital Diggy © 2025" at bounding box center [650, 626] width 890 height 52
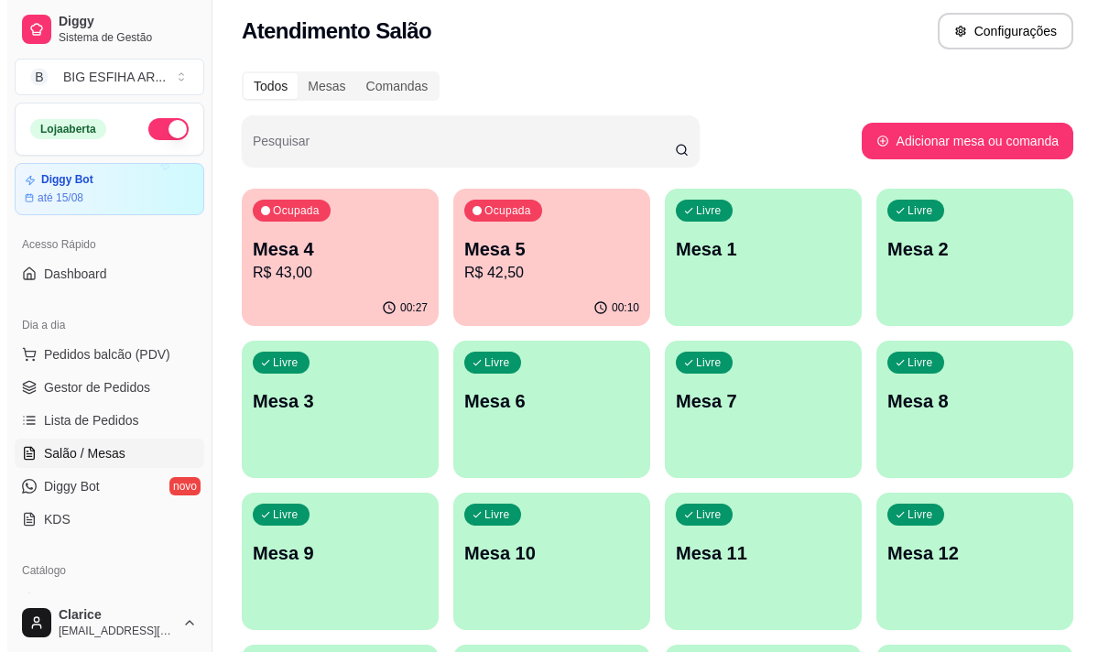
scroll to position [0, 0]
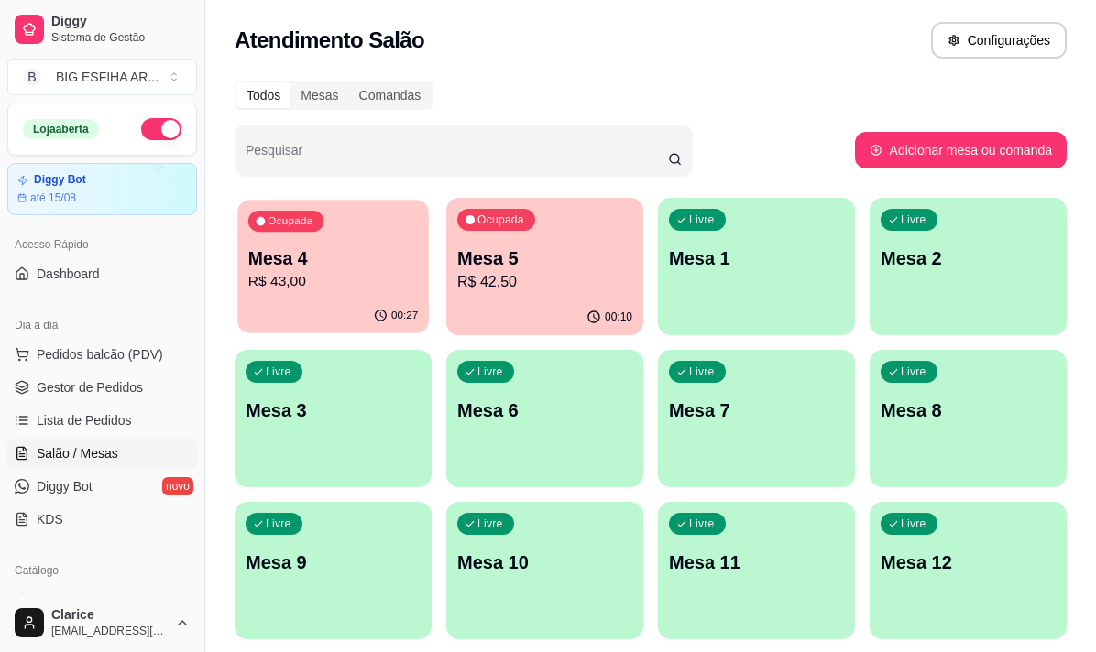
click at [311, 297] on div "Ocupada Mesa 4 R$ 43,00" at bounding box center [332, 249] width 191 height 99
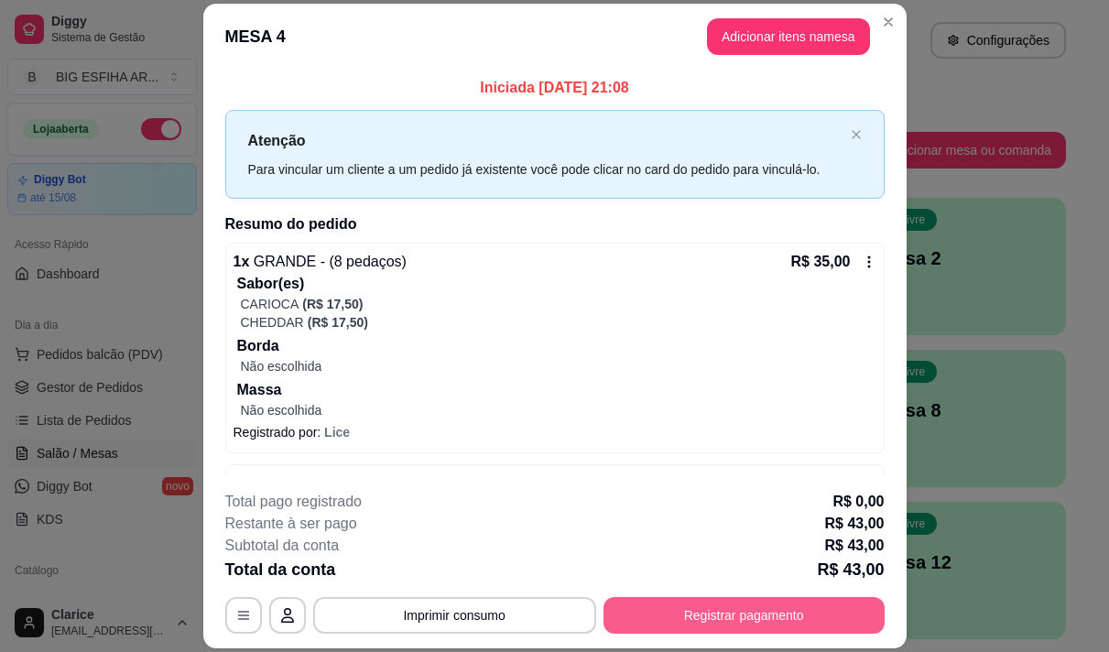
click at [668, 611] on button "Registrar pagamento" at bounding box center [744, 615] width 281 height 37
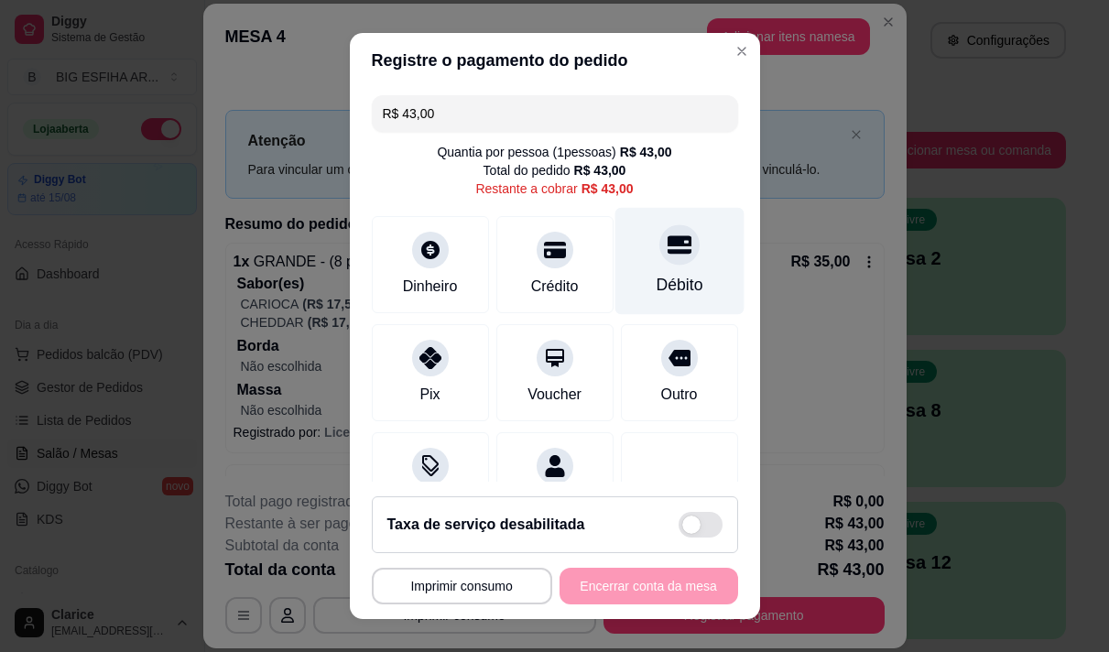
click at [629, 259] on div "Débito" at bounding box center [679, 260] width 129 height 107
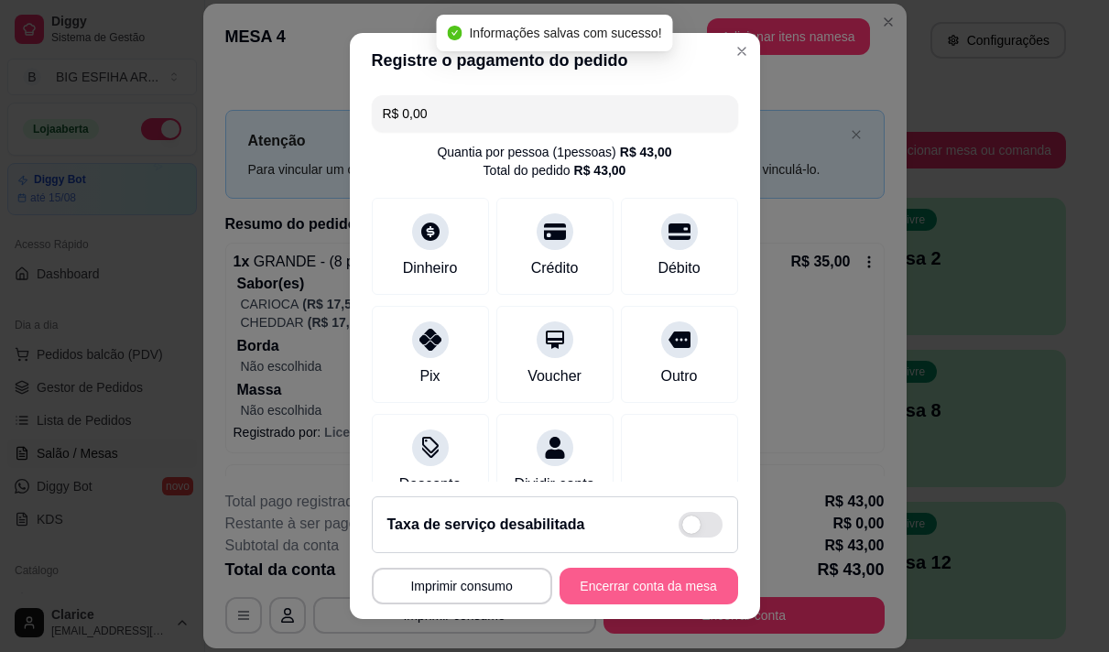
type input "R$ 0,00"
click at [645, 584] on button "Encerrar conta da mesa" at bounding box center [648, 587] width 173 height 36
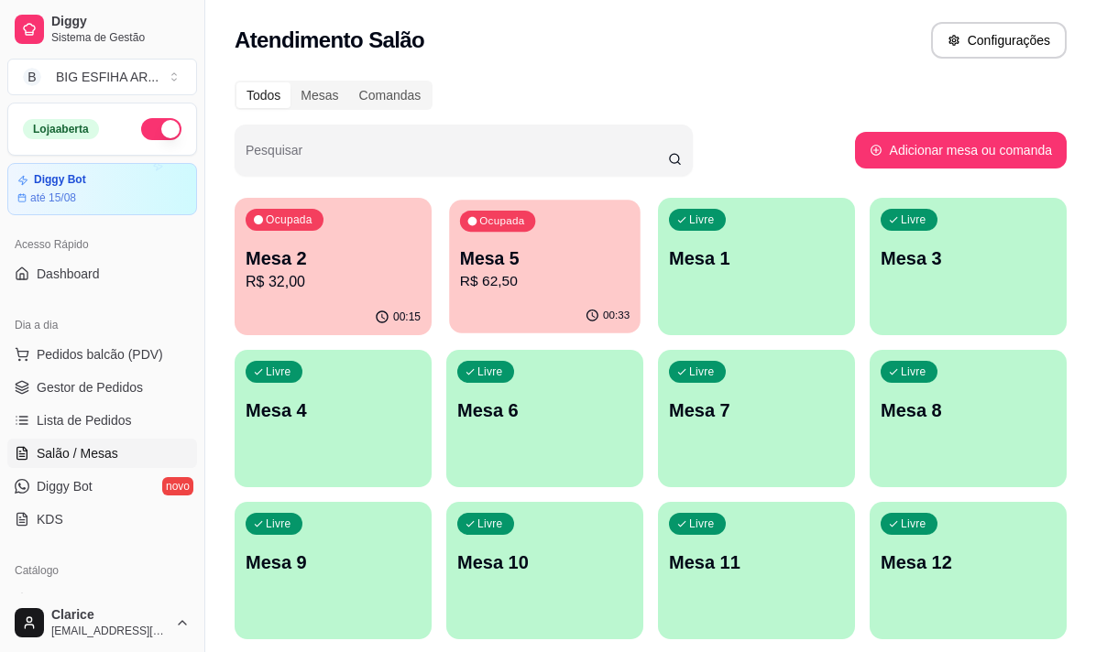
click at [527, 269] on p "Mesa 5" at bounding box center [544, 258] width 169 height 25
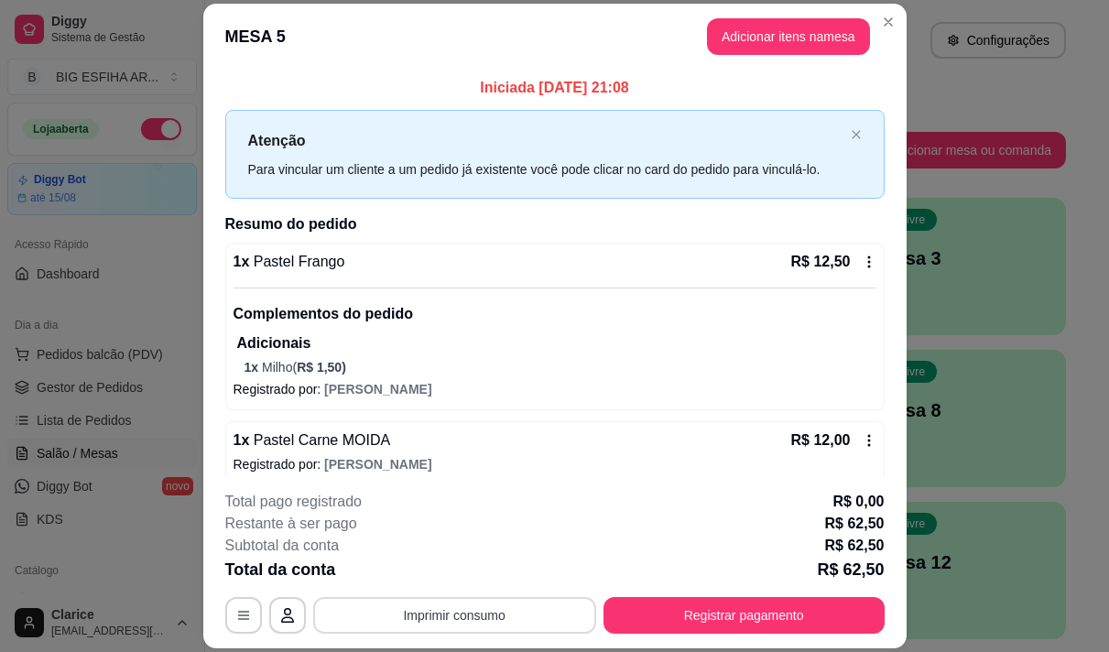
click at [459, 616] on button "Imprimir consumo" at bounding box center [454, 615] width 283 height 37
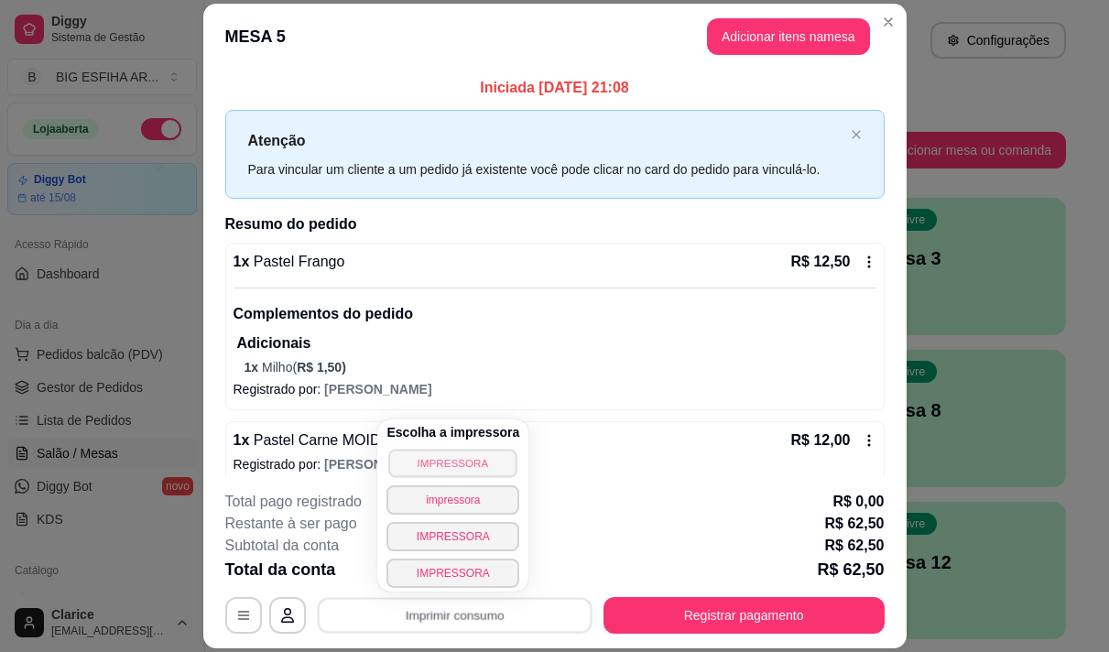
click at [493, 462] on button "IMPRESSORA" at bounding box center [453, 463] width 128 height 28
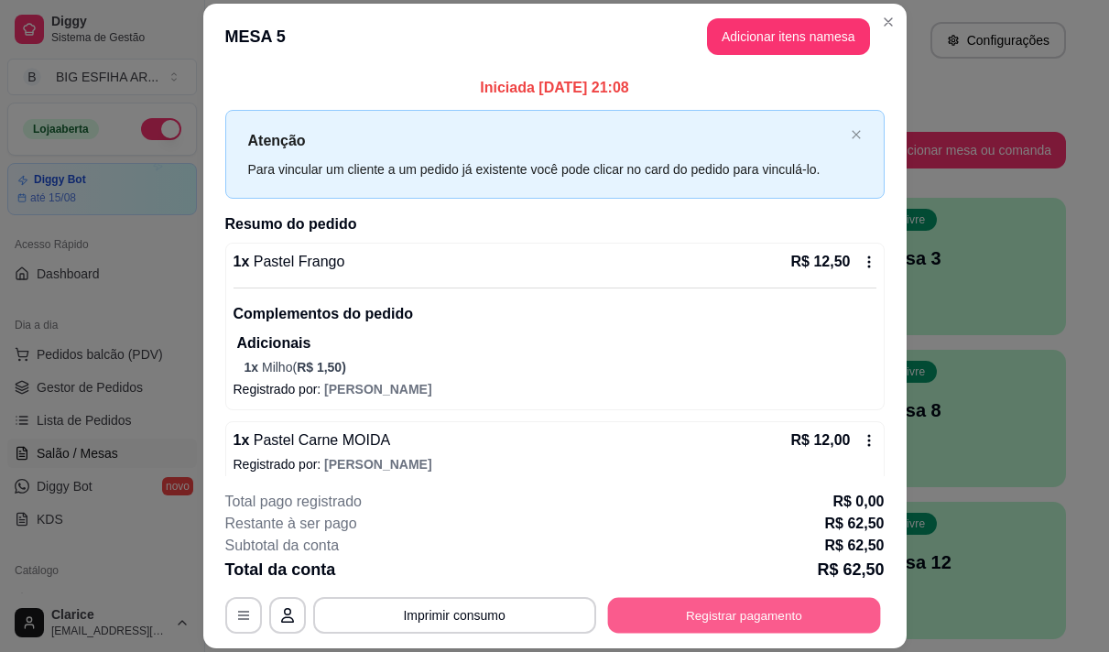
click at [696, 622] on button "Registrar pagamento" at bounding box center [743, 616] width 273 height 36
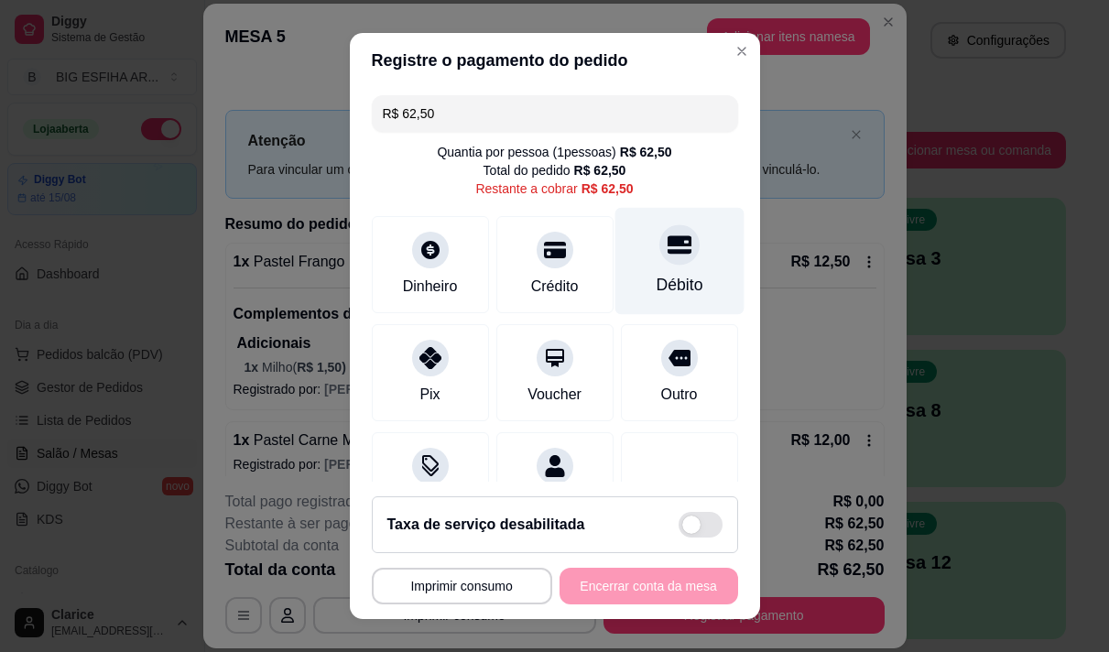
click at [660, 257] on div at bounding box center [680, 244] width 40 height 40
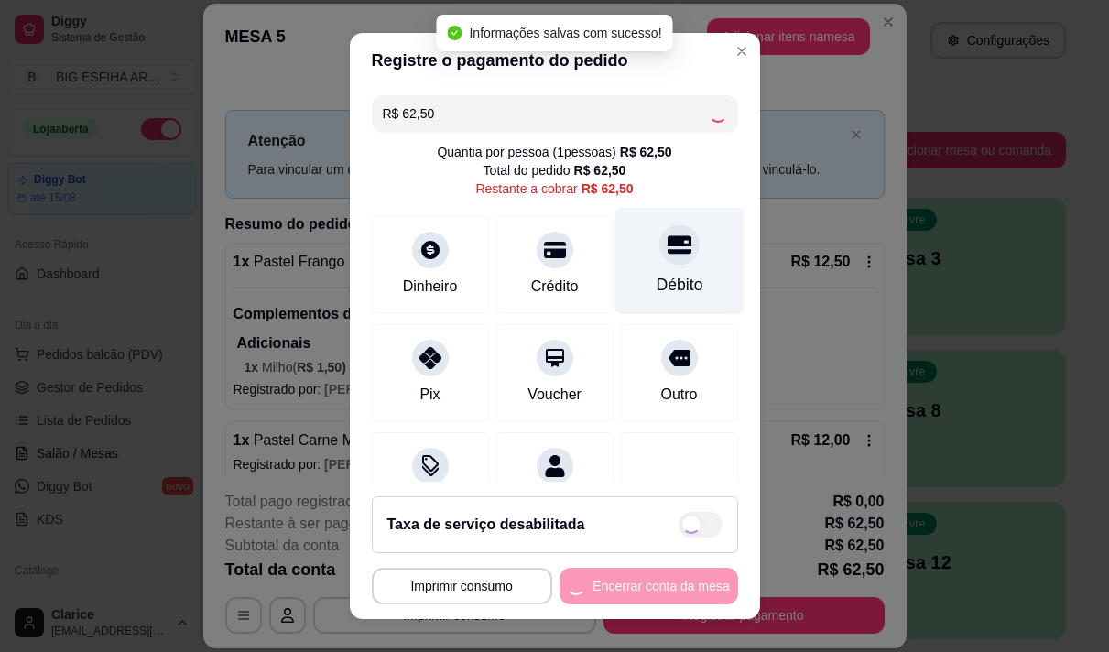
type input "R$ 0,00"
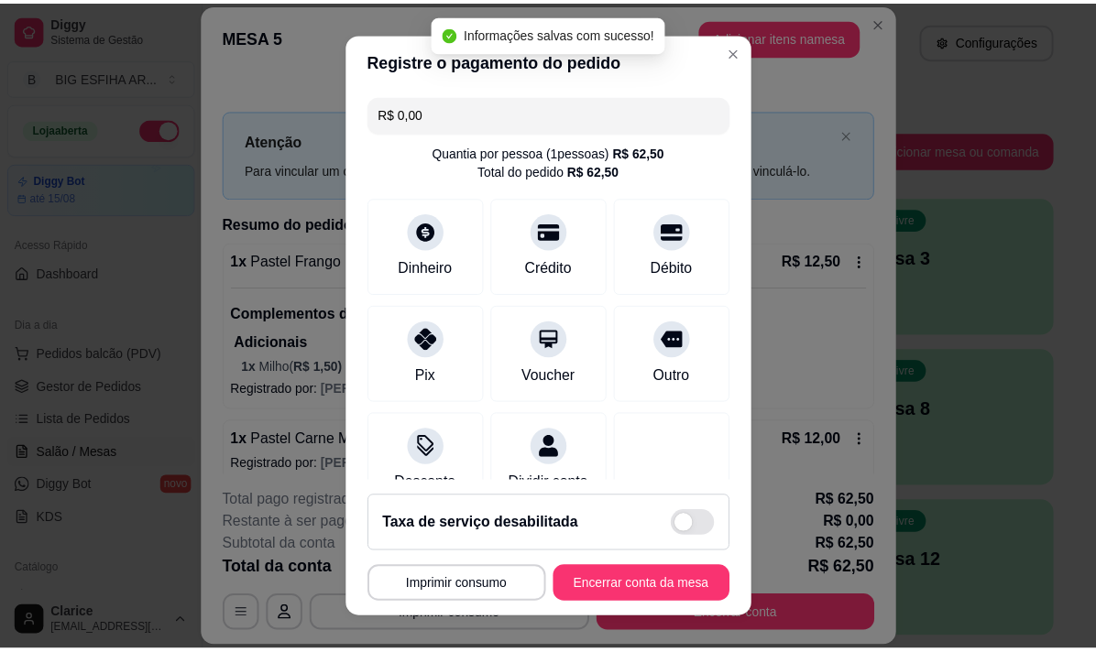
scroll to position [153, 0]
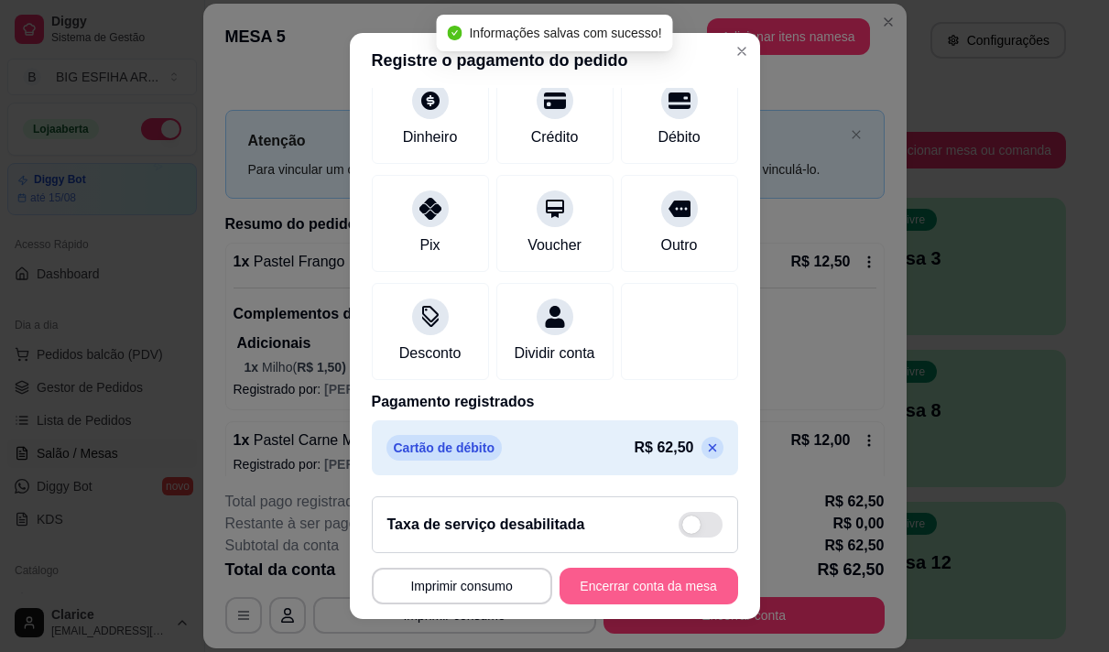
click at [622, 582] on button "Encerrar conta da mesa" at bounding box center [649, 586] width 179 height 37
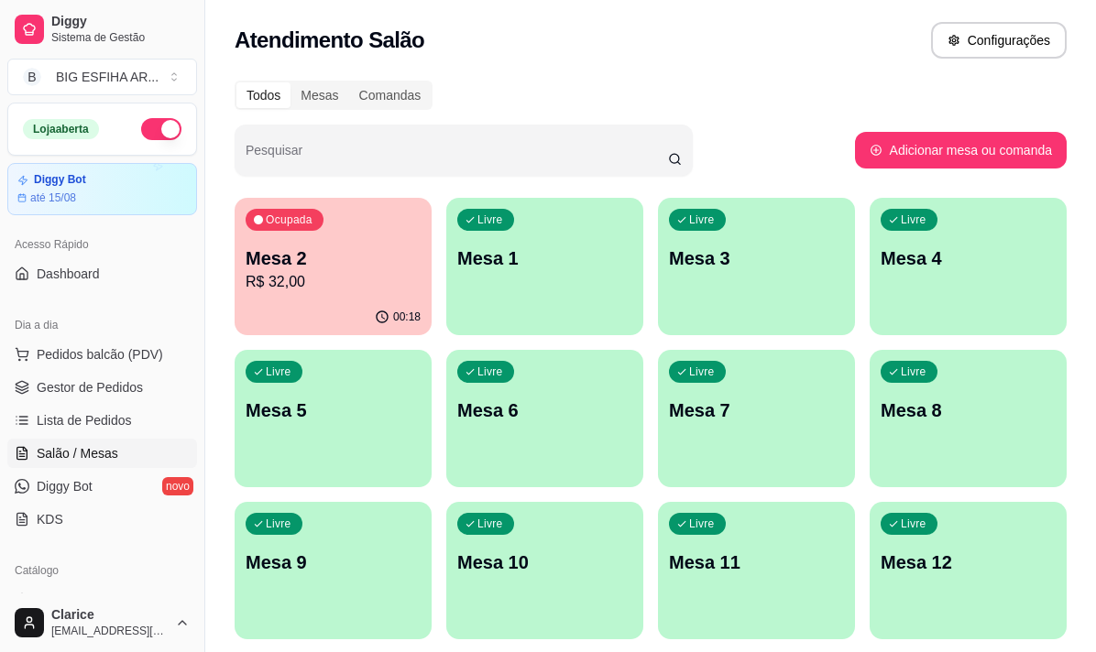
click at [321, 300] on div "00:18" at bounding box center [332, 318] width 197 height 36
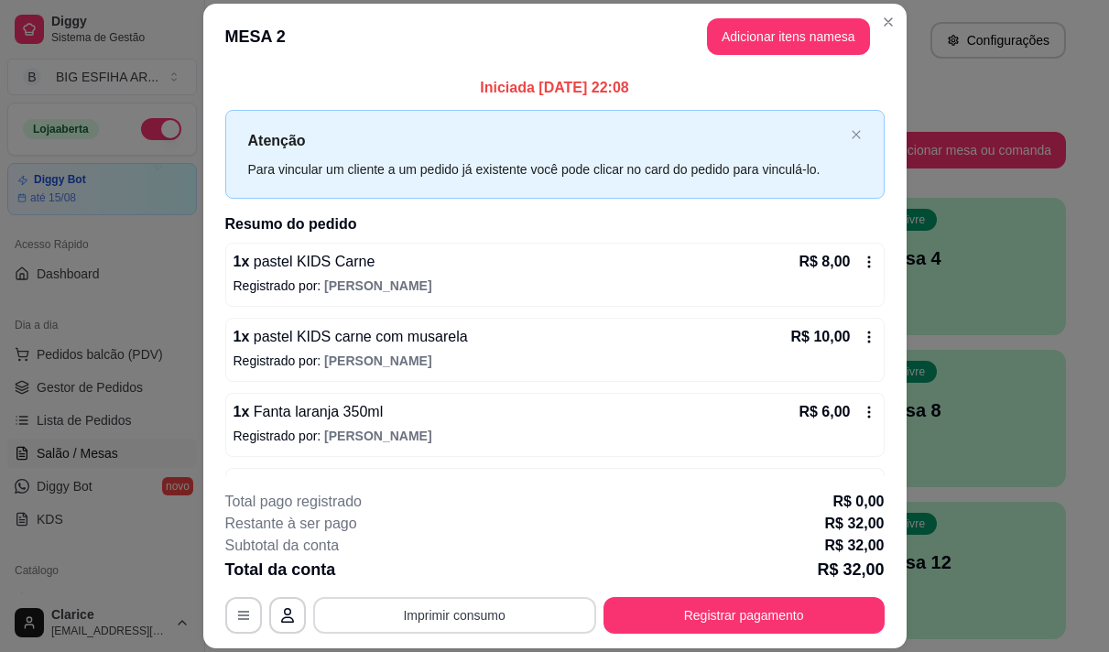
click at [456, 607] on button "Imprimir consumo" at bounding box center [454, 615] width 283 height 37
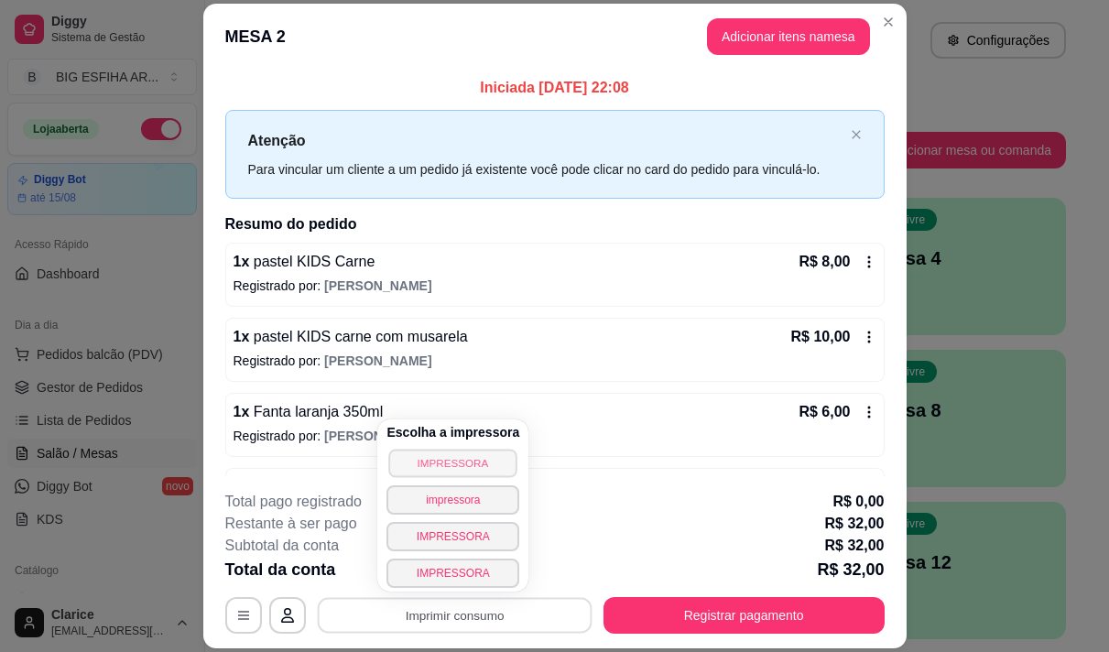
click at [454, 464] on button "IMPRESSORA" at bounding box center [453, 463] width 128 height 28
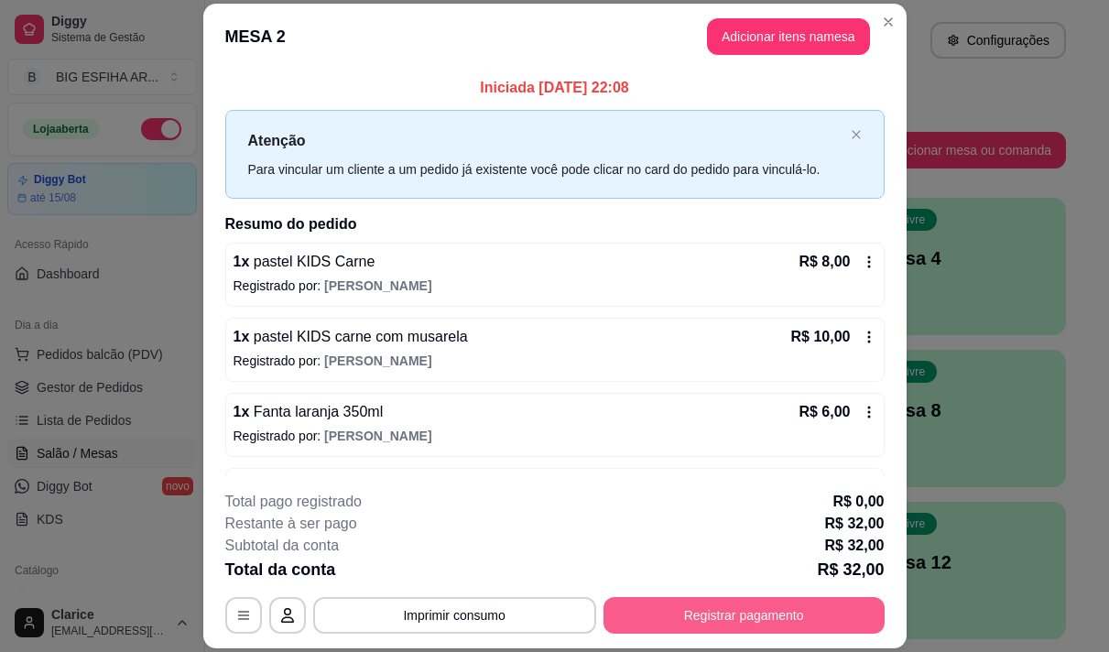
click at [782, 613] on button "Registrar pagamento" at bounding box center [744, 615] width 281 height 37
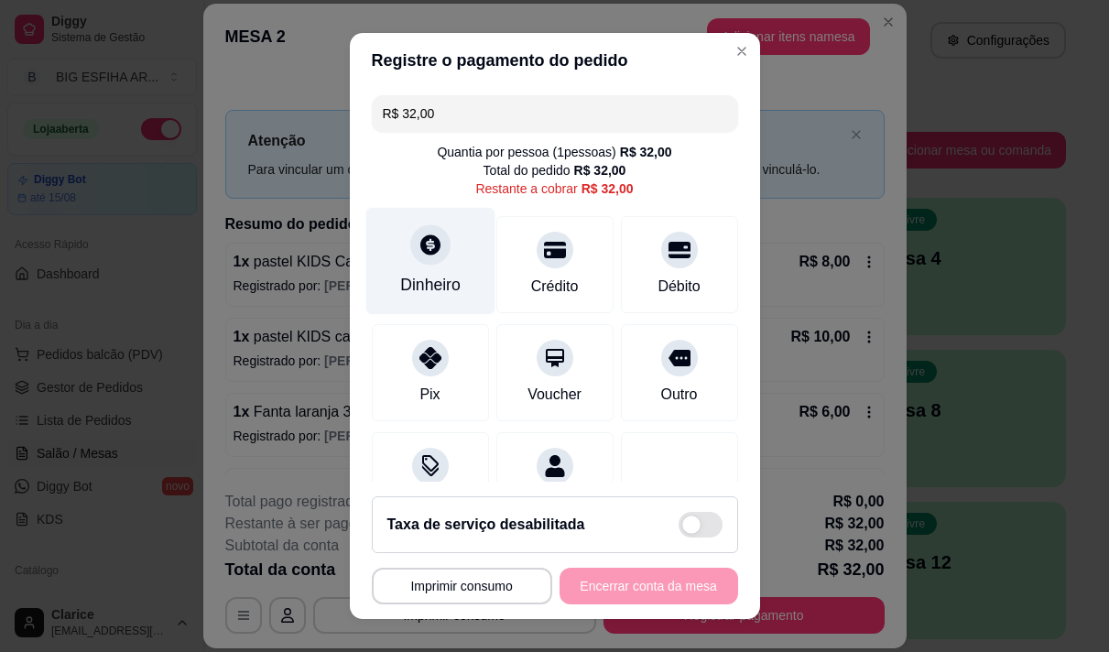
click at [431, 218] on div "Dinheiro" at bounding box center [429, 260] width 129 height 107
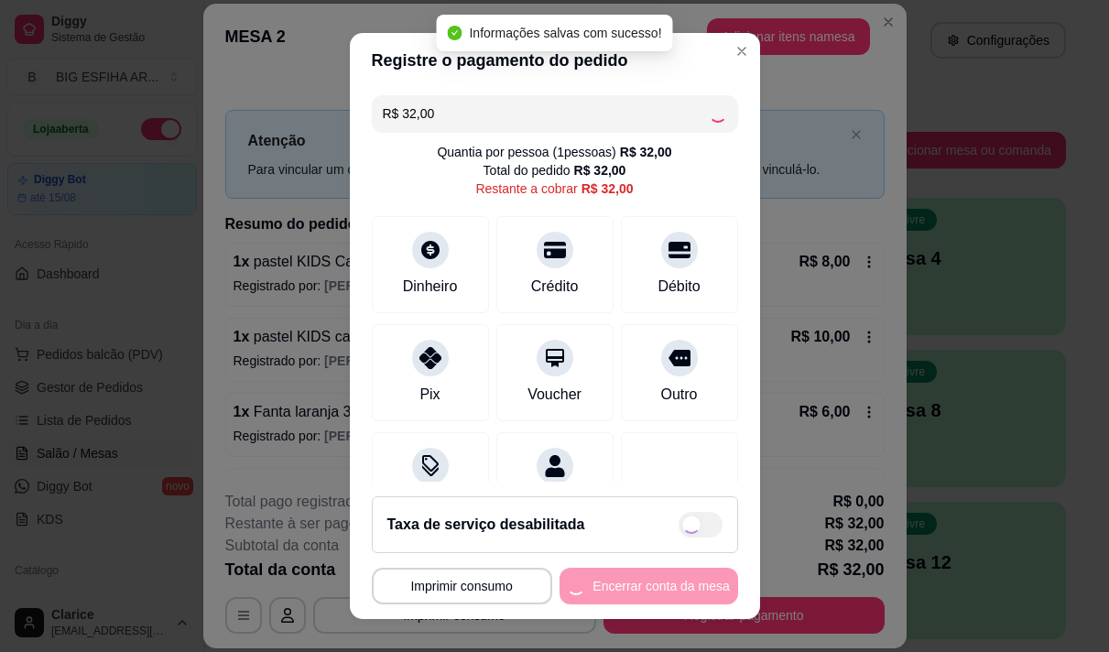
type input "R$ 0,00"
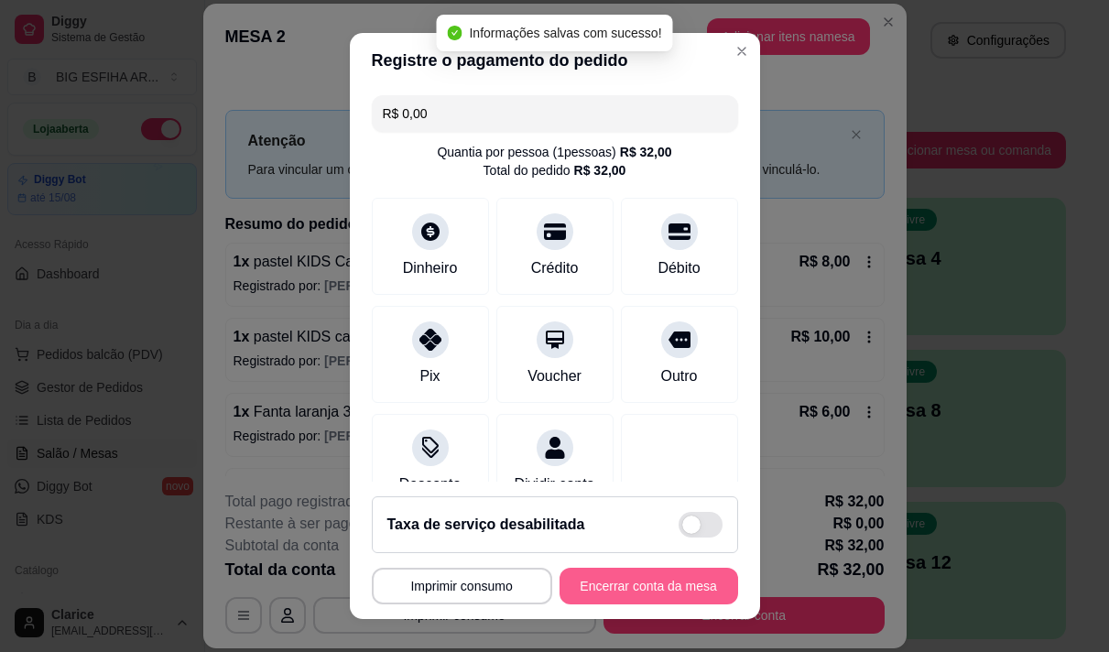
click at [608, 584] on button "Encerrar conta da mesa" at bounding box center [649, 586] width 179 height 37
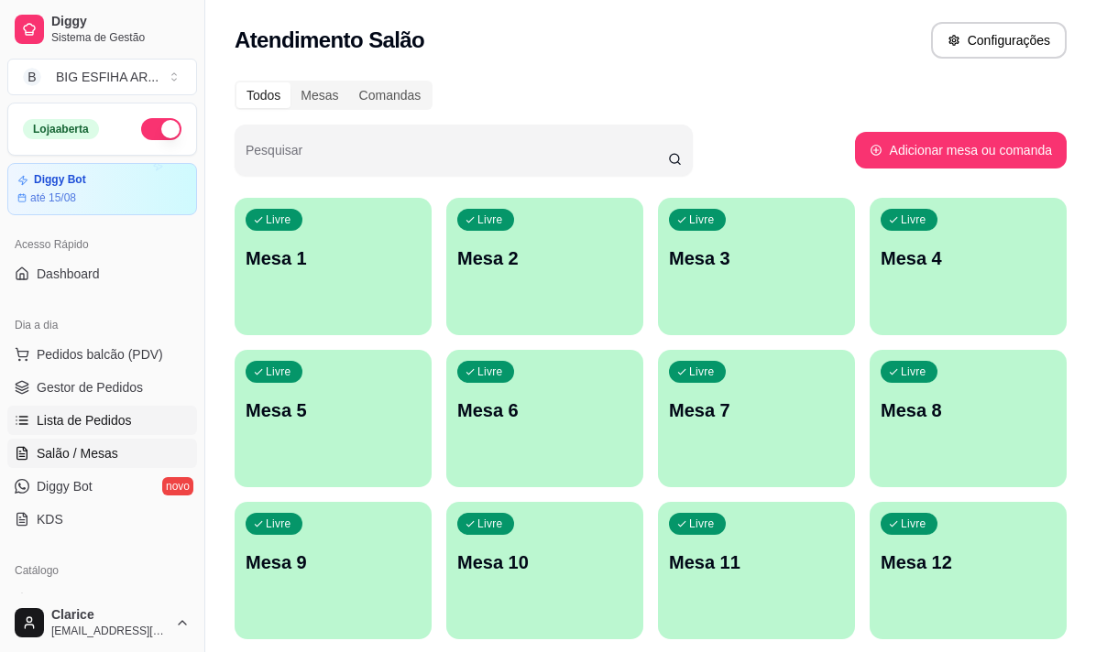
click at [82, 418] on span "Lista de Pedidos" at bounding box center [84, 420] width 95 height 18
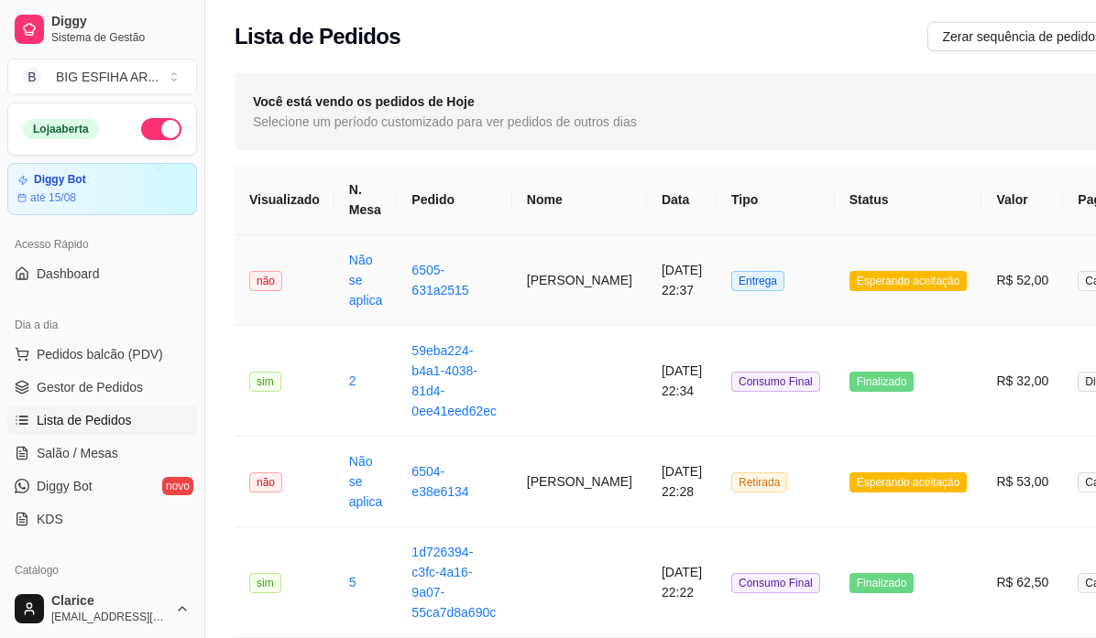
click at [522, 300] on td "Rafael Franco" at bounding box center [579, 280] width 135 height 91
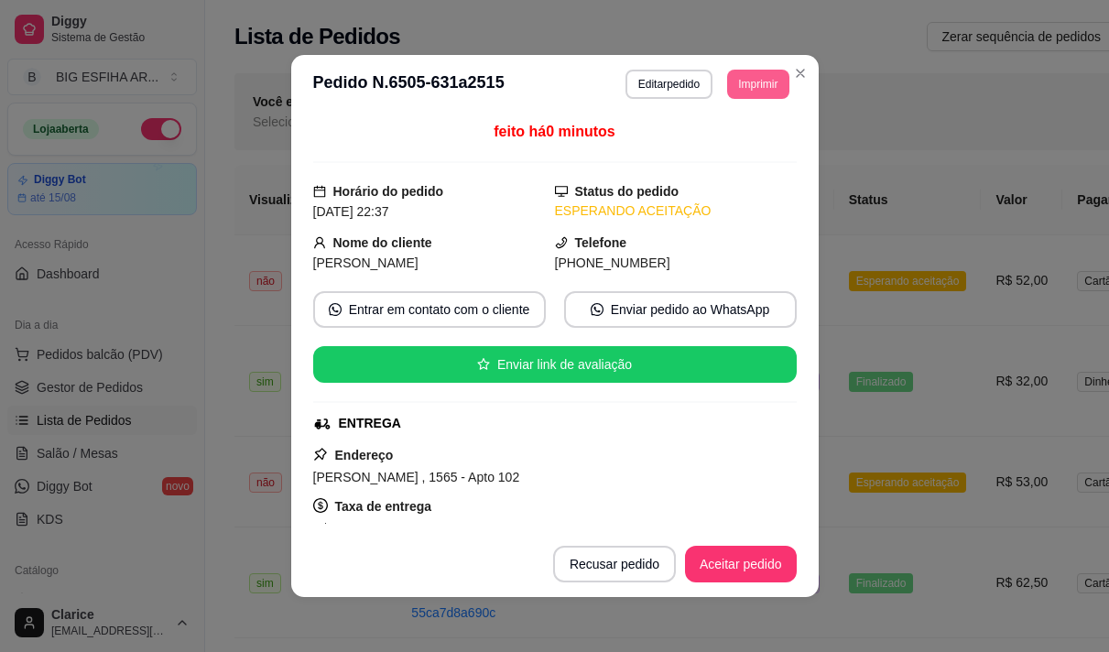
click at [757, 83] on button "Imprimir" at bounding box center [757, 84] width 61 height 29
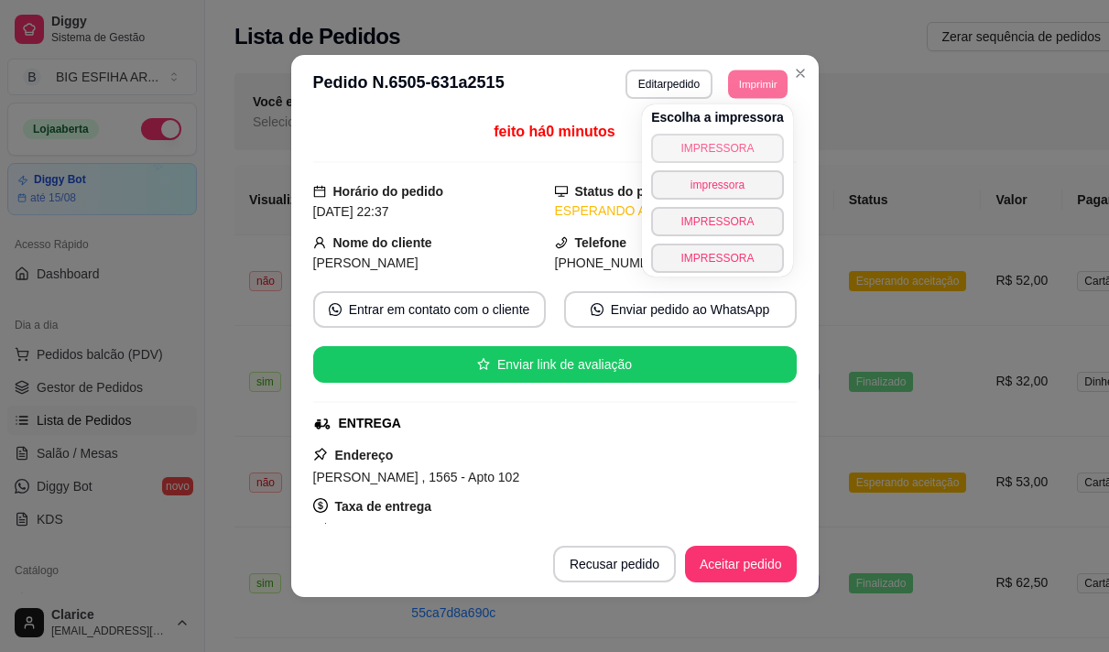
click at [695, 141] on button "IMPRESSORA" at bounding box center [717, 148] width 133 height 29
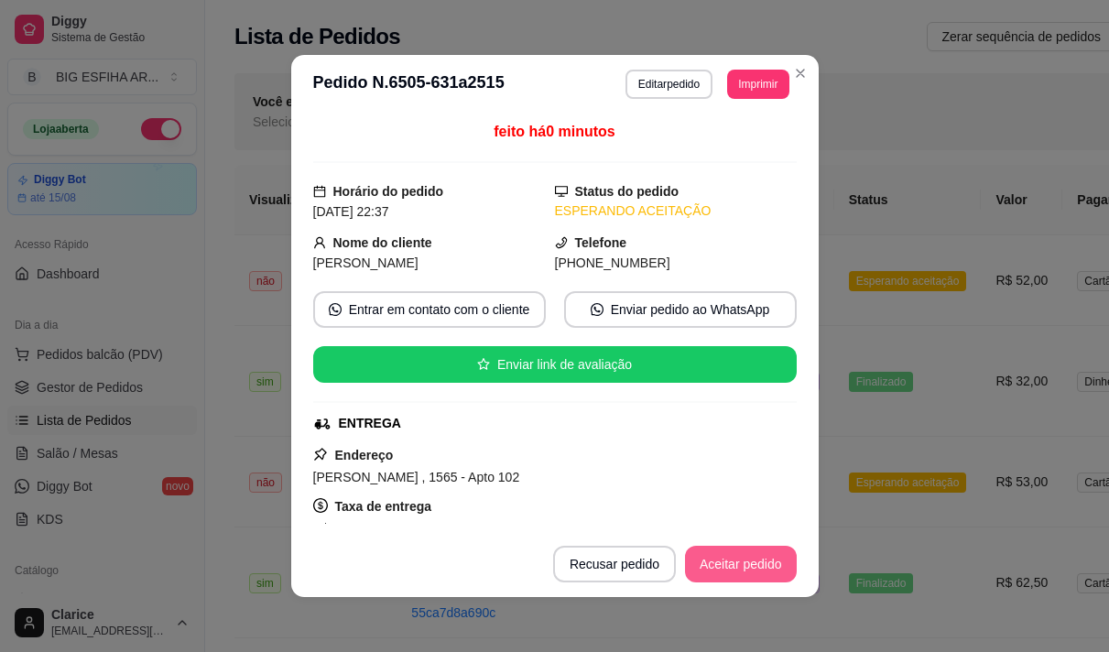
click at [717, 562] on button "Aceitar pedido" at bounding box center [741, 564] width 112 height 37
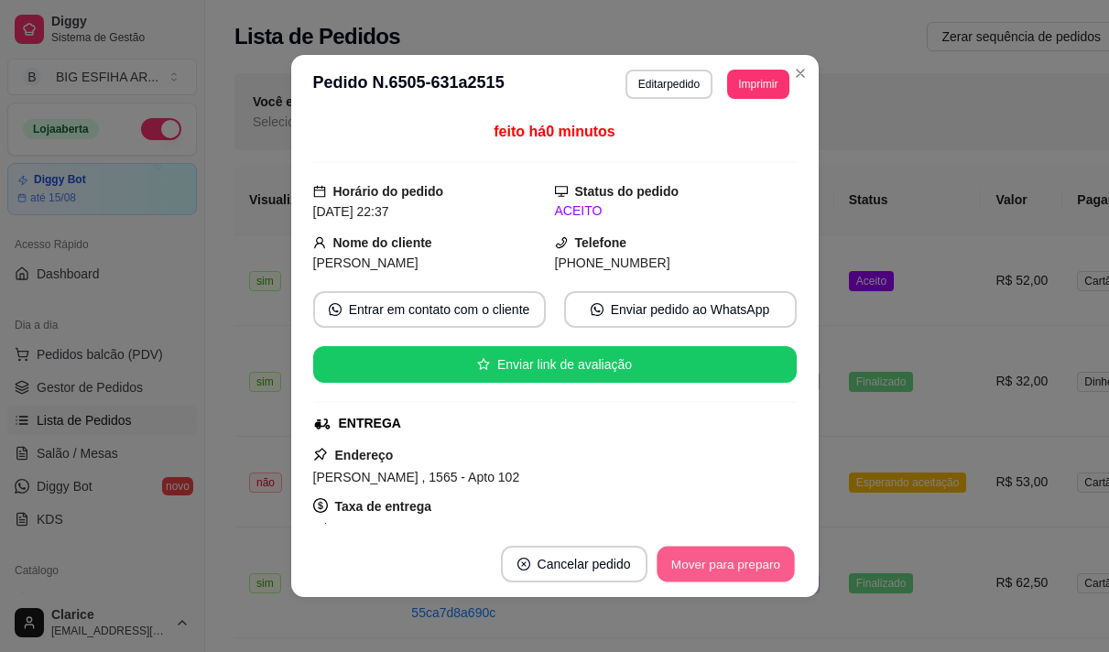
click at [759, 563] on button "Mover para preparo" at bounding box center [725, 565] width 137 height 36
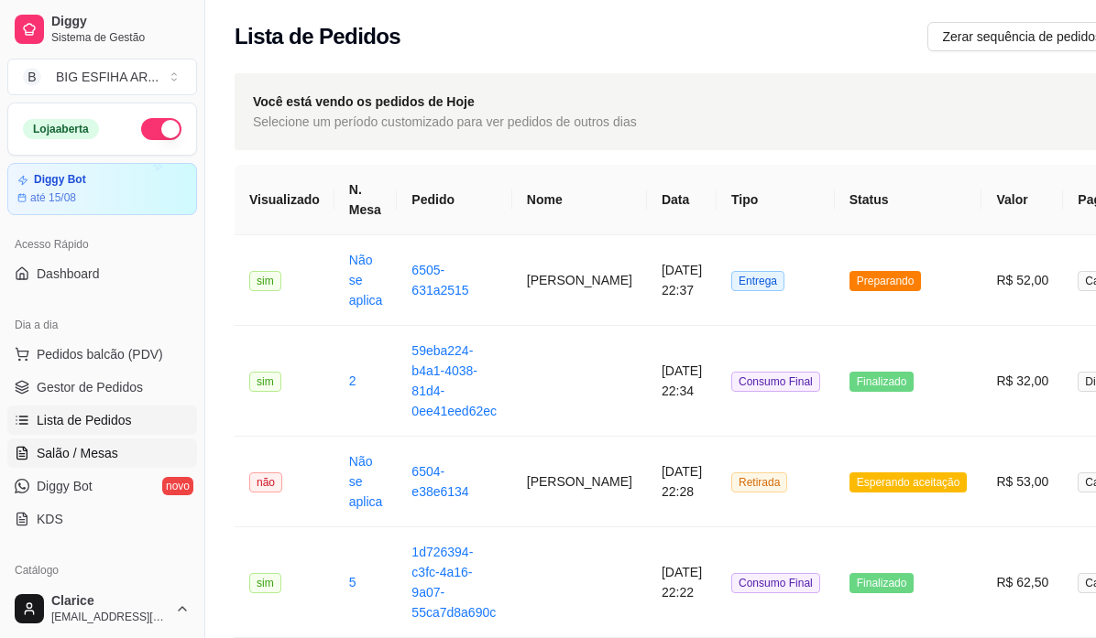
click at [90, 448] on span "Salão / Mesas" at bounding box center [78, 453] width 82 height 18
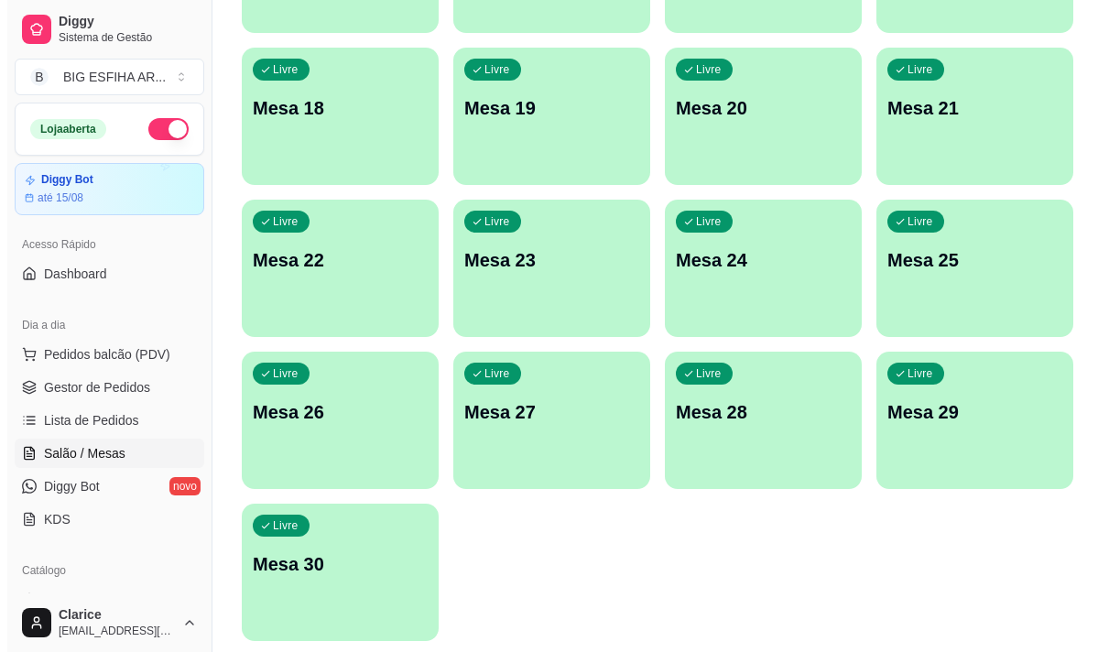
scroll to position [822, 0]
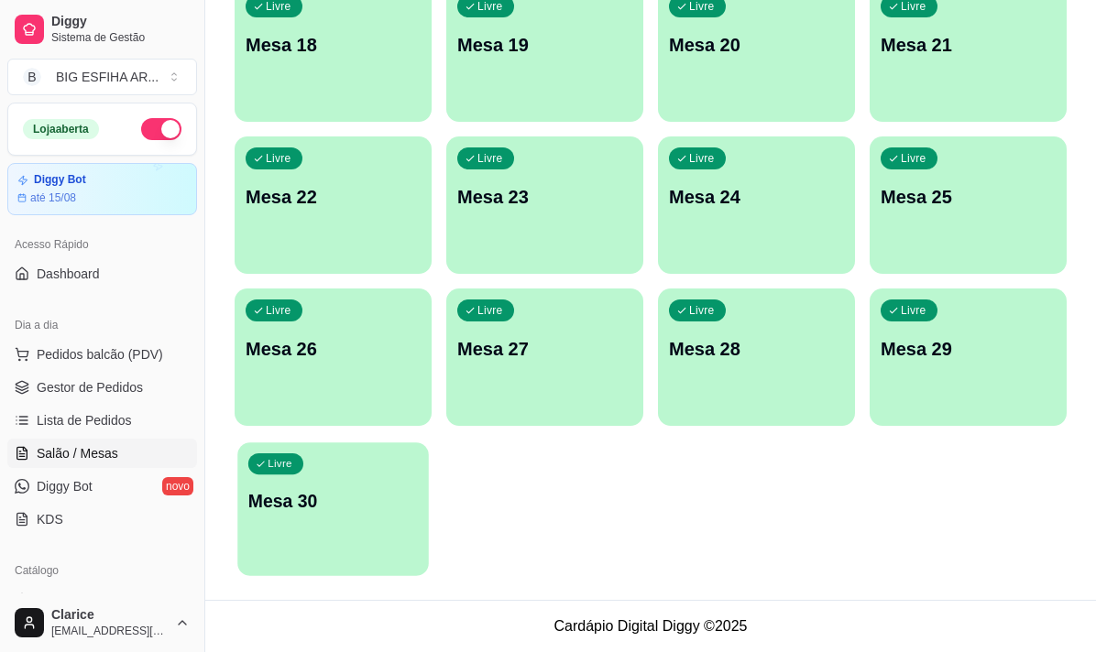
click at [388, 544] on div "Livre Mesa 30" at bounding box center [332, 498] width 191 height 112
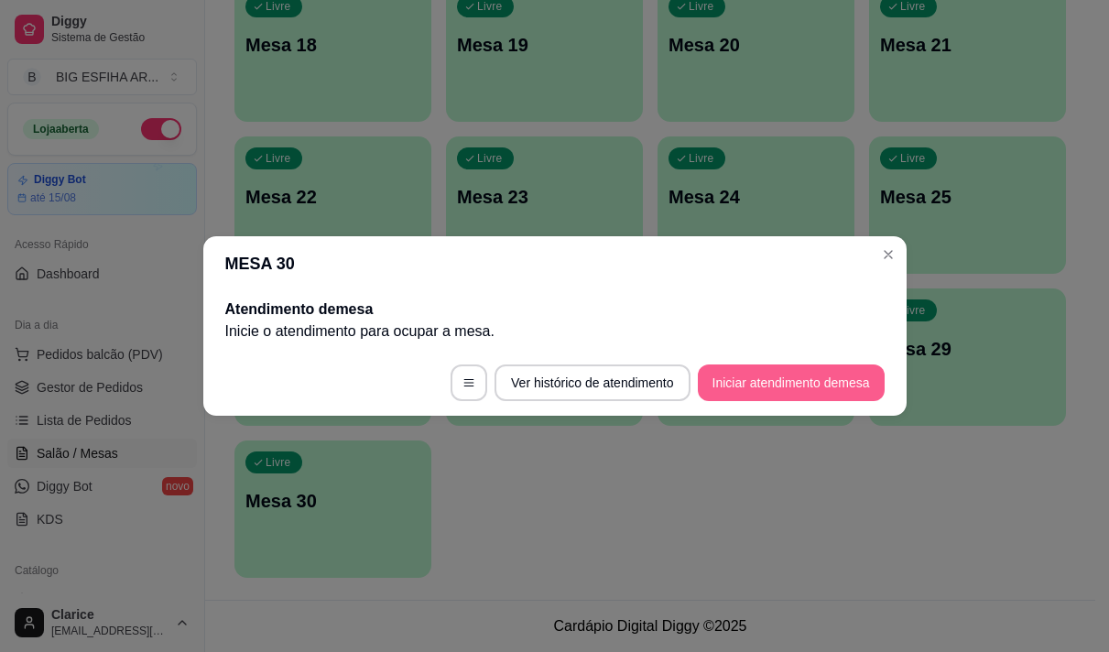
click at [856, 385] on button "Iniciar atendimento de mesa" at bounding box center [791, 383] width 187 height 37
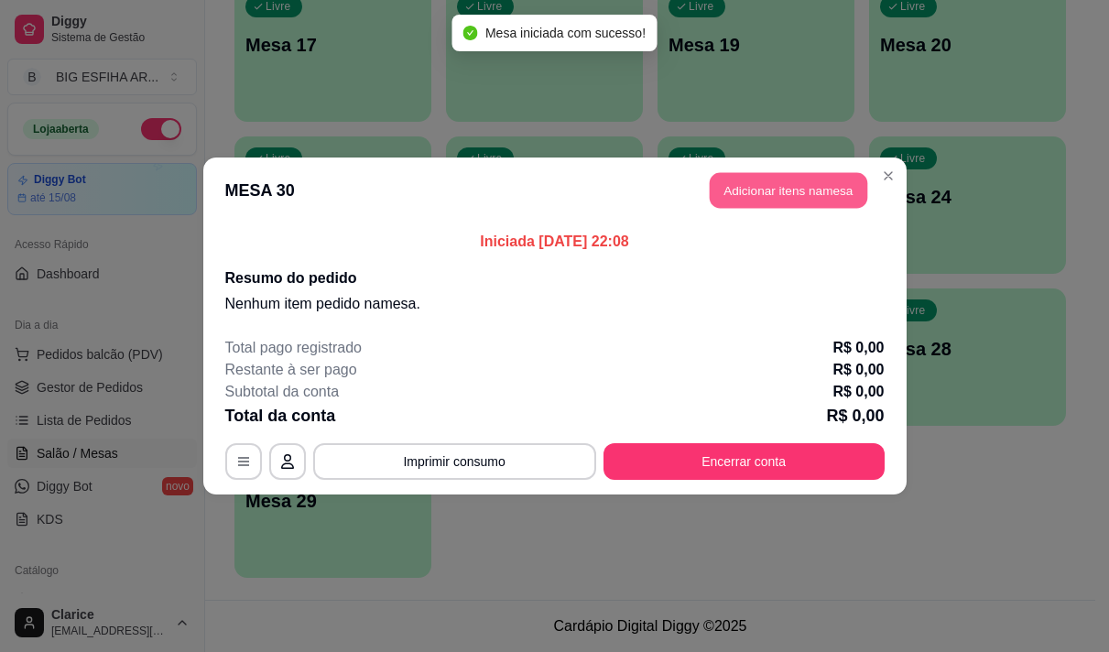
click at [756, 190] on button "Adicionar itens na mesa" at bounding box center [789, 191] width 158 height 36
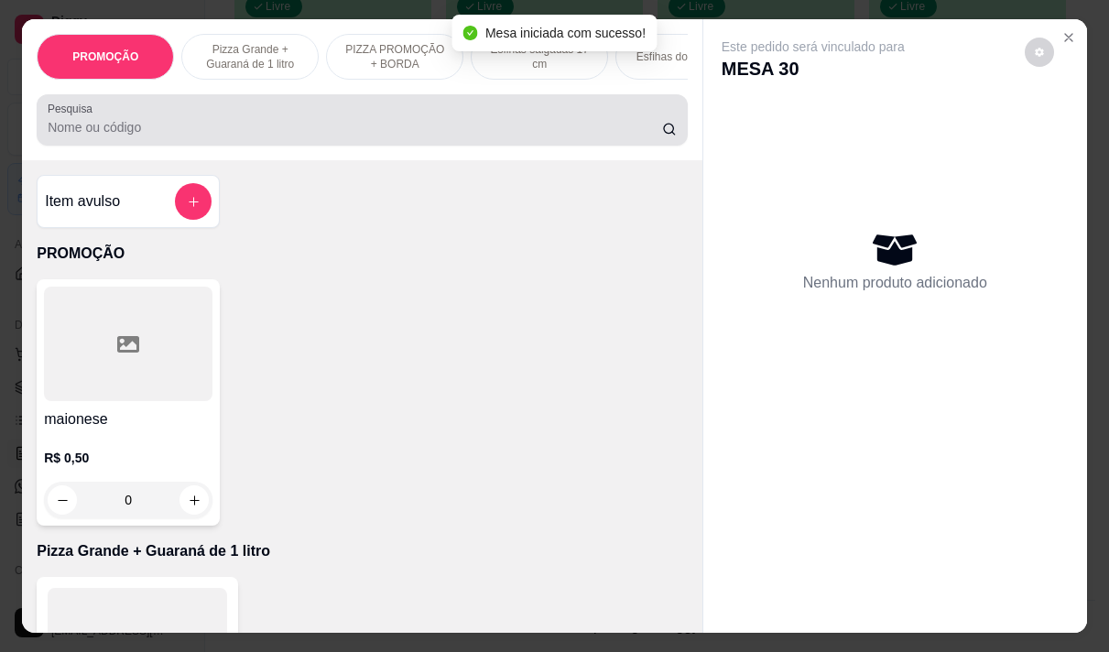
click at [302, 131] on input "Pesquisa" at bounding box center [355, 127] width 615 height 18
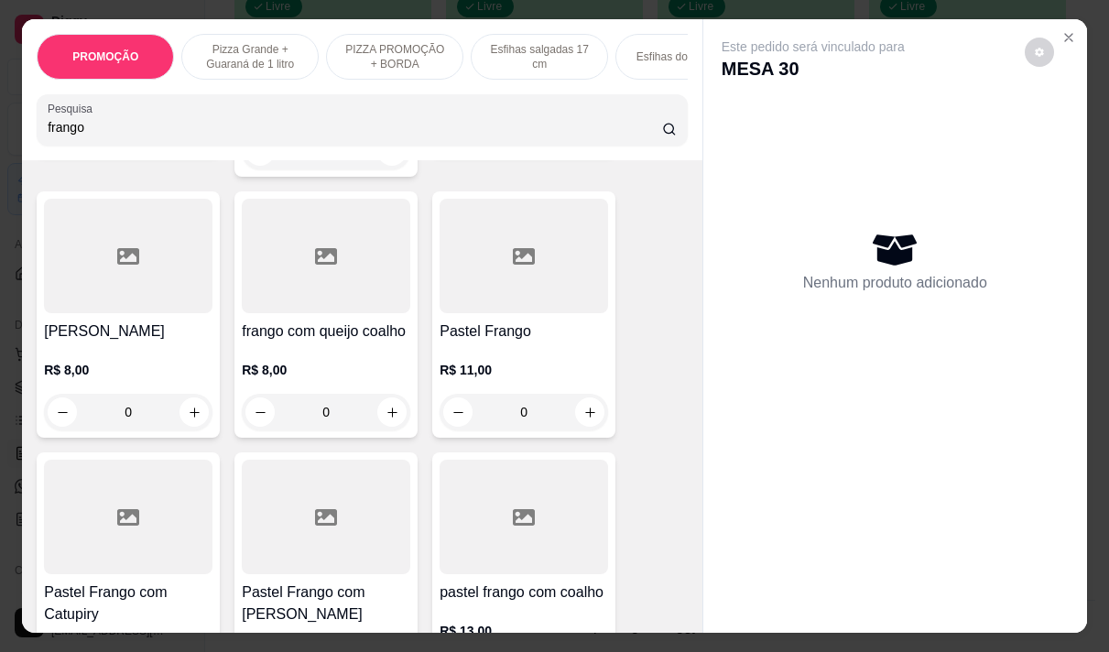
scroll to position [366, 0]
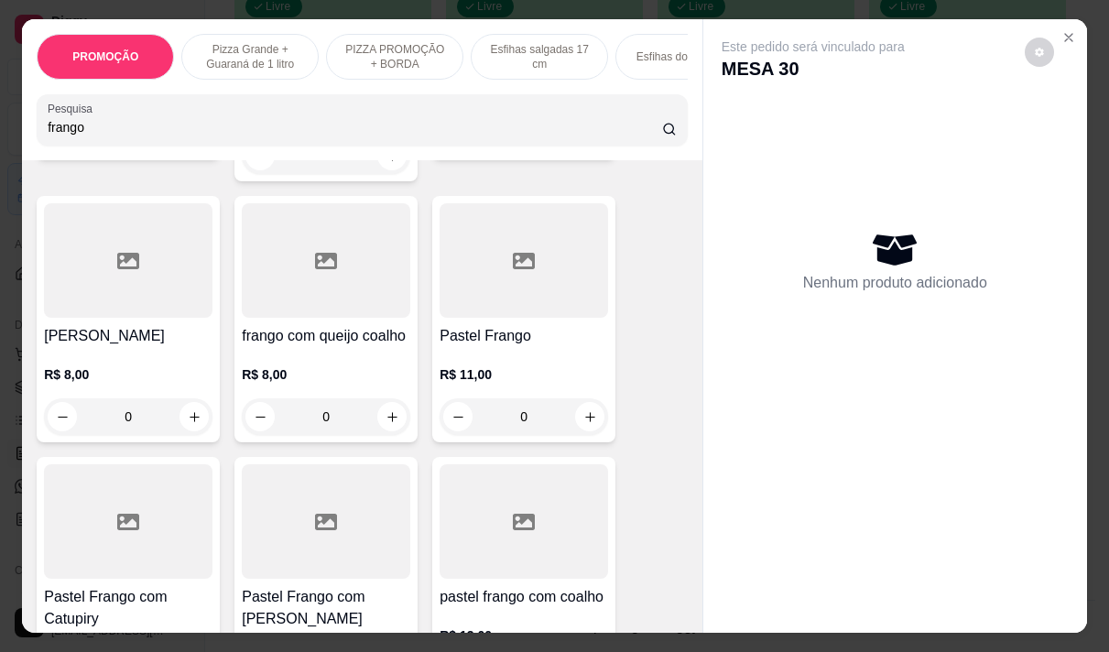
type input "frango"
click at [524, 282] on div at bounding box center [524, 260] width 169 height 115
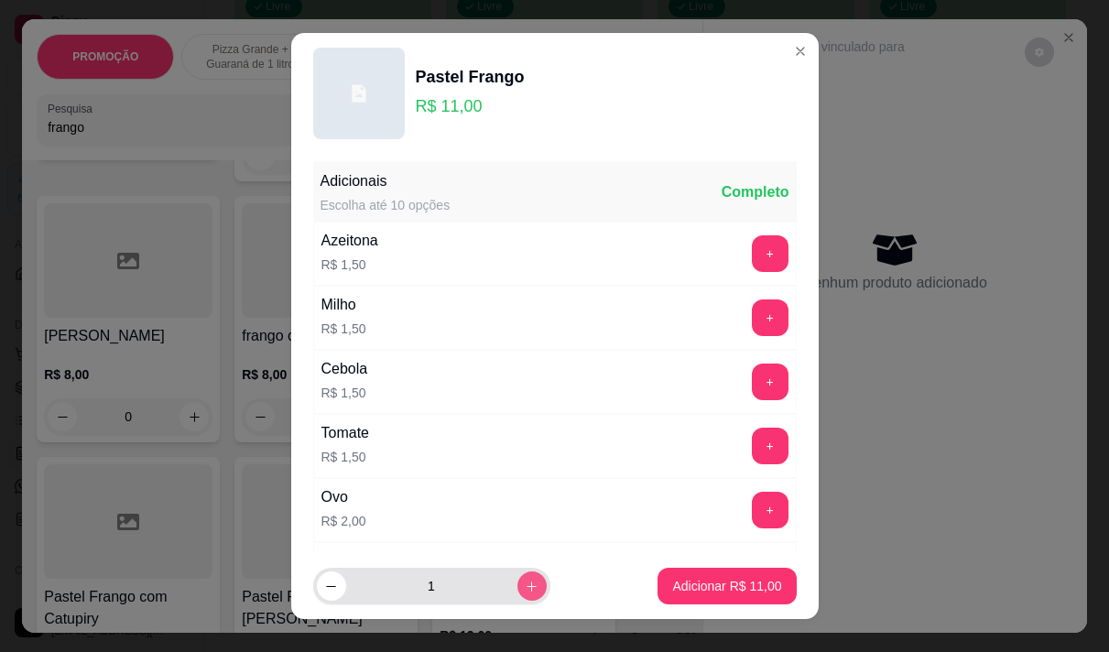
click at [525, 585] on icon "increase-product-quantity" at bounding box center [532, 587] width 14 height 14
type input "2"
click at [752, 315] on button "+" at bounding box center [770, 318] width 37 height 37
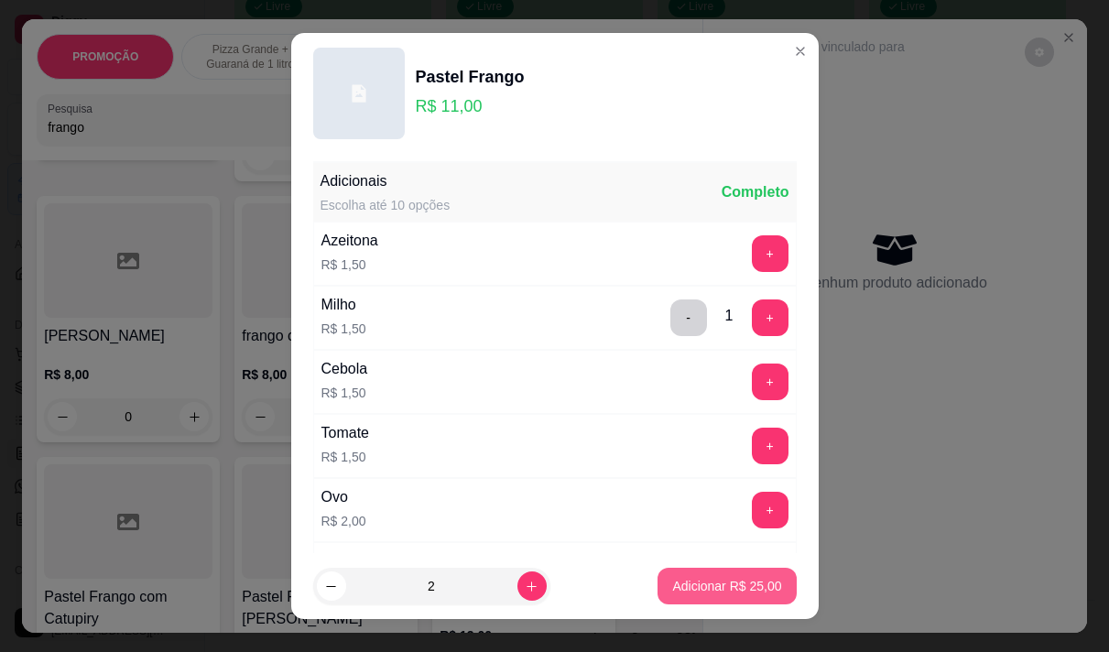
click at [729, 585] on p "Adicionar R$ 25,00" at bounding box center [726, 586] width 109 height 18
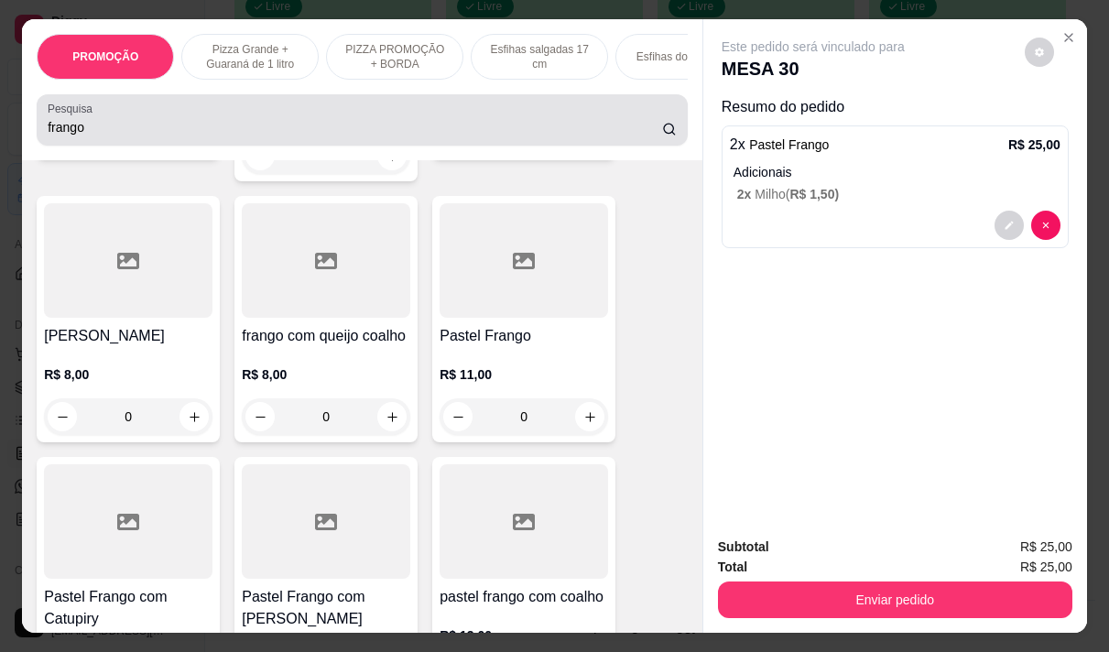
click at [95, 131] on input "frango" at bounding box center [355, 127] width 615 height 18
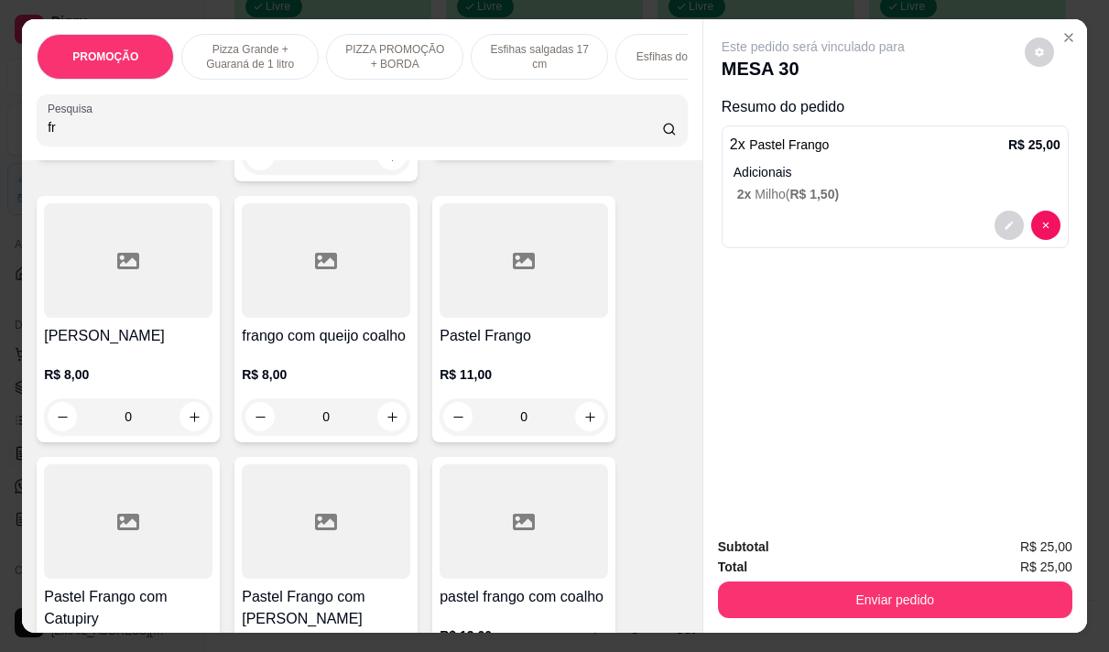
type input "f"
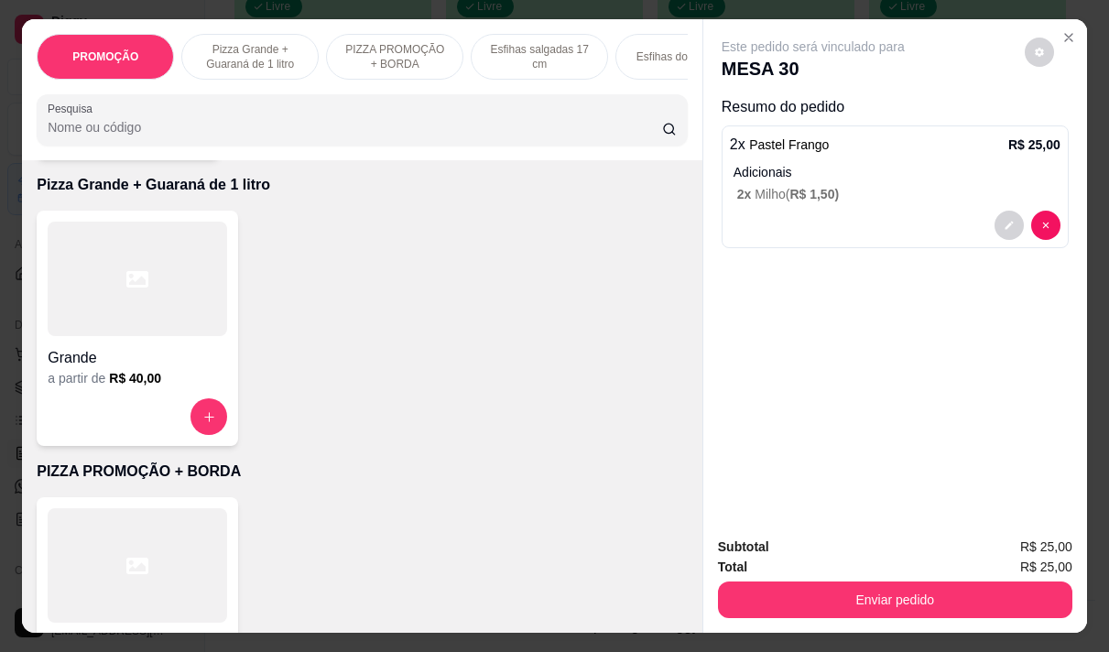
scroll to position [3065, 0]
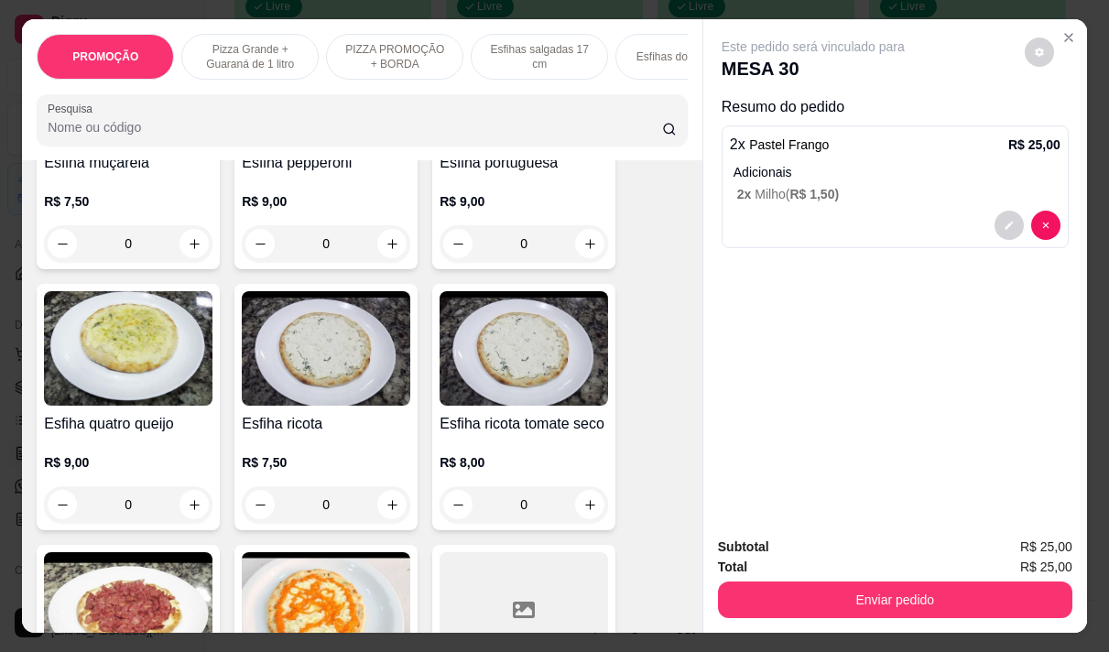
click at [227, 136] on input "Pesquisa" at bounding box center [355, 127] width 615 height 18
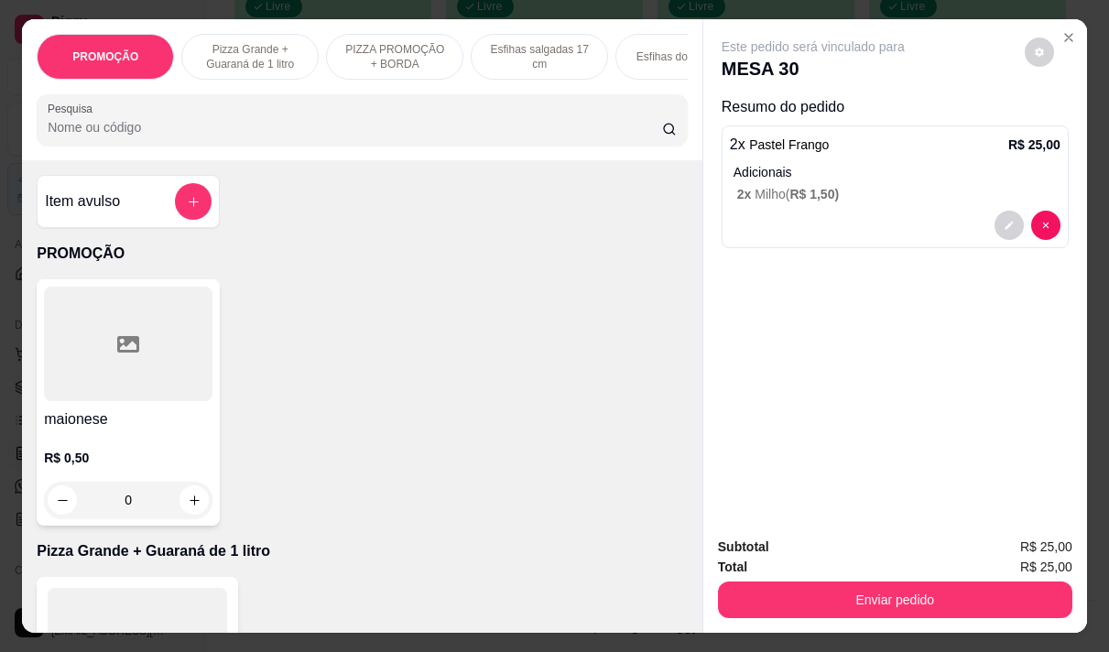
scroll to position [3065, 0]
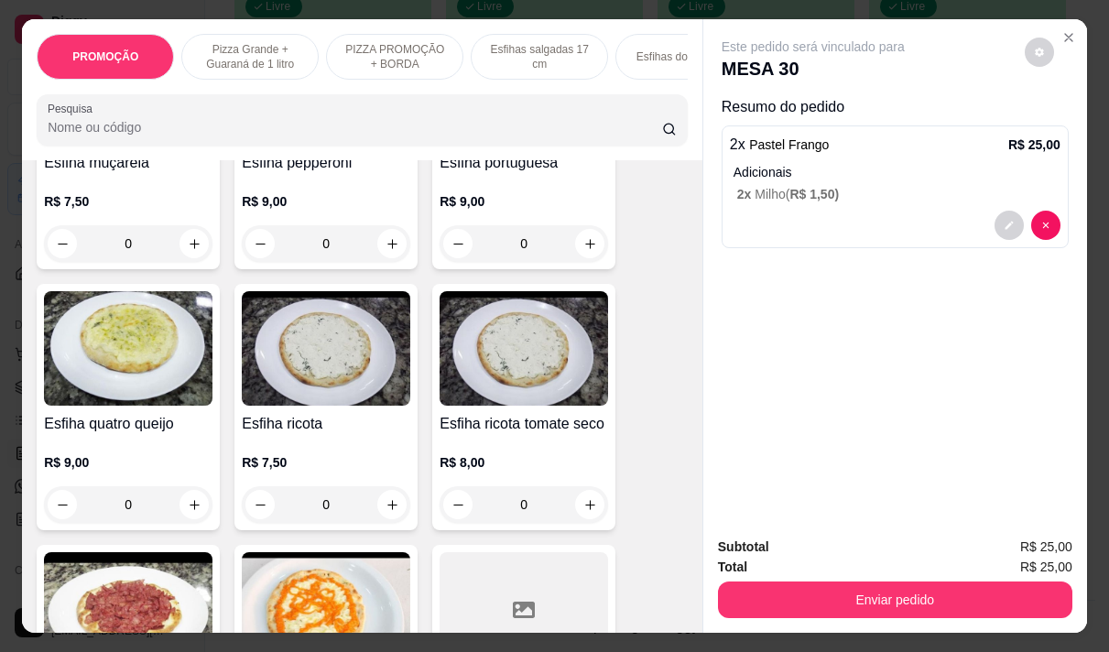
click at [126, 108] on div at bounding box center [362, 120] width 629 height 37
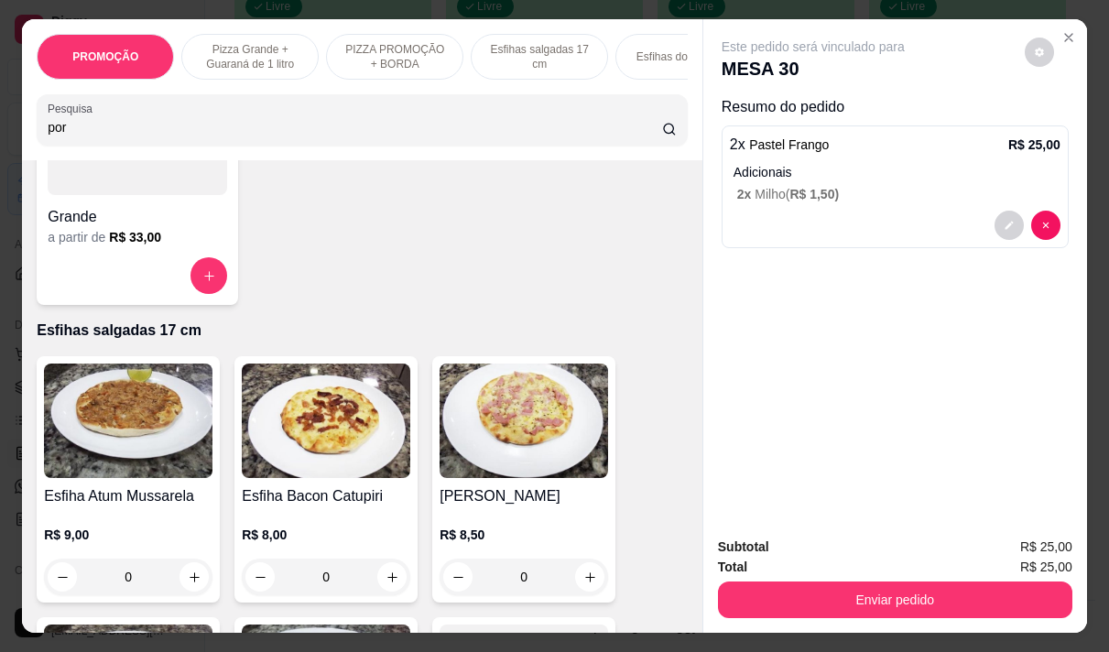
scroll to position [889, 0]
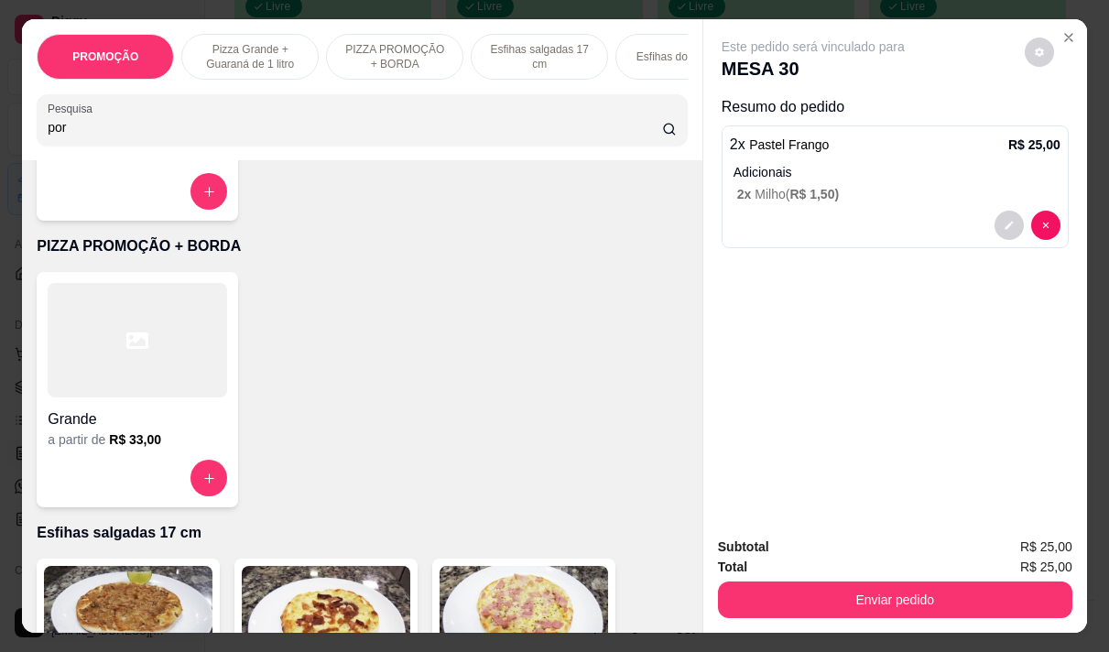
type input "por"
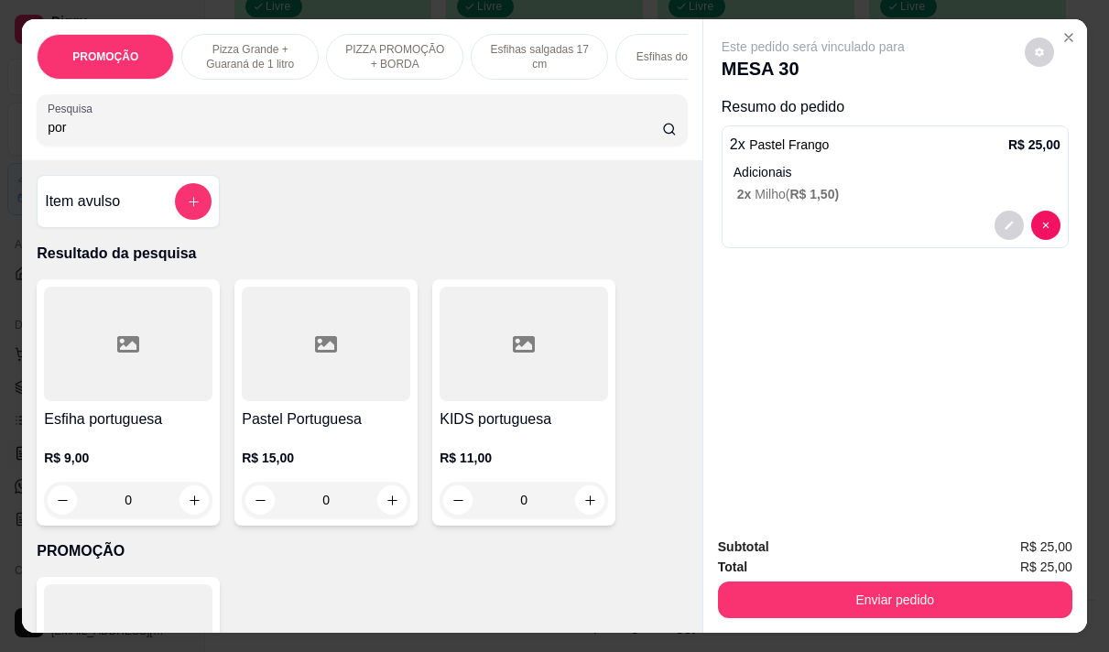
click at [347, 431] on h4 "Pastel Portuguesa" at bounding box center [326, 420] width 169 height 22
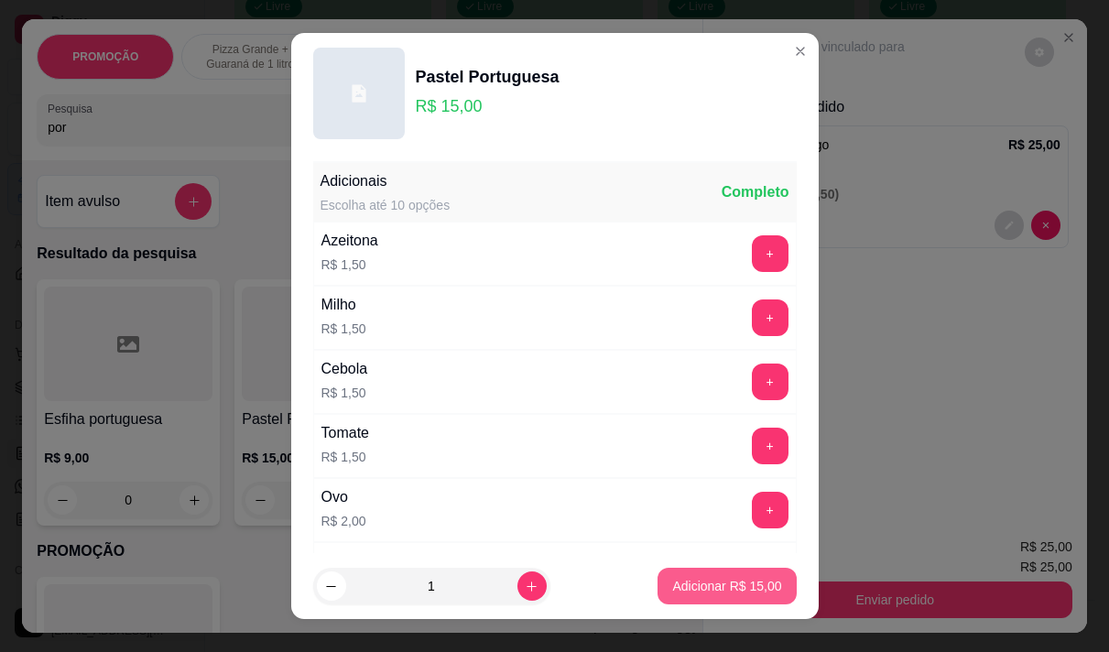
click at [740, 584] on p "Adicionar R$ 15,00" at bounding box center [726, 586] width 109 height 18
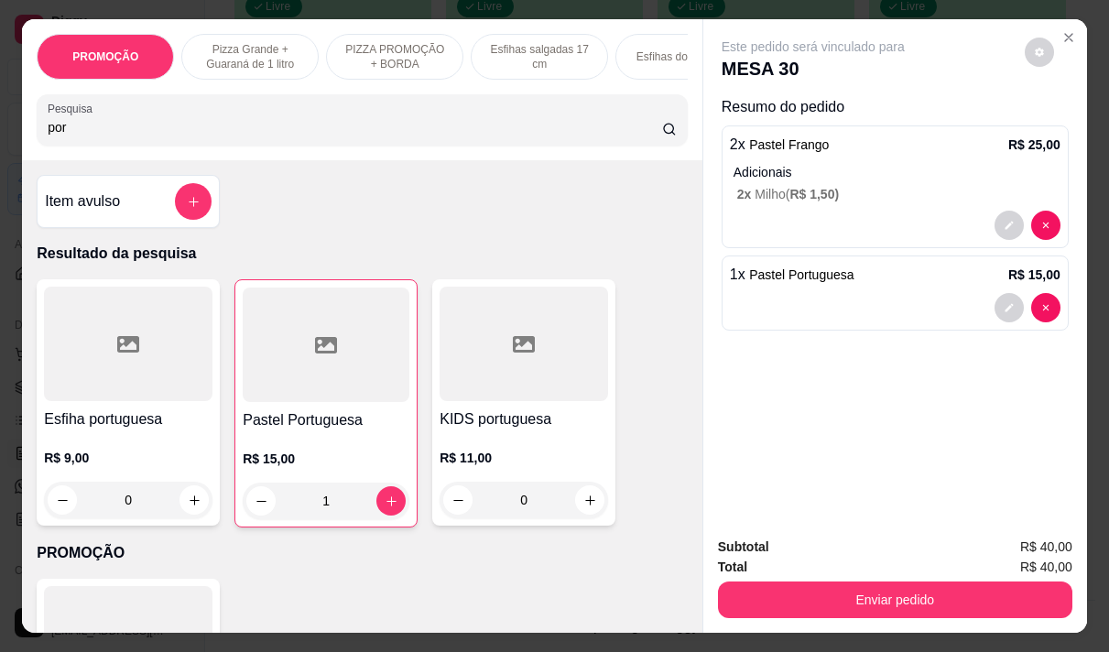
type input "1"
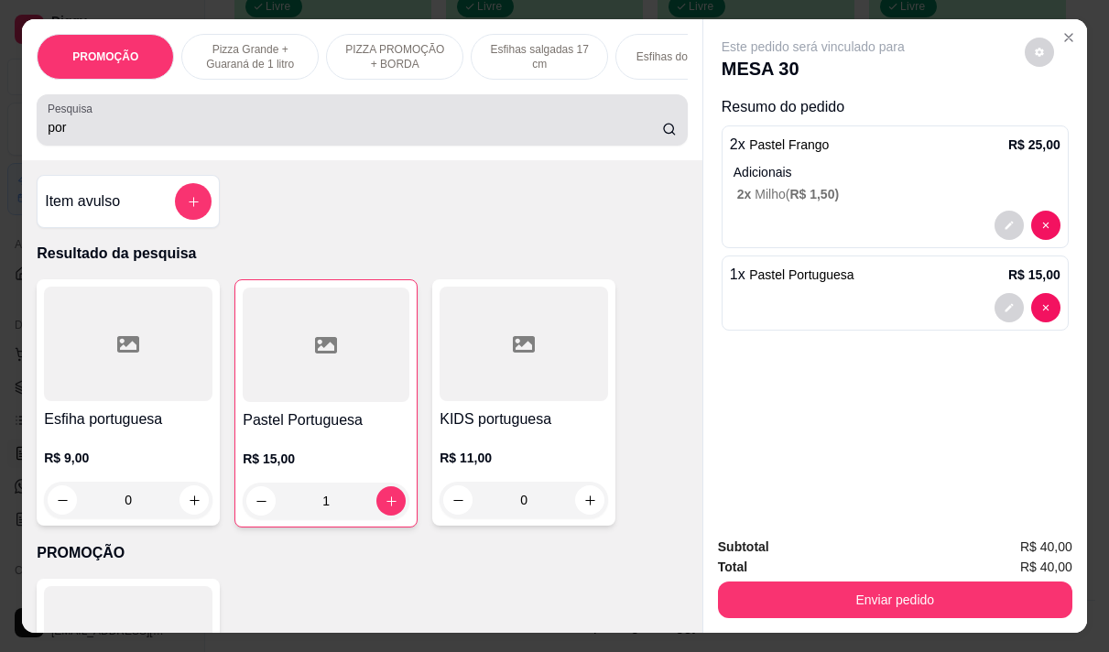
click at [71, 124] on div "por" at bounding box center [362, 120] width 629 height 37
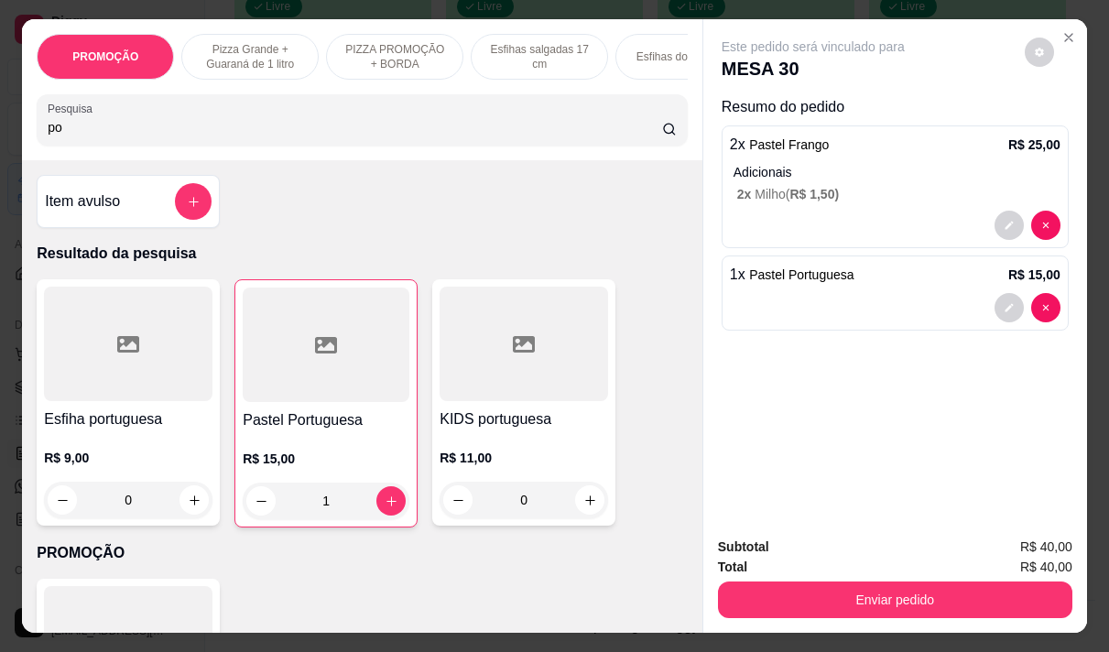
type input "p"
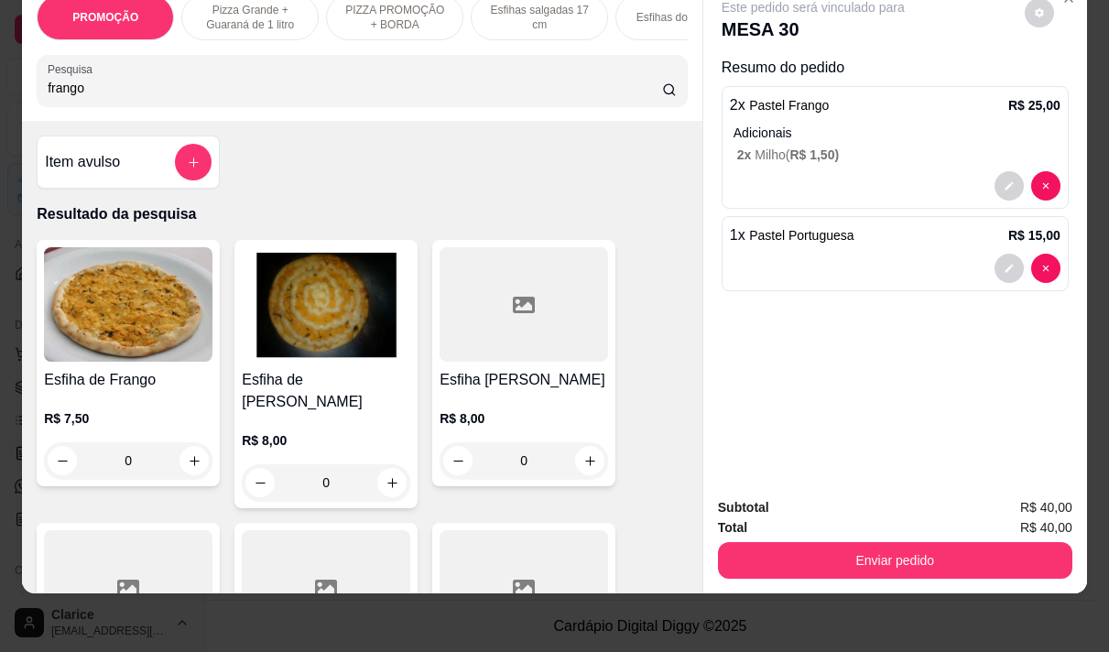
type input "frango"
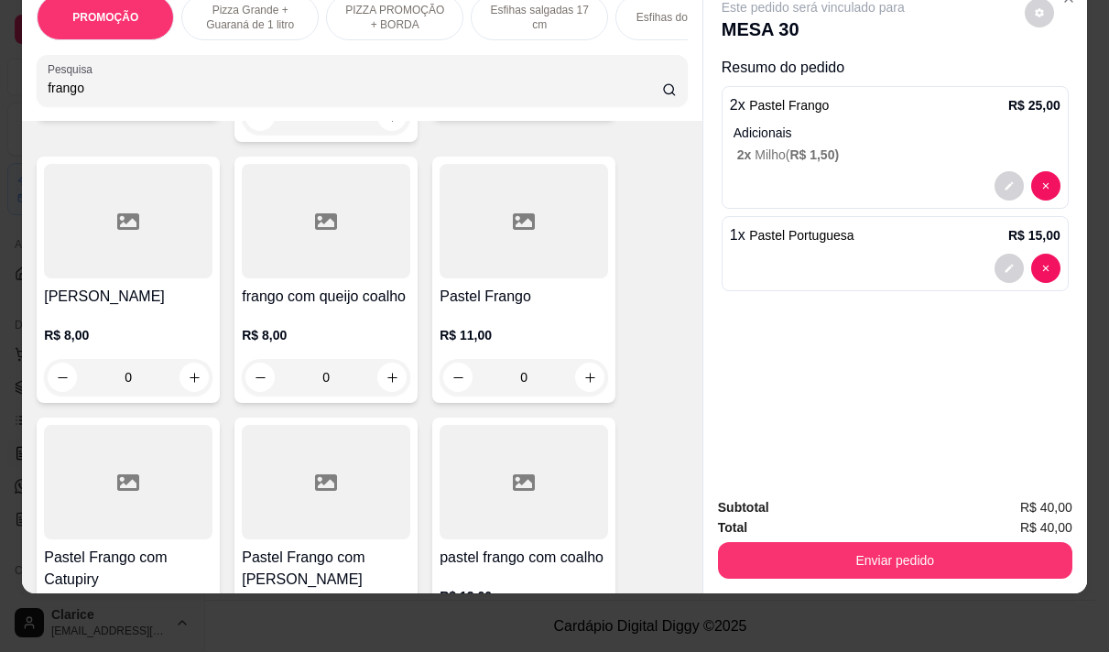
click at [496, 359] on div "0" at bounding box center [524, 377] width 169 height 37
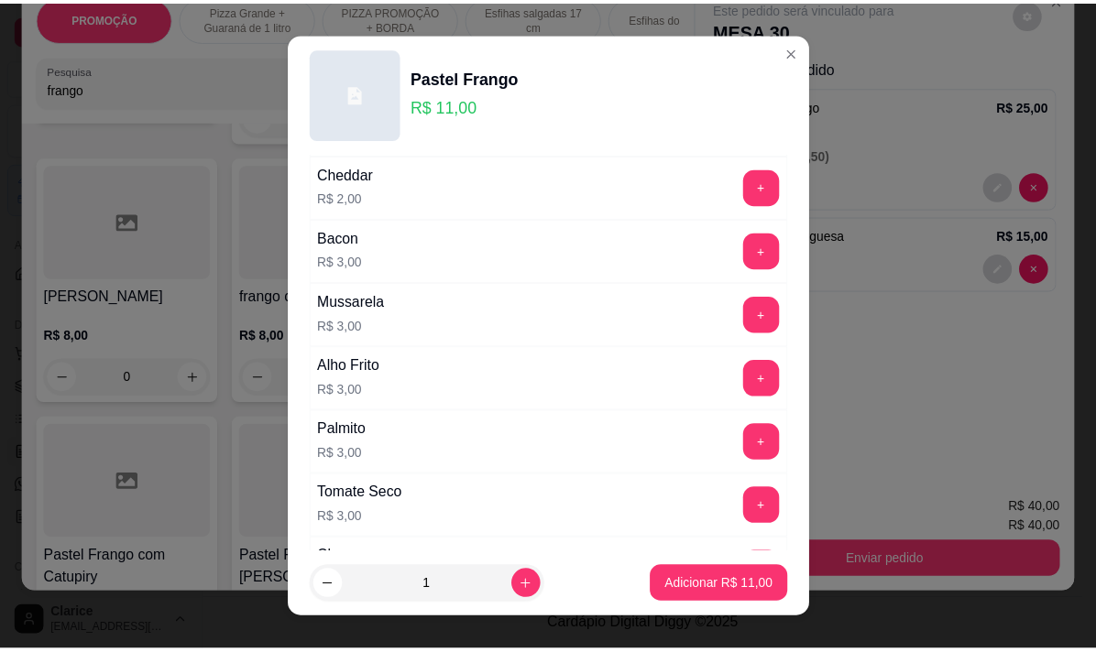
scroll to position [550, 0]
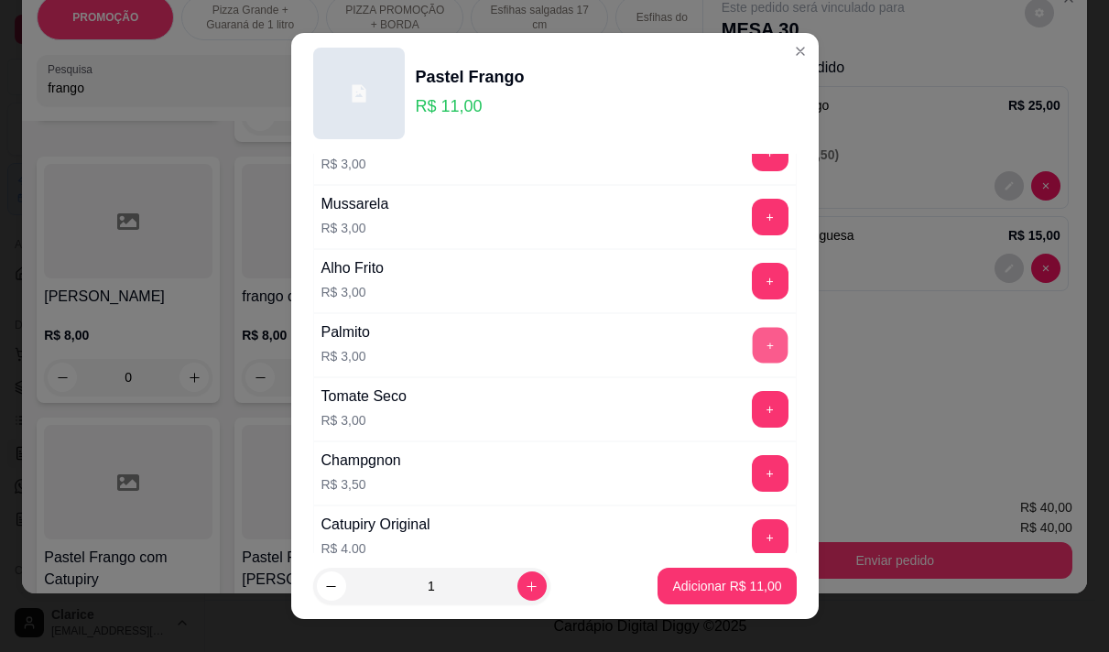
click at [752, 344] on button "+" at bounding box center [770, 345] width 36 height 36
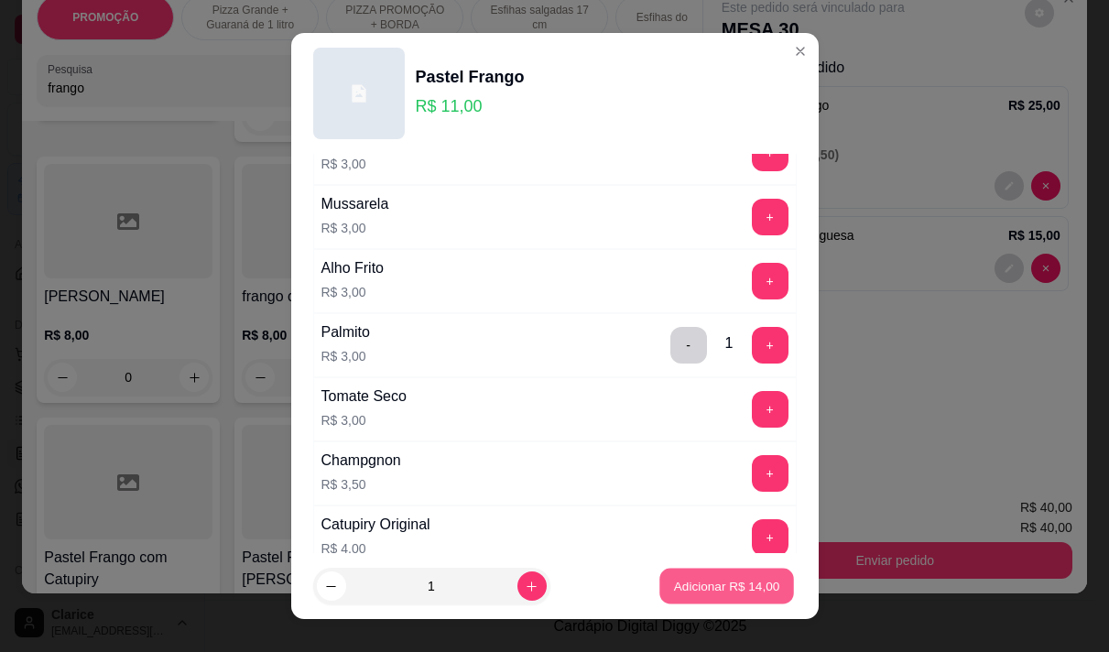
click at [738, 581] on p "Adicionar R$ 14,00" at bounding box center [727, 586] width 106 height 17
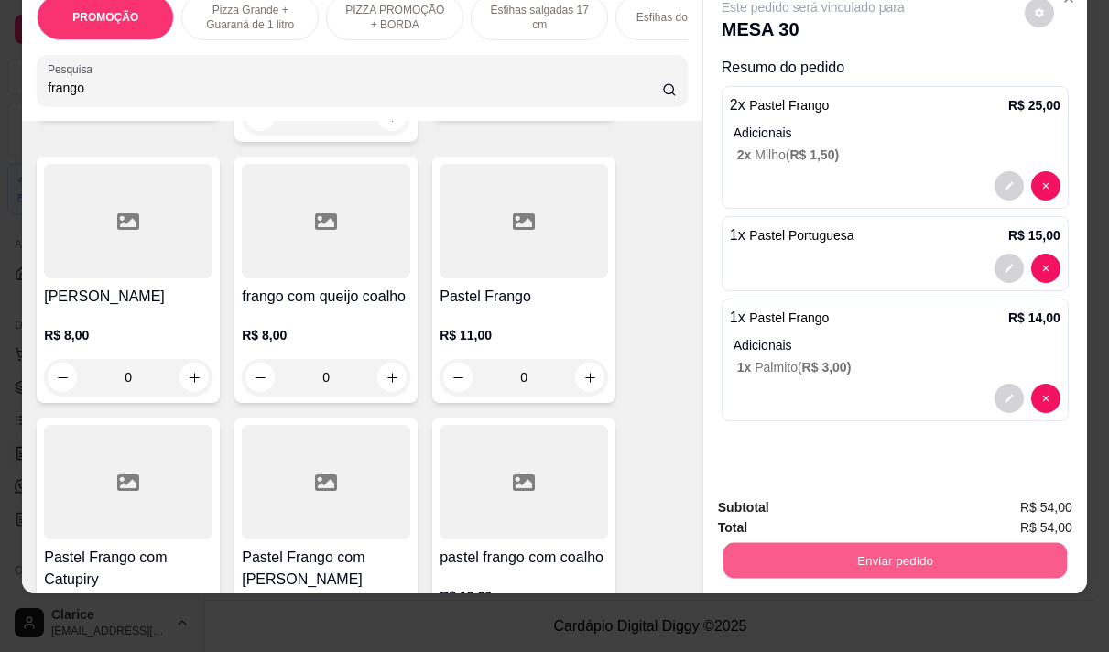
click at [820, 542] on button "Enviar pedido" at bounding box center [896, 560] width 344 height 36
click at [759, 504] on button "Não registrar e enviar pedido" at bounding box center [834, 502] width 191 height 35
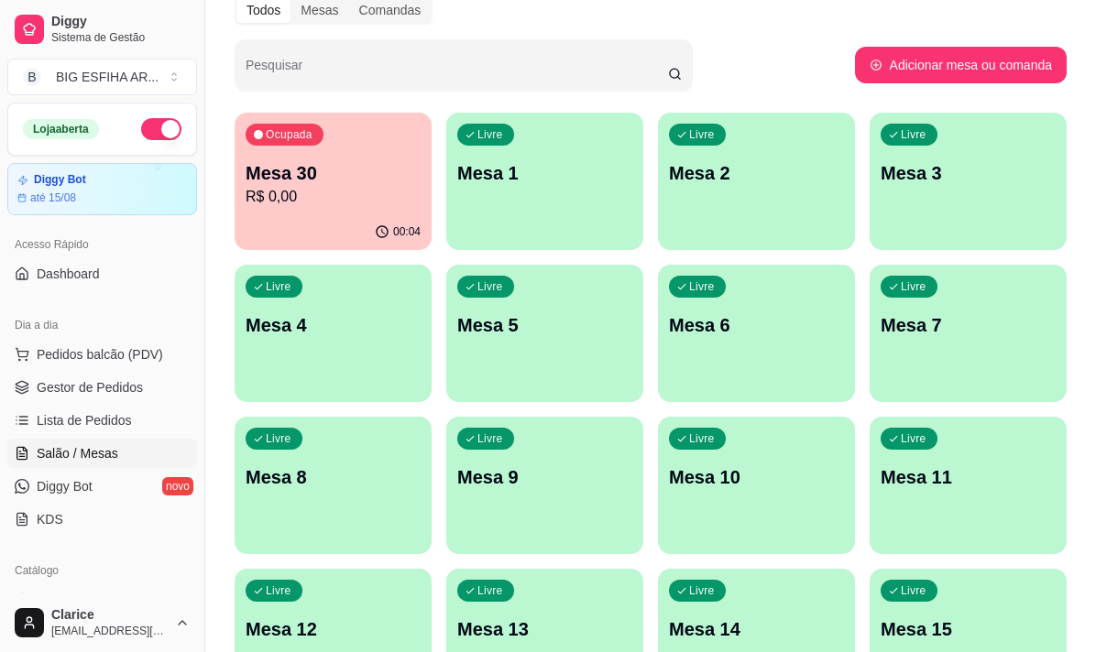
scroll to position [0, 0]
